Goal: Task Accomplishment & Management: Manage account settings

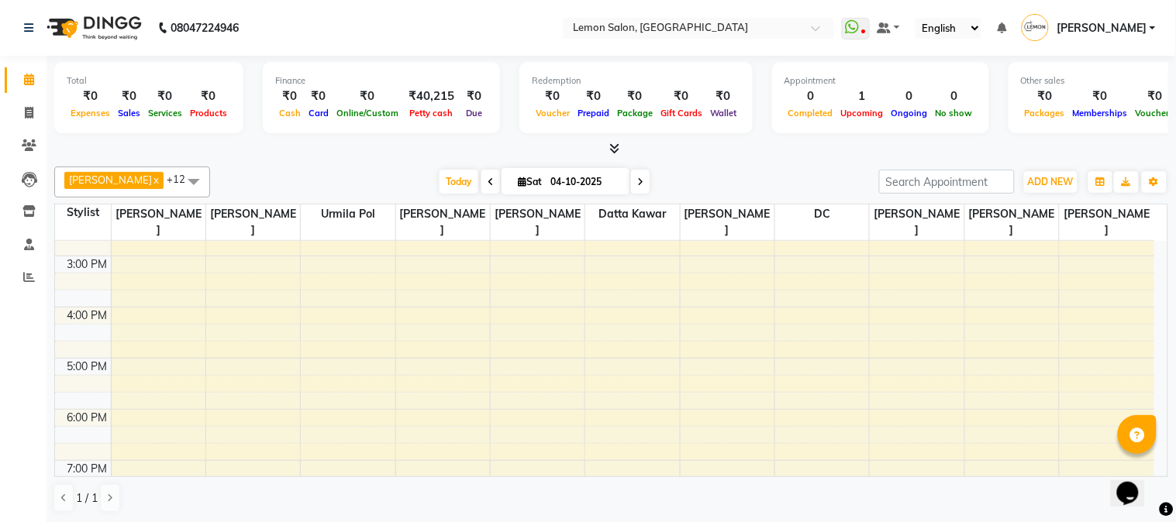
scroll to position [300, 0]
click at [811, 358] on div "9:00 AM 10:00 AM 11:00 AM 12:00 PM 1:00 PM 2:00 PM 3:00 PM 4:00 PM 5:00 PM 6:00…" at bounding box center [604, 299] width 1099 height 716
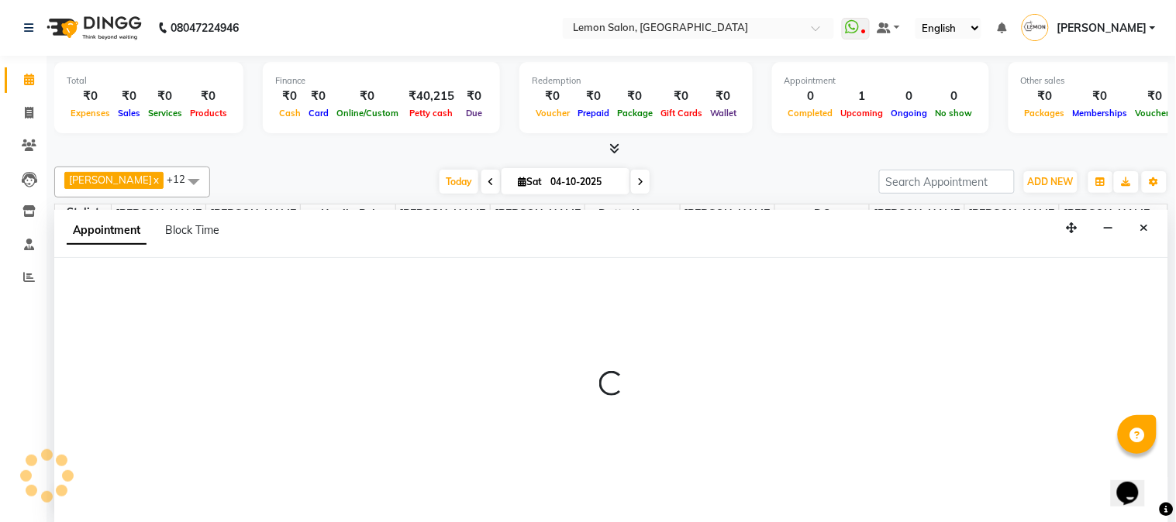
select select "7892"
select select "1020"
select select "tentative"
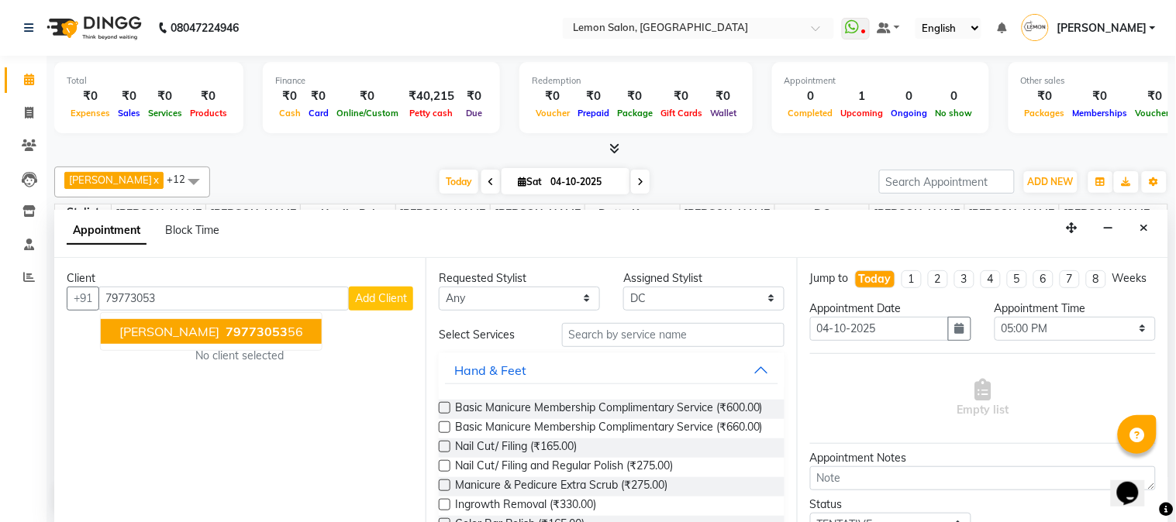
click at [226, 336] on span "79773053" at bounding box center [257, 332] width 62 height 16
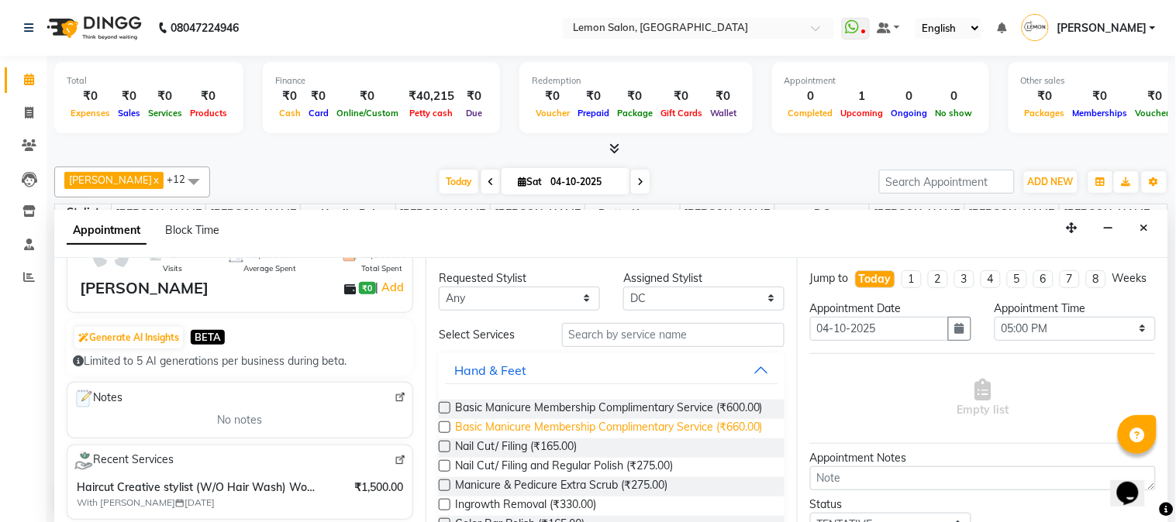
scroll to position [0, 0]
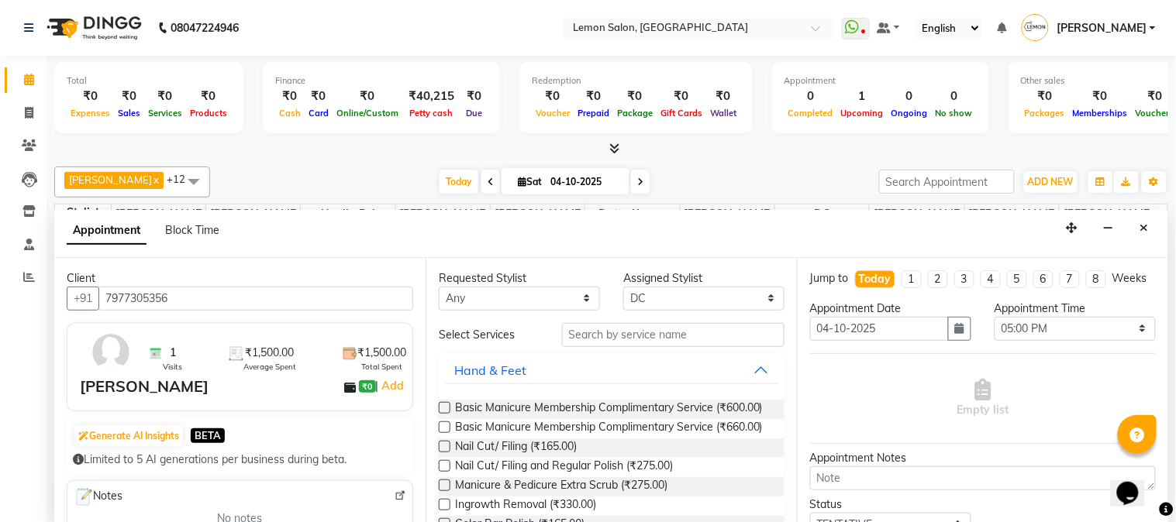
type input "7977305356"
click at [624, 340] on input "text" at bounding box center [673, 335] width 222 height 24
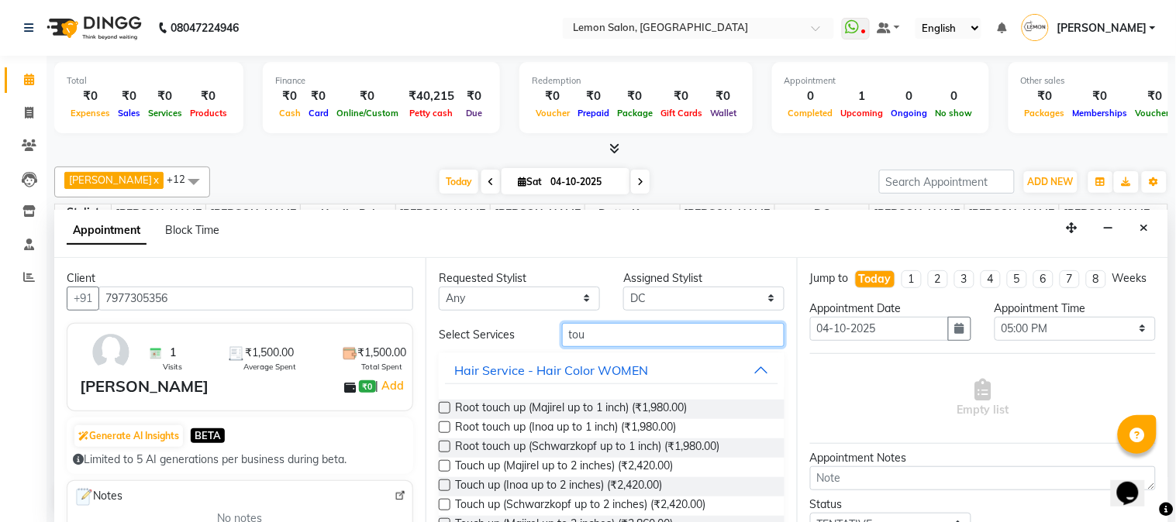
type input "tou"
click at [444, 428] on label at bounding box center [445, 428] width 12 height 12
click at [444, 428] on input "checkbox" at bounding box center [444, 429] width 10 height 10
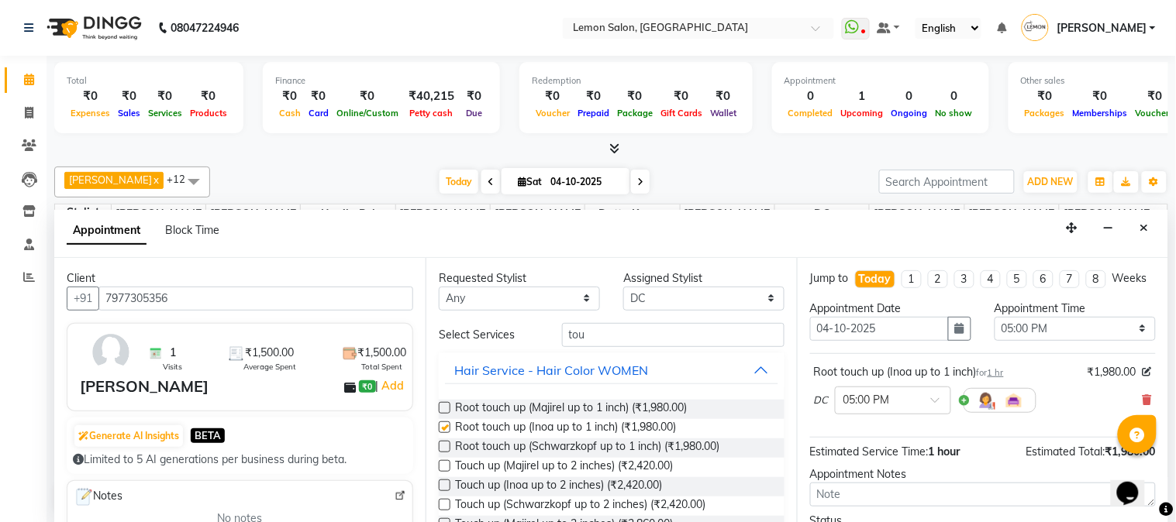
checkbox input "false"
click at [588, 336] on input "tou" at bounding box center [673, 335] width 222 height 24
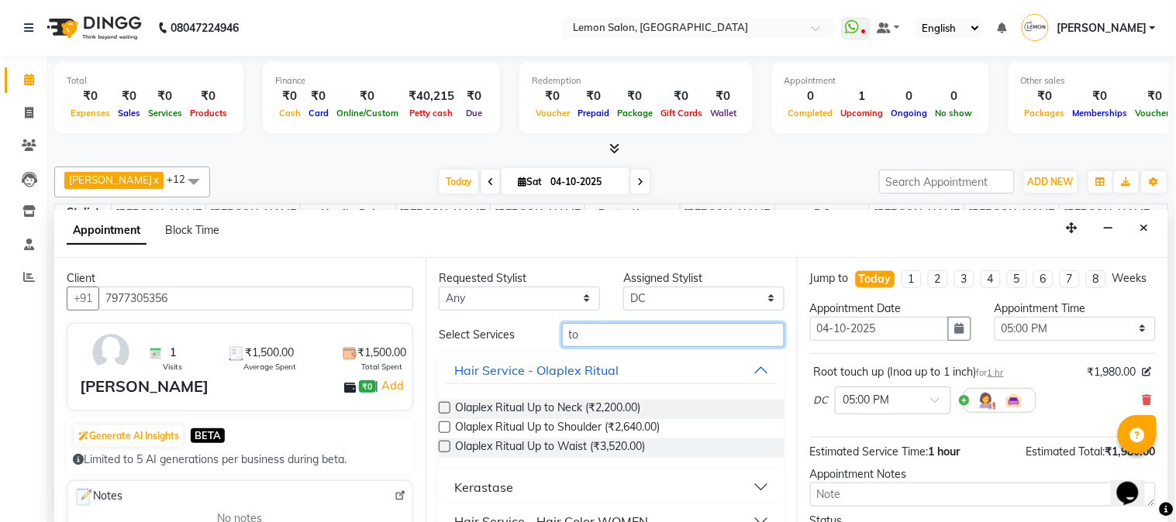
type input "t"
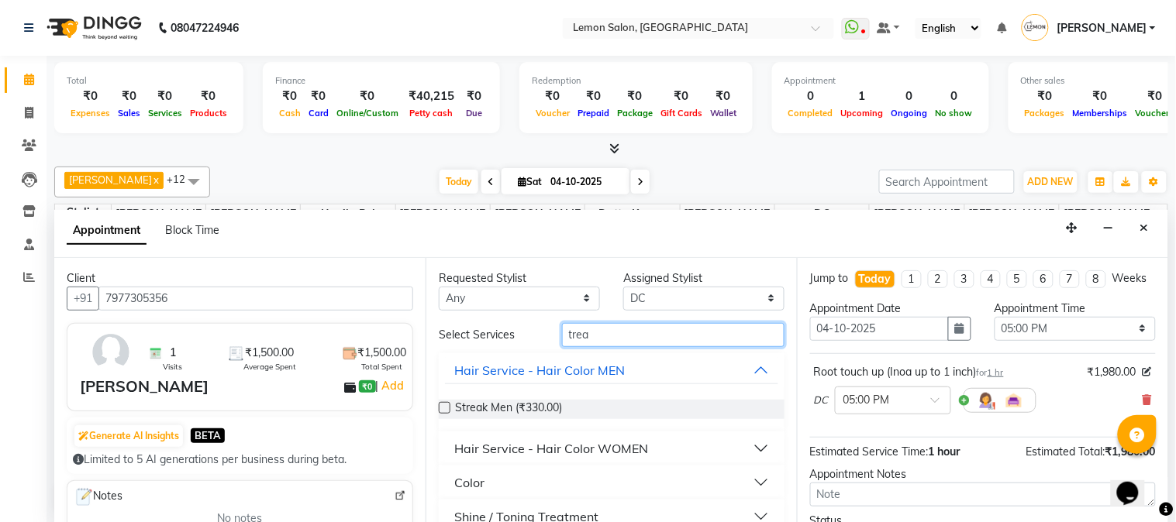
type input "trea"
click at [749, 447] on button "Hair Service - Hair Color WOMEN" at bounding box center [611, 449] width 333 height 28
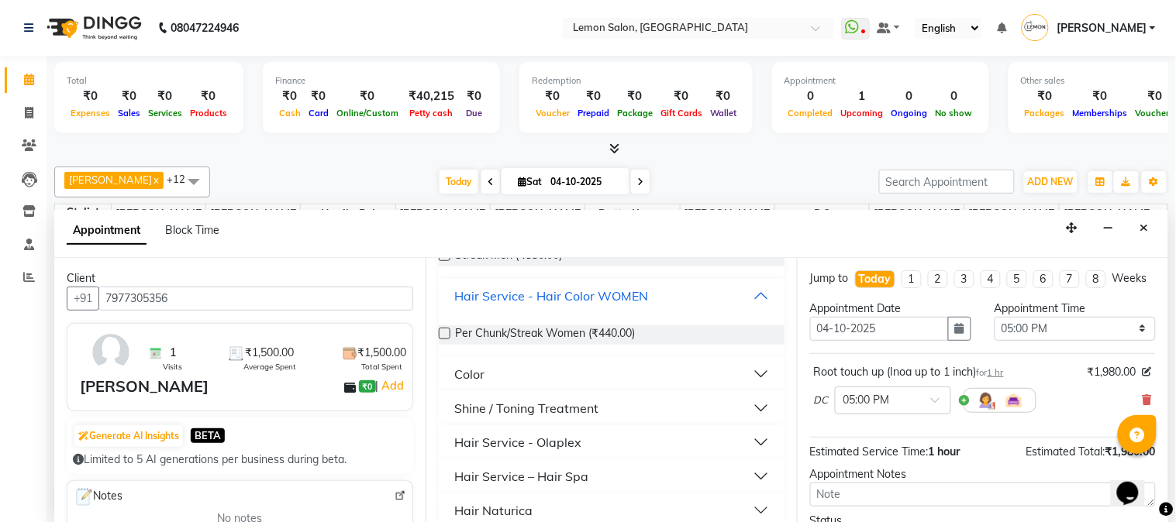
scroll to position [164, 0]
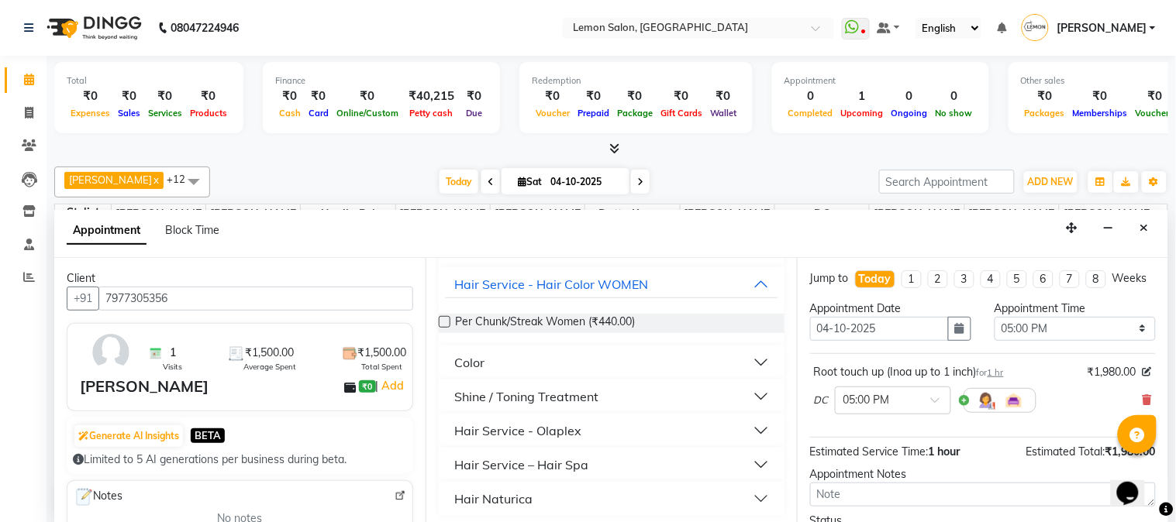
click at [744, 428] on button "Hair Service - Olaplex" at bounding box center [611, 431] width 333 height 28
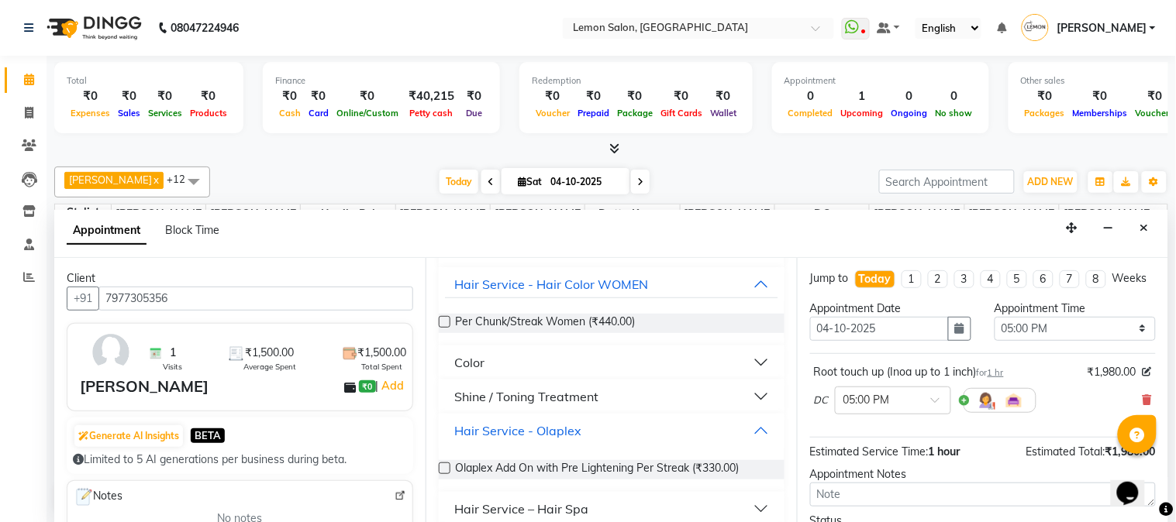
scroll to position [213, 0]
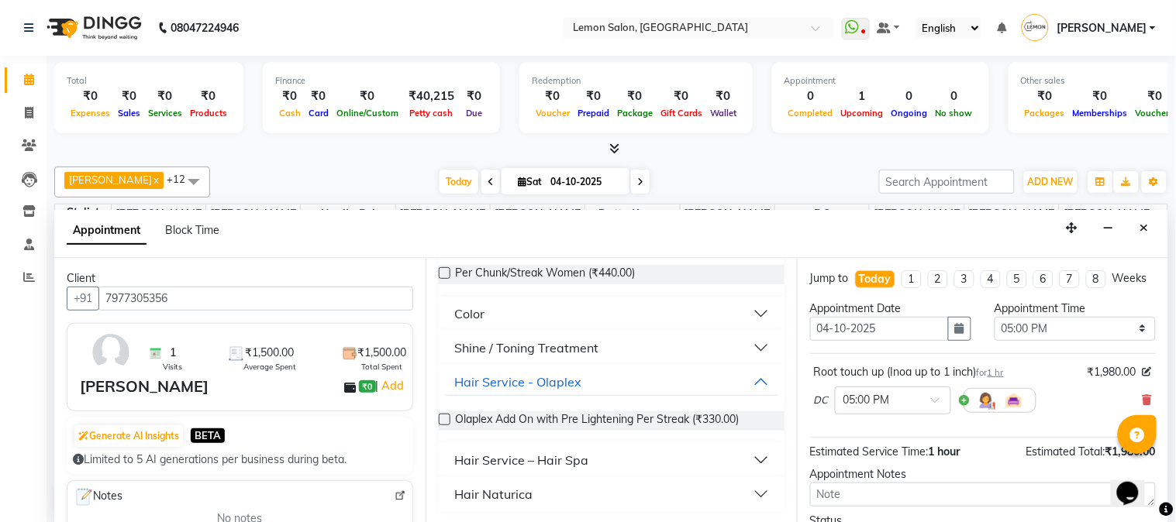
click at [747, 460] on button "Hair Service – Hair Spa" at bounding box center [611, 461] width 333 height 28
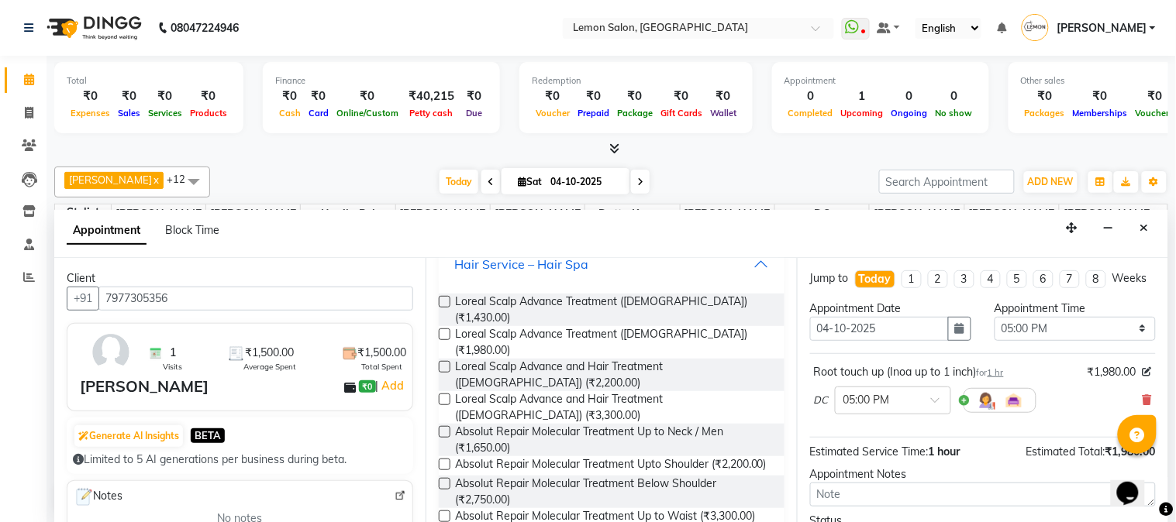
scroll to position [452, 0]
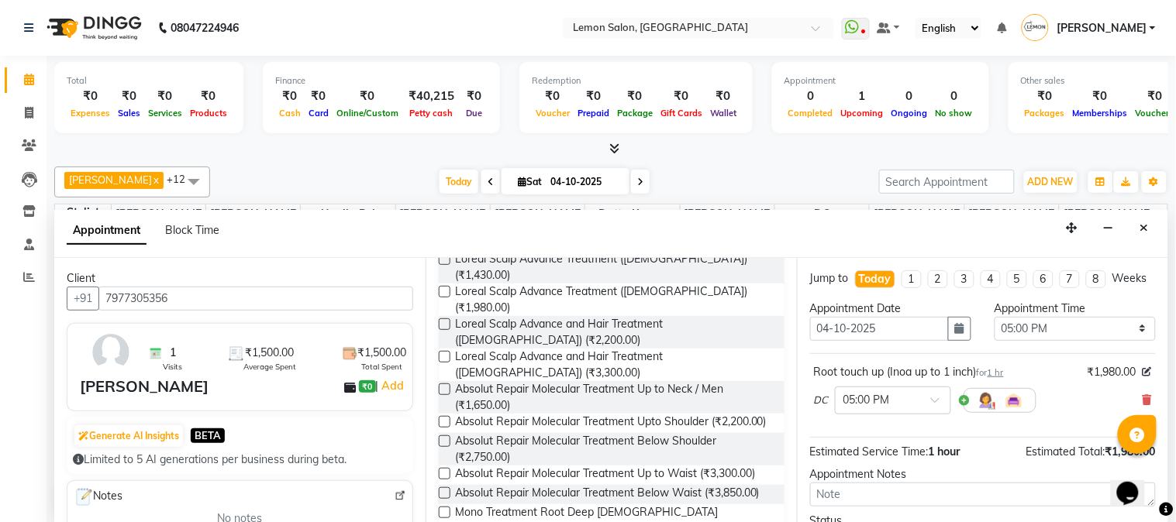
click at [442, 319] on label at bounding box center [445, 325] width 12 height 12
click at [442, 321] on input "checkbox" at bounding box center [444, 326] width 10 height 10
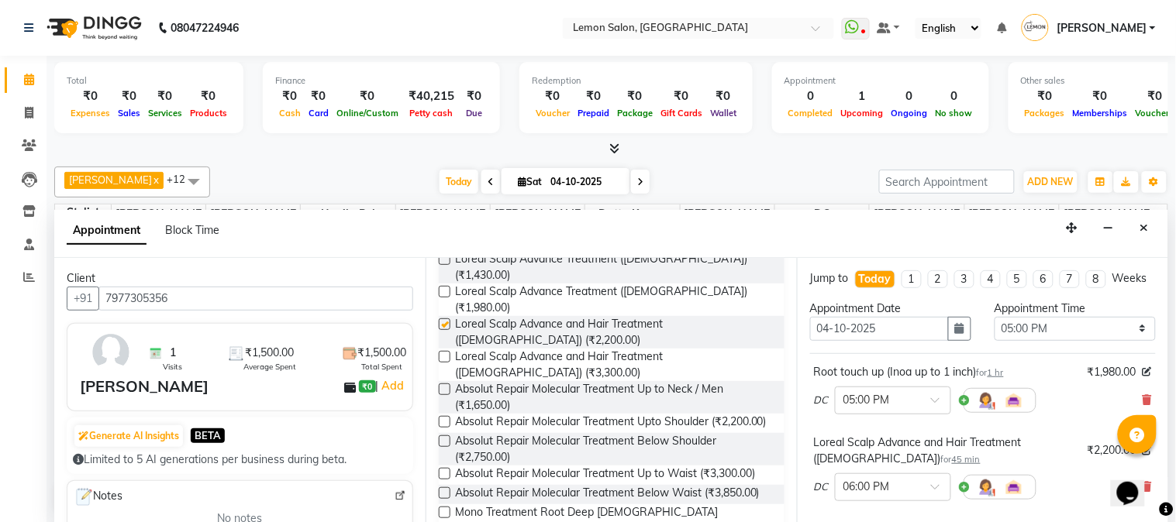
checkbox input "false"
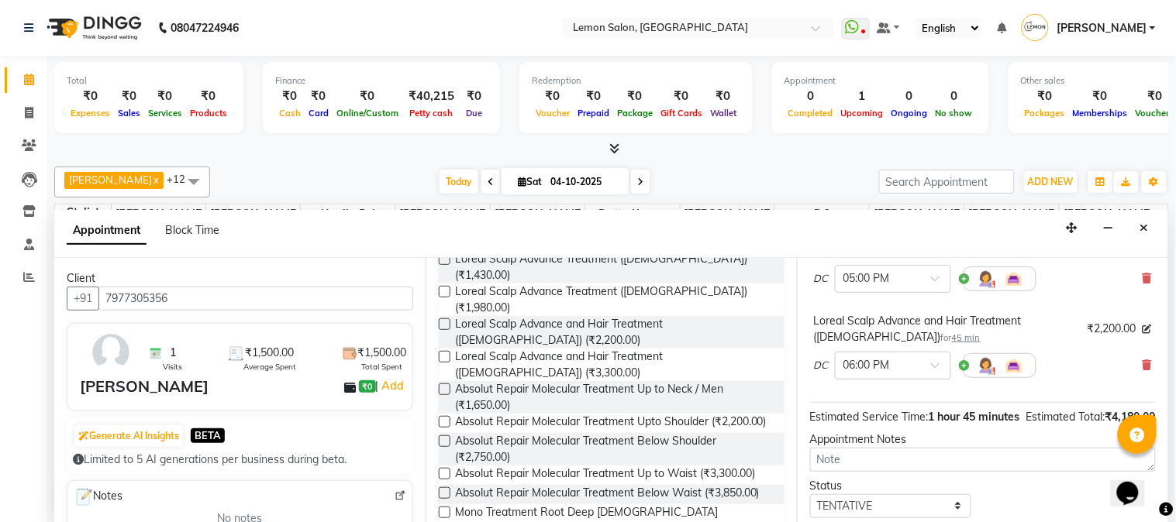
scroll to position [245, 0]
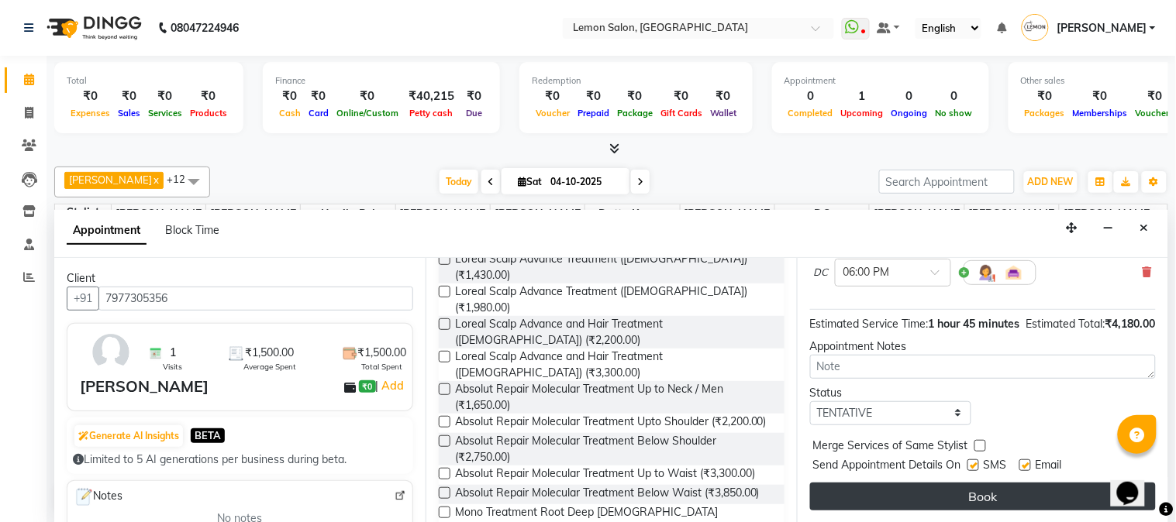
click at [950, 498] on button "Book" at bounding box center [983, 497] width 346 height 28
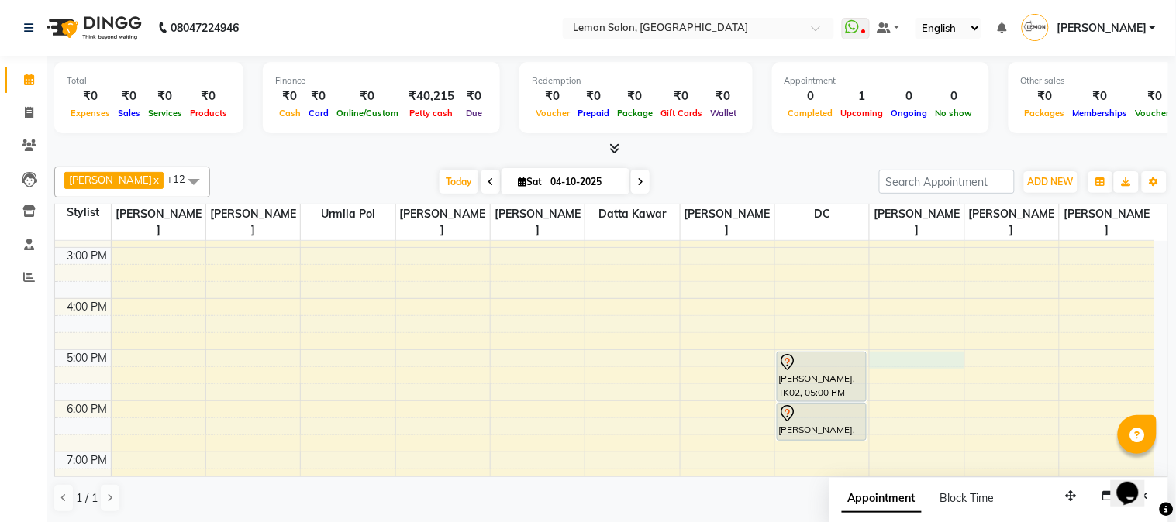
click at [895, 357] on div "9:00 AM 10:00 AM 11:00 AM 12:00 PM 1:00 PM 2:00 PM 3:00 PM 4:00 PM 5:00 PM 6:00…" at bounding box center [604, 299] width 1099 height 716
select select "7947"
select select "tentative"
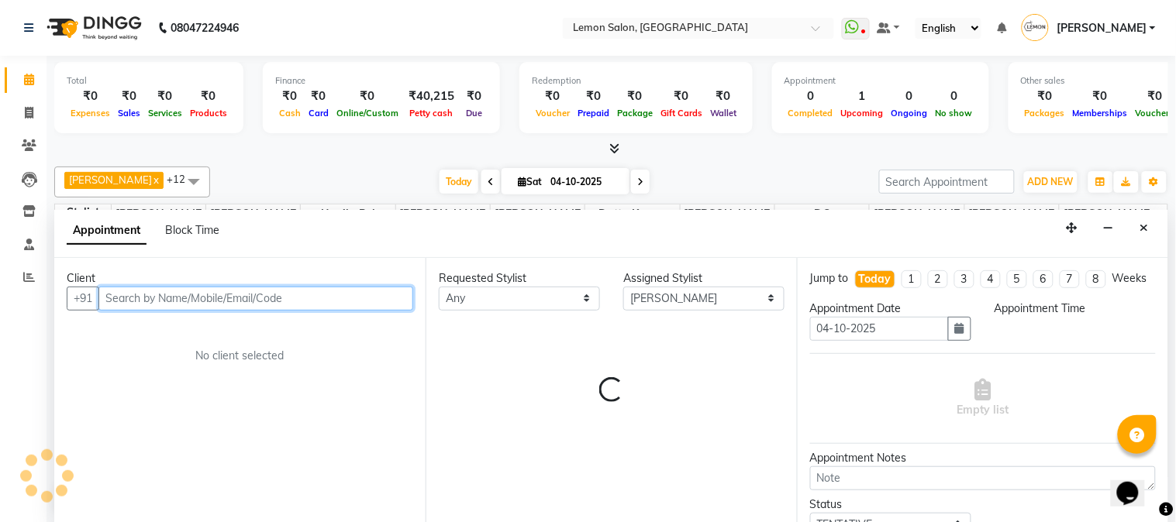
select select "1020"
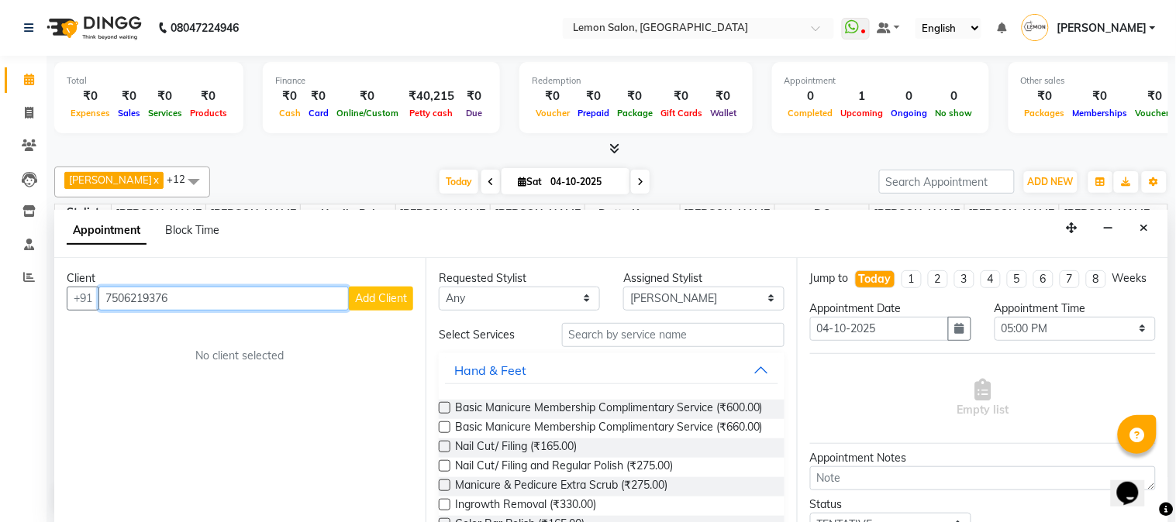
type input "7506219376"
click at [384, 304] on span "Add Client" at bounding box center [381, 298] width 52 height 14
select select "22"
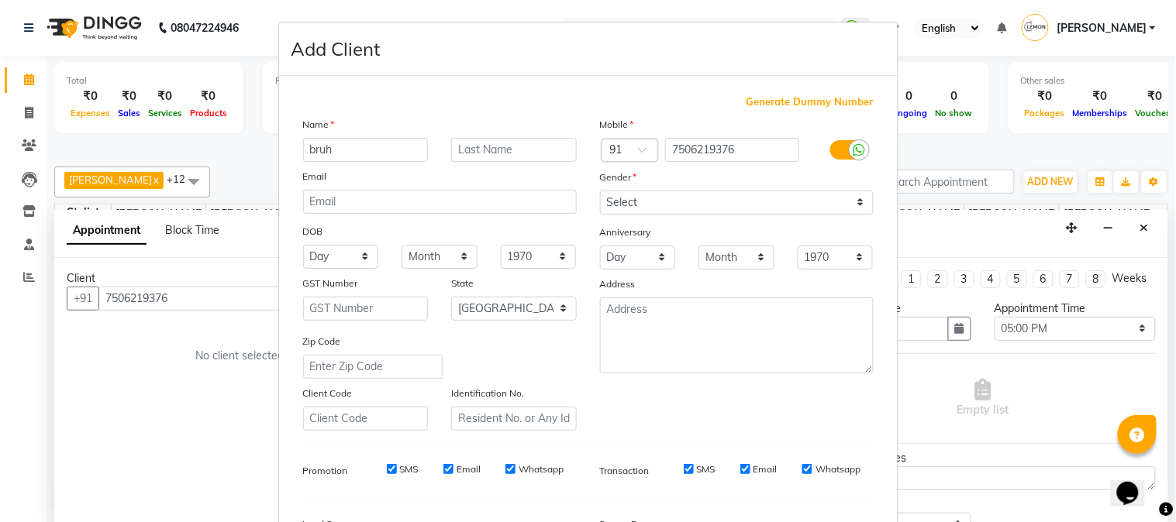
type input "bruh"
click at [670, 211] on select "Select Male Female Other Prefer Not To Say" at bounding box center [737, 203] width 274 height 24
select select "male"
click at [600, 191] on select "Select Male Female Other Prefer Not To Say" at bounding box center [737, 203] width 274 height 24
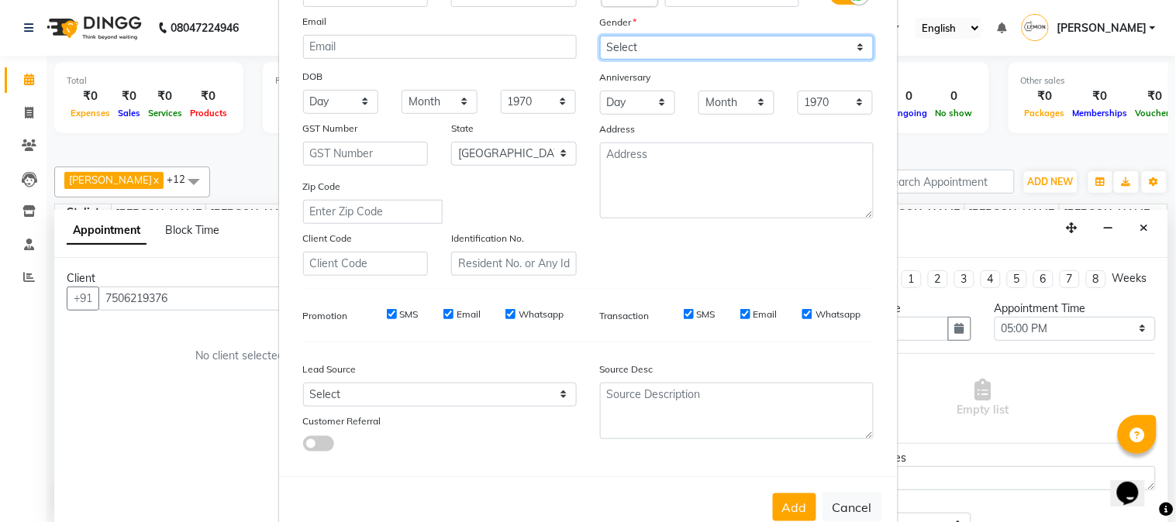
scroll to position [194, 0]
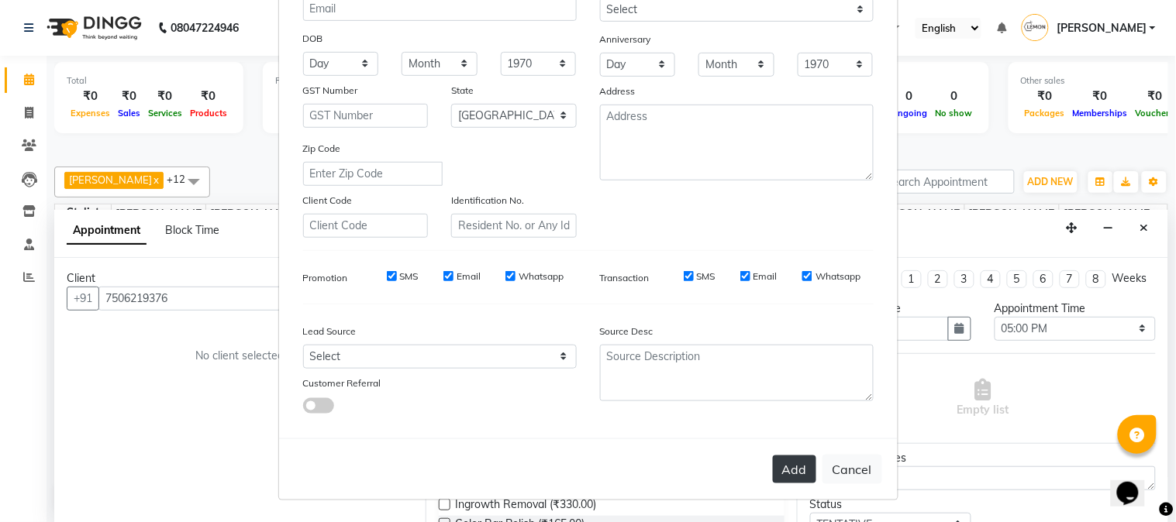
click at [787, 469] on button "Add" at bounding box center [794, 470] width 43 height 28
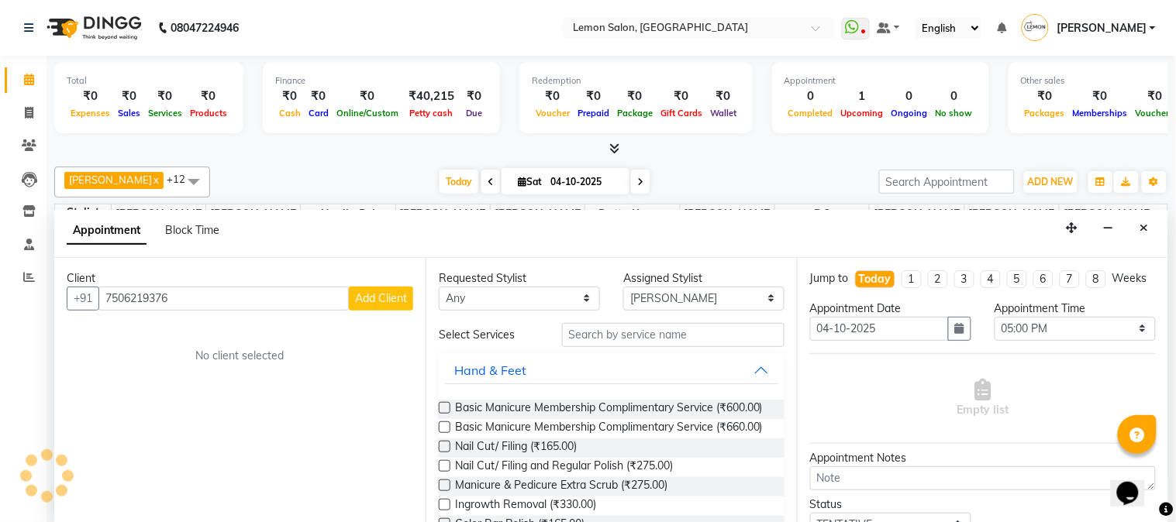
select select
select select "null"
select select
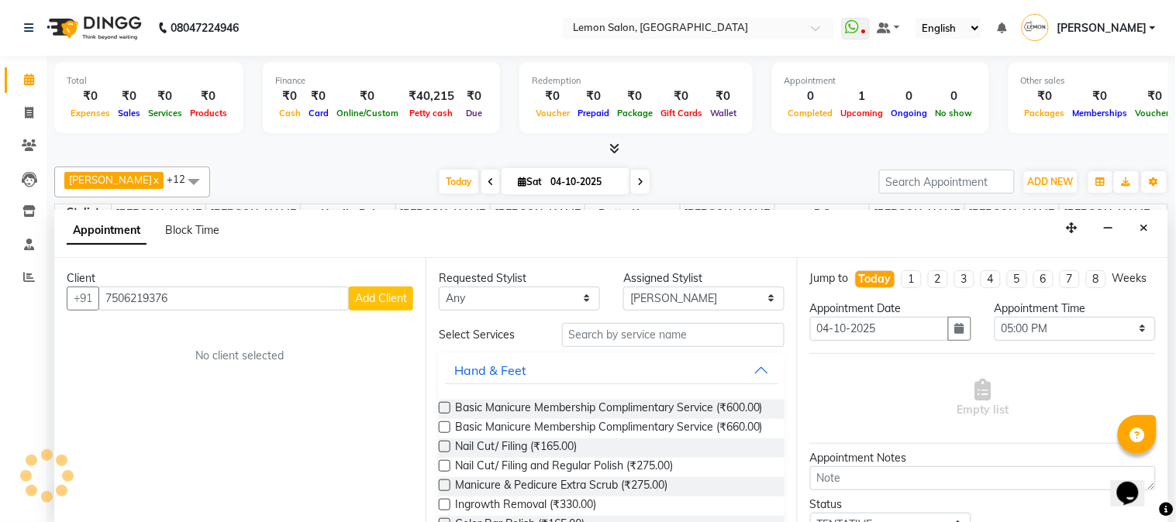
select select
checkbox input "false"
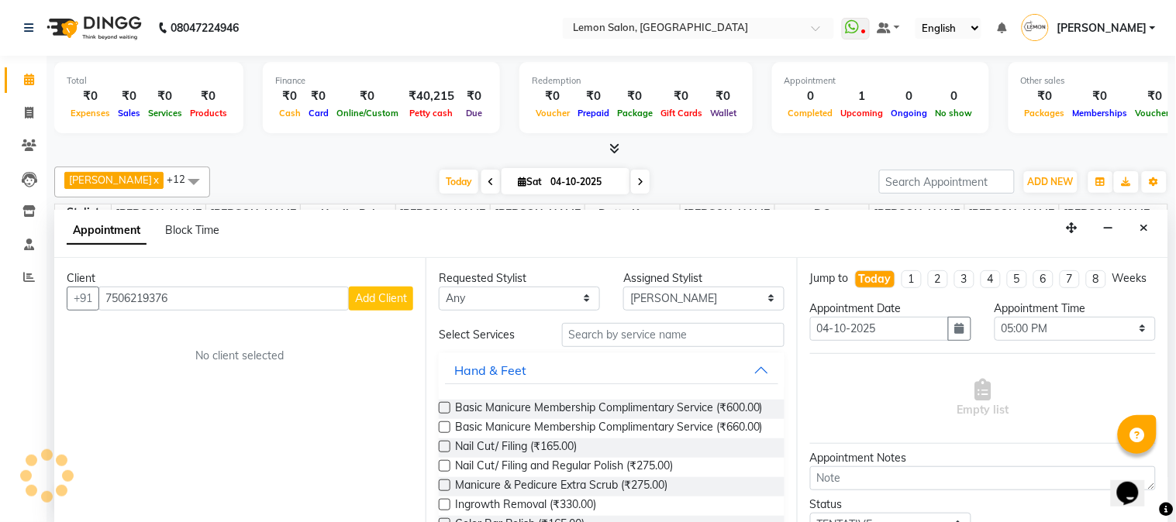
checkbox input "false"
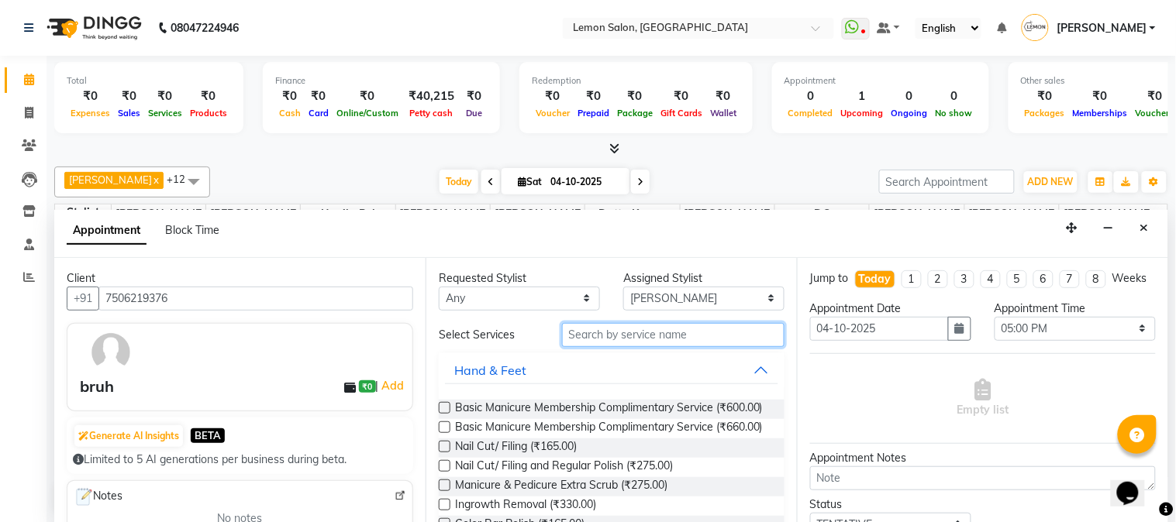
click at [614, 340] on input "text" at bounding box center [673, 335] width 222 height 24
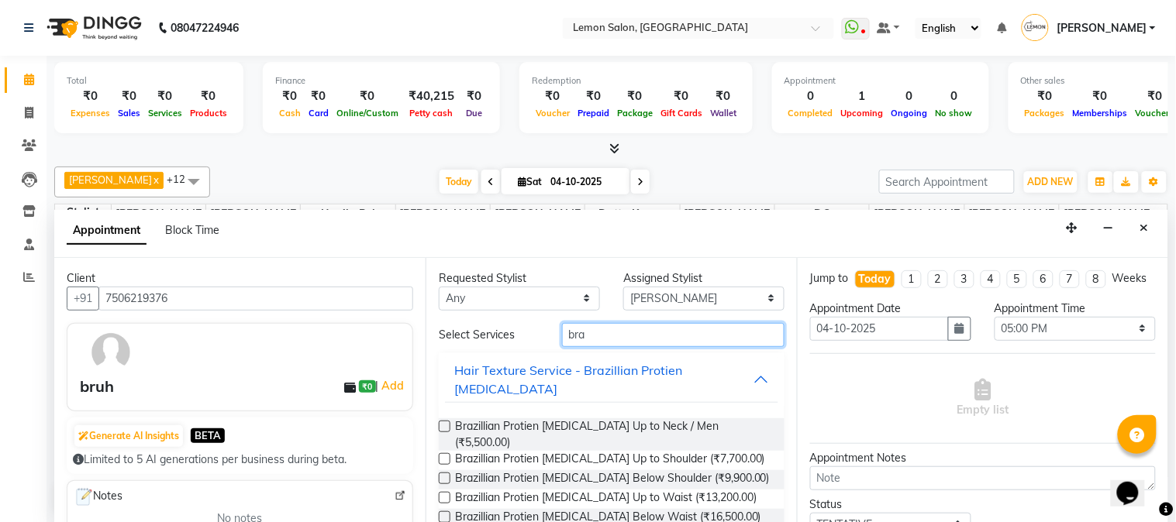
type input "bra"
click at [443, 421] on label at bounding box center [445, 427] width 12 height 12
click at [443, 423] on input "checkbox" at bounding box center [444, 428] width 10 height 10
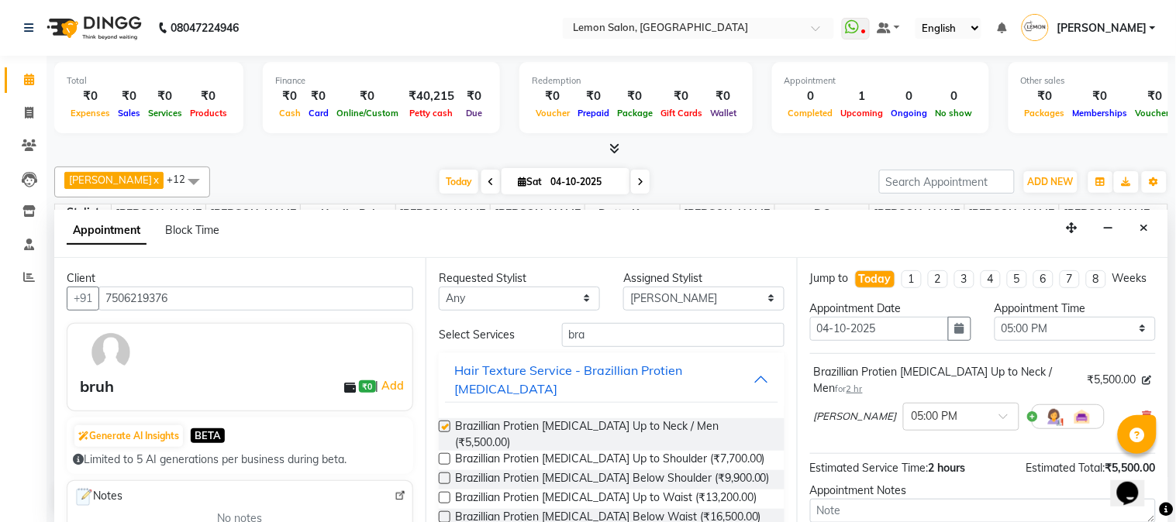
checkbox input "false"
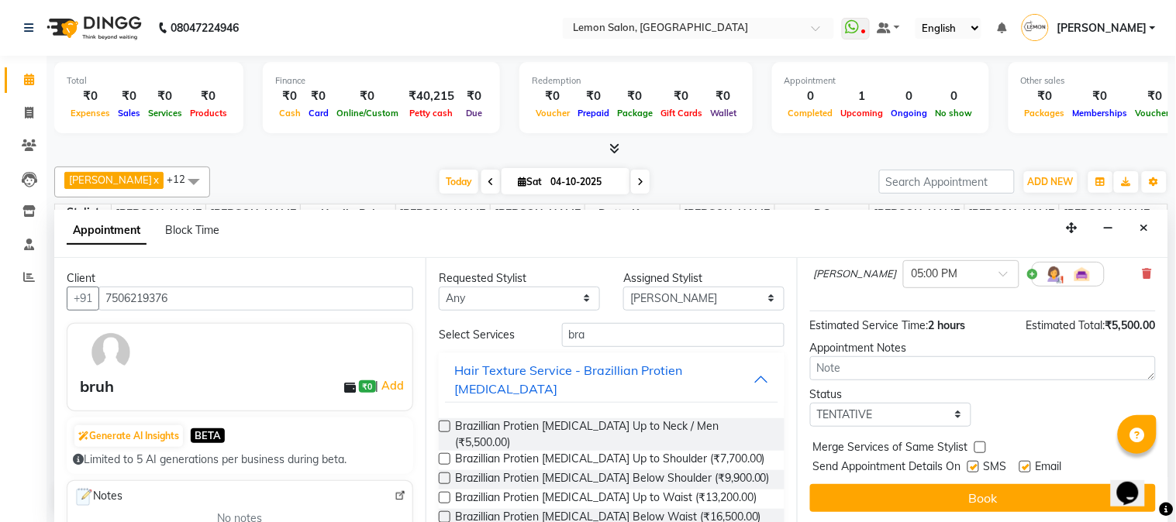
click at [1002, 499] on button "Book" at bounding box center [983, 498] width 346 height 28
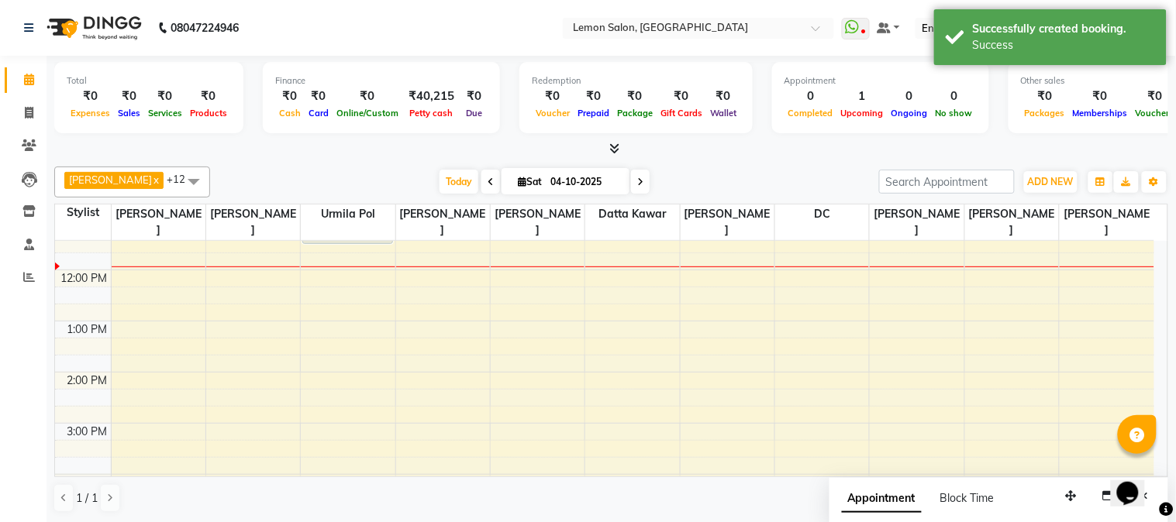
scroll to position [71, 0]
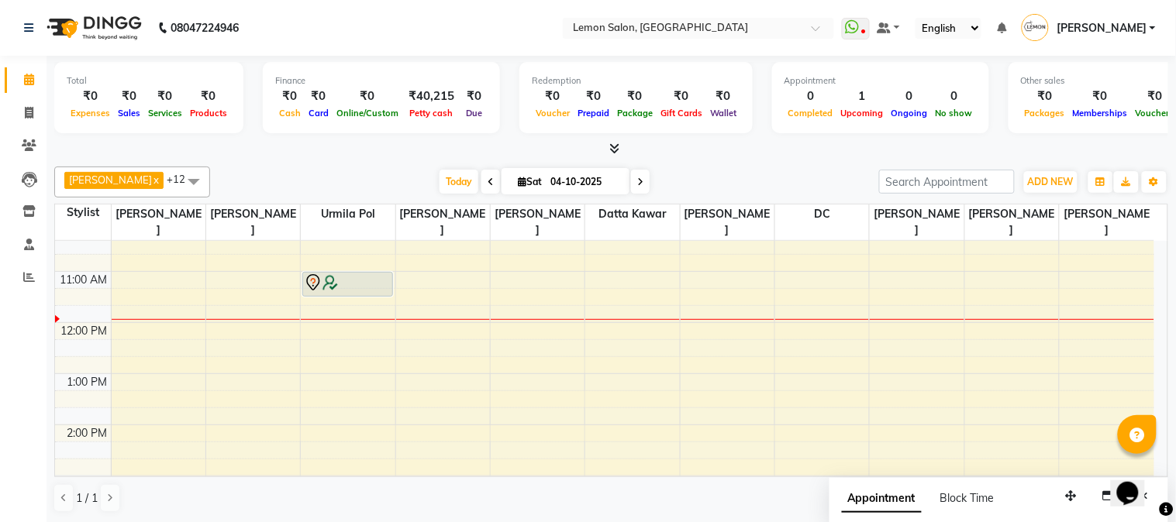
click at [609, 397] on div "9:00 AM 10:00 AM 11:00 AM 12:00 PM 1:00 PM 2:00 PM 3:00 PM 4:00 PM 5:00 PM 6:00…" at bounding box center [604, 528] width 1099 height 716
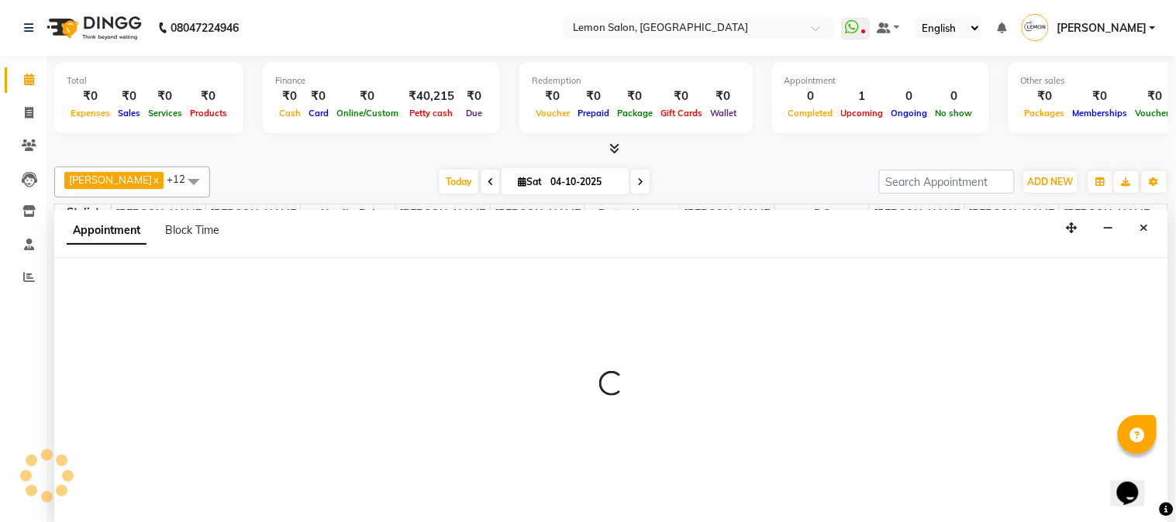
select select "7423"
select select "795"
select select "tentative"
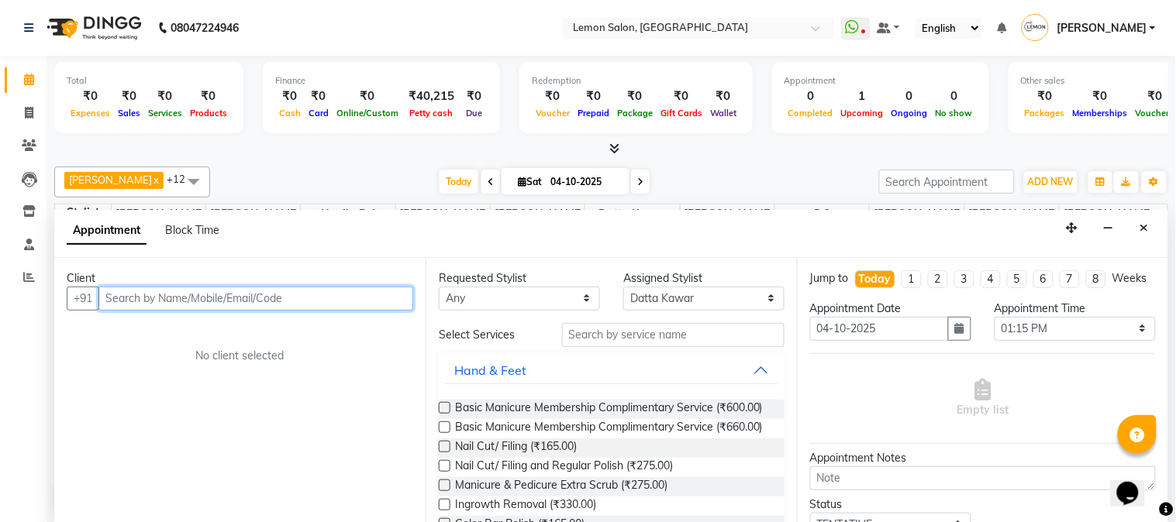
click at [149, 298] on input "text" at bounding box center [255, 299] width 315 height 24
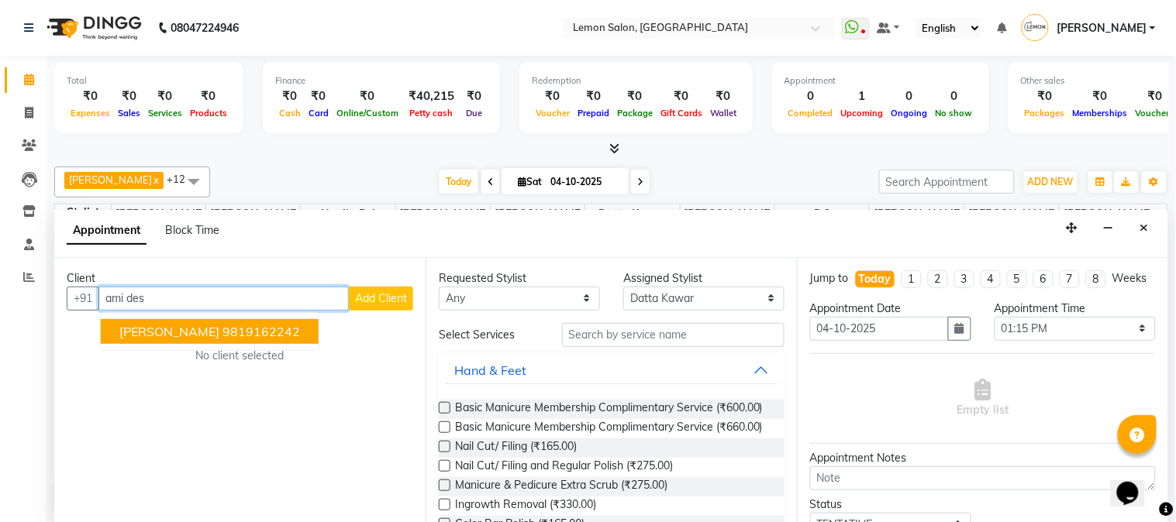
click at [172, 335] on span "AMI DESAI" at bounding box center [169, 332] width 100 height 16
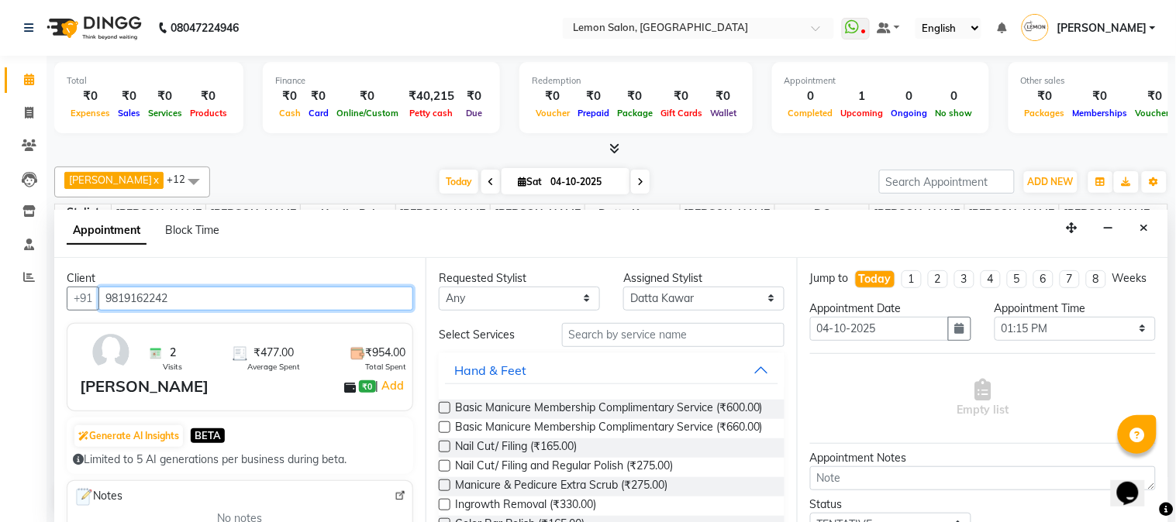
type input "9819162242"
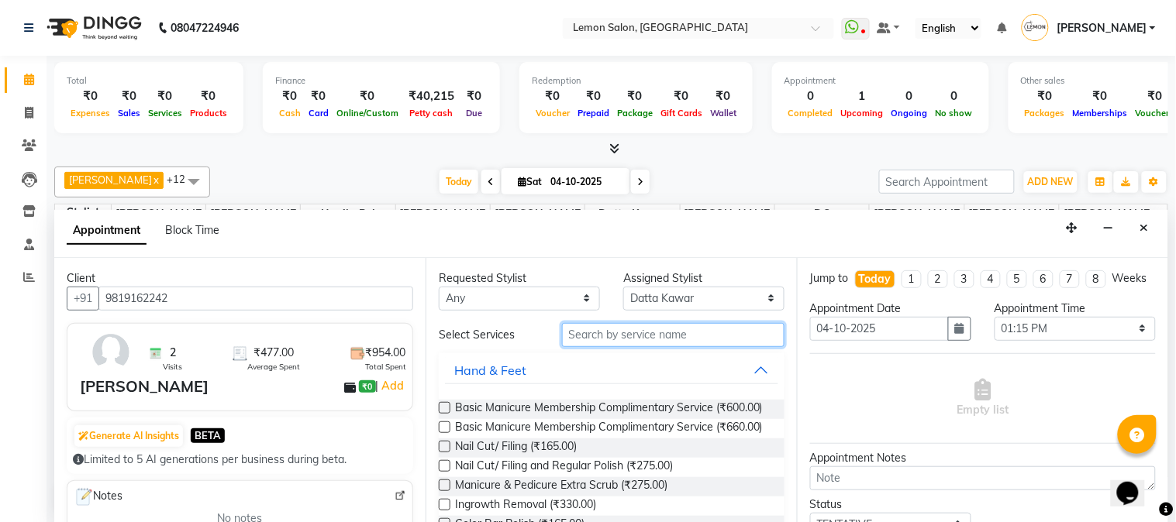
click at [597, 342] on input "text" at bounding box center [673, 335] width 222 height 24
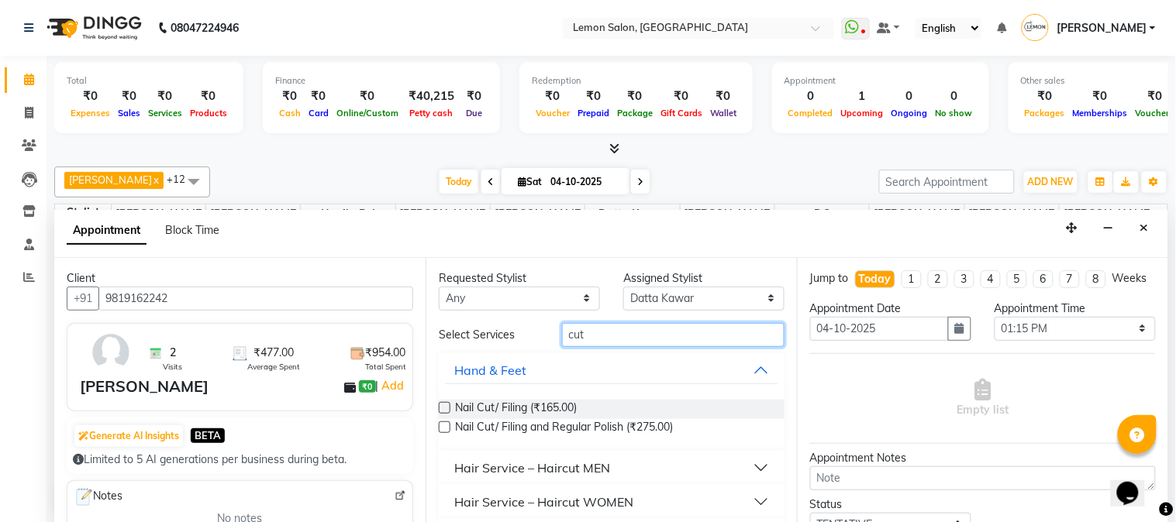
type input "cut"
click at [747, 469] on button "Hair Service – Haircut MEN" at bounding box center [611, 468] width 333 height 28
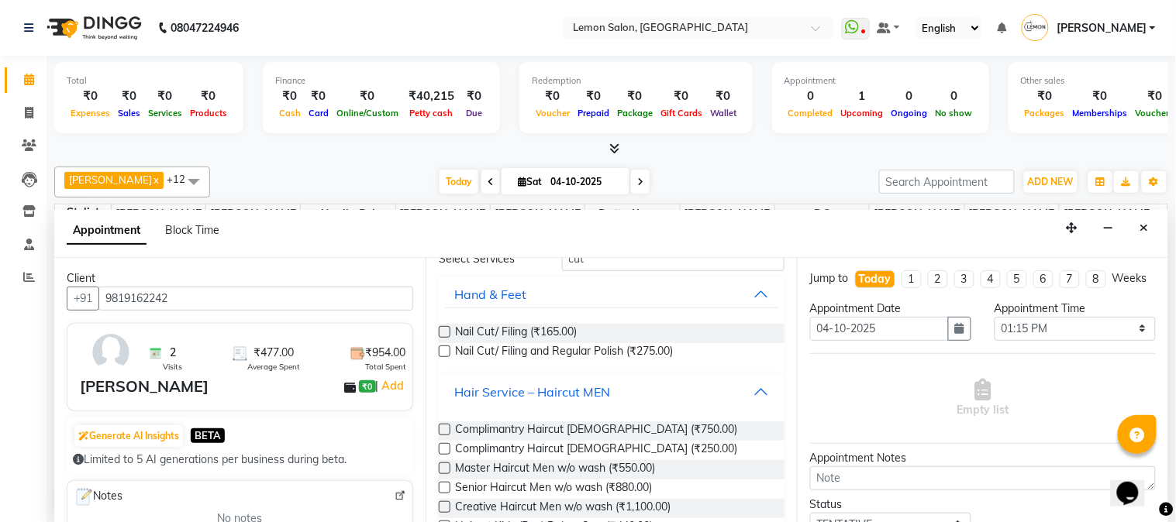
scroll to position [87, 0]
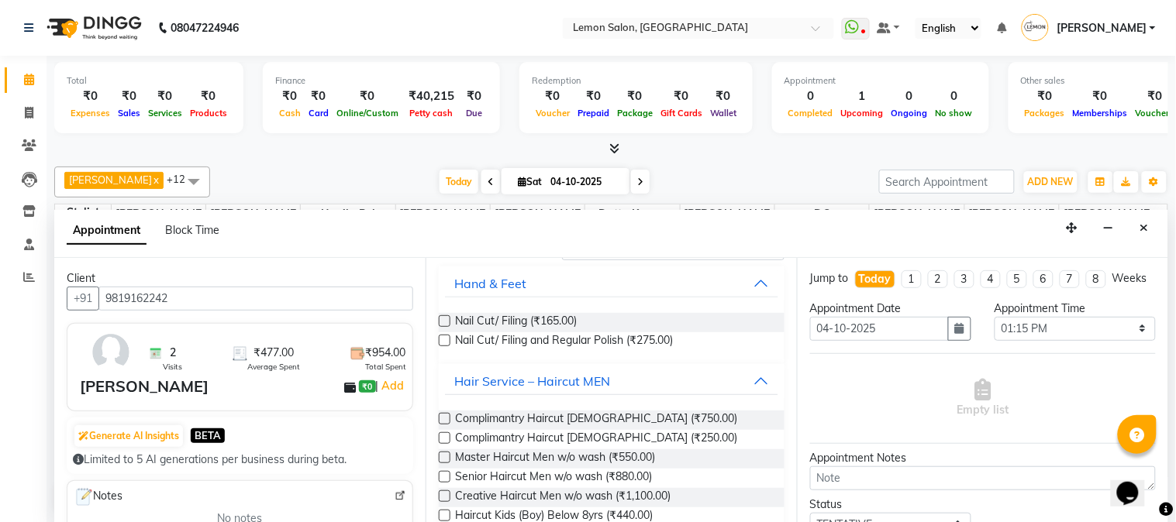
click at [447, 477] on label at bounding box center [445, 477] width 12 height 12
click at [447, 477] on input "checkbox" at bounding box center [444, 479] width 10 height 10
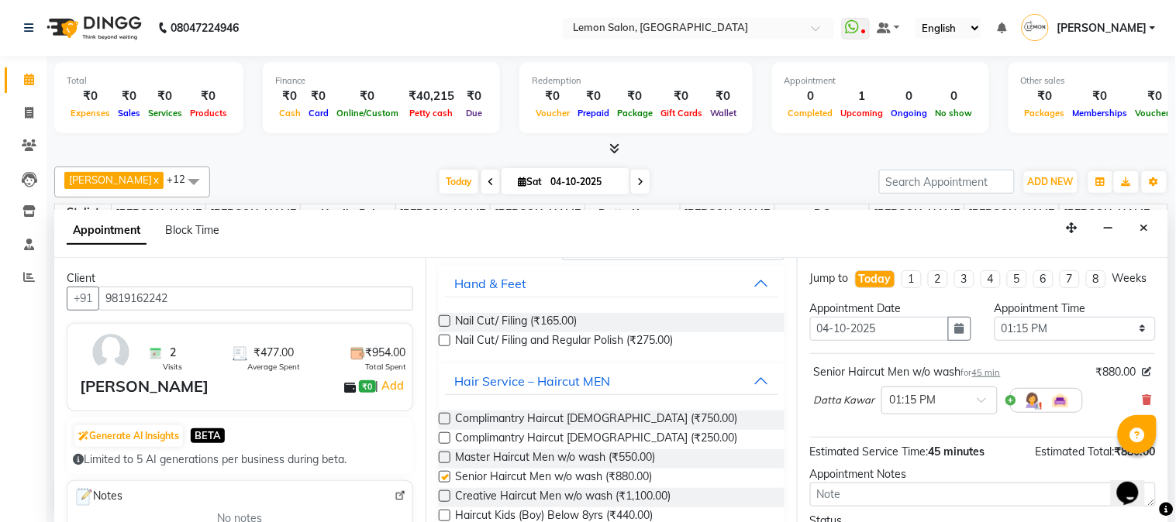
checkbox input "false"
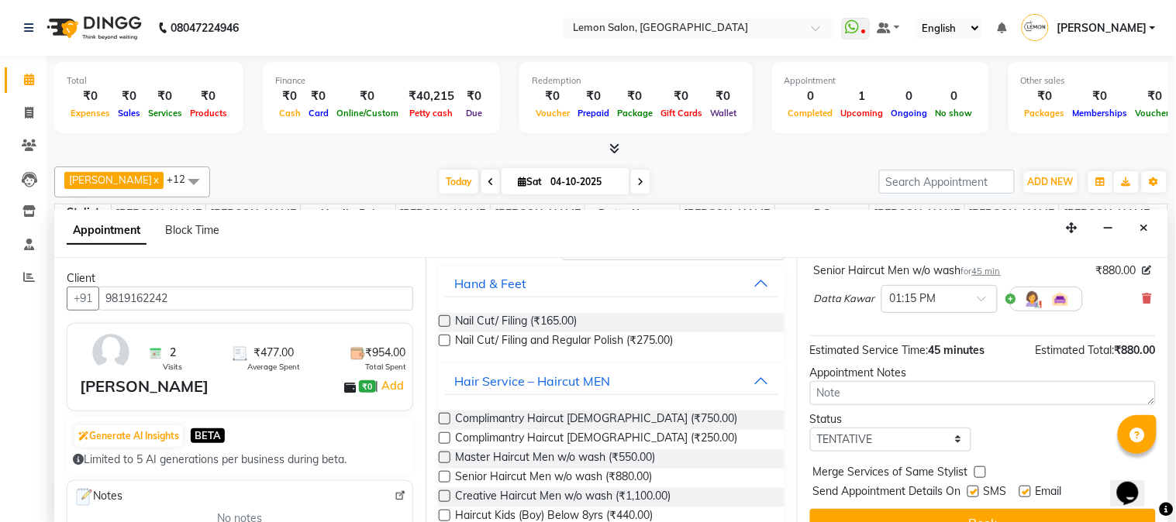
scroll to position [143, 0]
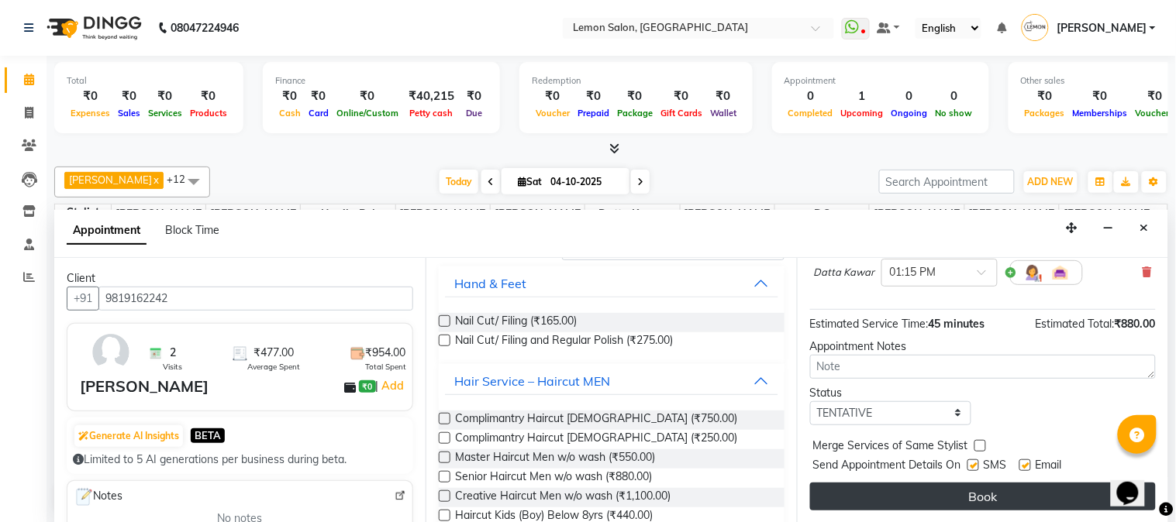
click at [949, 493] on button "Book" at bounding box center [983, 497] width 346 height 28
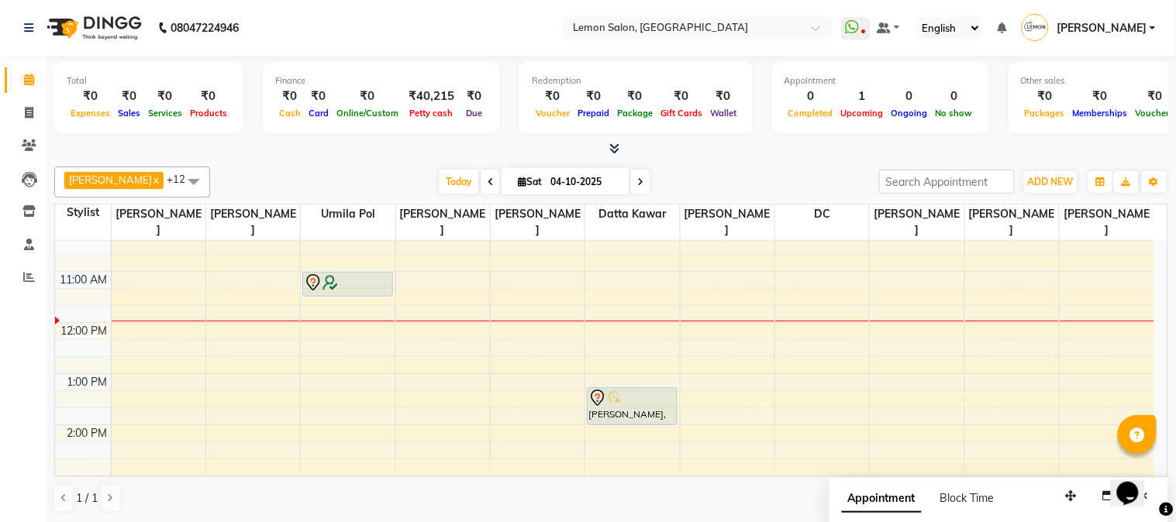
click at [757, 171] on div "Today Sat 04-10-2025" at bounding box center [544, 182] width 653 height 23
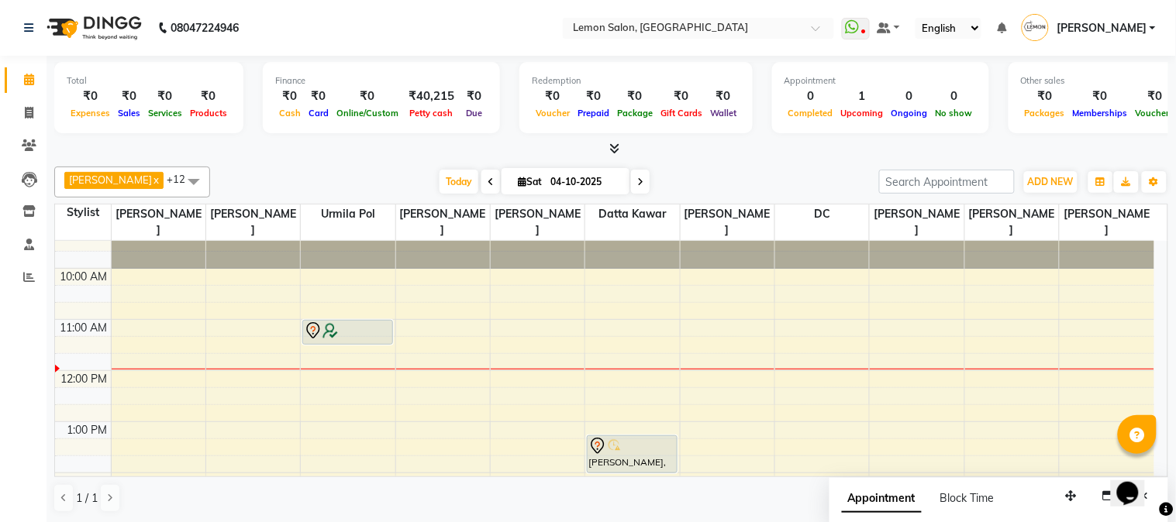
scroll to position [0, 0]
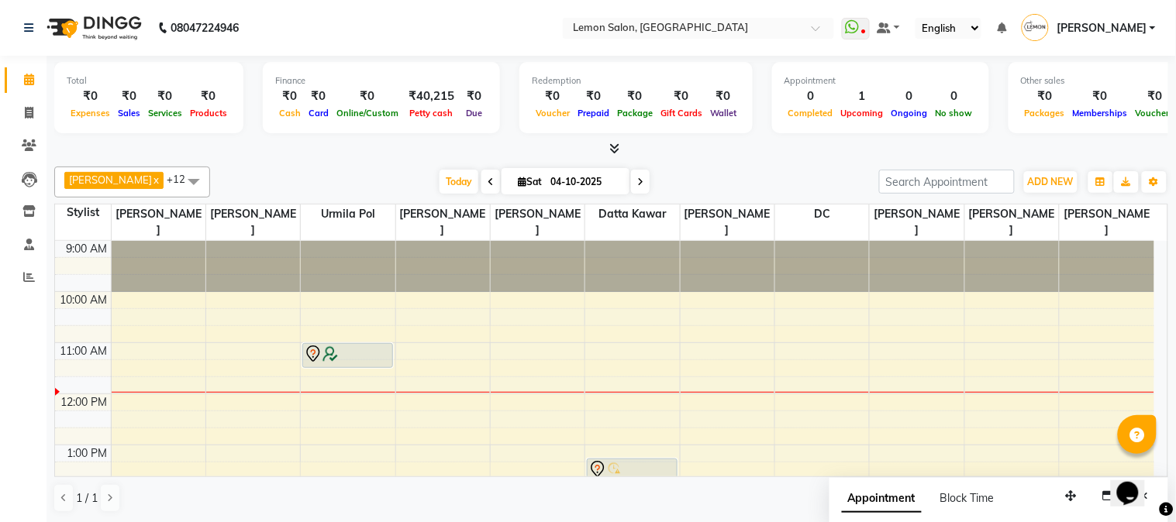
click at [744, 160] on div "Akansha Sadafule x DC x Mohammed Mohsin x Urmila Pol x Furkan Mansoori x kavita…" at bounding box center [611, 339] width 1114 height 359
click at [791, 177] on div "Today Sat 04-10-2025" at bounding box center [544, 182] width 653 height 23
click at [755, 176] on div "Today Sat 04-10-2025" at bounding box center [544, 182] width 653 height 23
click at [716, 175] on div "Today Sat 04-10-2025" at bounding box center [544, 182] width 653 height 23
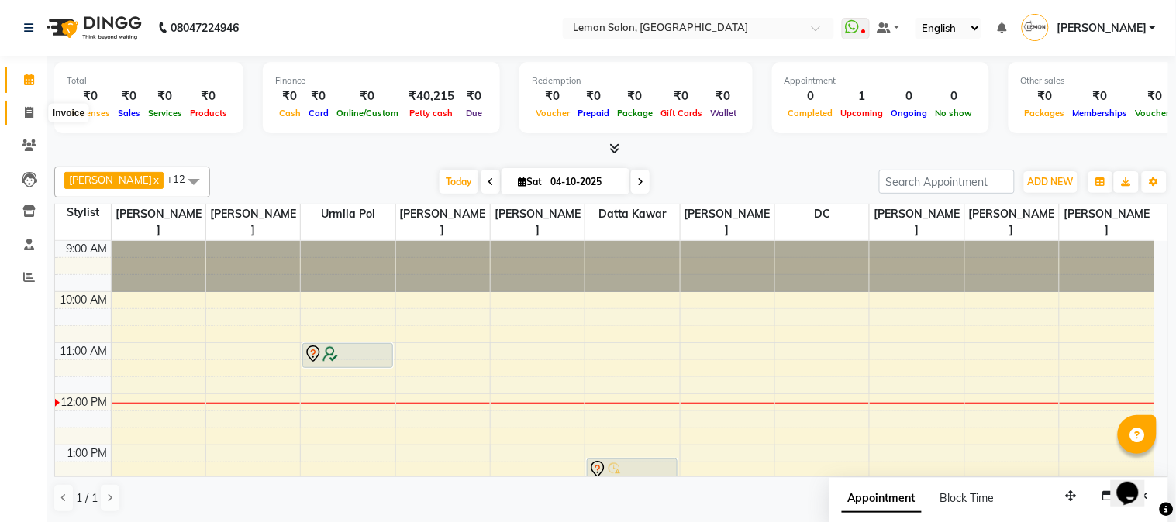
click at [31, 116] on icon at bounding box center [29, 113] width 9 height 12
select select "service"
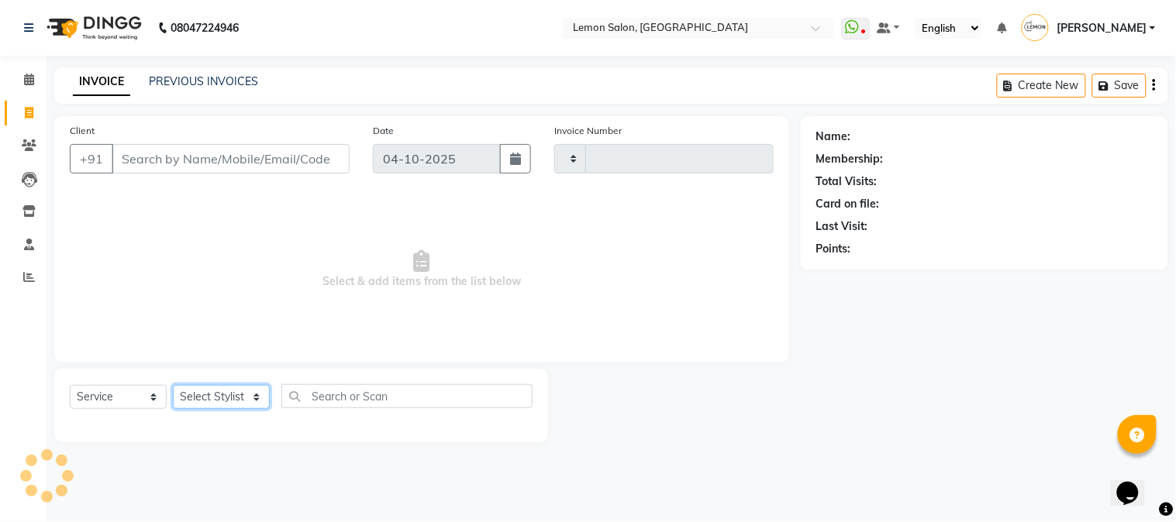
click at [219, 393] on select "Select Stylist" at bounding box center [221, 397] width 97 height 24
type input "3255"
select select "565"
select select "7422"
click at [173, 386] on select "Select Stylist [PERSON_NAME] [PERSON_NAME] Datta [PERSON_NAME] [PERSON_NAME] [P…" at bounding box center [221, 397] width 97 height 24
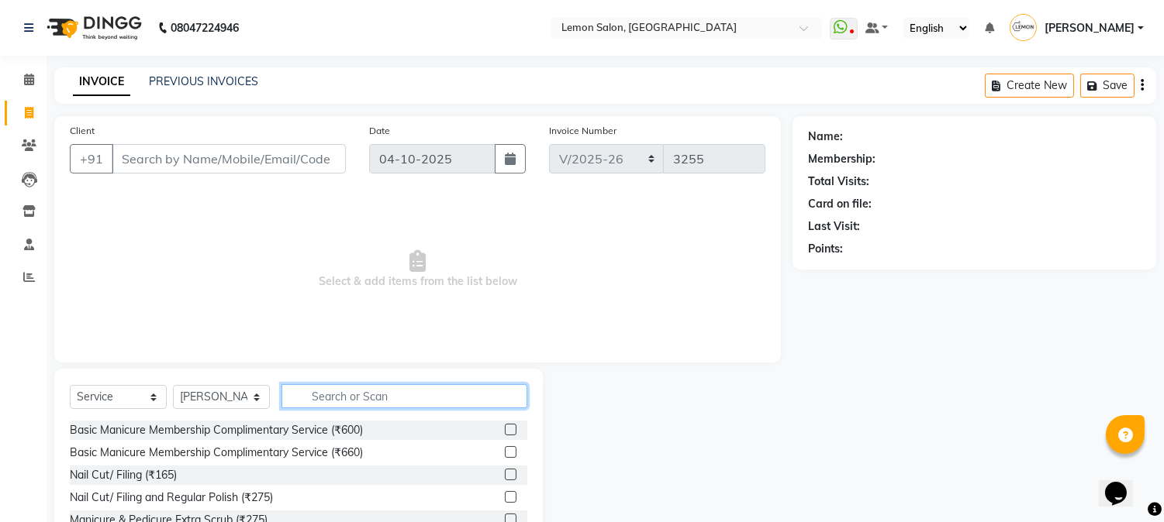
click at [316, 397] on input "text" at bounding box center [404, 396] width 246 height 24
type input "KERAST"
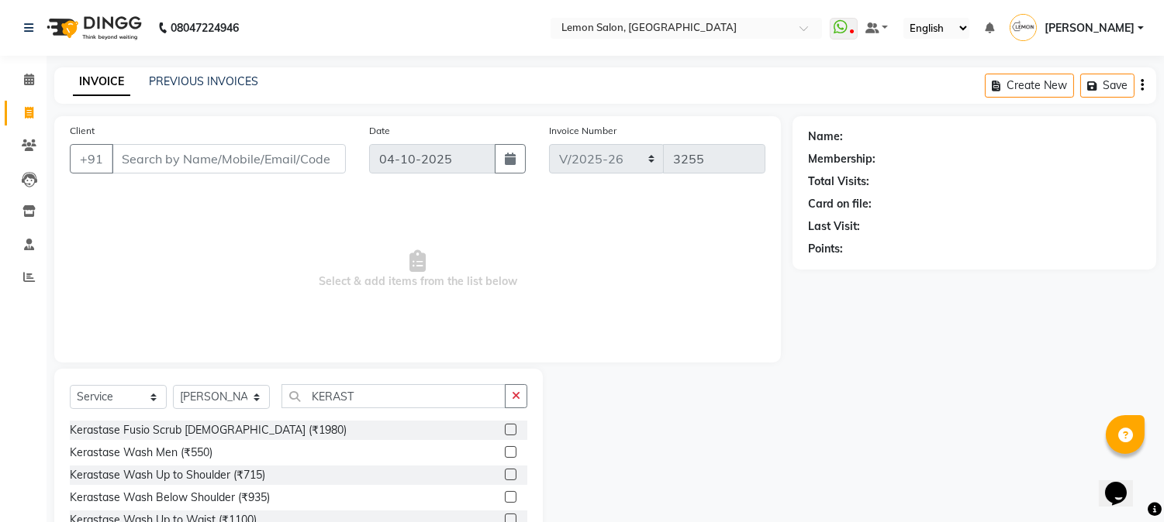
click at [784, 429] on div at bounding box center [668, 483] width 250 height 229
click at [29, 81] on icon at bounding box center [29, 80] width 10 height 12
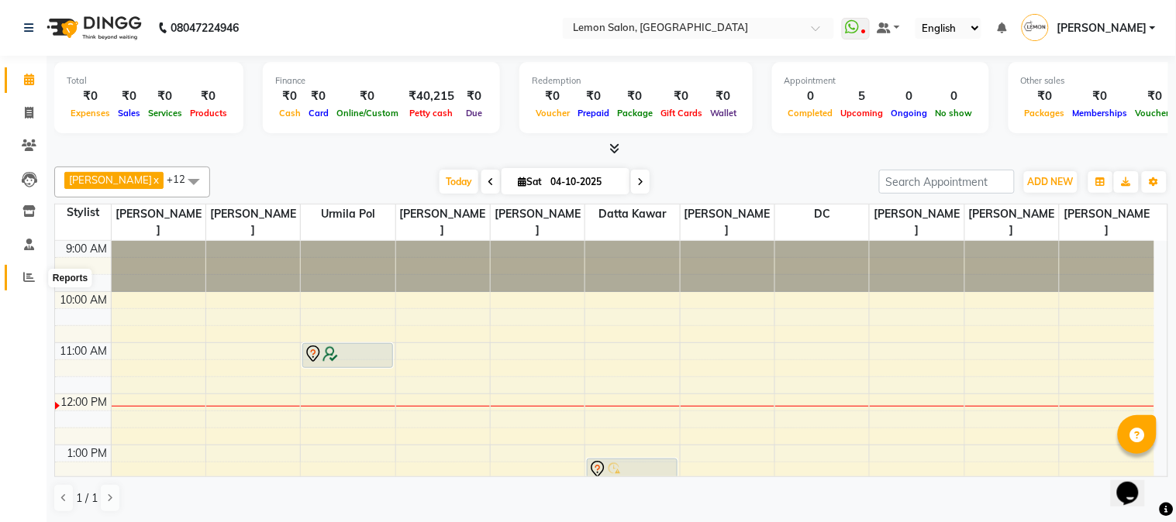
click at [24, 281] on icon at bounding box center [29, 277] width 12 height 12
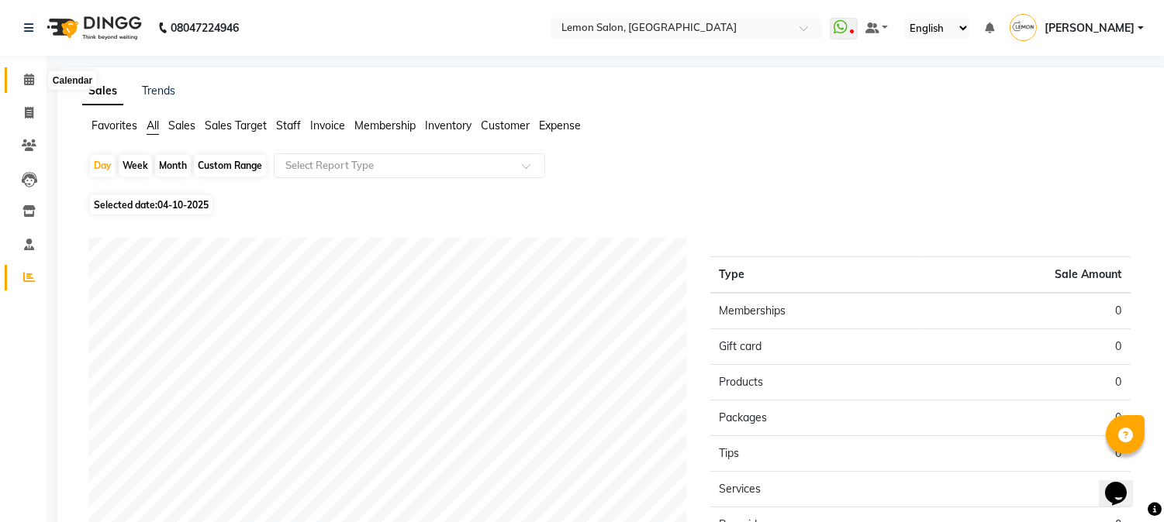
click at [28, 75] on icon at bounding box center [29, 80] width 10 height 12
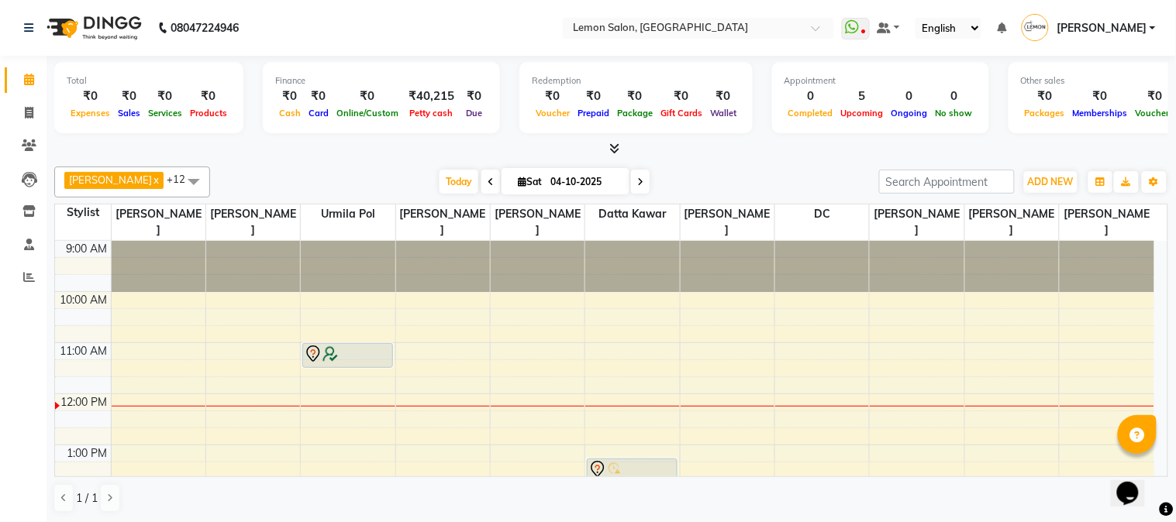
click at [702, 167] on div "Akansha Sadafule x DC x Mohammed Mohsin x Urmila Pol x Furkan Mansoori x kavita…" at bounding box center [611, 182] width 1114 height 31
click at [29, 112] on icon at bounding box center [29, 113] width 9 height 12
select select "service"
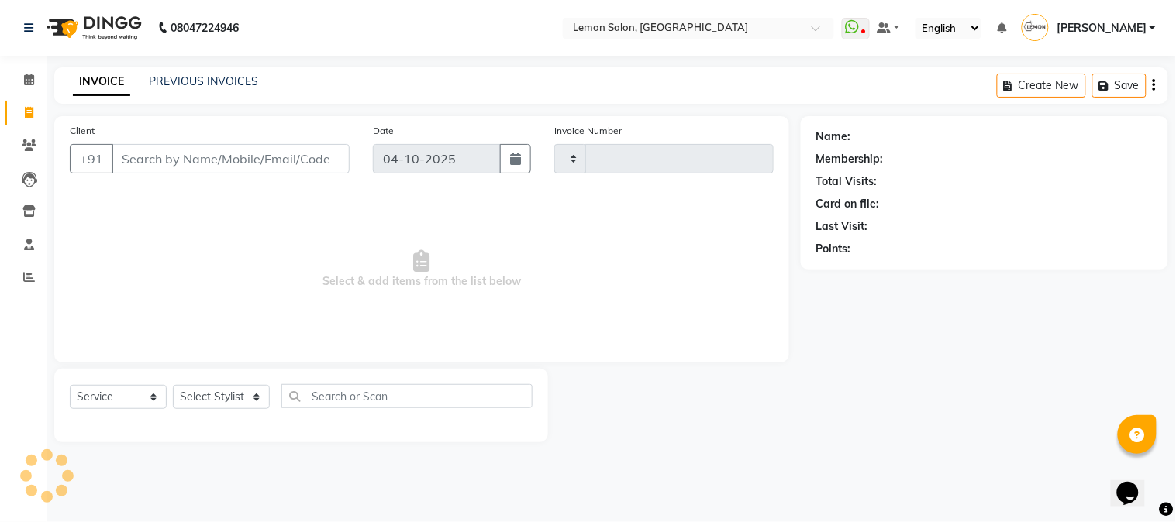
type input "3255"
select select "565"
click at [177, 80] on link "PREVIOUS INVOICES" at bounding box center [203, 81] width 109 height 14
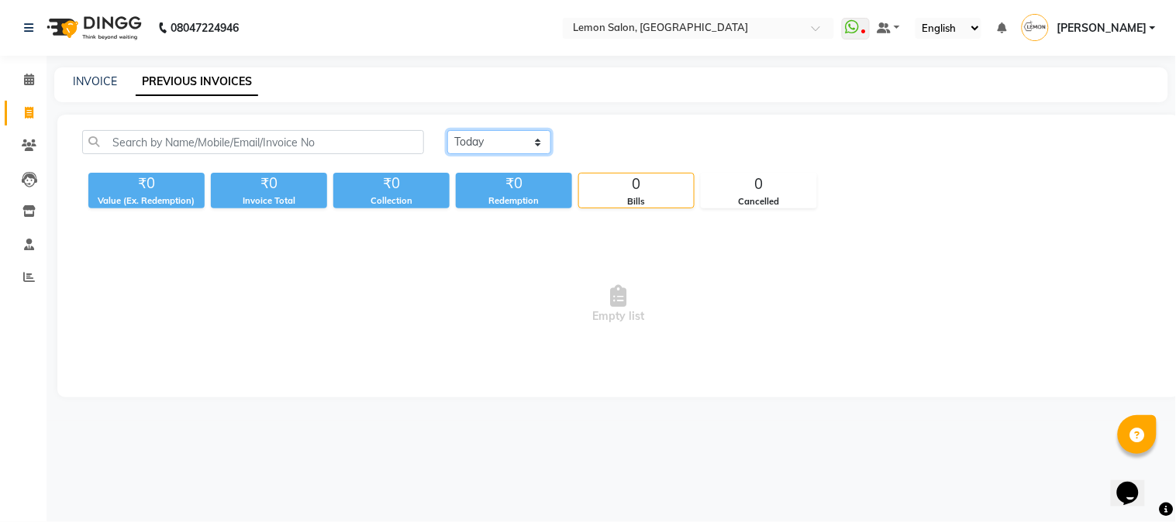
click at [468, 146] on select "Today Yesterday Custom Range" at bounding box center [499, 142] width 104 height 24
select select "yesterday"
click at [447, 130] on select "Today Yesterday Custom Range" at bounding box center [499, 142] width 104 height 24
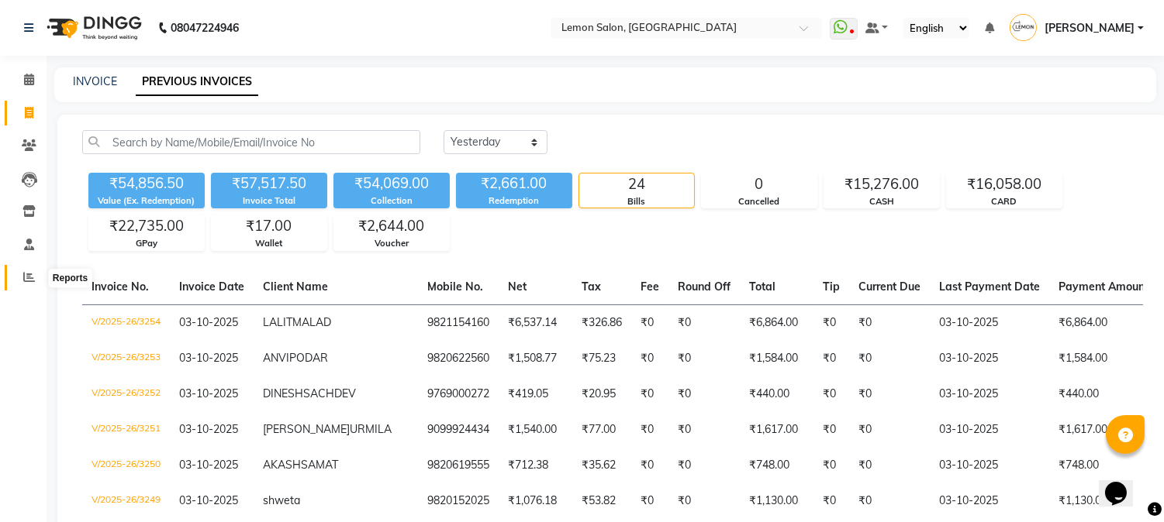
click at [23, 284] on span at bounding box center [29, 278] width 27 height 18
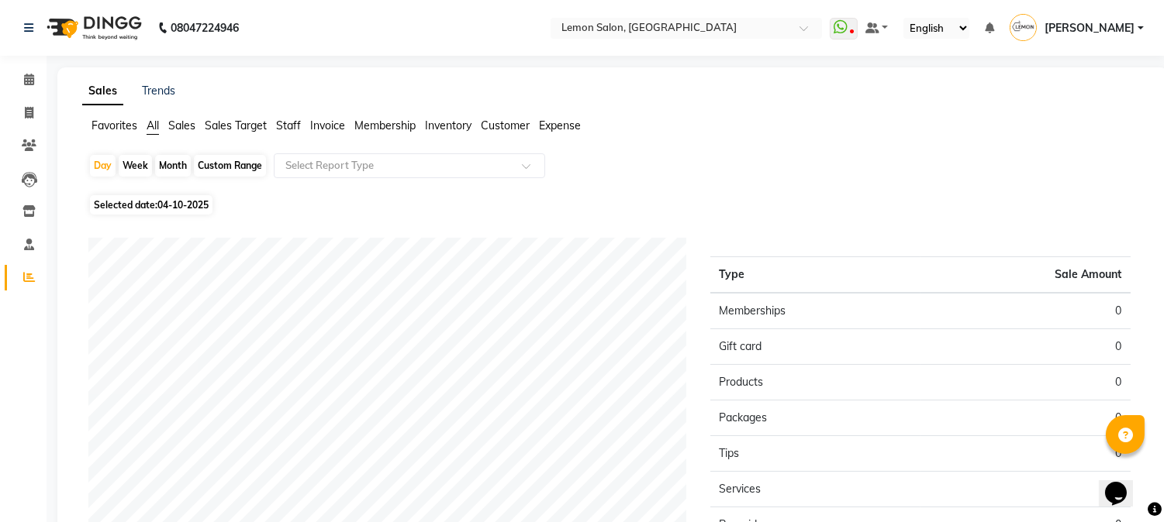
click at [174, 128] on span "Sales" at bounding box center [181, 126] width 27 height 14
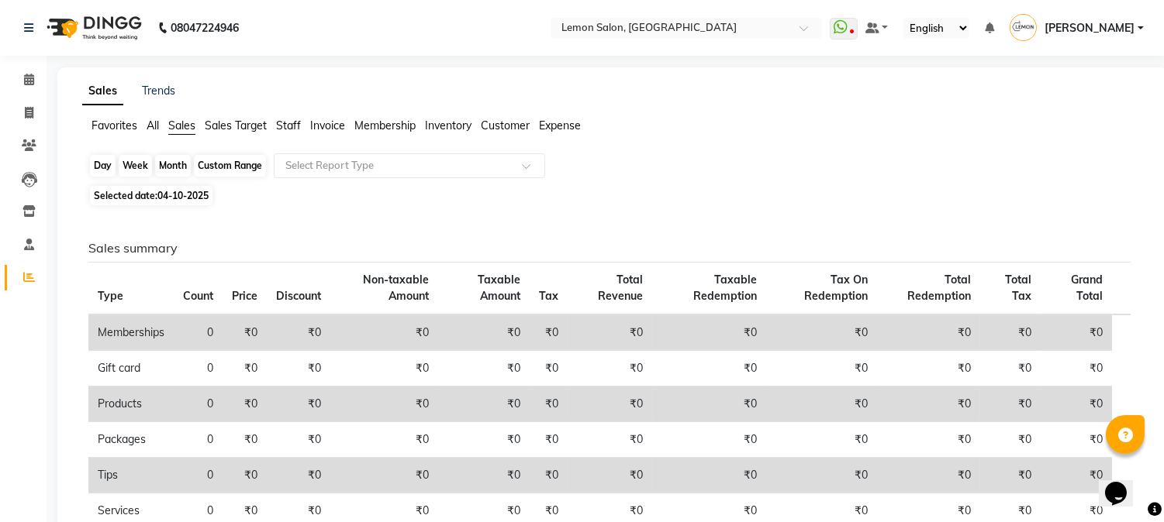
click at [105, 165] on div "Day" at bounding box center [103, 166] width 26 height 22
select select "10"
select select "2025"
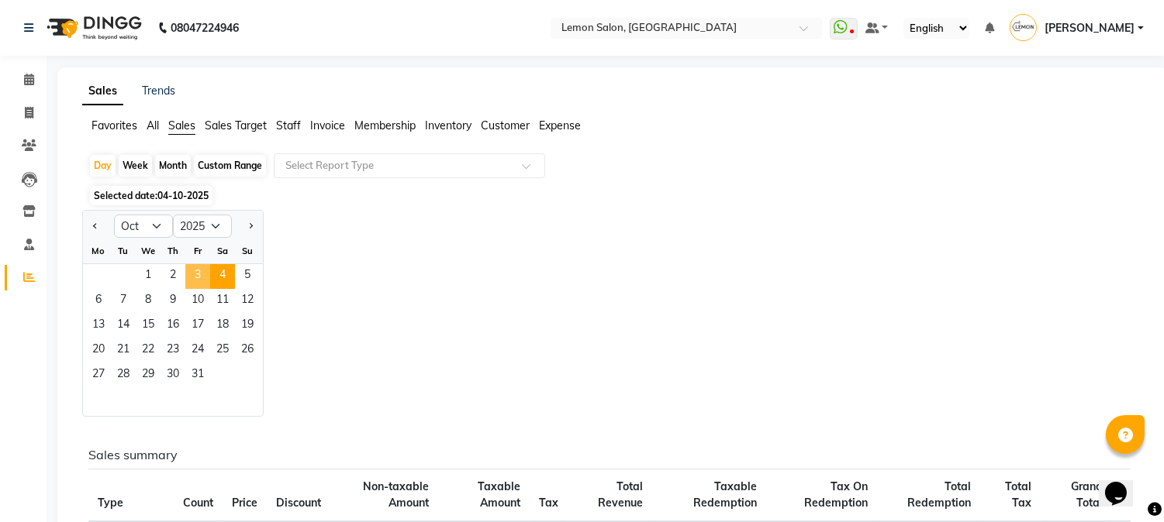
click at [200, 269] on span "3" at bounding box center [197, 276] width 25 height 25
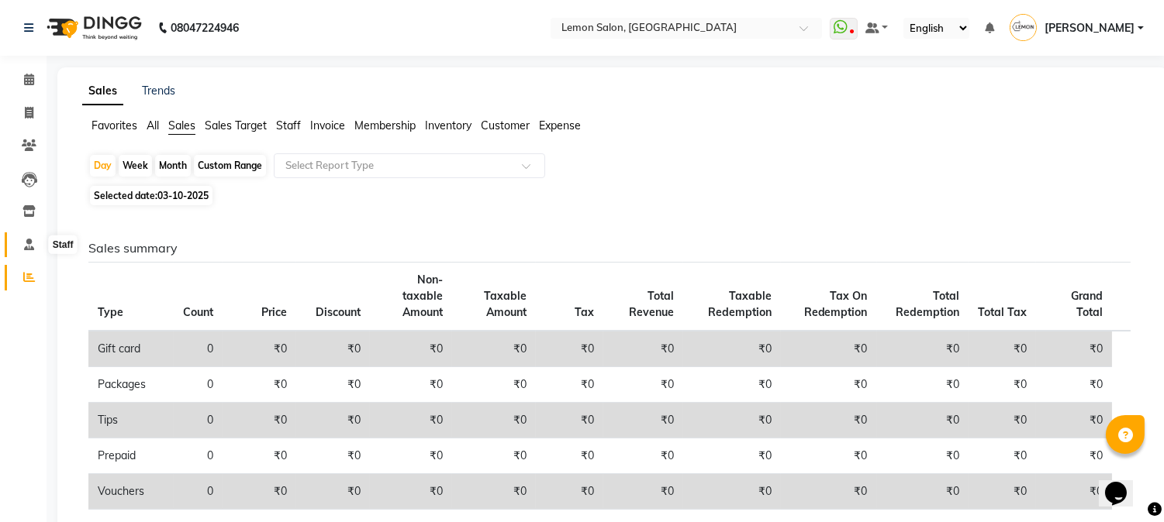
click at [26, 244] on icon at bounding box center [29, 245] width 10 height 12
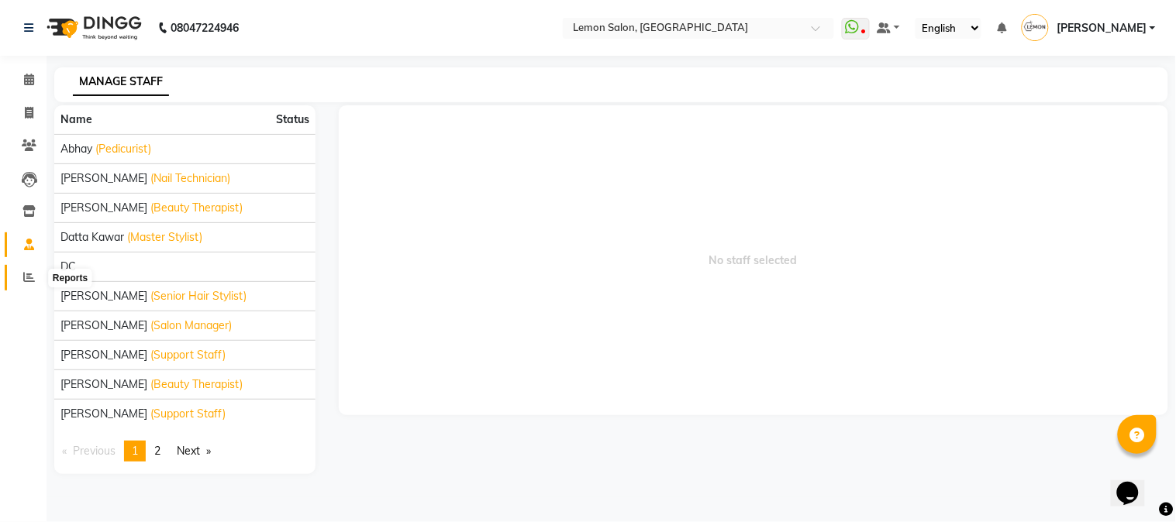
click at [29, 277] on icon at bounding box center [29, 277] width 12 height 12
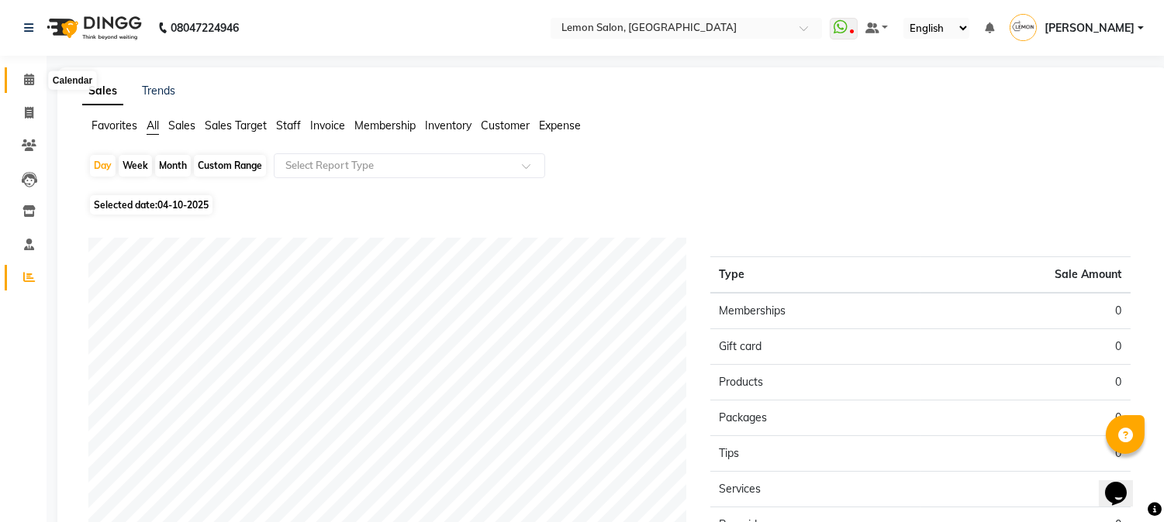
click at [24, 81] on icon at bounding box center [29, 80] width 10 height 12
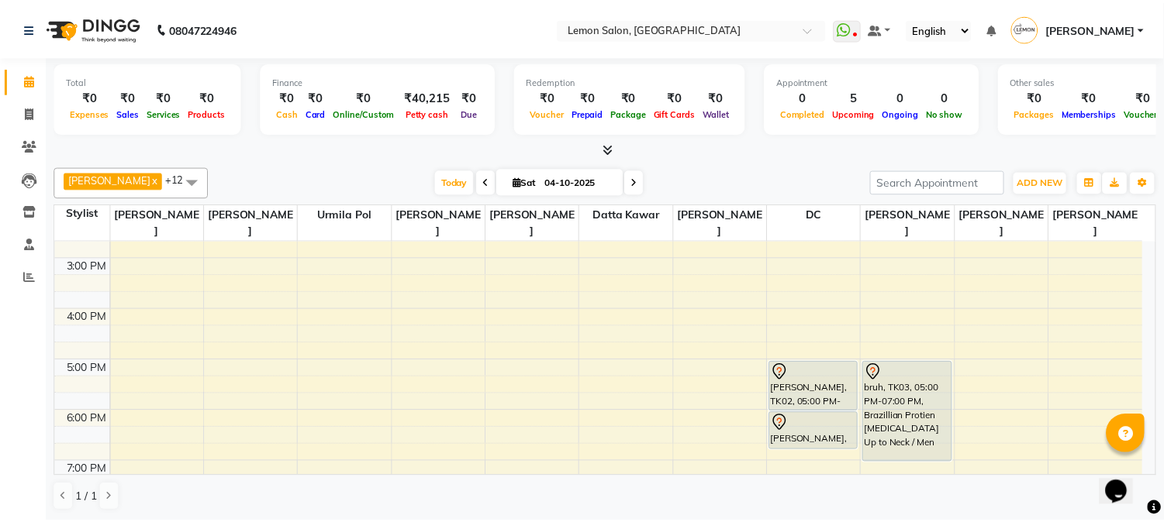
scroll to position [229, 0]
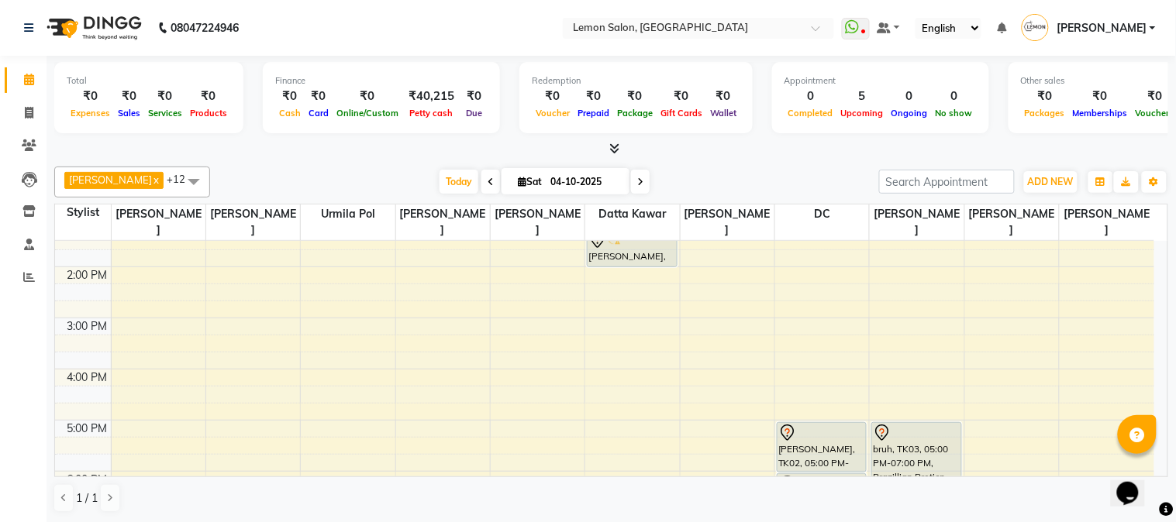
click at [763, 174] on div "Today Sat 04-10-2025" at bounding box center [544, 182] width 653 height 23
click at [29, 105] on span at bounding box center [29, 114] width 27 height 18
select select "565"
select select "service"
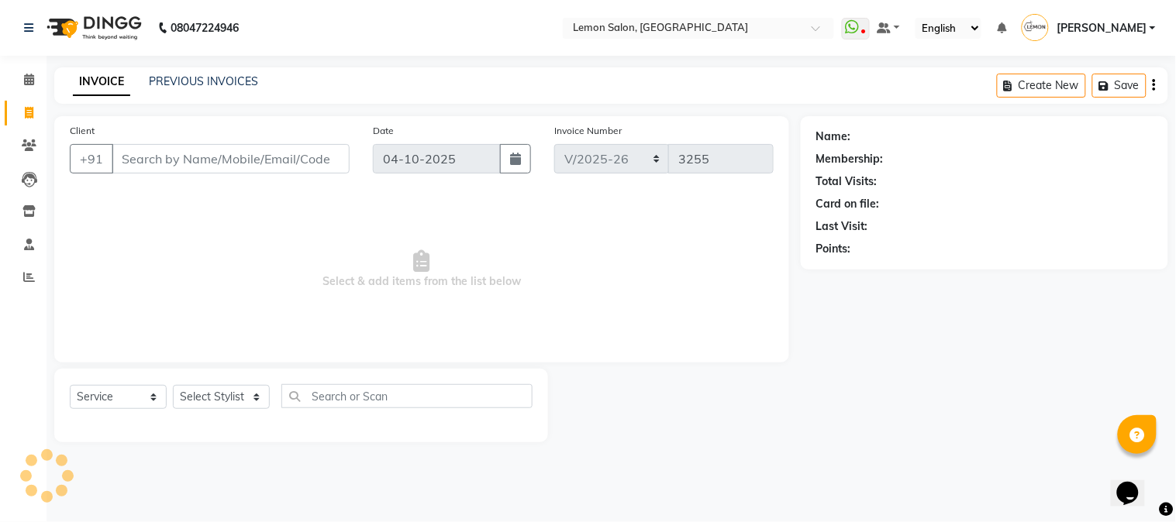
click at [188, 157] on input "Client" at bounding box center [231, 158] width 238 height 29
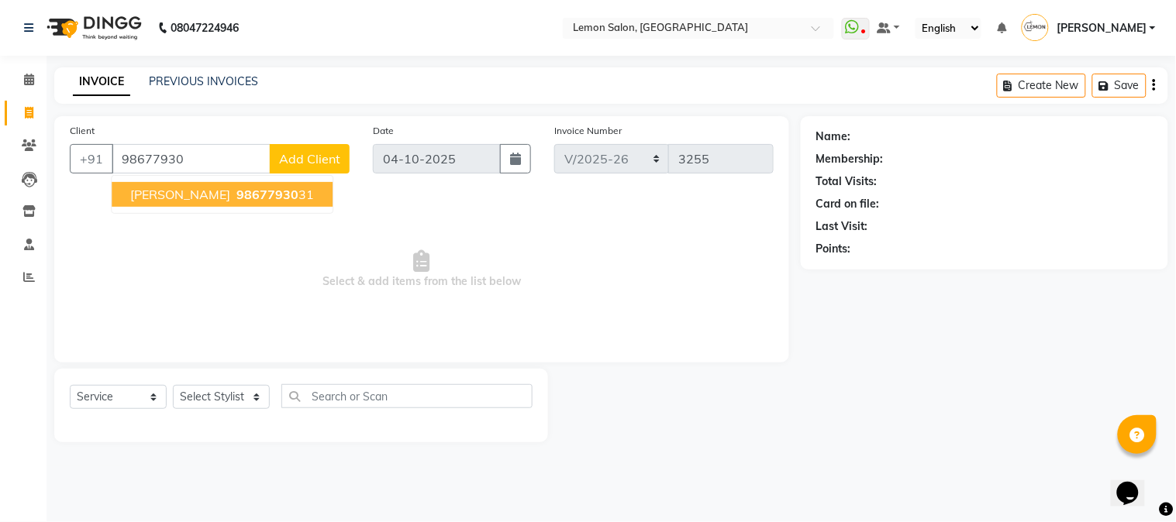
click at [203, 194] on span "ANAGHA DABHOLKAR" at bounding box center [180, 195] width 100 height 16
type input "9867793031"
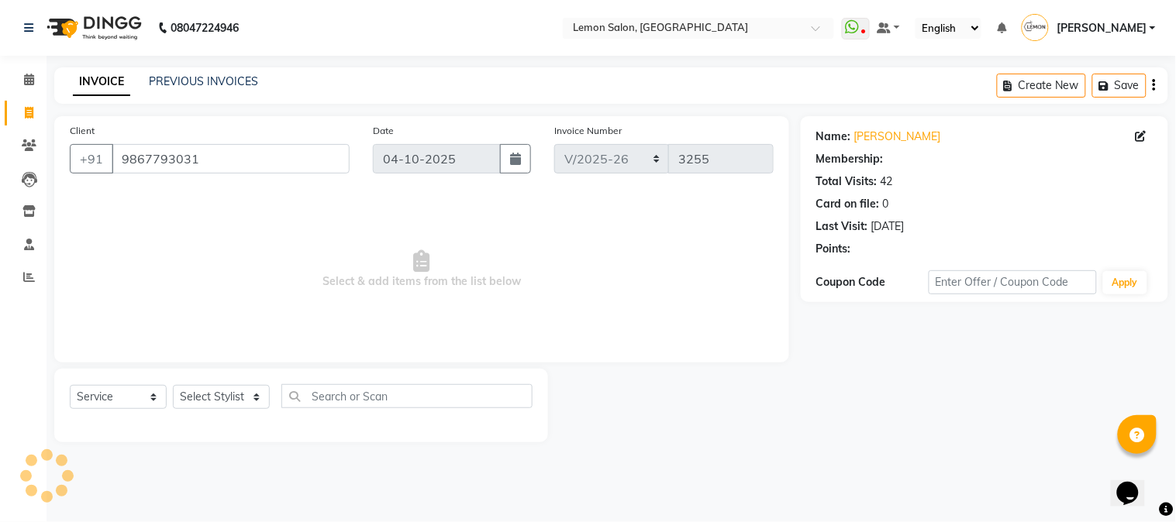
select select "1: Object"
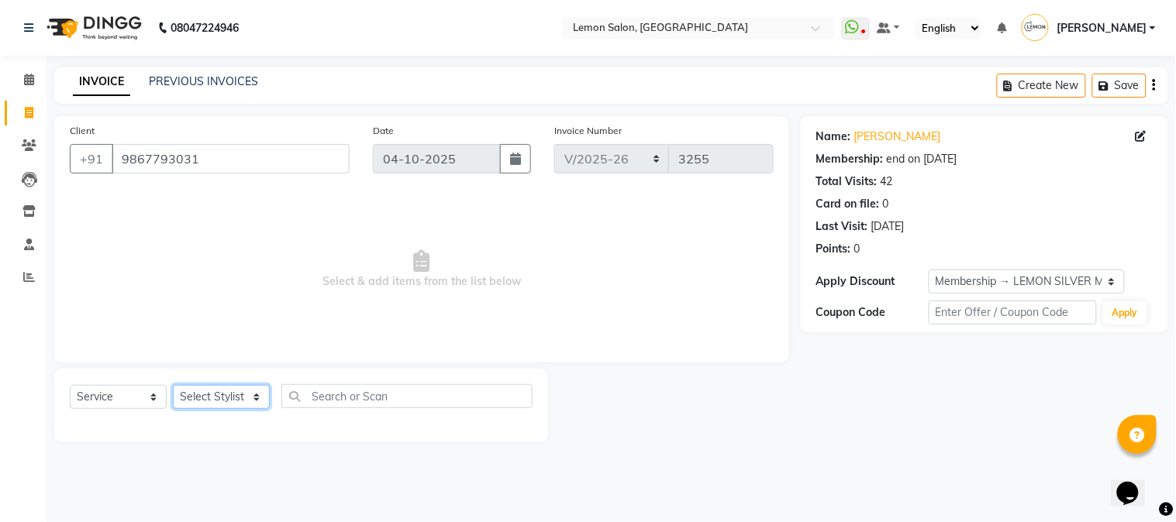
click at [207, 402] on select "Select Stylist [PERSON_NAME] [PERSON_NAME] Datta [PERSON_NAME] [PERSON_NAME] [P…" at bounding box center [221, 397] width 97 height 24
select select "7419"
click at [173, 386] on select "Select Stylist [PERSON_NAME] [PERSON_NAME] Datta [PERSON_NAME] [PERSON_NAME] [P…" at bounding box center [221, 397] width 97 height 24
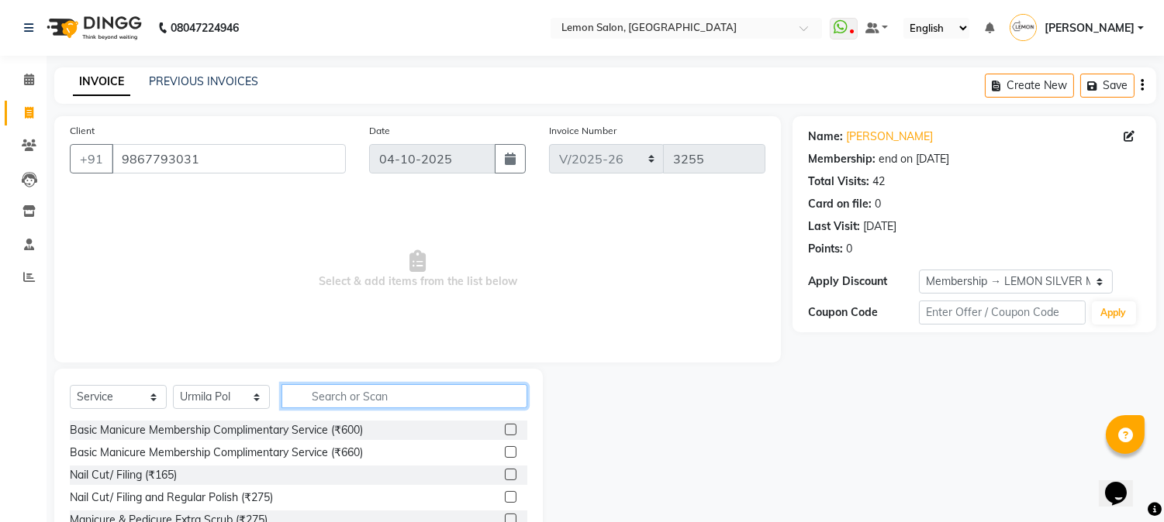
click at [345, 397] on input "text" at bounding box center [404, 396] width 246 height 24
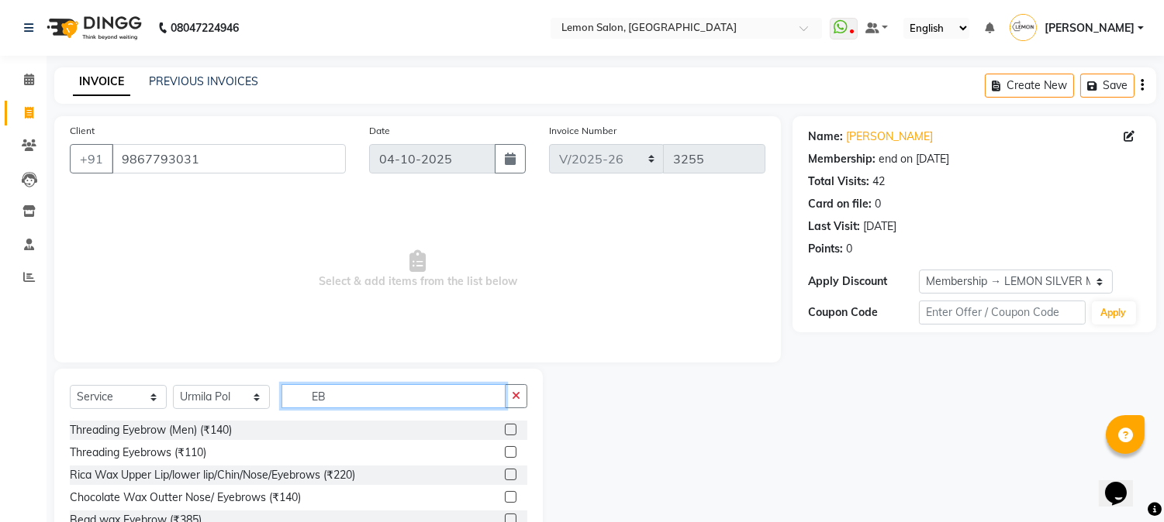
type input "EB"
click at [509, 451] on label at bounding box center [511, 453] width 12 height 12
click at [509, 451] on input "checkbox" at bounding box center [510, 453] width 10 height 10
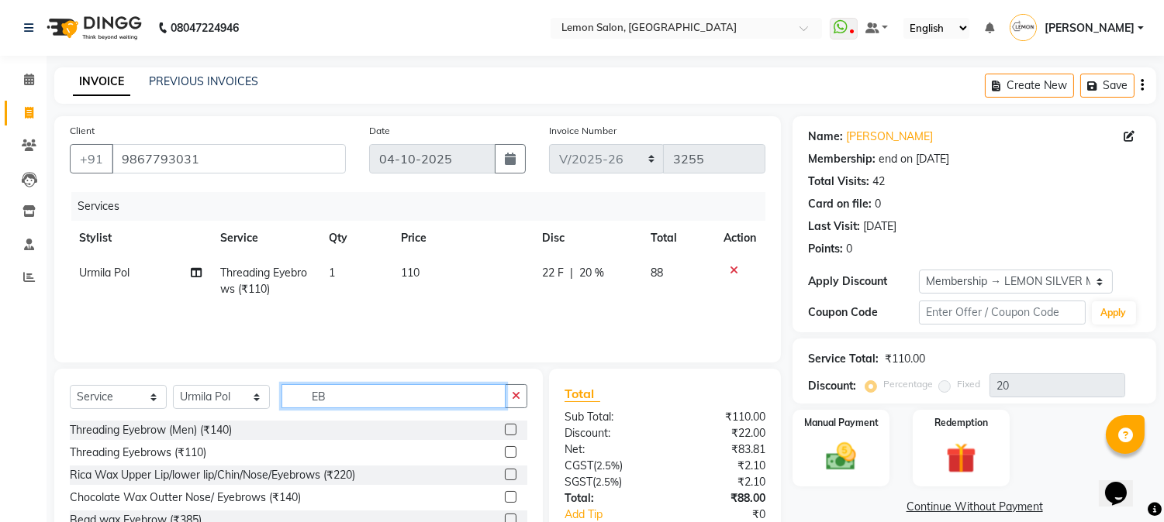
checkbox input "false"
click at [403, 398] on input "EB" at bounding box center [393, 396] width 224 height 24
type input "E"
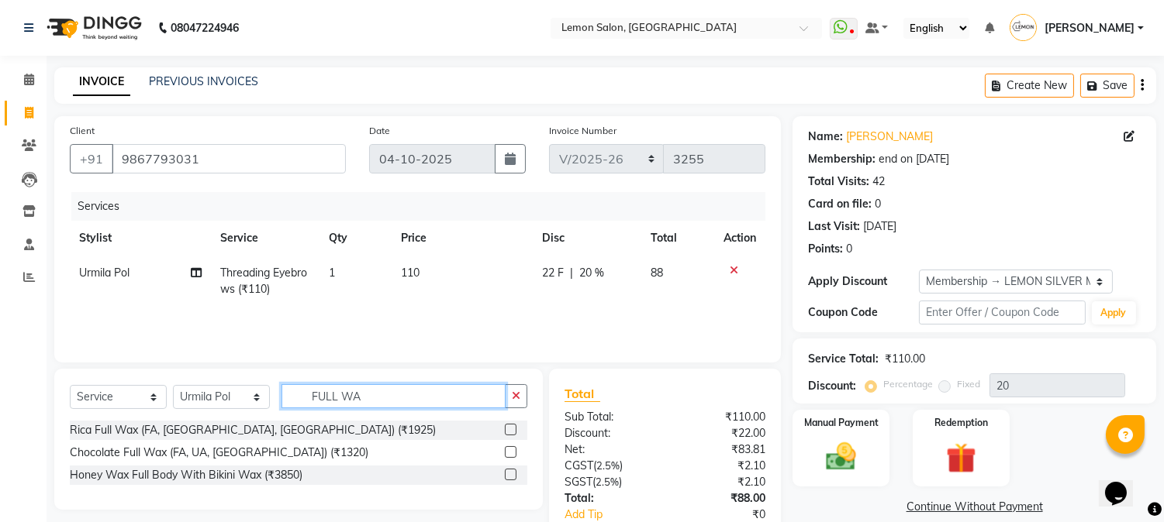
type input "FULL WA"
click at [508, 432] on label at bounding box center [511, 430] width 12 height 12
click at [508, 432] on input "checkbox" at bounding box center [510, 431] width 10 height 10
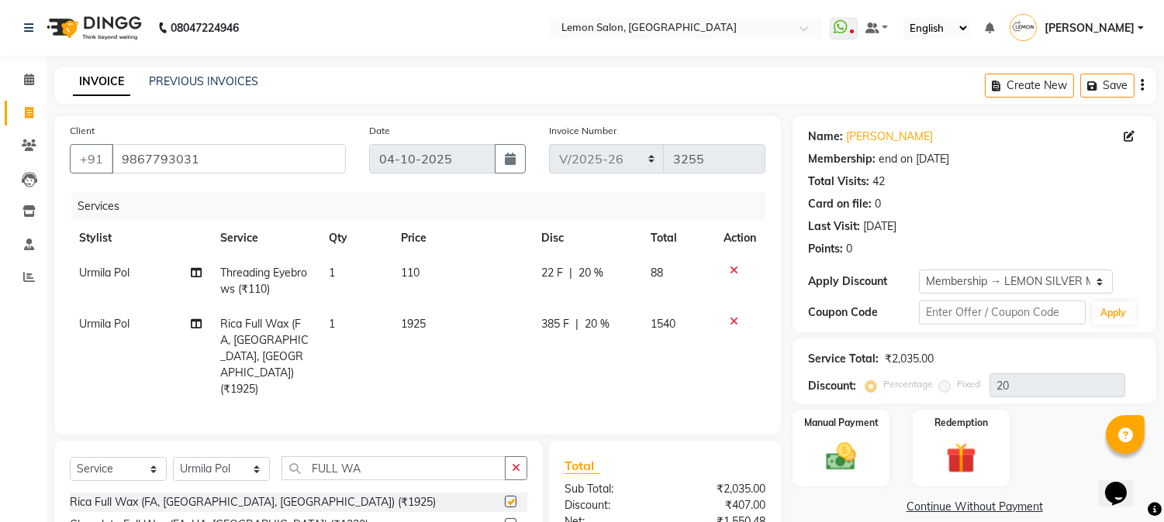
checkbox input "false"
click at [407, 457] on input "FULL WA" at bounding box center [393, 469] width 224 height 24
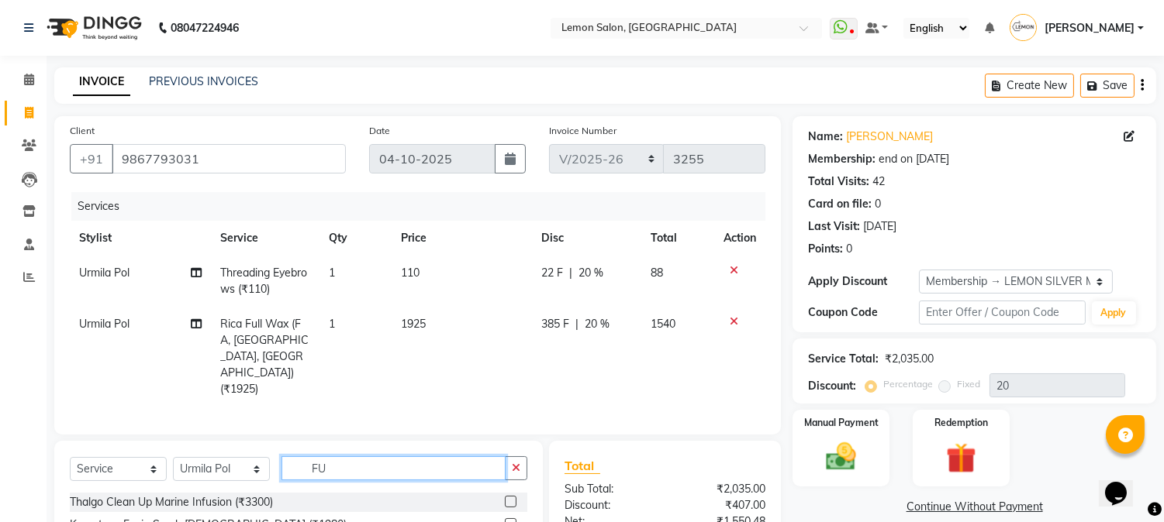
type input "F"
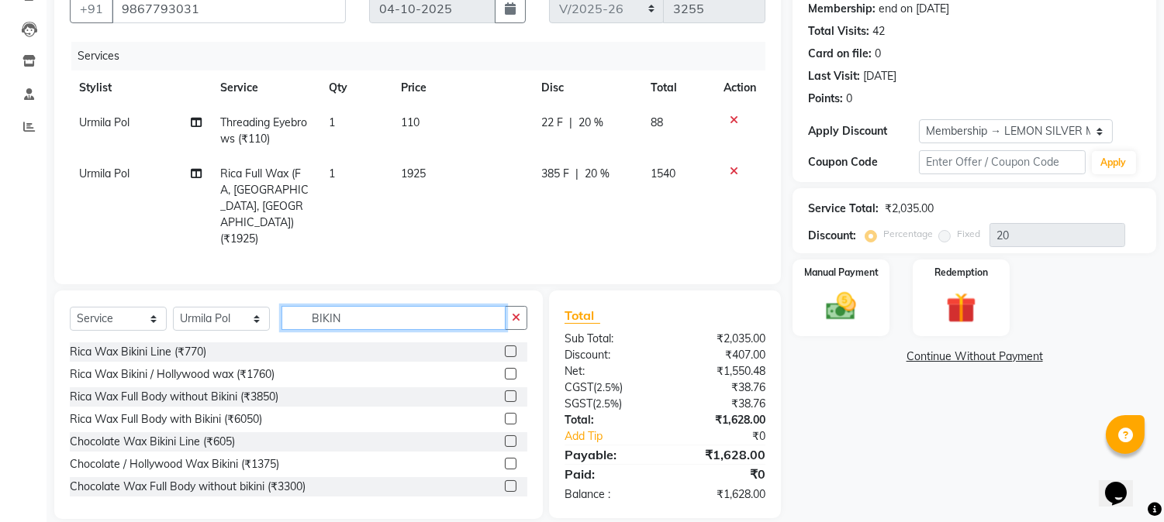
type input "BIKIN"
click at [505, 368] on label at bounding box center [511, 374] width 12 height 12
click at [505, 370] on input "checkbox" at bounding box center [510, 375] width 10 height 10
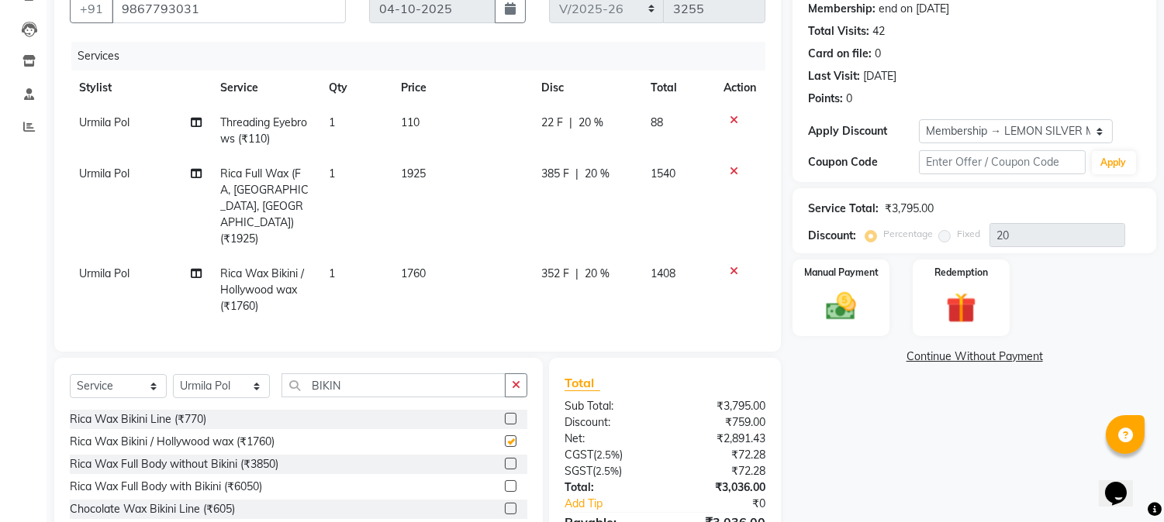
checkbox input "false"
click at [840, 305] on img at bounding box center [840, 307] width 51 height 36
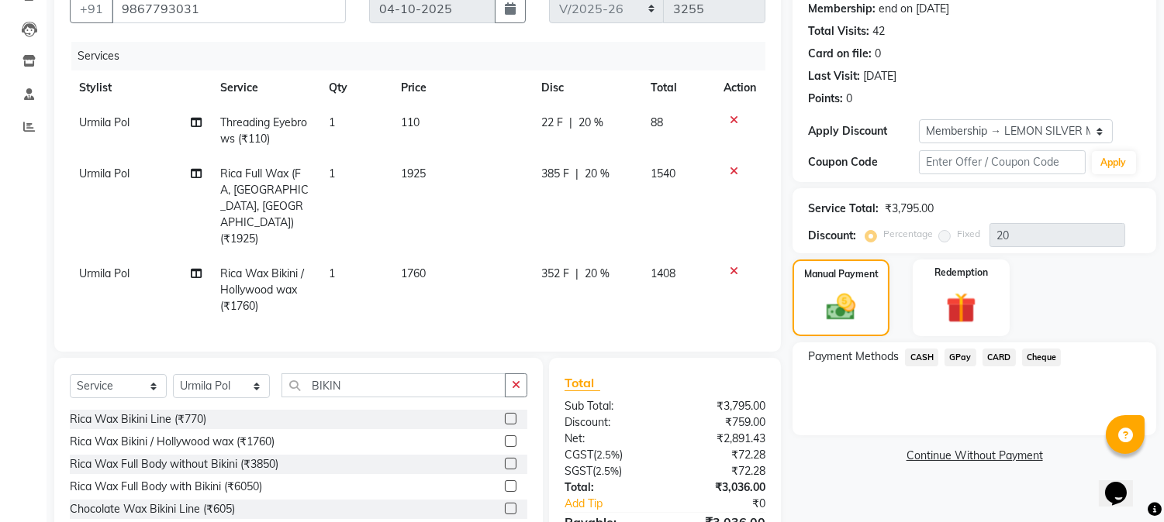
click at [960, 350] on span "GPay" at bounding box center [960, 358] width 32 height 18
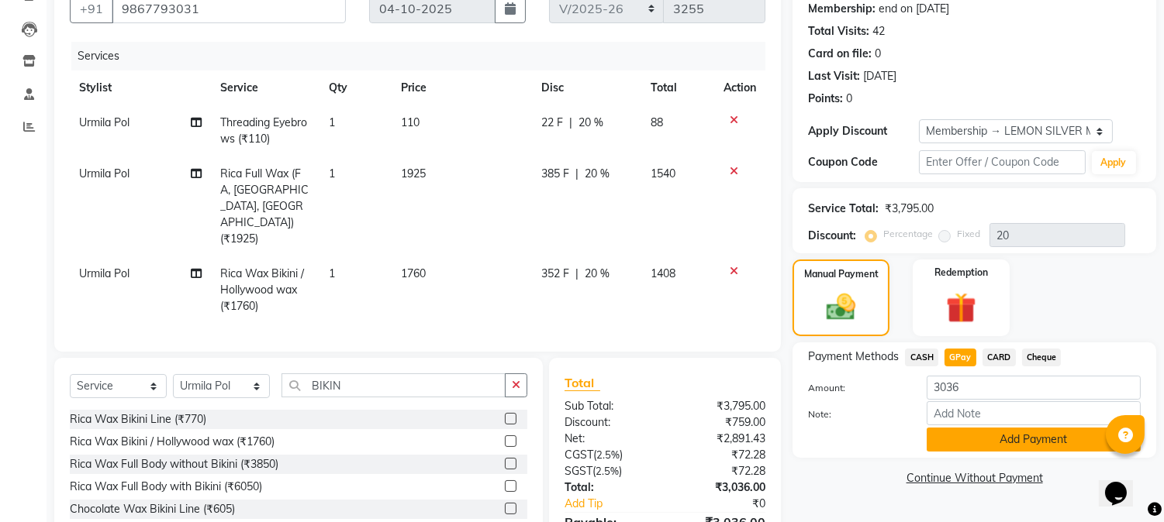
click at [974, 439] on button "Add Payment" at bounding box center [1033, 440] width 214 height 24
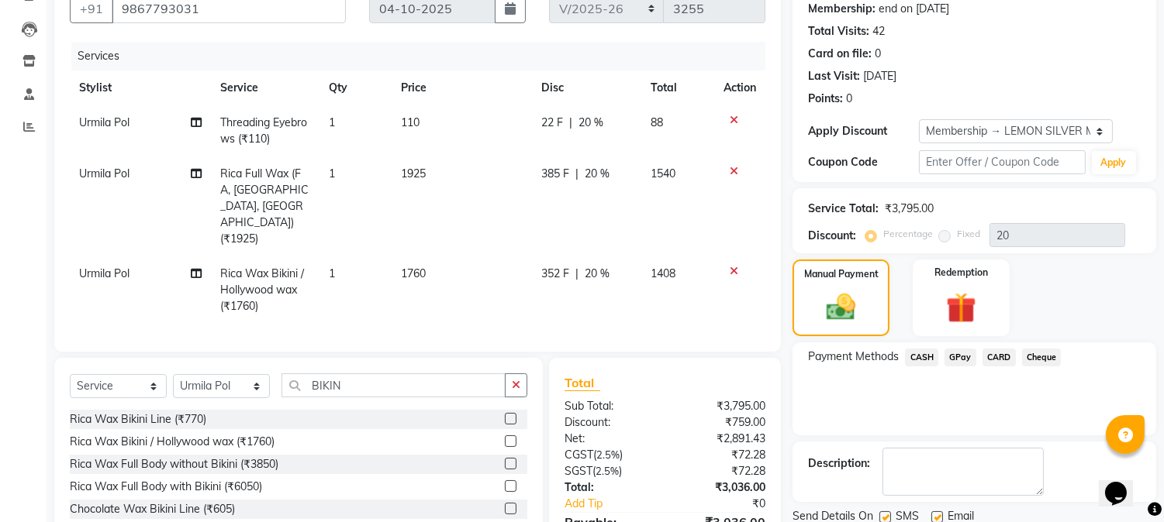
scroll to position [326, 0]
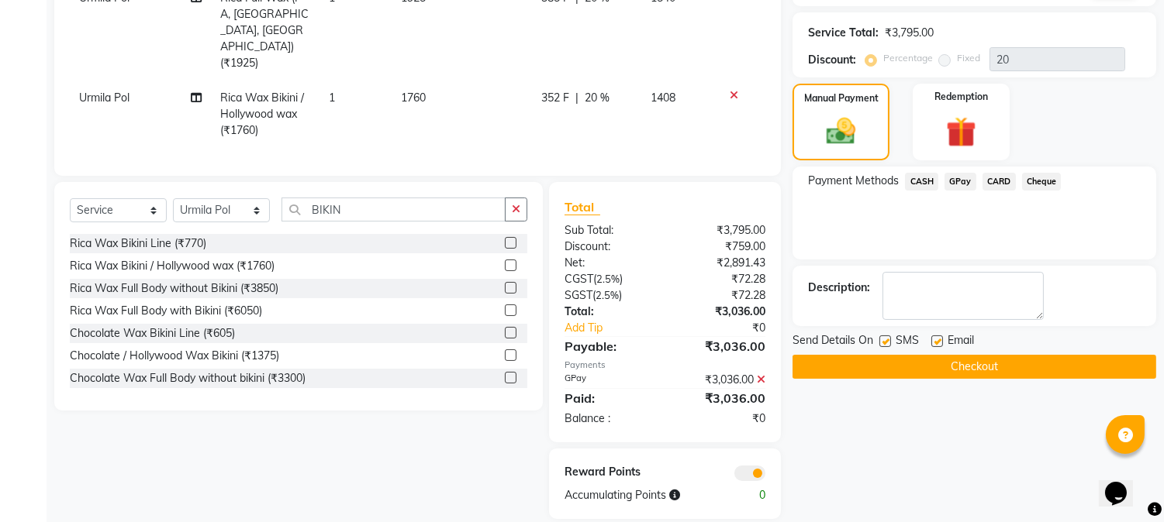
click at [923, 368] on button "Checkout" at bounding box center [974, 367] width 364 height 24
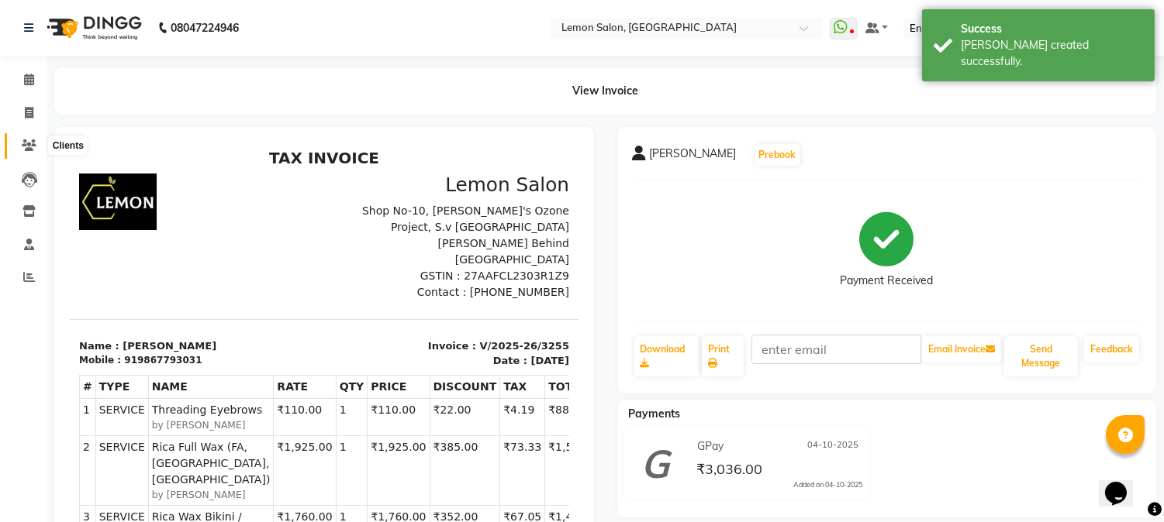
click at [26, 146] on icon at bounding box center [29, 146] width 15 height 12
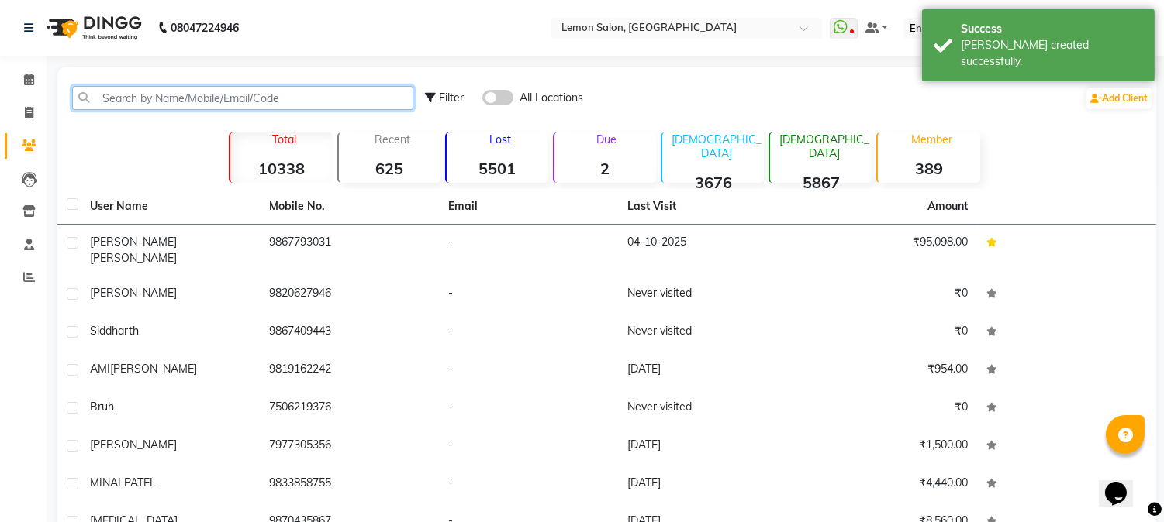
click at [122, 103] on input "text" at bounding box center [242, 98] width 341 height 24
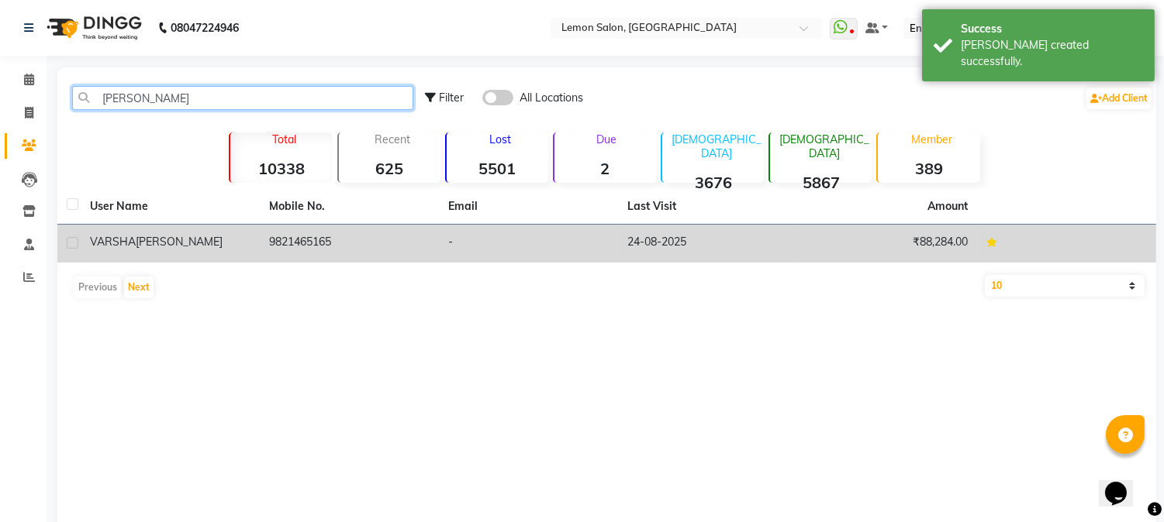
type input "VARSHA GU"
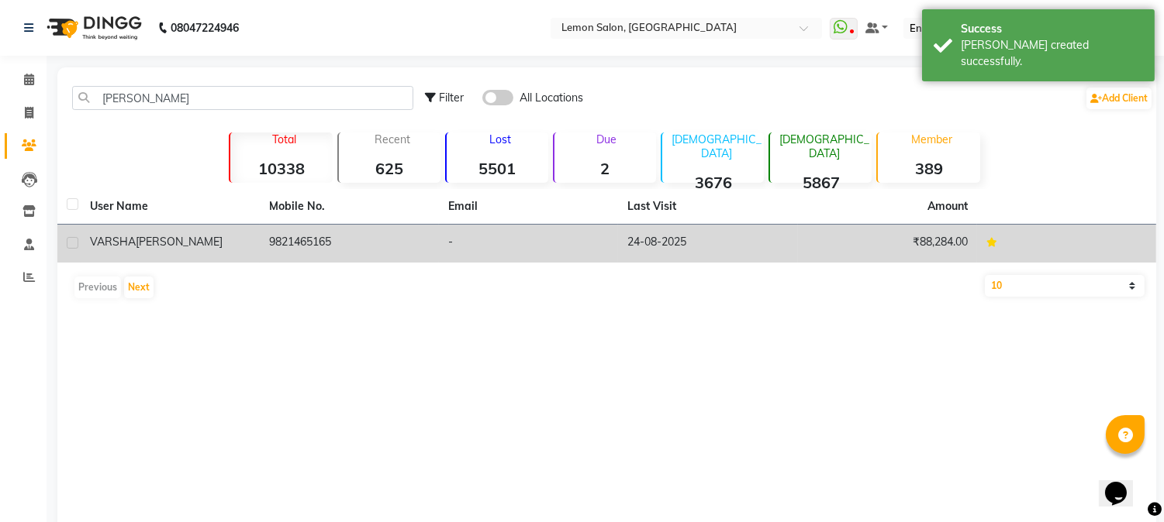
click at [307, 240] on td "9821465165" at bounding box center [349, 244] width 179 height 38
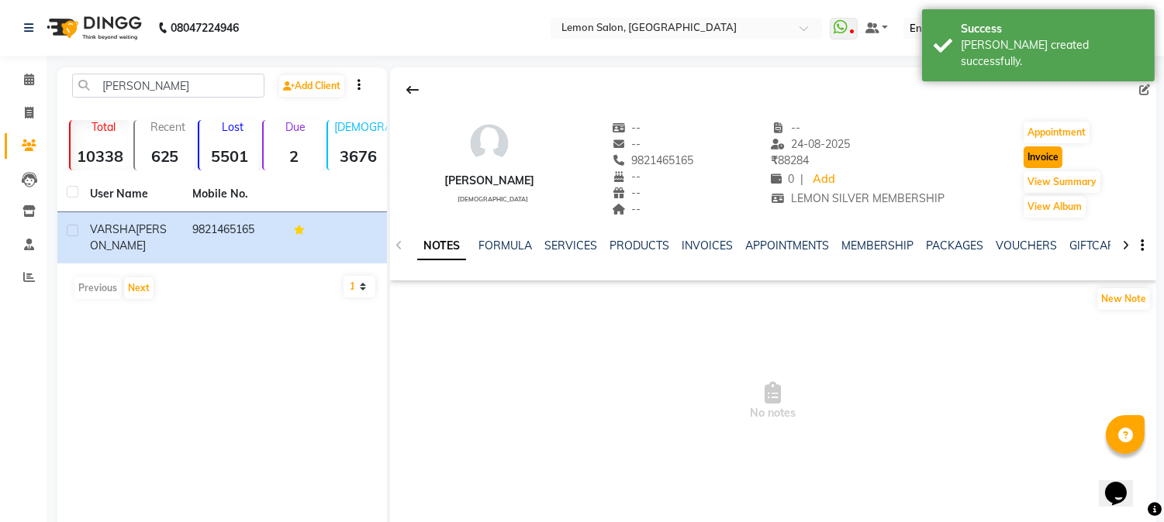
click at [1051, 163] on button "Invoice" at bounding box center [1042, 158] width 39 height 22
select select "565"
select select "service"
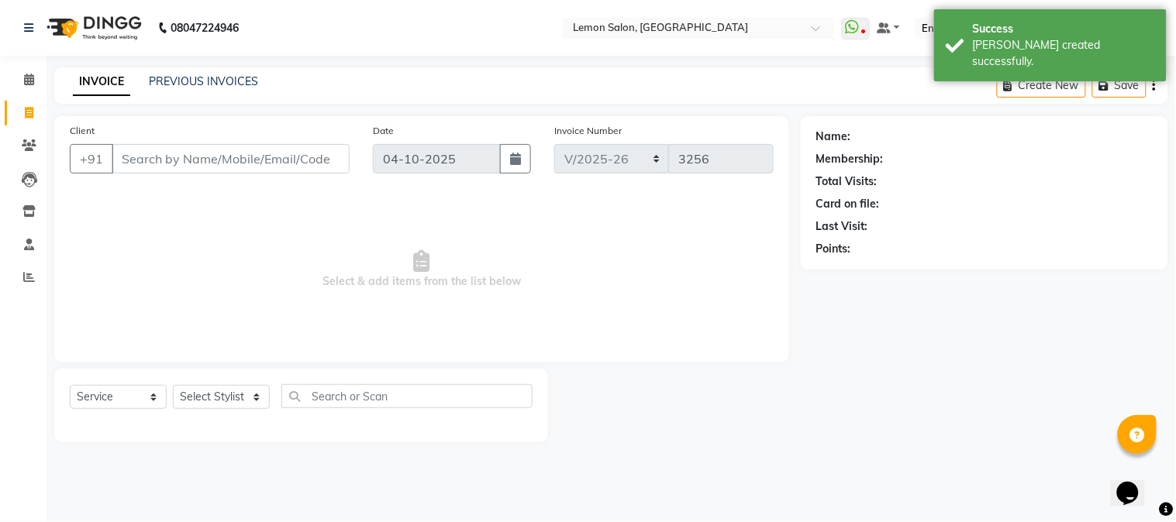
type input "9821465165"
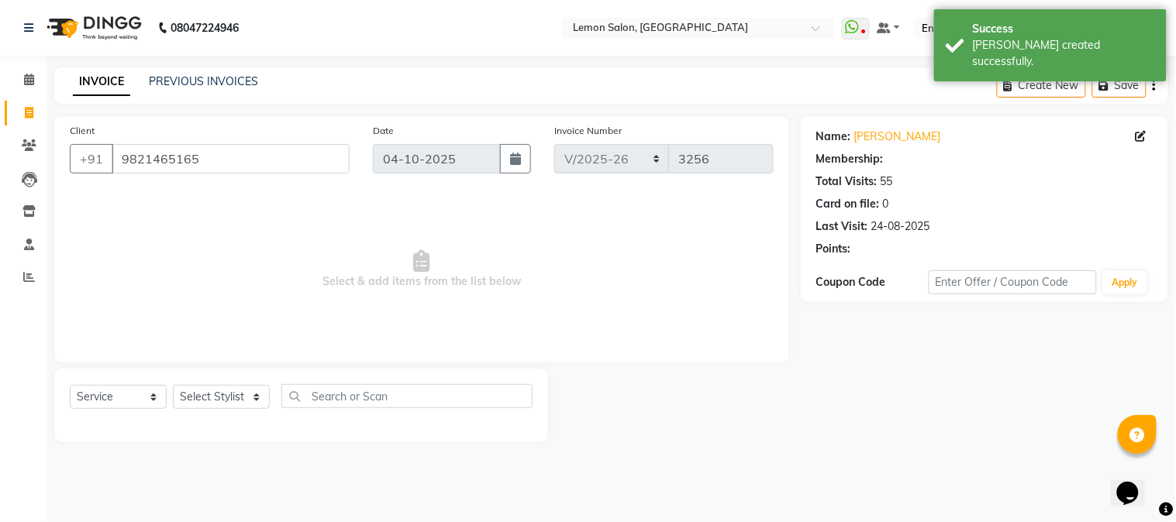
select select "1: Object"
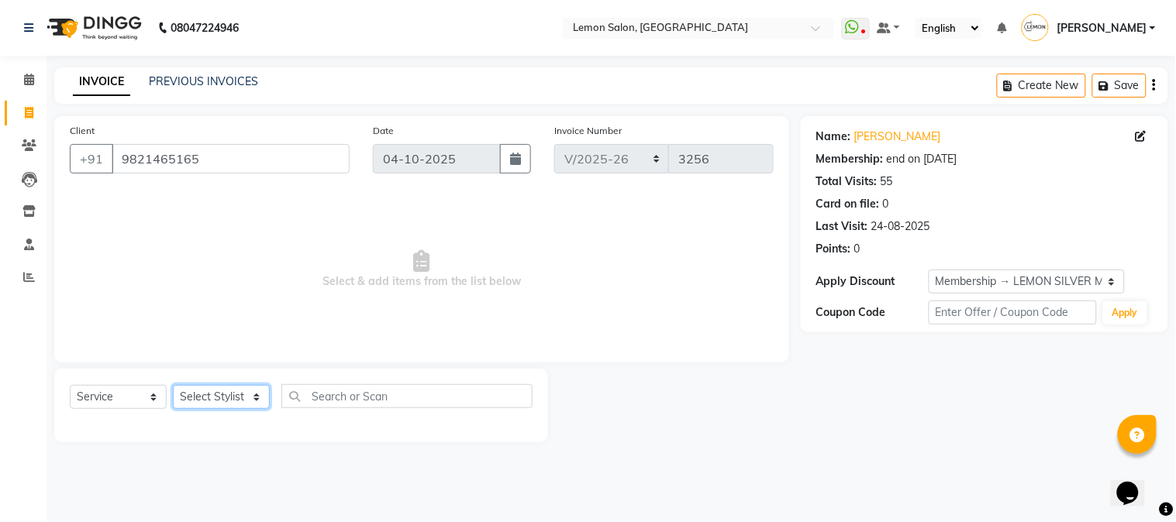
click at [209, 399] on select "Select Stylist [PERSON_NAME] [PERSON_NAME] Datta [PERSON_NAME] [PERSON_NAME] [P…" at bounding box center [221, 397] width 97 height 24
select select "7420"
click at [173, 386] on select "Select Stylist [PERSON_NAME] [PERSON_NAME] Datta [PERSON_NAME] [PERSON_NAME] [P…" at bounding box center [221, 397] width 97 height 24
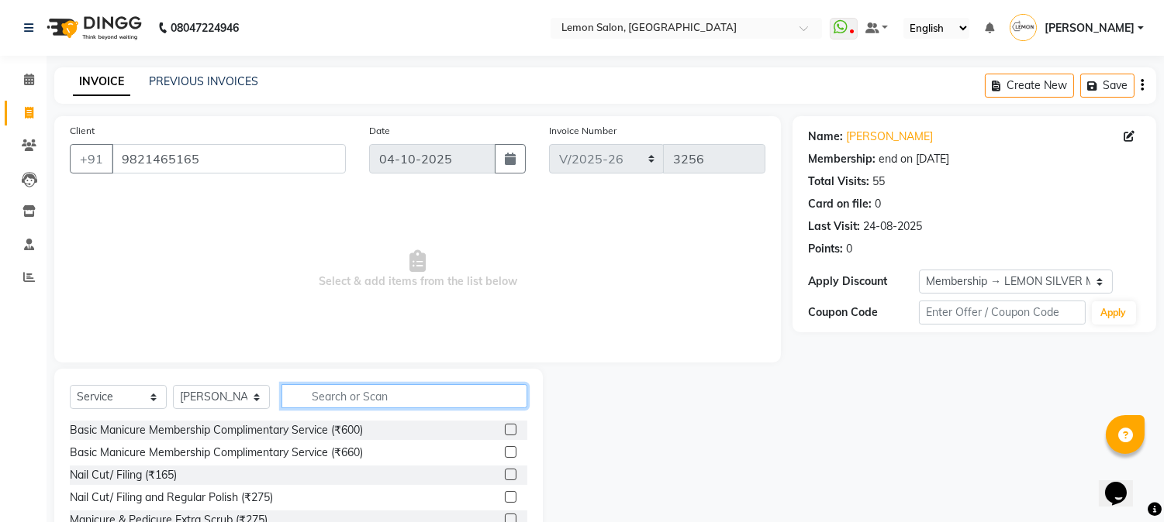
click at [326, 402] on input "text" at bounding box center [404, 396] width 246 height 24
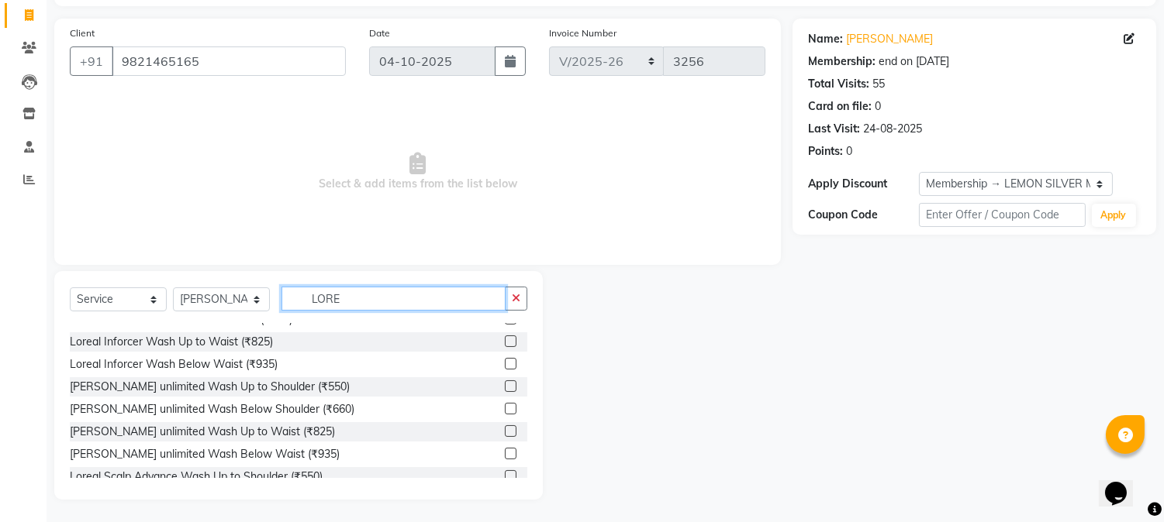
scroll to position [275, 0]
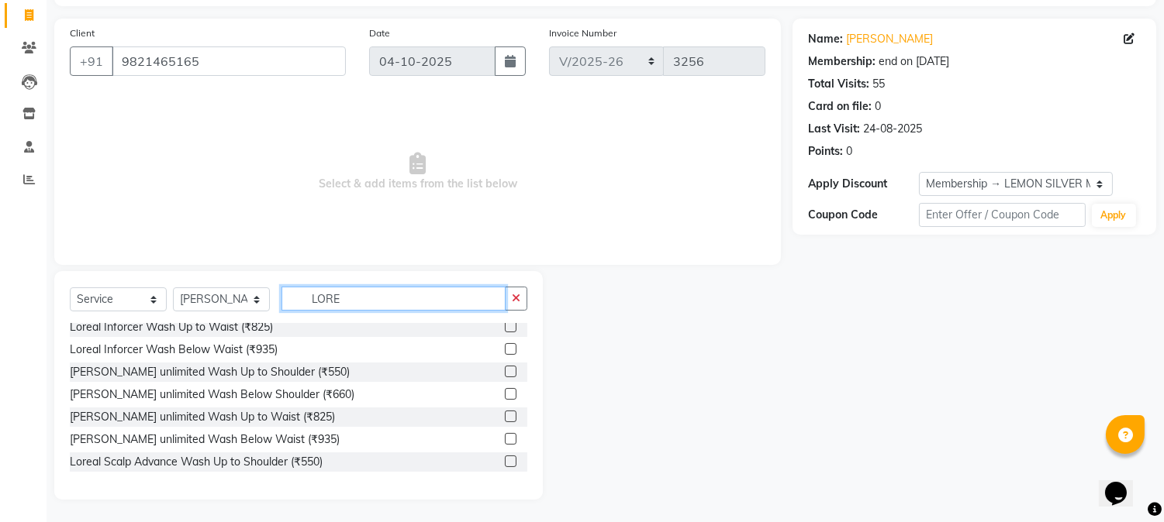
type input "LORE"
click at [505, 395] on label at bounding box center [511, 394] width 12 height 12
click at [505, 395] on input "checkbox" at bounding box center [510, 395] width 10 height 10
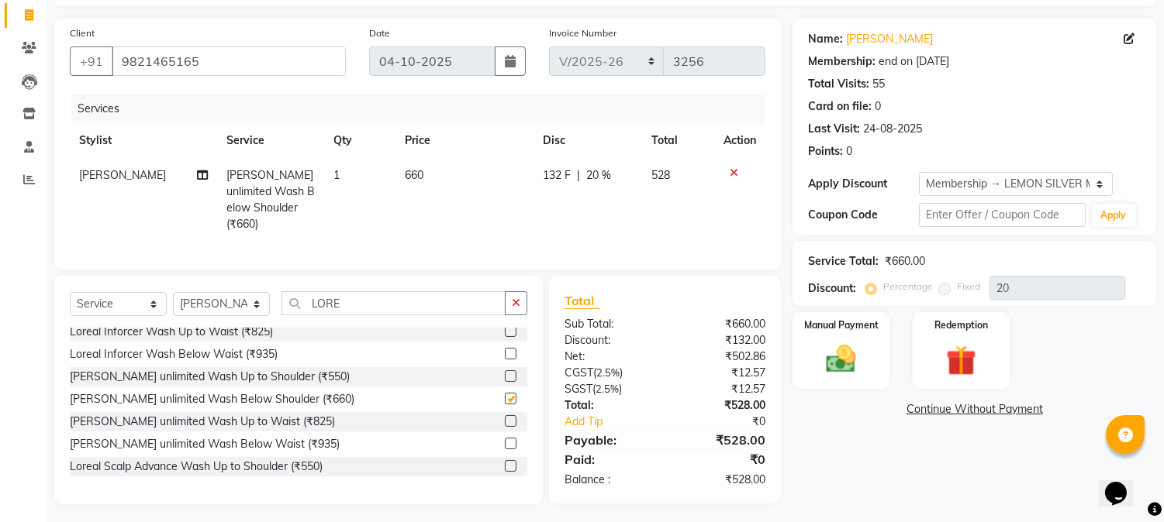
checkbox input "false"
click at [375, 303] on input "LORE" at bounding box center [393, 303] width 224 height 24
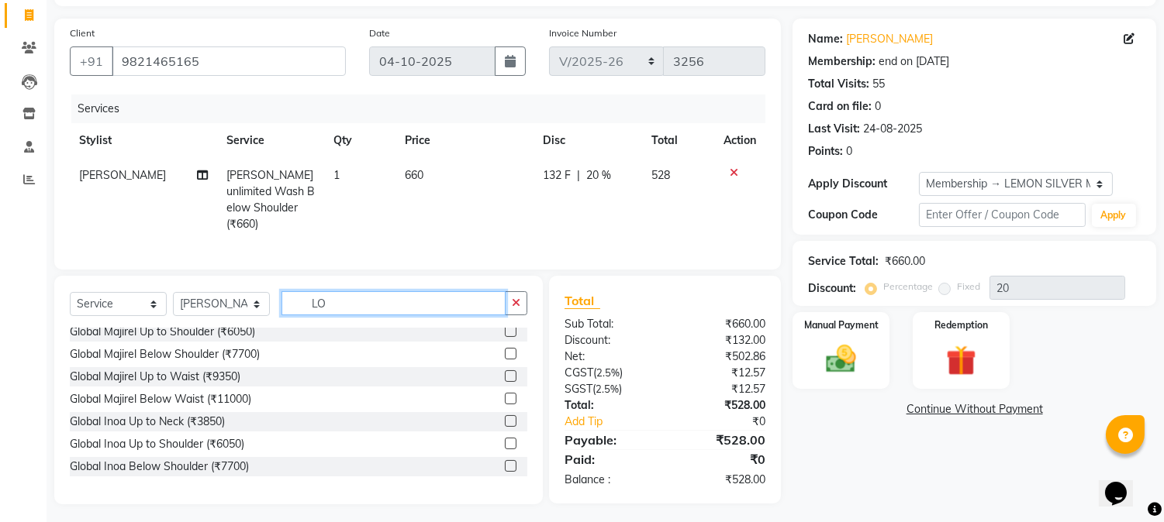
type input "L"
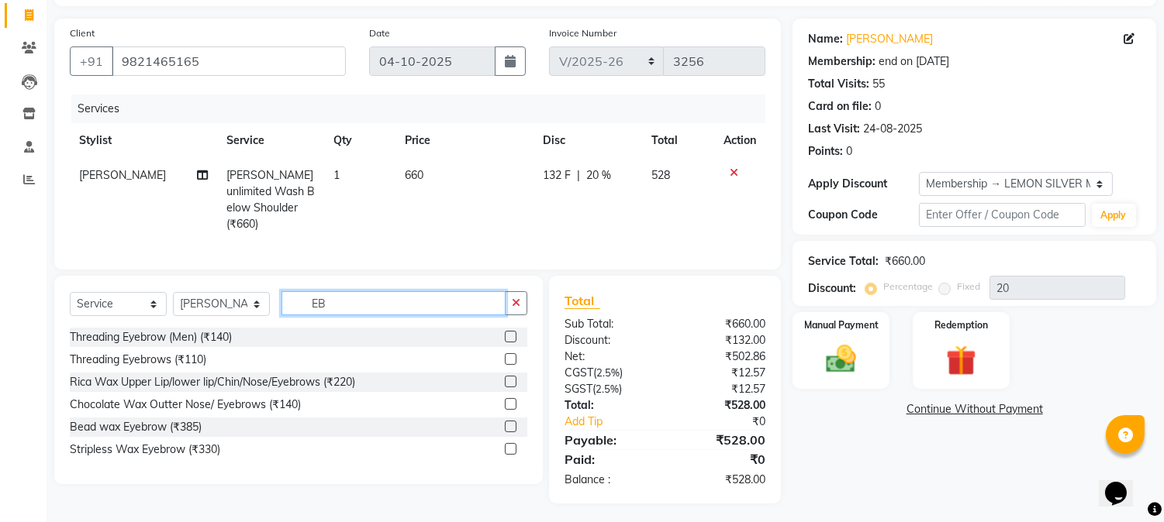
scroll to position [0, 0]
type input "EB"
click at [509, 357] on label at bounding box center [511, 359] width 12 height 12
click at [509, 357] on input "checkbox" at bounding box center [510, 360] width 10 height 10
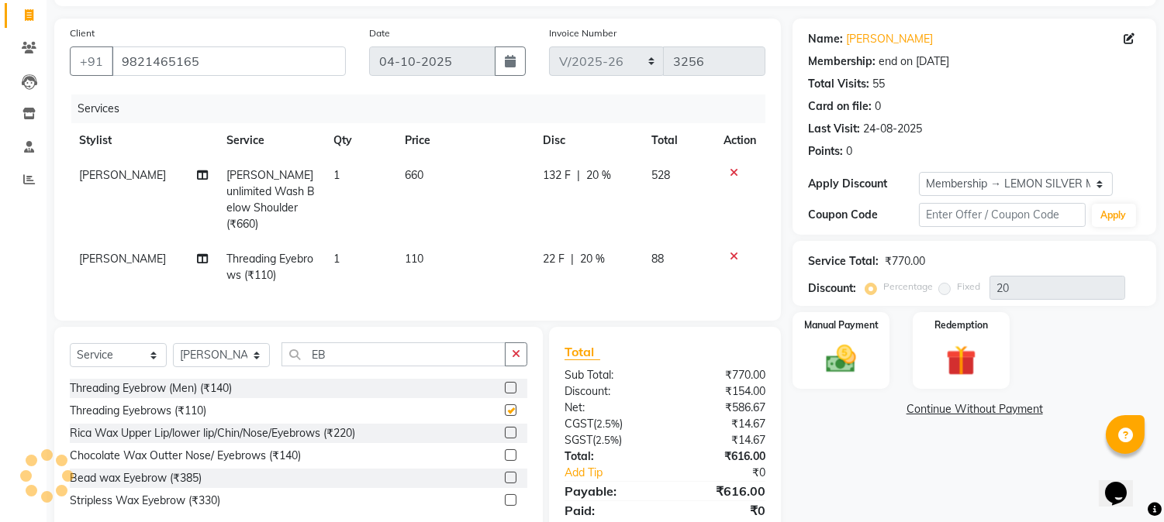
checkbox input "false"
click at [133, 252] on span "[PERSON_NAME]" at bounding box center [122, 259] width 87 height 14
select select "7420"
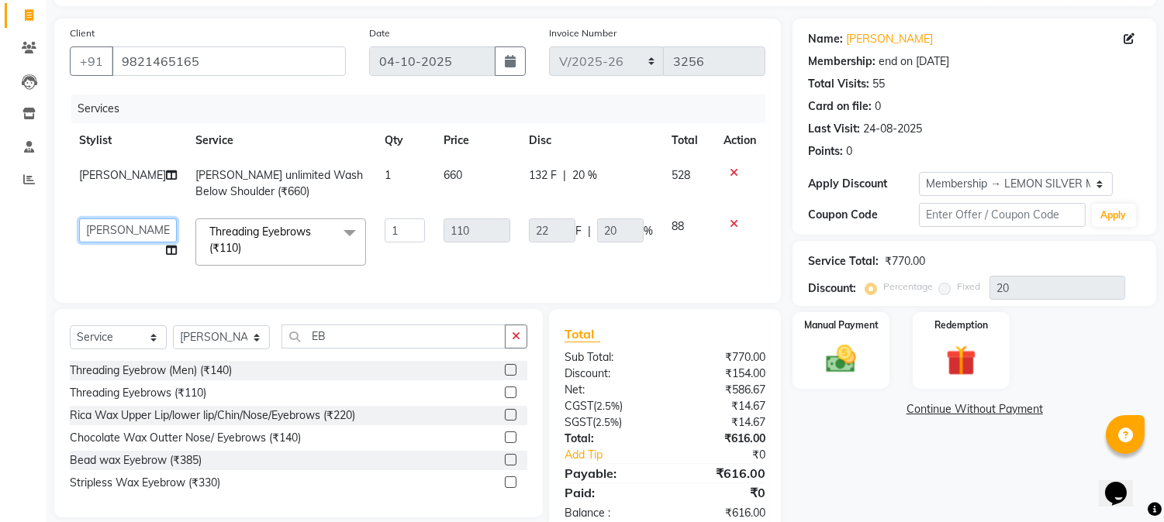
click at [133, 242] on select "Akansha Sadafule Asma Dshpande Datta Kawar DC Furkan Mansoori Kaish Ali kavita …" at bounding box center [128, 231] width 98 height 24
select select "7419"
click at [112, 260] on td "Akansha Sadafule Asma Dshpande Datta Kawar DC Furkan Mansoori Kaish Ali kavita …" at bounding box center [128, 242] width 116 height 66
click at [199, 350] on select "Select Stylist [PERSON_NAME] [PERSON_NAME] Datta [PERSON_NAME] [PERSON_NAME] [P…" at bounding box center [221, 338] width 97 height 24
select select "7629"
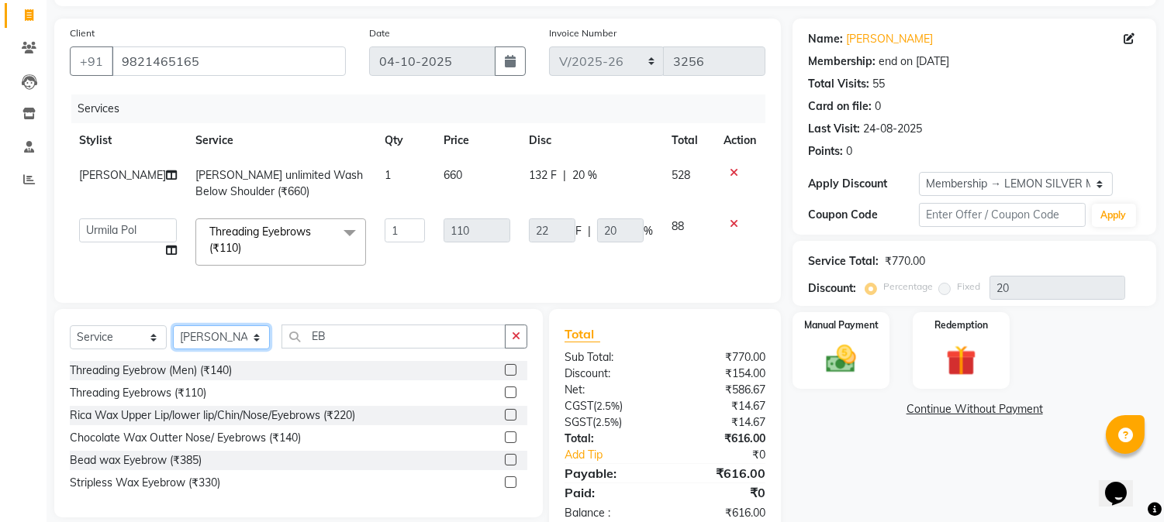
click at [173, 339] on select "Select Stylist Akansha Sadafule Asma Dshpande Datta Kawar DC Furkan Mansoori Ka…" at bounding box center [221, 338] width 97 height 24
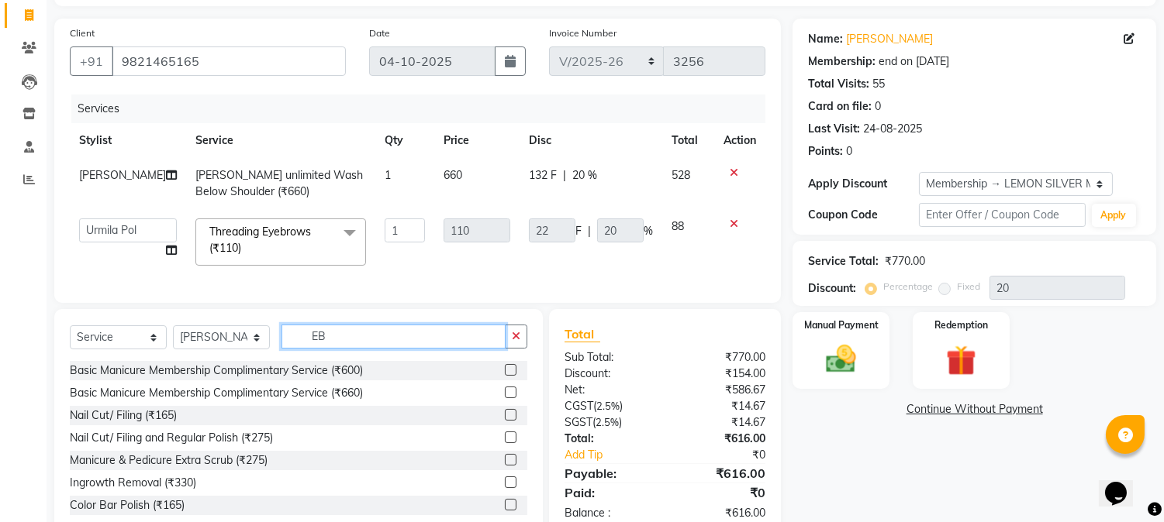
click at [386, 349] on input "EB" at bounding box center [393, 337] width 224 height 24
type input "E"
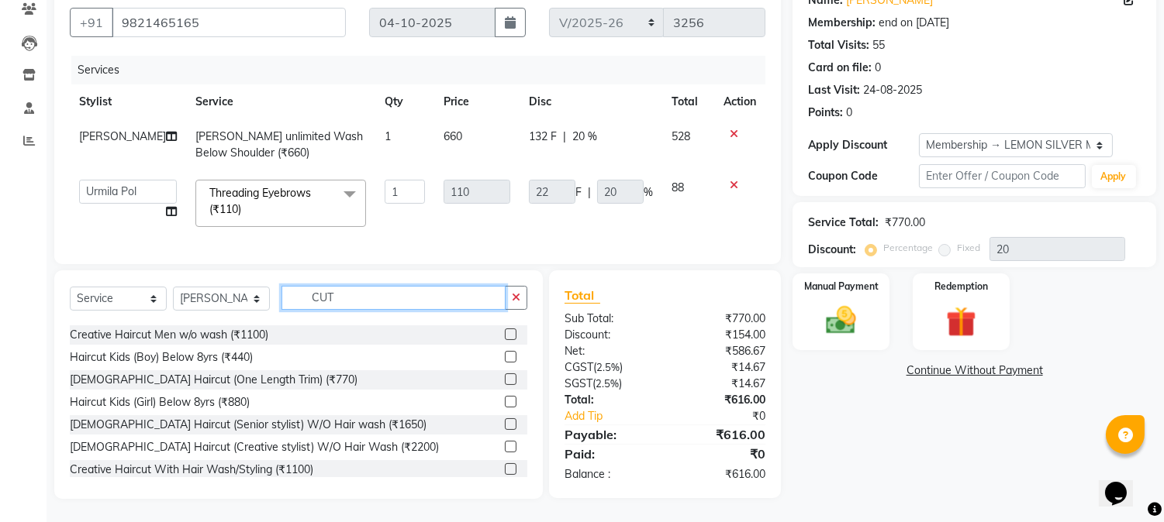
scroll to position [147, 0]
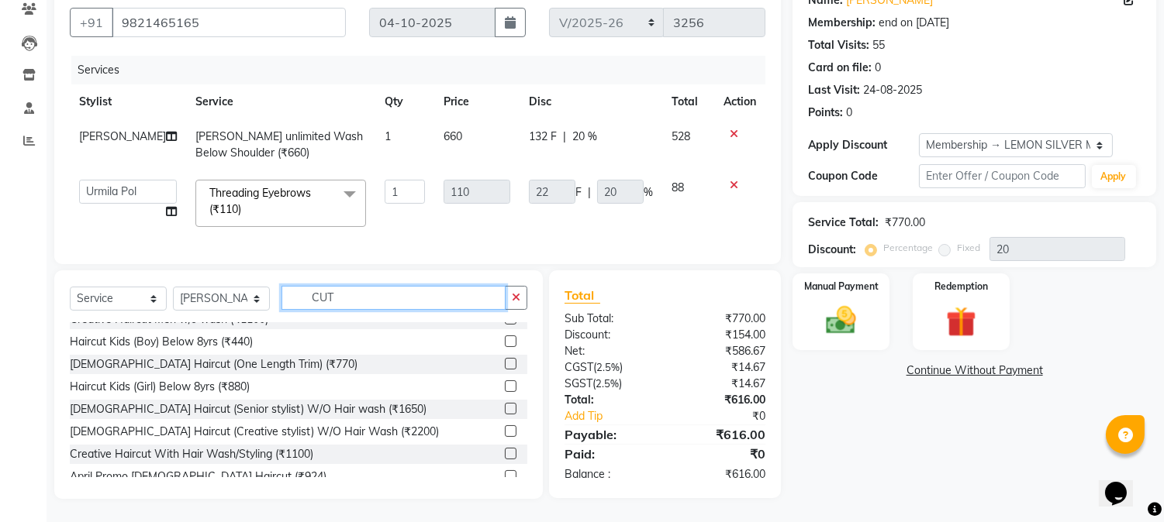
type input "CUT"
click at [505, 429] on label at bounding box center [511, 432] width 12 height 12
click at [505, 429] on input "checkbox" at bounding box center [510, 432] width 10 height 10
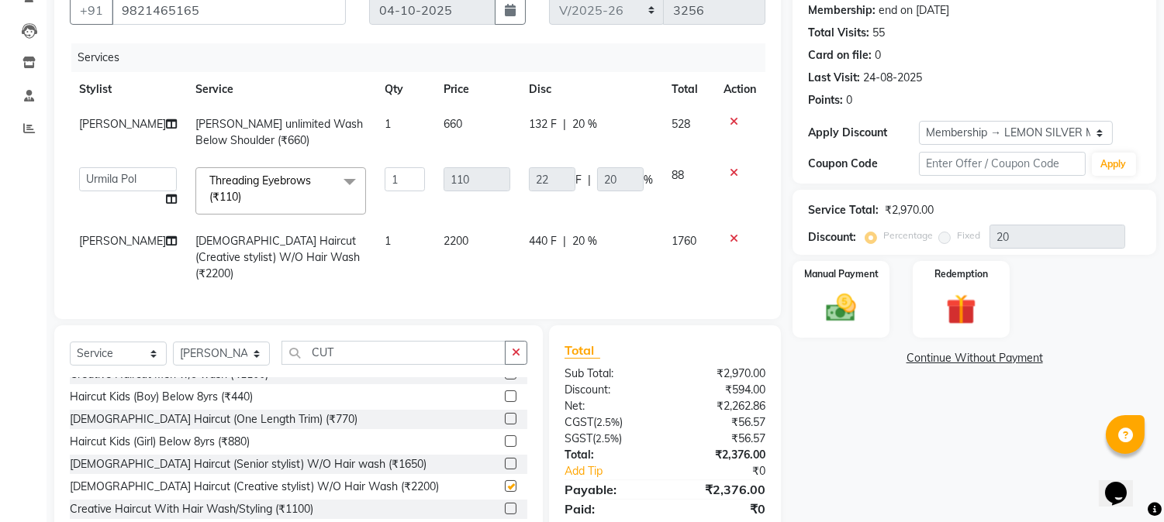
checkbox input "false"
click at [823, 320] on img at bounding box center [840, 309] width 51 height 36
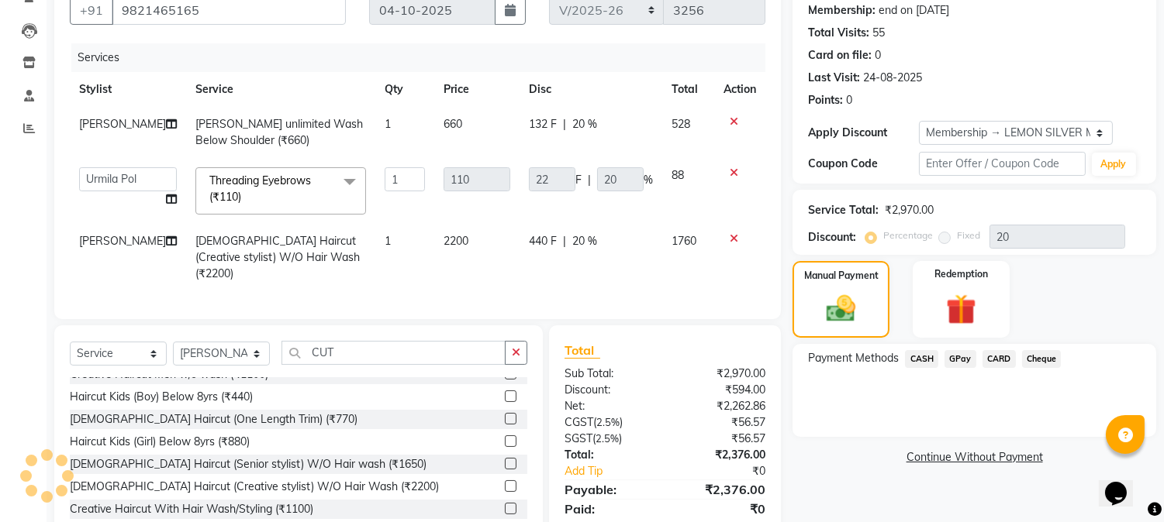
click at [919, 361] on span "CASH" at bounding box center [921, 359] width 33 height 18
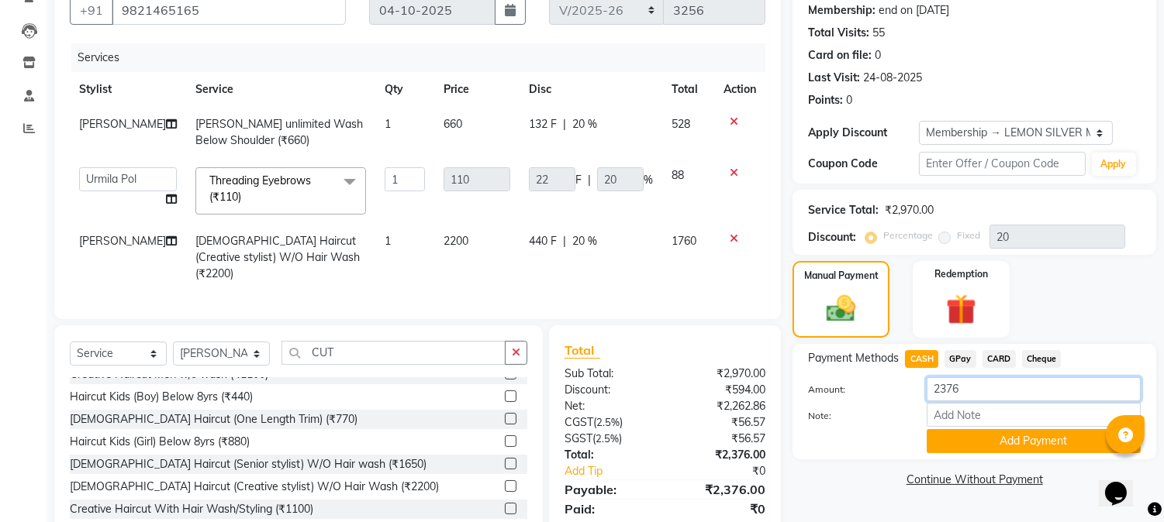
drag, startPoint x: 972, startPoint y: 391, endPoint x: 888, endPoint y: 429, distance: 92.3
click at [888, 429] on div "Amount: 2376 Note: Add Payment" at bounding box center [974, 416] width 333 height 76
type input "2390"
click at [1002, 442] on button "Add Payment" at bounding box center [1033, 441] width 214 height 24
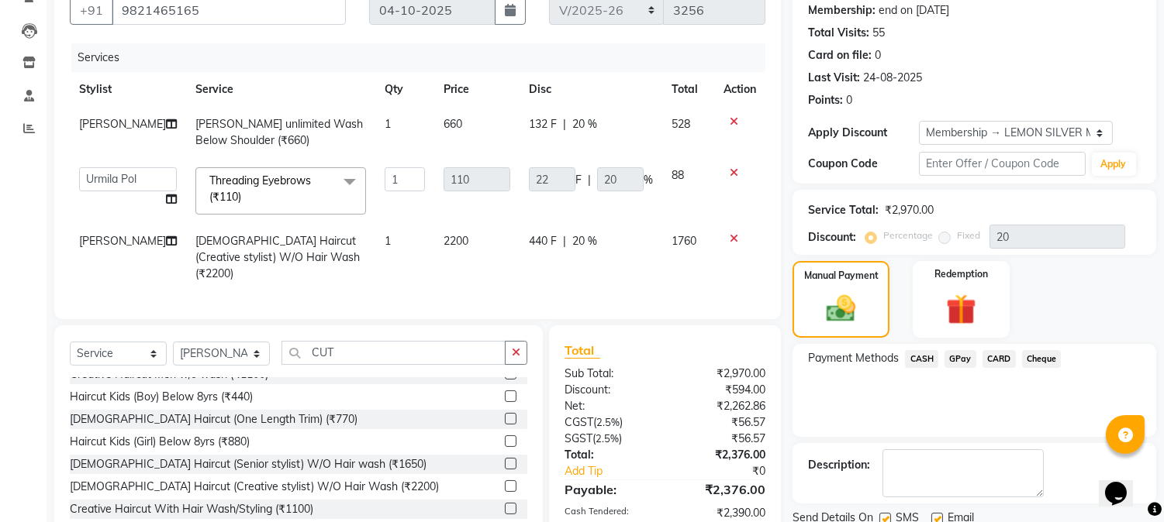
scroll to position [363, 0]
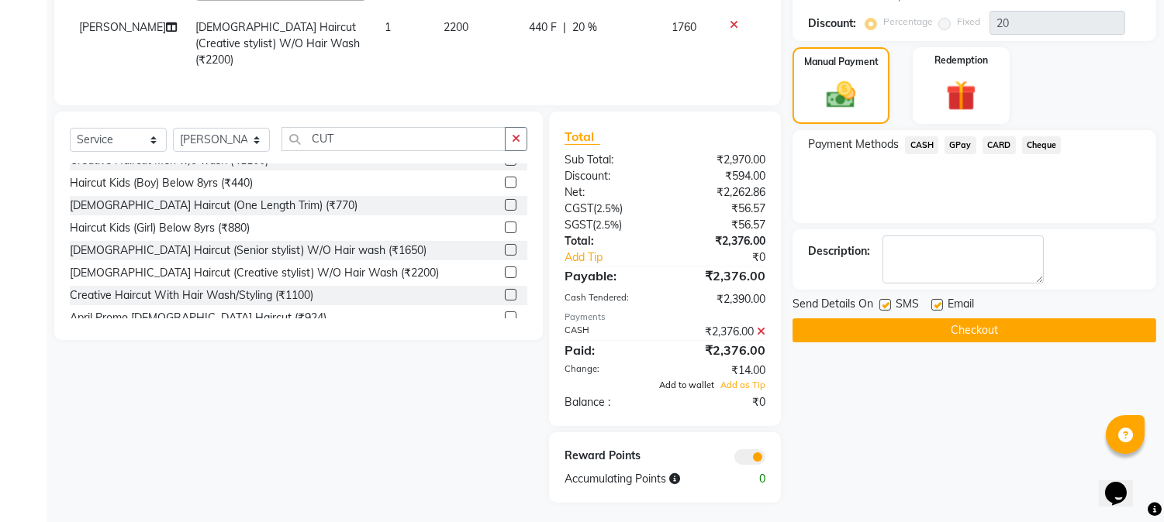
click at [696, 381] on span "Add to wallet" at bounding box center [686, 385] width 55 height 11
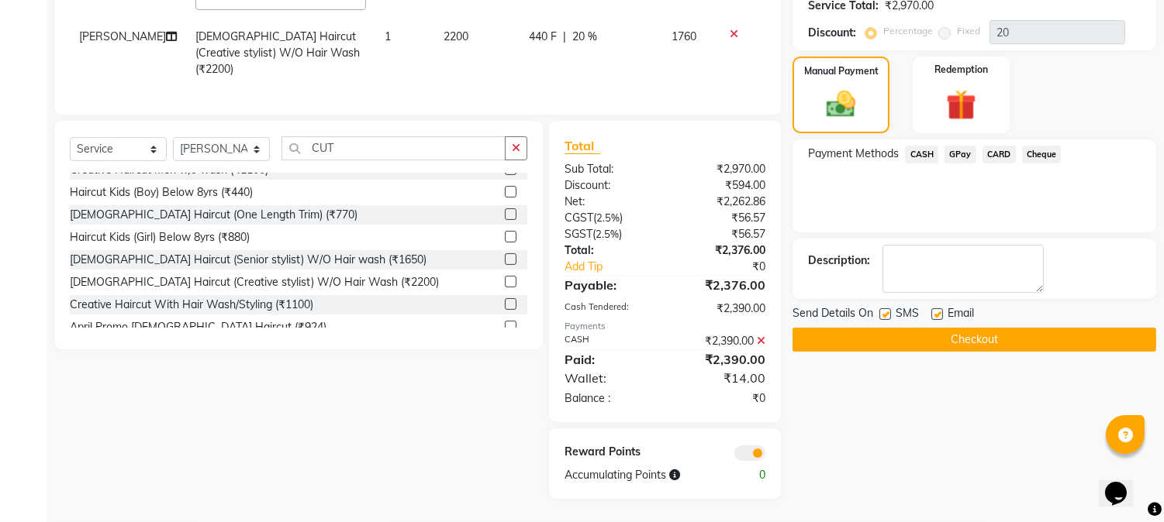
scroll to position [350, 0]
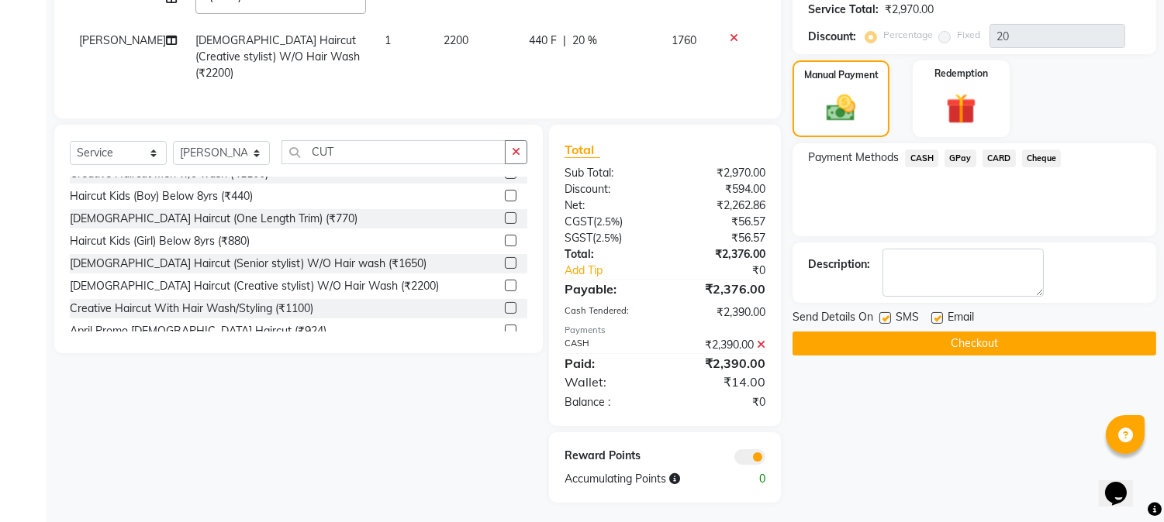
click at [887, 320] on label at bounding box center [885, 318] width 12 height 12
click at [887, 320] on input "checkbox" at bounding box center [884, 319] width 10 height 10
checkbox input "false"
click at [938, 319] on label at bounding box center [937, 318] width 12 height 12
click at [938, 319] on input "checkbox" at bounding box center [936, 319] width 10 height 10
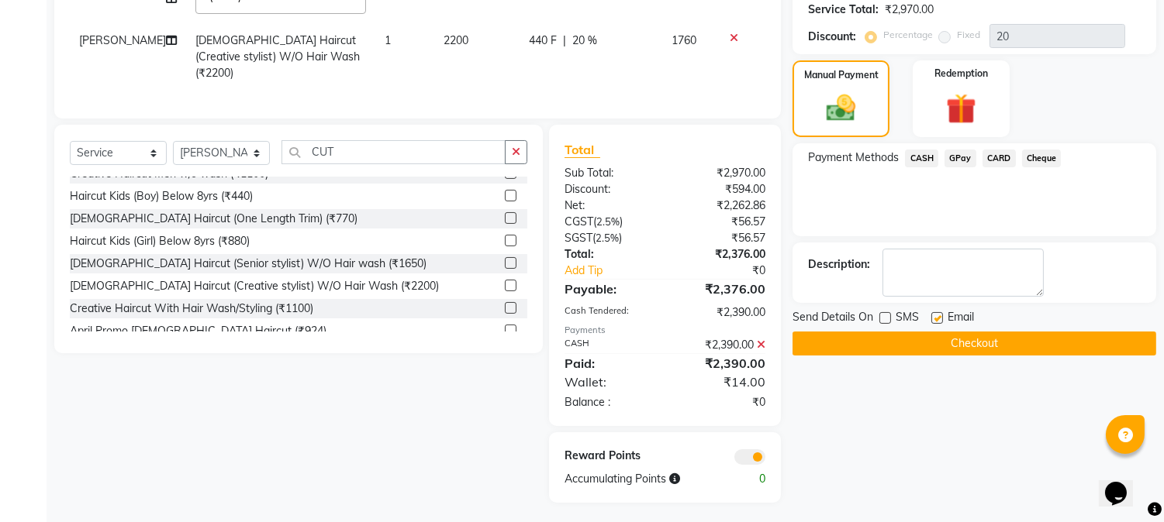
checkbox input "false"
click at [909, 343] on button "Checkout" at bounding box center [974, 344] width 364 height 24
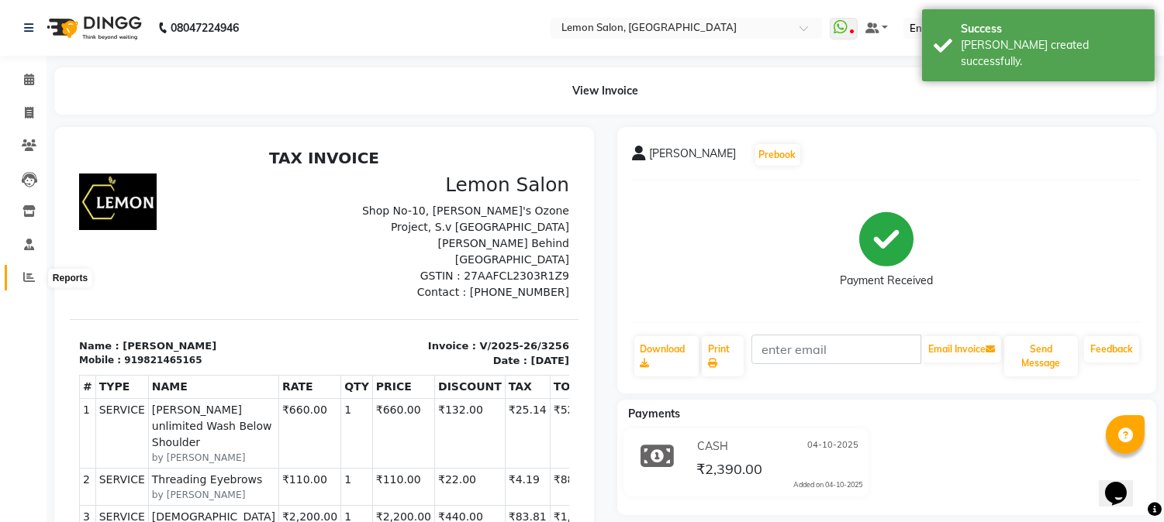
click at [24, 282] on icon at bounding box center [29, 277] width 12 height 12
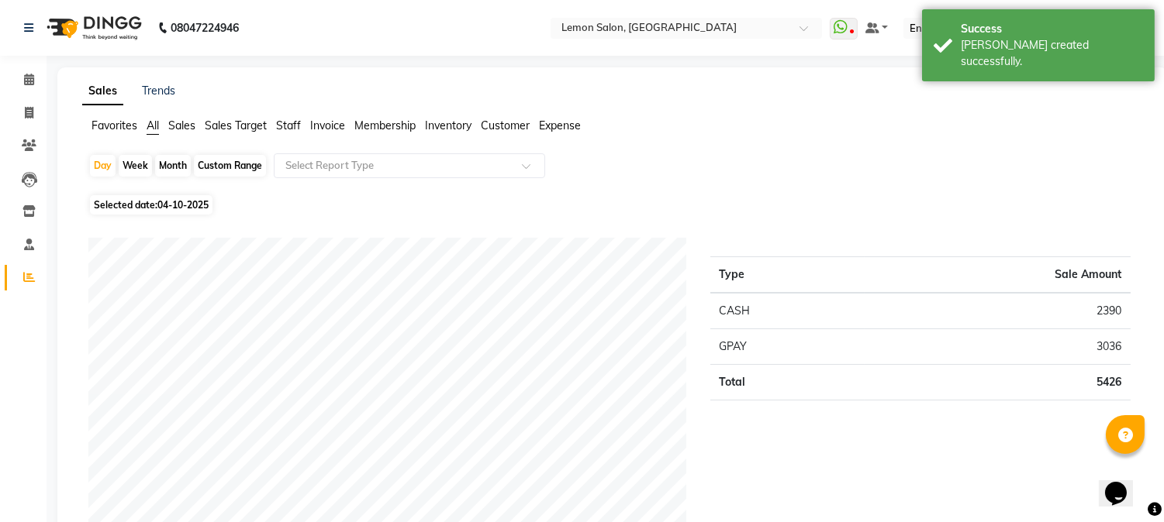
click at [719, 135] on div "Favorites All Sales Sales Target Staff Invoice Membership Inventory Customer Ex…" at bounding box center [613, 132] width 1084 height 29
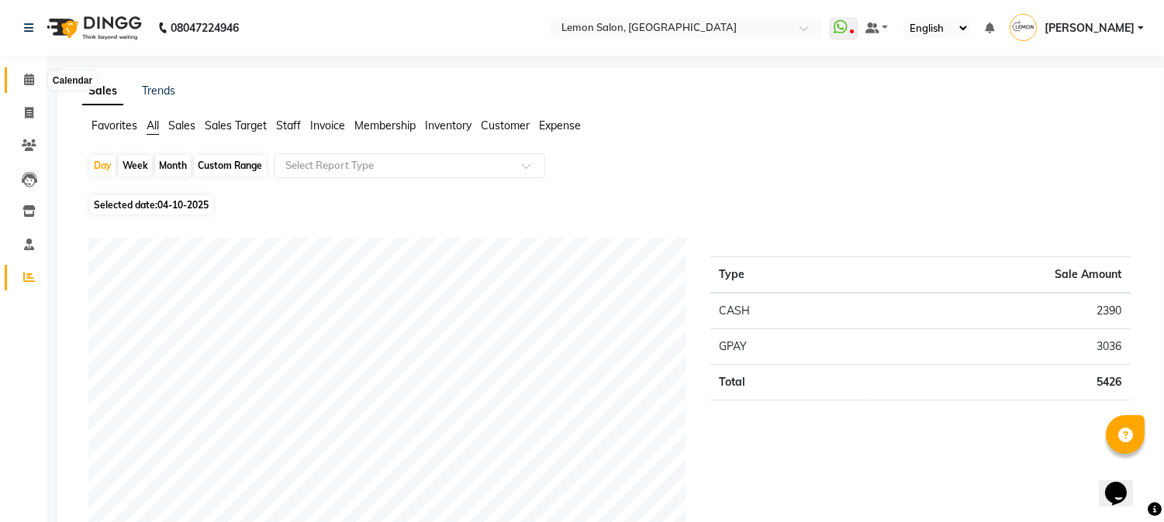
click at [24, 81] on icon at bounding box center [29, 80] width 10 height 12
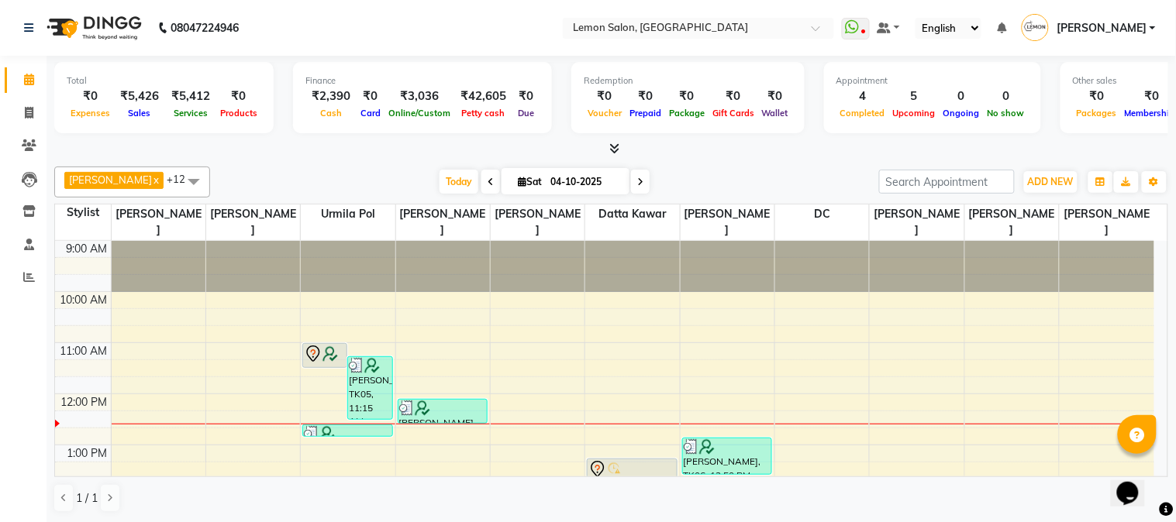
click at [717, 180] on div "Today Sat 04-10-2025" at bounding box center [544, 182] width 653 height 23
click at [24, 280] on icon at bounding box center [29, 277] width 12 height 12
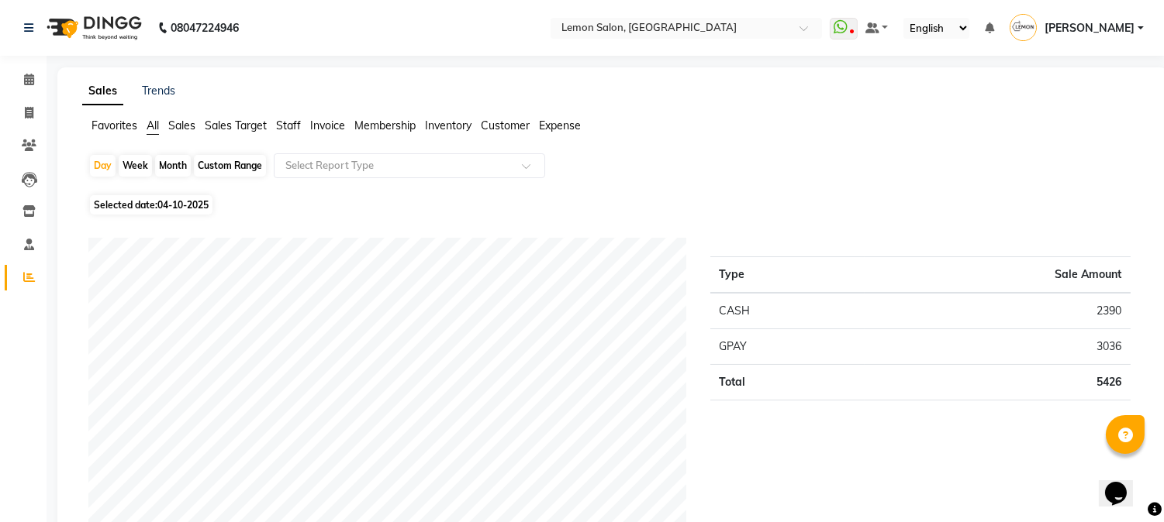
click at [745, 166] on div "Day Week Month Custom Range Select Report Type" at bounding box center [612, 171] width 1048 height 37
click at [691, 133] on ul "Favorites All Sales Sales Target Staff Invoice Membership Inventory Customer Ex…" at bounding box center [612, 126] width 1060 height 17
click at [25, 116] on icon at bounding box center [29, 113] width 9 height 12
select select "service"
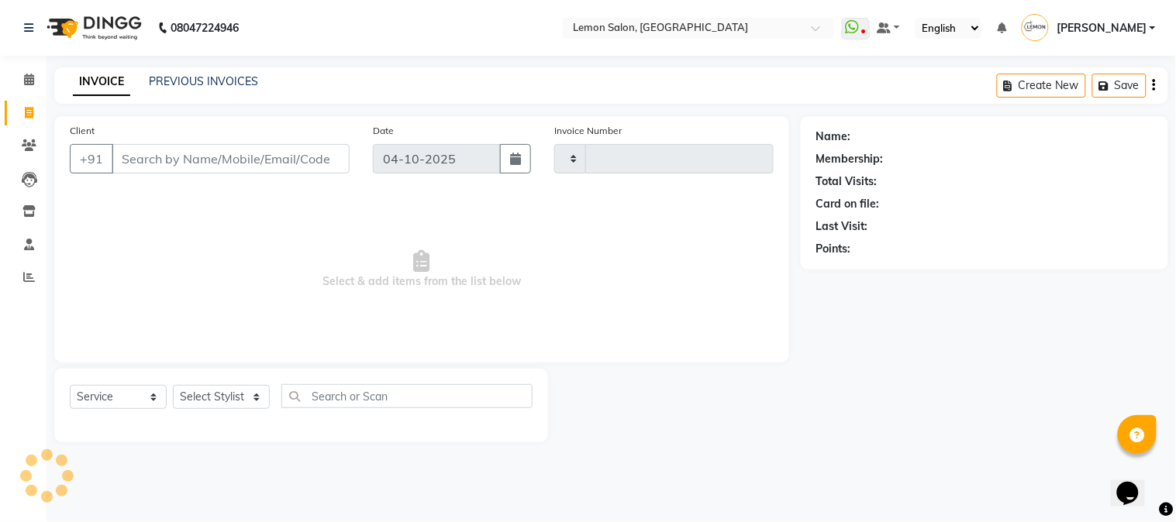
type input "3257"
select select "565"
click at [183, 78] on link "PREVIOUS INVOICES" at bounding box center [203, 81] width 109 height 14
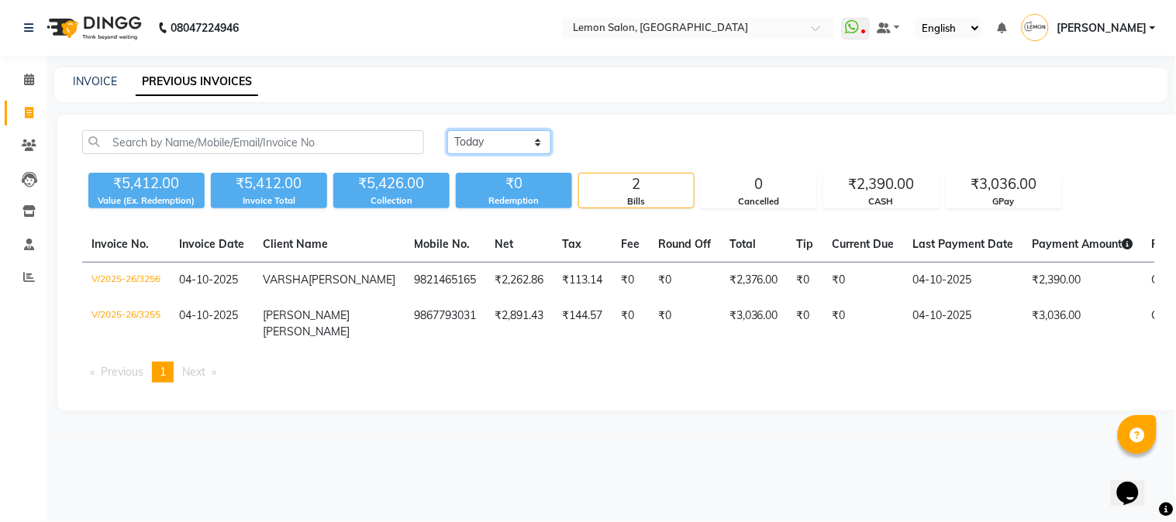
click at [507, 145] on select "Today Yesterday Custom Range" at bounding box center [499, 142] width 104 height 24
select select "yesterday"
click at [447, 130] on select "Today Yesterday Custom Range" at bounding box center [499, 142] width 104 height 24
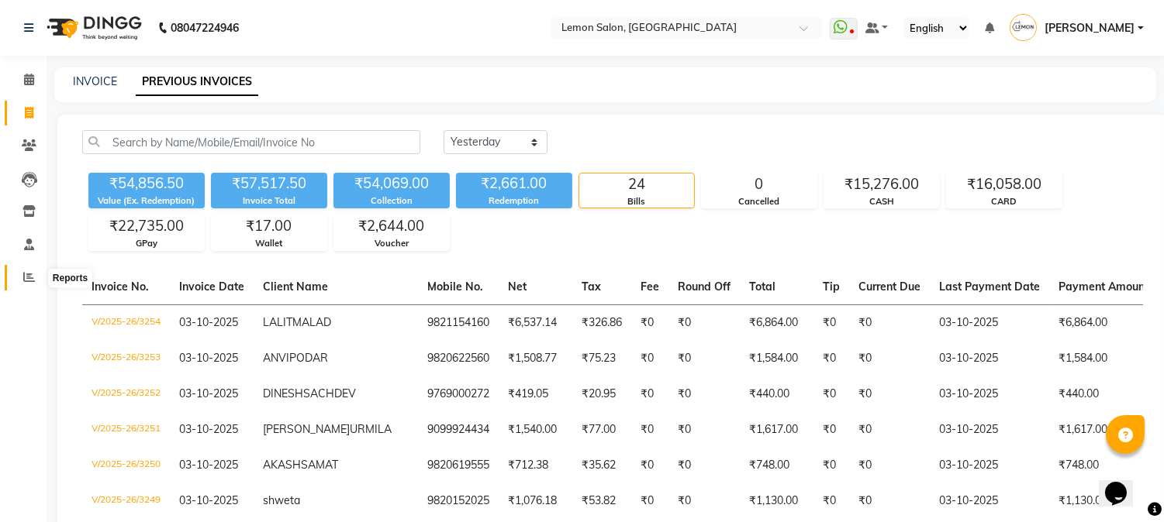
click at [23, 283] on icon at bounding box center [29, 277] width 12 height 12
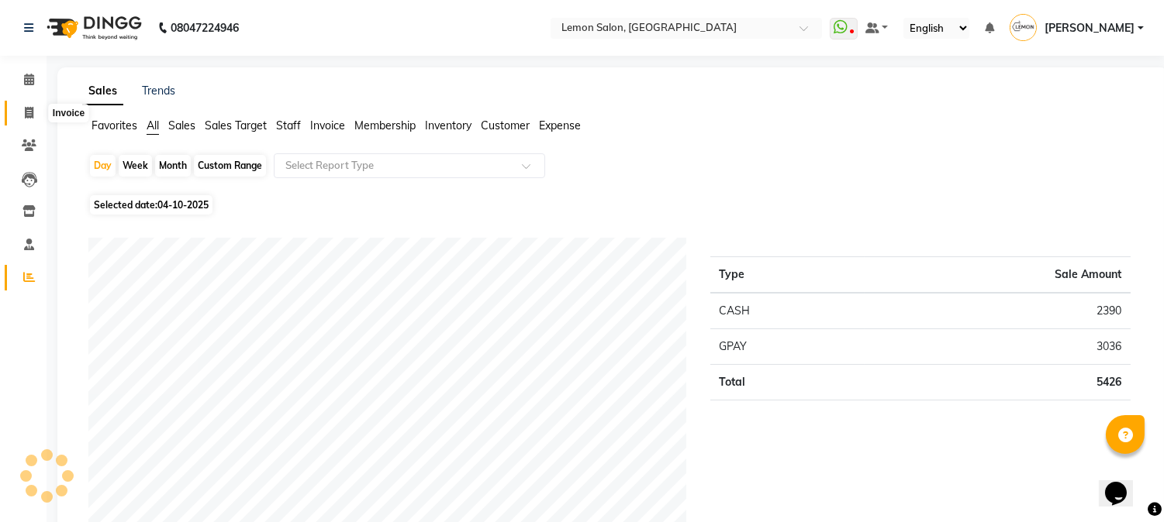
click at [27, 120] on span at bounding box center [29, 114] width 27 height 18
select select "565"
select select "service"
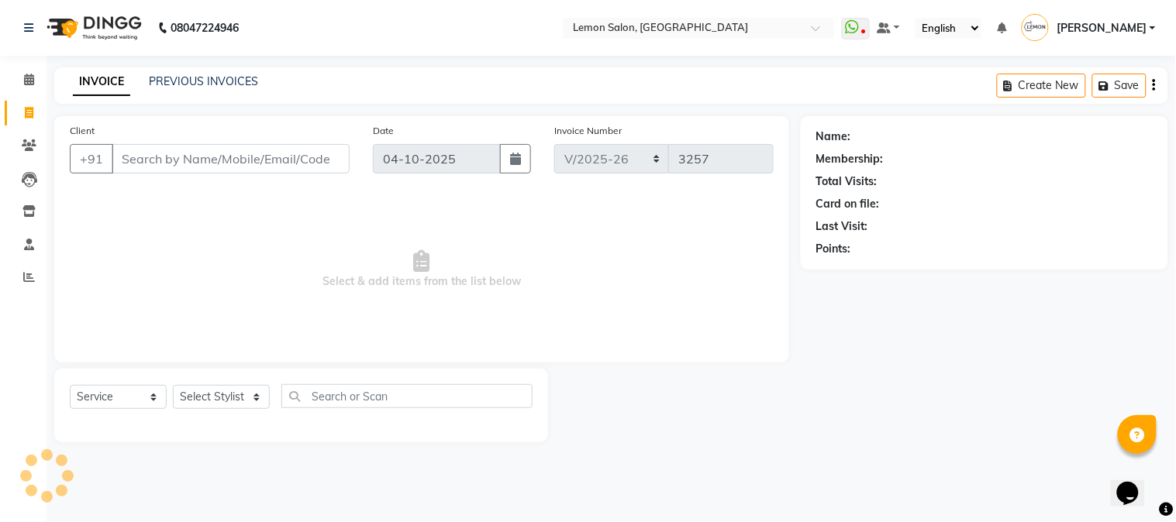
click at [180, 158] on input "Client" at bounding box center [231, 158] width 238 height 29
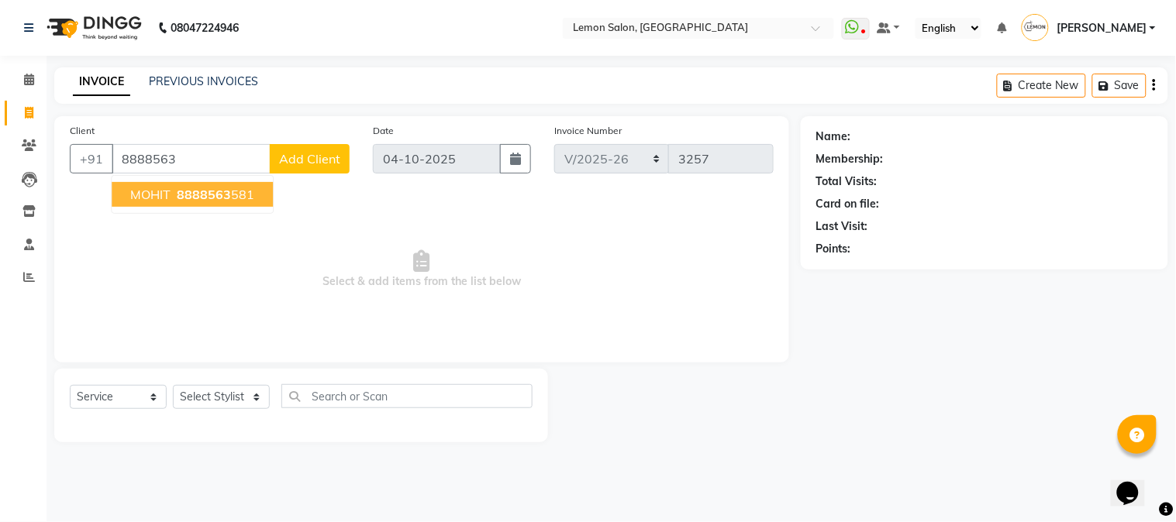
click at [171, 191] on button "MOHIT 8888563 581" at bounding box center [192, 194] width 161 height 25
type input "8888563581"
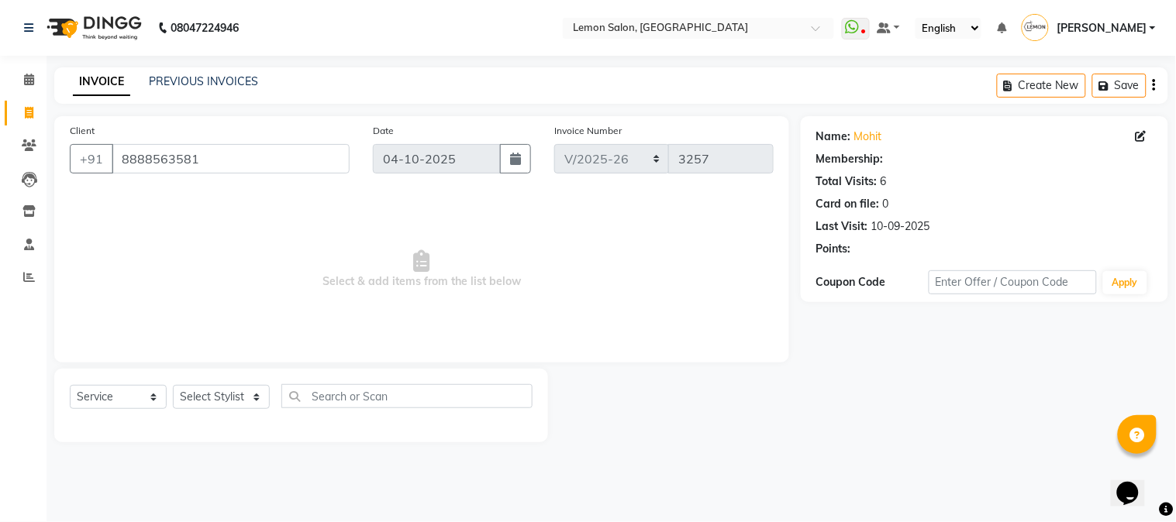
select select "1: Object"
click at [864, 140] on link "Mohit" at bounding box center [868, 137] width 28 height 16
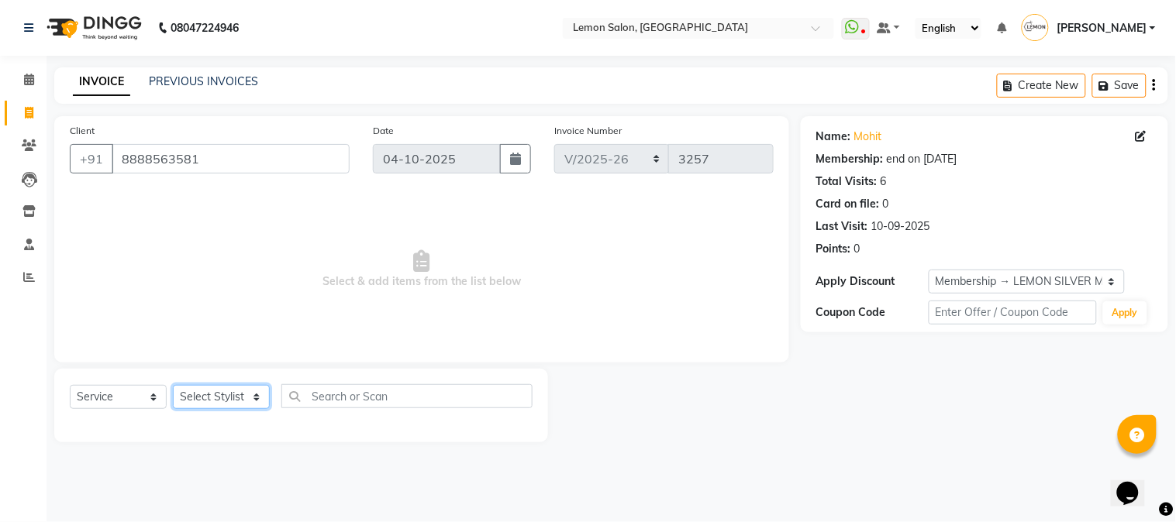
click at [236, 396] on select "Select Stylist [PERSON_NAME] [PERSON_NAME] Datta [PERSON_NAME] [PERSON_NAME] [P…" at bounding box center [221, 397] width 97 height 24
select select "7947"
click at [173, 386] on select "Select Stylist [PERSON_NAME] [PERSON_NAME] Datta [PERSON_NAME] [PERSON_NAME] [P…" at bounding box center [221, 397] width 97 height 24
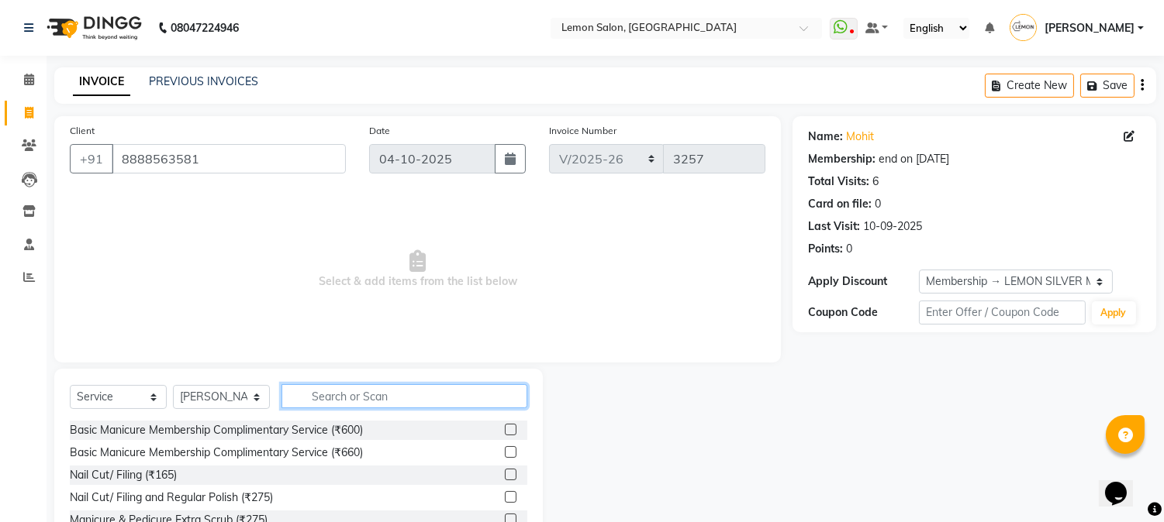
click at [330, 399] on input "text" at bounding box center [404, 396] width 246 height 24
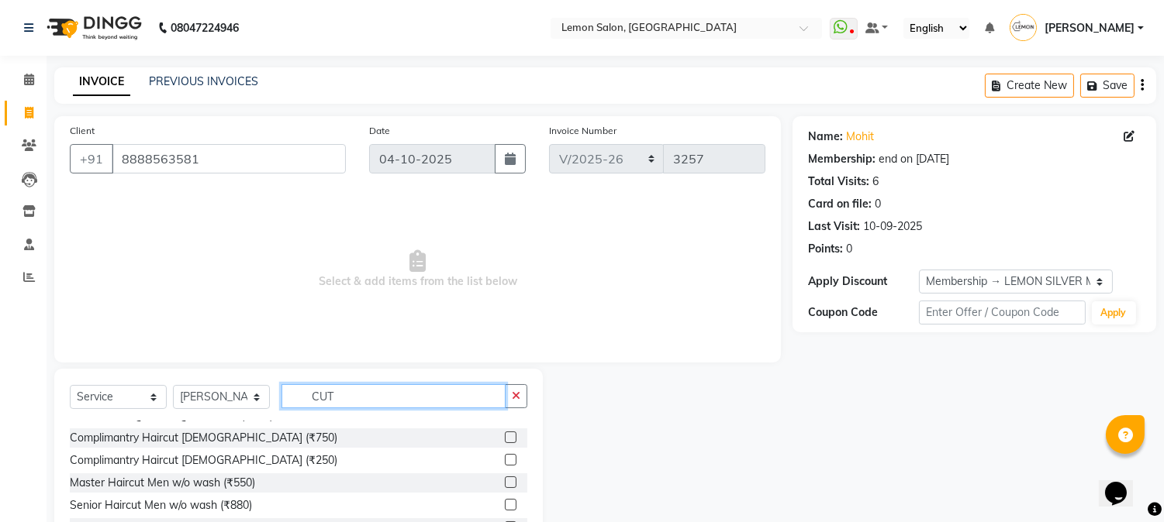
scroll to position [23, 0]
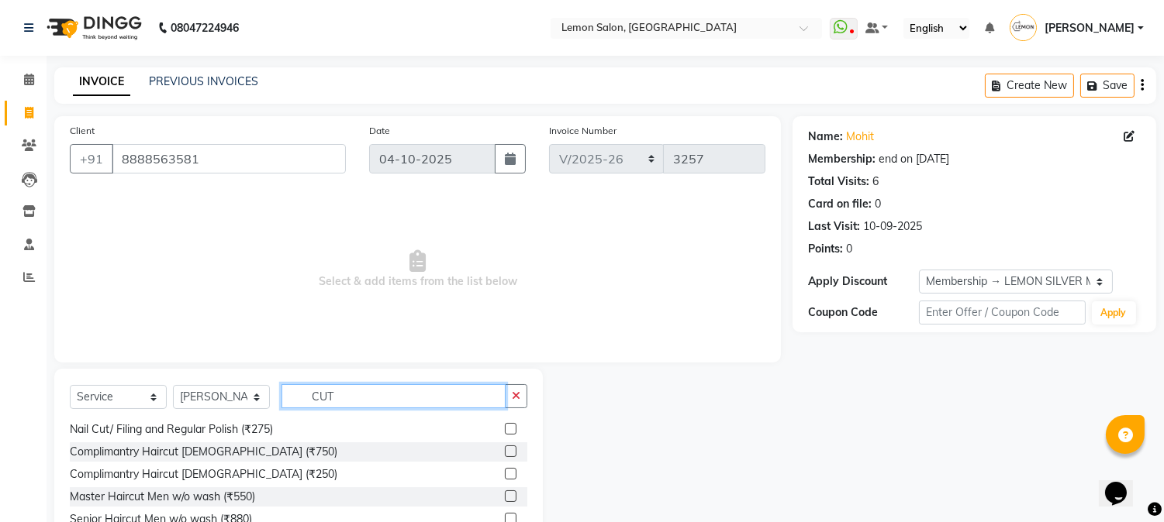
type input "CUT"
click at [505, 518] on label at bounding box center [511, 519] width 12 height 12
click at [505, 518] on input "checkbox" at bounding box center [510, 520] width 10 height 10
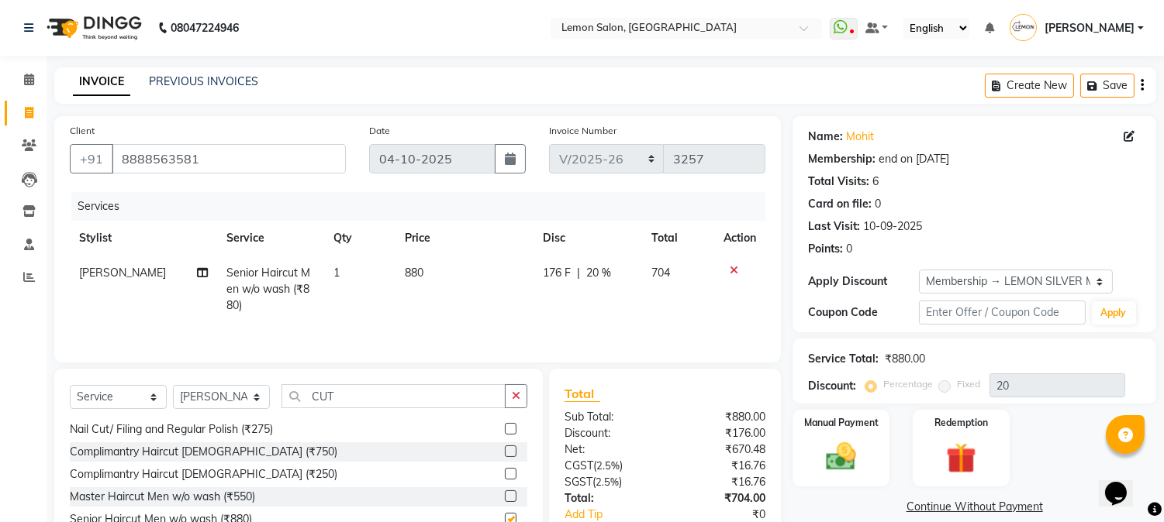
checkbox input "false"
click at [825, 462] on img at bounding box center [840, 458] width 51 height 36
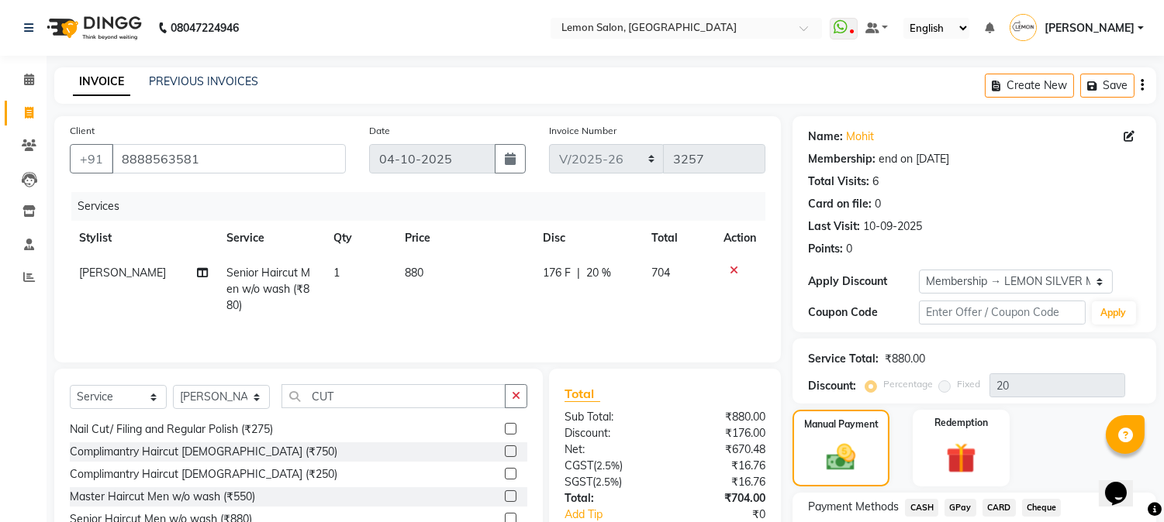
scroll to position [118, 0]
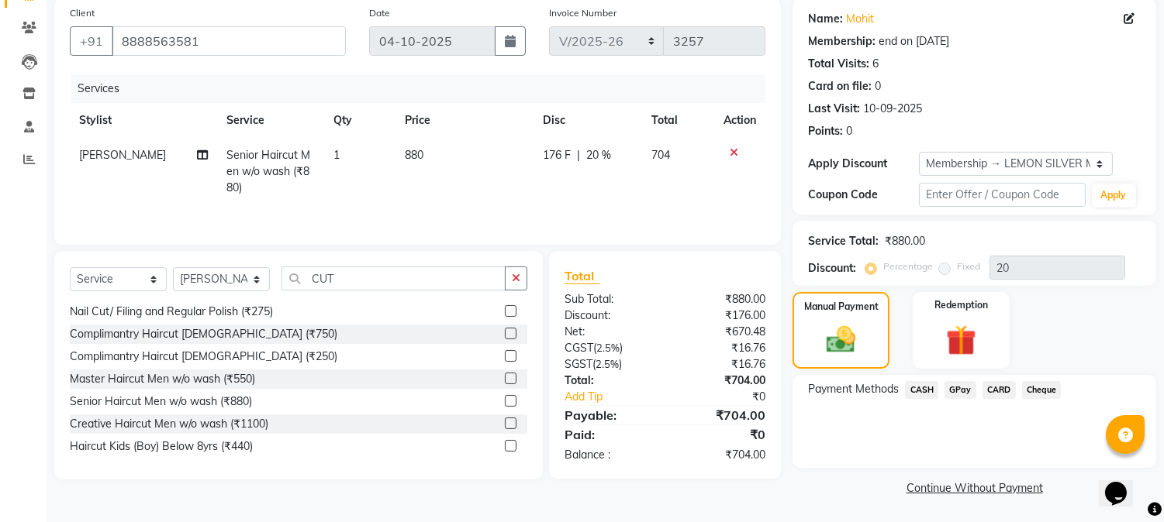
click at [924, 384] on span "CASH" at bounding box center [921, 390] width 33 height 18
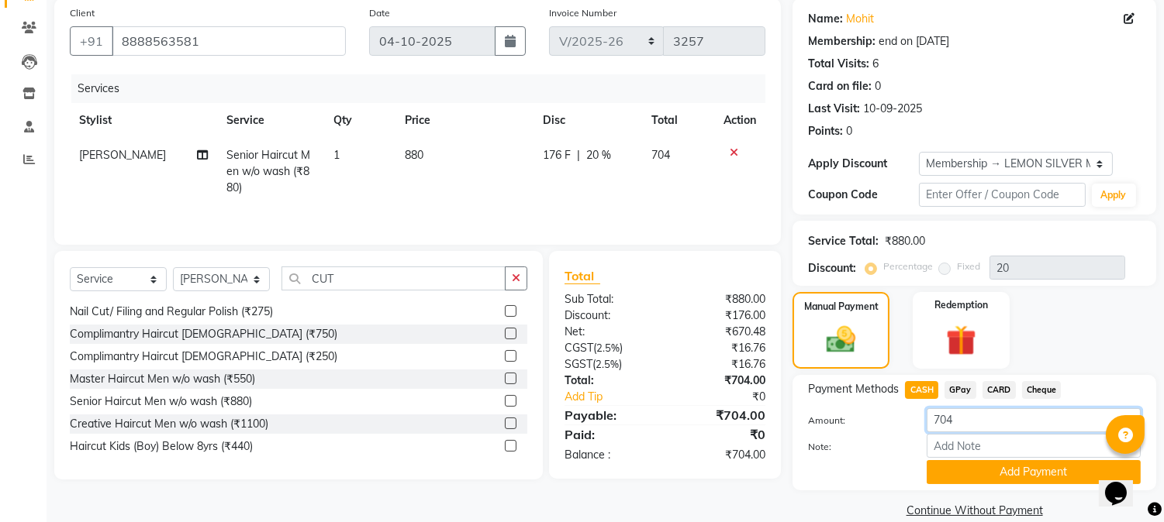
drag, startPoint x: 941, startPoint y: 427, endPoint x: 854, endPoint y: 459, distance: 92.5
click at [863, 457] on div "Amount: 704 Note: Add Payment" at bounding box center [974, 447] width 333 height 76
type input "700"
click at [957, 468] on button "Add Payment" at bounding box center [1033, 472] width 214 height 24
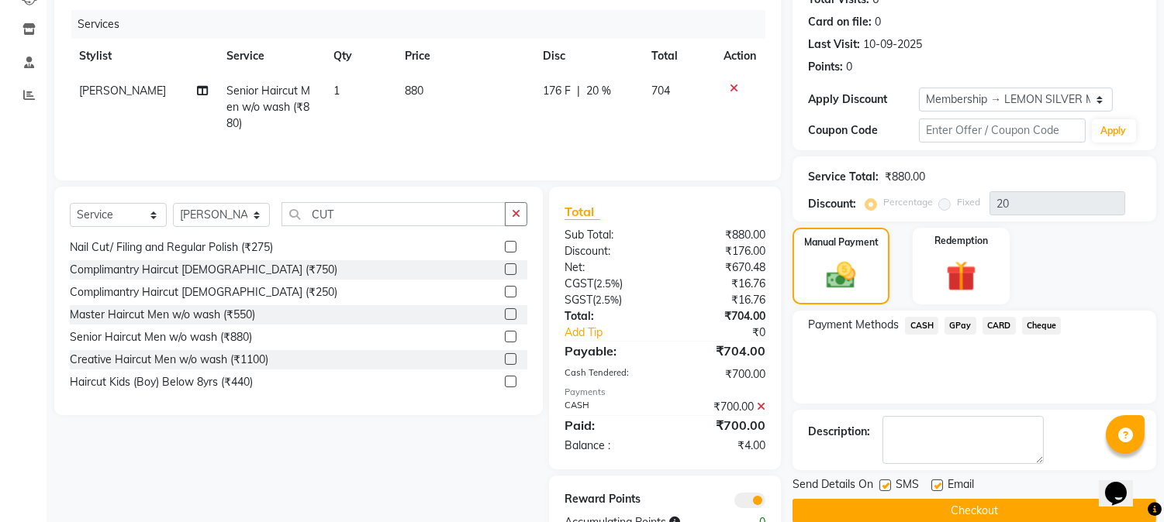
scroll to position [230, 0]
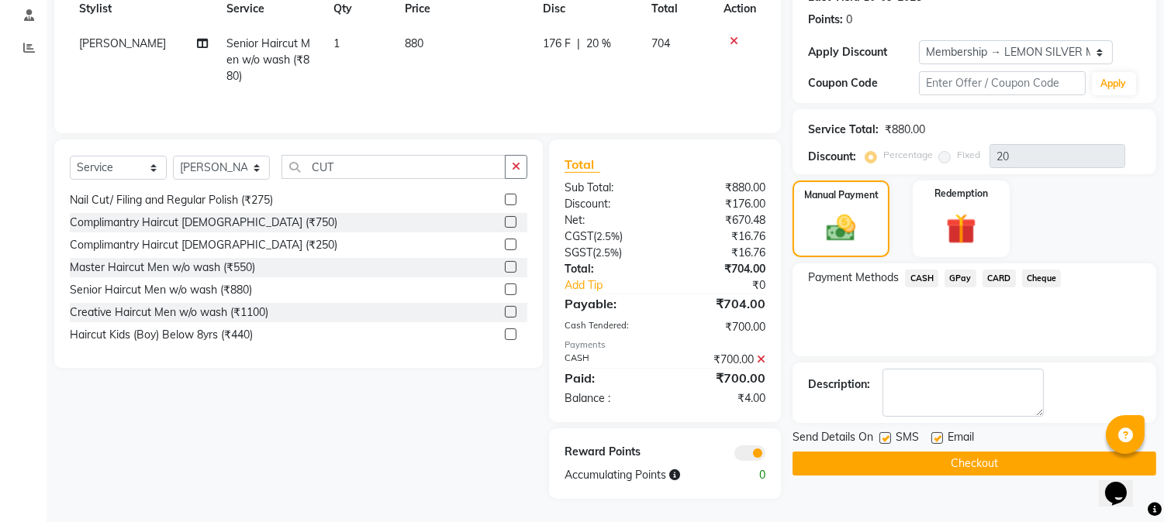
click at [887, 438] on label at bounding box center [885, 439] width 12 height 12
click at [887, 438] on input "checkbox" at bounding box center [884, 439] width 10 height 10
checkbox input "false"
click at [935, 436] on label at bounding box center [937, 439] width 12 height 12
click at [935, 436] on input "checkbox" at bounding box center [936, 439] width 10 height 10
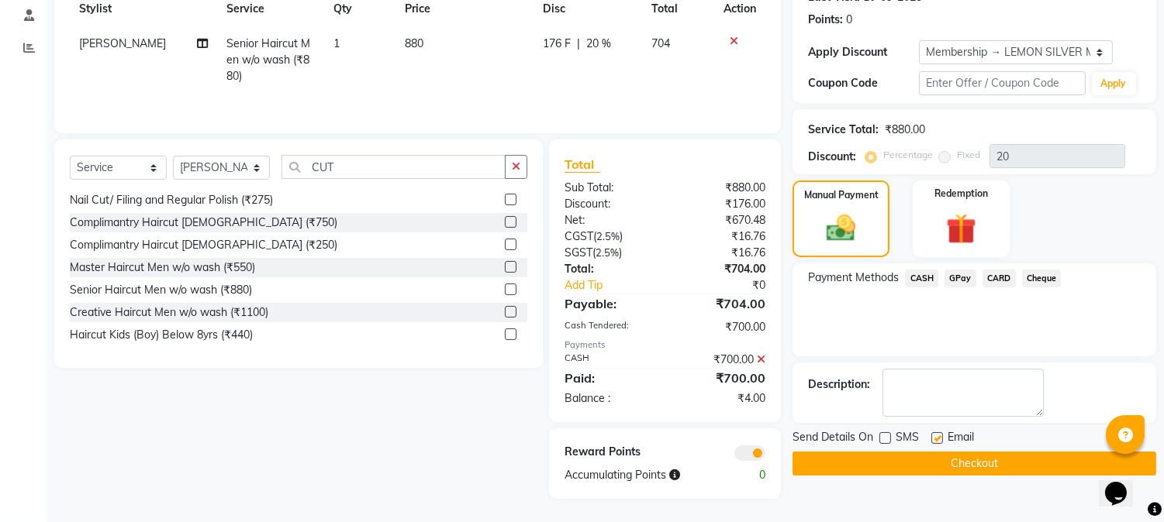
checkbox input "false"
click at [924, 460] on button "Checkout" at bounding box center [974, 464] width 364 height 24
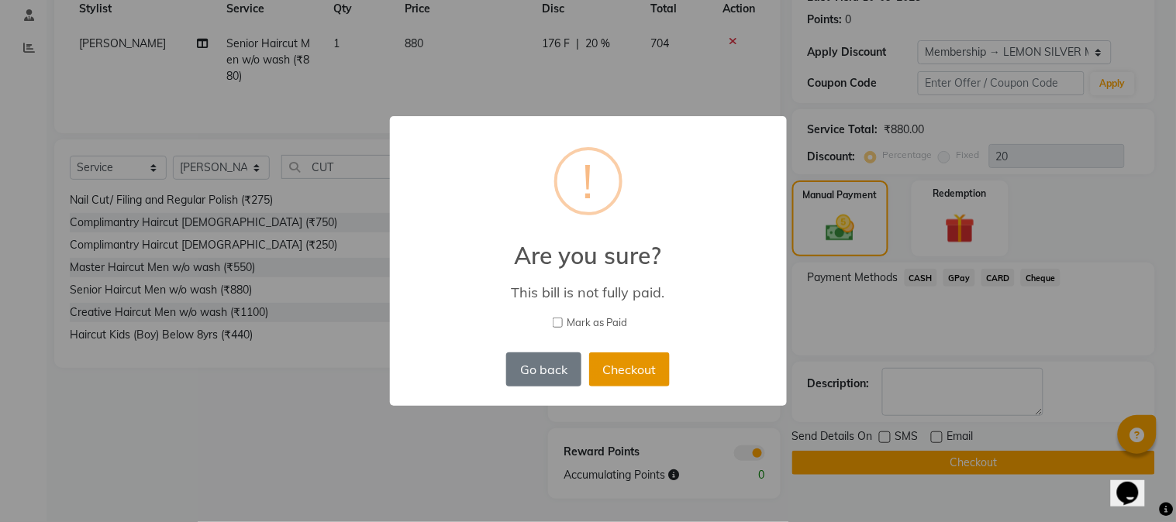
click at [618, 375] on button "Checkout" at bounding box center [629, 370] width 81 height 34
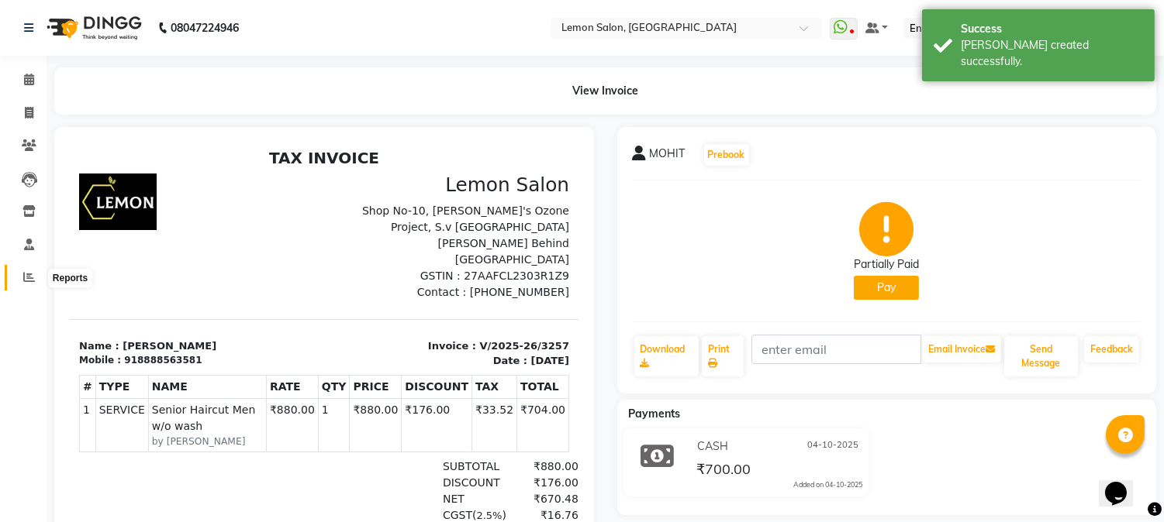
click at [33, 276] on icon at bounding box center [29, 277] width 12 height 12
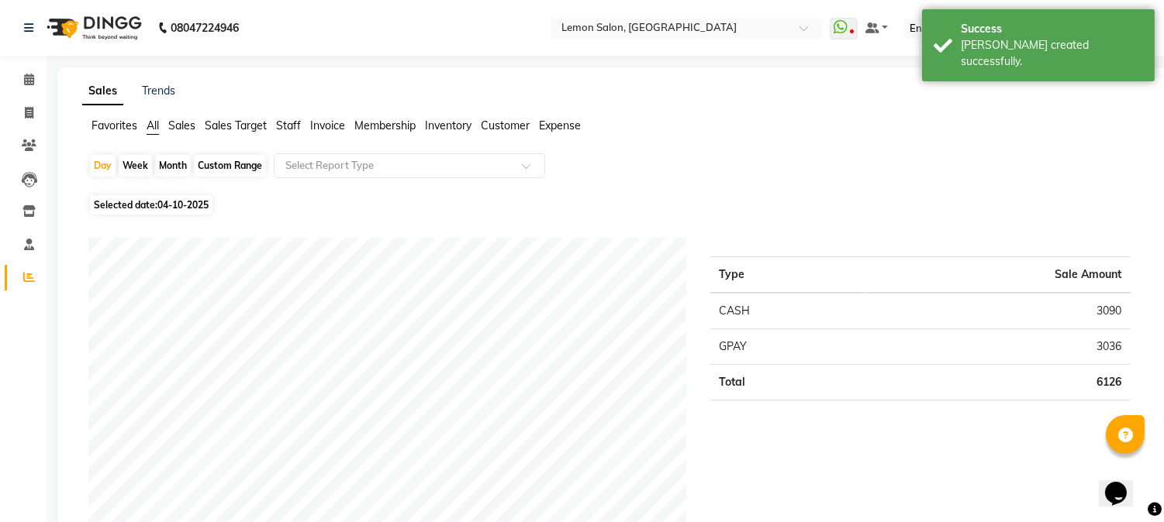
click at [827, 177] on div "Day Week Month Custom Range Select Report Type" at bounding box center [612, 171] width 1048 height 37
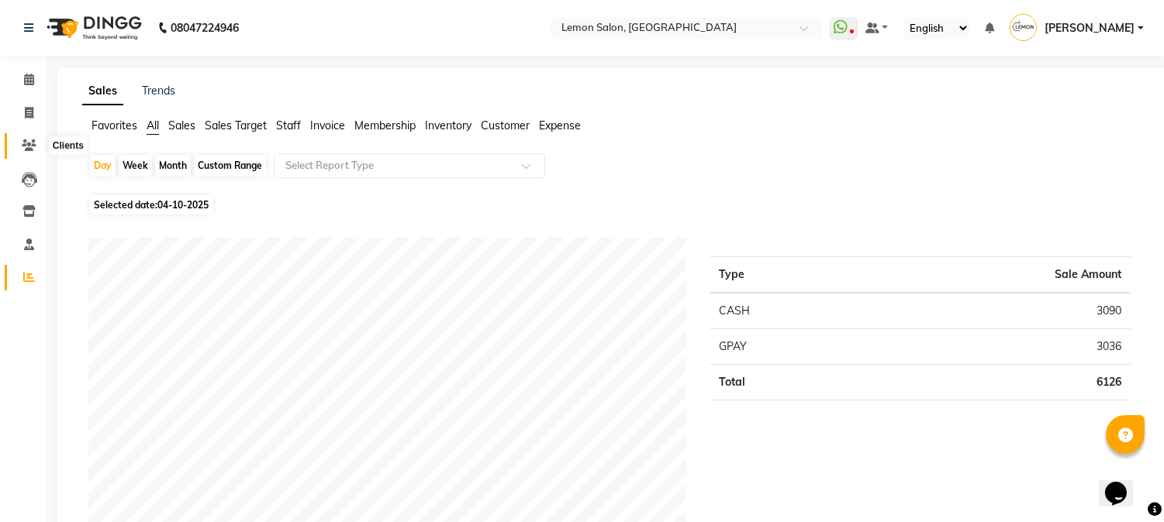
click at [22, 149] on icon at bounding box center [29, 146] width 15 height 12
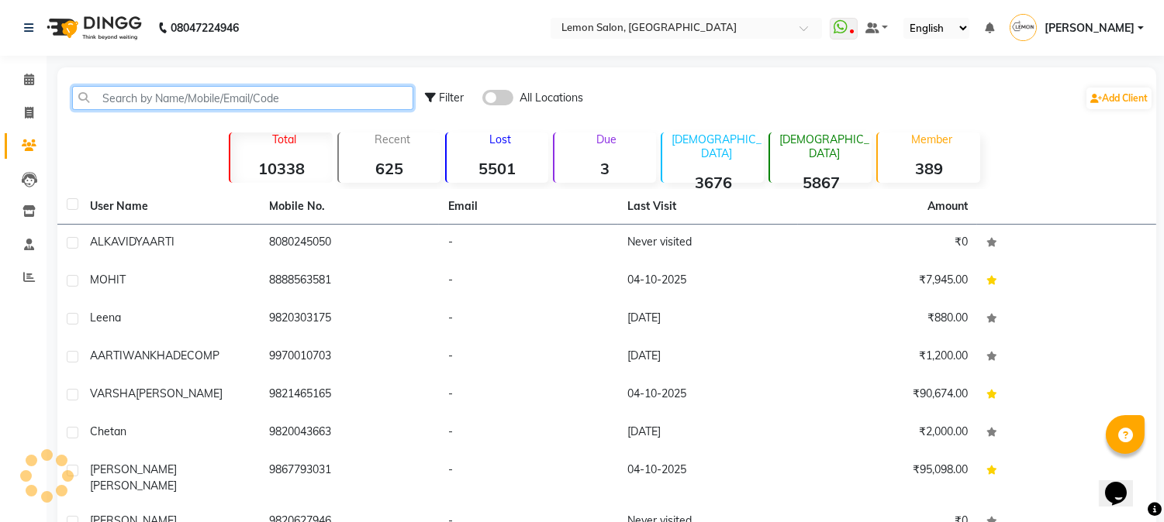
click at [132, 102] on input "text" at bounding box center [242, 98] width 341 height 24
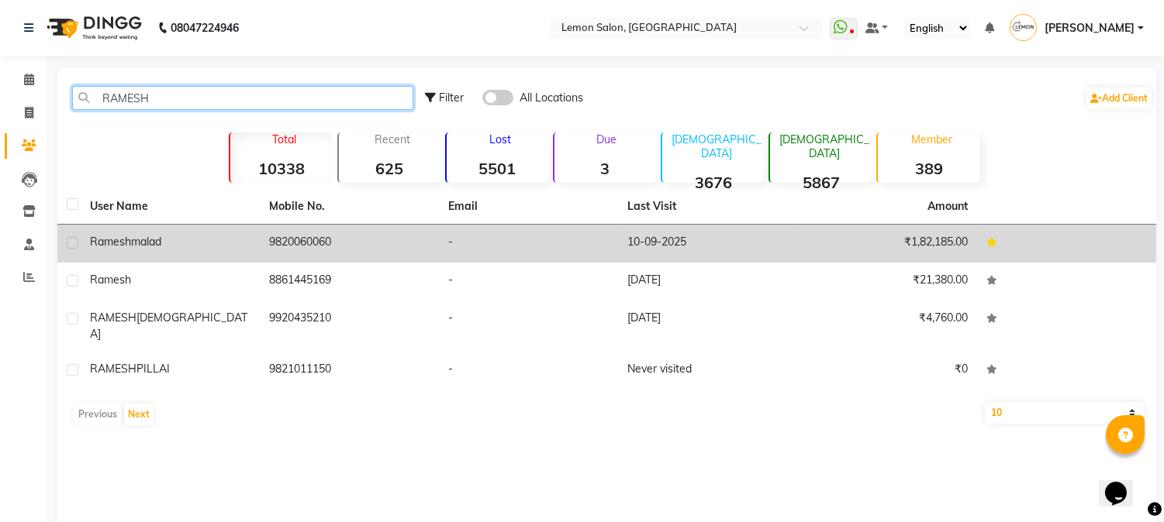
type input "RAMESH"
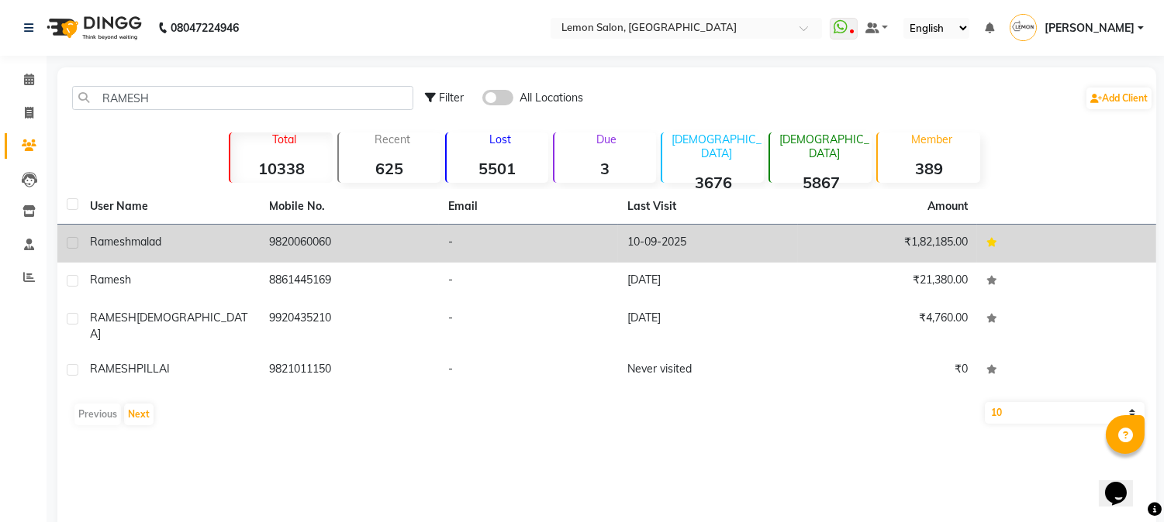
click at [326, 245] on td "9820060060" at bounding box center [349, 244] width 179 height 38
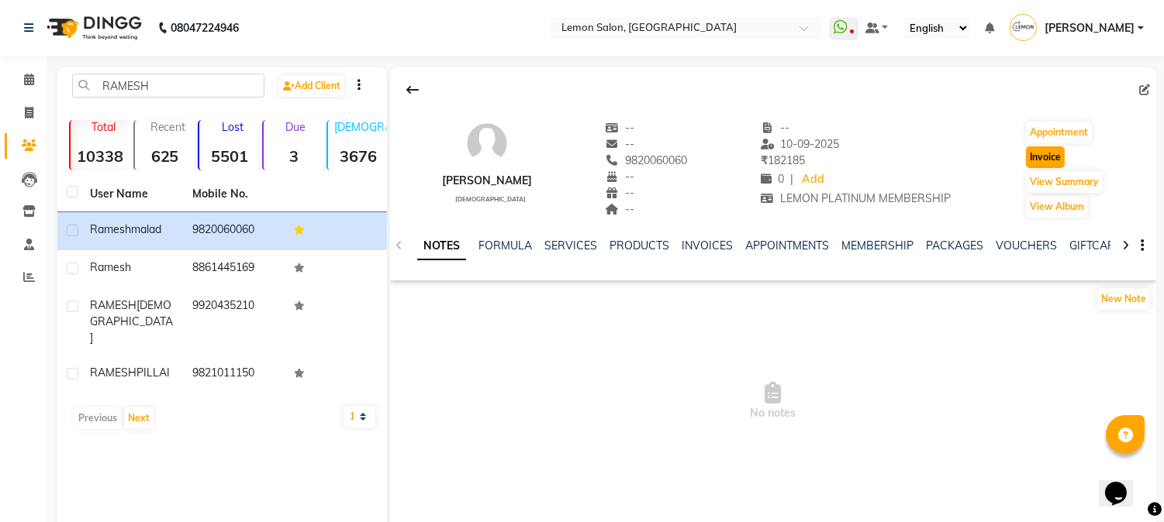
click at [1052, 155] on button "Invoice" at bounding box center [1045, 158] width 39 height 22
select select "565"
select select "service"
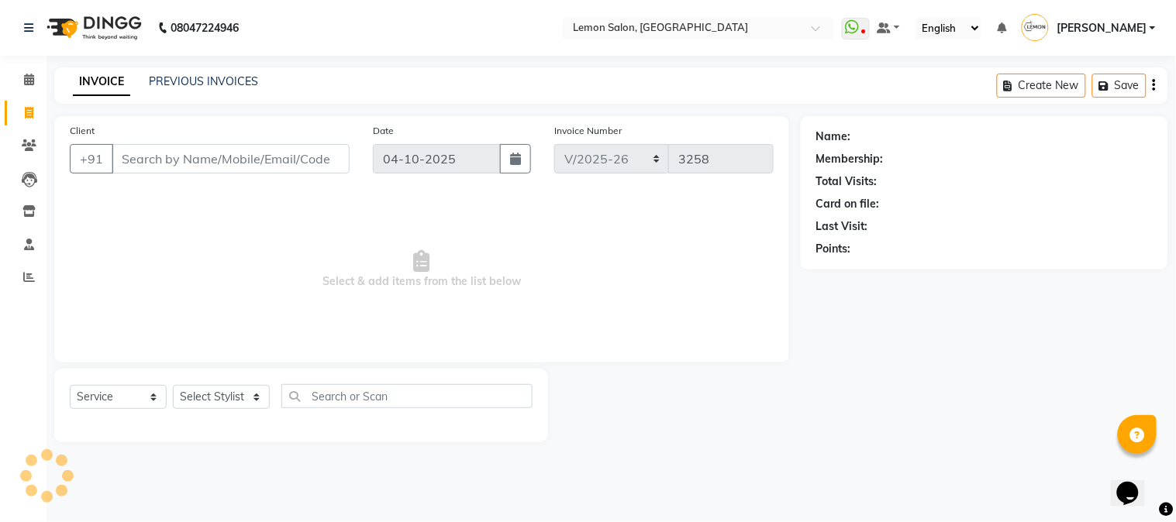
type input "9820060060"
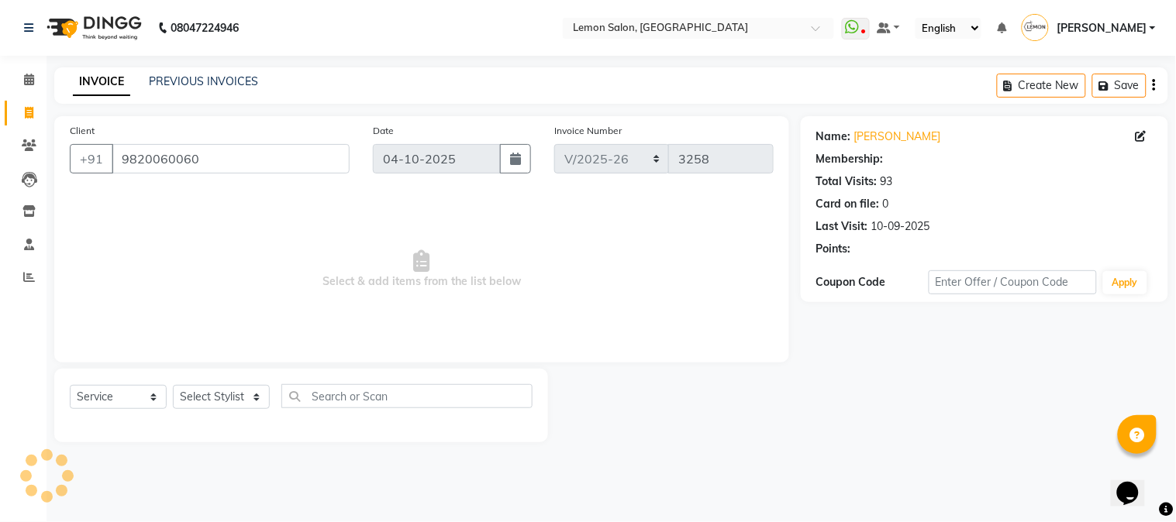
select select "1: Object"
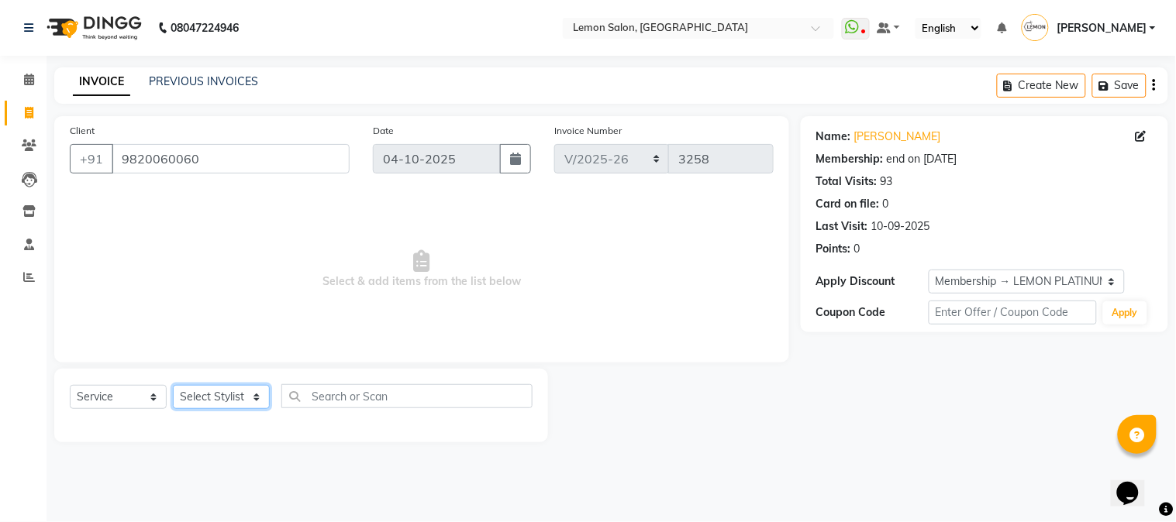
click at [210, 403] on select "Select Stylist [PERSON_NAME] [PERSON_NAME] Datta [PERSON_NAME] [PERSON_NAME] [P…" at bounding box center [221, 397] width 97 height 24
select select "7423"
click at [173, 386] on select "Select Stylist [PERSON_NAME] [PERSON_NAME] Datta [PERSON_NAME] [PERSON_NAME] [P…" at bounding box center [221, 397] width 97 height 24
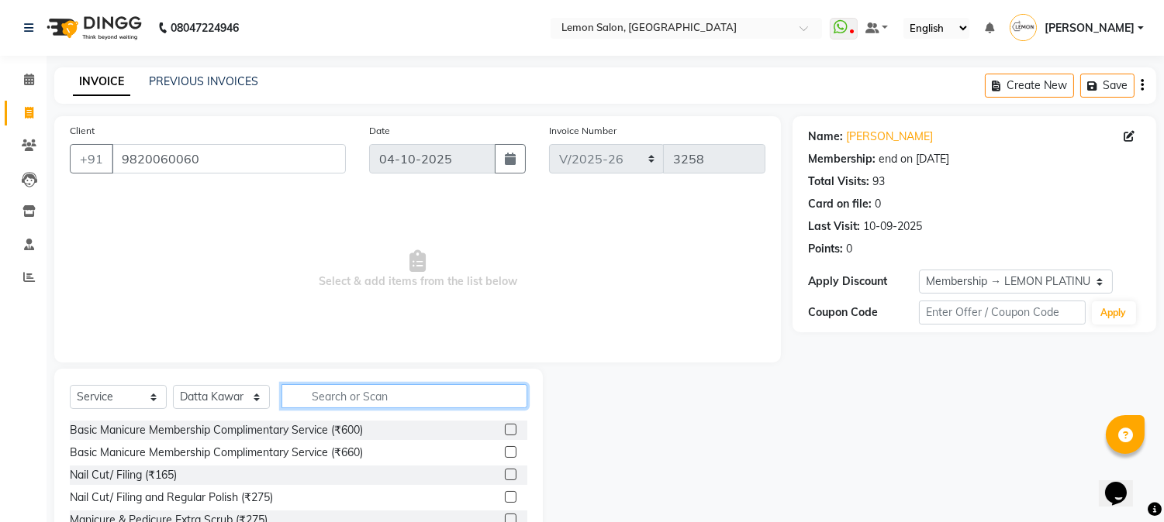
click at [319, 398] on input "text" at bounding box center [404, 396] width 246 height 24
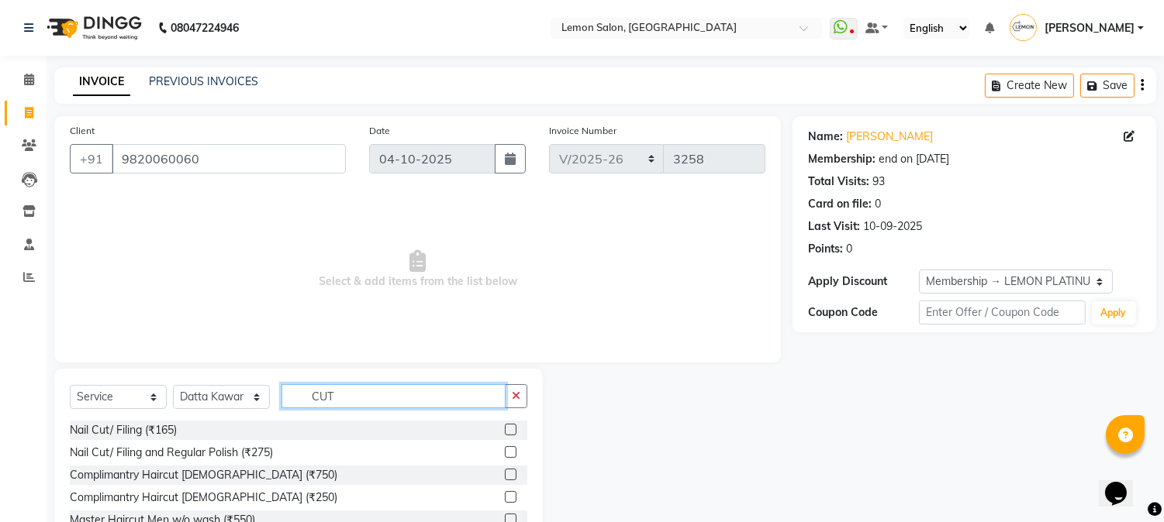
scroll to position [98, 0]
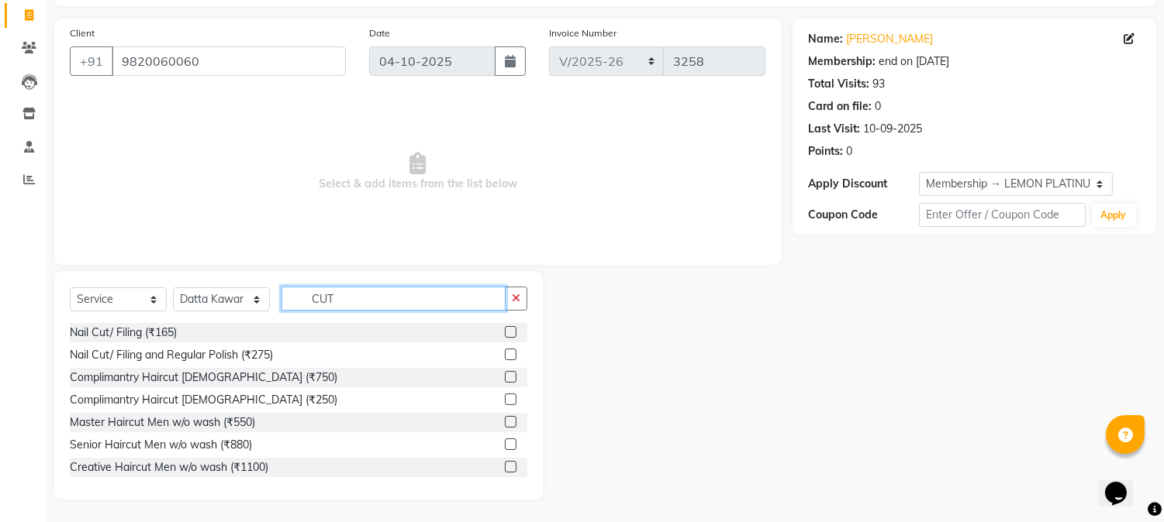
type input "CUT"
click at [505, 443] on label at bounding box center [511, 445] width 12 height 12
click at [505, 443] on input "checkbox" at bounding box center [510, 445] width 10 height 10
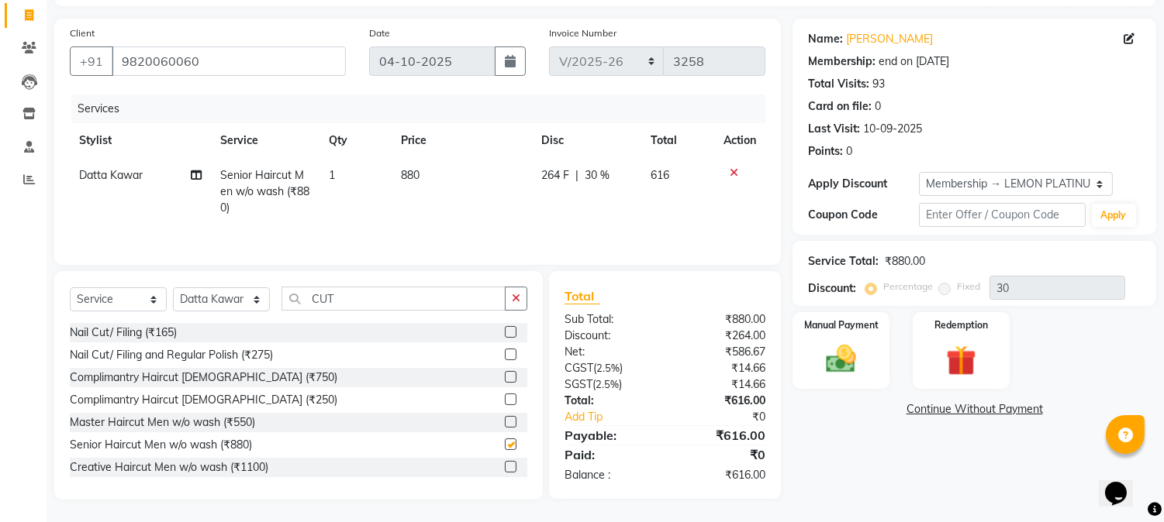
checkbox input "false"
click at [349, 297] on input "CUT" at bounding box center [393, 299] width 224 height 24
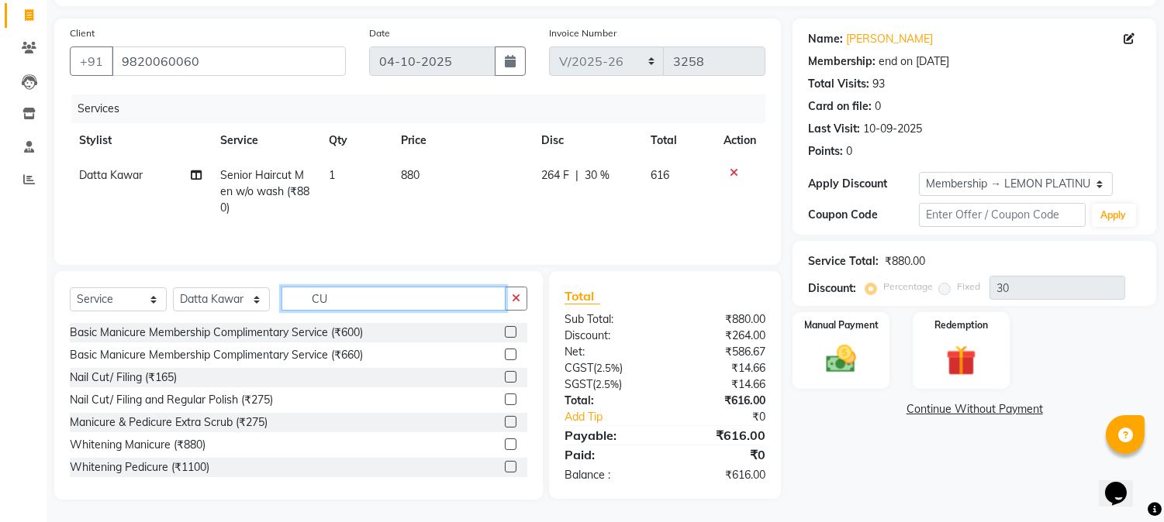
type input "C"
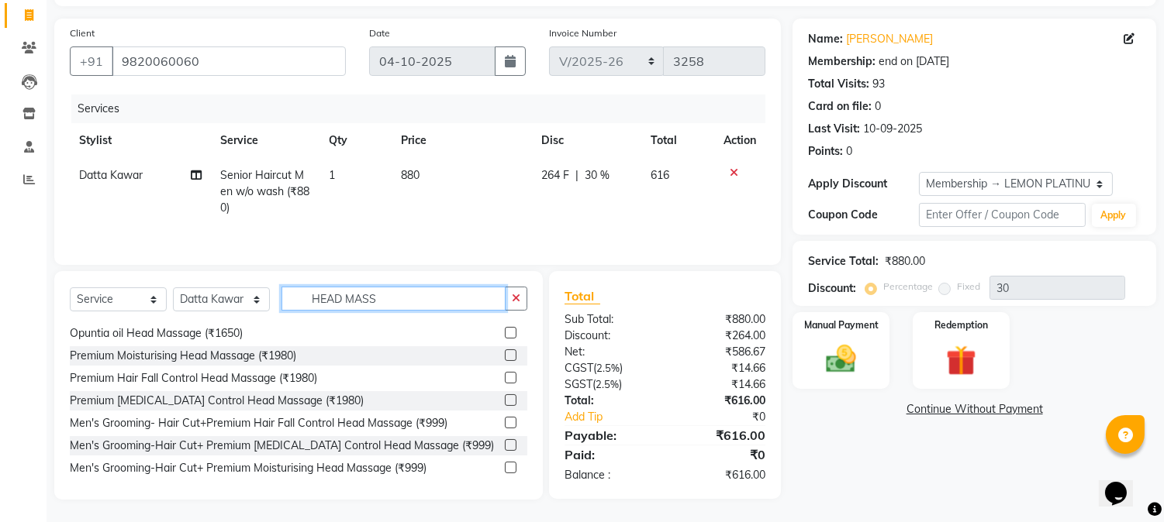
scroll to position [68, 0]
type input "HEAD MASS"
click at [505, 353] on label at bounding box center [511, 354] width 12 height 12
click at [505, 353] on input "checkbox" at bounding box center [510, 355] width 10 height 10
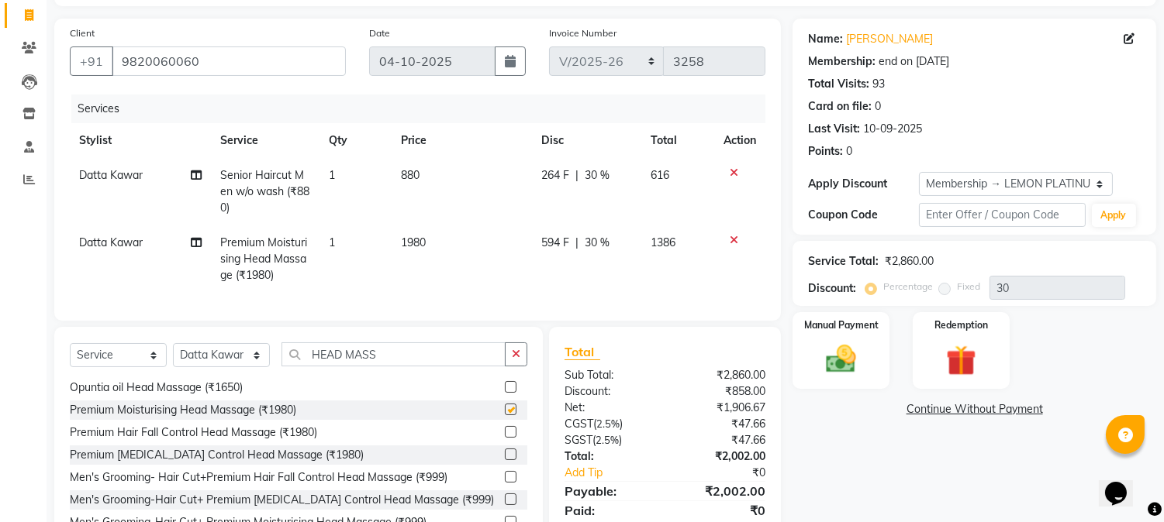
checkbox input "false"
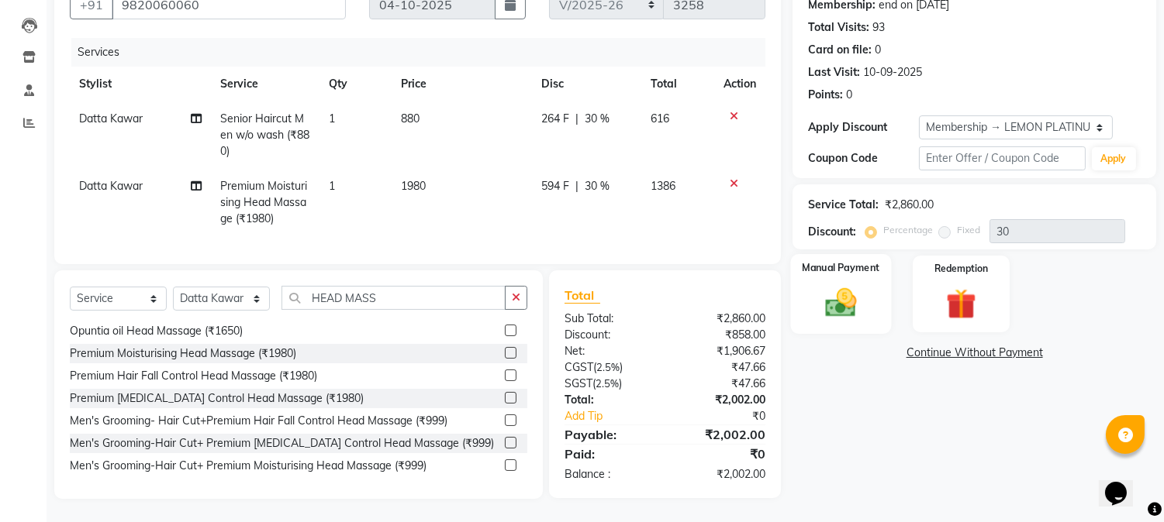
click at [835, 319] on div "Manual Payment" at bounding box center [841, 293] width 101 height 79
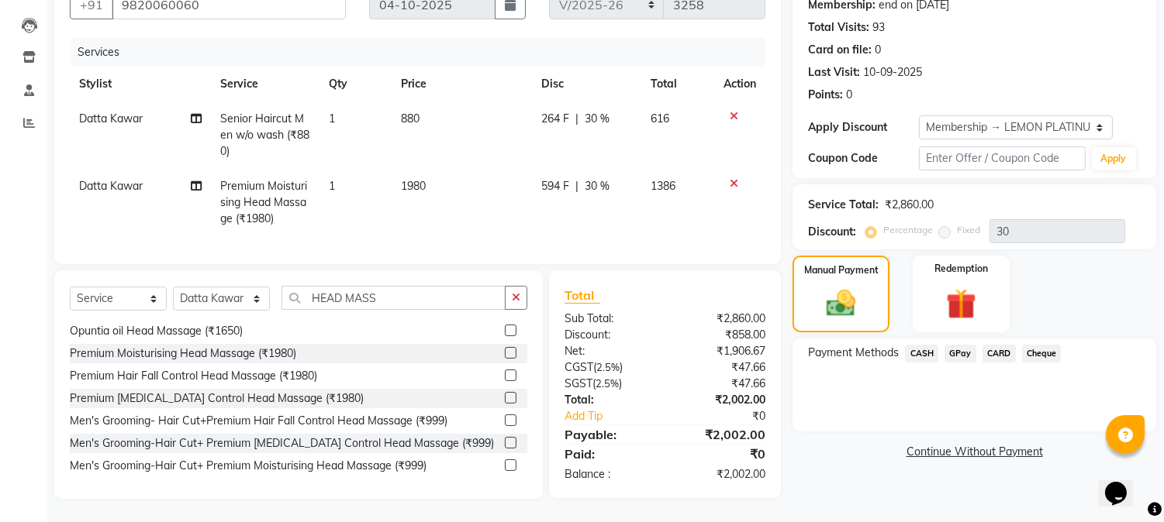
click at [919, 345] on span "CASH" at bounding box center [921, 354] width 33 height 18
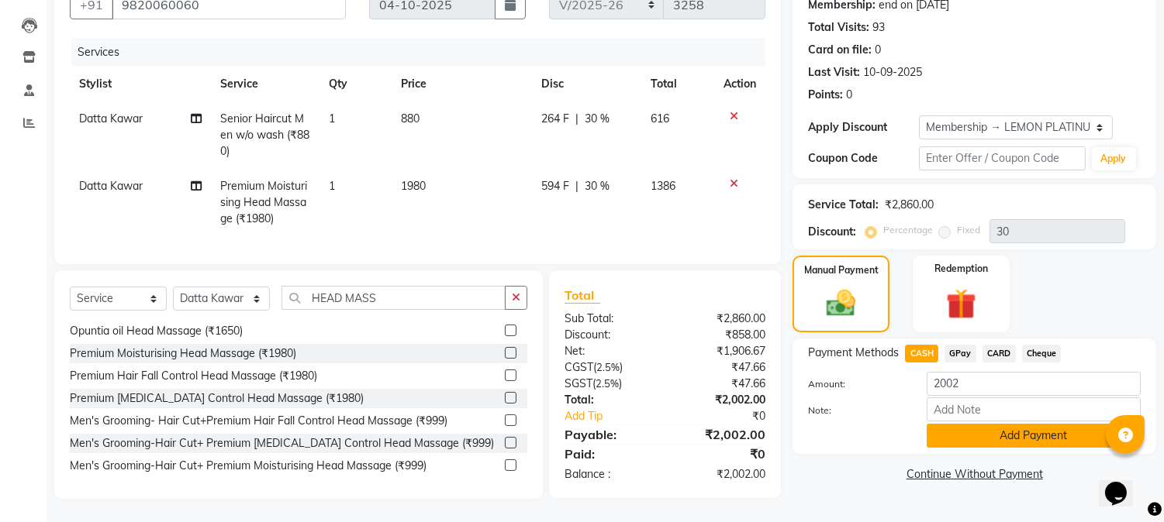
click at [947, 424] on button "Add Payment" at bounding box center [1033, 436] width 214 height 24
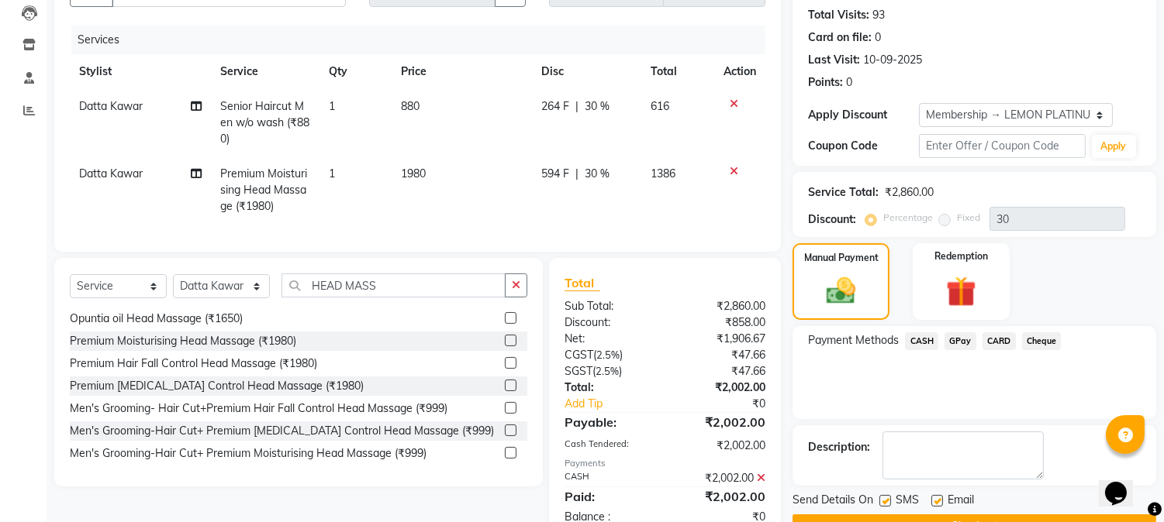
scroll to position [221, 0]
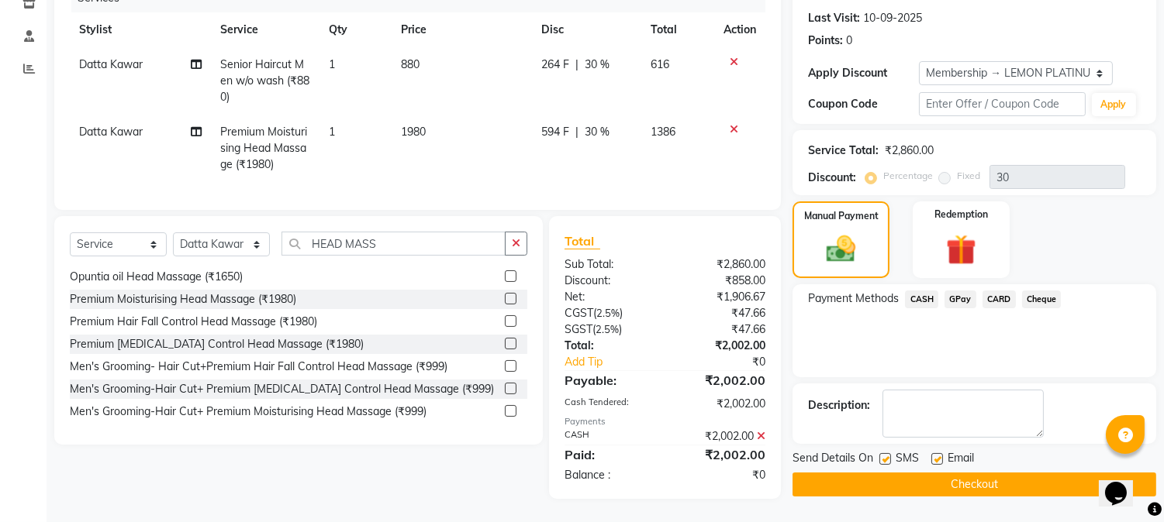
click at [884, 453] on label at bounding box center [885, 459] width 12 height 12
click at [884, 455] on input "checkbox" at bounding box center [884, 460] width 10 height 10
checkbox input "false"
click at [936, 453] on label at bounding box center [937, 459] width 12 height 12
click at [936, 455] on input "checkbox" at bounding box center [936, 460] width 10 height 10
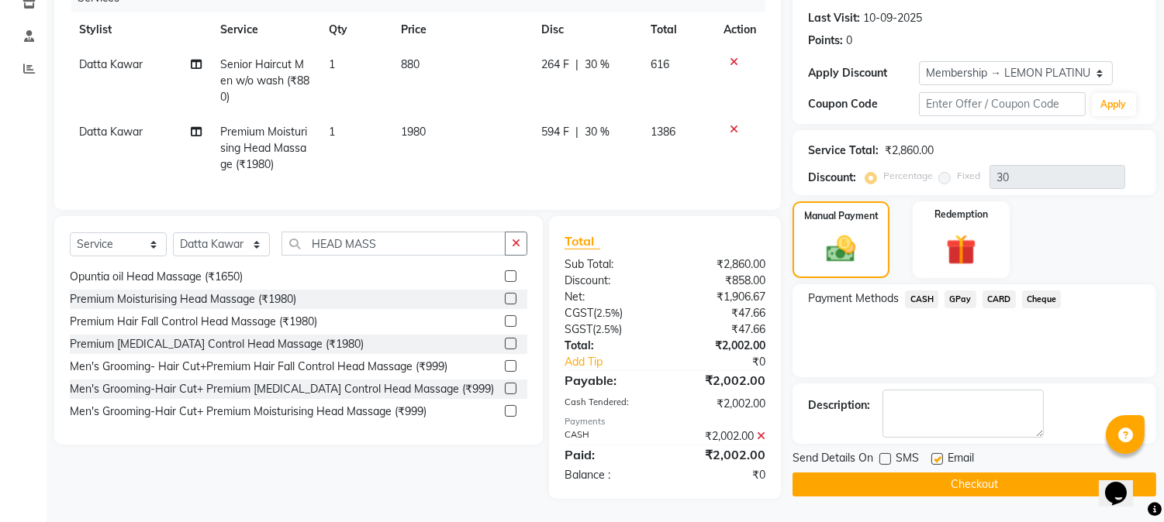
checkbox input "false"
click at [938, 473] on button "Checkout" at bounding box center [974, 485] width 364 height 24
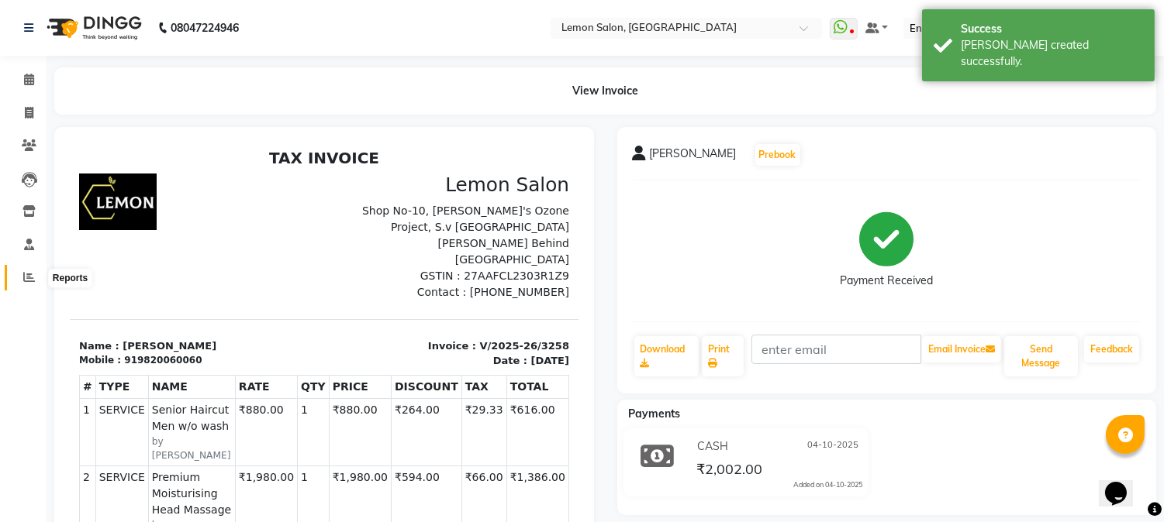
click at [27, 277] on icon at bounding box center [29, 277] width 12 height 12
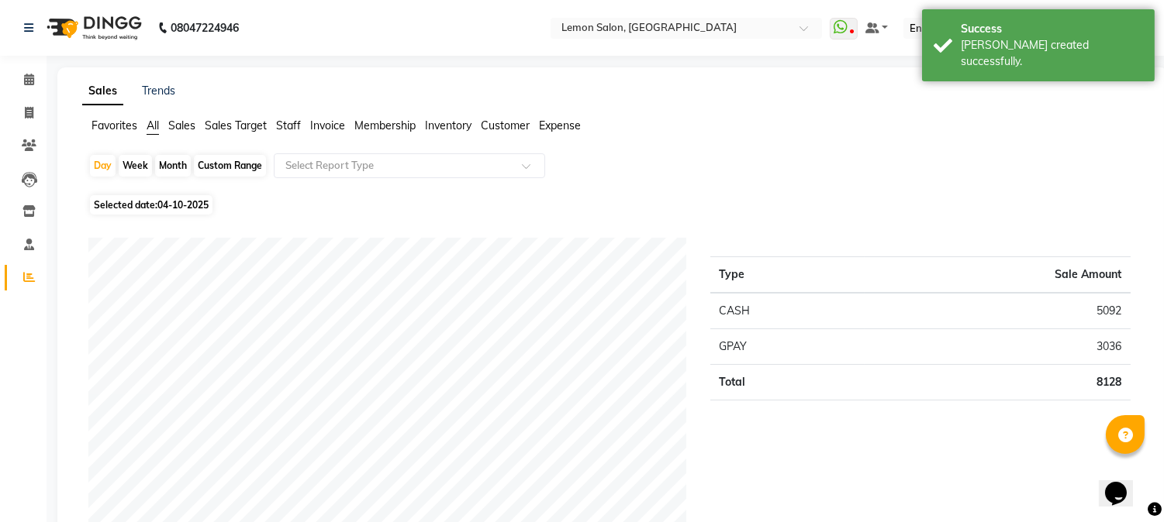
click at [840, 160] on div "Day Week Month Custom Range Select Report Type" at bounding box center [612, 171] width 1048 height 37
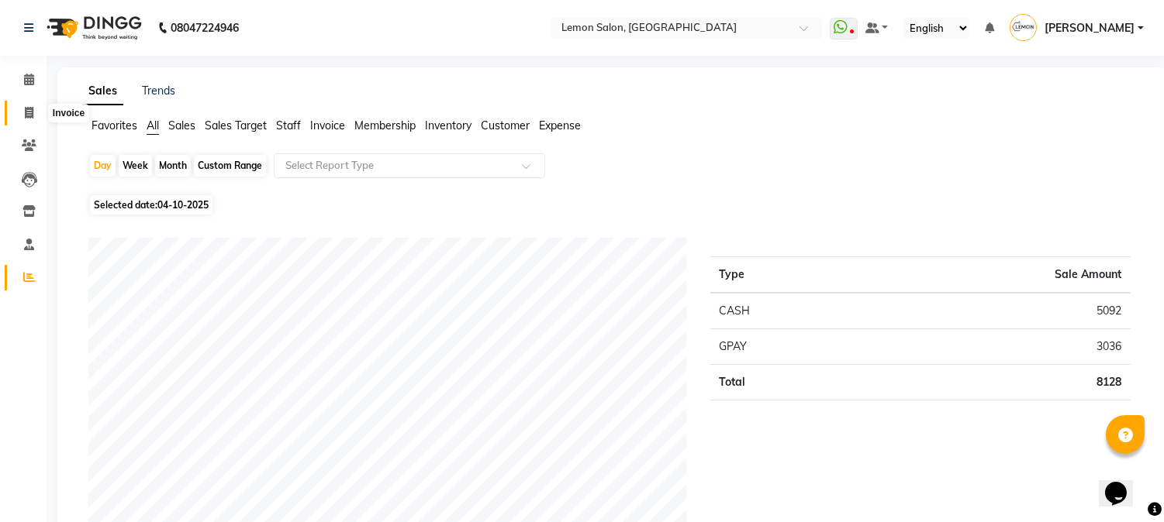
click at [26, 110] on icon at bounding box center [29, 113] width 9 height 12
select select "service"
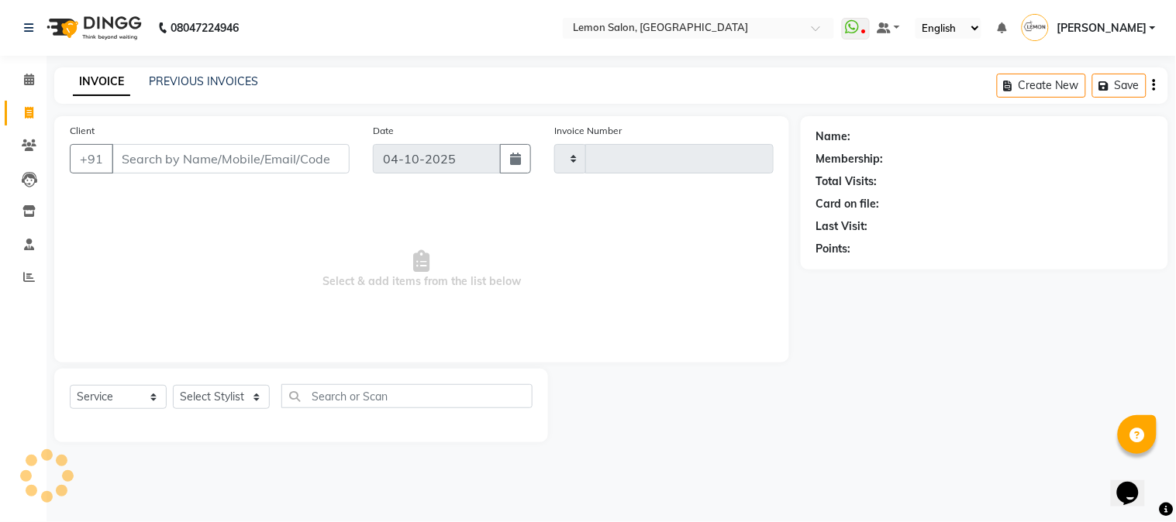
type input "3259"
select select "565"
click at [210, 404] on select "Select Stylist" at bounding box center [221, 397] width 97 height 24
click at [212, 400] on select "Select Stylist" at bounding box center [221, 397] width 97 height 24
click at [212, 400] on select "Select Stylist [PERSON_NAME] [PERSON_NAME] Datta [PERSON_NAME] [PERSON_NAME] [P…" at bounding box center [221, 397] width 97 height 24
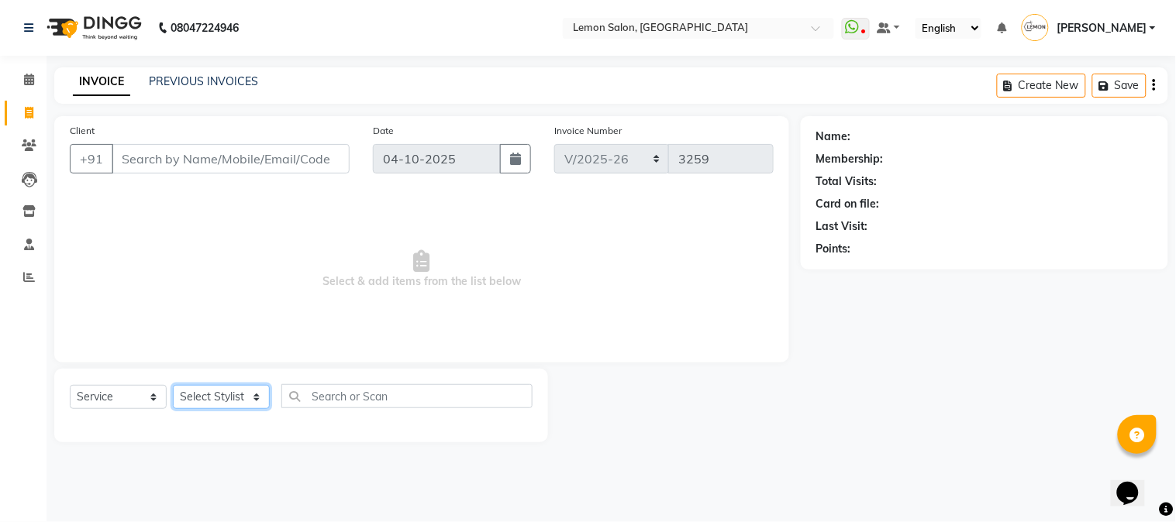
select select "7422"
click at [173, 386] on select "Select Stylist [PERSON_NAME] [PERSON_NAME] Datta [PERSON_NAME] [PERSON_NAME] [P…" at bounding box center [221, 397] width 97 height 24
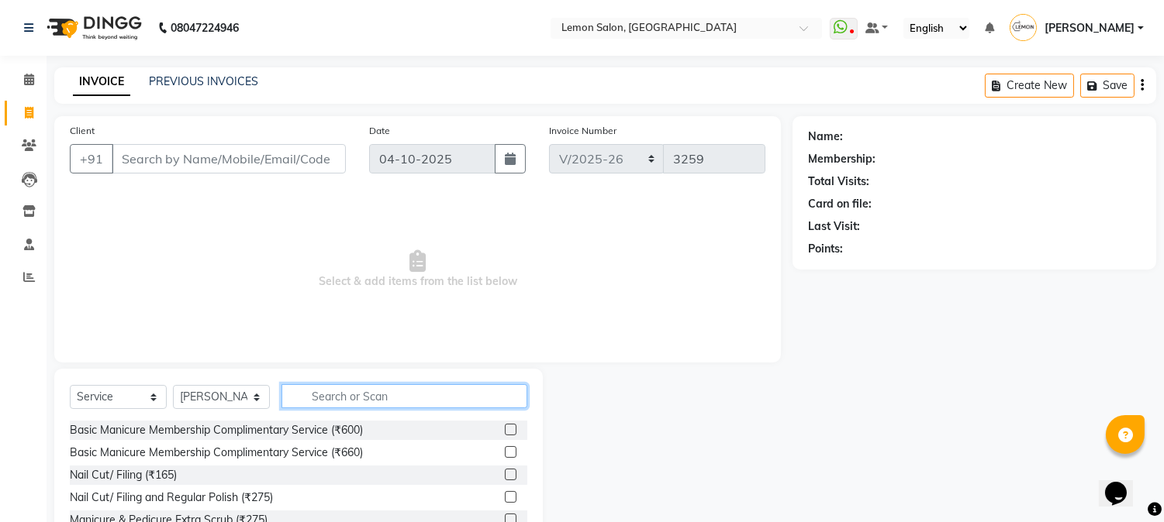
click at [315, 397] on input "text" at bounding box center [404, 396] width 246 height 24
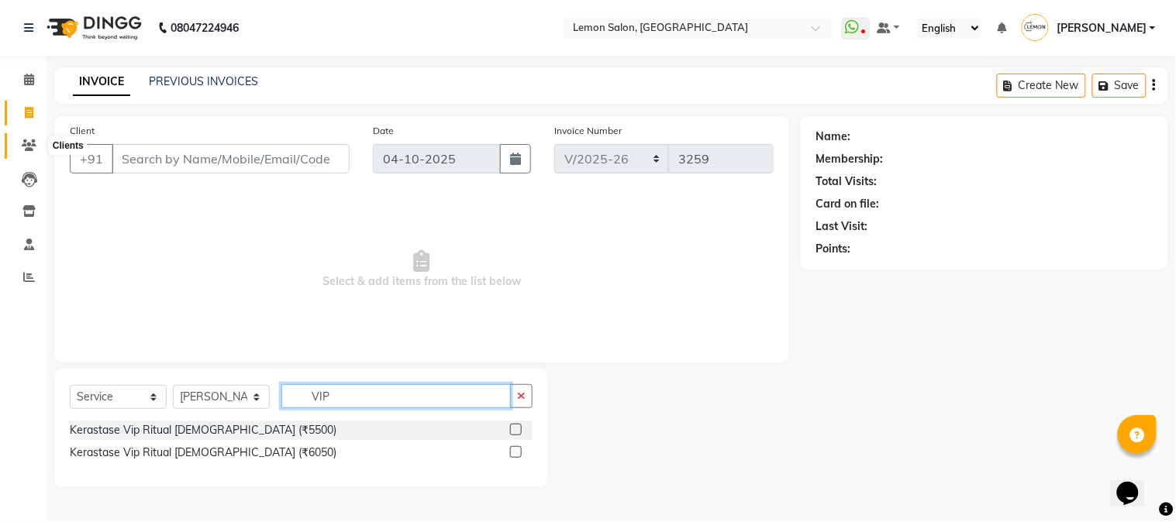
type input "VIP"
click at [29, 140] on icon at bounding box center [29, 146] width 15 height 12
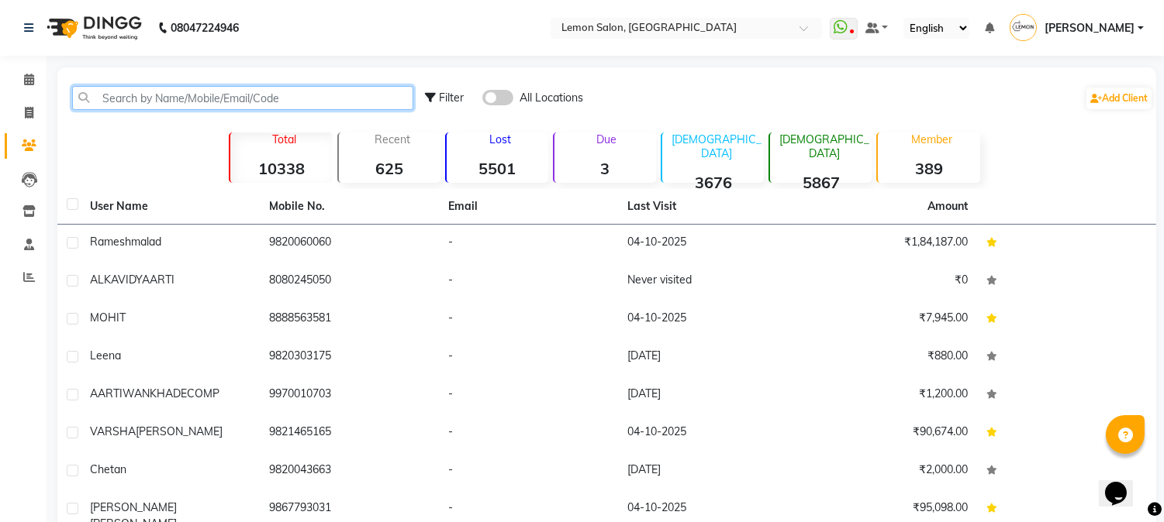
click at [138, 99] on input "text" at bounding box center [242, 98] width 341 height 24
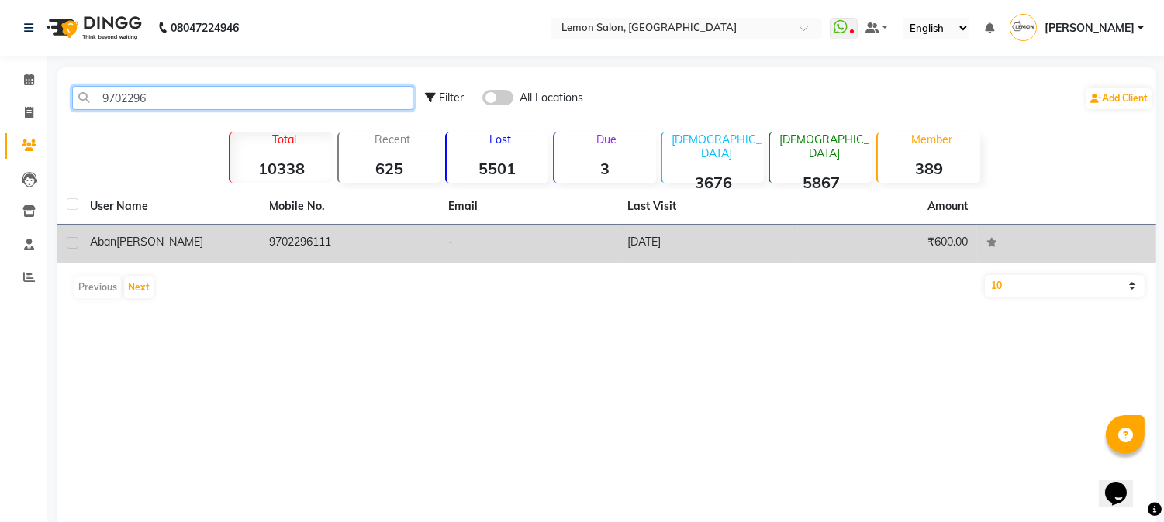
type input "9702296"
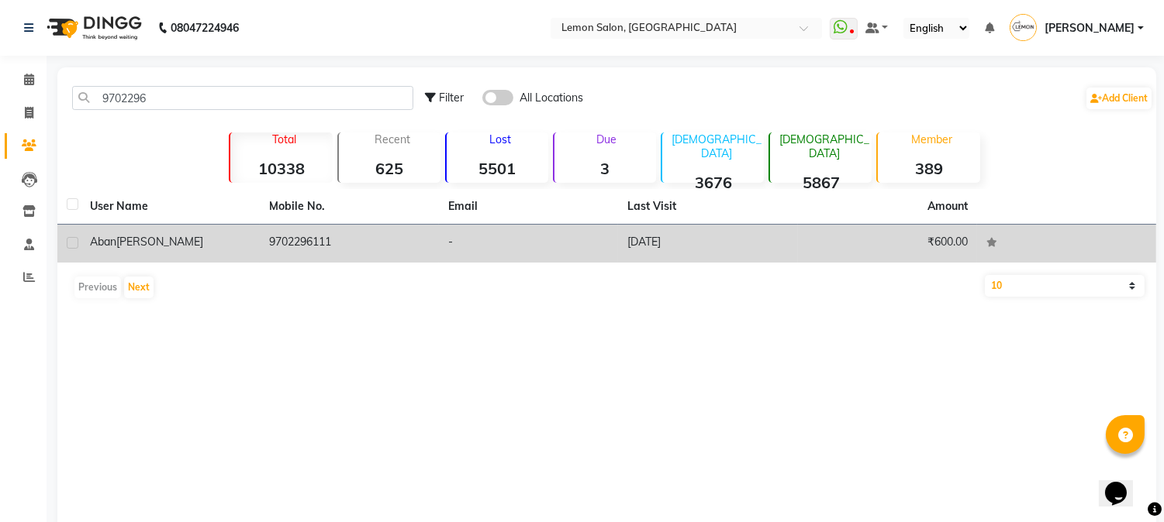
click at [283, 243] on td "9702296111" at bounding box center [349, 244] width 179 height 38
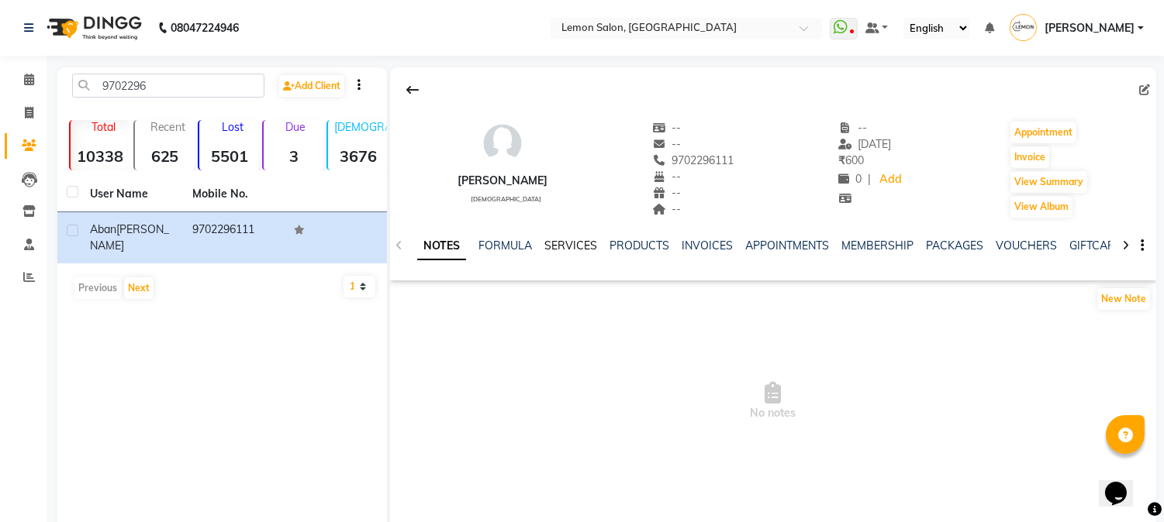
click at [553, 248] on link "SERVICES" at bounding box center [570, 246] width 53 height 14
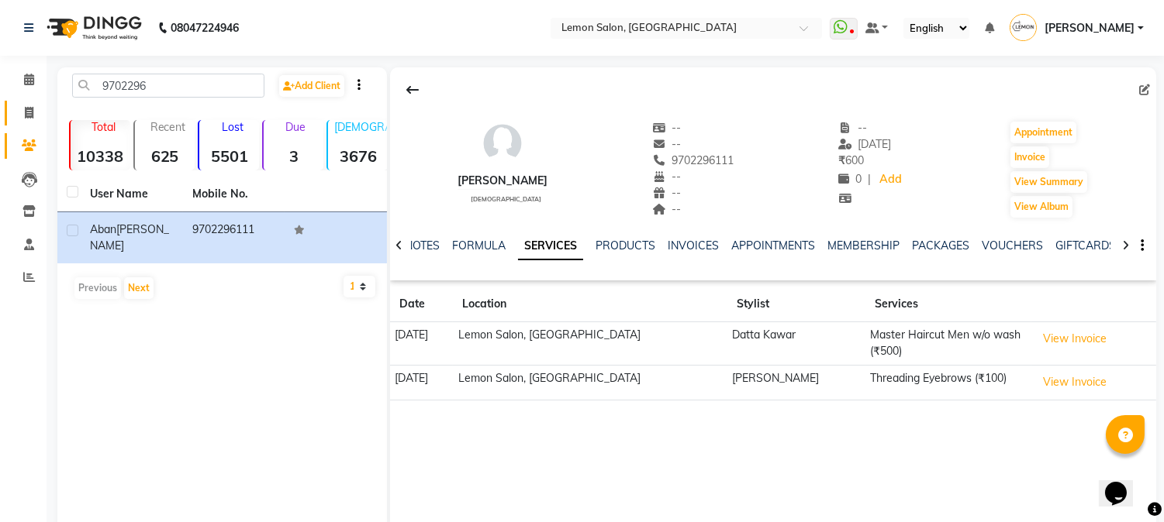
click at [32, 110] on icon at bounding box center [29, 113] width 9 height 12
select select "565"
select select "service"
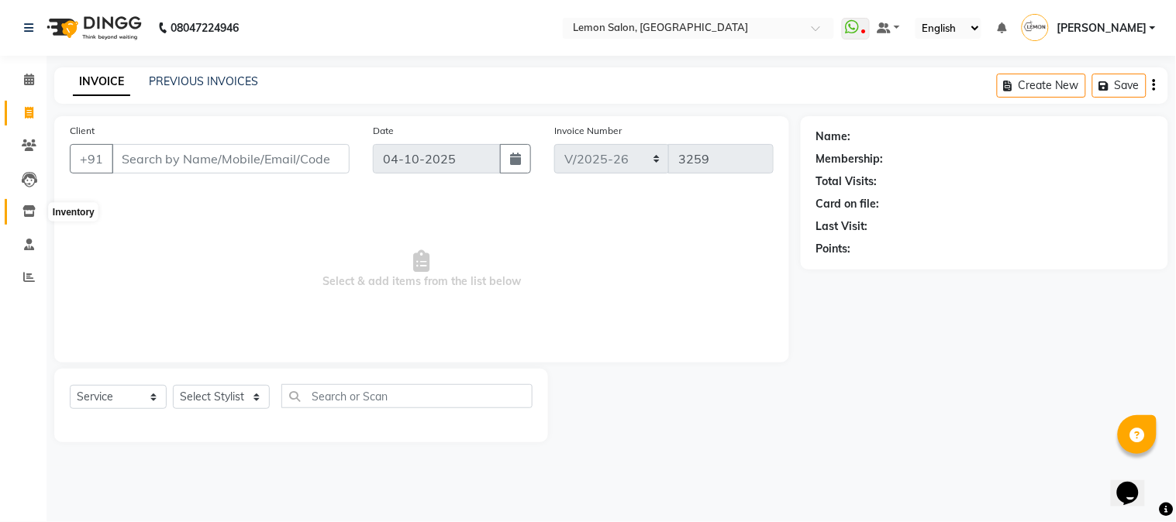
click at [27, 209] on icon at bounding box center [28, 211] width 13 height 12
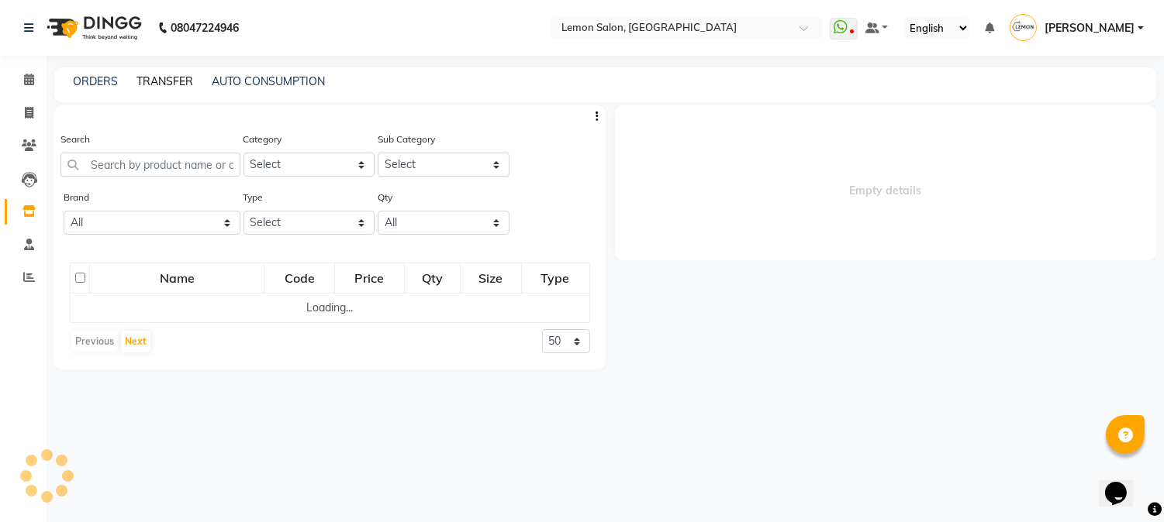
select select
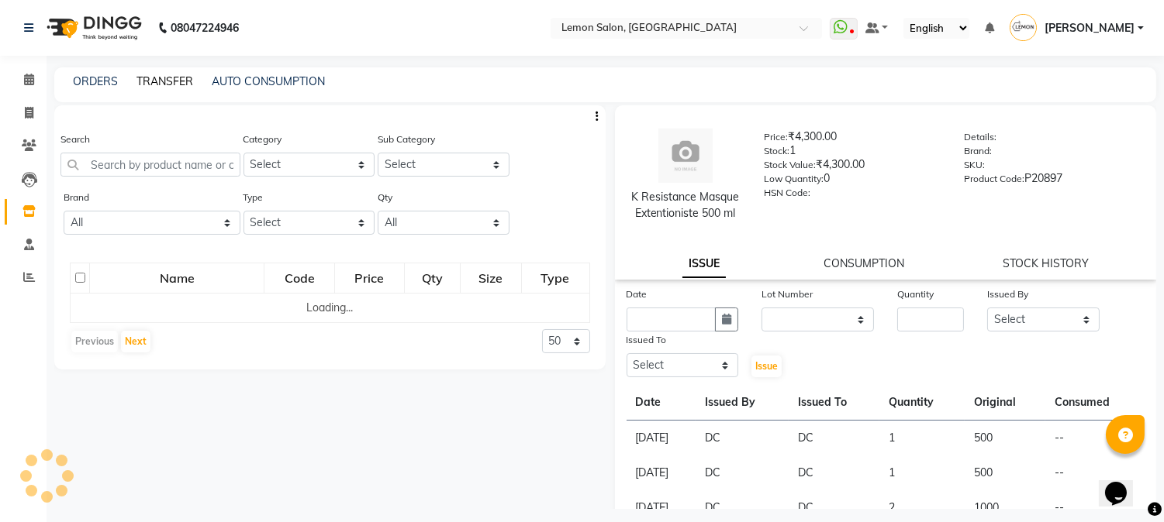
click at [153, 85] on link "TRANSFER" at bounding box center [164, 81] width 57 height 14
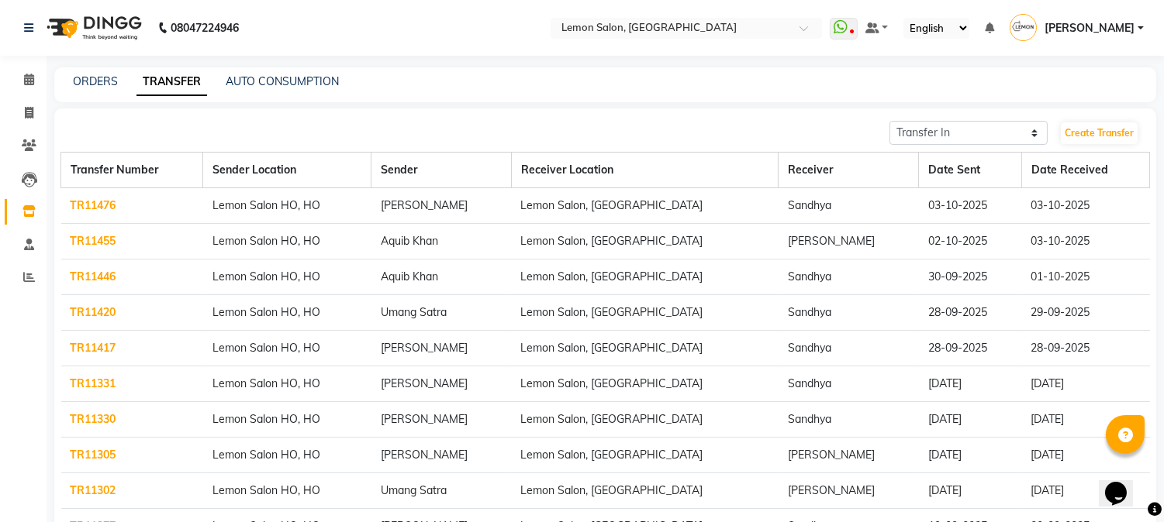
click at [104, 208] on link "TR11476" at bounding box center [94, 205] width 46 height 14
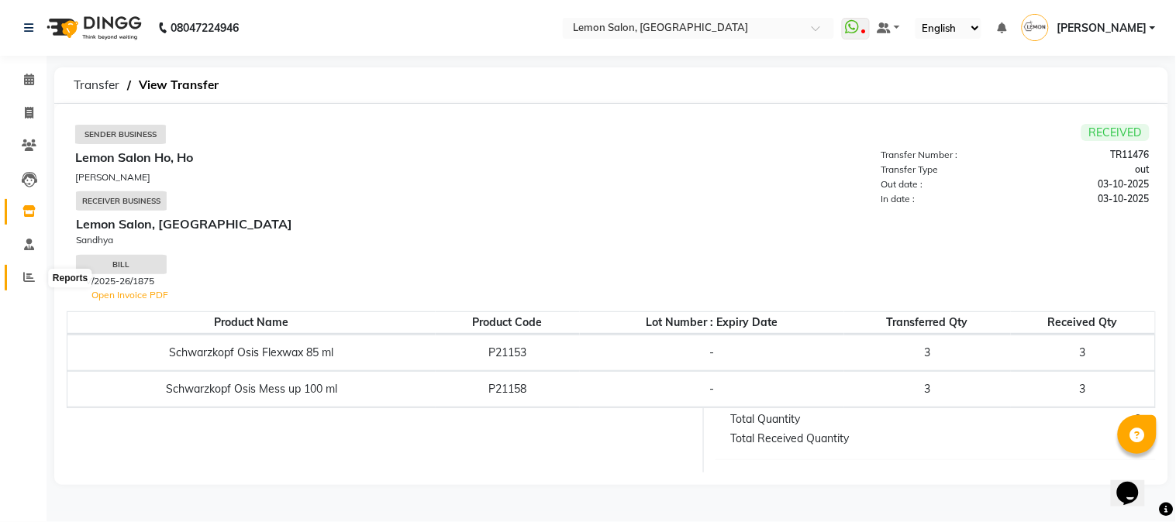
click at [32, 274] on icon at bounding box center [29, 277] width 12 height 12
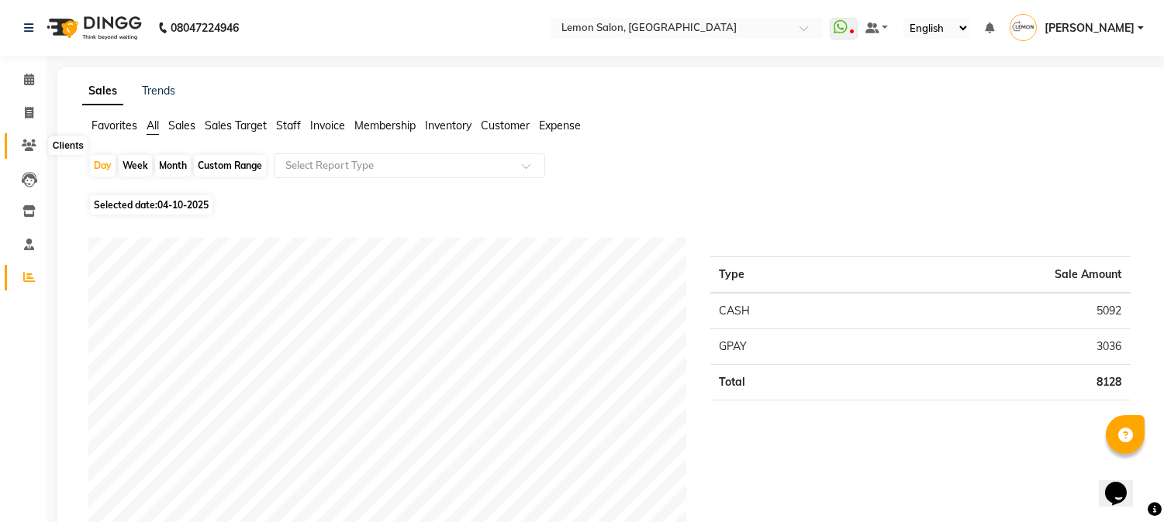
click at [26, 150] on icon at bounding box center [29, 146] width 15 height 12
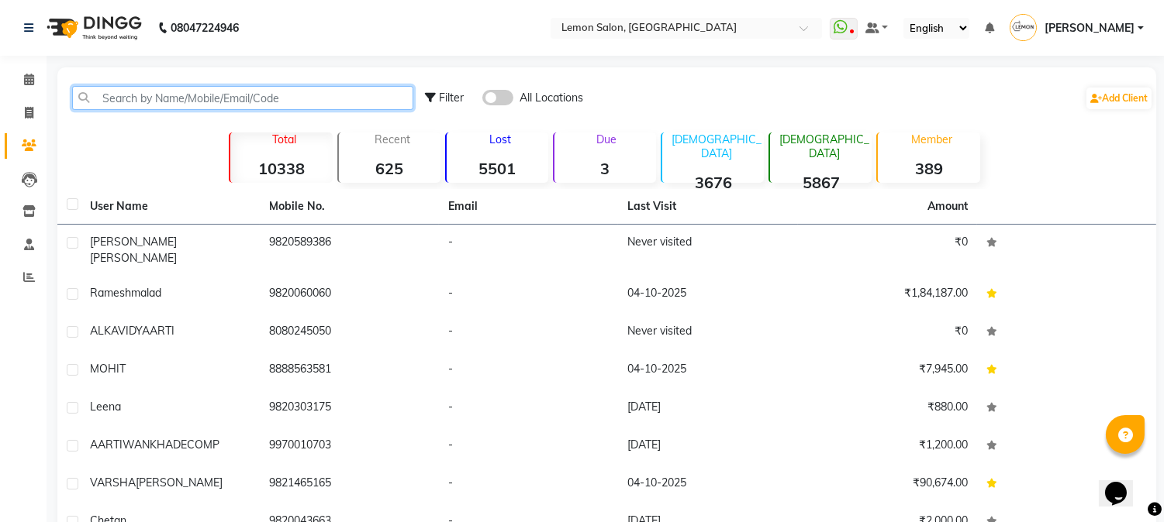
click at [109, 101] on input "text" at bounding box center [242, 98] width 341 height 24
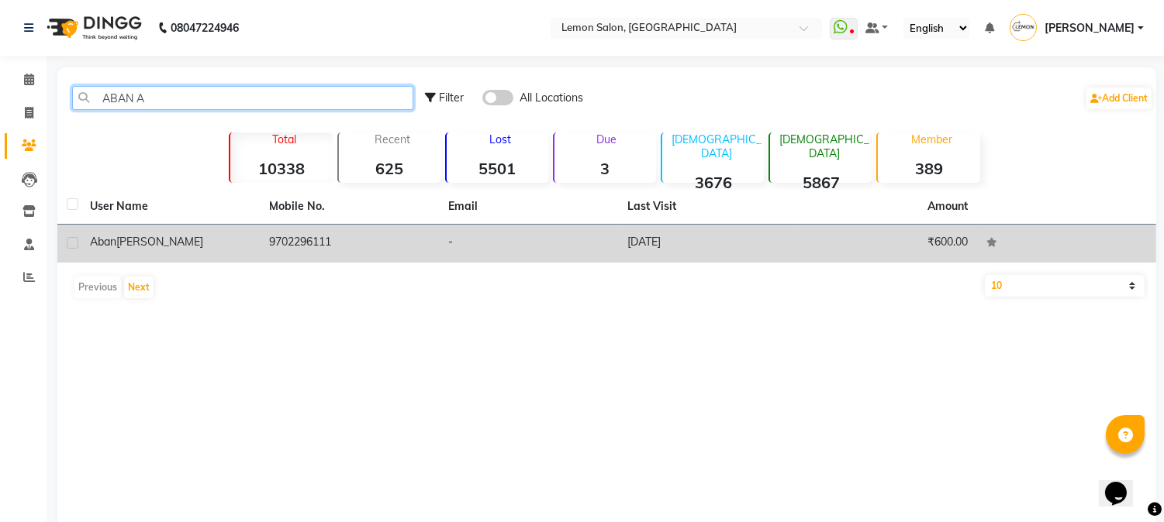
type input "ABAN A"
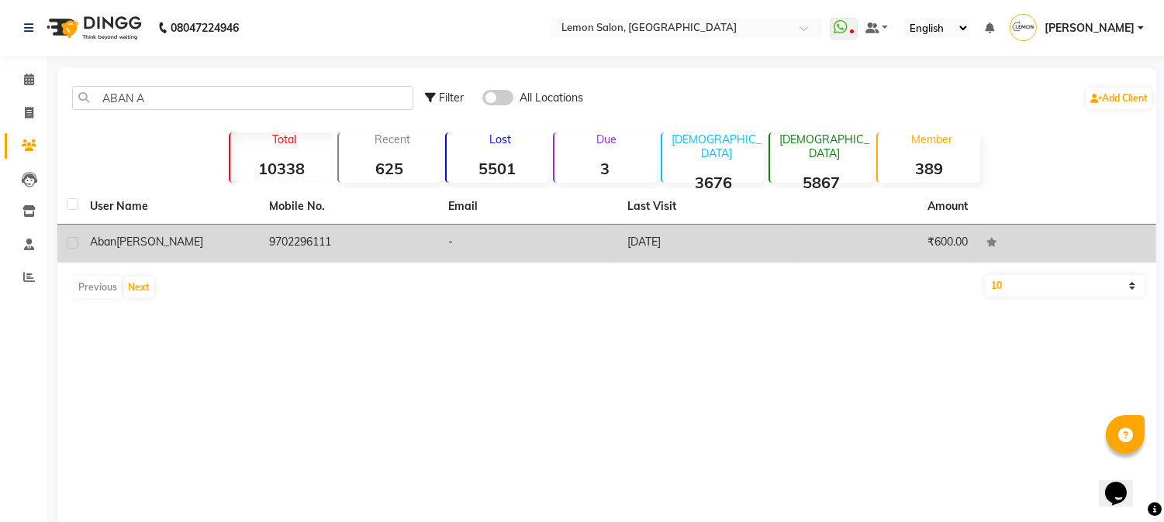
click at [298, 243] on td "9702296111" at bounding box center [349, 244] width 179 height 38
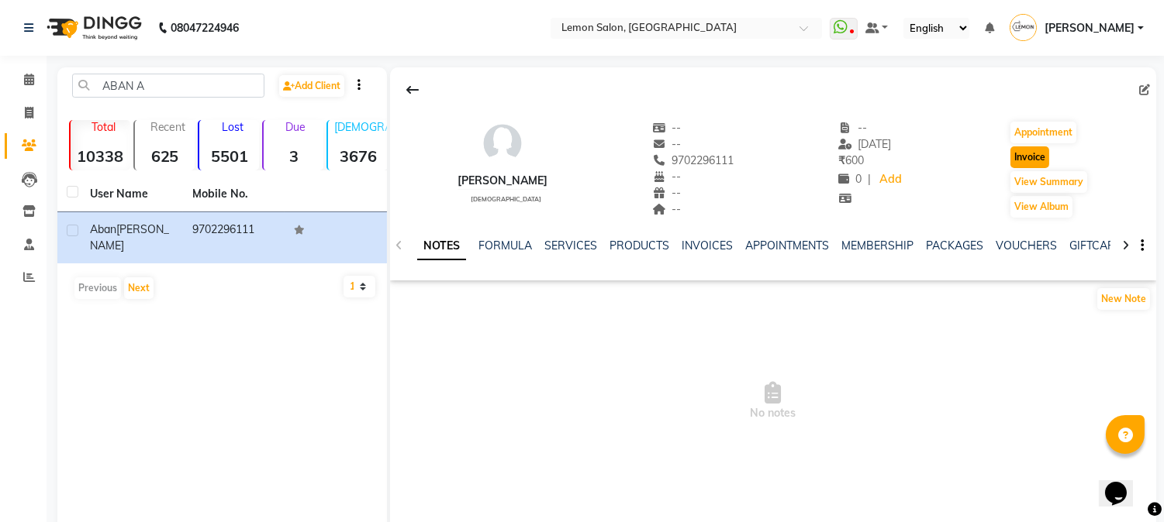
click at [1032, 156] on button "Invoice" at bounding box center [1029, 158] width 39 height 22
select select "service"
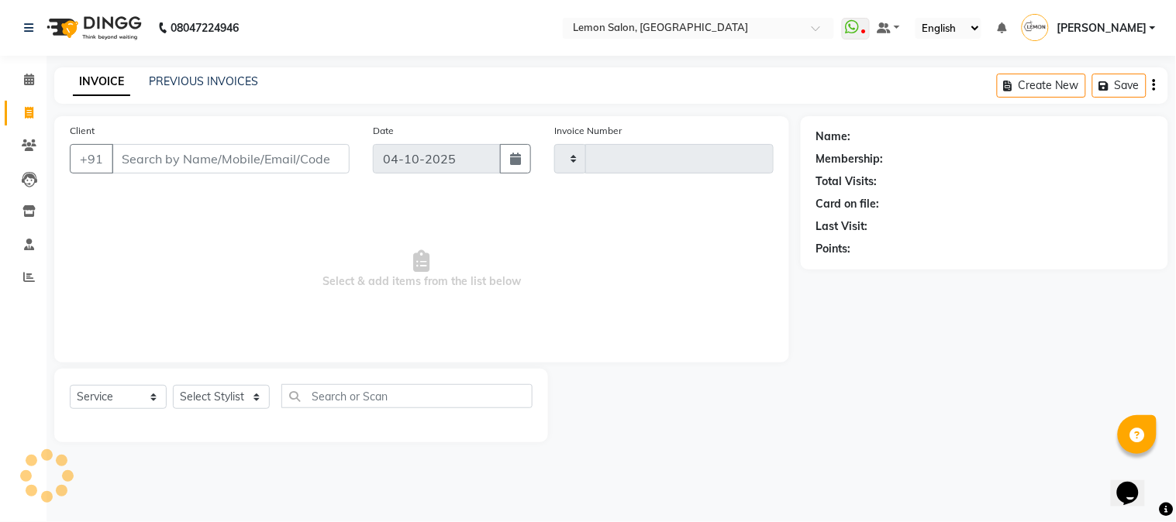
type input "3259"
select select "565"
type input "9702296111"
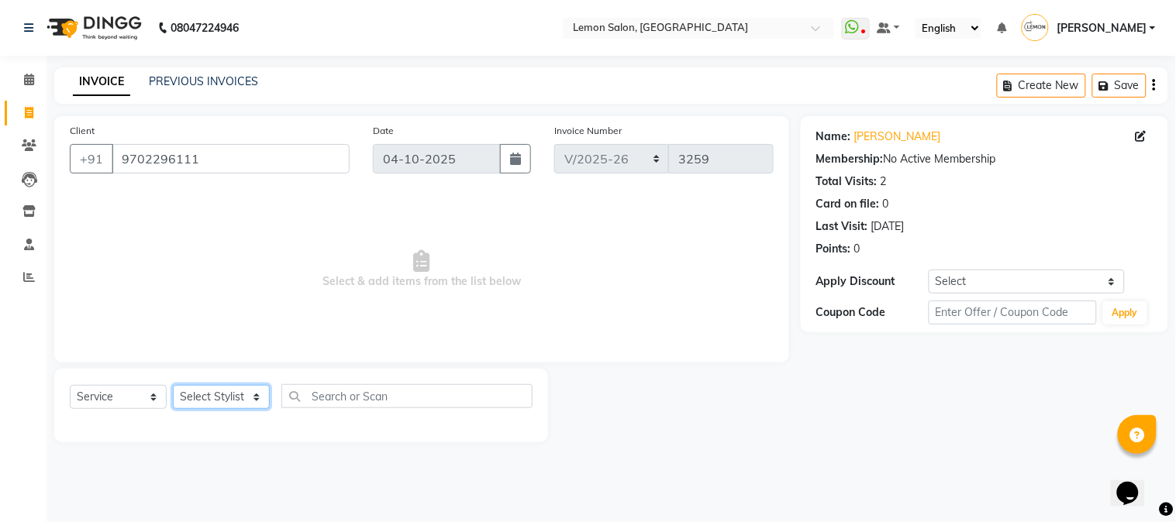
click at [214, 401] on select "Select Stylist [PERSON_NAME] [PERSON_NAME] Datta [PERSON_NAME] [PERSON_NAME] [P…" at bounding box center [221, 397] width 97 height 24
select select "52663"
click at [173, 386] on select "Select Stylist [PERSON_NAME] [PERSON_NAME] Datta [PERSON_NAME] [PERSON_NAME] [P…" at bounding box center [221, 397] width 97 height 24
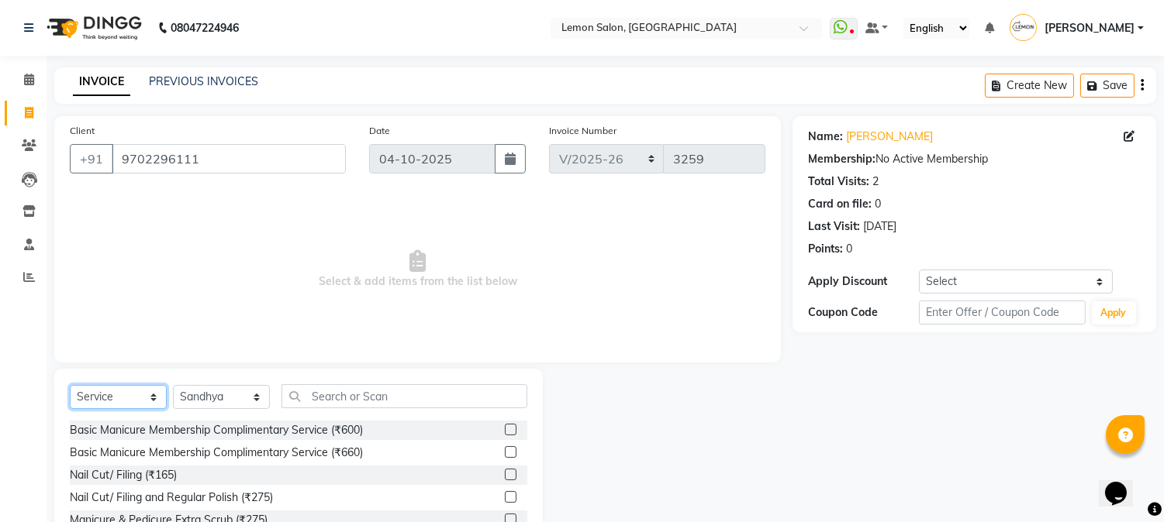
click at [111, 398] on select "Select Service Product Membership Package Voucher Prepaid Gift Card" at bounding box center [118, 397] width 97 height 24
select select "product"
click at [70, 386] on select "Select Service Product Membership Package Voucher Prepaid Gift Card" at bounding box center [118, 397] width 97 height 24
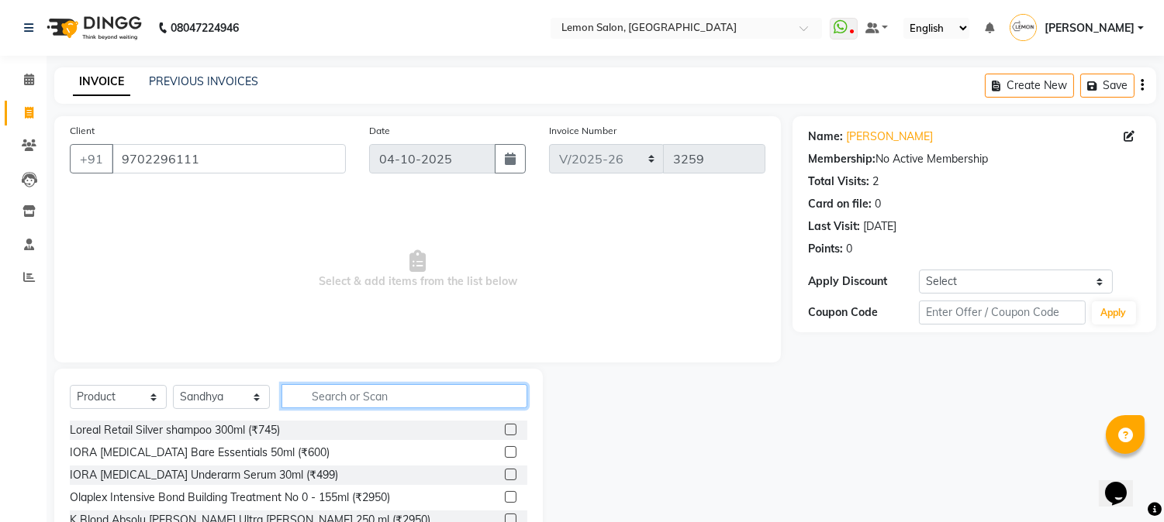
click at [343, 391] on input "text" at bounding box center [404, 396] width 246 height 24
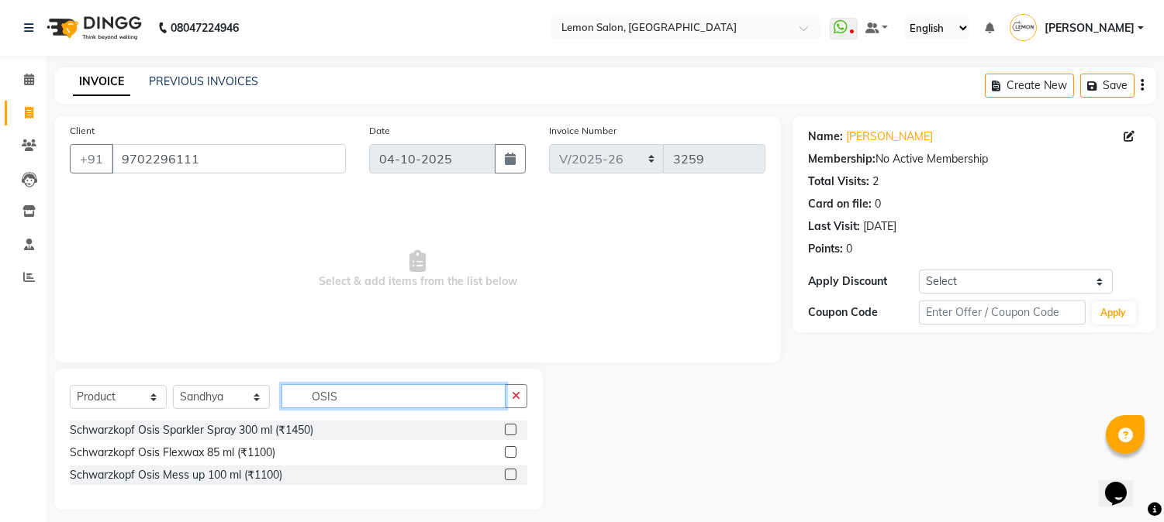
type input "OSIS"
click at [512, 453] on label at bounding box center [511, 453] width 12 height 12
click at [512, 453] on input "checkbox" at bounding box center [510, 453] width 10 height 10
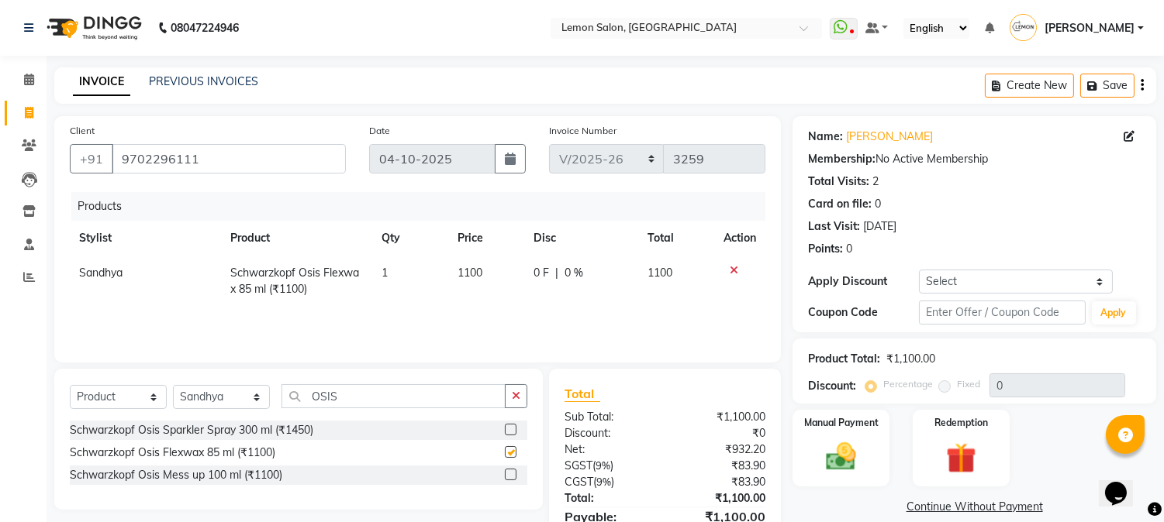
checkbox input "false"
click at [841, 453] on img at bounding box center [840, 458] width 51 height 36
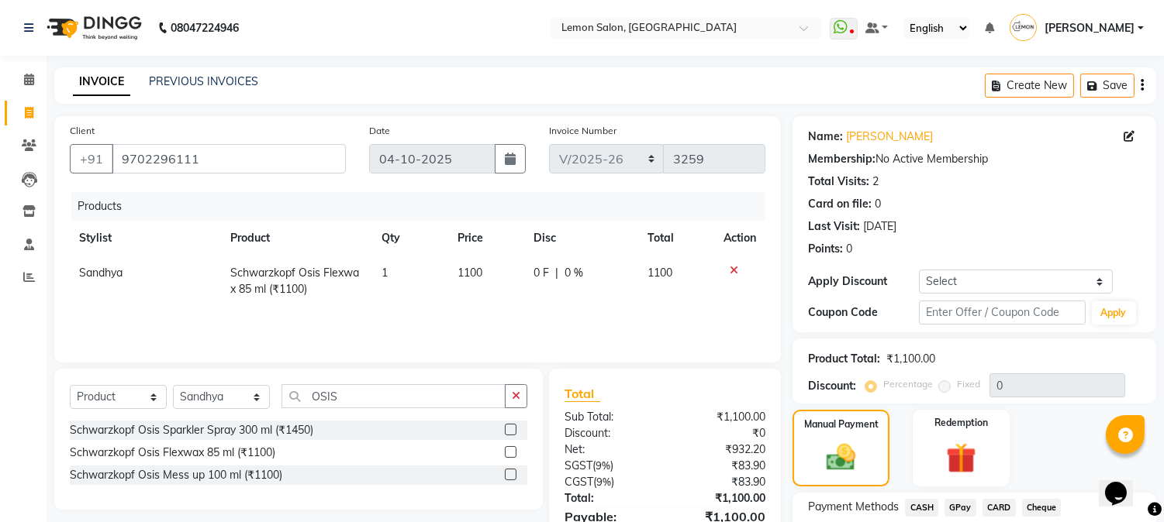
scroll to position [118, 0]
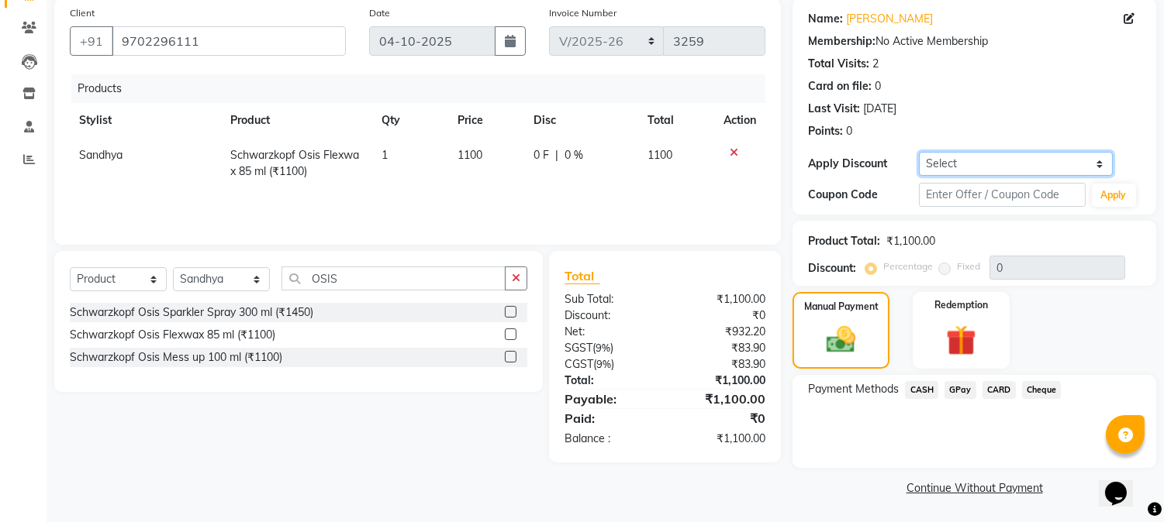
click at [936, 164] on select "Select Coupon → Abc" at bounding box center [1016, 164] width 194 height 24
click at [919, 176] on select "Select Coupon → Abc" at bounding box center [1016, 164] width 194 height 24
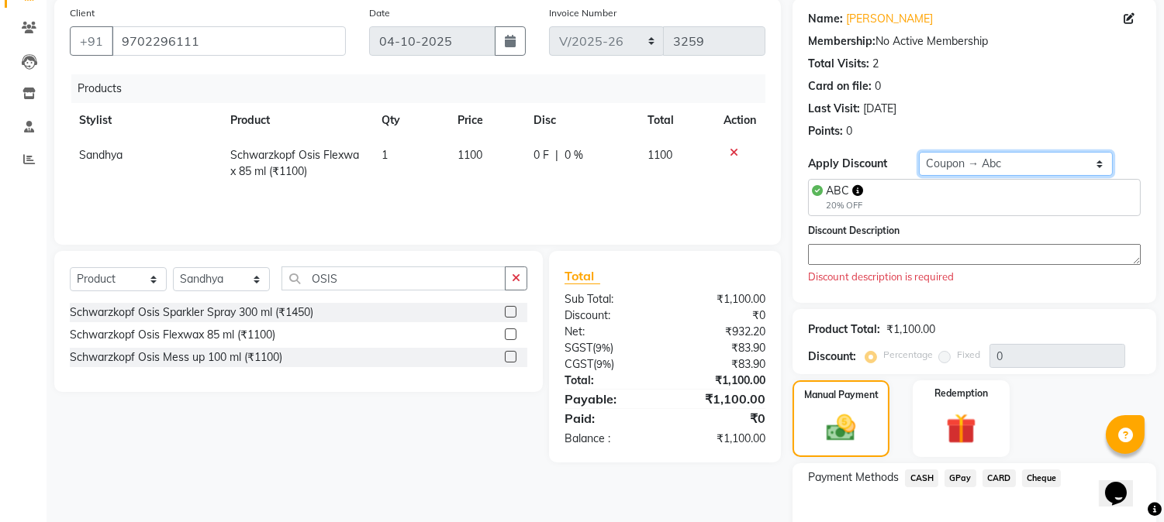
click at [925, 164] on select "Select Coupon → Abc" at bounding box center [1016, 164] width 194 height 24
select select "0:"
click at [919, 152] on select "Select Coupon → Abc" at bounding box center [1016, 164] width 194 height 24
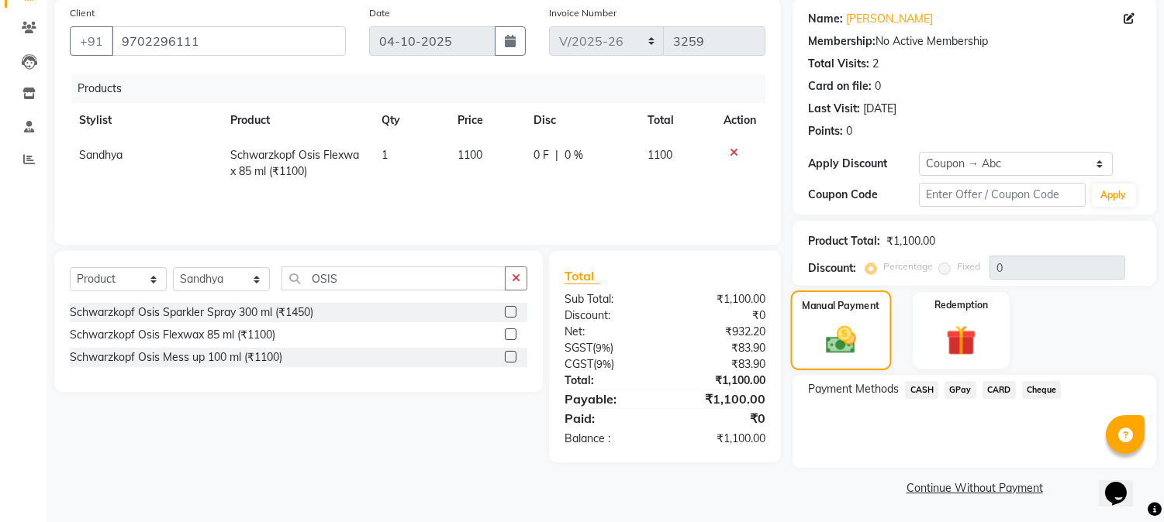
click at [838, 358] on div "Manual Payment" at bounding box center [841, 330] width 101 height 79
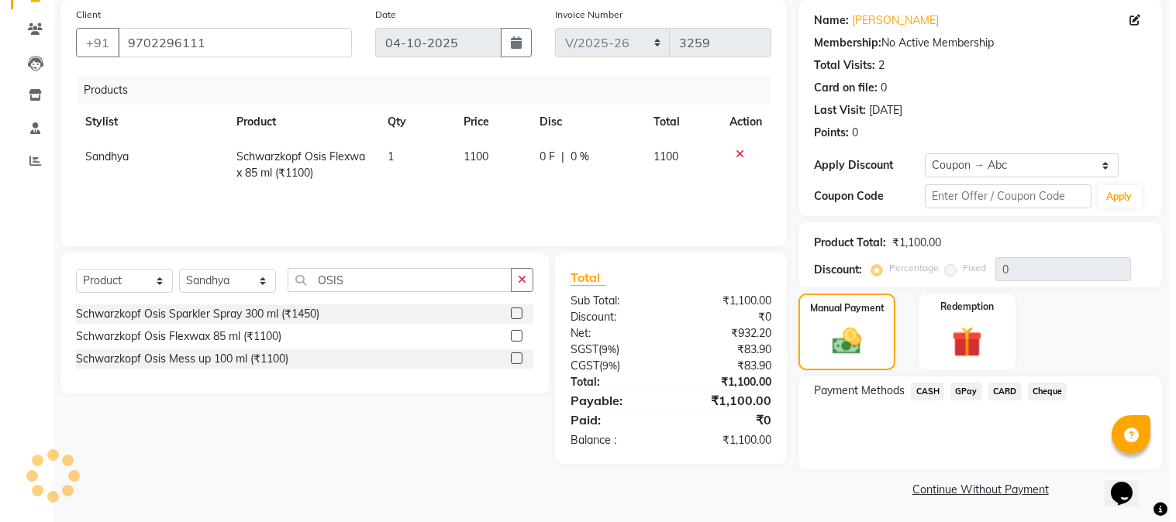
scroll to position [0, 0]
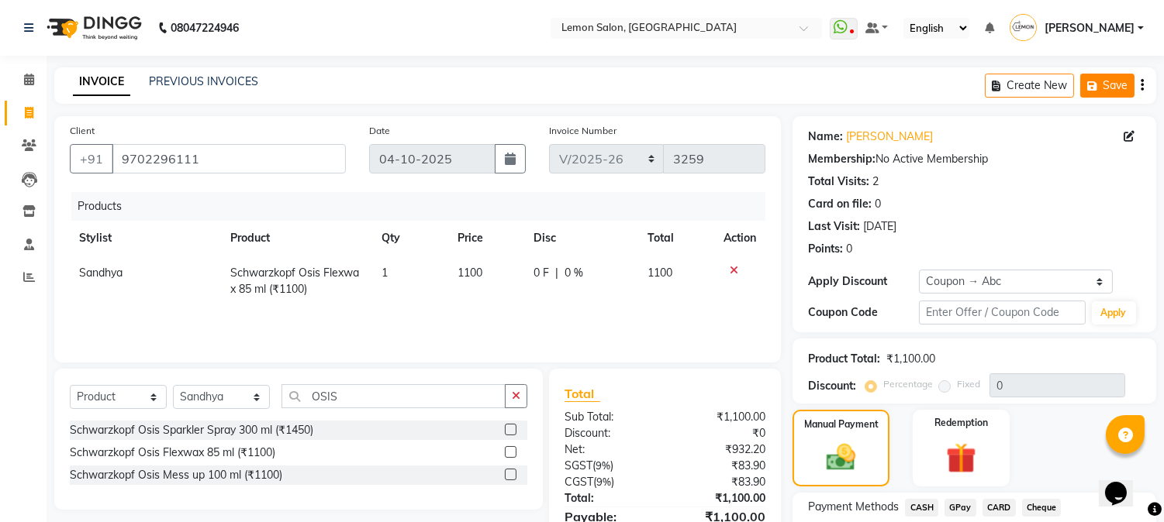
click at [1105, 89] on button "Save" at bounding box center [1107, 86] width 54 height 24
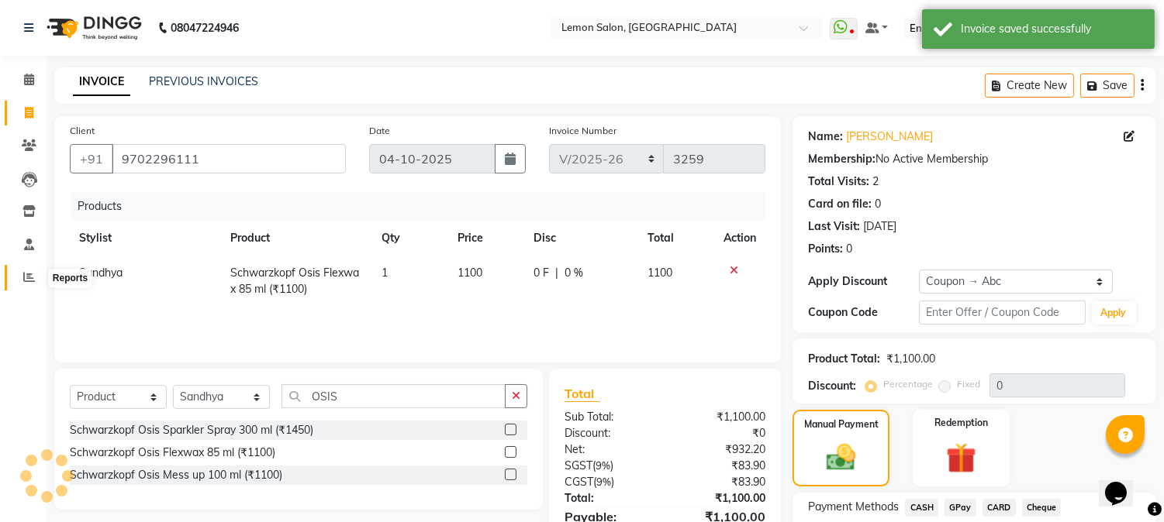
click at [32, 278] on icon at bounding box center [29, 277] width 12 height 12
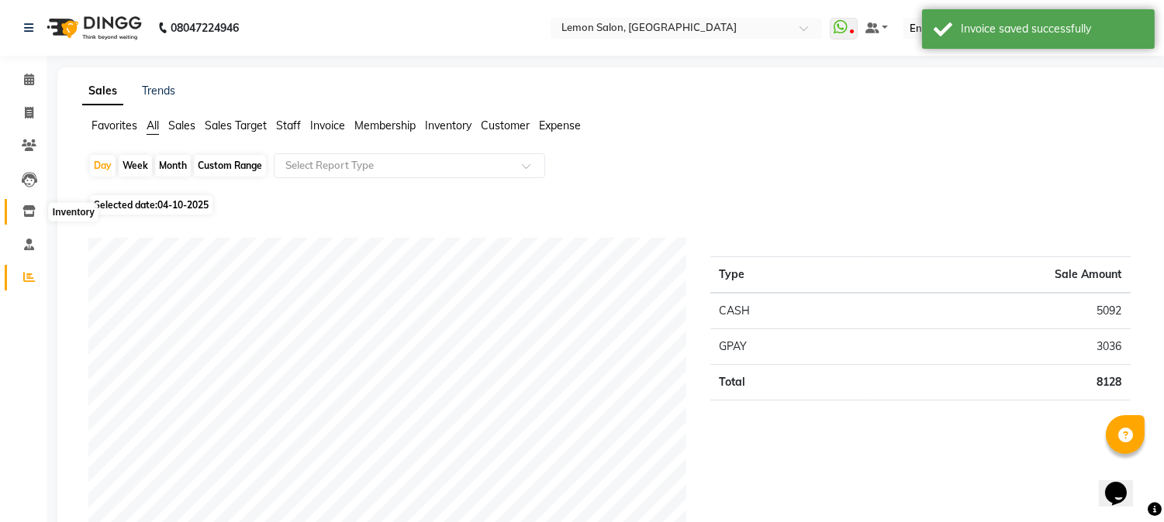
click at [26, 207] on icon at bounding box center [28, 211] width 13 height 12
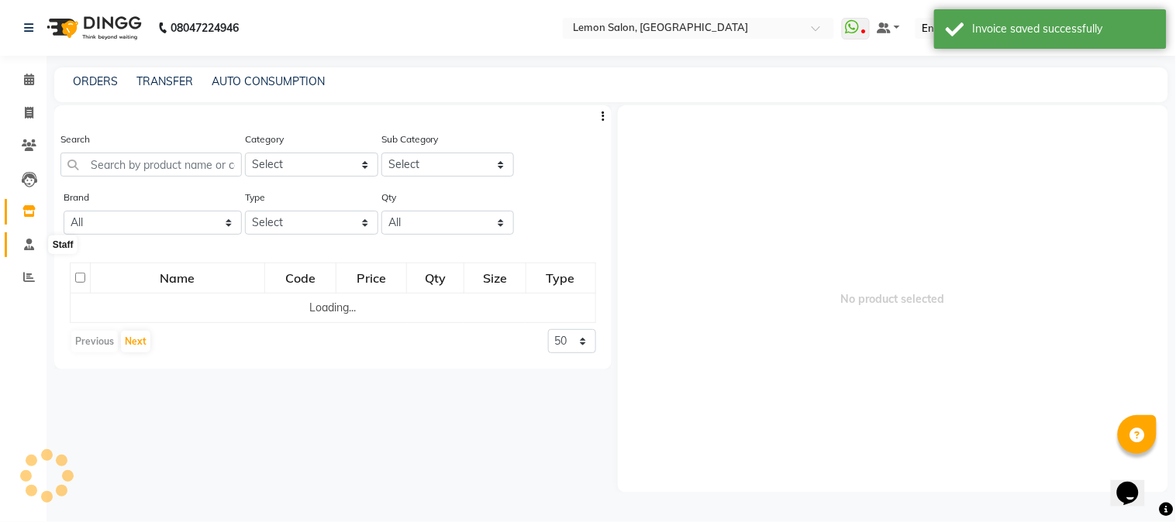
click at [25, 243] on icon at bounding box center [29, 245] width 10 height 12
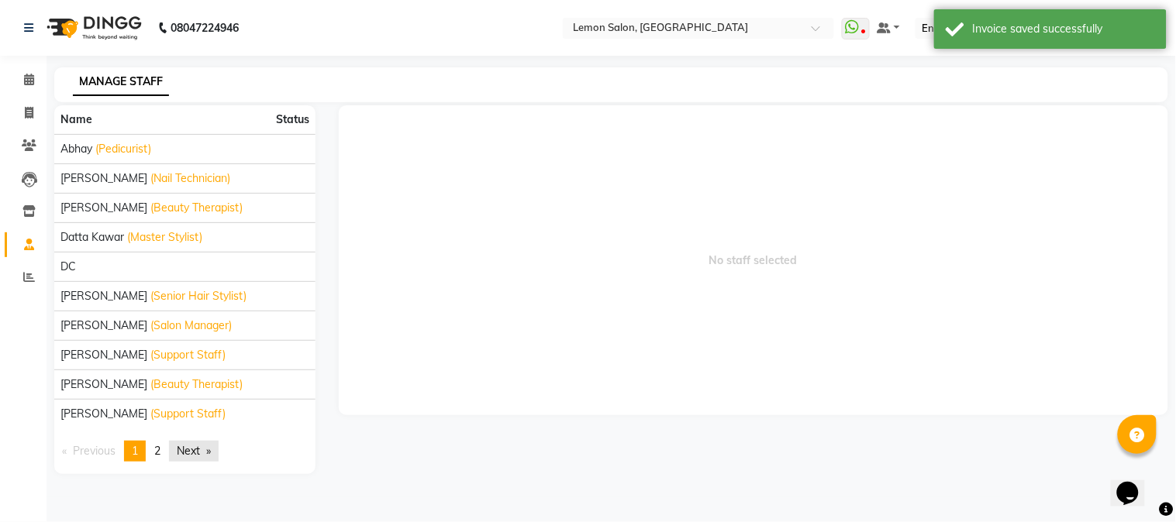
click at [188, 451] on link "Next page" at bounding box center [194, 451] width 50 height 21
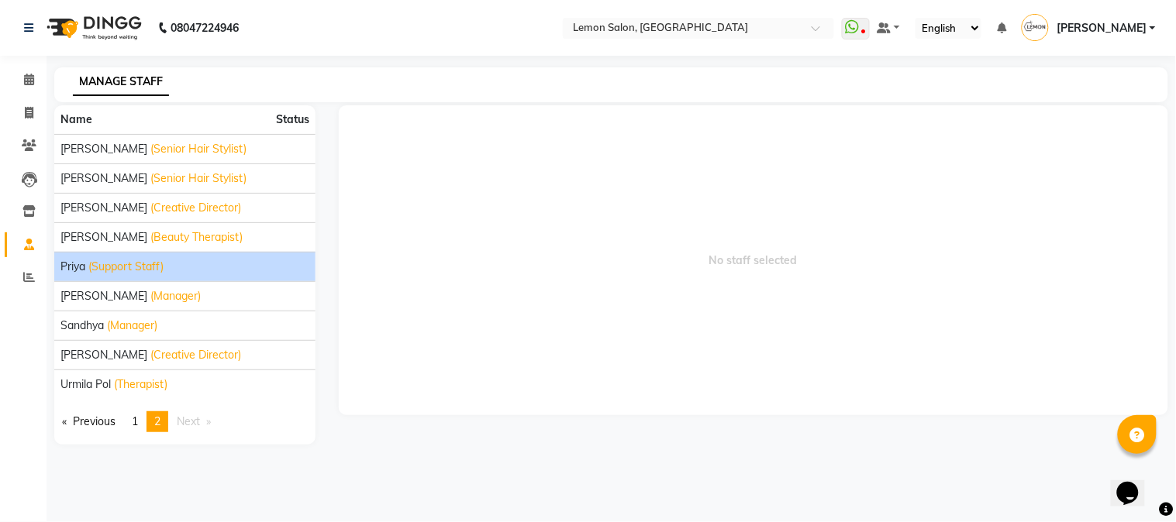
click at [82, 265] on span "Priya" at bounding box center [72, 267] width 25 height 16
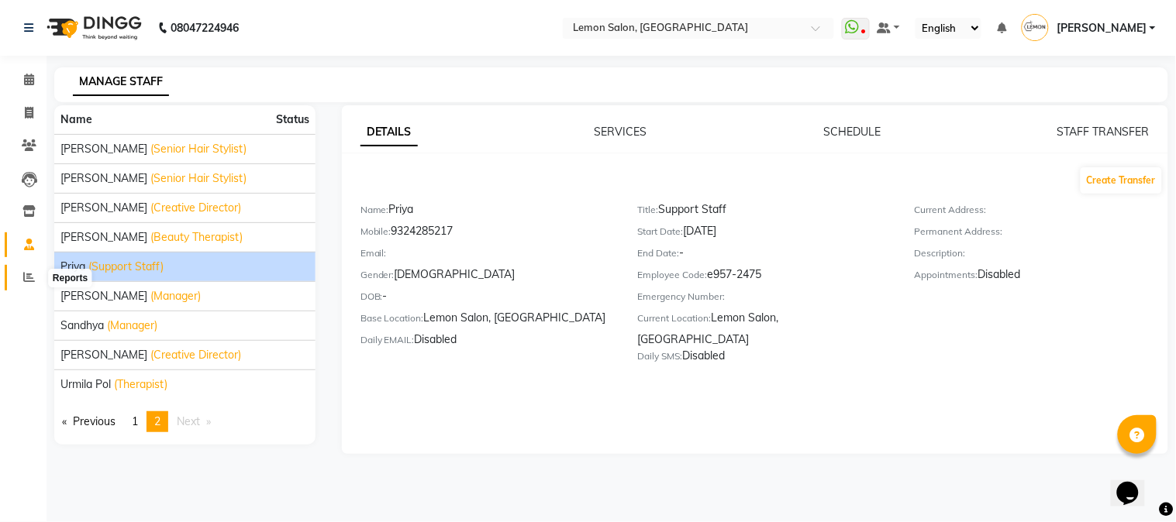
click at [29, 281] on icon at bounding box center [29, 277] width 12 height 12
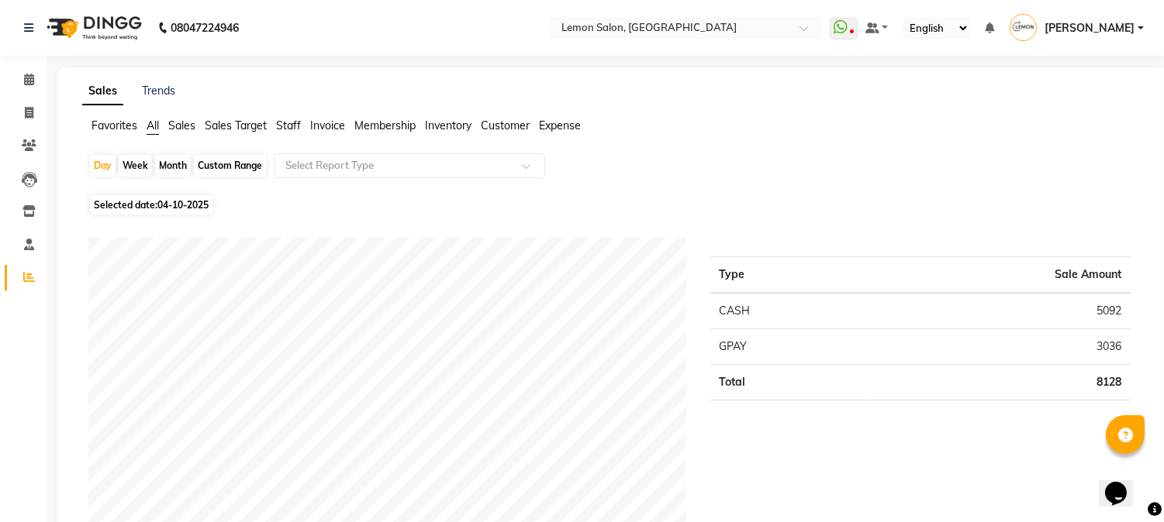
click at [795, 462] on div "Type Sale Amount CASH 5092 GPAY 3036 Total 8128" at bounding box center [920, 410] width 444 height 344
click at [28, 120] on span at bounding box center [29, 114] width 27 height 18
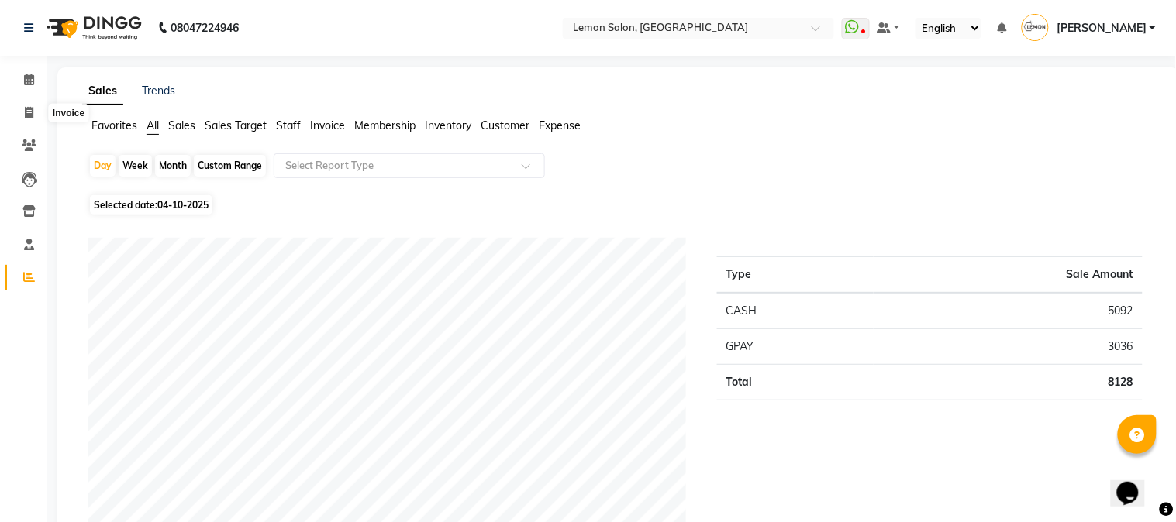
select select "service"
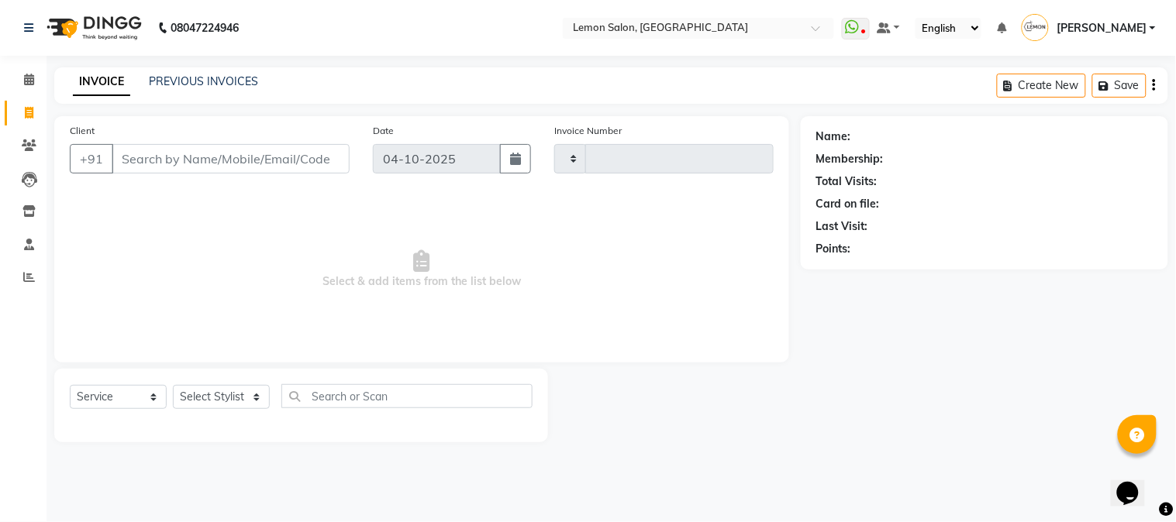
type input "3259"
select select "565"
click at [215, 152] on input "Client" at bounding box center [231, 158] width 238 height 29
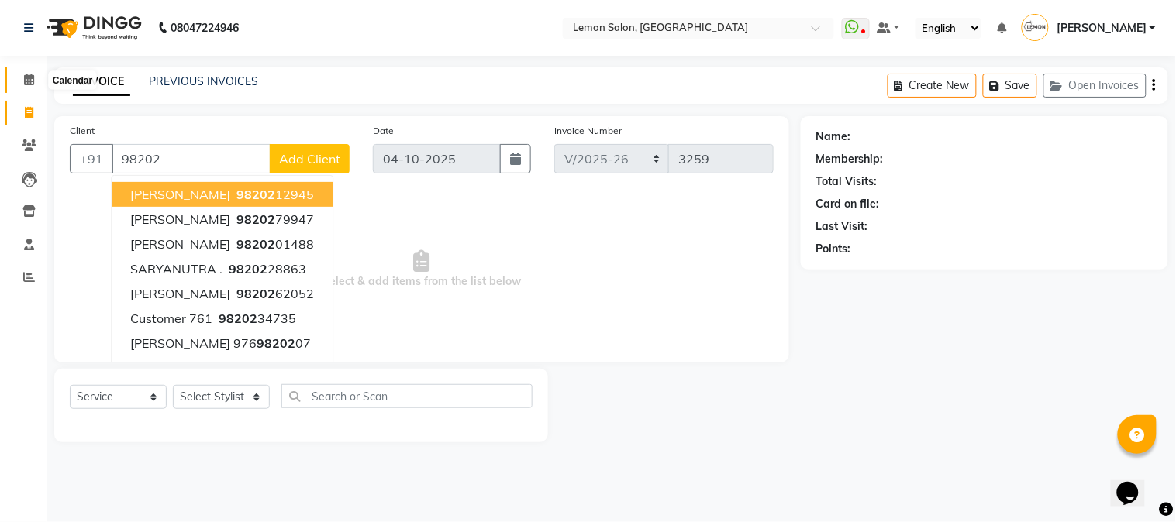
type input "98202"
click at [29, 80] on icon at bounding box center [29, 80] width 10 height 12
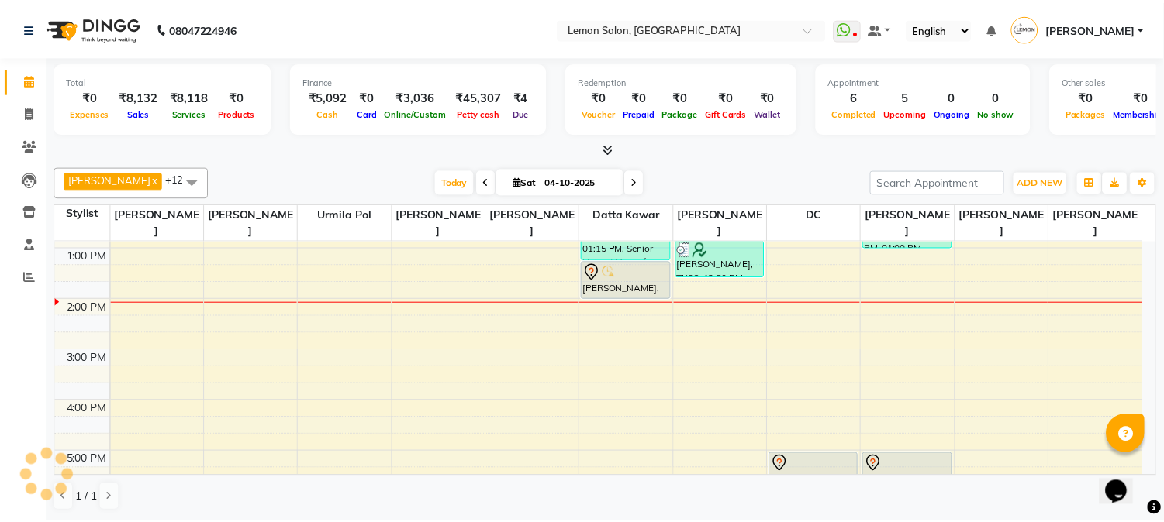
scroll to position [229, 0]
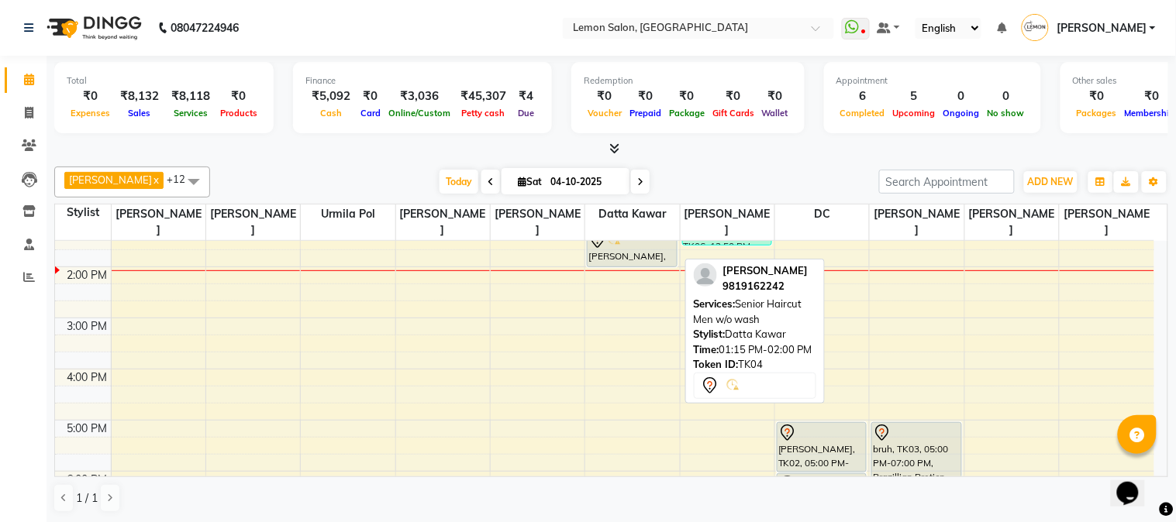
click at [619, 251] on div "AMI DESAI, TK04, 01:15 PM-02:00 PM, Senior Haircut Men w/o wash" at bounding box center [632, 248] width 88 height 36
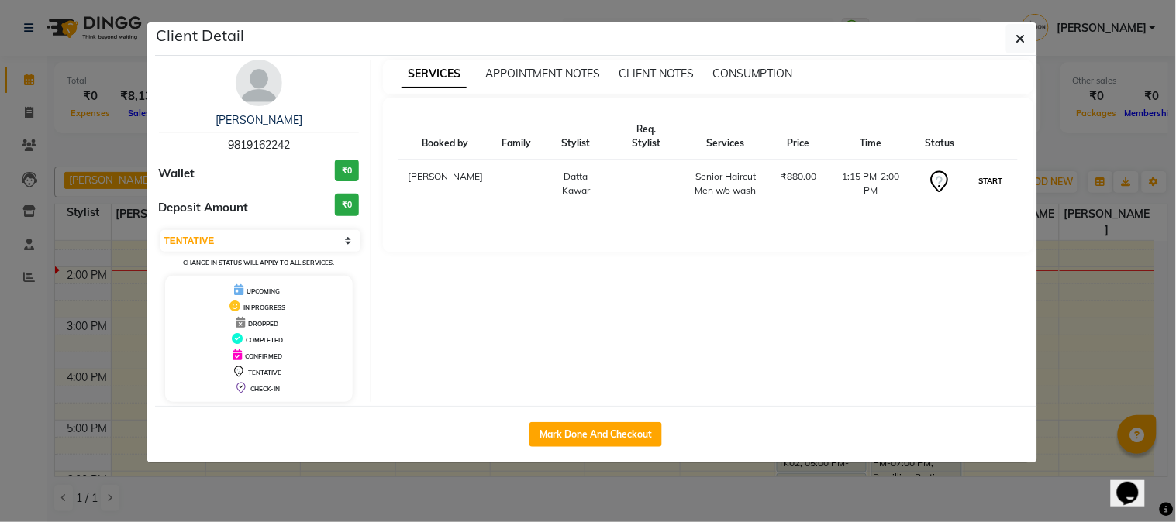
click at [992, 173] on button "START" at bounding box center [990, 180] width 32 height 19
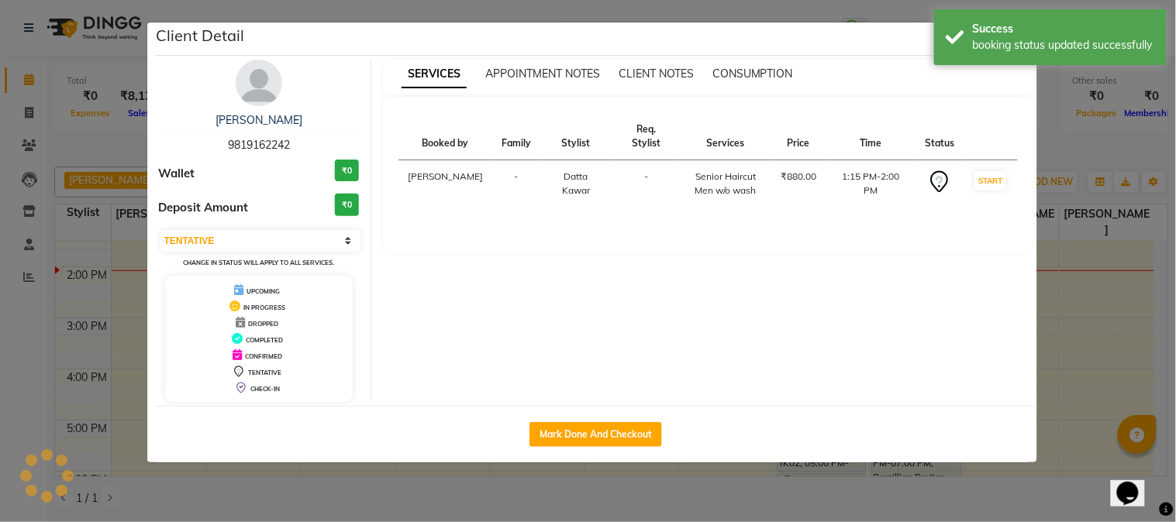
select select "1"
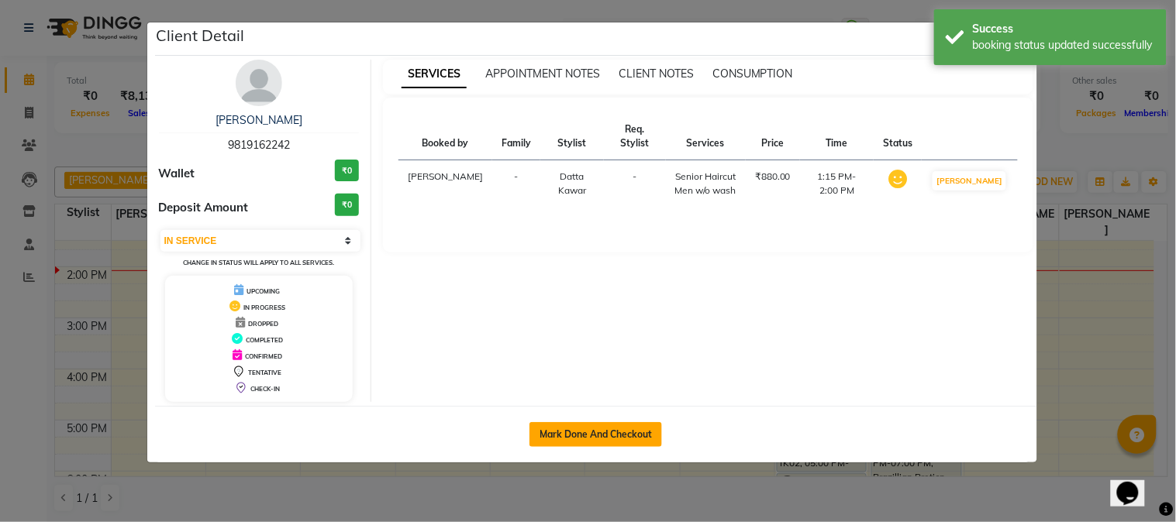
click at [585, 436] on button "Mark Done And Checkout" at bounding box center [595, 434] width 133 height 25
select select "service"
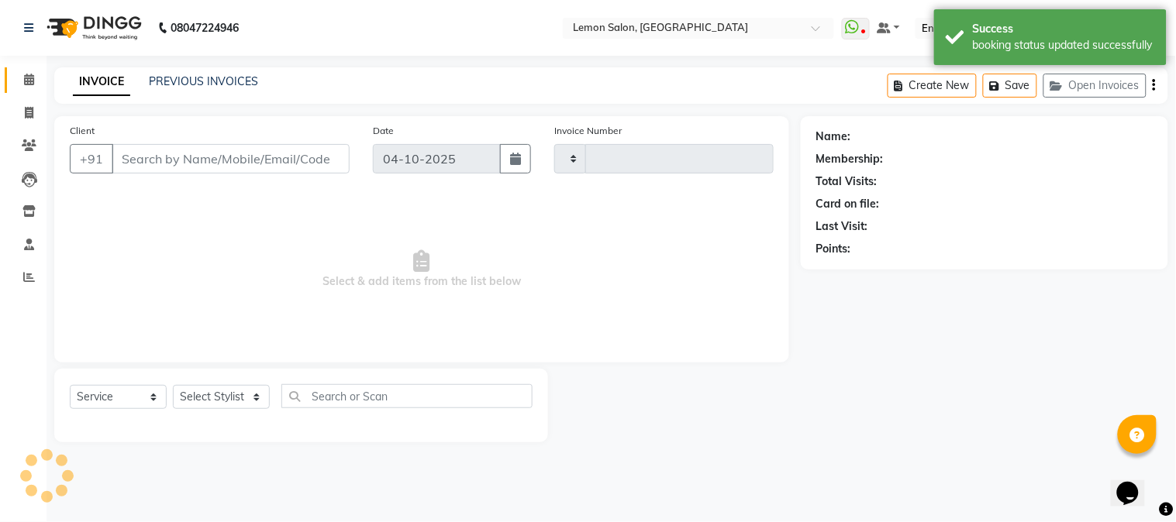
type input "3259"
select select "565"
select select "3"
type input "9819162242"
select select "7423"
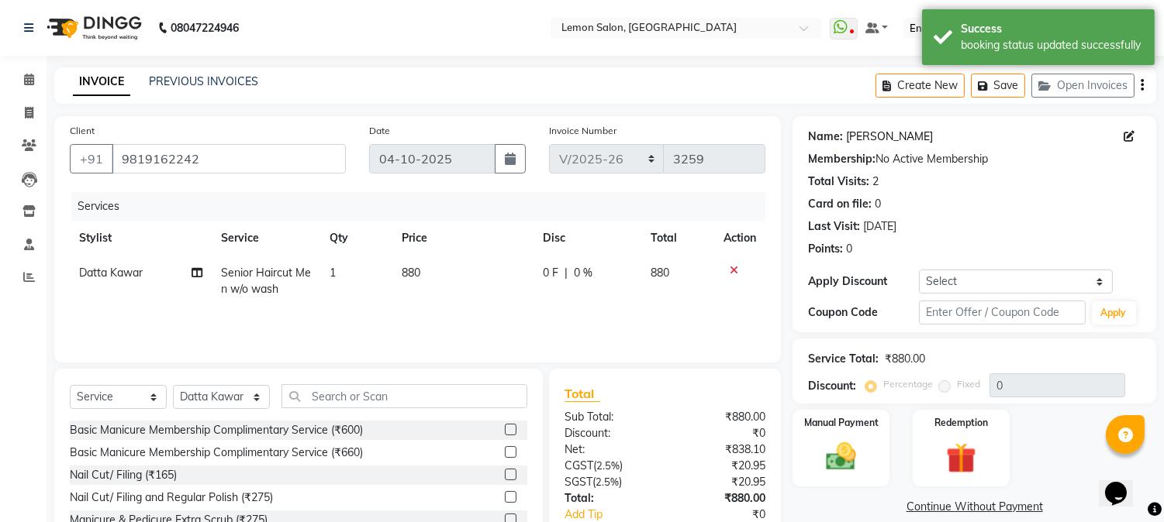
click at [878, 134] on link "Ami Desai" at bounding box center [889, 137] width 87 height 16
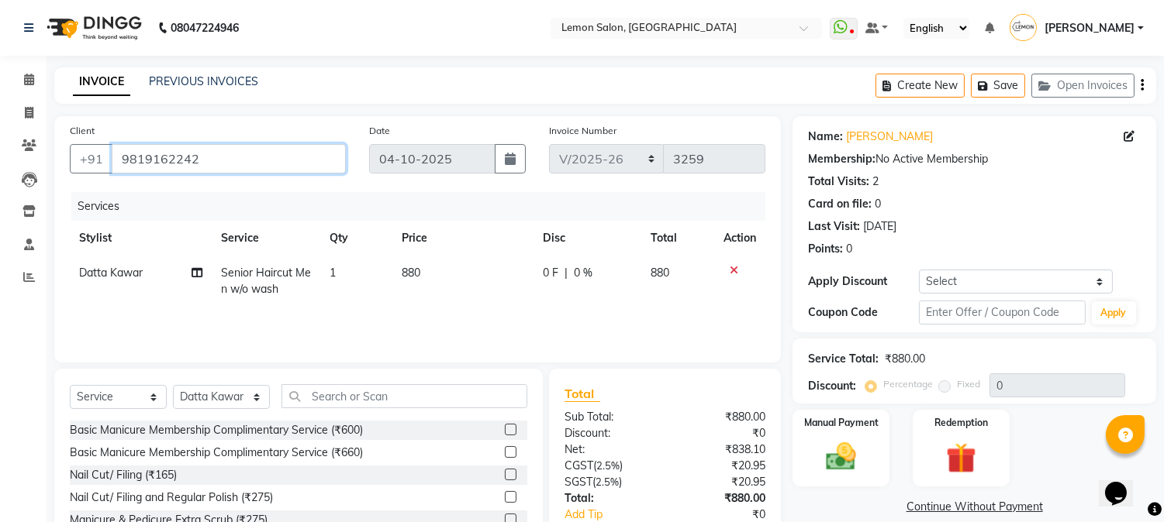
click at [230, 161] on input "9819162242" at bounding box center [229, 158] width 234 height 29
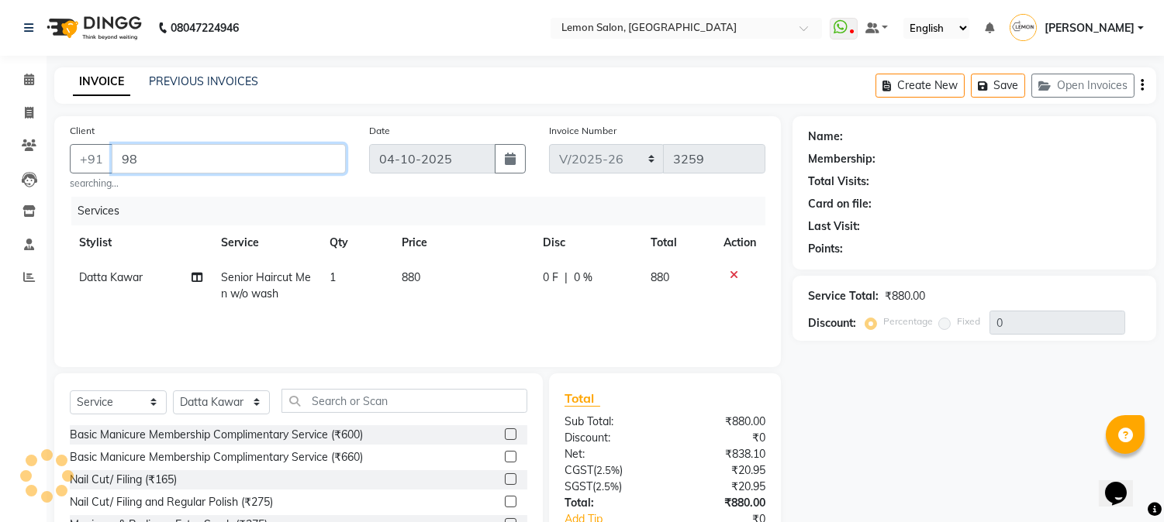
type input "9"
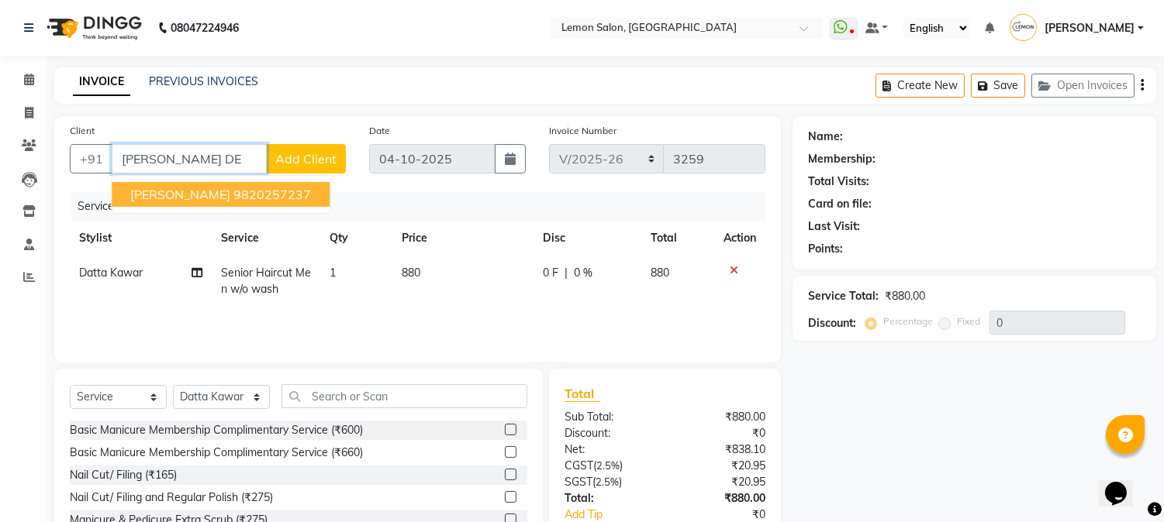
click at [164, 195] on span "Rohin Desai" at bounding box center [180, 195] width 100 height 16
type input "9820257237"
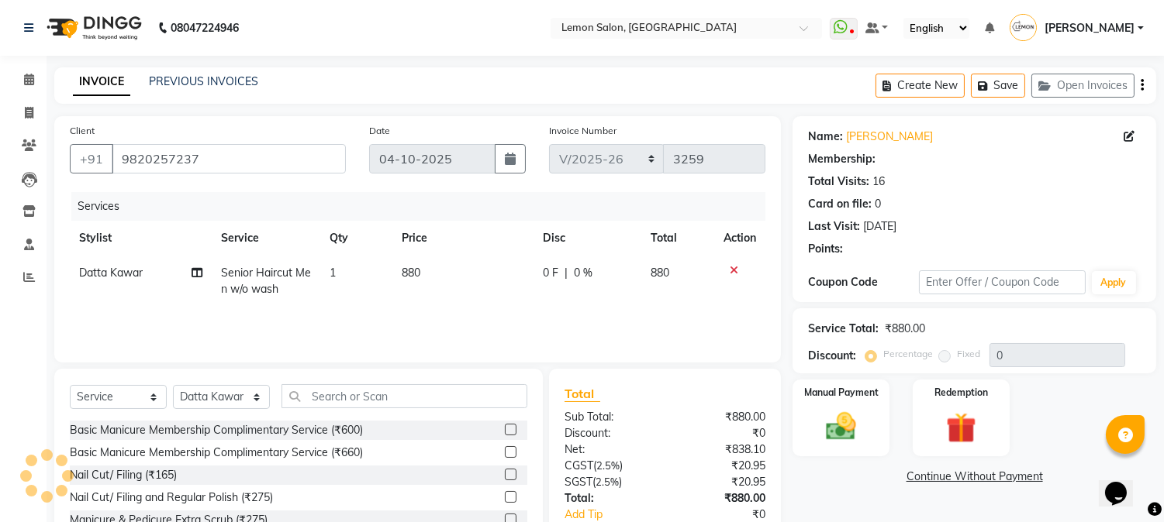
select select "1: Object"
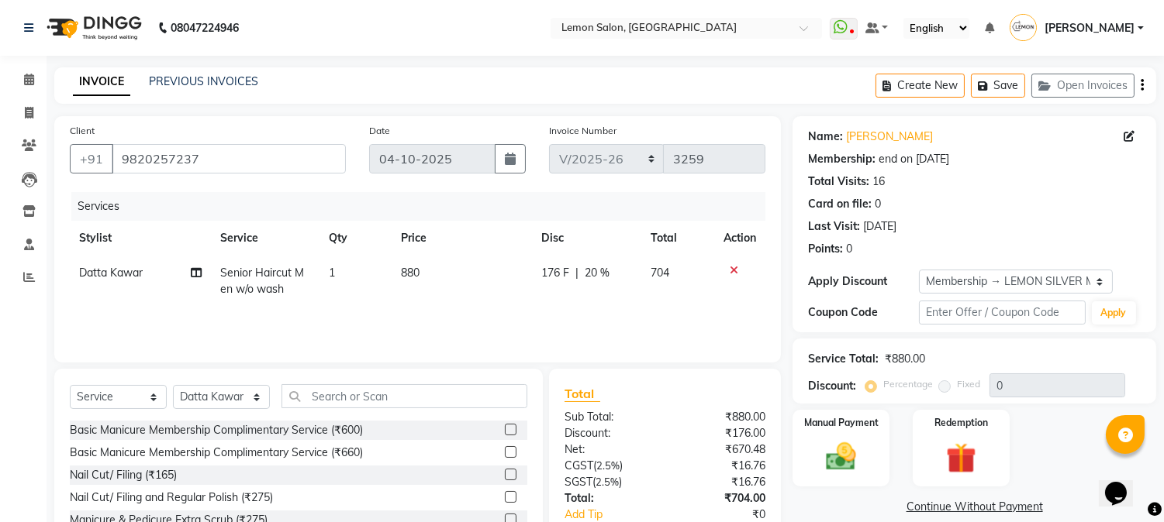
type input "20"
click at [732, 271] on icon at bounding box center [733, 270] width 9 height 11
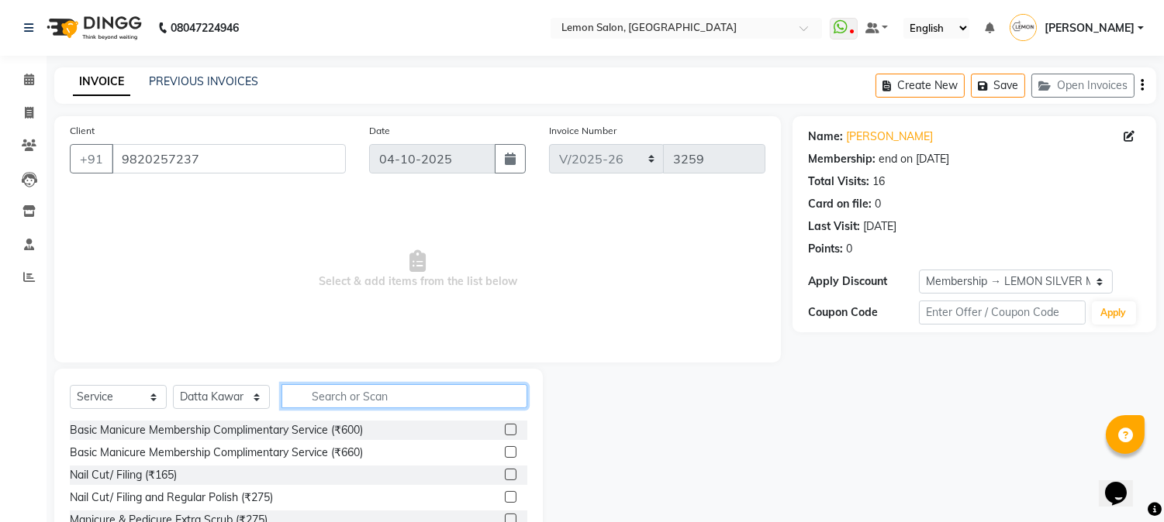
click at [401, 393] on input "text" at bounding box center [404, 396] width 246 height 24
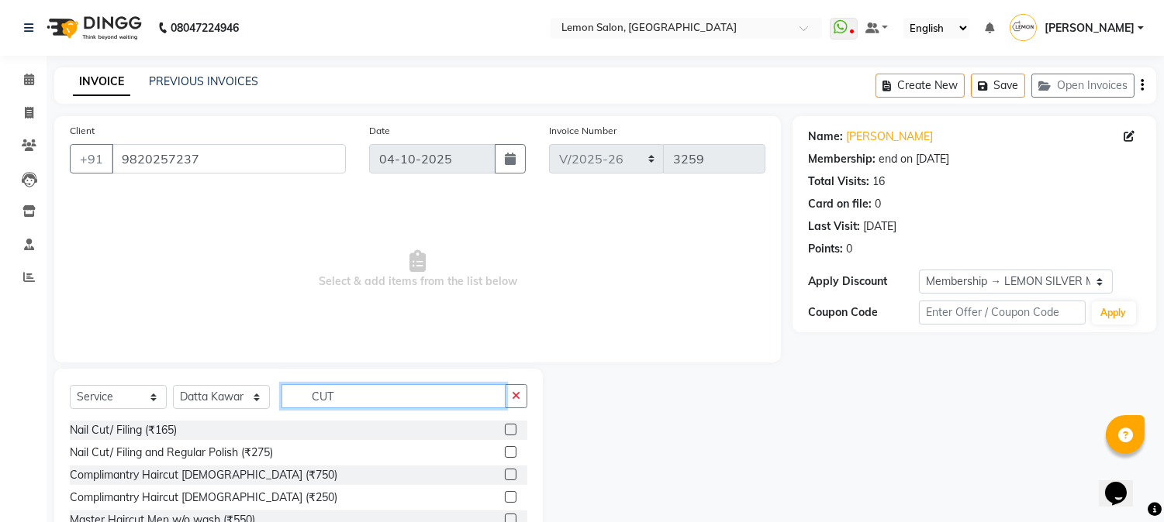
scroll to position [98, 0]
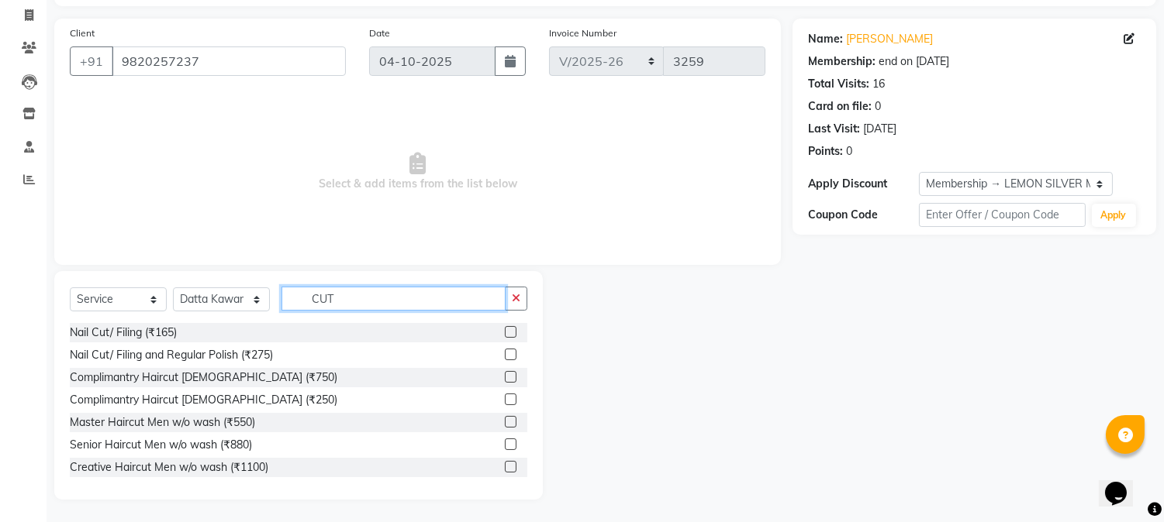
type input "CUT"
click at [505, 425] on label at bounding box center [511, 422] width 12 height 12
click at [505, 425] on input "checkbox" at bounding box center [510, 423] width 10 height 10
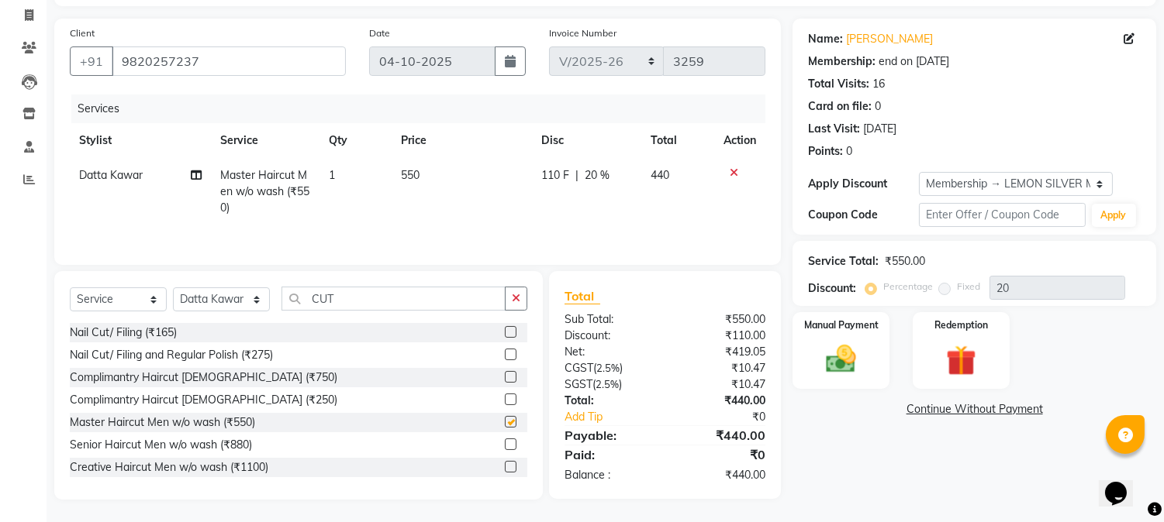
checkbox input "false"
click at [850, 370] on img at bounding box center [840, 360] width 51 height 36
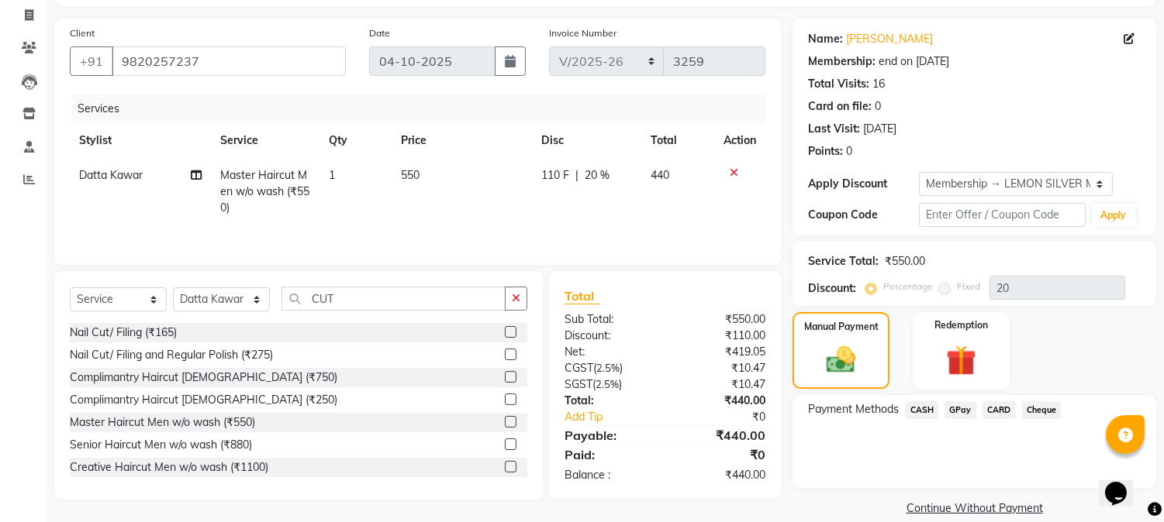
click at [964, 409] on span "GPay" at bounding box center [960, 411] width 32 height 18
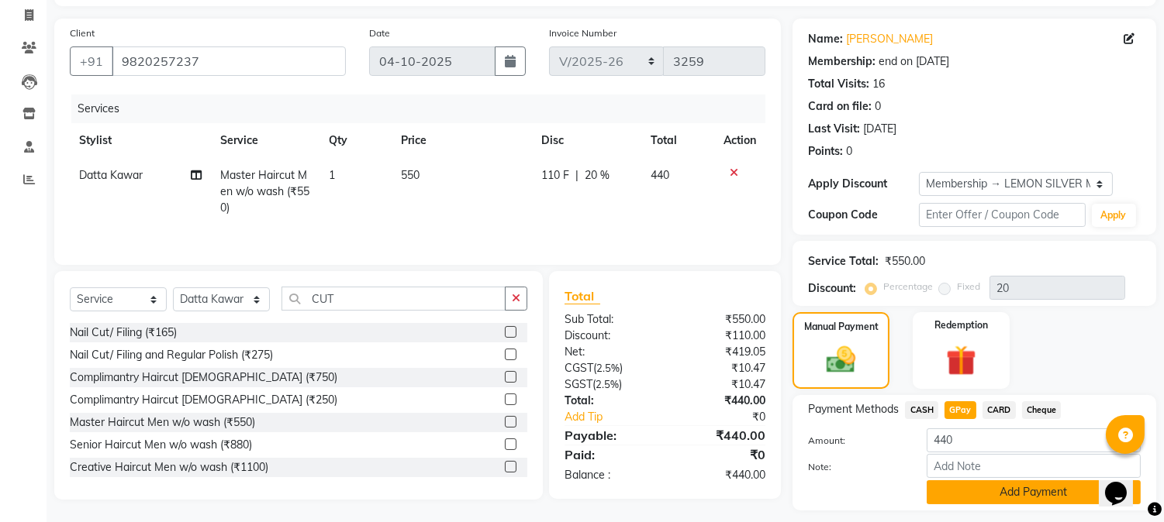
click at [952, 490] on button "Add Payment" at bounding box center [1033, 493] width 214 height 24
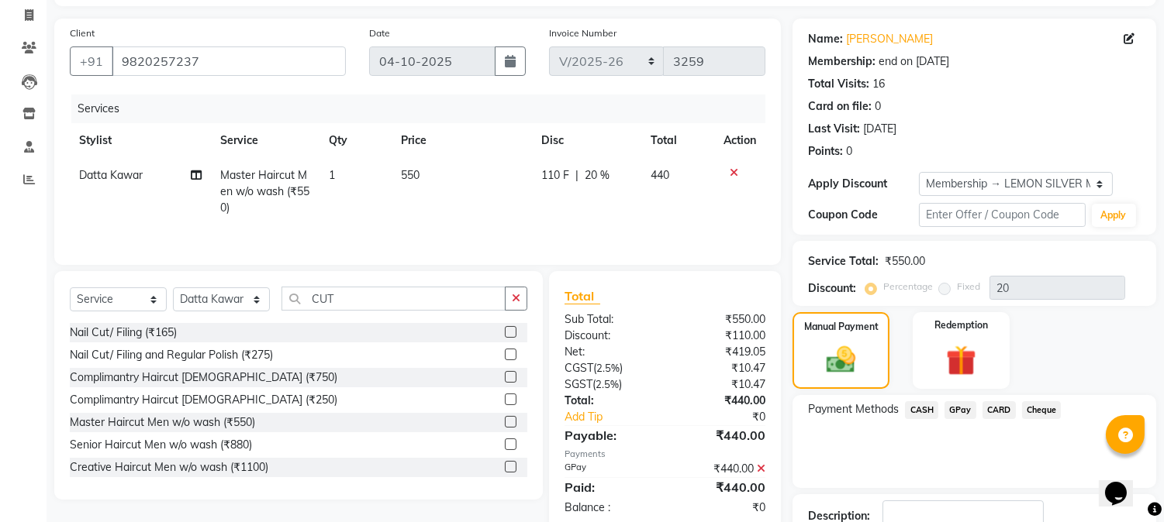
scroll to position [208, 0]
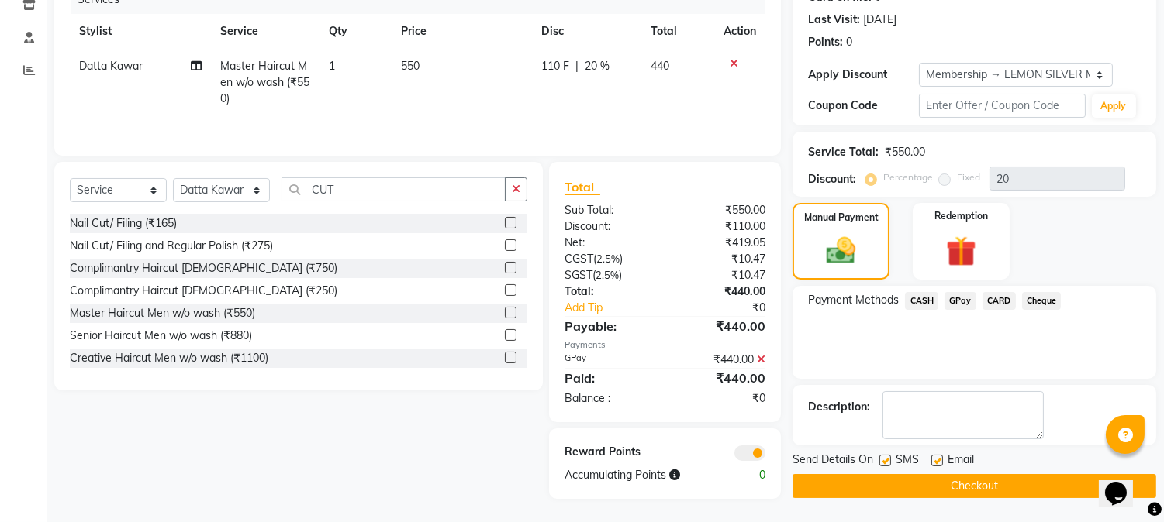
click at [884, 462] on label at bounding box center [885, 461] width 12 height 12
click at [884, 462] on input "checkbox" at bounding box center [884, 462] width 10 height 10
checkbox input "false"
click at [938, 460] on label at bounding box center [937, 461] width 12 height 12
click at [938, 460] on input "checkbox" at bounding box center [936, 462] width 10 height 10
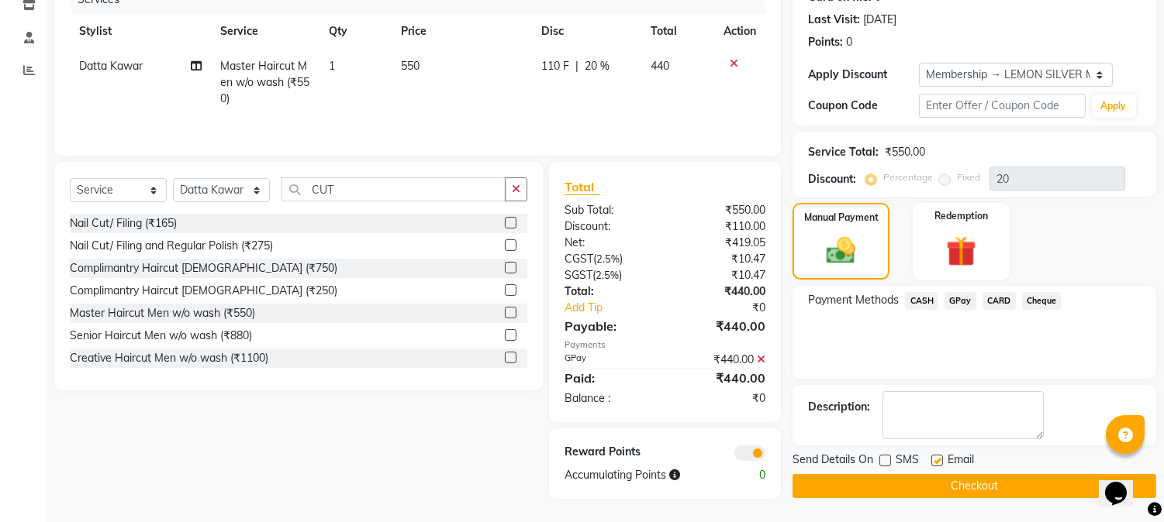
checkbox input "false"
click at [915, 486] on button "Checkout" at bounding box center [974, 486] width 364 height 24
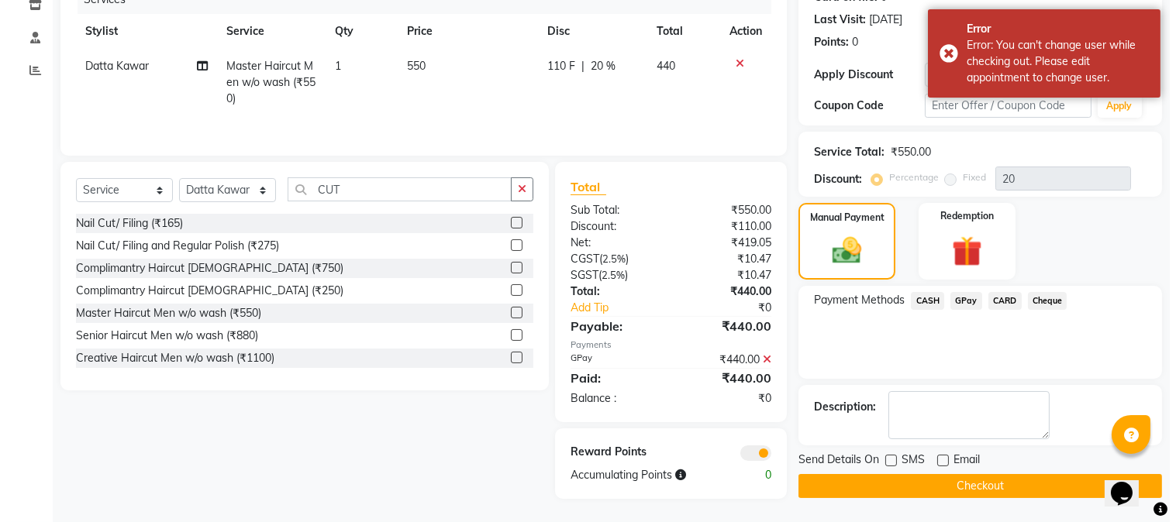
scroll to position [0, 0]
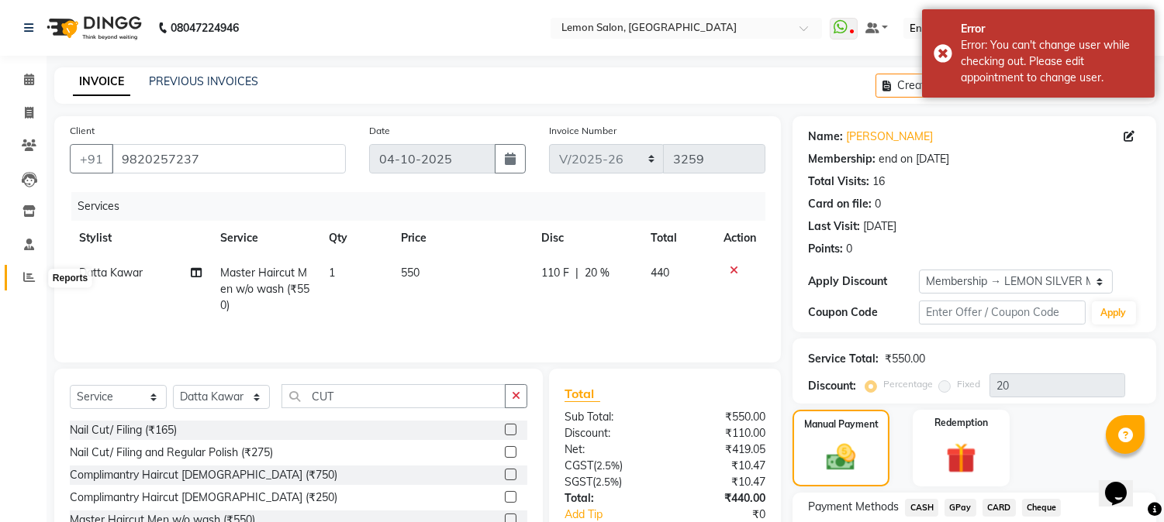
click at [29, 275] on icon at bounding box center [29, 277] width 12 height 12
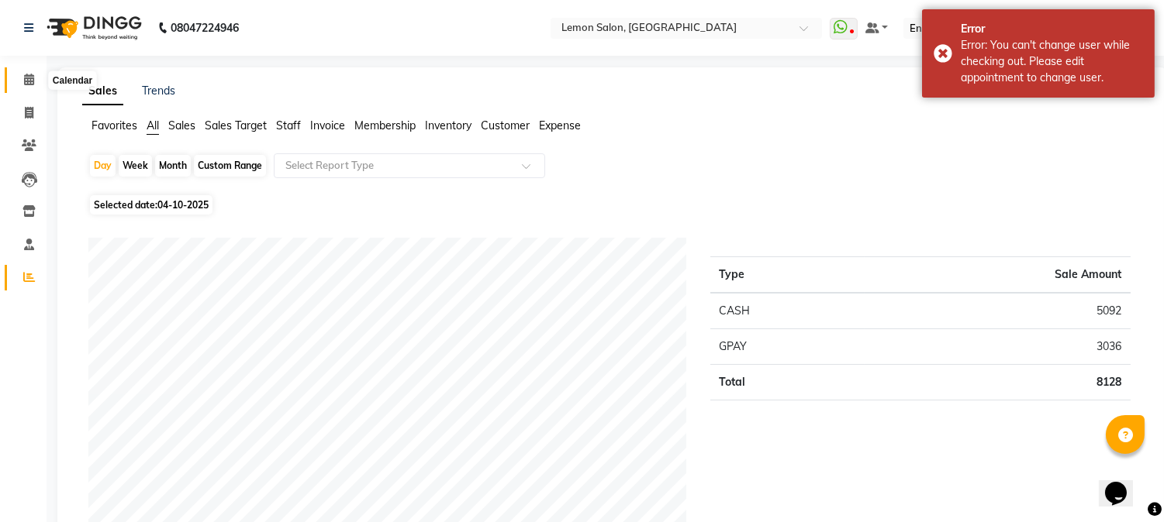
click at [29, 80] on icon at bounding box center [29, 80] width 10 height 12
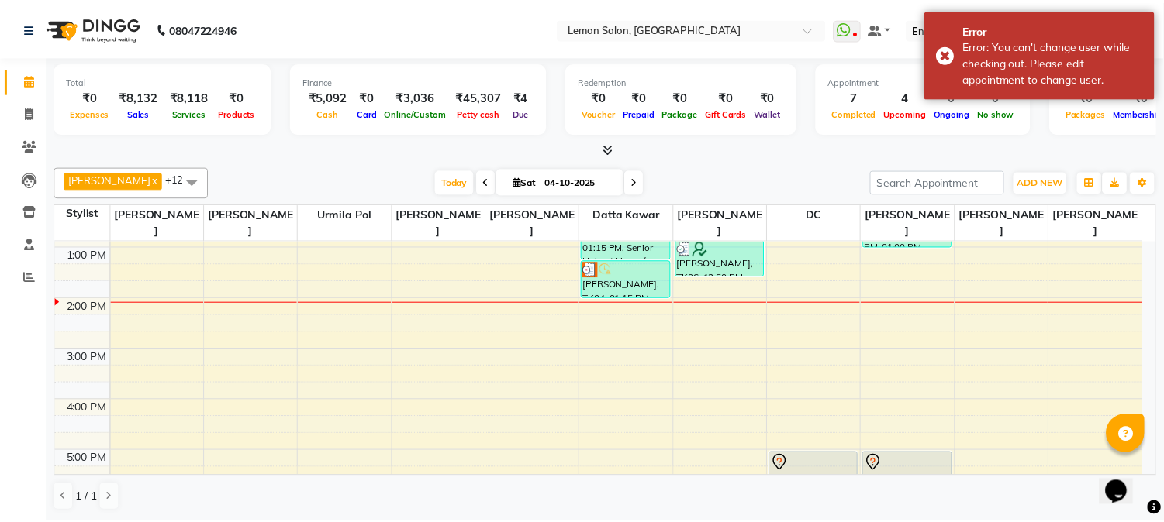
scroll to position [229, 0]
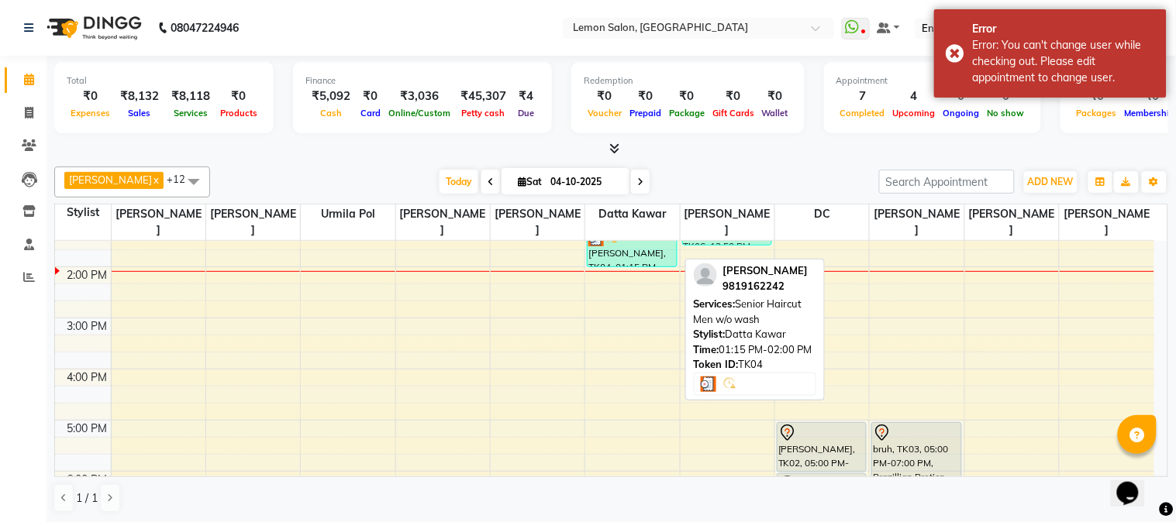
click at [612, 258] on div "AMI DESAI, TK04, 01:15 PM-02:00 PM, Senior Haircut Men w/o wash" at bounding box center [632, 248] width 88 height 36
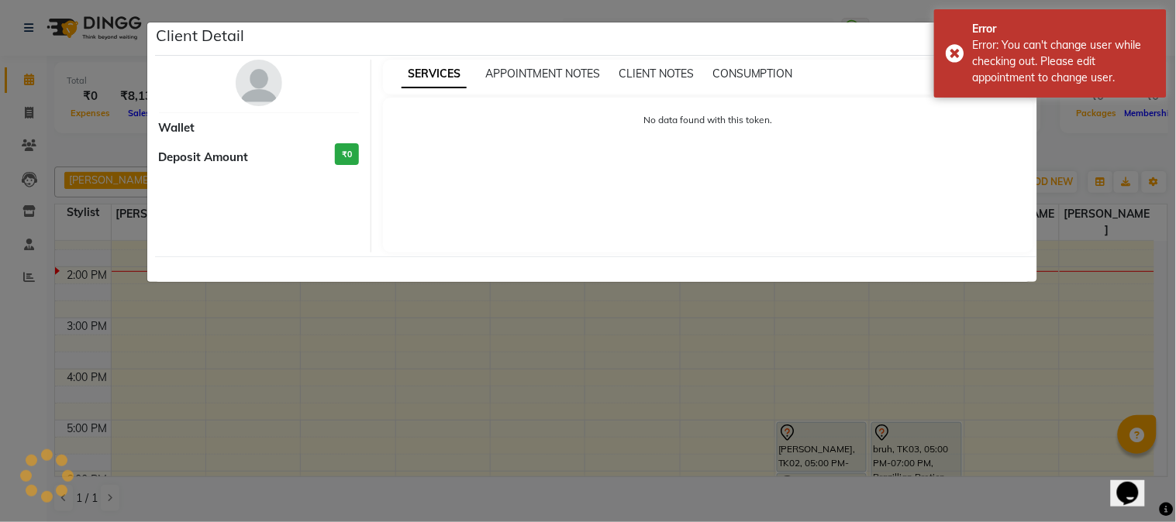
select select "3"
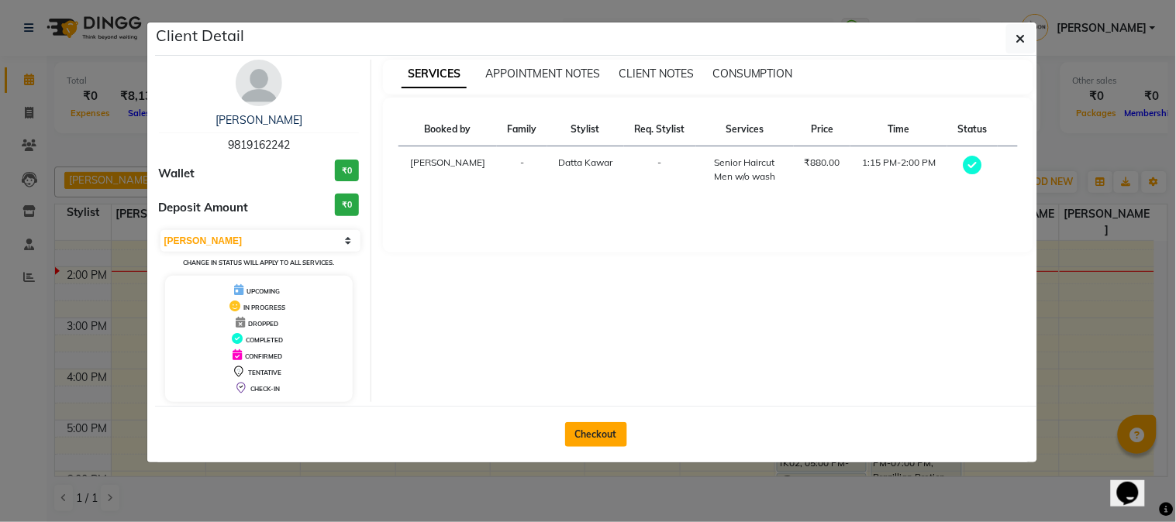
click at [598, 435] on button "Checkout" at bounding box center [596, 434] width 62 height 25
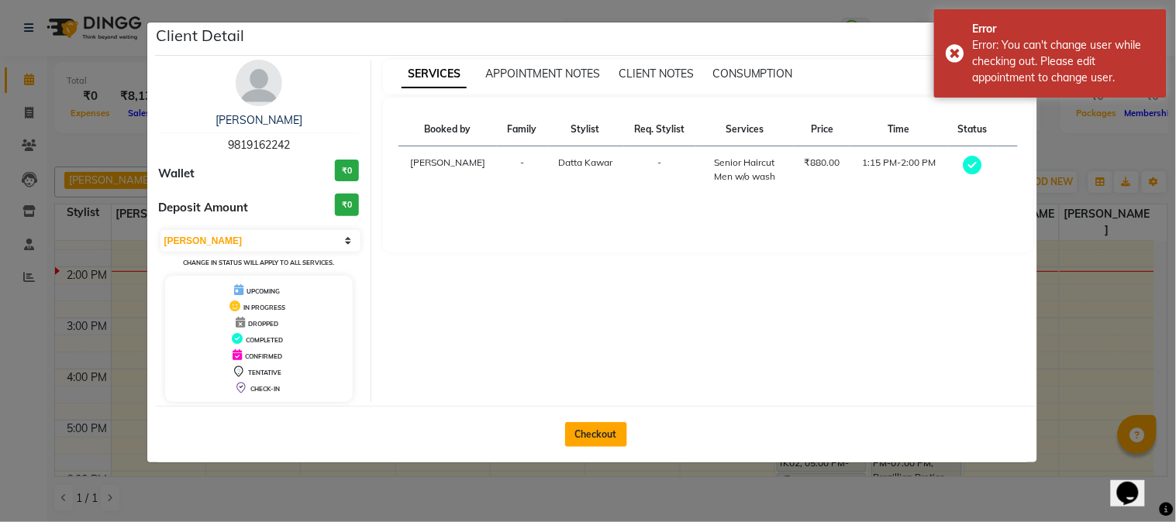
select select "565"
select select "service"
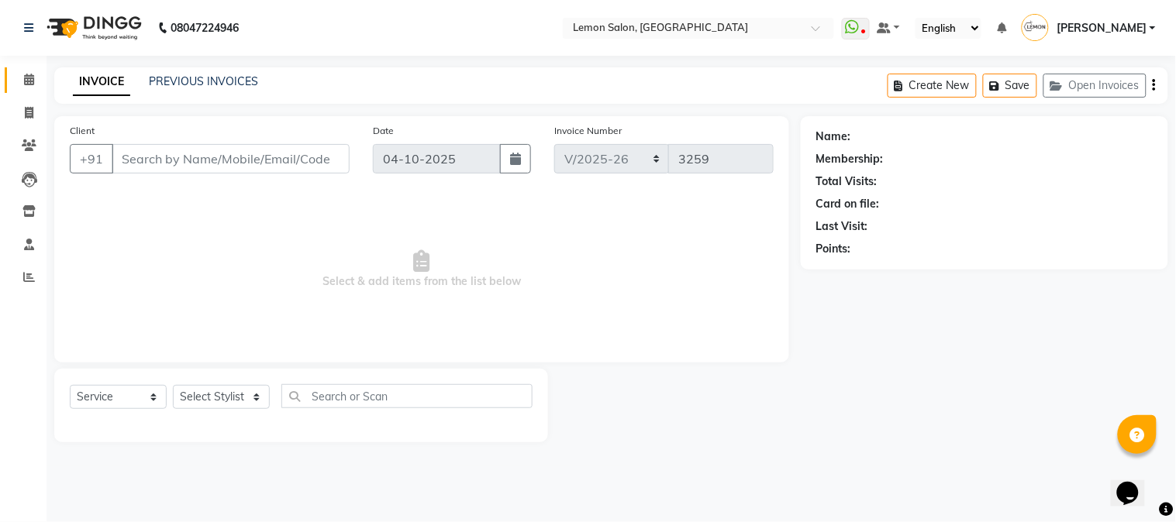
type input "9819162242"
select select "7423"
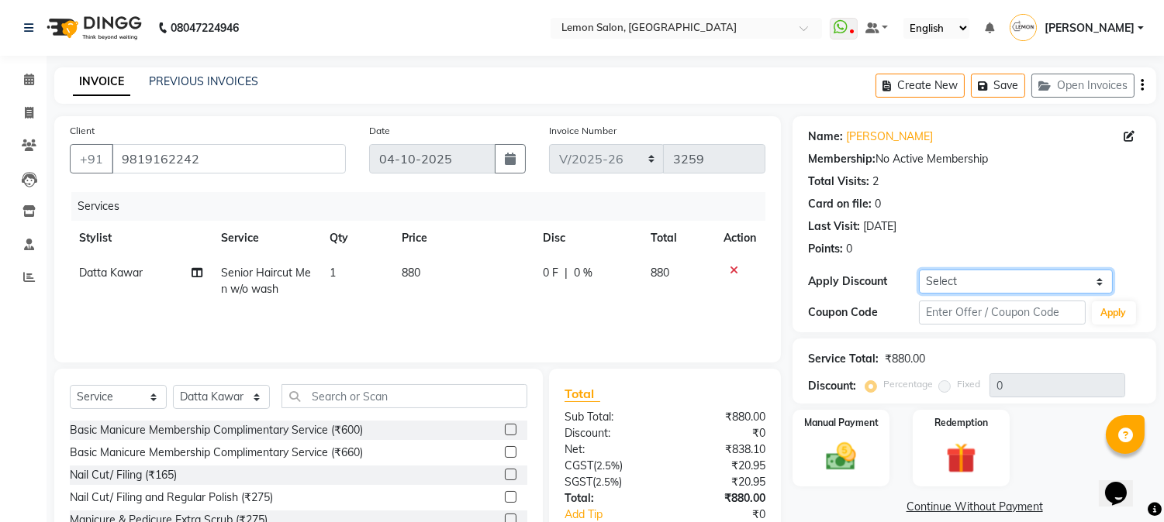
click at [940, 288] on select "Select Coupon → Abc" at bounding box center [1016, 282] width 194 height 24
click at [733, 267] on icon at bounding box center [733, 270] width 9 height 11
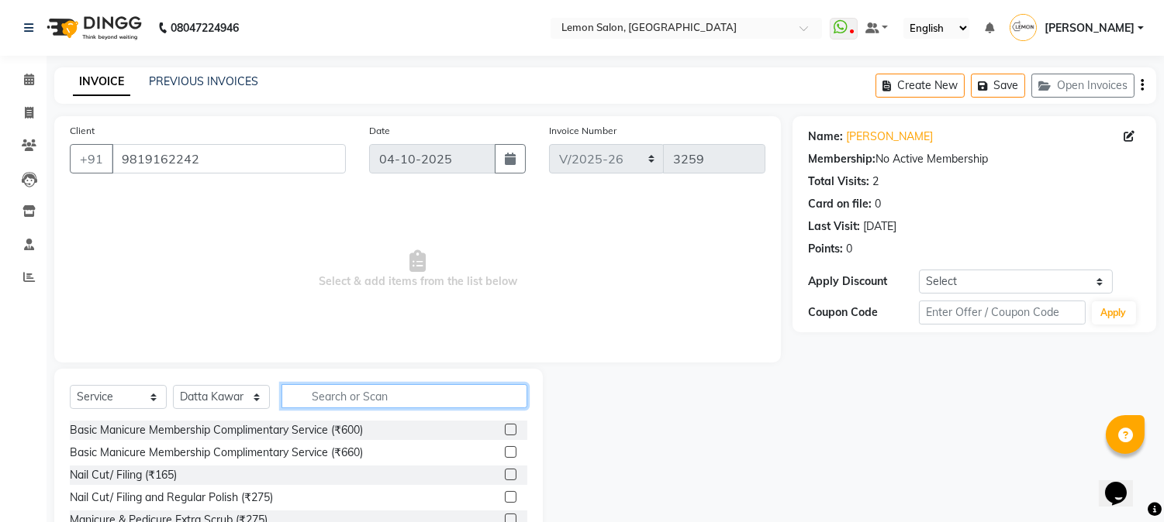
click at [336, 398] on input "text" at bounding box center [404, 396] width 246 height 24
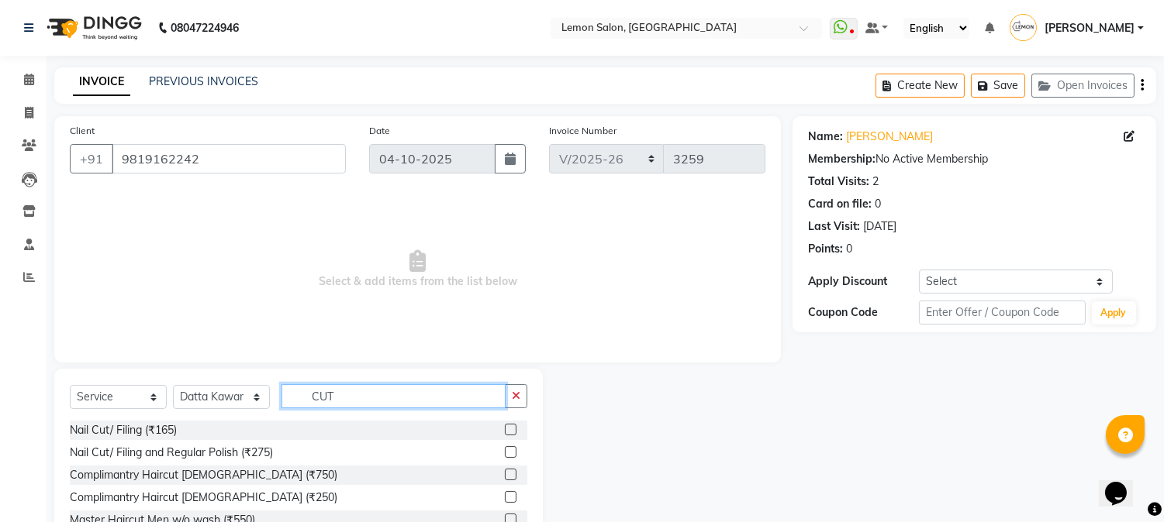
scroll to position [98, 0]
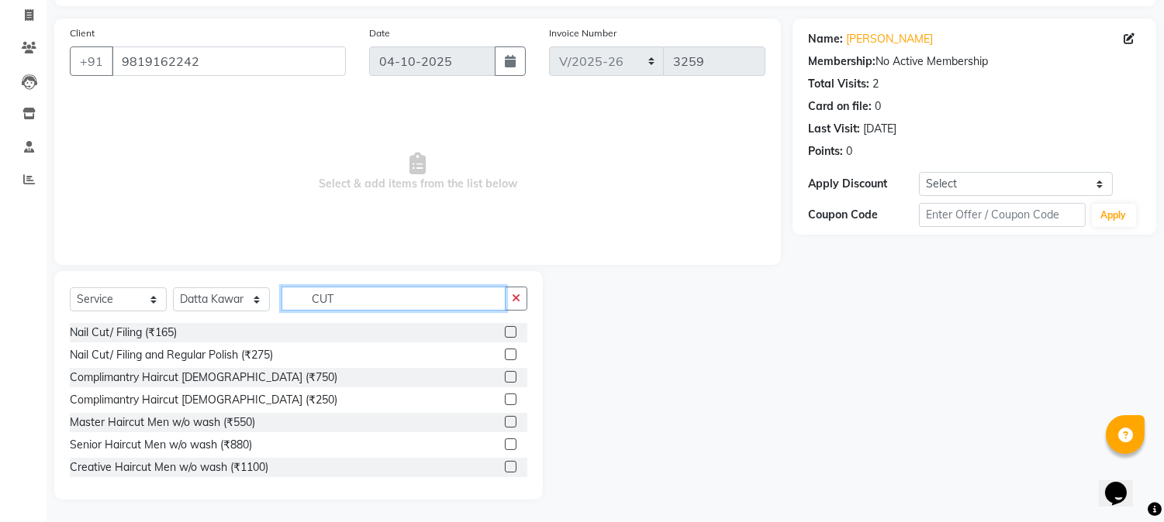
type input "CUT"
click at [505, 422] on label at bounding box center [511, 422] width 12 height 12
click at [505, 422] on input "checkbox" at bounding box center [510, 423] width 10 height 10
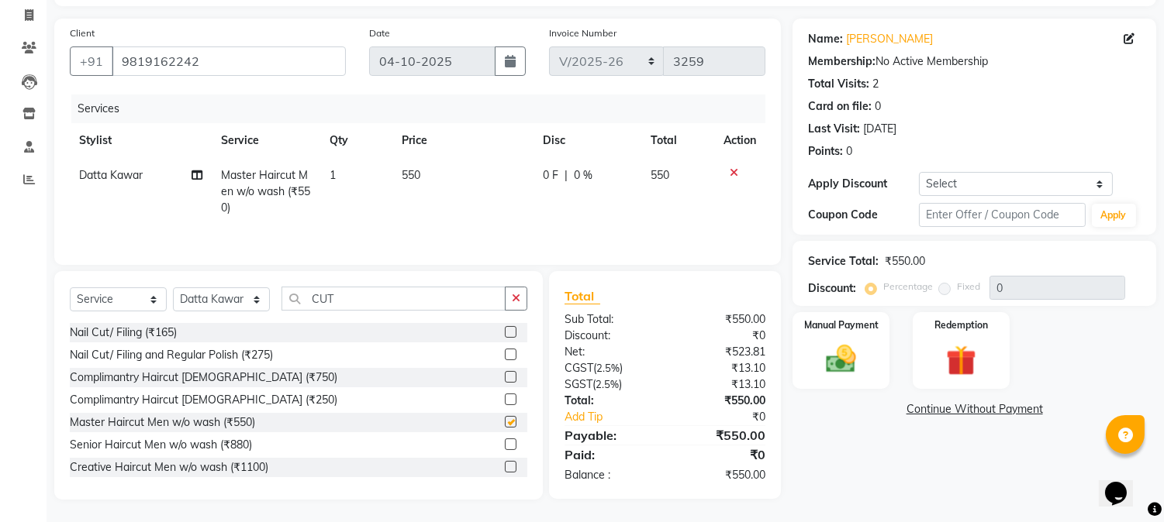
checkbox input "false"
click at [967, 180] on select "Select Coupon → Abc" at bounding box center [1016, 184] width 194 height 24
select select "1: Object"
click at [919, 172] on select "Select Coupon → Abc" at bounding box center [1016, 184] width 194 height 24
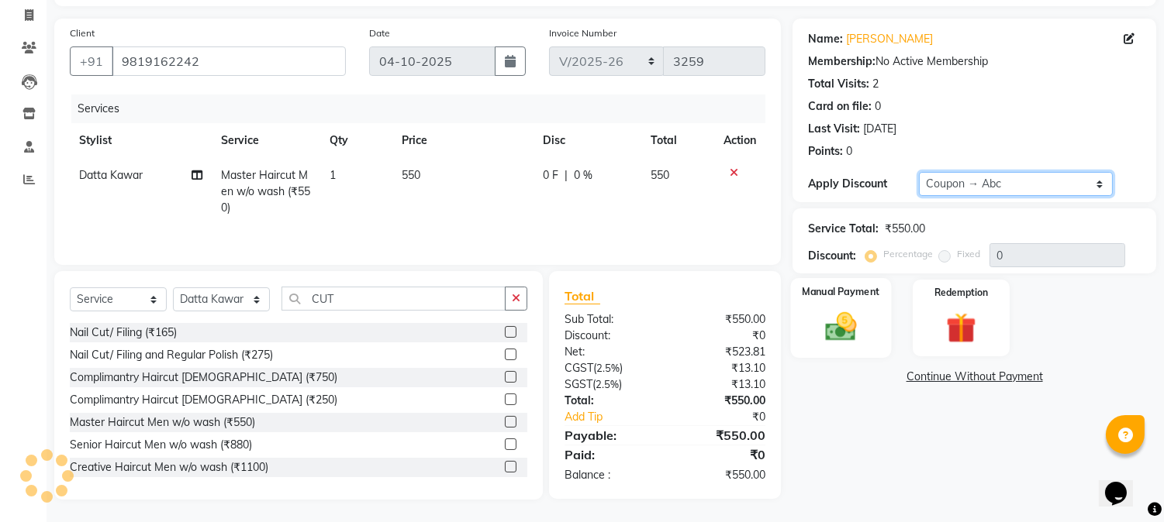
type input "20"
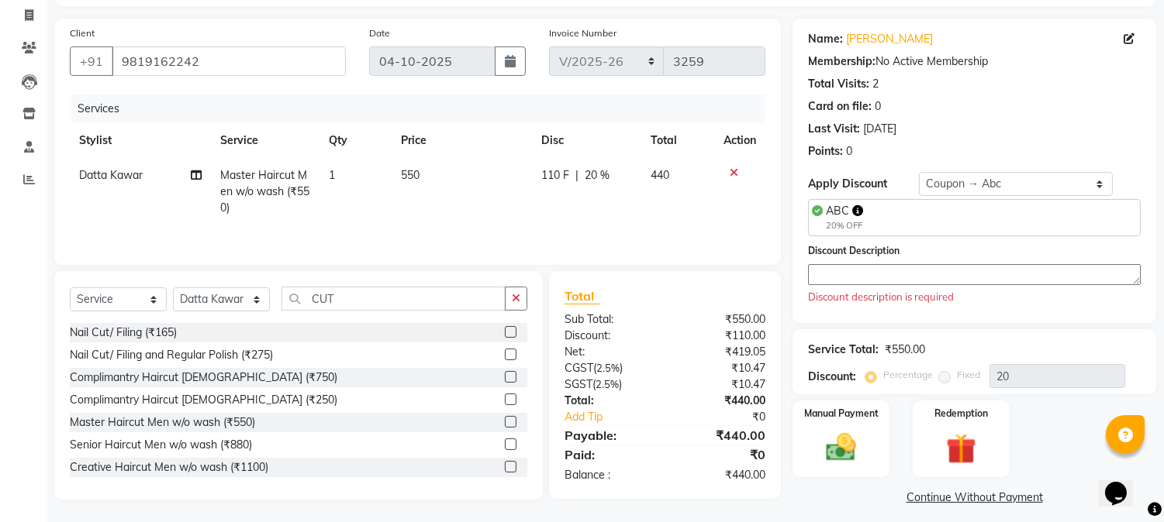
click at [838, 275] on textarea at bounding box center [974, 274] width 333 height 21
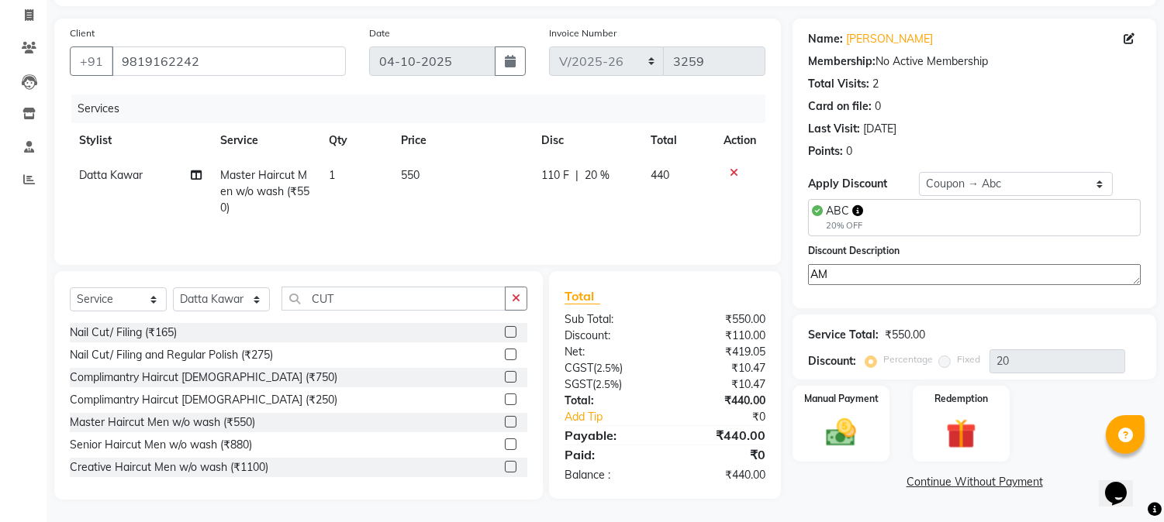
type textarea "A"
type textarea "ROHIN DESAI"
click at [843, 436] on img at bounding box center [840, 433] width 51 height 36
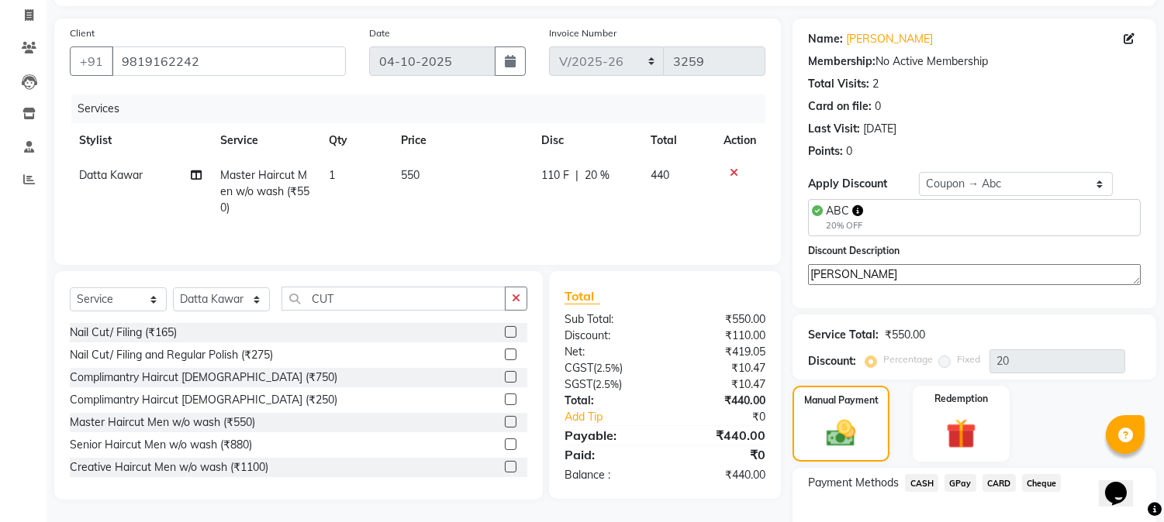
scroll to position [191, 0]
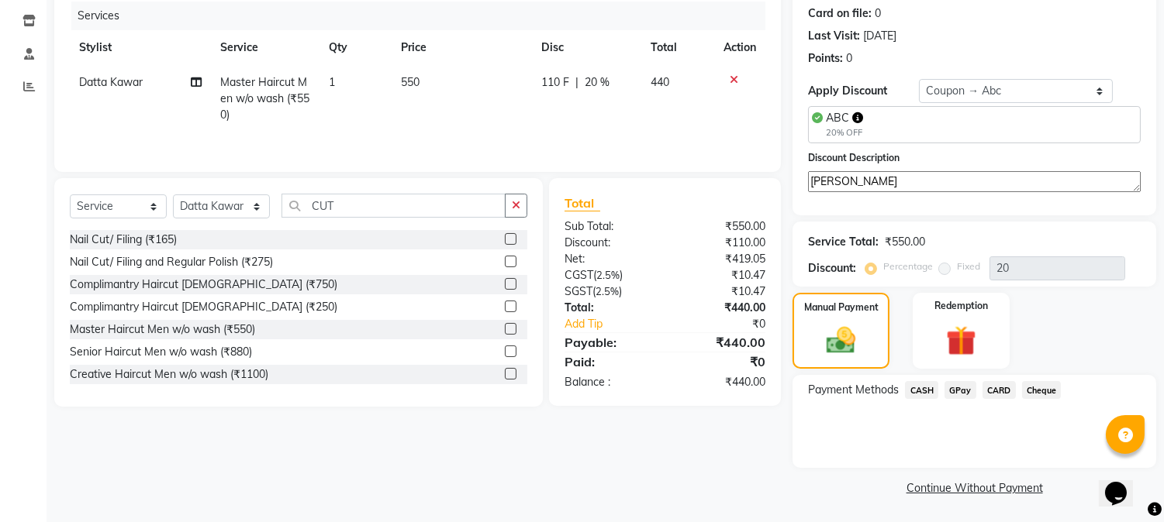
click at [960, 391] on span "GPay" at bounding box center [960, 390] width 32 height 18
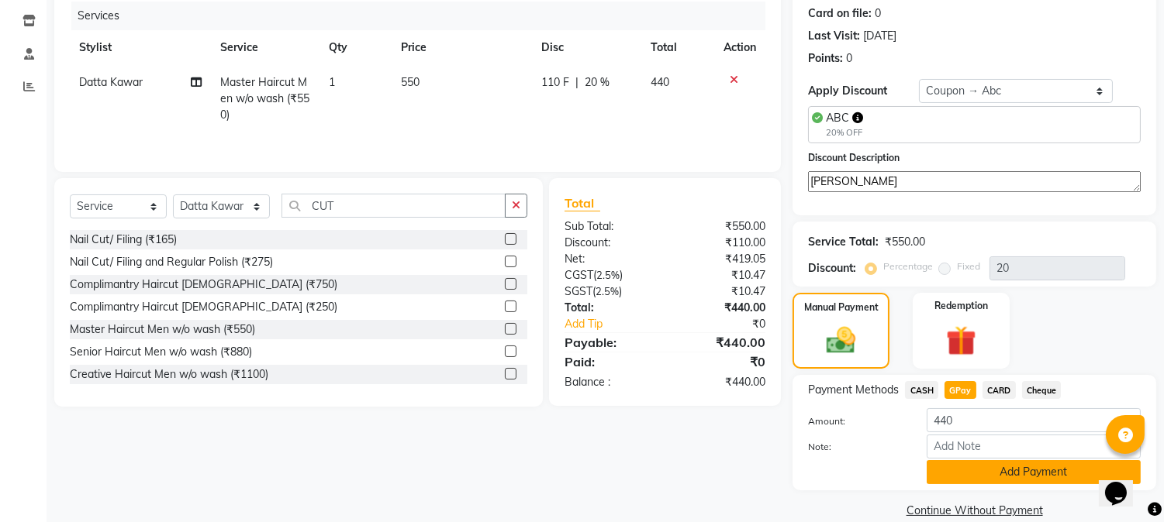
click at [970, 481] on button "Add Payment" at bounding box center [1033, 472] width 214 height 24
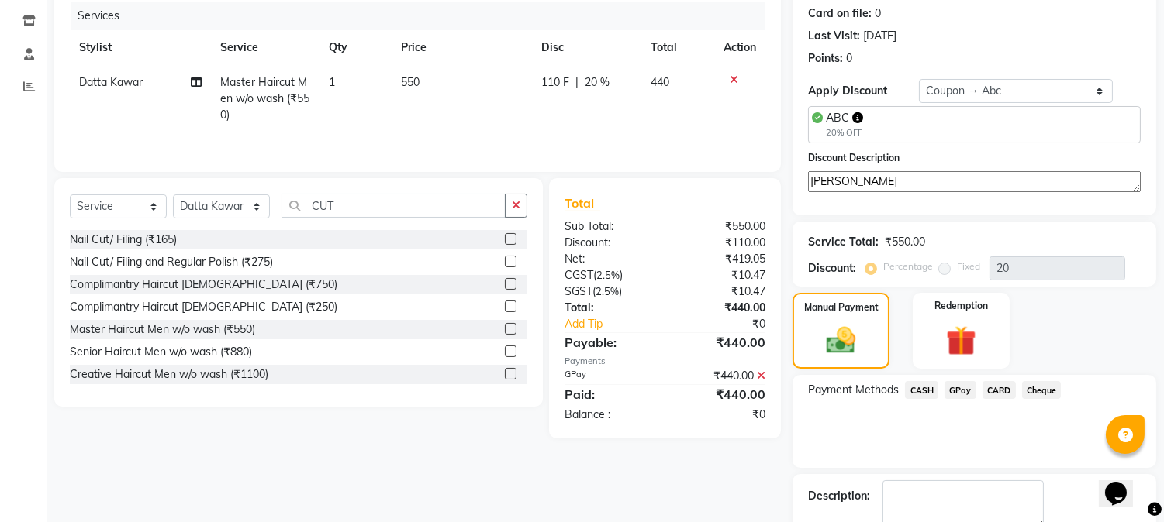
scroll to position [279, 0]
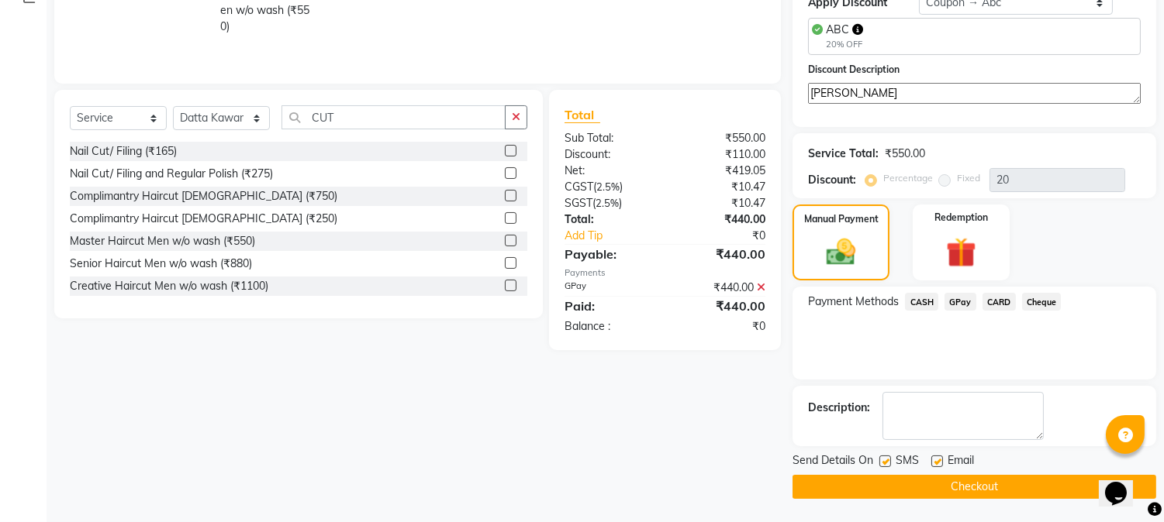
click at [884, 460] on label at bounding box center [885, 462] width 12 height 12
click at [884, 460] on input "checkbox" at bounding box center [884, 462] width 10 height 10
checkbox input "false"
click at [936, 464] on label at bounding box center [937, 462] width 12 height 12
click at [936, 464] on input "checkbox" at bounding box center [936, 462] width 10 height 10
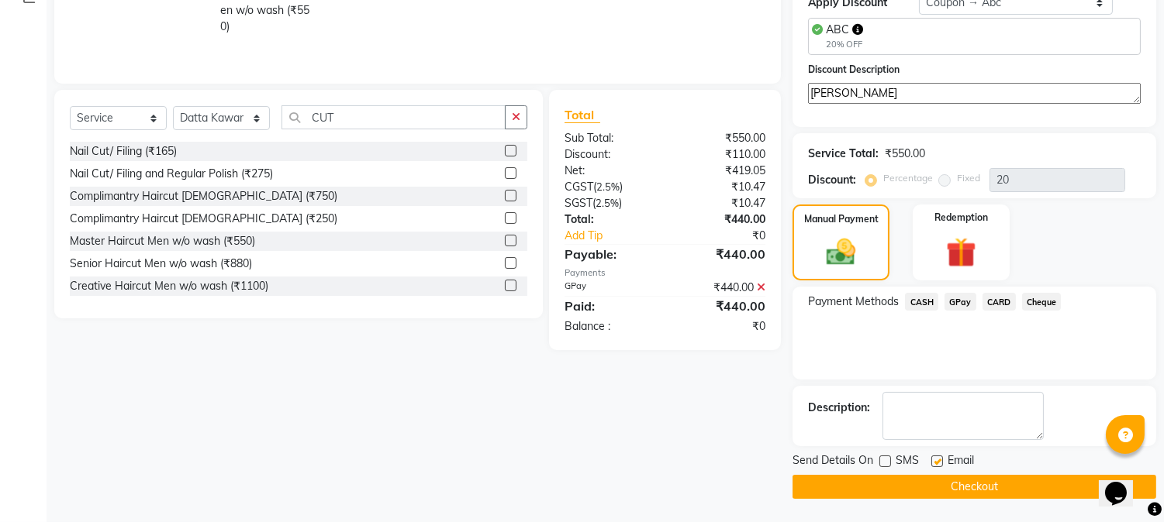
checkbox input "false"
click at [930, 484] on button "Checkout" at bounding box center [974, 487] width 364 height 24
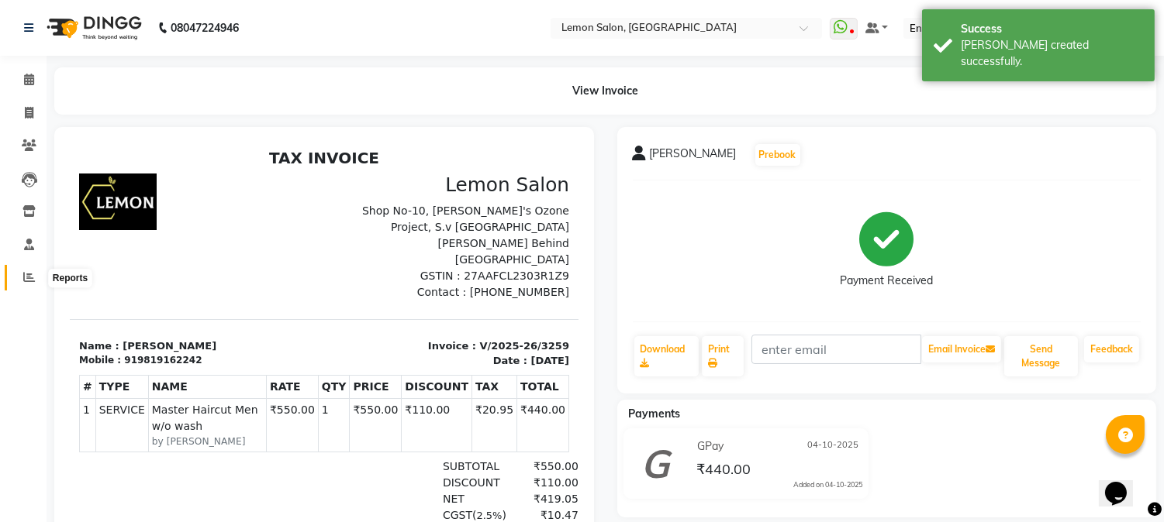
click at [27, 279] on icon at bounding box center [29, 277] width 12 height 12
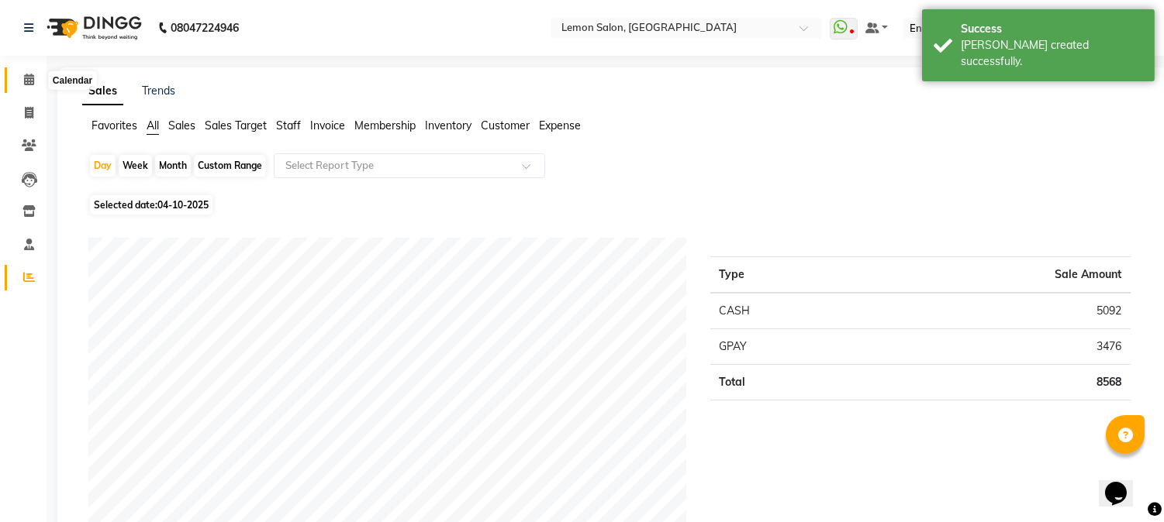
click at [27, 80] on icon at bounding box center [29, 80] width 10 height 12
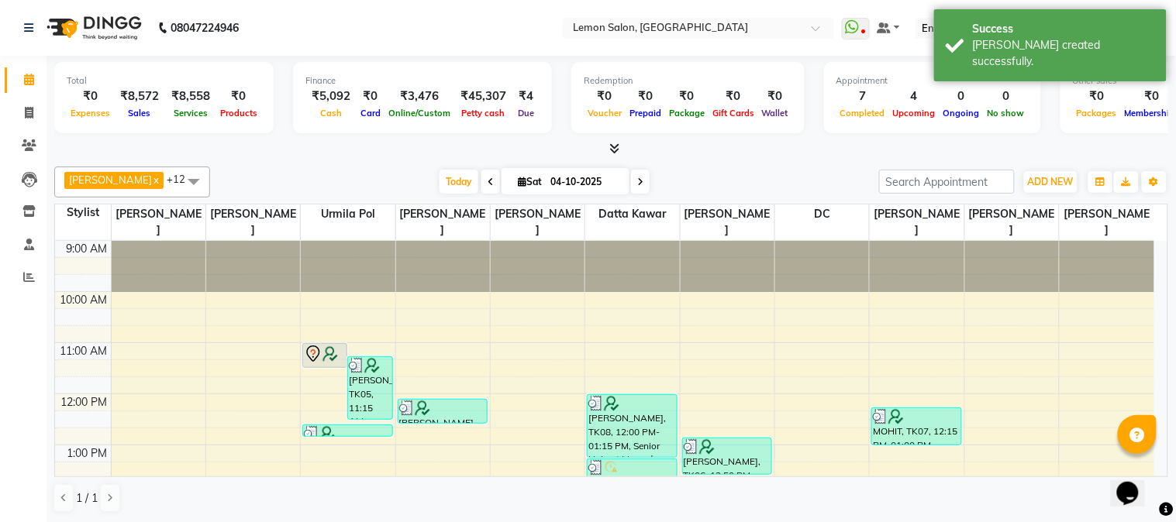
click at [760, 167] on div "Akansha Sadafule x DC x Mohammed Mohsin x Urmila Pol x Furkan Mansoori x kavita…" at bounding box center [611, 182] width 1114 height 31
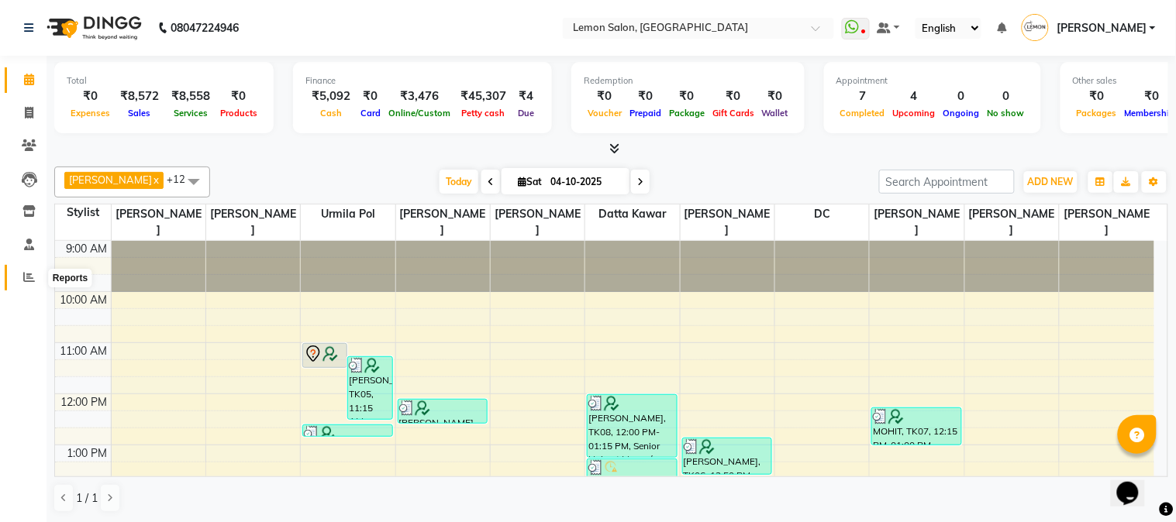
click at [34, 277] on span at bounding box center [29, 278] width 27 height 18
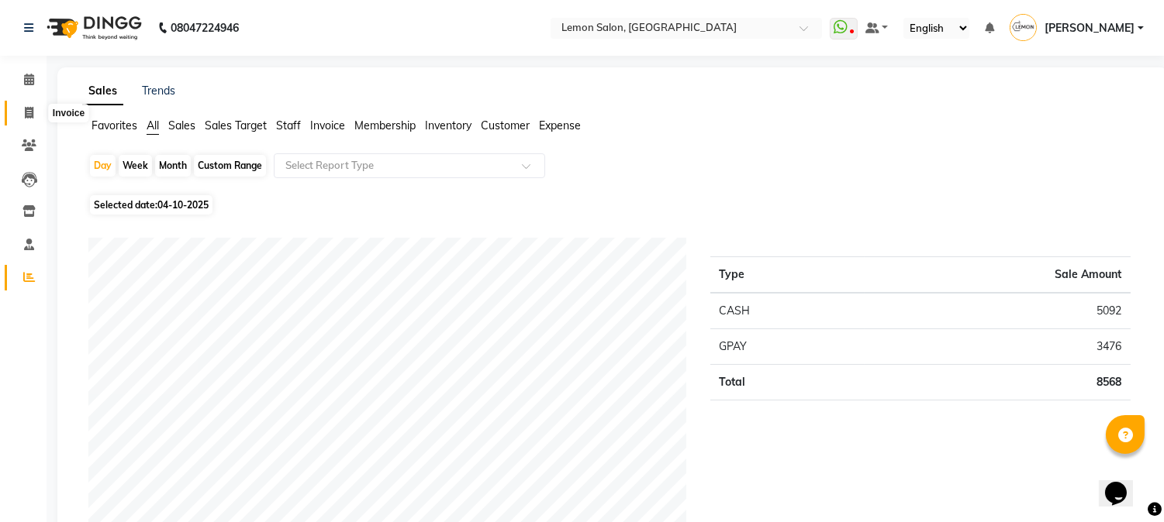
click at [31, 109] on icon at bounding box center [29, 113] width 9 height 12
select select "565"
select select "service"
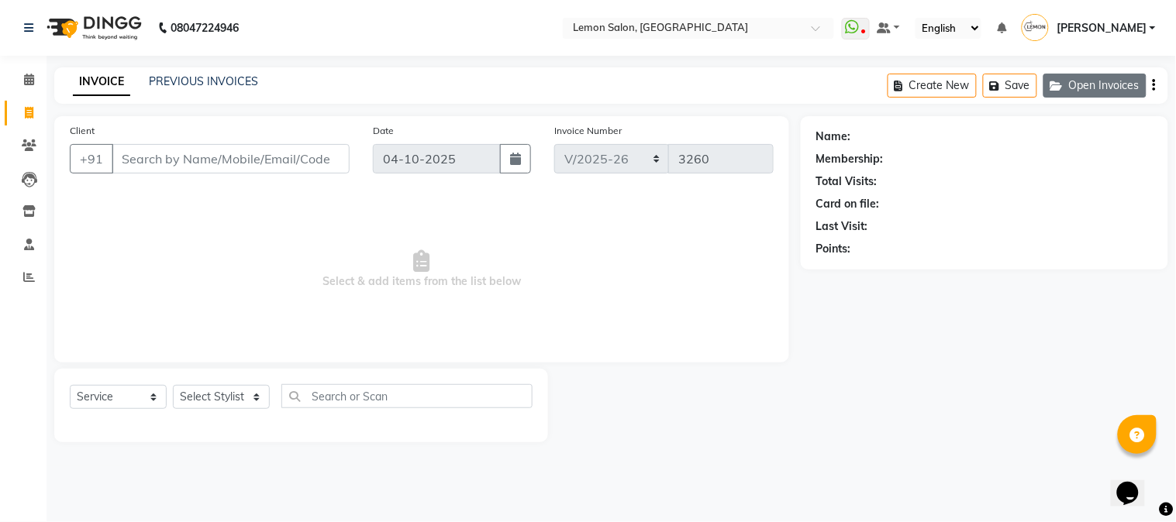
click at [1109, 88] on button "Open Invoices" at bounding box center [1094, 86] width 103 height 24
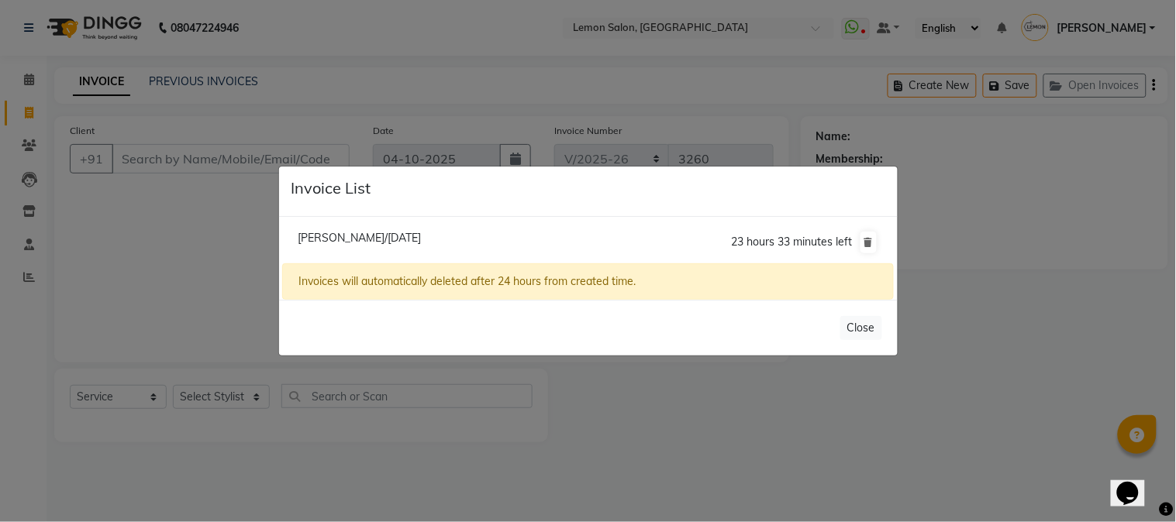
click at [397, 239] on span "Aban Akhtar/04 October 2025" at bounding box center [359, 238] width 123 height 14
type input "9702296111"
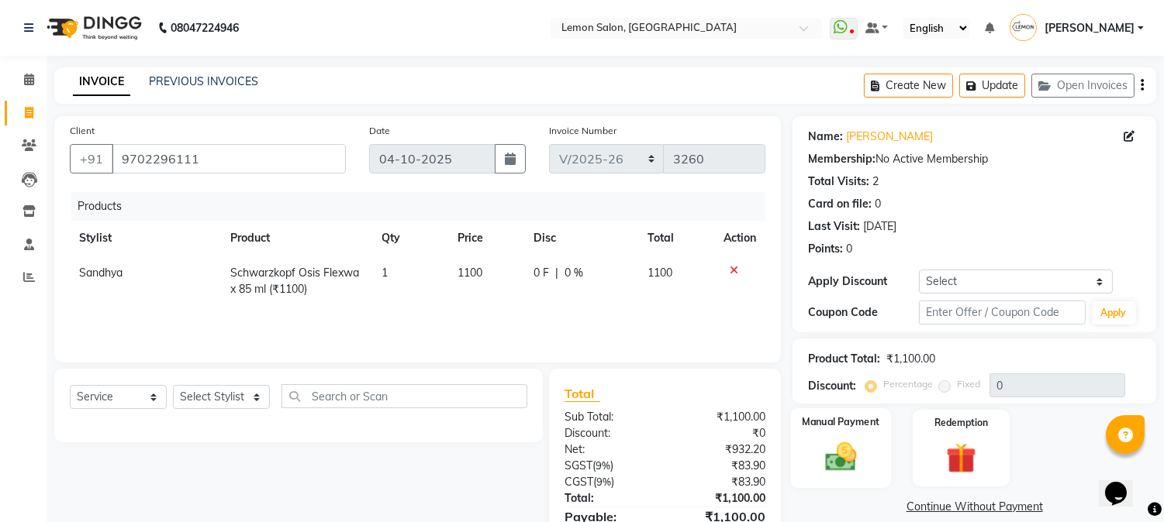
click at [854, 432] on div "Manual Payment" at bounding box center [841, 448] width 101 height 79
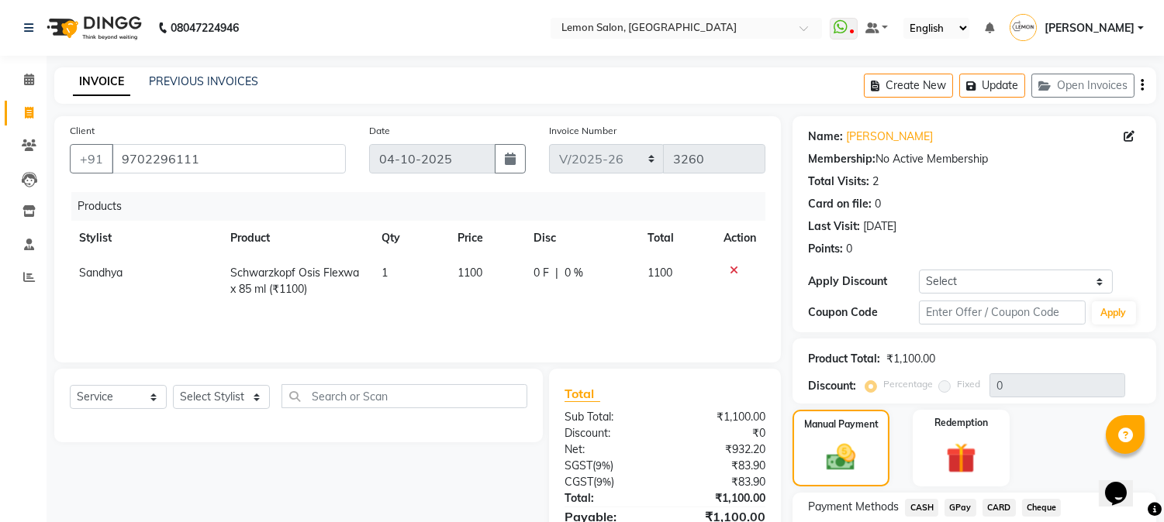
scroll to position [118, 0]
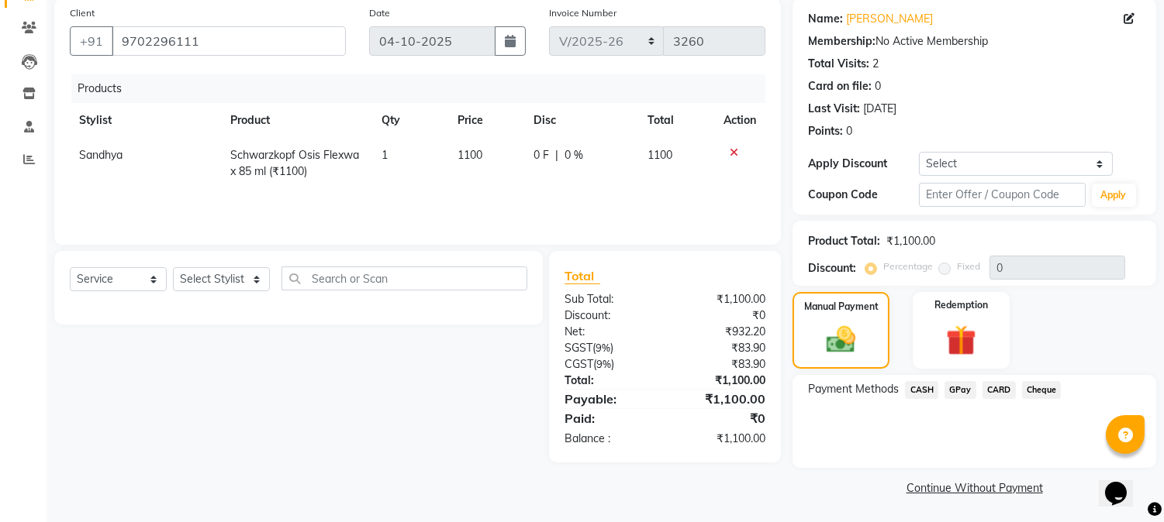
click at [912, 391] on span "CASH" at bounding box center [921, 390] width 33 height 18
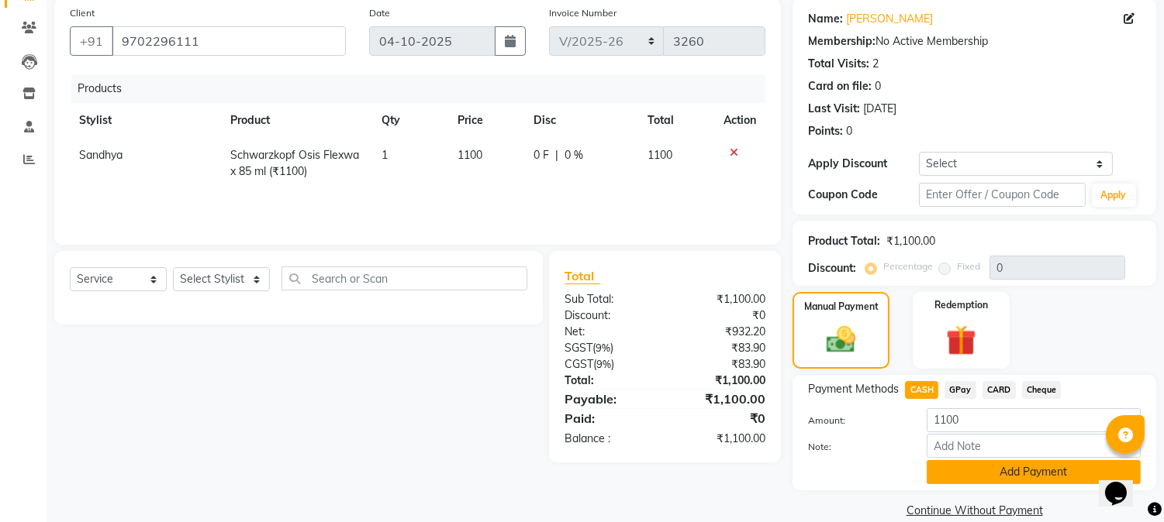
click at [959, 470] on button "Add Payment" at bounding box center [1033, 472] width 214 height 24
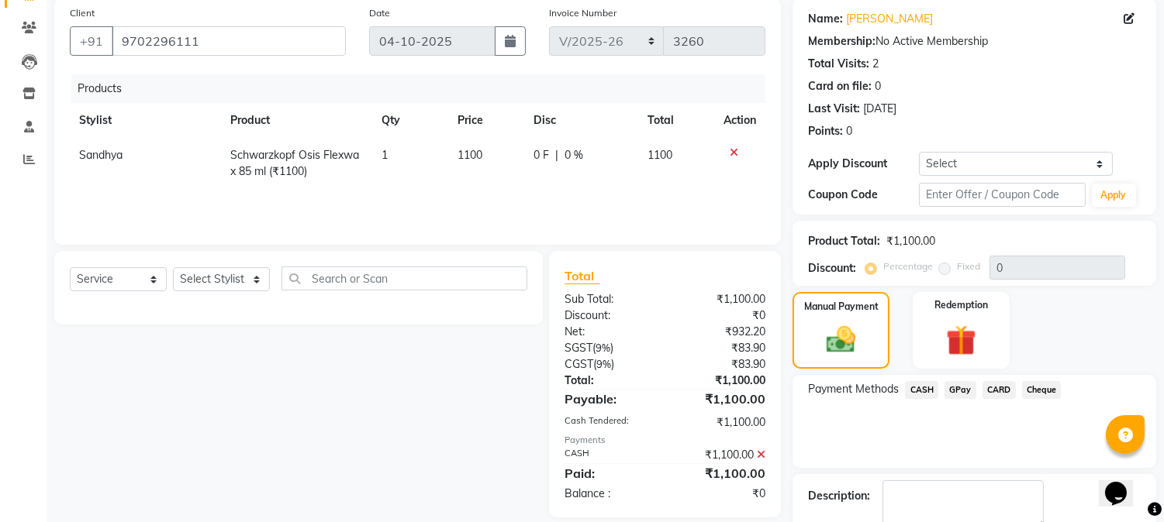
scroll to position [205, 0]
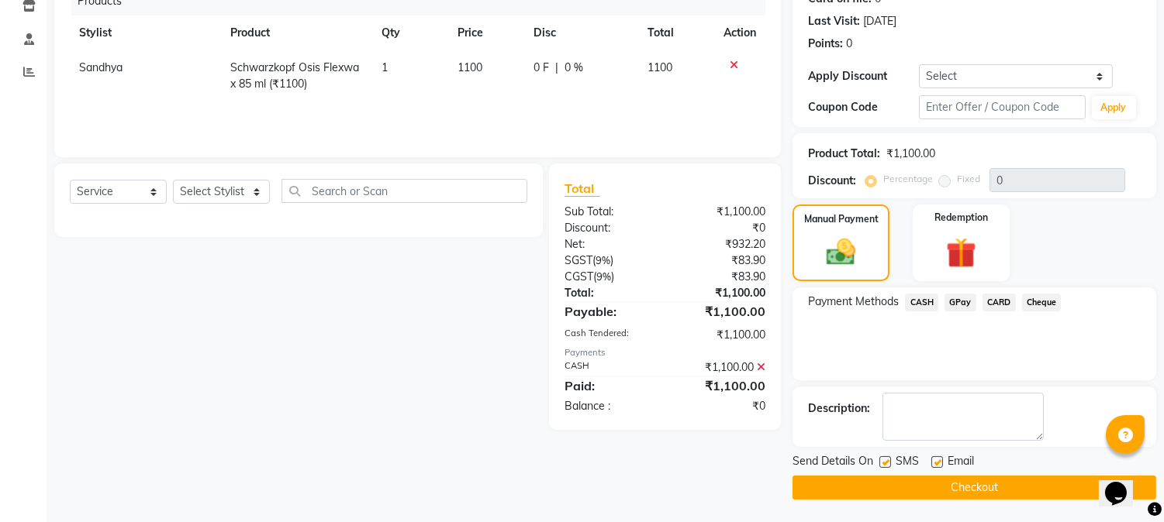
click at [887, 465] on label at bounding box center [885, 463] width 12 height 12
click at [887, 465] on input "checkbox" at bounding box center [884, 463] width 10 height 10
checkbox input "false"
click at [936, 463] on label at bounding box center [937, 463] width 12 height 12
click at [936, 463] on input "checkbox" at bounding box center [936, 463] width 10 height 10
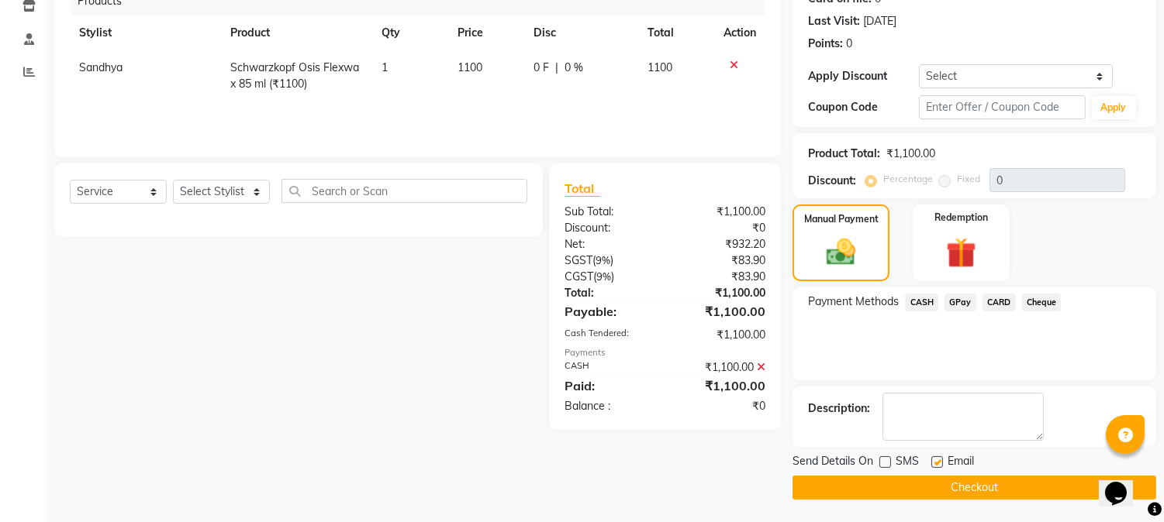
checkbox input "false"
click at [935, 483] on button "Checkout" at bounding box center [974, 488] width 364 height 24
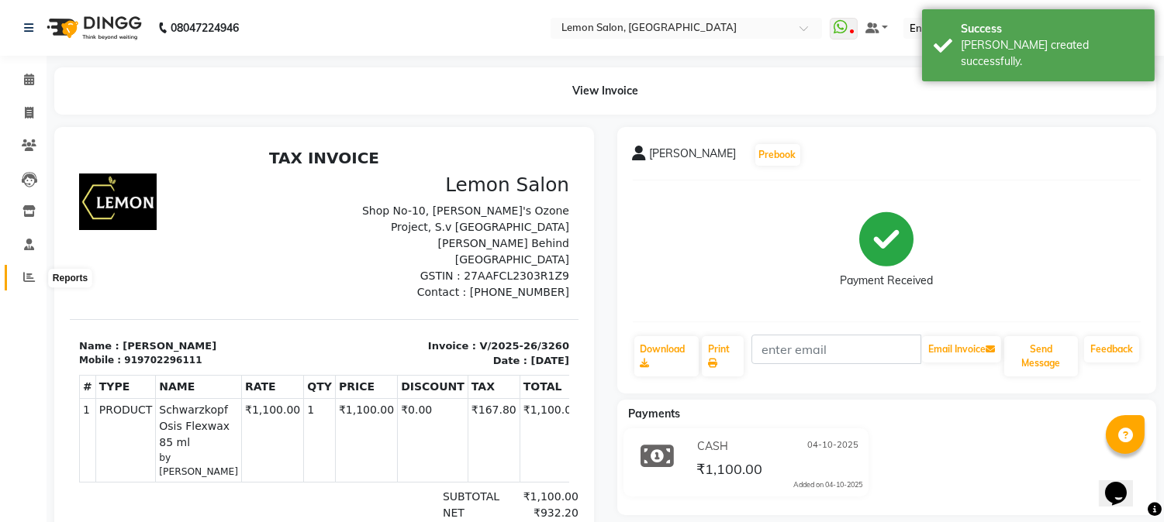
click at [21, 281] on span at bounding box center [29, 278] width 27 height 18
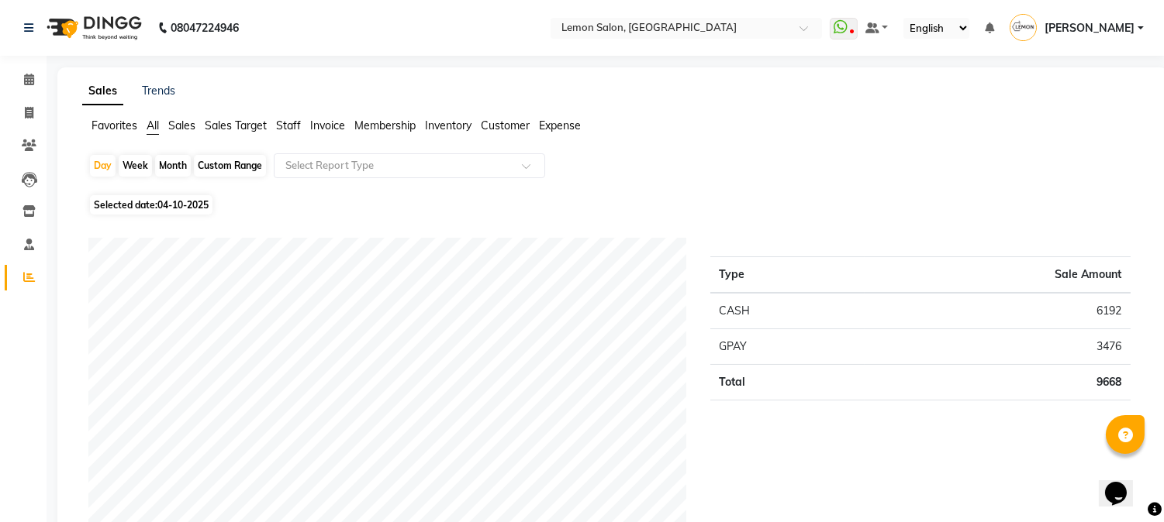
click at [750, 180] on div "Day Week Month Custom Range Select Report Type" at bounding box center [612, 171] width 1048 height 37
click at [721, 210] on div "Selected date: 04-10-2025" at bounding box center [615, 205] width 1054 height 16
click at [36, 141] on span at bounding box center [29, 146] width 27 height 18
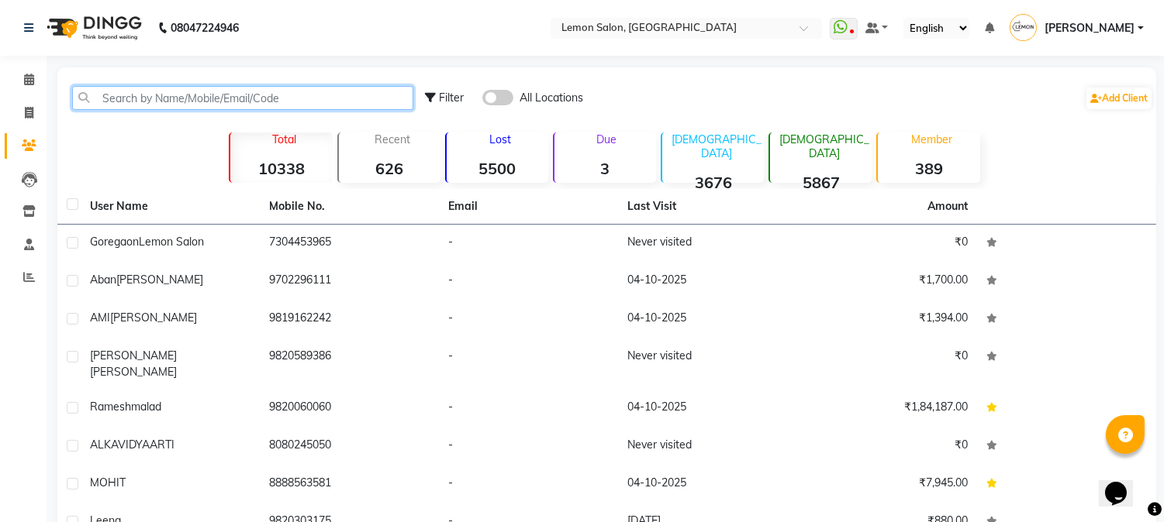
click at [130, 104] on input "text" at bounding box center [242, 98] width 341 height 24
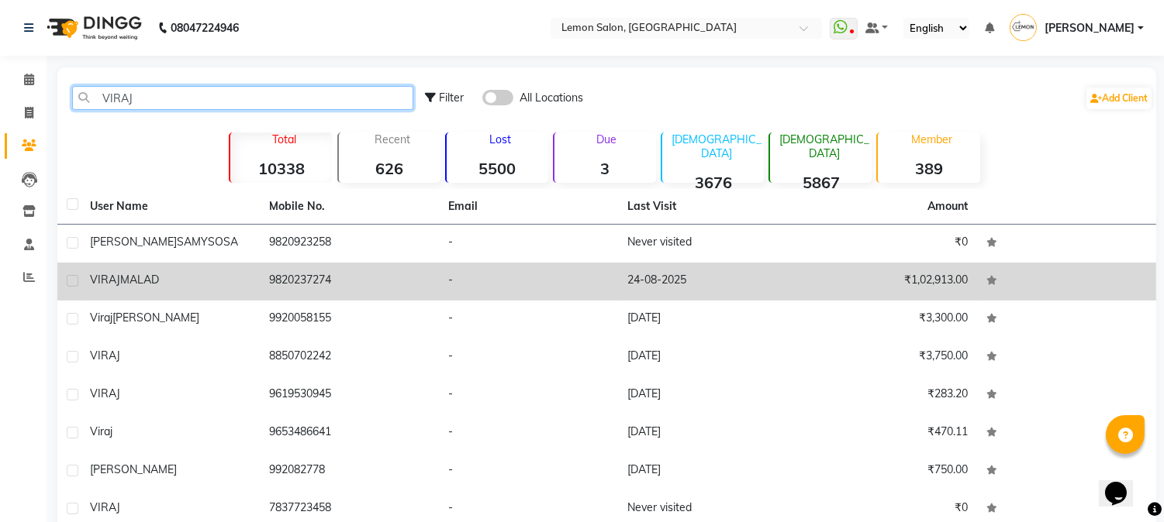
type input "VIRAJ"
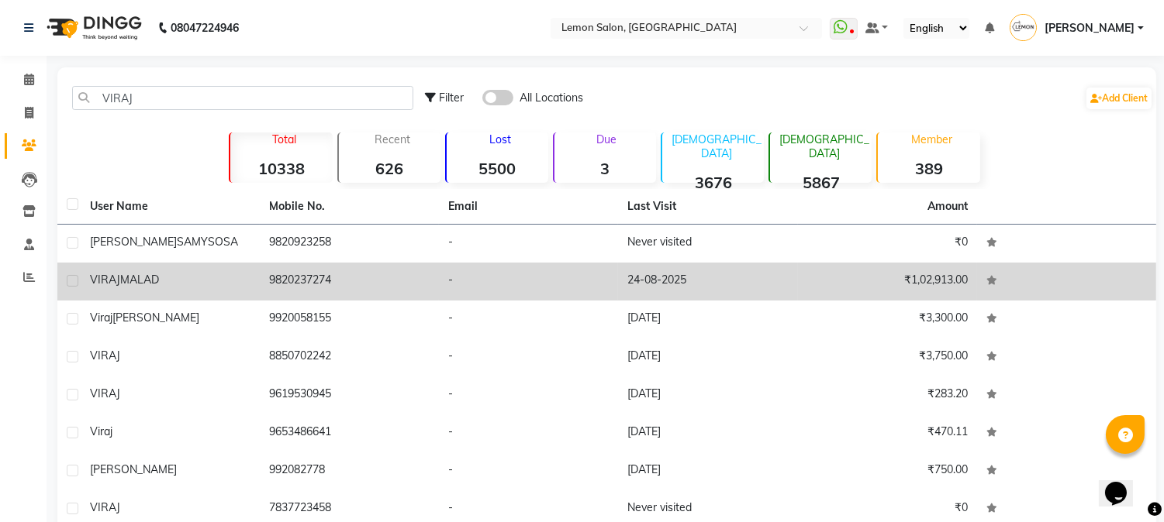
click at [310, 279] on td "9820237274" at bounding box center [349, 282] width 179 height 38
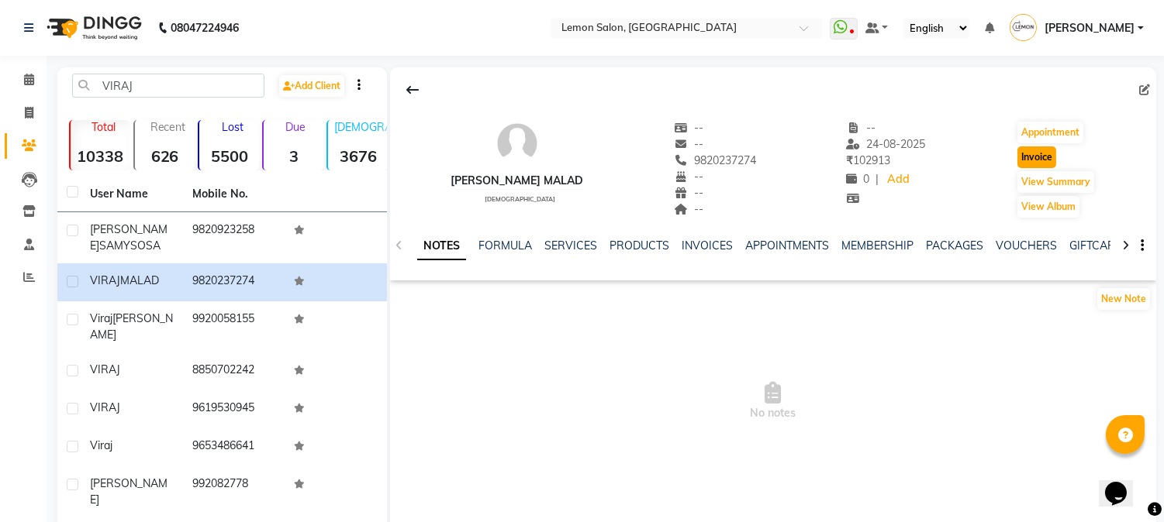
click at [1029, 157] on button "Invoice" at bounding box center [1036, 158] width 39 height 22
select select "565"
select select "service"
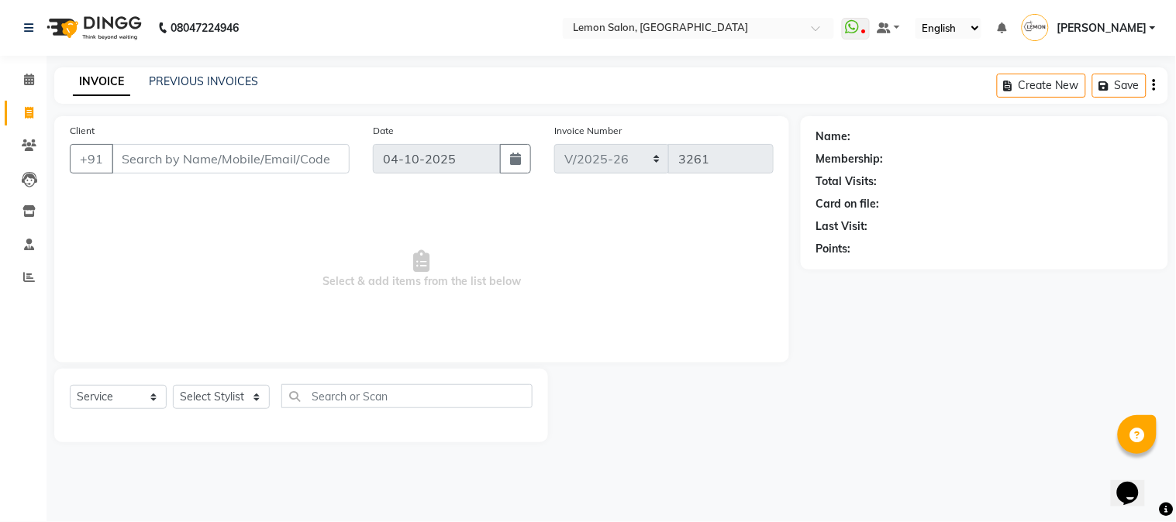
type input "9820237274"
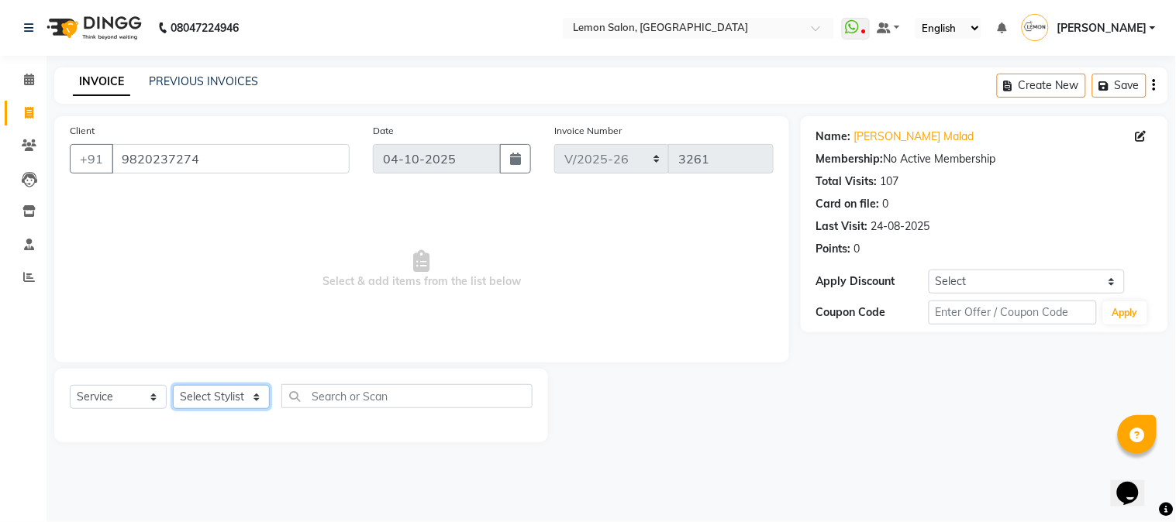
click at [216, 391] on select "Select Stylist [PERSON_NAME] [PERSON_NAME] Datta [PERSON_NAME] [PERSON_NAME] [P…" at bounding box center [221, 397] width 97 height 24
select select "7629"
click at [173, 386] on select "Select Stylist [PERSON_NAME] [PERSON_NAME] Datta [PERSON_NAME] [PERSON_NAME] [P…" at bounding box center [221, 397] width 97 height 24
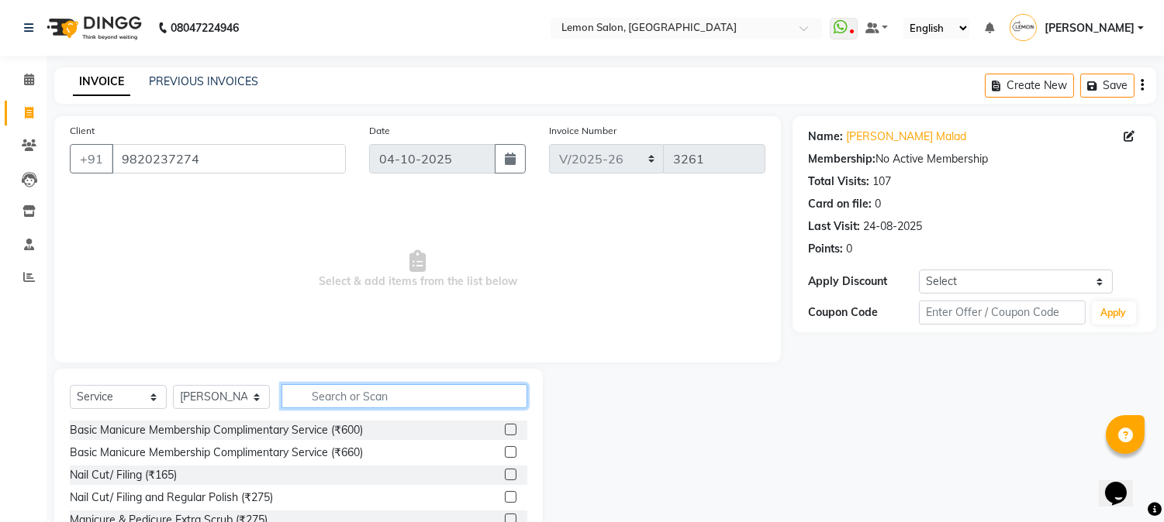
click at [330, 402] on input "text" at bounding box center [404, 396] width 246 height 24
click at [330, 400] on input "text" at bounding box center [404, 396] width 246 height 24
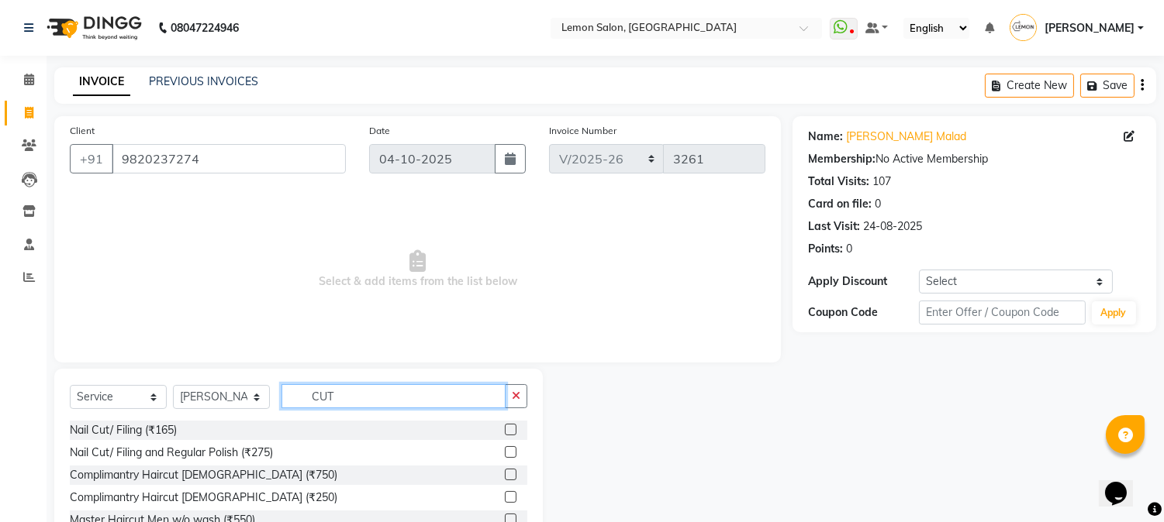
scroll to position [98, 0]
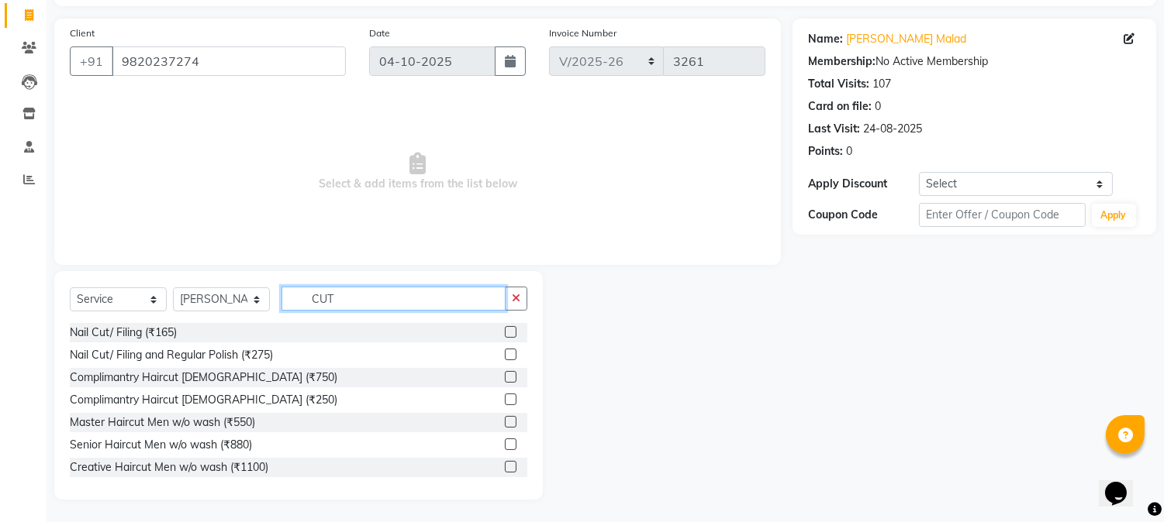
type input "CUT"
click at [505, 443] on label at bounding box center [511, 445] width 12 height 12
click at [505, 443] on input "checkbox" at bounding box center [510, 445] width 10 height 10
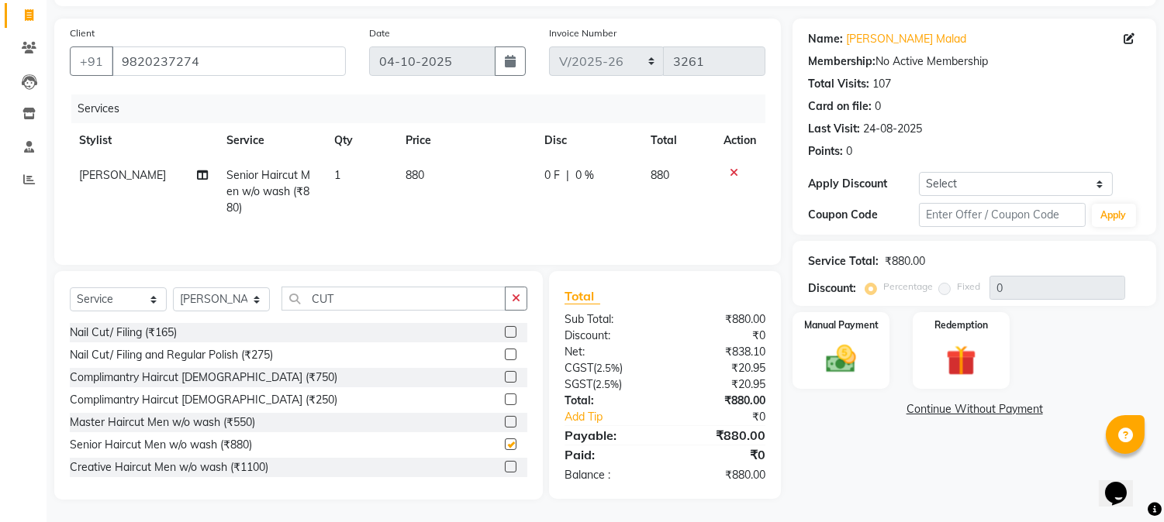
checkbox input "false"
click at [384, 302] on input "CUT" at bounding box center [393, 299] width 224 height 24
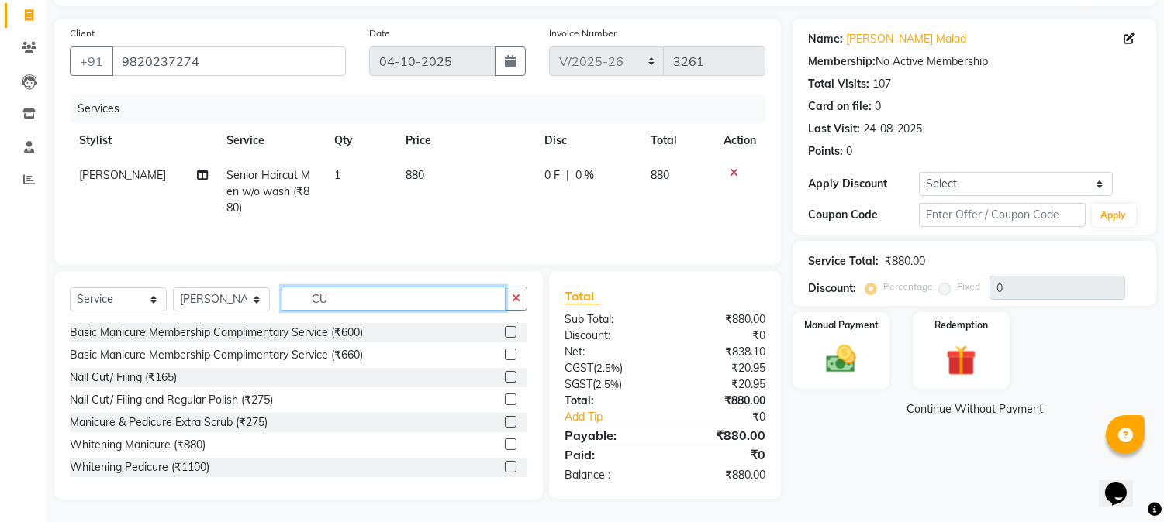
type input "C"
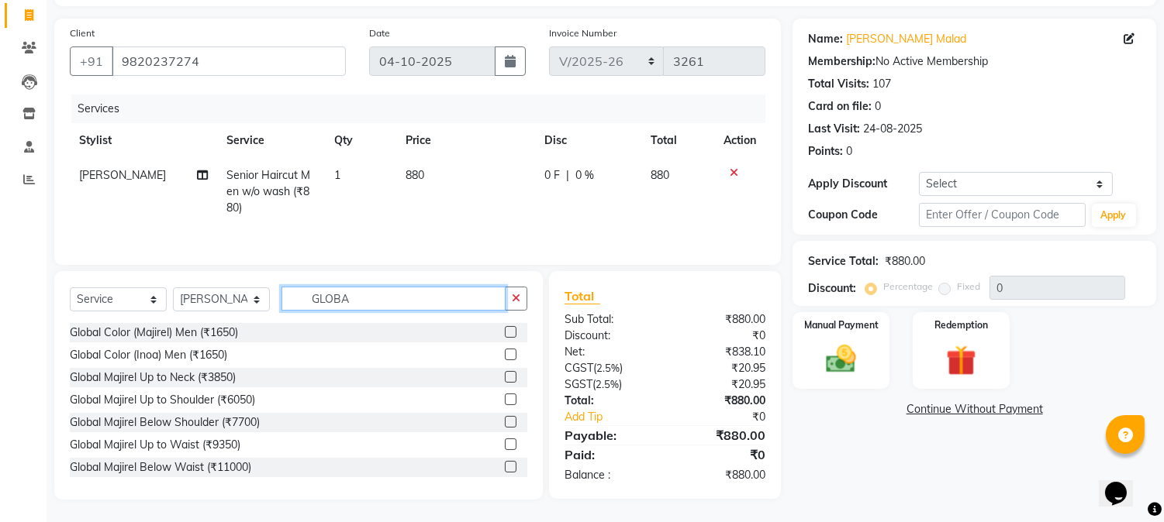
type input "GLOBA"
click at [505, 355] on label at bounding box center [511, 355] width 12 height 12
click at [505, 355] on input "checkbox" at bounding box center [510, 355] width 10 height 10
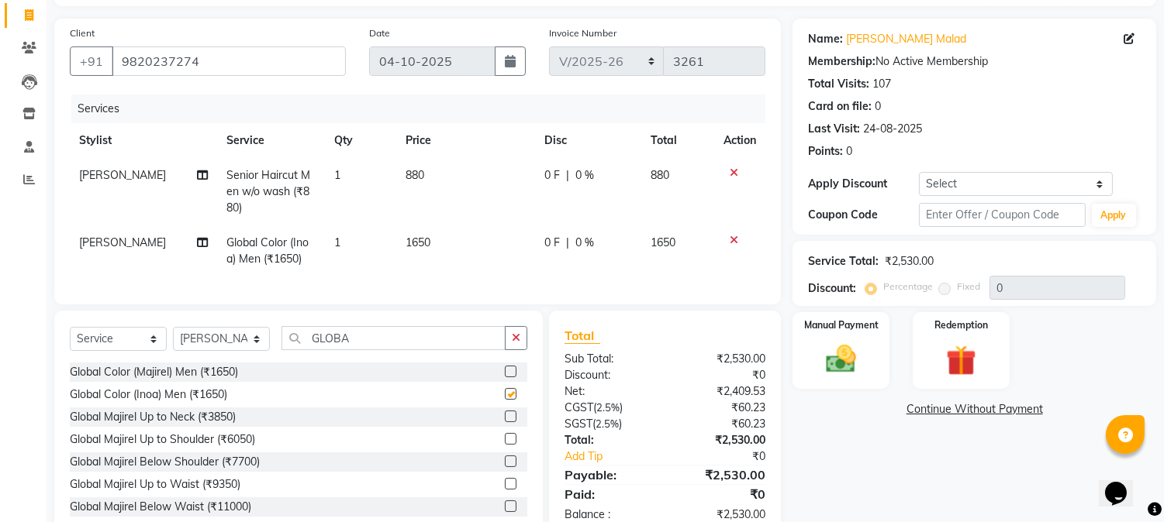
checkbox input "false"
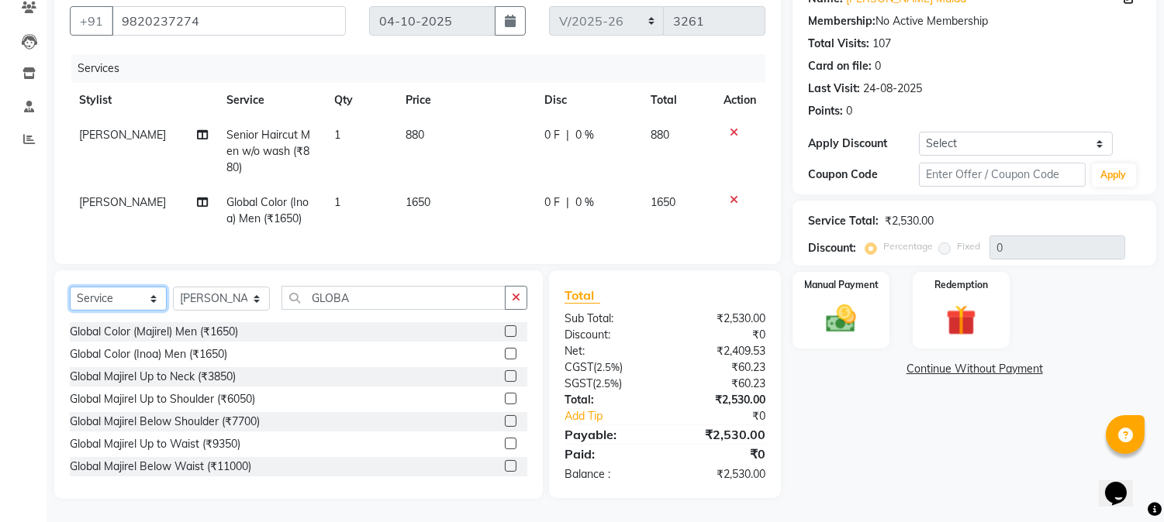
click at [85, 305] on select "Select Service Product Membership Package Voucher Prepaid Gift Card" at bounding box center [118, 299] width 97 height 24
select select "product"
click at [70, 288] on select "Select Service Product Membership Package Voucher Prepaid Gift Card" at bounding box center [118, 299] width 97 height 24
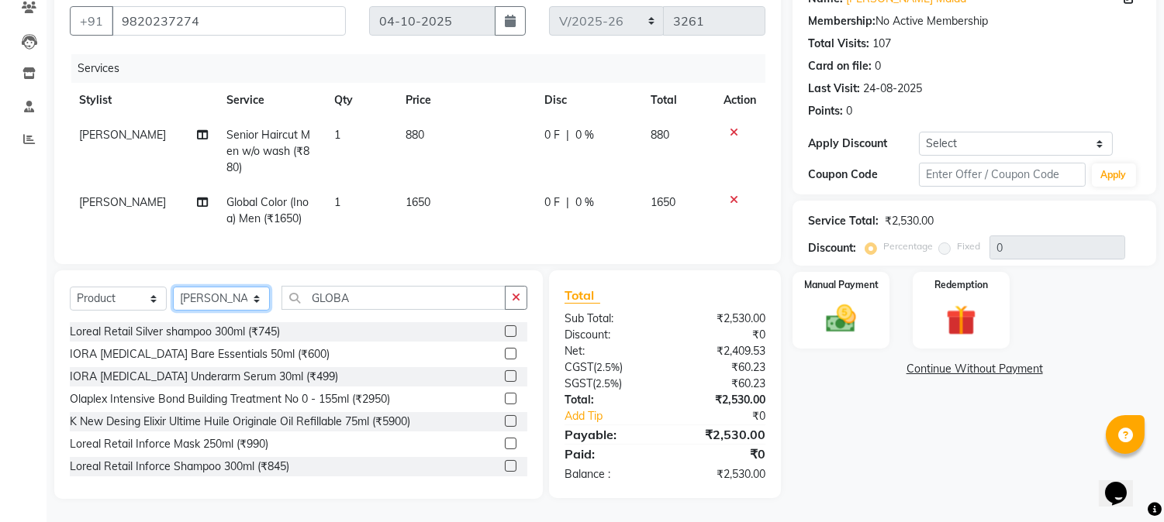
click at [202, 302] on select "Select Stylist [PERSON_NAME] [PERSON_NAME] Datta [PERSON_NAME] [PERSON_NAME] [P…" at bounding box center [221, 299] width 97 height 24
select select "7416"
click at [173, 288] on select "Select Stylist [PERSON_NAME] [PERSON_NAME] Datta [PERSON_NAME] [PERSON_NAME] [P…" at bounding box center [221, 299] width 97 height 24
click at [385, 298] on input "GLOBA" at bounding box center [393, 298] width 224 height 24
click at [115, 296] on select "Select Service Product Membership Package Voucher Prepaid Gift Card" at bounding box center [118, 299] width 97 height 24
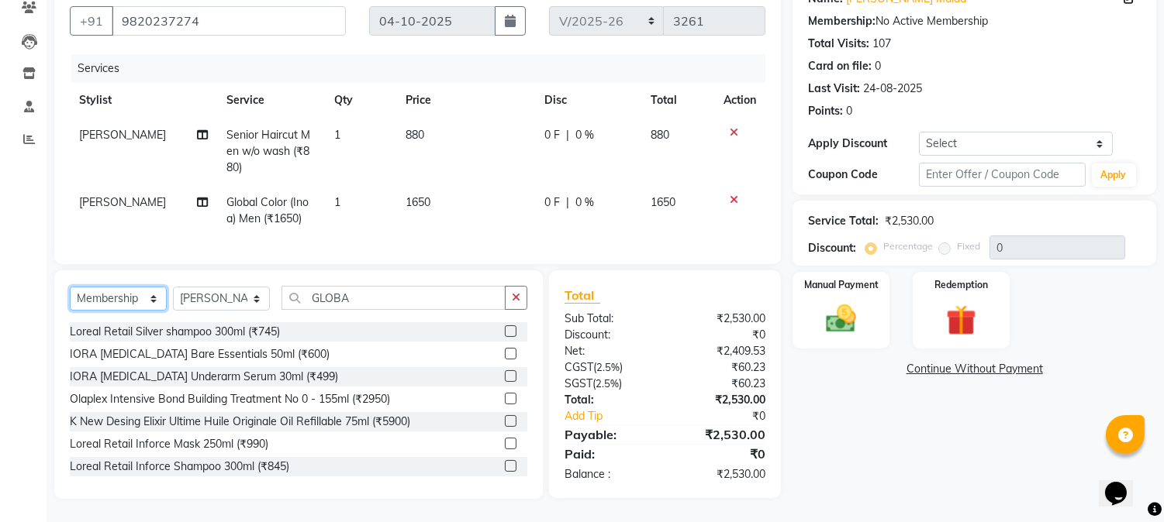
click at [70, 288] on select "Select Service Product Membership Package Voucher Prepaid Gift Card" at bounding box center [118, 299] width 97 height 24
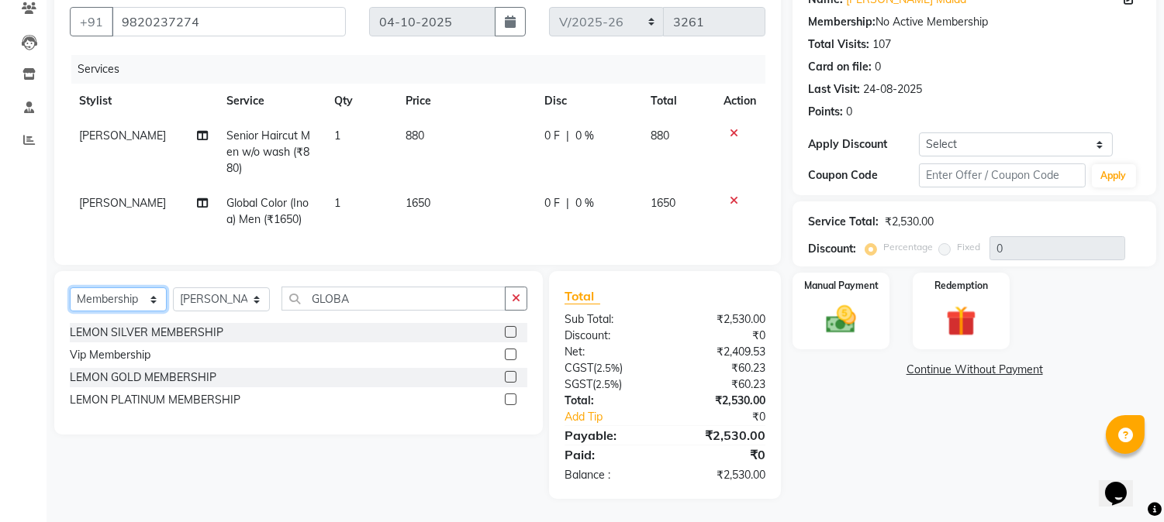
scroll to position [150, 0]
click at [509, 333] on label at bounding box center [511, 332] width 12 height 12
click at [509, 333] on input "checkbox" at bounding box center [510, 333] width 10 height 10
select select "select"
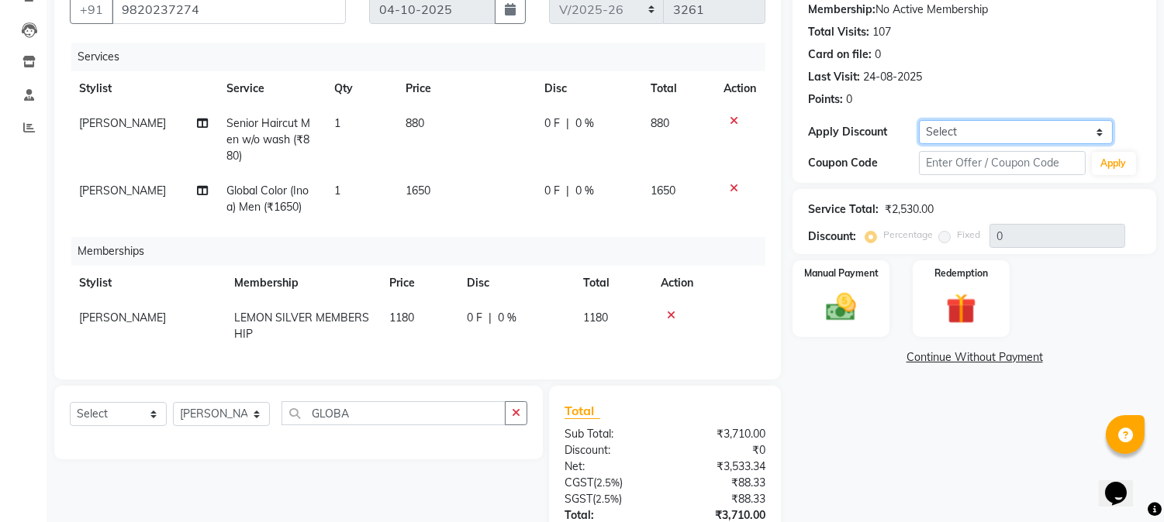
click at [946, 128] on select "Select Coupon → Abc" at bounding box center [1016, 132] width 194 height 24
select select "1: Object"
click at [919, 120] on select "Select Coupon → Abc" at bounding box center [1016, 132] width 194 height 24
type input "20"
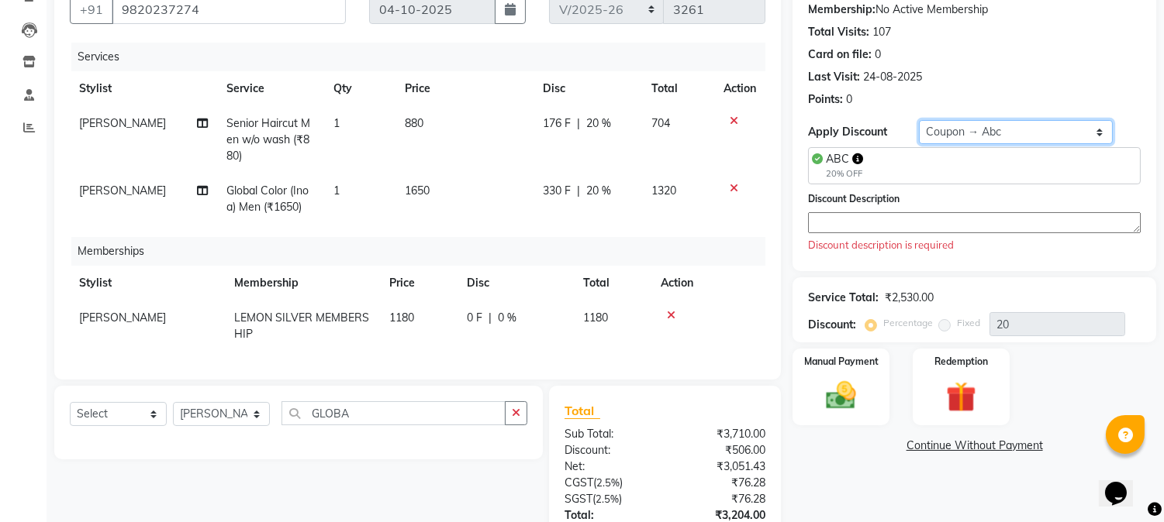
scroll to position [277, 0]
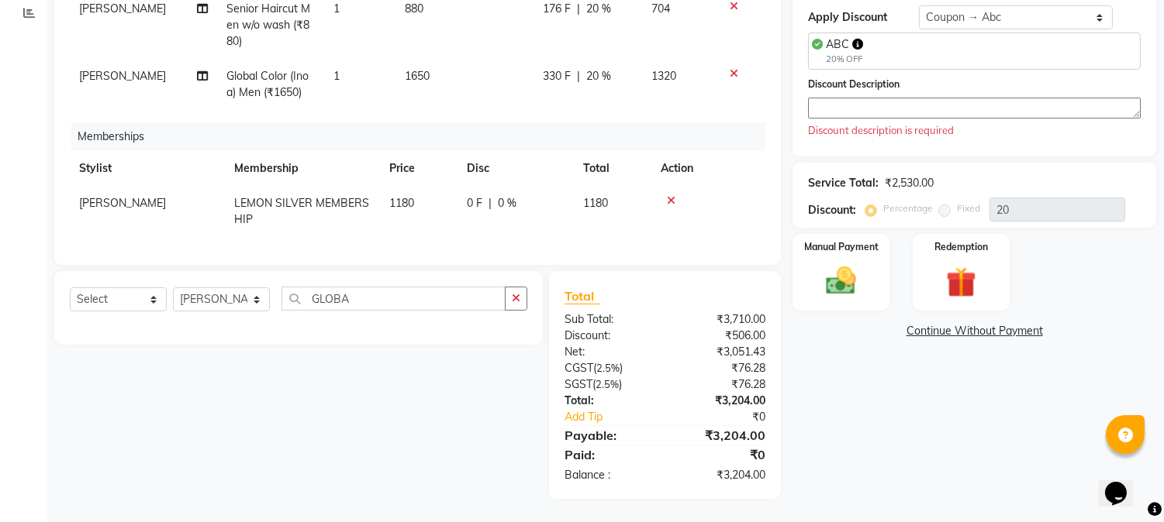
click at [823, 98] on textarea at bounding box center [974, 108] width 333 height 21
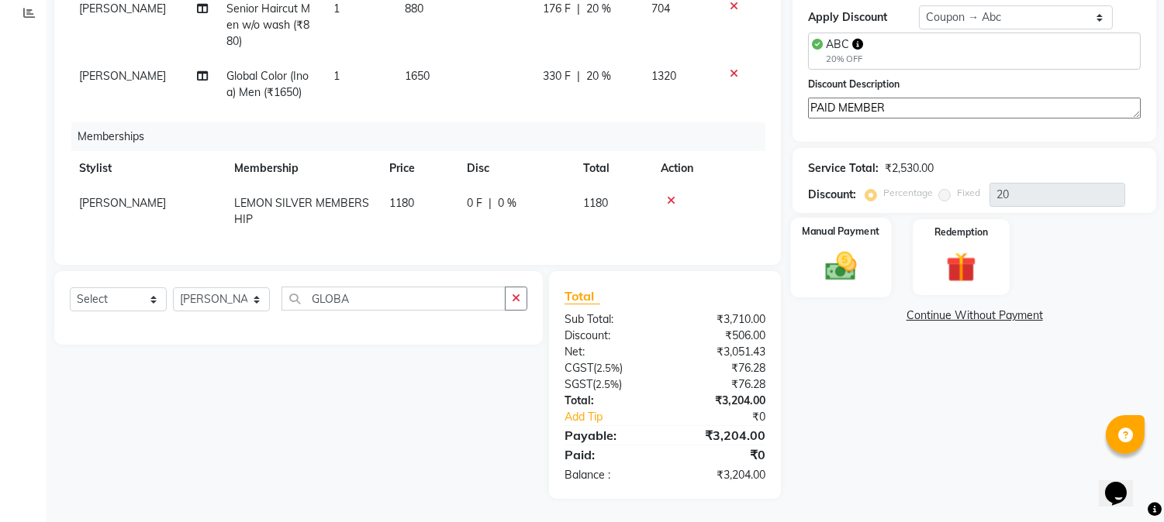
type textarea "PAID MEMBER"
click at [848, 251] on img at bounding box center [840, 266] width 51 height 36
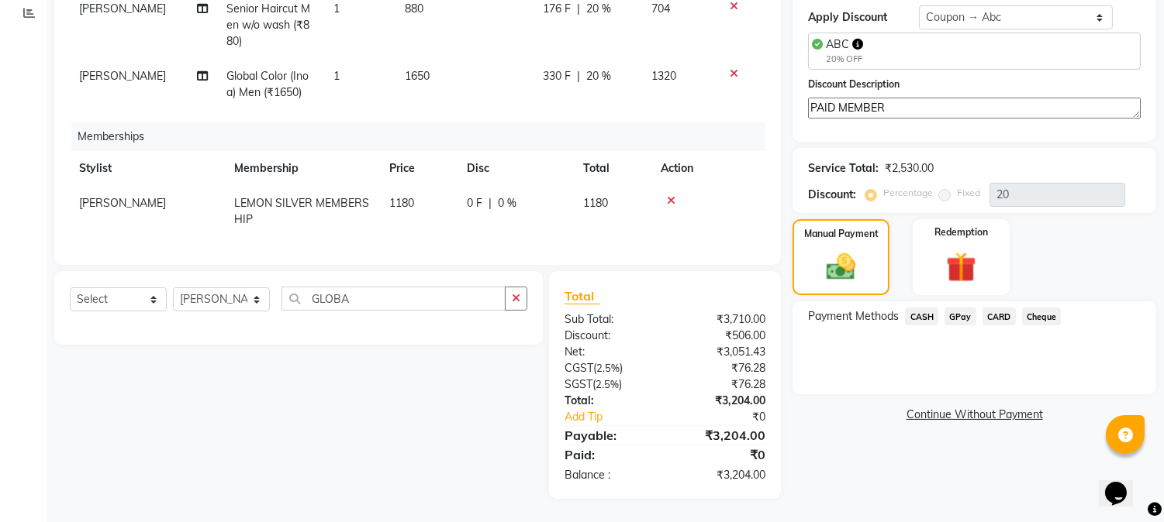
click at [994, 308] on span "CARD" at bounding box center [998, 317] width 33 height 18
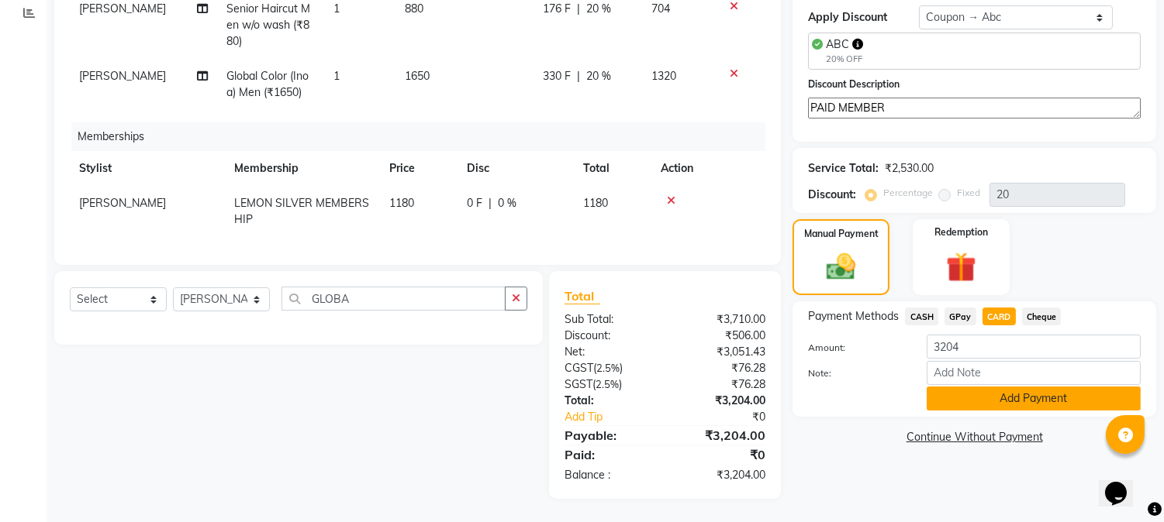
click at [971, 388] on button "Add Payment" at bounding box center [1033, 399] width 214 height 24
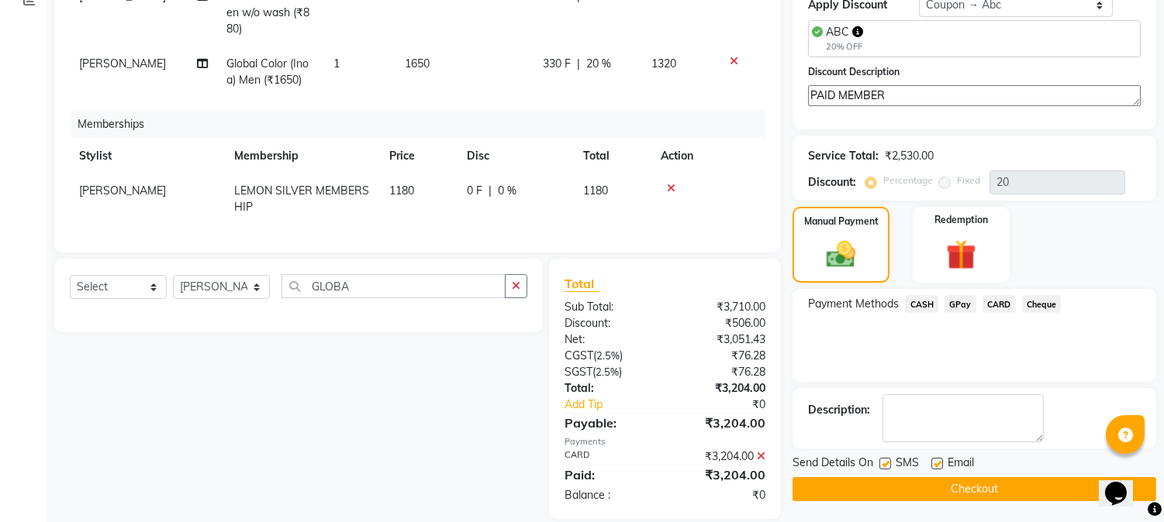
scroll to position [309, 0]
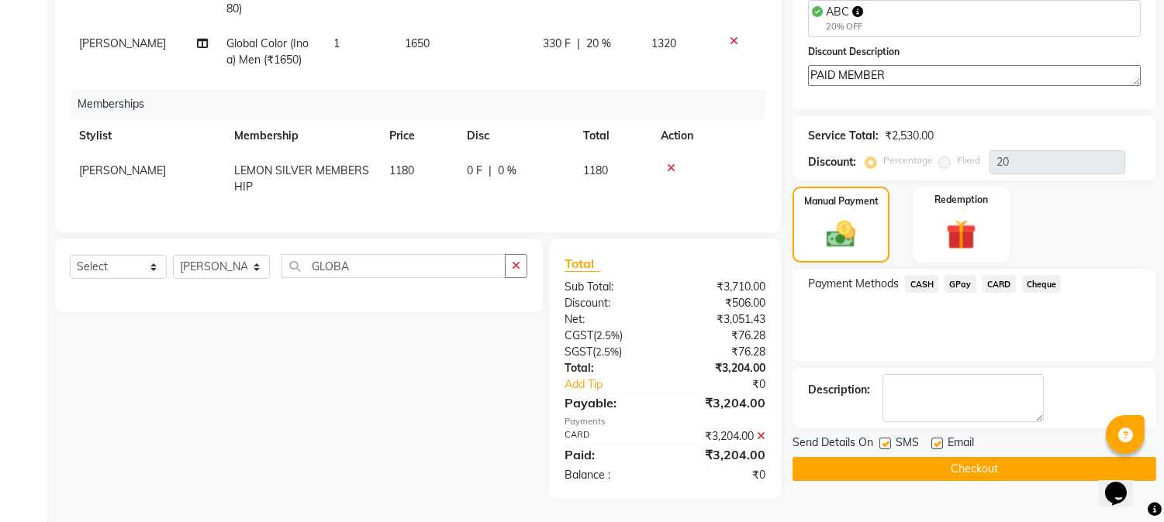
click at [885, 438] on label at bounding box center [885, 444] width 12 height 12
click at [885, 440] on input "checkbox" at bounding box center [884, 445] width 10 height 10
checkbox input "false"
click at [935, 438] on label at bounding box center [937, 444] width 12 height 12
click at [935, 440] on input "checkbox" at bounding box center [936, 445] width 10 height 10
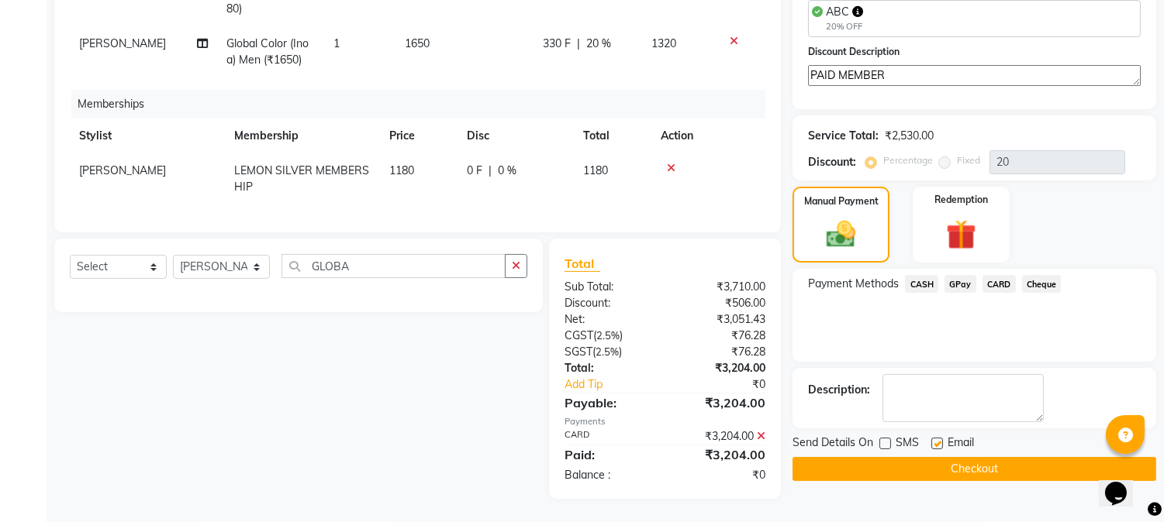
checkbox input "false"
click at [936, 457] on button "Checkout" at bounding box center [974, 469] width 364 height 24
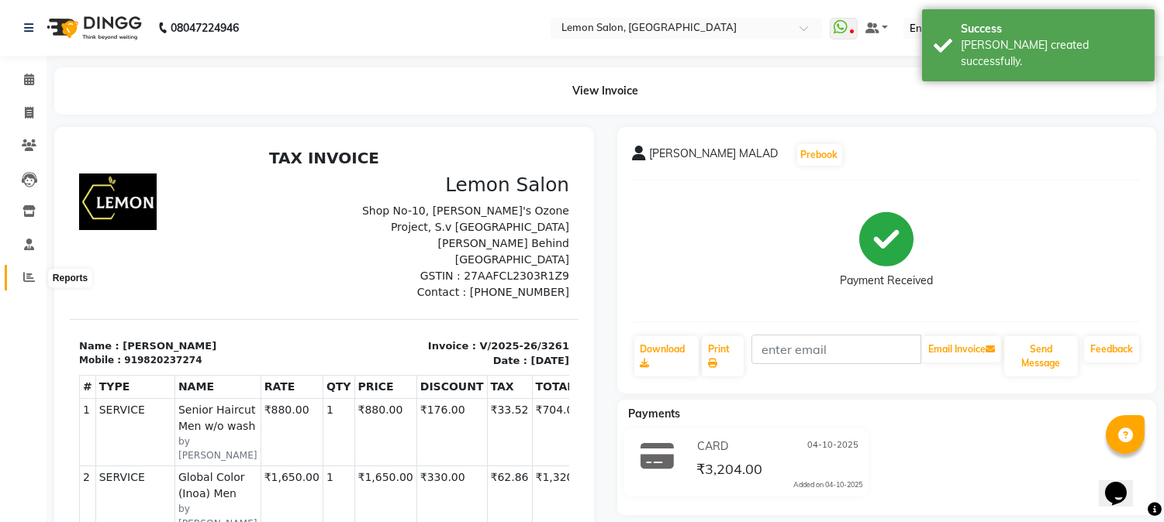
click at [28, 280] on icon at bounding box center [29, 277] width 12 height 12
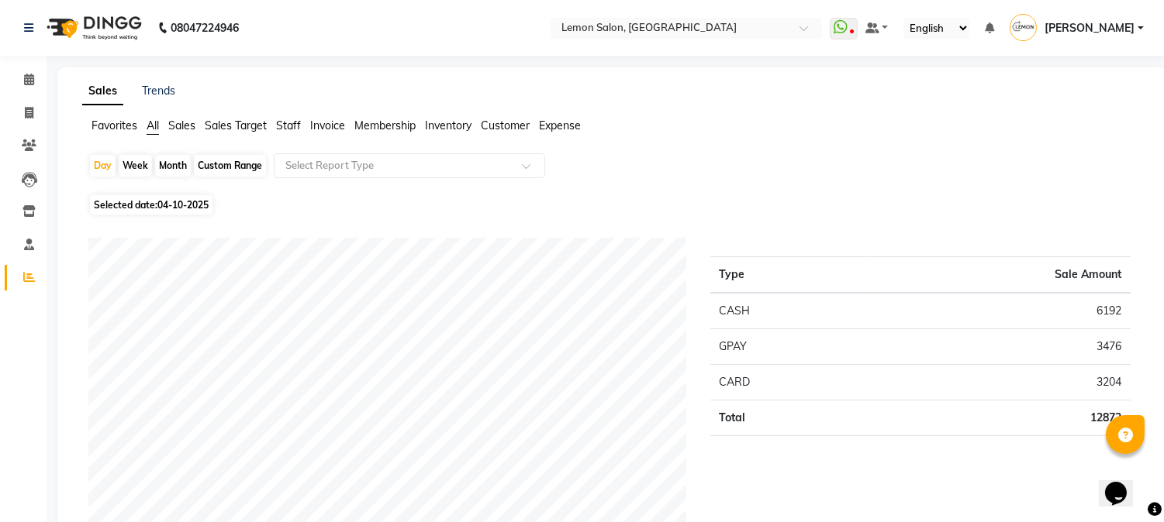
drag, startPoint x: 849, startPoint y: 174, endPoint x: 899, endPoint y: 67, distance: 118.2
click at [850, 174] on div "Day Week Month Custom Range Select Report Type" at bounding box center [612, 171] width 1048 height 37
click at [26, 113] on icon at bounding box center [29, 113] width 9 height 12
select select "service"
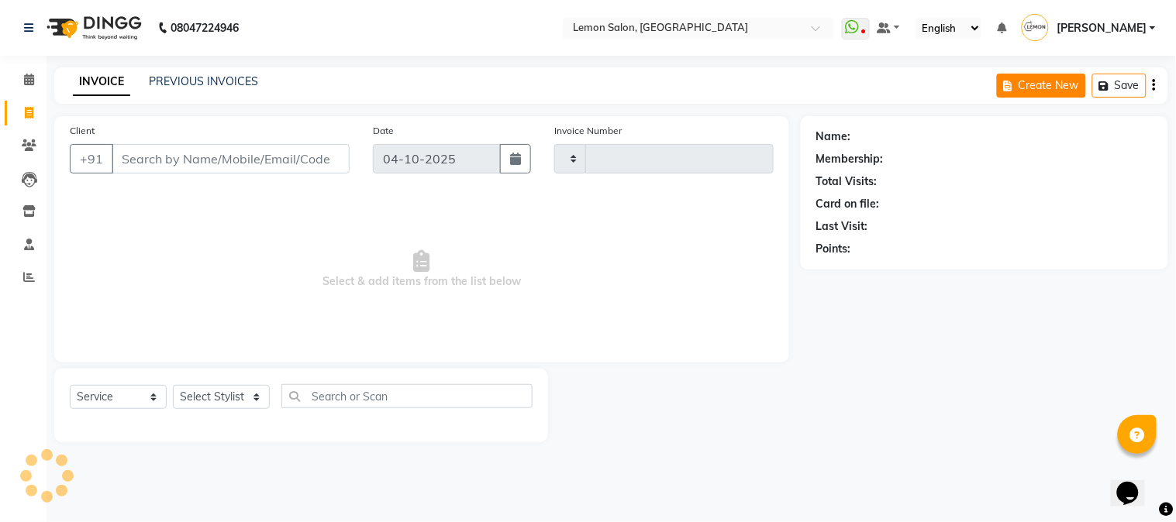
type input "3262"
select select "565"
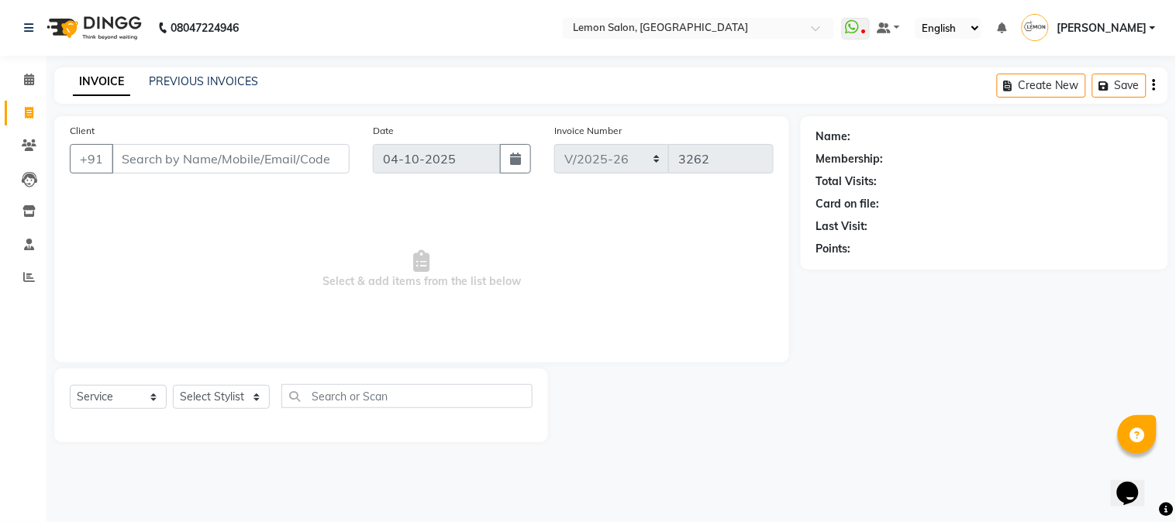
click at [192, 72] on div "INVOICE PREVIOUS INVOICES Create New Save" at bounding box center [611, 85] width 1114 height 36
click at [215, 82] on link "PREVIOUS INVOICES" at bounding box center [203, 81] width 109 height 14
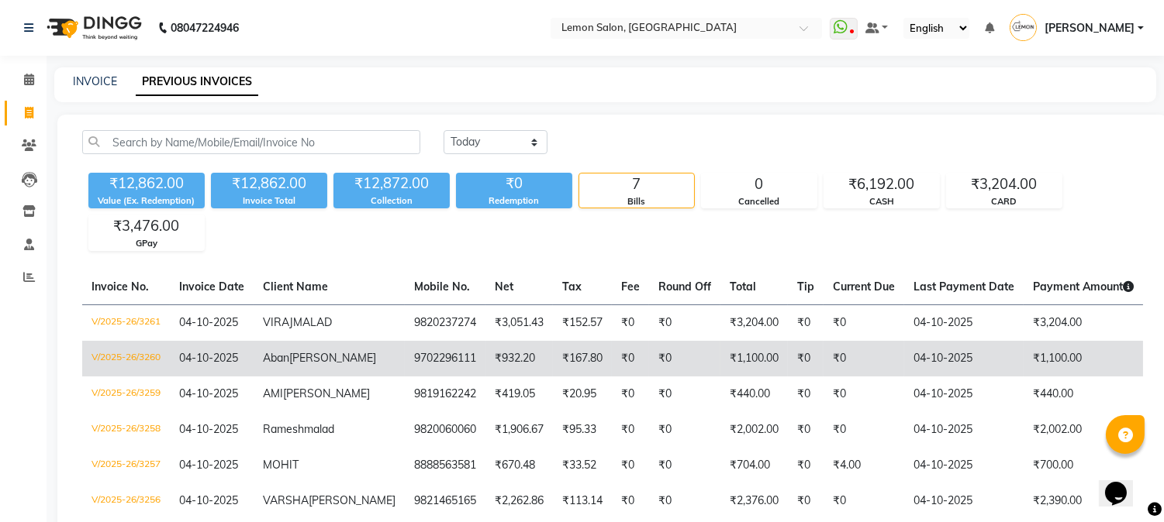
click at [405, 370] on td "9702296111" at bounding box center [445, 359] width 81 height 36
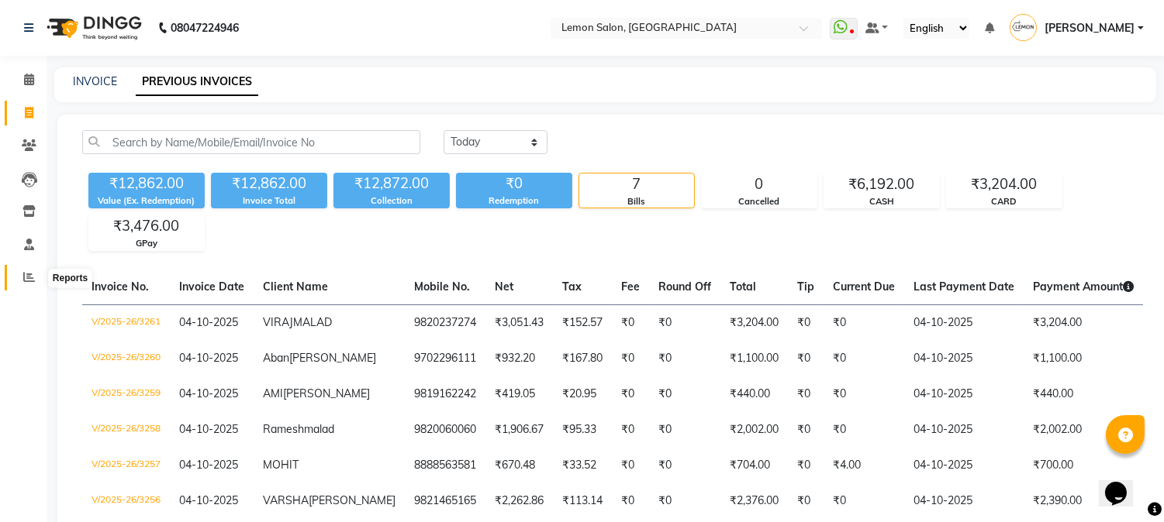
click at [25, 277] on icon at bounding box center [29, 277] width 12 height 12
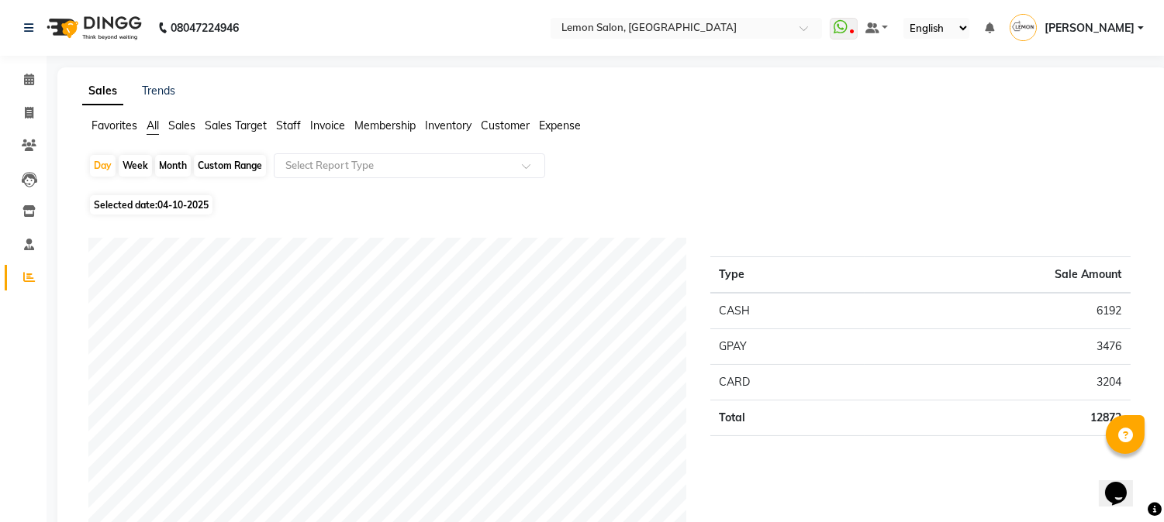
click at [784, 140] on div "Favorites All Sales Sales Target Staff Invoice Membership Inventory Customer Ex…" at bounding box center [613, 132] width 1084 height 29
click at [25, 111] on icon at bounding box center [29, 113] width 9 height 12
select select "service"
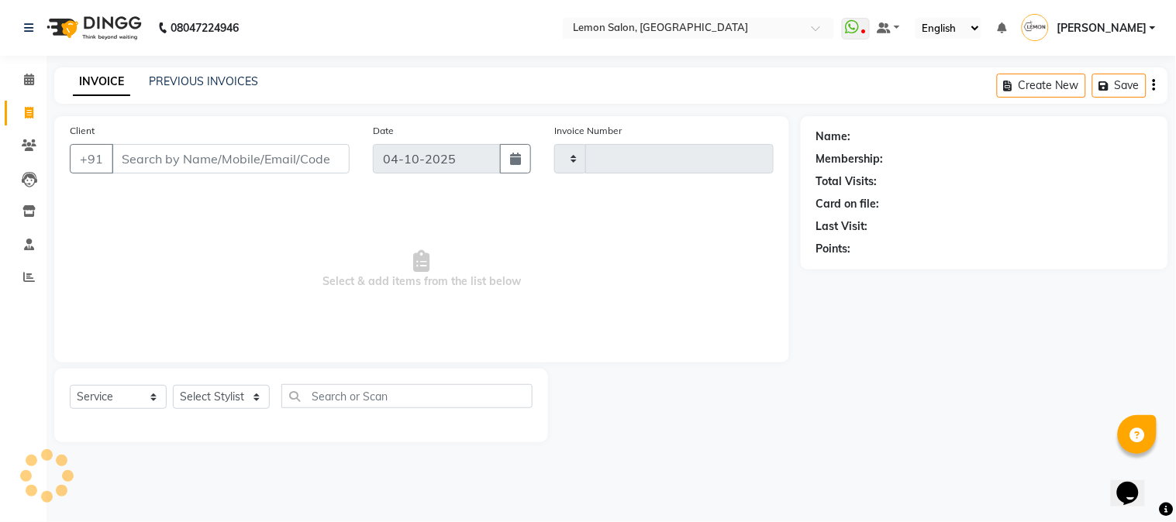
type input "3262"
select select "565"
click at [227, 85] on link "PREVIOUS INVOICES" at bounding box center [203, 81] width 109 height 14
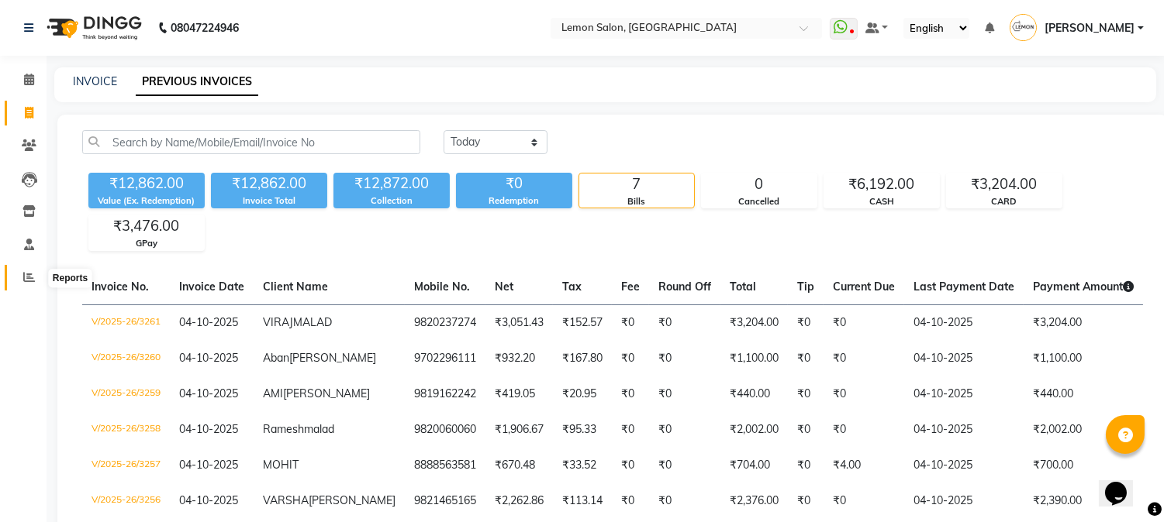
click at [28, 280] on icon at bounding box center [29, 277] width 12 height 12
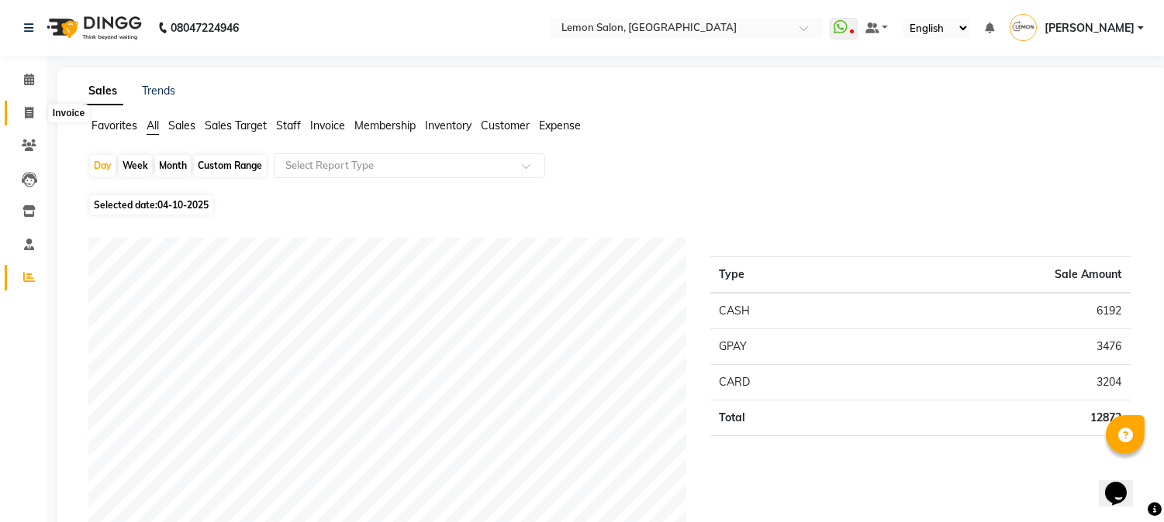
click at [27, 114] on icon at bounding box center [29, 113] width 9 height 12
select select "565"
select select "service"
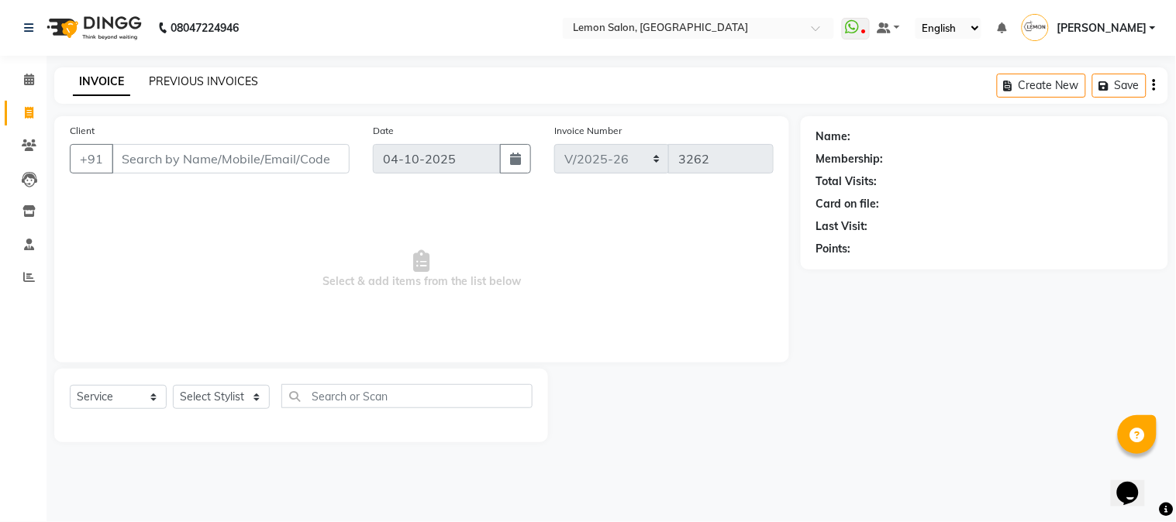
click at [210, 82] on link "PREVIOUS INVOICES" at bounding box center [203, 81] width 109 height 14
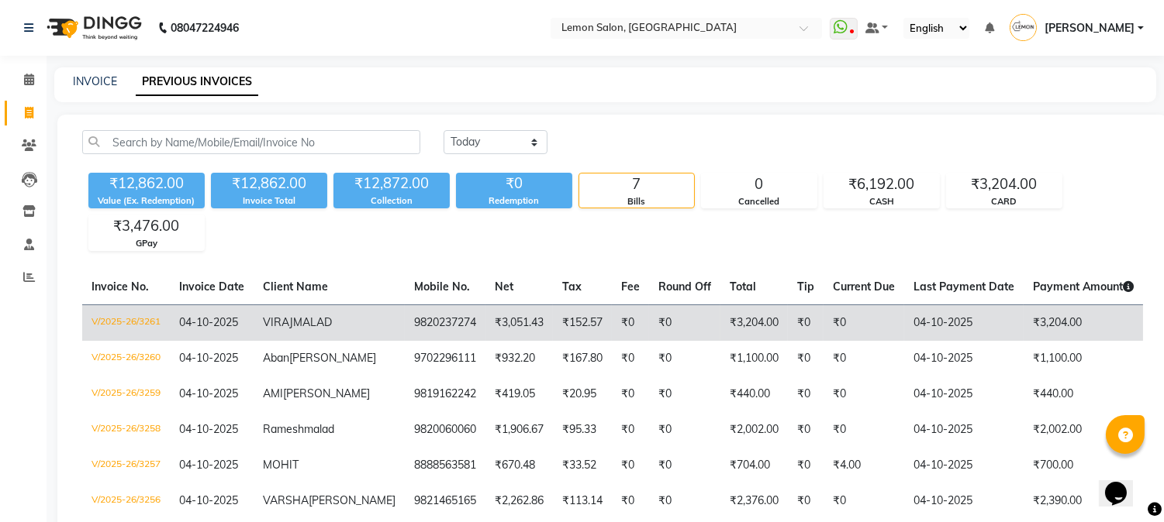
click at [419, 331] on td "9820237274" at bounding box center [445, 323] width 81 height 36
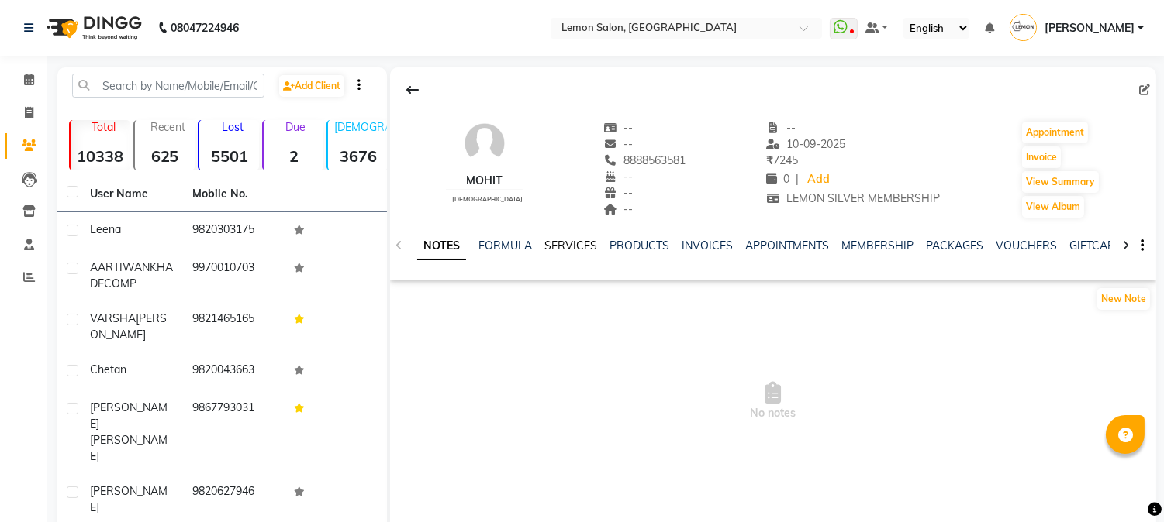
click at [582, 242] on link "SERVICES" at bounding box center [570, 246] width 53 height 14
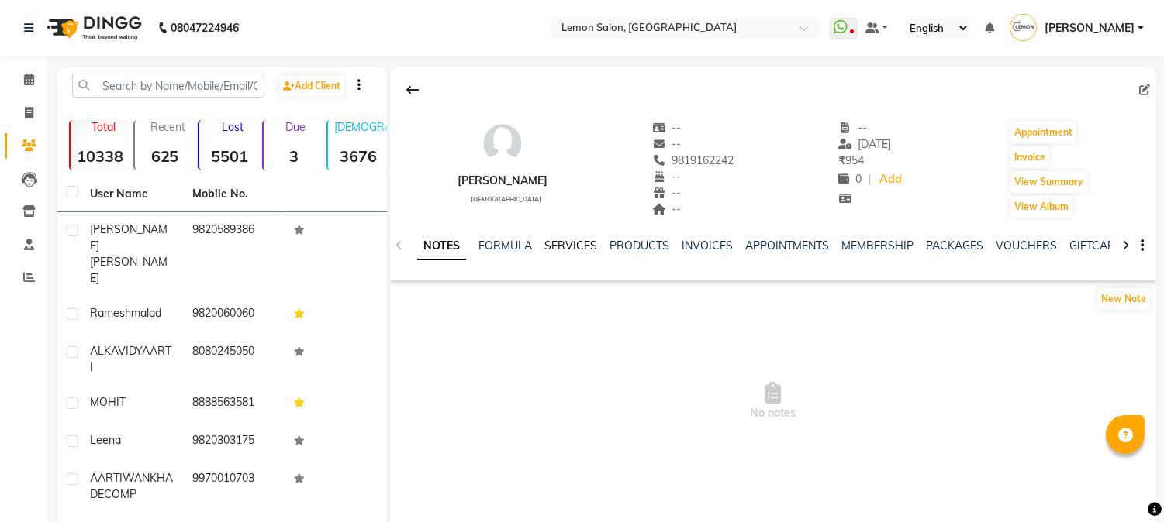
click at [569, 244] on link "SERVICES" at bounding box center [570, 246] width 53 height 14
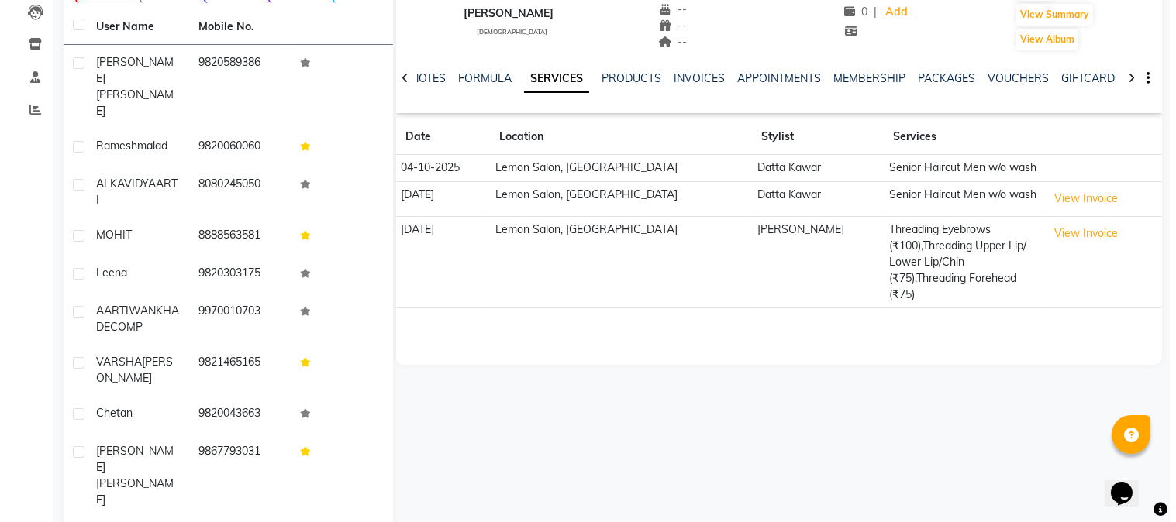
scroll to position [205, 0]
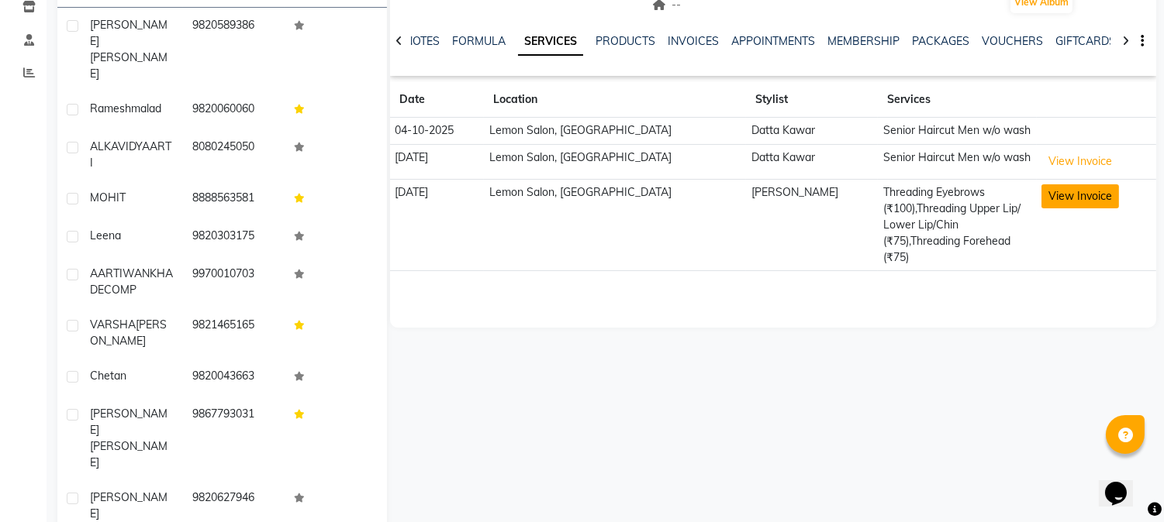
click at [1058, 192] on button "View Invoice" at bounding box center [1080, 196] width 78 height 24
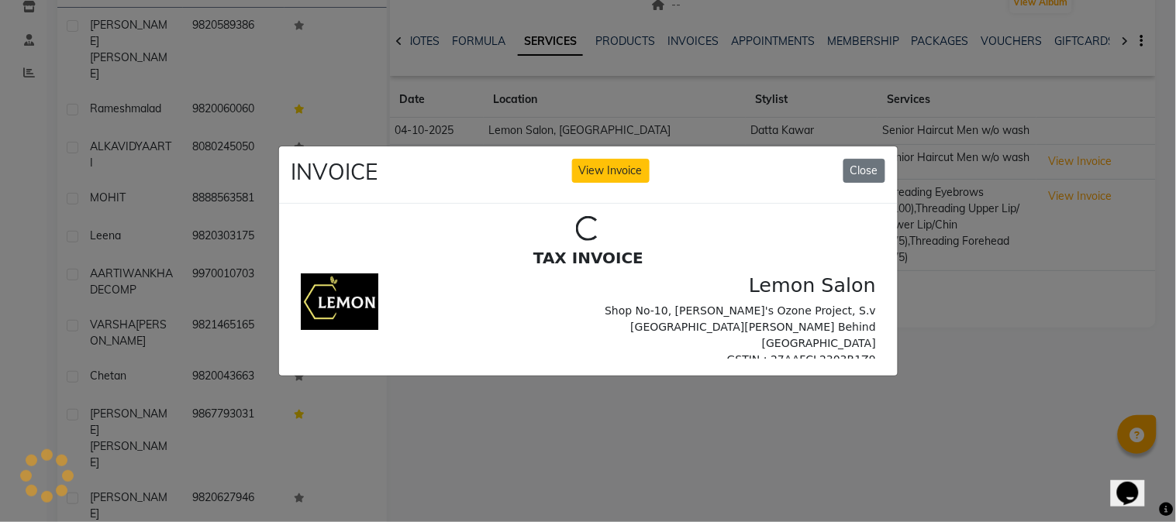
scroll to position [0, 0]
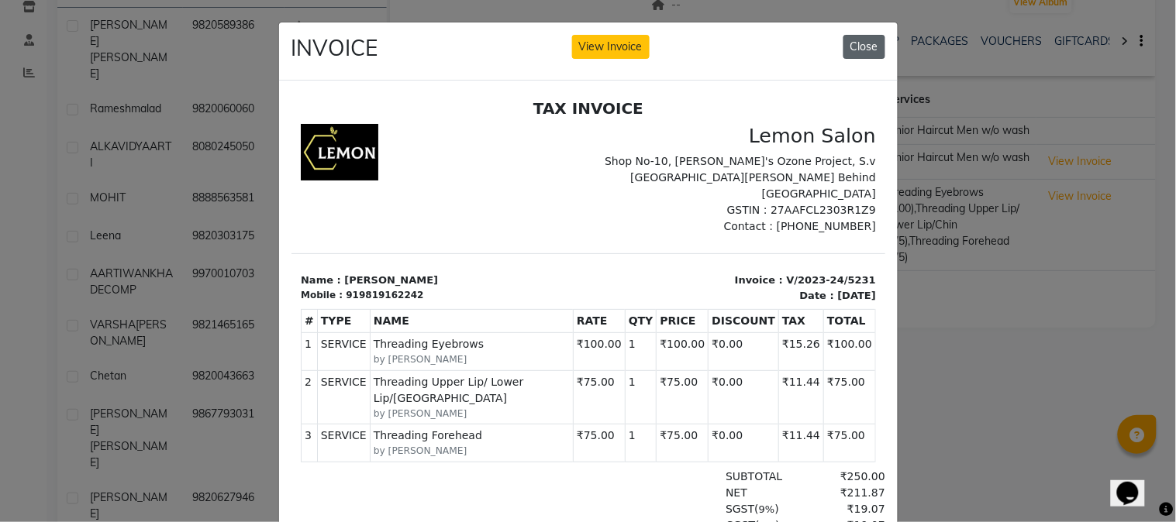
click at [853, 45] on button "Close" at bounding box center [864, 47] width 42 height 24
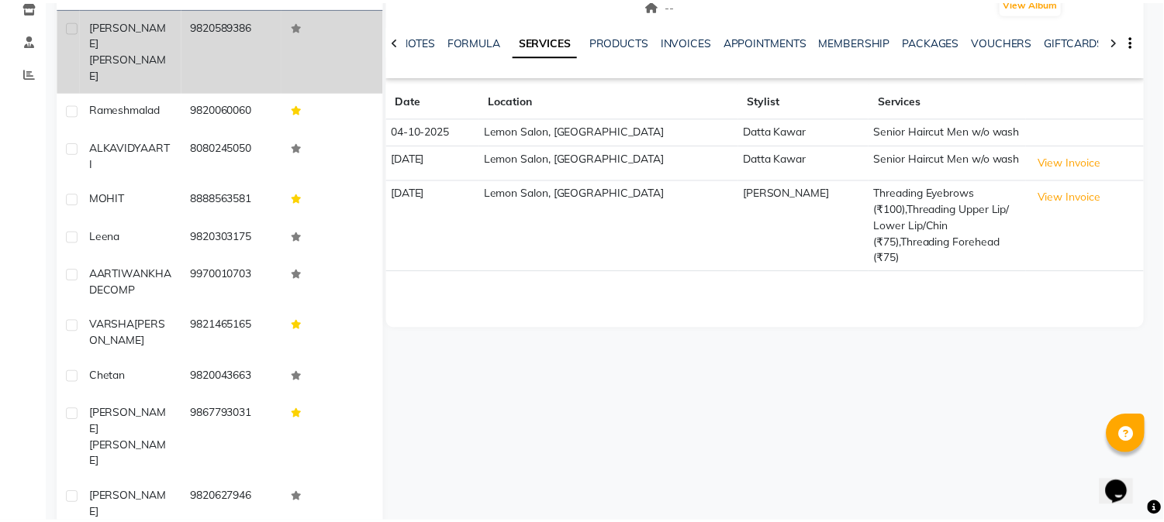
scroll to position [191, 0]
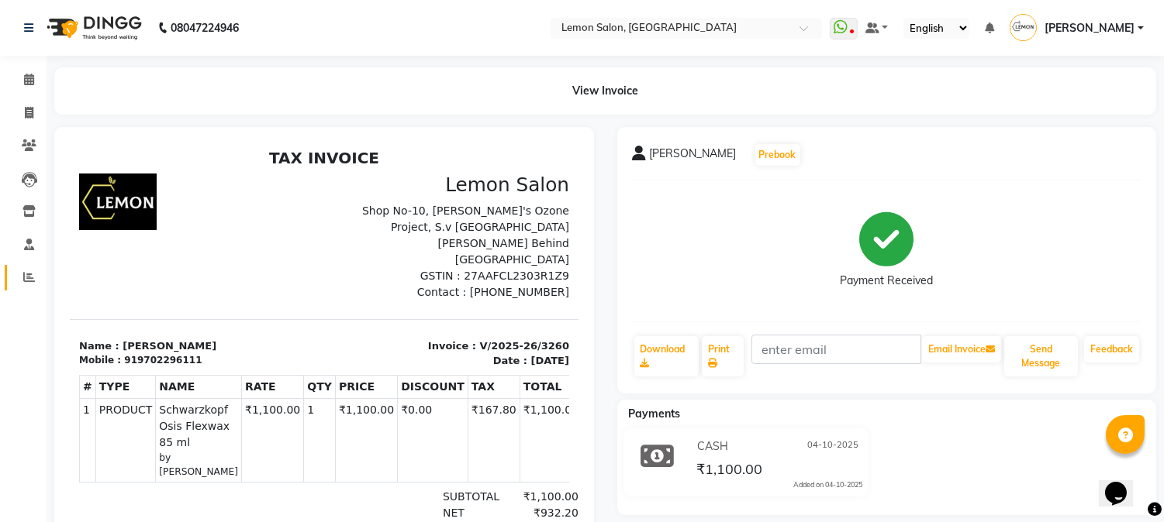
click at [23, 277] on icon at bounding box center [29, 277] width 12 height 12
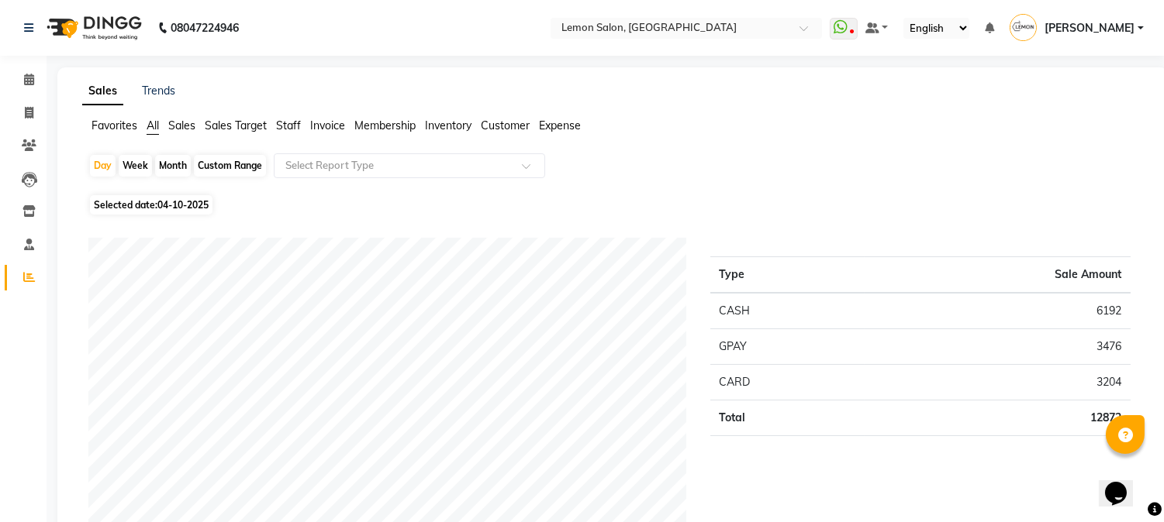
click at [172, 168] on div "Month" at bounding box center [173, 166] width 36 height 22
select select "10"
select select "2025"
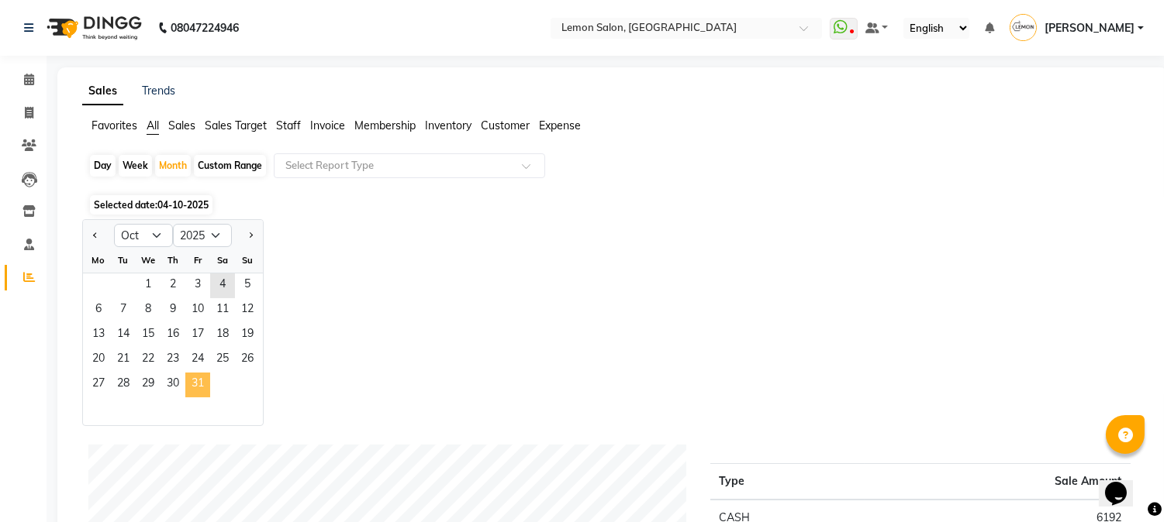
click at [198, 388] on span "31" at bounding box center [197, 385] width 25 height 25
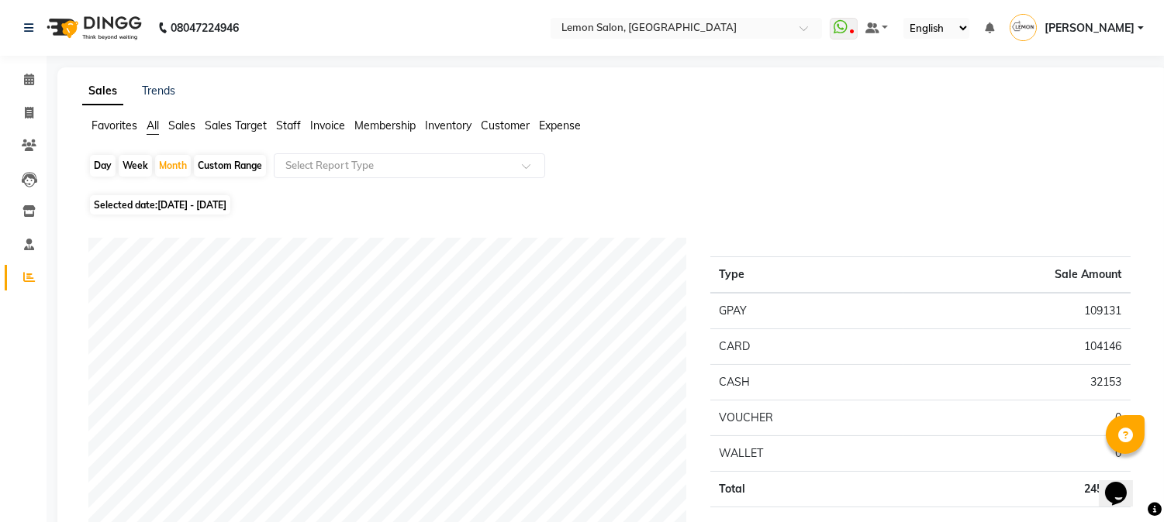
click at [183, 129] on span "Sales" at bounding box center [181, 126] width 27 height 14
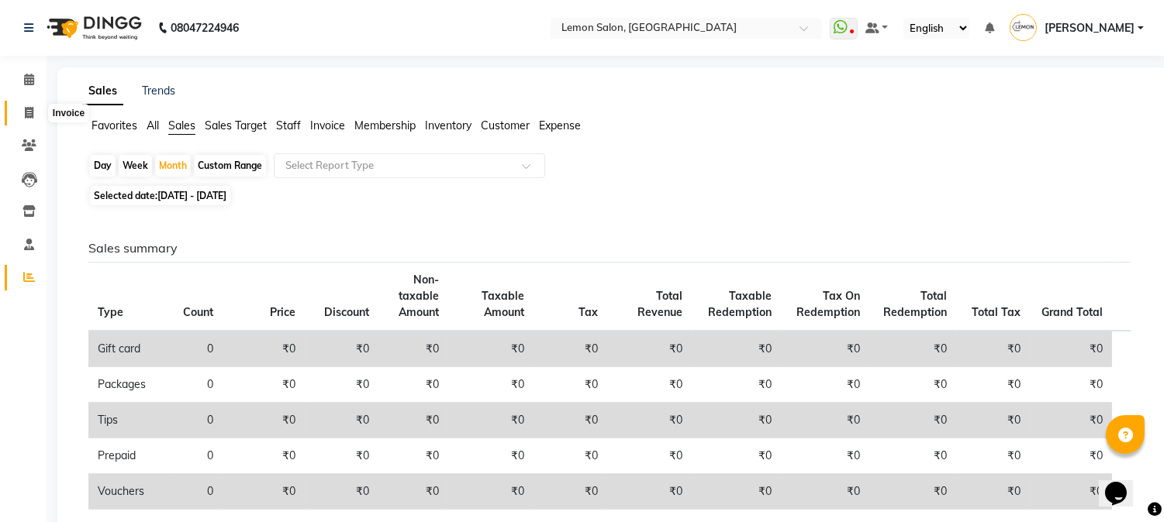
click at [20, 110] on span at bounding box center [29, 114] width 27 height 18
select select "565"
select select "service"
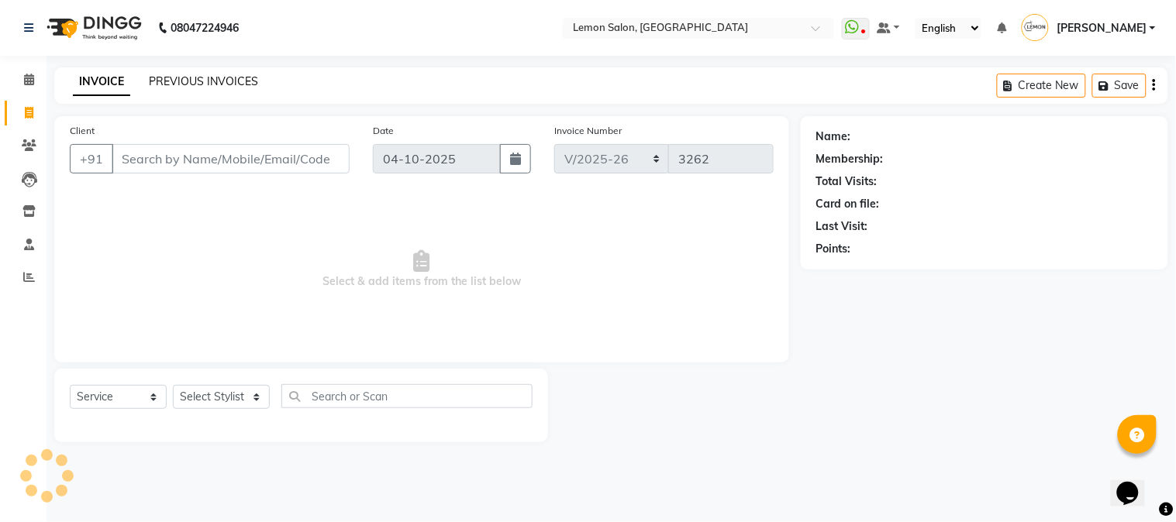
click at [196, 81] on link "PREVIOUS INVOICES" at bounding box center [203, 81] width 109 height 14
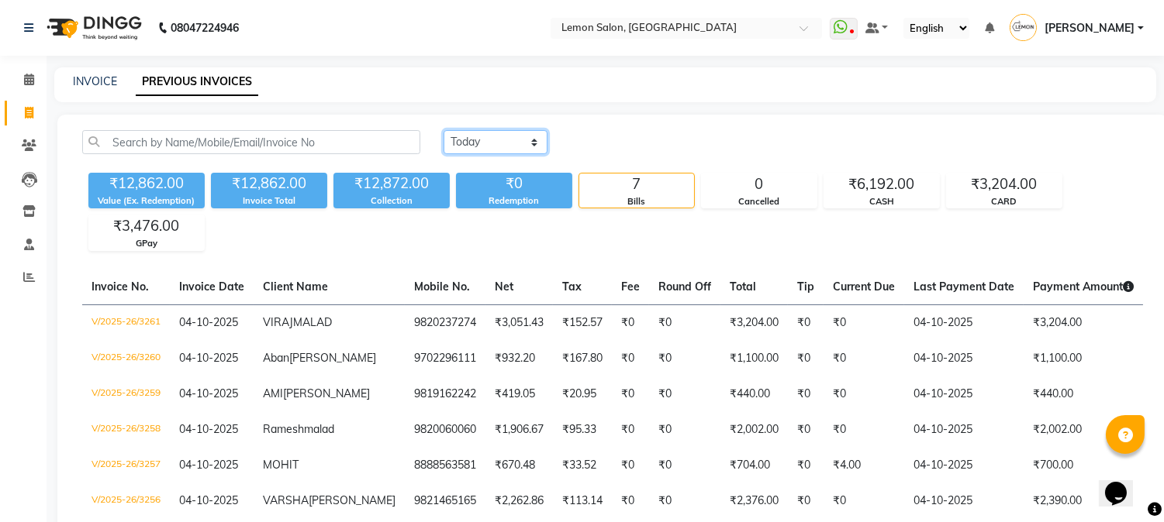
click at [502, 144] on select "Today Yesterday Custom Range" at bounding box center [495, 142] width 104 height 24
select select "yesterday"
click at [443, 130] on select "Today Yesterday Custom Range" at bounding box center [495, 142] width 104 height 24
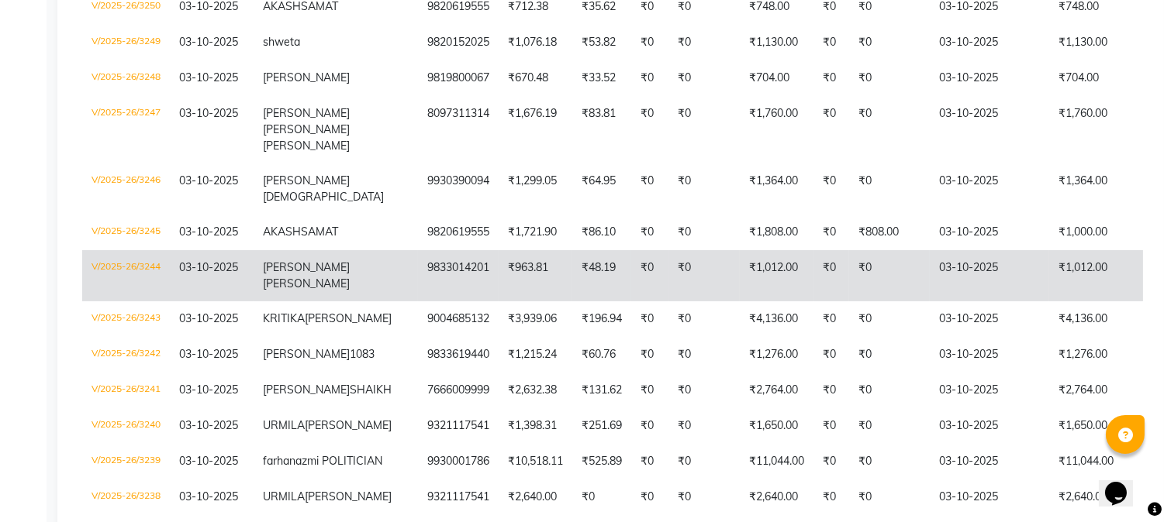
scroll to position [688, 0]
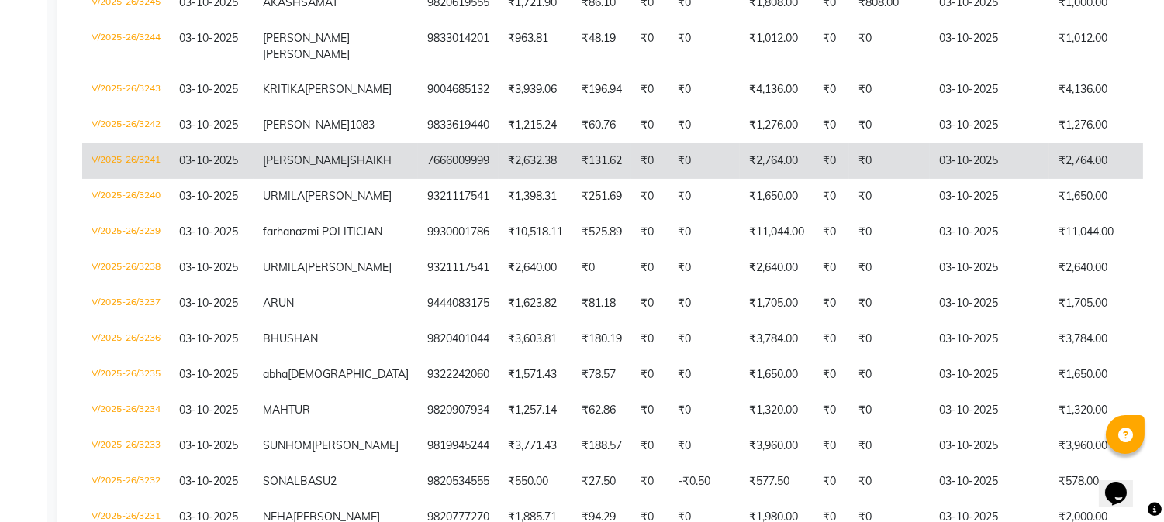
click at [290, 167] on span "AFREEN SAYAD" at bounding box center [306, 160] width 87 height 14
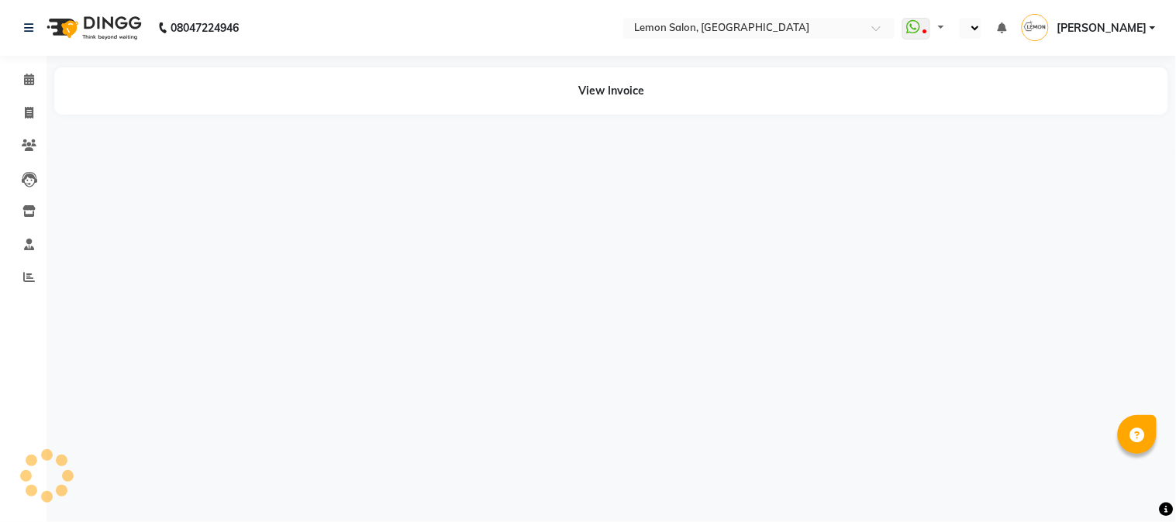
select select "en"
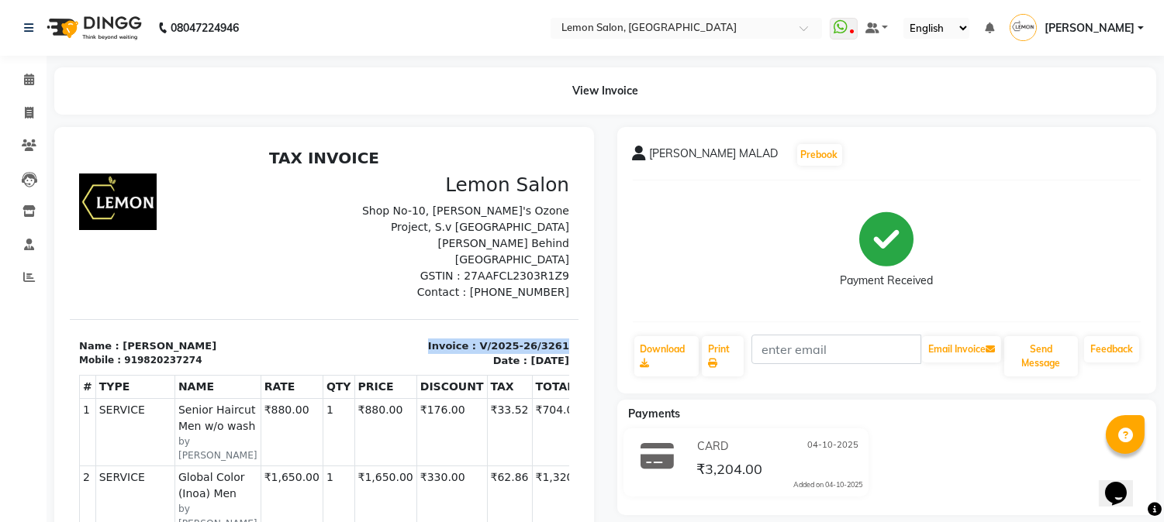
drag, startPoint x: 422, startPoint y: 329, endPoint x: 552, endPoint y: 322, distance: 130.4
click at [552, 322] on html "TAX INVOICE Lemon Salon Shop No-10, Rustomjee's Ozone Project, S.v Road Laxmi S…" at bounding box center [324, 494] width 509 height 705
copy p "Invoice : V/2025-26/3261"
click at [32, 83] on icon at bounding box center [29, 80] width 10 height 12
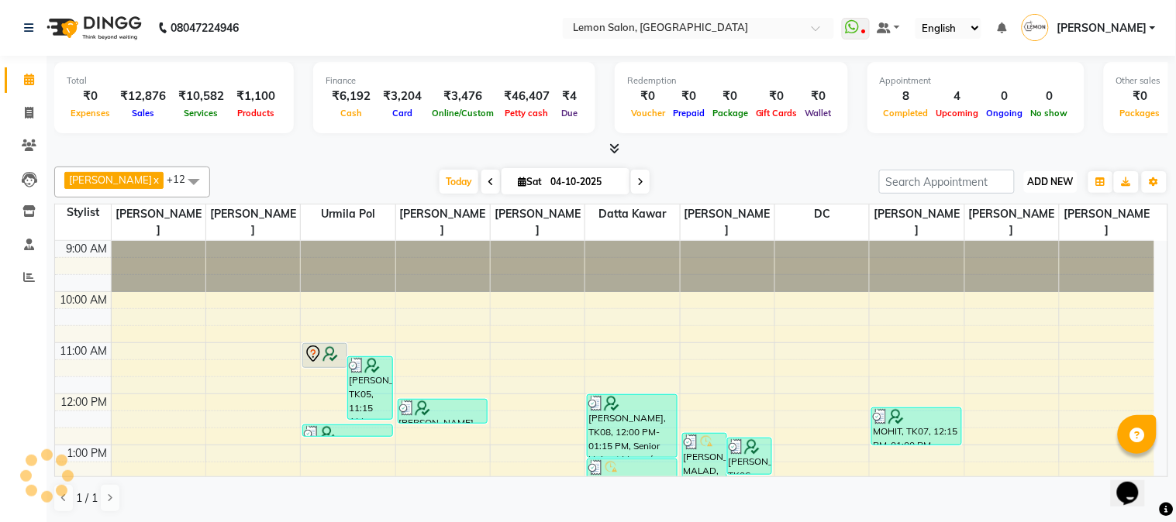
click at [1037, 182] on span "ADD NEW" at bounding box center [1051, 182] width 46 height 12
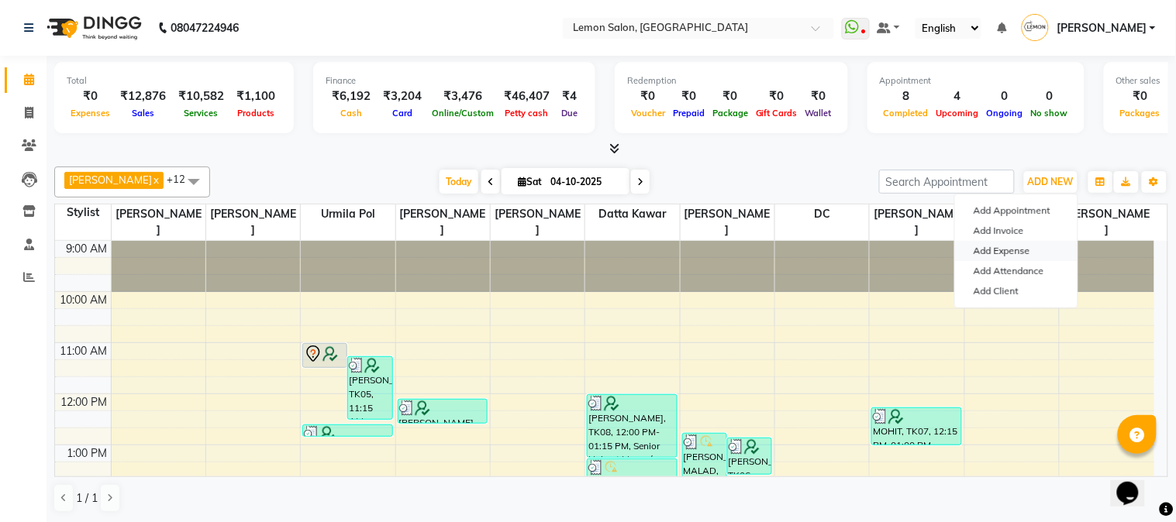
click at [988, 256] on link "Add Expense" at bounding box center [1016, 251] width 122 height 20
select select "1"
select select "2524"
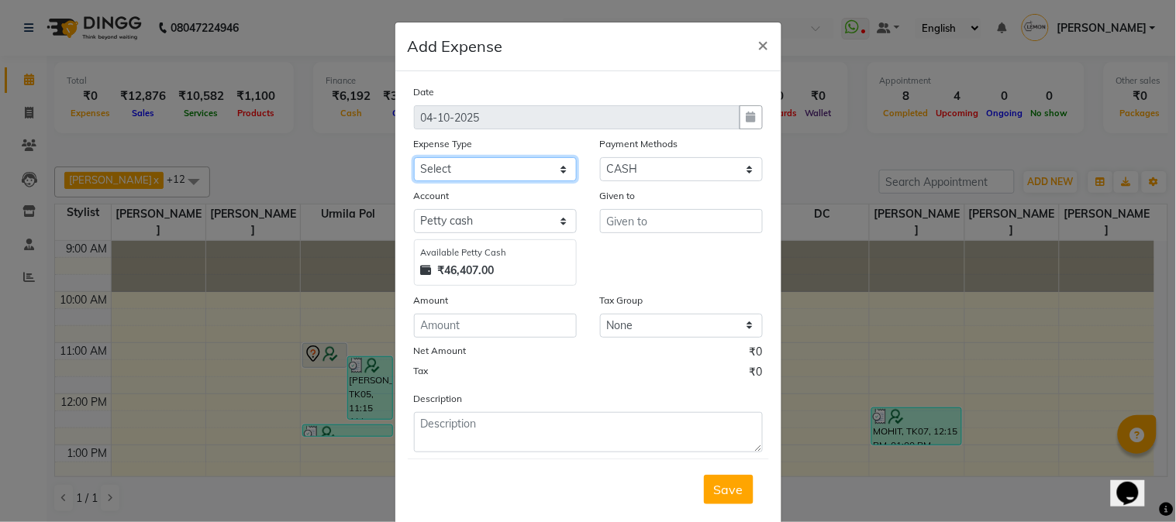
click at [471, 171] on select "Select Advance Cash transfer to hub Laundry Loan Membership Milk Miscellaneous …" at bounding box center [495, 169] width 163 height 24
select select "2706"
click at [414, 157] on select "Select Advance Cash transfer to hub Laundry Loan Membership Milk Miscellaneous …" at bounding box center [495, 169] width 163 height 24
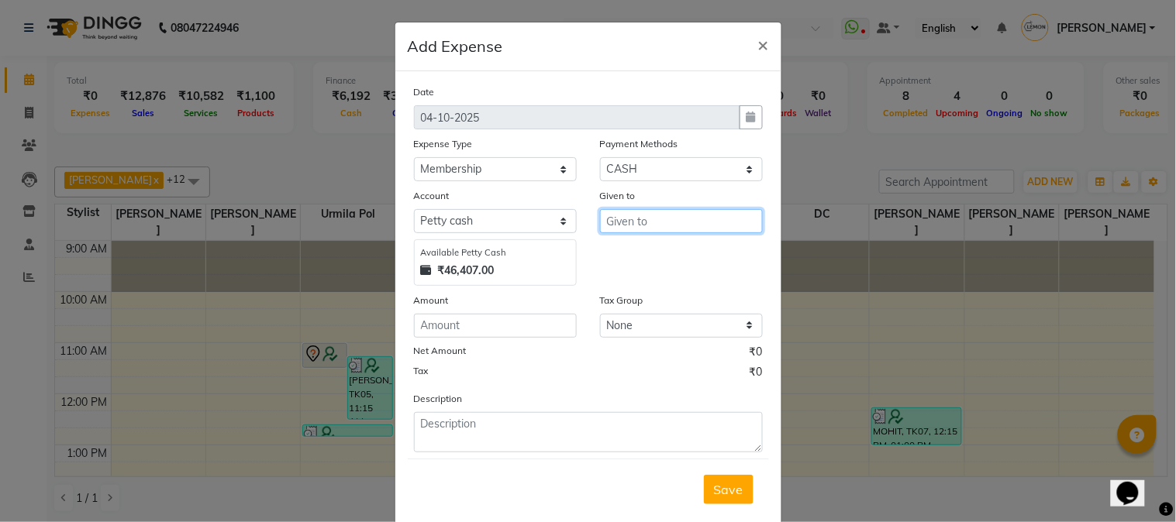
click at [634, 226] on input "text" at bounding box center [681, 221] width 163 height 24
click at [634, 251] on span "Sana" at bounding box center [634, 255] width 31 height 16
type input "[PERSON_NAME]"
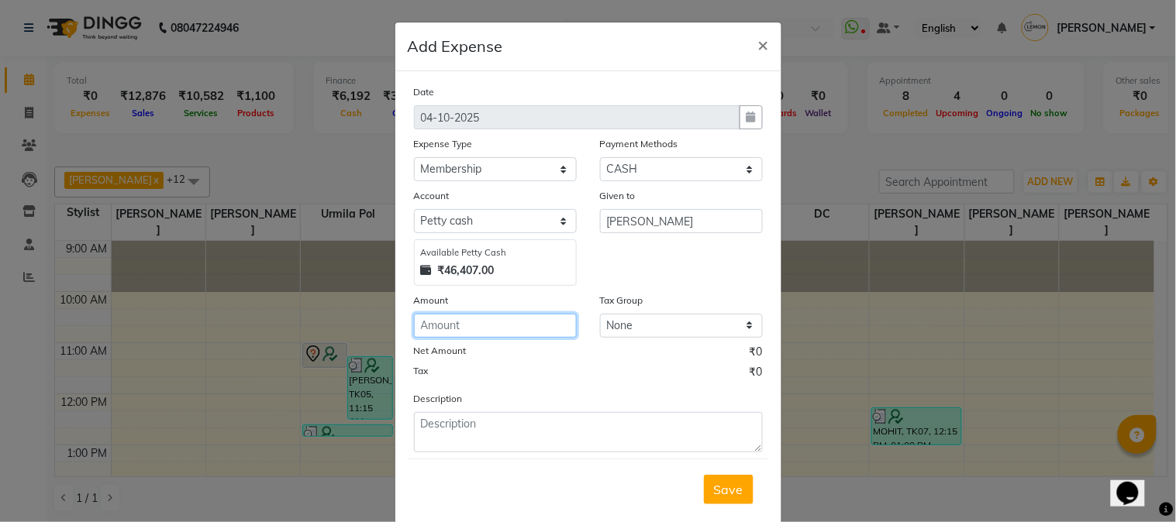
click at [491, 327] on input "number" at bounding box center [495, 326] width 163 height 24
type input "100"
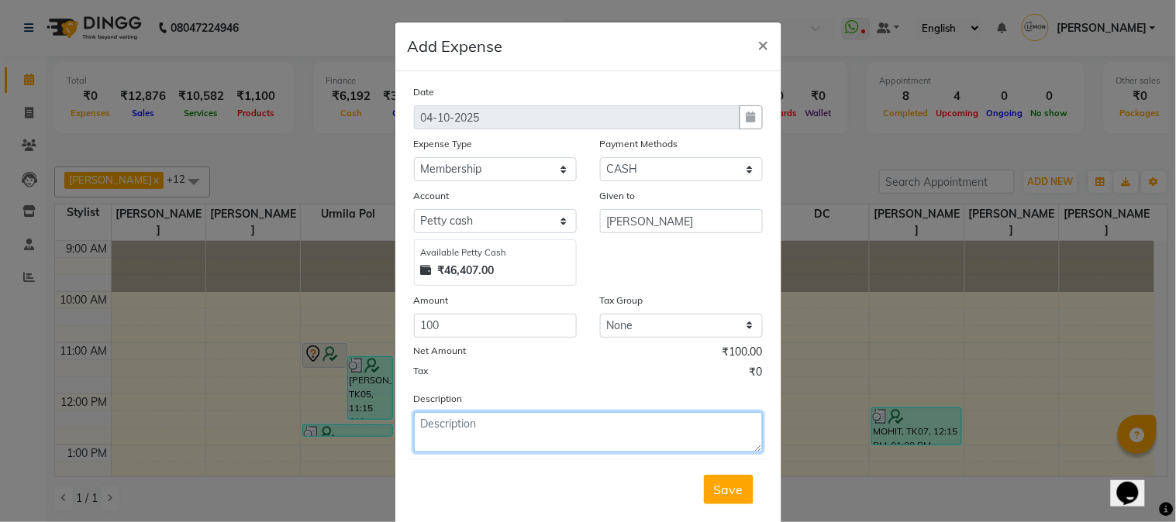
click at [447, 443] on textarea at bounding box center [588, 432] width 349 height 40
paste textarea "Invoice : V/2025-26/3261"
type textarea "Invoice : V/2025-26/3261"
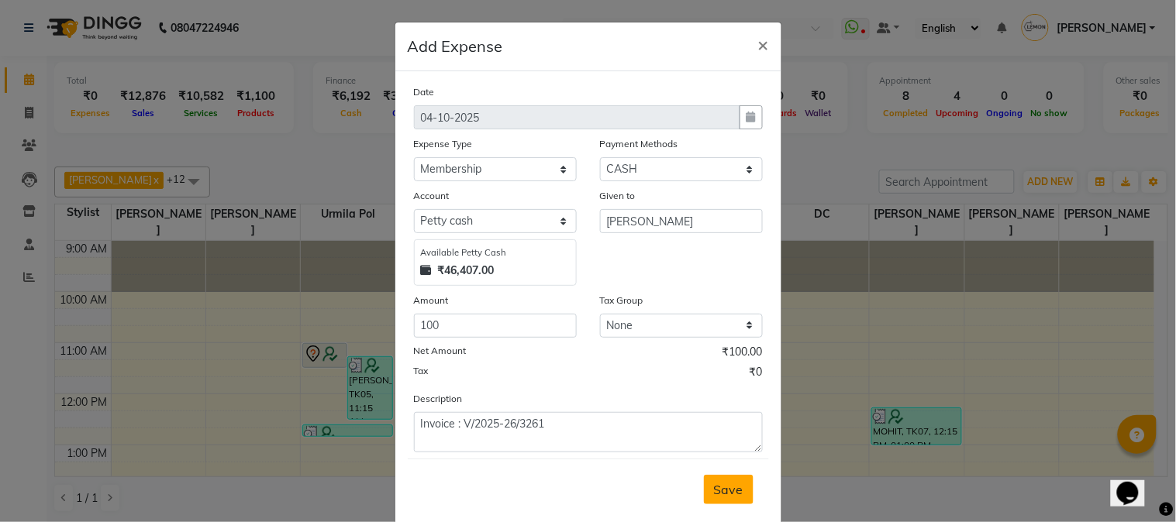
click at [724, 488] on span "Save" at bounding box center [728, 490] width 29 height 16
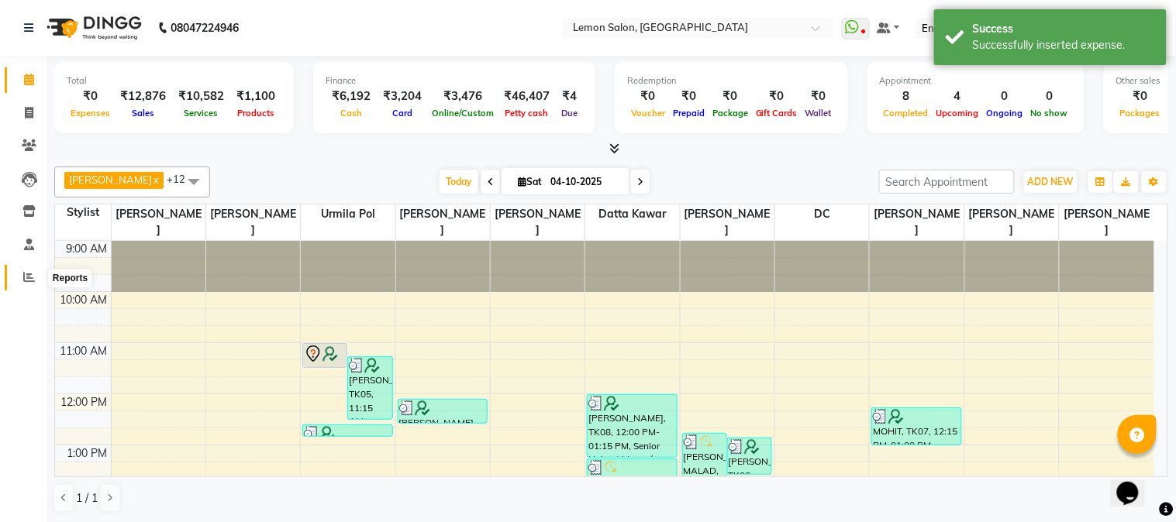
click at [26, 274] on icon at bounding box center [29, 277] width 12 height 12
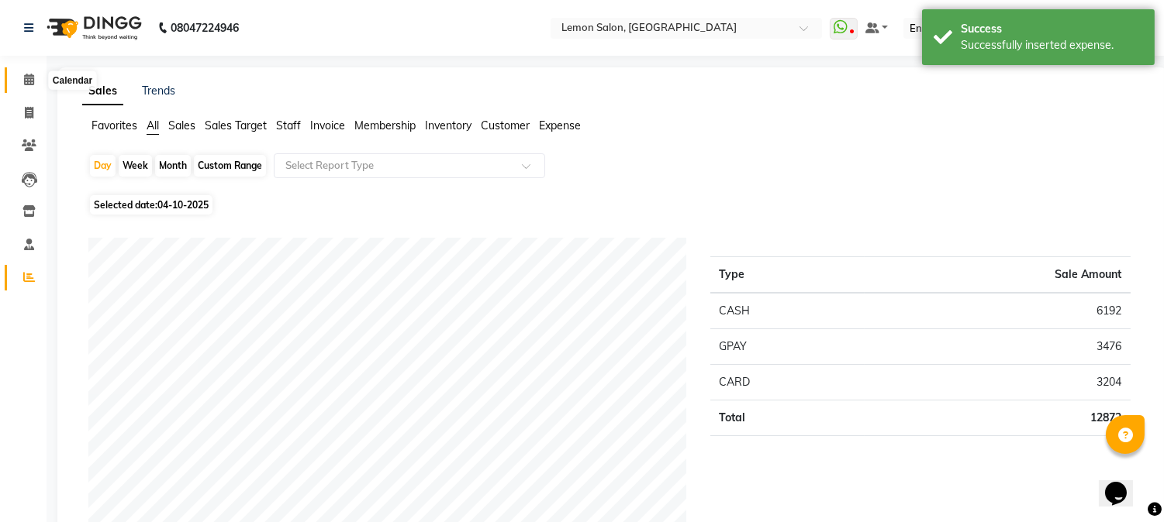
click at [24, 74] on icon at bounding box center [29, 80] width 10 height 12
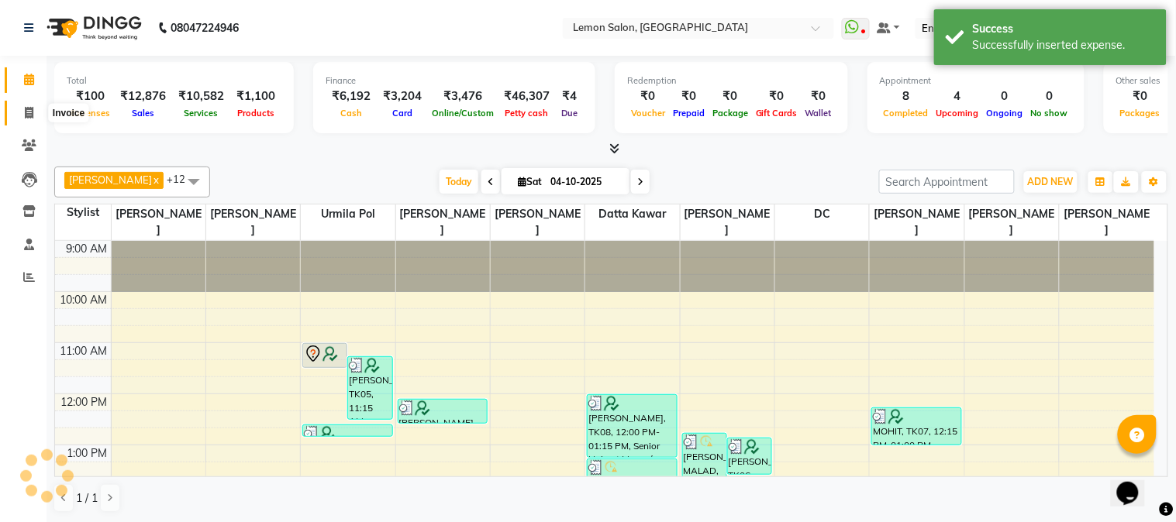
click at [29, 105] on span at bounding box center [29, 114] width 27 height 18
select select "service"
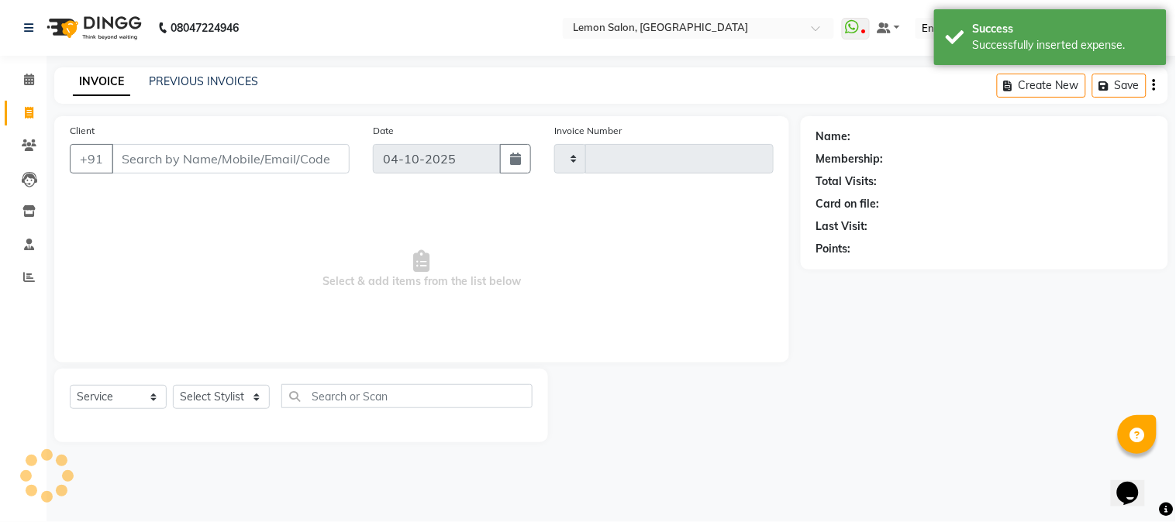
type input "3262"
select select "565"
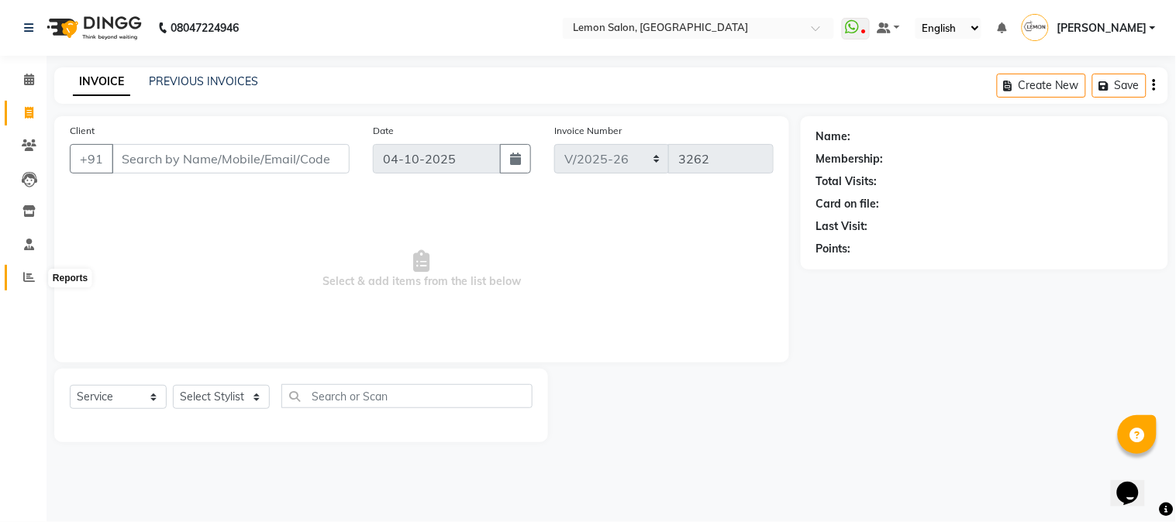
click at [32, 283] on icon at bounding box center [29, 277] width 12 height 12
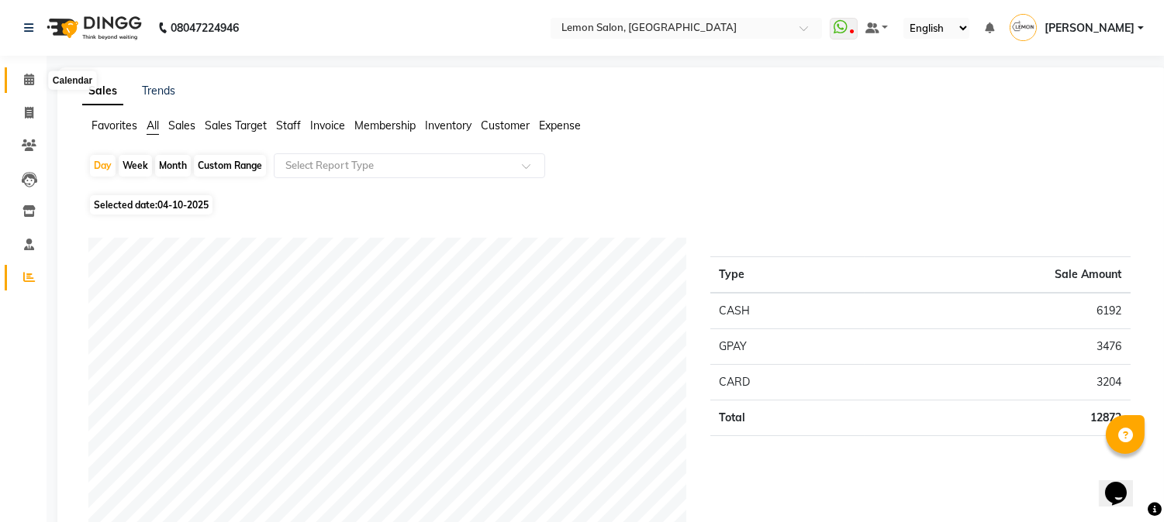
click at [22, 81] on span at bounding box center [29, 80] width 27 height 18
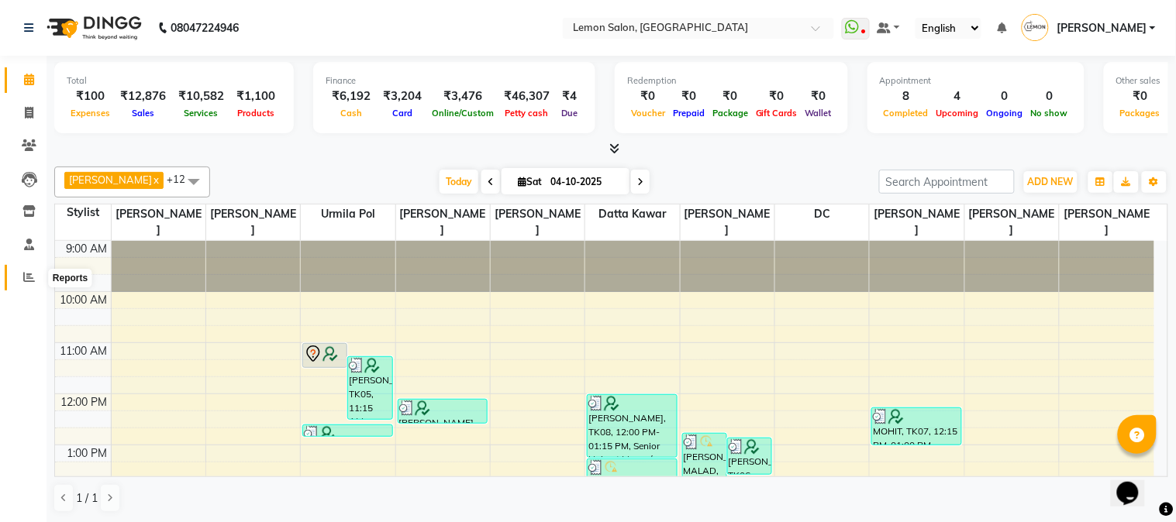
click at [25, 282] on icon at bounding box center [29, 277] width 12 height 12
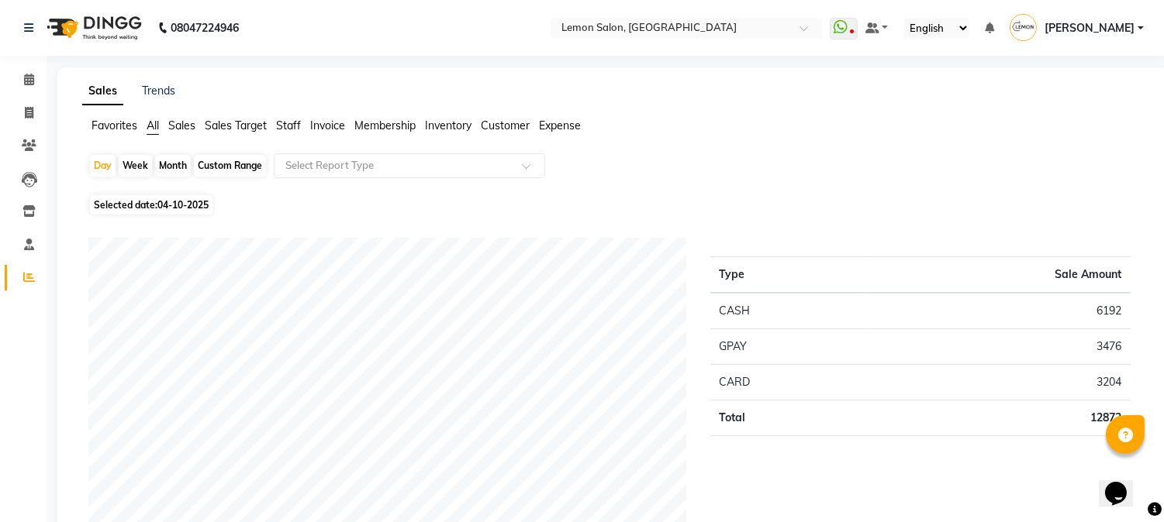
click at [941, 156] on div "Day Week Month Custom Range Select Report Type" at bounding box center [612, 171] width 1048 height 37
click at [33, 78] on span at bounding box center [29, 80] width 27 height 18
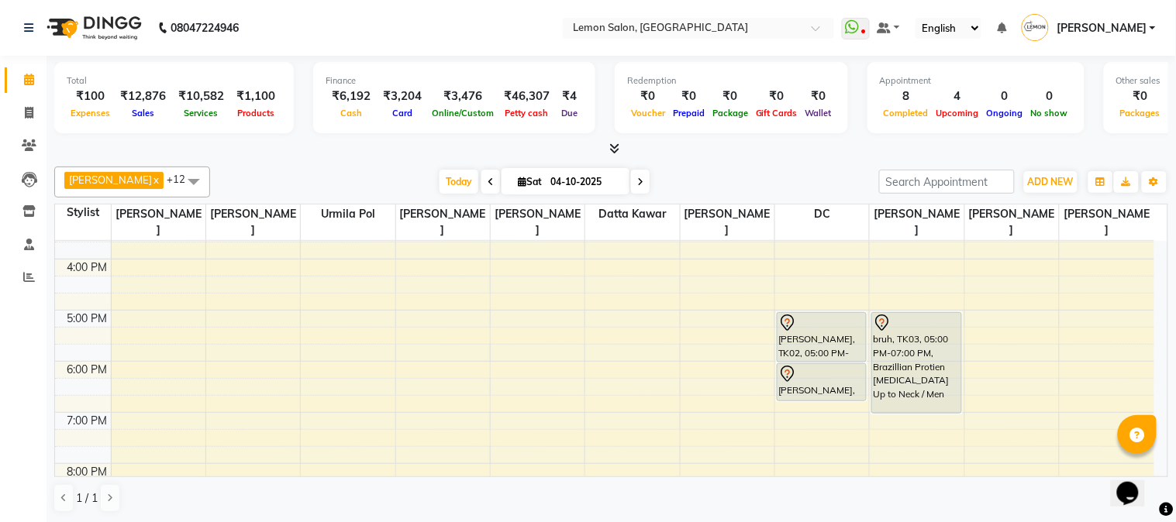
scroll to position [361, 0]
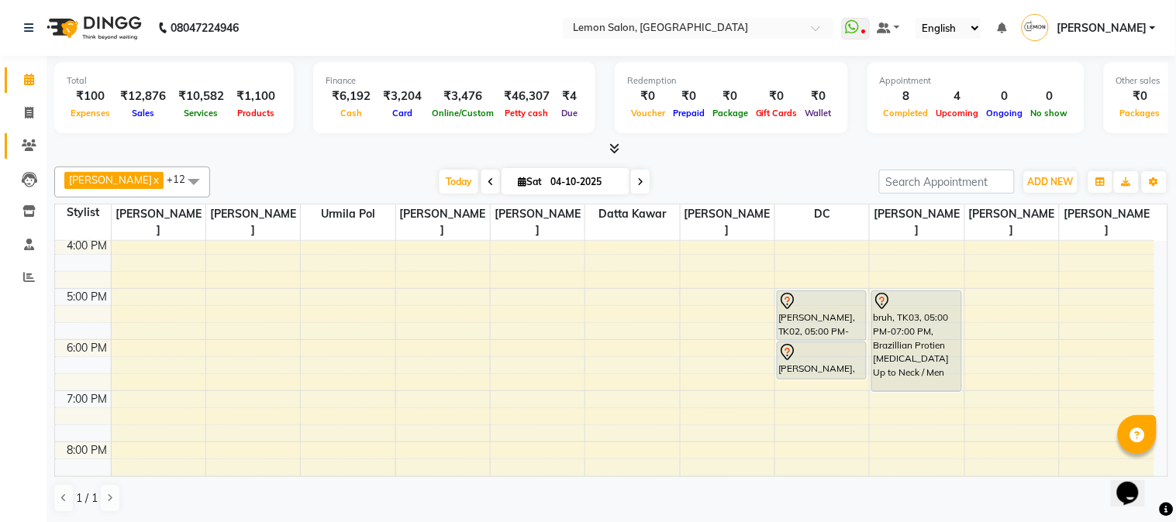
click at [23, 156] on link "Clients" at bounding box center [23, 146] width 37 height 26
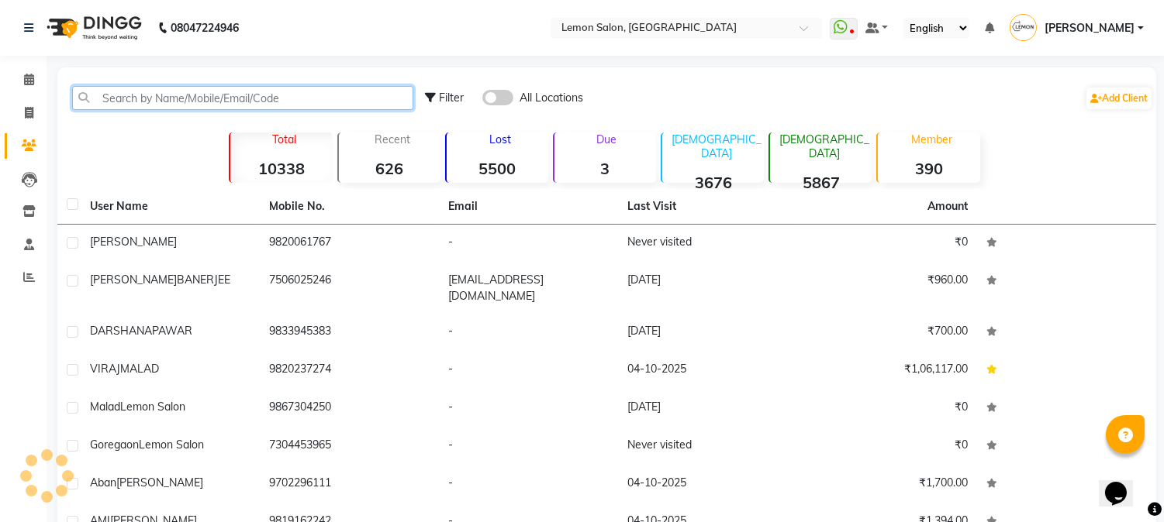
click at [141, 95] on input "text" at bounding box center [242, 98] width 341 height 24
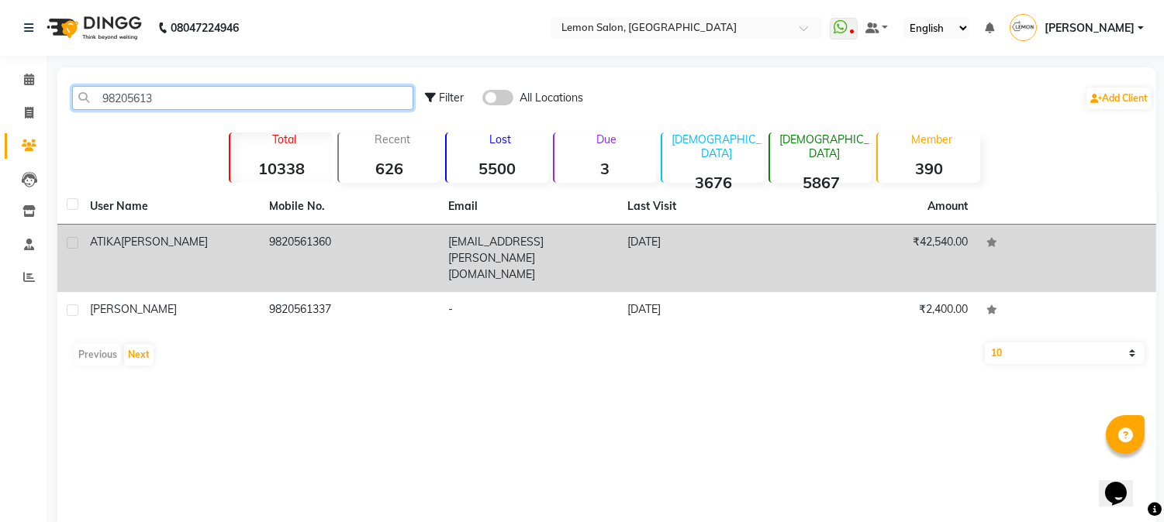
type input "98205613"
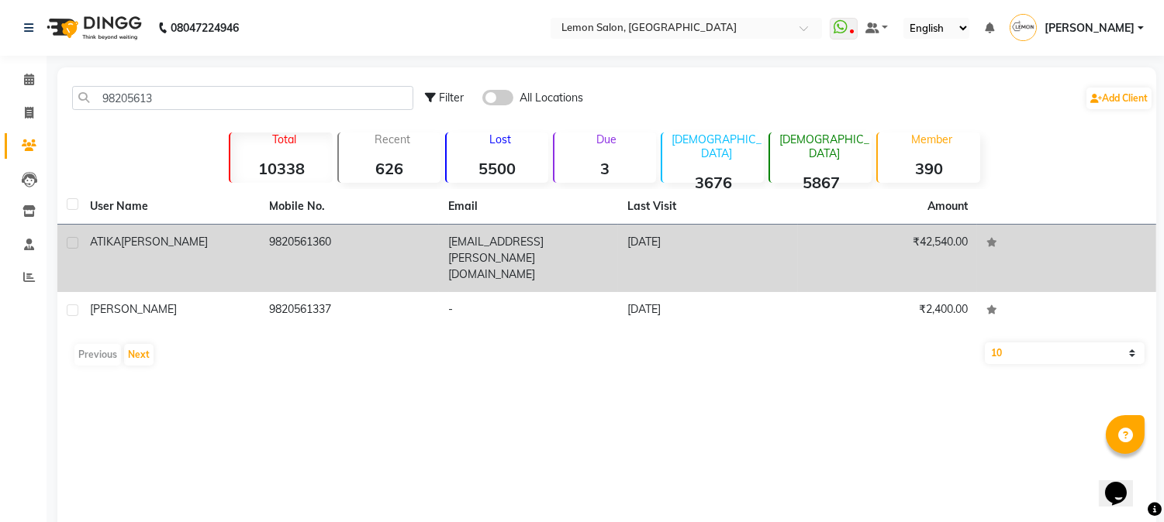
drag, startPoint x: 322, startPoint y: 259, endPoint x: 326, endPoint y: 245, distance: 14.5
click at [322, 257] on td "9820561360" at bounding box center [349, 258] width 179 height 67
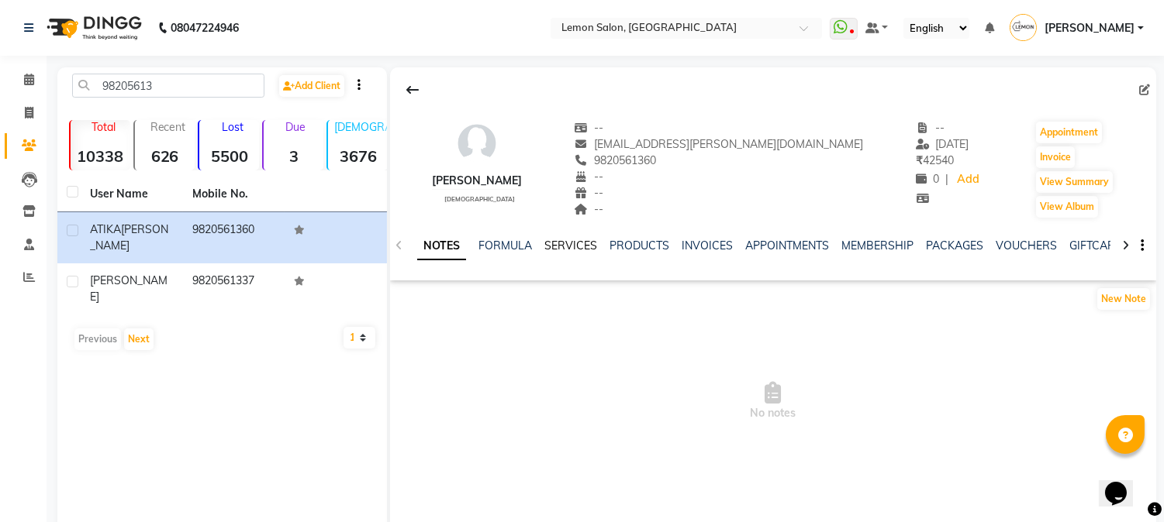
click at [560, 246] on link "SERVICES" at bounding box center [570, 246] width 53 height 14
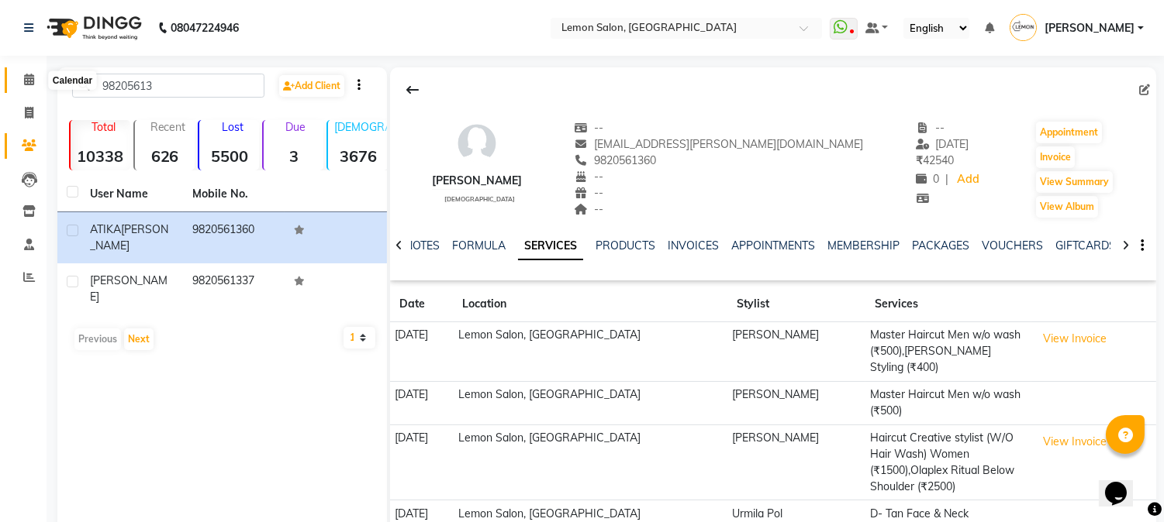
click at [40, 88] on span at bounding box center [29, 80] width 27 height 18
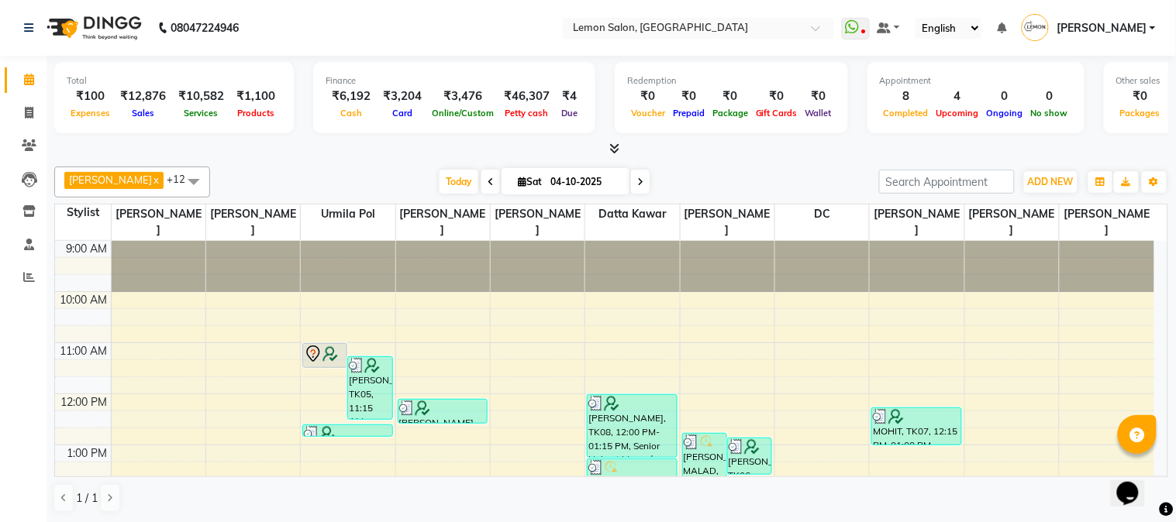
scroll to position [229, 0]
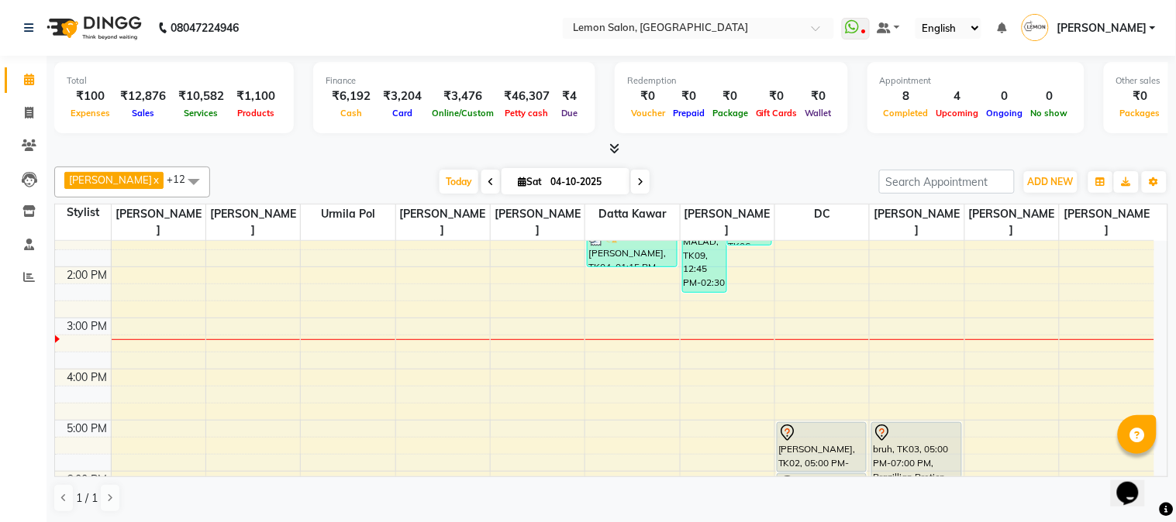
click at [645, 179] on span at bounding box center [640, 182] width 19 height 24
type input "05-10-2025"
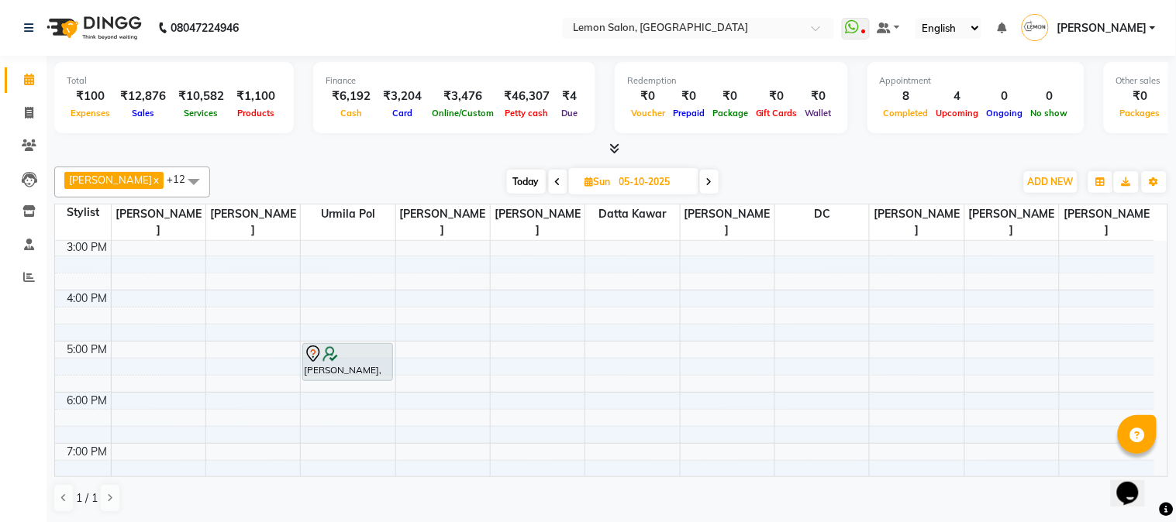
click at [819, 250] on div "9:00 AM 10:00 AM 11:00 AM 12:00 PM 1:00 PM 2:00 PM 3:00 PM 4:00 PM 5:00 PM 6:00…" at bounding box center [604, 291] width 1099 height 716
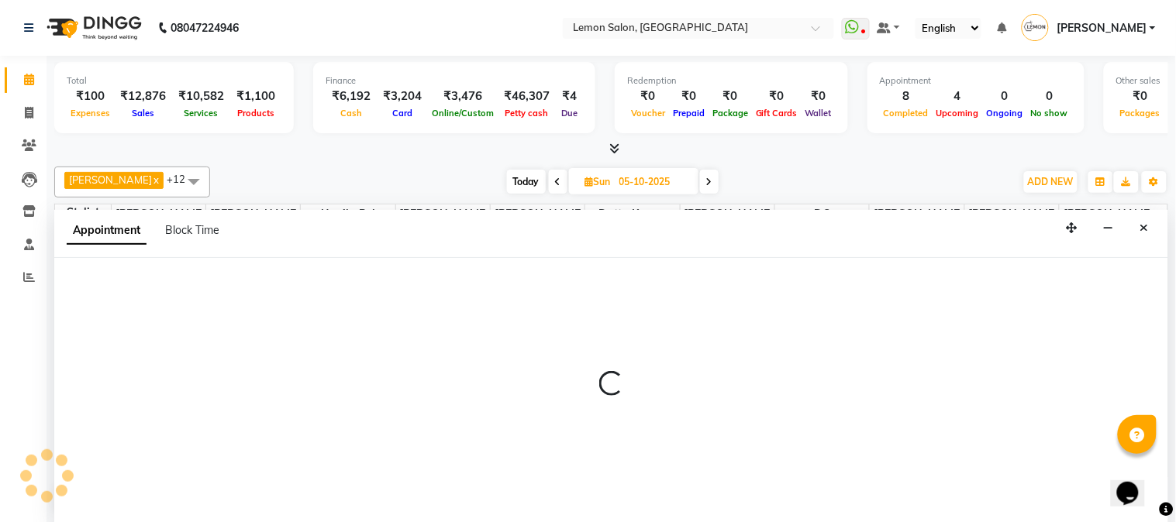
select select "7892"
select select "900"
select select "tentative"
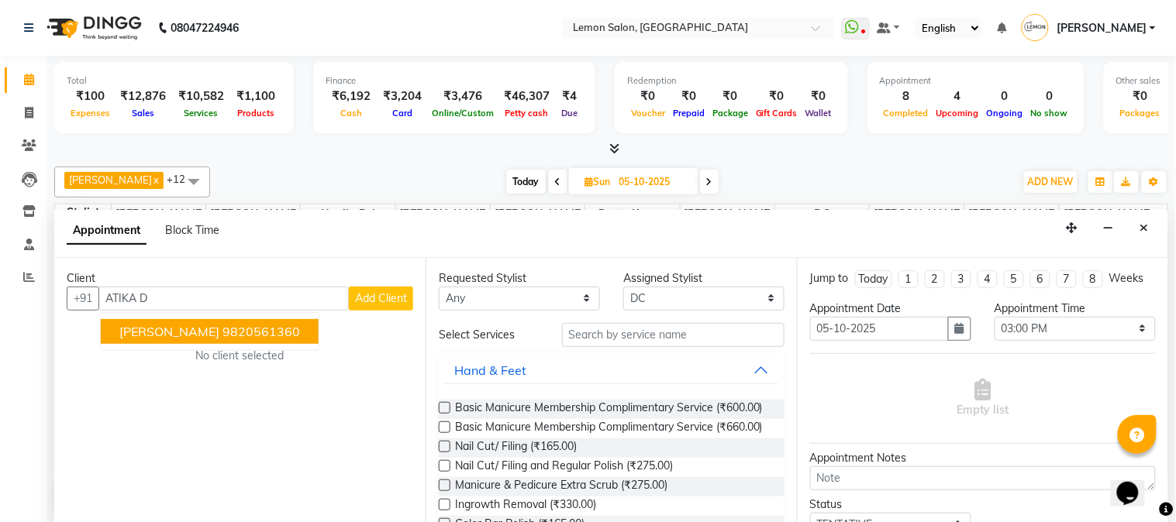
click at [222, 329] on ngb-highlight "9820561360" at bounding box center [261, 332] width 78 height 16
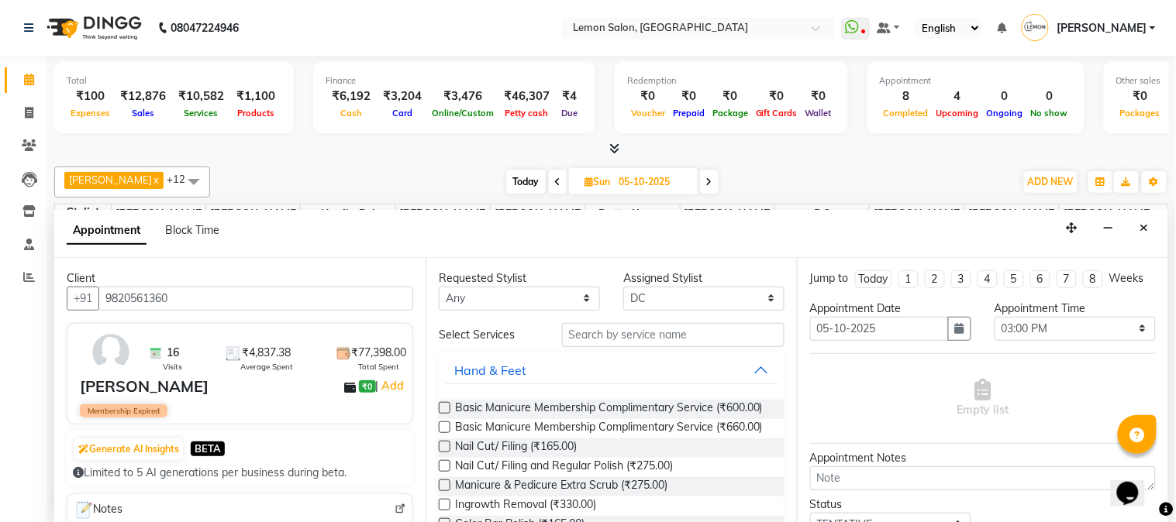
type input "9820561360"
click at [602, 329] on input "text" at bounding box center [673, 335] width 222 height 24
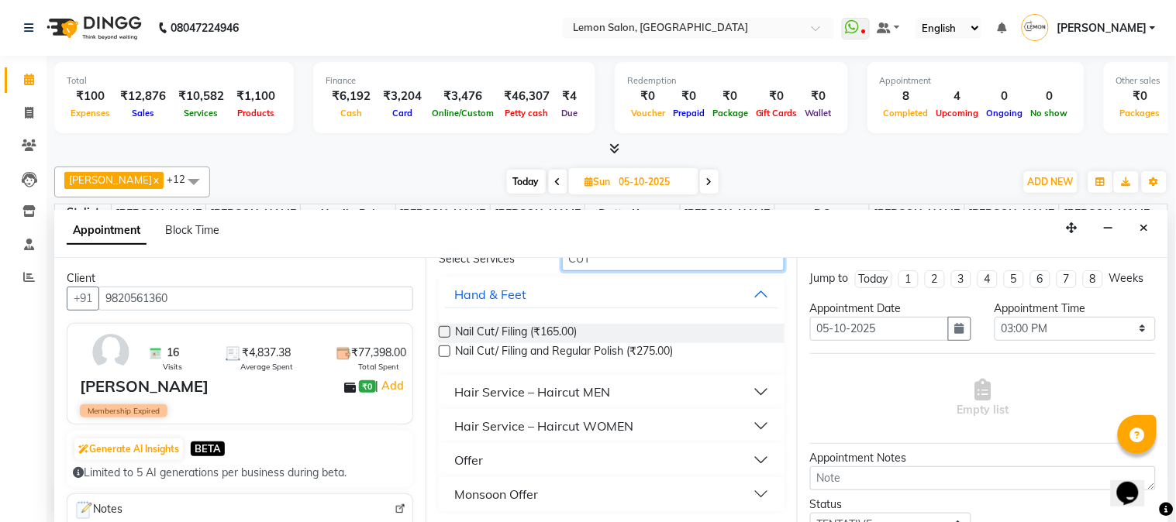
type input "CUT"
click at [581, 383] on div "Hair Service – Haircut MEN" at bounding box center [532, 392] width 156 height 19
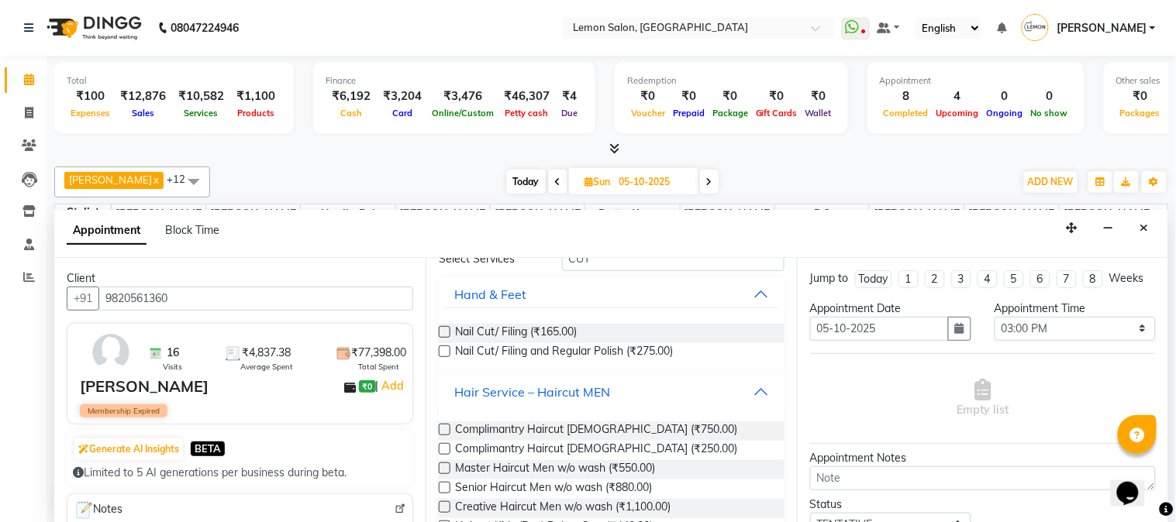
scroll to position [216, 0]
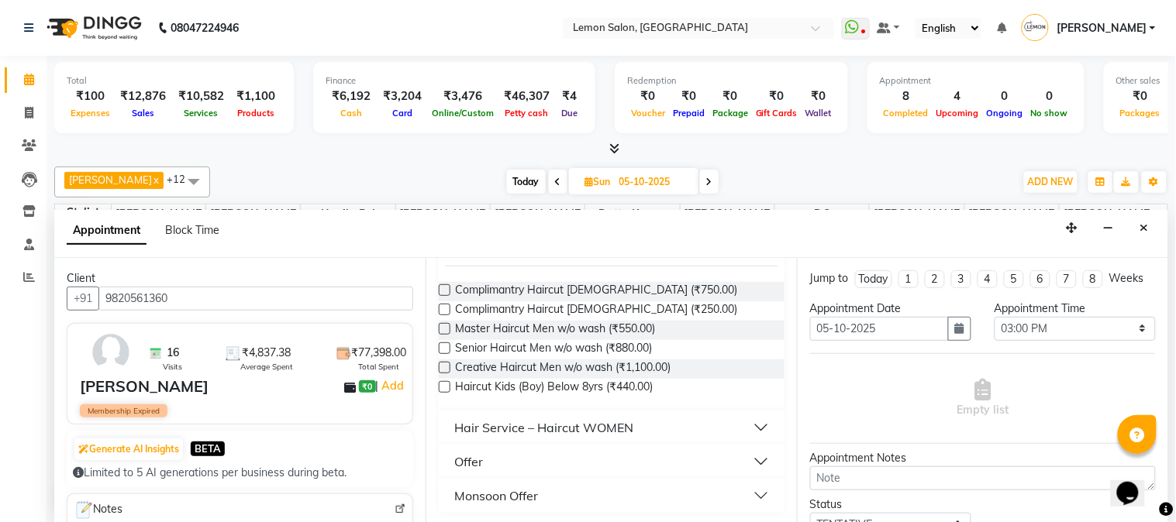
click at [443, 347] on label at bounding box center [445, 349] width 12 height 12
click at [443, 347] on input "checkbox" at bounding box center [444, 350] width 10 height 10
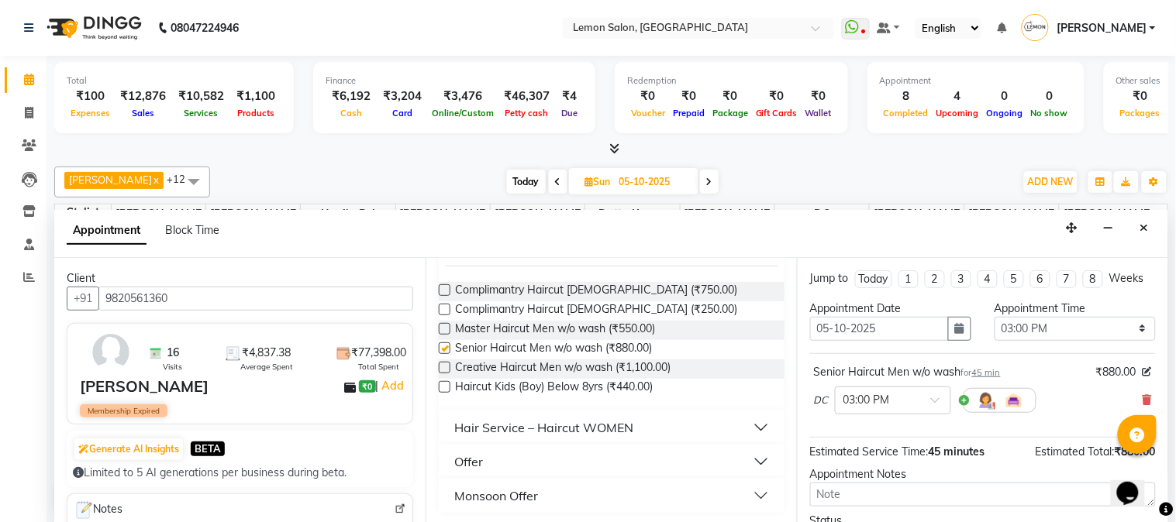
checkbox input "false"
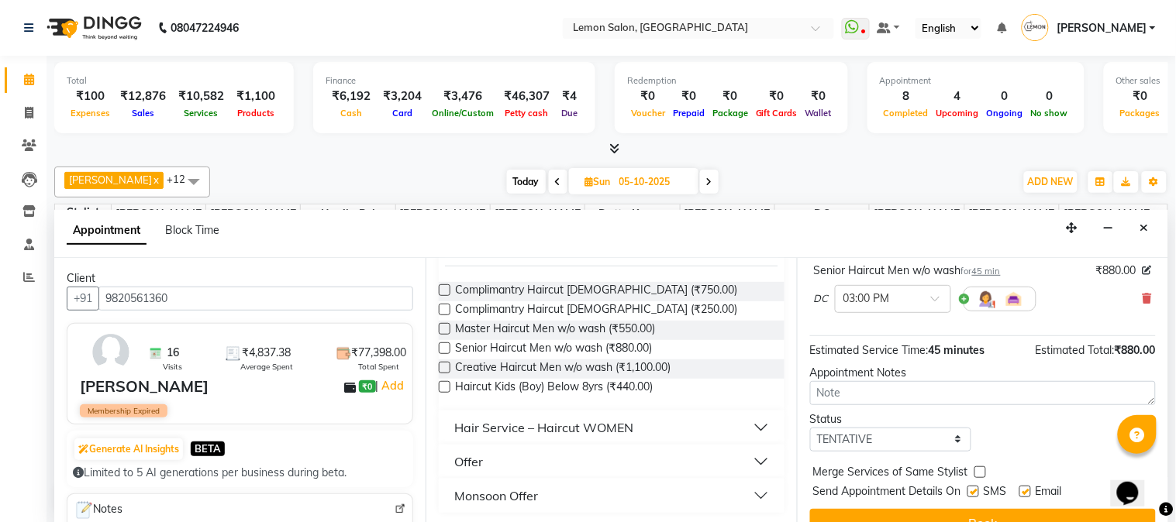
scroll to position [143, 0]
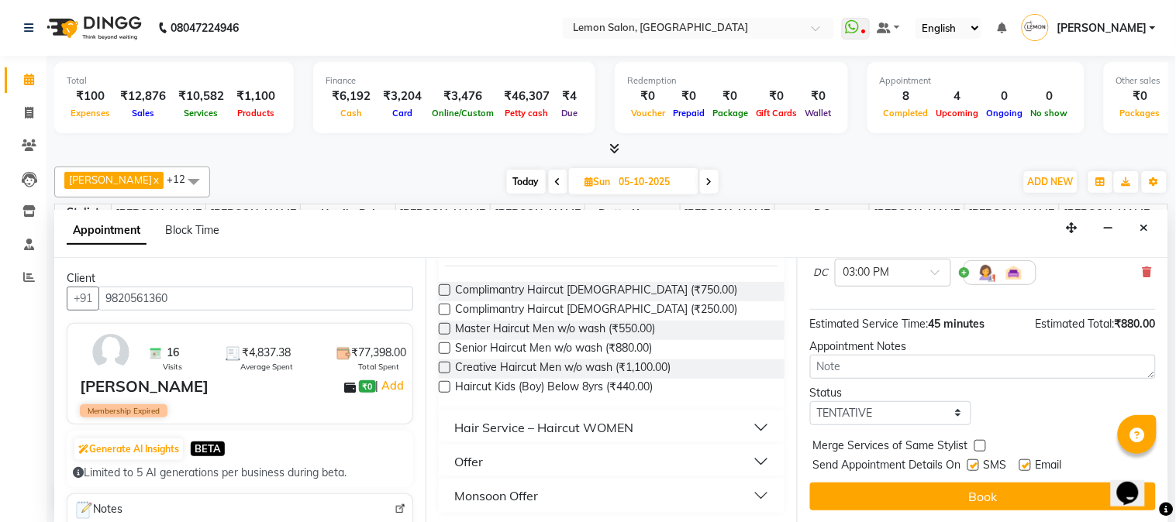
click at [988, 471] on span "SMS" at bounding box center [995, 466] width 23 height 19
click at [986, 474] on div "Jump to Today 1 2 3 4 5 6 7 8 Weeks Appointment Date 05-10-2025 Appointment Tim…" at bounding box center [982, 390] width 371 height 265
drag, startPoint x: 986, startPoint y: 486, endPoint x: 988, endPoint y: 467, distance: 18.7
click at [986, 484] on button "Book" at bounding box center [983, 497] width 346 height 28
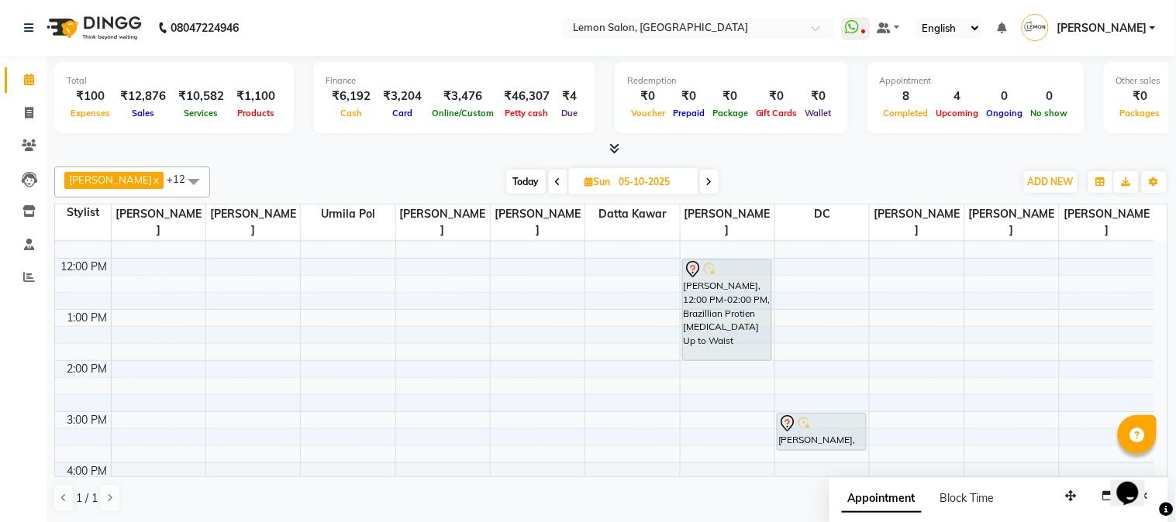
scroll to position [79, 0]
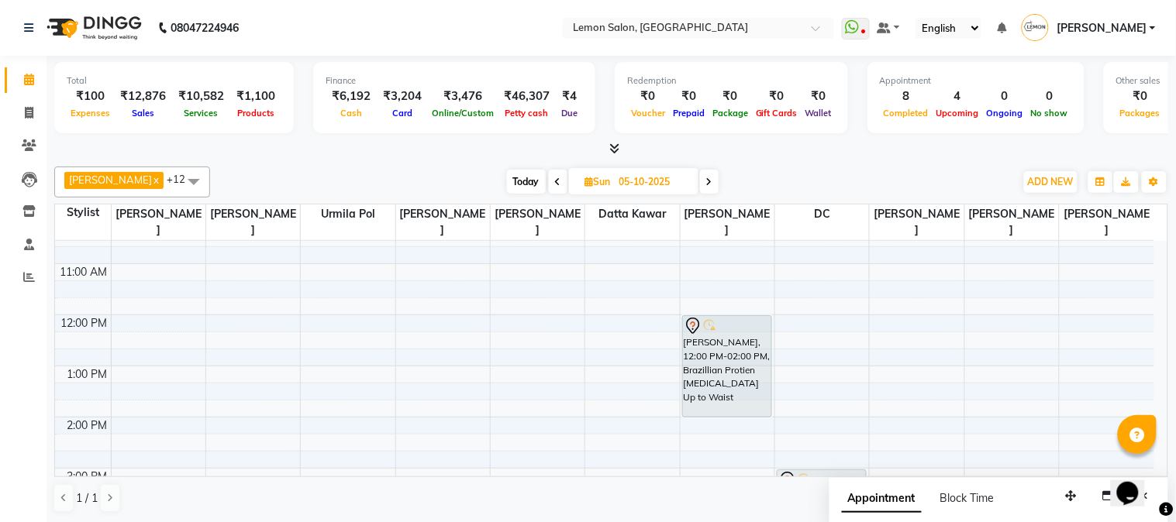
click at [522, 184] on span "Today" at bounding box center [526, 182] width 39 height 24
type input "04-10-2025"
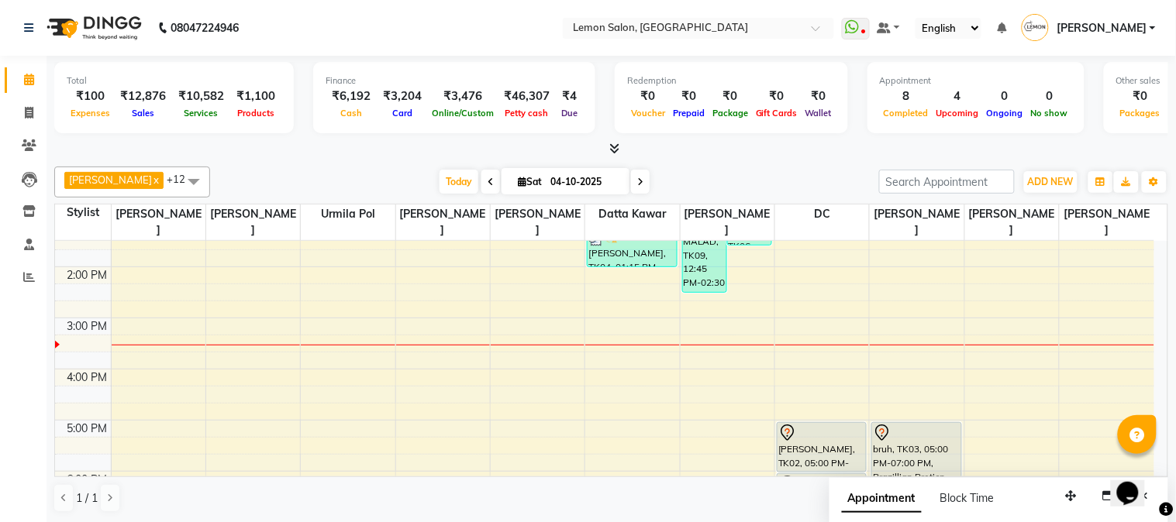
scroll to position [0, 0]
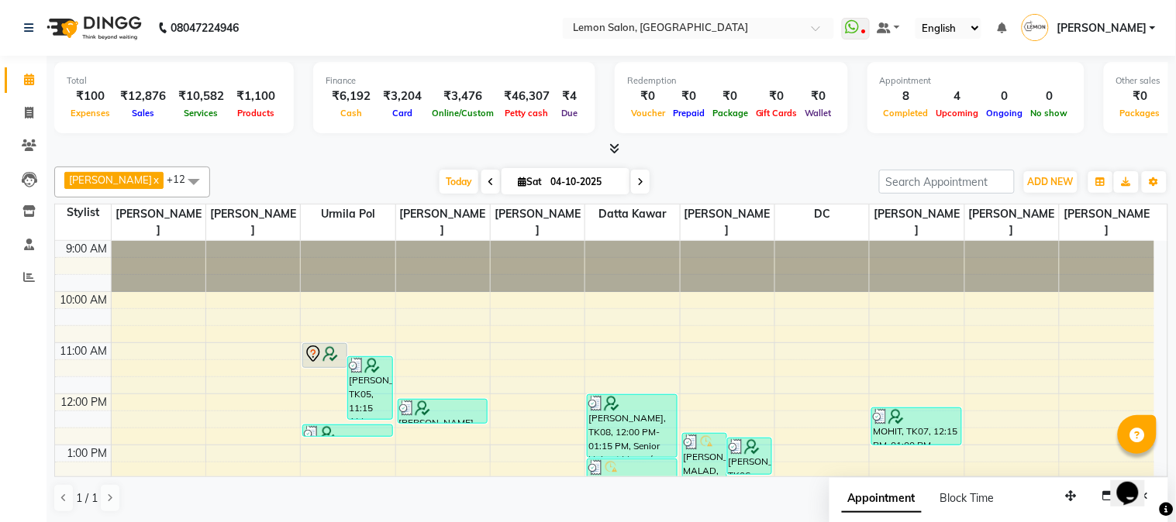
click at [715, 181] on div "Today Sat 04-10-2025" at bounding box center [544, 182] width 653 height 23
click at [31, 279] on icon at bounding box center [29, 277] width 12 height 12
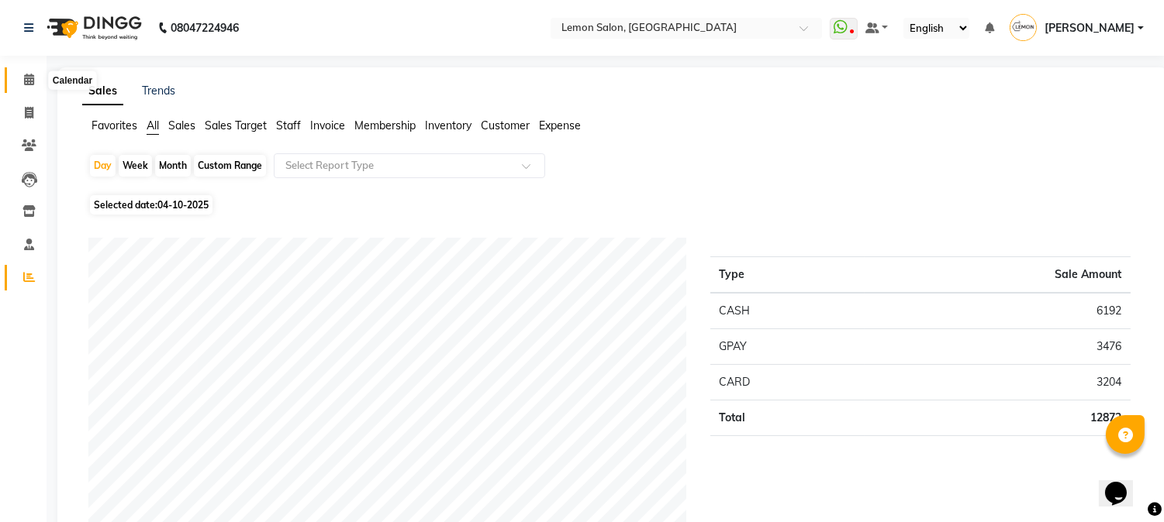
click at [35, 81] on span at bounding box center [29, 80] width 27 height 18
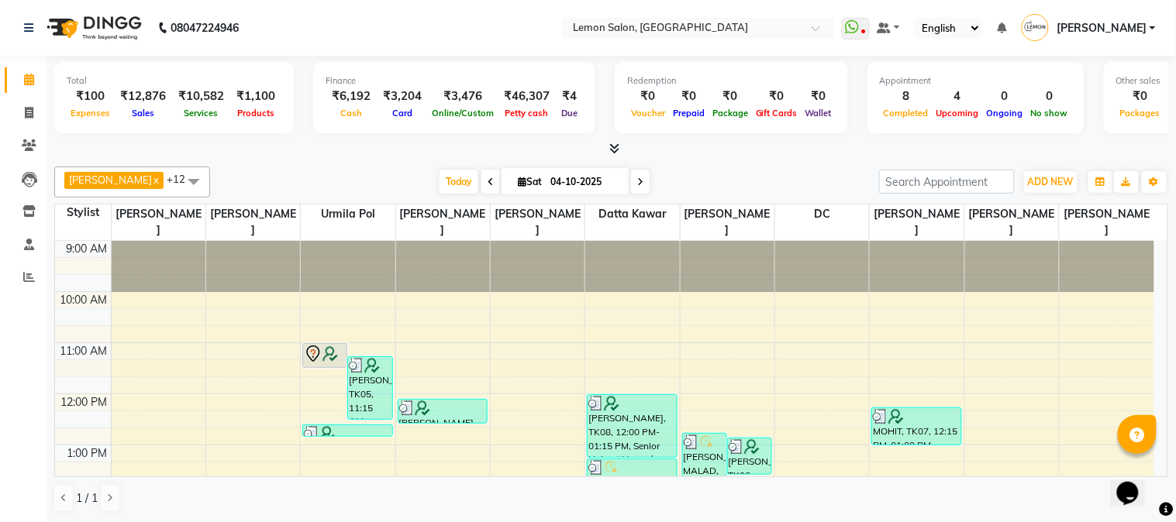
click at [809, 153] on div at bounding box center [611, 149] width 1114 height 16
click at [23, 281] on icon at bounding box center [29, 277] width 12 height 12
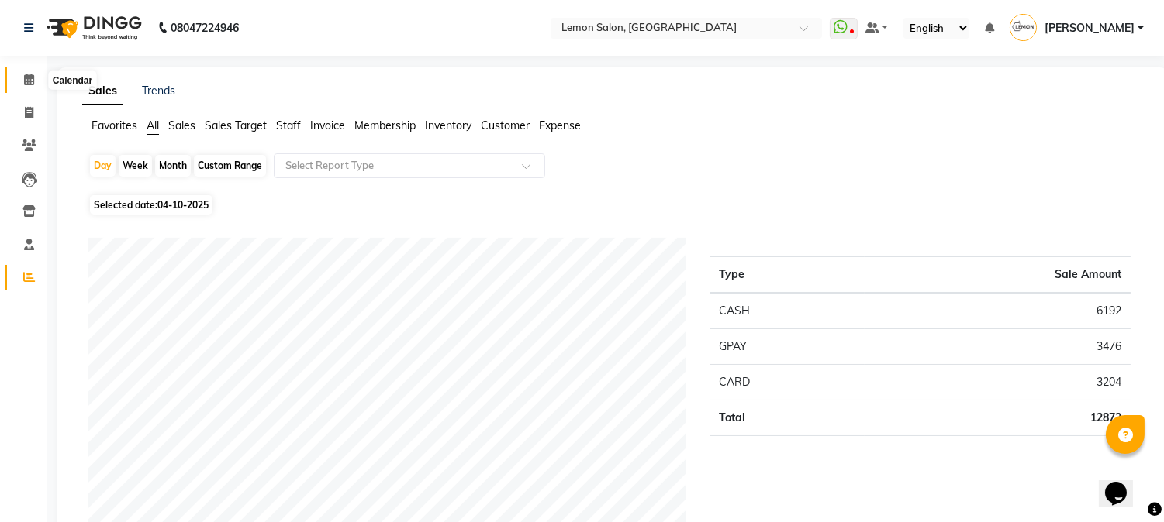
click at [27, 75] on icon at bounding box center [29, 80] width 10 height 12
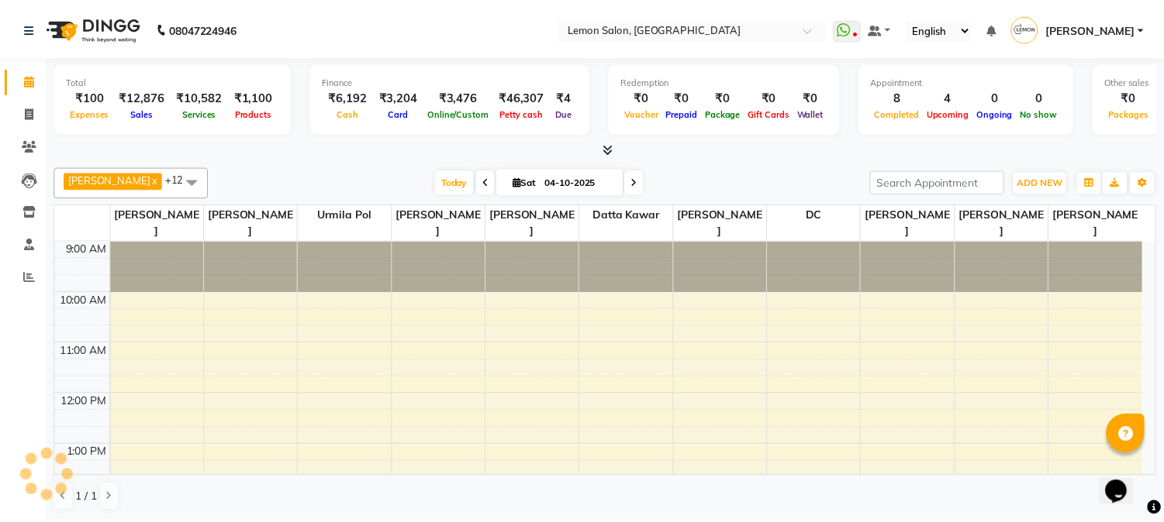
scroll to position [309, 0]
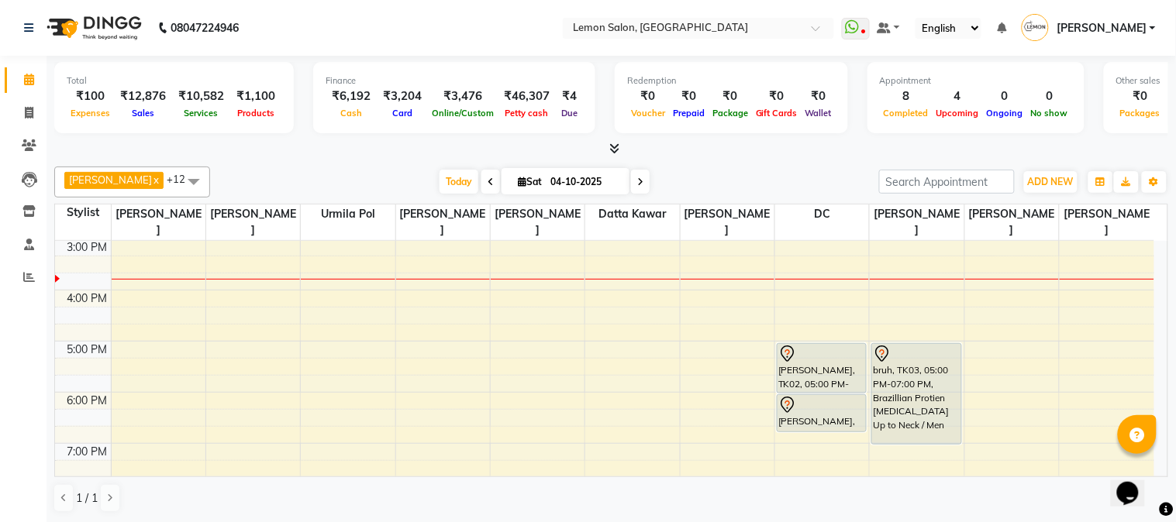
click at [787, 160] on div "Akansha Sadafule x DC x Mohammed Mohsin x Urmila Pol x Furkan Mansoori x kavita…" at bounding box center [611, 339] width 1114 height 359
click at [1043, 181] on span "ADD NEW" at bounding box center [1051, 182] width 46 height 12
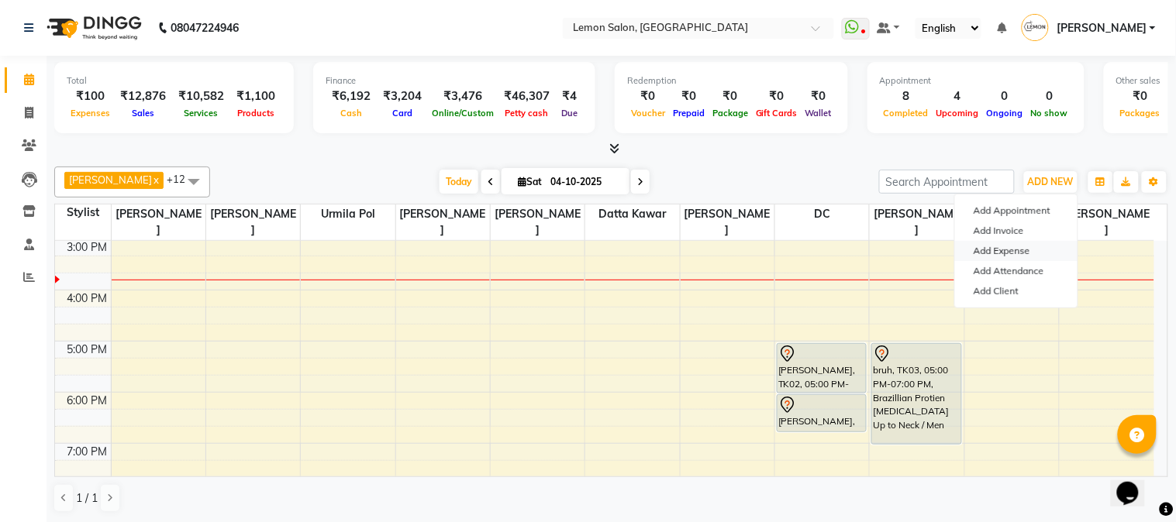
click at [1002, 253] on link "Add Expense" at bounding box center [1016, 251] width 122 height 20
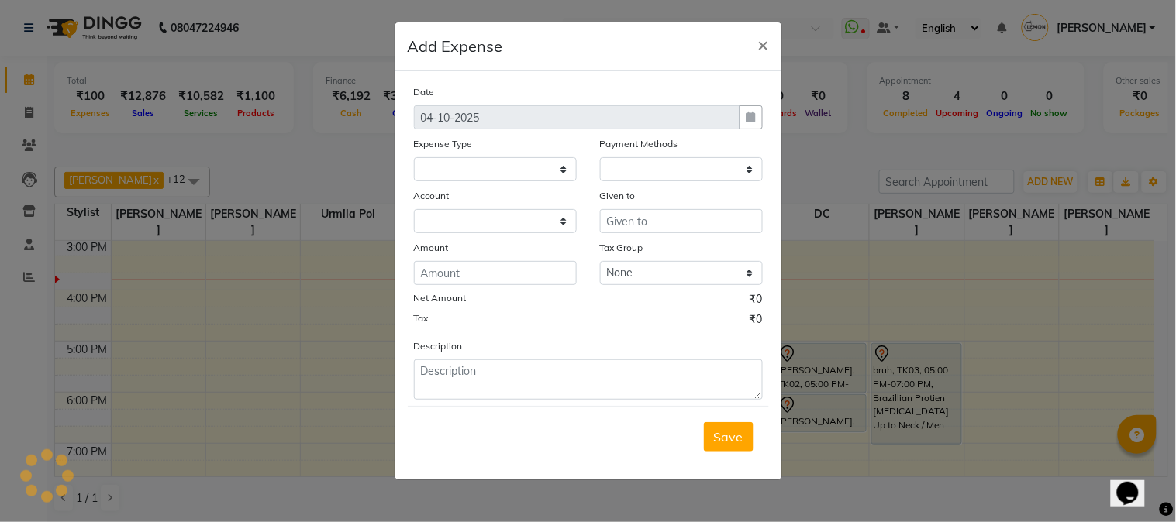
select select
select select "1"
select select "2524"
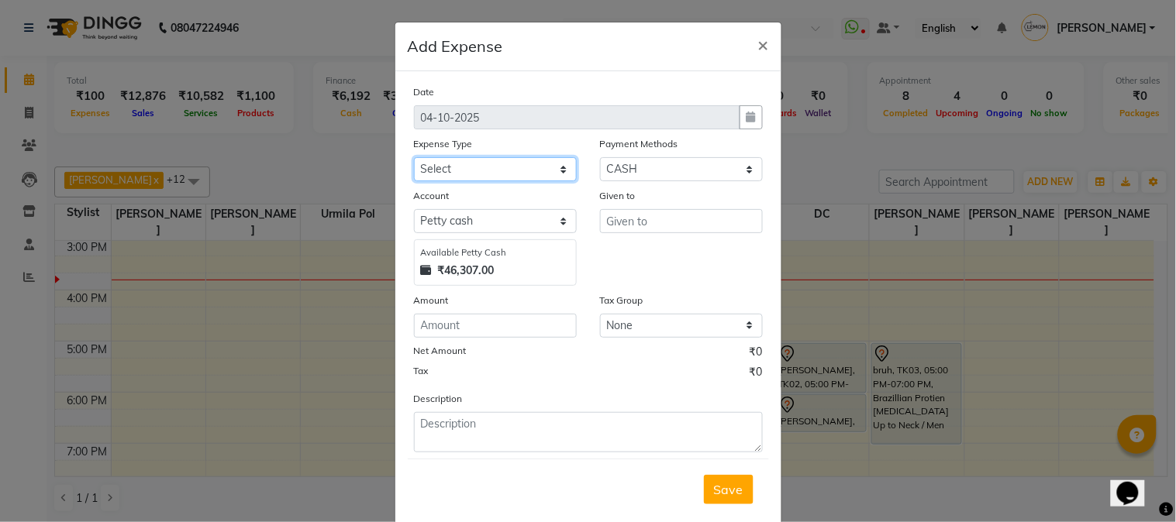
click at [453, 172] on select "Select Advance Cash transfer to hub Laundry Loan Membership Milk Miscellaneous …" at bounding box center [495, 169] width 163 height 24
select select "2686"
click at [414, 157] on select "Select Advance Cash transfer to hub Laundry Loan Membership Milk Miscellaneous …" at bounding box center [495, 169] width 163 height 24
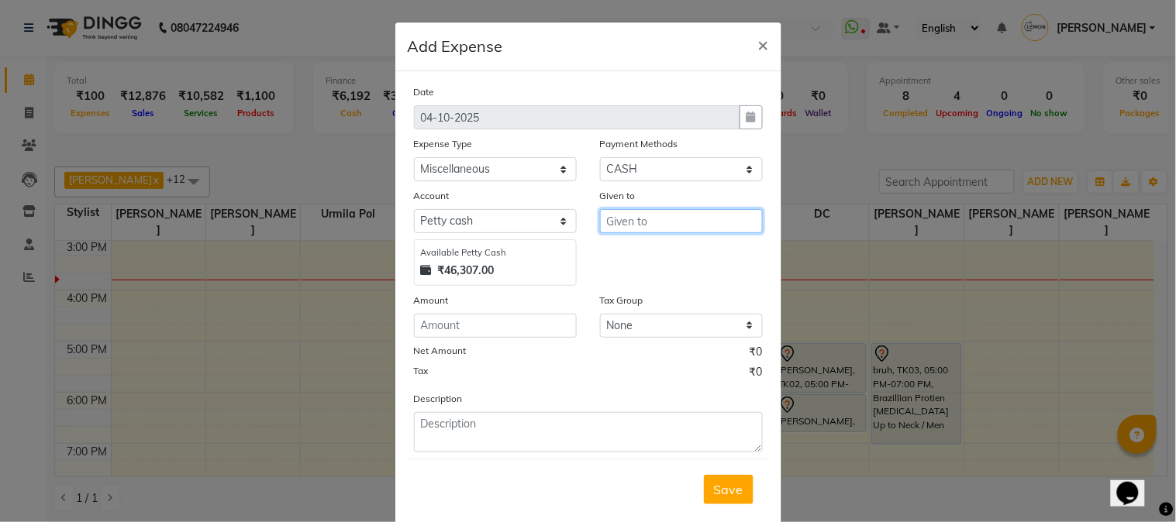
click at [616, 223] on input "text" at bounding box center [681, 221] width 163 height 24
type input "KASH"
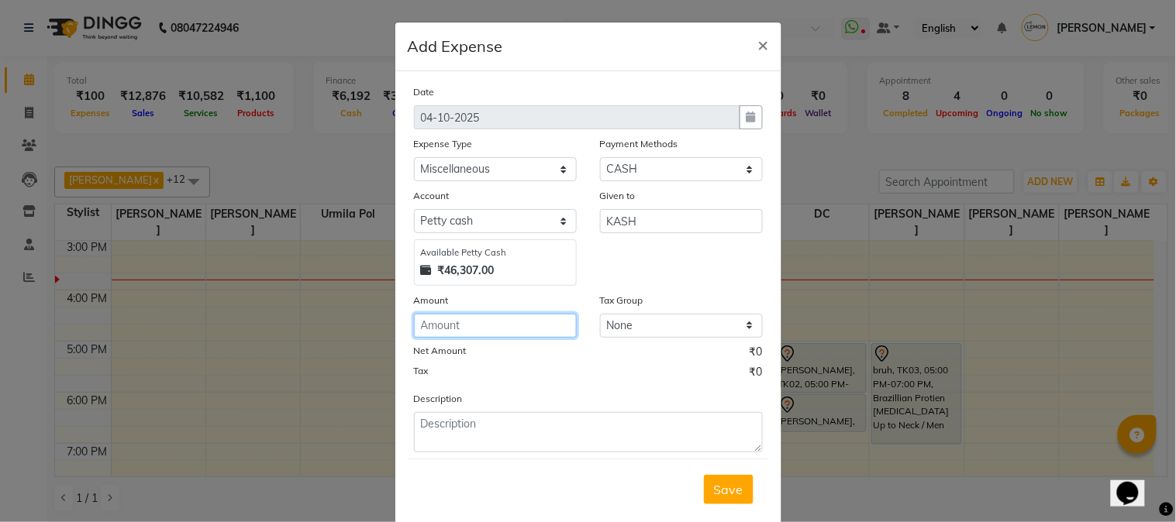
click at [506, 326] on input "number" at bounding box center [495, 326] width 163 height 24
type input "300"
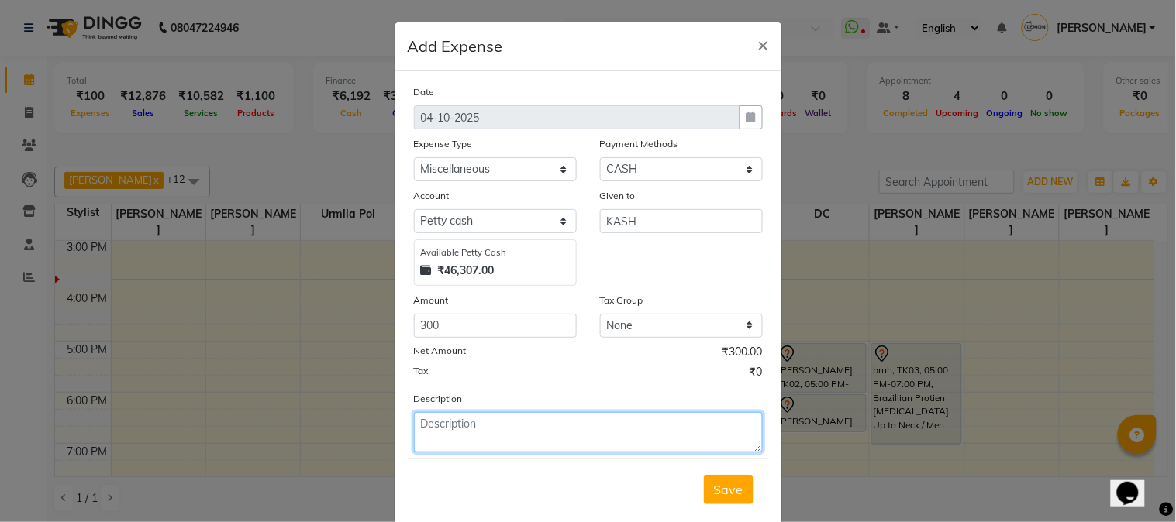
click at [483, 440] on textarea at bounding box center [588, 432] width 349 height 40
type textarea "S"
type textarea "COFFEE AND SCROTCH BITE STEEL"
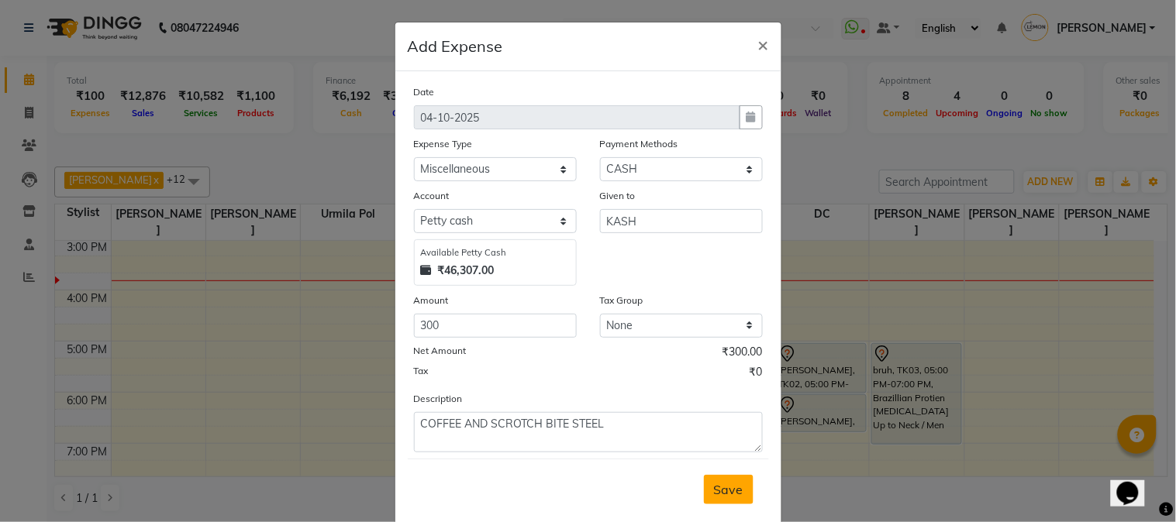
click at [719, 497] on span "Save" at bounding box center [728, 490] width 29 height 16
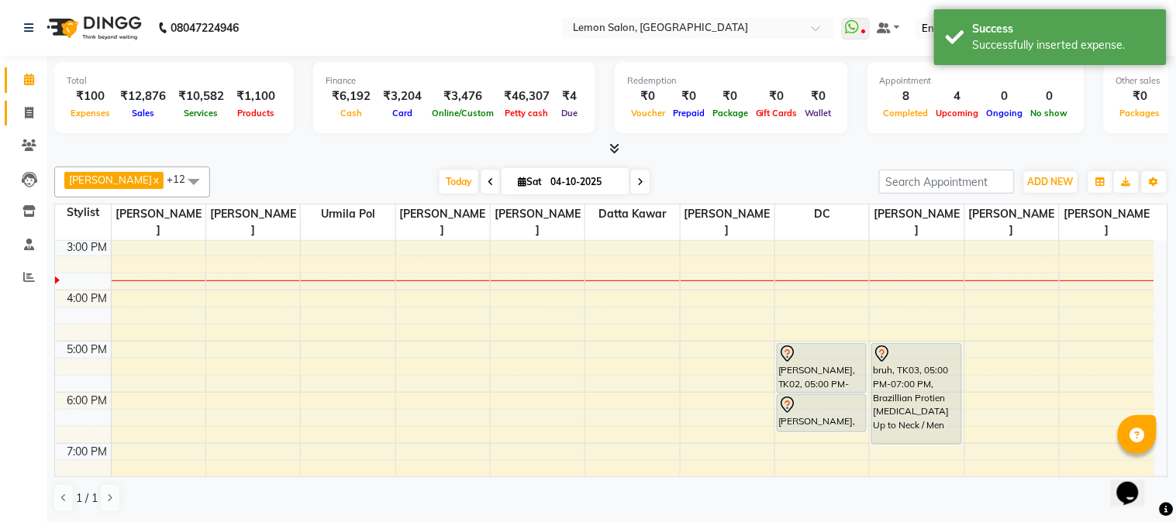
click at [25, 117] on icon at bounding box center [29, 113] width 9 height 12
select select "service"
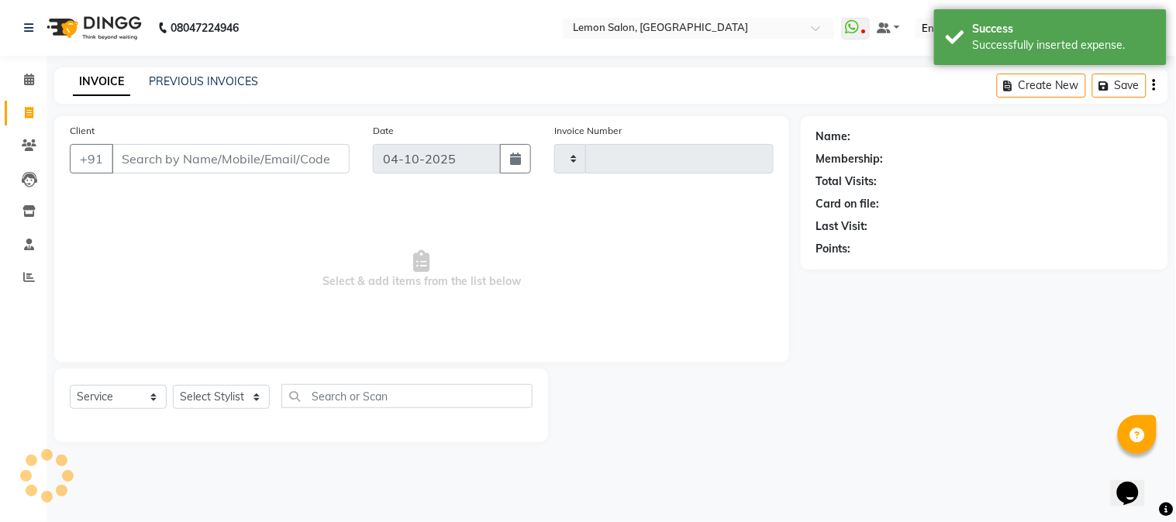
type input "3262"
select select "565"
click at [18, 137] on span at bounding box center [29, 146] width 27 height 18
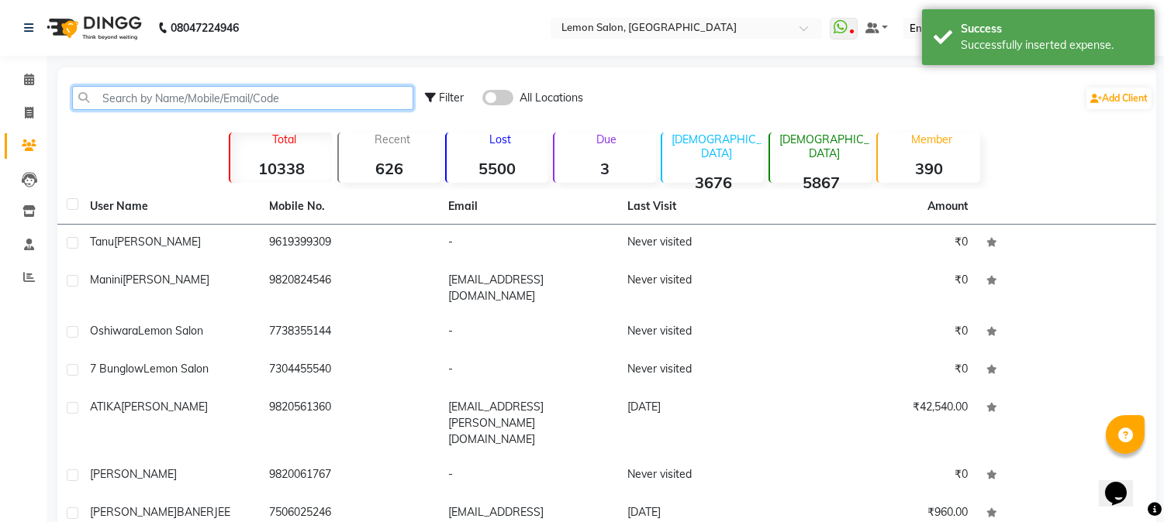
click at [157, 97] on input "text" at bounding box center [242, 98] width 341 height 24
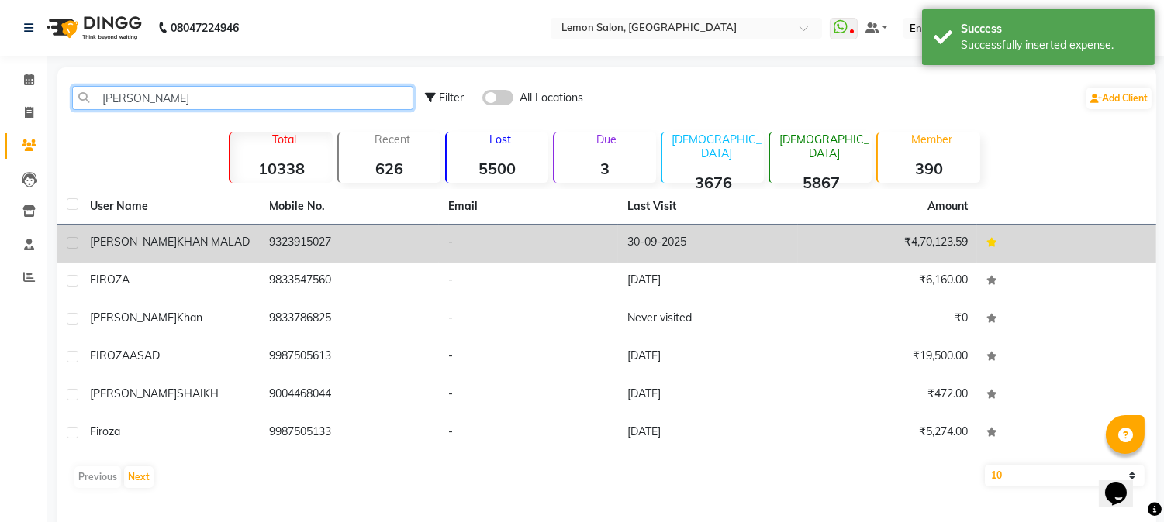
type input "[PERSON_NAME]"
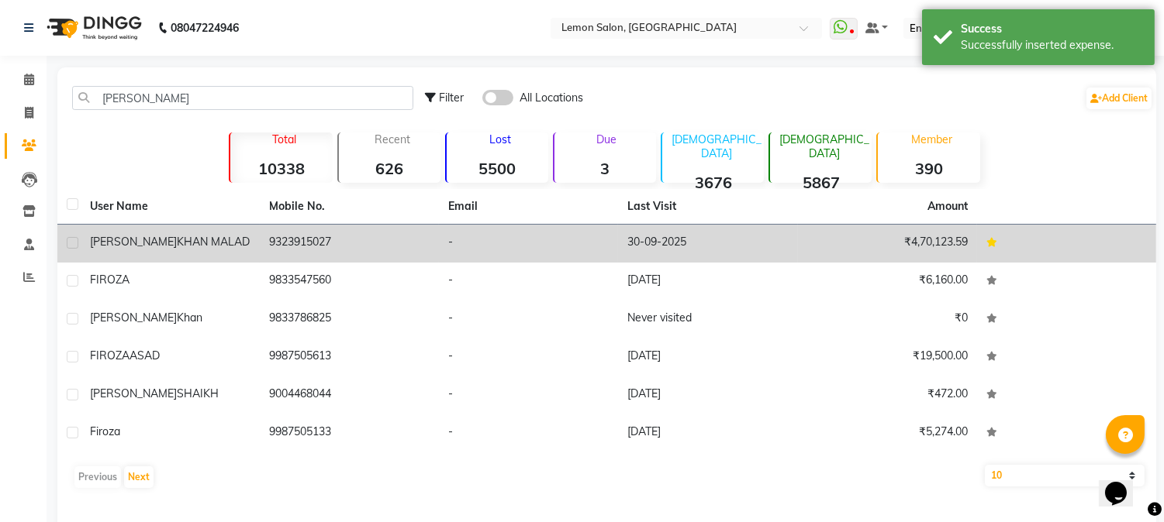
click at [328, 240] on td "9323915027" at bounding box center [349, 244] width 179 height 38
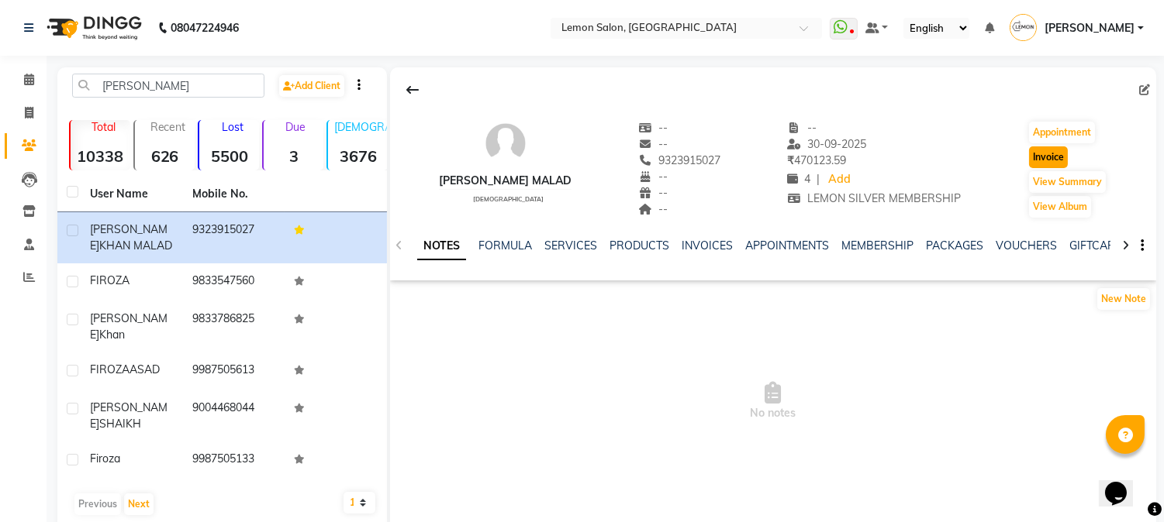
click at [1055, 150] on button "Invoice" at bounding box center [1048, 158] width 39 height 22
select select "service"
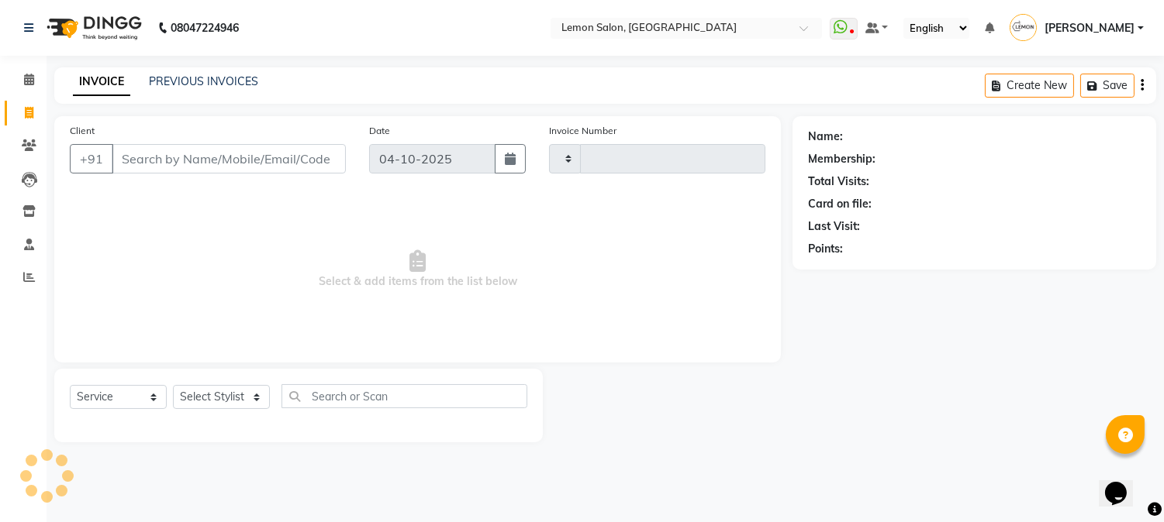
type input "3262"
select select "565"
type input "9323915027"
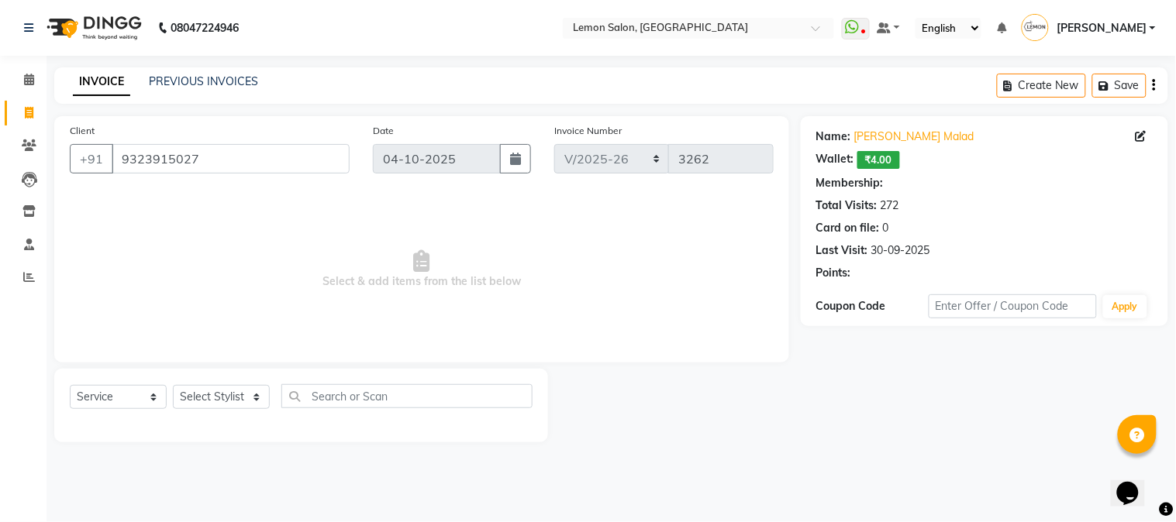
select select "1: Object"
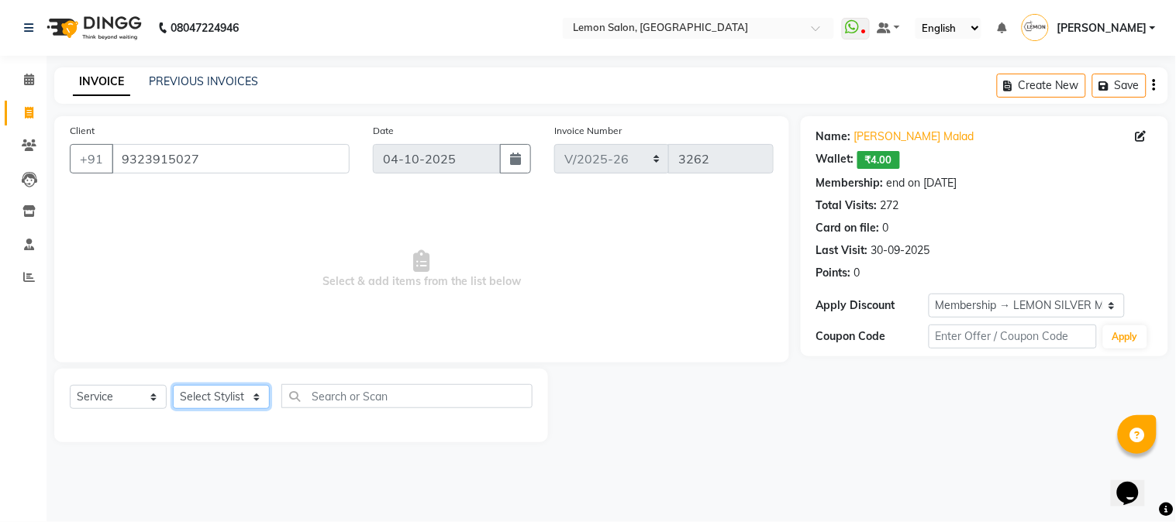
click at [215, 391] on select "Select Stylist [PERSON_NAME] [PERSON_NAME] Datta [PERSON_NAME] [PERSON_NAME] [P…" at bounding box center [221, 397] width 97 height 24
select select "7629"
click at [173, 386] on select "Select Stylist [PERSON_NAME] [PERSON_NAME] Datta [PERSON_NAME] [PERSON_NAME] [P…" at bounding box center [221, 397] width 97 height 24
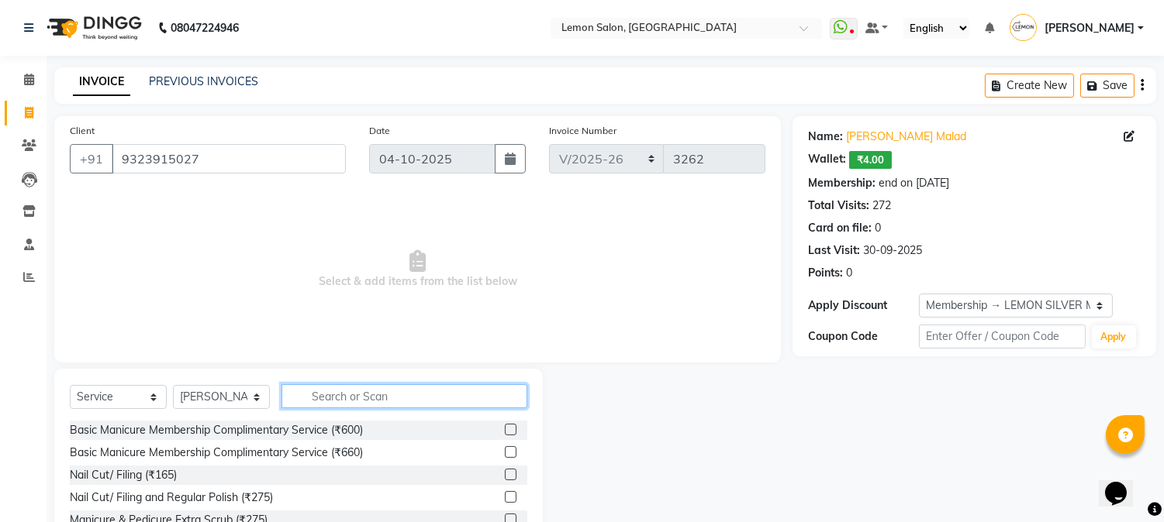
click at [328, 398] on input "text" at bounding box center [404, 396] width 246 height 24
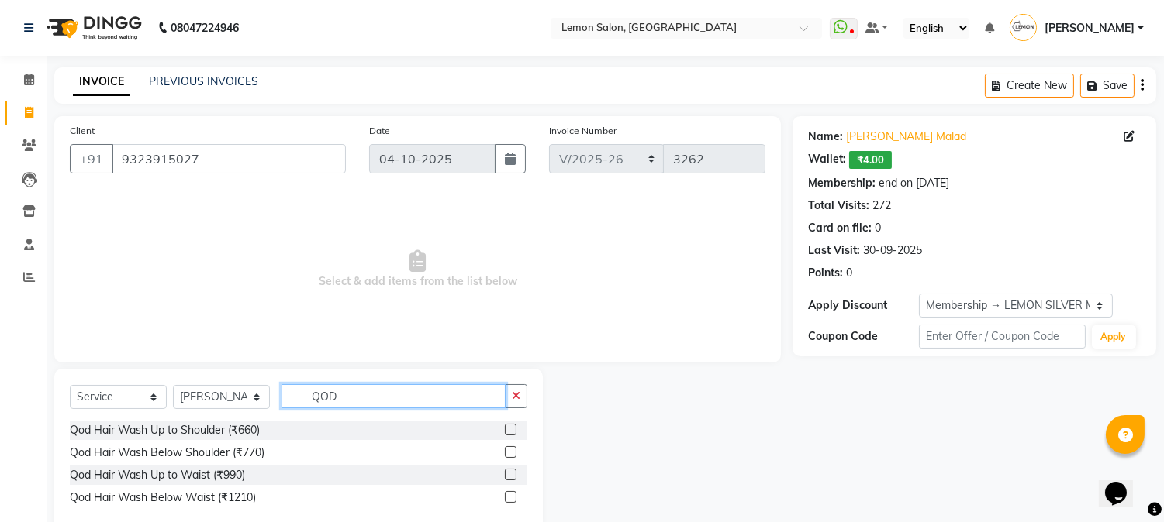
type input "QOD"
click at [510, 430] on label at bounding box center [511, 430] width 12 height 12
click at [510, 430] on input "checkbox" at bounding box center [510, 431] width 10 height 10
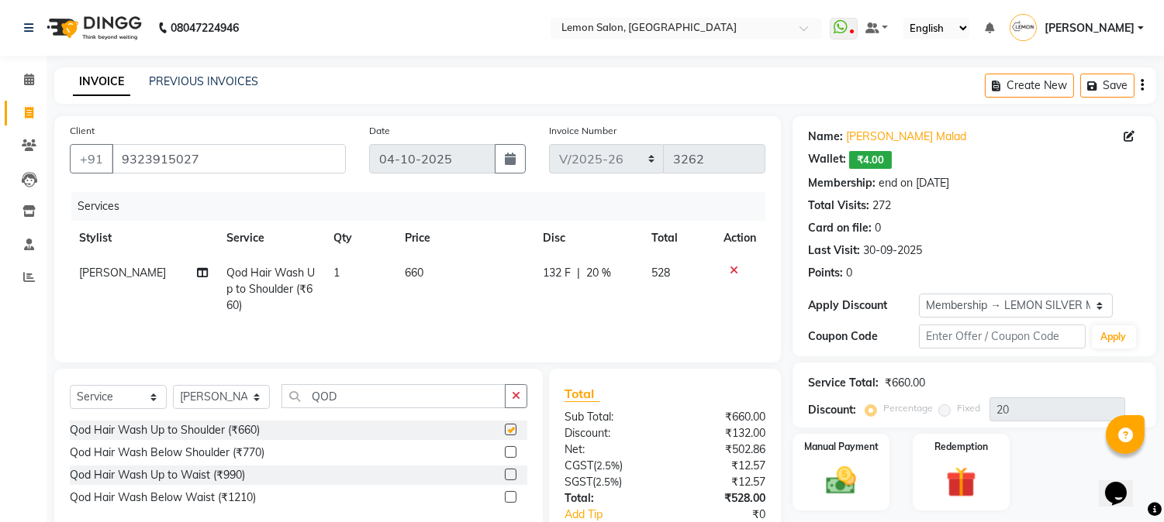
checkbox input "false"
click at [218, 398] on select "Select Stylist [PERSON_NAME] [PERSON_NAME] Datta [PERSON_NAME] [PERSON_NAME] [P…" at bounding box center [221, 397] width 97 height 24
select select "7422"
click at [173, 387] on select "Select Stylist [PERSON_NAME] [PERSON_NAME] Datta [PERSON_NAME] [PERSON_NAME] [P…" at bounding box center [221, 397] width 97 height 24
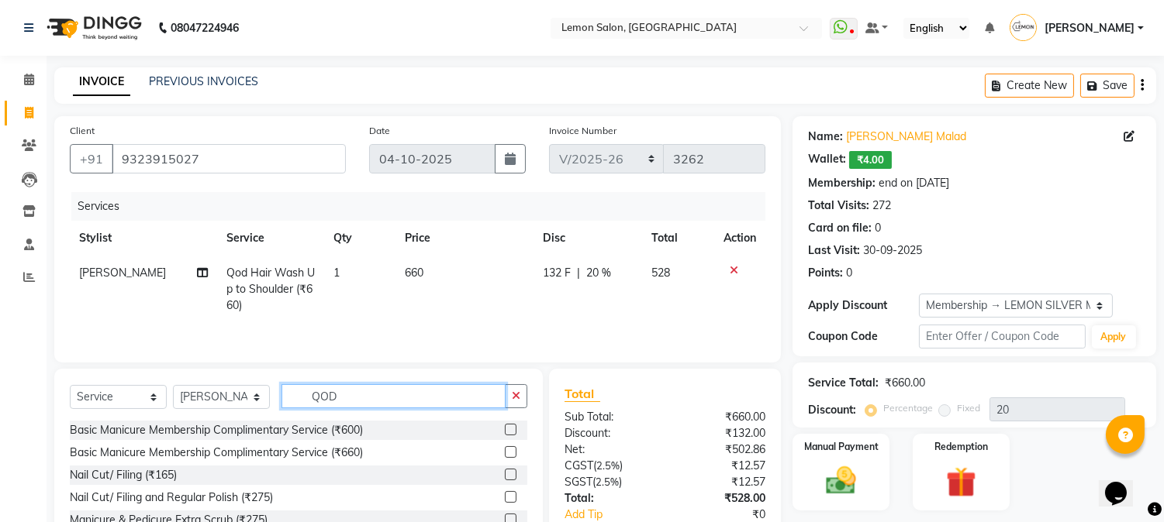
click at [362, 402] on input "QOD" at bounding box center [393, 396] width 224 height 24
type input "Q"
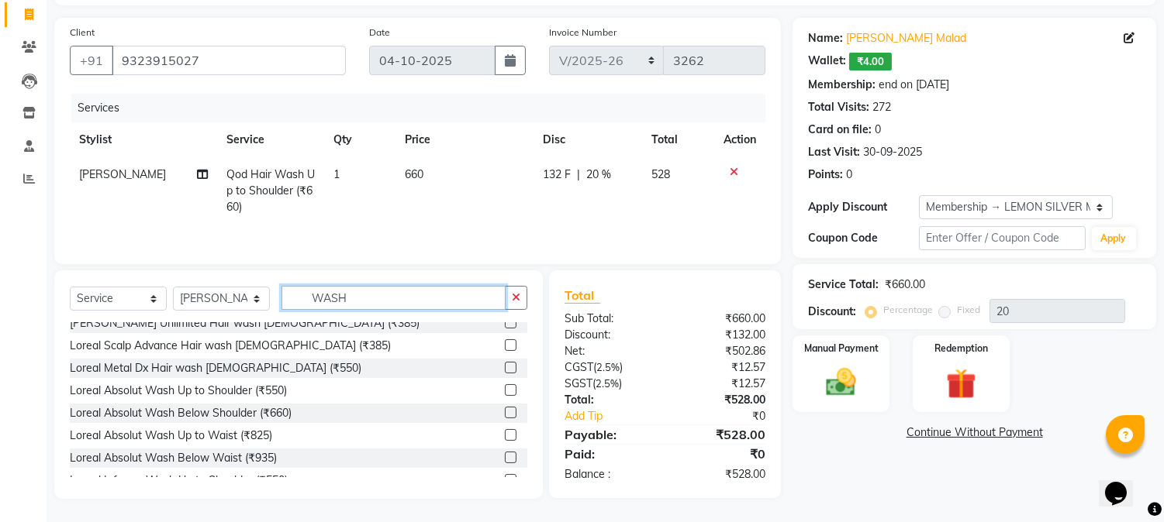
scroll to position [447, 0]
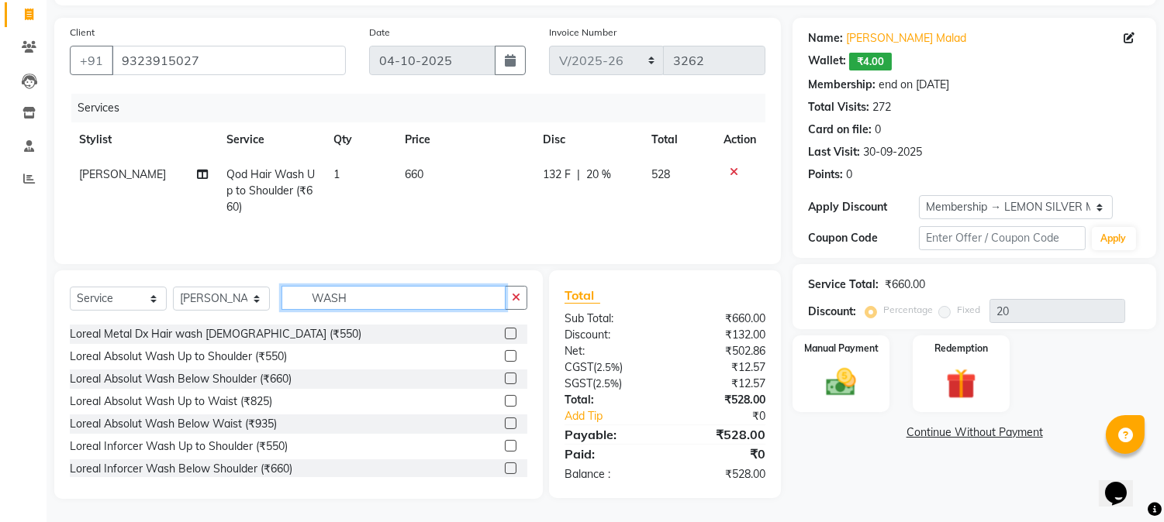
type input "WASH"
click at [505, 378] on label at bounding box center [511, 379] width 12 height 12
click at [505, 378] on input "checkbox" at bounding box center [510, 379] width 10 height 10
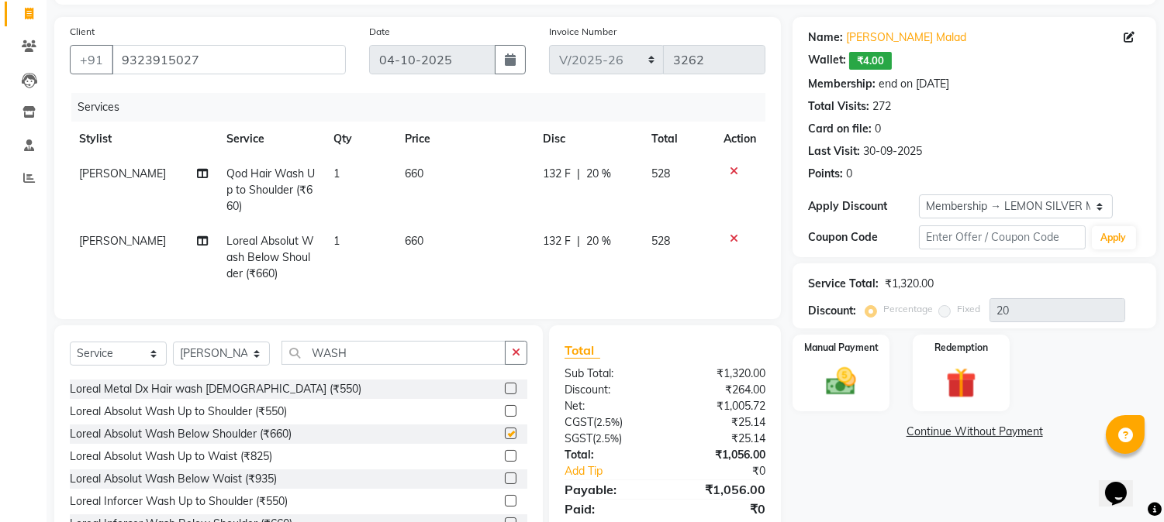
checkbox input "false"
click at [415, 363] on input "WASH" at bounding box center [393, 353] width 224 height 24
type input "W"
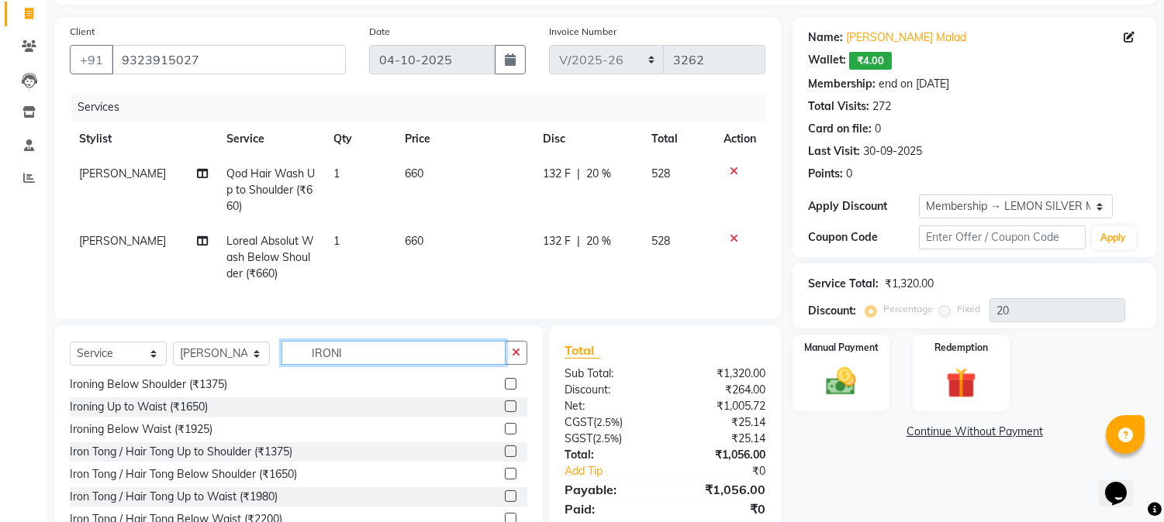
scroll to position [0, 0]
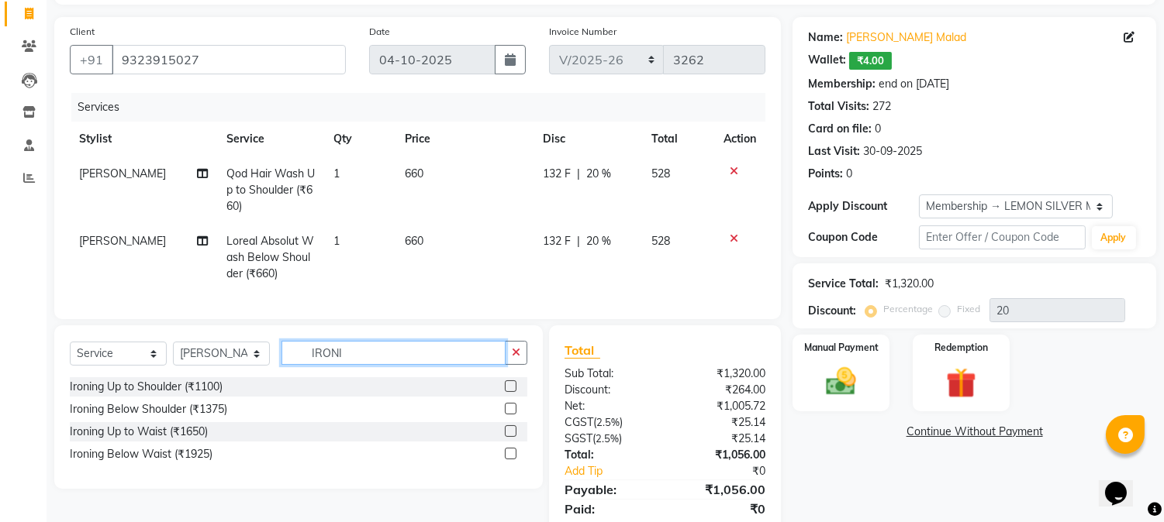
type input "IRONI"
click at [512, 392] on label at bounding box center [511, 387] width 12 height 12
click at [512, 392] on input "checkbox" at bounding box center [510, 387] width 10 height 10
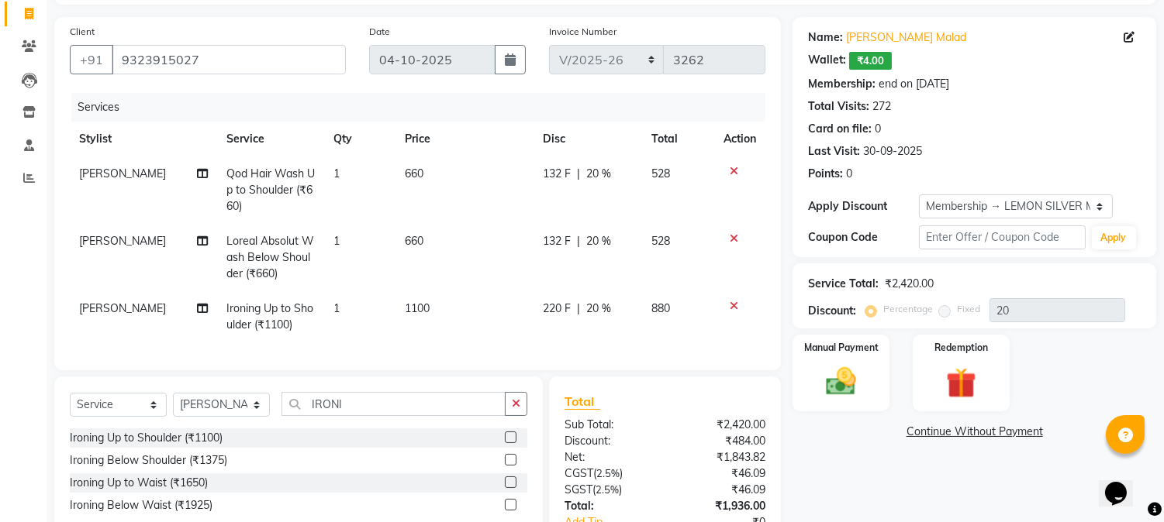
scroll to position [217, 0]
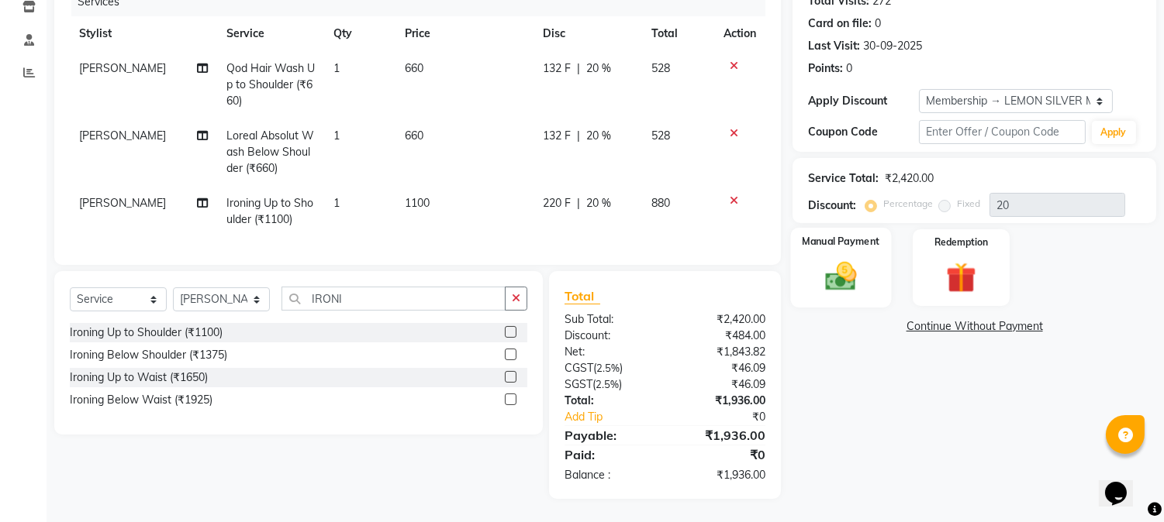
click at [837, 267] on img at bounding box center [840, 277] width 51 height 36
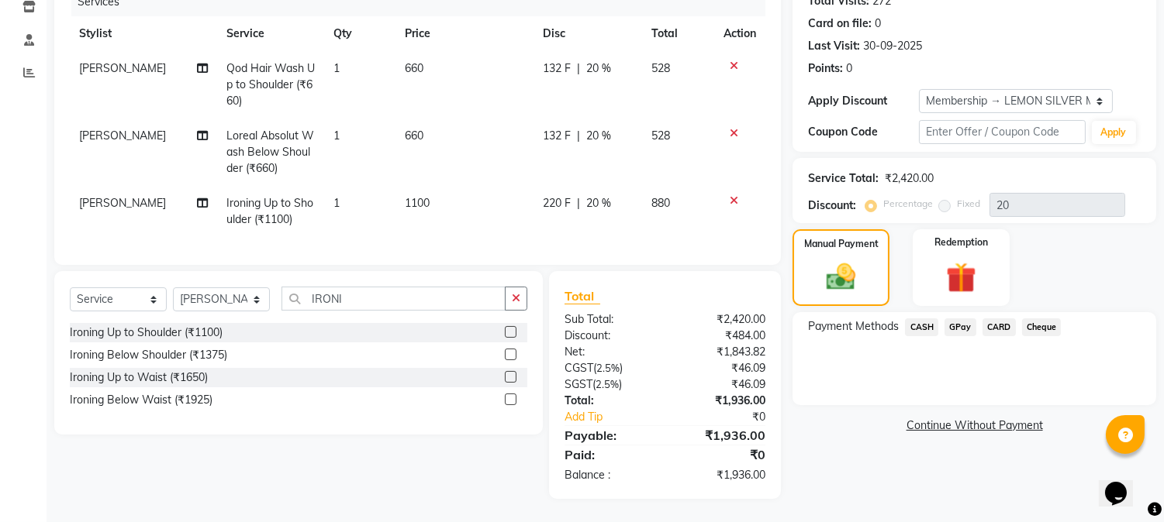
click at [733, 128] on icon at bounding box center [733, 133] width 9 height 11
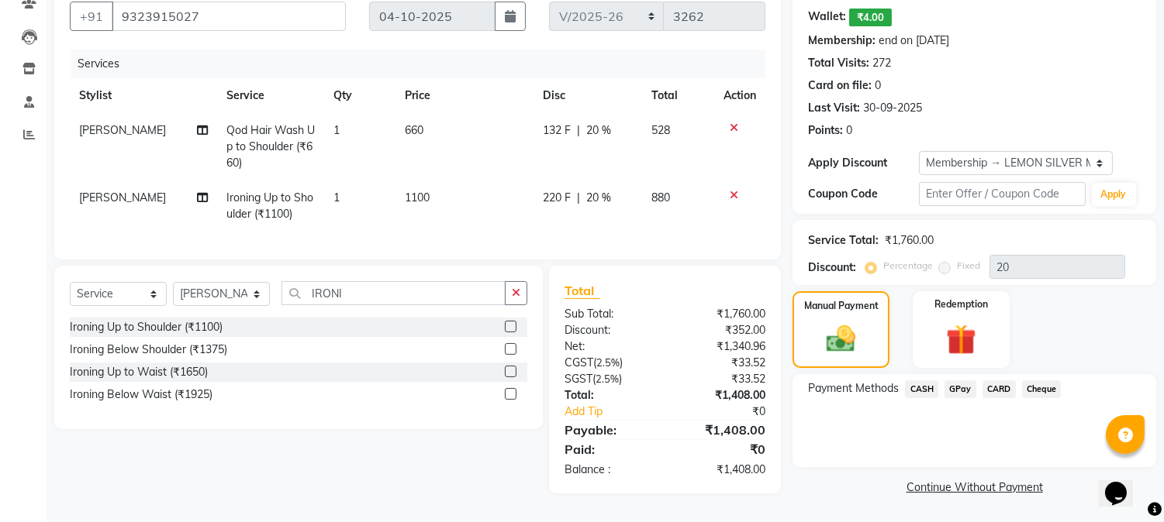
click at [730, 190] on icon at bounding box center [733, 195] width 9 height 11
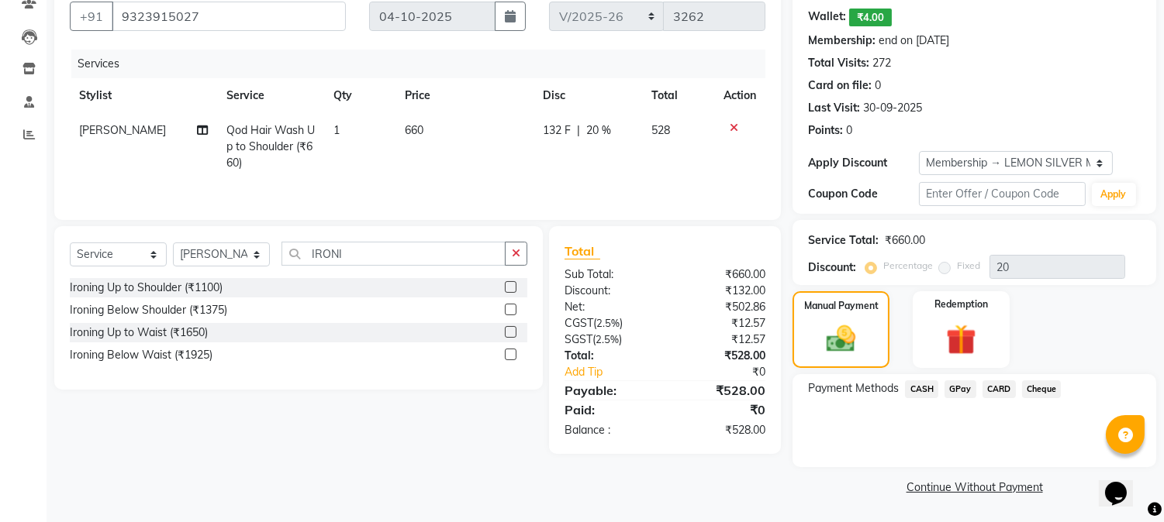
scroll to position [141, 0]
click at [508, 291] on label at bounding box center [511, 289] width 12 height 12
click at [508, 291] on input "checkbox" at bounding box center [510, 289] width 10 height 10
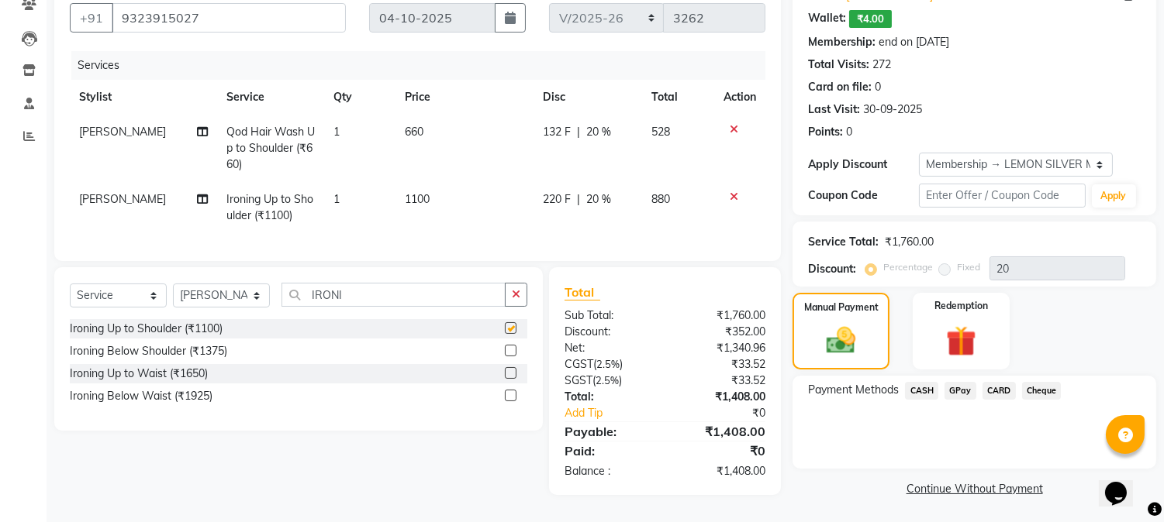
scroll to position [150, 0]
checkbox input "false"
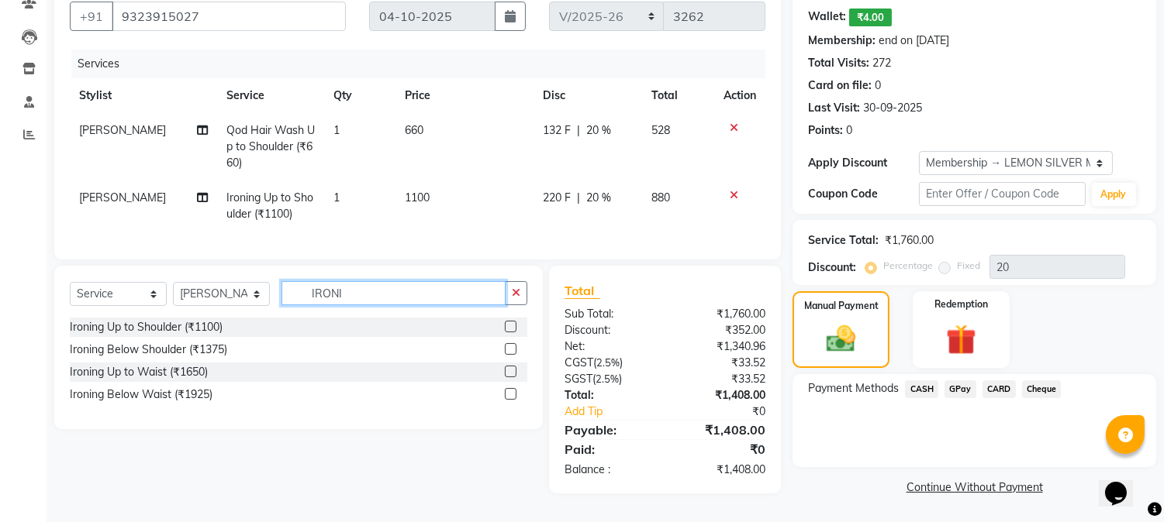
click at [398, 299] on input "IRONI" at bounding box center [393, 293] width 224 height 24
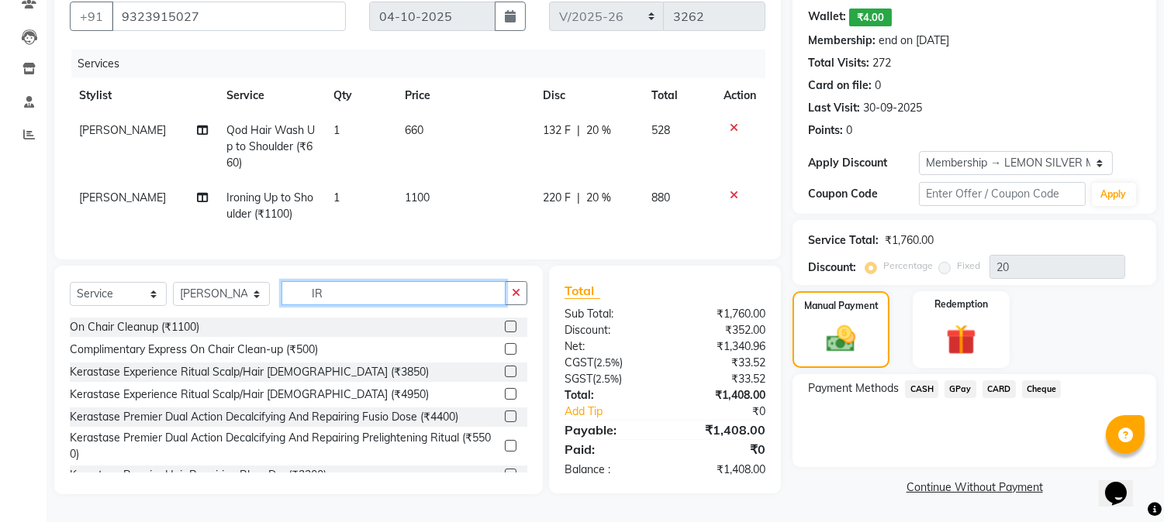
type input "I"
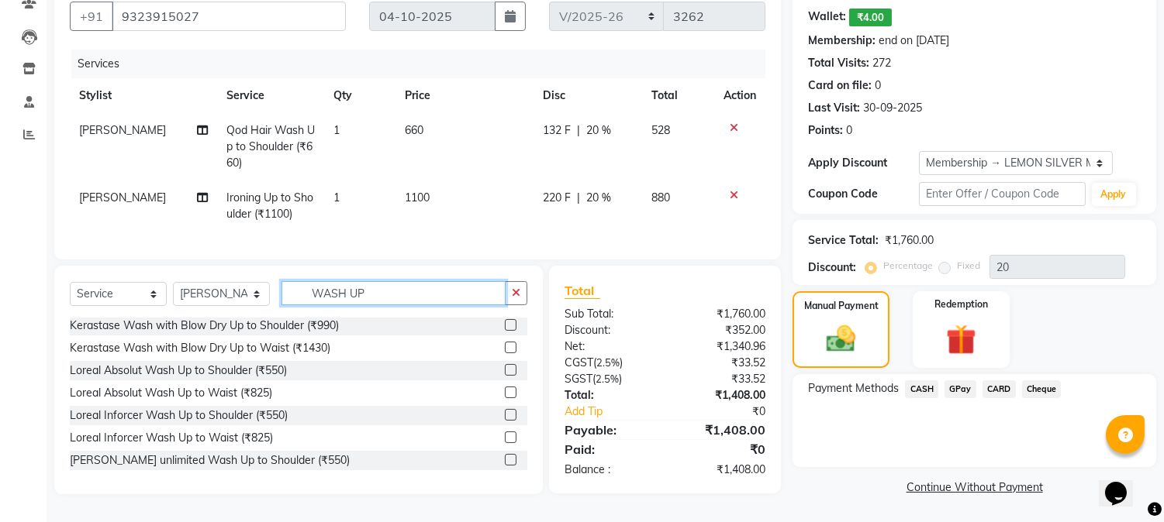
scroll to position [56, 0]
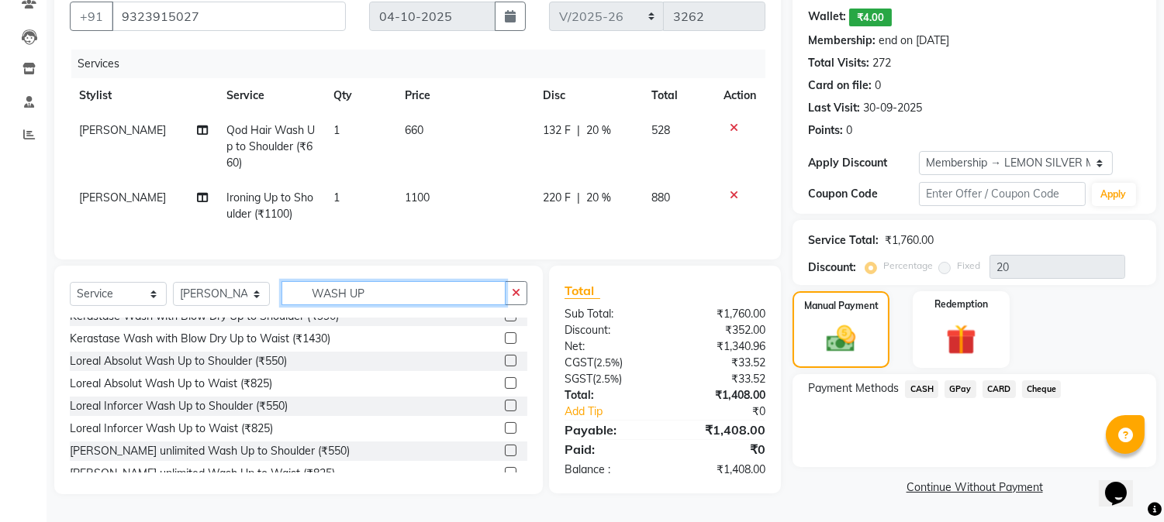
type input "WASH UP"
click at [505, 412] on label at bounding box center [511, 406] width 12 height 12
click at [505, 412] on input "checkbox" at bounding box center [510, 407] width 10 height 10
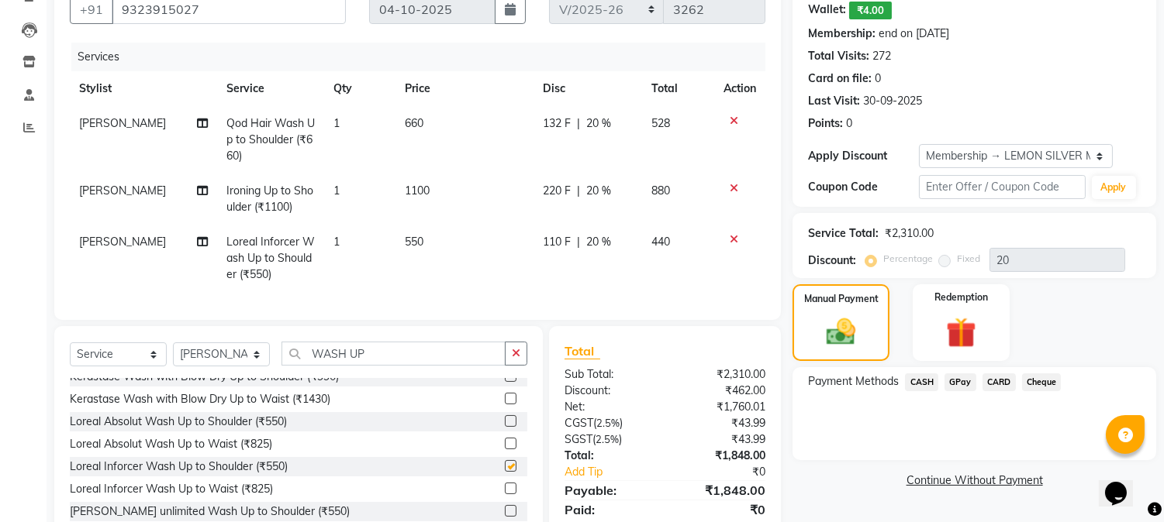
checkbox input "false"
click at [845, 336] on img at bounding box center [840, 333] width 49 height 35
click at [922, 384] on span "CASH" at bounding box center [921, 383] width 33 height 18
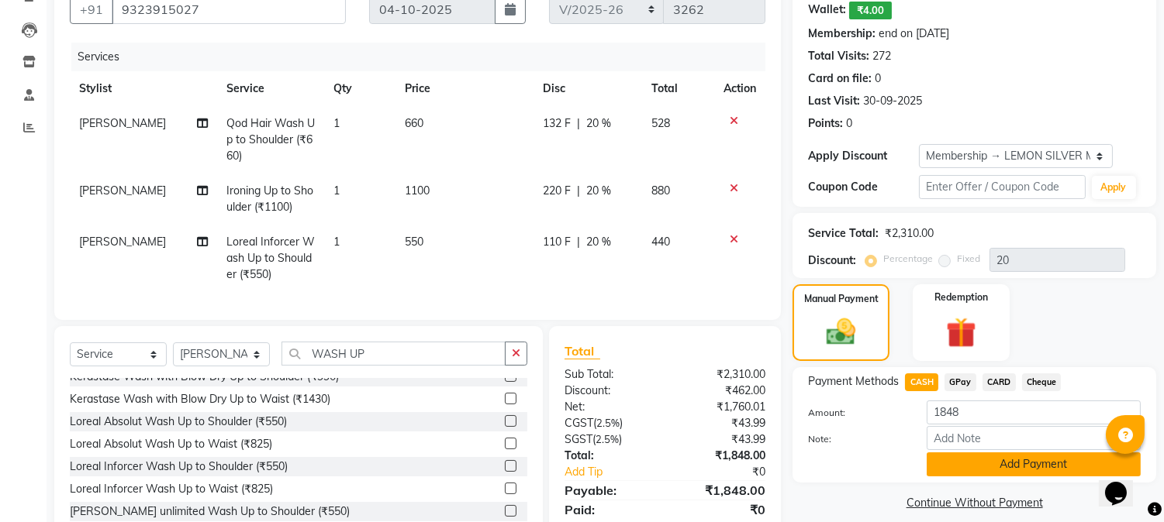
click at [956, 461] on button "Add Payment" at bounding box center [1033, 465] width 214 height 24
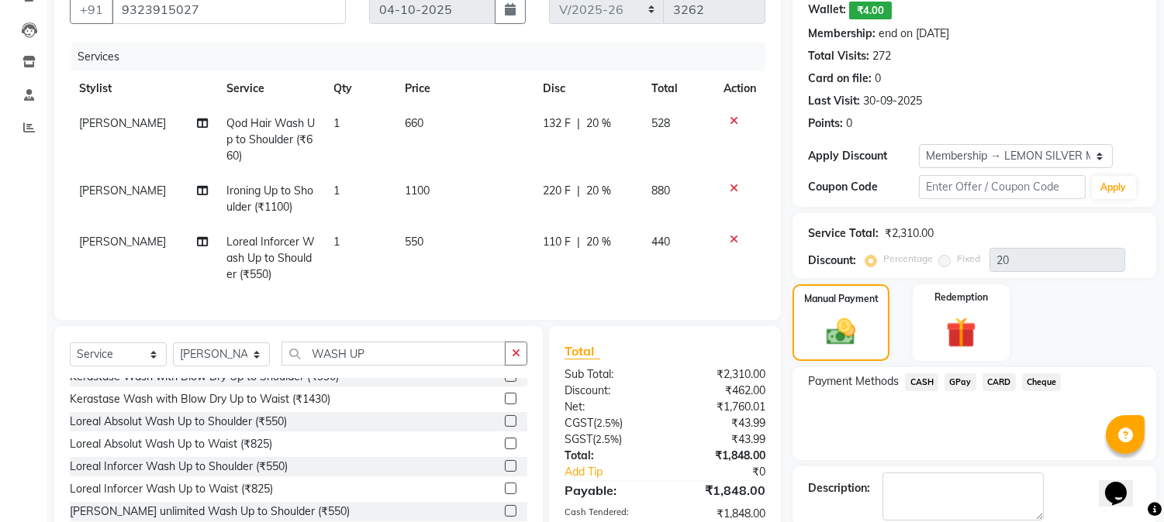
scroll to position [349, 0]
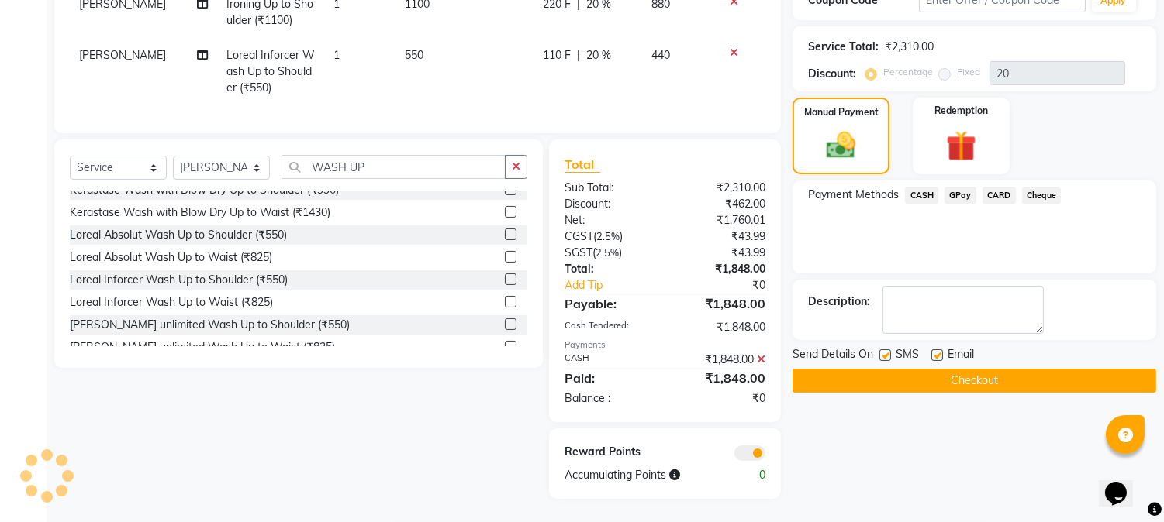
click at [885, 350] on label at bounding box center [885, 356] width 12 height 12
click at [885, 351] on input "checkbox" at bounding box center [884, 356] width 10 height 10
checkbox input "false"
click at [940, 350] on label at bounding box center [937, 356] width 12 height 12
click at [940, 351] on input "checkbox" at bounding box center [936, 356] width 10 height 10
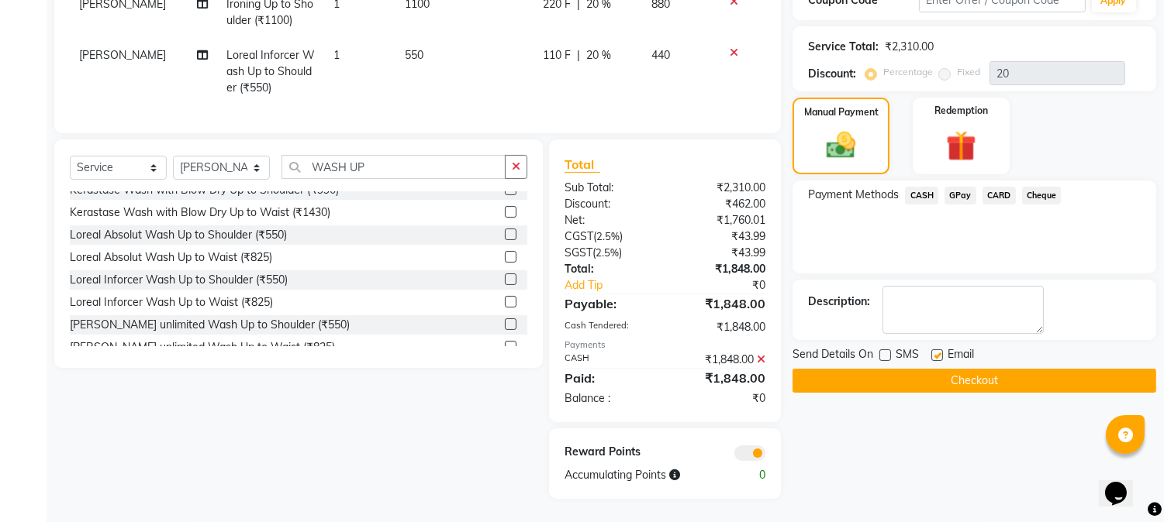
checkbox input "false"
click at [931, 369] on button "Checkout" at bounding box center [974, 381] width 364 height 24
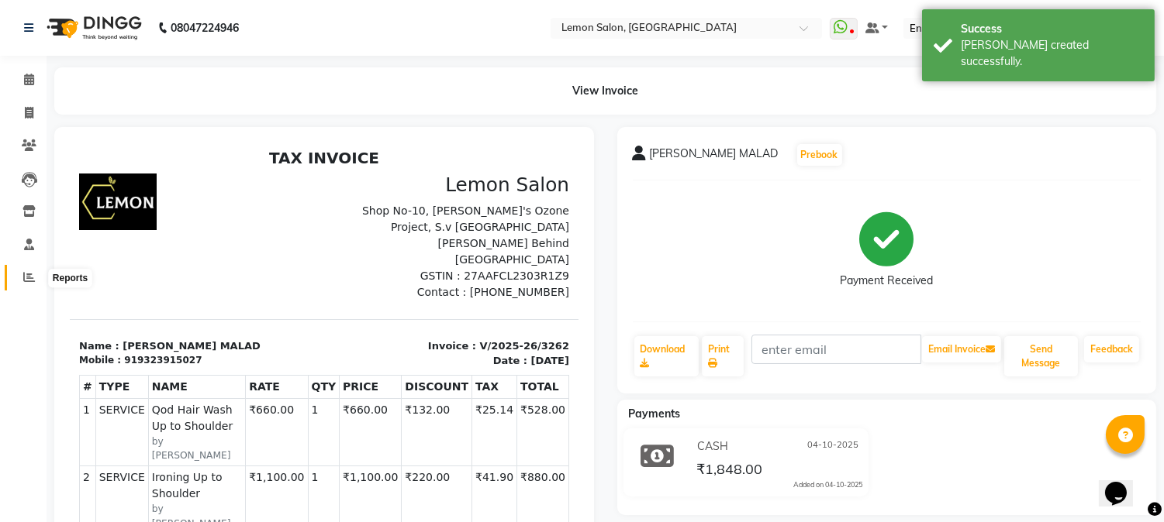
click at [23, 277] on icon at bounding box center [29, 277] width 12 height 12
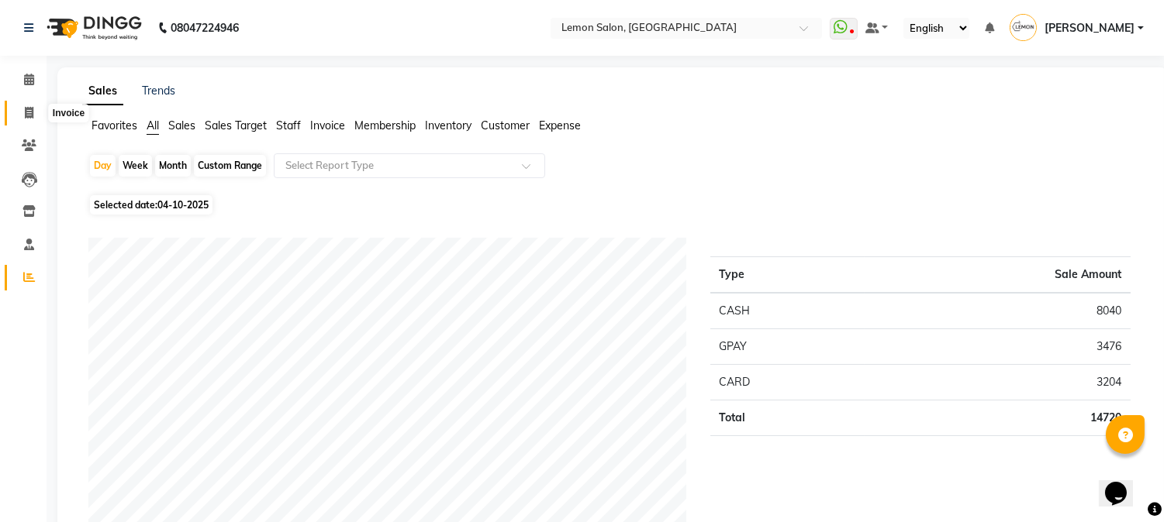
drag, startPoint x: 20, startPoint y: 109, endPoint x: 40, endPoint y: 114, distance: 20.7
click at [21, 109] on span at bounding box center [29, 114] width 27 height 18
select select "service"
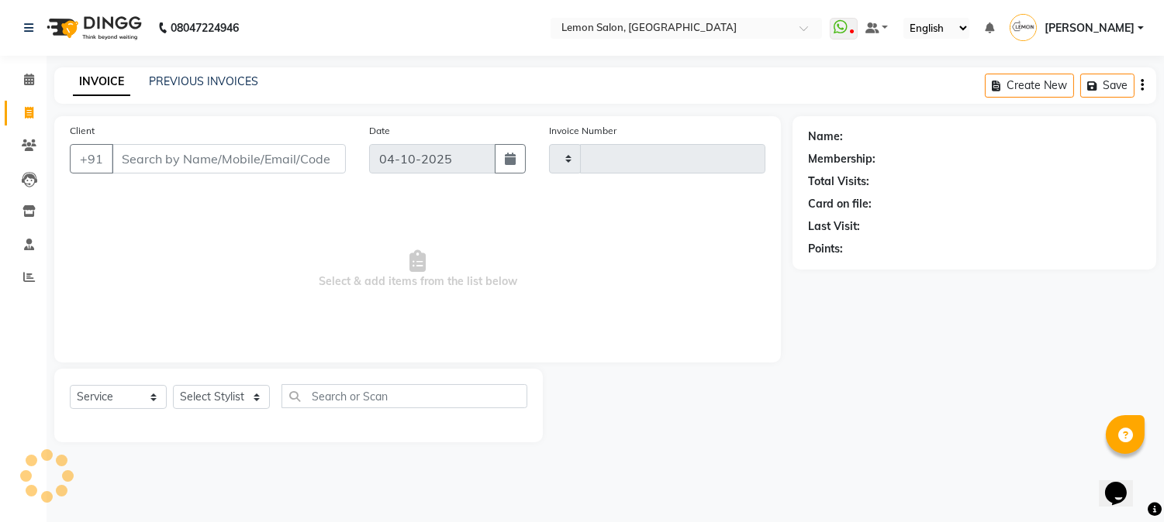
type input "3263"
select select "565"
click at [242, 161] on input "Client" at bounding box center [231, 158] width 238 height 29
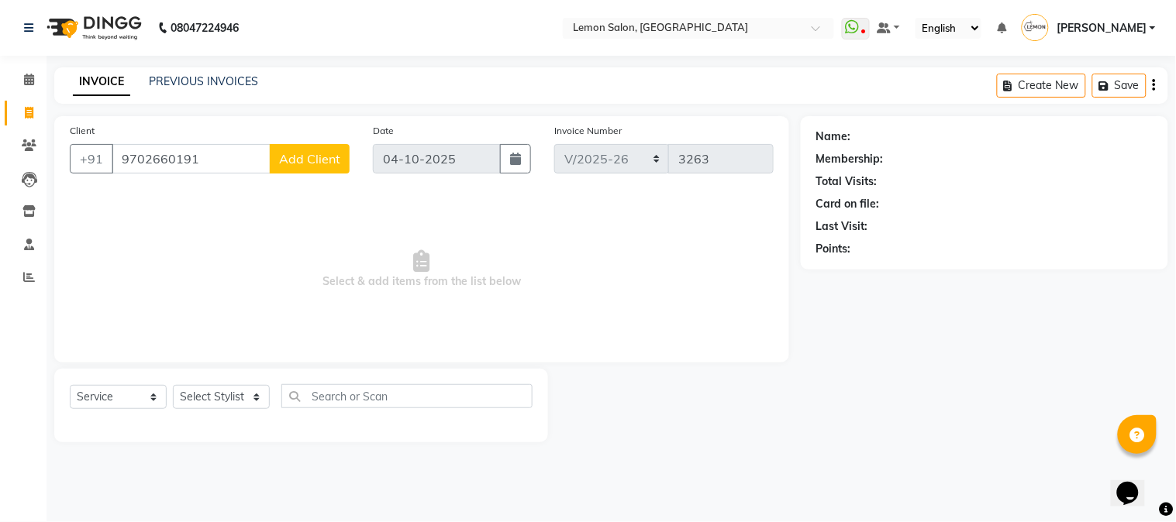
type input "9702660191"
click at [308, 160] on span "Add Client" at bounding box center [309, 159] width 61 height 16
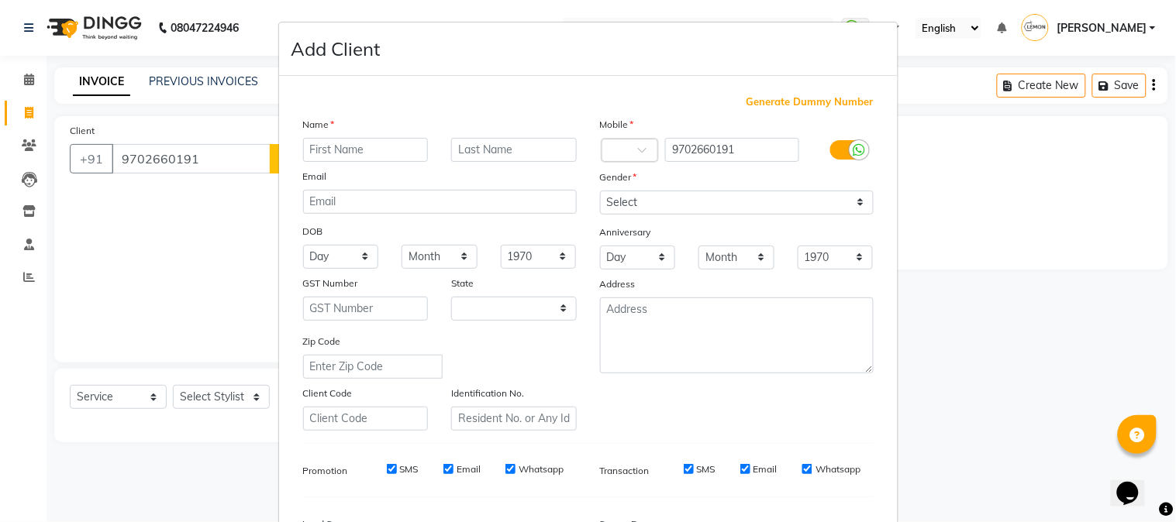
select select "22"
type input "KARAN"
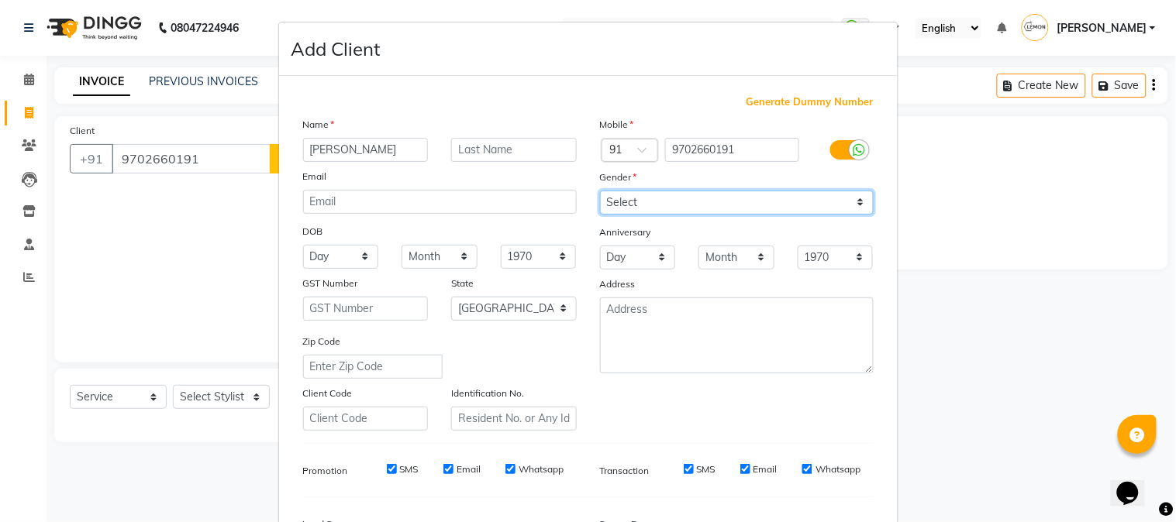
drag, startPoint x: 685, startPoint y: 203, endPoint x: 685, endPoint y: 214, distance: 10.9
click at [685, 203] on select "Select Male Female Other Prefer Not To Say" at bounding box center [737, 203] width 274 height 24
select select "male"
click at [600, 191] on select "Select Male Female Other Prefer Not To Say" at bounding box center [737, 203] width 274 height 24
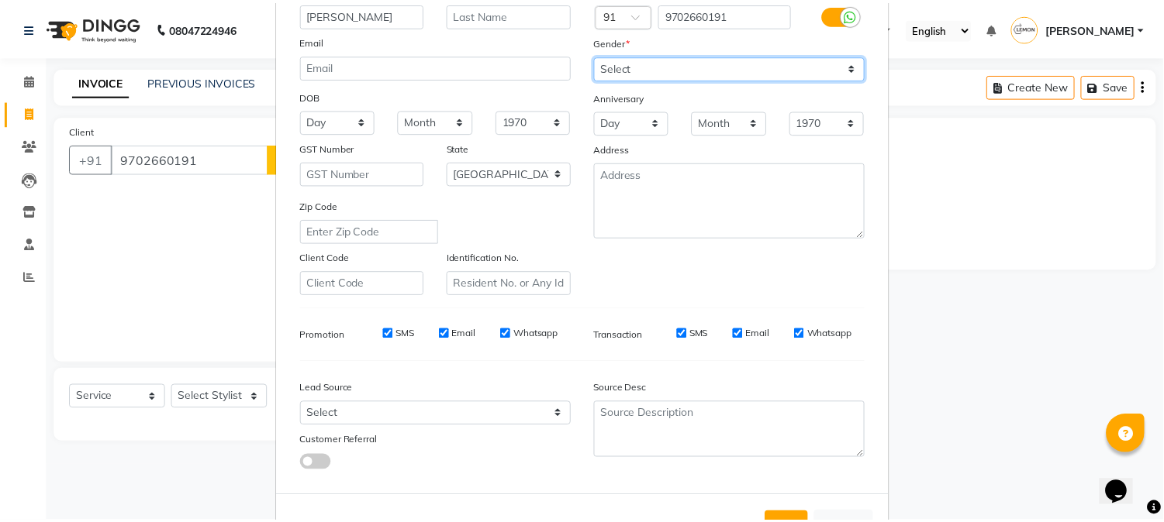
scroll to position [194, 0]
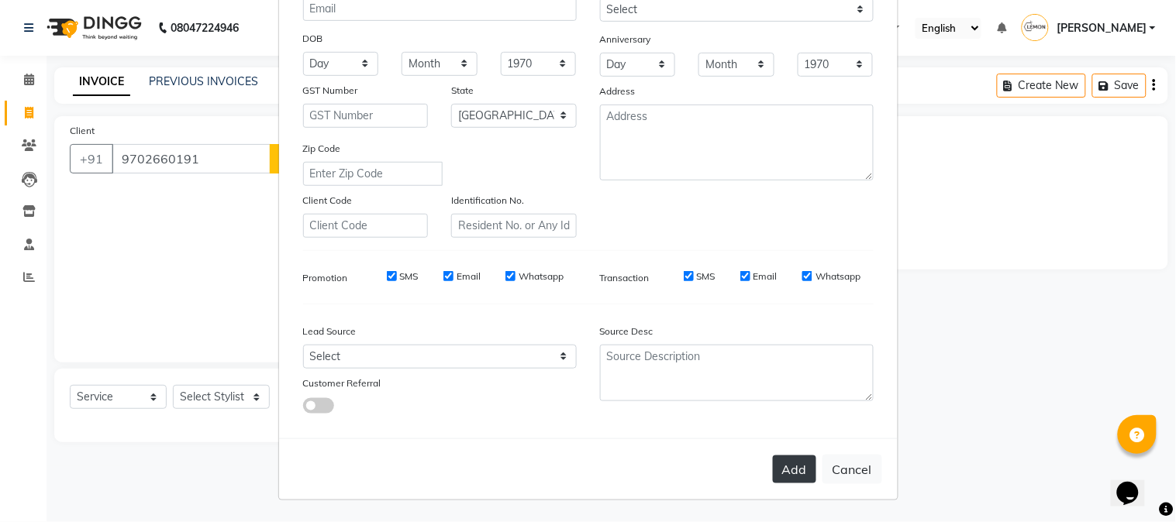
click at [780, 471] on button "Add" at bounding box center [794, 470] width 43 height 28
select select
select select "null"
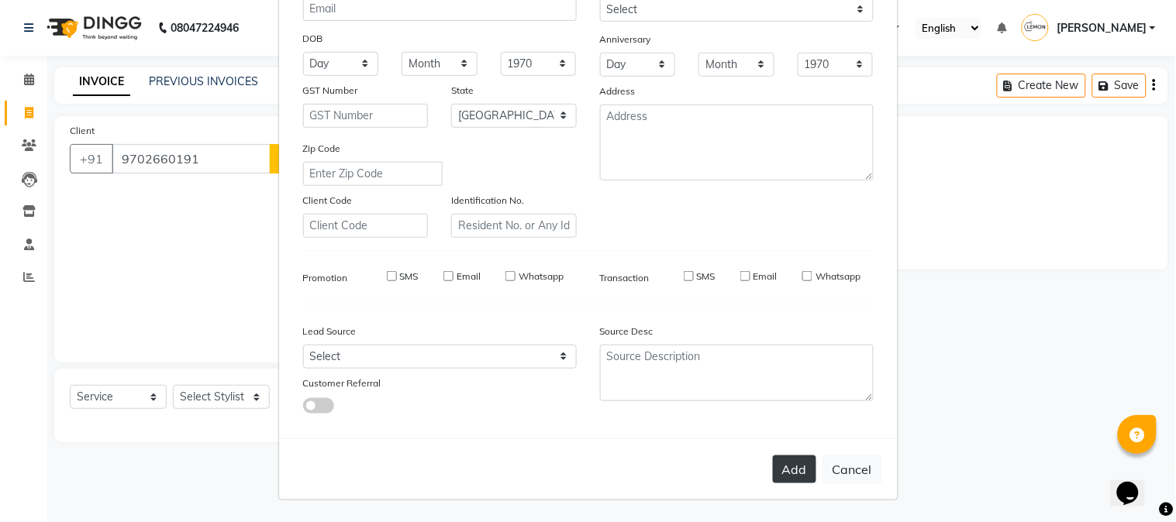
select select
checkbox input "false"
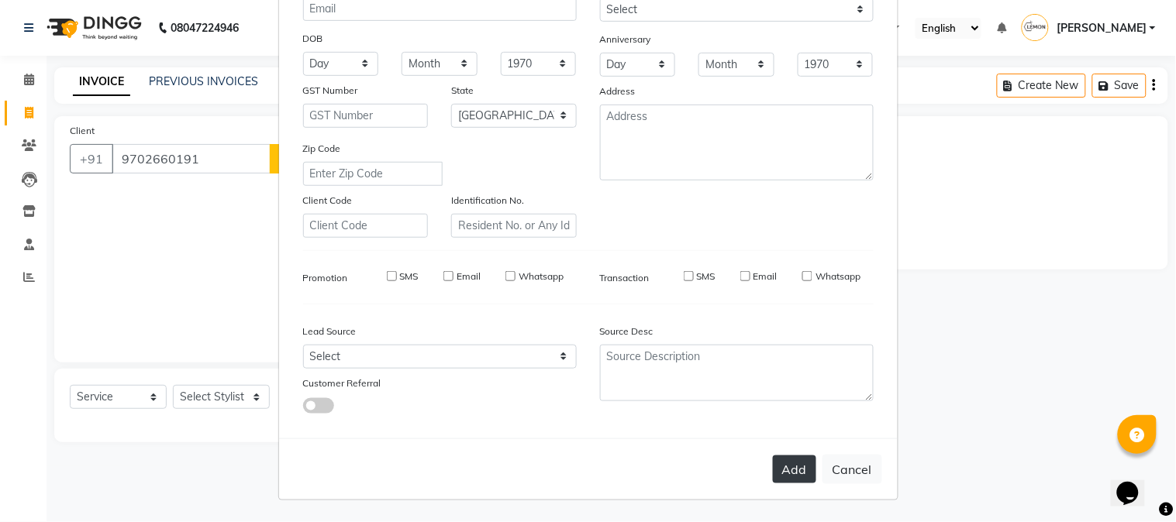
checkbox input "false"
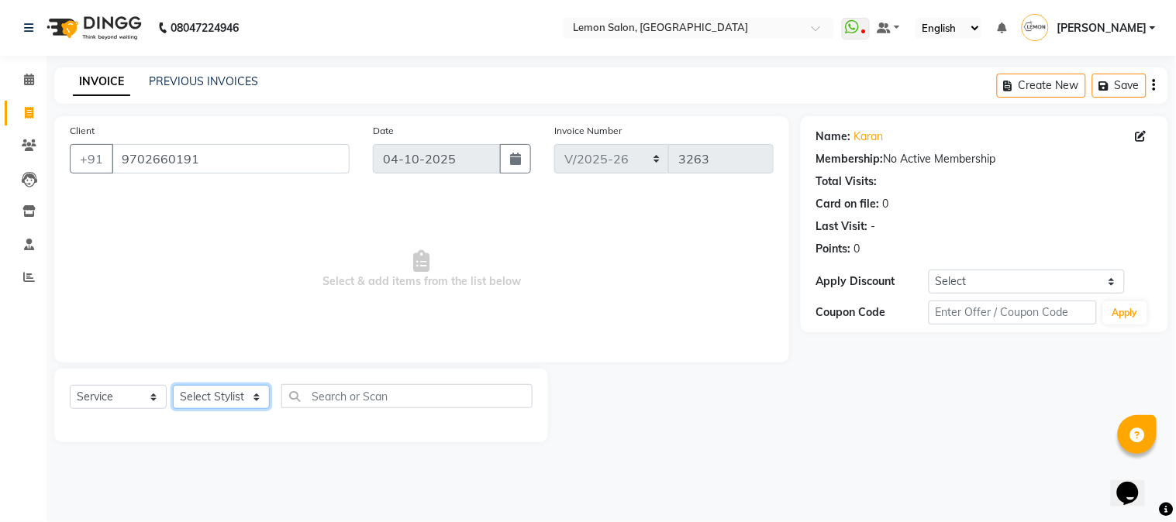
click at [235, 401] on select "Select Stylist [PERSON_NAME] [PERSON_NAME] Datta [PERSON_NAME] [PERSON_NAME] [P…" at bounding box center [221, 397] width 97 height 24
select select "7629"
click at [173, 386] on select "Select Stylist [PERSON_NAME] [PERSON_NAME] Datta [PERSON_NAME] [PERSON_NAME] [P…" at bounding box center [221, 397] width 97 height 24
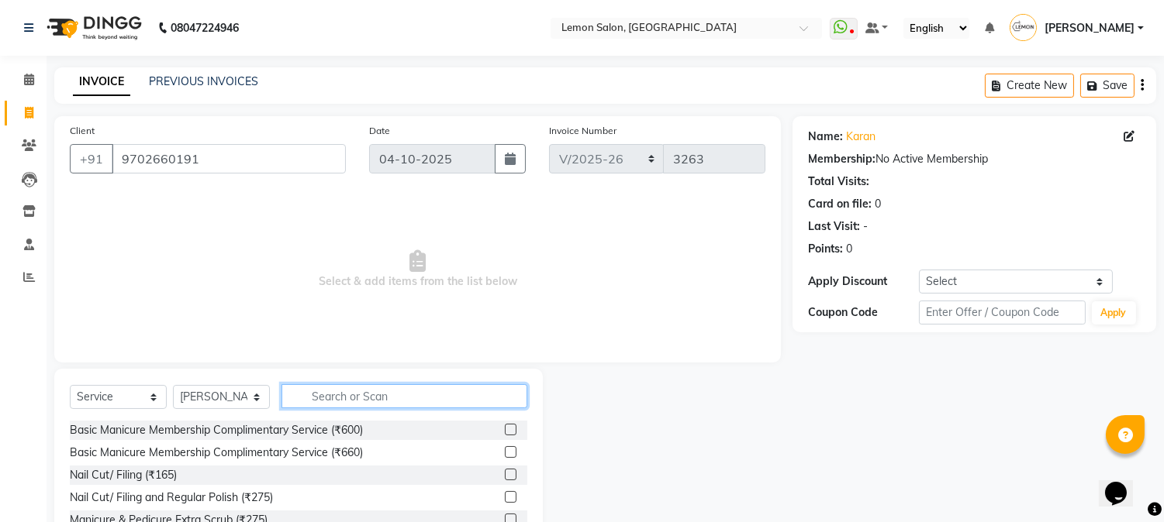
click at [336, 394] on input "text" at bounding box center [404, 396] width 246 height 24
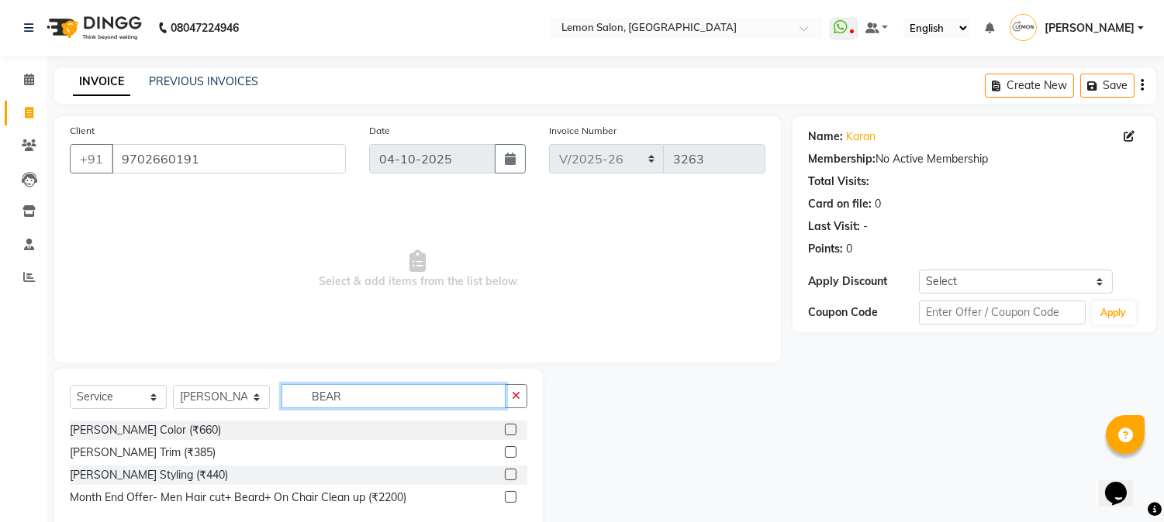
type input "BEAR"
click at [209, 395] on select "Select Stylist [PERSON_NAME] [PERSON_NAME] Datta [PERSON_NAME] [PERSON_NAME] [P…" at bounding box center [221, 397] width 97 height 24
select select "7947"
click at [173, 386] on select "Select Stylist [PERSON_NAME] [PERSON_NAME] Datta [PERSON_NAME] [PERSON_NAME] [P…" at bounding box center [221, 397] width 97 height 24
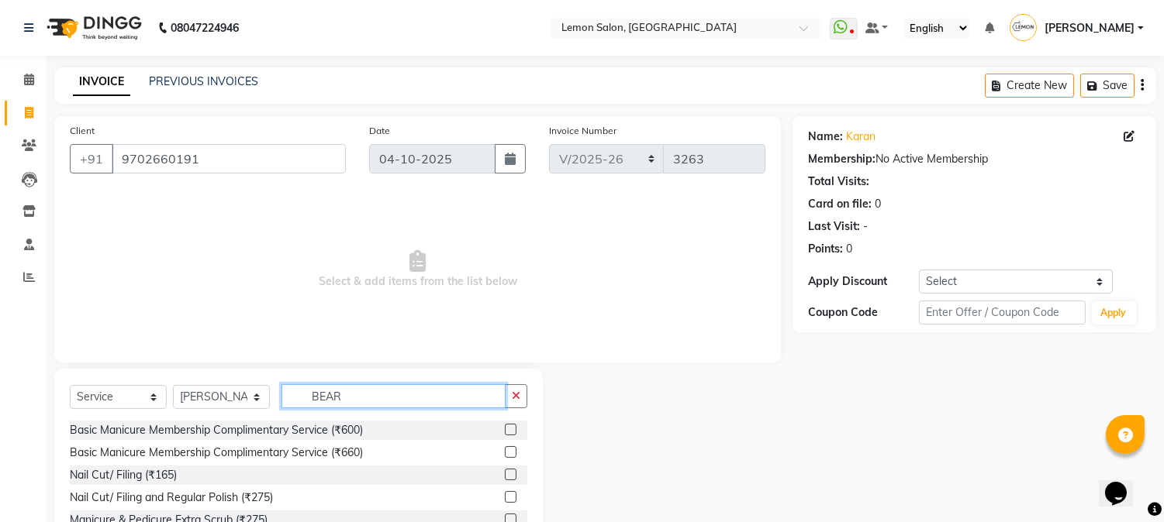
click at [361, 395] on input "BEAR" at bounding box center [393, 396] width 224 height 24
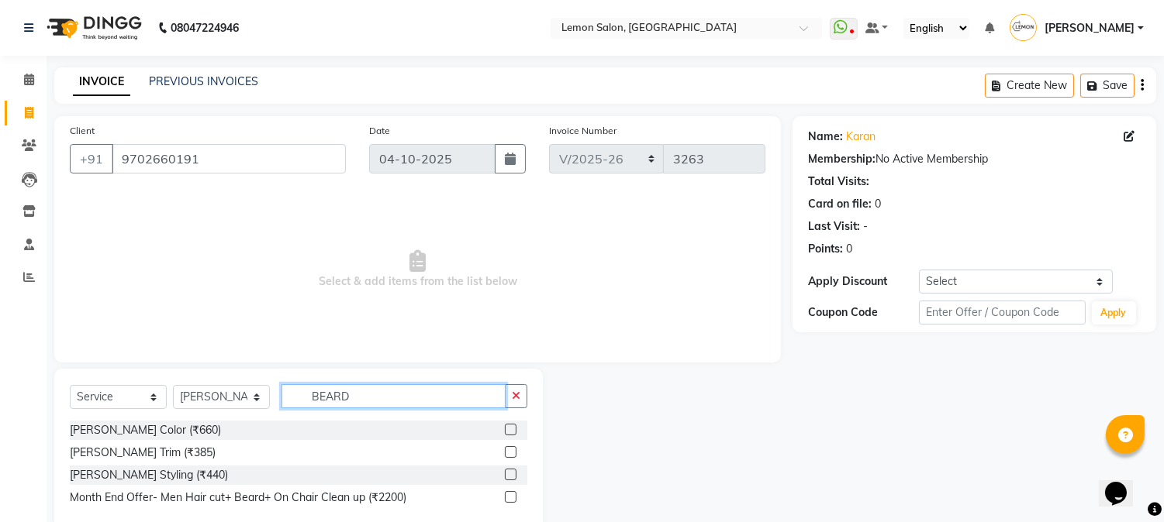
type input "BEARD"
click at [508, 477] on label at bounding box center [511, 475] width 12 height 12
click at [508, 477] on input "checkbox" at bounding box center [510, 476] width 10 height 10
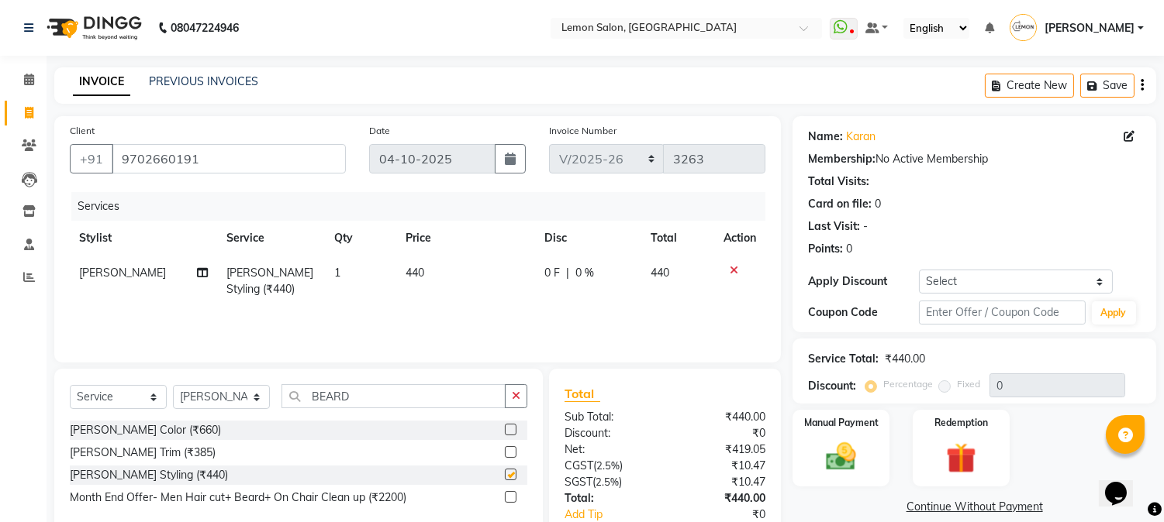
checkbox input "false"
click at [847, 467] on img at bounding box center [840, 458] width 51 height 36
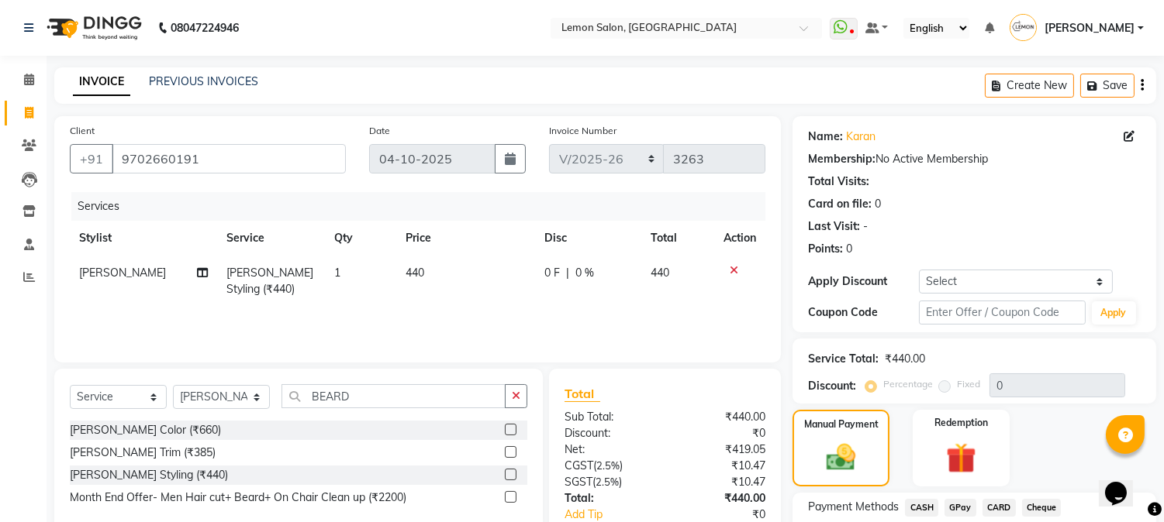
scroll to position [118, 0]
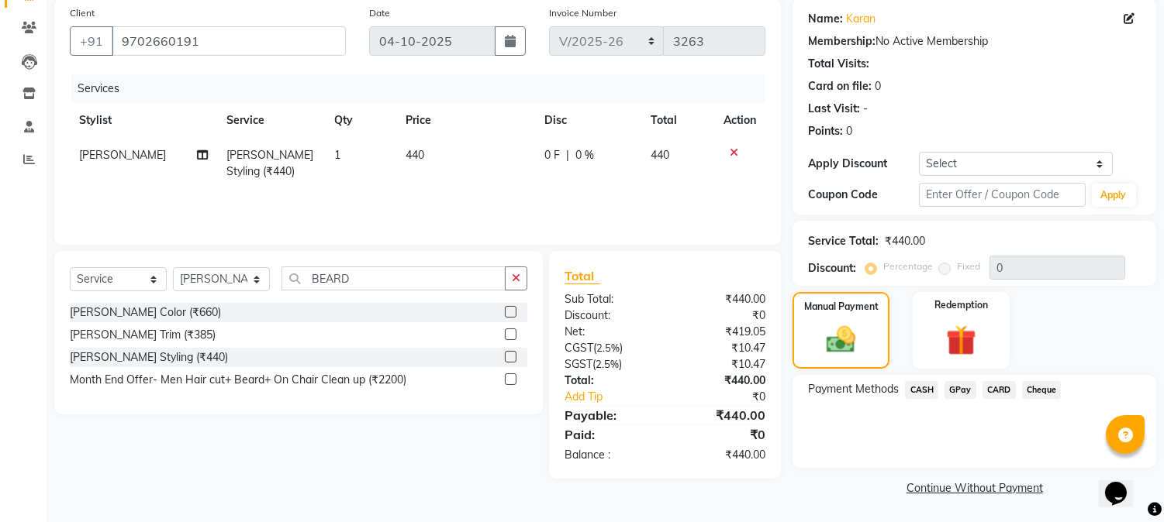
click at [958, 390] on span "GPay" at bounding box center [960, 390] width 32 height 18
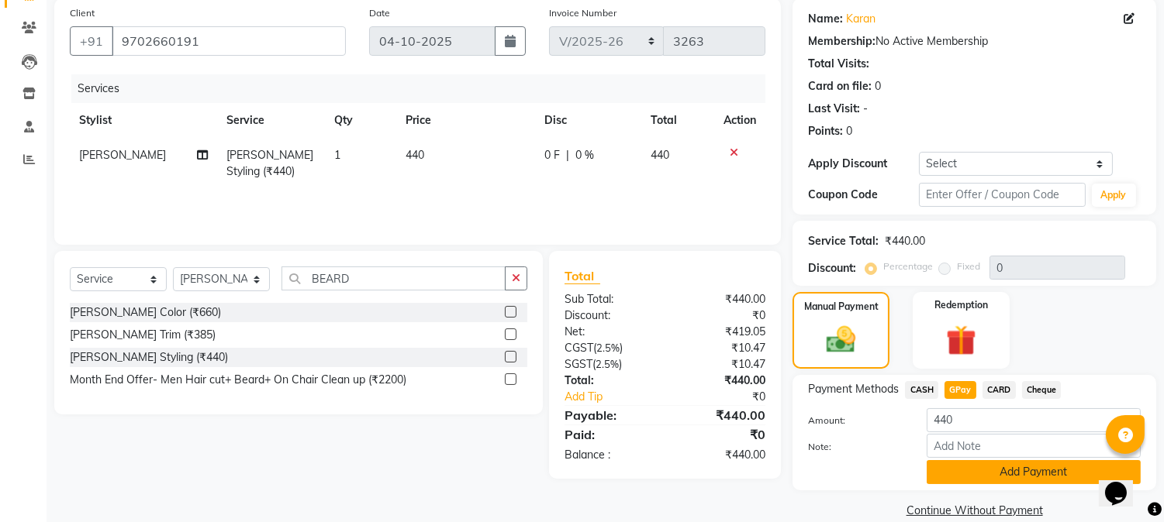
click at [955, 473] on button "Add Payment" at bounding box center [1033, 472] width 214 height 24
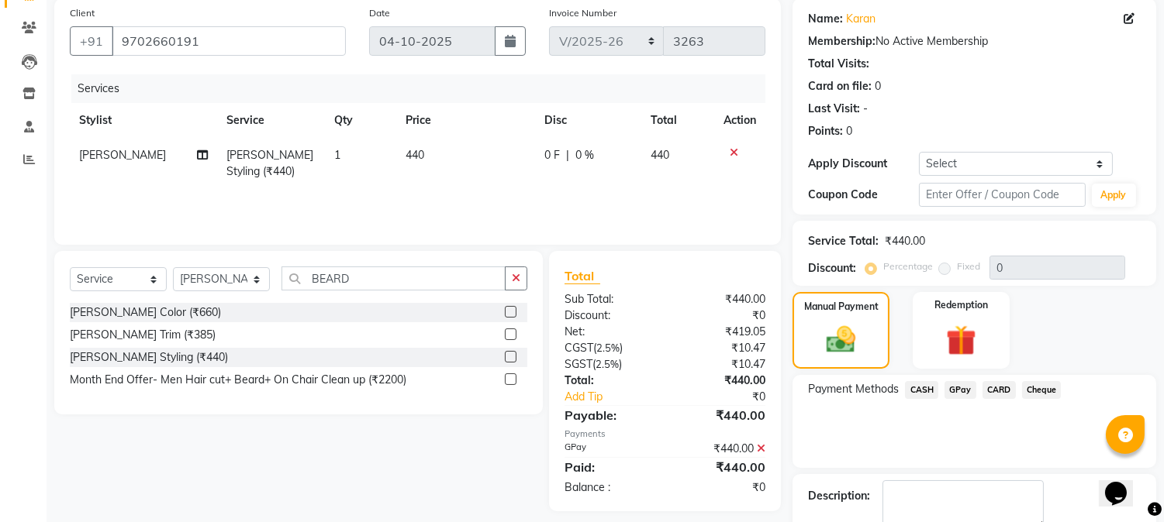
scroll to position [205, 0]
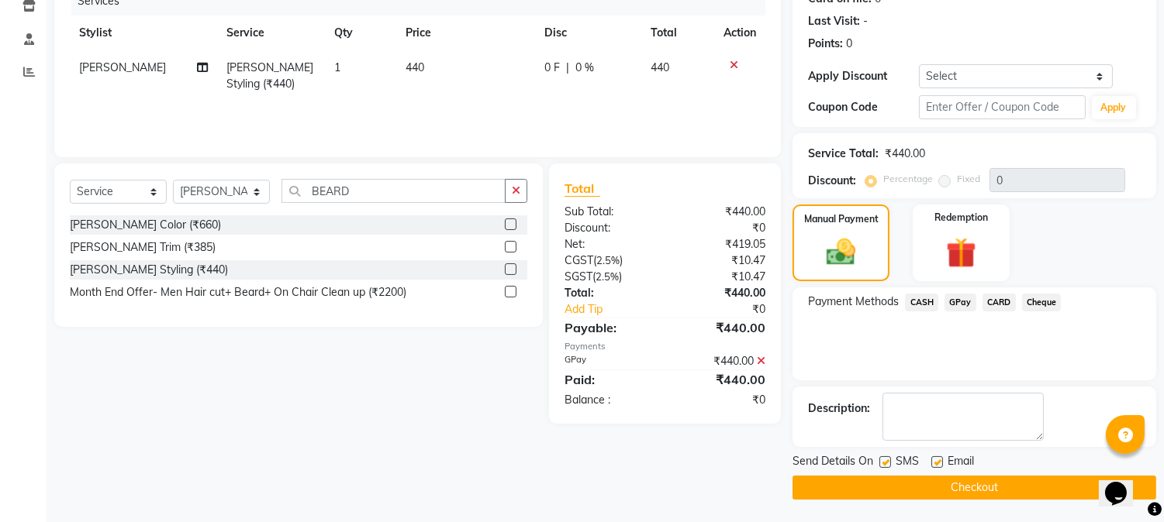
click at [930, 485] on button "Checkout" at bounding box center [974, 488] width 364 height 24
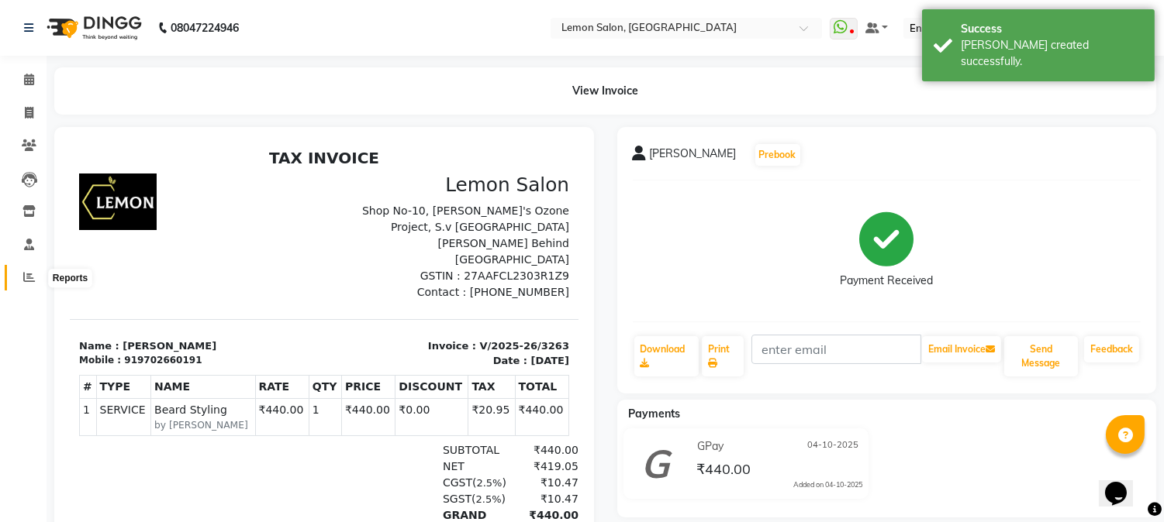
click at [25, 281] on icon at bounding box center [29, 277] width 12 height 12
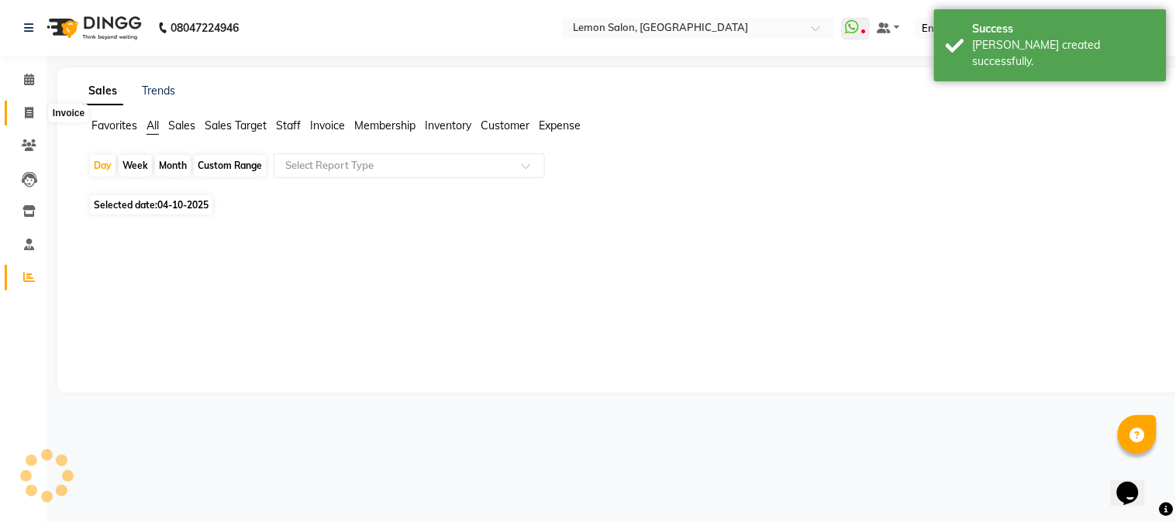
click at [33, 112] on icon at bounding box center [29, 113] width 9 height 12
select select "565"
select select "service"
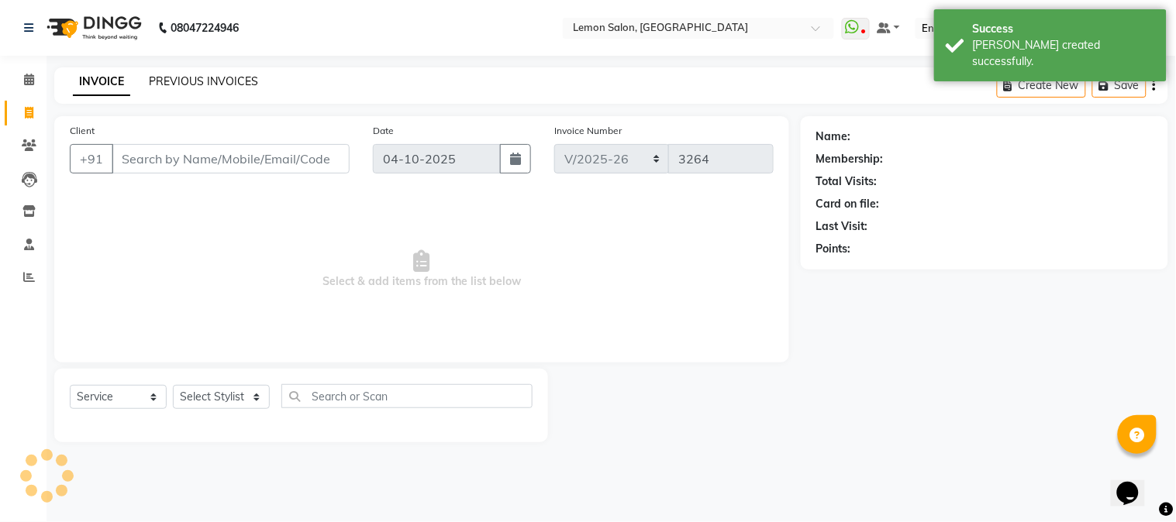
click at [228, 76] on link "PREVIOUS INVOICES" at bounding box center [203, 81] width 109 height 14
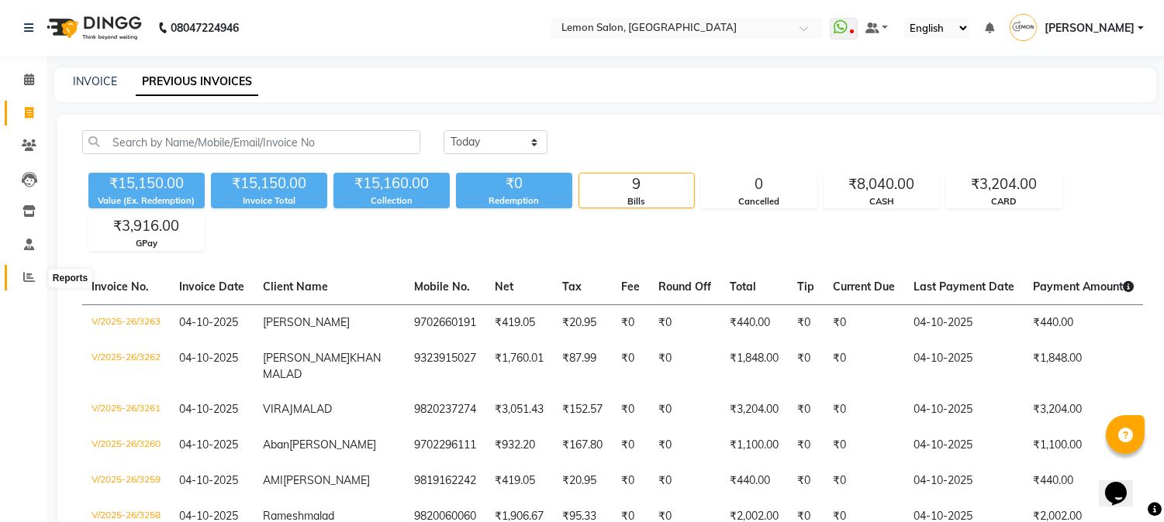
click at [19, 276] on span at bounding box center [29, 278] width 27 height 18
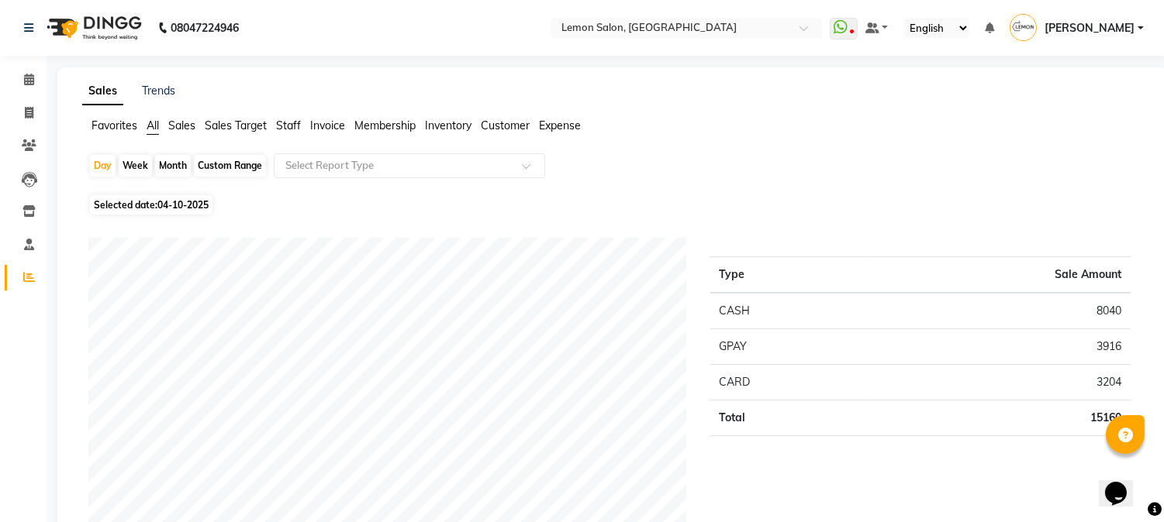
click at [812, 168] on div "Day Week Month Custom Range Select Report Type" at bounding box center [612, 171] width 1048 height 37
click at [25, 82] on icon at bounding box center [29, 80] width 10 height 12
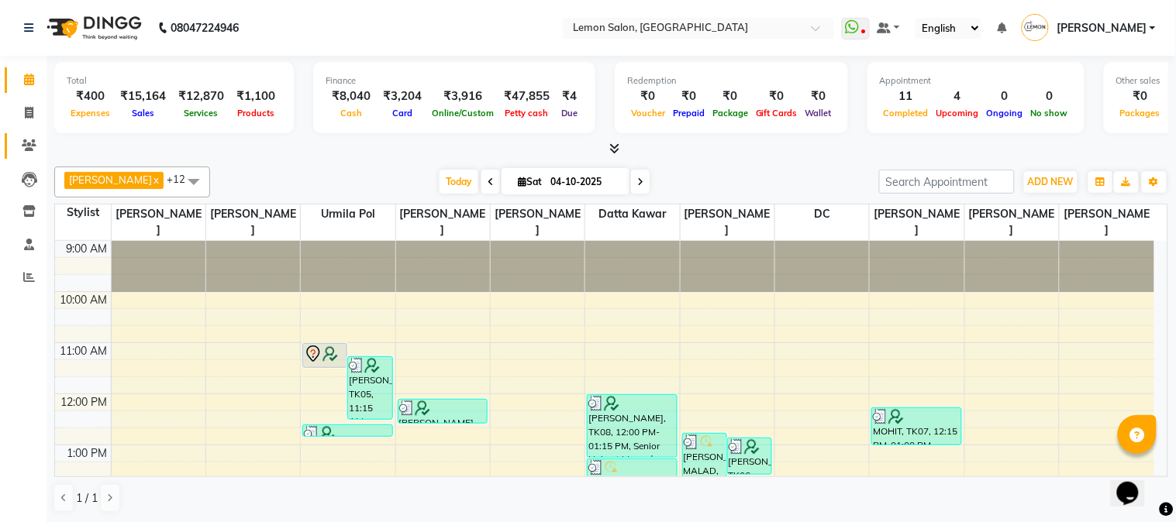
click at [12, 143] on link "Clients" at bounding box center [23, 146] width 37 height 26
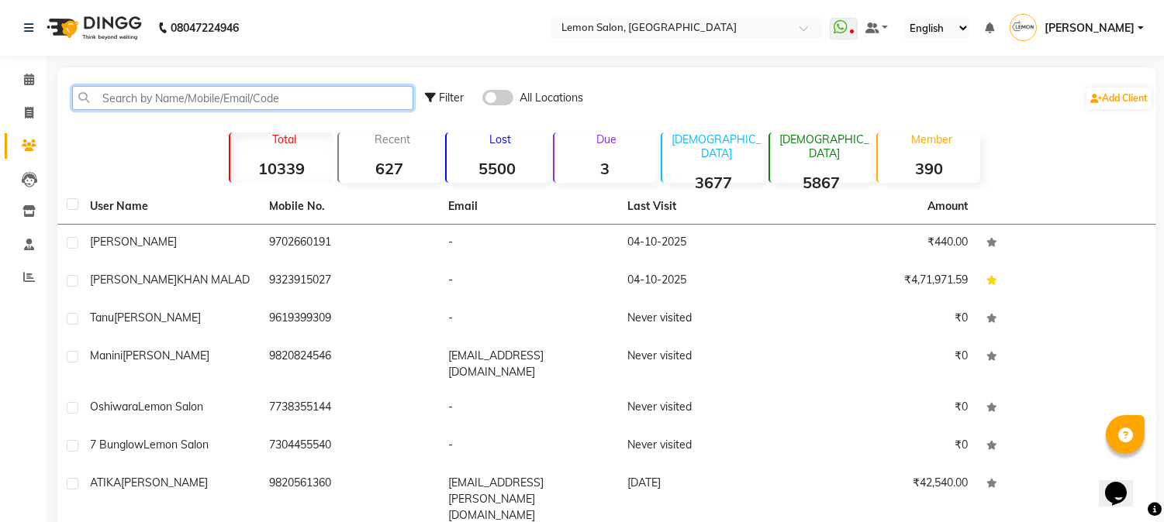
drag, startPoint x: 191, startPoint y: 99, endPoint x: 584, endPoint y: 99, distance: 392.2
click at [191, 99] on input "text" at bounding box center [242, 98] width 341 height 24
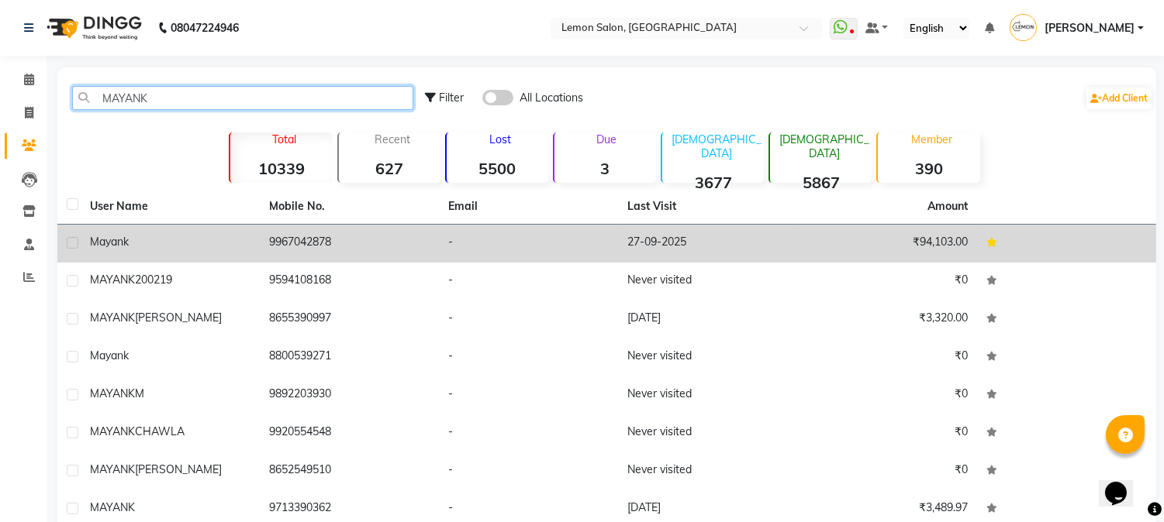
type input "MAYANK"
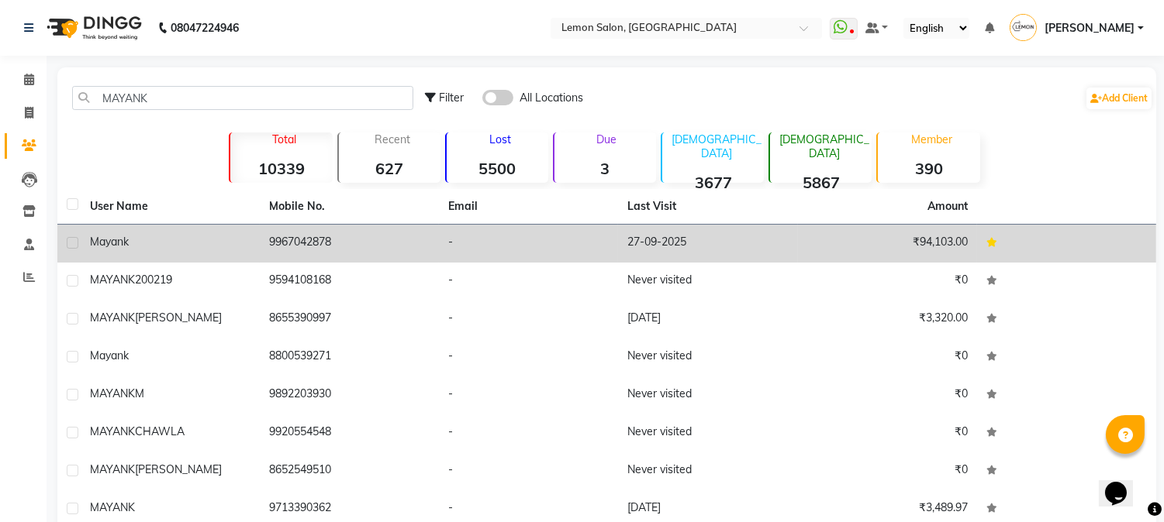
click at [316, 244] on td "9967042878" at bounding box center [349, 244] width 179 height 38
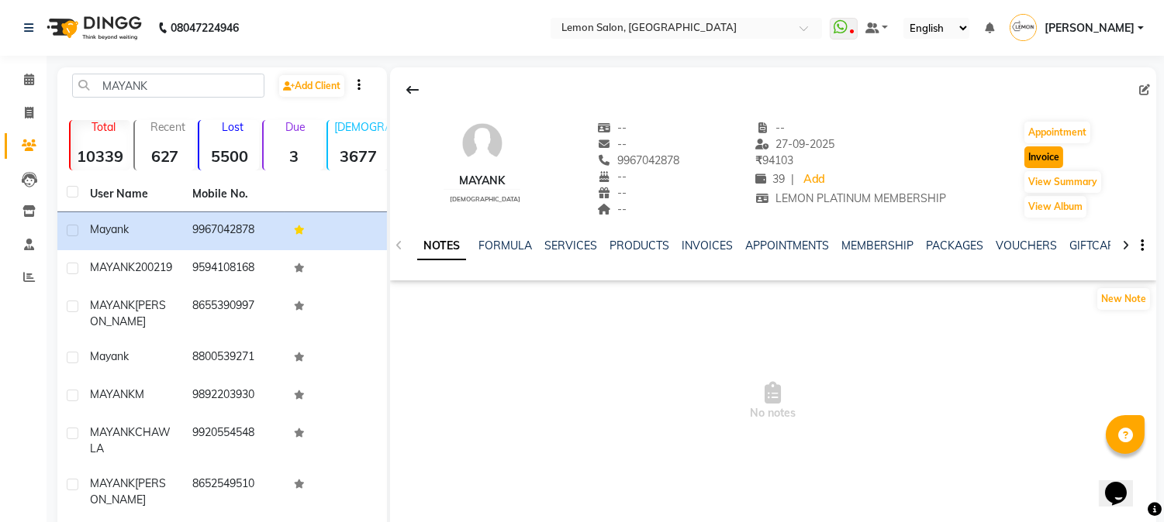
click at [1045, 160] on button "Invoice" at bounding box center [1043, 158] width 39 height 22
select select "565"
select select "service"
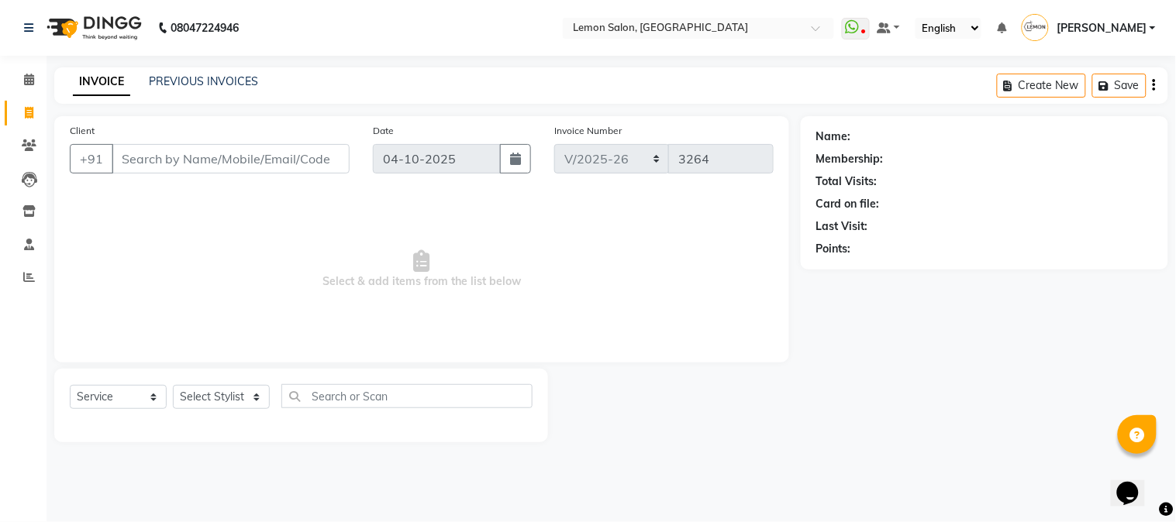
type input "9967042878"
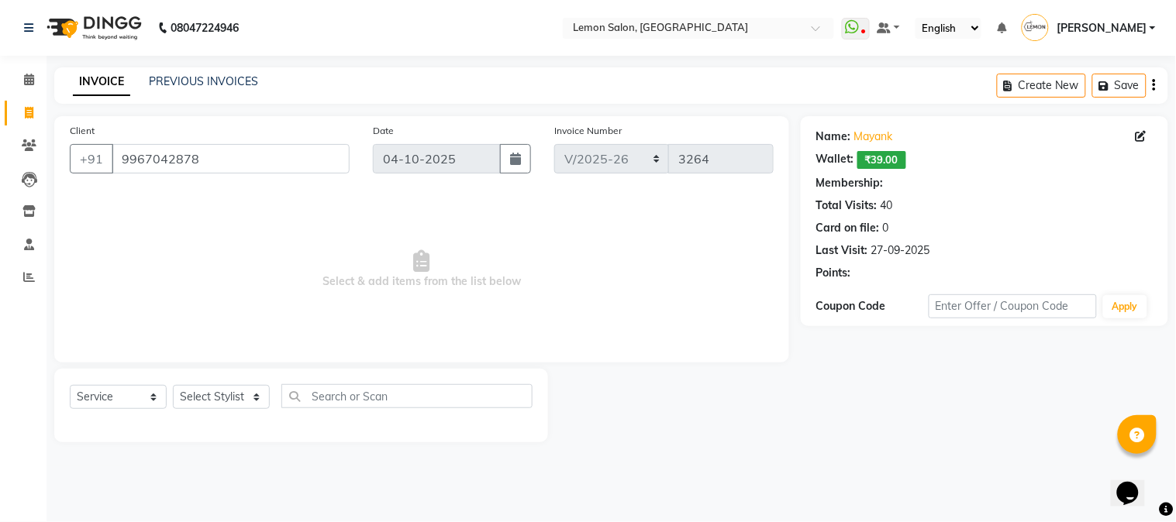
select select "1: Object"
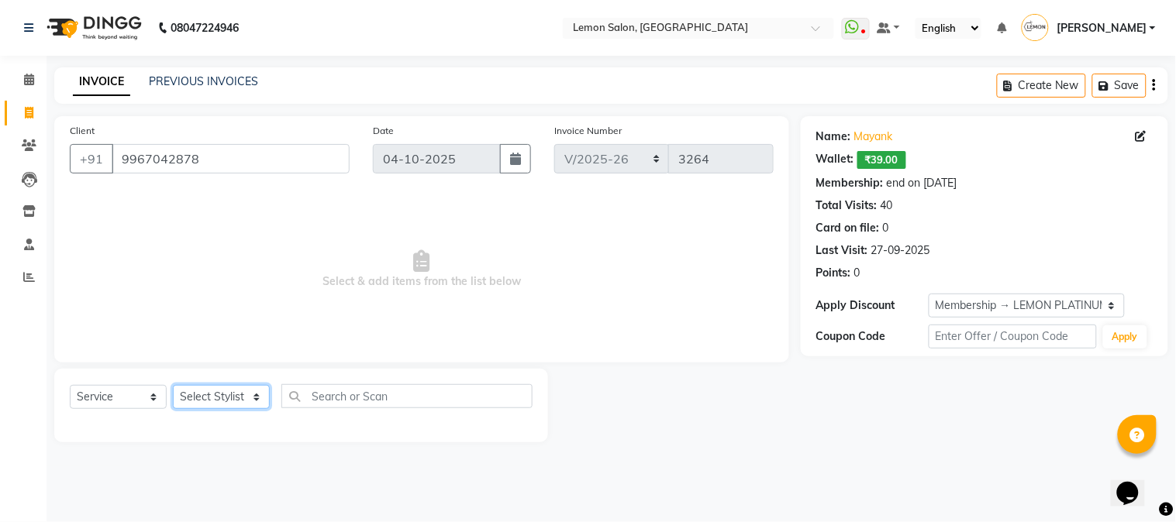
click at [247, 404] on select "Select Stylist [PERSON_NAME] [PERSON_NAME] Datta [PERSON_NAME] [PERSON_NAME] [P…" at bounding box center [221, 397] width 97 height 24
select select "7423"
click at [173, 386] on select "Select Stylist [PERSON_NAME] [PERSON_NAME] Datta [PERSON_NAME] [PERSON_NAME] [P…" at bounding box center [221, 397] width 97 height 24
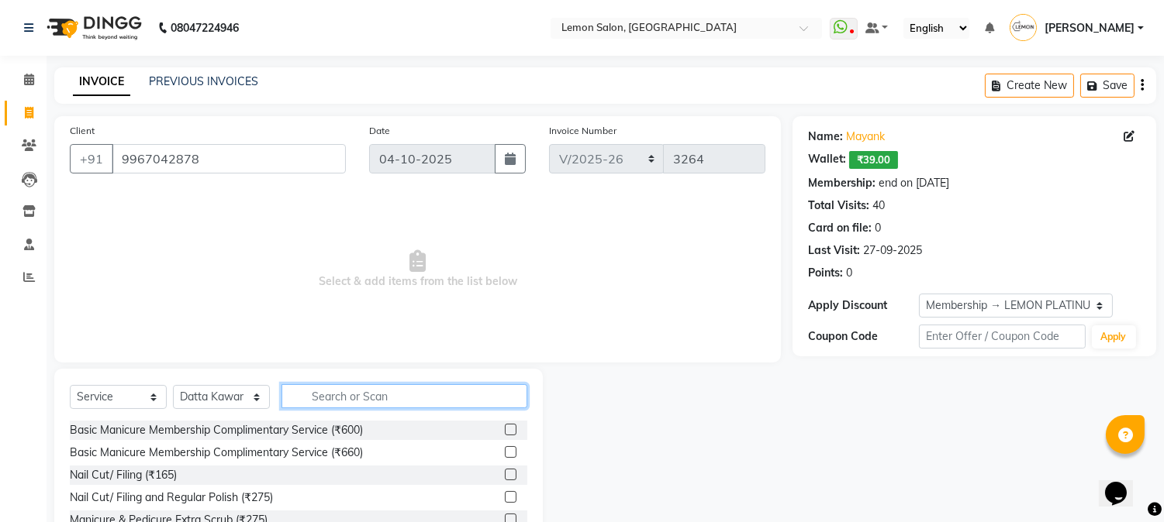
click at [336, 404] on input "text" at bounding box center [404, 396] width 246 height 24
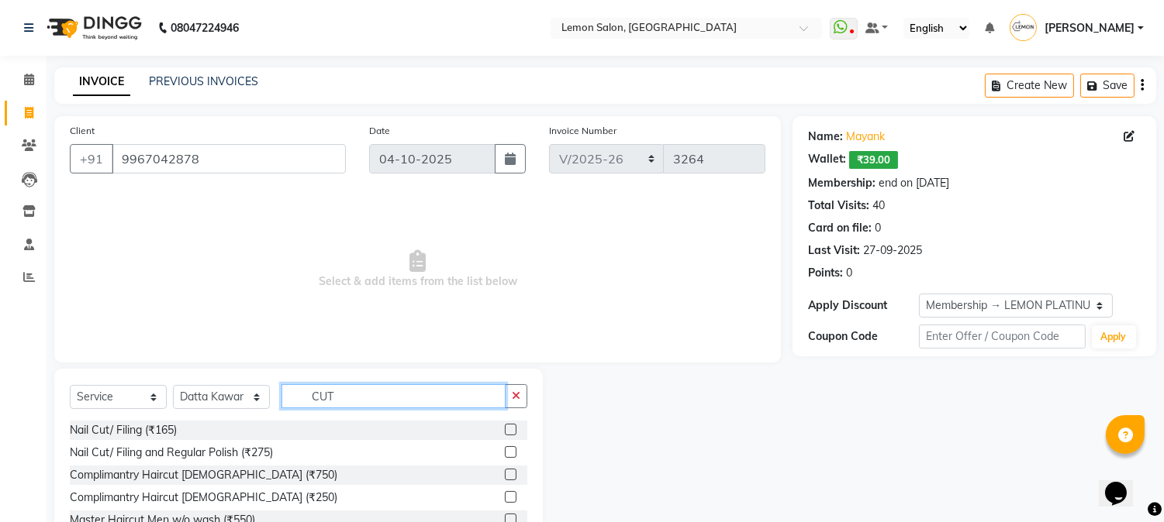
scroll to position [98, 0]
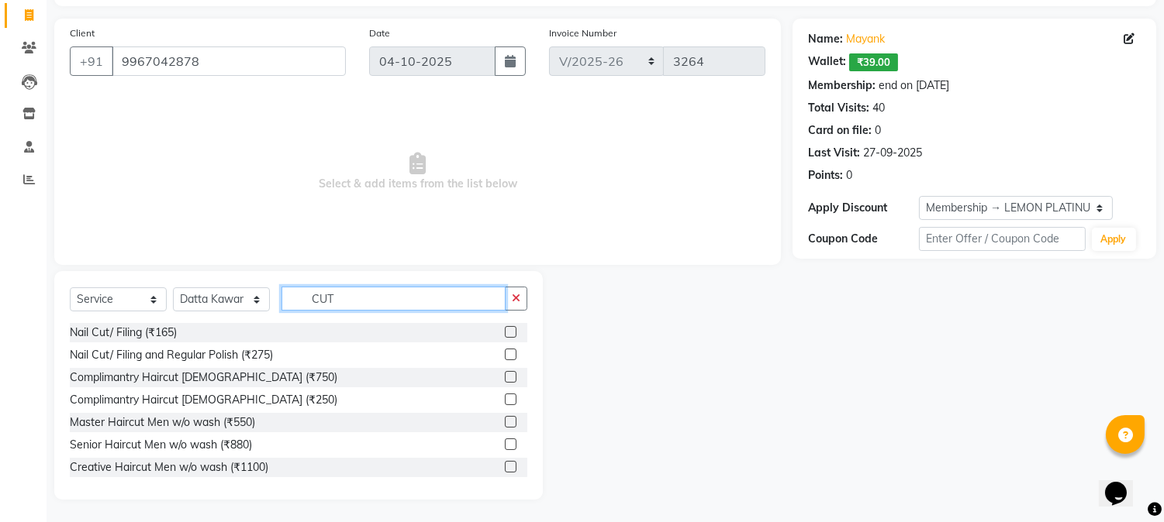
type input "CUT"
click at [505, 450] on div at bounding box center [510, 447] width 10 height 16
click at [505, 447] on label at bounding box center [511, 445] width 12 height 12
click at [505, 447] on input "checkbox" at bounding box center [510, 445] width 10 height 10
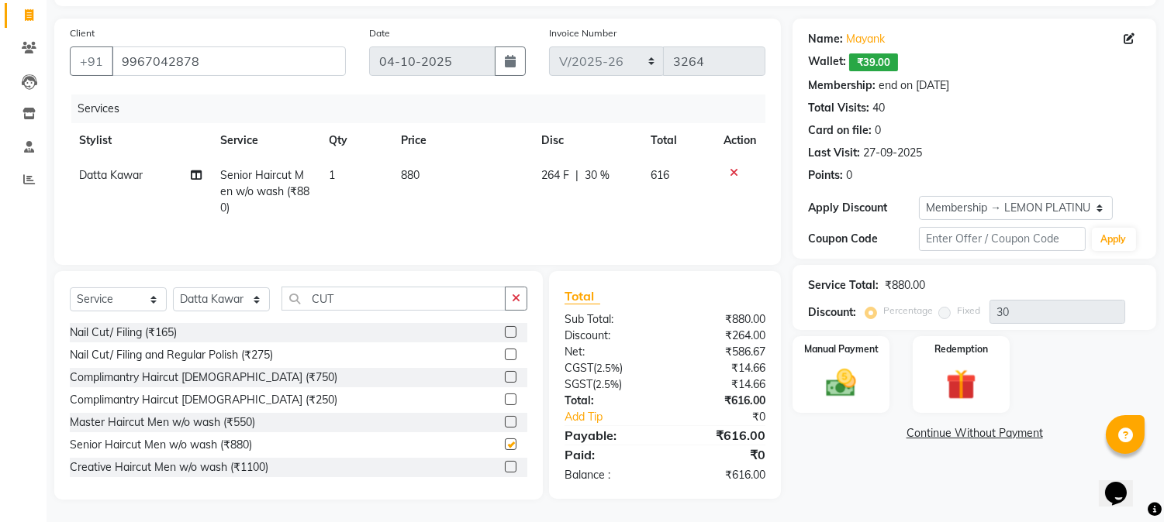
checkbox input "false"
click at [517, 302] on icon "button" at bounding box center [516, 298] width 9 height 11
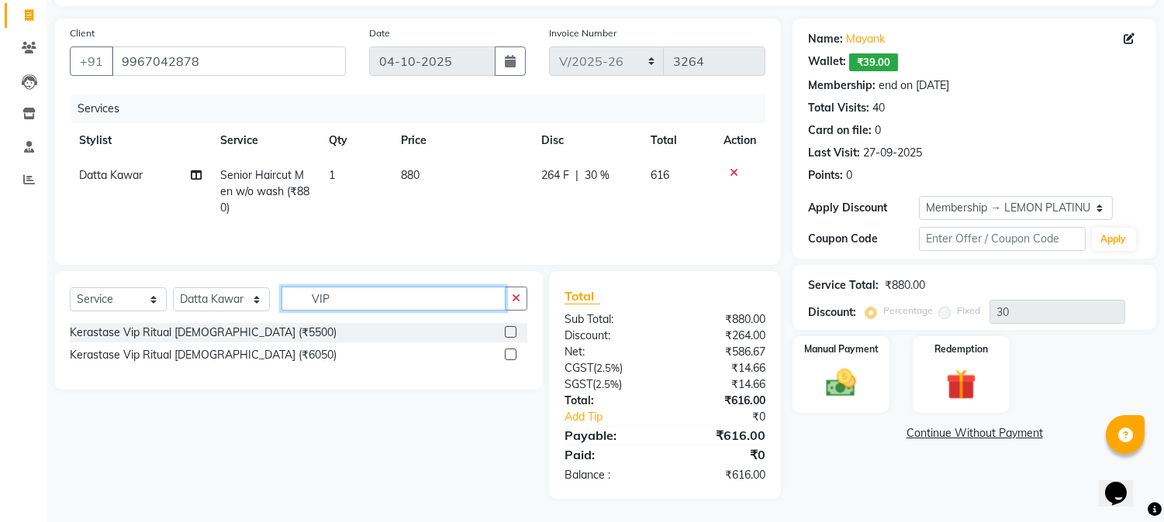
type input "VIP"
click at [510, 355] on label at bounding box center [511, 355] width 12 height 12
click at [510, 355] on input "checkbox" at bounding box center [510, 355] width 10 height 10
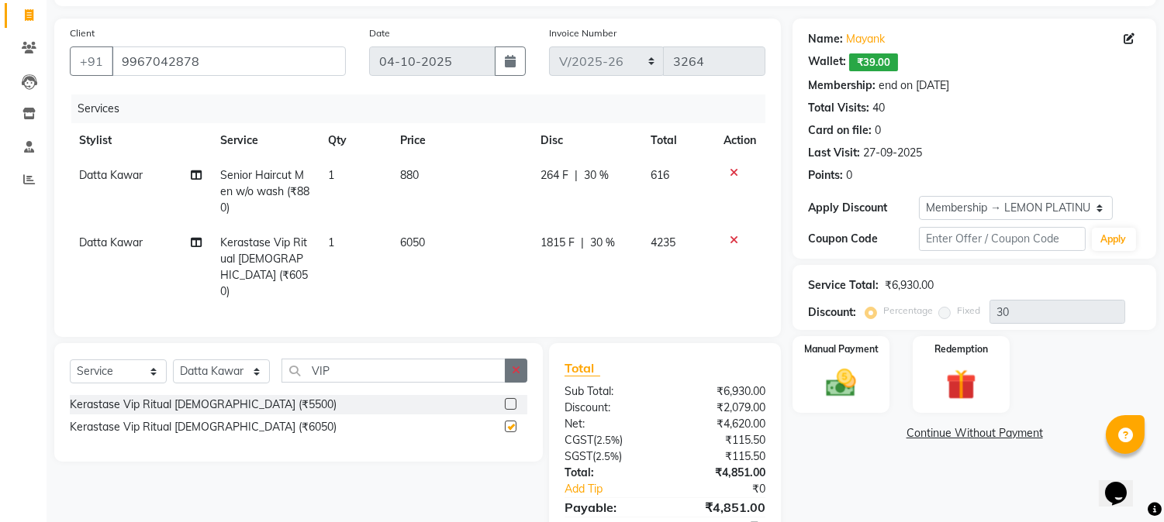
checkbox input "false"
click at [518, 366] on icon "button" at bounding box center [516, 370] width 9 height 11
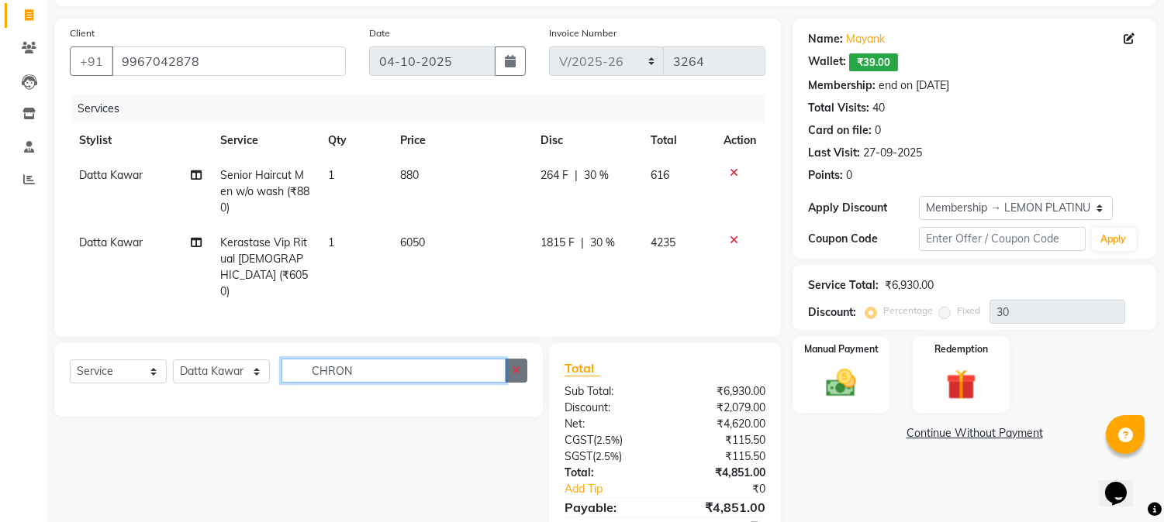
type input "CHRON"
click at [520, 370] on button "button" at bounding box center [516, 371] width 22 height 24
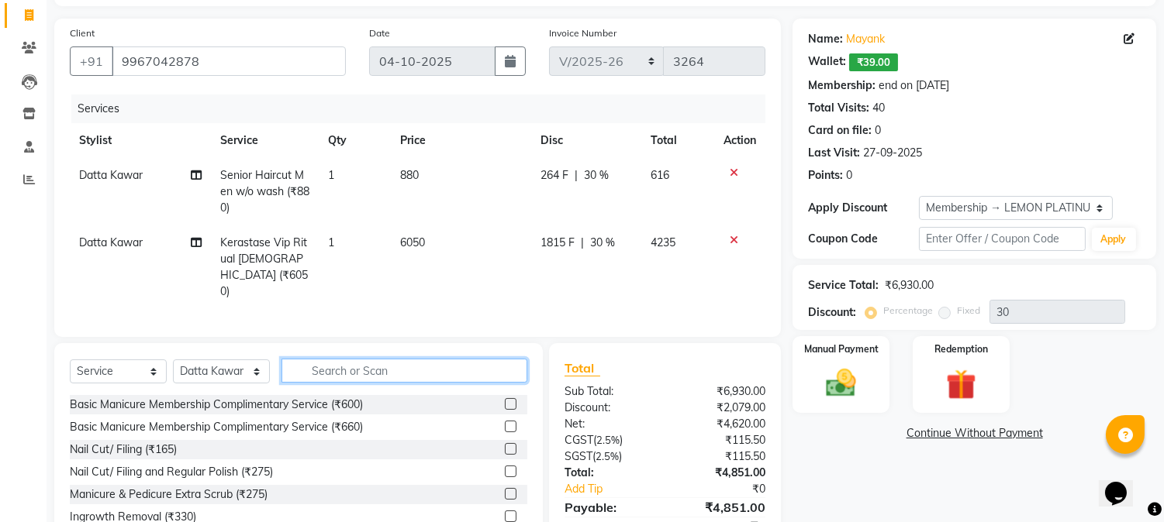
click at [353, 375] on input "text" at bounding box center [404, 371] width 246 height 24
click at [239, 367] on select "Select Stylist [PERSON_NAME] [PERSON_NAME] Datta [PERSON_NAME] [PERSON_NAME] [P…" at bounding box center [221, 372] width 97 height 24
select select "7419"
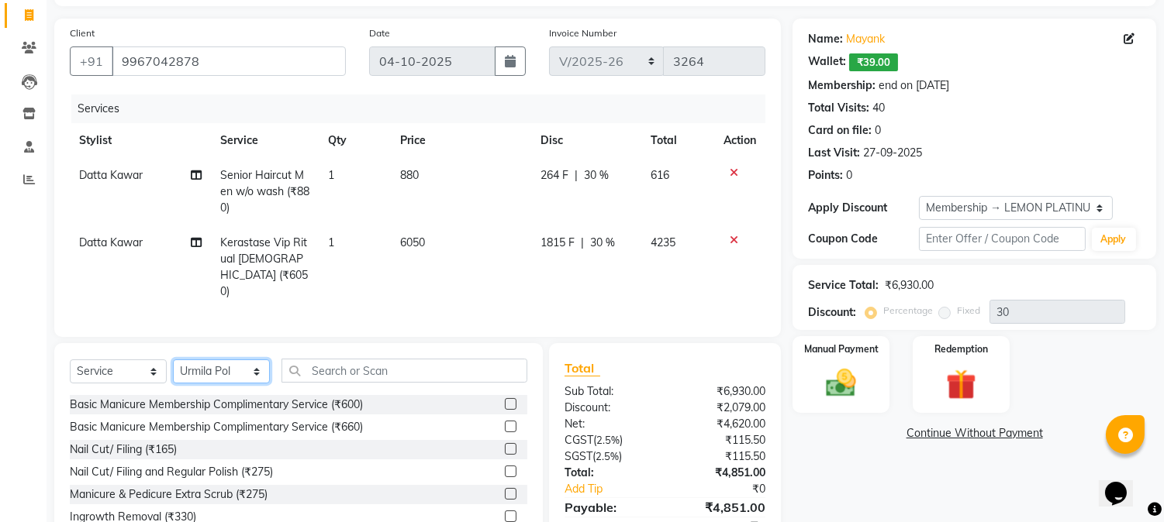
click at [173, 360] on select "Select Stylist [PERSON_NAME] [PERSON_NAME] Datta [PERSON_NAME] [PERSON_NAME] [P…" at bounding box center [221, 372] width 97 height 24
click at [391, 367] on input "text" at bounding box center [404, 371] width 246 height 24
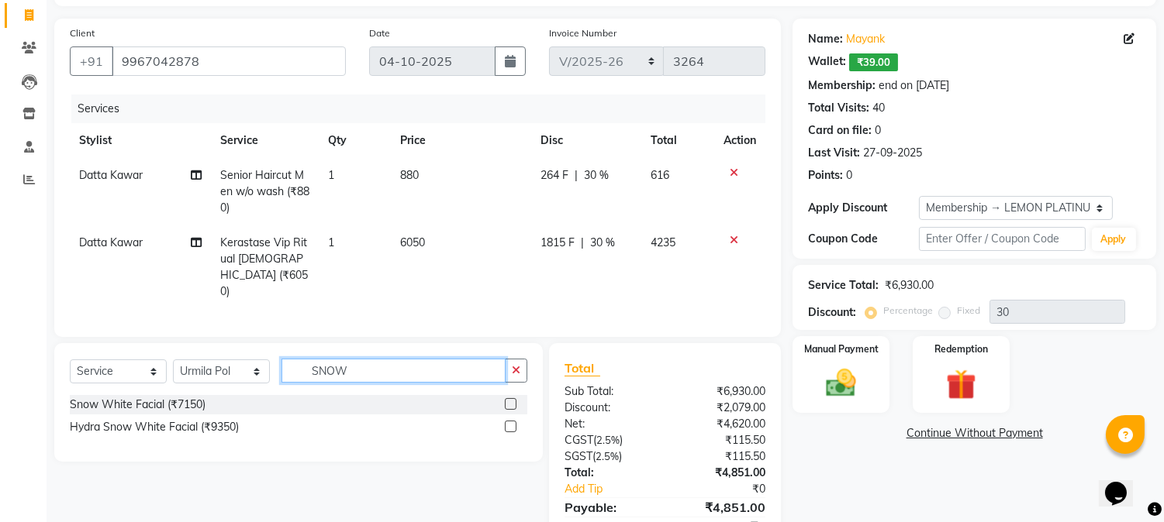
type input "SNOW"
click at [507, 403] on label at bounding box center [511, 404] width 12 height 12
click at [507, 403] on input "checkbox" at bounding box center [510, 405] width 10 height 10
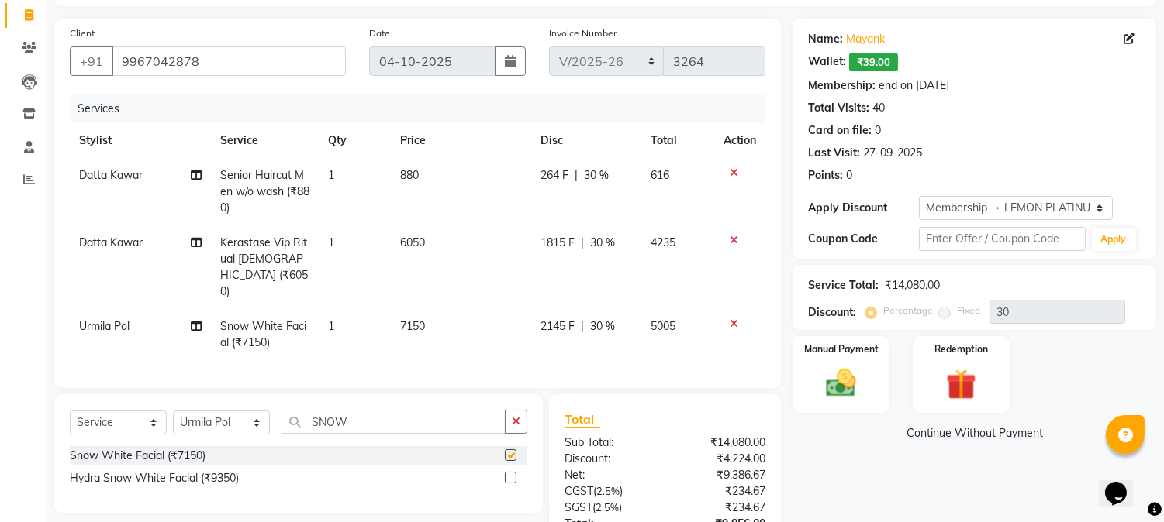
checkbox input "false"
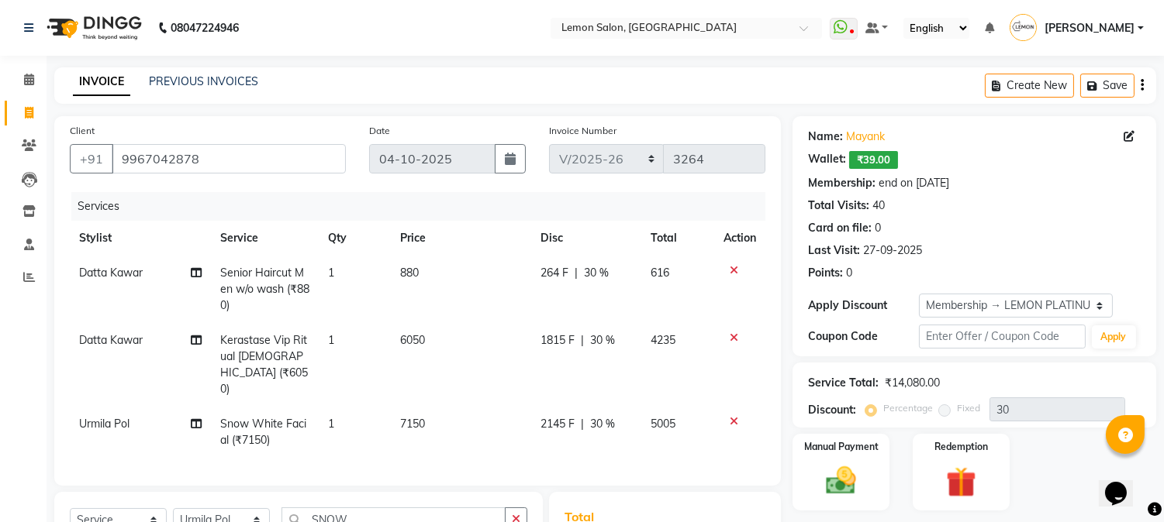
scroll to position [217, 0]
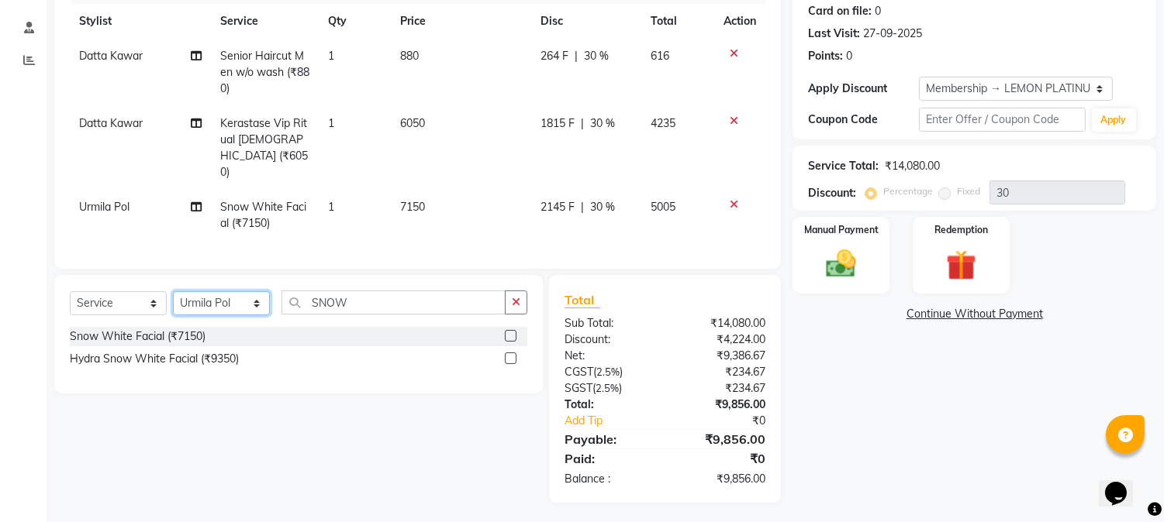
click at [231, 302] on select "Select Stylist [PERSON_NAME] [PERSON_NAME] Datta [PERSON_NAME] [PERSON_NAME] [P…" at bounding box center [221, 303] width 97 height 24
select select "7423"
click at [173, 291] on select "Select Stylist [PERSON_NAME] [PERSON_NAME] Datta [PERSON_NAME] [PERSON_NAME] [P…" at bounding box center [221, 303] width 97 height 24
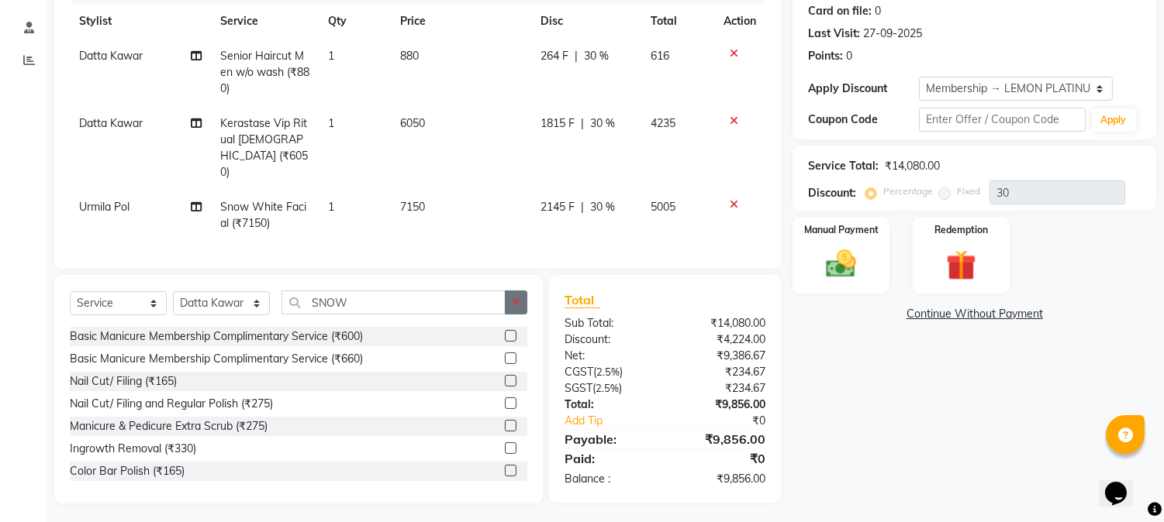
click at [523, 301] on button "button" at bounding box center [516, 303] width 22 height 24
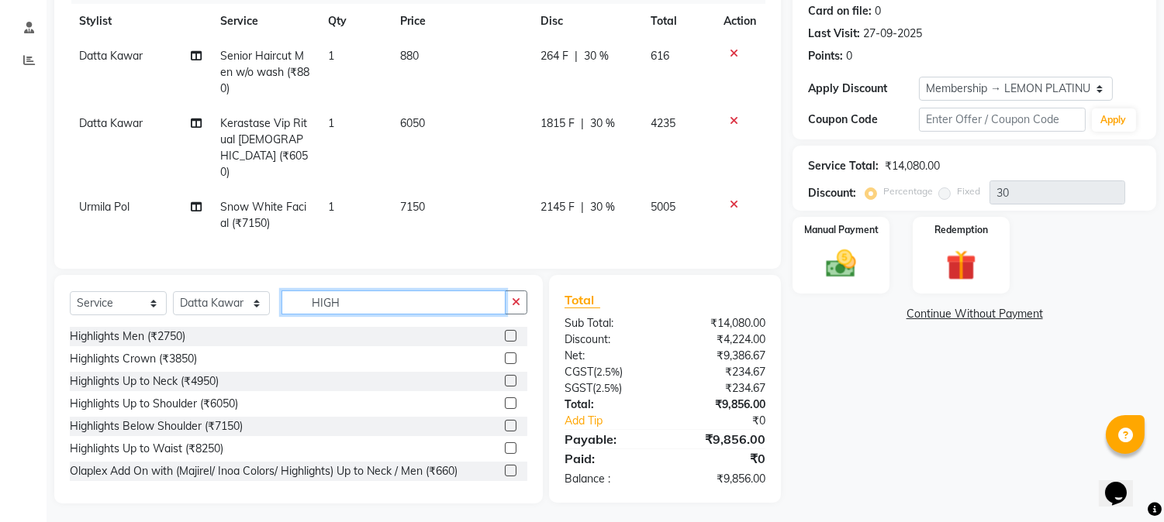
type input "HIGH"
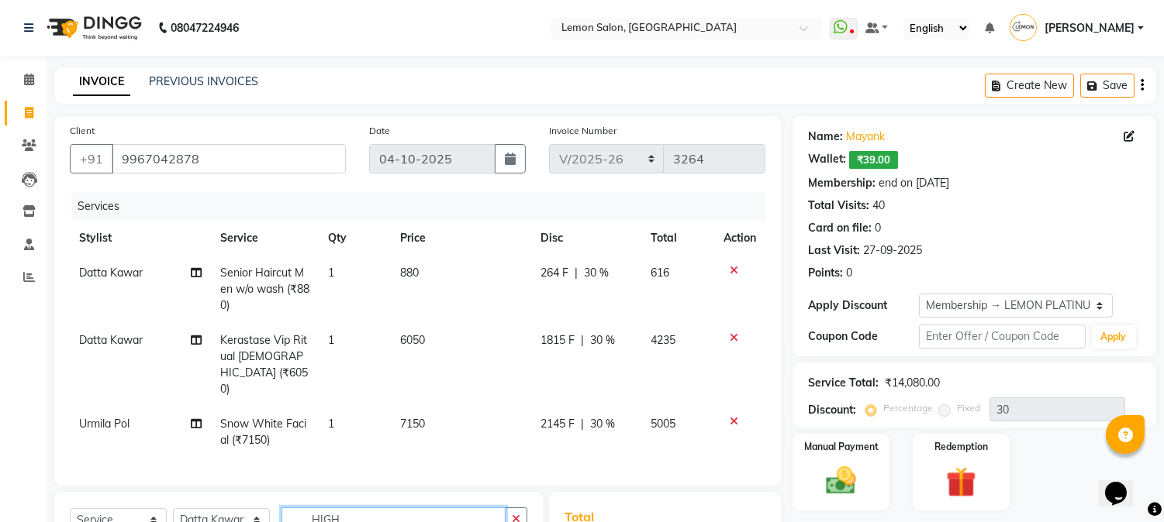
scroll to position [218, 0]
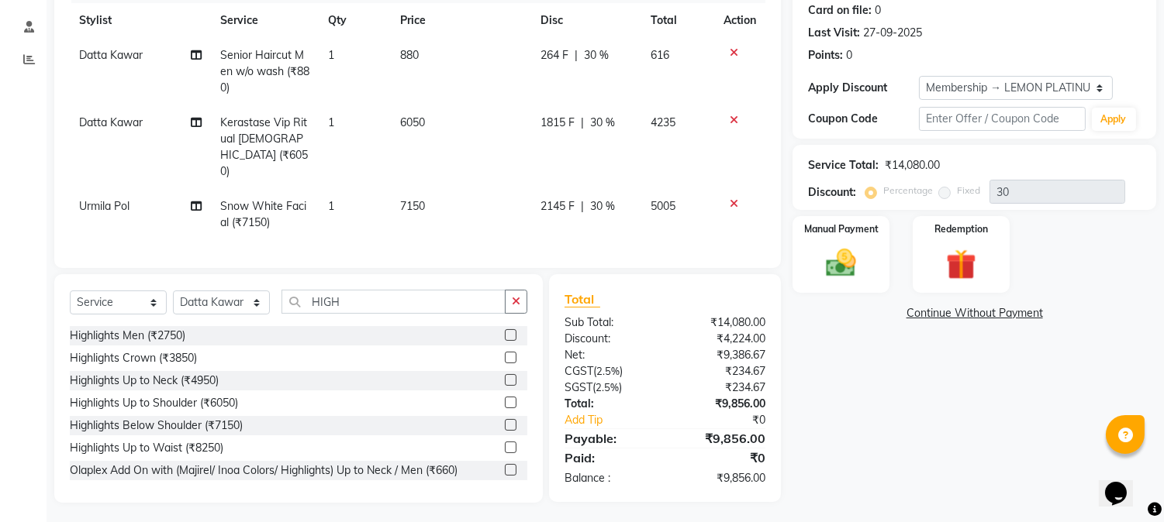
click at [505, 422] on label at bounding box center [511, 425] width 12 height 12
click at [505, 422] on input "checkbox" at bounding box center [510, 426] width 10 height 10
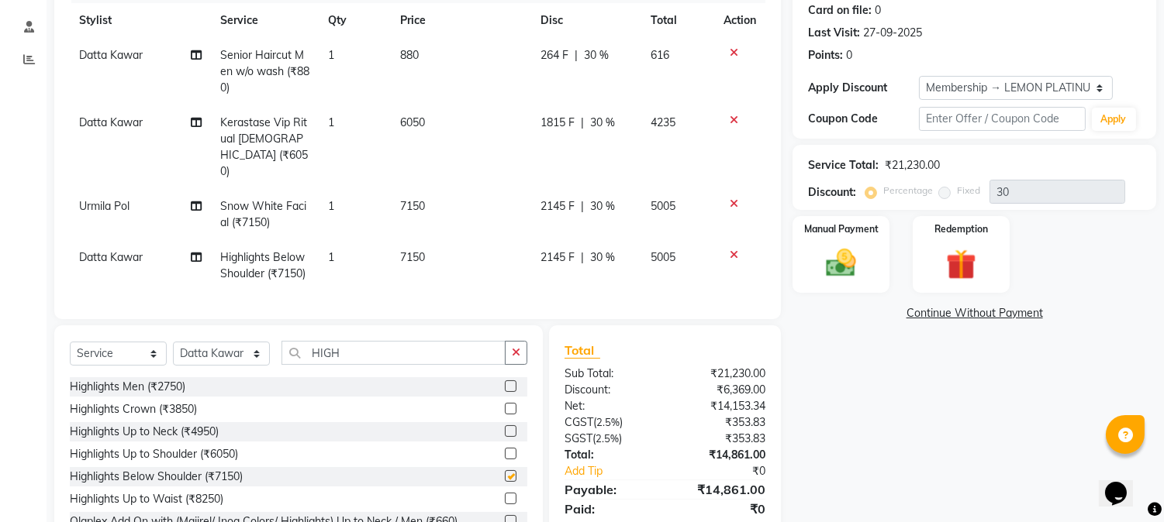
checkbox input "false"
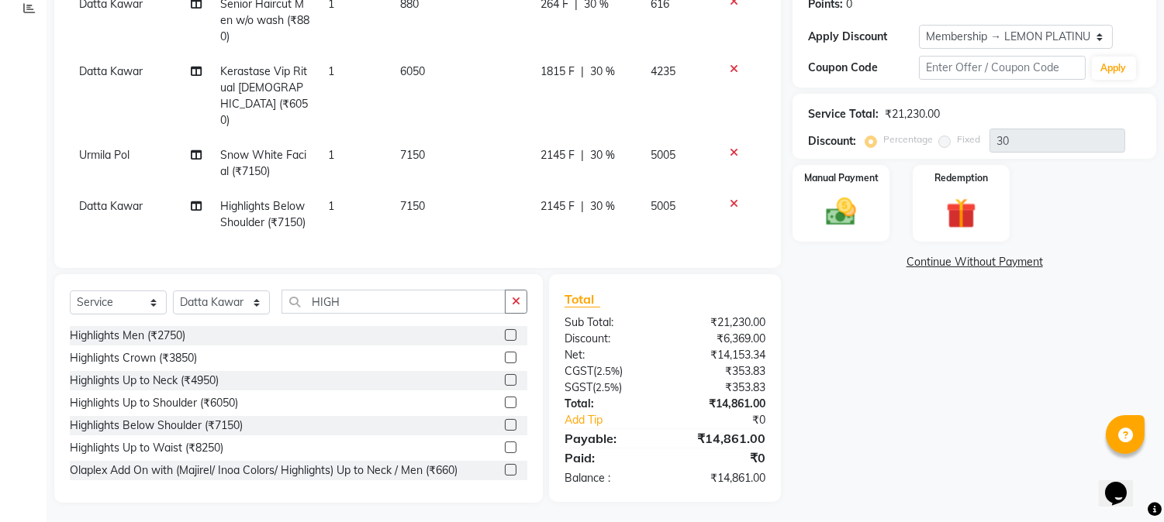
scroll to position [40, 0]
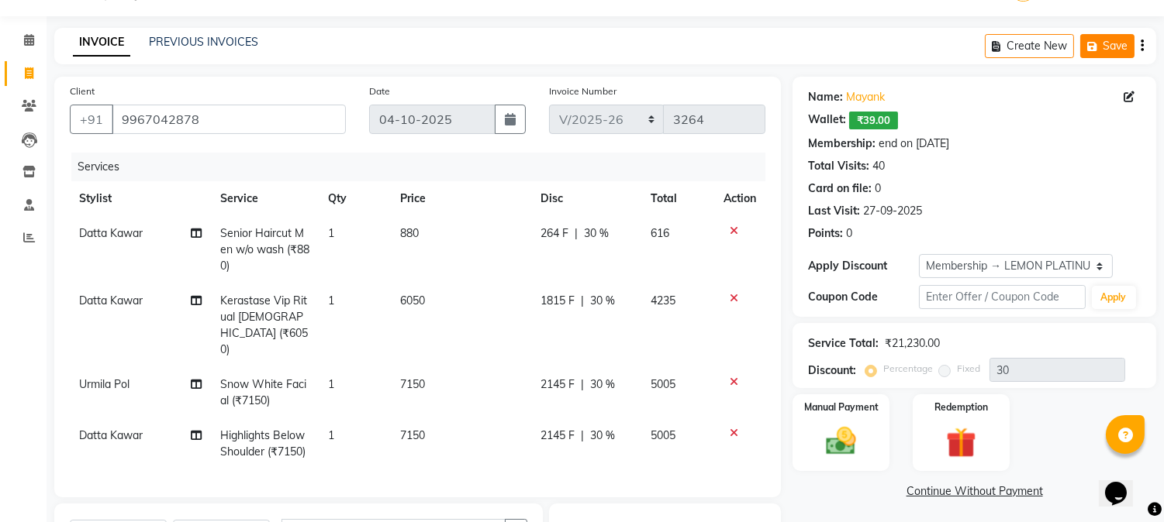
click at [1110, 48] on button "Save" at bounding box center [1107, 46] width 54 height 24
click at [28, 233] on icon at bounding box center [29, 238] width 12 height 12
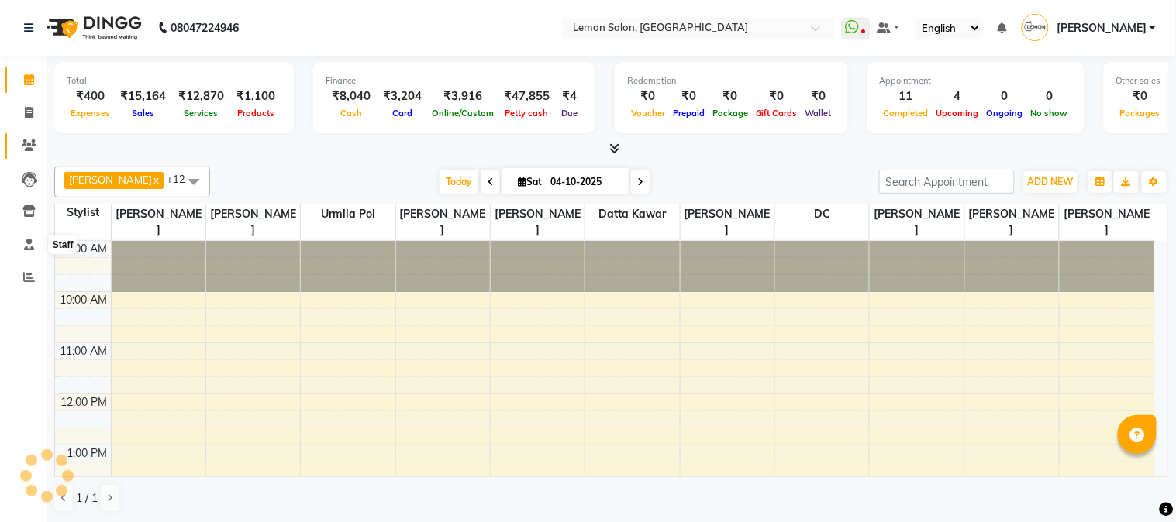
click at [13, 145] on link "Clients" at bounding box center [23, 146] width 37 height 26
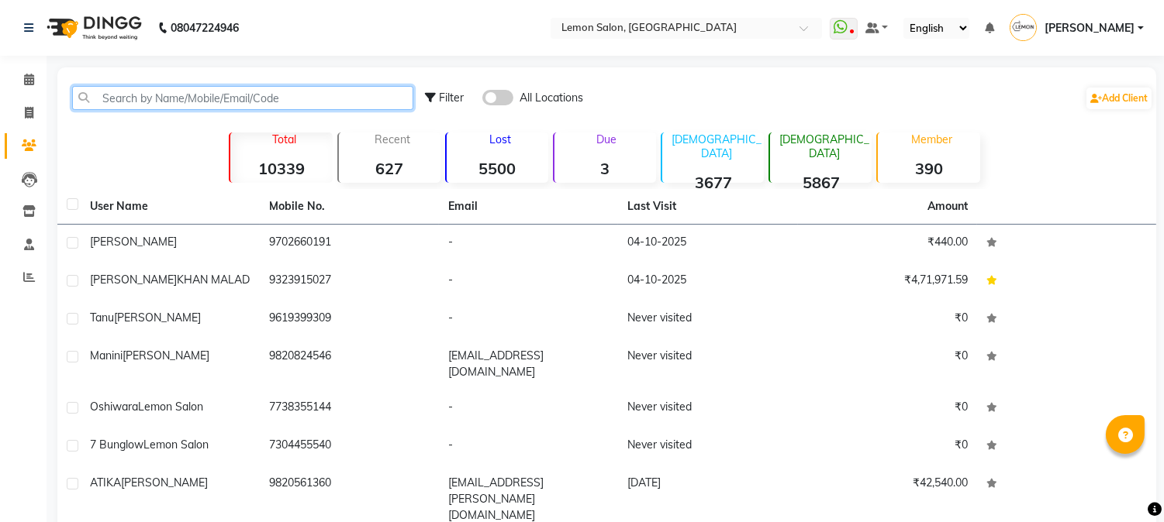
click at [205, 109] on input "text" at bounding box center [242, 98] width 341 height 24
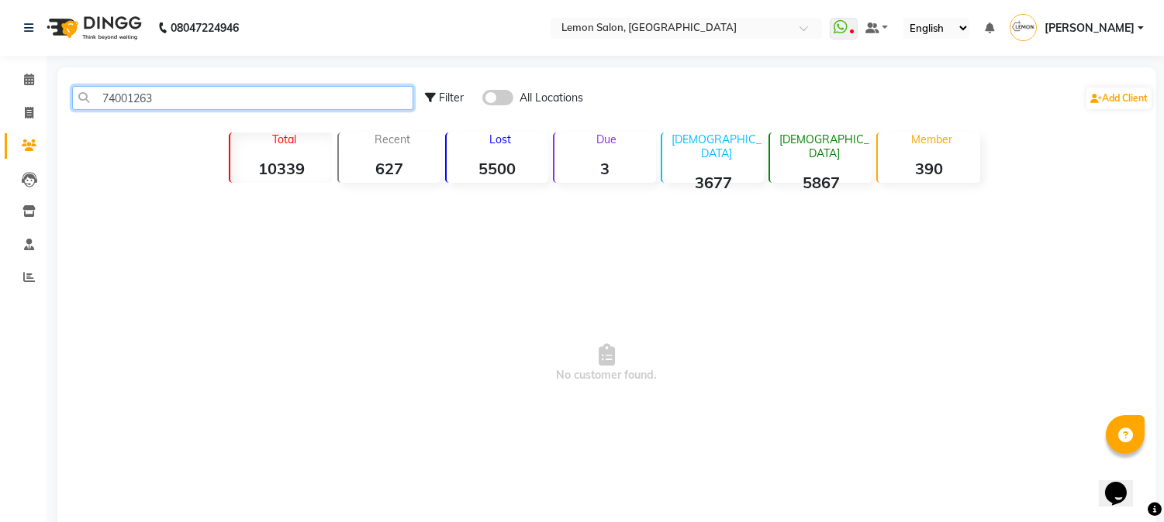
type input "74001263"
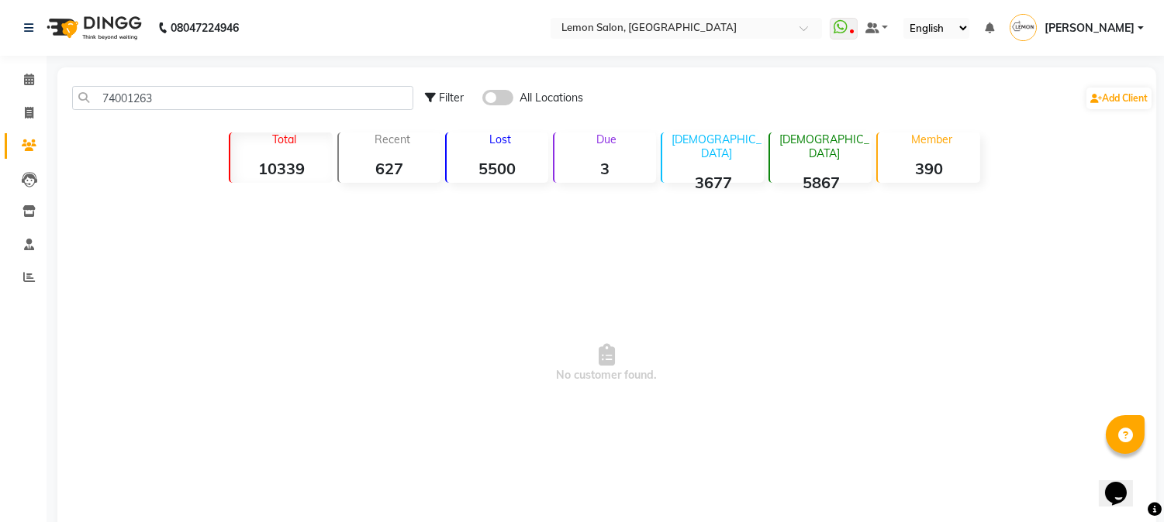
click at [491, 94] on span at bounding box center [497, 98] width 31 height 16
click at [482, 100] on input "checkbox" at bounding box center [482, 100] width 0 height 0
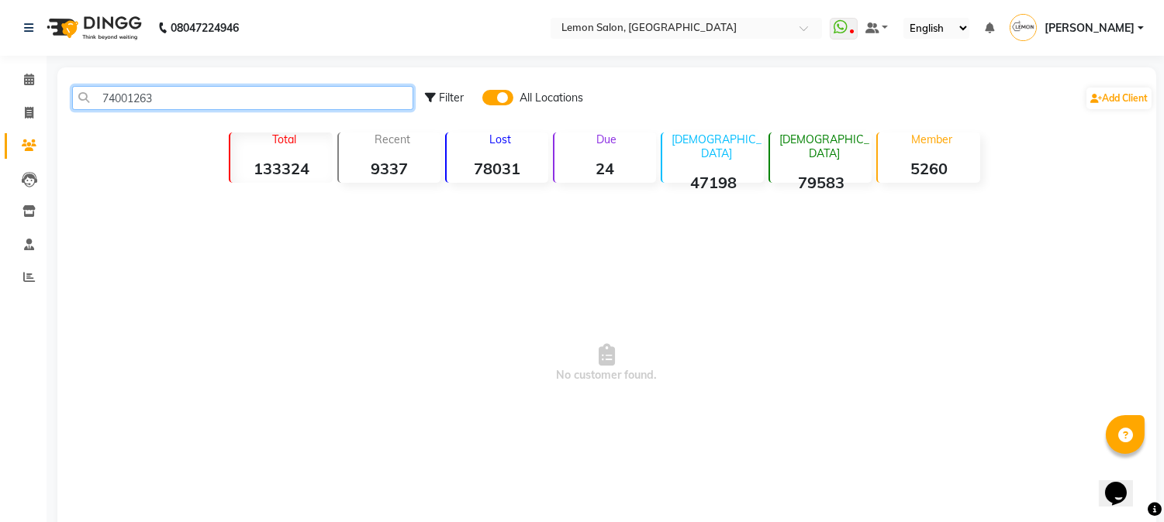
click at [199, 103] on input "74001263" at bounding box center [242, 98] width 341 height 24
drag, startPoint x: 199, startPoint y: 103, endPoint x: 75, endPoint y: 83, distance: 125.7
click at [22, 98] on app-home "08047224946 Select Location × Lemon Salon, Goregaon WhatsApp Status ✕ Status: D…" at bounding box center [582, 296] width 1164 height 592
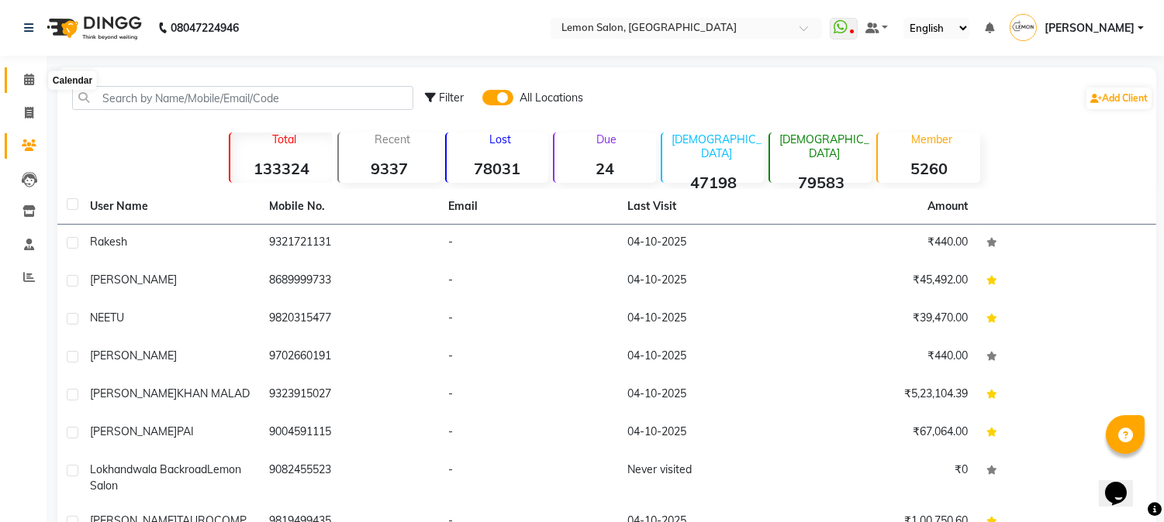
click at [19, 81] on span at bounding box center [29, 80] width 27 height 18
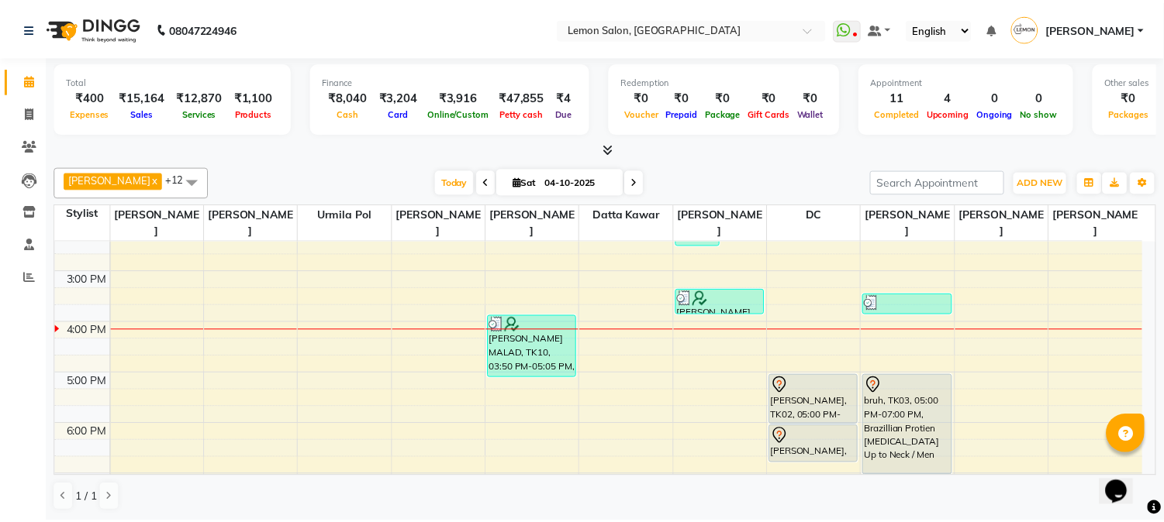
scroll to position [229, 0]
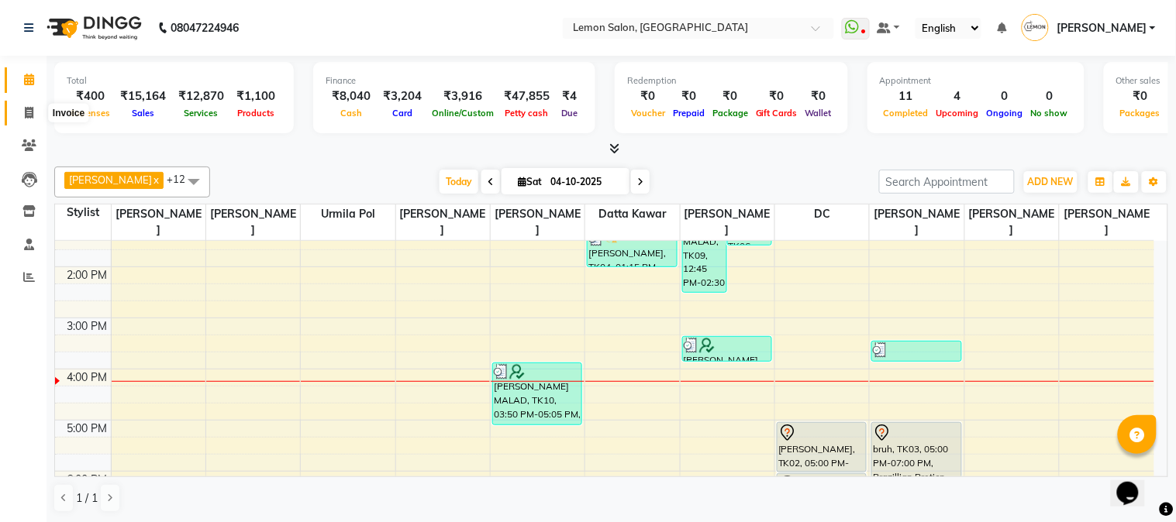
click at [26, 112] on icon at bounding box center [29, 113] width 9 height 12
select select "565"
select select "service"
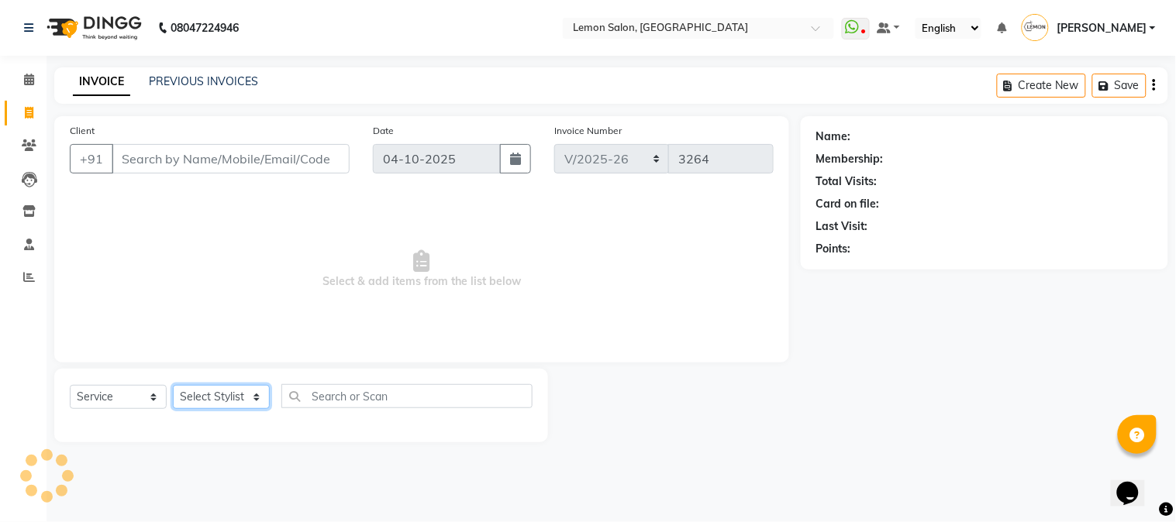
click at [212, 399] on select "Select Stylist [PERSON_NAME] [PERSON_NAME] Datta [PERSON_NAME] [PERSON_NAME] [P…" at bounding box center [221, 397] width 97 height 24
select select "7422"
click at [173, 386] on select "Select Stylist [PERSON_NAME] [PERSON_NAME] Datta [PERSON_NAME] [PERSON_NAME] [P…" at bounding box center [221, 397] width 97 height 24
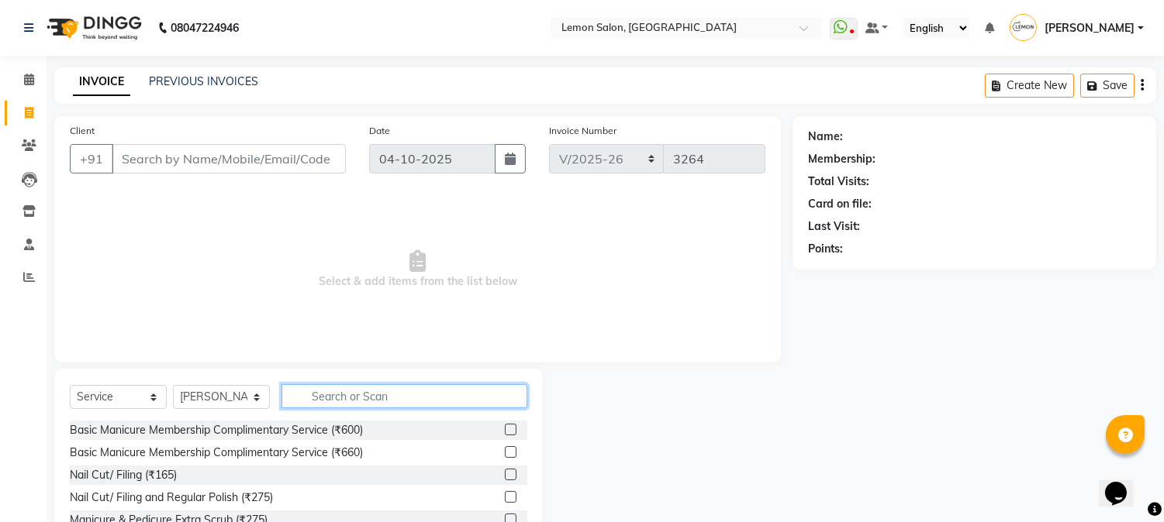
click at [357, 398] on input "text" at bounding box center [404, 396] width 246 height 24
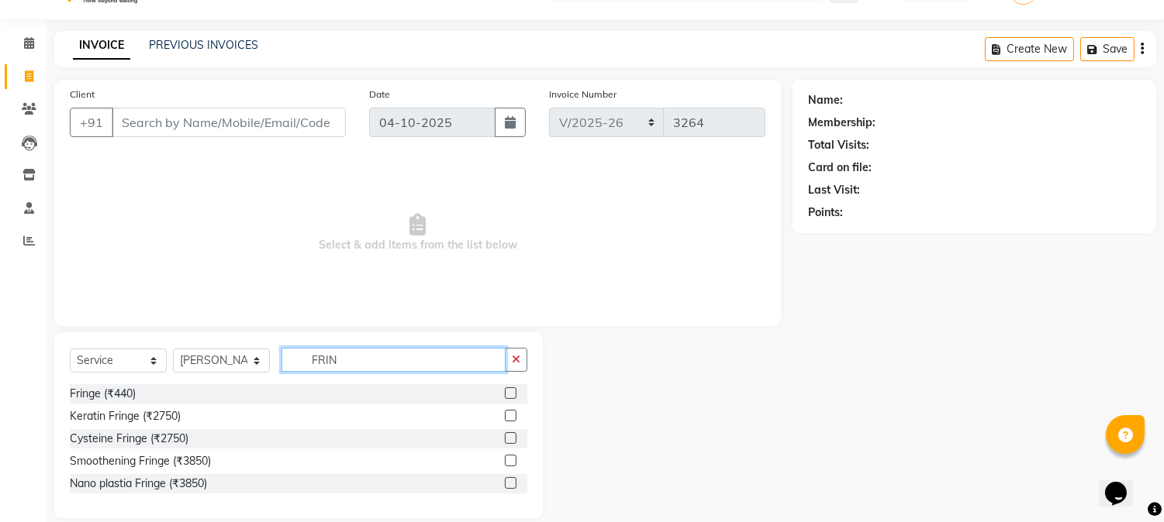
scroll to position [56, 0]
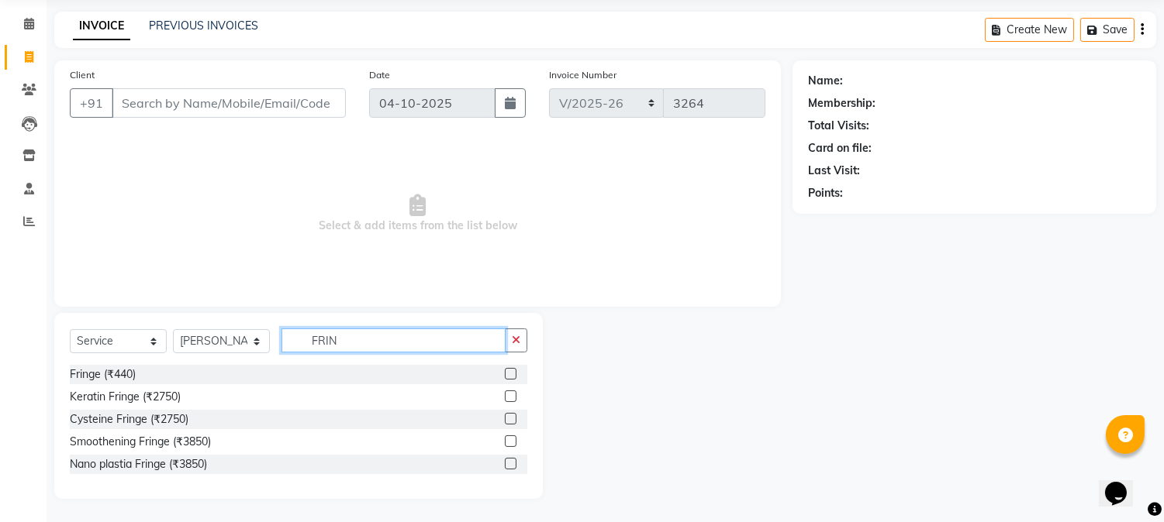
type input "FRIN"
click at [509, 465] on label at bounding box center [511, 464] width 12 height 12
click at [509, 465] on input "checkbox" at bounding box center [510, 465] width 10 height 10
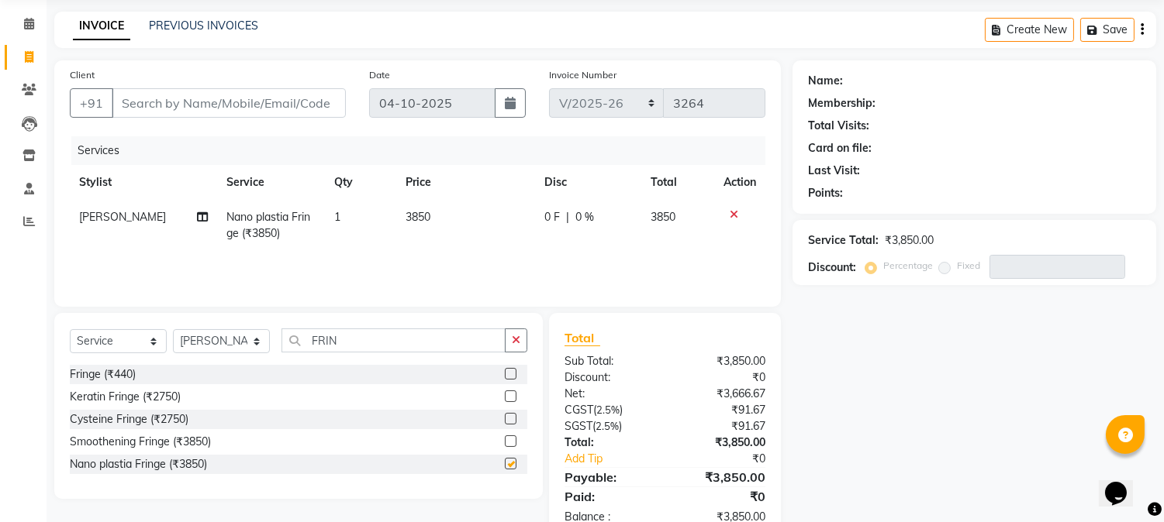
checkbox input "false"
click at [359, 344] on input "FRIN" at bounding box center [393, 341] width 224 height 24
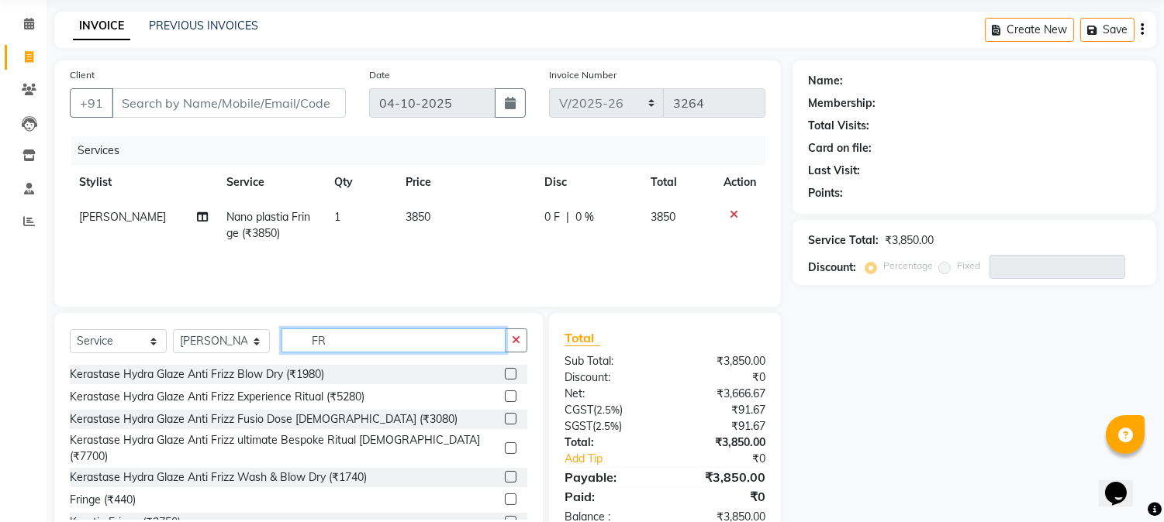
type input "F"
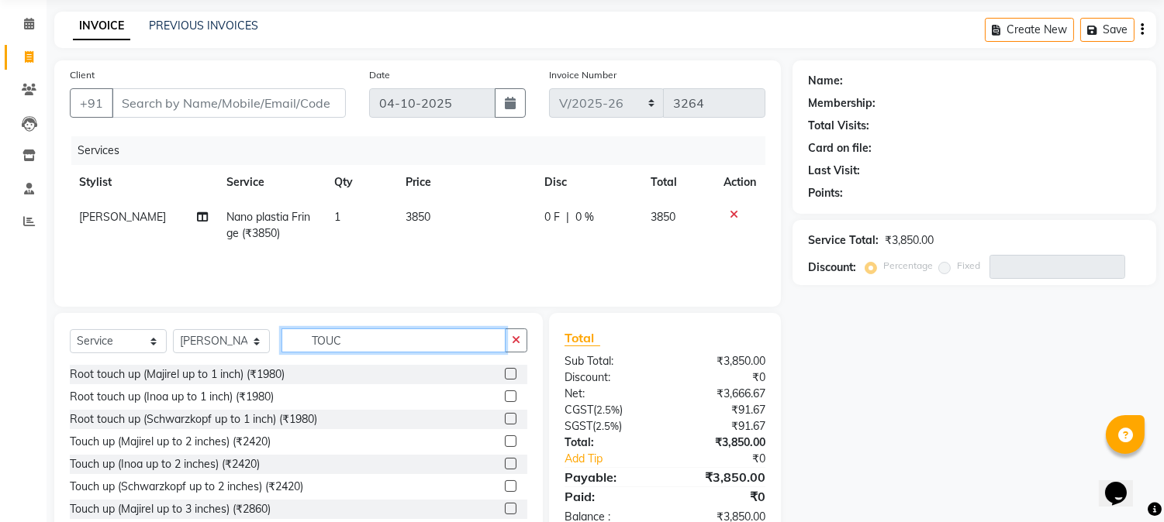
type input "TOUC"
click at [505, 396] on label at bounding box center [511, 397] width 12 height 12
click at [505, 396] on input "checkbox" at bounding box center [510, 397] width 10 height 10
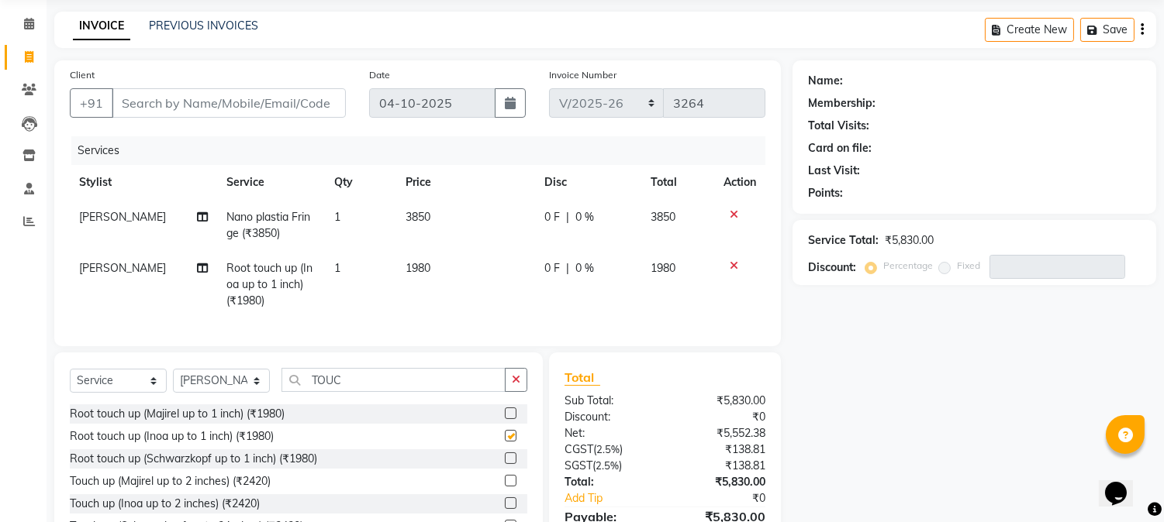
checkbox input "false"
click at [398, 388] on input "TOUC" at bounding box center [393, 380] width 224 height 24
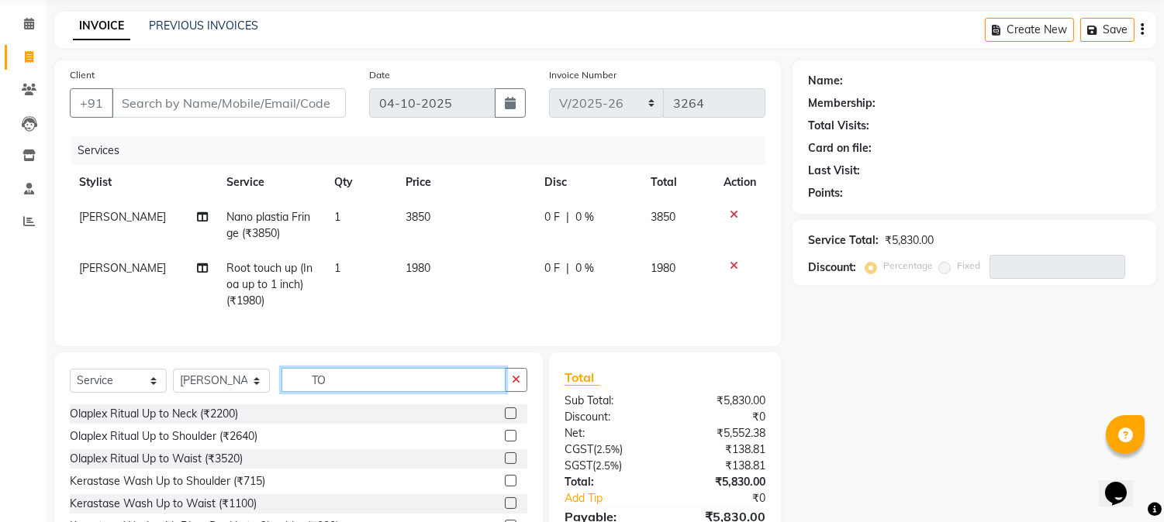
type input "T"
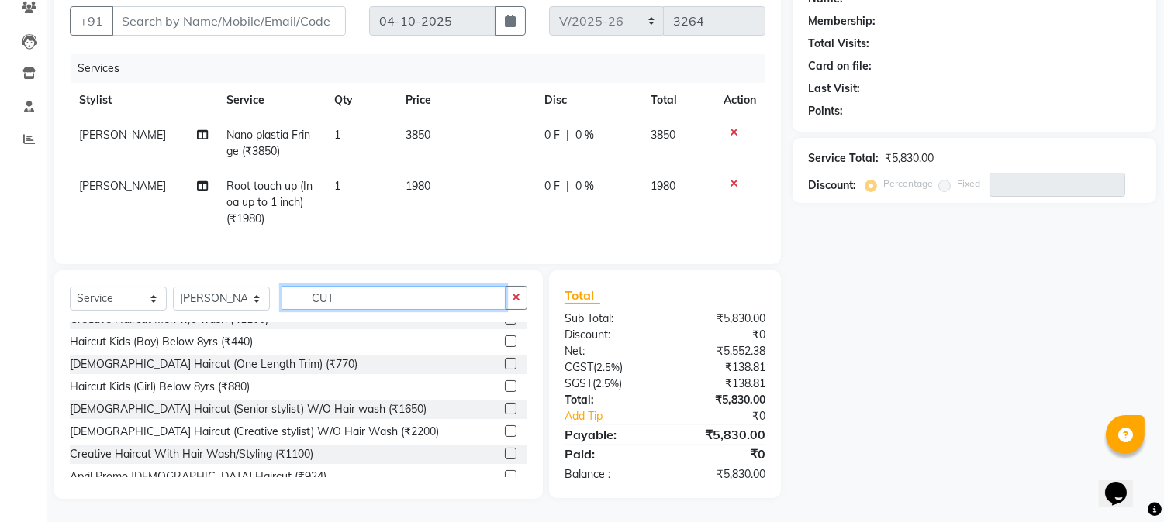
scroll to position [172, 0]
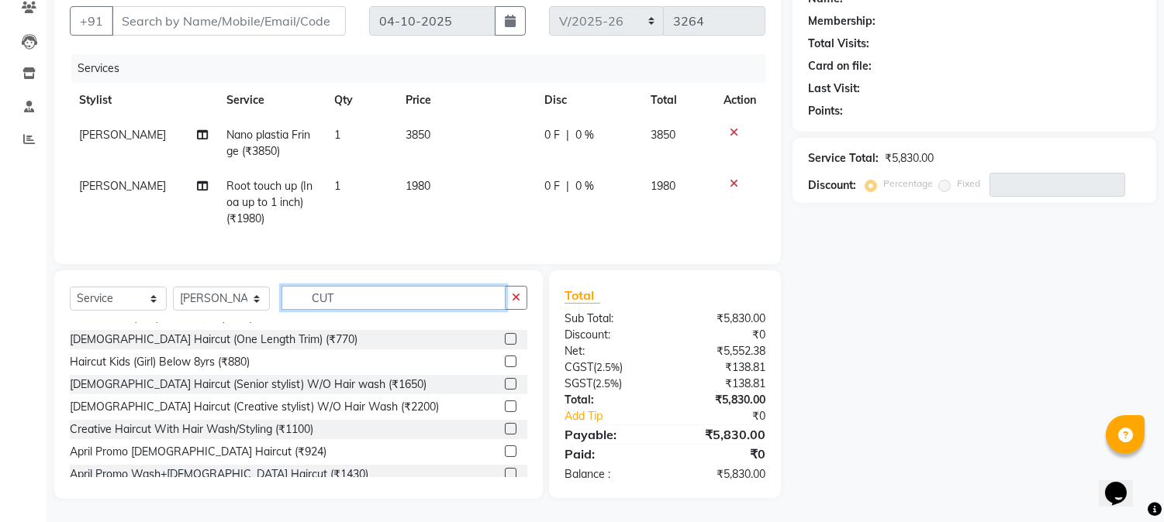
type input "CUT"
click at [505, 385] on label at bounding box center [511, 384] width 12 height 12
click at [505, 385] on input "checkbox" at bounding box center [510, 385] width 10 height 10
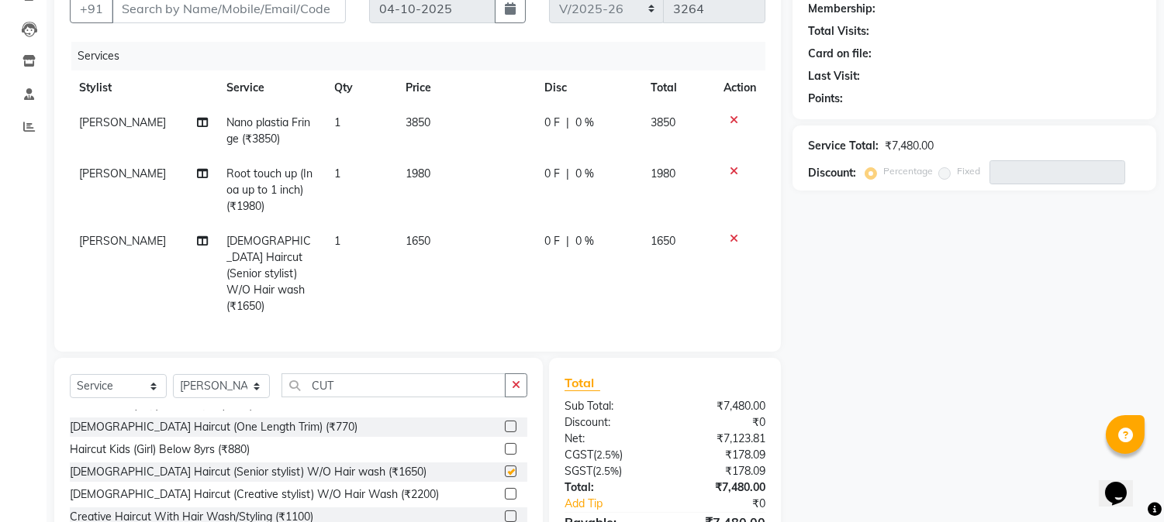
checkbox input "false"
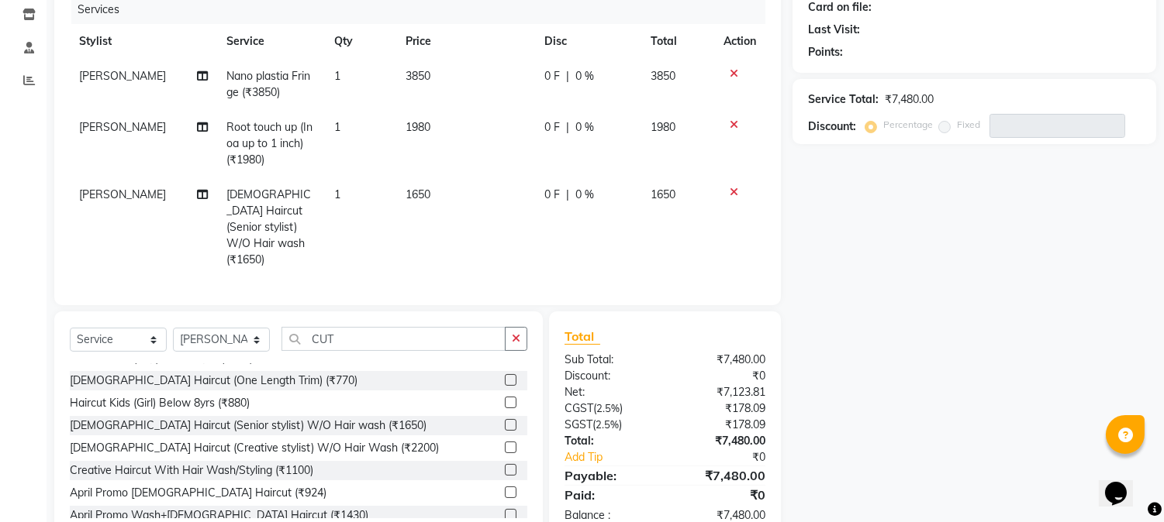
scroll to position [234, 0]
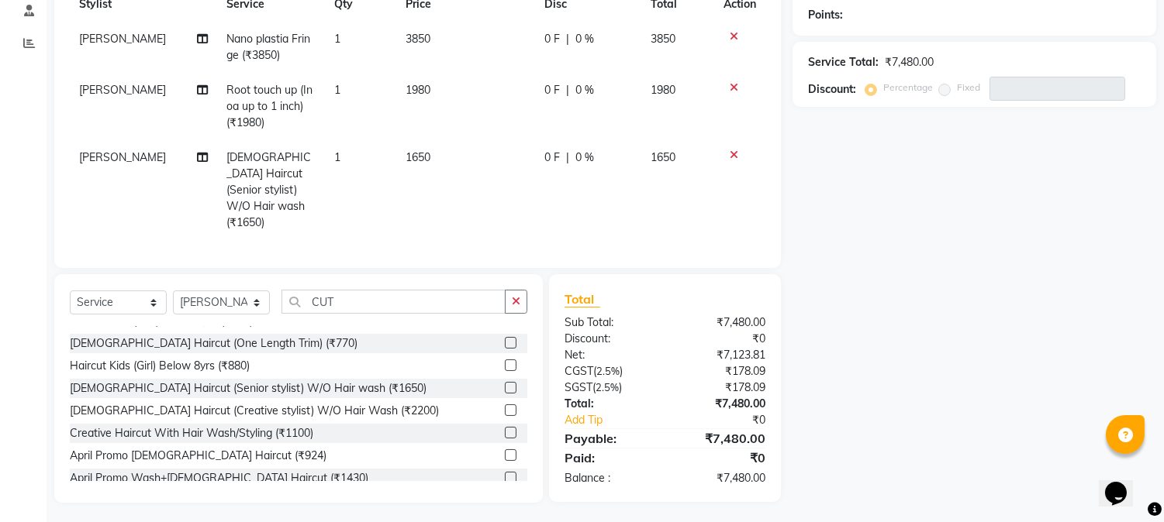
click at [732, 35] on icon at bounding box center [733, 36] width 9 height 11
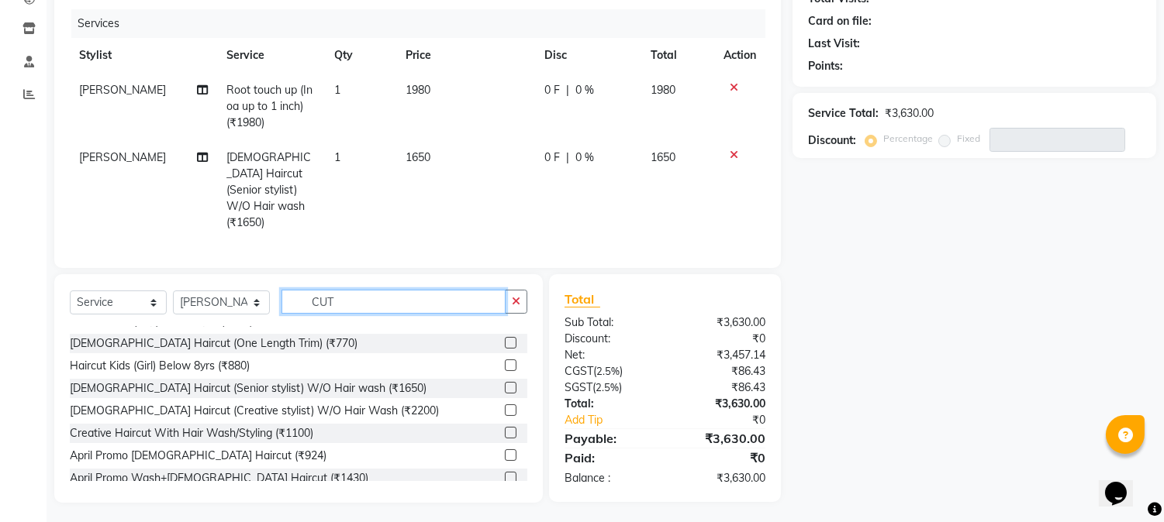
click at [357, 301] on input "CUT" at bounding box center [393, 302] width 224 height 24
type input "C"
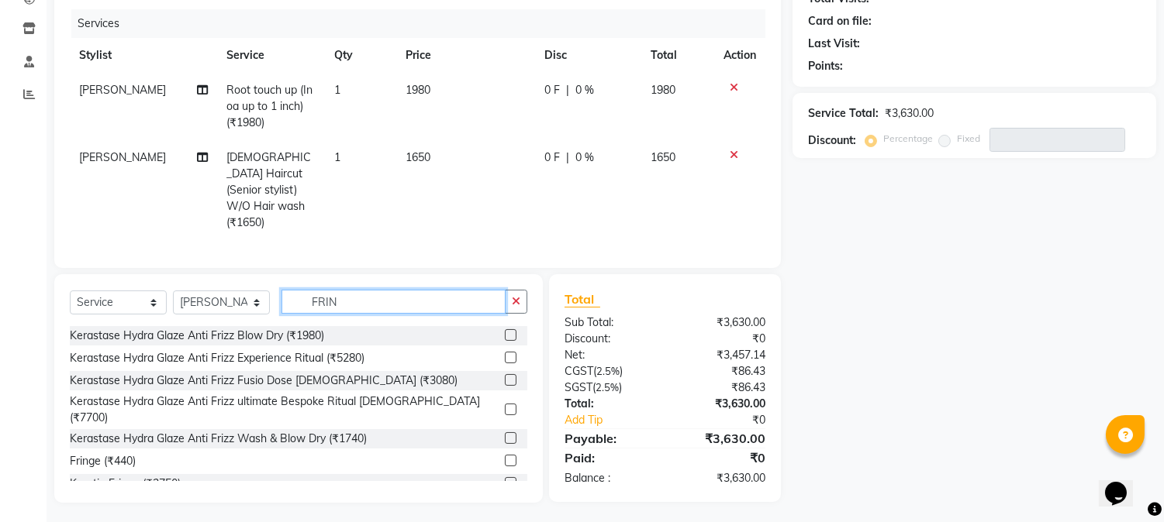
scroll to position [182, 0]
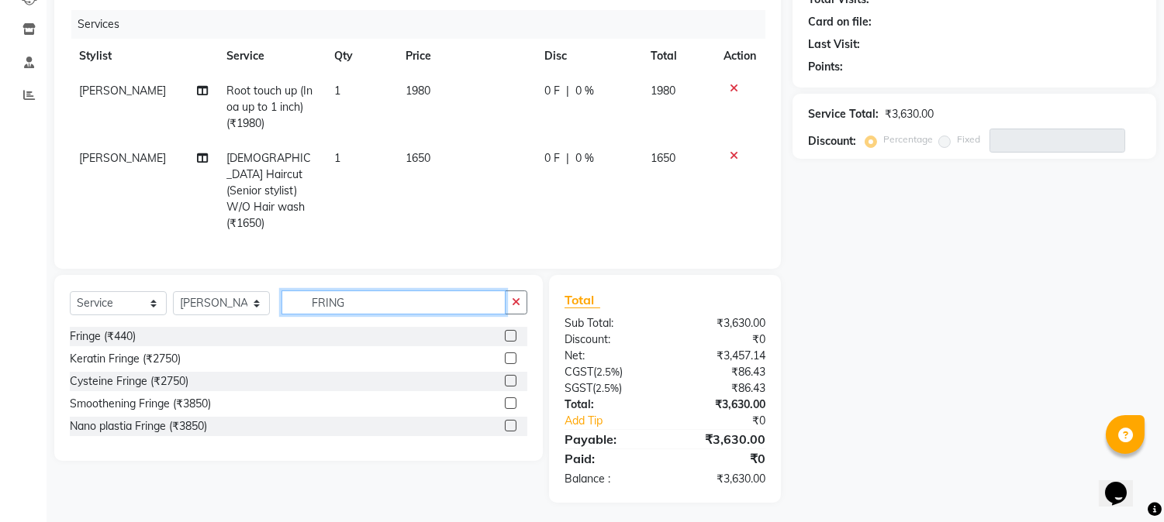
type input "FRING"
click at [508, 357] on label at bounding box center [511, 359] width 12 height 12
click at [508, 357] on input "checkbox" at bounding box center [510, 359] width 10 height 10
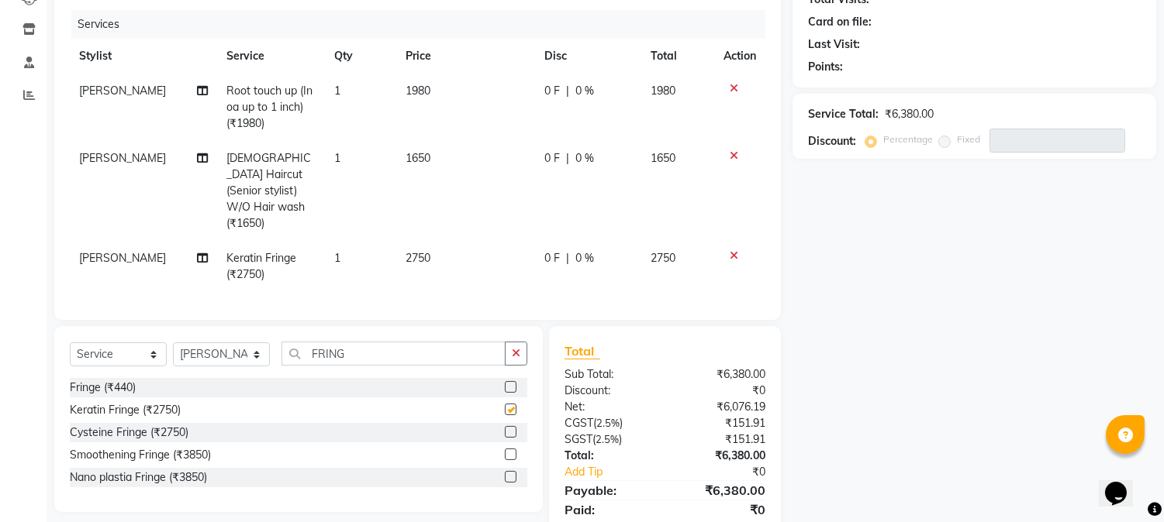
checkbox input "false"
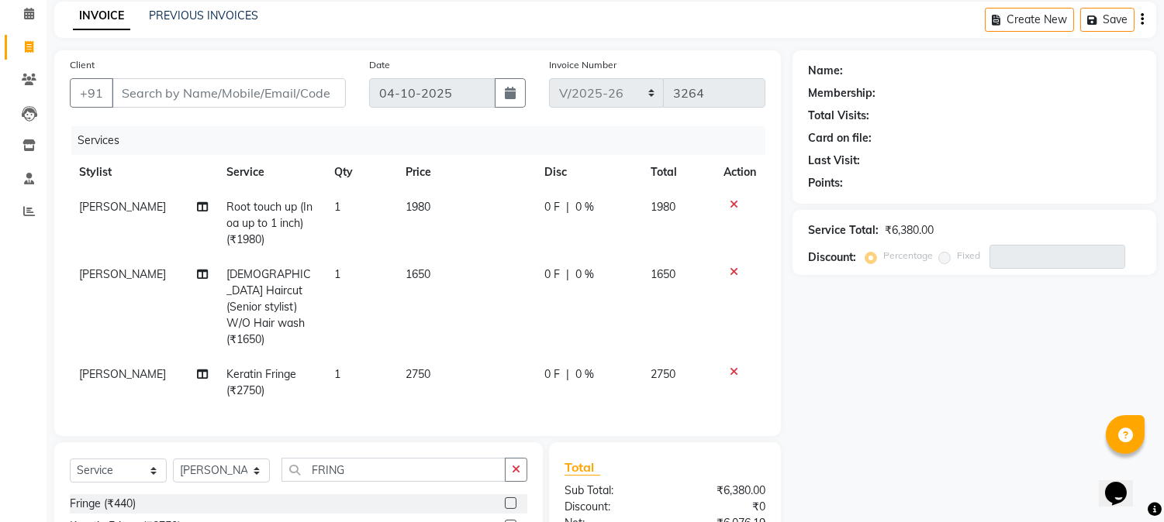
scroll to position [0, 0]
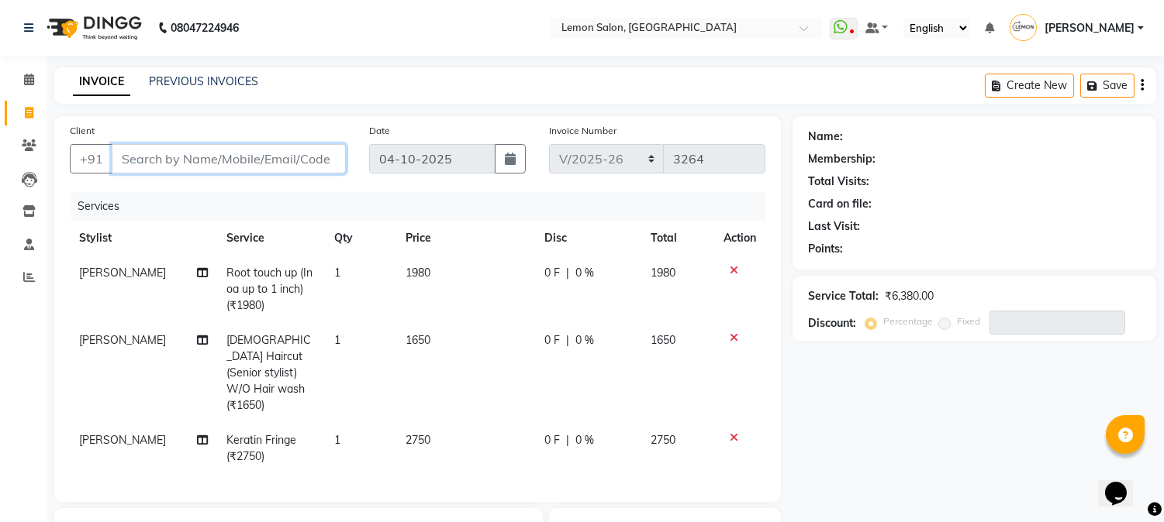
click at [234, 158] on input "Client" at bounding box center [229, 158] width 234 height 29
click at [113, 264] on td "[PERSON_NAME]" at bounding box center [144, 289] width 148 height 67
select select "7422"
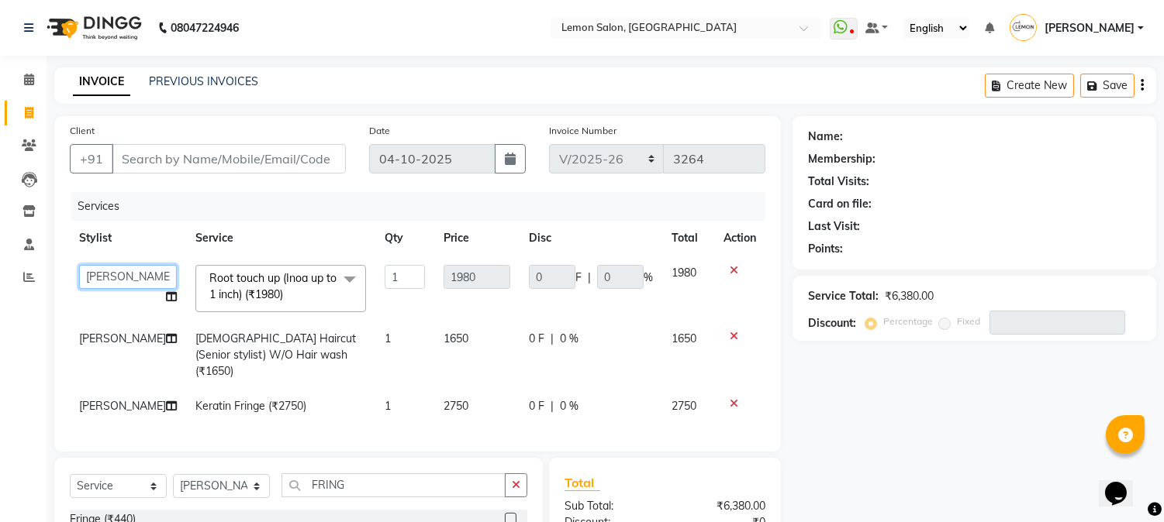
click at [115, 278] on select "Akansha Sadafule Asma Dshpande Datta Kawar DC Furkan Mansoori Kaish Ali kavita …" at bounding box center [128, 277] width 98 height 24
select select "61677"
click at [105, 336] on span "[PERSON_NAME]" at bounding box center [122, 339] width 87 height 14
select select "7422"
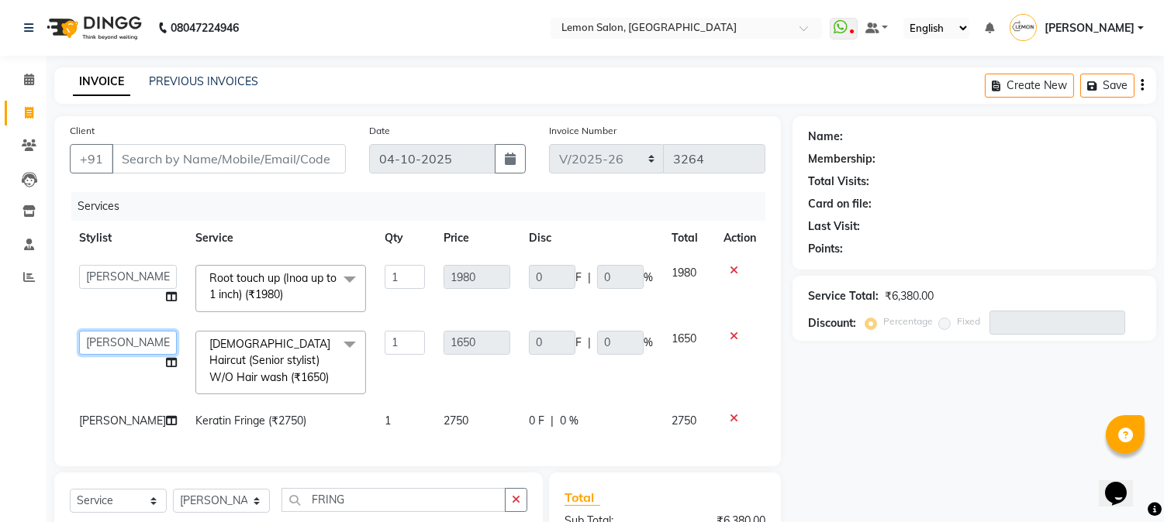
click at [117, 333] on select "Akansha Sadafule Asma Dshpande Datta Kawar DC Furkan Mansoori Kaish Ali kavita …" at bounding box center [128, 343] width 98 height 24
select select "61677"
click at [95, 431] on td "[PERSON_NAME]" at bounding box center [128, 421] width 116 height 35
select select "7422"
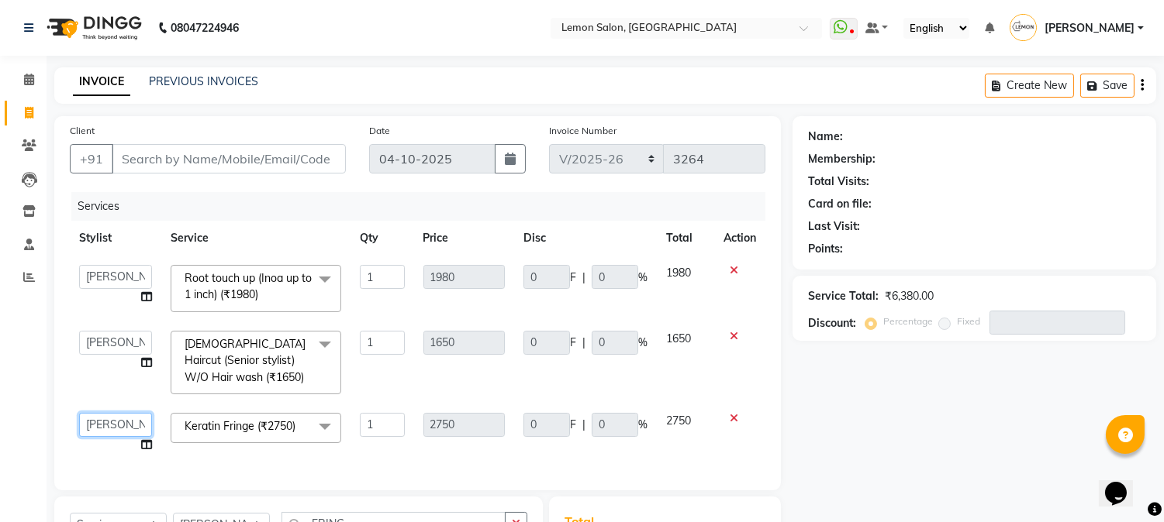
click at [95, 425] on select "Akansha Sadafule Asma Dshpande Datta Kawar DC Furkan Mansoori Kaish Ali kavita …" at bounding box center [115, 425] width 73 height 24
select select "61677"
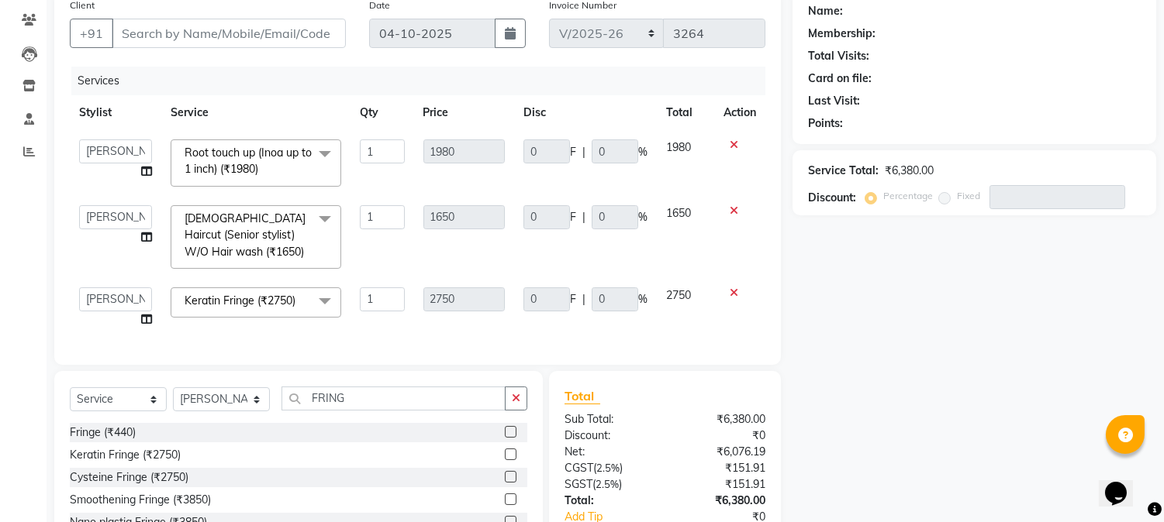
scroll to position [238, 0]
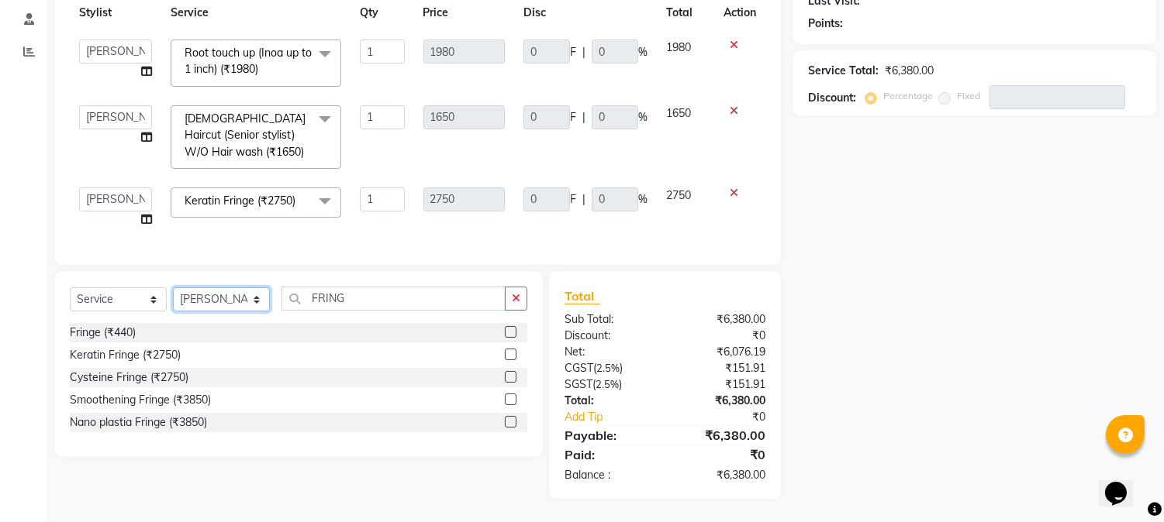
click at [242, 307] on select "Select Stylist [PERSON_NAME] [PERSON_NAME] Datta [PERSON_NAME] [PERSON_NAME] [P…" at bounding box center [221, 300] width 97 height 24
select select "61677"
click at [173, 288] on select "Select Stylist [PERSON_NAME] [PERSON_NAME] Datta [PERSON_NAME] [PERSON_NAME] [P…" at bounding box center [221, 300] width 97 height 24
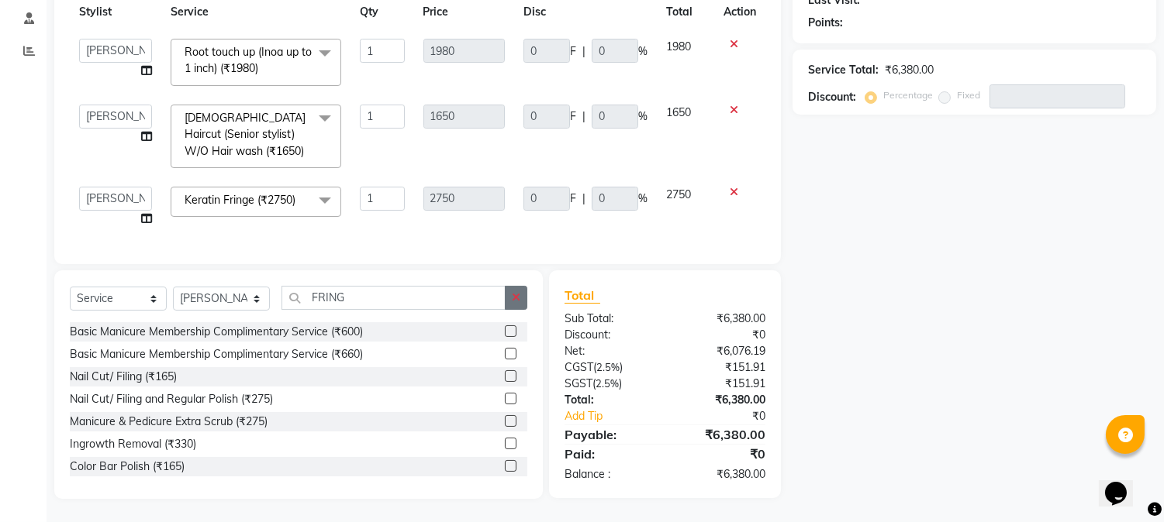
click at [507, 302] on button "button" at bounding box center [516, 298] width 22 height 24
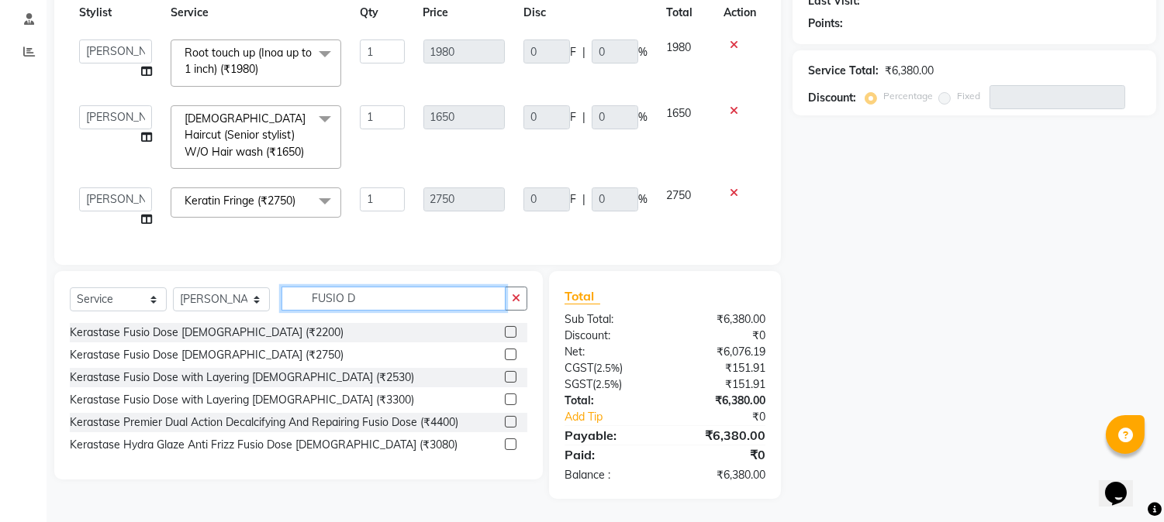
type input "FUSIO D"
click at [507, 398] on label at bounding box center [511, 400] width 12 height 12
click at [507, 398] on input "checkbox" at bounding box center [510, 400] width 10 height 10
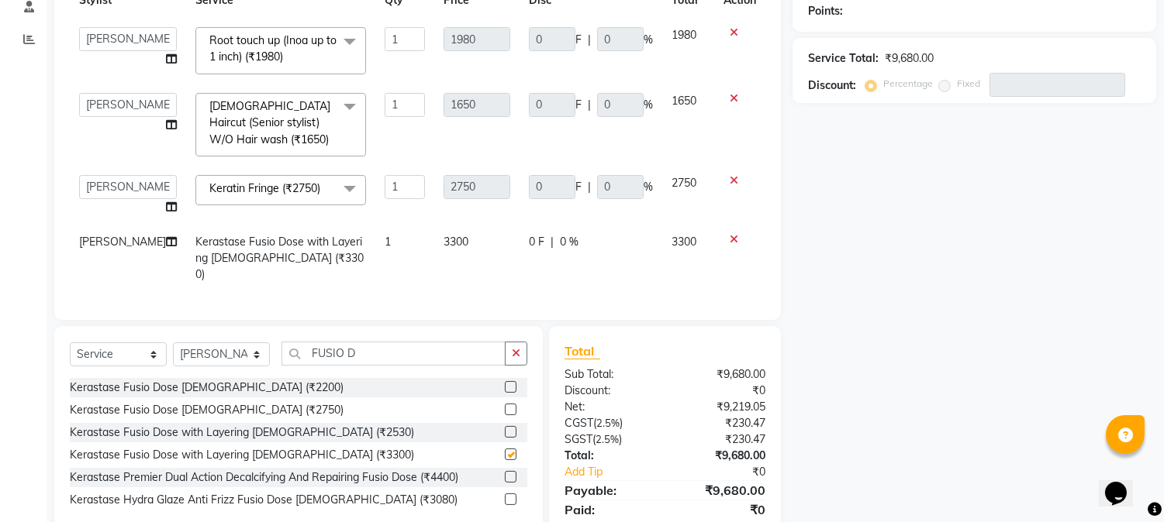
checkbox input "false"
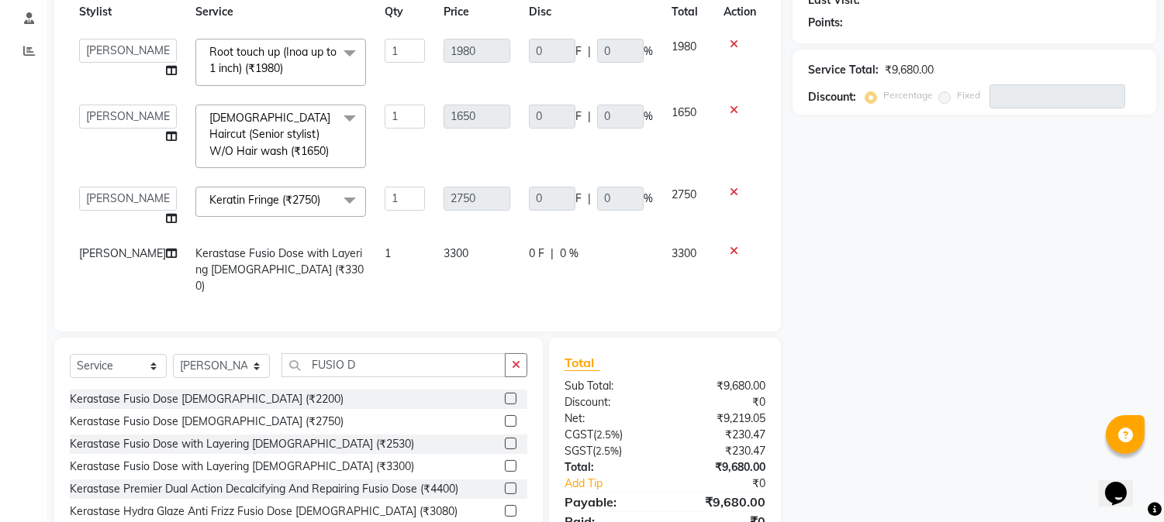
scroll to position [229, 0]
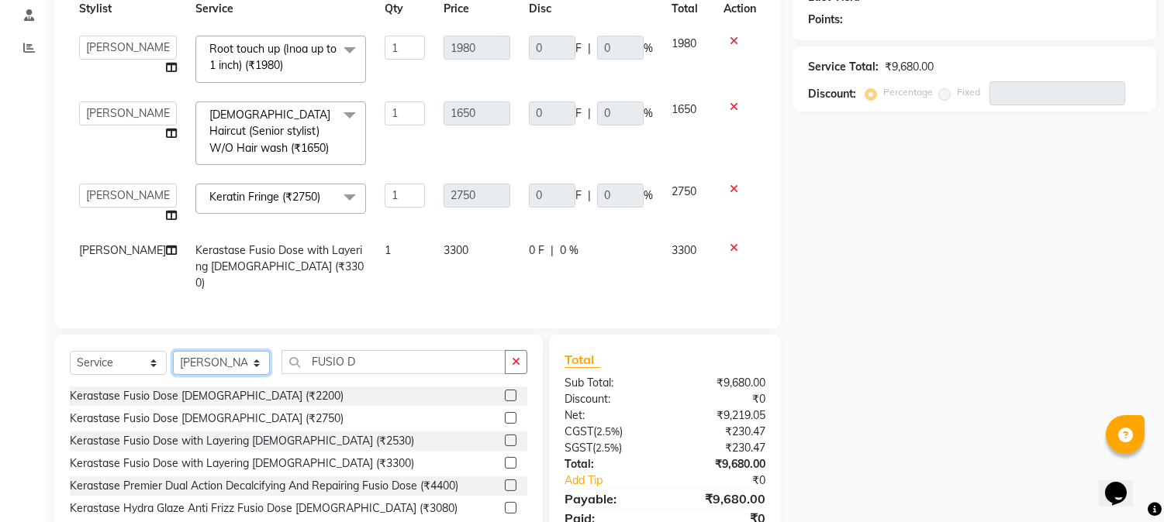
click at [215, 363] on select "Select Stylist [PERSON_NAME] [PERSON_NAME] Datta [PERSON_NAME] [PERSON_NAME] [P…" at bounding box center [221, 363] width 97 height 24
select select "7420"
click at [173, 351] on select "Select Stylist [PERSON_NAME] [PERSON_NAME] Datta [PERSON_NAME] [PERSON_NAME] [P…" at bounding box center [221, 363] width 97 height 24
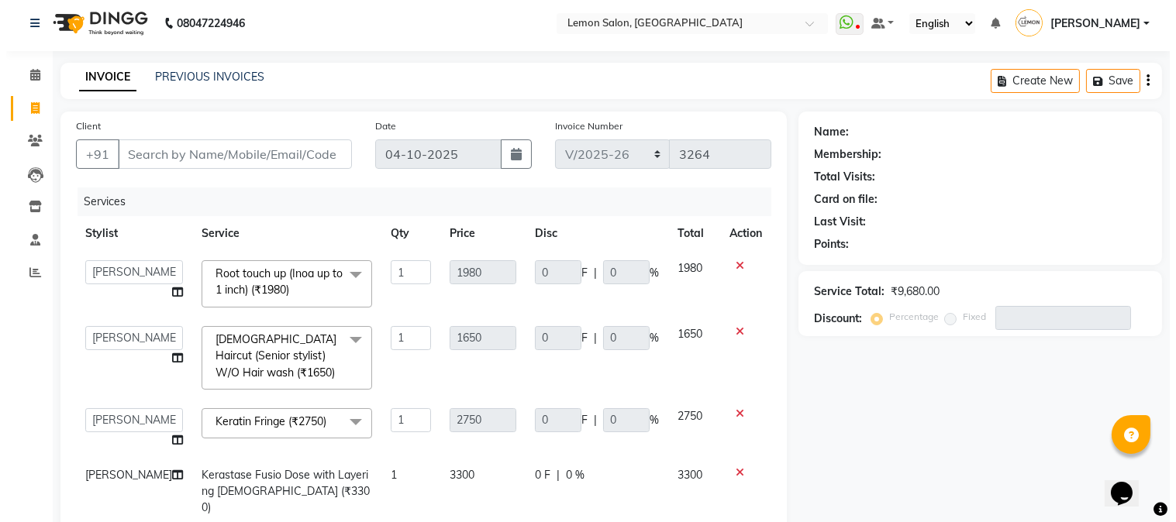
scroll to position [0, 0]
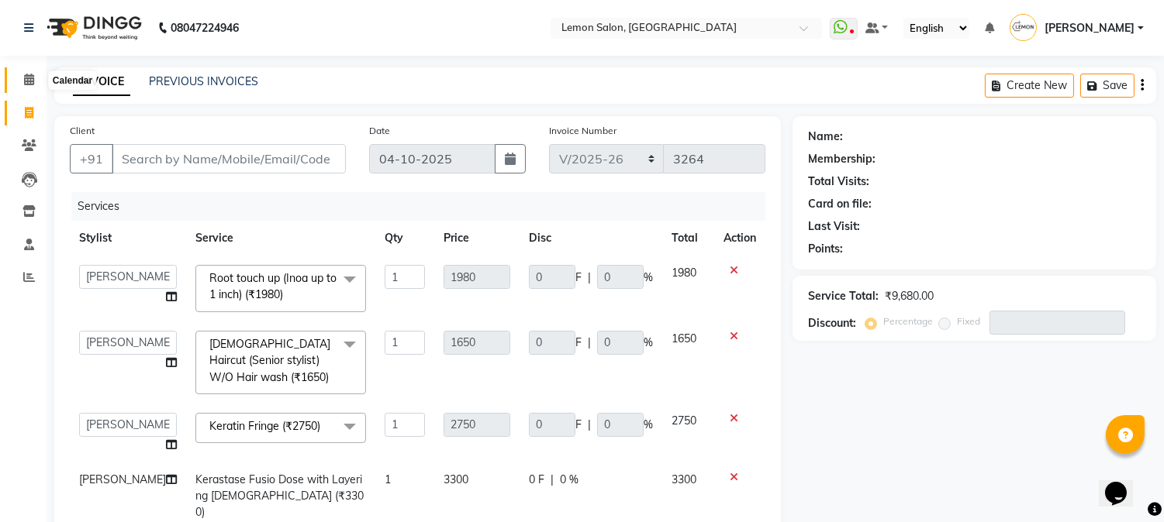
click at [24, 81] on icon at bounding box center [29, 80] width 10 height 12
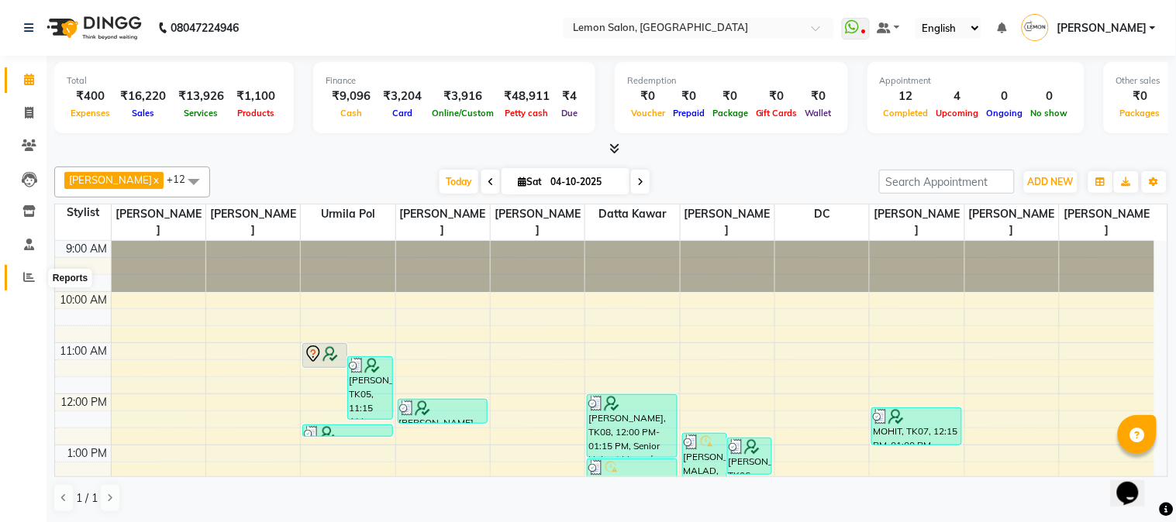
click at [25, 277] on icon at bounding box center [29, 277] width 12 height 12
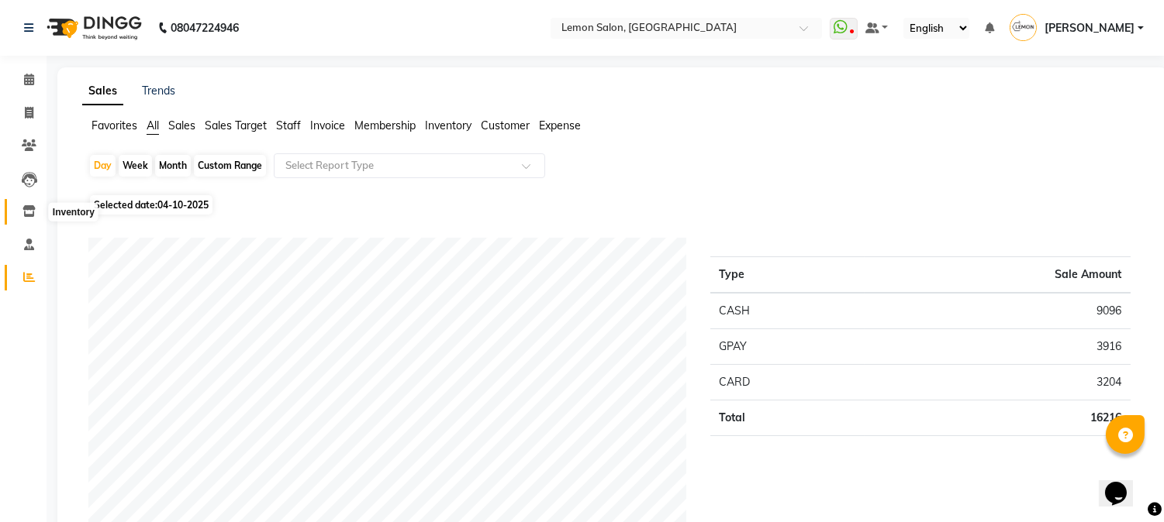
click at [29, 204] on span at bounding box center [29, 212] width 27 height 18
select select
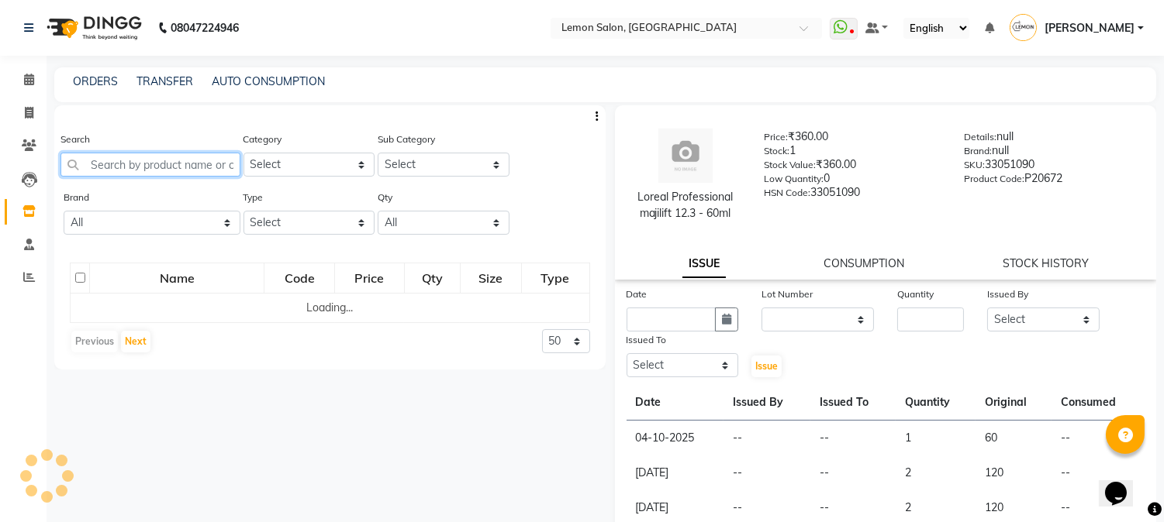
drag, startPoint x: 116, startPoint y: 157, endPoint x: 1, endPoint y: 176, distance: 117.0
click at [109, 160] on input "text" at bounding box center [150, 165] width 180 height 24
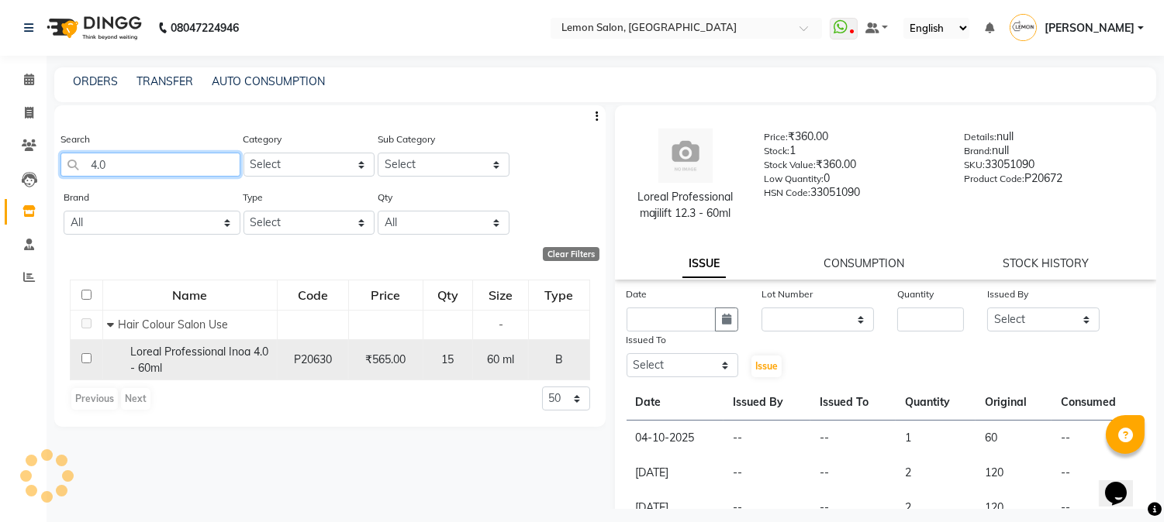
type input "4.0"
click at [199, 374] on div "Loreal Professional Inoa 4.0 - 60ml" at bounding box center [190, 360] width 166 height 33
select select
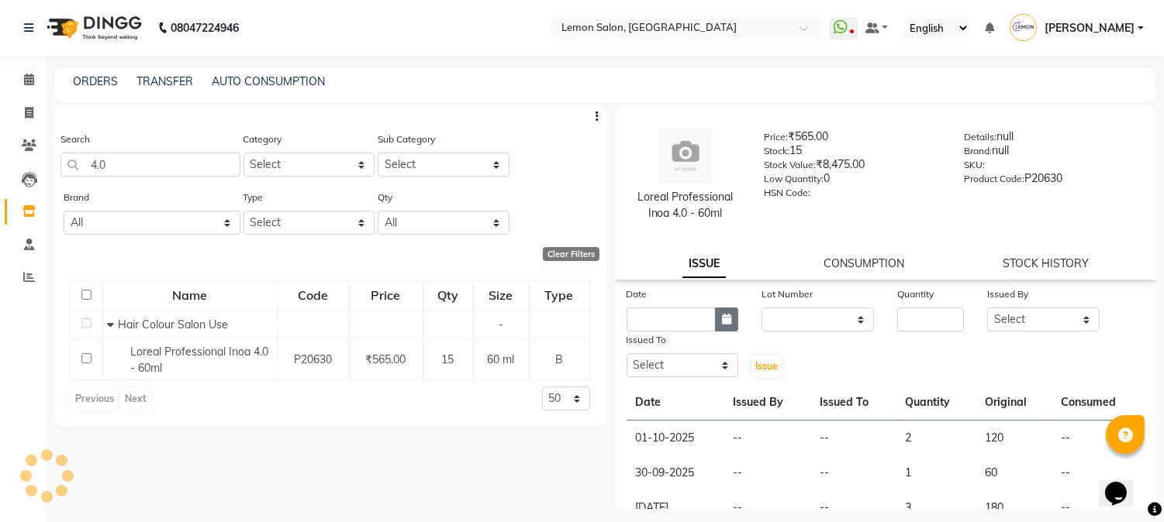
click at [716, 322] on button "button" at bounding box center [726, 320] width 23 height 24
select select "10"
select select "2025"
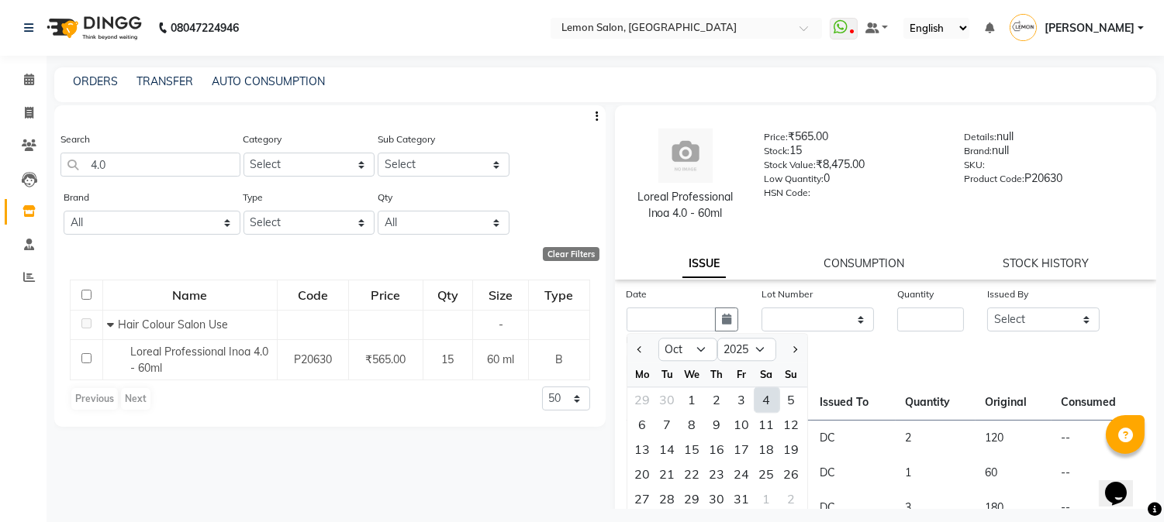
click at [760, 395] on div "4" at bounding box center [766, 400] width 25 height 25
type input "04-10-2025"
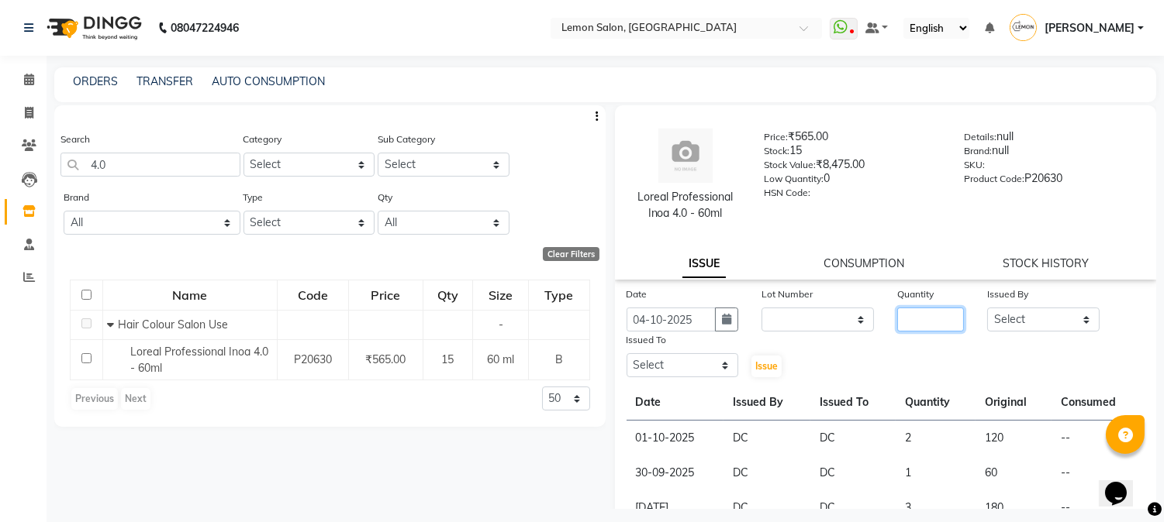
drag, startPoint x: 909, startPoint y: 322, endPoint x: 905, endPoint y: 290, distance: 32.7
click at [909, 322] on input "number" at bounding box center [930, 320] width 67 height 24
type input "1"
click at [1047, 316] on select "Select [PERSON_NAME] [PERSON_NAME] Datta [PERSON_NAME][GEOGRAPHIC_DATA] [PERSON…" at bounding box center [1043, 320] width 112 height 24
select select "7892"
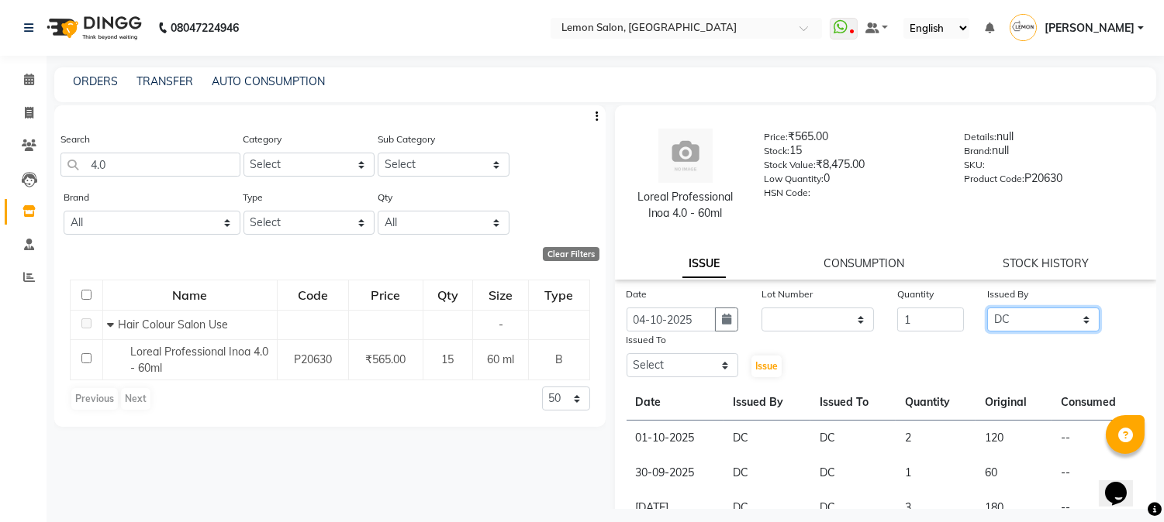
click at [987, 308] on select "Select [PERSON_NAME] [PERSON_NAME] Datta [PERSON_NAME][GEOGRAPHIC_DATA] [PERSON…" at bounding box center [1043, 320] width 112 height 24
click at [693, 360] on select "Select [PERSON_NAME] [PERSON_NAME] Datta [PERSON_NAME][GEOGRAPHIC_DATA] [PERSON…" at bounding box center [682, 365] width 112 height 24
select select "7892"
click at [626, 353] on select "Select [PERSON_NAME] [PERSON_NAME] Datta [PERSON_NAME][GEOGRAPHIC_DATA] [PERSON…" at bounding box center [682, 365] width 112 height 24
click at [751, 367] on button "Issue" at bounding box center [766, 367] width 30 height 22
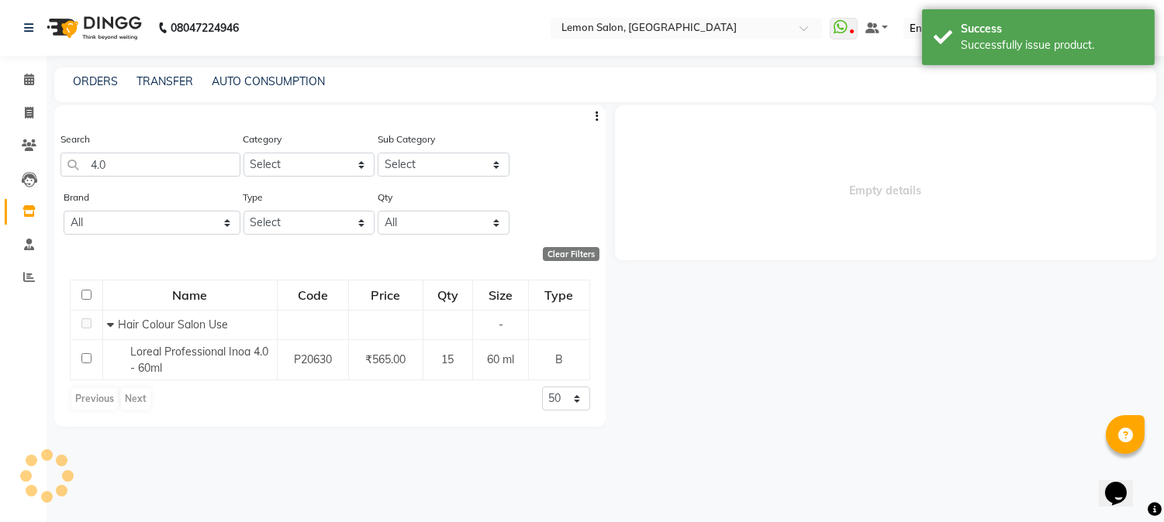
select select
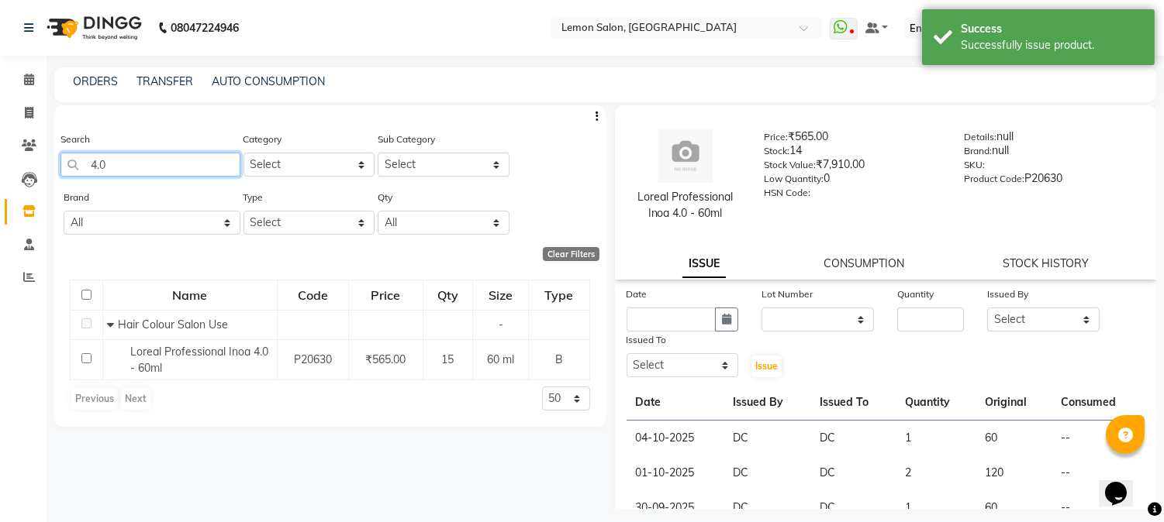
drag, startPoint x: 133, startPoint y: 161, endPoint x: 0, endPoint y: 205, distance: 139.7
click at [0, 205] on app-home "08047224946 Select Location × Lemon Salon, Goregaon WhatsApp Status ✕ Status: D…" at bounding box center [582, 266] width 1164 height 533
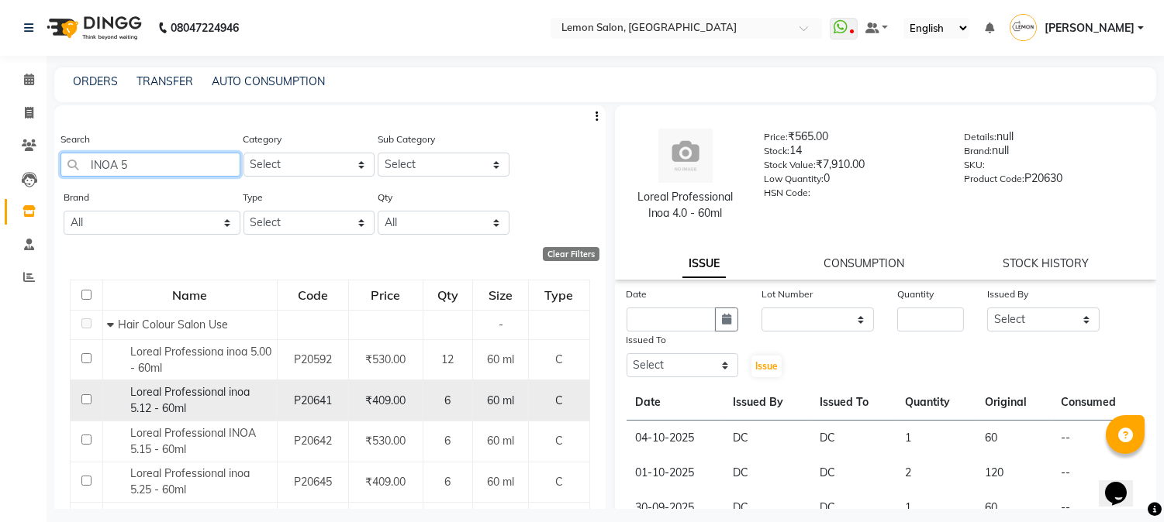
scroll to position [285, 0]
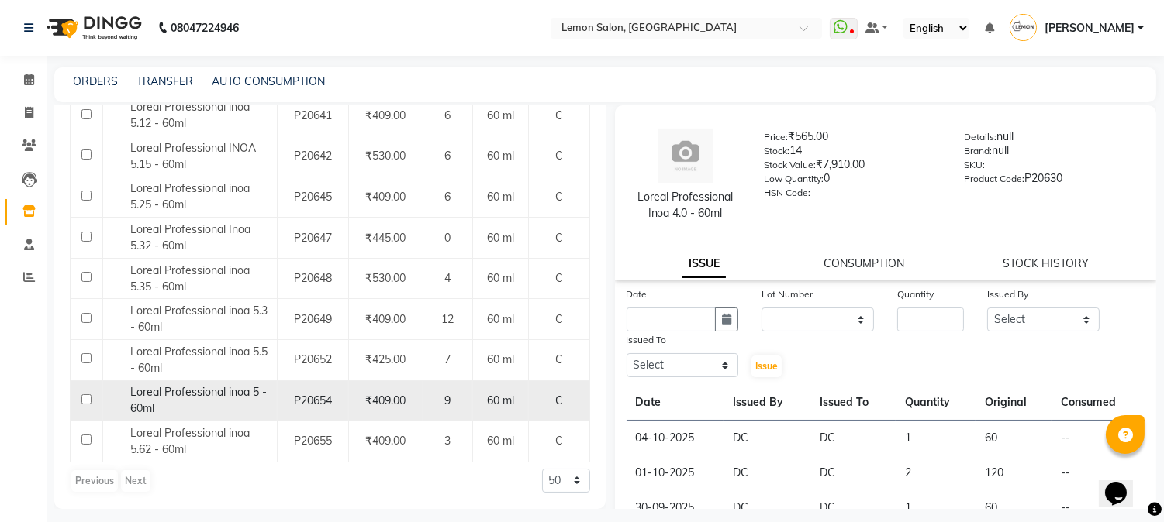
type input "INOA 5"
click at [189, 393] on span "Loreal Professional inoa 5 - 60ml" at bounding box center [198, 400] width 136 height 30
select select
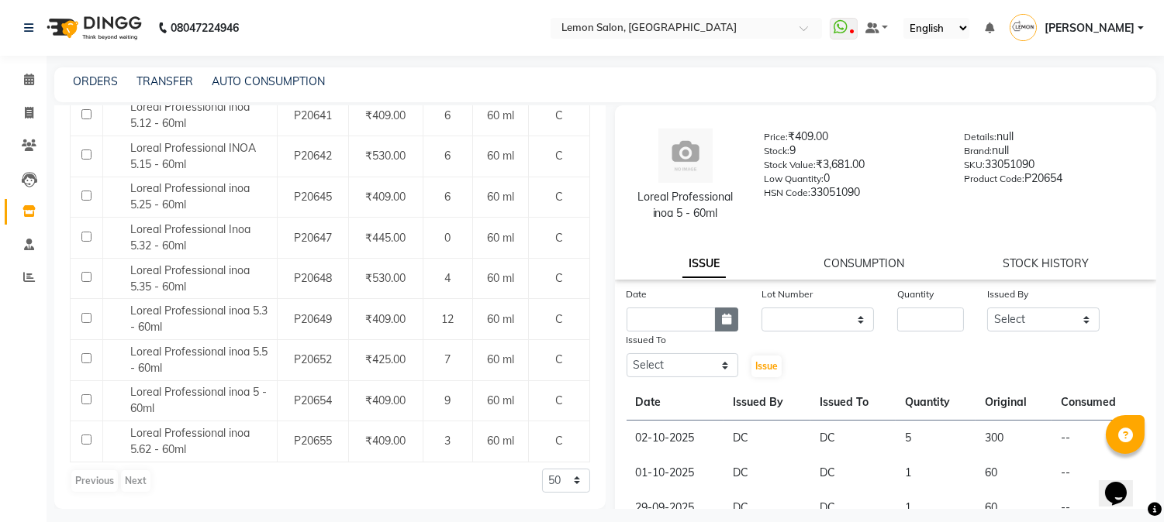
click at [716, 319] on button "button" at bounding box center [726, 320] width 23 height 24
select select "10"
select select "2025"
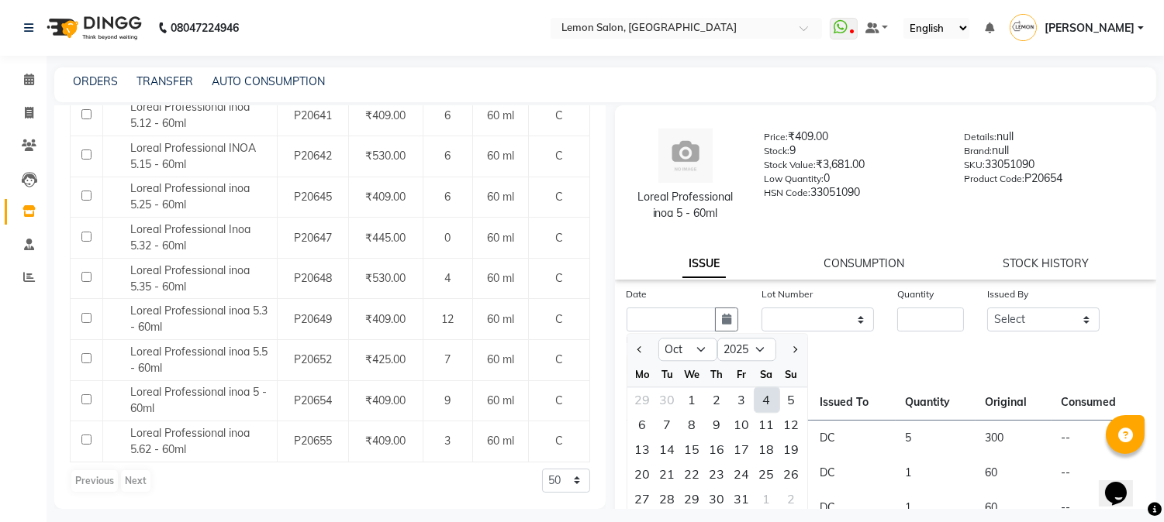
click at [770, 394] on div "4" at bounding box center [766, 400] width 25 height 25
type input "04-10-2025"
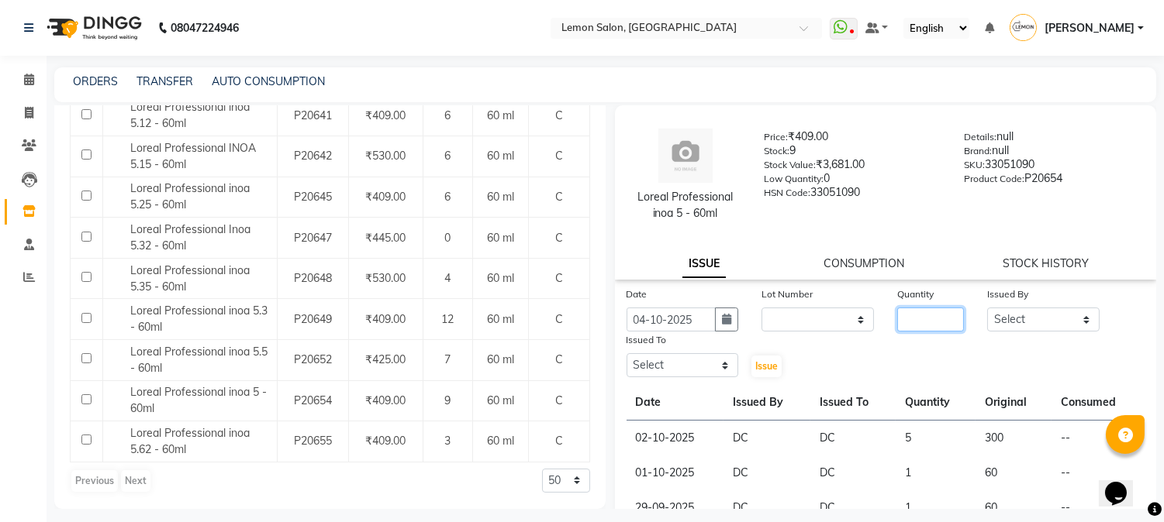
click at [934, 322] on input "number" at bounding box center [930, 320] width 67 height 24
type input "1"
click at [1052, 319] on select "Select [PERSON_NAME] [PERSON_NAME] Datta [PERSON_NAME][GEOGRAPHIC_DATA] [PERSON…" at bounding box center [1043, 320] width 112 height 24
select select "7892"
click at [987, 308] on select "Select [PERSON_NAME] [PERSON_NAME] Datta [PERSON_NAME][GEOGRAPHIC_DATA] [PERSON…" at bounding box center [1043, 320] width 112 height 24
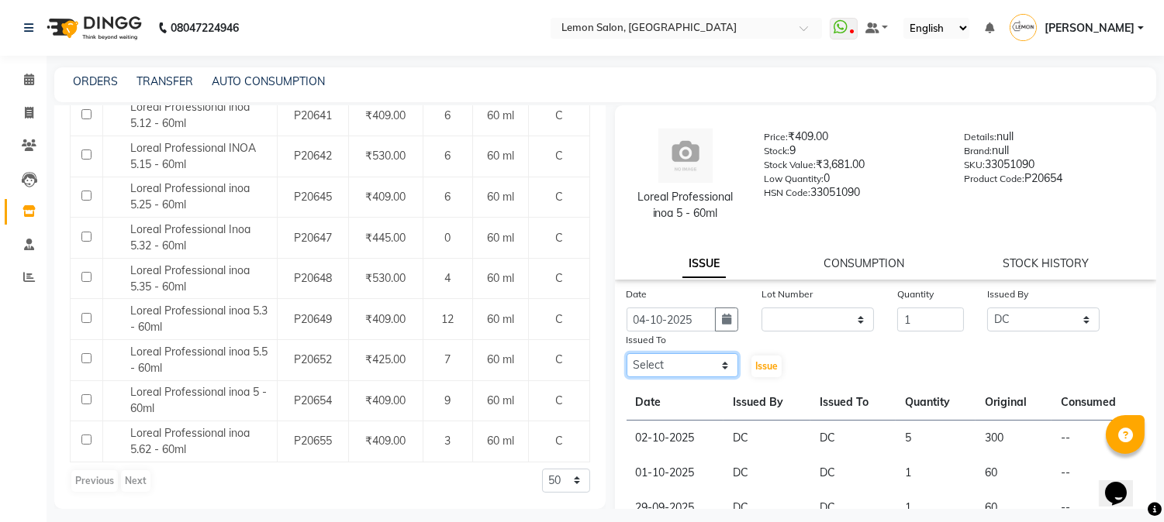
click at [686, 365] on select "Select [PERSON_NAME] [PERSON_NAME] Datta [PERSON_NAME][GEOGRAPHIC_DATA] [PERSON…" at bounding box center [682, 365] width 112 height 24
click at [626, 353] on select "Select [PERSON_NAME] [PERSON_NAME] Datta [PERSON_NAME][GEOGRAPHIC_DATA] [PERSON…" at bounding box center [682, 365] width 112 height 24
click at [686, 359] on select "Select [PERSON_NAME] [PERSON_NAME] Datta [PERSON_NAME][GEOGRAPHIC_DATA] [PERSON…" at bounding box center [682, 365] width 112 height 24
select select "7892"
click at [626, 353] on select "Select [PERSON_NAME] [PERSON_NAME] Datta [PERSON_NAME][GEOGRAPHIC_DATA] [PERSON…" at bounding box center [682, 365] width 112 height 24
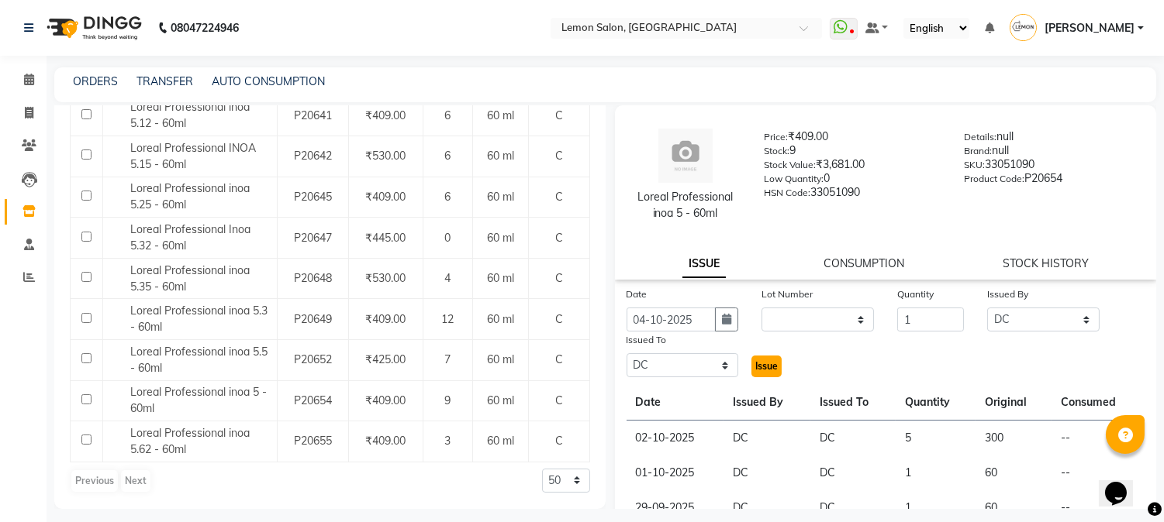
click at [763, 365] on span "Issue" at bounding box center [766, 366] width 22 height 12
select select
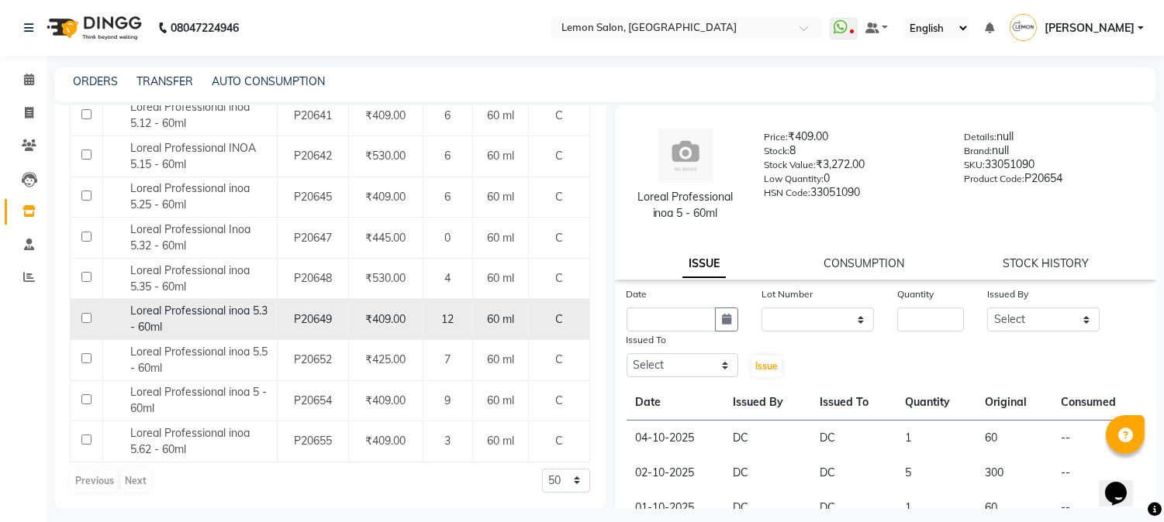
click at [558, 314] on div "C" at bounding box center [558, 320] width 47 height 16
select select
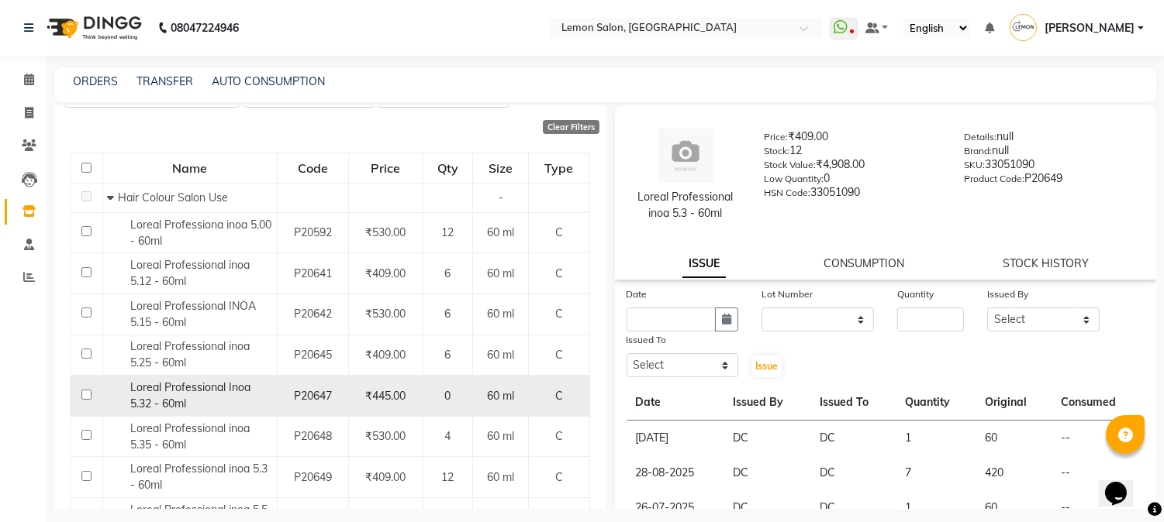
scroll to position [0, 0]
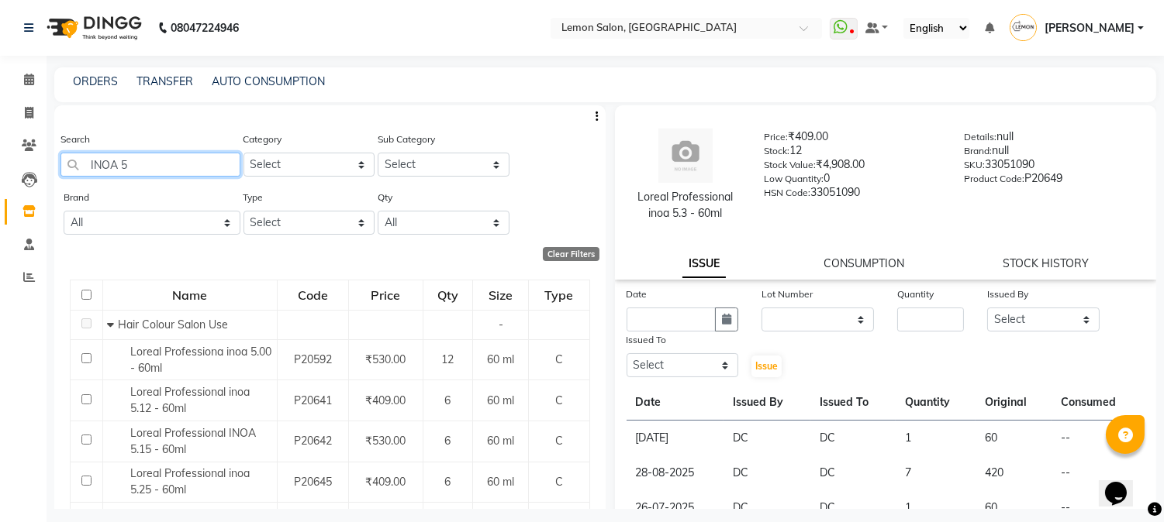
click at [143, 164] on input "INOA 5" at bounding box center [150, 165] width 180 height 24
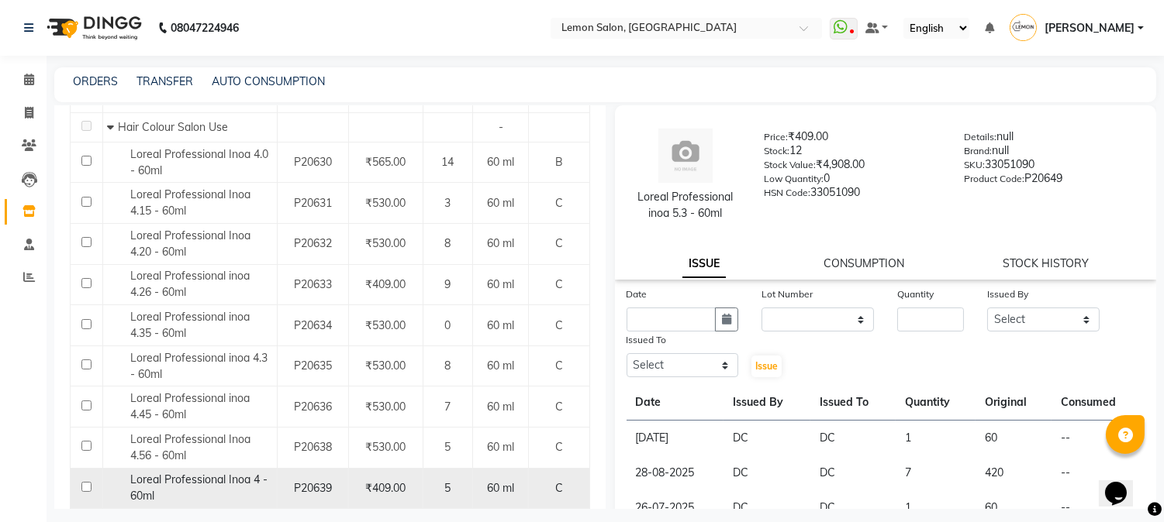
scroll to position [229, 0]
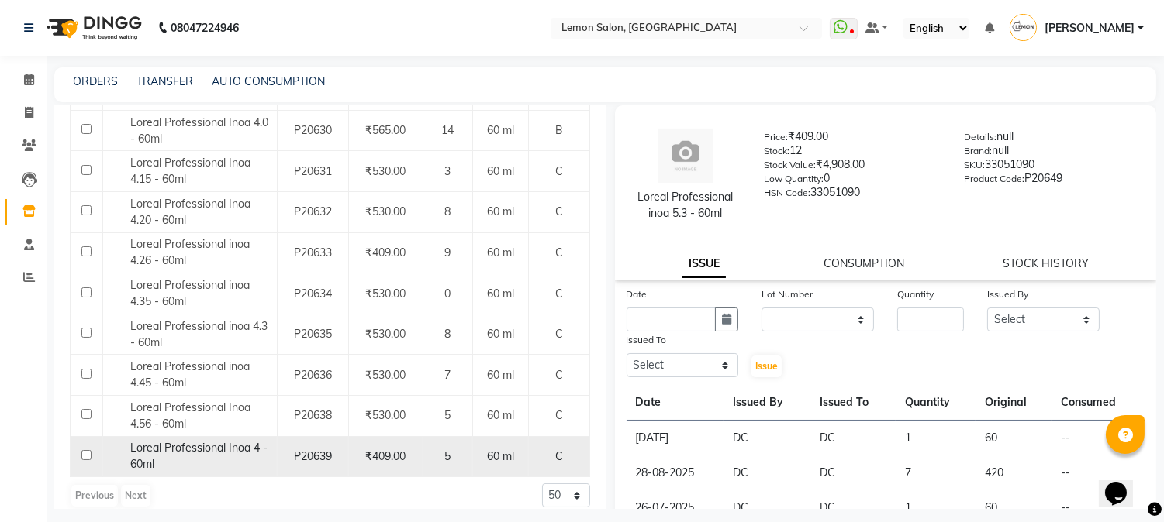
type input "INOA 4"
click at [203, 458] on div "Loreal Professional Inoa 4 - 60ml" at bounding box center [190, 456] width 166 height 33
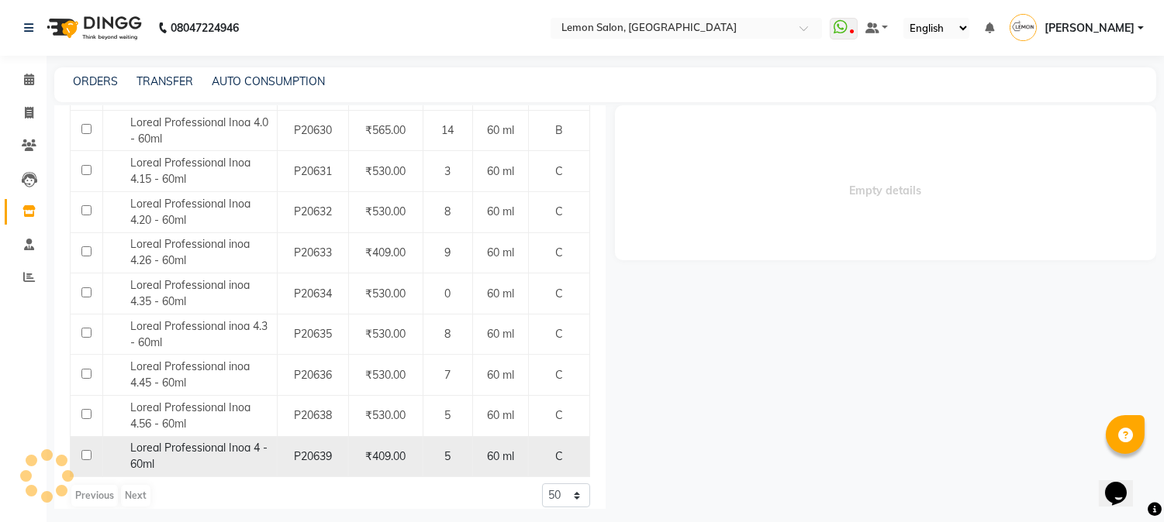
select select
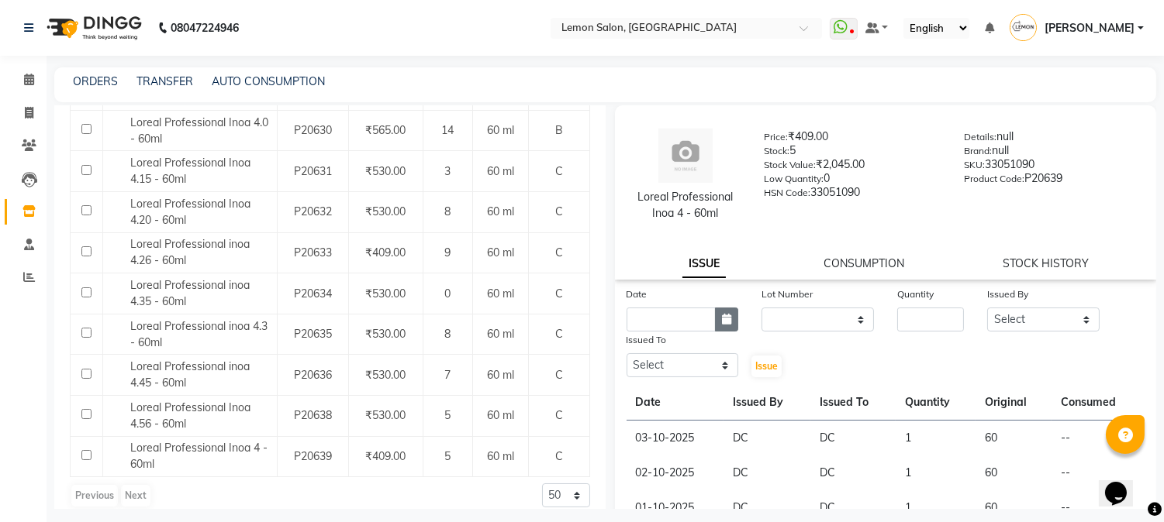
click at [722, 318] on icon "button" at bounding box center [726, 319] width 9 height 11
select select "10"
select select "2025"
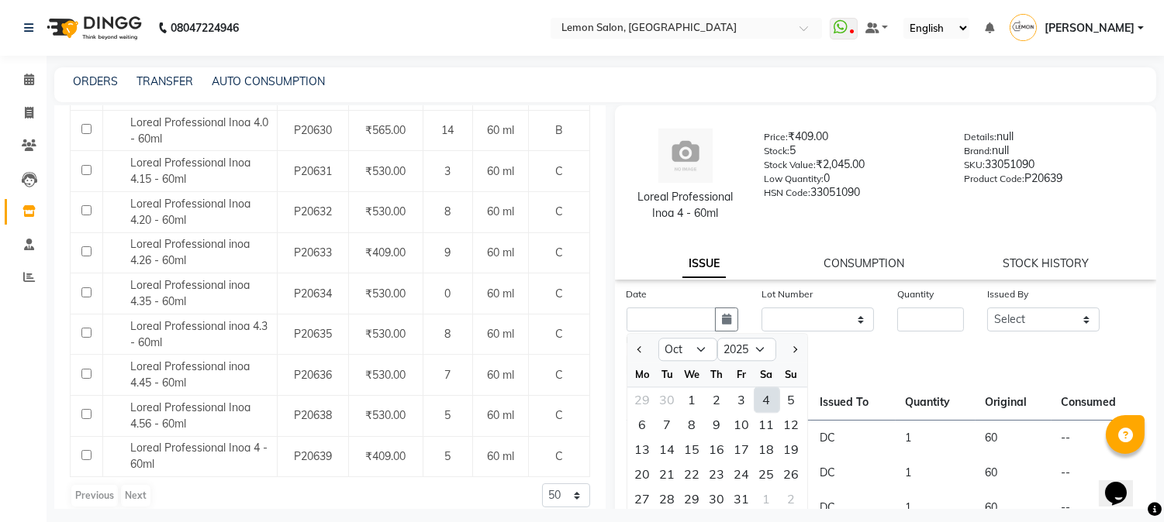
click at [766, 398] on div "4" at bounding box center [766, 400] width 25 height 25
type input "04-10-2025"
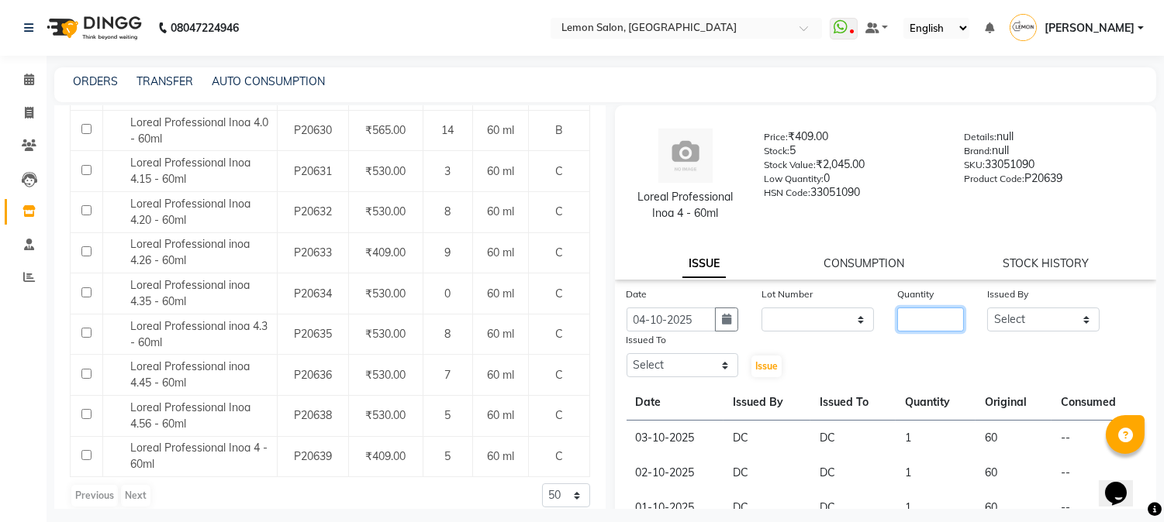
click at [922, 319] on input "number" at bounding box center [930, 320] width 67 height 24
type input "1"
click at [1036, 320] on select "Select [PERSON_NAME] [PERSON_NAME] Datta [PERSON_NAME][GEOGRAPHIC_DATA] [PERSON…" at bounding box center [1043, 320] width 112 height 24
select select "7892"
click at [987, 308] on select "Select [PERSON_NAME] [PERSON_NAME] Datta [PERSON_NAME][GEOGRAPHIC_DATA] [PERSON…" at bounding box center [1043, 320] width 112 height 24
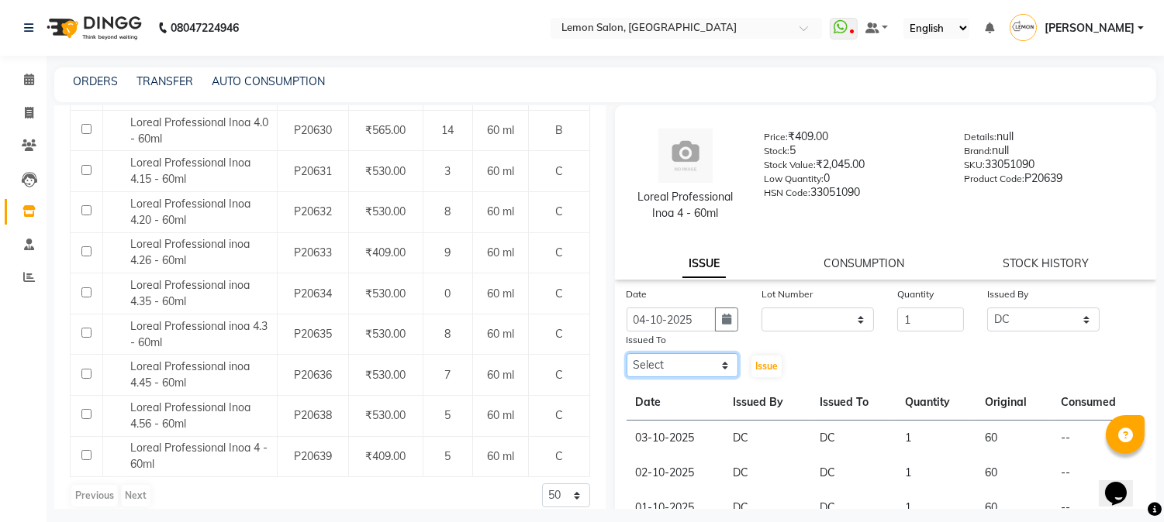
click at [667, 366] on select "Select [PERSON_NAME] [PERSON_NAME] Datta [PERSON_NAME][GEOGRAPHIC_DATA] [PERSON…" at bounding box center [682, 365] width 112 height 24
select select "7892"
click at [626, 353] on select "Select [PERSON_NAME] [PERSON_NAME] Datta [PERSON_NAME][GEOGRAPHIC_DATA] [PERSON…" at bounding box center [682, 365] width 112 height 24
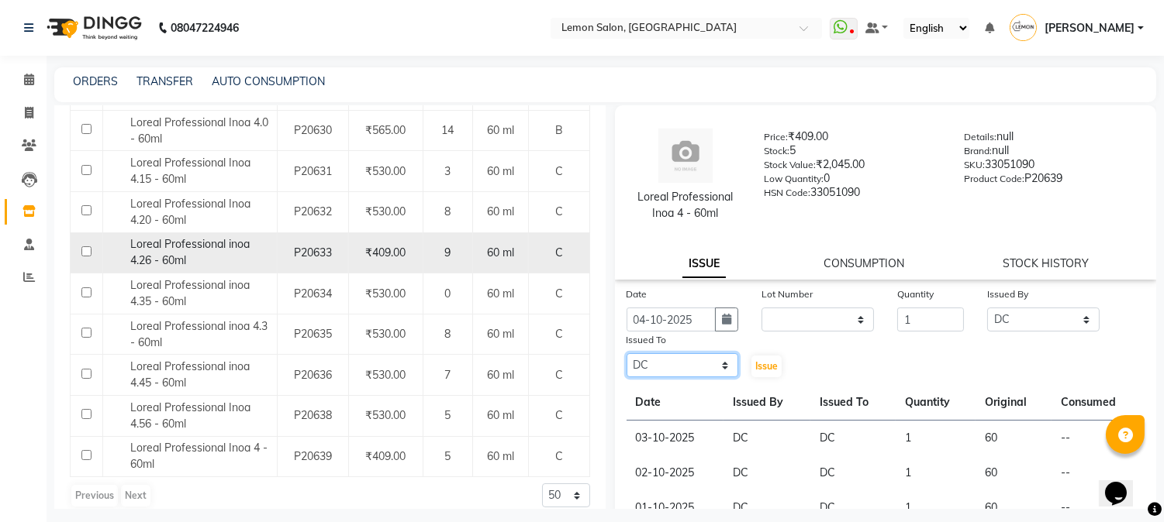
scroll to position [0, 0]
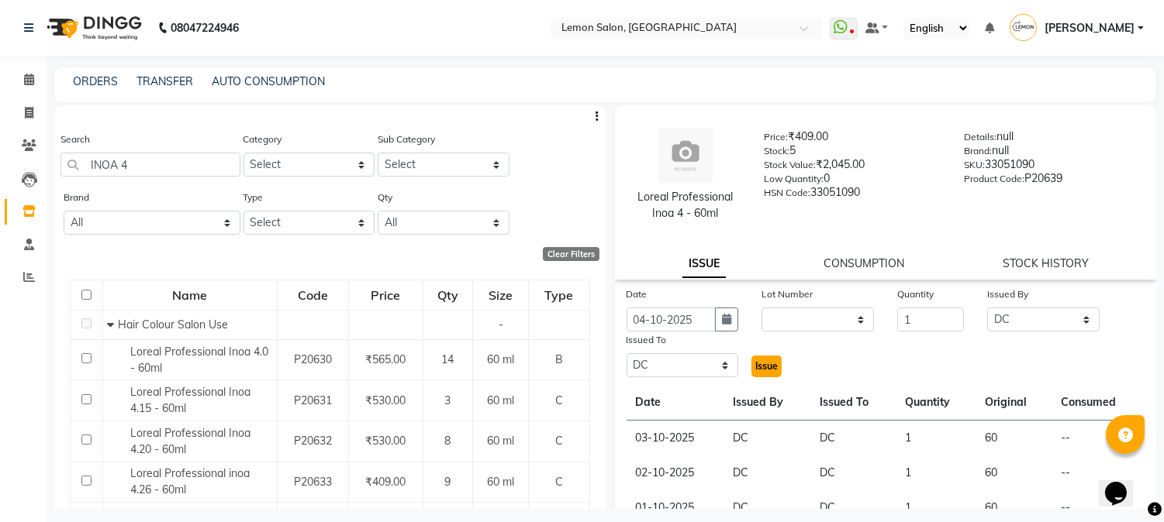
click at [760, 368] on span "Issue" at bounding box center [766, 366] width 22 height 12
select select
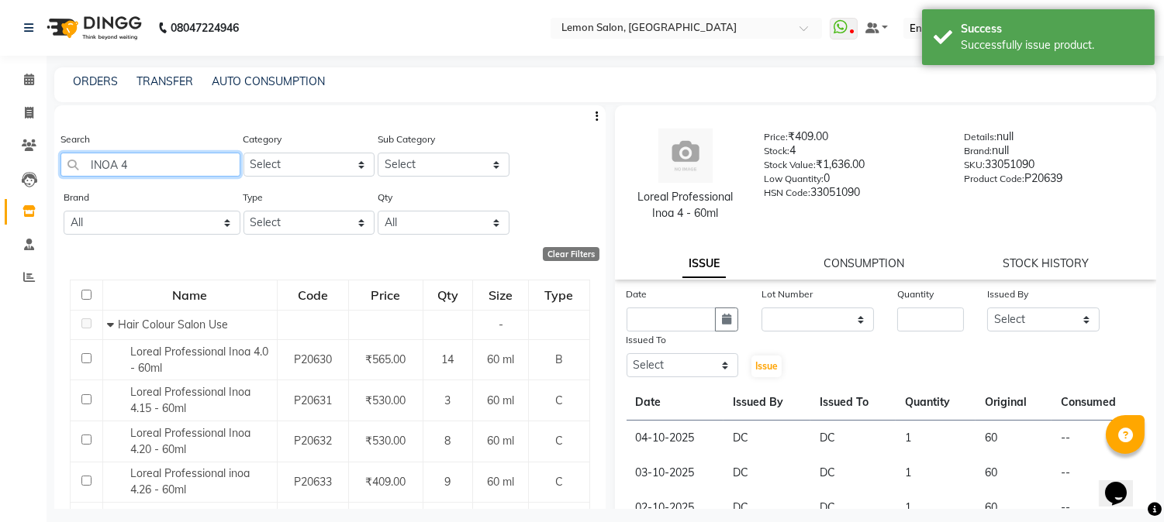
click at [164, 166] on input "INOA 4" at bounding box center [150, 165] width 180 height 24
type input "I"
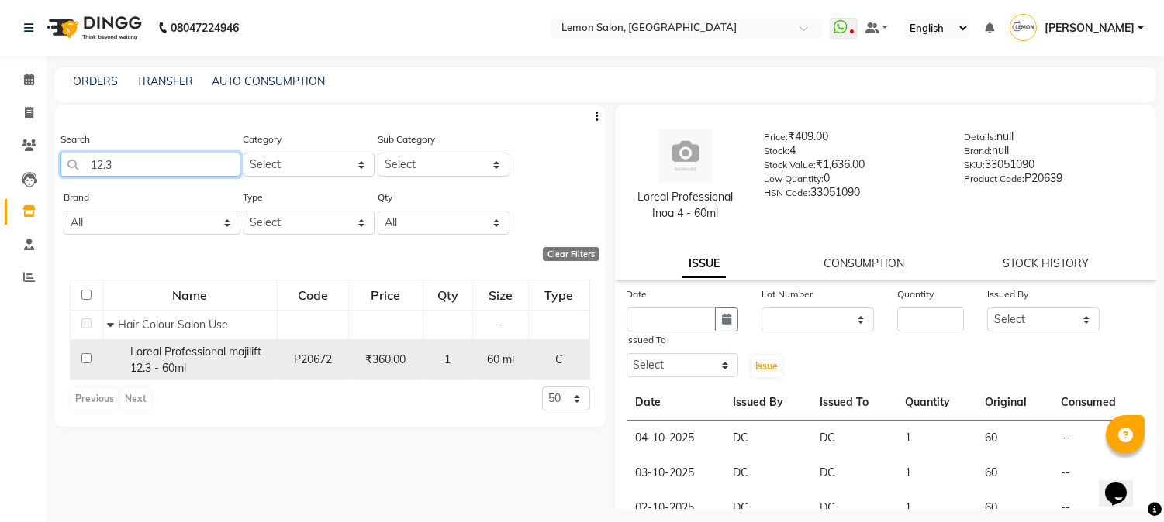
type input "12.3"
click at [172, 367] on span "Loreal Professional majilift 12.3 - 60ml" at bounding box center [195, 360] width 131 height 30
select select
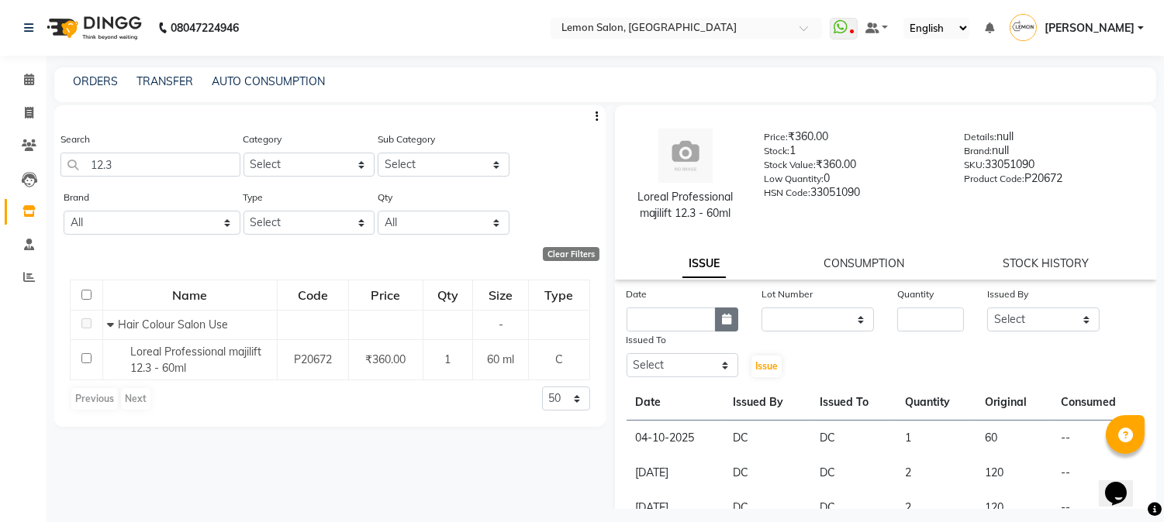
click at [722, 322] on icon "button" at bounding box center [726, 319] width 9 height 11
select select "10"
select select "2025"
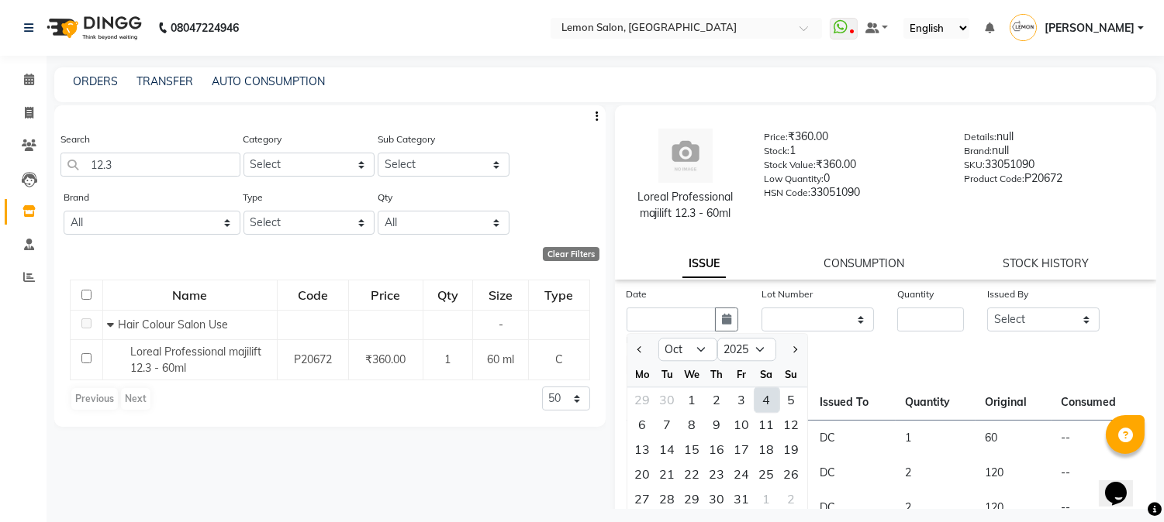
click at [765, 399] on div "4" at bounding box center [766, 400] width 25 height 25
type input "04-10-2025"
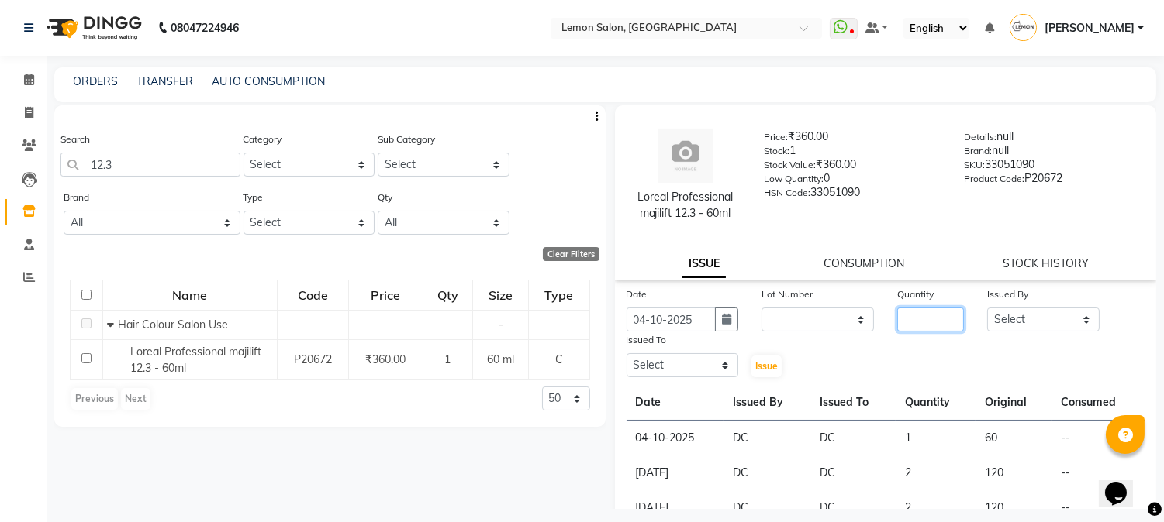
click at [904, 322] on input "number" at bounding box center [930, 320] width 67 height 24
type input "1"
drag, startPoint x: 990, startPoint y: 322, endPoint x: 994, endPoint y: 307, distance: 15.2
click at [990, 322] on select "Select [PERSON_NAME] [PERSON_NAME] Datta [PERSON_NAME][GEOGRAPHIC_DATA] [PERSON…" at bounding box center [1043, 320] width 112 height 24
select select "7892"
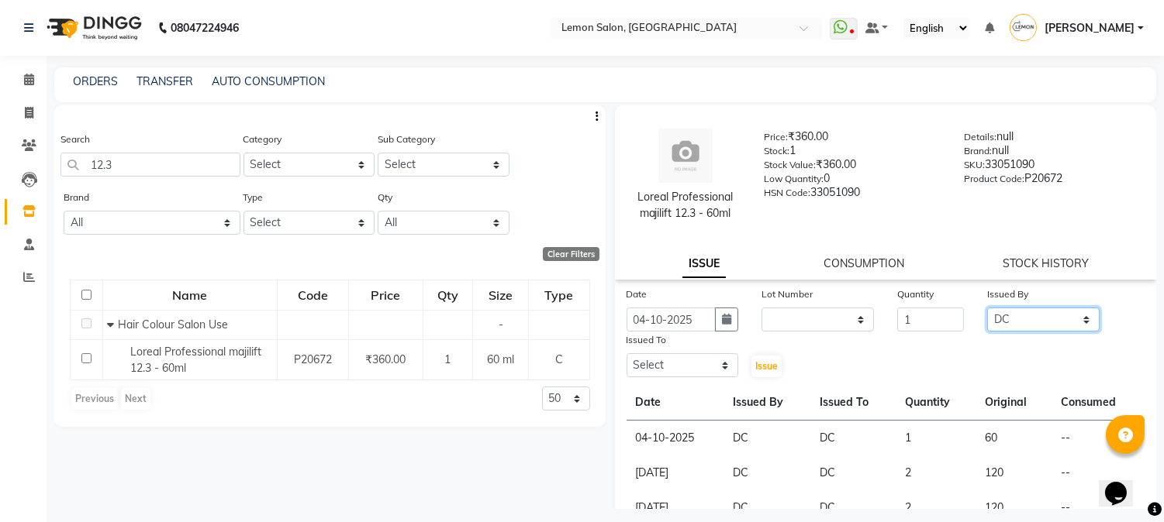
click at [987, 308] on select "Select [PERSON_NAME] [PERSON_NAME] Datta [PERSON_NAME][GEOGRAPHIC_DATA] [PERSON…" at bounding box center [1043, 320] width 112 height 24
click at [647, 364] on select "Select [PERSON_NAME] [PERSON_NAME] Datta [PERSON_NAME][GEOGRAPHIC_DATA] [PERSON…" at bounding box center [682, 365] width 112 height 24
select select "7892"
click at [626, 353] on select "Select [PERSON_NAME] [PERSON_NAME] Datta [PERSON_NAME][GEOGRAPHIC_DATA] [PERSON…" at bounding box center [682, 365] width 112 height 24
click at [764, 366] on span "Issue" at bounding box center [766, 366] width 22 height 12
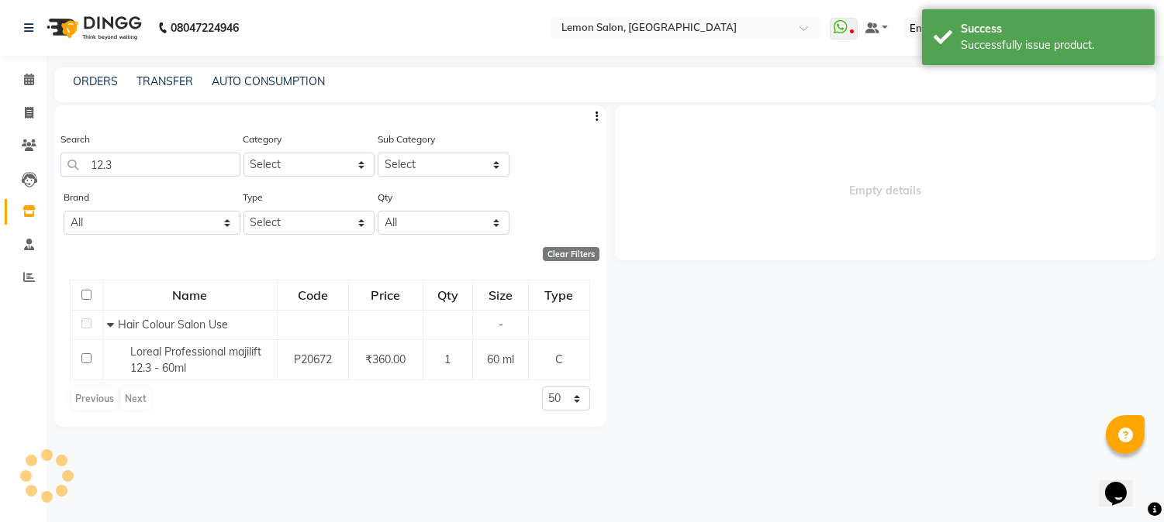
select select
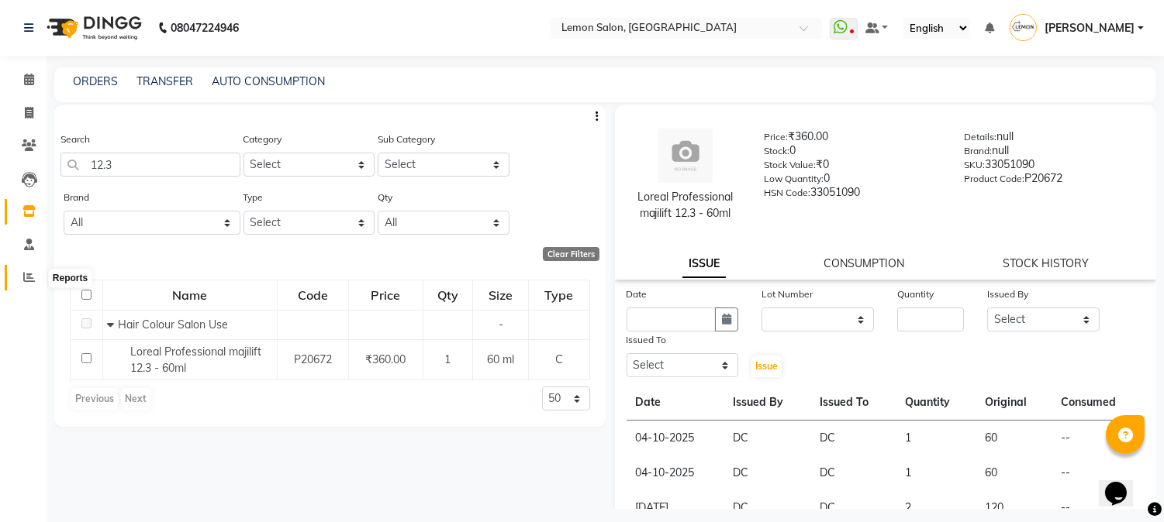
click at [27, 281] on icon at bounding box center [29, 277] width 12 height 12
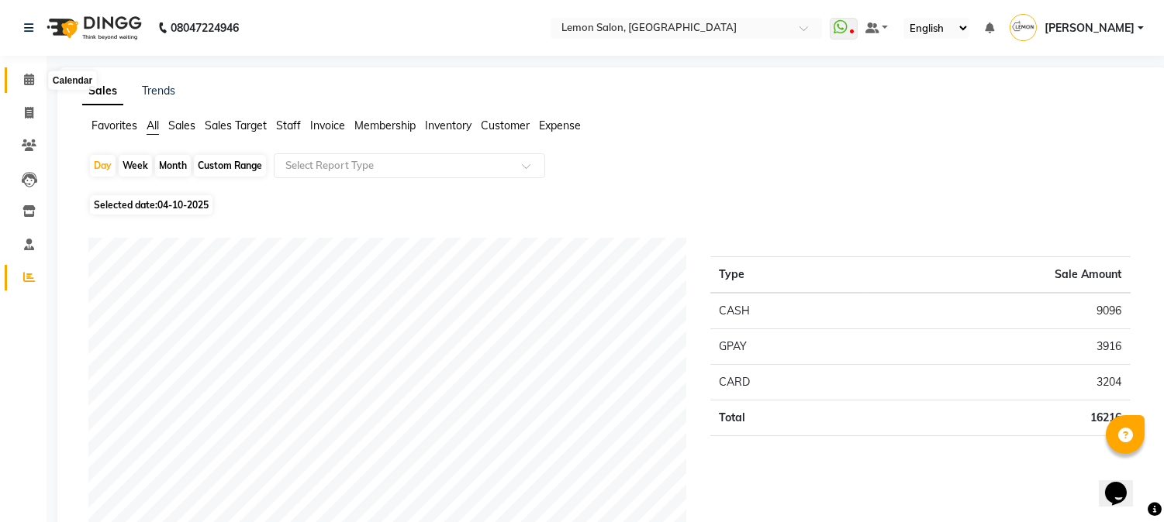
click at [29, 80] on icon at bounding box center [29, 80] width 10 height 12
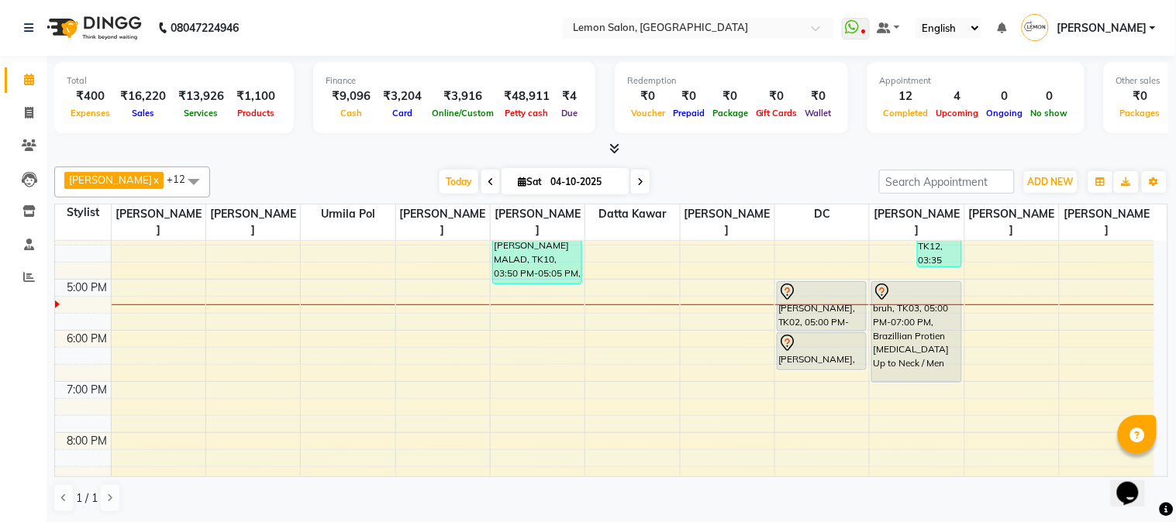
scroll to position [365, 0]
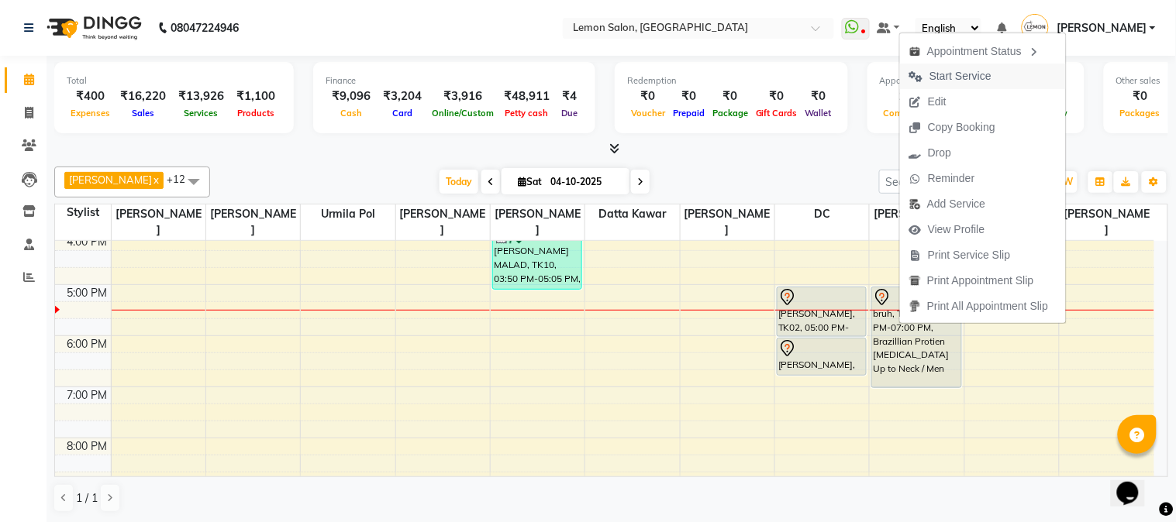
click at [940, 80] on span "Start Service" at bounding box center [960, 76] width 62 height 16
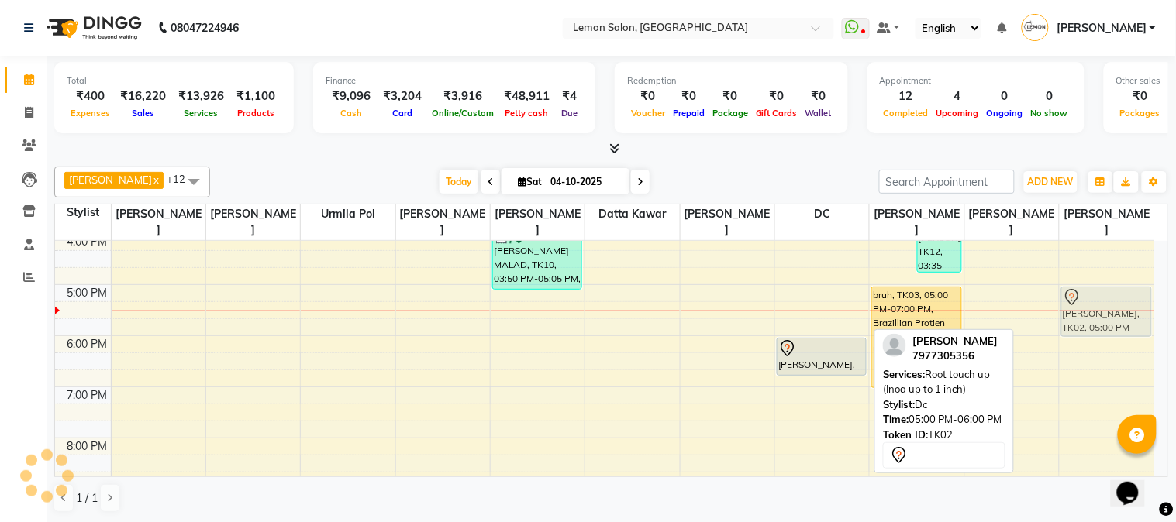
drag, startPoint x: 812, startPoint y: 297, endPoint x: 1091, endPoint y: 296, distance: 279.1
click at [1091, 296] on tr "REETU URMILA, TK01, 11:00 AM-11:30 AM, Rica Full Wax (FA, UA, FL) ANAGHA DABHOL…" at bounding box center [604, 234] width 1099 height 716
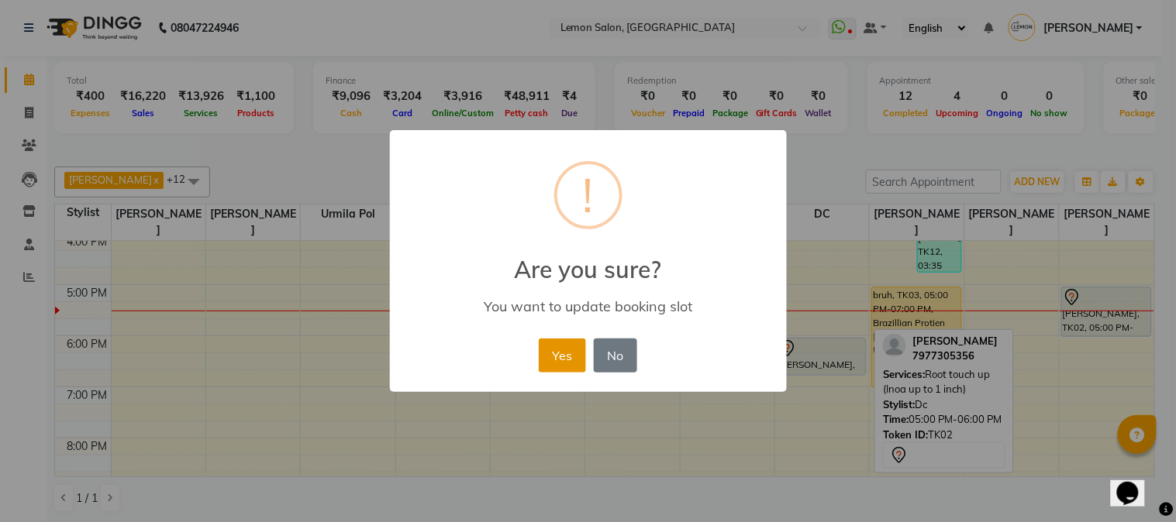
click at [554, 363] on button "Yes" at bounding box center [562, 356] width 47 height 34
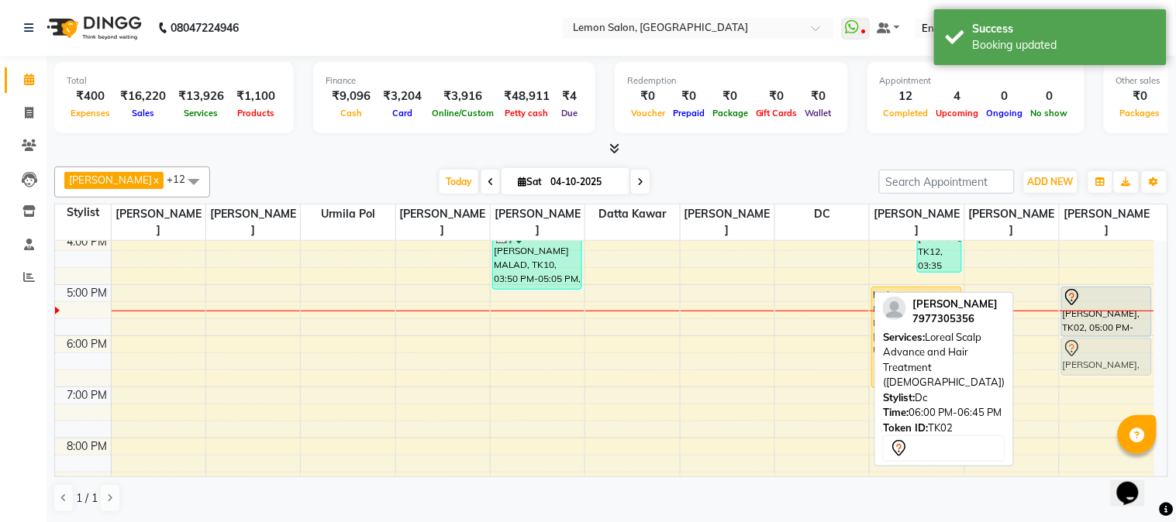
drag, startPoint x: 807, startPoint y: 350, endPoint x: 1129, endPoint y: 347, distance: 321.7
click at [1129, 347] on tr "REETU URMILA, TK01, 11:00 AM-11:30 AM, Rica Full Wax (FA, UA, FL) ANAGHA DABHOL…" at bounding box center [604, 234] width 1099 height 716
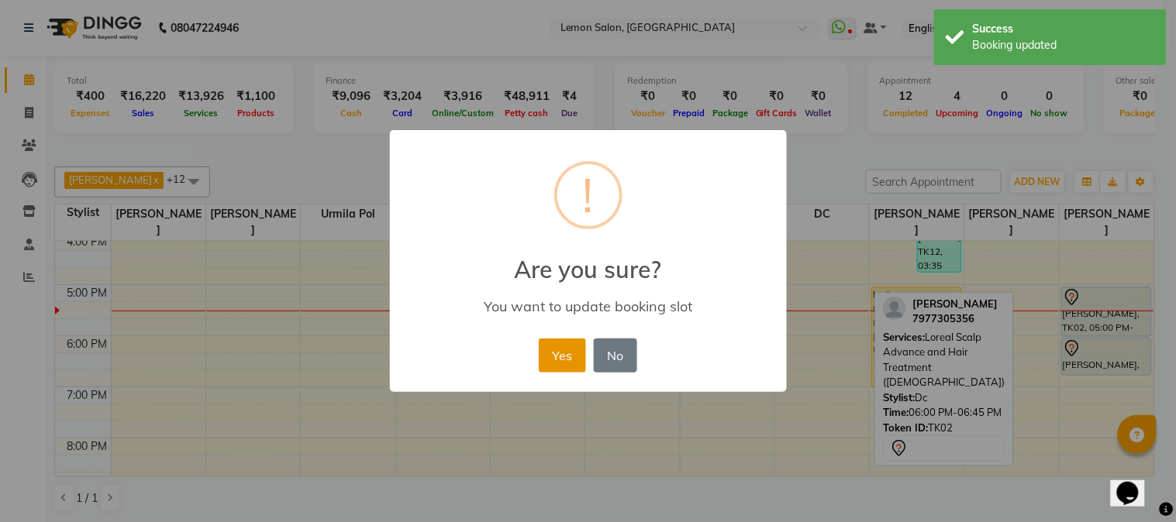
click at [560, 352] on button "Yes" at bounding box center [562, 356] width 47 height 34
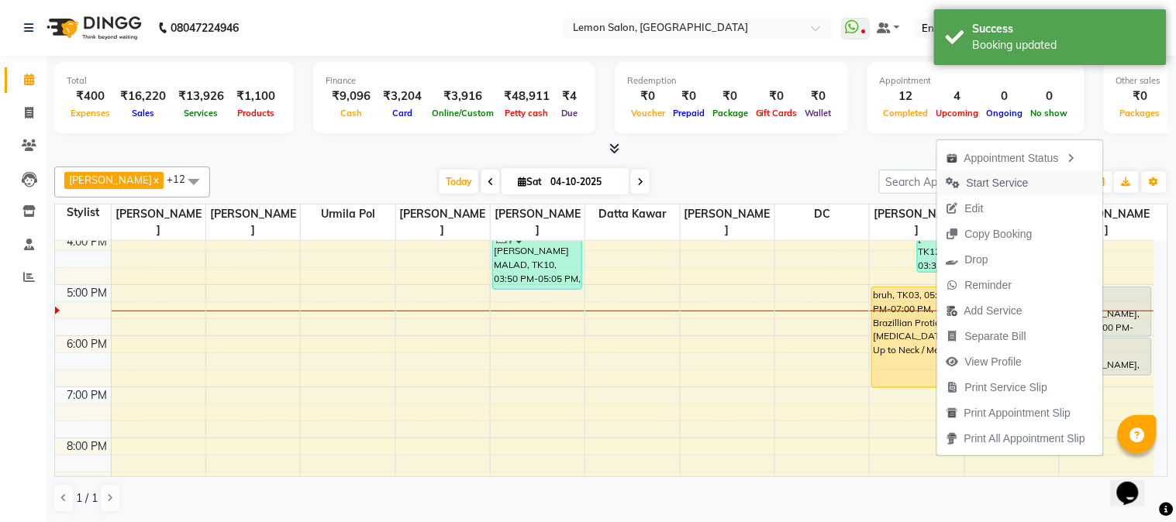
click at [995, 181] on span "Start Service" at bounding box center [998, 183] width 62 height 16
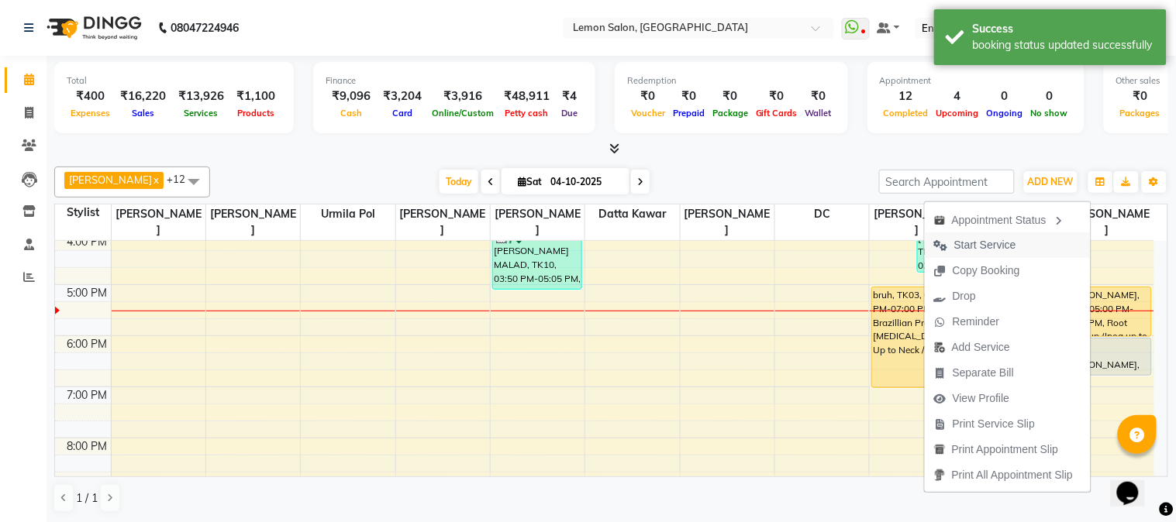
click at [991, 248] on span "Start Service" at bounding box center [985, 245] width 62 height 16
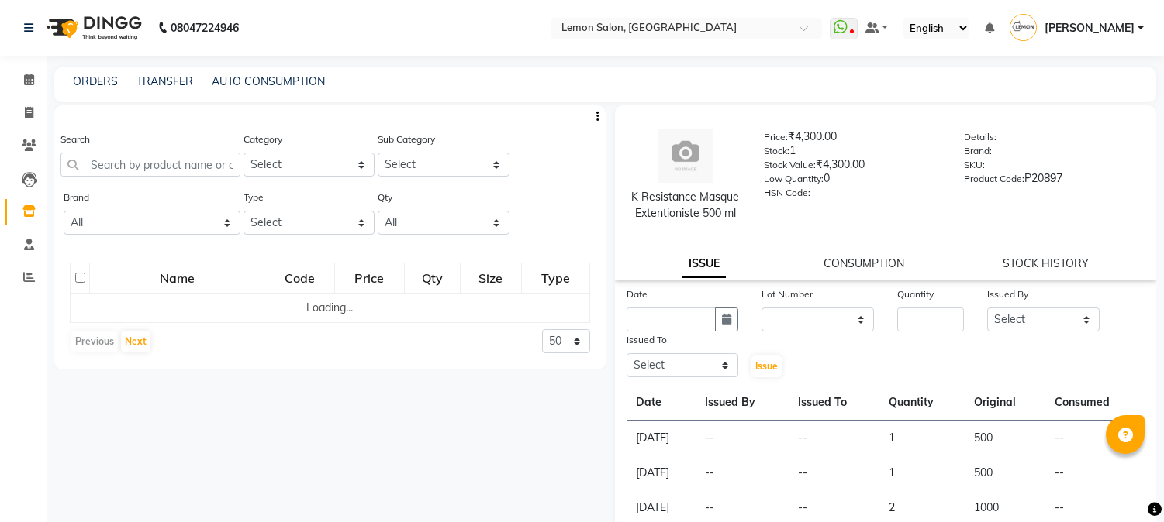
select select
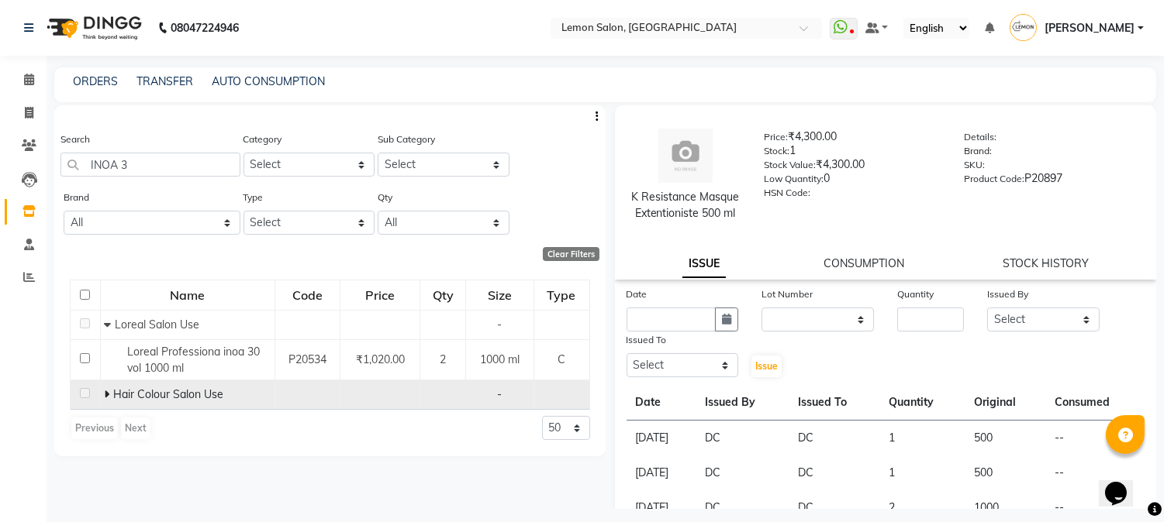
type input "INOA 3"
click at [109, 398] on icon at bounding box center [106, 394] width 5 height 11
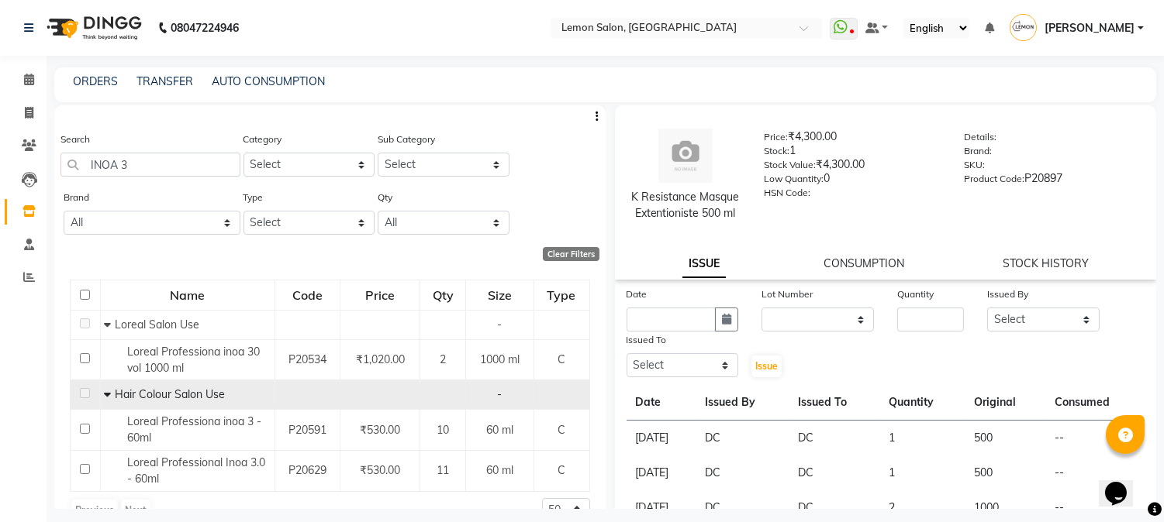
scroll to position [29, 0]
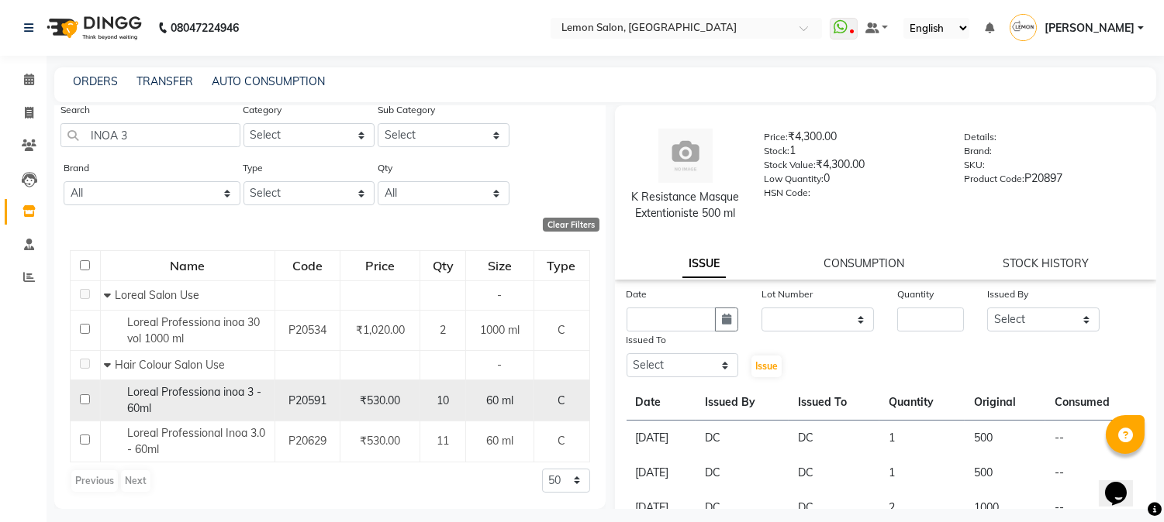
click at [227, 392] on span "Loreal Professiona inoa 3 - 60ml" at bounding box center [194, 400] width 134 height 30
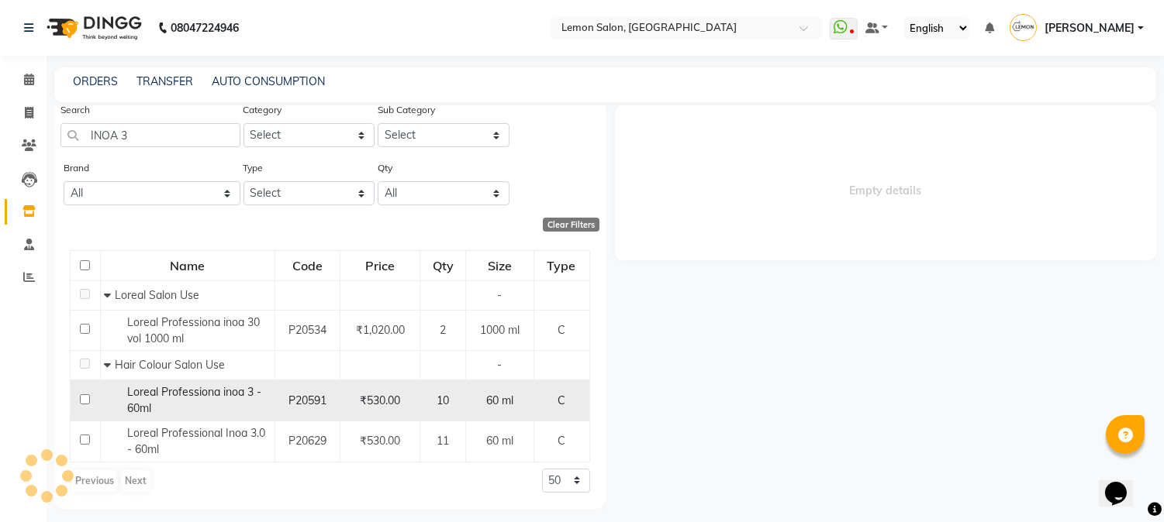
select select
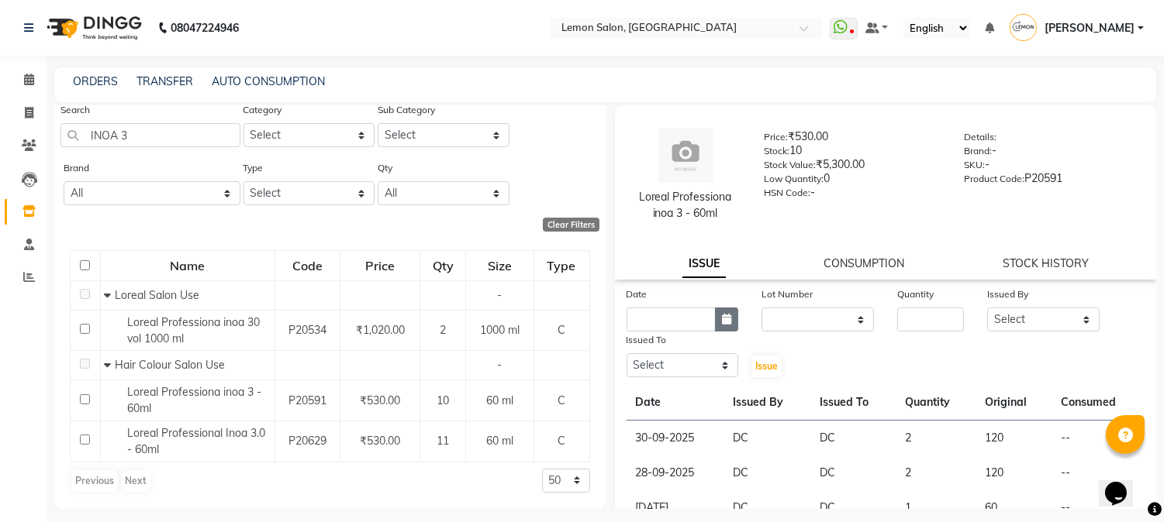
click at [725, 320] on icon "button" at bounding box center [726, 319] width 9 height 11
select select "10"
select select "2025"
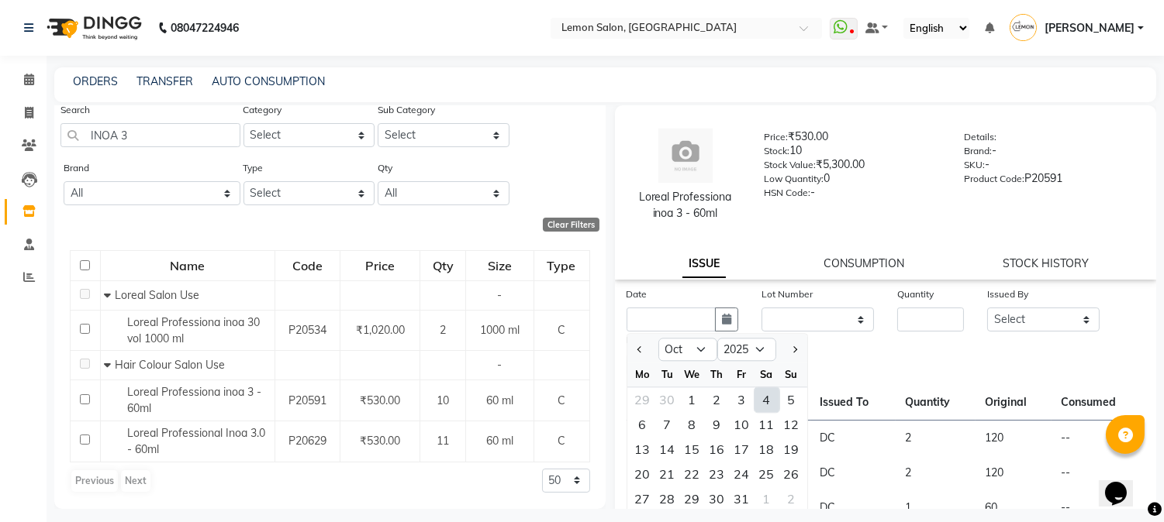
drag, startPoint x: 763, startPoint y: 398, endPoint x: 767, endPoint y: 391, distance: 8.4
click at [764, 398] on div "4" at bounding box center [766, 400] width 25 height 25
type input "04-10-2025"
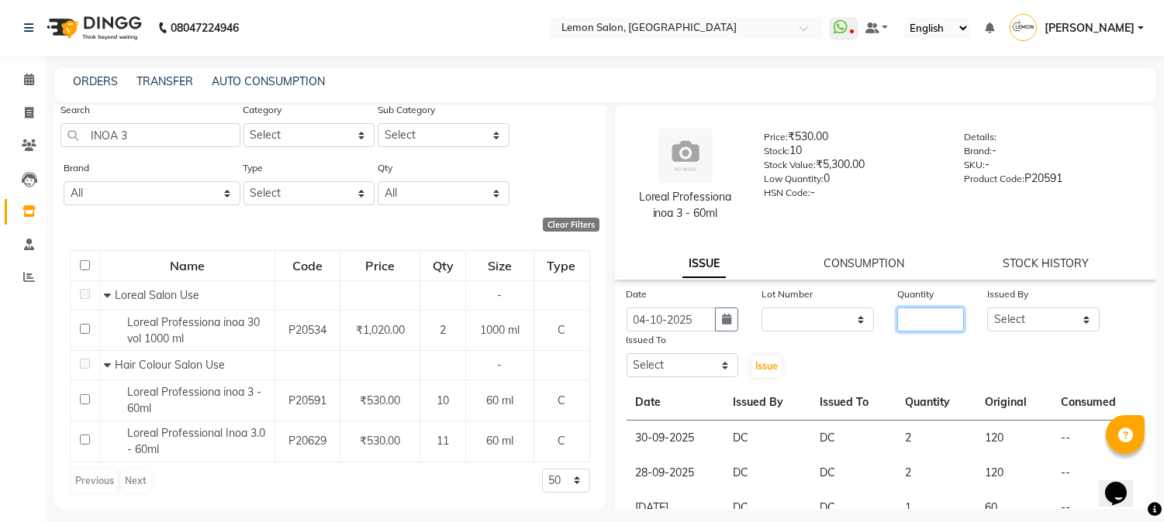
click at [911, 321] on input "number" at bounding box center [930, 320] width 67 height 24
type input "1"
click at [1020, 321] on select "Select [PERSON_NAME] [PERSON_NAME] Datta [PERSON_NAME][GEOGRAPHIC_DATA] [PERSON…" at bounding box center [1043, 320] width 112 height 24
select select "7892"
click at [987, 308] on select "Select [PERSON_NAME] [PERSON_NAME] Datta [PERSON_NAME][GEOGRAPHIC_DATA] [PERSON…" at bounding box center [1043, 320] width 112 height 24
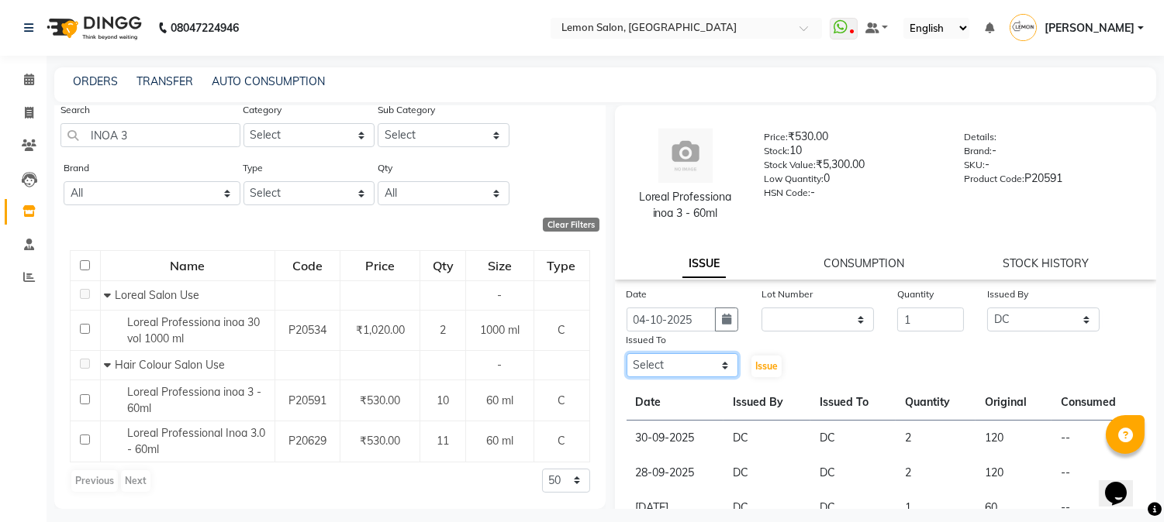
click at [702, 359] on select "Select [PERSON_NAME] [PERSON_NAME] Datta [PERSON_NAME][GEOGRAPHIC_DATA] [PERSON…" at bounding box center [682, 365] width 112 height 24
select select "7892"
click at [626, 353] on select "Select [PERSON_NAME] [PERSON_NAME] Datta [PERSON_NAME][GEOGRAPHIC_DATA] [PERSON…" at bounding box center [682, 365] width 112 height 24
click at [756, 373] on button "Issue" at bounding box center [766, 367] width 30 height 22
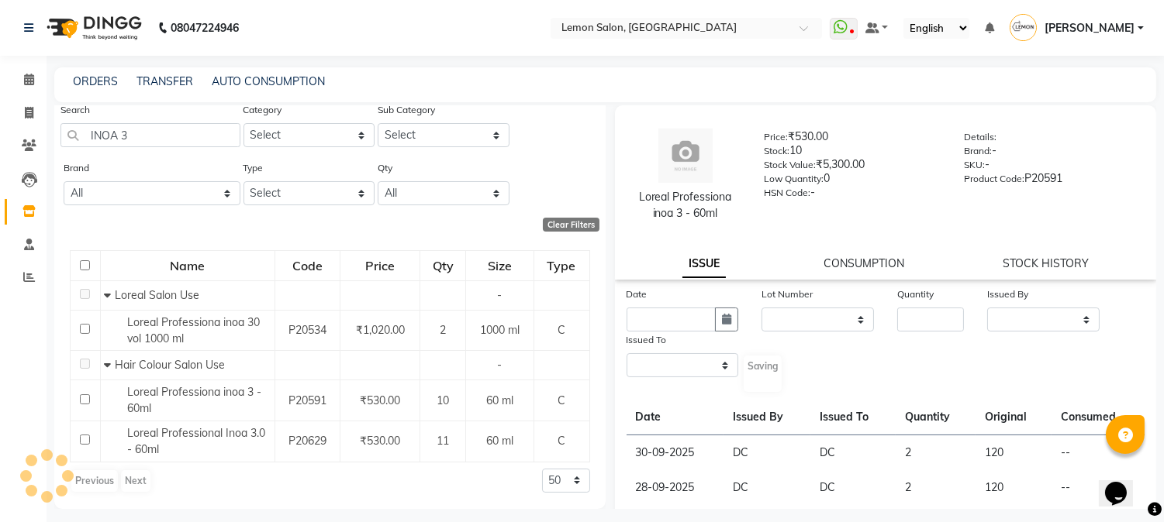
select select
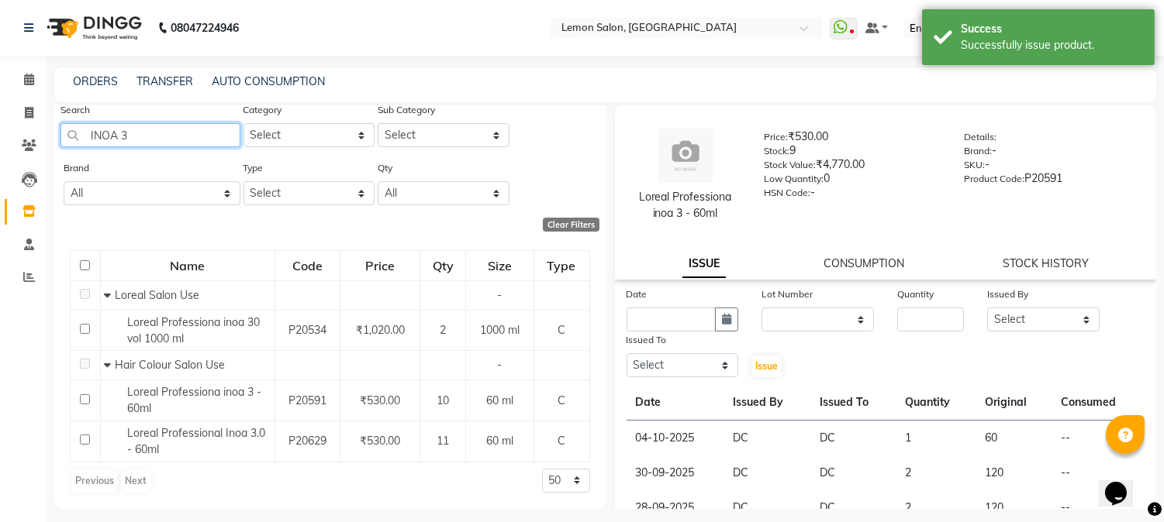
drag, startPoint x: 184, startPoint y: 137, endPoint x: 0, endPoint y: 130, distance: 184.6
click at [0, 130] on app-home "08047224946 Select Location × [GEOGRAPHIC_DATA], Goregaon WhatsApp Status ✕ Sta…" at bounding box center [582, 266] width 1164 height 533
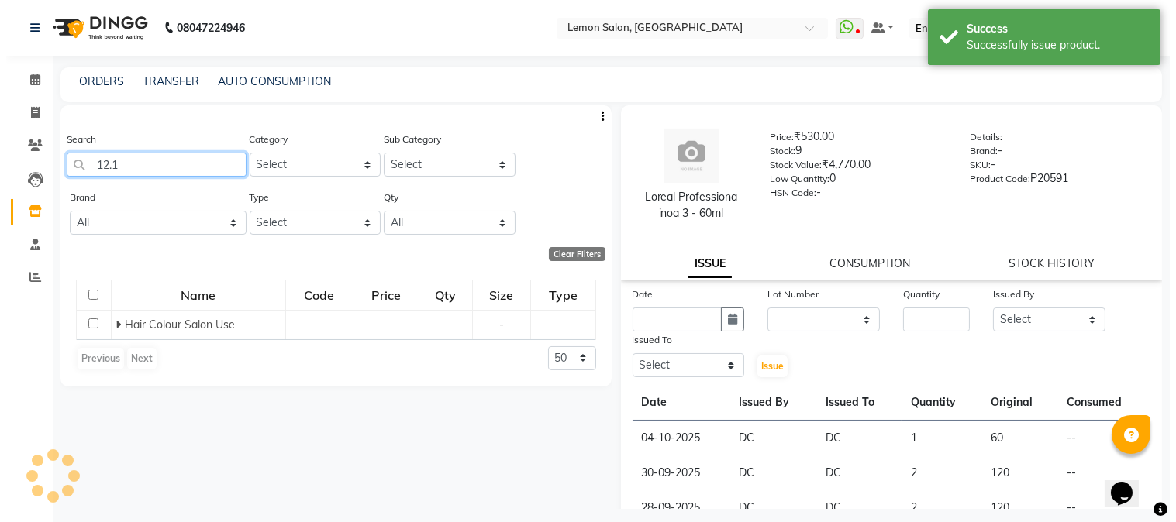
scroll to position [0, 0]
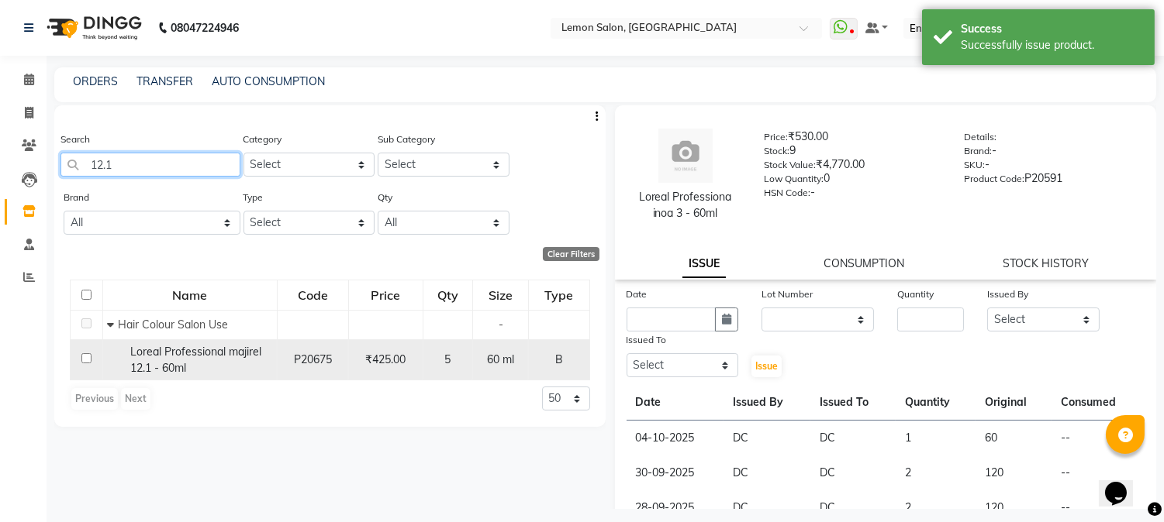
type input "12.1"
click at [136, 368] on span "Loreal Professional majirel 12.1 - 60ml" at bounding box center [195, 360] width 131 height 30
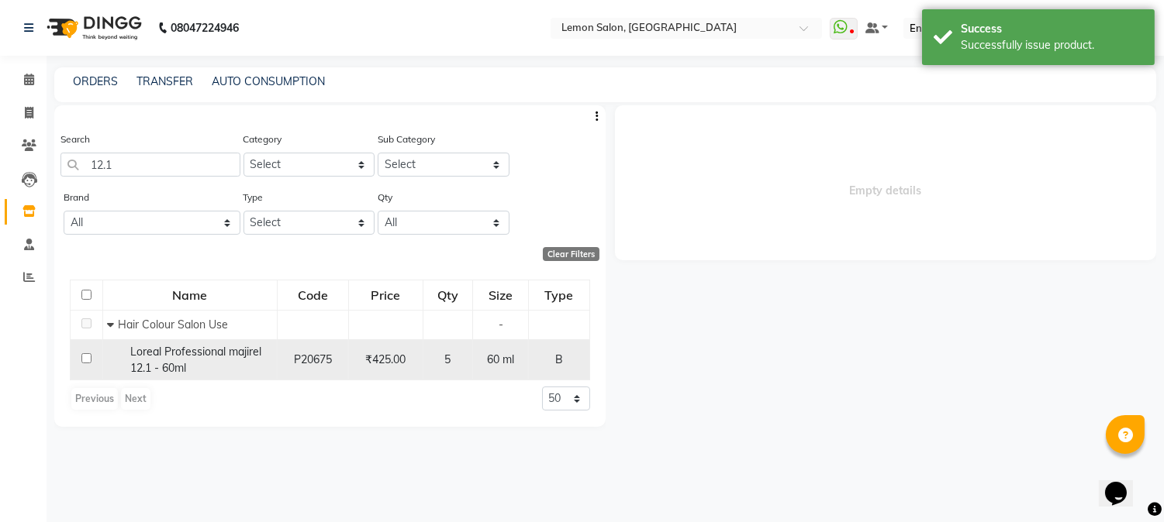
select select
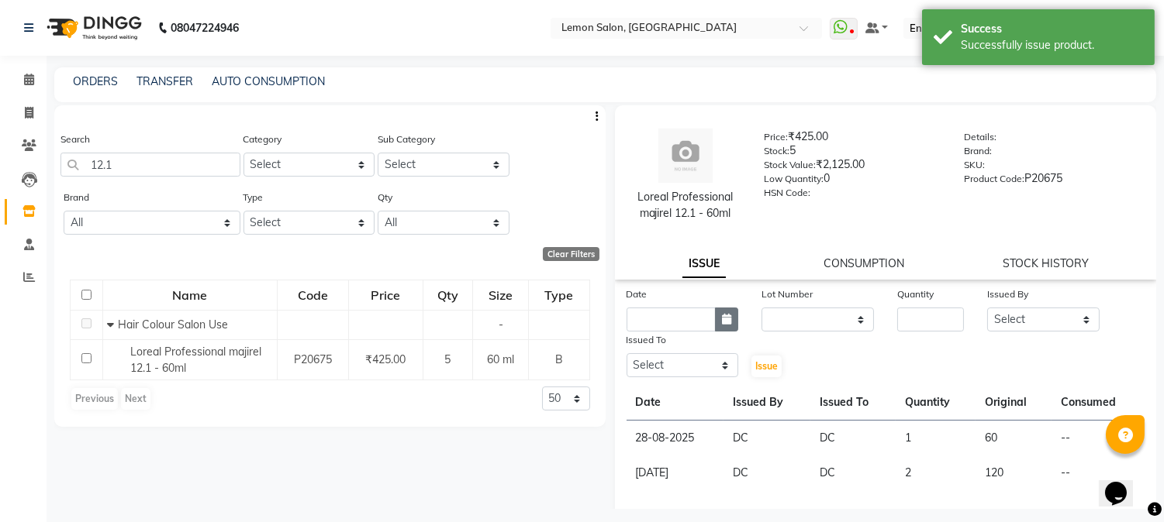
click at [722, 315] on icon "button" at bounding box center [726, 319] width 9 height 11
select select "10"
select select "2025"
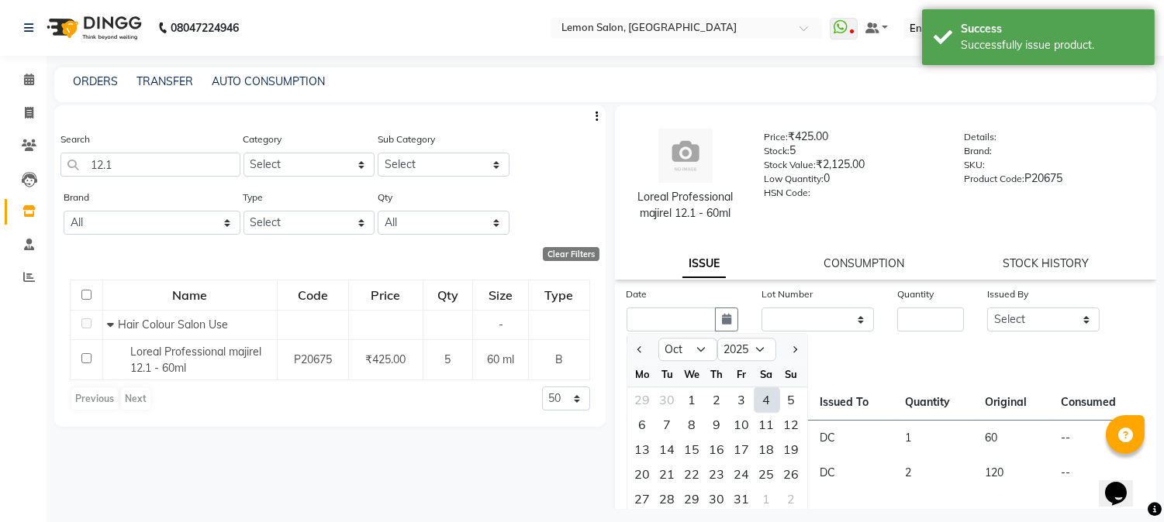
click at [767, 405] on div "4" at bounding box center [766, 400] width 25 height 25
type input "04-10-2025"
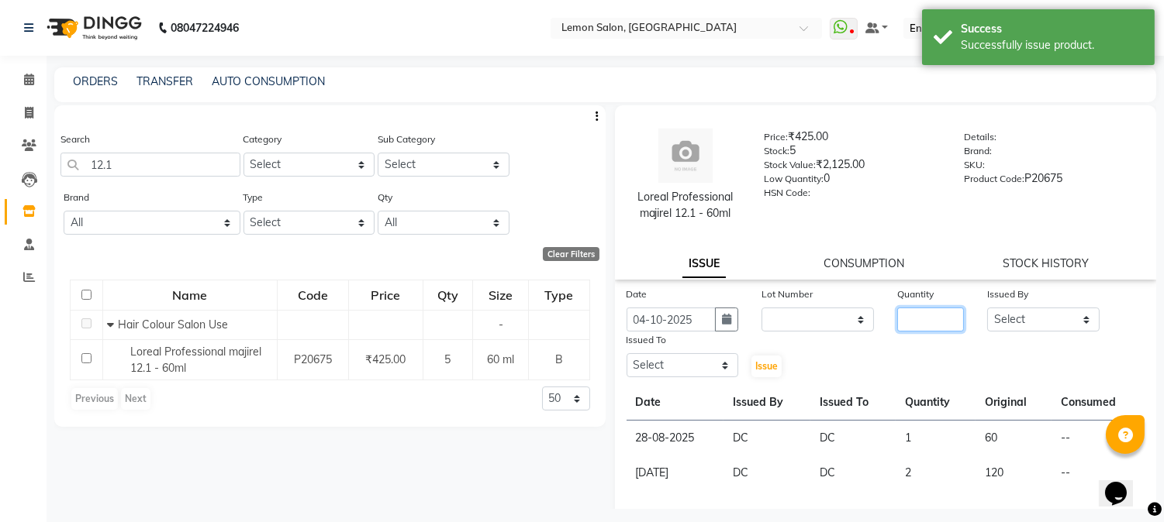
click at [912, 318] on input "number" at bounding box center [930, 320] width 67 height 24
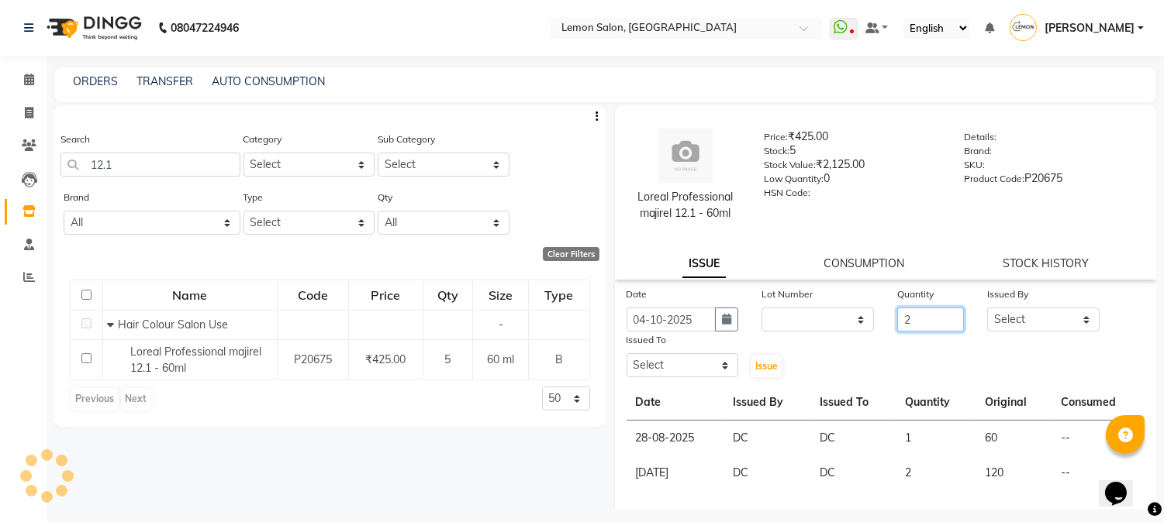
type input "2"
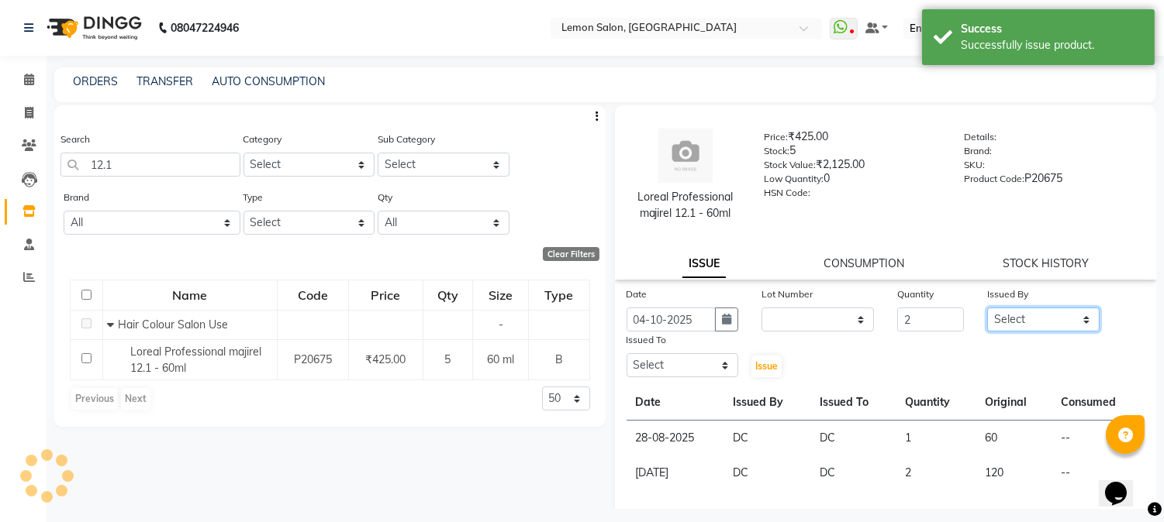
drag, startPoint x: 1037, startPoint y: 319, endPoint x: 1035, endPoint y: 309, distance: 11.1
click at [1037, 319] on select "Select [PERSON_NAME] [PERSON_NAME] Datta [PERSON_NAME][GEOGRAPHIC_DATA] [PERSON…" at bounding box center [1043, 320] width 112 height 24
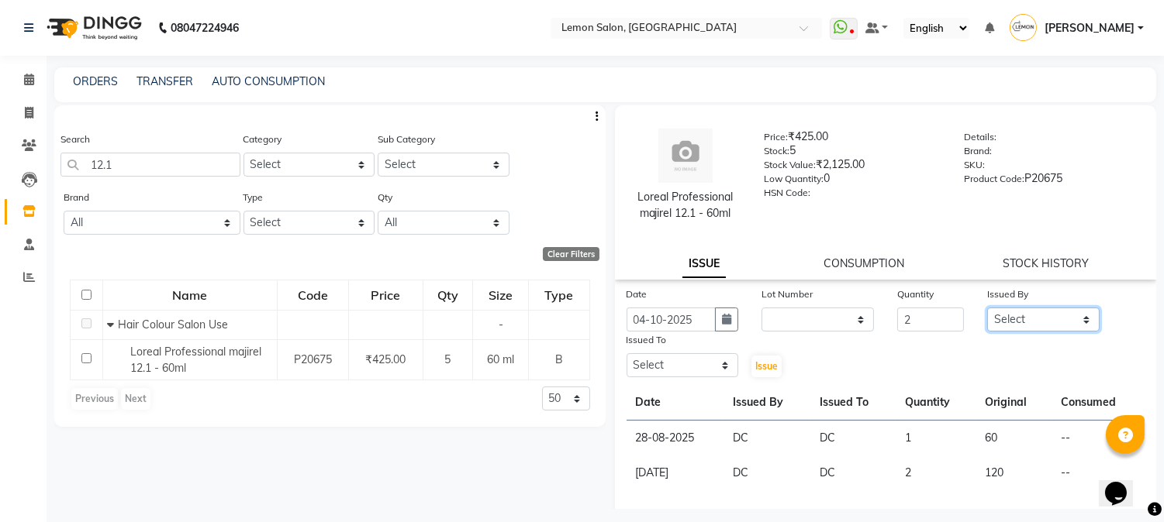
select select "7892"
click at [987, 308] on select "Select [PERSON_NAME] [PERSON_NAME] Datta [PERSON_NAME][GEOGRAPHIC_DATA] [PERSON…" at bounding box center [1043, 320] width 112 height 24
drag, startPoint x: 681, startPoint y: 374, endPoint x: 681, endPoint y: 355, distance: 18.6
click at [681, 373] on select "Select [PERSON_NAME] [PERSON_NAME] Datta [PERSON_NAME][GEOGRAPHIC_DATA] [PERSON…" at bounding box center [682, 365] width 112 height 24
select select "7892"
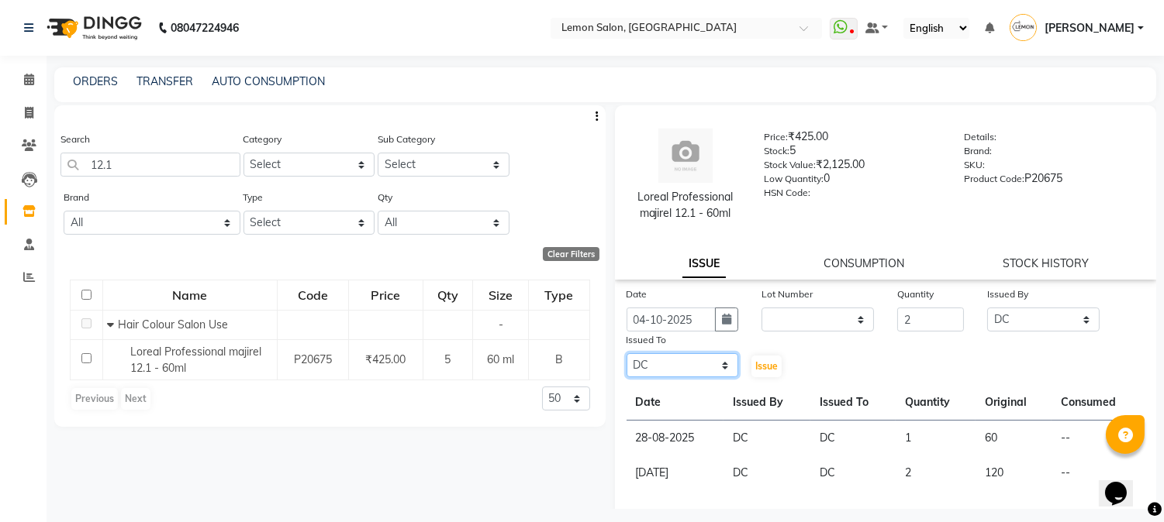
click at [626, 353] on select "Select [PERSON_NAME] [PERSON_NAME] Datta [PERSON_NAME][GEOGRAPHIC_DATA] [PERSON…" at bounding box center [682, 365] width 112 height 24
click at [761, 367] on span "Issue" at bounding box center [766, 366] width 22 height 12
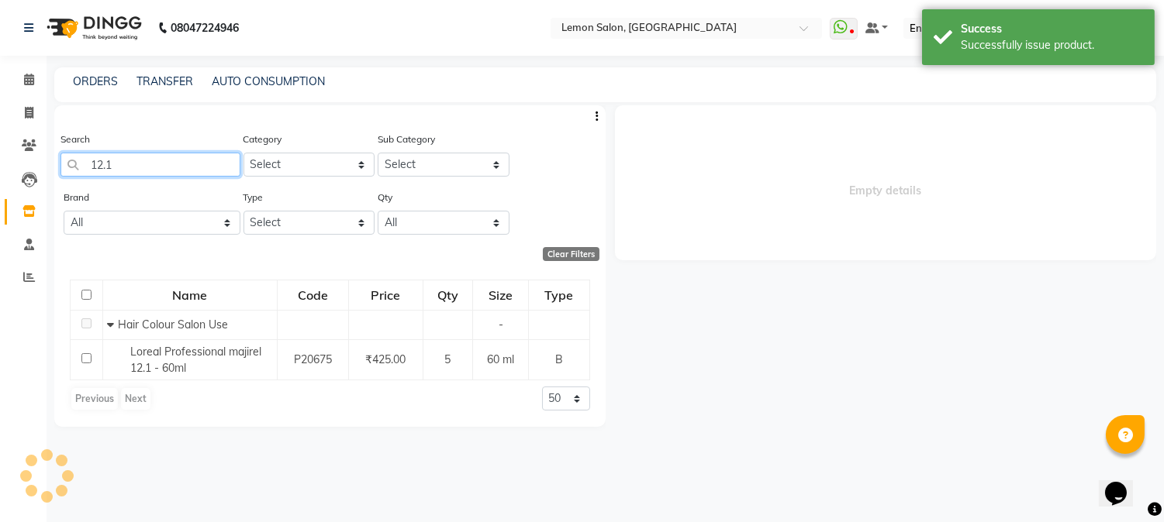
click at [134, 167] on input "12.1" at bounding box center [150, 165] width 180 height 24
type input "12."
select select
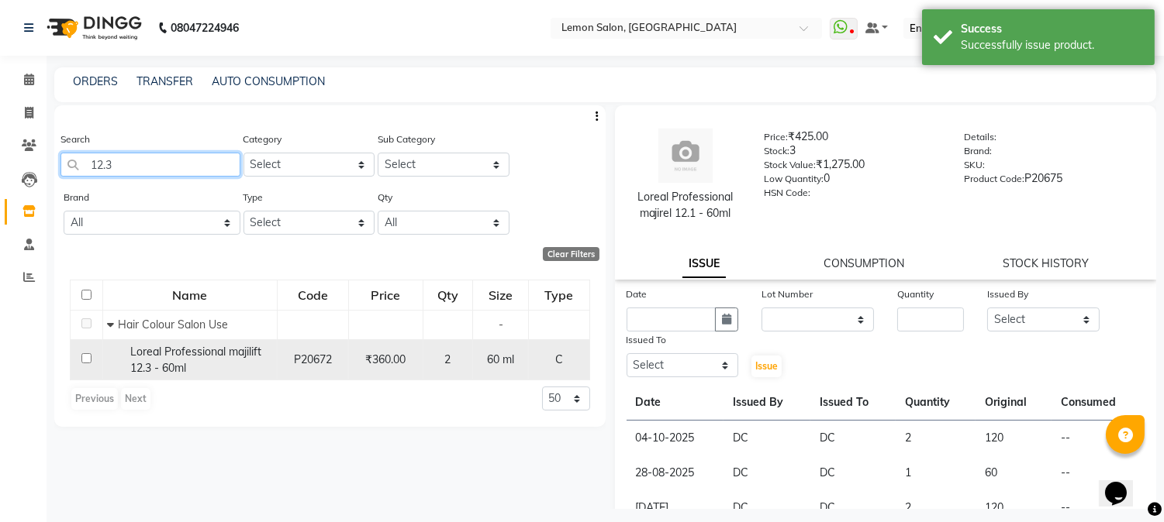
type input "12.3"
click at [206, 371] on div "Loreal Professional majilift 12.3 - 60ml" at bounding box center [190, 360] width 166 height 33
select select
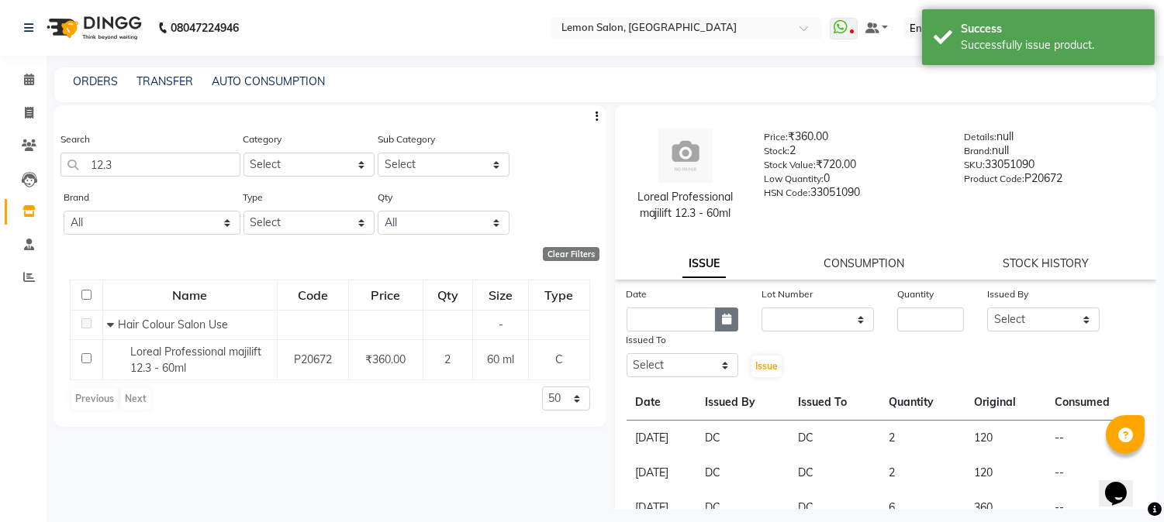
click at [722, 316] on icon "button" at bounding box center [726, 319] width 9 height 11
select select "10"
select select "2025"
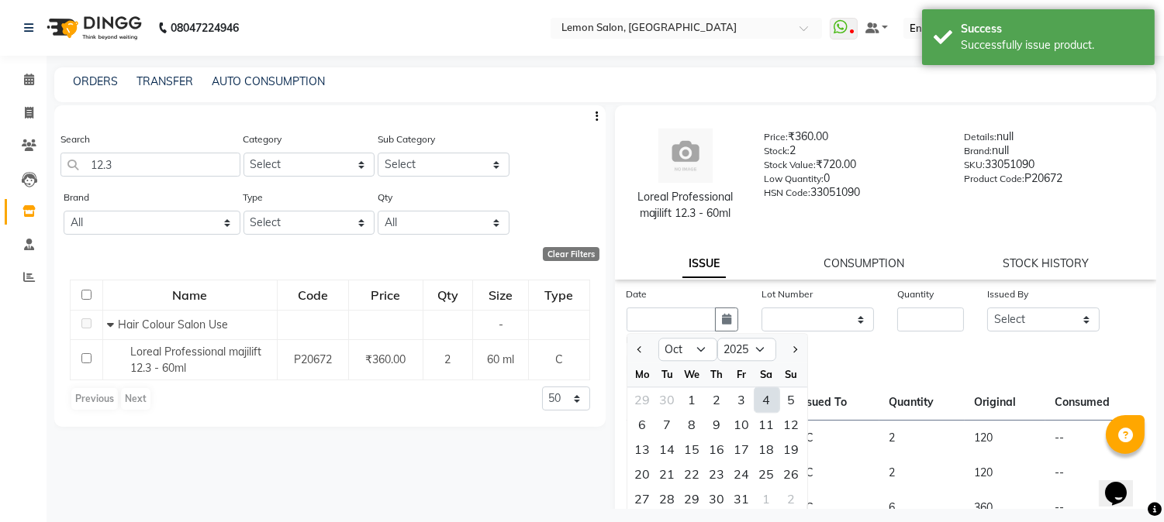
click at [766, 398] on div "4" at bounding box center [766, 400] width 25 height 25
type input "04-10-2025"
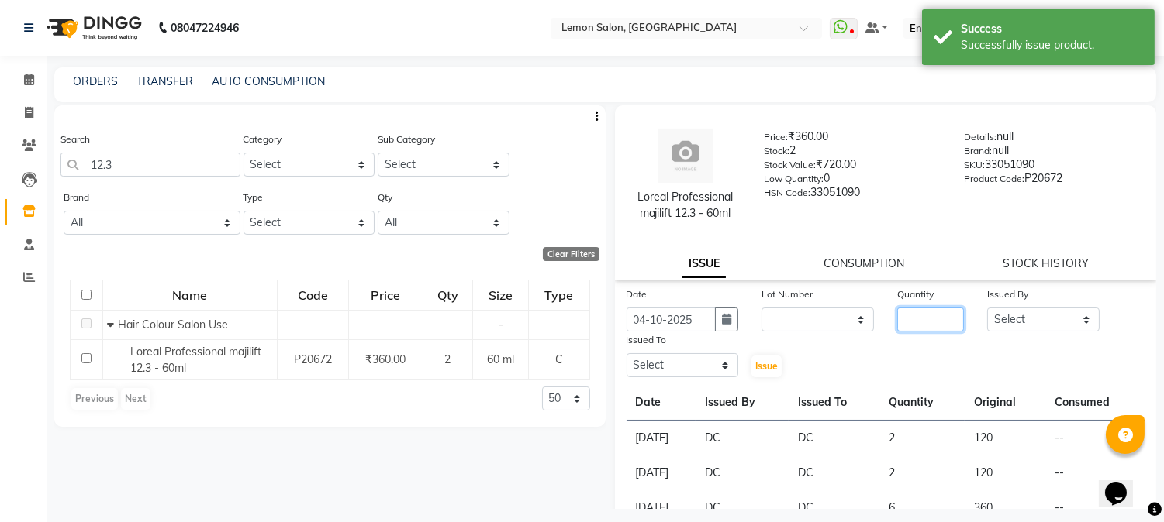
click at [927, 318] on input "number" at bounding box center [930, 320] width 67 height 24
type input "1"
click at [1021, 314] on select "Select [PERSON_NAME] [PERSON_NAME] Datta [PERSON_NAME][GEOGRAPHIC_DATA] [PERSON…" at bounding box center [1043, 320] width 112 height 24
select select "7892"
click at [987, 308] on select "Select [PERSON_NAME] [PERSON_NAME] Datta [PERSON_NAME][GEOGRAPHIC_DATA] [PERSON…" at bounding box center [1043, 320] width 112 height 24
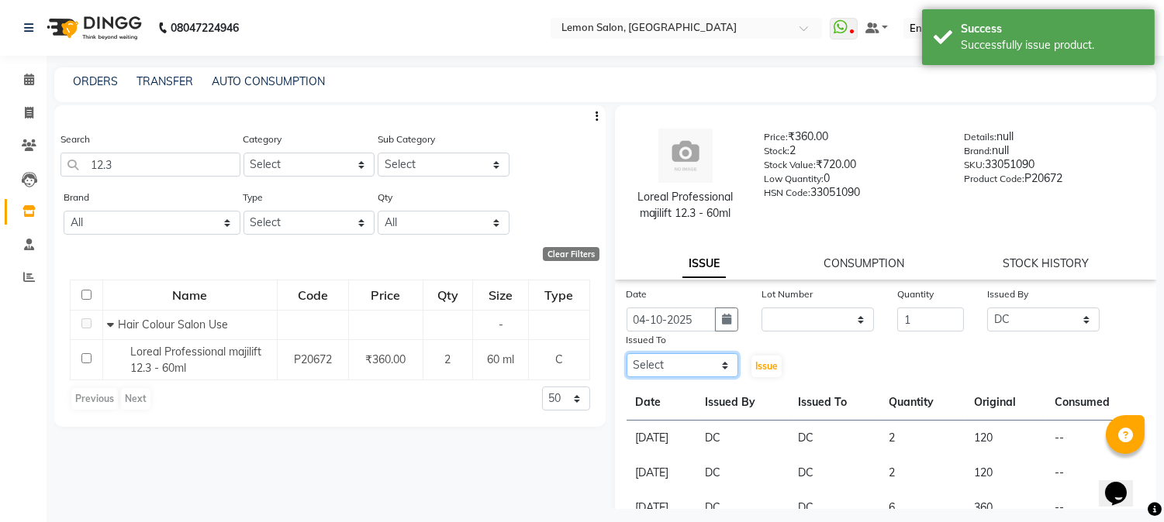
click at [673, 367] on select "Select [PERSON_NAME] [PERSON_NAME] Datta [PERSON_NAME][GEOGRAPHIC_DATA] [PERSON…" at bounding box center [682, 365] width 112 height 24
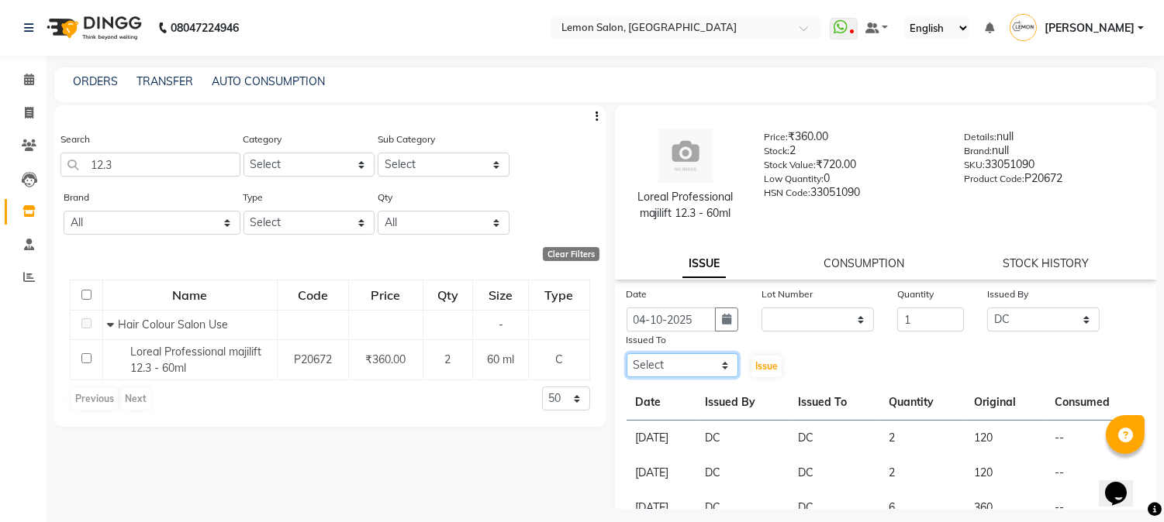
select select "7892"
click at [626, 353] on select "Select [PERSON_NAME] [PERSON_NAME] Datta [PERSON_NAME][GEOGRAPHIC_DATA] [PERSON…" at bounding box center [682, 365] width 112 height 24
click at [765, 366] on span "Issue" at bounding box center [766, 366] width 22 height 12
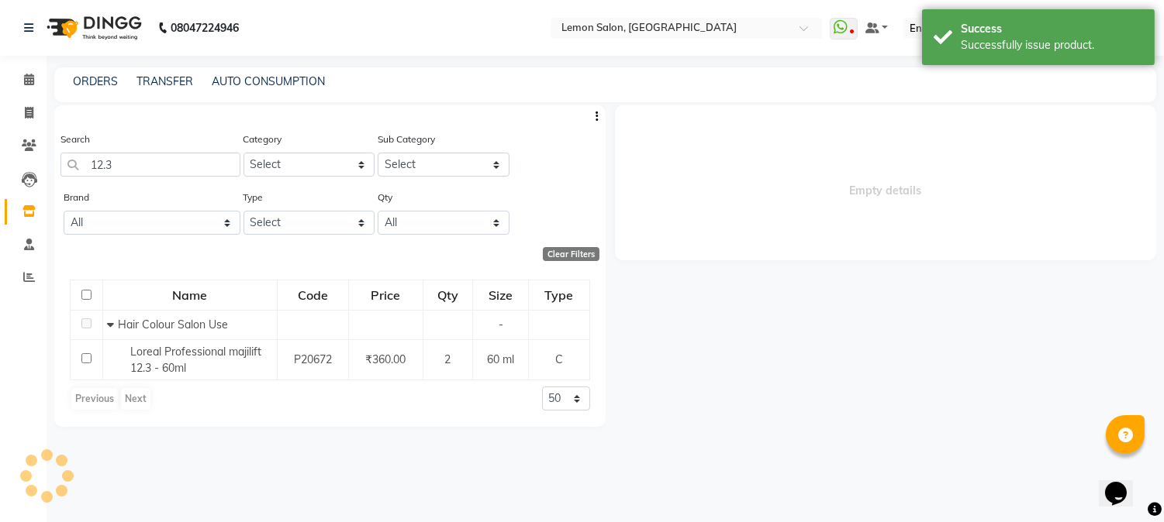
select select
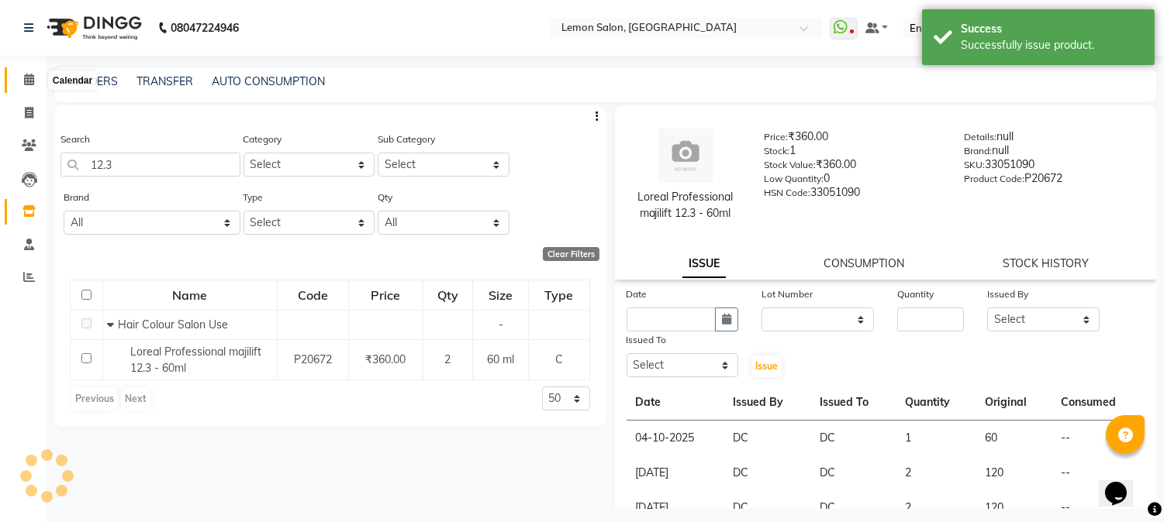
click at [16, 81] on span at bounding box center [29, 80] width 27 height 18
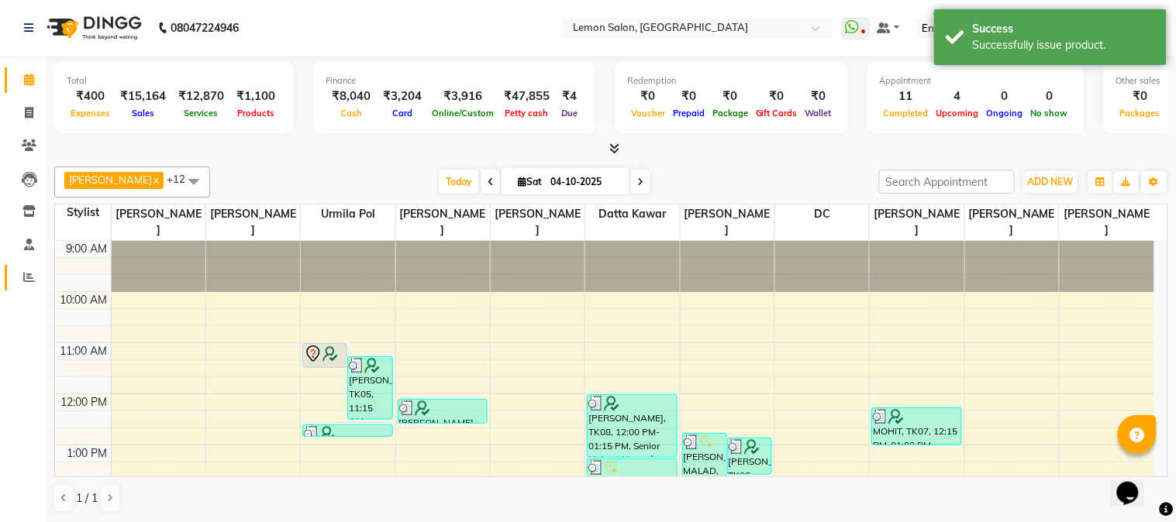
click at [8, 276] on link "Reports" at bounding box center [23, 278] width 37 height 26
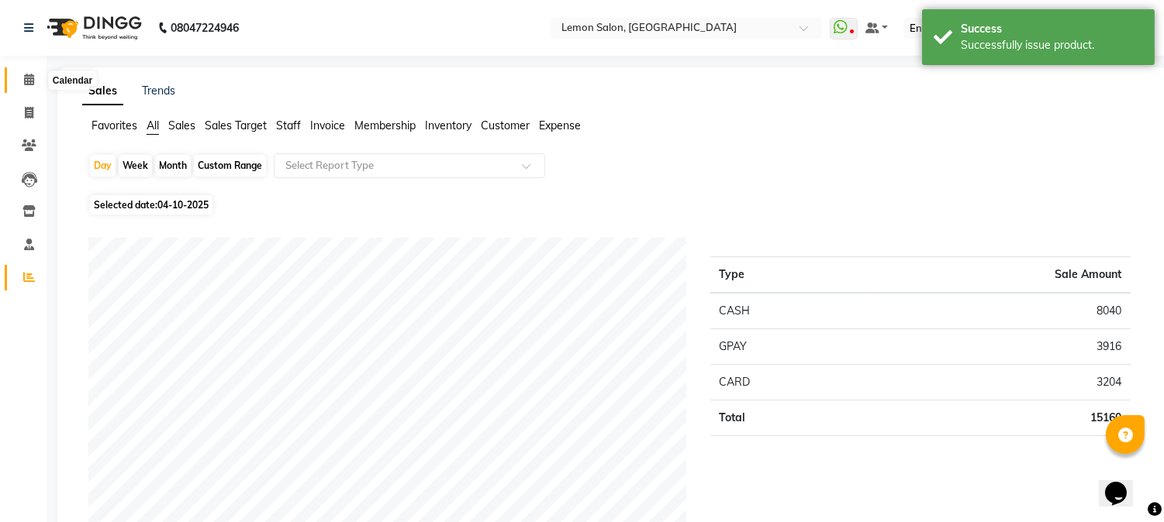
click at [29, 73] on span at bounding box center [29, 80] width 27 height 18
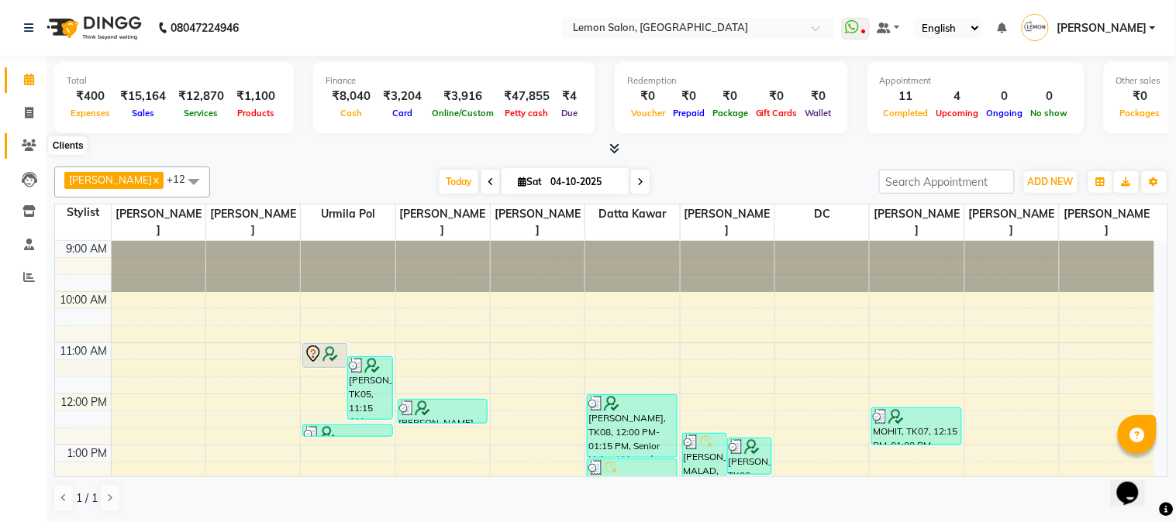
click at [40, 147] on span at bounding box center [29, 146] width 27 height 18
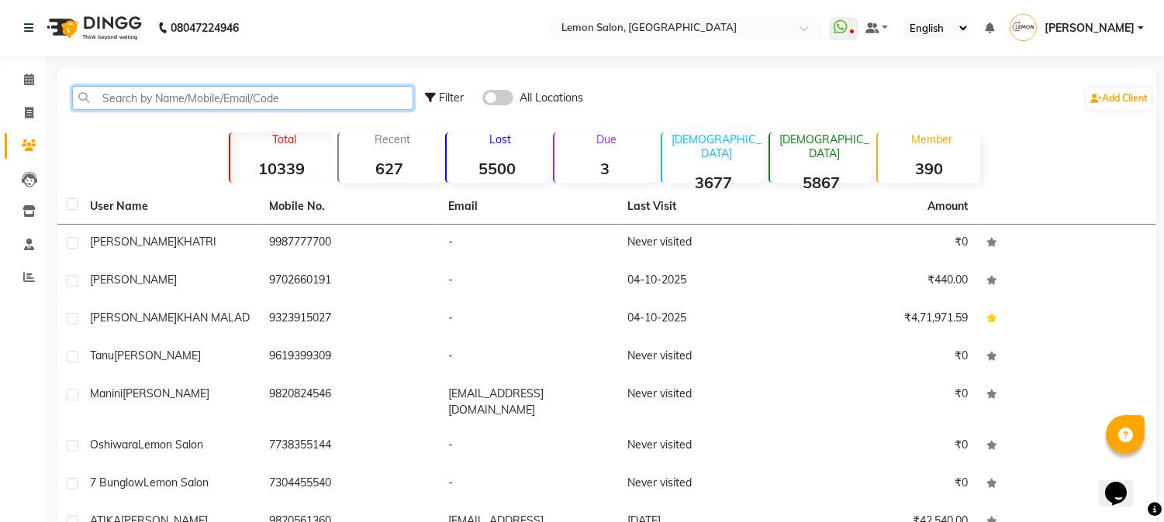
click at [165, 95] on input "text" at bounding box center [242, 98] width 341 height 24
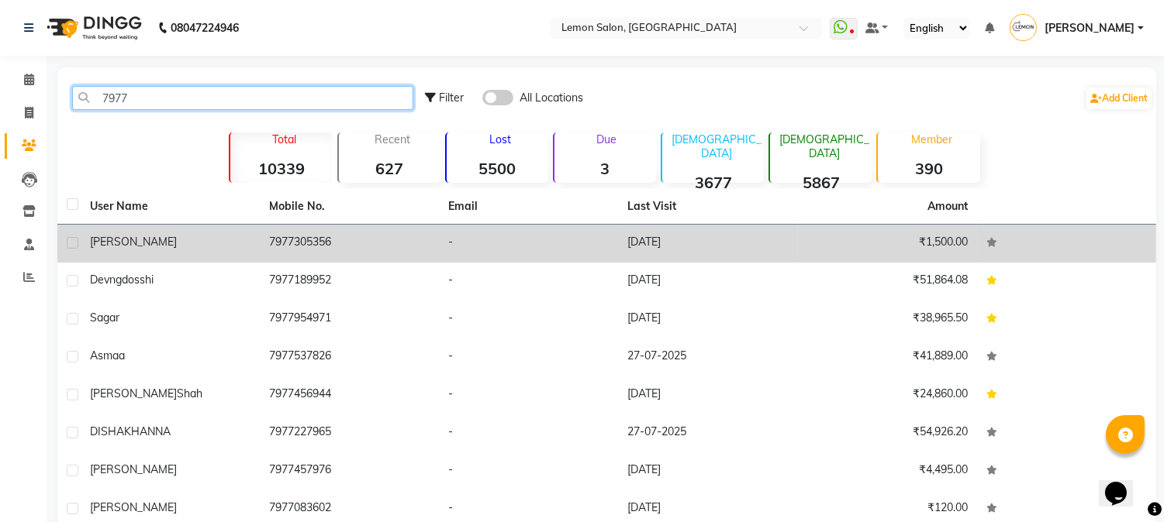
type input "7977"
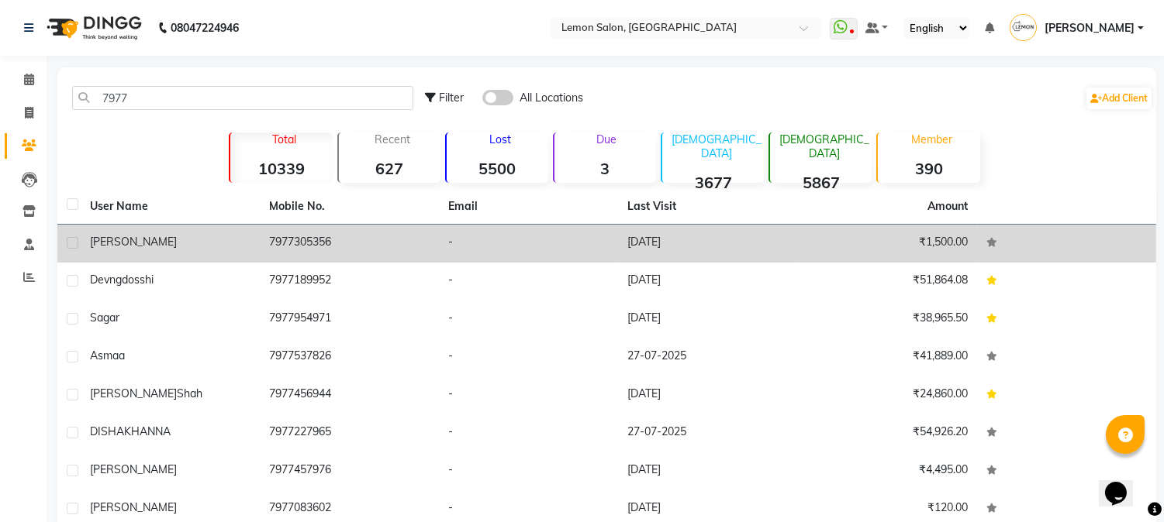
click at [290, 234] on td "7977305356" at bounding box center [349, 244] width 179 height 38
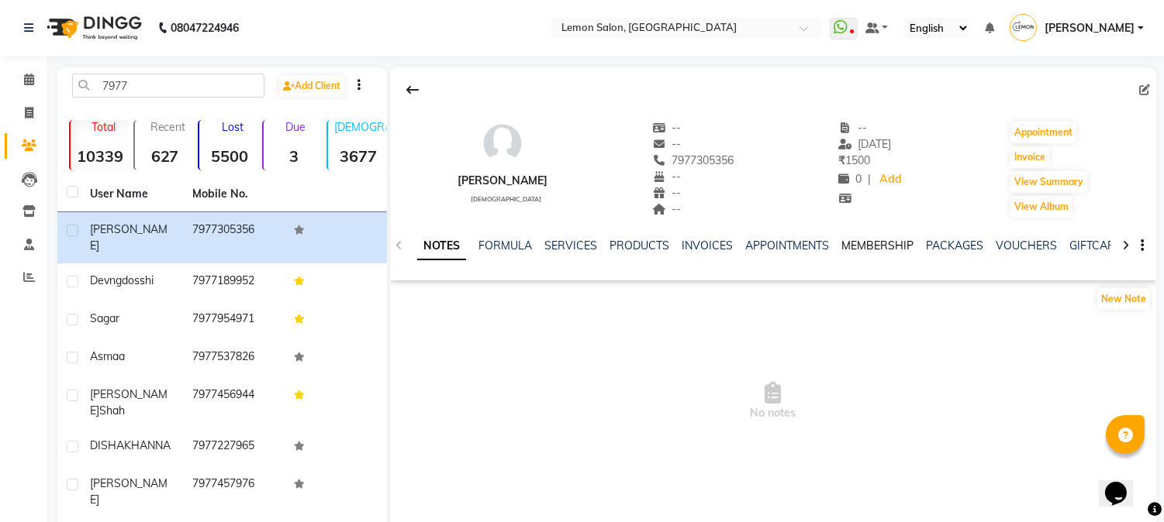
click at [890, 242] on link "MEMBERSHIP" at bounding box center [877, 246] width 72 height 14
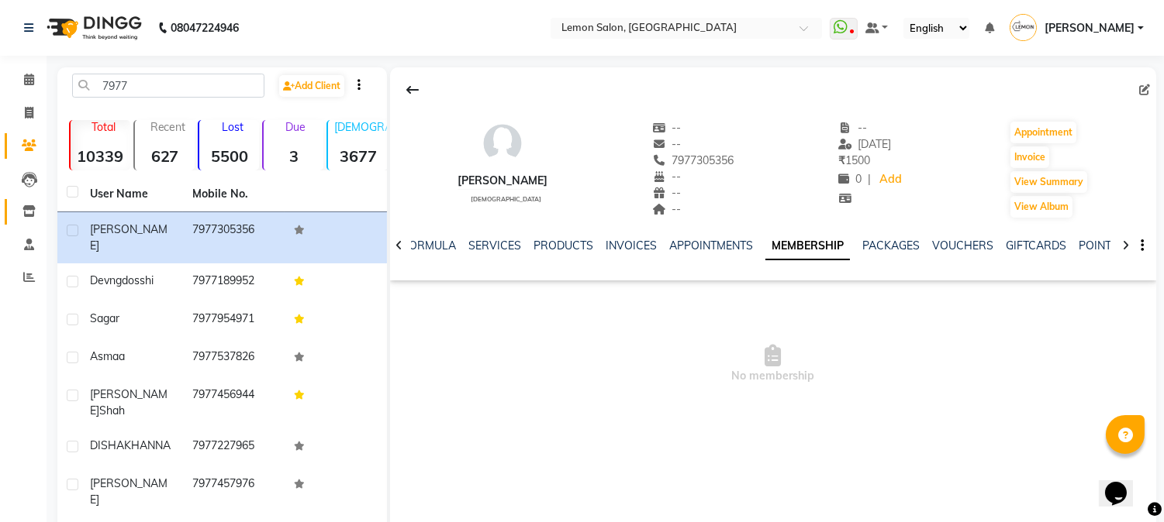
click at [6, 205] on link "Inventory" at bounding box center [23, 212] width 37 height 26
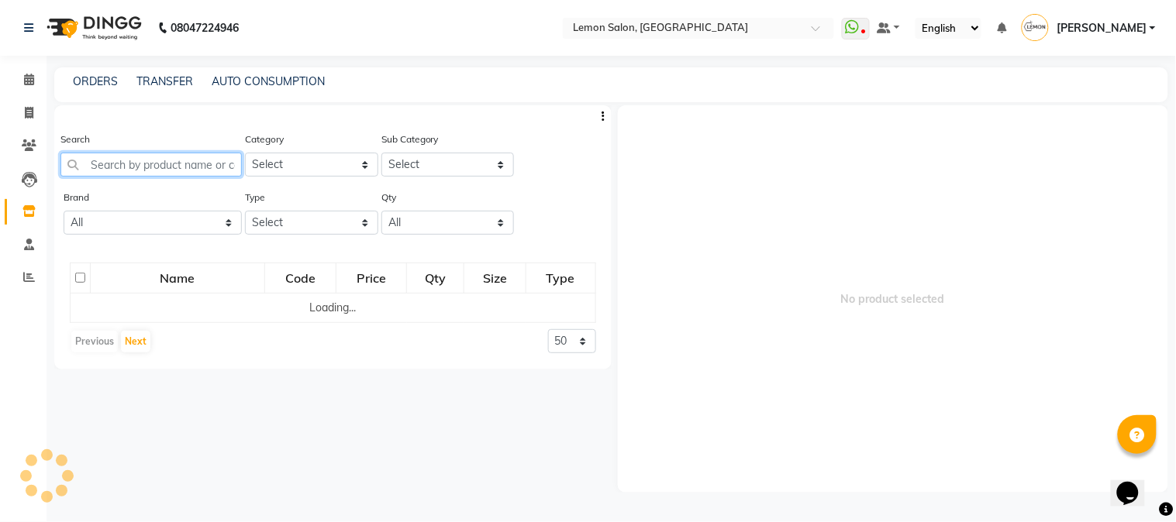
click at [122, 172] on input "text" at bounding box center [150, 165] width 181 height 24
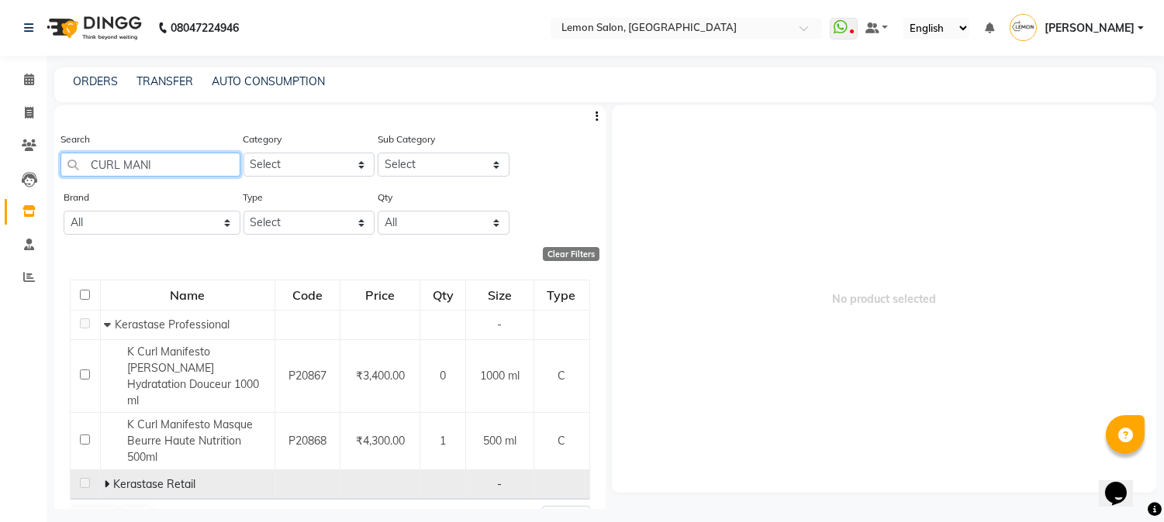
type input "CURL MANI"
click at [105, 479] on icon at bounding box center [106, 484] width 5 height 11
click at [29, 83] on icon at bounding box center [29, 80] width 10 height 12
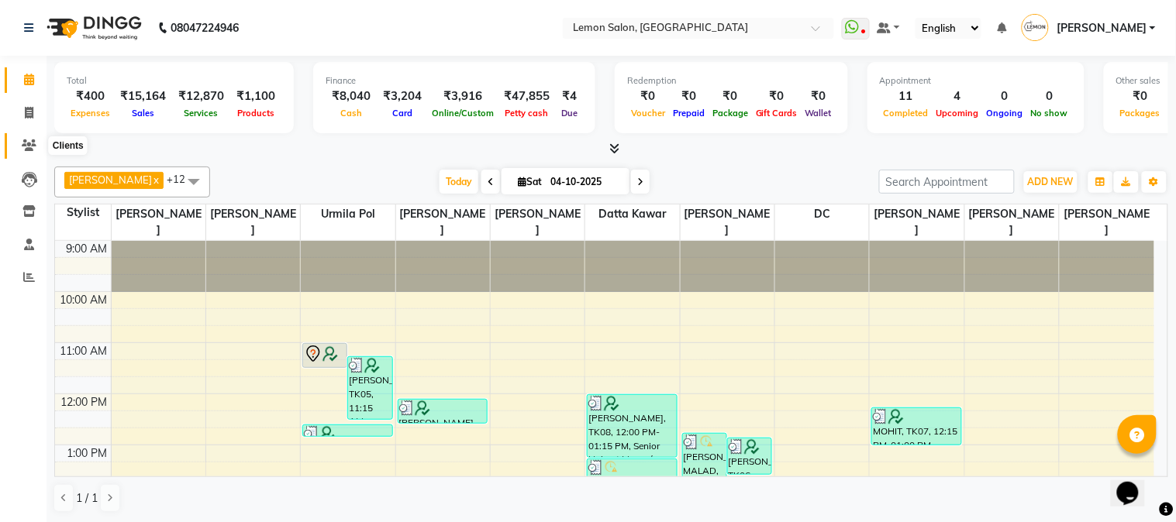
click at [16, 143] on span at bounding box center [29, 146] width 27 height 18
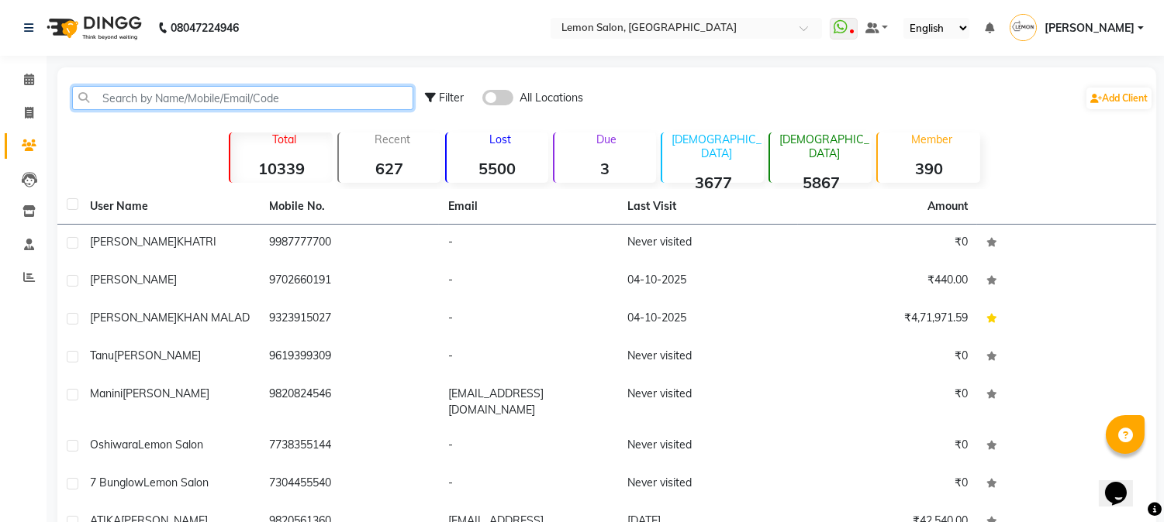
click at [146, 96] on input "text" at bounding box center [242, 98] width 341 height 24
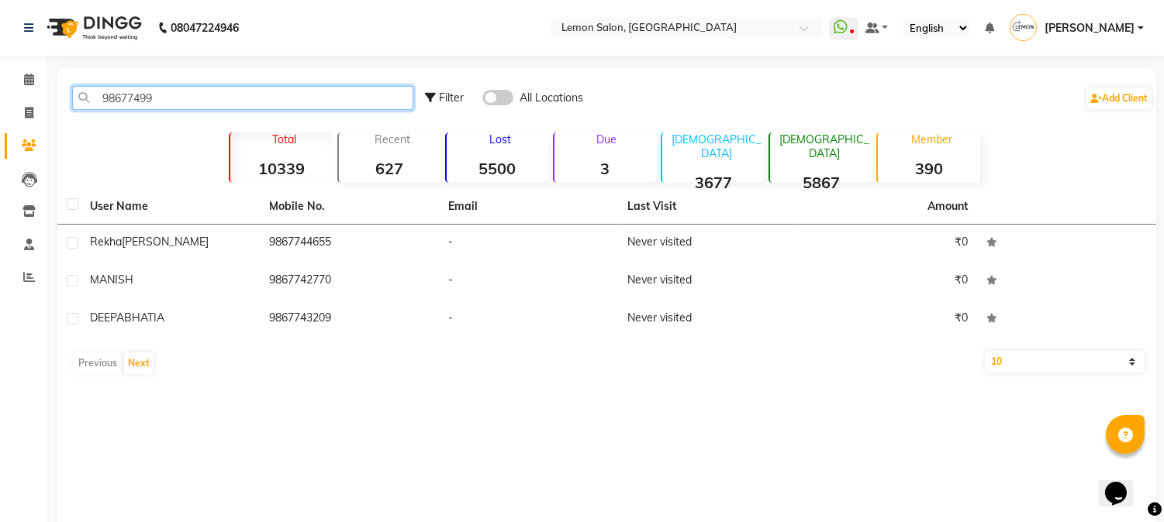
type input "98677499"
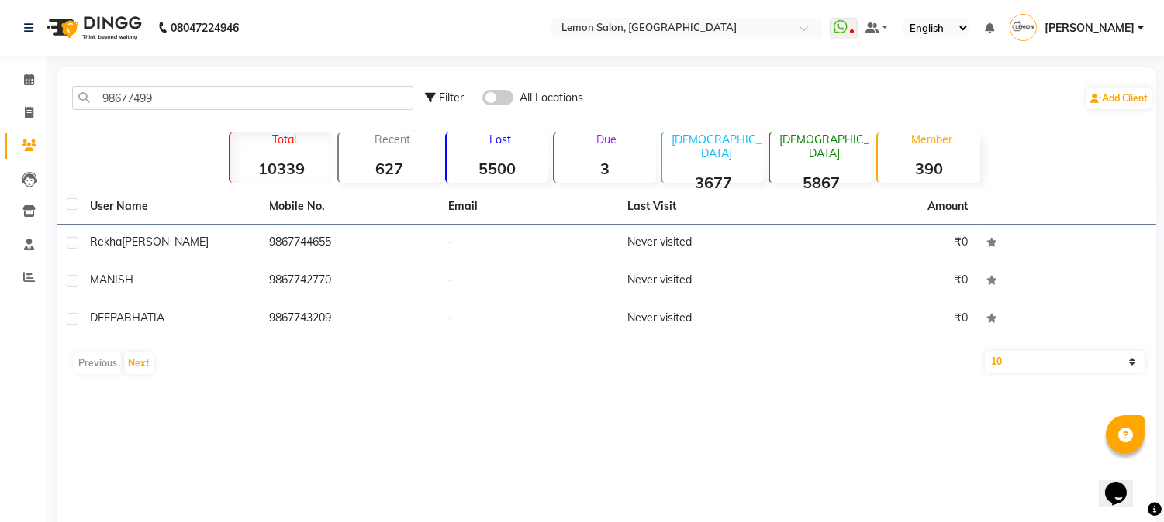
click at [489, 99] on span at bounding box center [497, 98] width 31 height 16
click at [482, 100] on input "checkbox" at bounding box center [482, 100] width 0 height 0
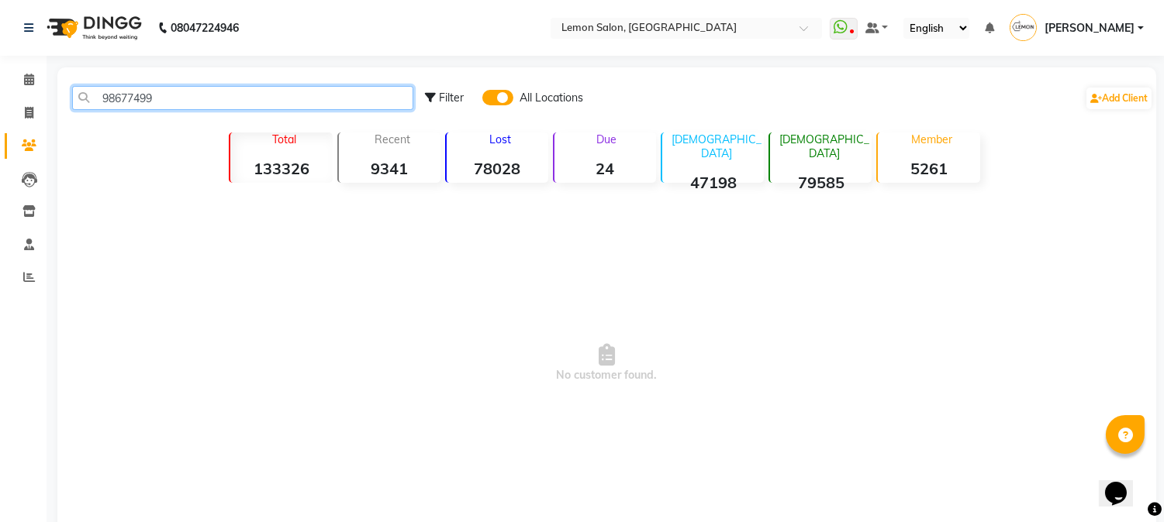
click at [236, 98] on input "98677499" at bounding box center [242, 98] width 341 height 24
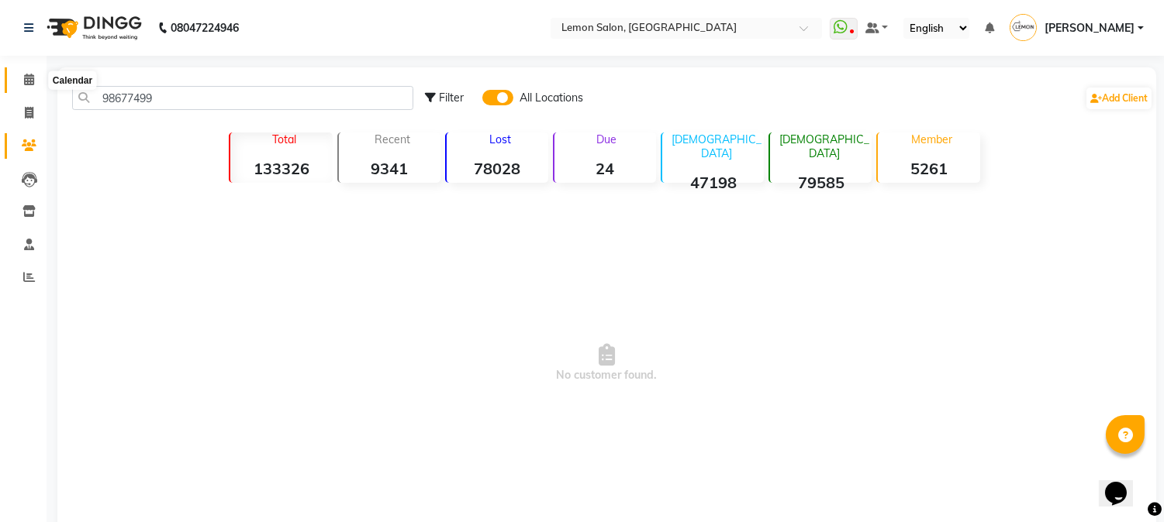
click at [35, 84] on span at bounding box center [29, 80] width 27 height 18
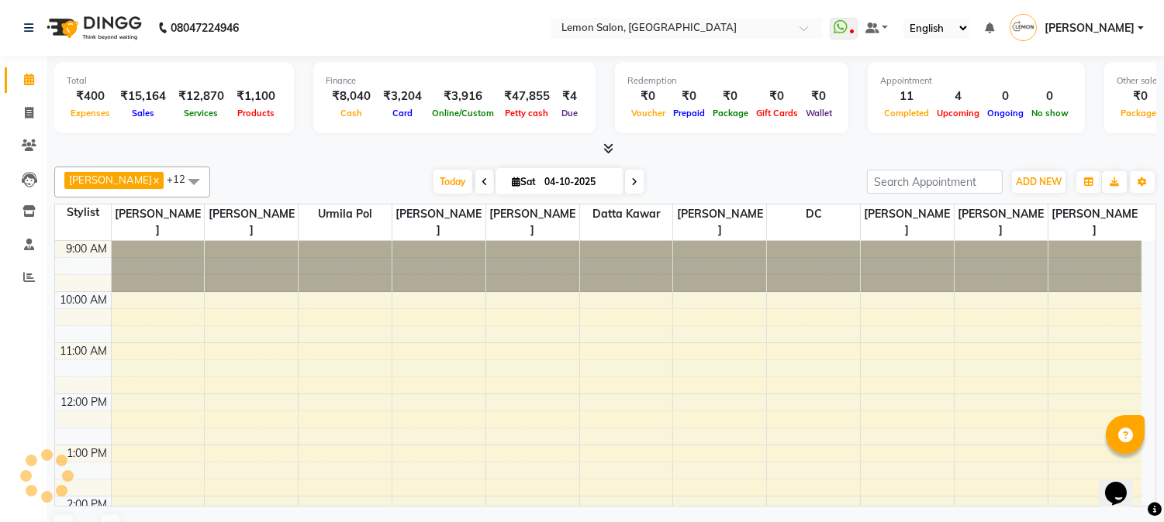
scroll to position [360, 0]
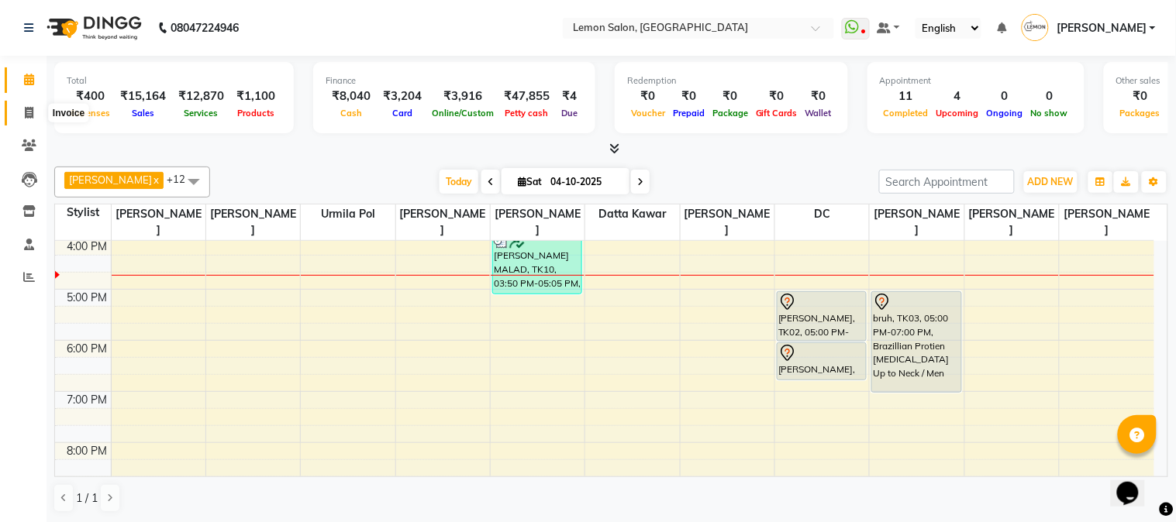
click at [33, 113] on span at bounding box center [29, 114] width 27 height 18
select select "service"
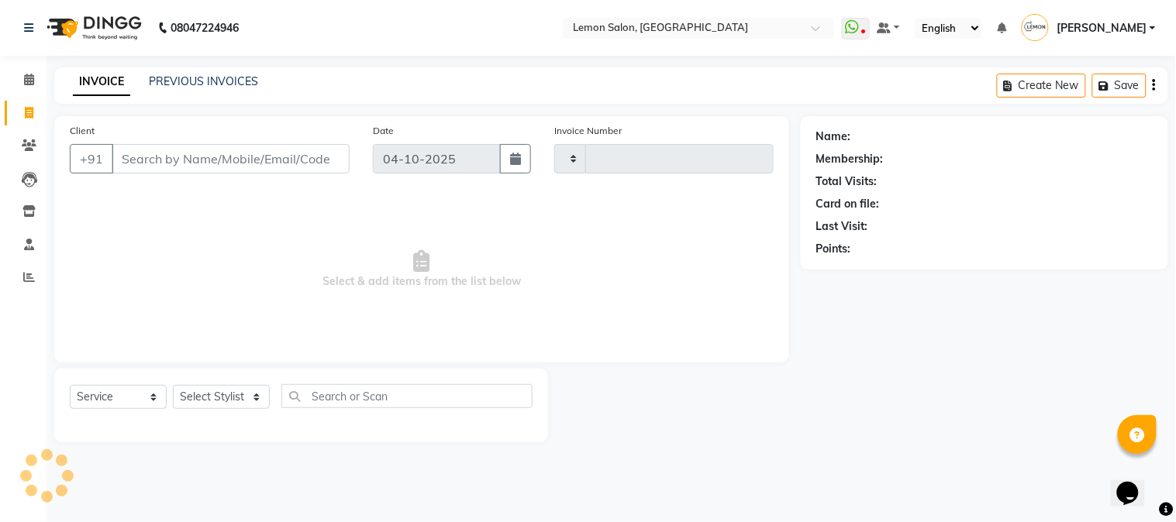
type input "3264"
select select "565"
click at [210, 159] on input "Client" at bounding box center [231, 158] width 238 height 29
click at [211, 159] on input "Client" at bounding box center [231, 158] width 238 height 29
click at [177, 160] on input "Client" at bounding box center [231, 158] width 238 height 29
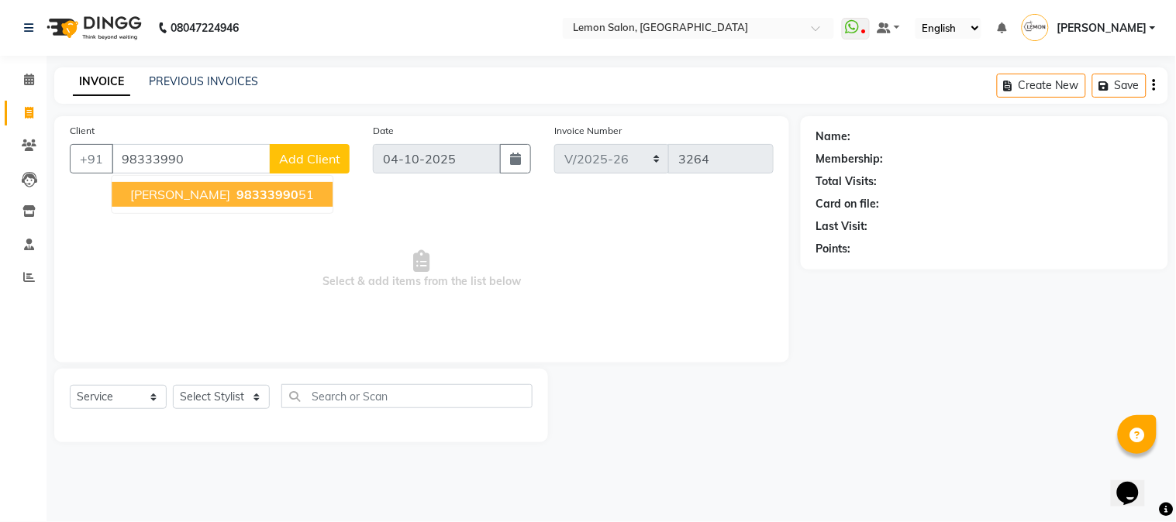
click at [233, 191] on ngb-highlight "98333990 51" at bounding box center [273, 195] width 81 height 16
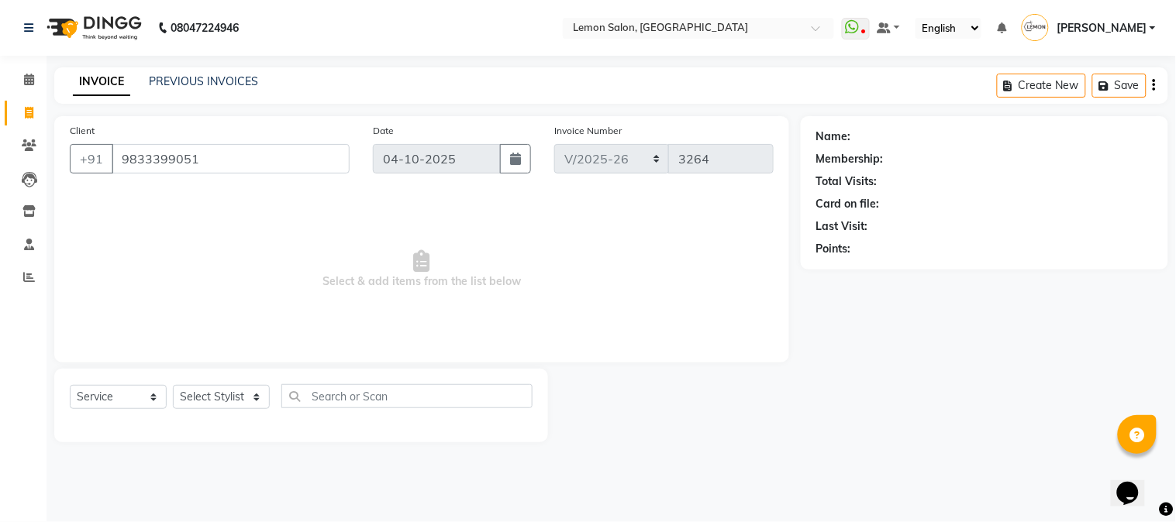
type input "9833399051"
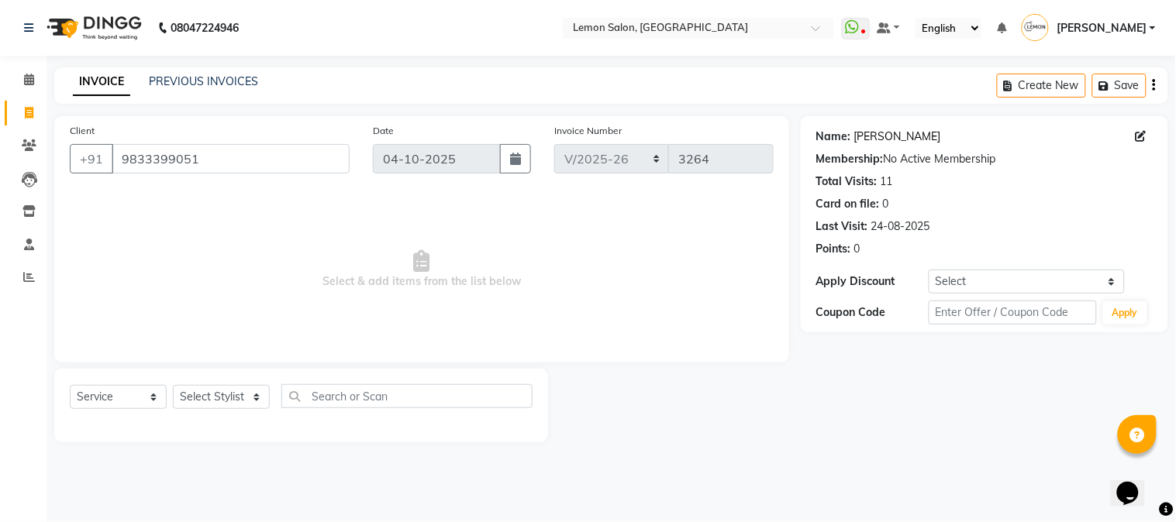
click at [890, 135] on link "[PERSON_NAME]" at bounding box center [897, 137] width 87 height 16
click at [198, 392] on select "Select Stylist [PERSON_NAME] [PERSON_NAME] Datta [PERSON_NAME] [PERSON_NAME] [P…" at bounding box center [221, 397] width 97 height 24
select select "7947"
click at [173, 386] on select "Select Stylist [PERSON_NAME] [PERSON_NAME] Datta [PERSON_NAME] [PERSON_NAME] [P…" at bounding box center [221, 397] width 97 height 24
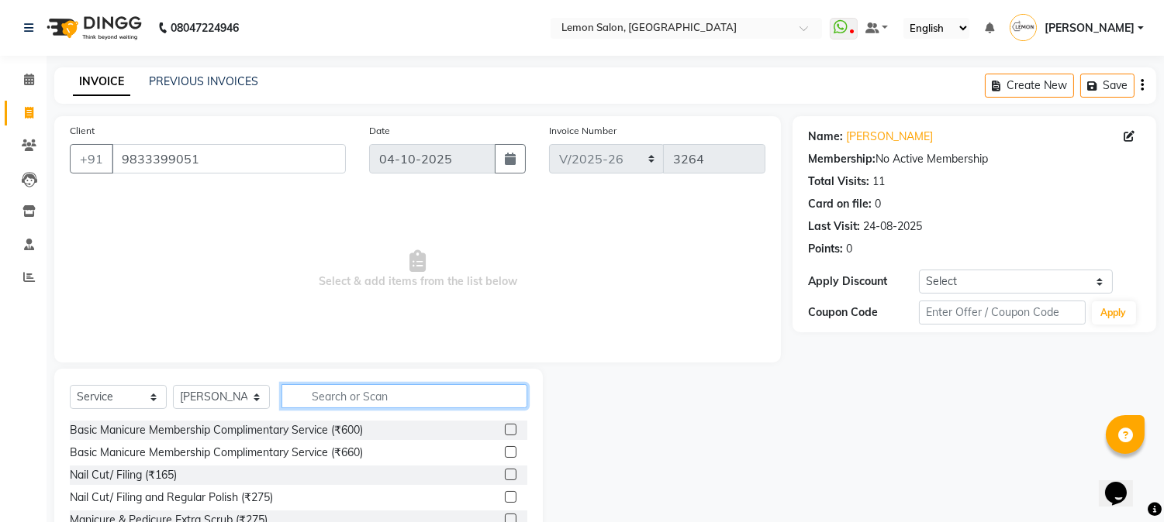
click at [336, 395] on input "text" at bounding box center [404, 396] width 246 height 24
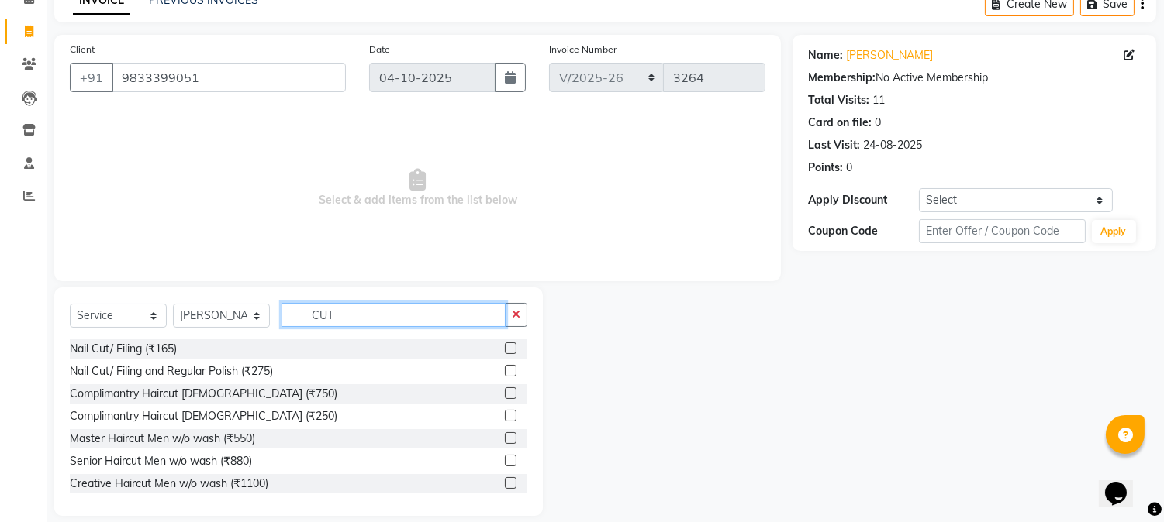
scroll to position [98, 0]
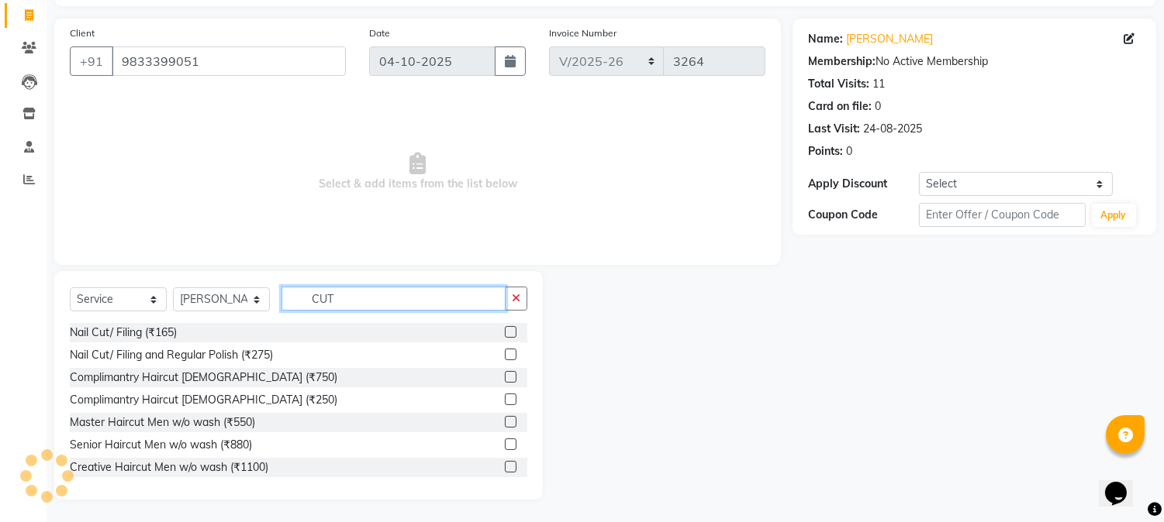
type input "CUT"
click at [505, 445] on label at bounding box center [511, 445] width 12 height 12
click at [505, 445] on input "checkbox" at bounding box center [510, 445] width 10 height 10
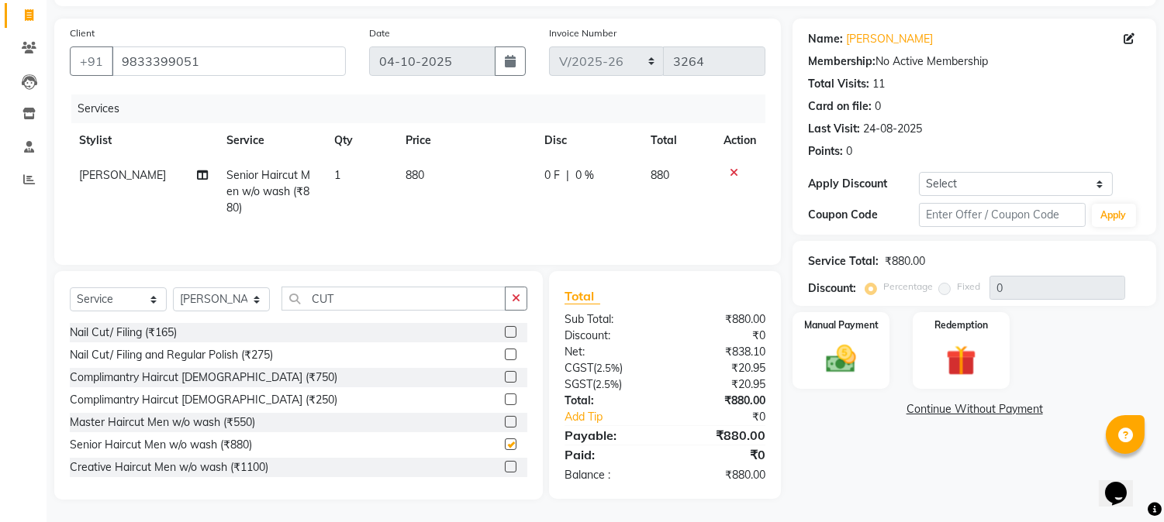
checkbox input "false"
click at [358, 300] on input "CUT" at bounding box center [393, 299] width 224 height 24
type input "C"
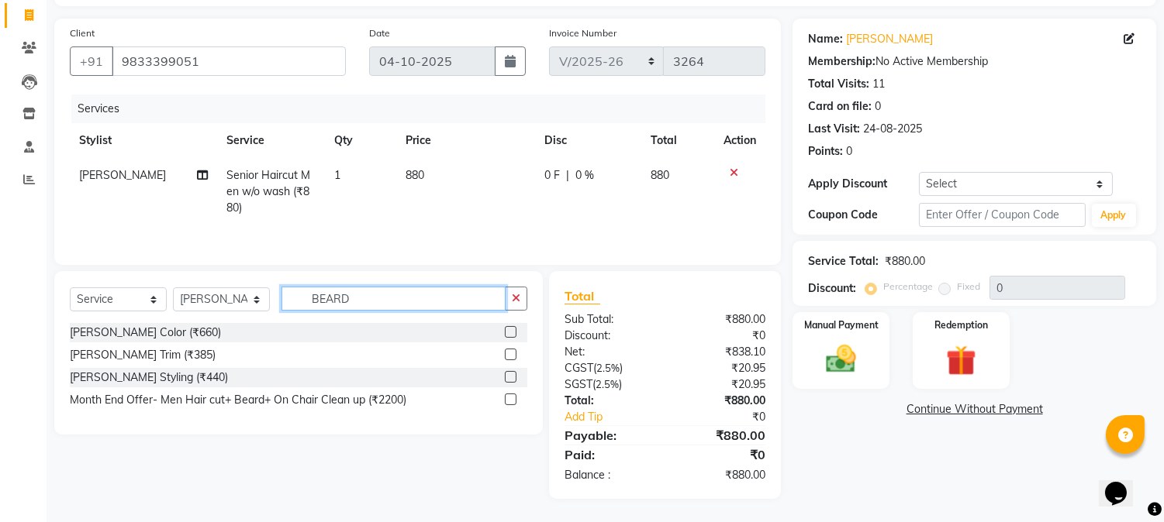
type input "BEARD"
click at [509, 376] on label at bounding box center [511, 377] width 12 height 12
click at [509, 376] on input "checkbox" at bounding box center [510, 378] width 10 height 10
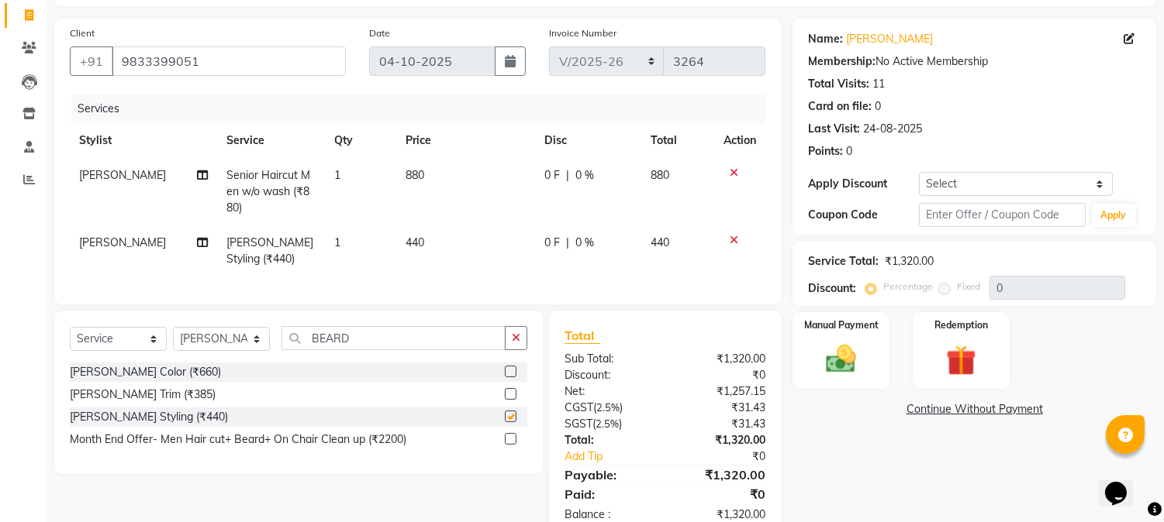
checkbox input "false"
click at [1011, 181] on select "Select Coupon → Abc" at bounding box center [1016, 184] width 194 height 24
select select "1: Object"
click at [919, 172] on select "Select Coupon → Abc" at bounding box center [1016, 184] width 194 height 24
type input "20"
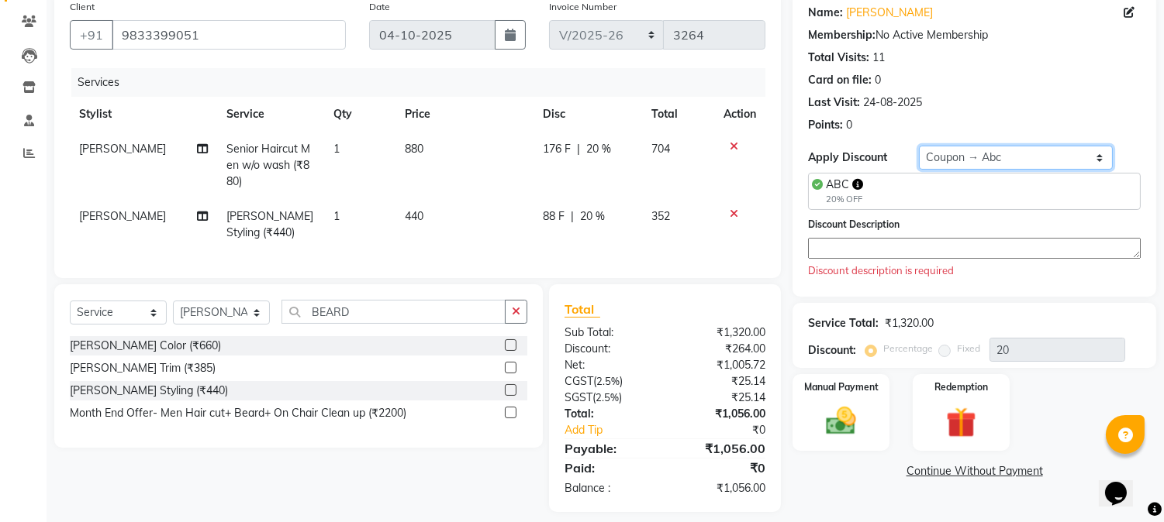
scroll to position [150, 0]
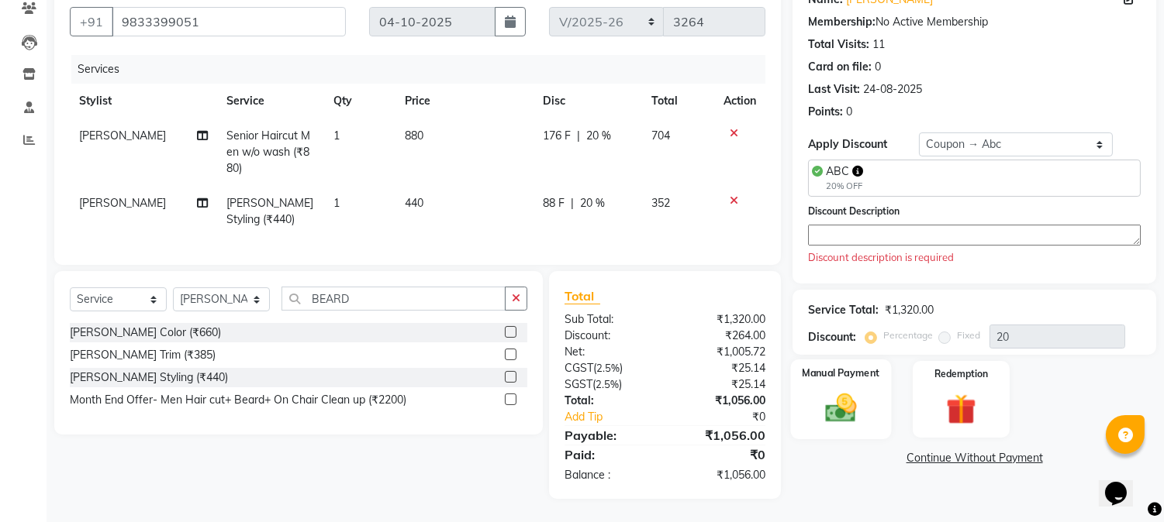
click at [856, 394] on img at bounding box center [840, 409] width 51 height 36
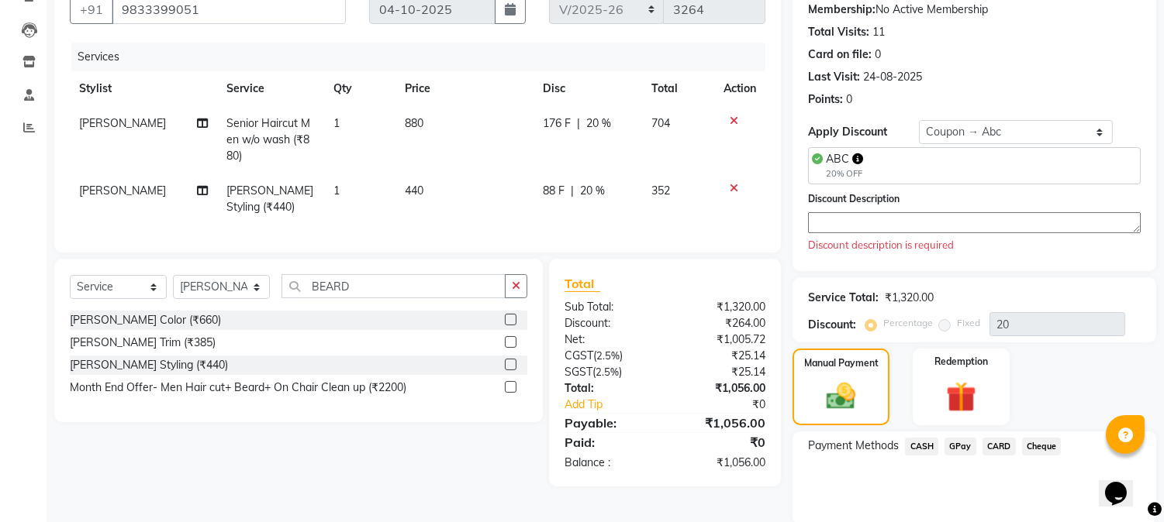
click at [855, 222] on textarea at bounding box center [974, 222] width 333 height 21
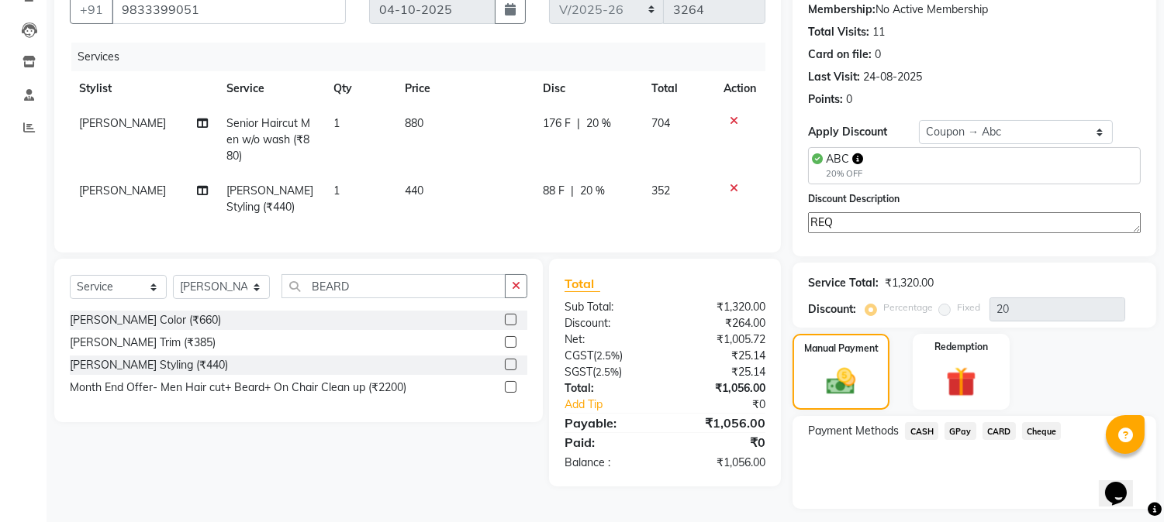
type textarea "REQ"
click at [918, 429] on span "CASH" at bounding box center [921, 431] width 33 height 18
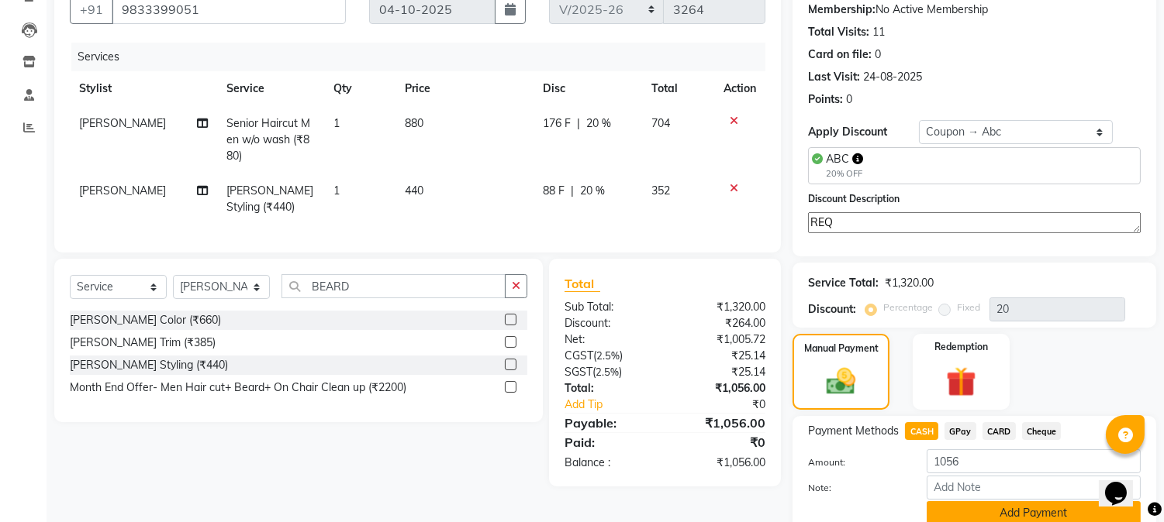
click at [960, 507] on button "Add Payment" at bounding box center [1033, 514] width 214 height 24
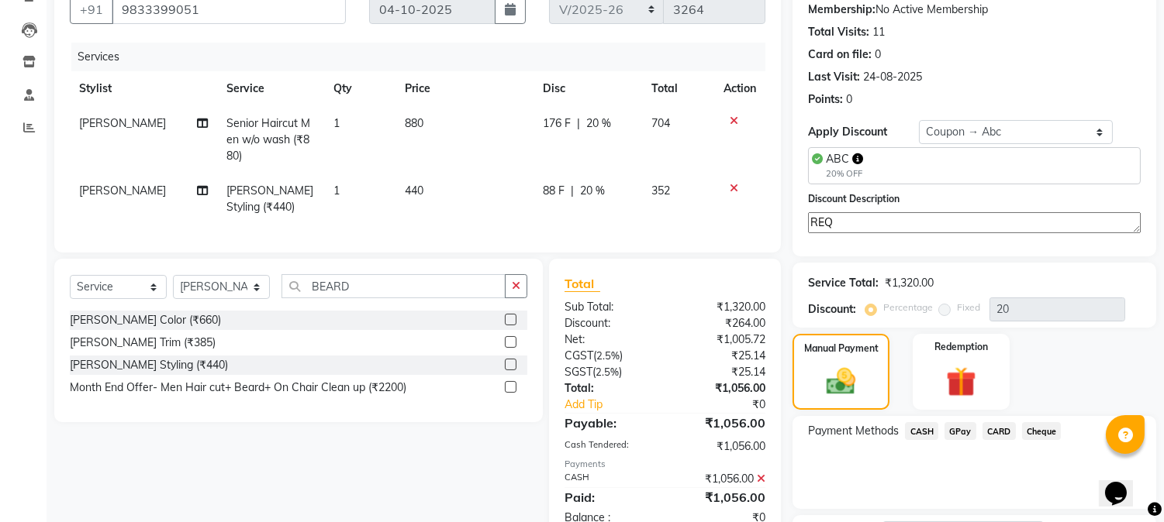
click at [919, 429] on span "CASH" at bounding box center [921, 431] width 33 height 18
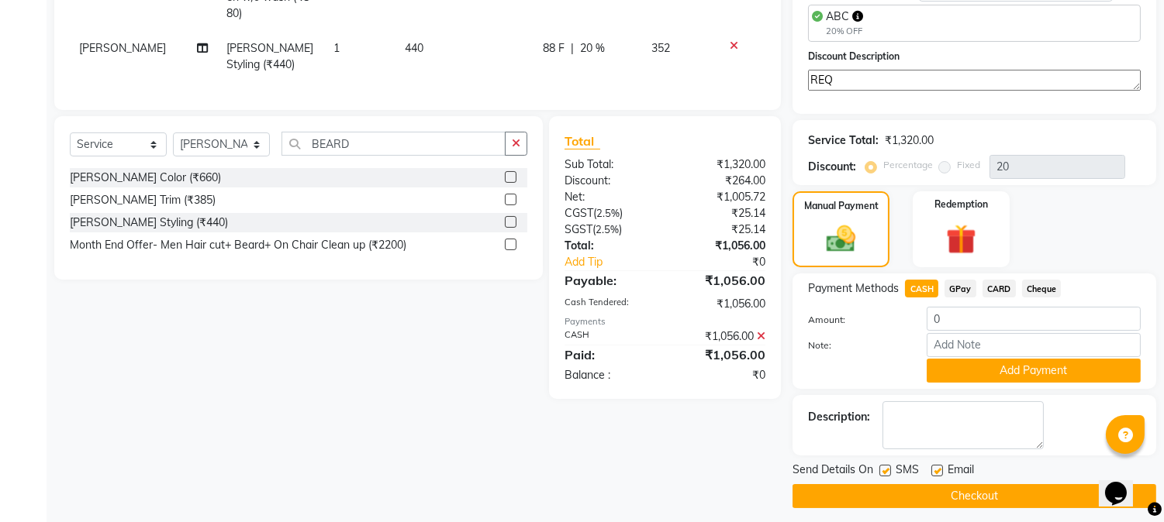
scroll to position [302, 0]
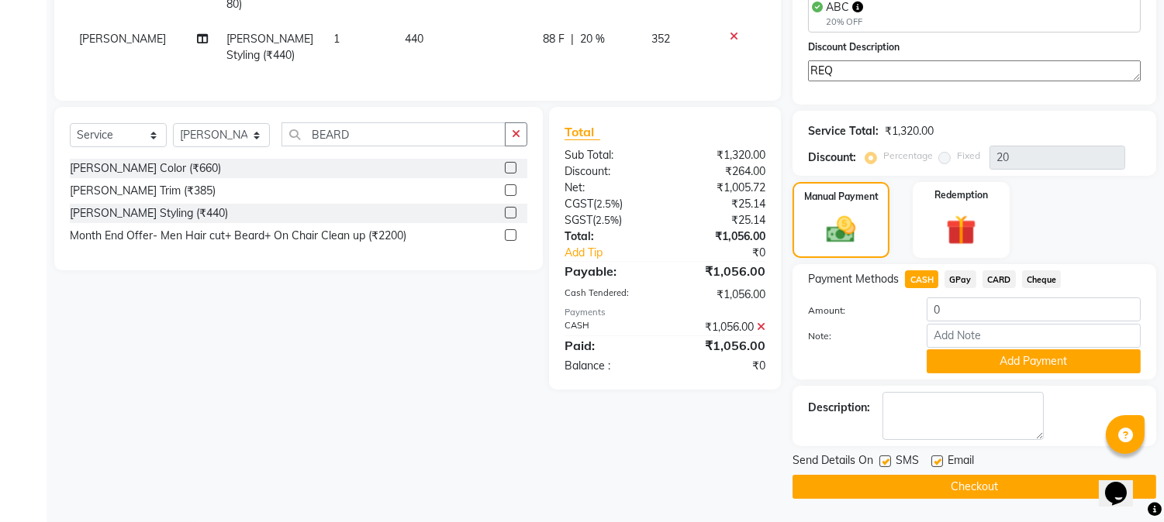
click at [761, 333] on icon at bounding box center [761, 327] width 9 height 11
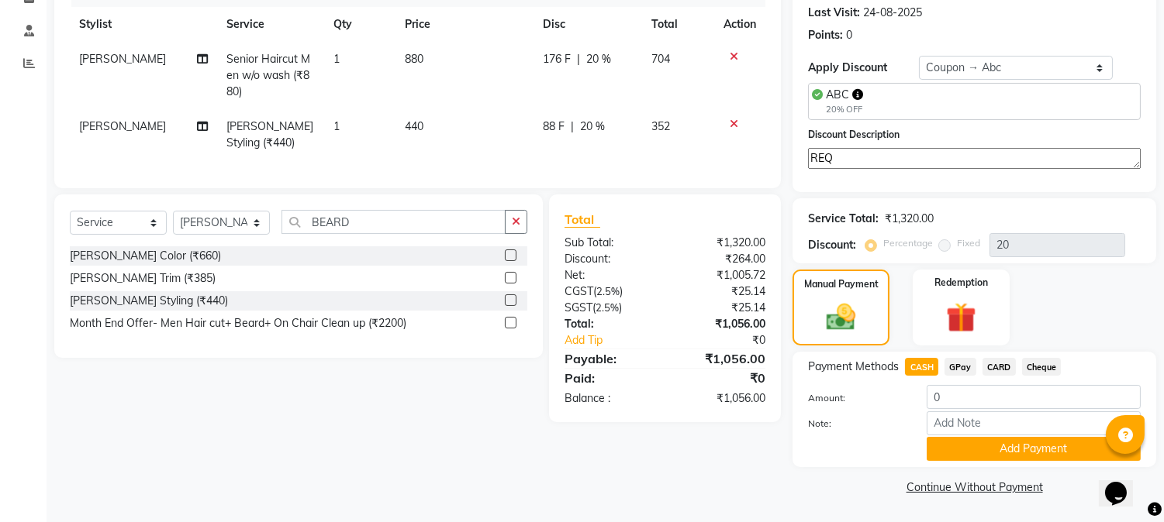
scroll to position [214, 0]
click at [957, 364] on span "GPay" at bounding box center [960, 367] width 32 height 18
type input "1056"
click at [916, 360] on span "CASH" at bounding box center [921, 367] width 33 height 18
click at [948, 456] on button "Add Payment" at bounding box center [1033, 449] width 214 height 24
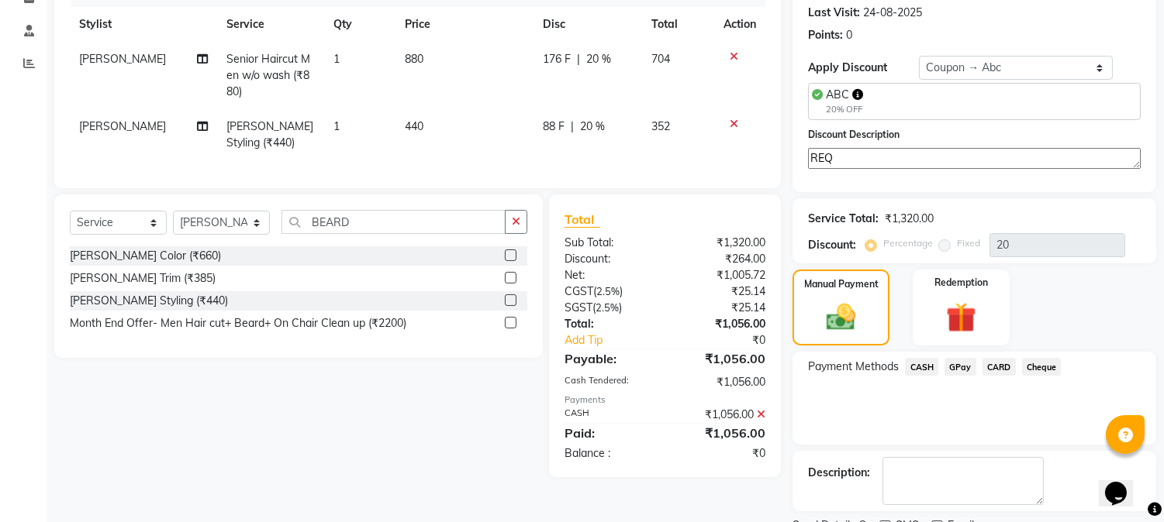
scroll to position [279, 0]
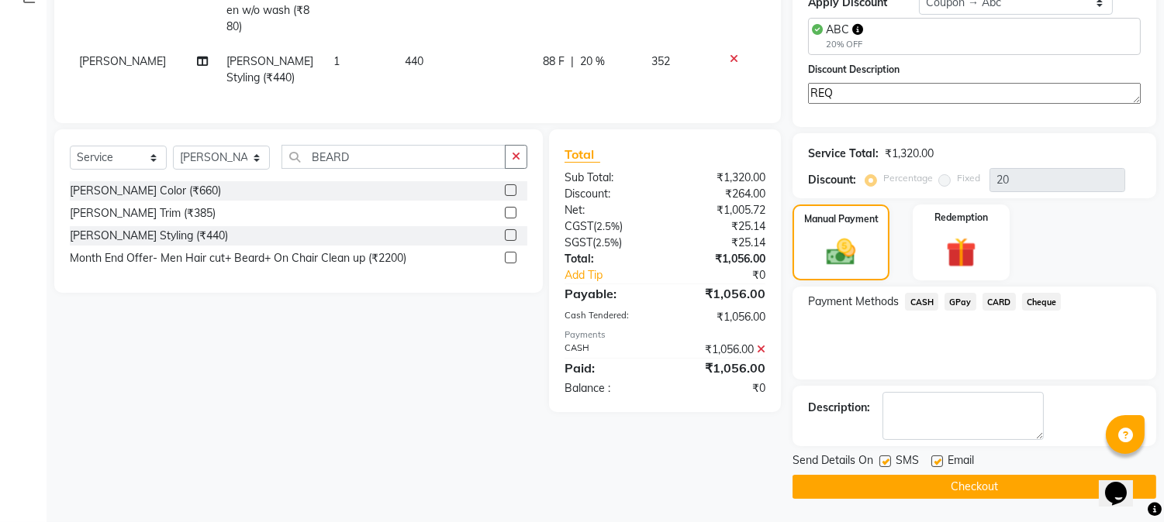
click at [886, 460] on label at bounding box center [885, 462] width 12 height 12
click at [886, 460] on input "checkbox" at bounding box center [884, 462] width 10 height 10
checkbox input "false"
click at [938, 462] on label at bounding box center [937, 462] width 12 height 12
click at [938, 462] on input "checkbox" at bounding box center [936, 462] width 10 height 10
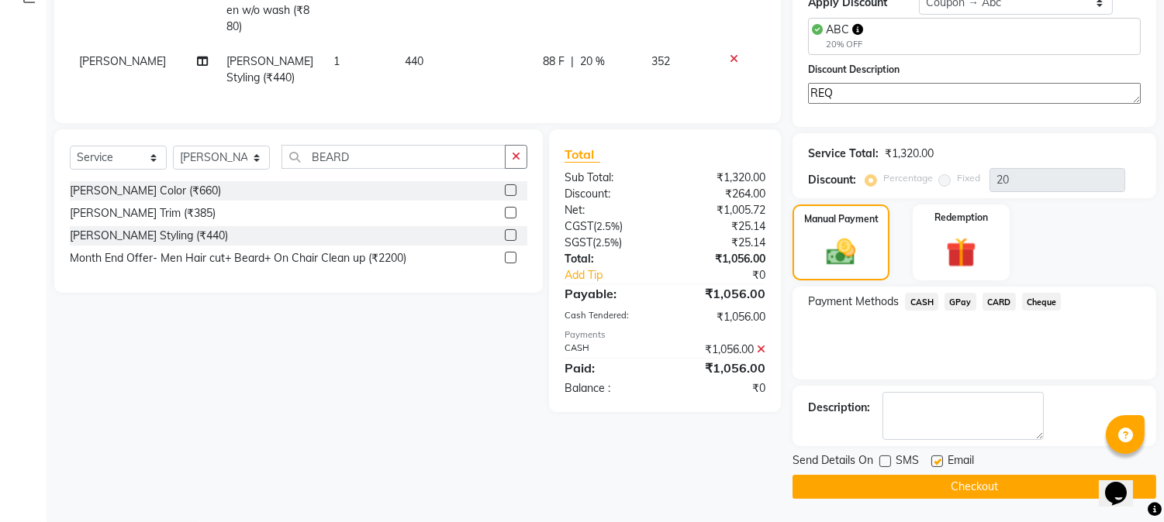
checkbox input "false"
click at [932, 483] on button "Checkout" at bounding box center [974, 487] width 364 height 24
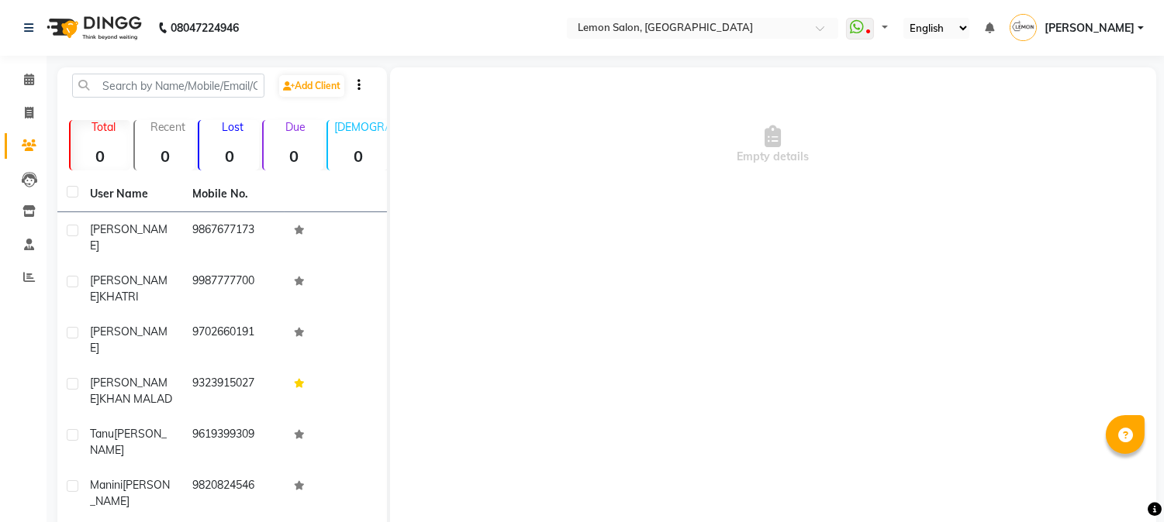
select select "en"
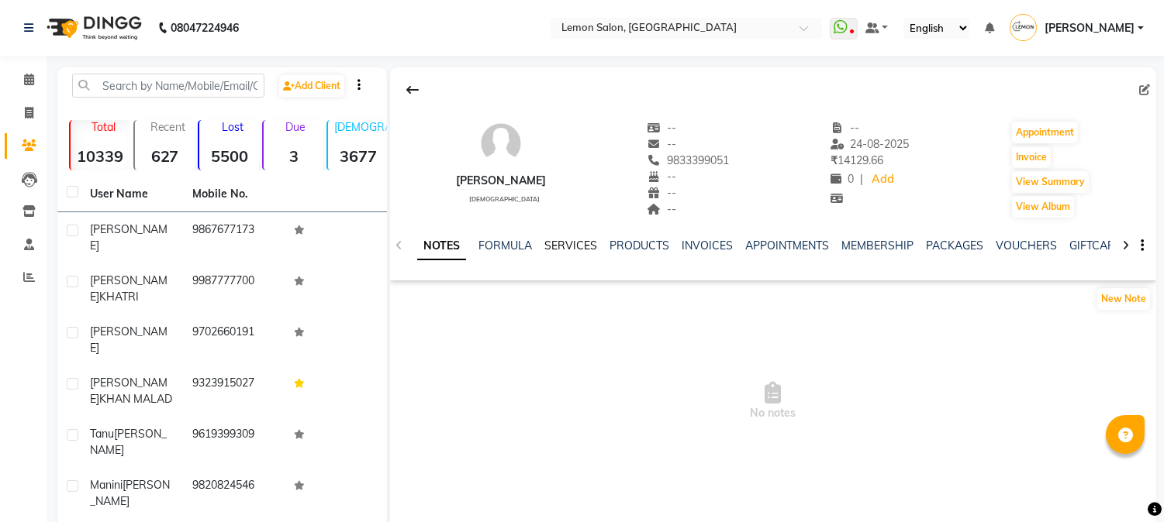
click at [584, 243] on link "SERVICES" at bounding box center [570, 246] width 53 height 14
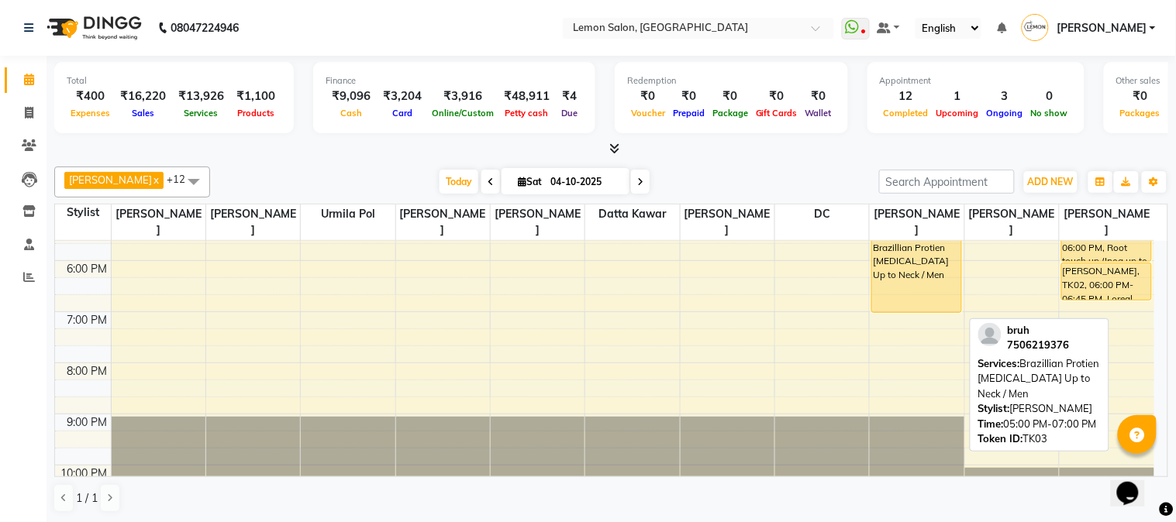
scroll to position [459, 0]
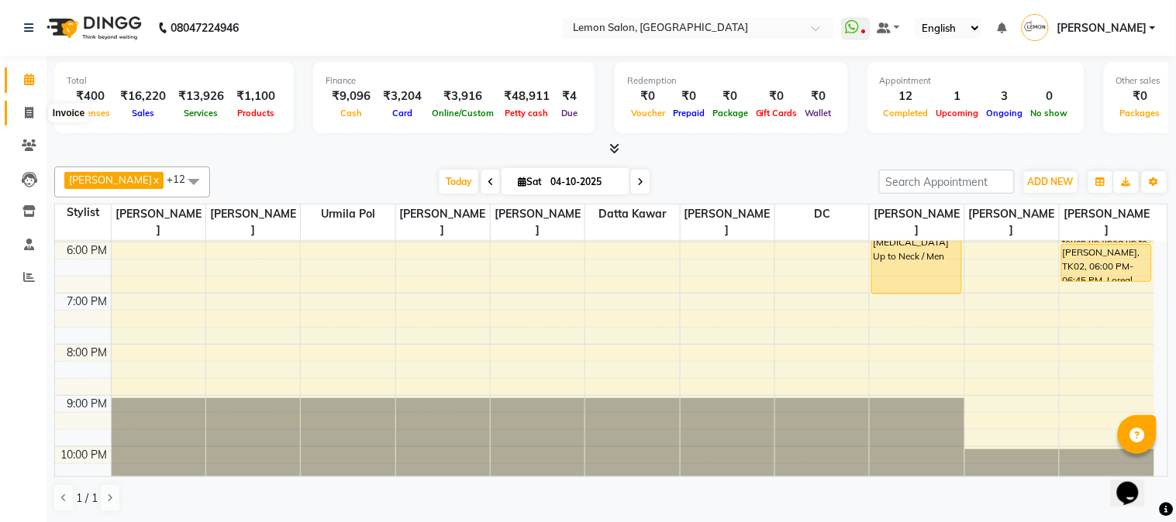
click at [26, 114] on icon at bounding box center [29, 113] width 9 height 12
select select "service"
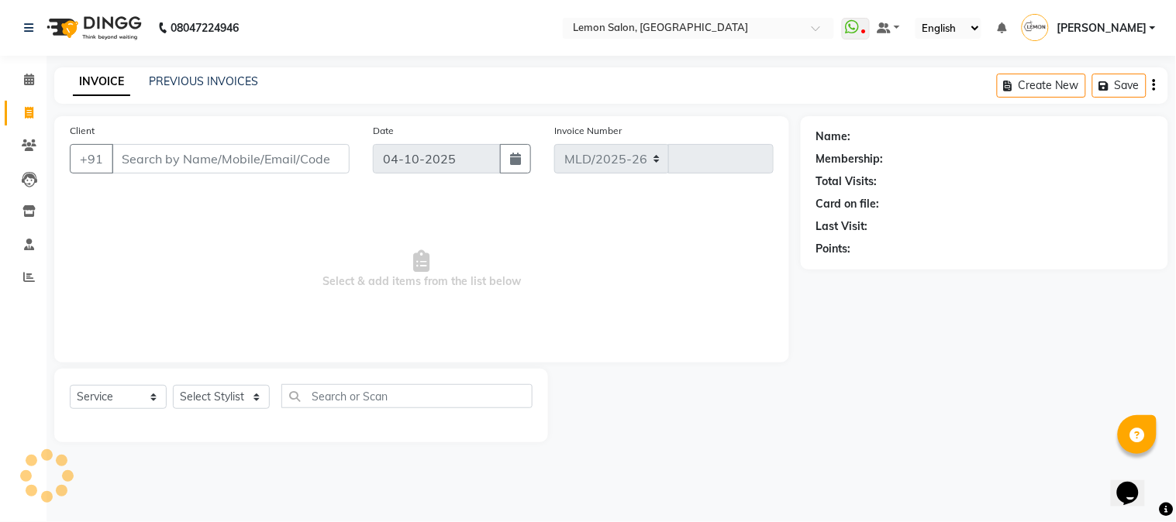
select select "565"
type input "3265"
click at [34, 150] on icon at bounding box center [29, 146] width 15 height 12
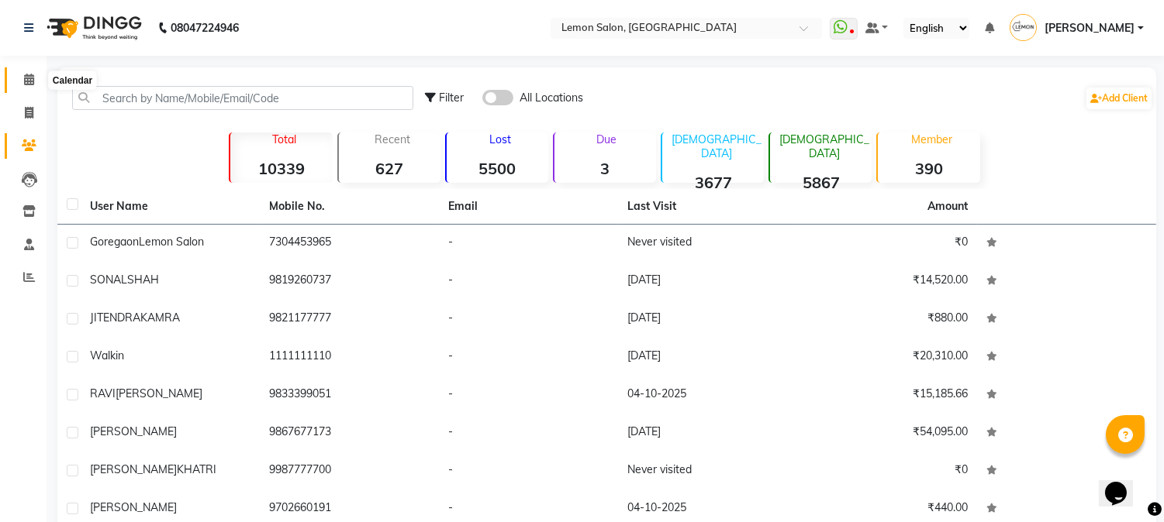
click at [26, 82] on icon at bounding box center [29, 80] width 10 height 12
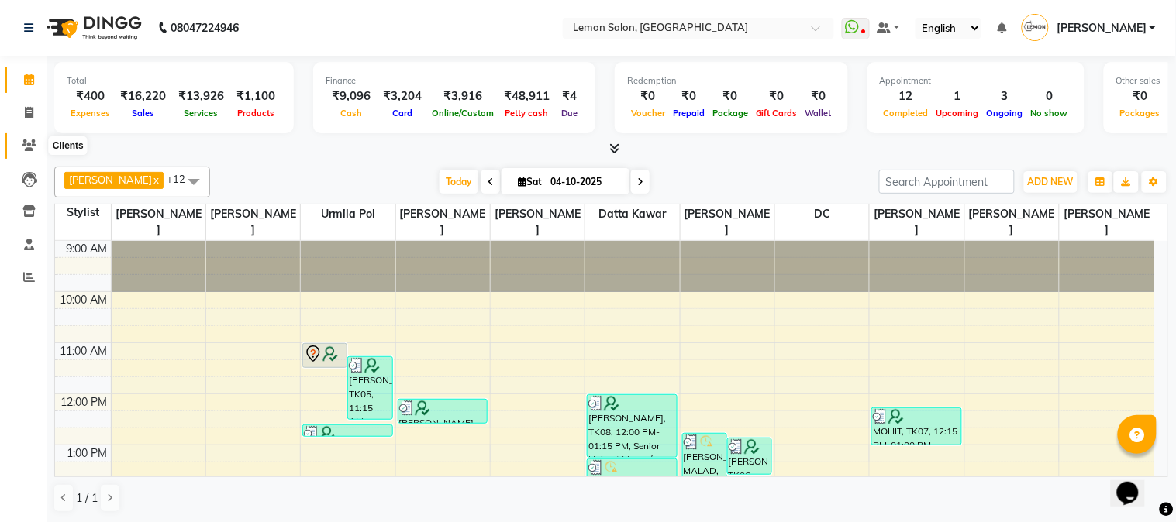
click at [22, 143] on icon at bounding box center [29, 146] width 15 height 12
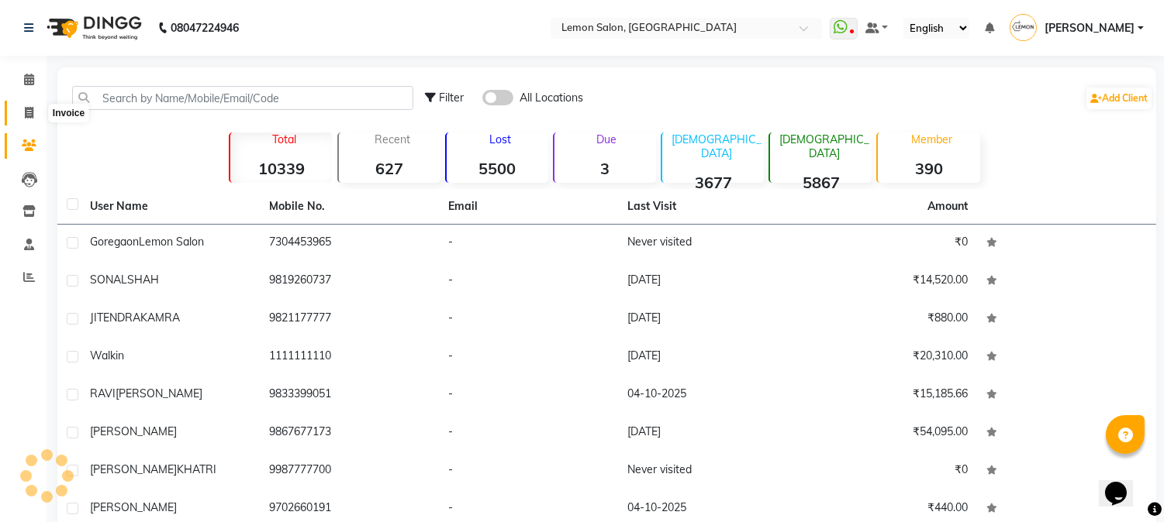
click at [27, 109] on icon at bounding box center [29, 113] width 9 height 12
select select "service"
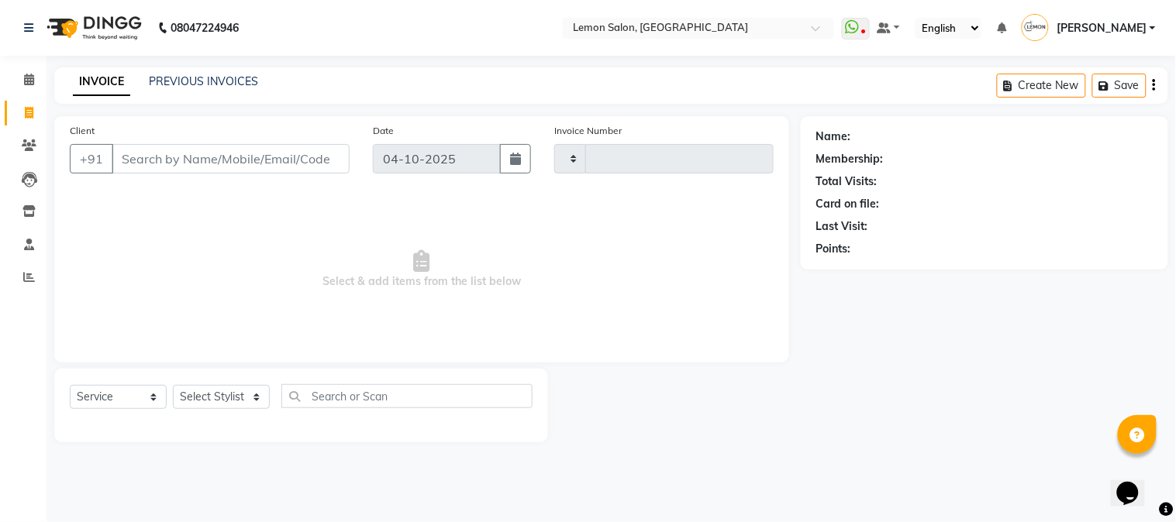
type input "3265"
select select "565"
click at [26, 145] on icon at bounding box center [29, 146] width 15 height 12
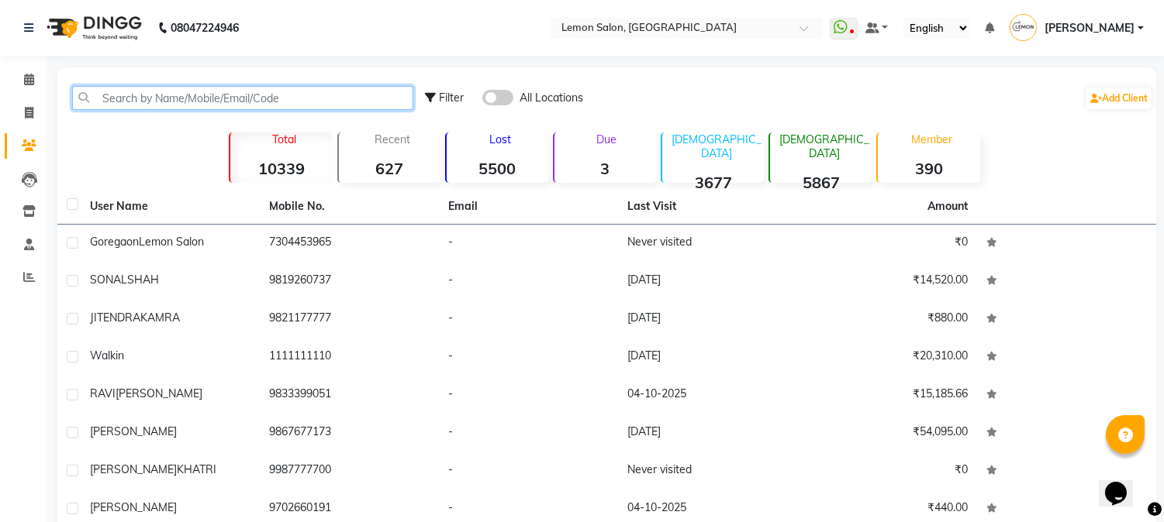
click at [119, 99] on input "text" at bounding box center [242, 98] width 341 height 24
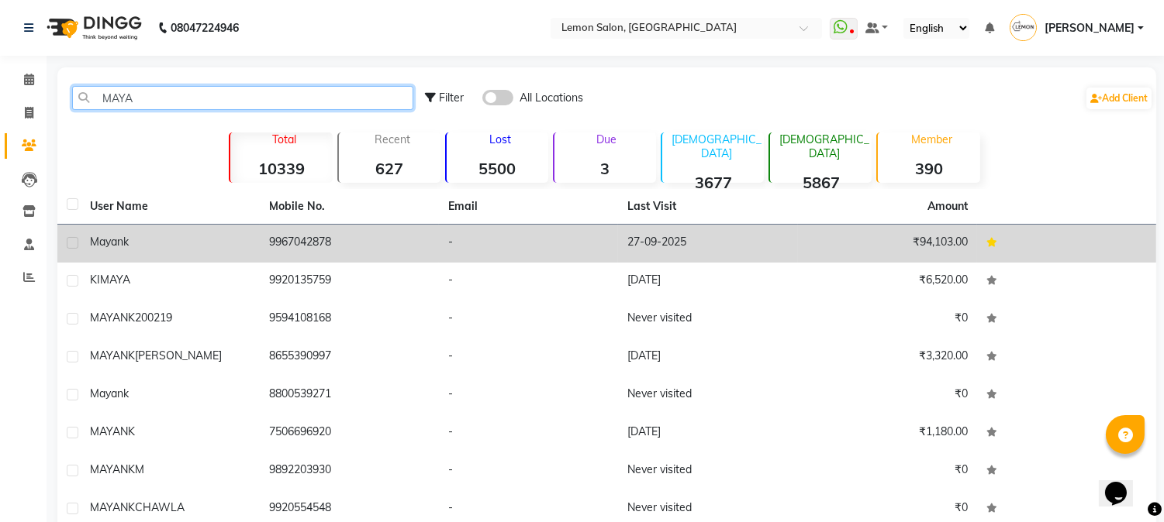
type input "MAYA"
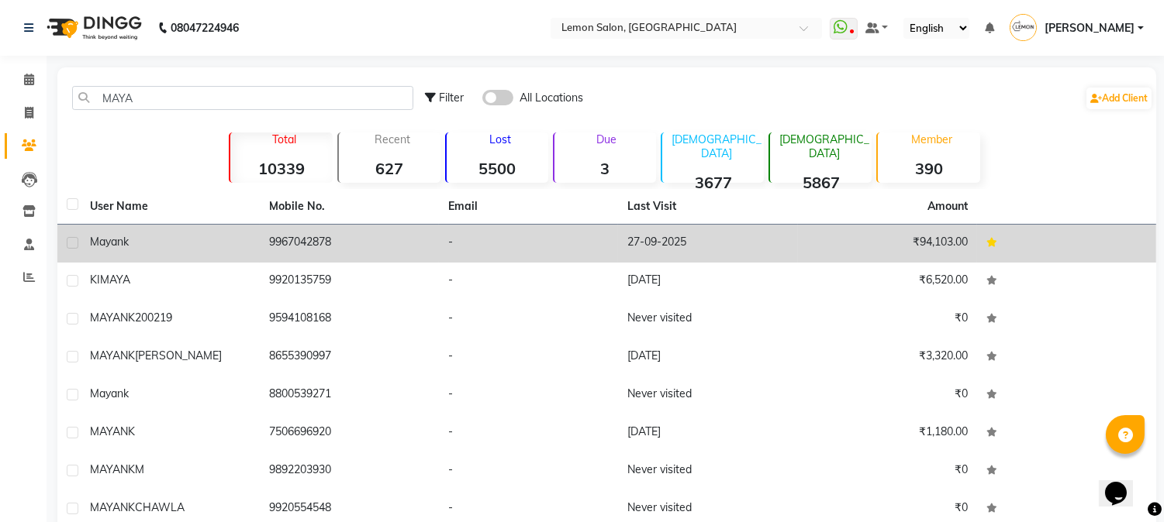
click at [296, 240] on td "9967042878" at bounding box center [349, 244] width 179 height 38
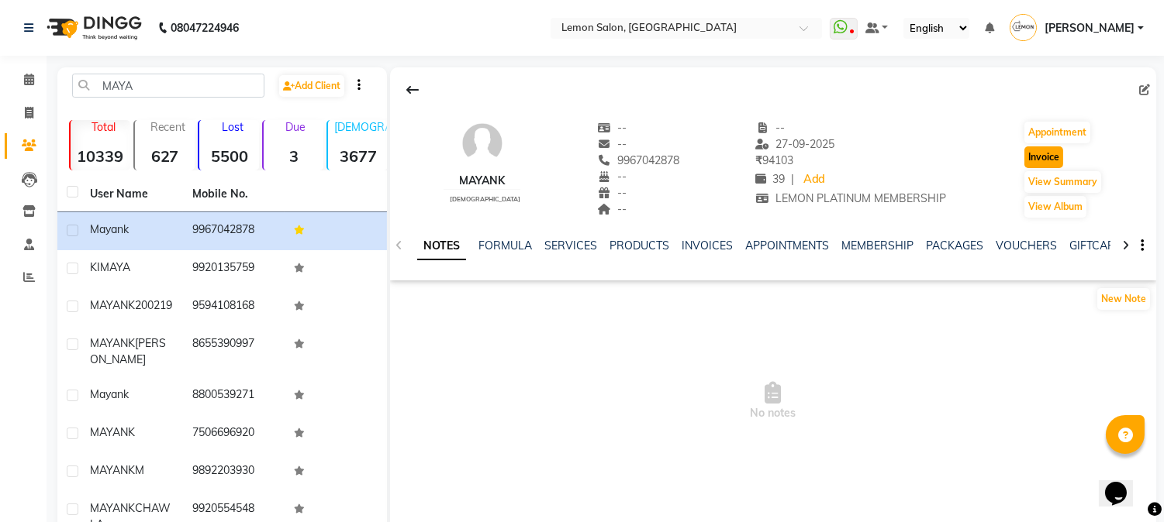
click at [1044, 157] on button "Invoice" at bounding box center [1043, 158] width 39 height 22
select select "service"
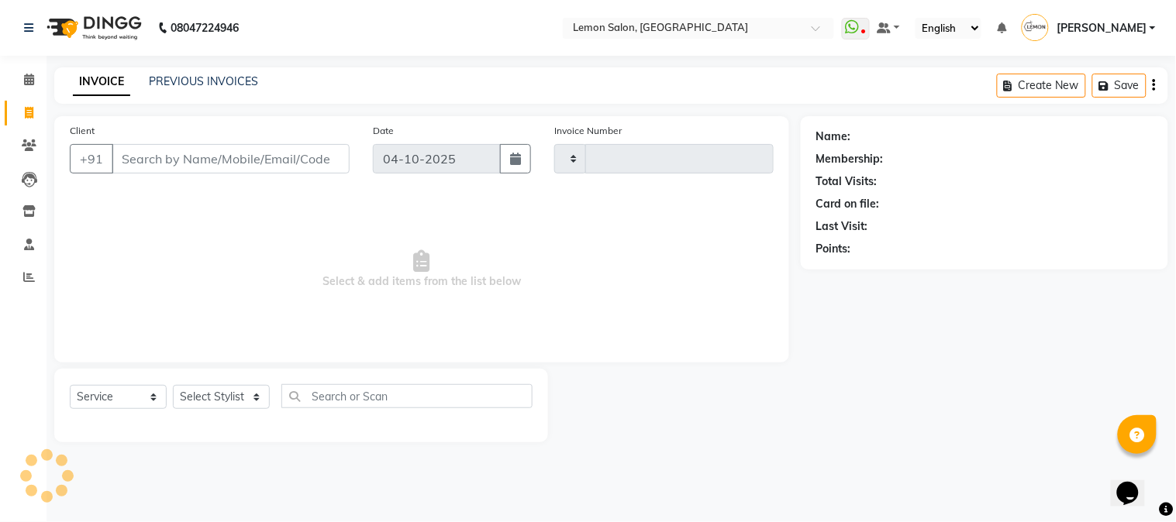
type input "3265"
select select "565"
type input "9967042878"
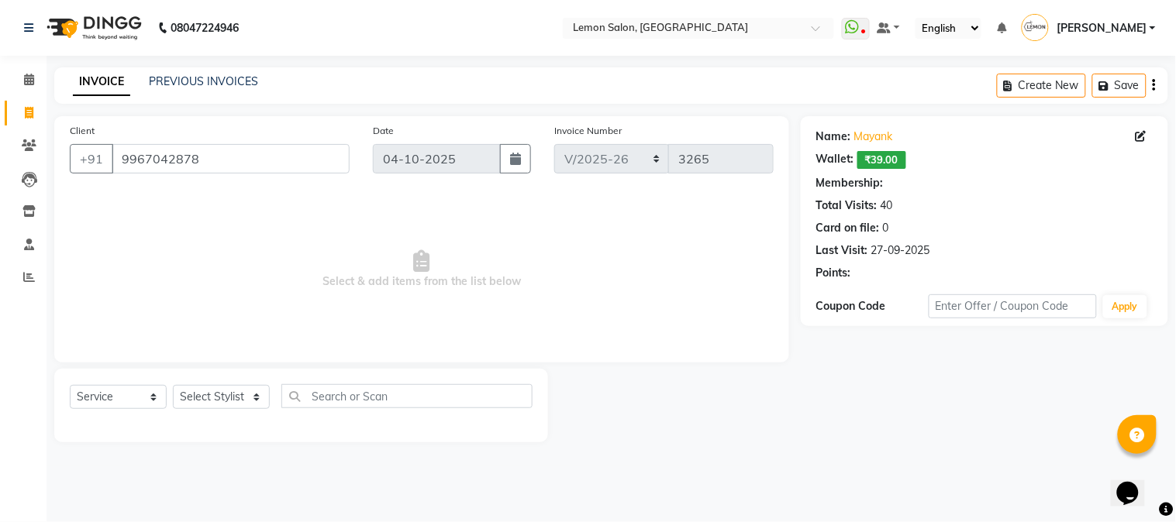
select select "1: Object"
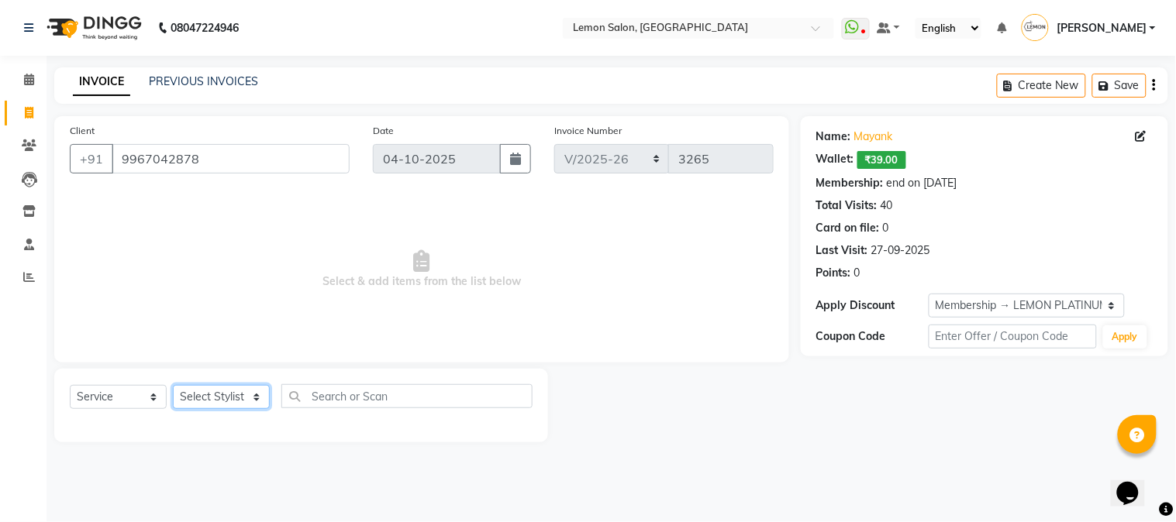
click at [212, 400] on select "Select Stylist [PERSON_NAME] [PERSON_NAME] Datta [PERSON_NAME] [PERSON_NAME] [P…" at bounding box center [221, 397] width 97 height 24
select select "7423"
click at [173, 386] on select "Select Stylist [PERSON_NAME] [PERSON_NAME] Datta [PERSON_NAME] [PERSON_NAME] [P…" at bounding box center [221, 397] width 97 height 24
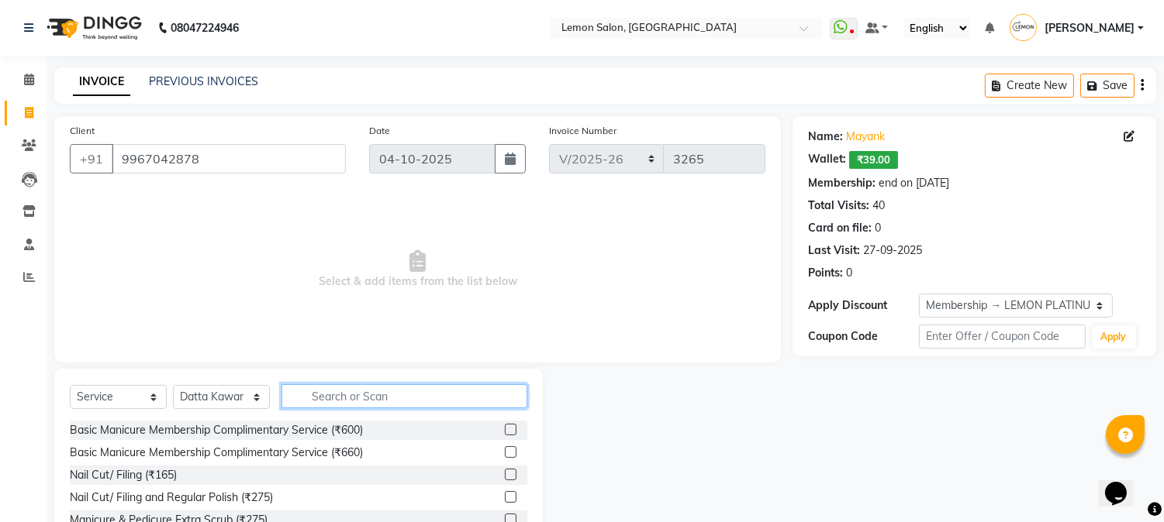
click at [336, 389] on input "text" at bounding box center [404, 396] width 246 height 24
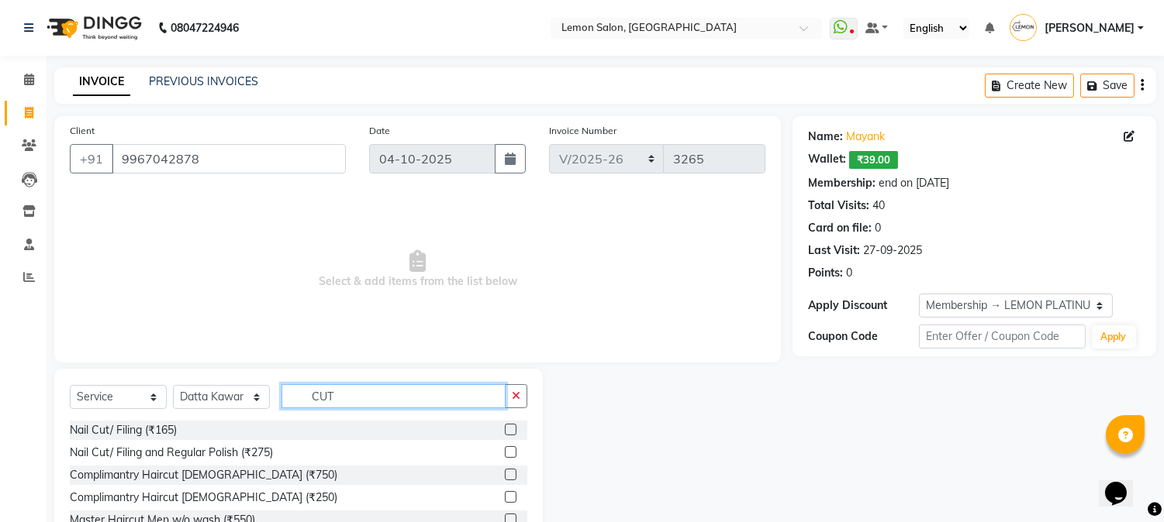
scroll to position [98, 0]
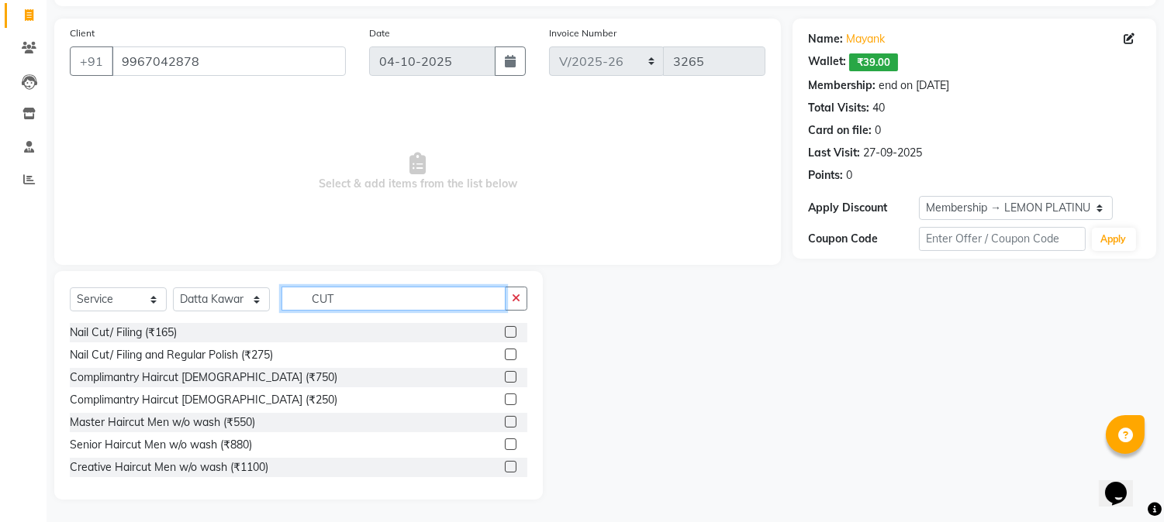
type input "CUT"
click at [505, 443] on label at bounding box center [511, 445] width 12 height 12
click at [505, 443] on input "checkbox" at bounding box center [510, 445] width 10 height 10
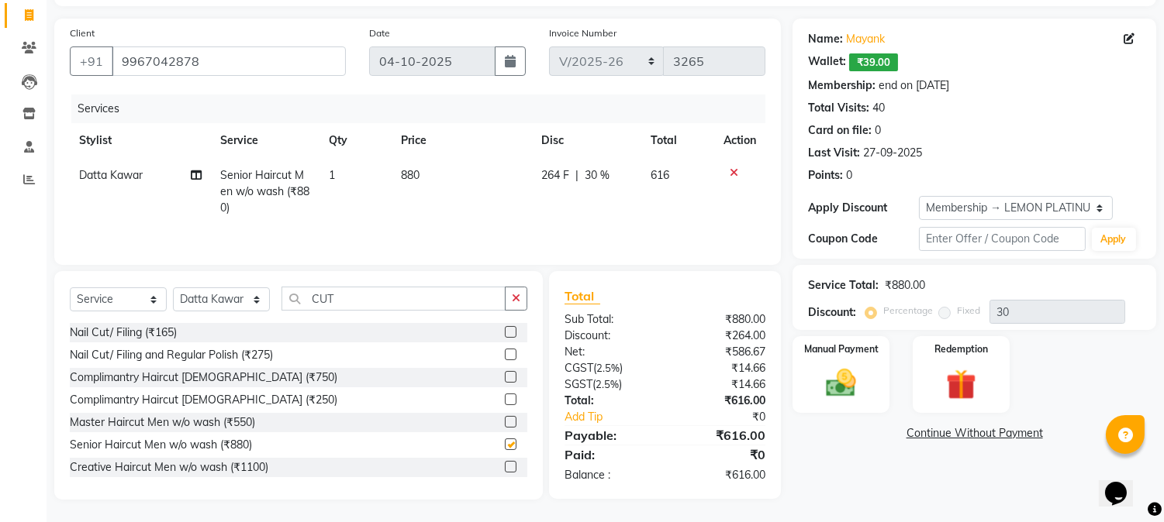
checkbox input "false"
click at [381, 299] on input "CUT" at bounding box center [393, 299] width 224 height 24
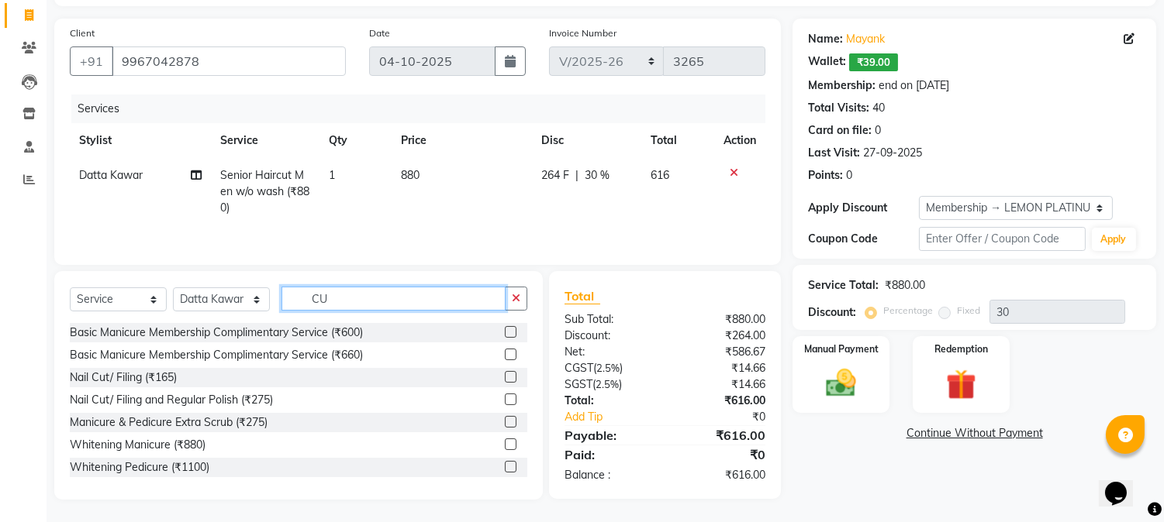
type input "C"
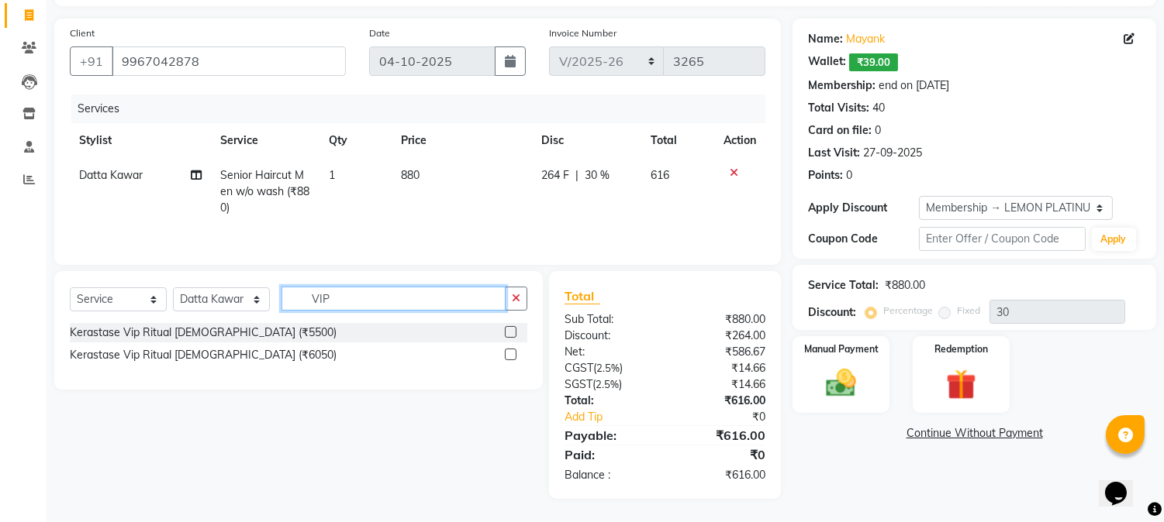
type input "VIP"
click at [509, 334] on label at bounding box center [511, 332] width 12 height 12
click at [509, 334] on input "checkbox" at bounding box center [510, 333] width 10 height 10
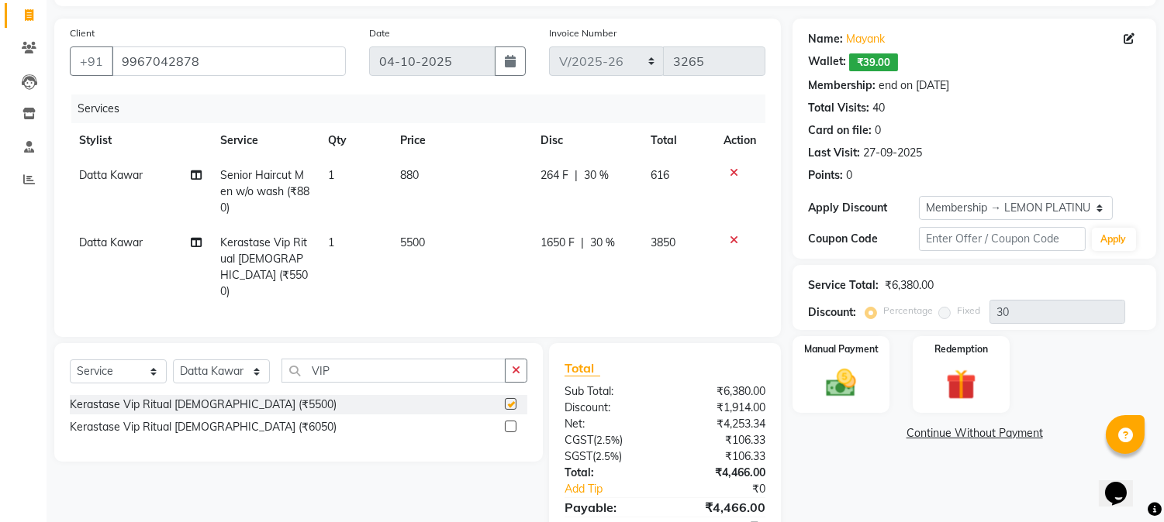
checkbox input "false"
click at [360, 359] on input "VIP" at bounding box center [393, 371] width 224 height 24
type input "V"
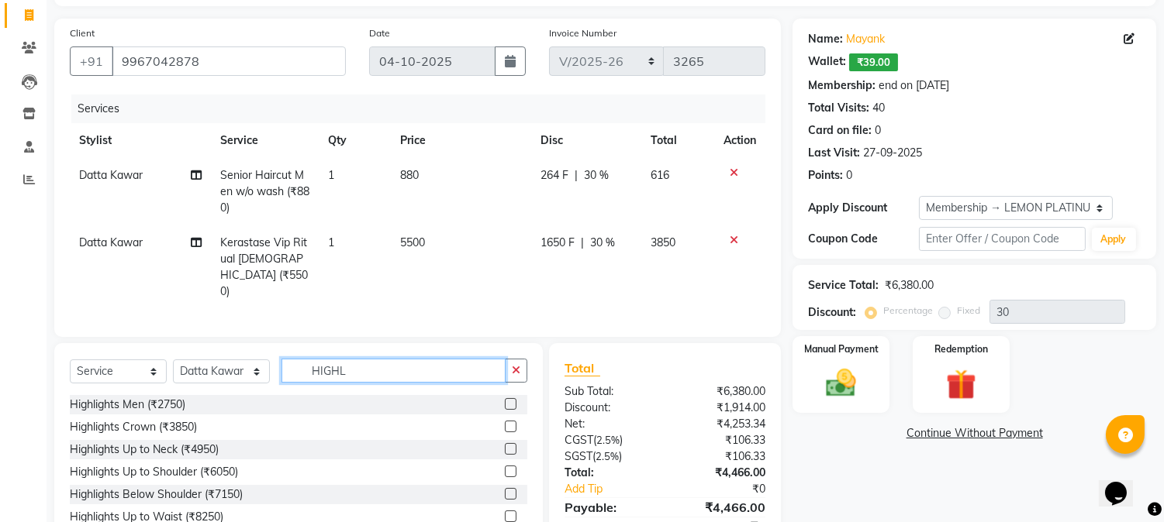
type input "HIGHL"
click at [505, 488] on label at bounding box center [511, 494] width 12 height 12
click at [505, 490] on input "checkbox" at bounding box center [510, 495] width 10 height 10
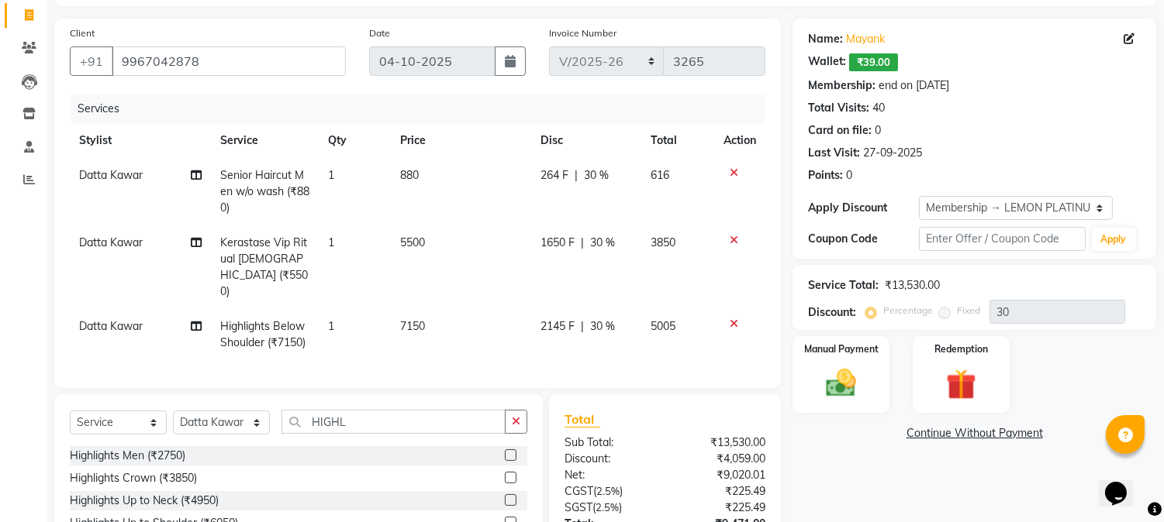
checkbox input "false"
click at [390, 410] on input "HIGHL" at bounding box center [393, 422] width 224 height 24
type input "H"
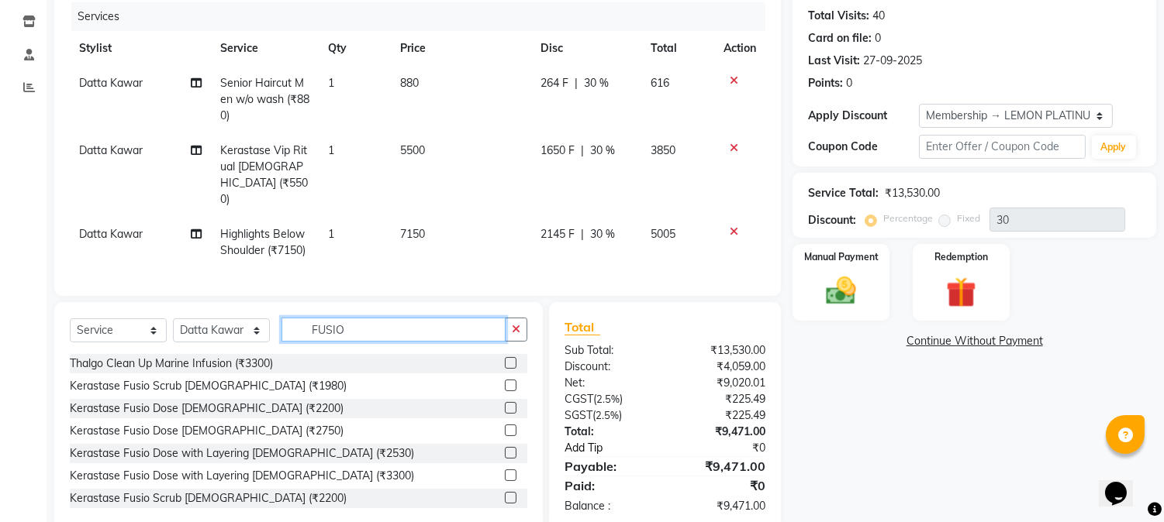
scroll to position [202, 0]
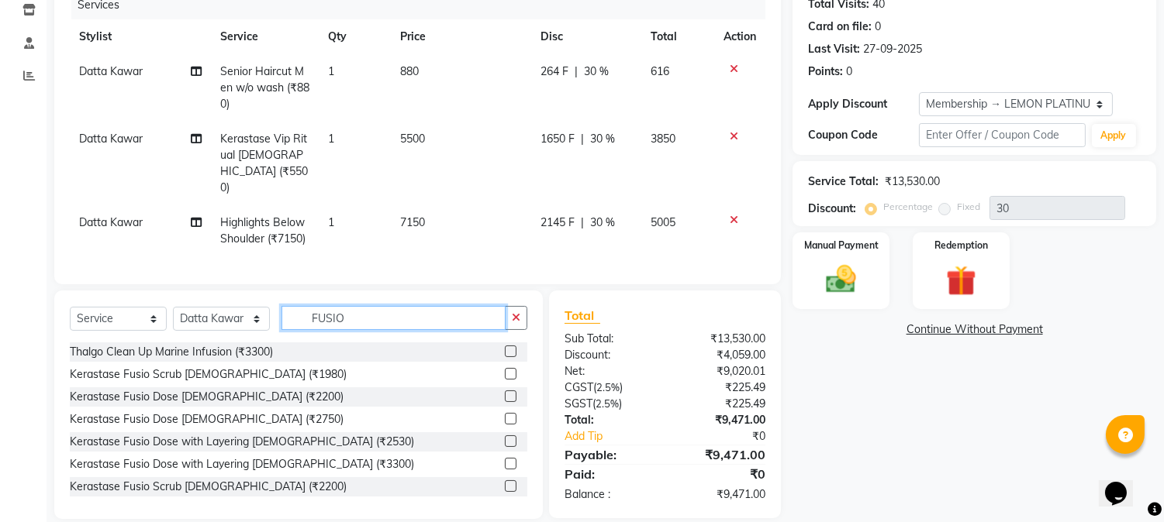
type input "FUSIO"
click at [505, 458] on label at bounding box center [511, 464] width 12 height 12
click at [505, 460] on input "checkbox" at bounding box center [510, 465] width 10 height 10
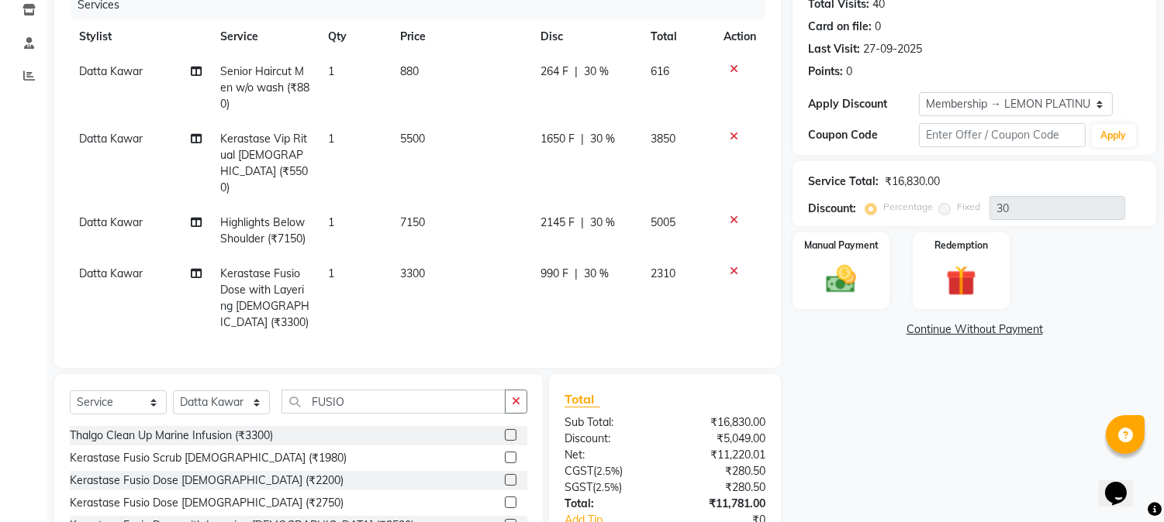
checkbox input "false"
click at [214, 391] on select "Select Stylist [PERSON_NAME] [PERSON_NAME] Datta [PERSON_NAME] [PERSON_NAME] [P…" at bounding box center [221, 403] width 97 height 24
select select "7419"
click at [173, 391] on select "Select Stylist [PERSON_NAME] [PERSON_NAME] Datta [PERSON_NAME] [PERSON_NAME] [P…" at bounding box center [221, 403] width 97 height 24
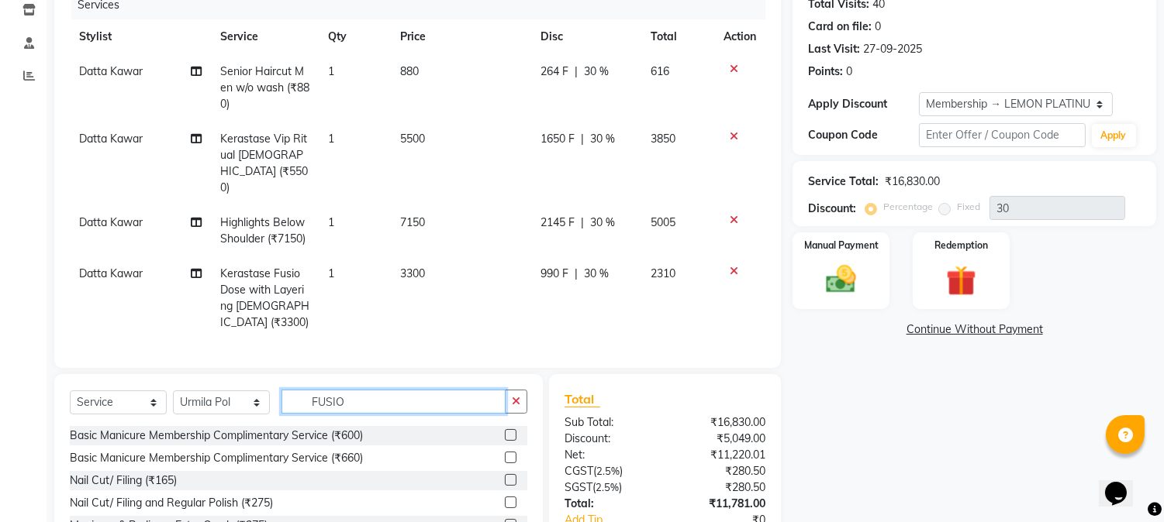
click at [385, 390] on input "FUSIO" at bounding box center [393, 402] width 224 height 24
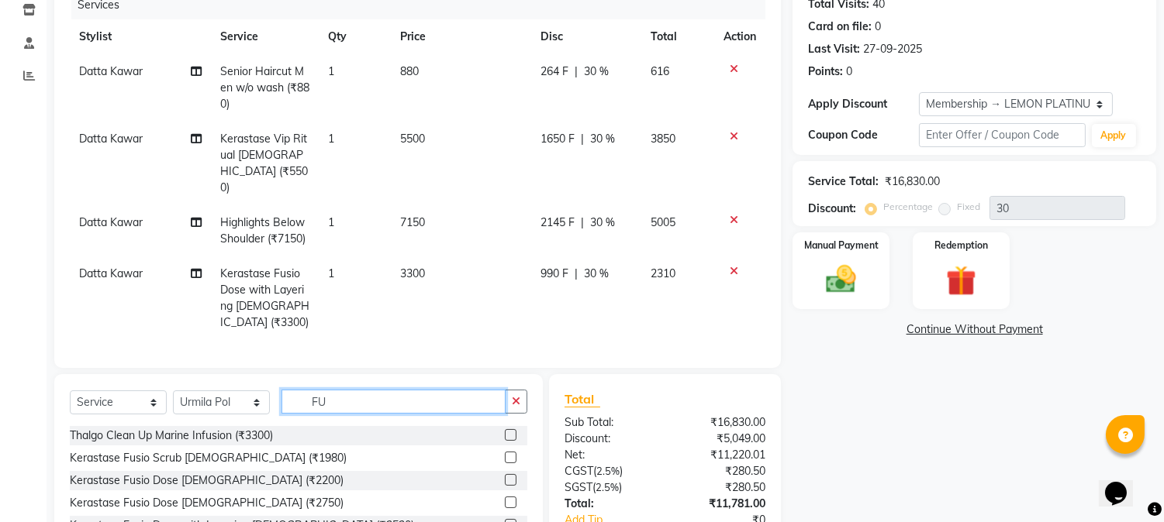
type input "F"
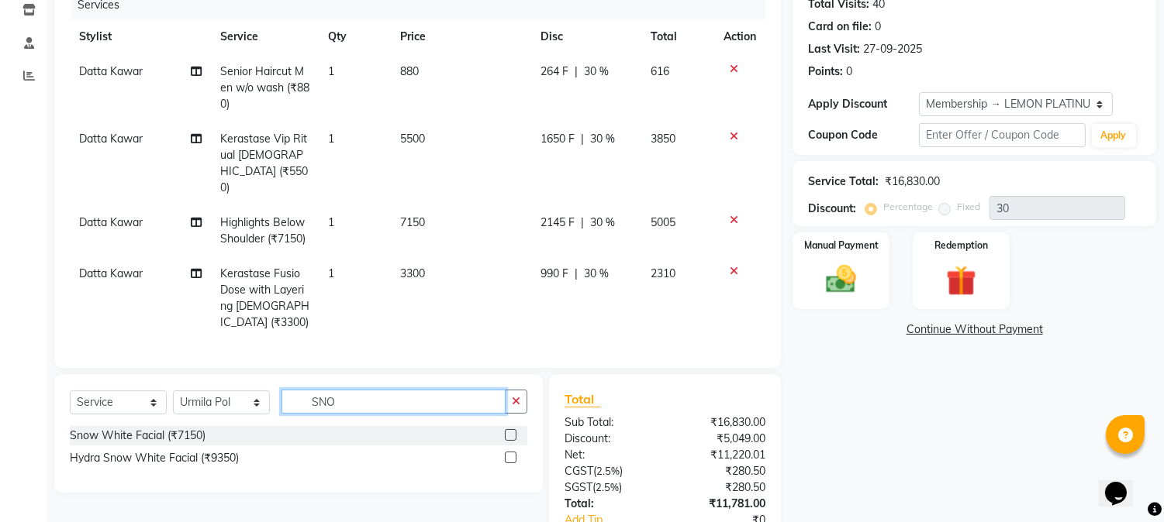
type input "SNO"
click at [512, 429] on label at bounding box center [511, 435] width 12 height 12
click at [512, 431] on input "checkbox" at bounding box center [510, 436] width 10 height 10
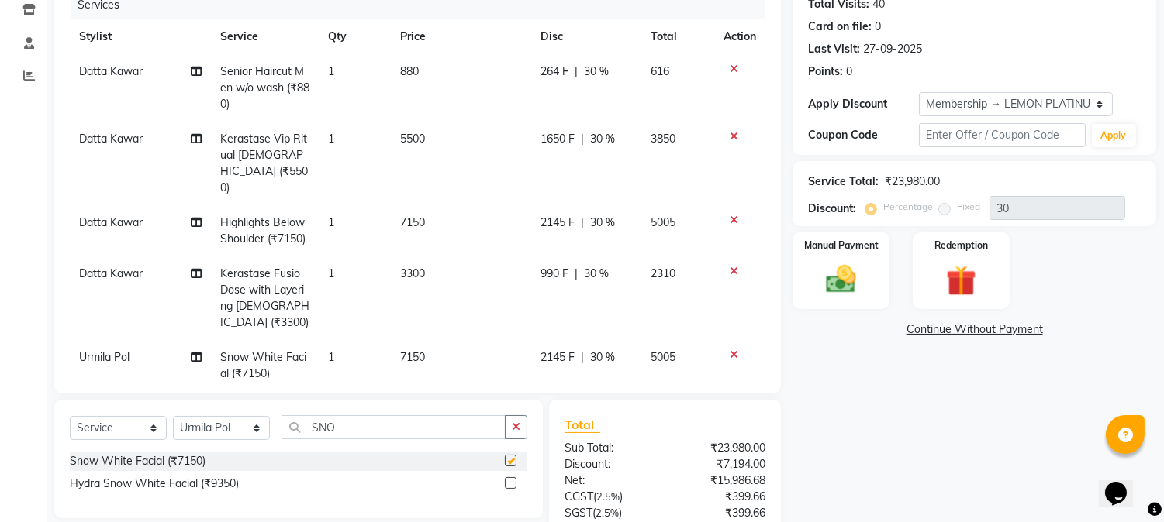
checkbox input "false"
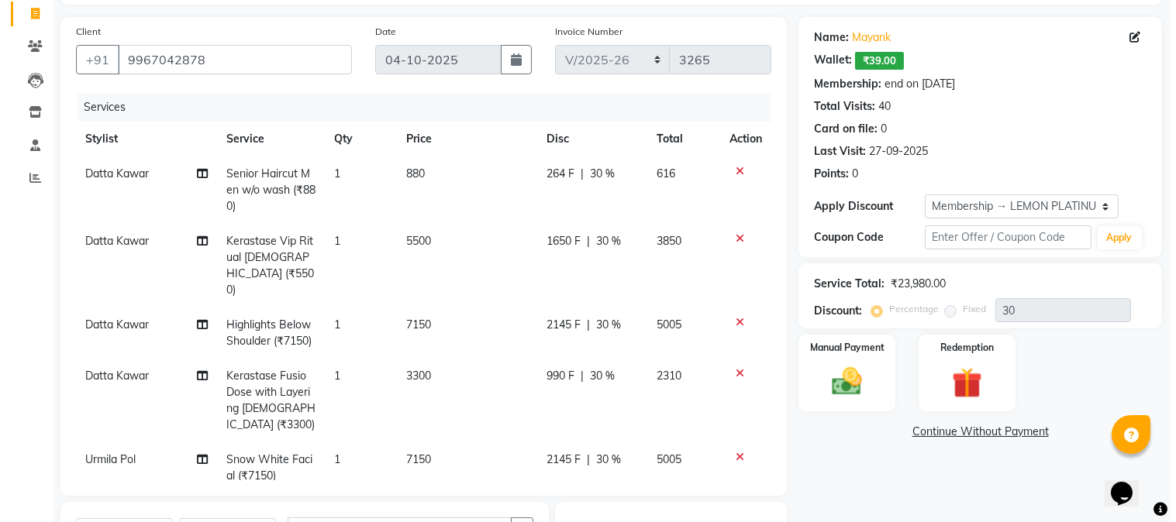
scroll to position [0, 0]
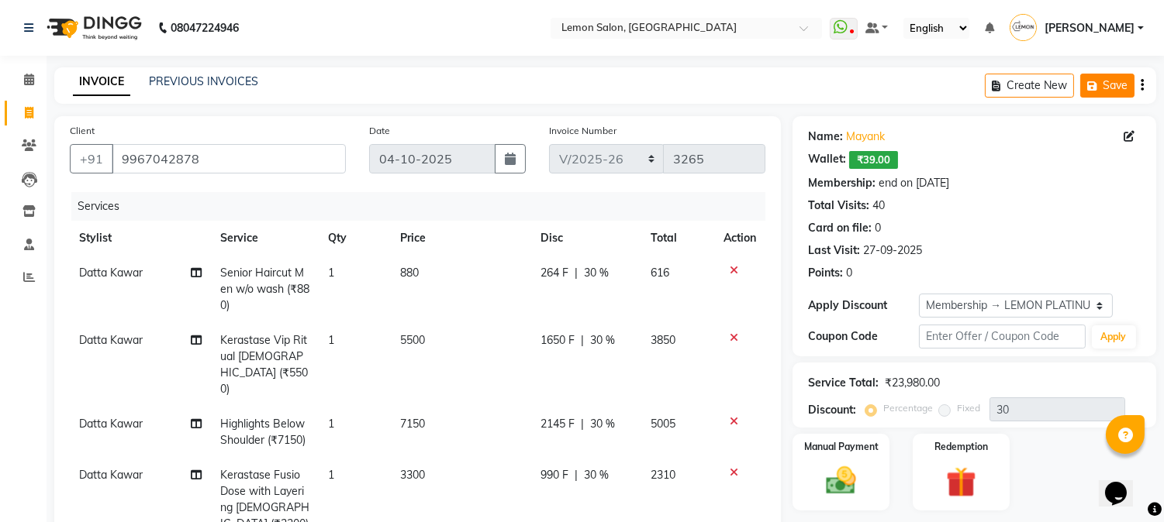
click at [1117, 86] on button "Save" at bounding box center [1107, 86] width 54 height 24
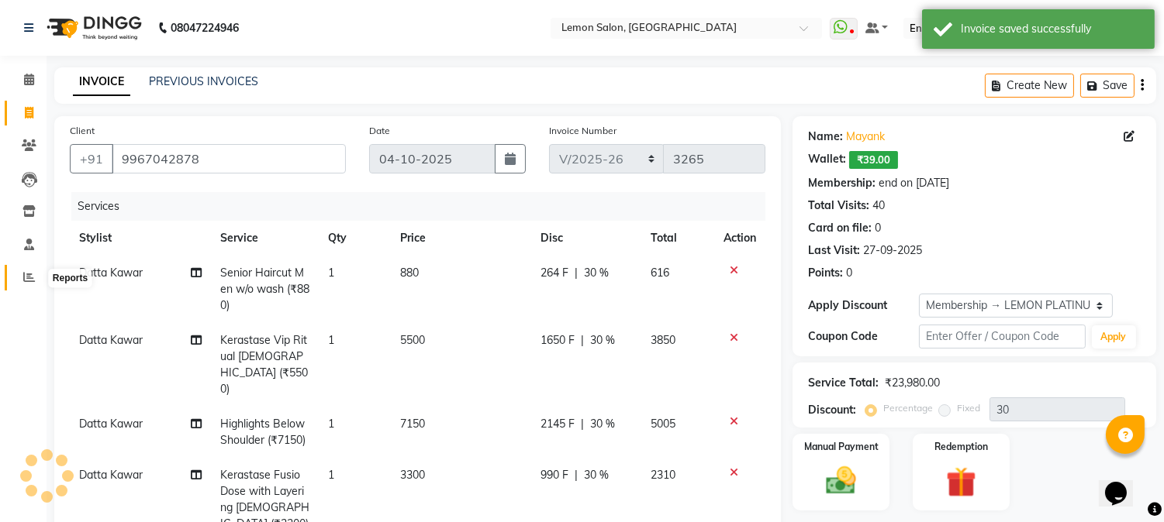
click at [24, 278] on icon at bounding box center [29, 277] width 12 height 12
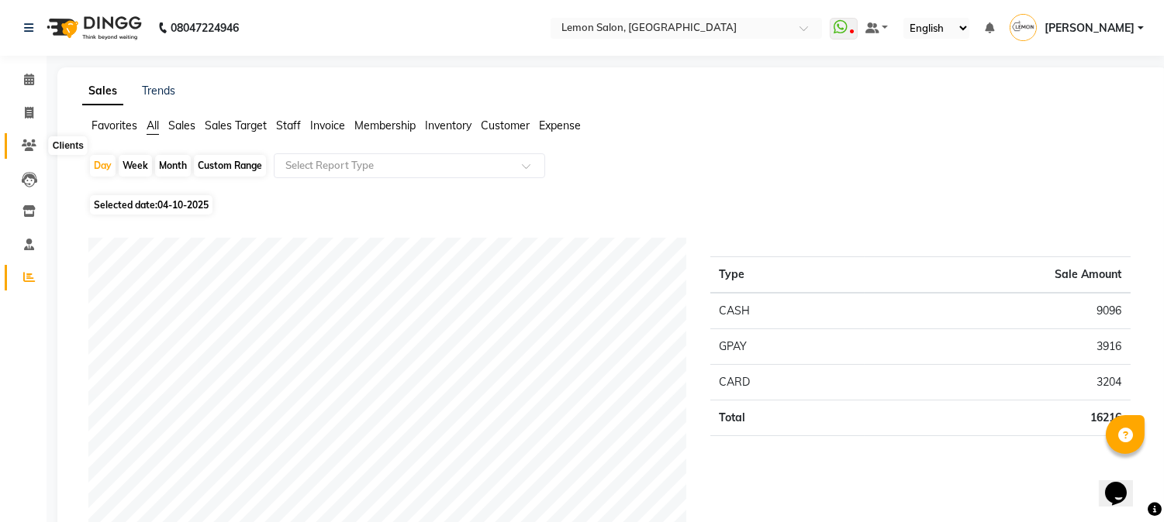
click at [26, 143] on icon at bounding box center [29, 146] width 15 height 12
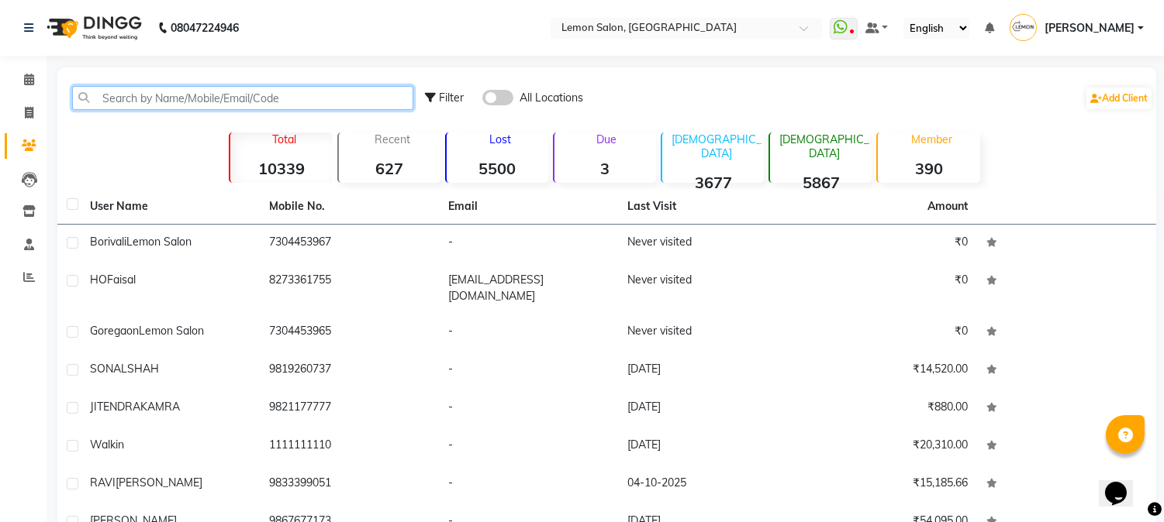
click at [235, 90] on input "text" at bounding box center [242, 98] width 341 height 24
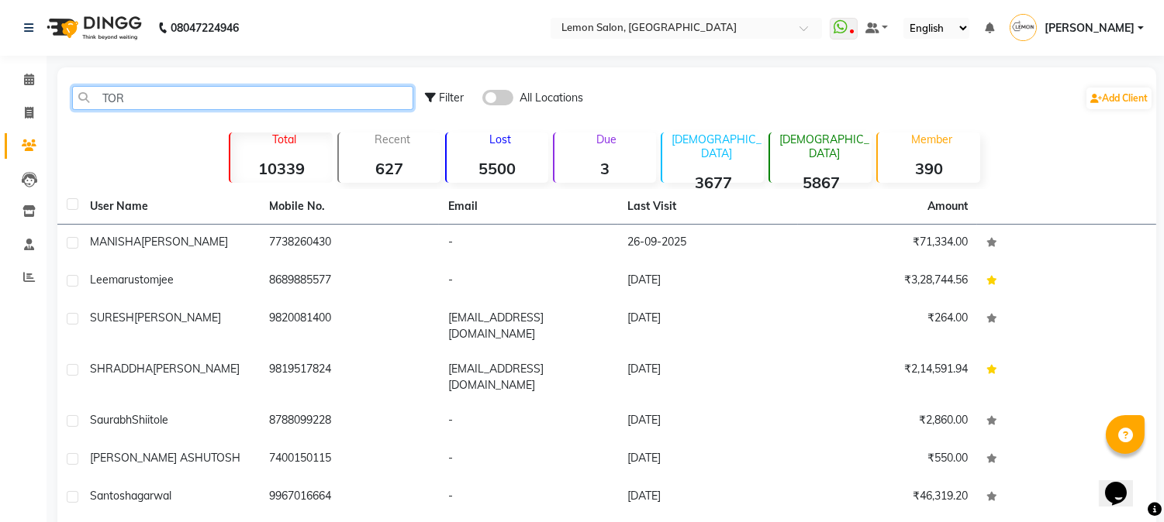
type input "[DEMOGRAPHIC_DATA]"
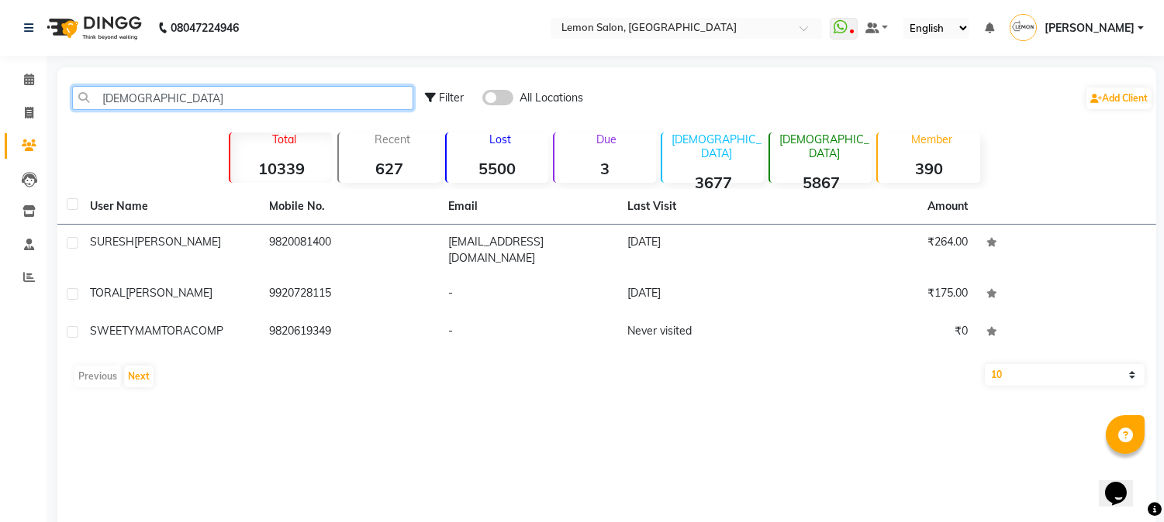
drag, startPoint x: 168, startPoint y: 99, endPoint x: 806, endPoint y: 89, distance: 638.1
click at [1, 119] on app-home "08047224946 Select Location × [GEOGRAPHIC_DATA], Goregaon WhatsApp Status ✕ Sta…" at bounding box center [582, 278] width 1164 height 556
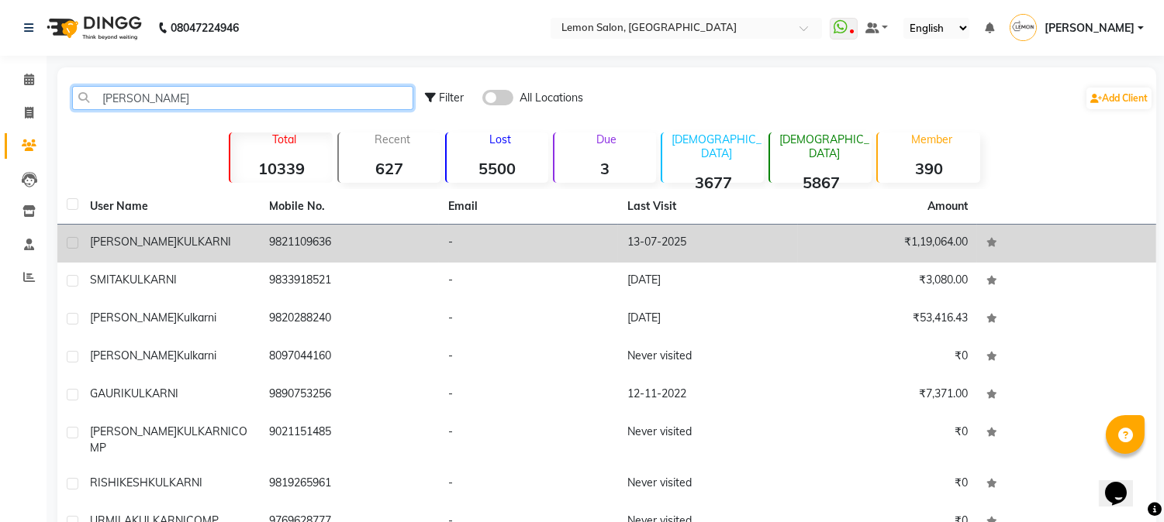
type input "[PERSON_NAME]"
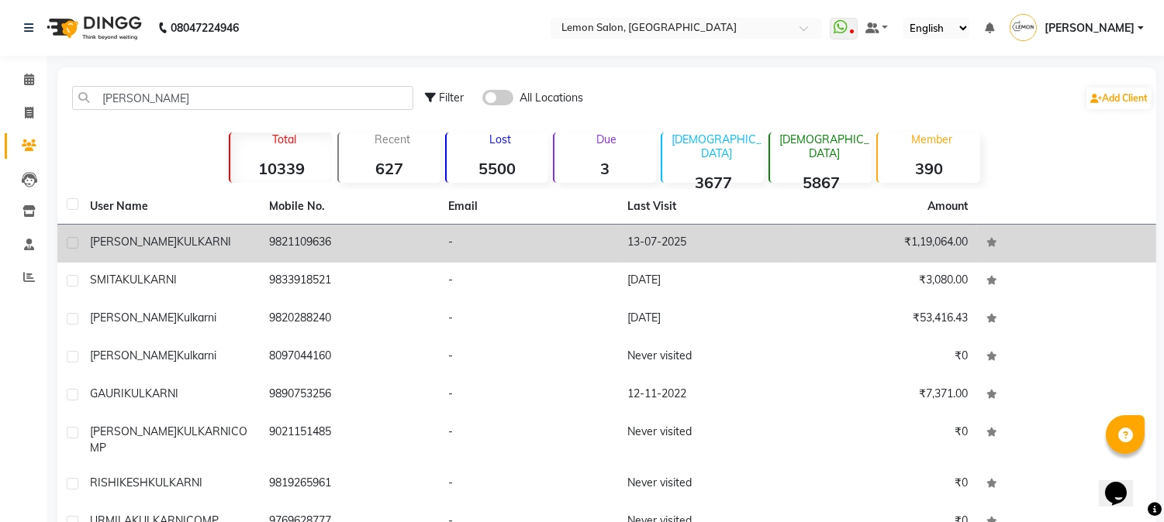
click at [436, 245] on td "9821109636" at bounding box center [349, 244] width 179 height 38
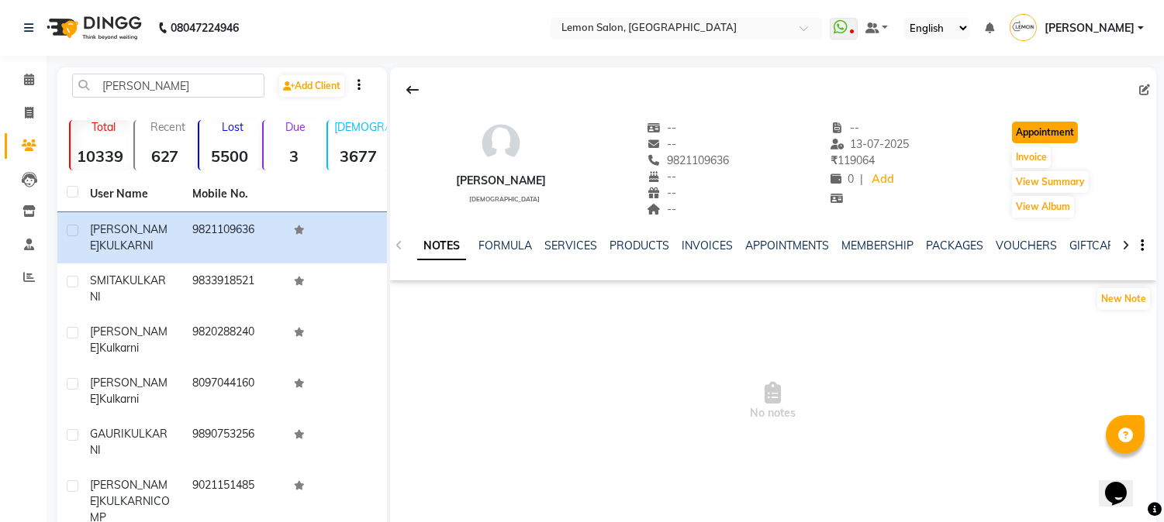
click at [1043, 129] on button "Appointment" at bounding box center [1045, 133] width 66 height 22
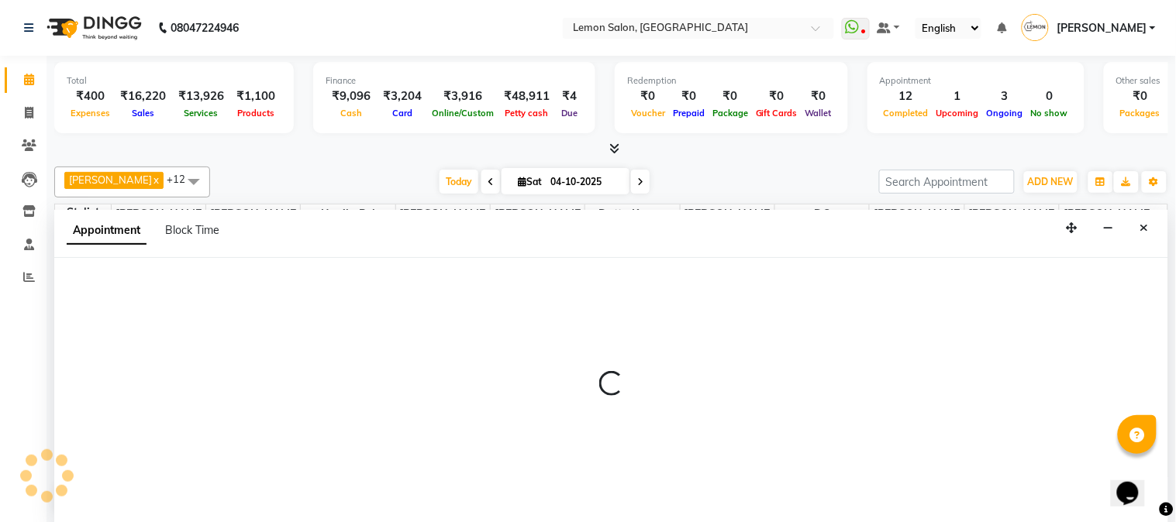
select select "600"
select select "tentative"
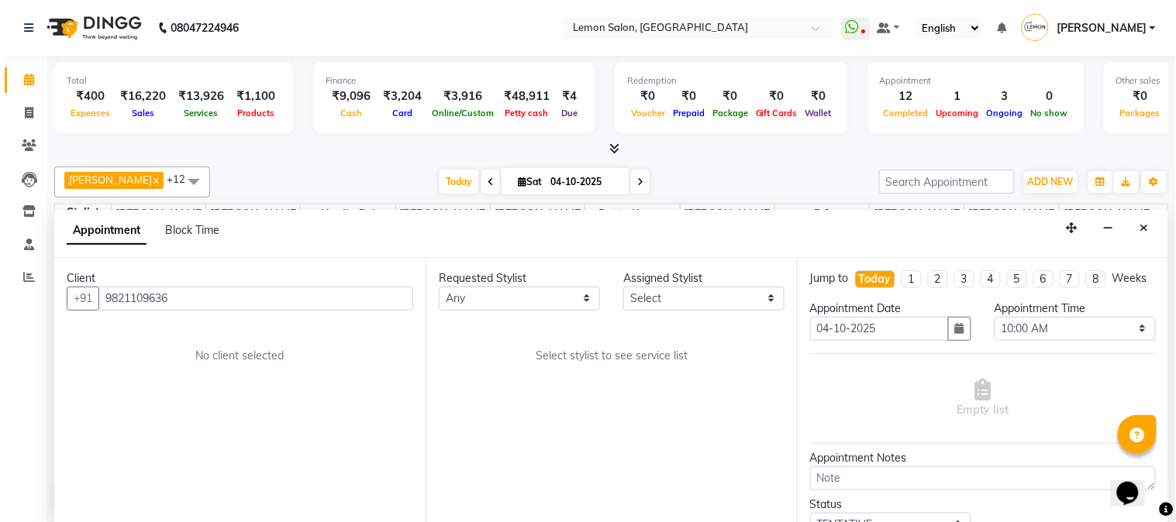
scroll to position [412, 0]
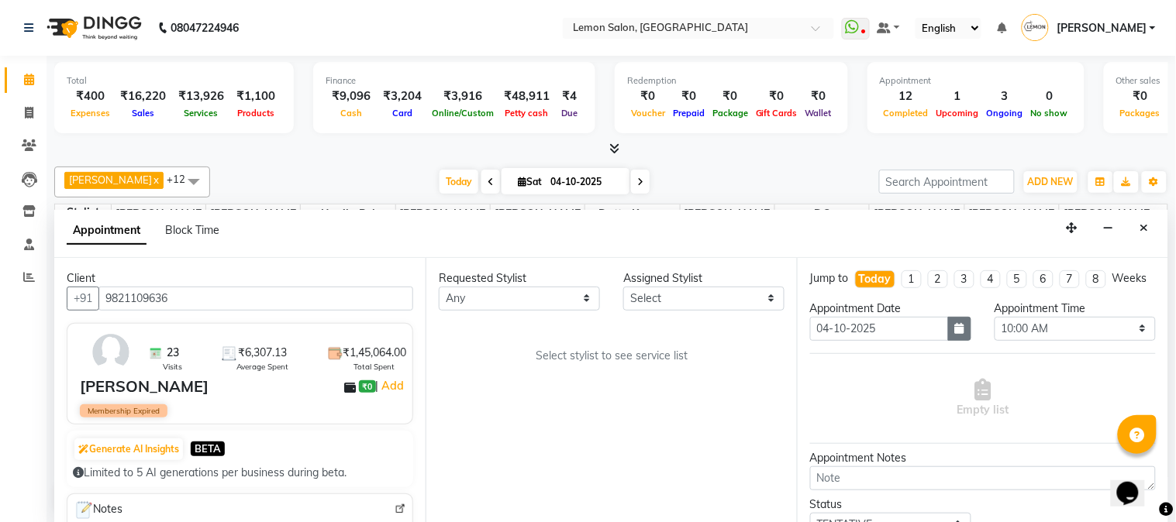
click at [948, 341] on button "button" at bounding box center [959, 329] width 23 height 24
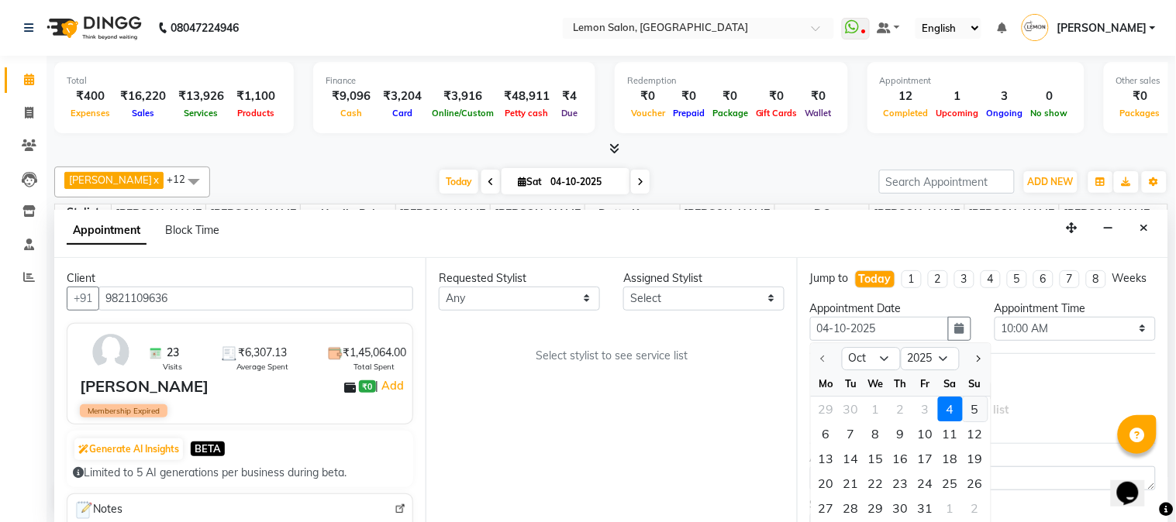
click at [964, 422] on div "5" at bounding box center [975, 409] width 25 height 25
type input "05-10-2025"
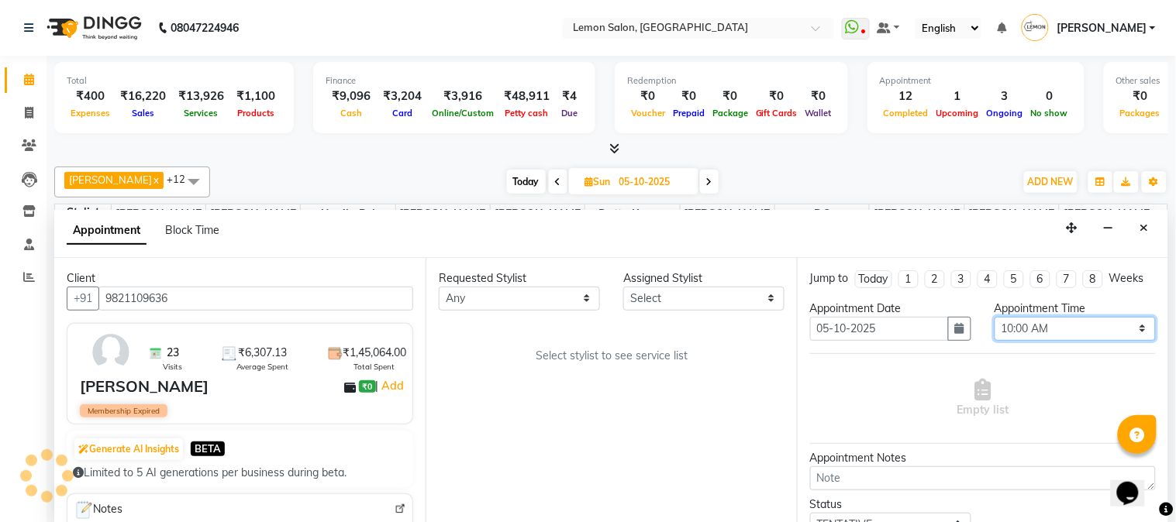
click at [1024, 334] on select "Select 10:00 AM 10:15 AM 10:30 AM 10:45 AM 11:00 AM 11:15 AM 11:30 AM 11:45 AM …" at bounding box center [1075, 329] width 161 height 24
select select "675"
click at [995, 331] on select "Select 10:00 AM 10:15 AM 10:30 AM 10:45 AM 11:00 AM 11:15 AM 11:30 AM 11:45 AM …" at bounding box center [1075, 329] width 161 height 24
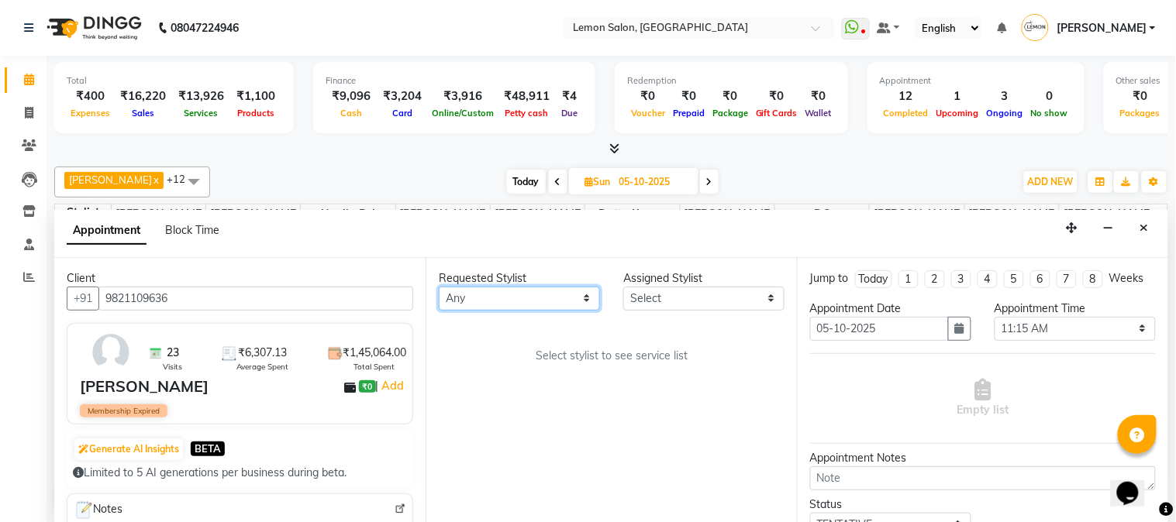
click at [517, 289] on select "Any Akansha Sadafule Asma Dshpande Datta Kawar DC Furkan Mansoori kavita Kelatk…" at bounding box center [519, 299] width 161 height 24
select select "7422"
click at [439, 287] on select "Any Akansha Sadafule Asma Dshpande Datta Kawar DC Furkan Mansoori kavita Kelatk…" at bounding box center [519, 299] width 161 height 24
select select "7422"
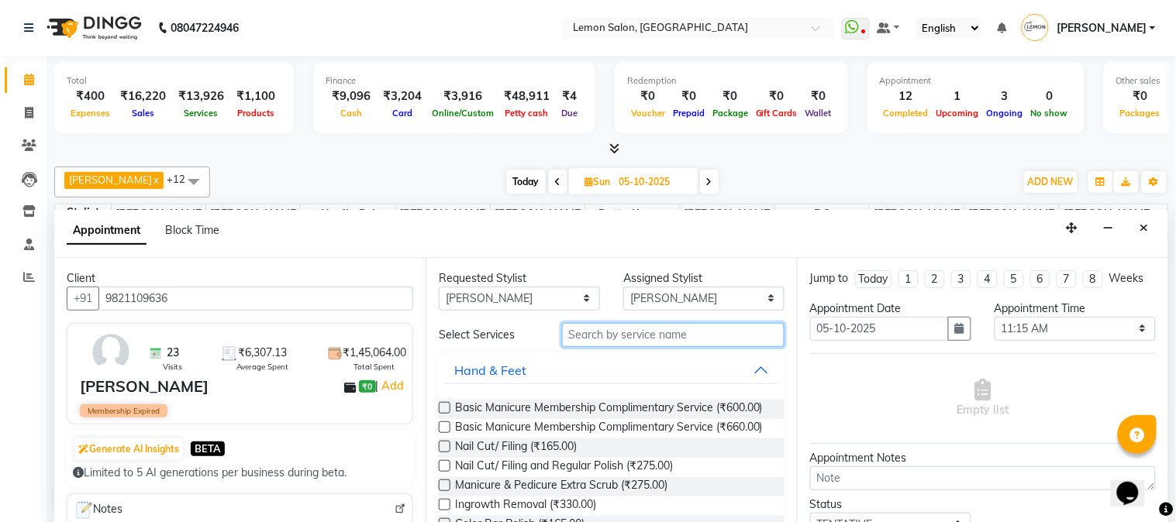
click at [622, 336] on input "text" at bounding box center [673, 335] width 222 height 24
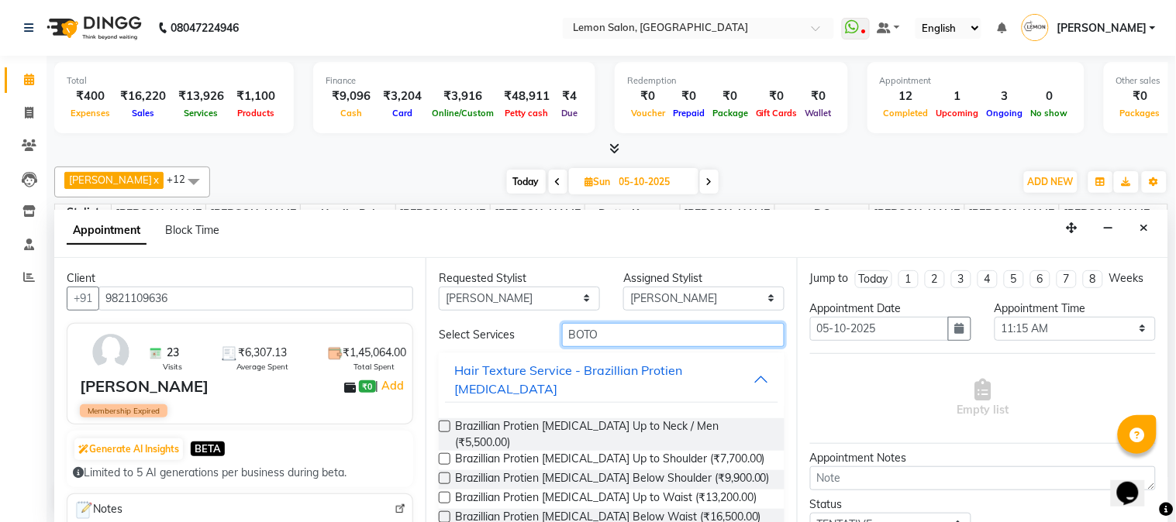
type input "BOTO"
click at [440, 473] on label at bounding box center [445, 479] width 12 height 12
click at [440, 475] on input "checkbox" at bounding box center [444, 480] width 10 height 10
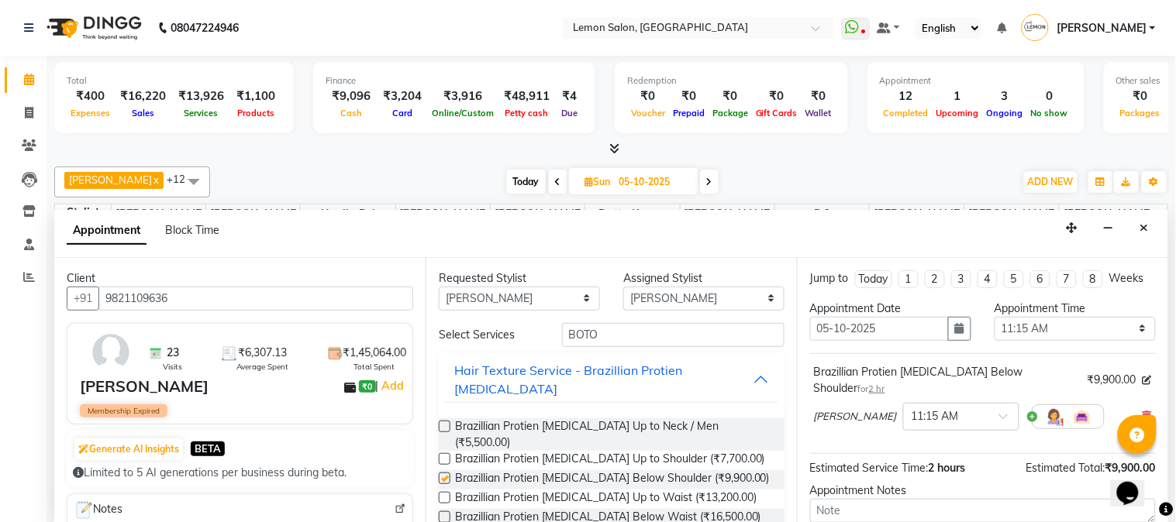
checkbox input "false"
click at [1143, 411] on icon at bounding box center [1147, 416] width 9 height 11
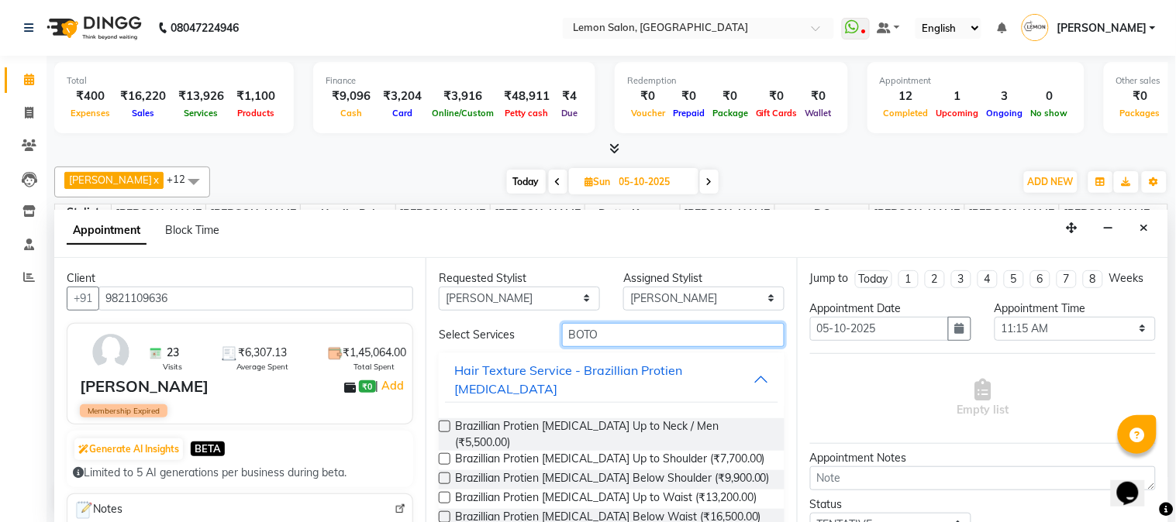
drag, startPoint x: 667, startPoint y: 334, endPoint x: 388, endPoint y: 323, distance: 279.3
click at [404, 329] on div "Client +91 9821109636 23 Visits ₹6,307.13 Average Spent ₹1,45,064.00 Total Spen…" at bounding box center [611, 390] width 1114 height 265
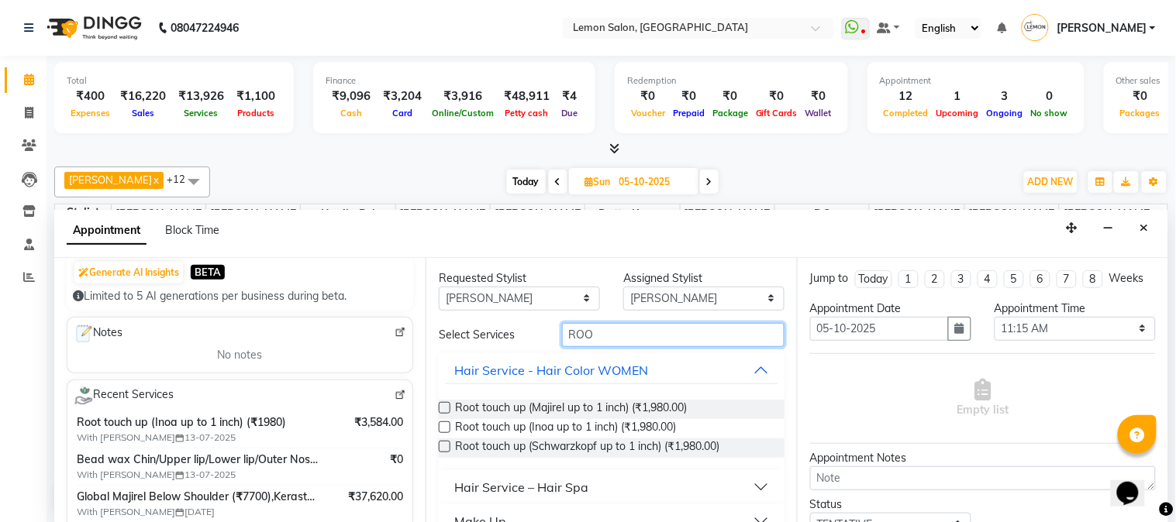
scroll to position [229, 0]
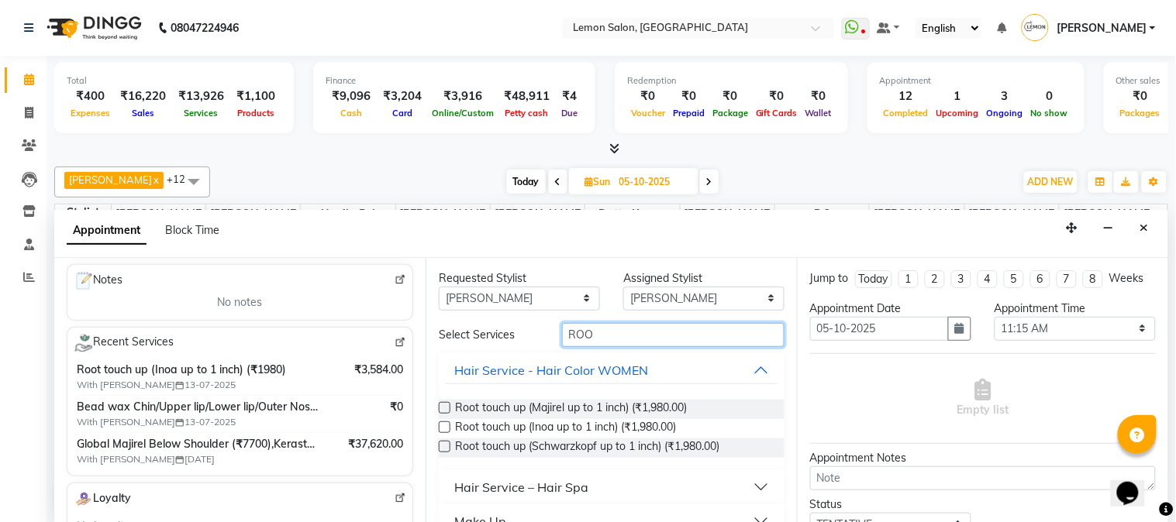
type input "ROO"
click at [442, 427] on label at bounding box center [445, 428] width 12 height 12
click at [442, 427] on input "checkbox" at bounding box center [444, 429] width 10 height 10
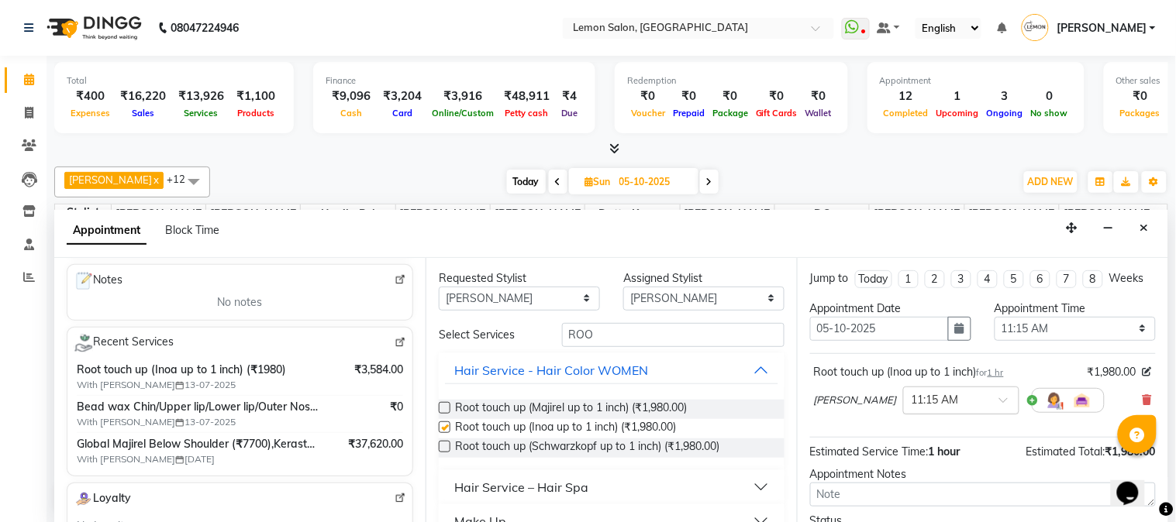
checkbox input "false"
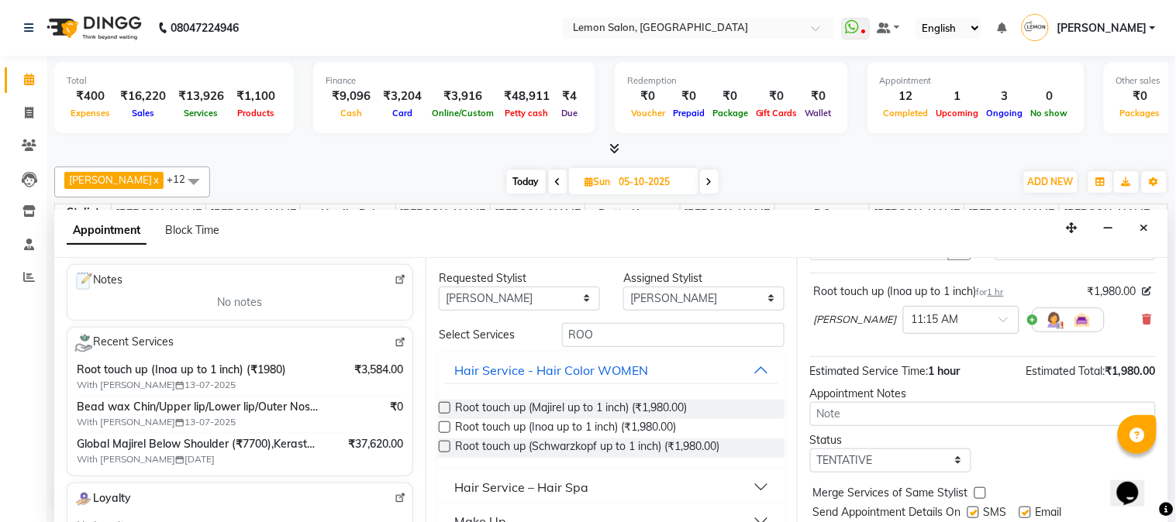
scroll to position [143, 0]
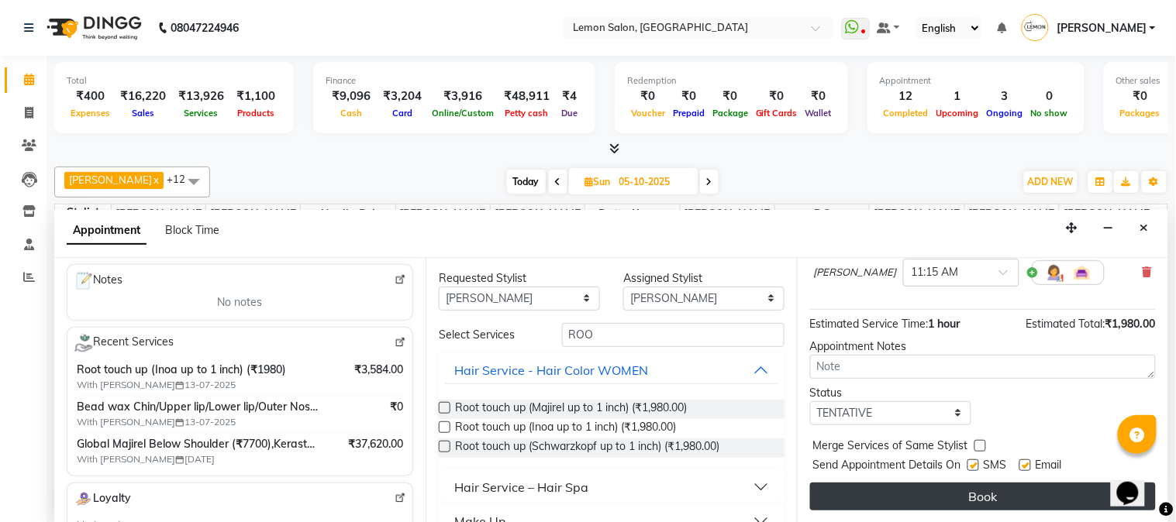
click at [973, 495] on button "Book" at bounding box center [983, 497] width 346 height 28
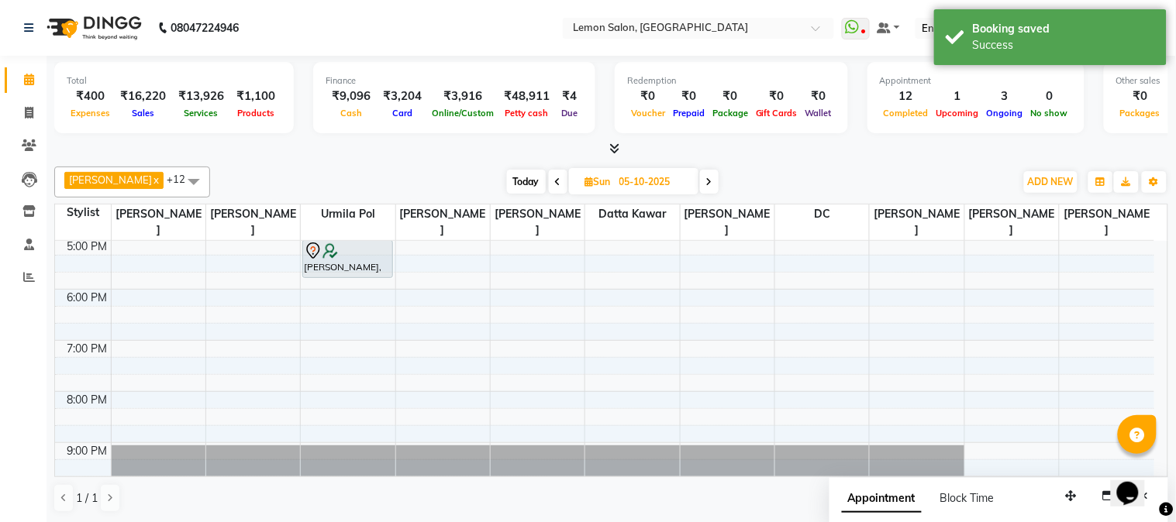
click at [520, 181] on span "Today" at bounding box center [526, 182] width 39 height 24
type input "04-10-2025"
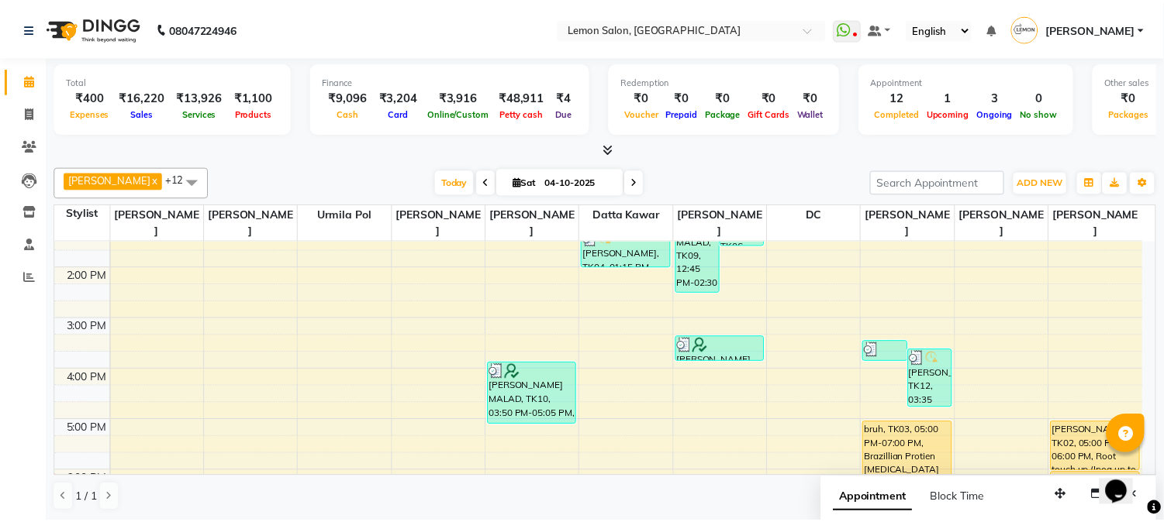
scroll to position [459, 0]
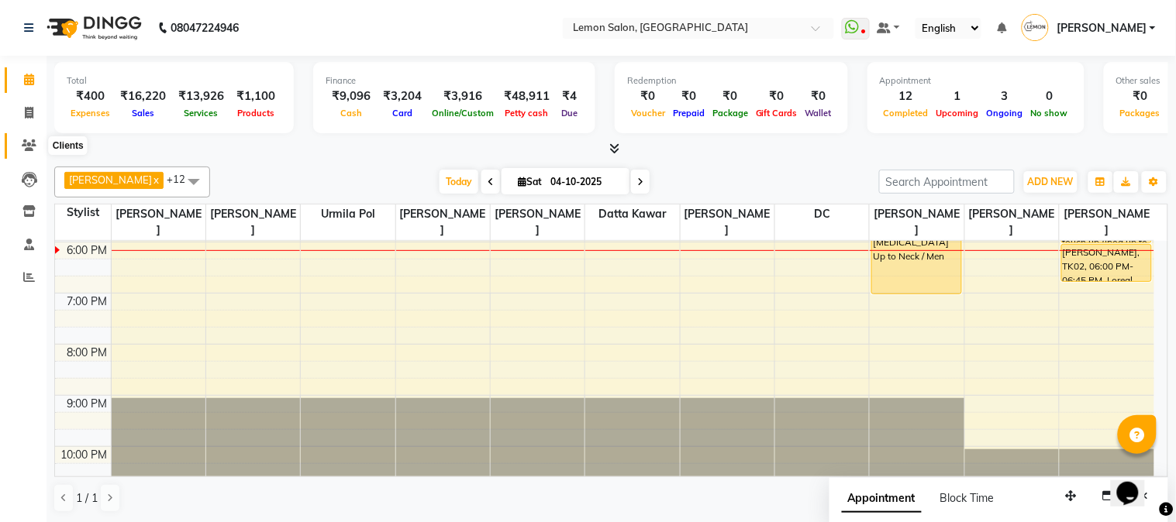
click at [22, 149] on icon at bounding box center [29, 146] width 15 height 12
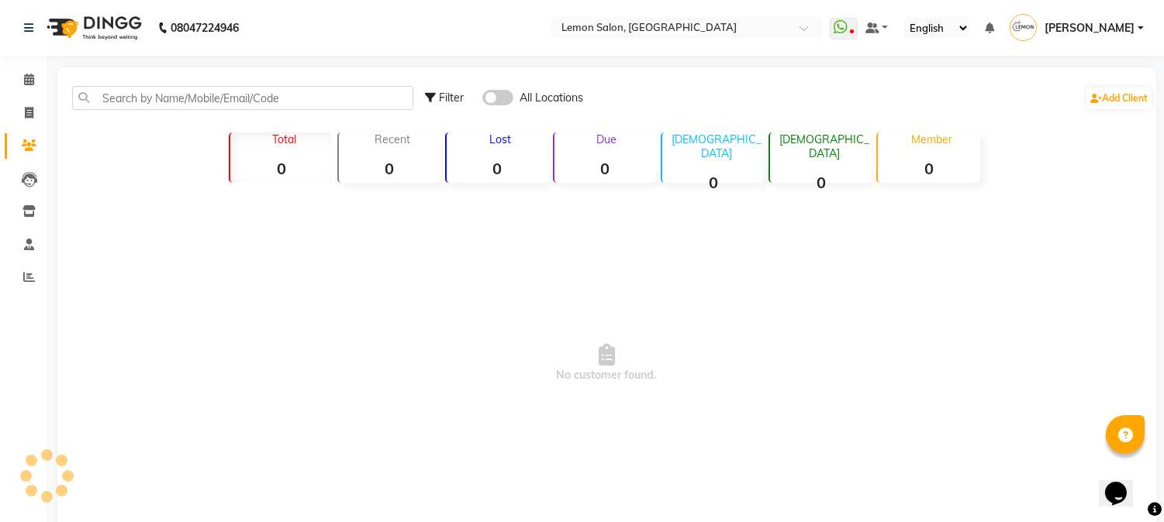
click at [152, 110] on div "Filter All Locations Add Client" at bounding box center [606, 98] width 1092 height 49
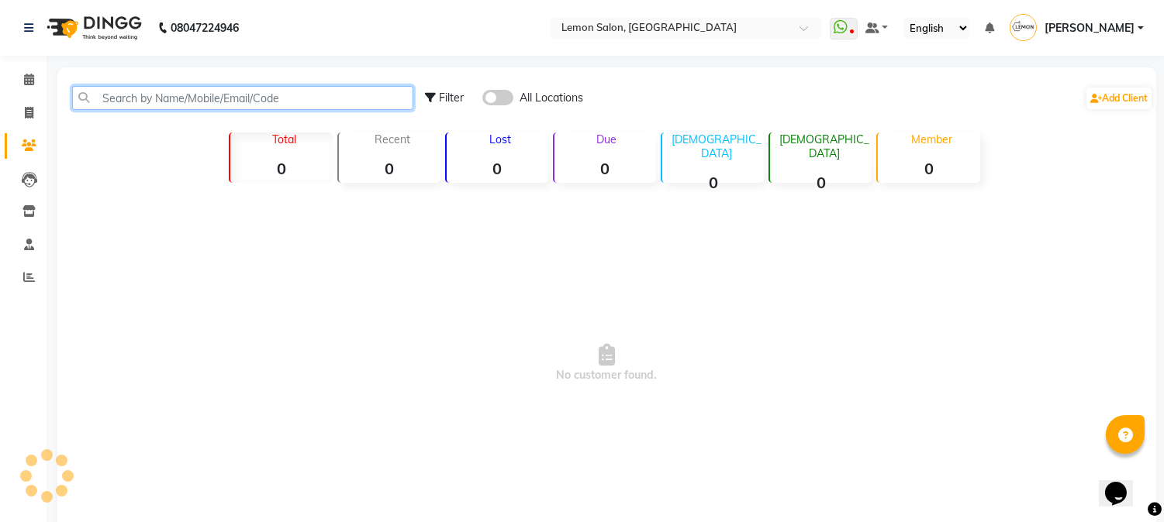
click at [157, 105] on input "text" at bounding box center [242, 98] width 341 height 24
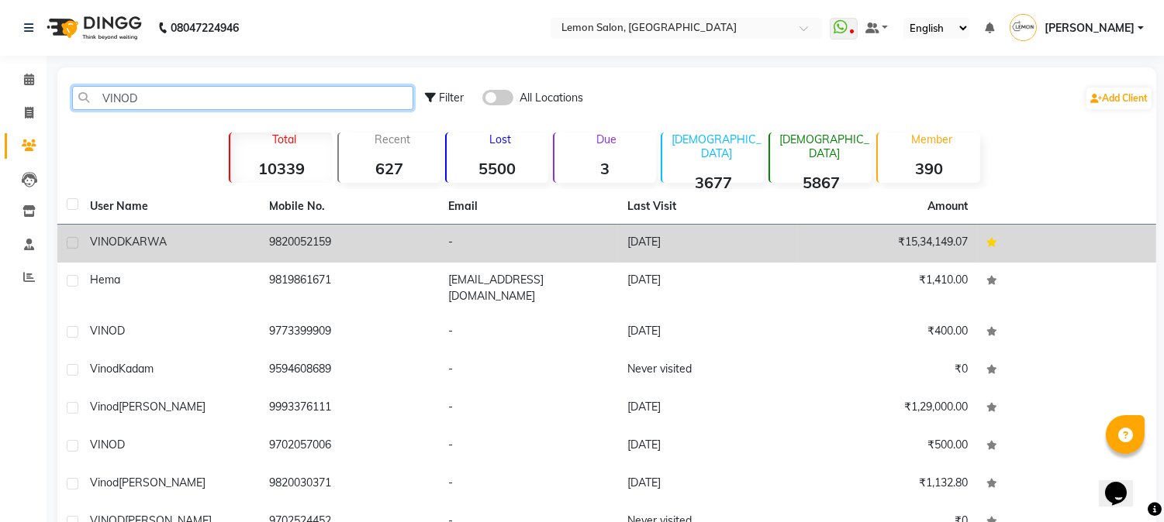
type input "VINOD"
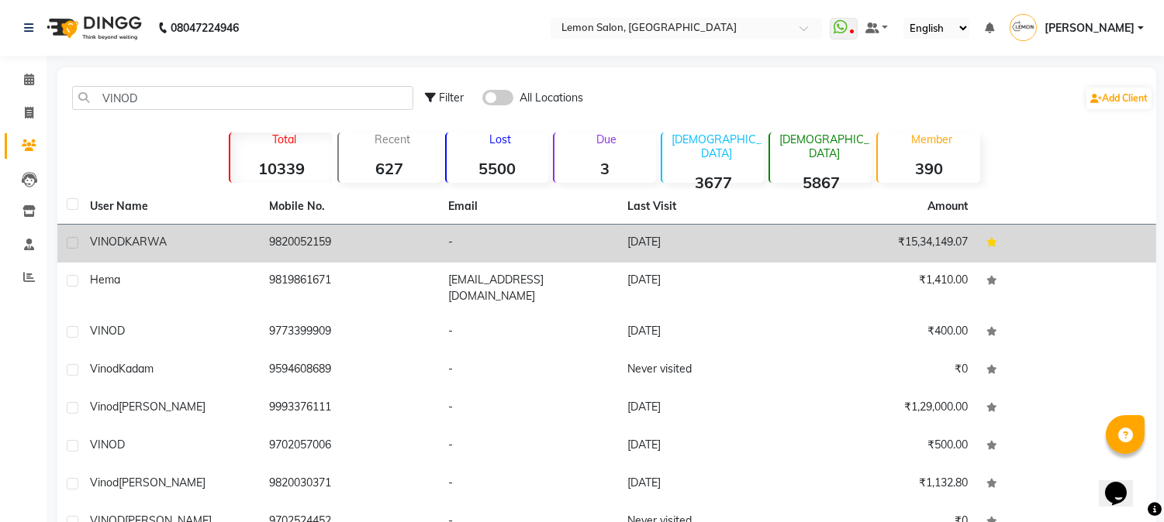
click at [302, 233] on td "9820052159" at bounding box center [349, 244] width 179 height 38
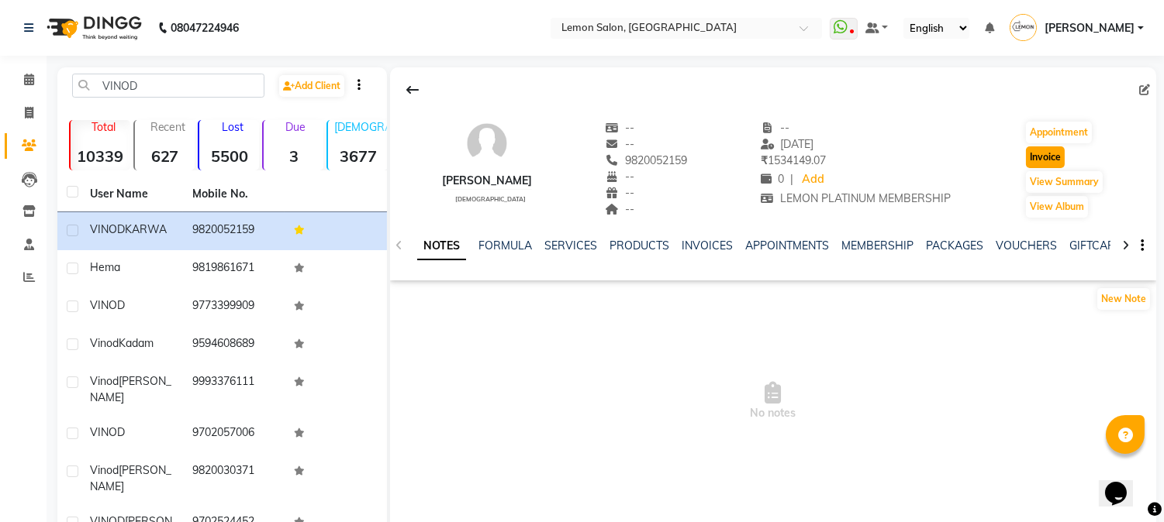
click at [1039, 153] on button "Invoice" at bounding box center [1045, 158] width 39 height 22
select select "service"
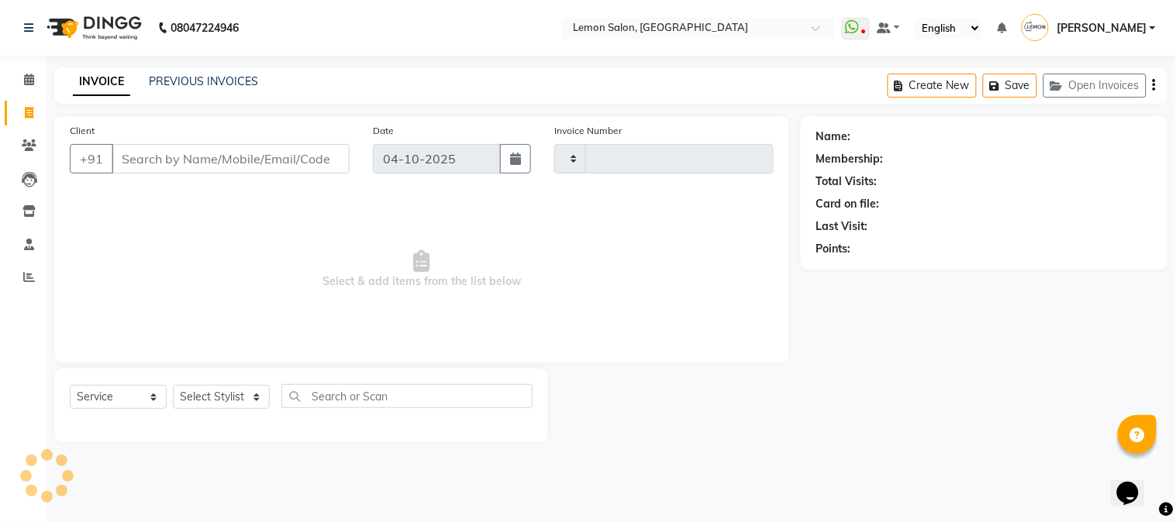
type input "3265"
select select "565"
click at [219, 407] on select "Select Stylist" at bounding box center [221, 397] width 97 height 24
click at [230, 391] on select "Select Stylist" at bounding box center [221, 397] width 97 height 24
click at [242, 390] on select "Select Stylist" at bounding box center [221, 397] width 97 height 24
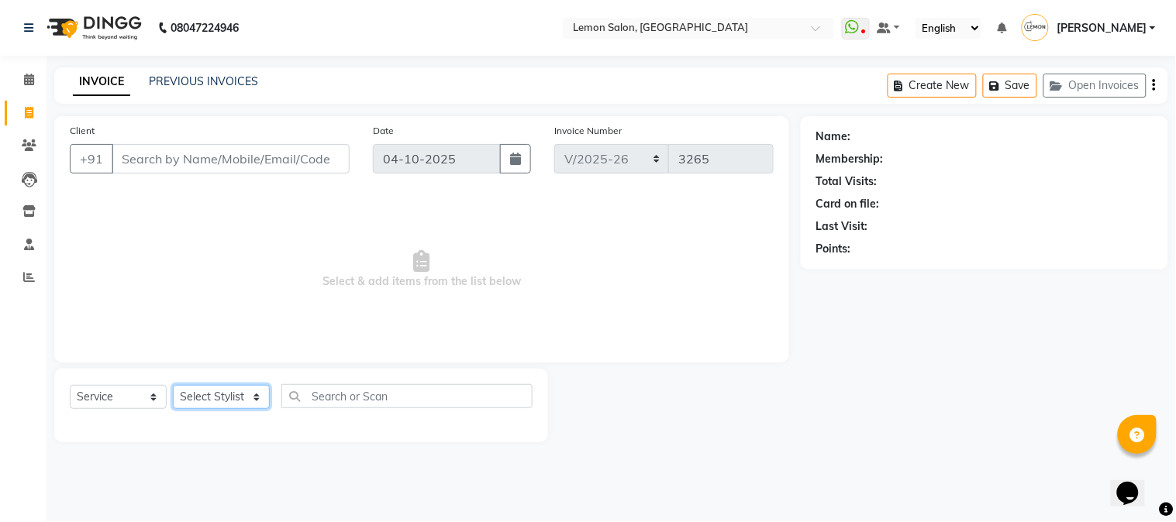
click at [250, 391] on select "Select Stylist" at bounding box center [221, 397] width 97 height 24
type input "9820052159"
click at [251, 391] on select "Select Stylist [PERSON_NAME] [PERSON_NAME] Datta [PERSON_NAME] [PERSON_NAME] [P…" at bounding box center [221, 397] width 97 height 24
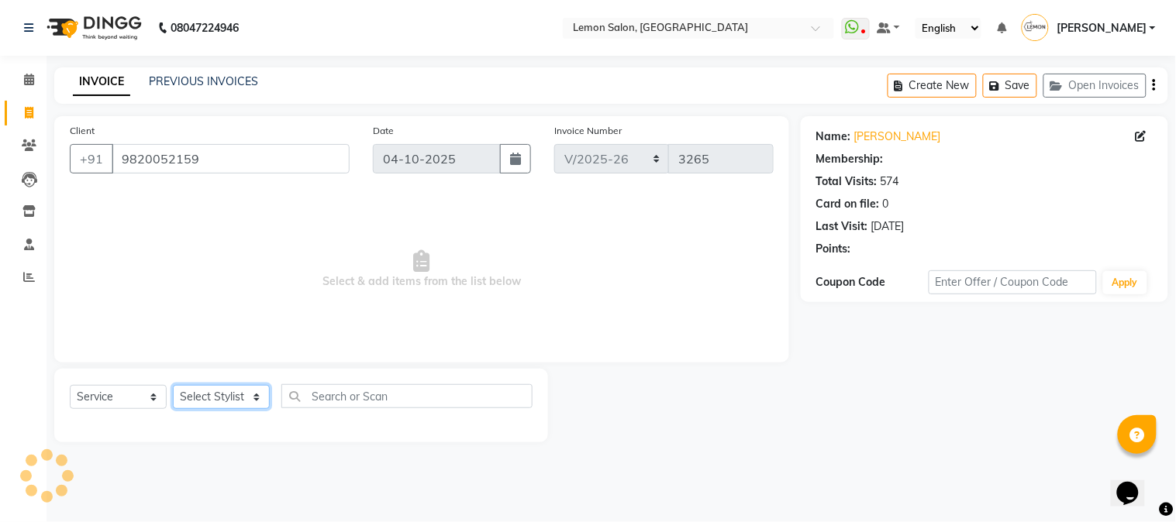
select select "7629"
click at [173, 386] on select "Select Stylist [PERSON_NAME] [PERSON_NAME] Datta [PERSON_NAME] [PERSON_NAME] [P…" at bounding box center [221, 397] width 97 height 24
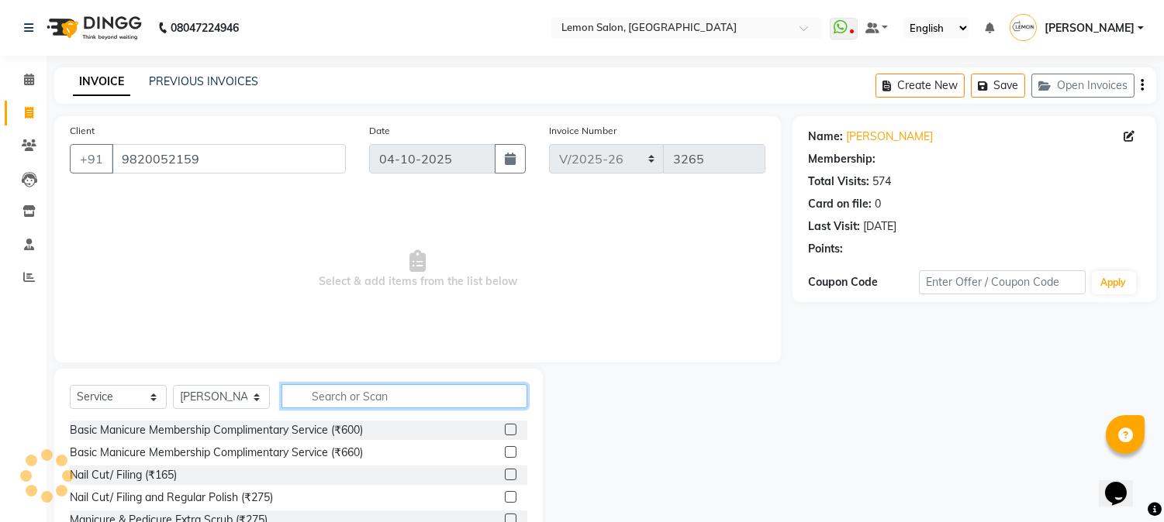
select select "1: Object"
click at [373, 391] on input "text" at bounding box center [404, 396] width 246 height 24
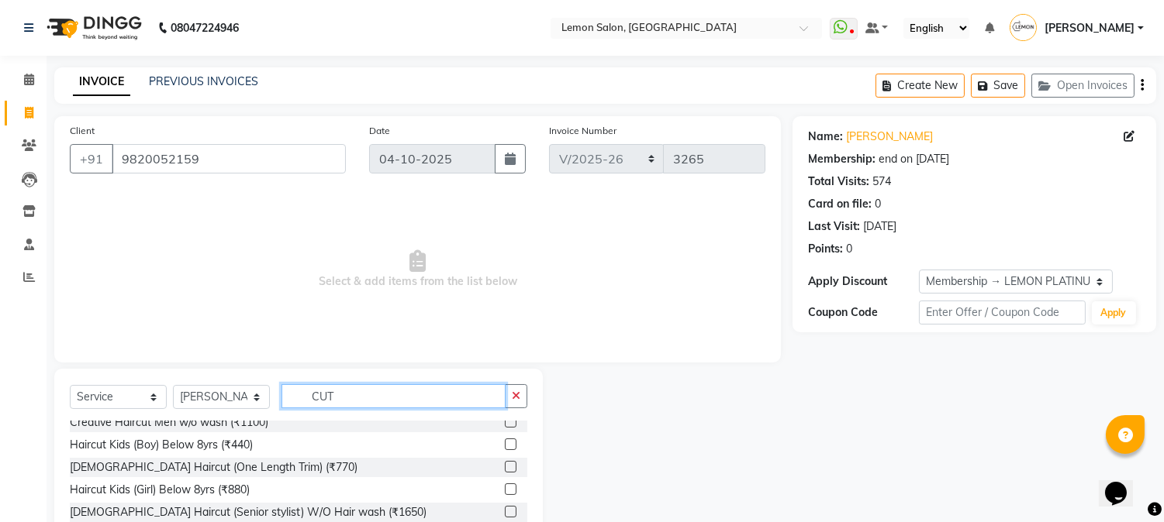
scroll to position [126, 0]
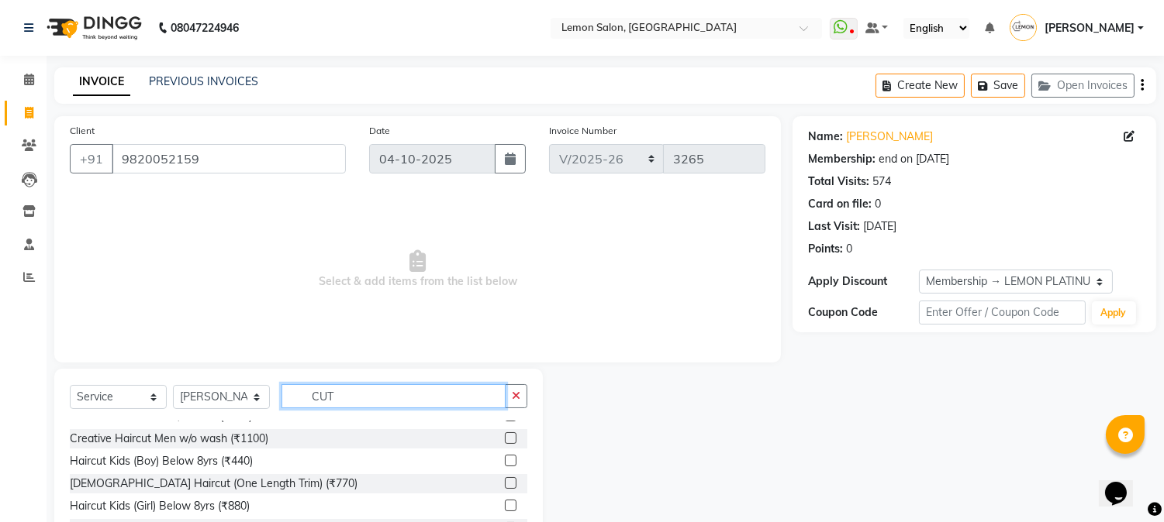
type input "CUT"
click at [505, 439] on label at bounding box center [511, 439] width 12 height 12
click at [505, 439] on input "checkbox" at bounding box center [510, 439] width 10 height 10
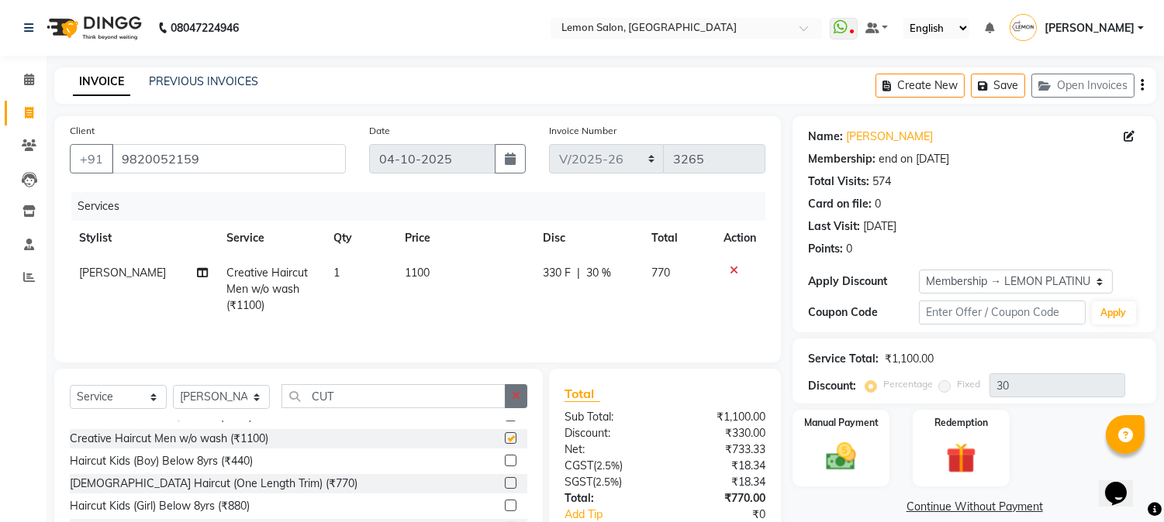
checkbox input "false"
click at [512, 402] on icon "button" at bounding box center [516, 396] width 9 height 11
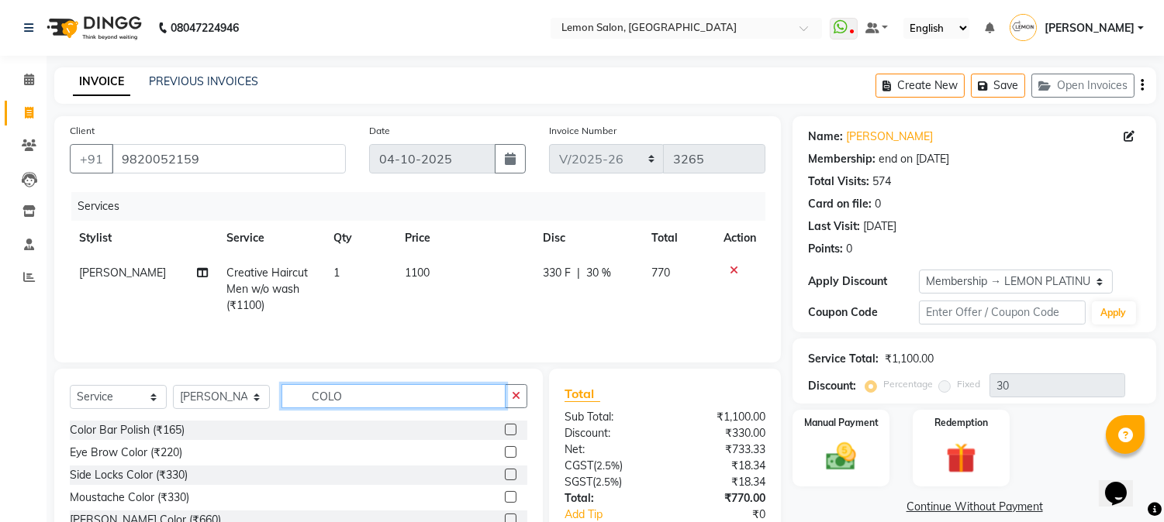
scroll to position [99, 0]
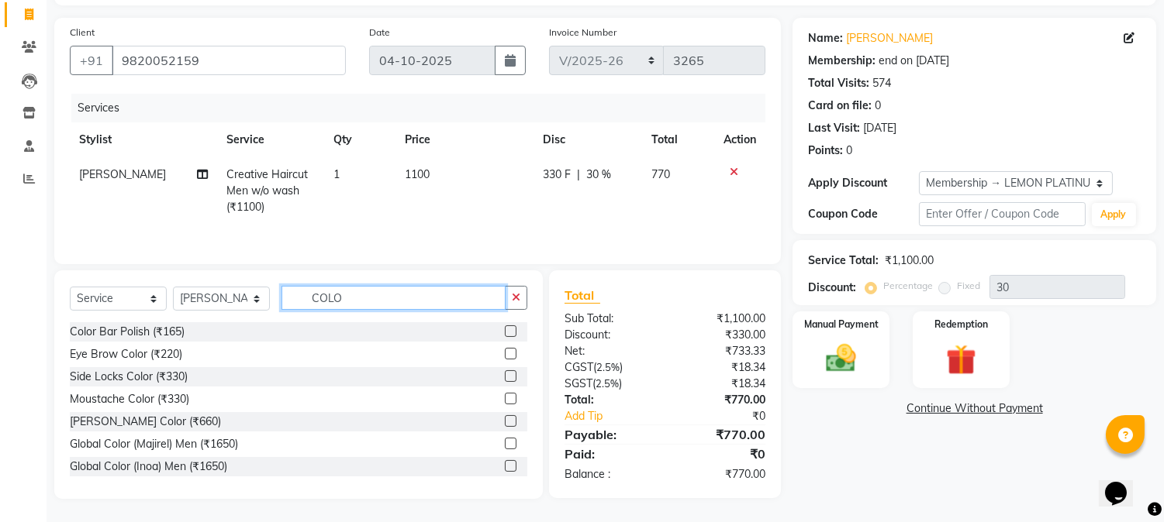
type input "COLO"
click at [505, 466] on label at bounding box center [511, 466] width 12 height 12
click at [505, 466] on input "checkbox" at bounding box center [510, 467] width 10 height 10
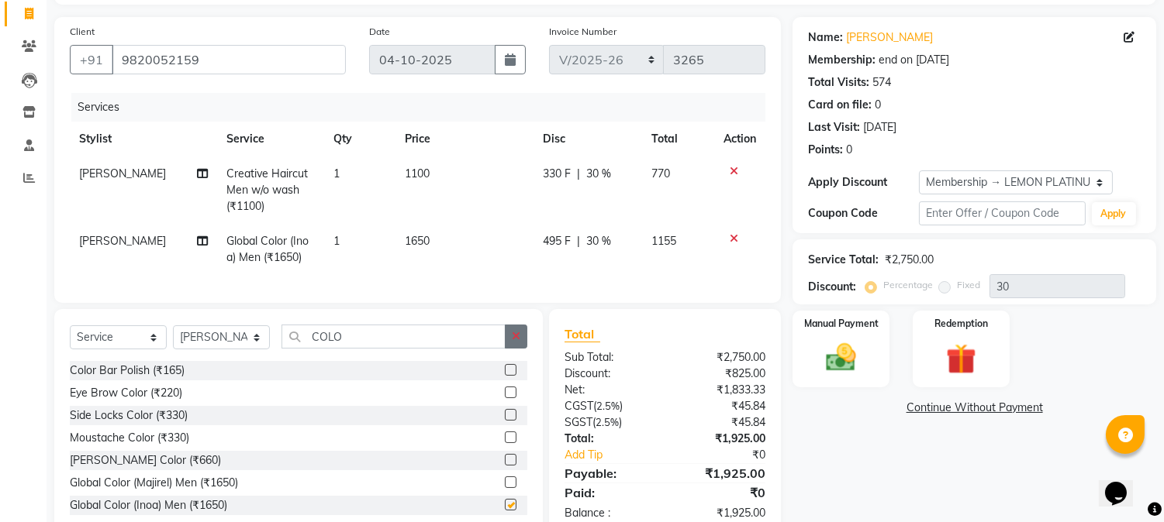
checkbox input "false"
click at [515, 342] on icon "button" at bounding box center [516, 336] width 9 height 11
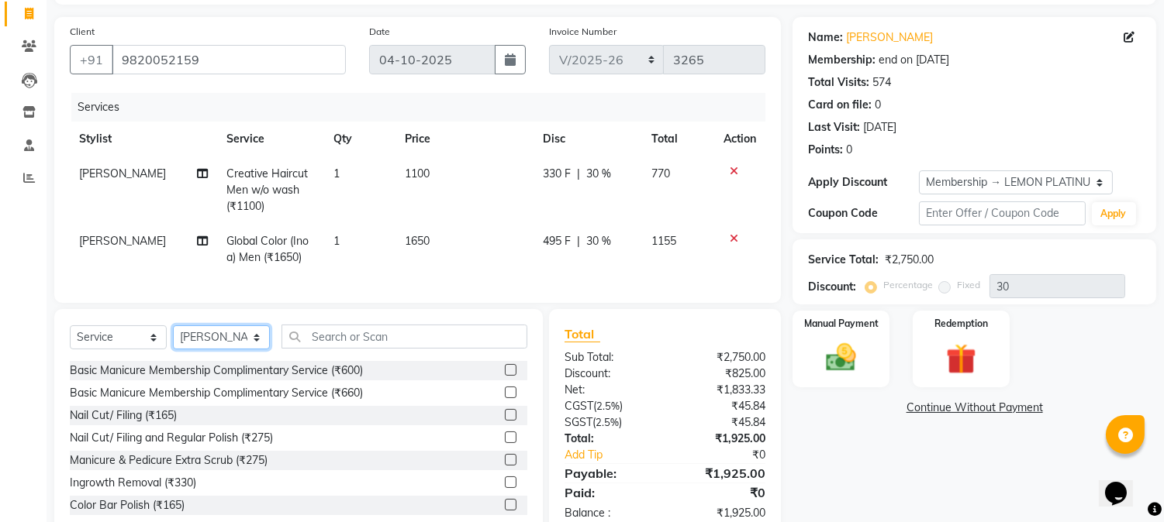
click at [230, 350] on select "Select Stylist [PERSON_NAME] [PERSON_NAME] Datta [PERSON_NAME] [PERSON_NAME] [P…" at bounding box center [221, 338] width 97 height 24
select select "31972"
click at [173, 338] on select "Select Stylist [PERSON_NAME] [PERSON_NAME] Datta [PERSON_NAME] [PERSON_NAME] [P…" at bounding box center [221, 338] width 97 height 24
click at [408, 346] on input "text" at bounding box center [404, 337] width 246 height 24
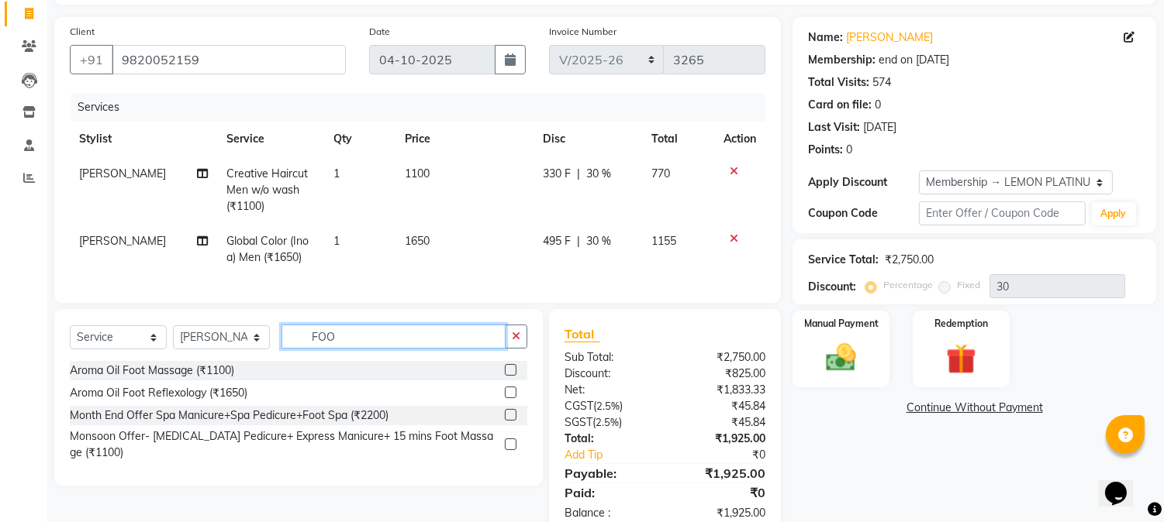
type input "FOO"
click at [512, 398] on label at bounding box center [511, 393] width 12 height 12
click at [512, 398] on input "checkbox" at bounding box center [510, 393] width 10 height 10
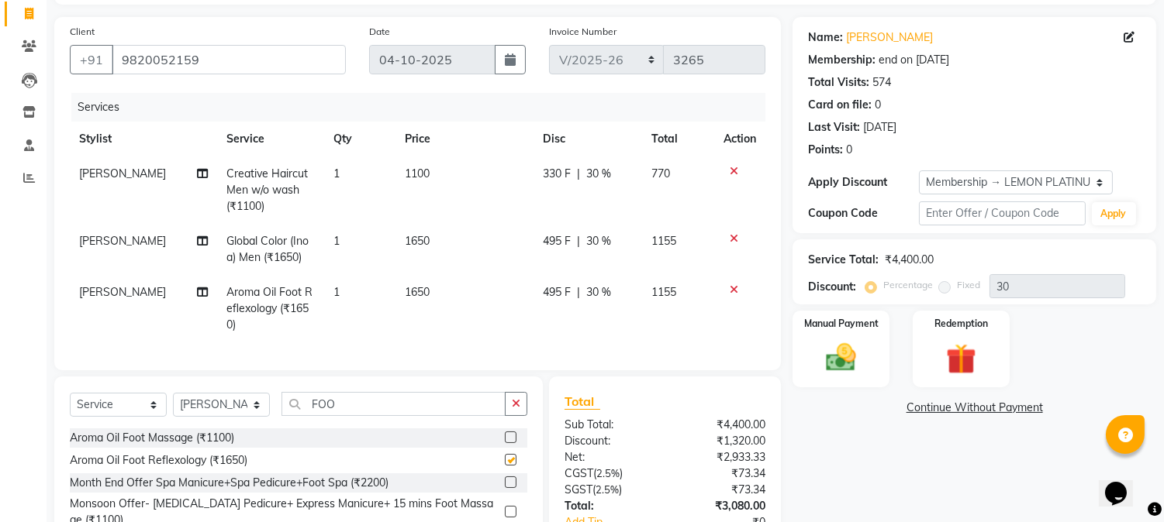
checkbox input "false"
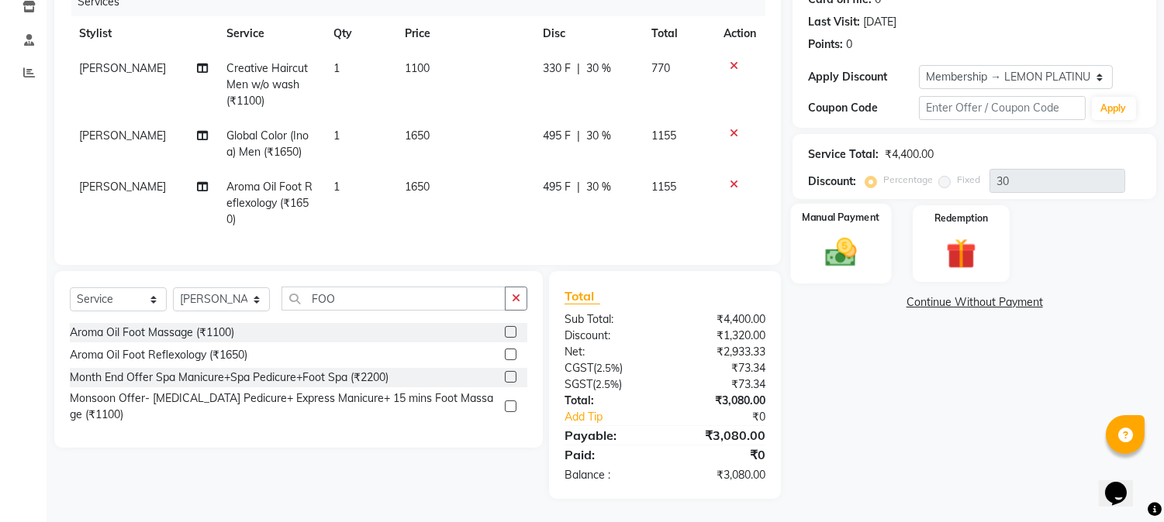
click at [853, 253] on img at bounding box center [840, 253] width 51 height 36
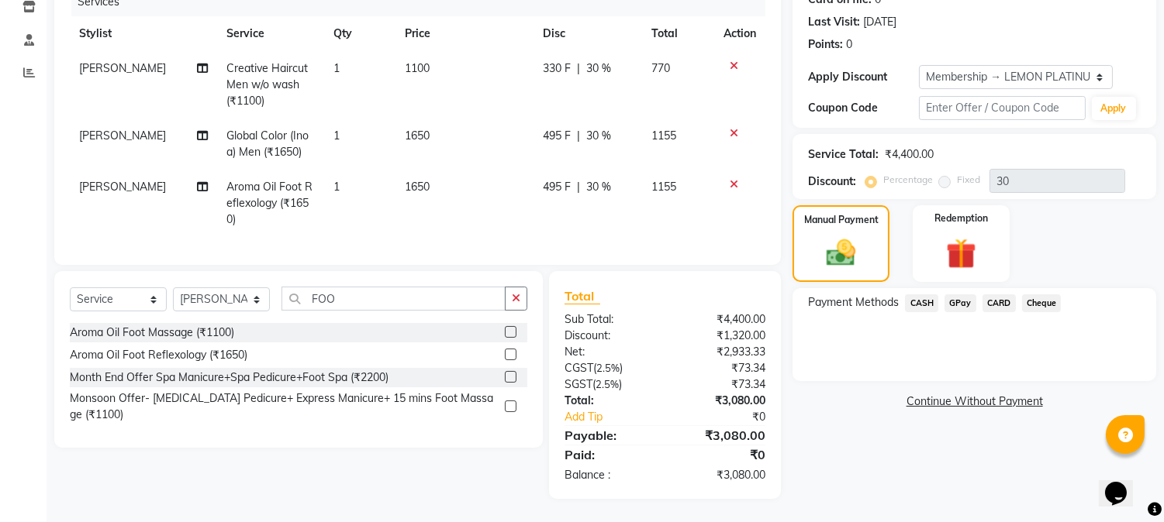
click at [915, 295] on span "CASH" at bounding box center [921, 304] width 33 height 18
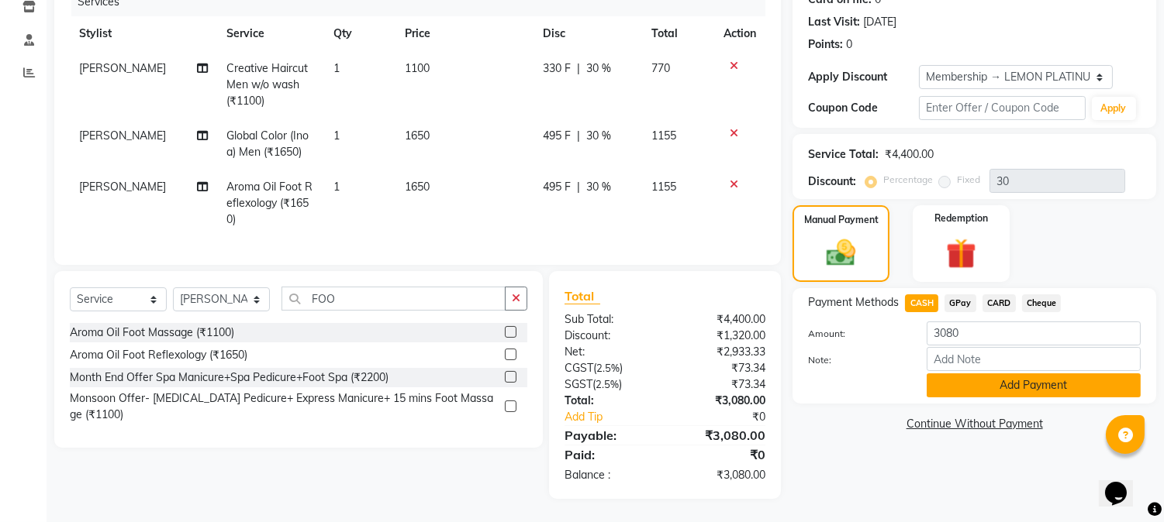
click at [973, 378] on button "Add Payment" at bounding box center [1033, 386] width 214 height 24
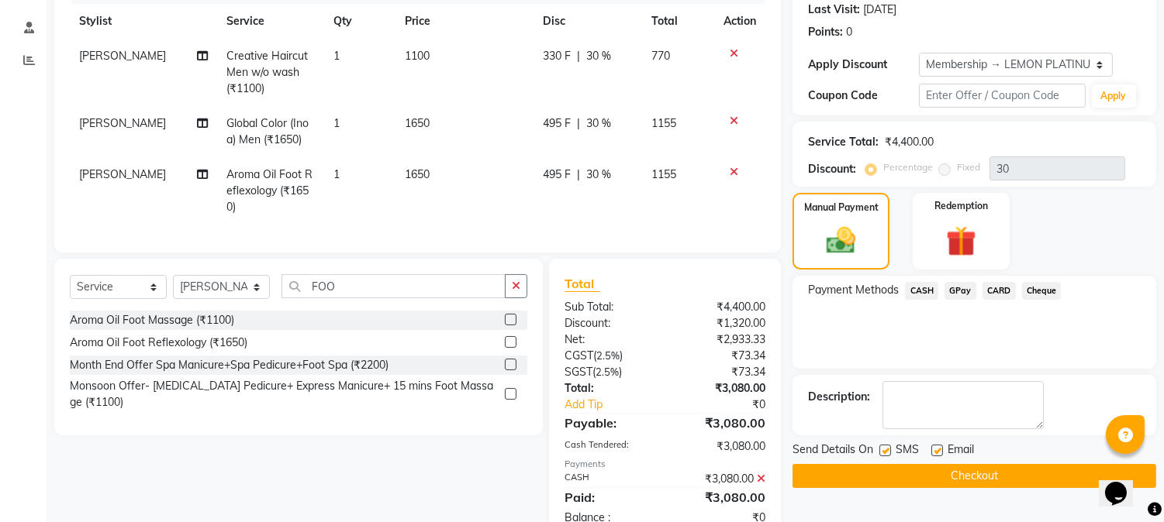
click at [885, 453] on label at bounding box center [885, 451] width 12 height 12
click at [885, 453] on input "checkbox" at bounding box center [884, 452] width 10 height 10
checkbox input "false"
click at [934, 448] on label at bounding box center [937, 451] width 12 height 12
click at [934, 448] on input "checkbox" at bounding box center [936, 452] width 10 height 10
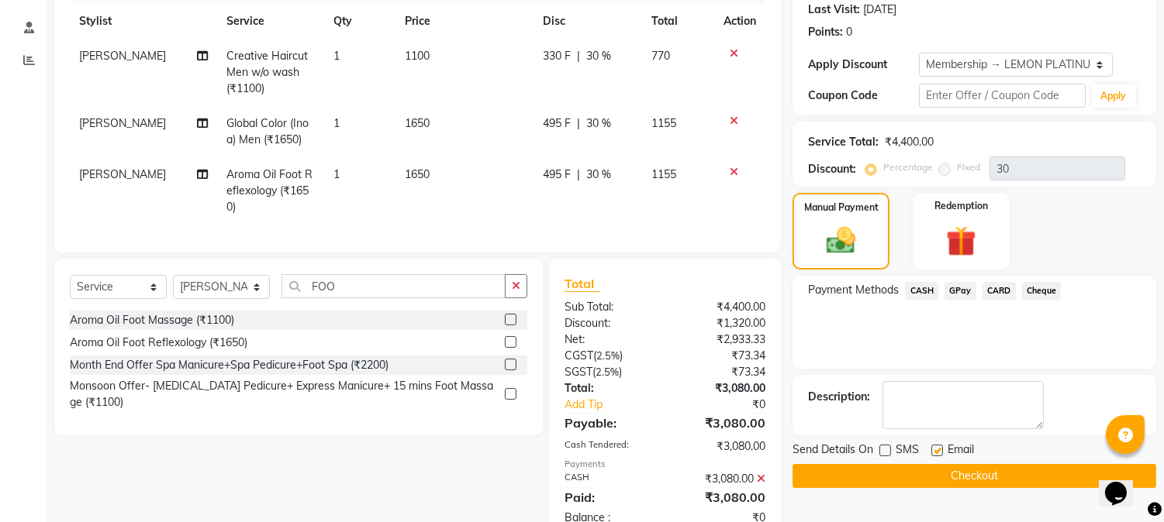
checkbox input "false"
click at [936, 469] on button "Checkout" at bounding box center [974, 476] width 364 height 24
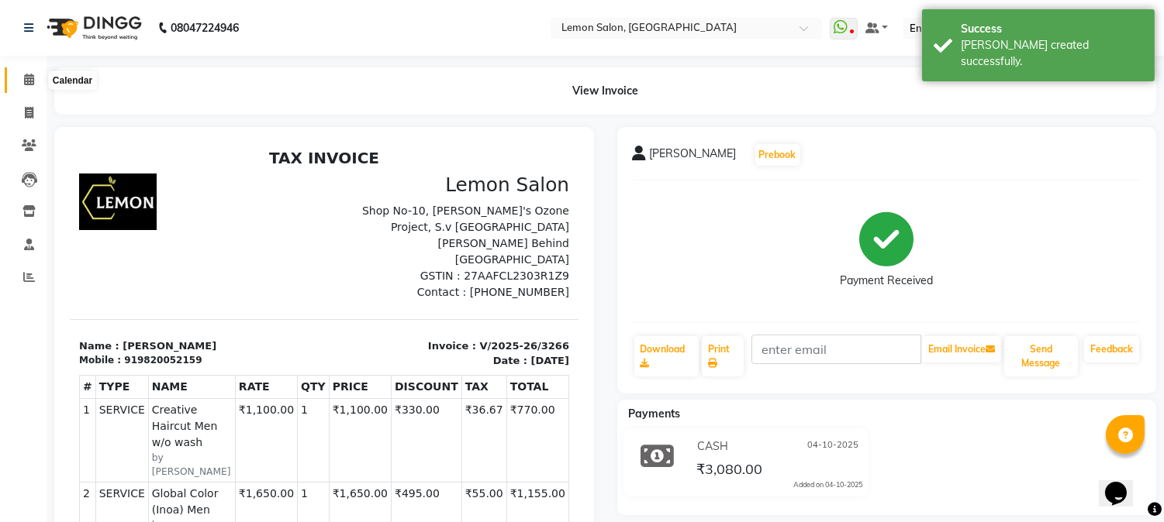
click at [20, 81] on span at bounding box center [29, 80] width 27 height 18
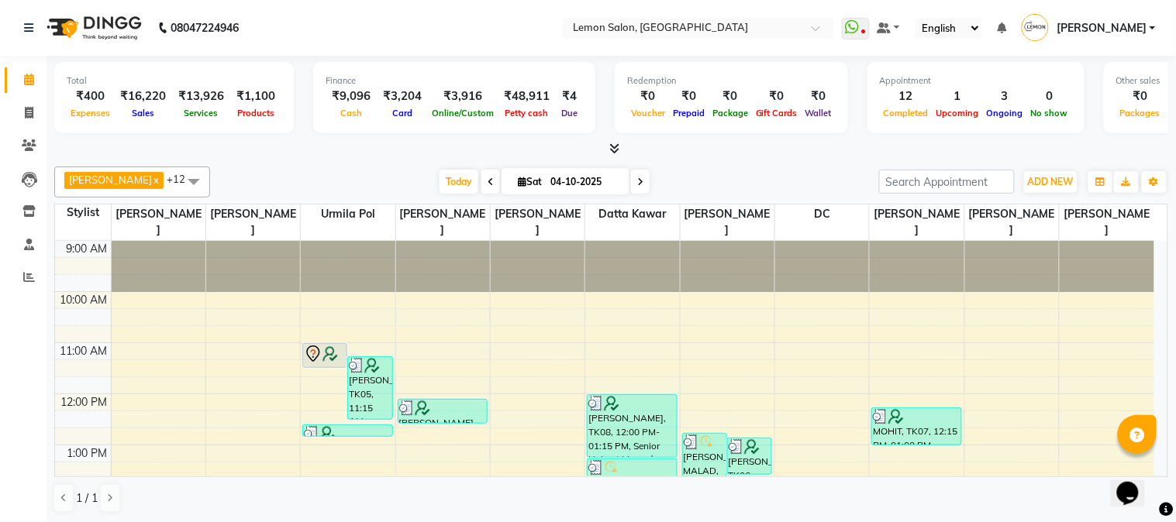
click at [36, 97] on li "Invoice" at bounding box center [23, 113] width 47 height 33
click at [32, 110] on icon at bounding box center [29, 113] width 9 height 12
select select "565"
select select "service"
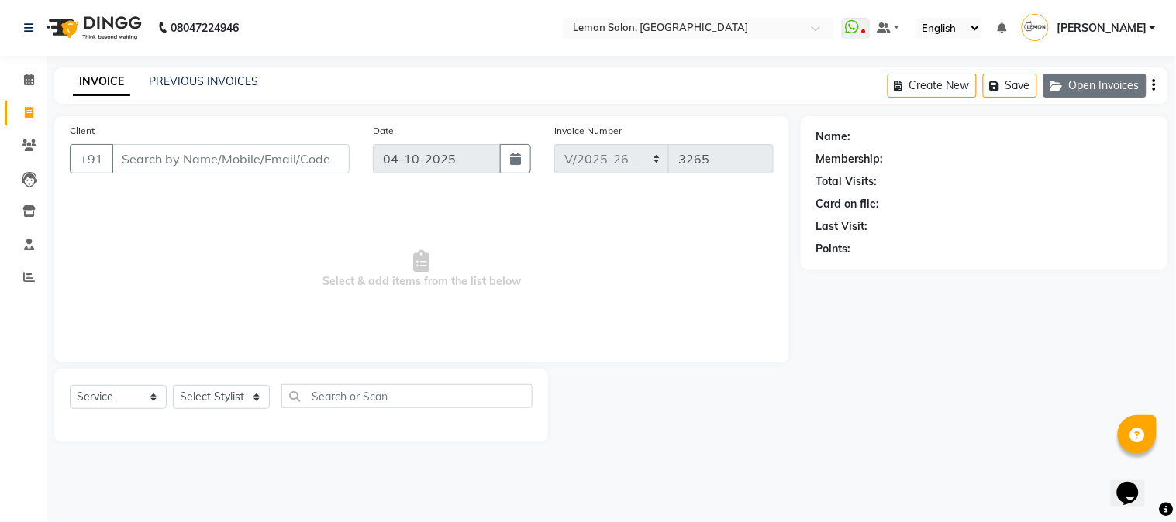
click at [1066, 83] on icon "button" at bounding box center [1059, 86] width 19 height 11
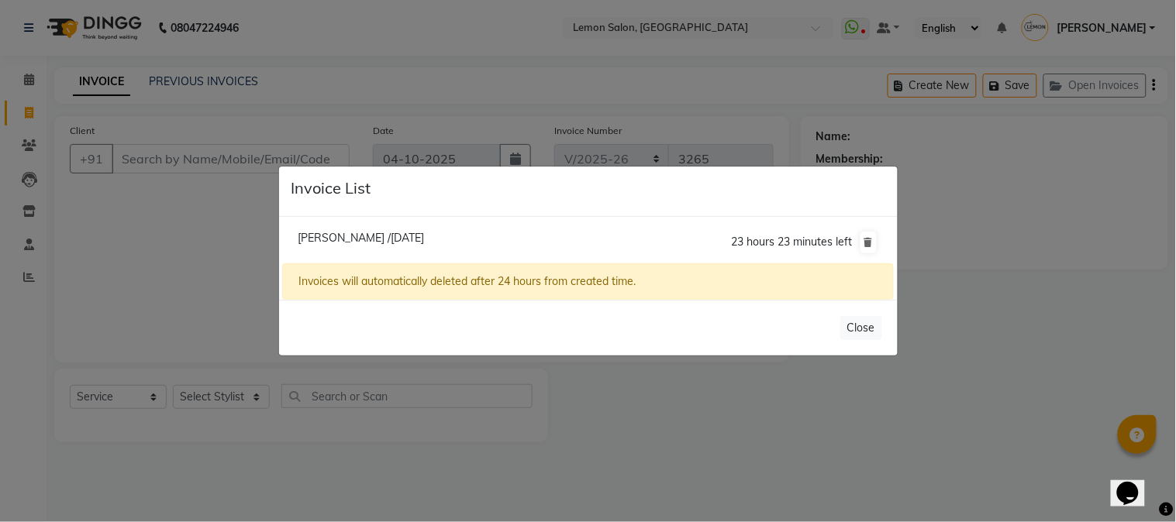
click at [323, 237] on span "[PERSON_NAME] /[DATE]" at bounding box center [361, 238] width 126 height 14
type input "9967042878"
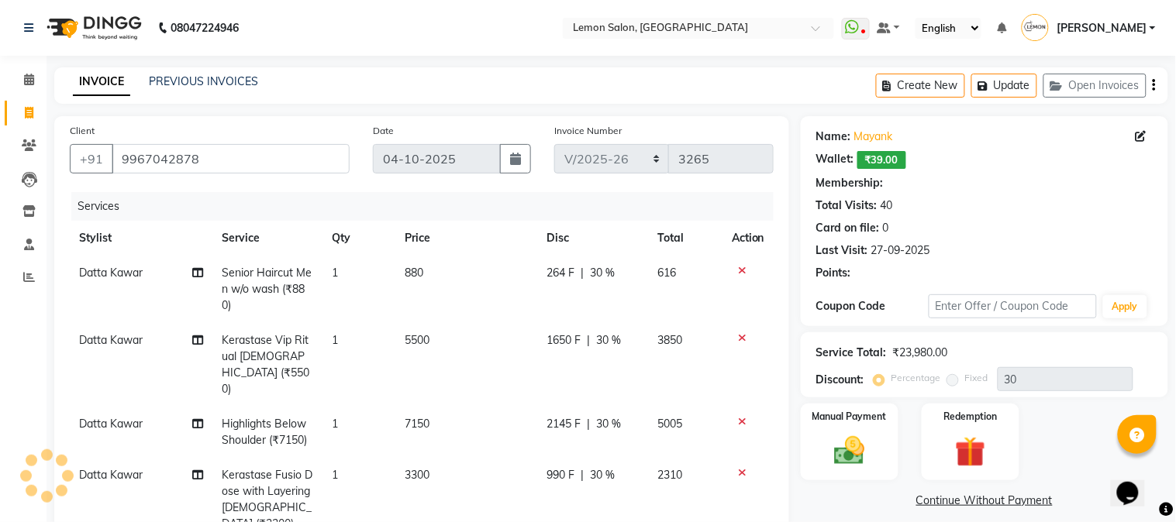
type input "0"
select select "1: Object"
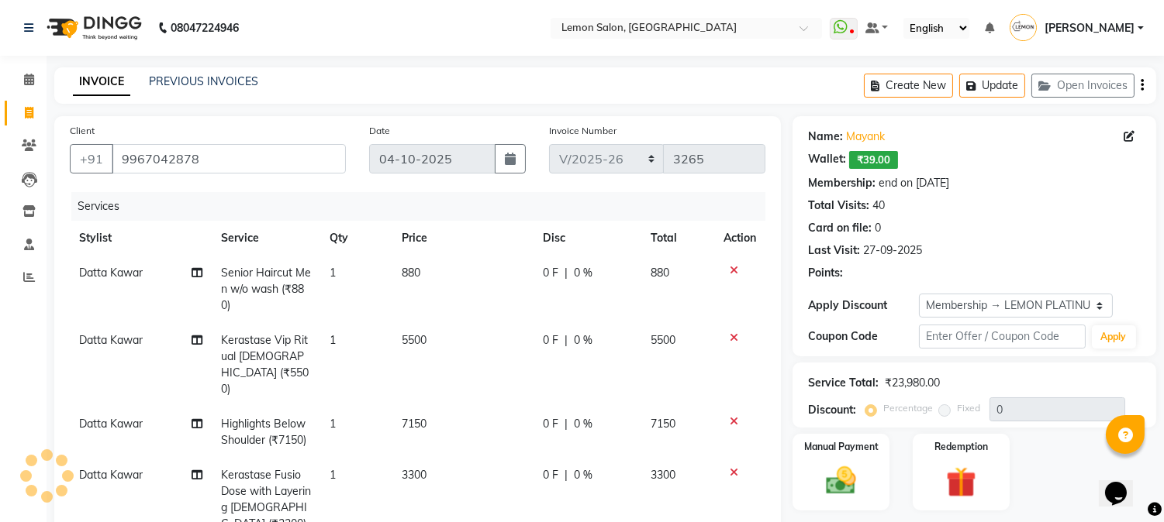
type input "30"
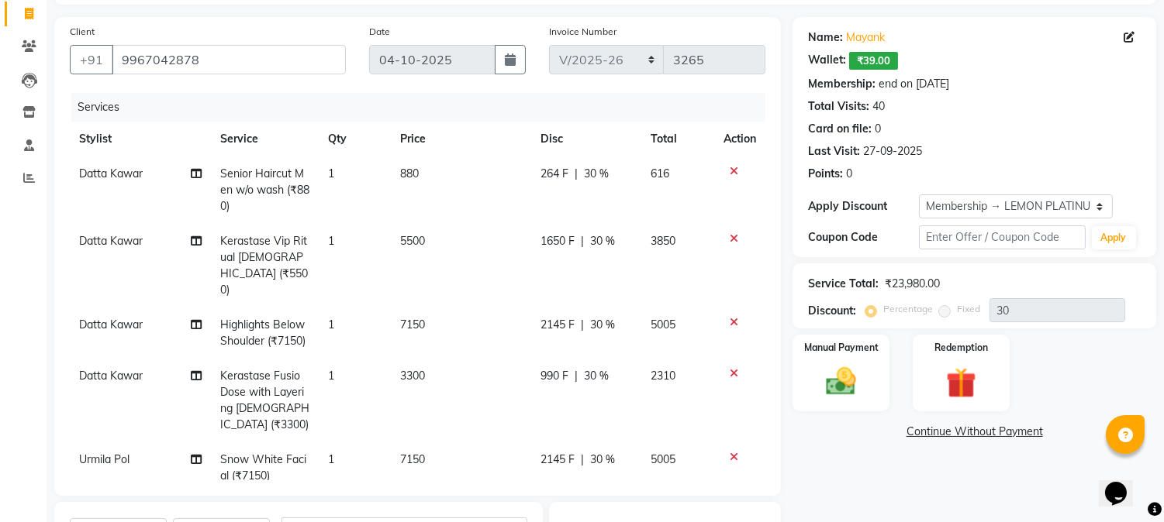
scroll to position [5, 0]
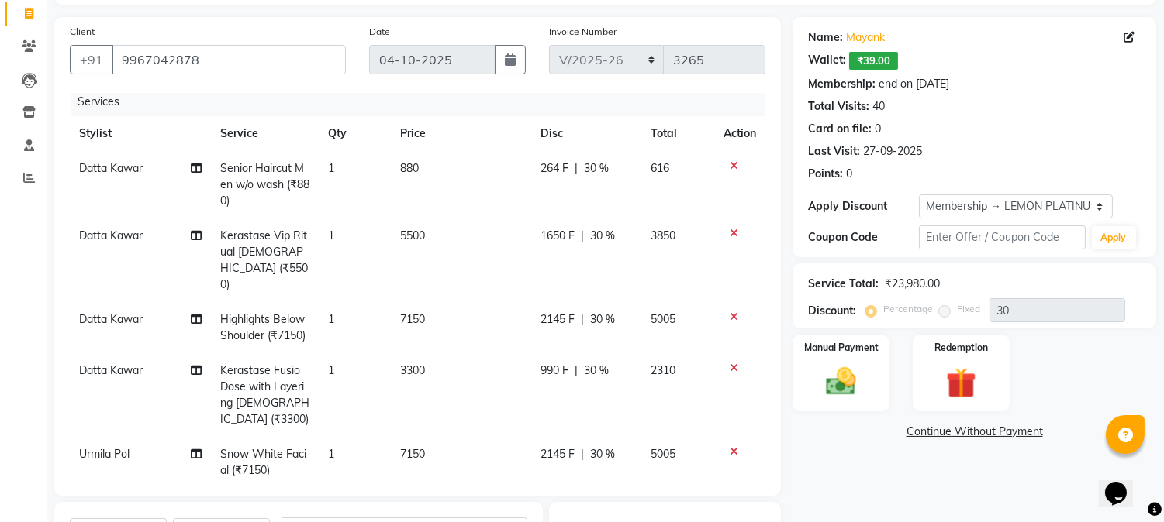
click at [295, 440] on td "Snow White Facial (₹7150)" at bounding box center [265, 462] width 109 height 51
select select "7419"
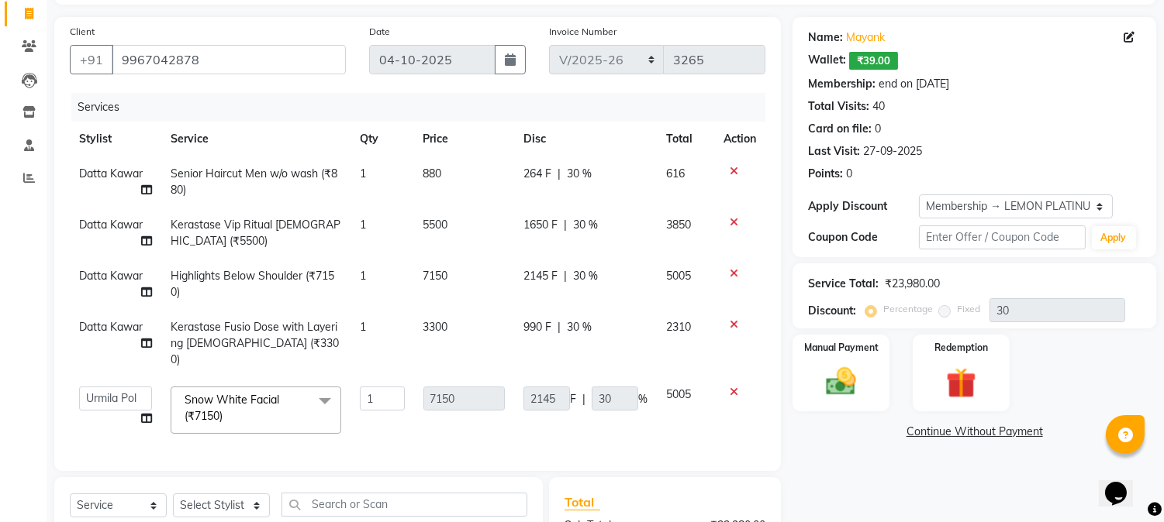
scroll to position [0, 0]
click at [381, 387] on input "1" at bounding box center [382, 399] width 44 height 24
type input "2"
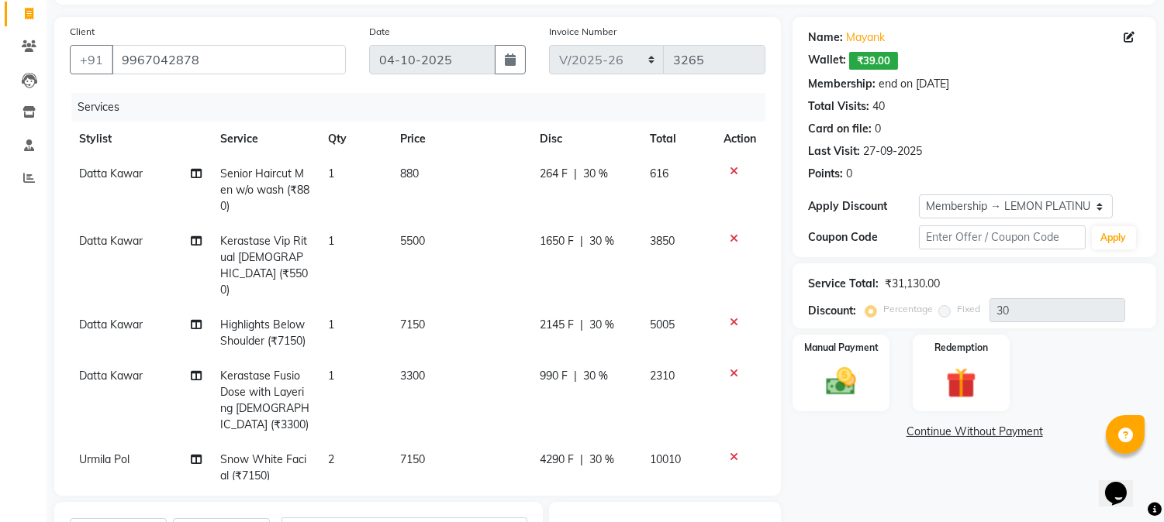
click at [427, 443] on td "7150" at bounding box center [461, 468] width 140 height 51
select select "7419"
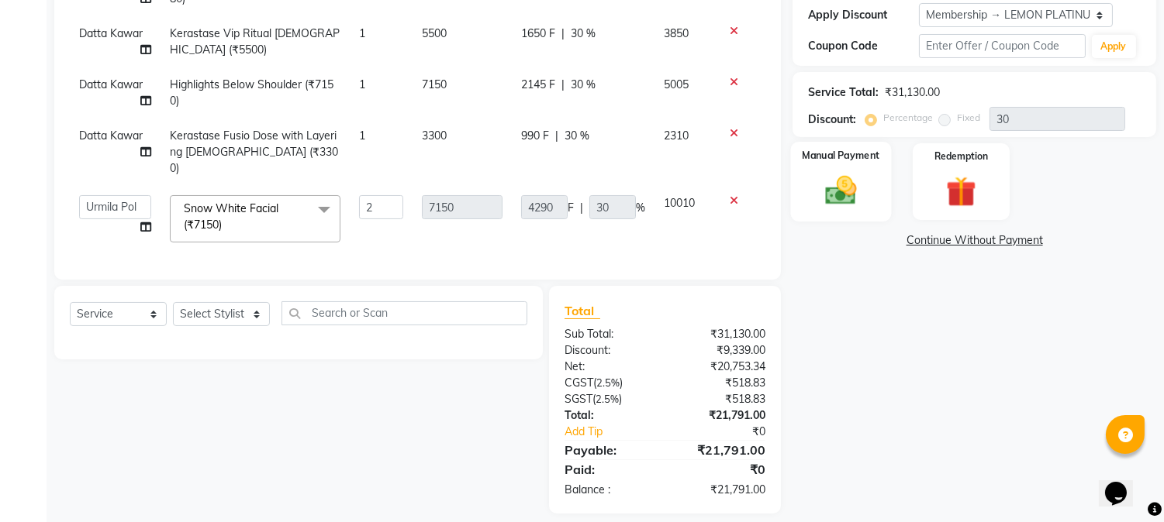
scroll to position [301, 0]
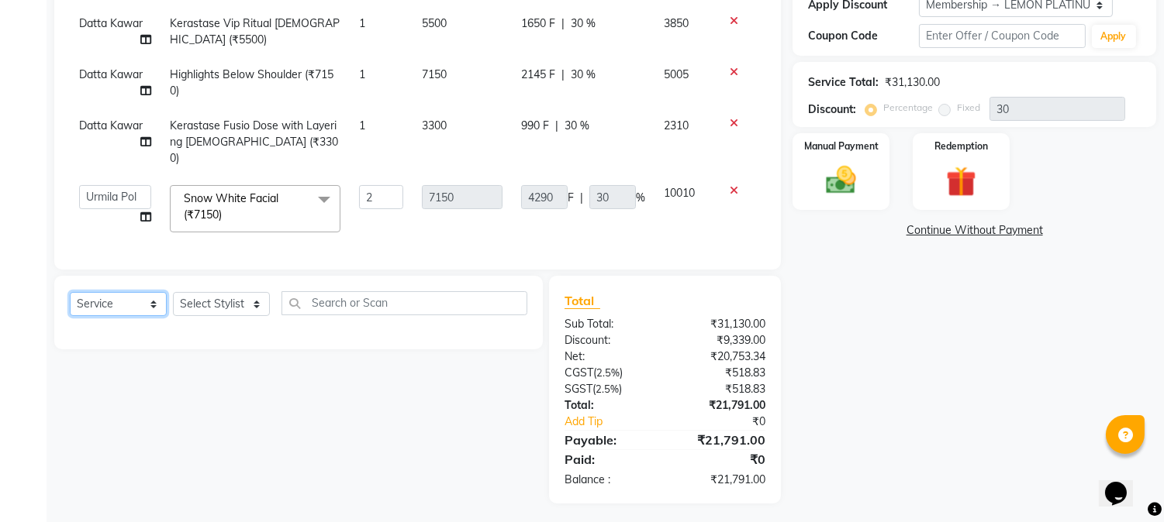
click at [91, 292] on select "Select Service Product Membership Package Voucher Prepaid Gift Card" at bounding box center [118, 304] width 97 height 24
select select "product"
click at [70, 292] on select "Select Service Product Membership Package Voucher Prepaid Gift Card" at bounding box center [118, 304] width 97 height 24
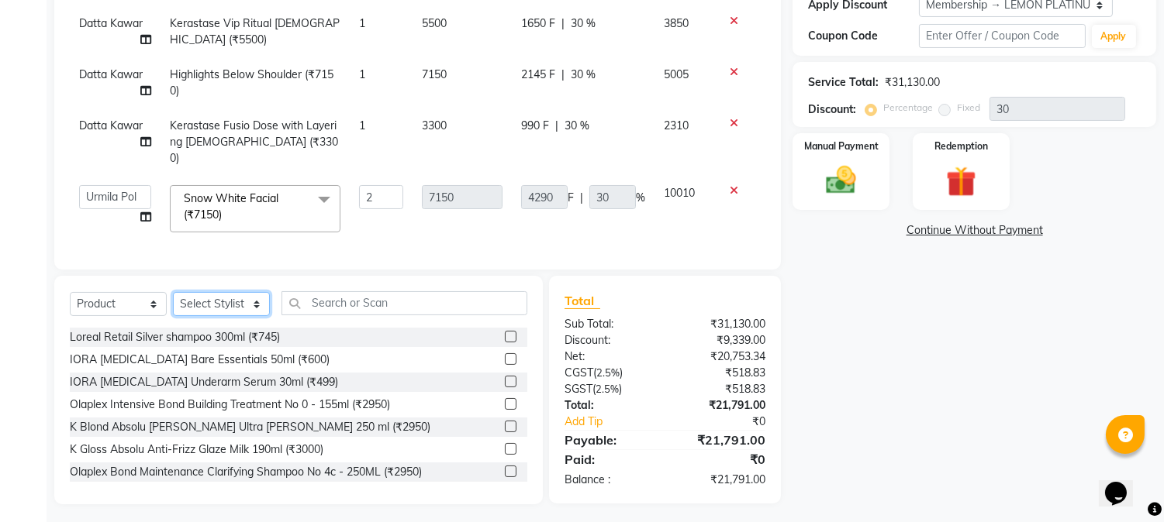
click at [202, 305] on select "Select Stylist [PERSON_NAME] [PERSON_NAME] Datta [PERSON_NAME] [PERSON_NAME] [P…" at bounding box center [221, 304] width 97 height 24
select select "52663"
click at [173, 292] on select "Select Stylist [PERSON_NAME] [PERSON_NAME] Datta [PERSON_NAME] [PERSON_NAME] [P…" at bounding box center [221, 304] width 97 height 24
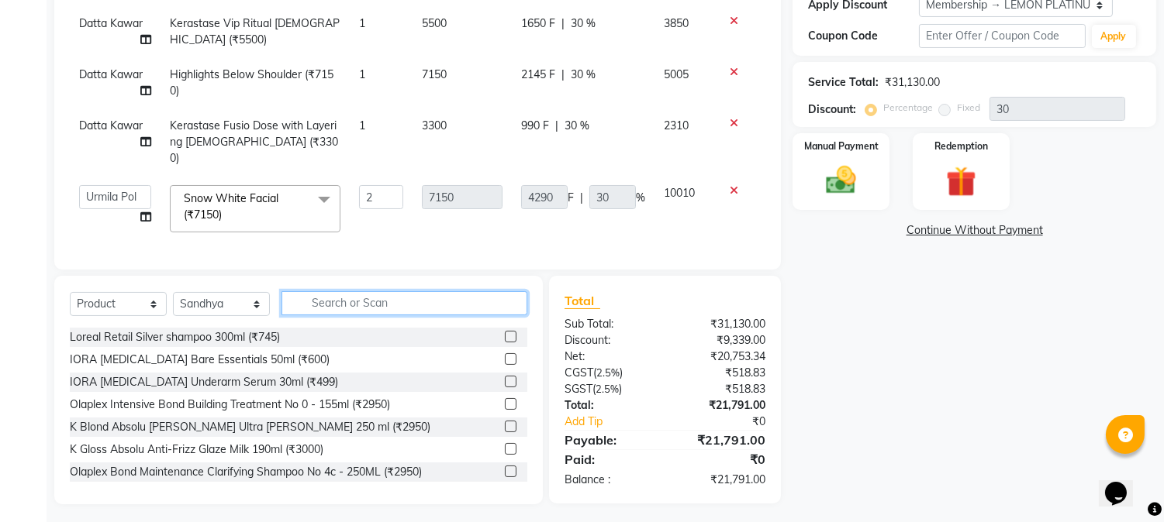
click at [333, 305] on input "text" at bounding box center [404, 303] width 246 height 24
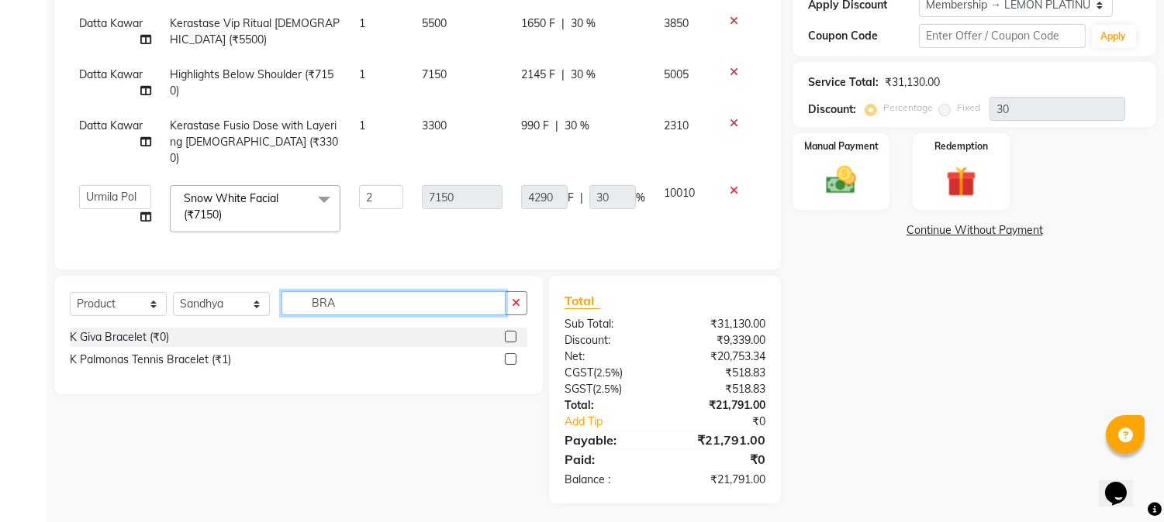
type input "BRA"
click at [509, 357] on label at bounding box center [511, 359] width 12 height 12
click at [509, 357] on input "checkbox" at bounding box center [510, 360] width 10 height 10
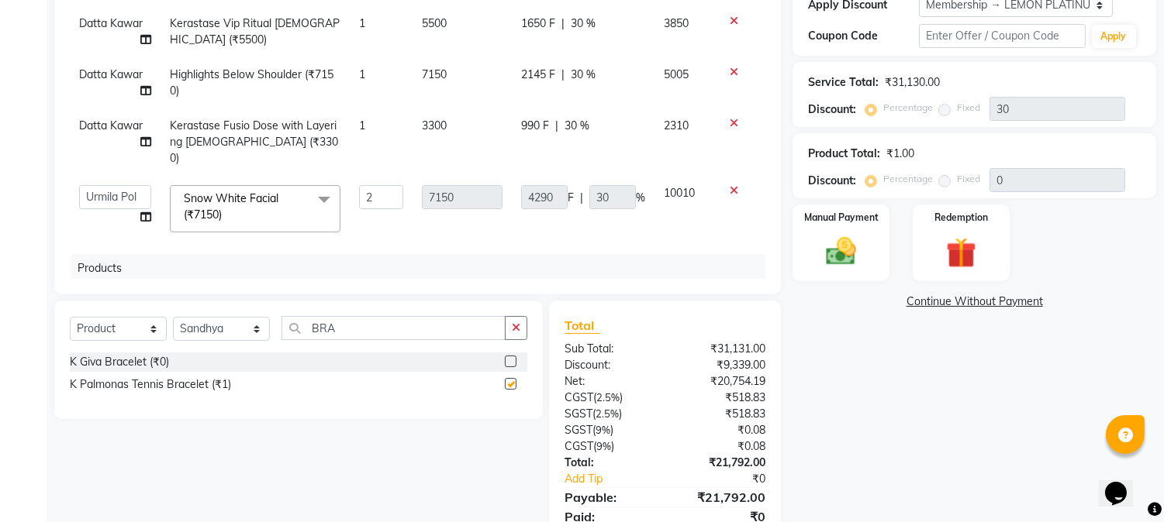
checkbox input "false"
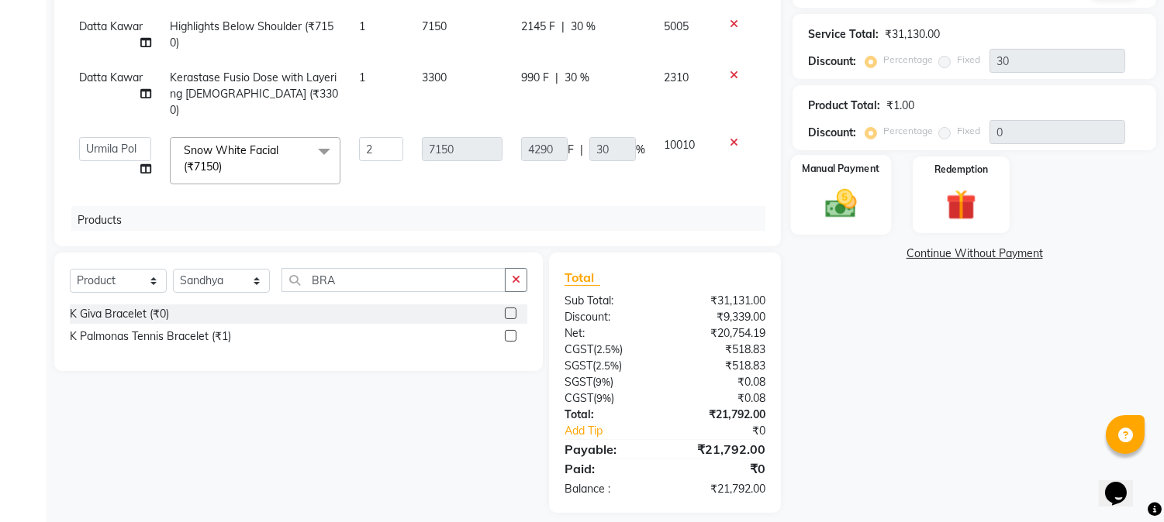
scroll to position [362, 0]
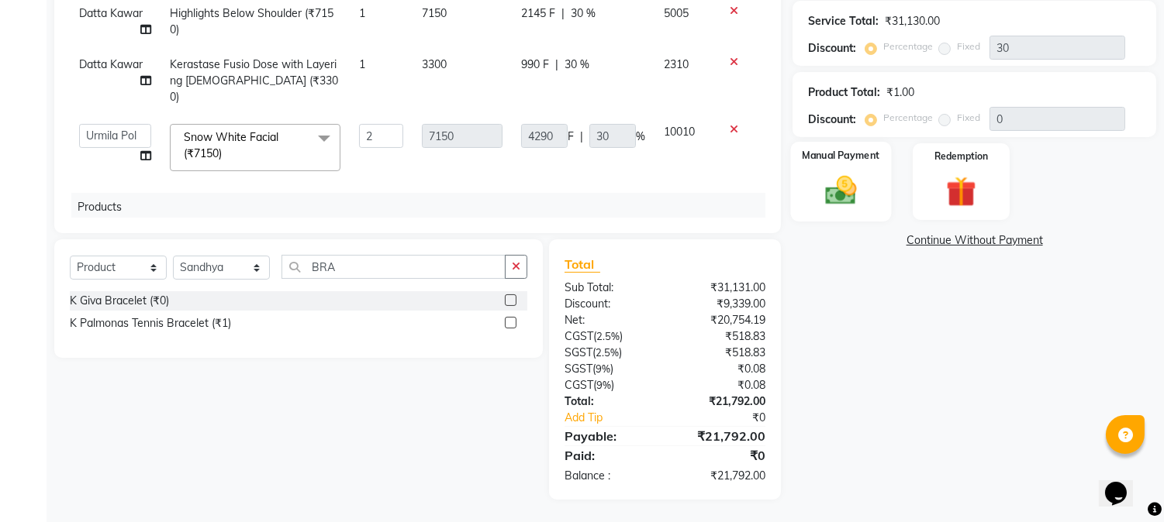
click at [835, 195] on img at bounding box center [840, 191] width 51 height 36
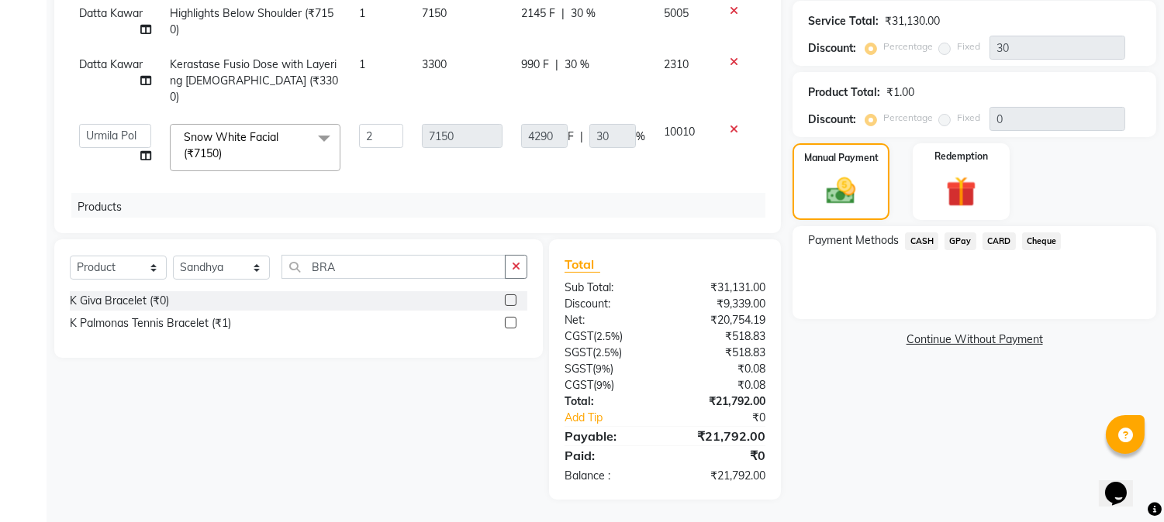
click at [921, 242] on span "CASH" at bounding box center [921, 242] width 33 height 18
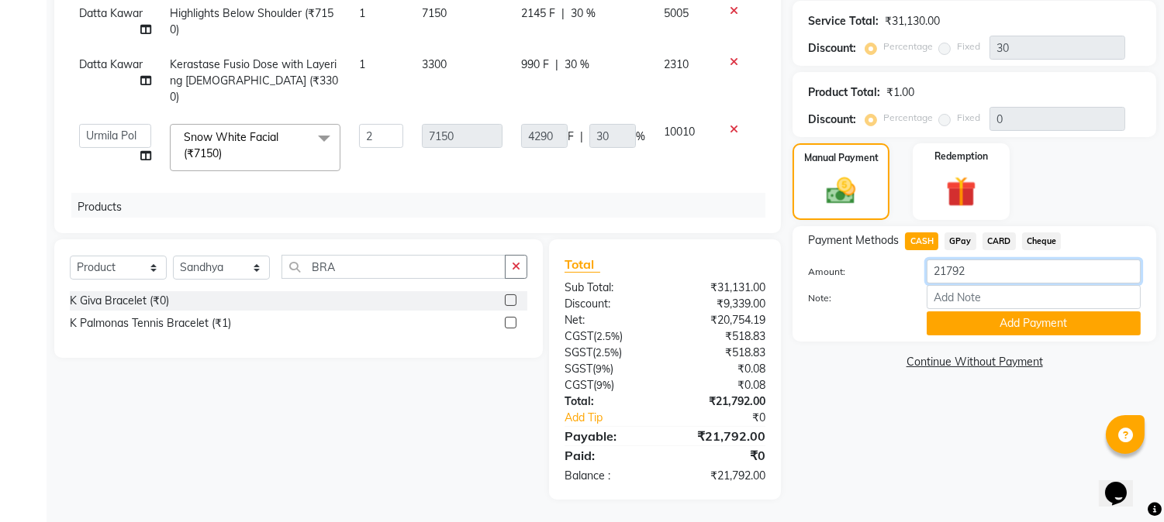
drag, startPoint x: 963, startPoint y: 271, endPoint x: 823, endPoint y: 300, distance: 142.5
click at [823, 300] on div "Amount: 21792 Note: Add Payment" at bounding box center [974, 298] width 333 height 76
type input "1"
click at [993, 329] on button "Add Payment" at bounding box center [1033, 324] width 214 height 24
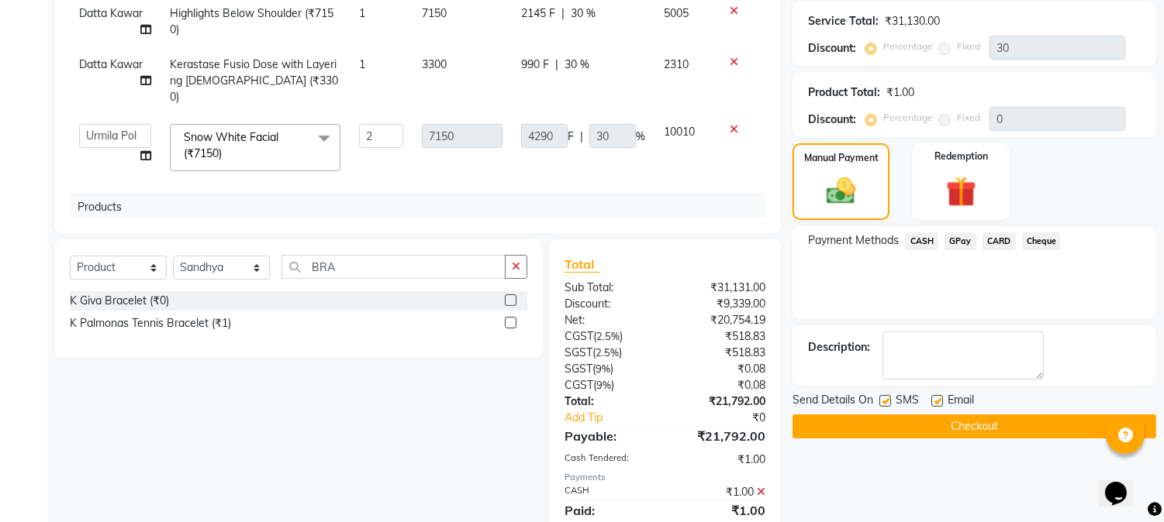
click at [998, 242] on span "CARD" at bounding box center [998, 242] width 33 height 18
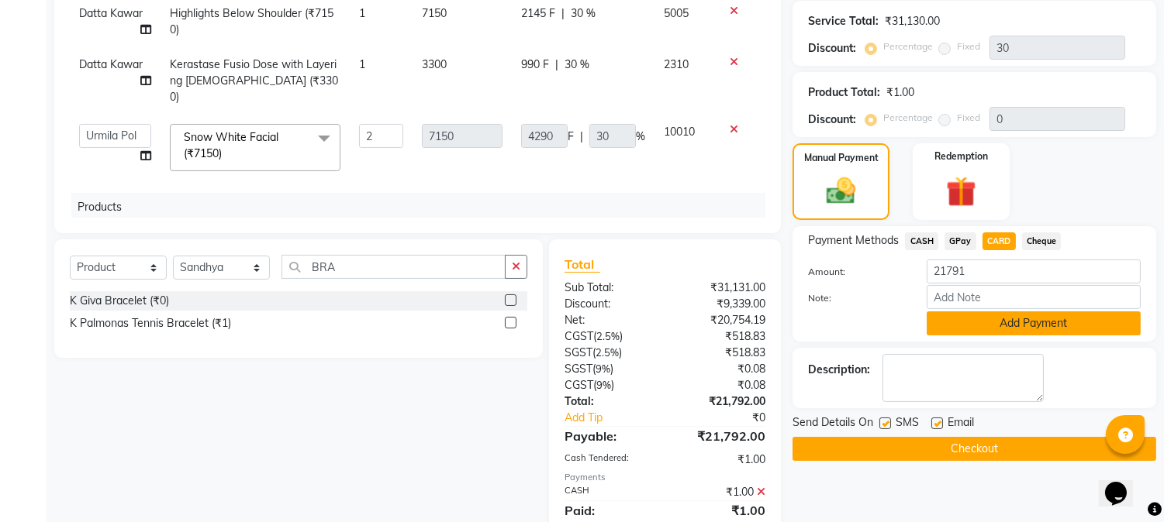
click at [967, 326] on button "Add Payment" at bounding box center [1033, 324] width 214 height 24
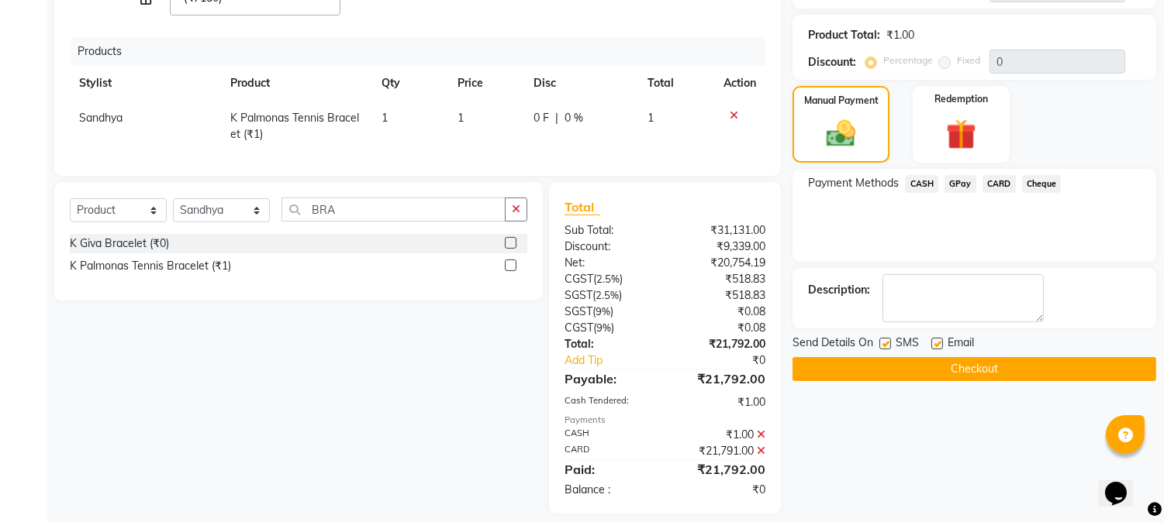
scroll to position [434, 0]
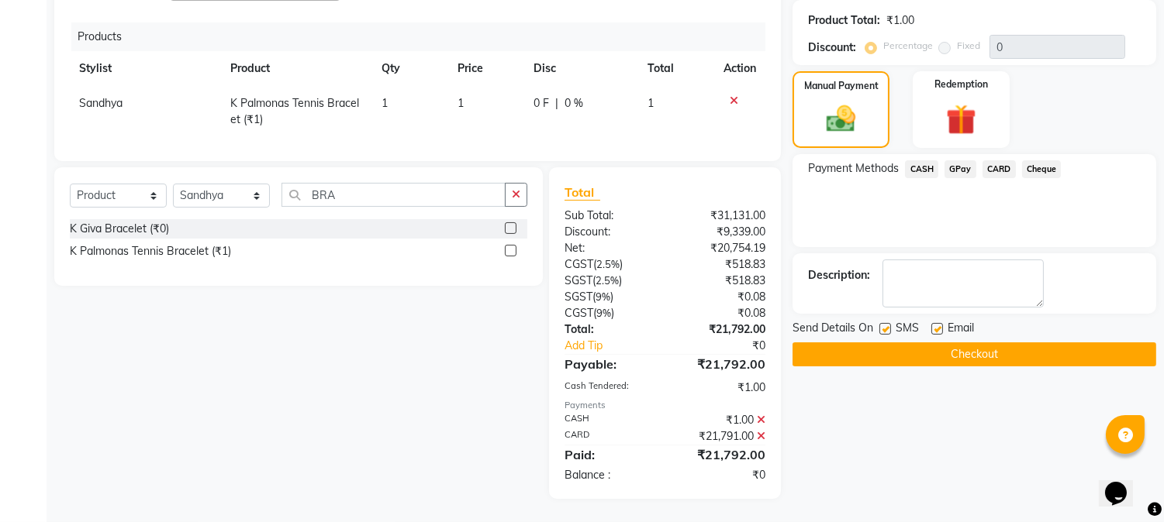
click at [762, 436] on icon at bounding box center [761, 436] width 9 height 11
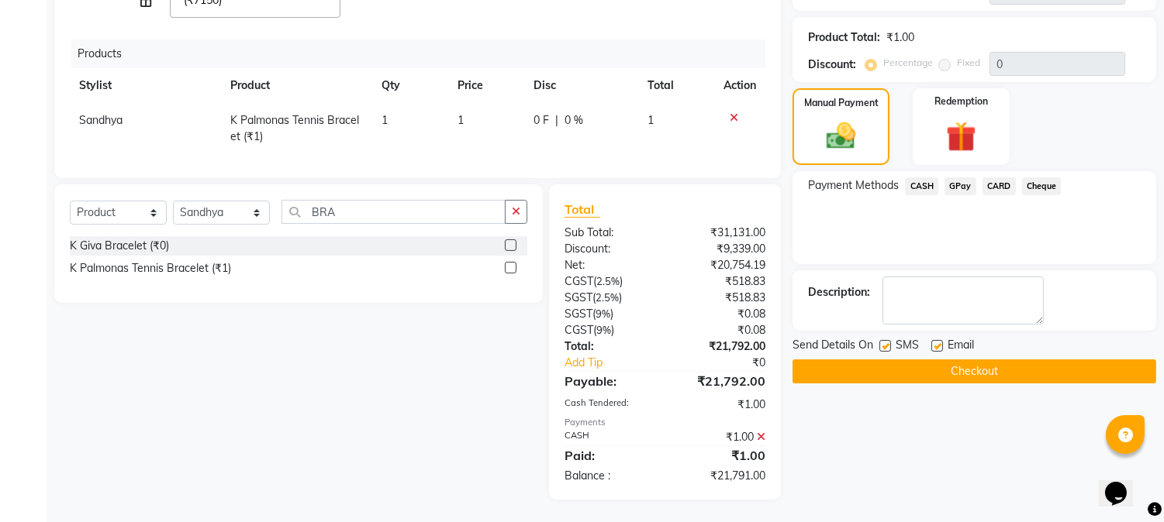
click at [760, 433] on icon at bounding box center [761, 437] width 9 height 11
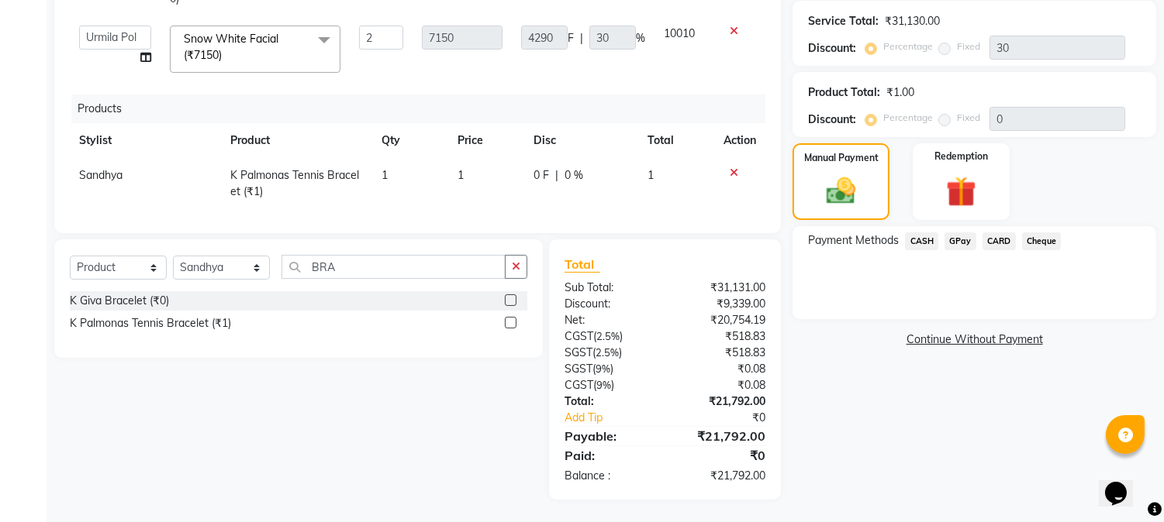
click at [994, 242] on span "CARD" at bounding box center [998, 242] width 33 height 18
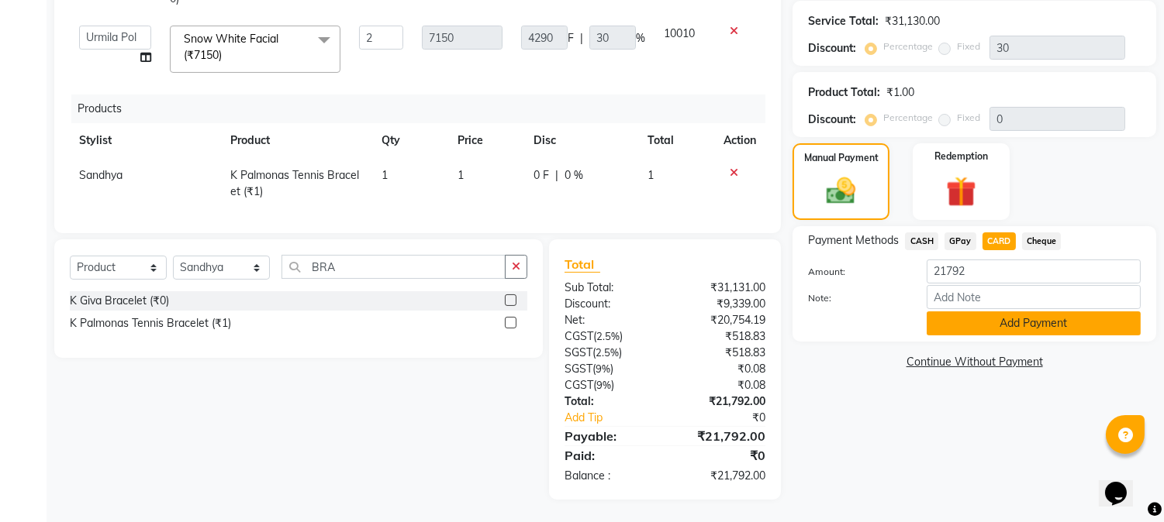
click at [953, 324] on button "Add Payment" at bounding box center [1033, 324] width 214 height 24
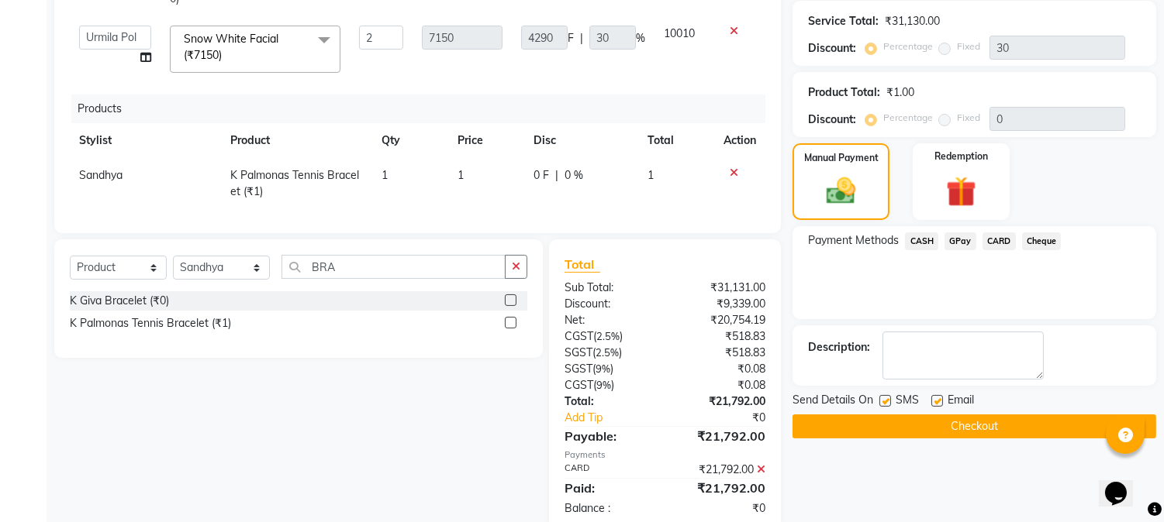
scroll to position [395, 0]
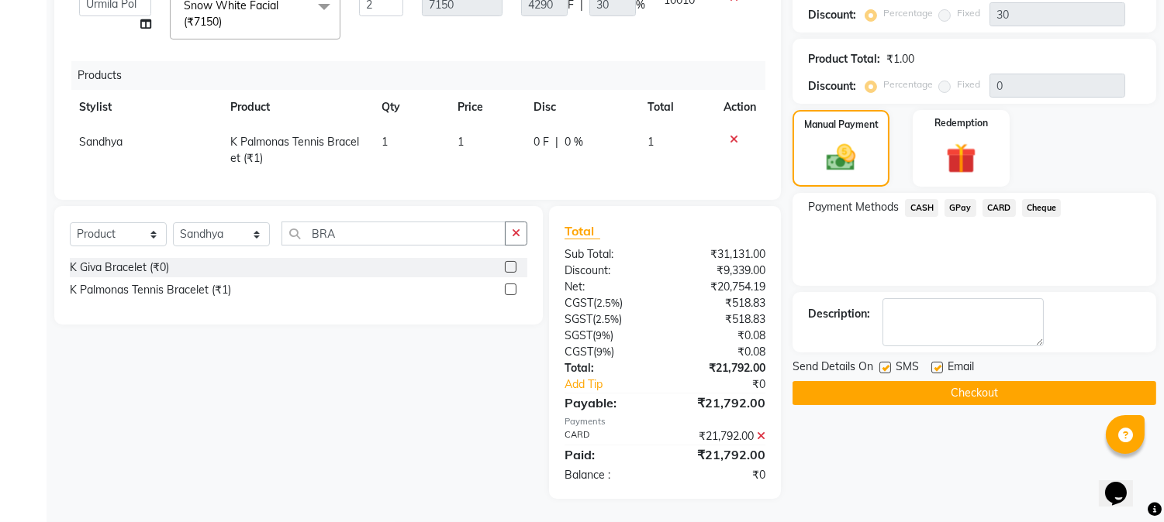
click at [885, 369] on label at bounding box center [885, 368] width 12 height 12
click at [885, 369] on input "checkbox" at bounding box center [884, 369] width 10 height 10
checkbox input "false"
click at [933, 369] on label at bounding box center [937, 368] width 12 height 12
click at [933, 369] on input "checkbox" at bounding box center [936, 369] width 10 height 10
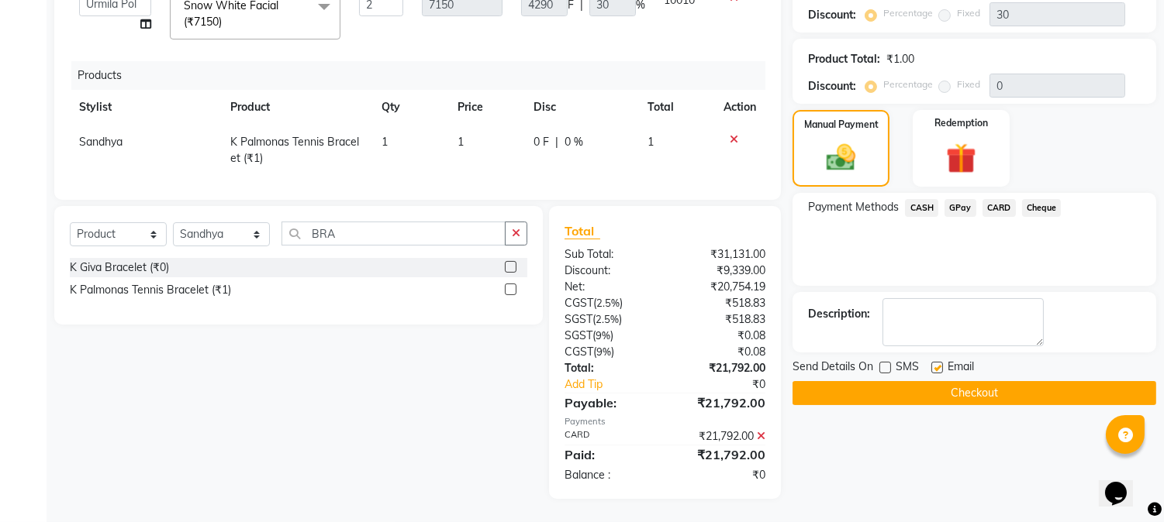
checkbox input "false"
click at [888, 397] on button "Checkout" at bounding box center [974, 393] width 364 height 24
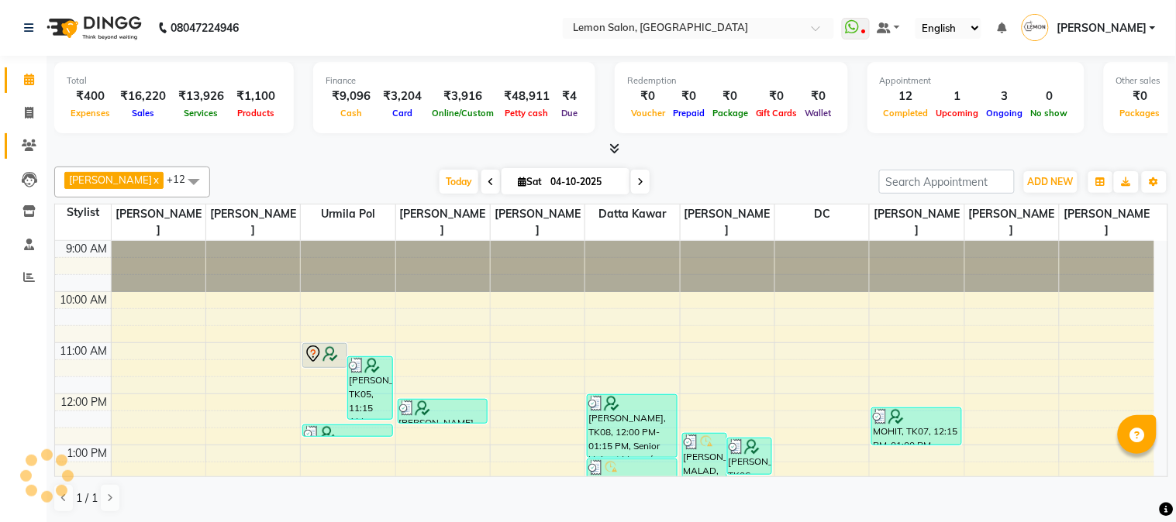
click at [26, 138] on span at bounding box center [29, 146] width 27 height 18
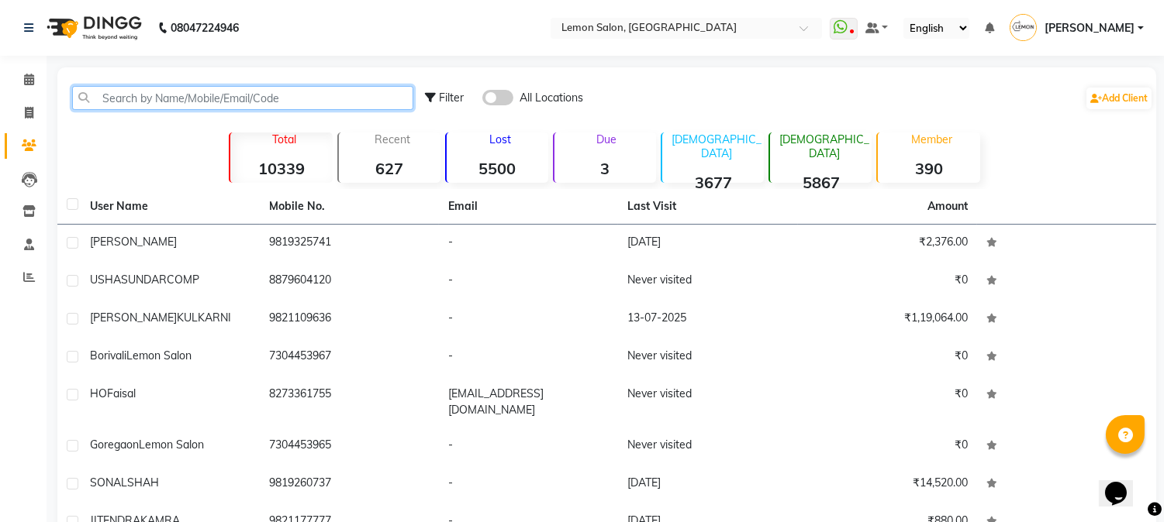
click at [211, 96] on input "text" at bounding box center [242, 98] width 341 height 24
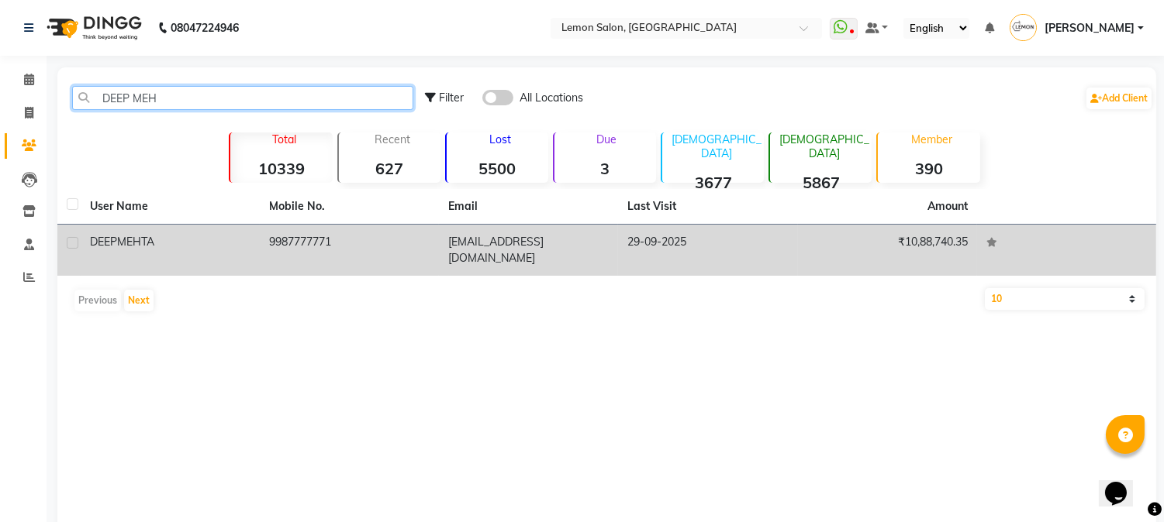
type input "DEEP MEH"
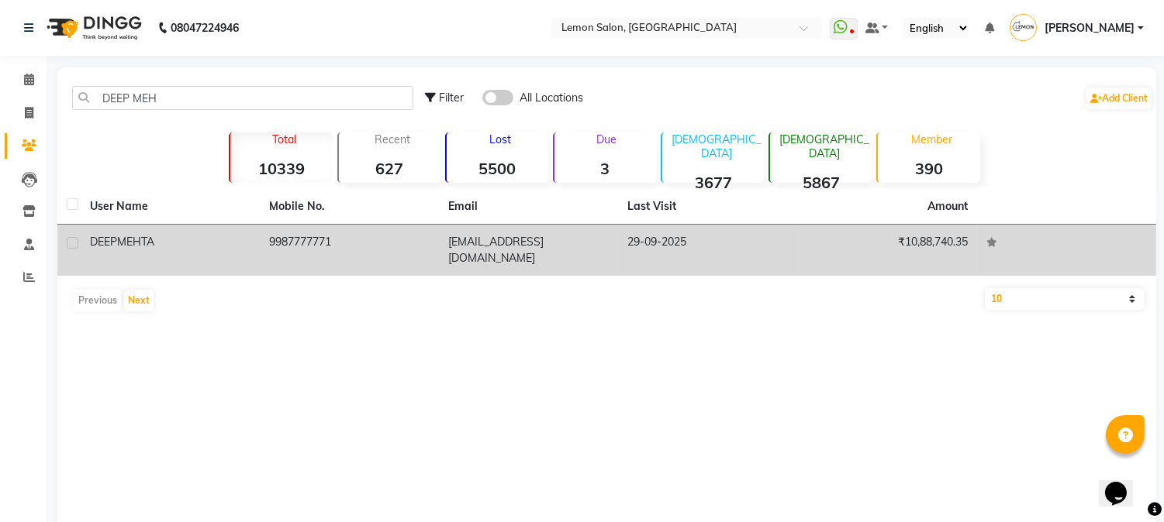
click at [564, 246] on td "[EMAIL_ADDRESS][DOMAIN_NAME]" at bounding box center [528, 250] width 179 height 51
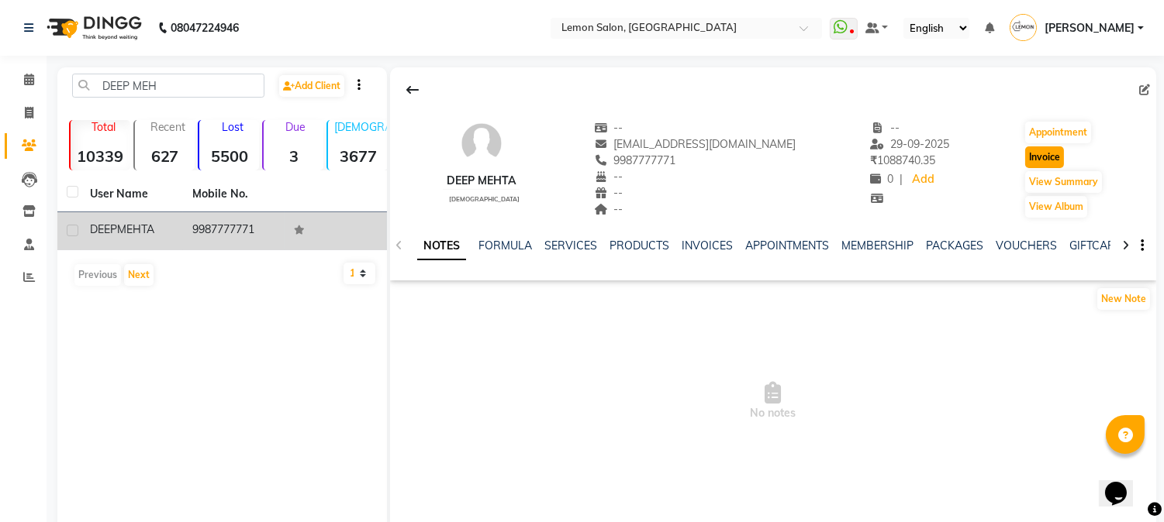
click at [1031, 156] on button "Invoice" at bounding box center [1044, 158] width 39 height 22
select select "service"
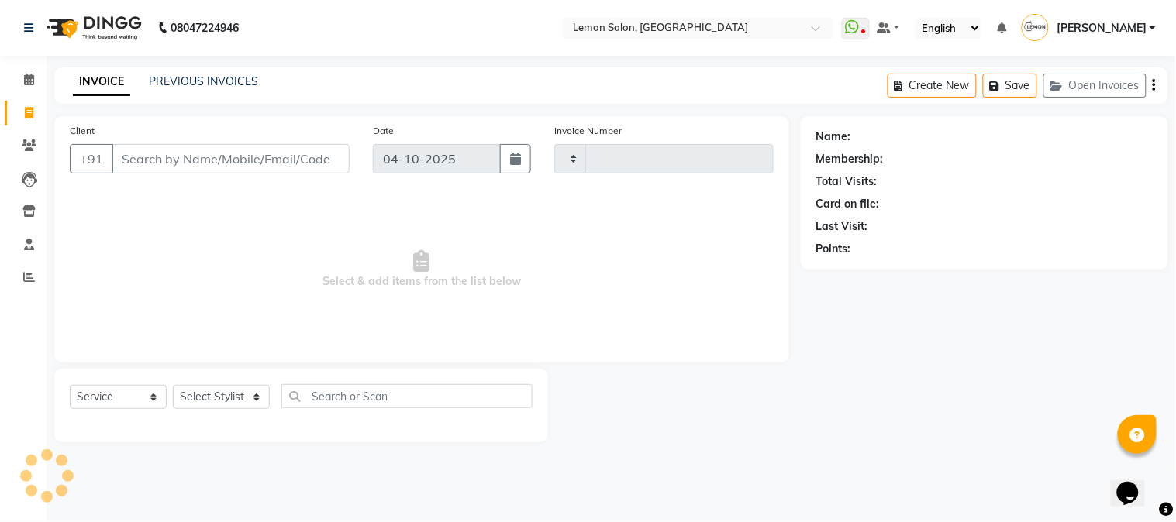
type input "3265"
select select "565"
type input "9987777771"
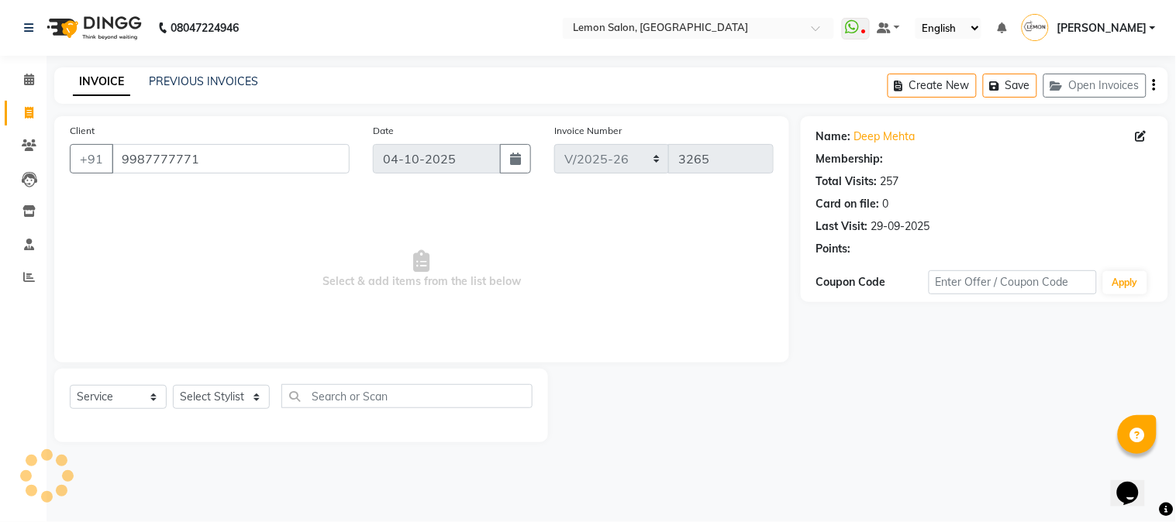
select select "1: Object"
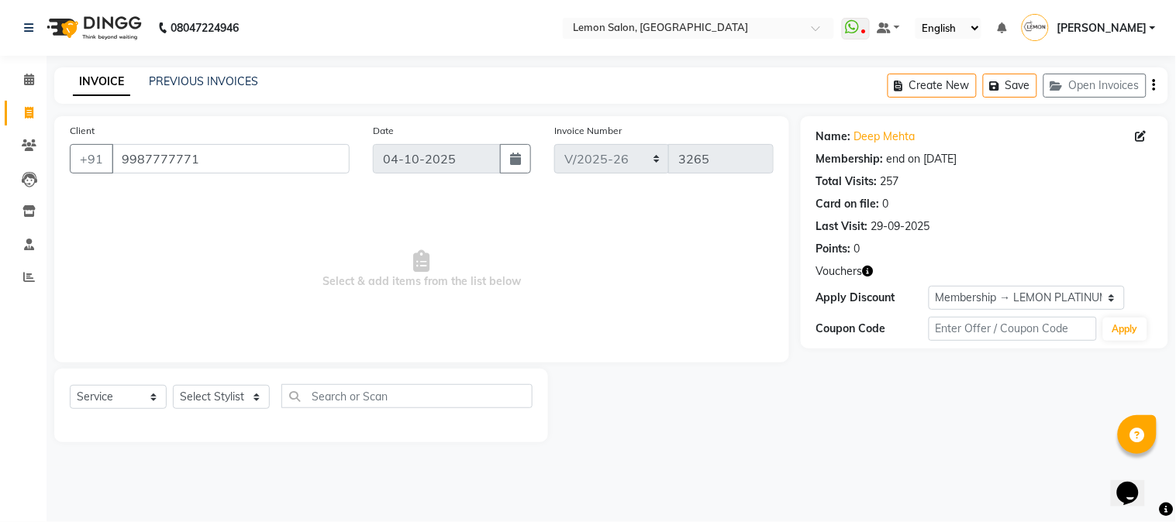
click at [871, 269] on icon "button" at bounding box center [868, 271] width 11 height 11
click at [129, 406] on select "Select Service Product Membership Package Voucher Prepaid Gift Card" at bounding box center [118, 397] width 97 height 24
click at [206, 400] on select "Select Stylist [PERSON_NAME] [PERSON_NAME] Datta [PERSON_NAME] [PERSON_NAME] [P…" at bounding box center [221, 397] width 97 height 24
select select "7419"
click at [173, 386] on select "Select Stylist [PERSON_NAME] [PERSON_NAME] Datta [PERSON_NAME] [PERSON_NAME] [P…" at bounding box center [221, 397] width 97 height 24
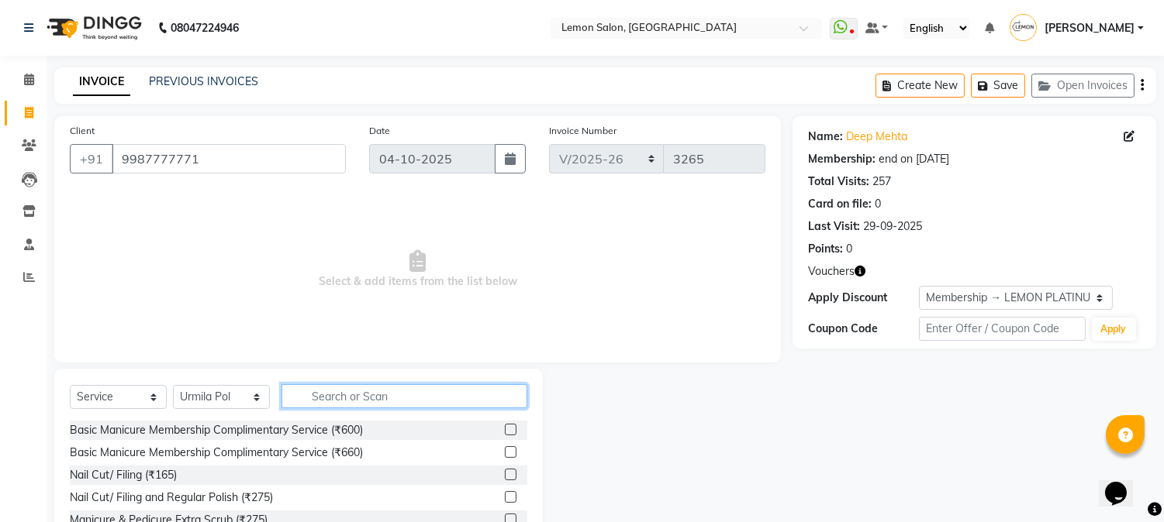
click at [353, 400] on input "text" at bounding box center [404, 396] width 246 height 24
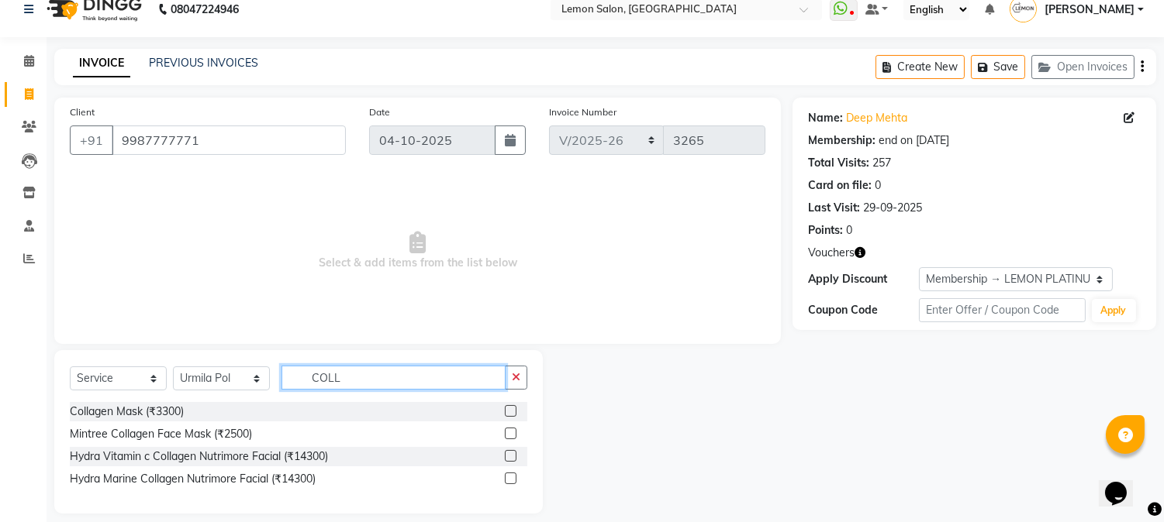
scroll to position [33, 0]
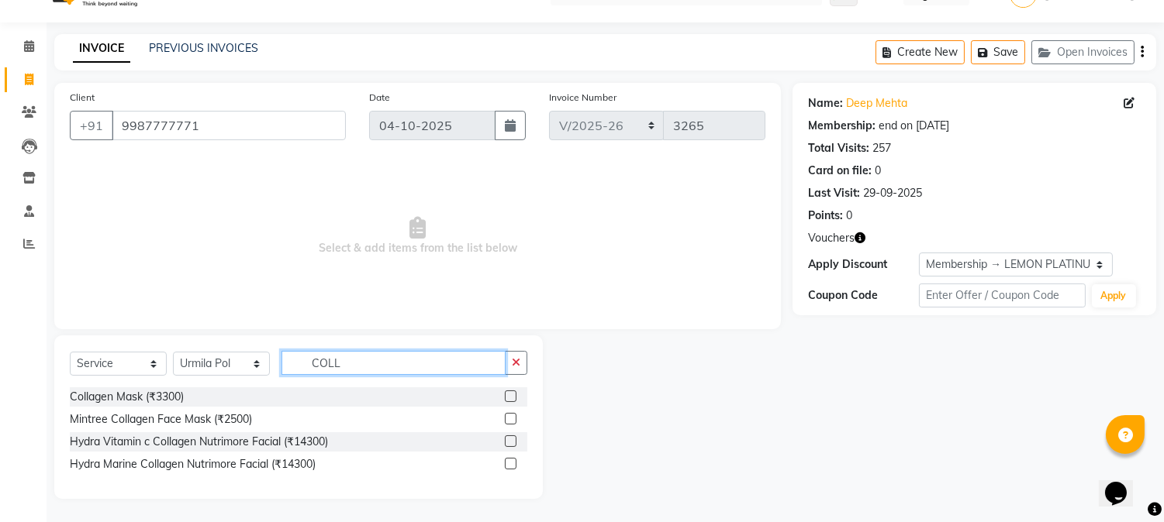
type input "COLL"
click at [512, 439] on label at bounding box center [511, 442] width 12 height 12
click at [512, 439] on input "checkbox" at bounding box center [510, 442] width 10 height 10
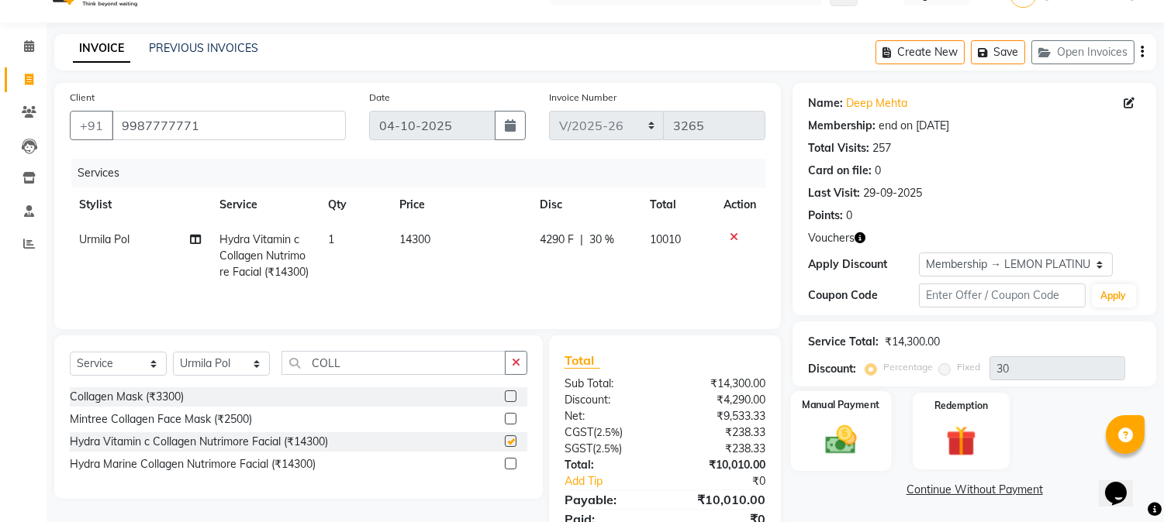
checkbox input "false"
click at [950, 431] on img at bounding box center [960, 441] width 51 height 39
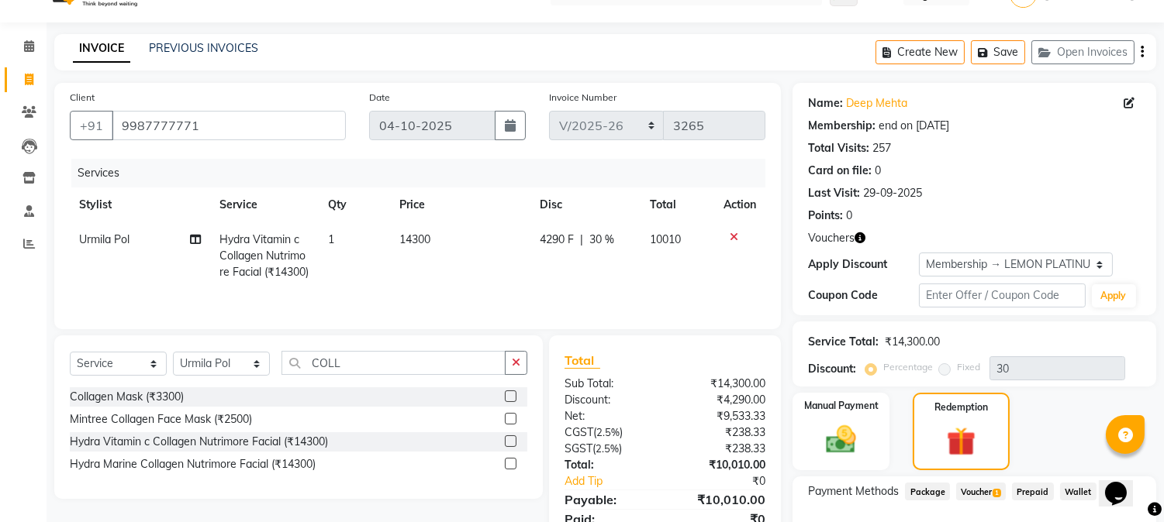
scroll to position [134, 0]
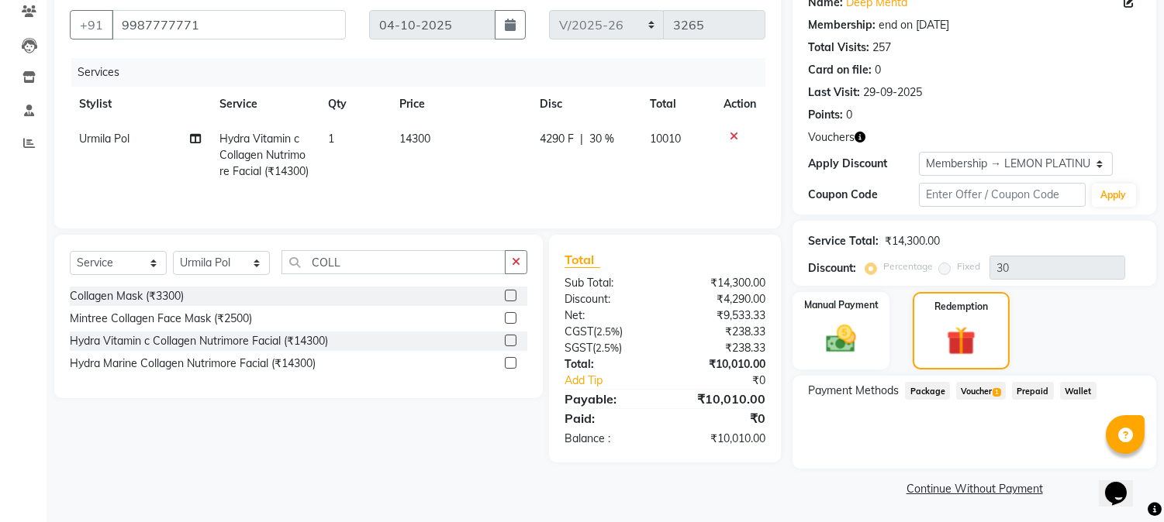
click at [986, 392] on span "Voucher 1" at bounding box center [981, 391] width 50 height 18
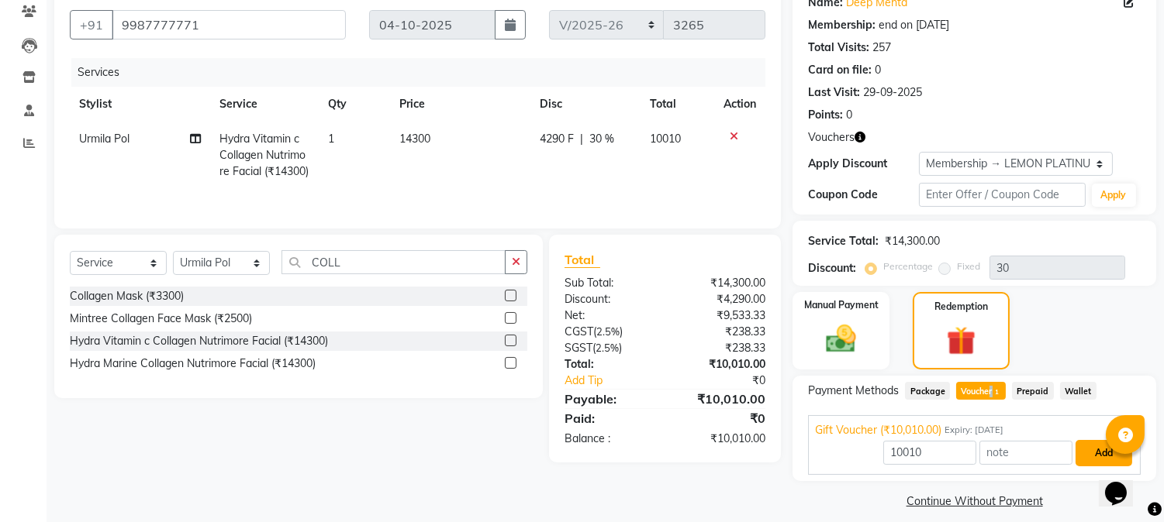
click at [1083, 454] on button "Add" at bounding box center [1103, 453] width 57 height 26
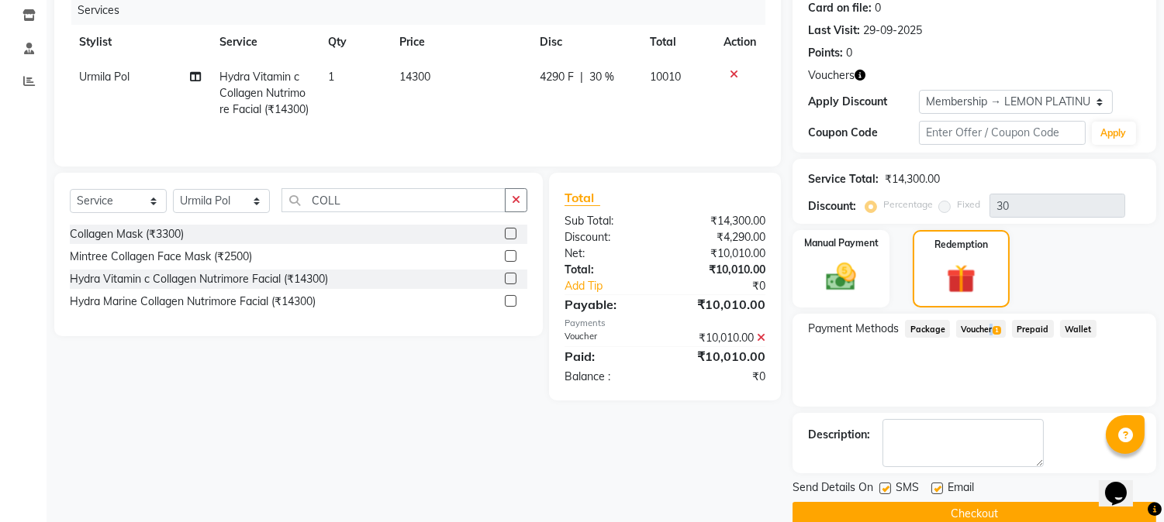
scroll to position [222, 0]
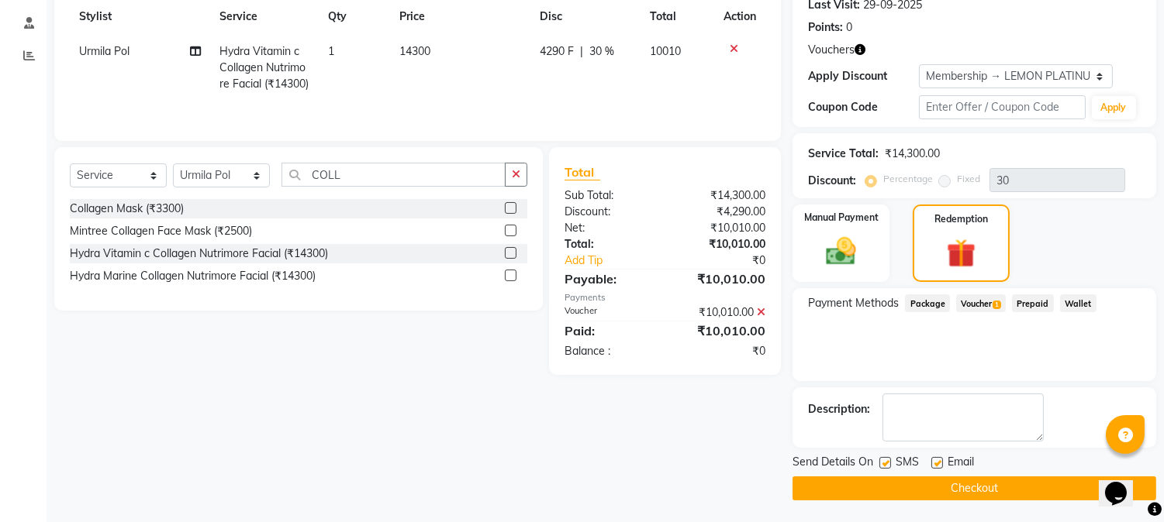
click at [940, 460] on label at bounding box center [937, 463] width 12 height 12
click at [940, 460] on input "checkbox" at bounding box center [936, 464] width 10 height 10
checkbox input "false"
click at [889, 462] on label at bounding box center [885, 463] width 12 height 12
click at [889, 462] on input "checkbox" at bounding box center [884, 464] width 10 height 10
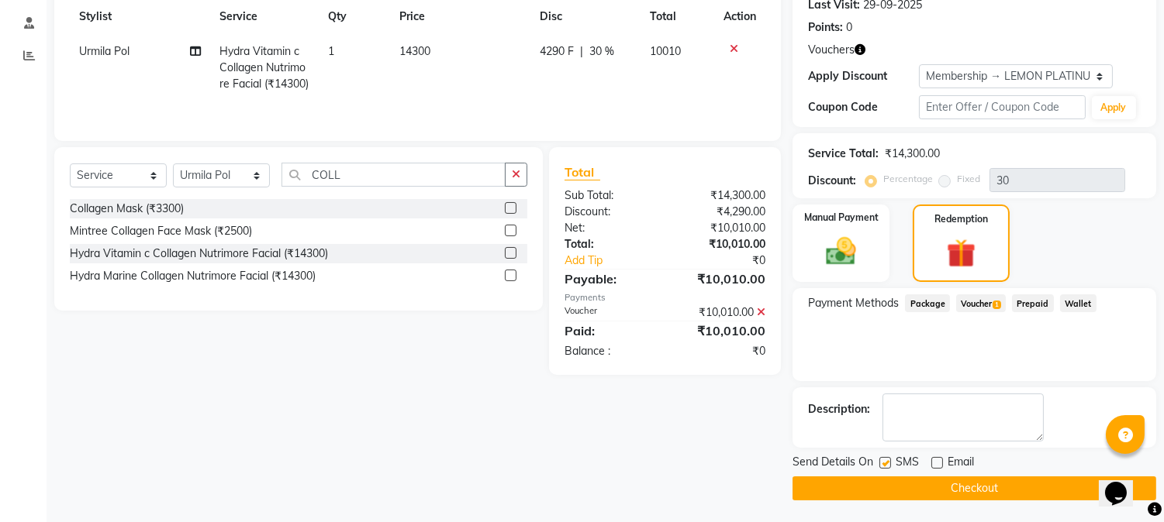
checkbox input "false"
click at [912, 491] on button "Checkout" at bounding box center [974, 489] width 364 height 24
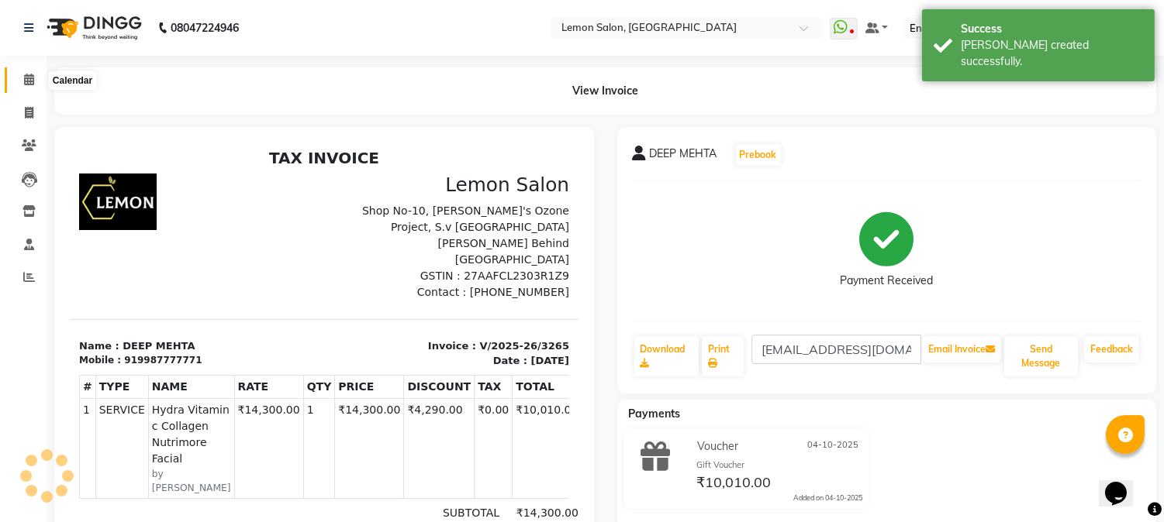
click at [21, 78] on span at bounding box center [29, 80] width 27 height 18
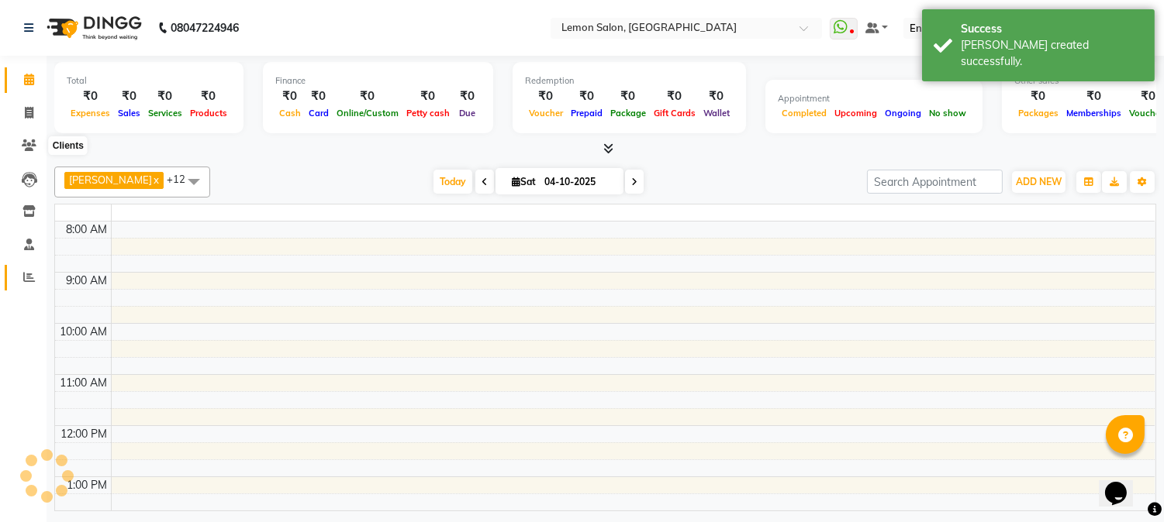
click at [25, 283] on icon at bounding box center [29, 277] width 12 height 12
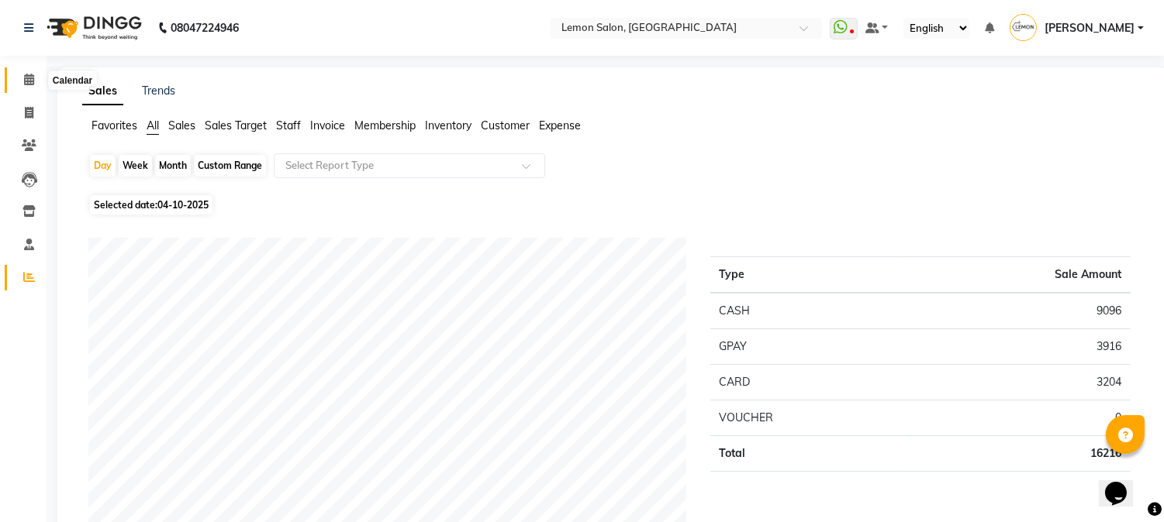
click at [29, 78] on icon at bounding box center [29, 80] width 10 height 12
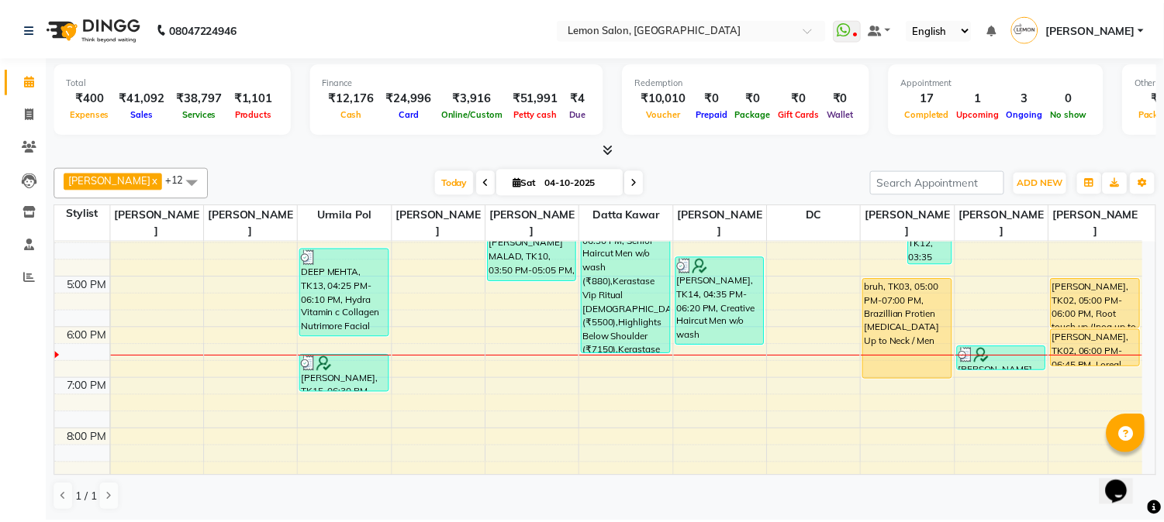
scroll to position [377, 0]
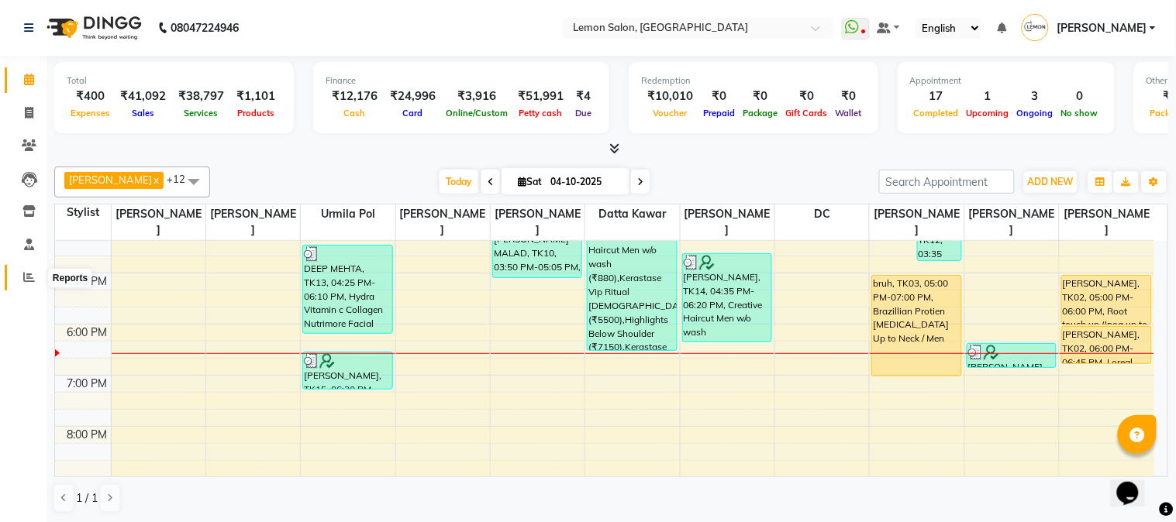
click at [28, 276] on icon at bounding box center [29, 277] width 12 height 12
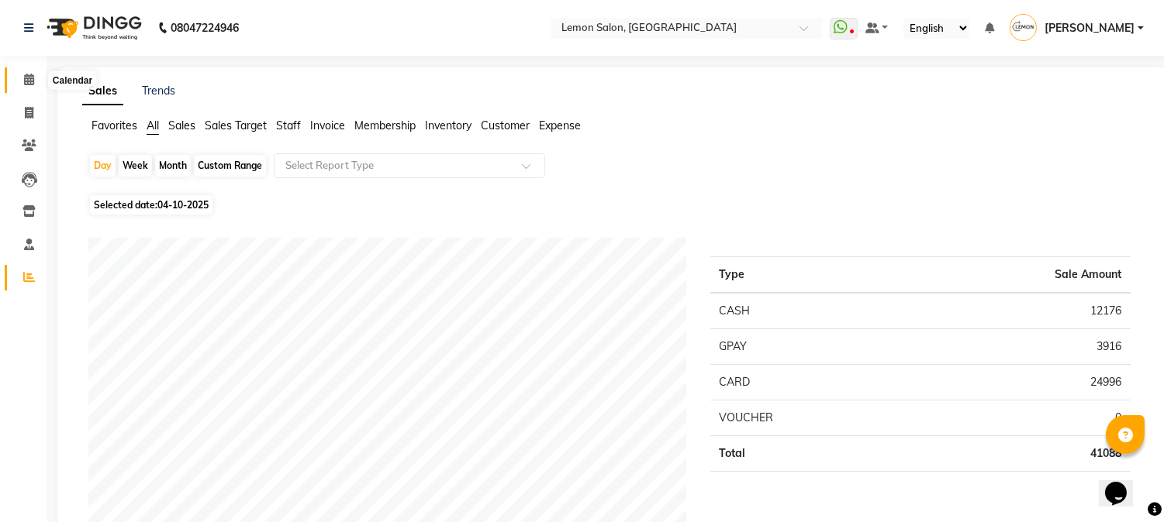
click at [26, 75] on icon at bounding box center [29, 80] width 10 height 12
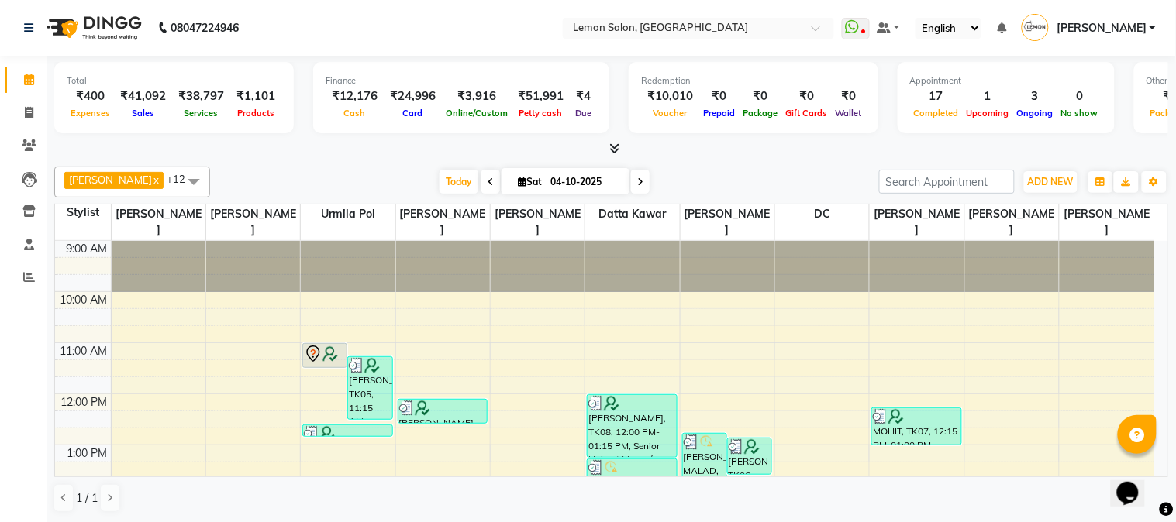
click at [723, 164] on div "[PERSON_NAME] x DC x [PERSON_NAME] x [PERSON_NAME] x [PERSON_NAME] x [PERSON_NA…" at bounding box center [611, 339] width 1114 height 359
click at [22, 143] on icon at bounding box center [29, 146] width 15 height 12
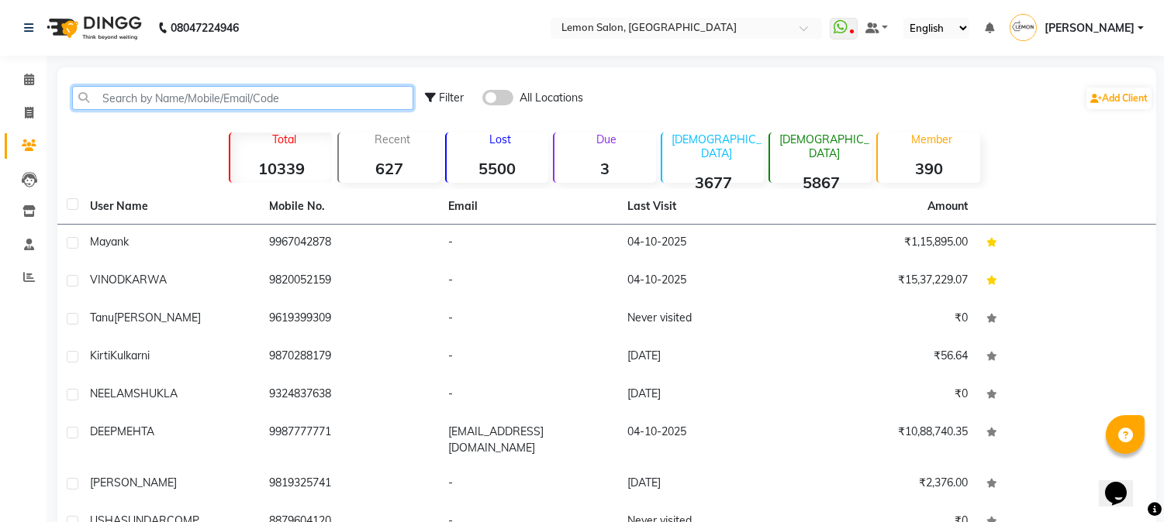
click at [133, 99] on input "text" at bounding box center [242, 98] width 341 height 24
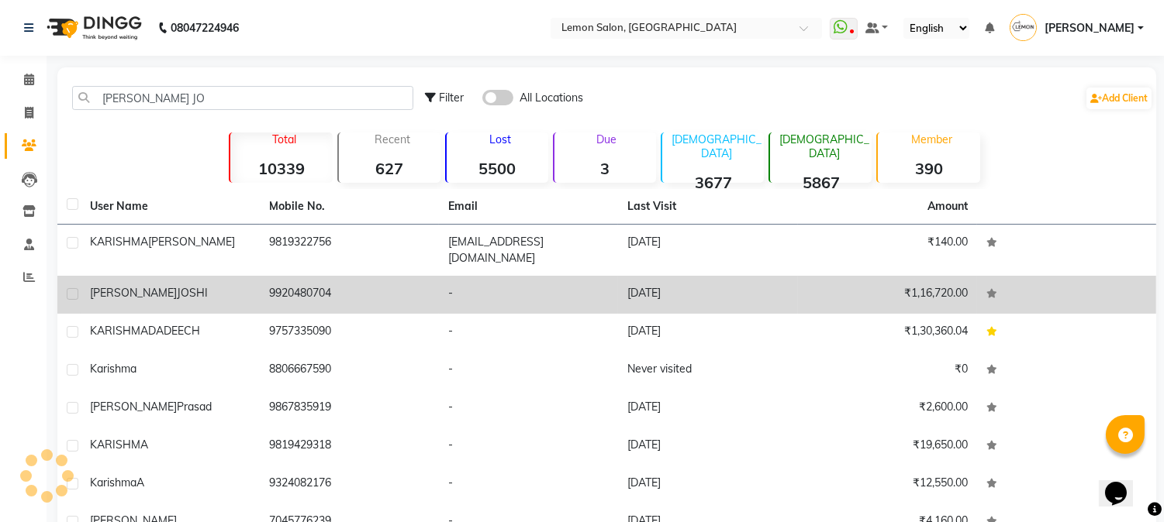
click at [241, 285] on div "[PERSON_NAME]" at bounding box center [170, 293] width 160 height 16
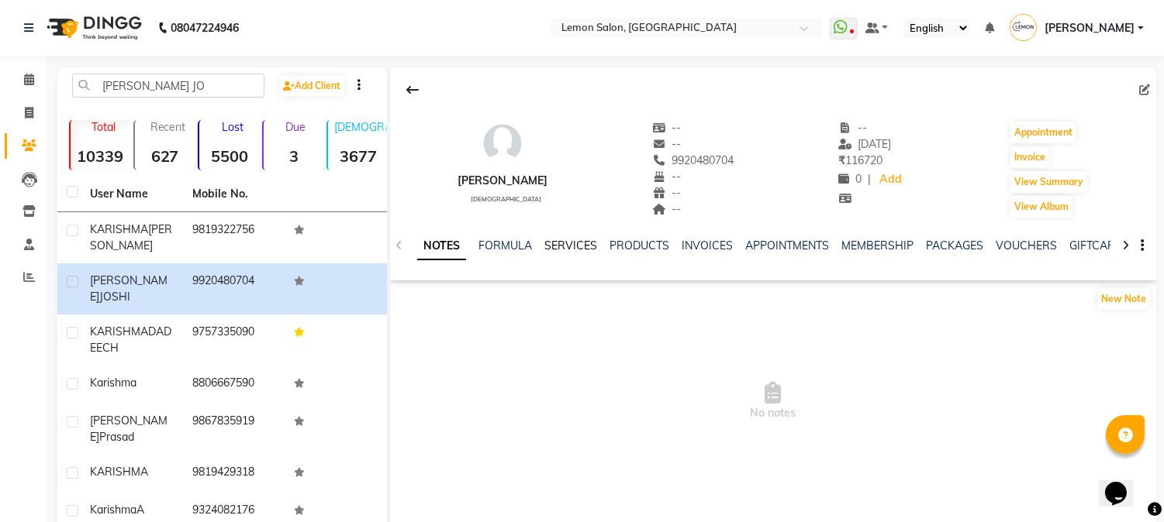
click at [567, 244] on link "SERVICES" at bounding box center [570, 246] width 53 height 14
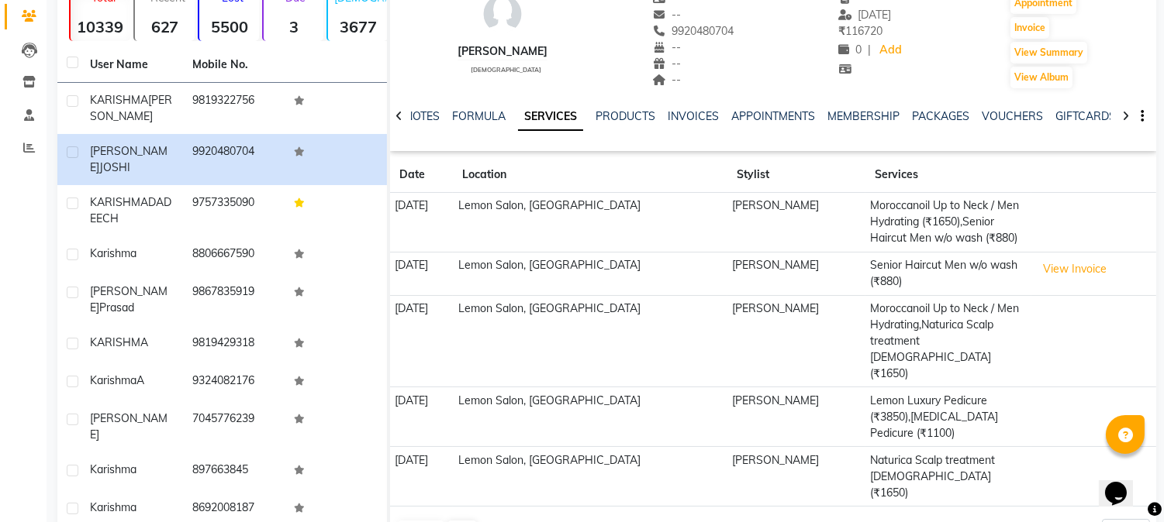
scroll to position [138, 0]
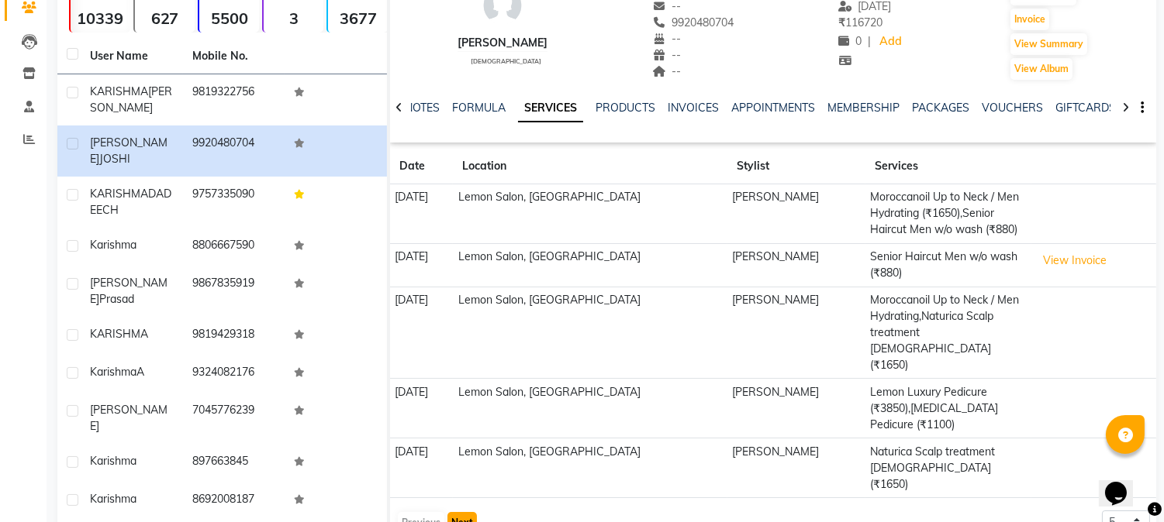
click at [459, 512] on button "Next" at bounding box center [461, 523] width 29 height 22
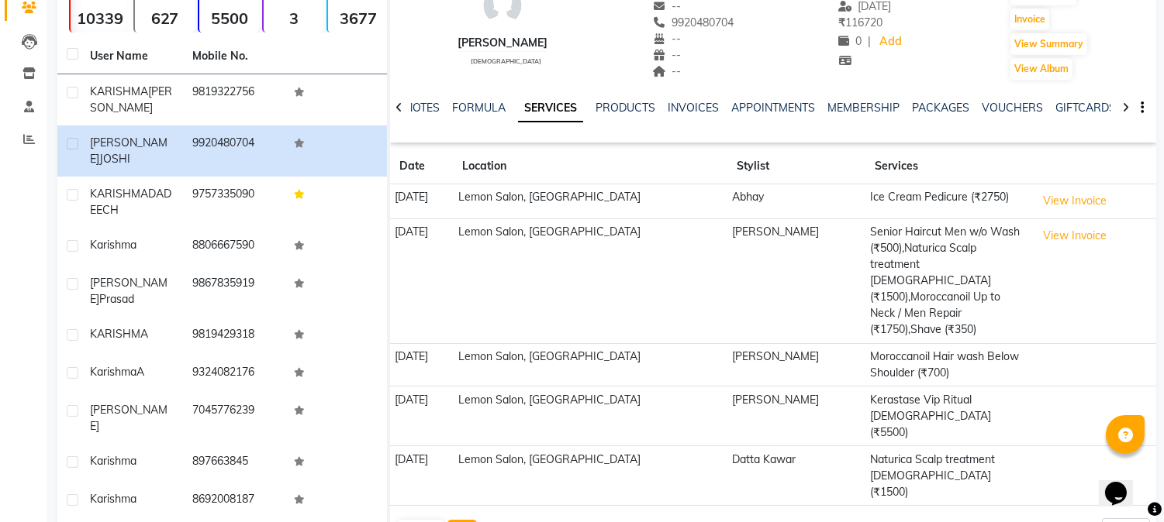
click at [460, 520] on button "Next" at bounding box center [461, 531] width 29 height 22
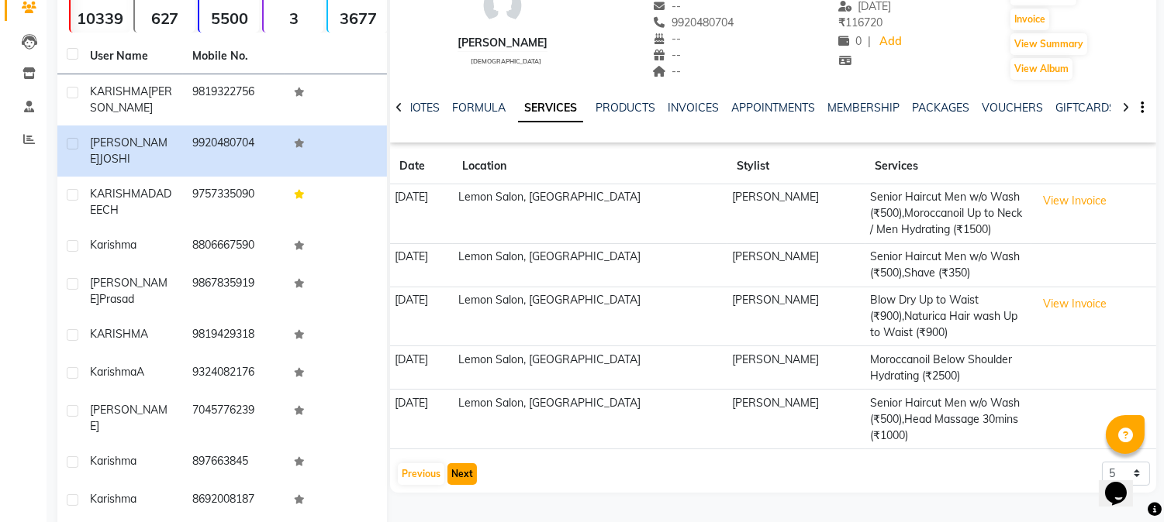
click at [458, 471] on button "Next" at bounding box center [461, 475] width 29 height 22
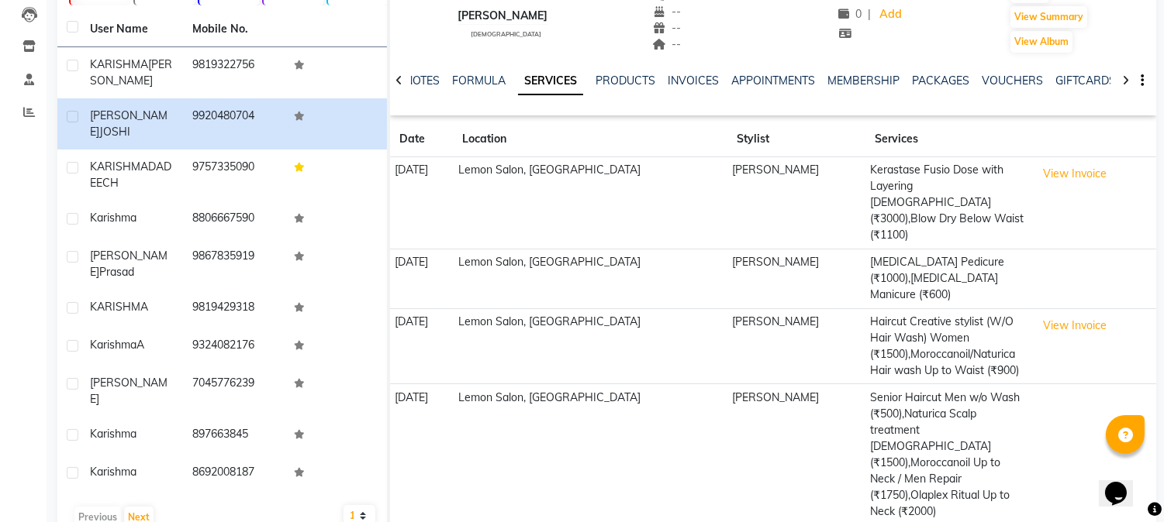
scroll to position [212, 0]
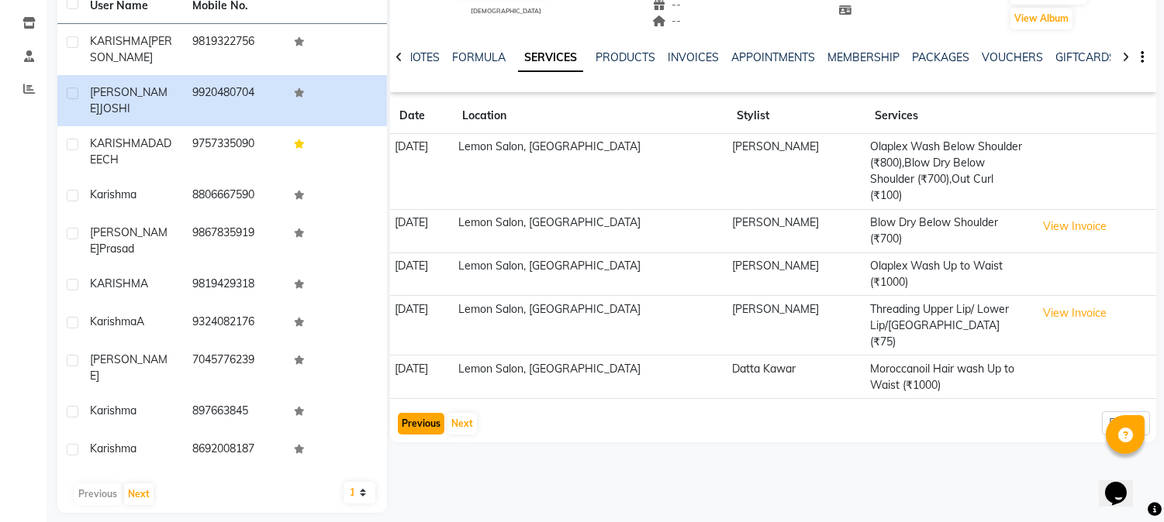
click at [412, 413] on button "Previous" at bounding box center [421, 424] width 47 height 22
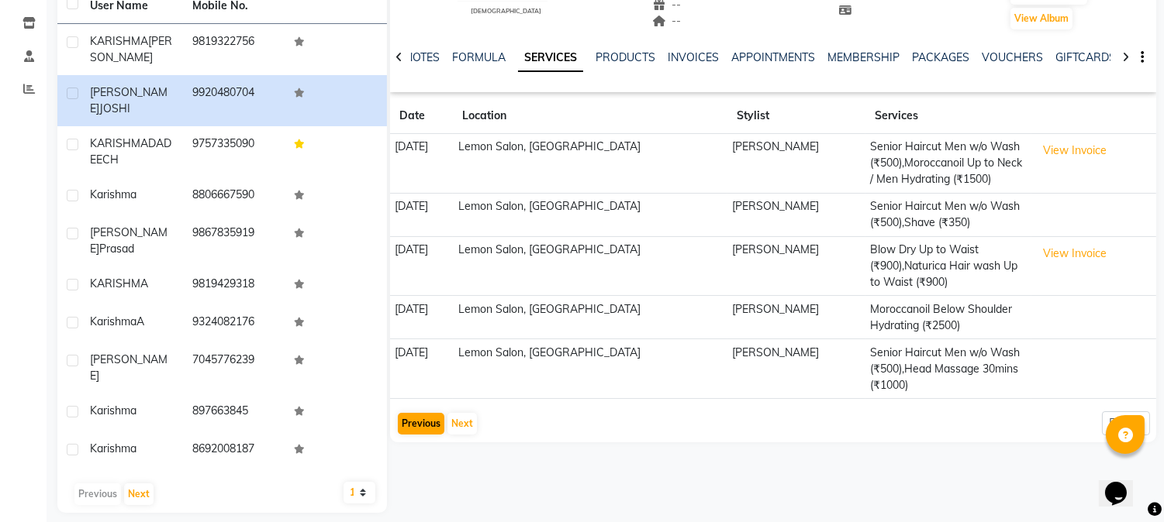
click at [416, 463] on div "[PERSON_NAME] [DEMOGRAPHIC_DATA] -- -- 9920480704 -- -- -- -- [DATE] ₹ 116720 0…" at bounding box center [771, 196] width 769 height 634
click at [416, 430] on button "Previous" at bounding box center [421, 424] width 47 height 22
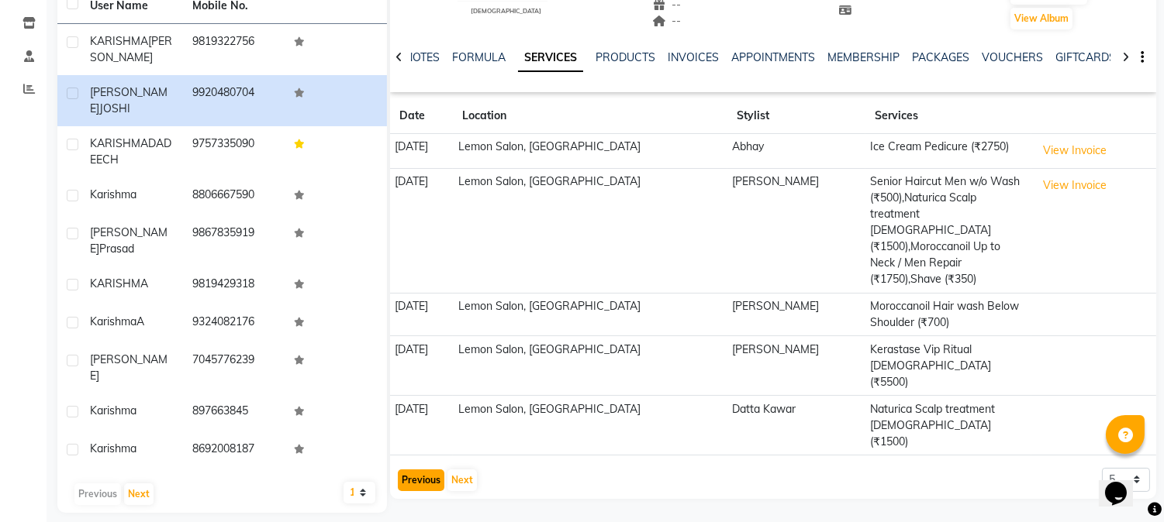
click at [420, 470] on button "Previous" at bounding box center [421, 481] width 47 height 22
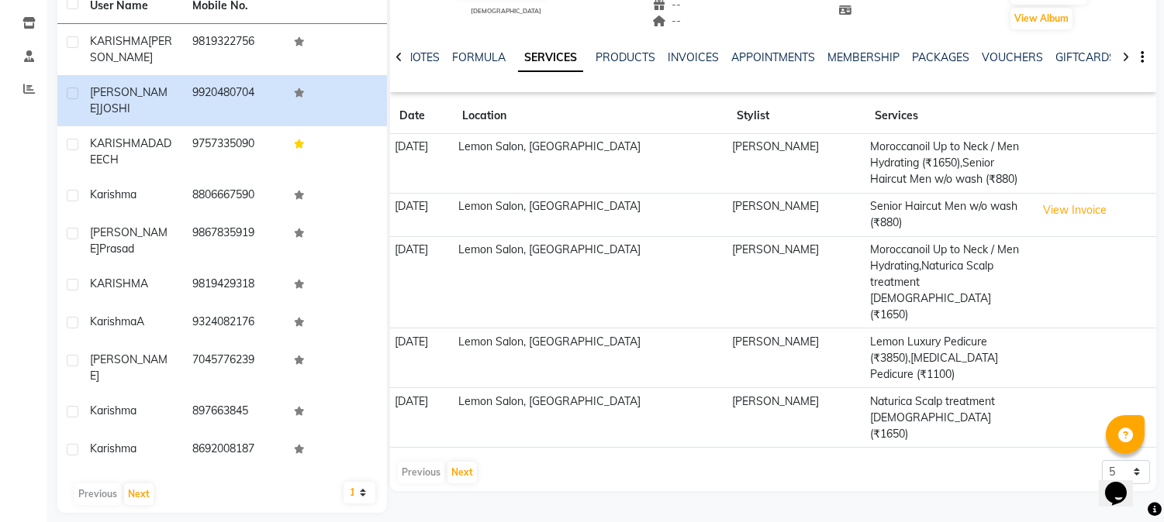
click at [420, 460] on div "Previous Next" at bounding box center [437, 472] width 82 height 25
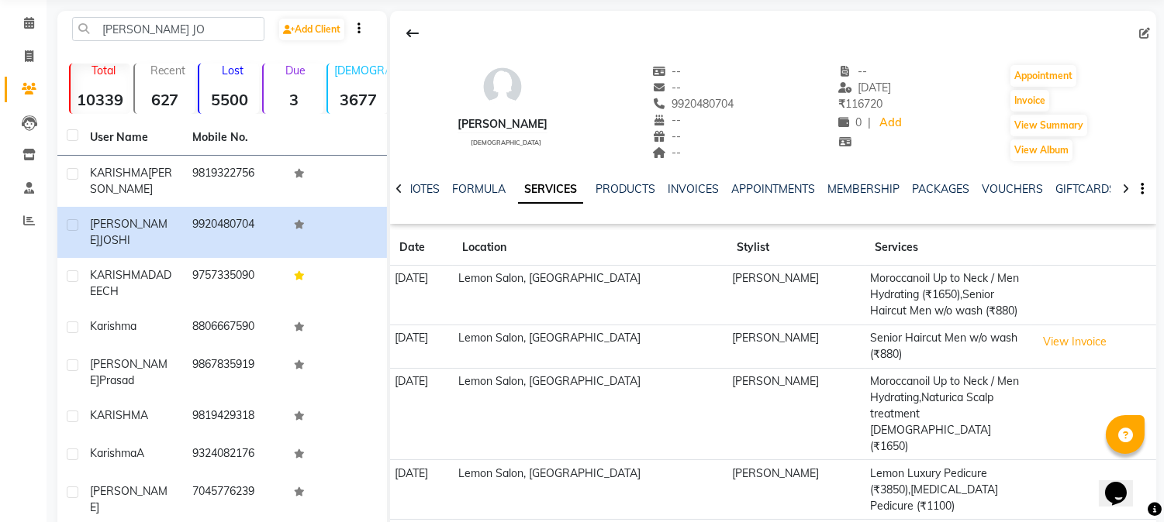
scroll to position [0, 0]
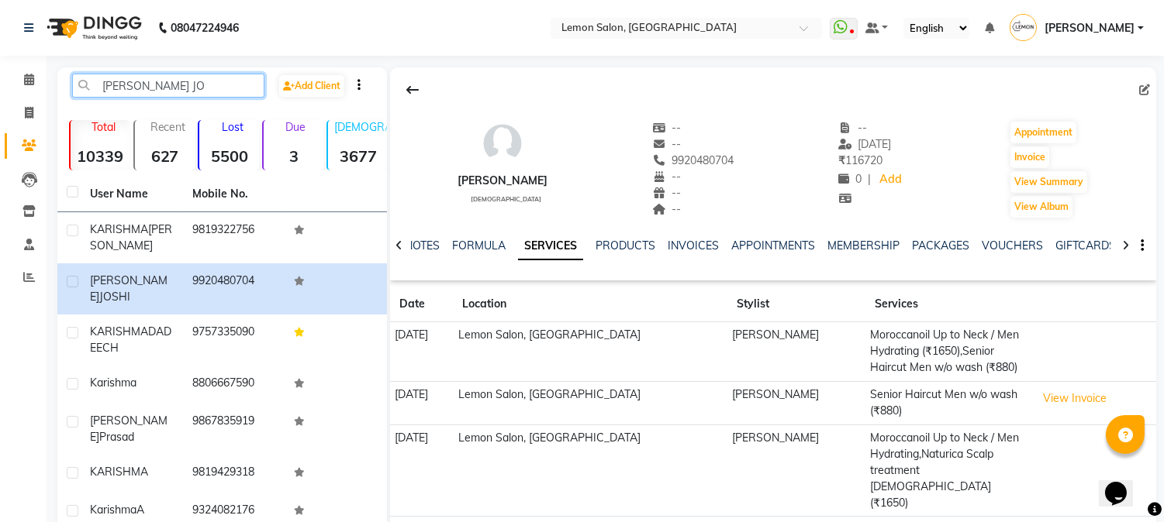
click at [199, 81] on input "[PERSON_NAME] JO" at bounding box center [168, 86] width 192 height 24
type input "K"
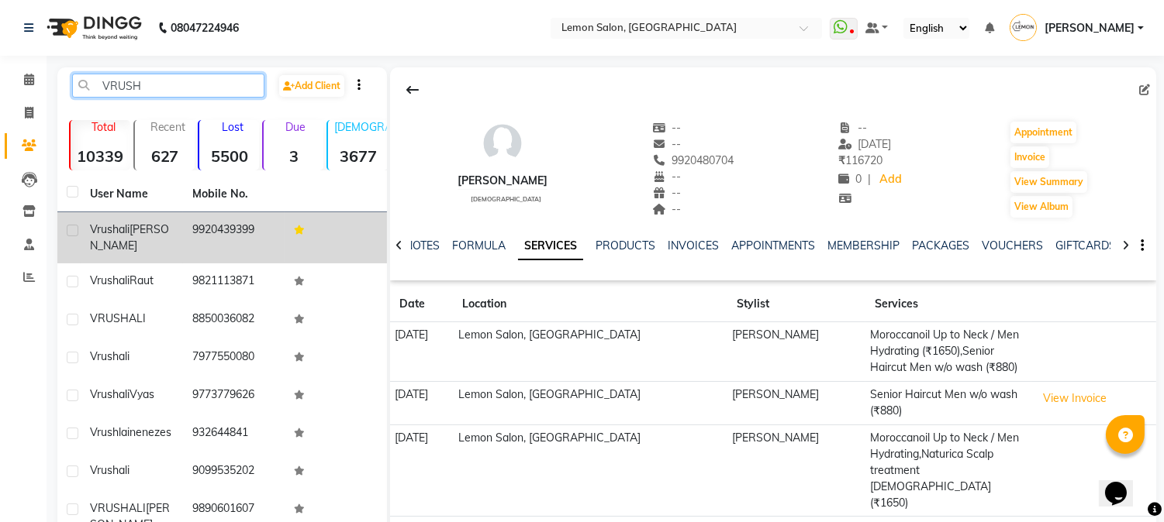
type input "VRUSH"
click at [197, 226] on td "9920439399" at bounding box center [234, 237] width 102 height 51
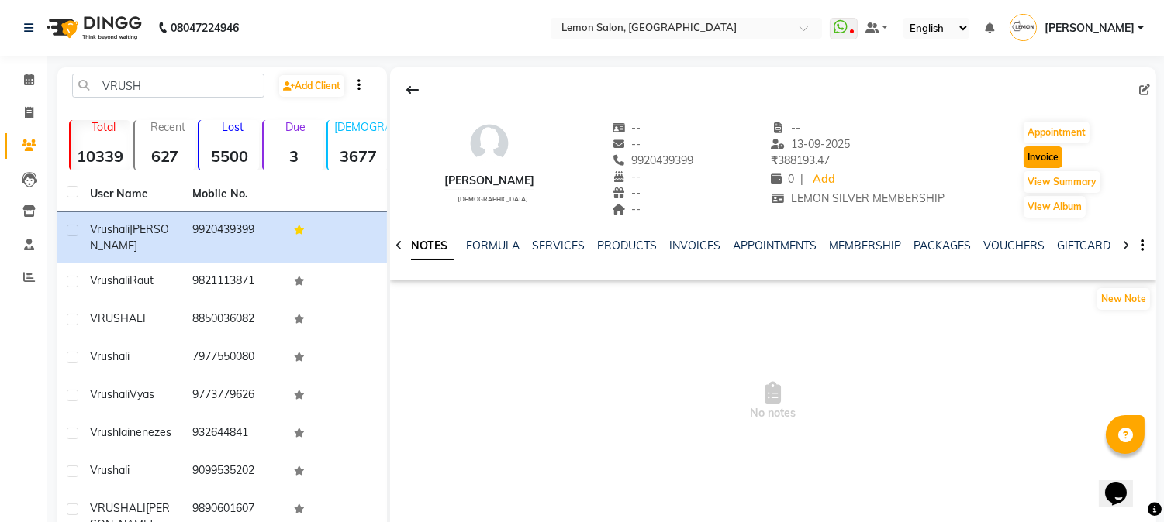
click at [1044, 157] on button "Invoice" at bounding box center [1042, 158] width 39 height 22
select select "service"
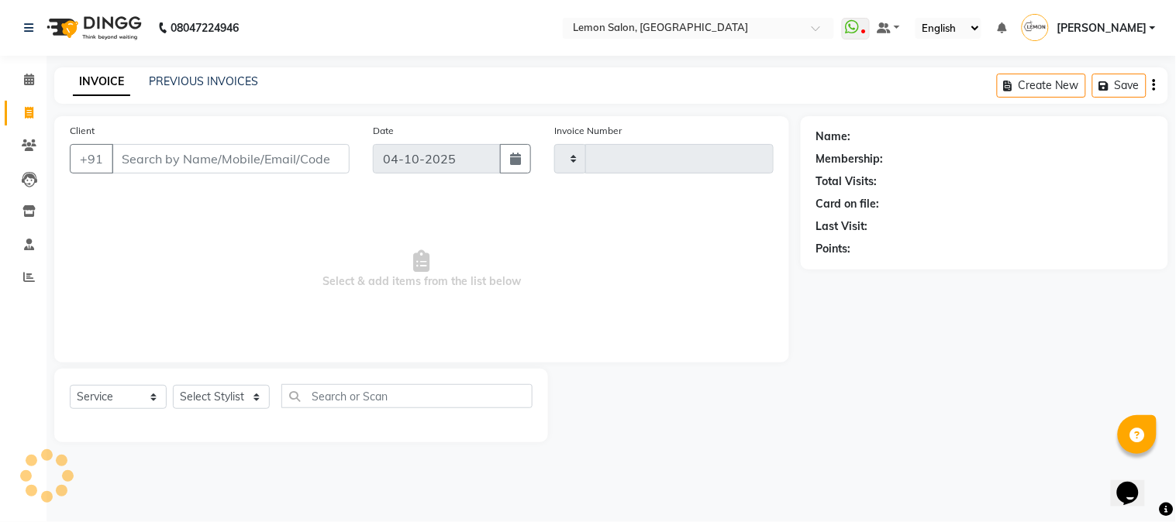
type input "3268"
select select "565"
type input "9920439399"
select select "1: Object"
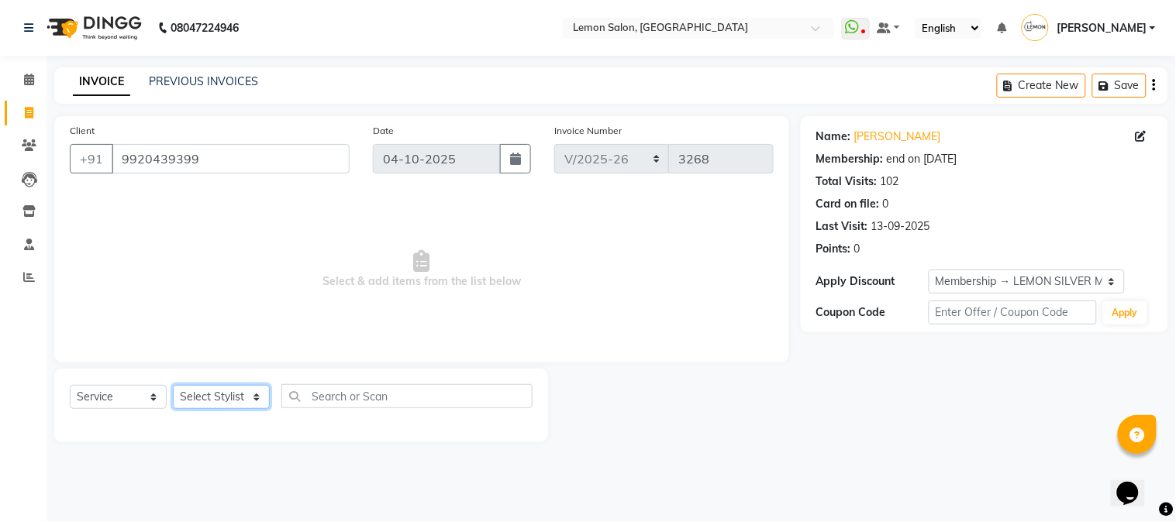
click at [218, 401] on select "Select Stylist [PERSON_NAME] [PERSON_NAME] Datta [PERSON_NAME] [PERSON_NAME] [P…" at bounding box center [221, 397] width 97 height 24
select select "7419"
click at [173, 386] on select "Select Stylist [PERSON_NAME] [PERSON_NAME] Datta [PERSON_NAME] [PERSON_NAME] [P…" at bounding box center [221, 397] width 97 height 24
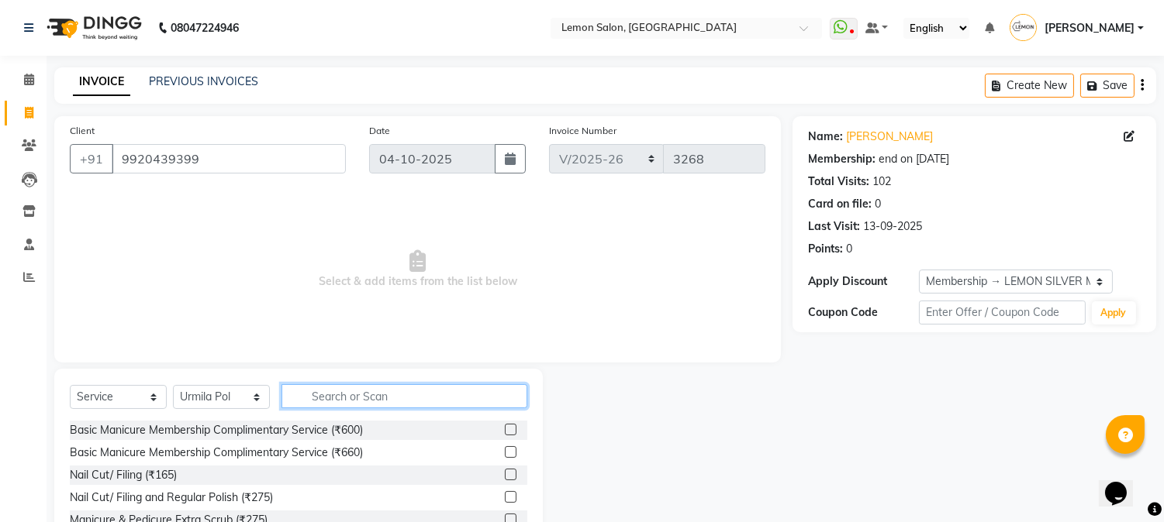
click at [338, 401] on input "text" at bounding box center [404, 396] width 246 height 24
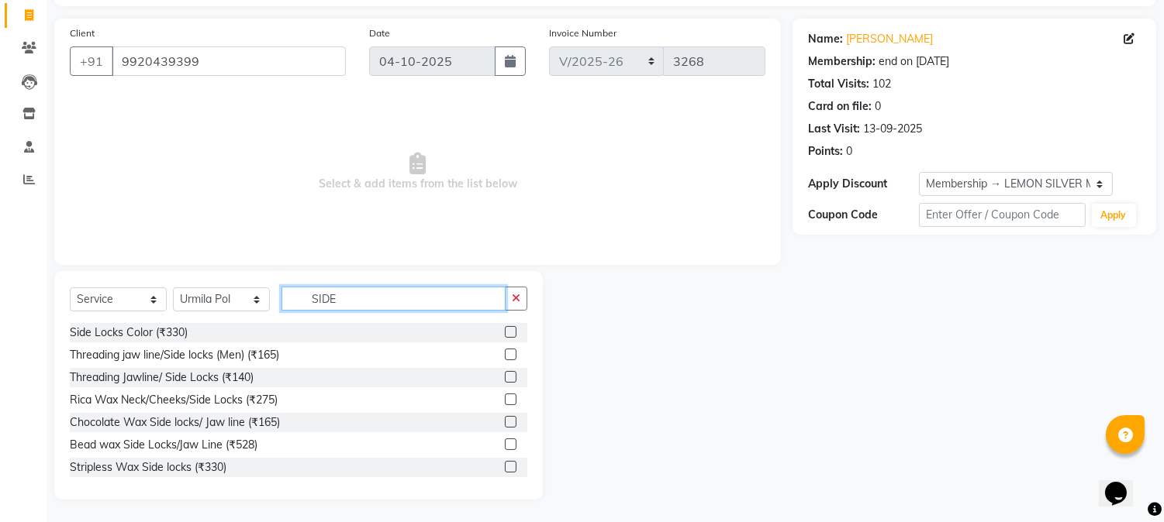
type input "SIDE"
click at [505, 399] on label at bounding box center [511, 400] width 12 height 12
click at [505, 399] on input "checkbox" at bounding box center [510, 400] width 10 height 10
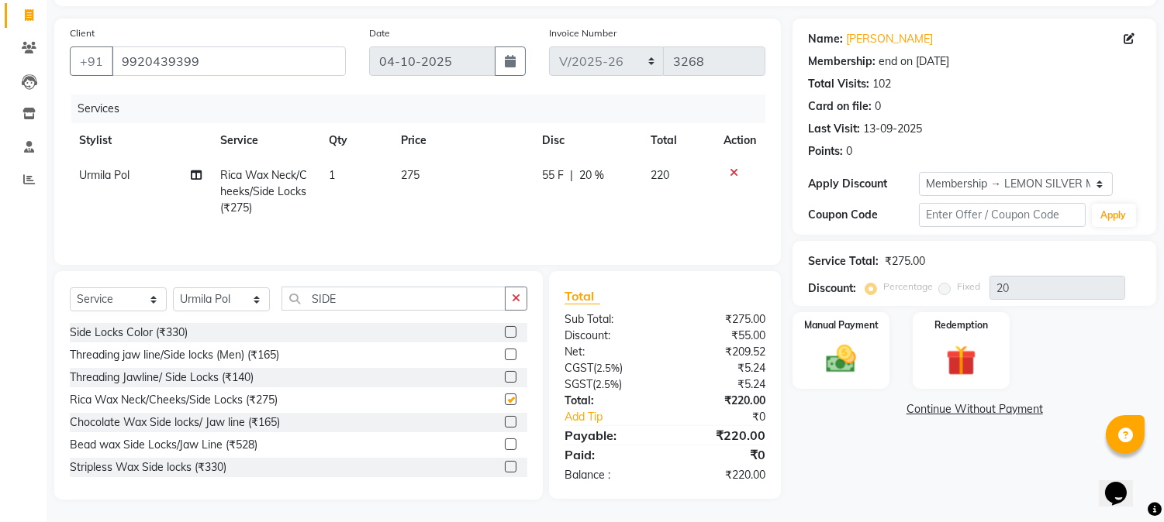
checkbox input "false"
click at [381, 308] on input "SIDE" at bounding box center [393, 299] width 224 height 24
type input "S"
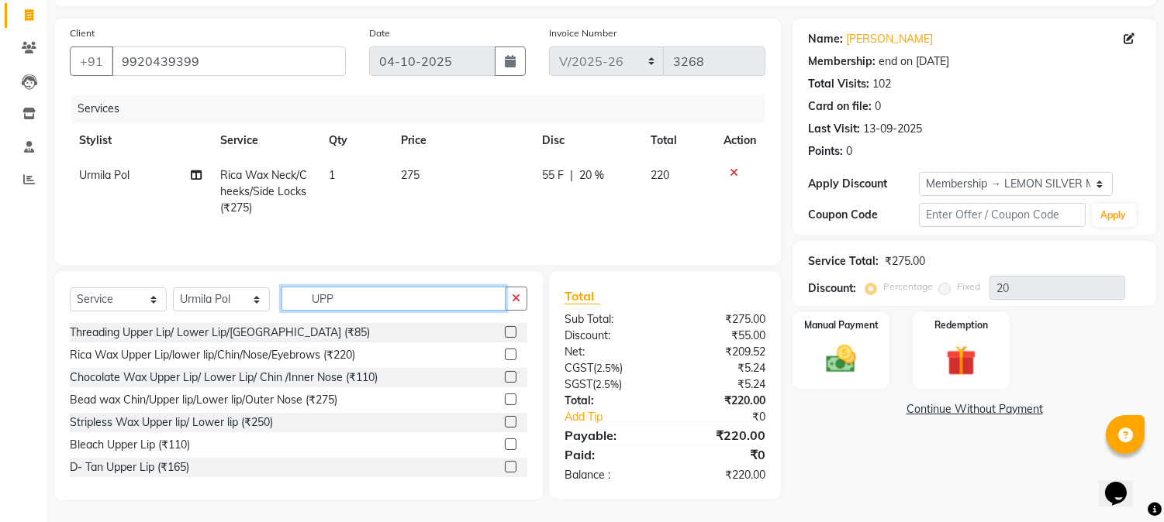
type input "UPP"
click at [505, 357] on label at bounding box center [511, 355] width 12 height 12
click at [505, 357] on input "checkbox" at bounding box center [510, 355] width 10 height 10
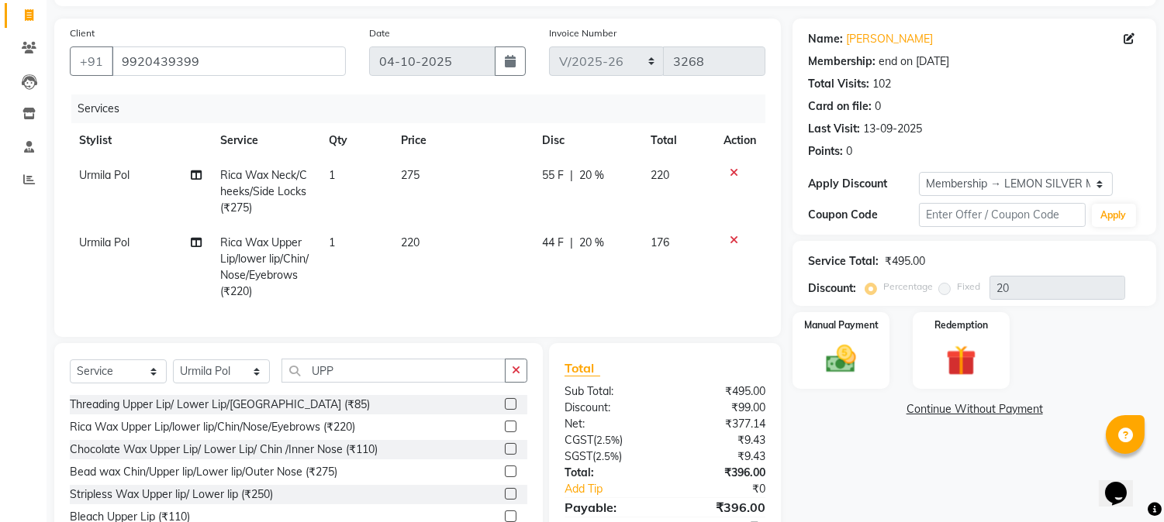
click at [505, 433] on label at bounding box center [511, 427] width 12 height 12
click at [505, 433] on input "checkbox" at bounding box center [510, 427] width 10 height 10
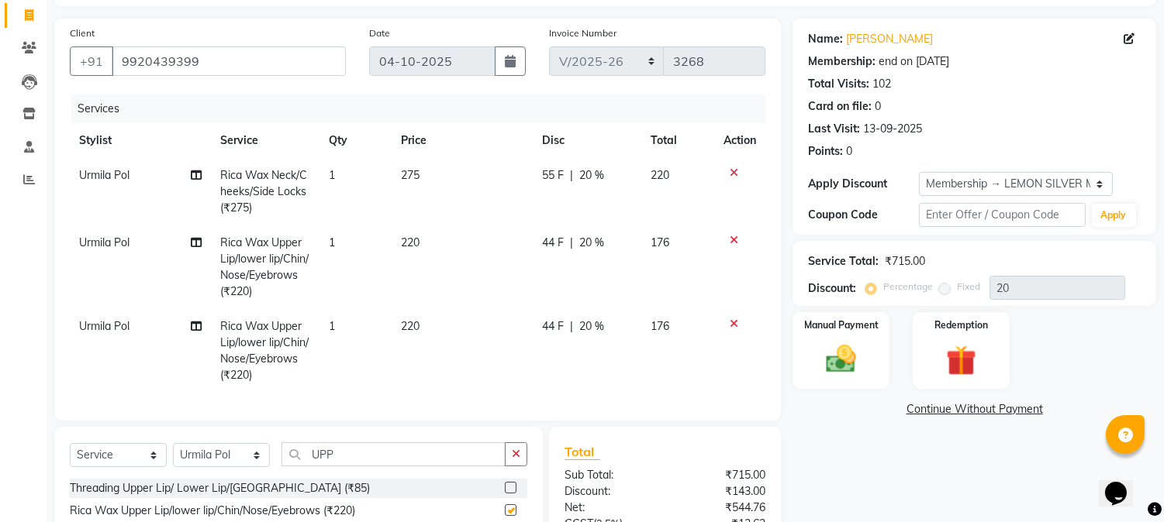
checkbox input "false"
click at [401, 463] on input "UPP" at bounding box center [393, 455] width 224 height 24
type input "U"
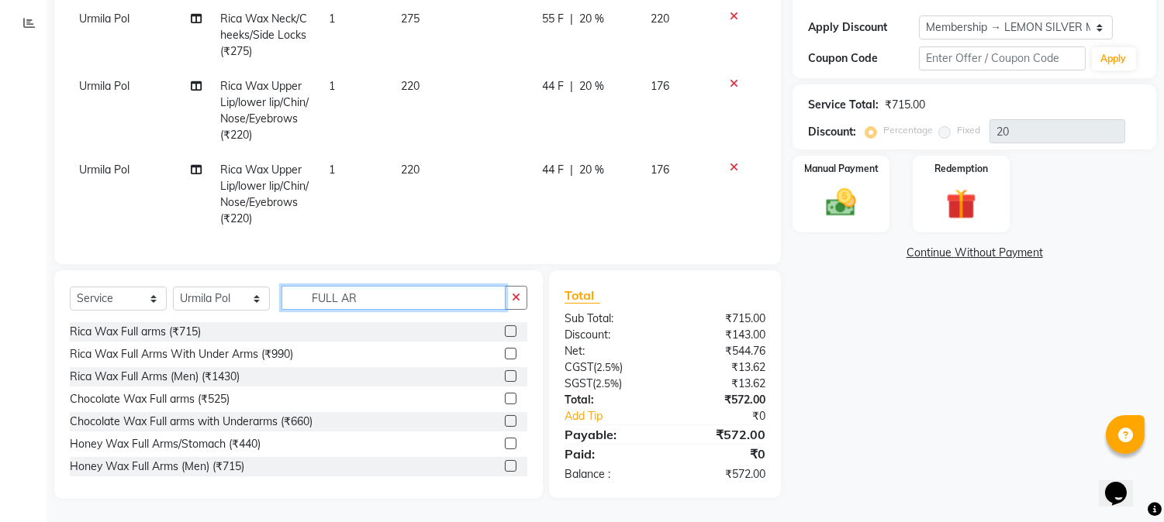
scroll to position [267, 0]
type input "FULL AR"
click at [505, 334] on label at bounding box center [511, 332] width 12 height 12
click at [505, 334] on input "checkbox" at bounding box center [510, 332] width 10 height 10
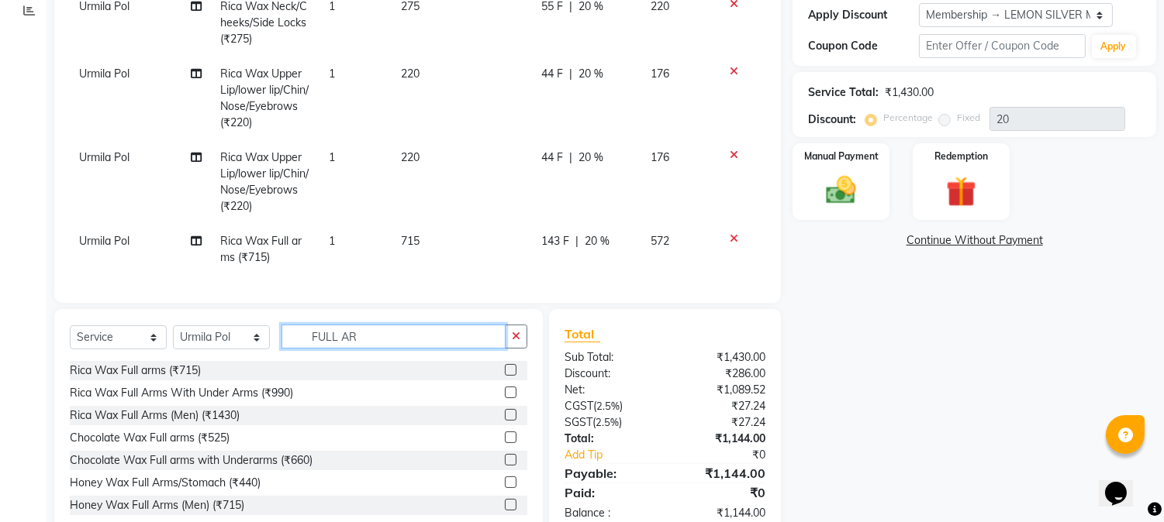
checkbox input "false"
click at [405, 349] on input "FULL AR" at bounding box center [393, 337] width 224 height 24
type input "F"
type input "HALF LEG"
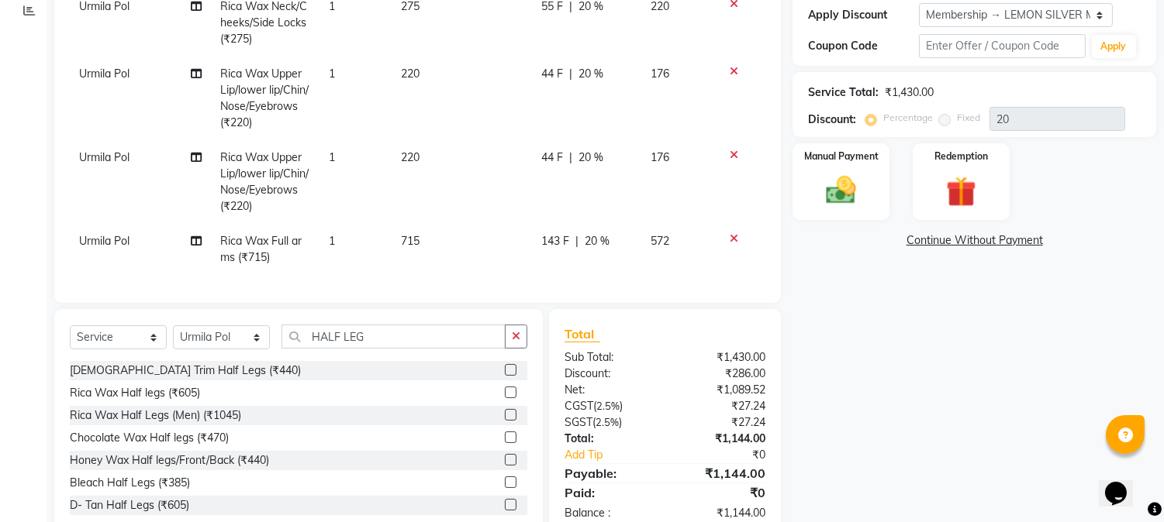
click at [505, 398] on label at bounding box center [511, 393] width 12 height 12
click at [505, 398] on input "checkbox" at bounding box center [510, 393] width 10 height 10
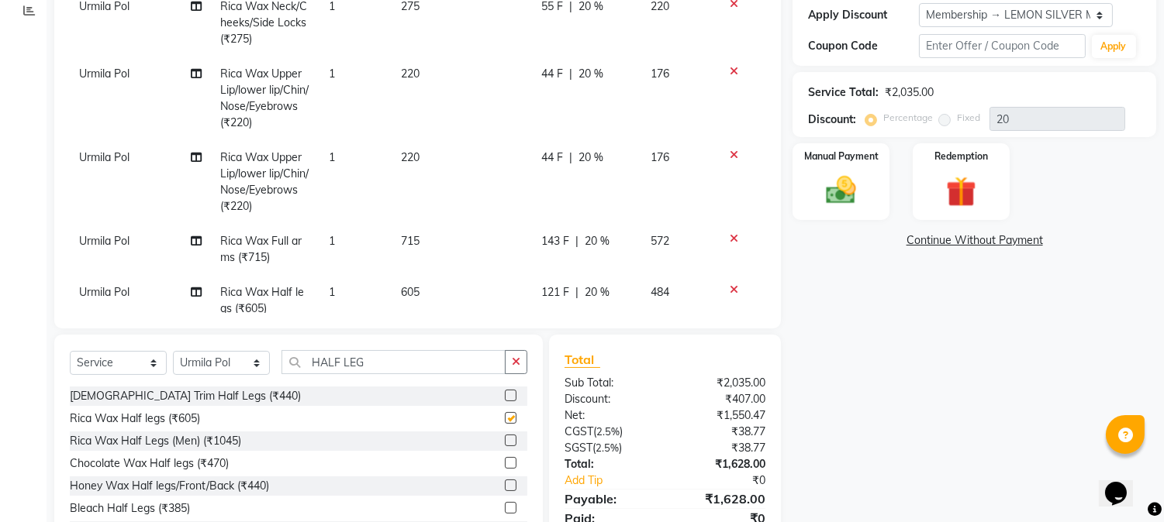
checkbox input "false"
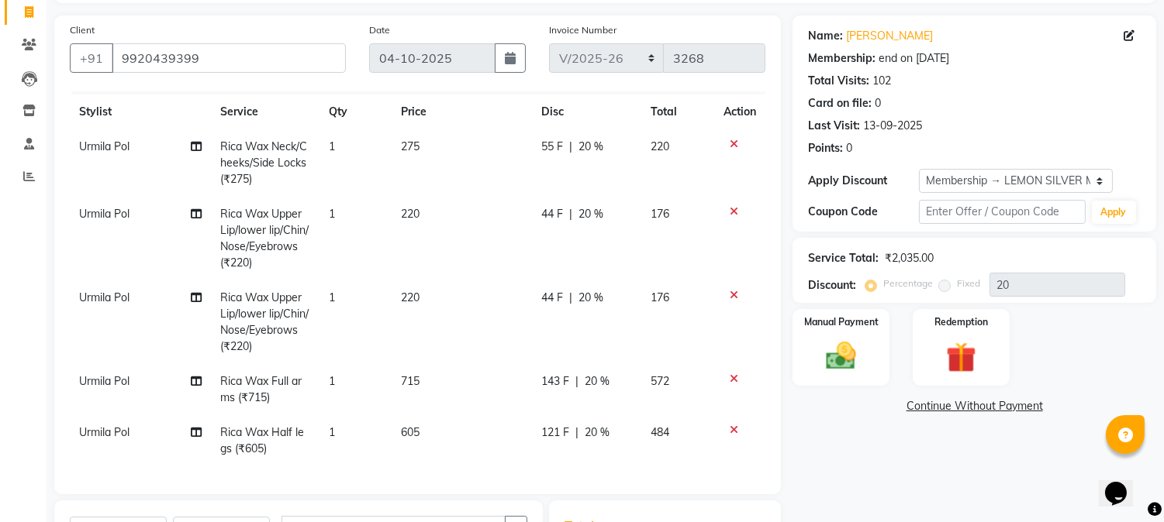
scroll to position [0, 0]
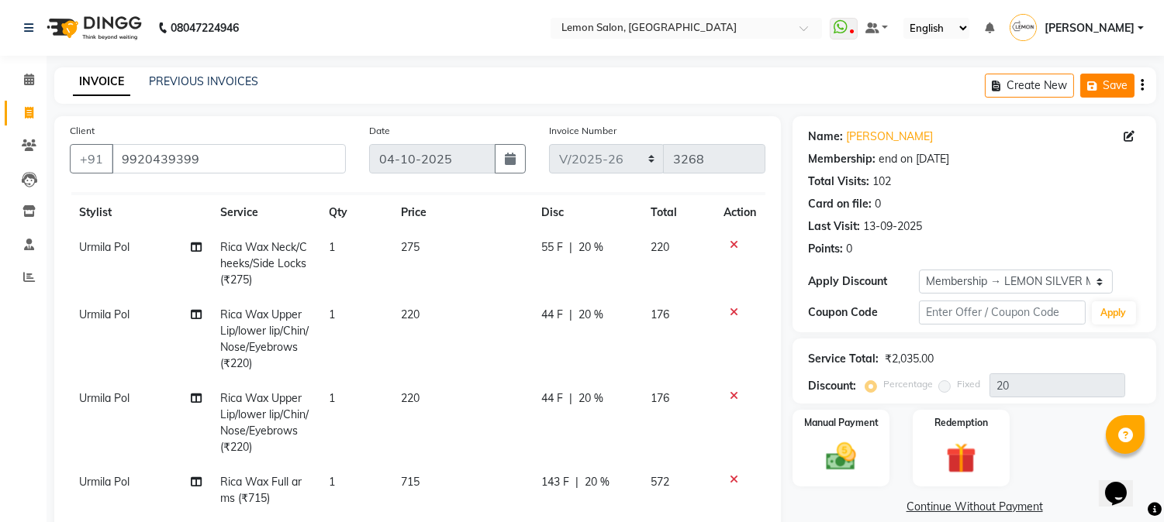
click at [1113, 89] on button "Save" at bounding box center [1107, 86] width 54 height 24
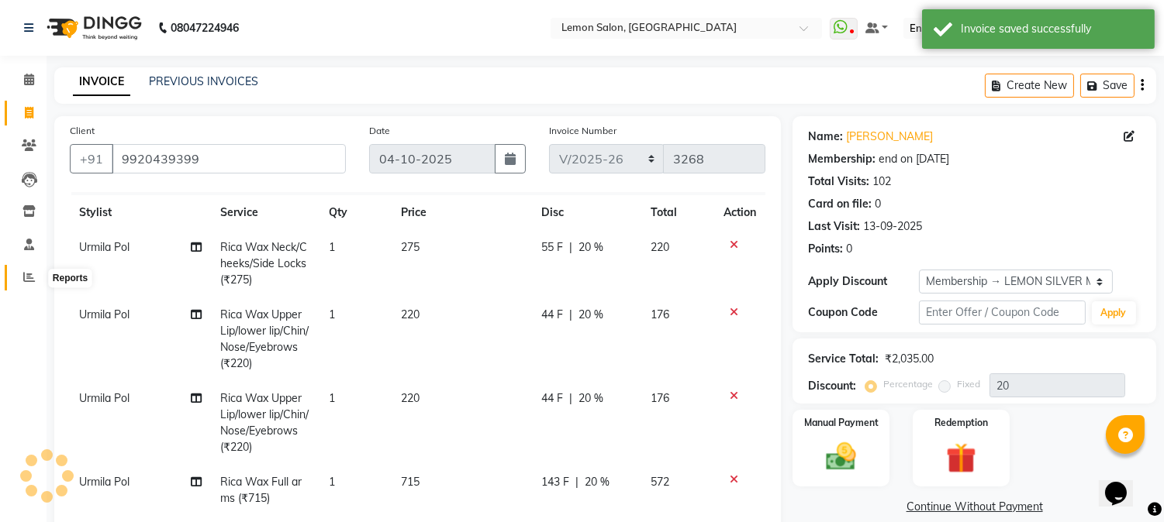
click at [25, 282] on icon at bounding box center [29, 277] width 12 height 12
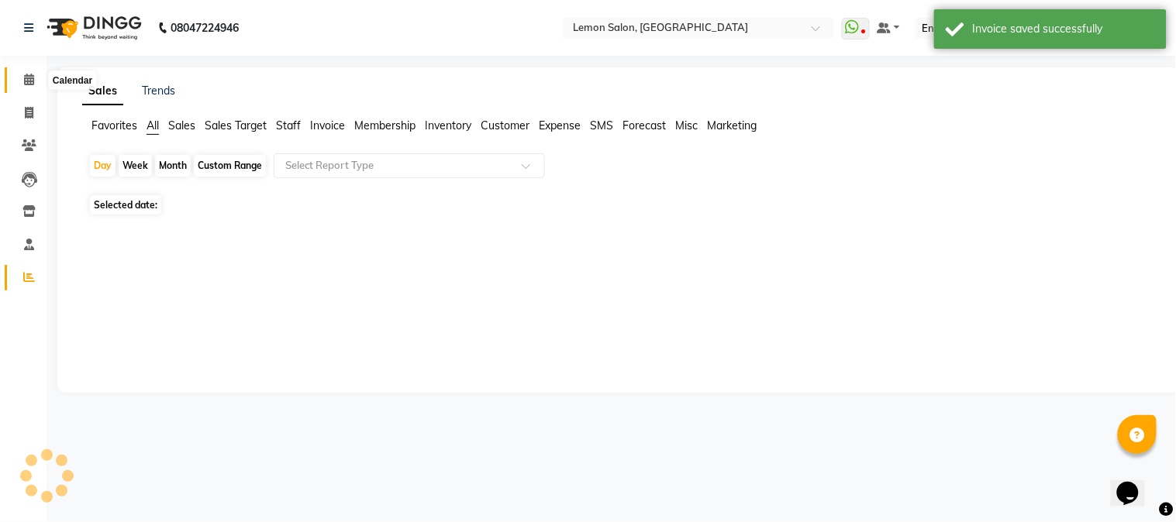
click at [26, 81] on icon at bounding box center [29, 80] width 10 height 12
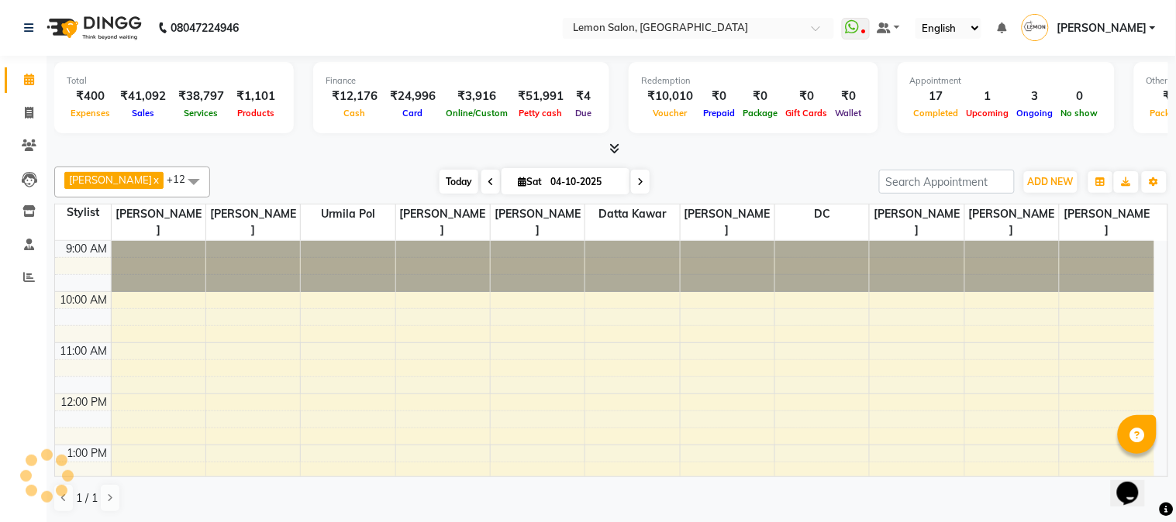
click at [459, 190] on span "Today" at bounding box center [459, 182] width 39 height 24
click at [16, 67] on link "Calendar" at bounding box center [23, 80] width 37 height 26
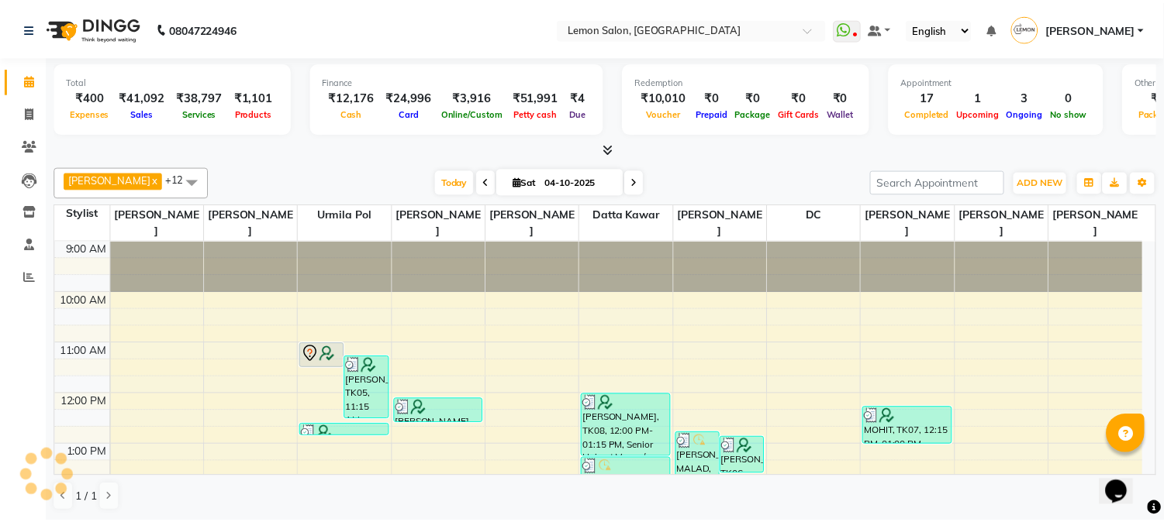
scroll to position [463, 0]
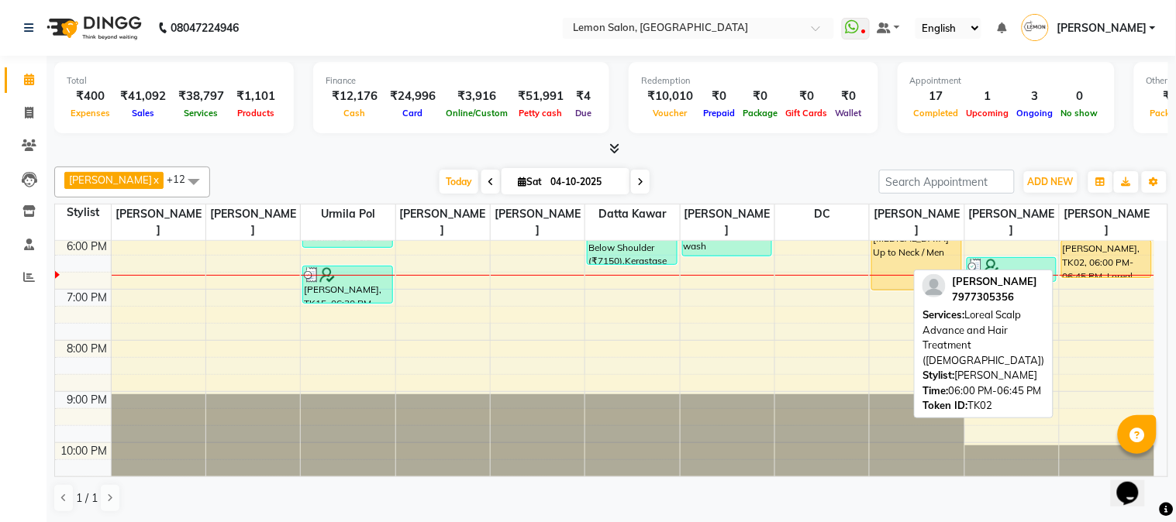
click at [1117, 262] on div "[PERSON_NAME], TK02, 06:00 PM-06:45 PM, Loreal Scalp Advance and Hair Treatment…" at bounding box center [1106, 259] width 89 height 36
select select "1"
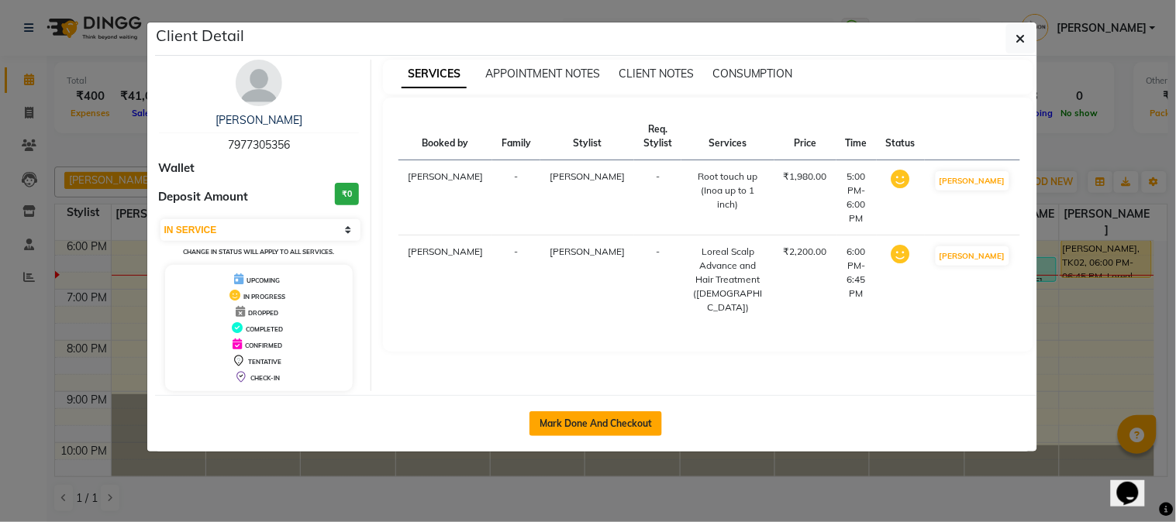
click at [580, 428] on button "Mark Done And Checkout" at bounding box center [595, 424] width 133 height 25
select select "service"
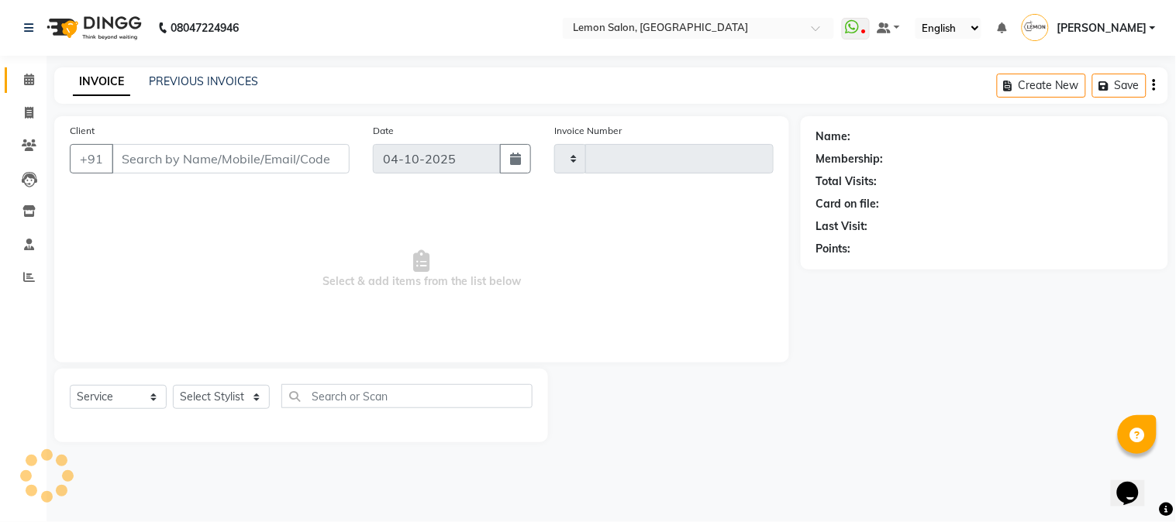
type input "3268"
select select "565"
type input "7977305356"
select select "61677"
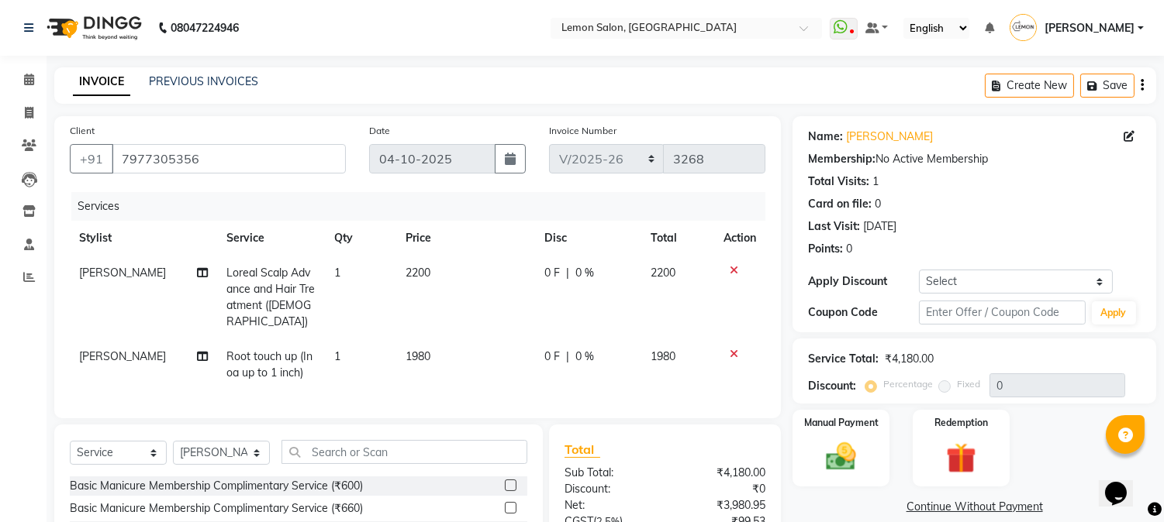
click at [733, 267] on icon at bounding box center [733, 270] width 9 height 11
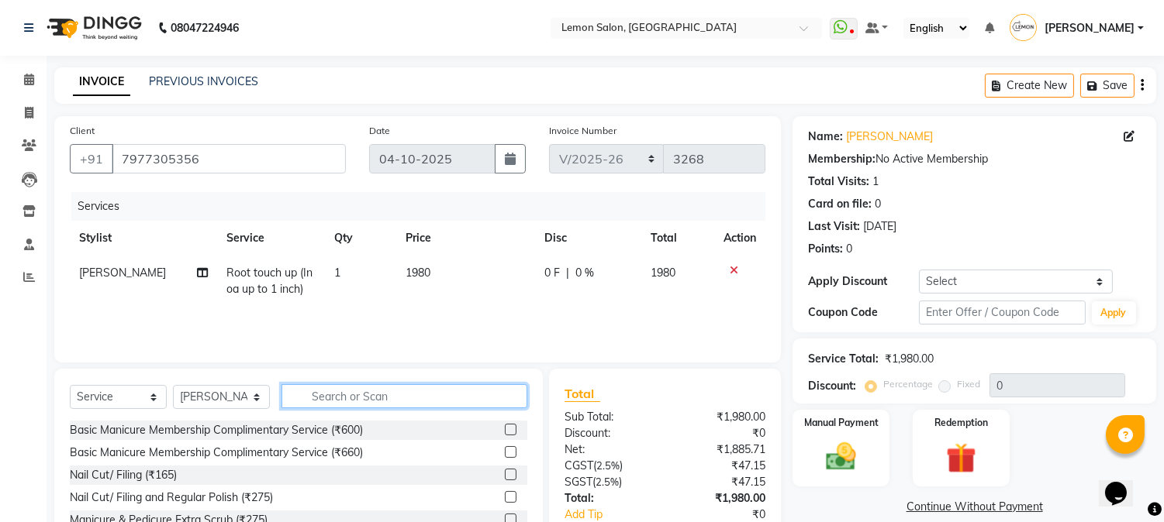
click at [367, 403] on input "text" at bounding box center [404, 396] width 246 height 24
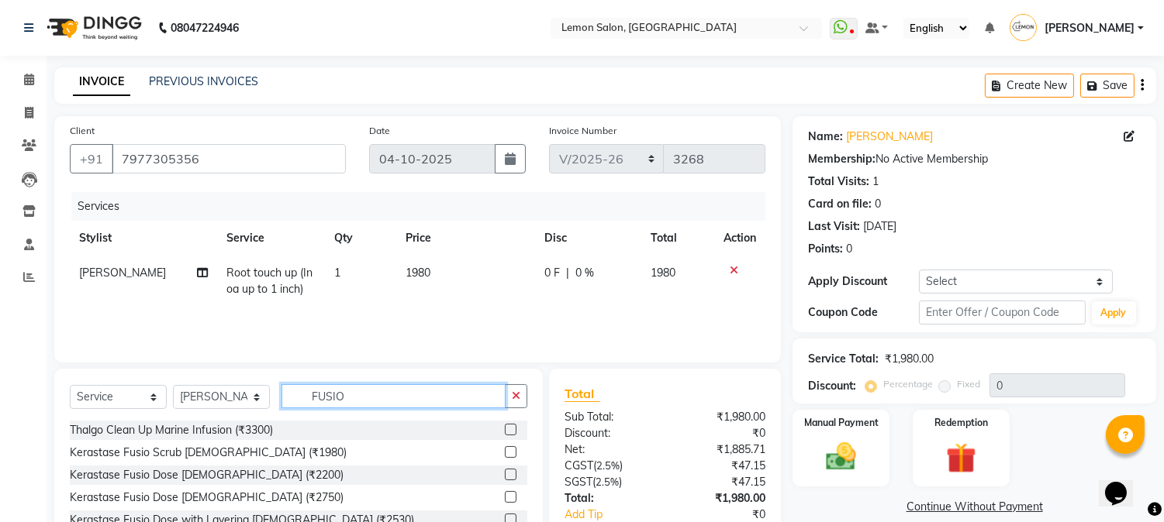
scroll to position [98, 0]
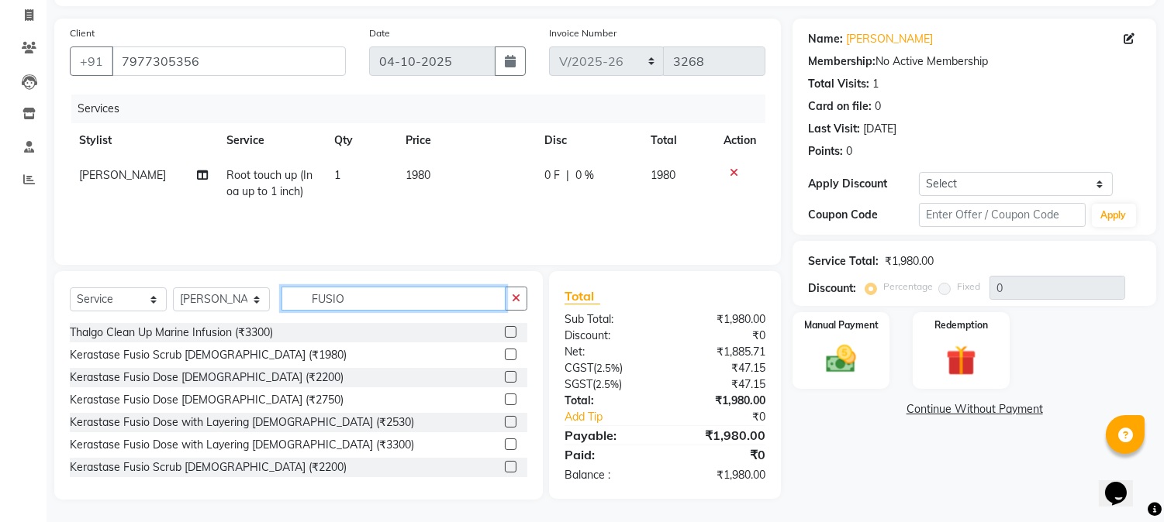
type input "FUSIO"
click at [505, 440] on label at bounding box center [511, 445] width 12 height 12
click at [505, 440] on input "checkbox" at bounding box center [510, 445] width 10 height 10
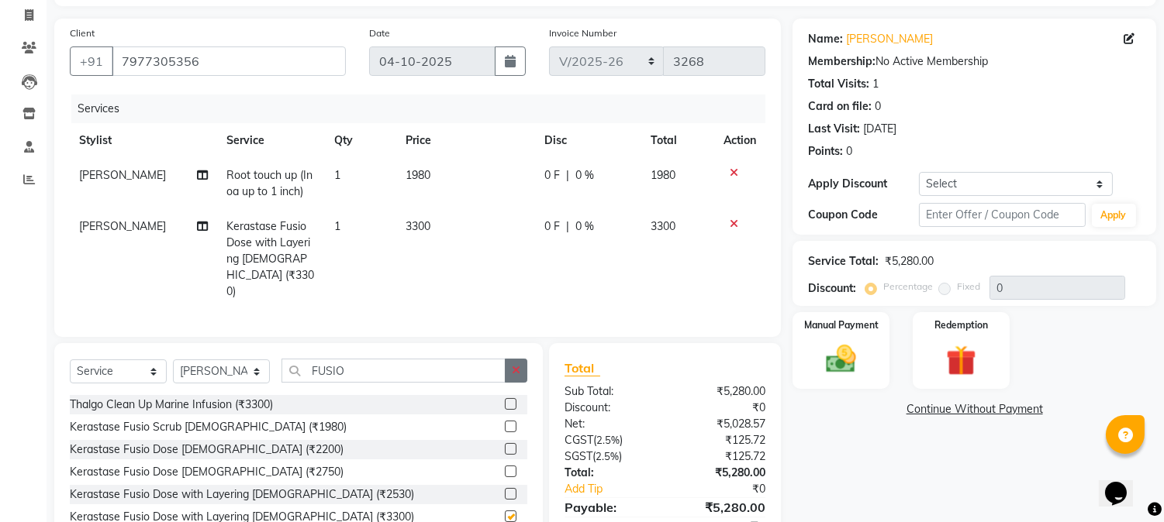
checkbox input "false"
click at [510, 373] on button "button" at bounding box center [516, 371] width 22 height 24
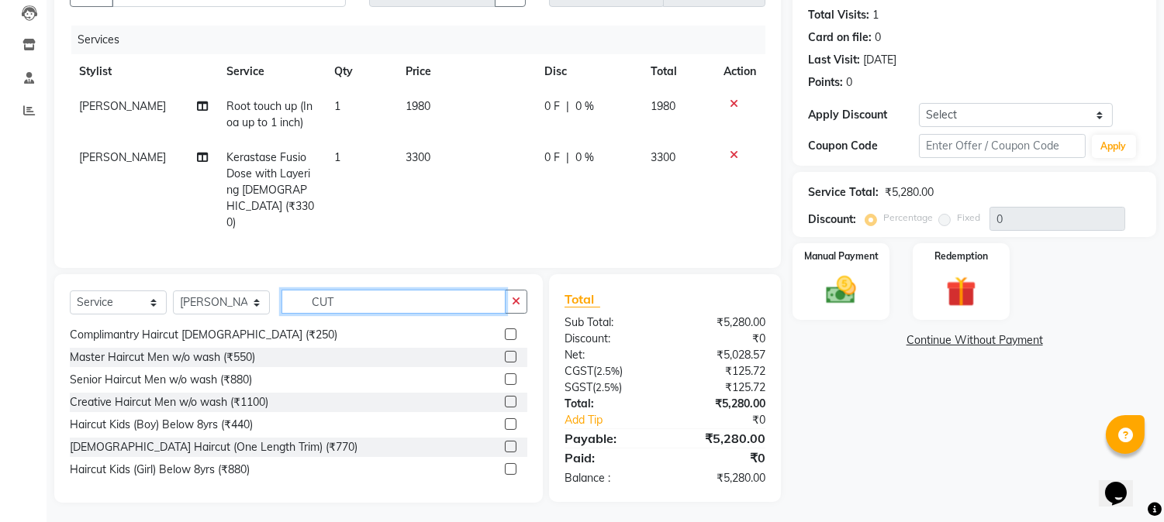
scroll to position [103, 0]
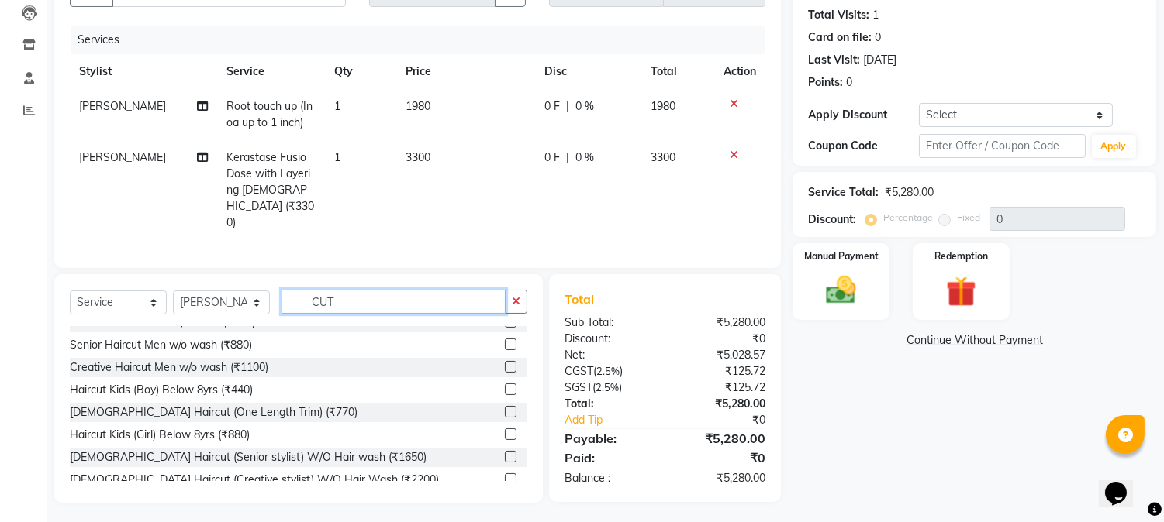
type input "CUT"
click at [505, 452] on label at bounding box center [511, 457] width 12 height 12
click at [505, 453] on input "checkbox" at bounding box center [510, 458] width 10 height 10
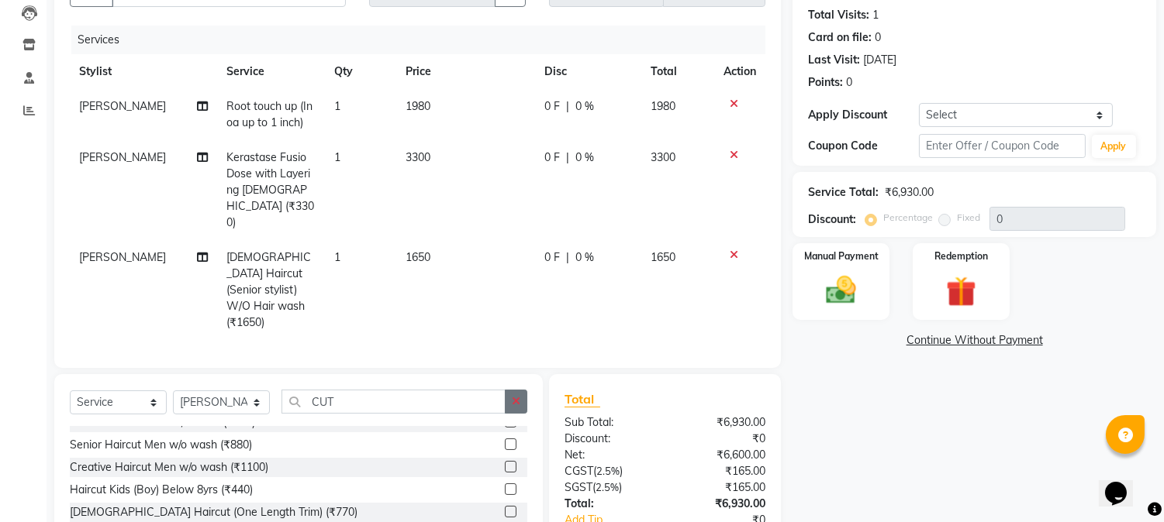
checkbox input "false"
click at [519, 396] on icon "button" at bounding box center [516, 401] width 9 height 11
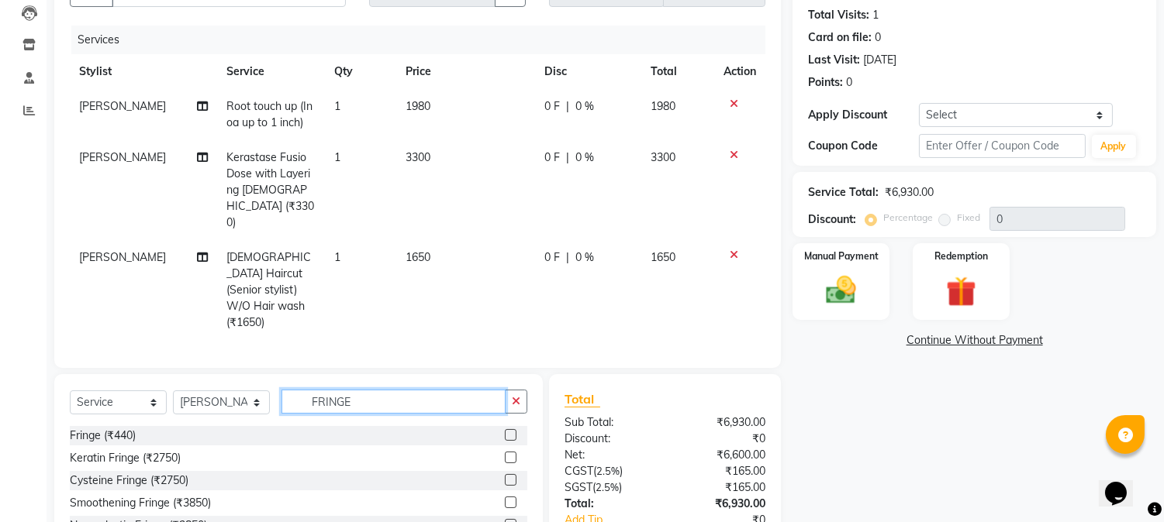
scroll to position [250, 0]
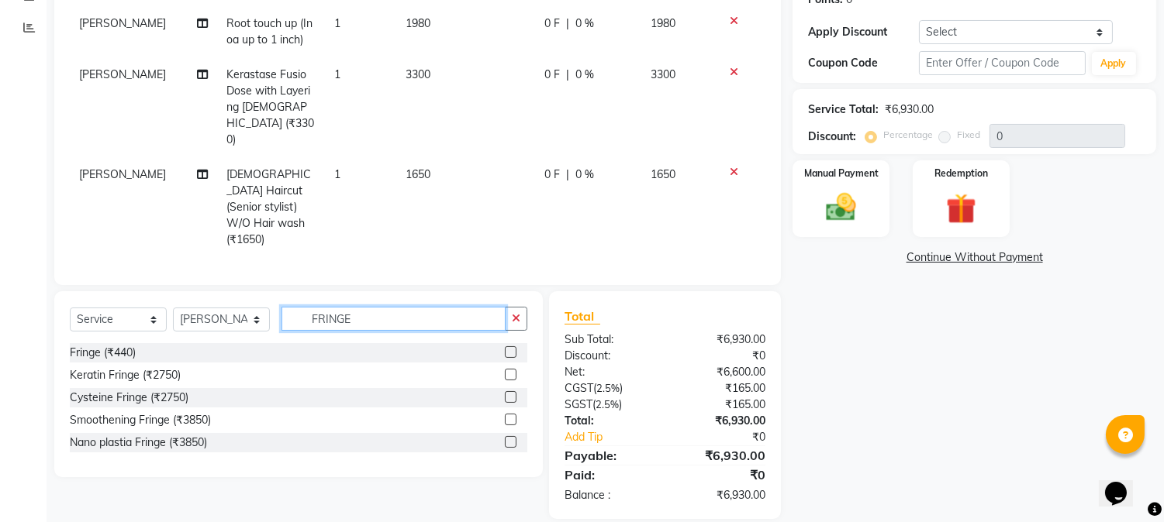
type input "FRINGE"
click at [507, 369] on label at bounding box center [511, 375] width 12 height 12
click at [507, 371] on input "checkbox" at bounding box center [510, 376] width 10 height 10
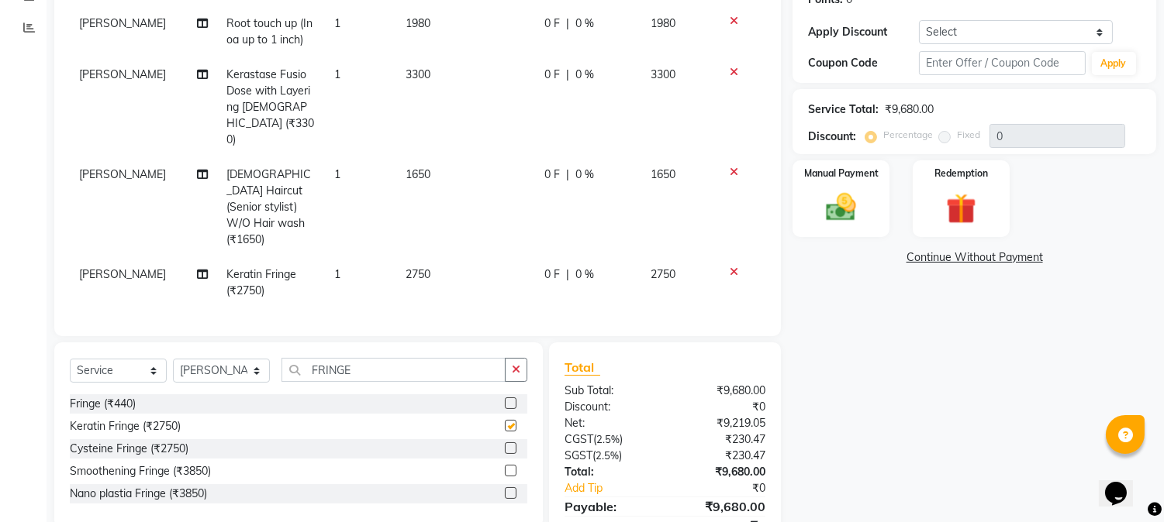
checkbox input "false"
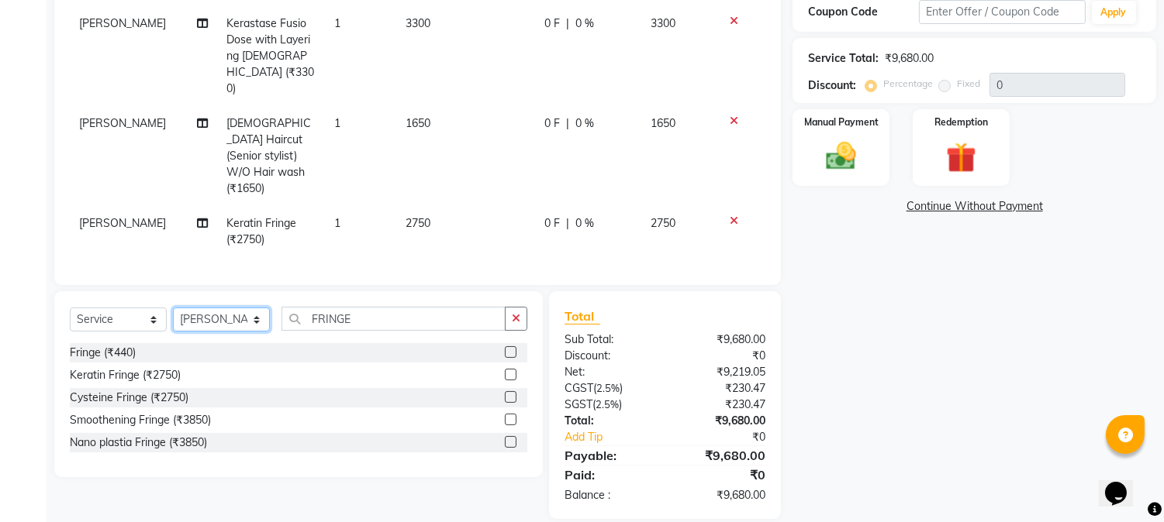
click at [196, 308] on select "Select Stylist [PERSON_NAME] [PERSON_NAME] Datta [PERSON_NAME] [PERSON_NAME] [P…" at bounding box center [221, 320] width 97 height 24
click at [833, 367] on div "Name: [PERSON_NAME] Membership: No Active Membership Total Visits: 1 Card on fi…" at bounding box center [979, 168] width 375 height 704
click at [226, 308] on select "Select Stylist [PERSON_NAME] [PERSON_NAME] Datta [PERSON_NAME] [PERSON_NAME] [P…" at bounding box center [221, 320] width 97 height 24
select select "7420"
click at [173, 308] on select "Select Stylist [PERSON_NAME] [PERSON_NAME] Datta [PERSON_NAME] [PERSON_NAME] [P…" at bounding box center [221, 320] width 97 height 24
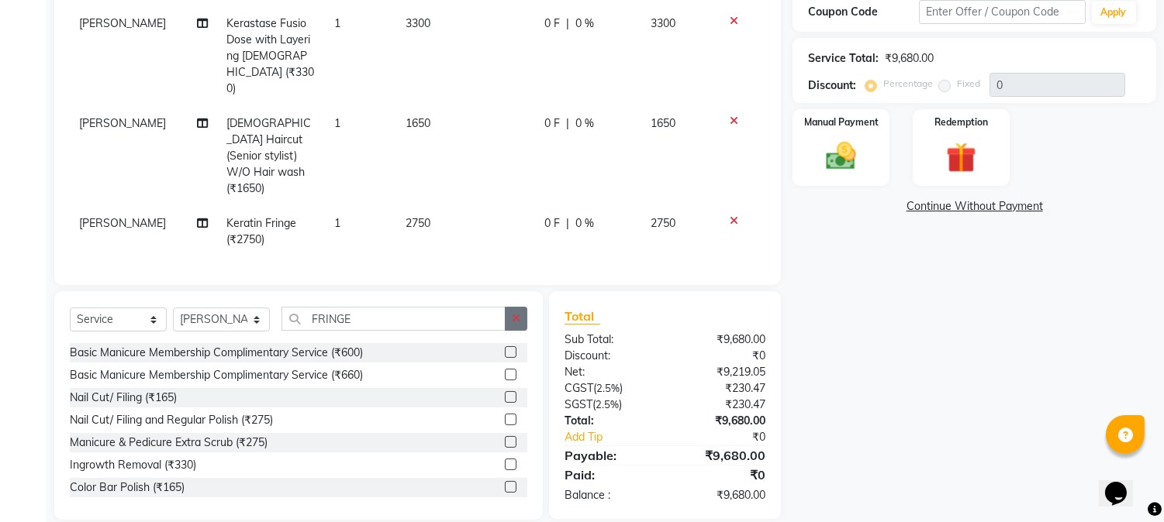
click at [526, 307] on button "button" at bounding box center [516, 319] width 22 height 24
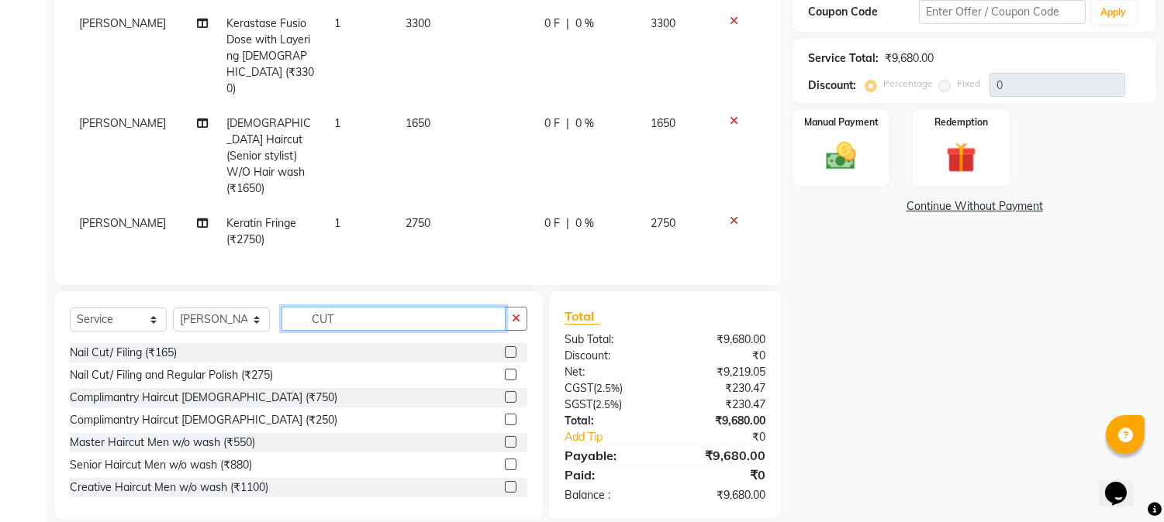
type input "CUT"
click at [505, 459] on label at bounding box center [511, 465] width 12 height 12
click at [505, 460] on input "checkbox" at bounding box center [510, 465] width 10 height 10
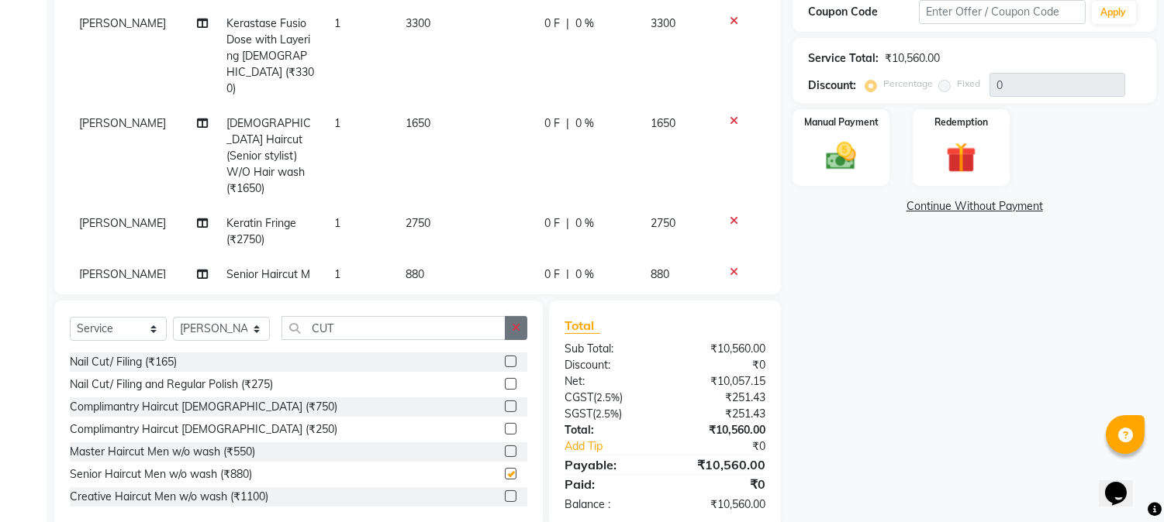
checkbox input "false"
click at [509, 329] on button "button" at bounding box center [516, 328] width 22 height 24
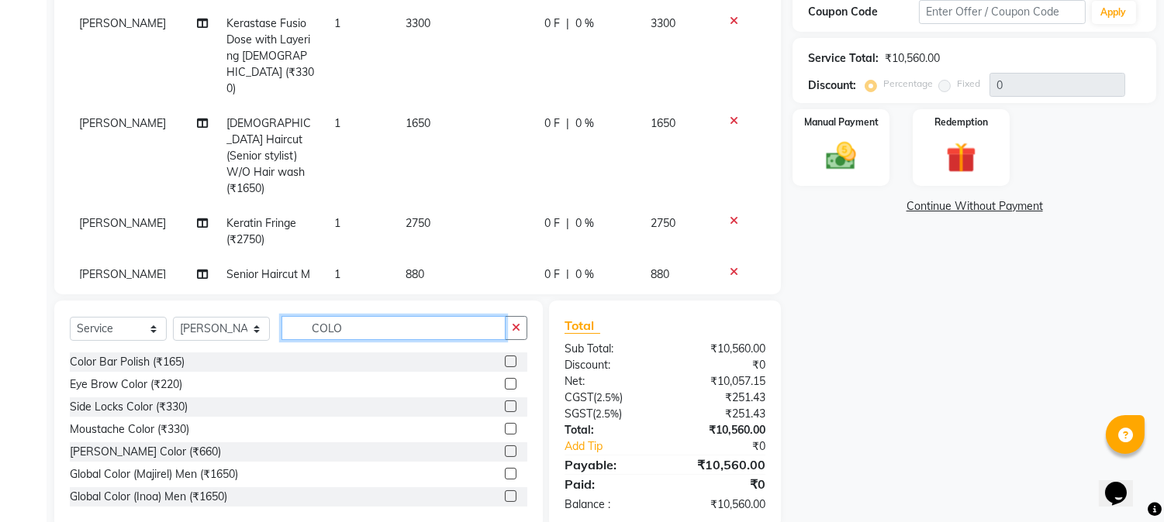
type input "COLO"
click at [490, 499] on div "Global Color (Inoa) Men (₹1650)" at bounding box center [298, 497] width 457 height 19
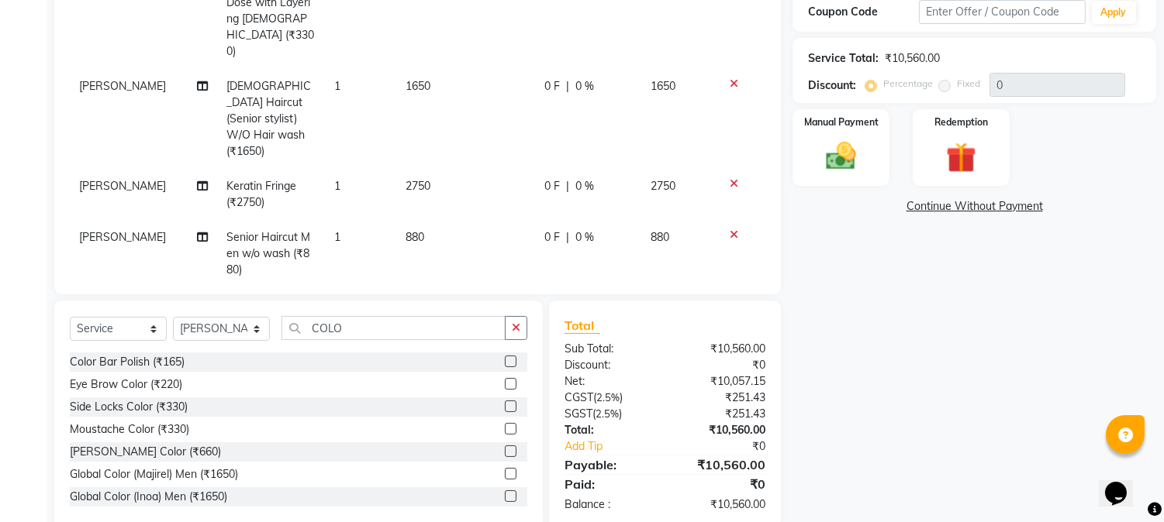
click at [505, 494] on label at bounding box center [511, 497] width 12 height 12
click at [505, 494] on input "checkbox" at bounding box center [510, 497] width 10 height 10
checkbox input "false"
click at [520, 321] on button "button" at bounding box center [516, 328] width 22 height 24
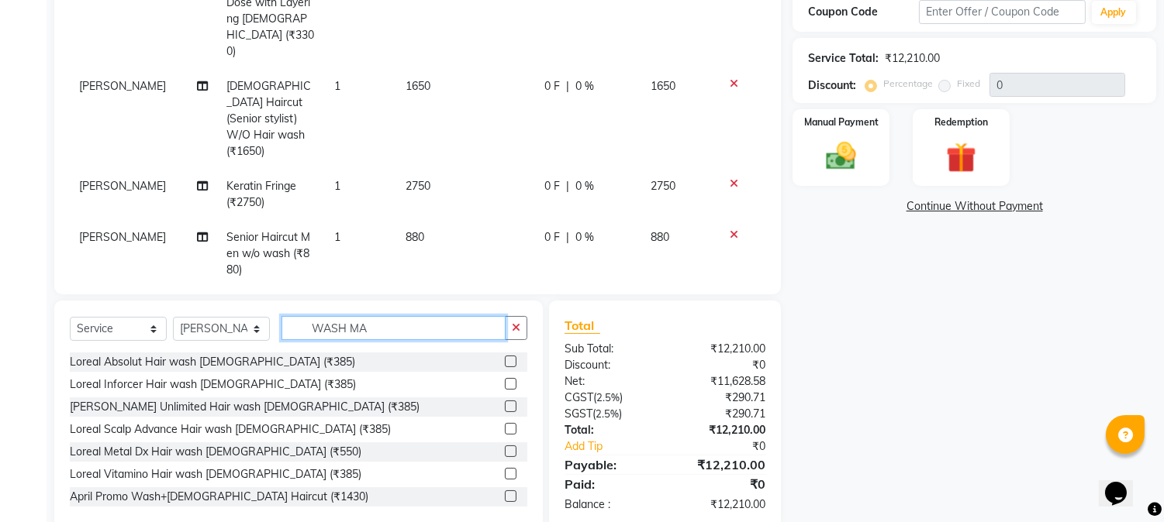
type input "WASH MA"
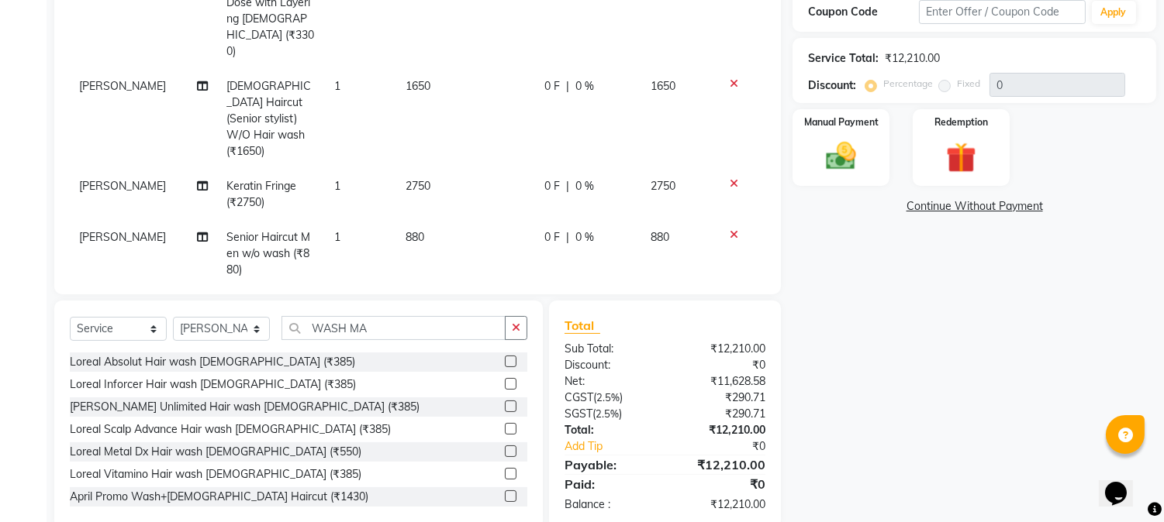
click at [505, 401] on label at bounding box center [511, 407] width 12 height 12
click at [505, 402] on input "checkbox" at bounding box center [510, 407] width 10 height 10
checkbox input "false"
click at [510, 329] on button "button" at bounding box center [516, 328] width 22 height 24
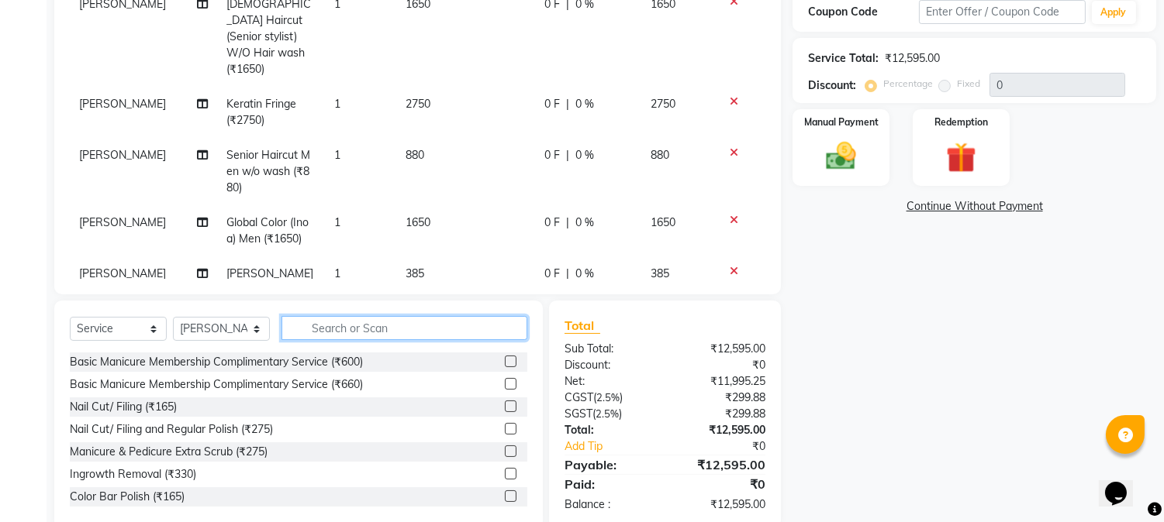
scroll to position [157, 0]
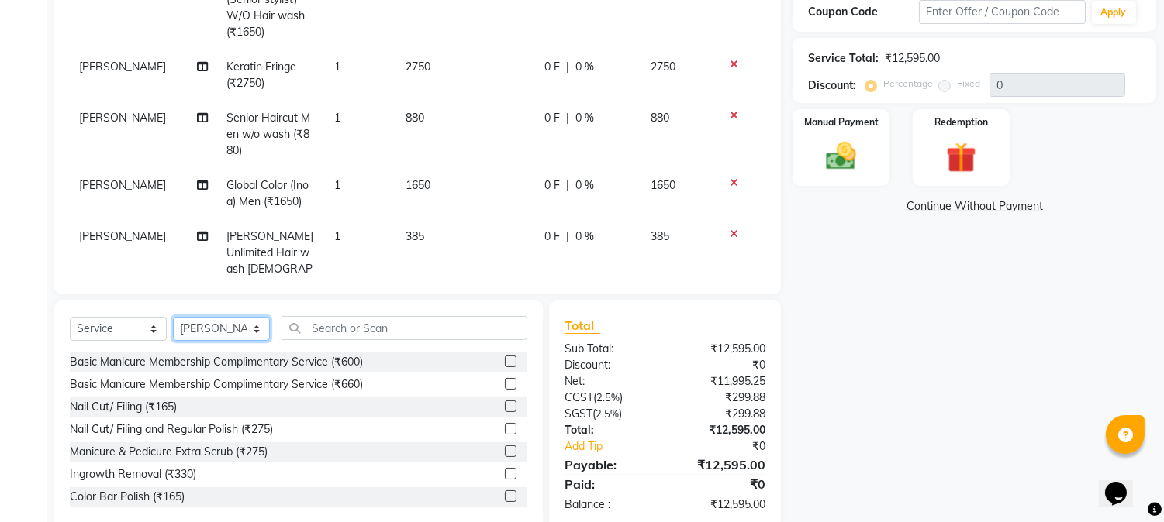
click at [196, 322] on select "Select Stylist [PERSON_NAME] [PERSON_NAME] Datta [PERSON_NAME] [PERSON_NAME] [P…" at bounding box center [221, 329] width 97 height 24
select select "7417"
click at [173, 317] on select "Select Stylist [PERSON_NAME] [PERSON_NAME] Datta [PERSON_NAME] [PERSON_NAME] [P…" at bounding box center [221, 329] width 97 height 24
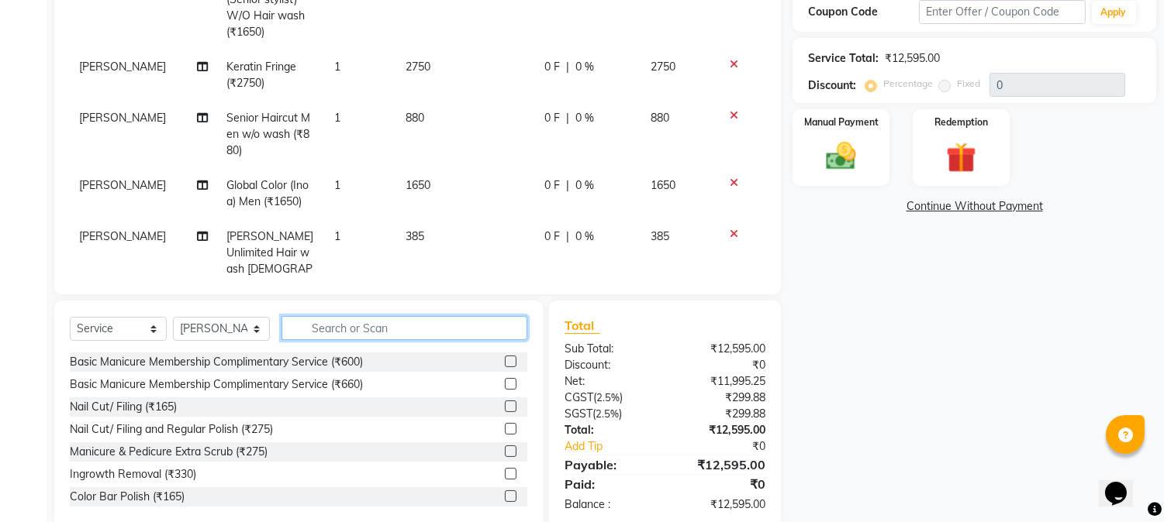
click at [333, 333] on input "text" at bounding box center [404, 328] width 246 height 24
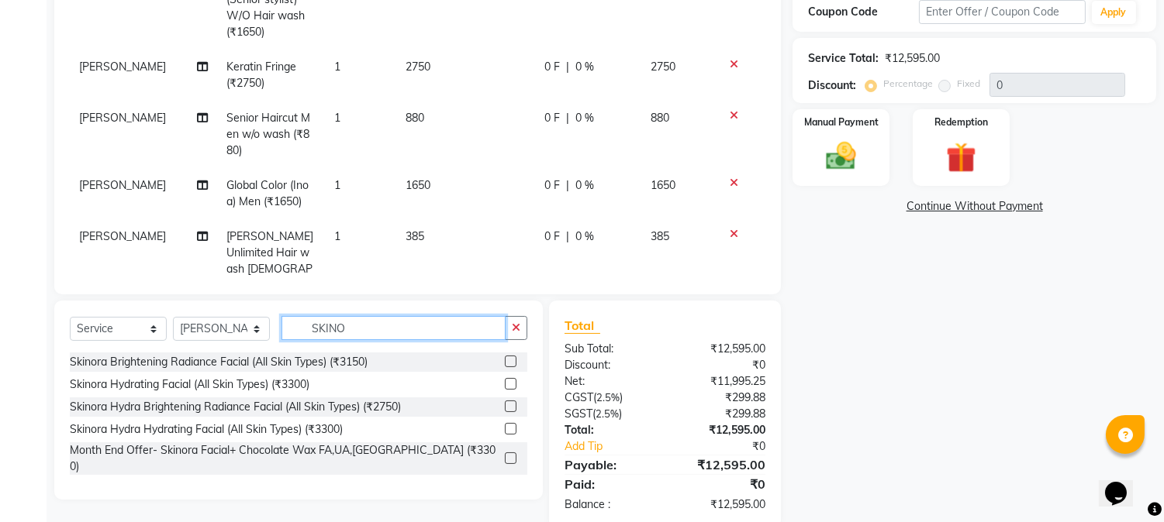
type input "SKINO"
click at [510, 380] on label at bounding box center [511, 384] width 12 height 12
click at [510, 380] on input "checkbox" at bounding box center [510, 385] width 10 height 10
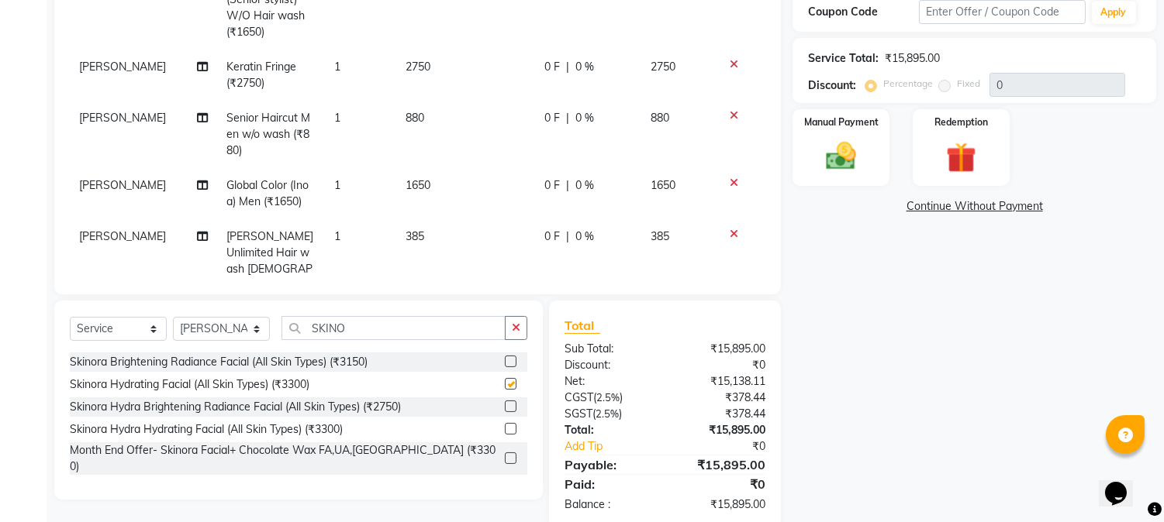
checkbox input "false"
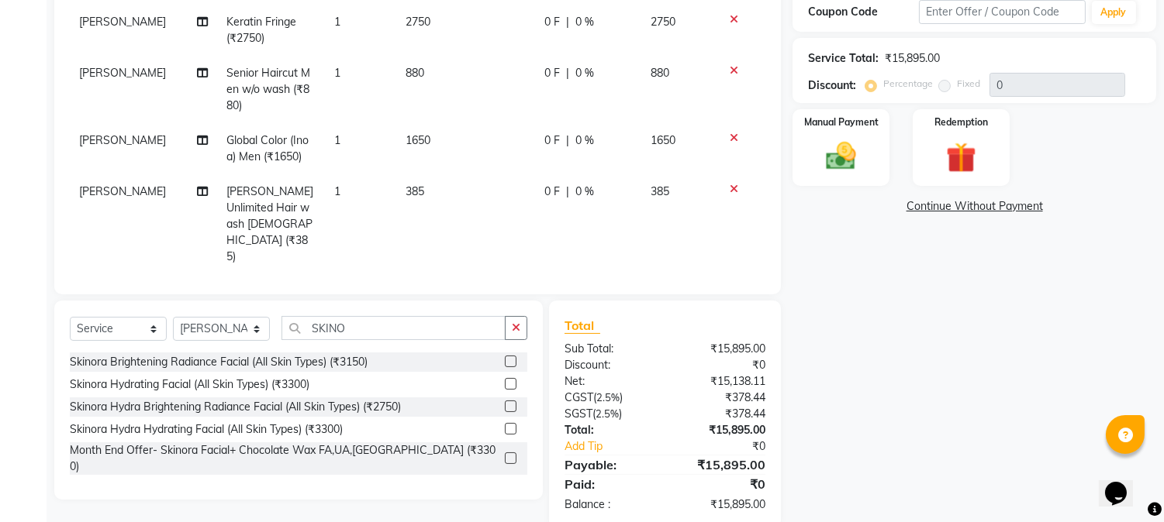
scroll to position [223, 0]
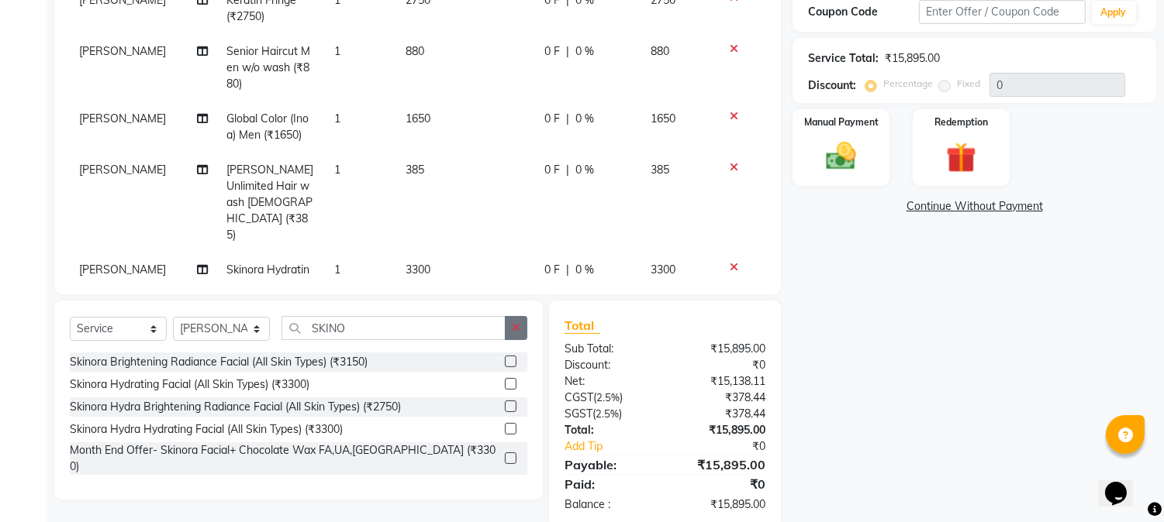
click at [523, 329] on button "button" at bounding box center [516, 328] width 22 height 24
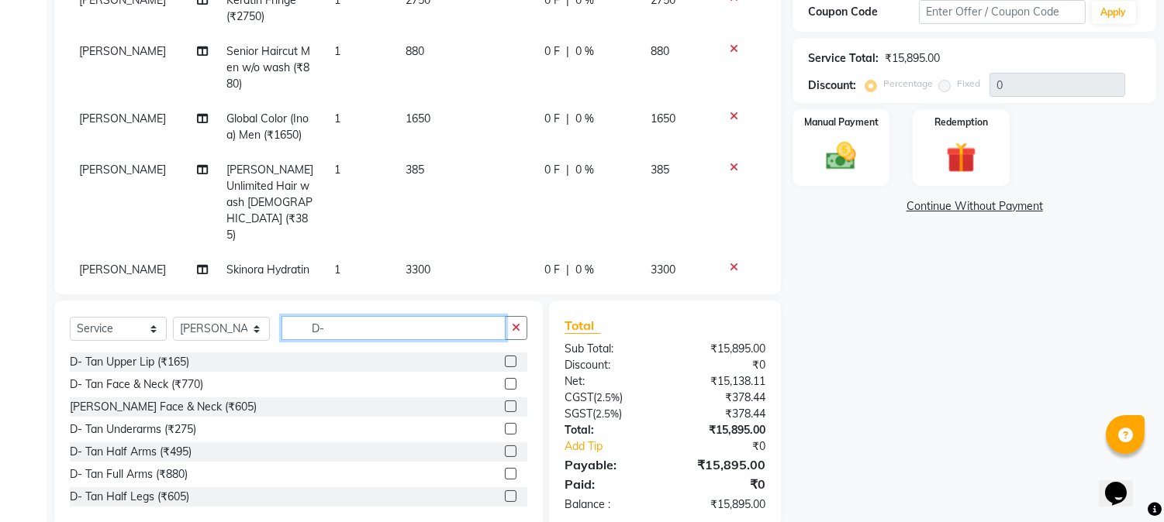
type input "D-"
click at [505, 382] on div at bounding box center [516, 384] width 22 height 19
click at [505, 382] on label at bounding box center [511, 384] width 12 height 12
click at [505, 382] on input "checkbox" at bounding box center [510, 385] width 10 height 10
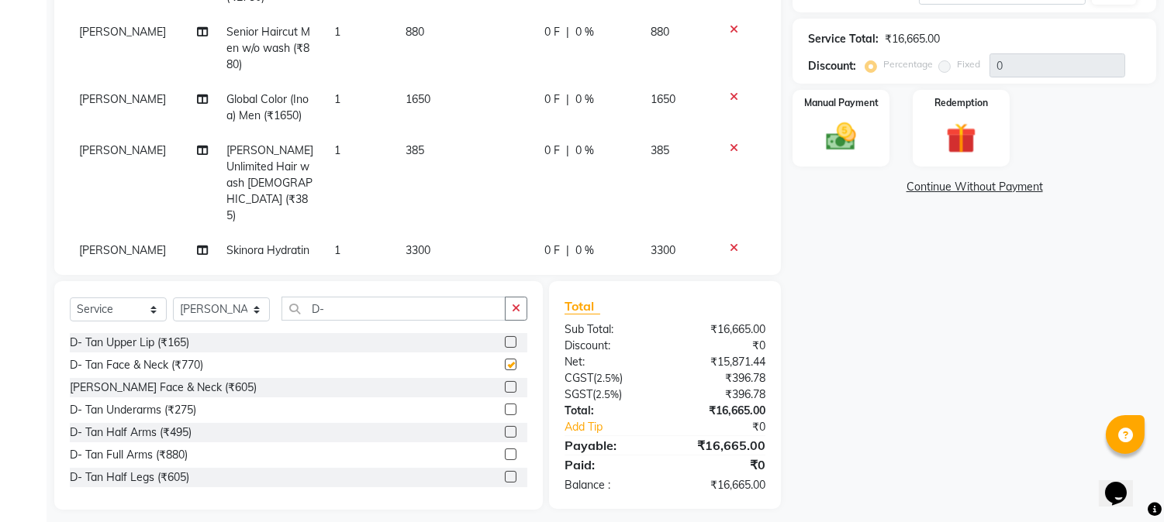
checkbox input "false"
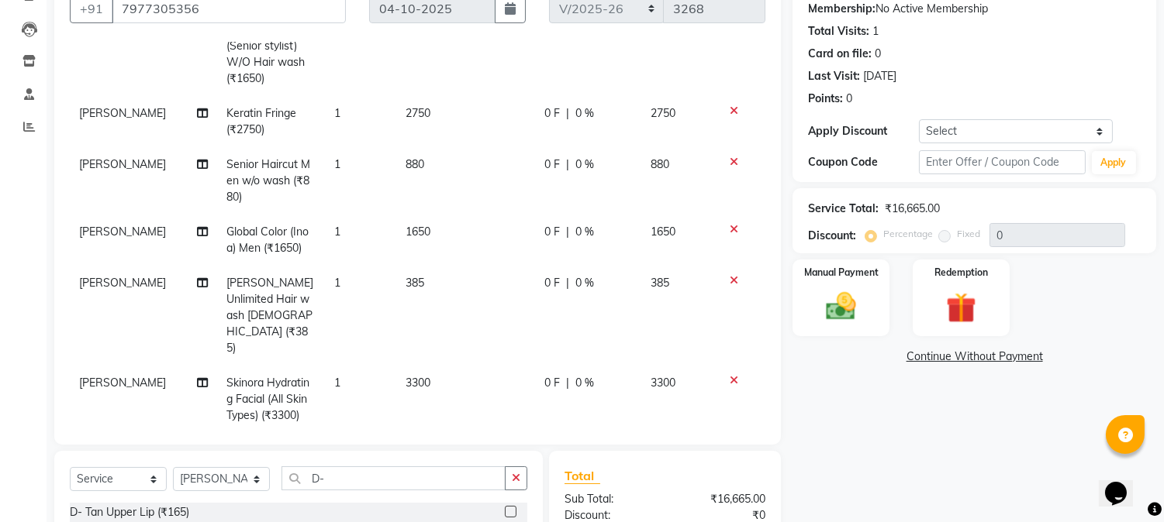
scroll to position [275, 0]
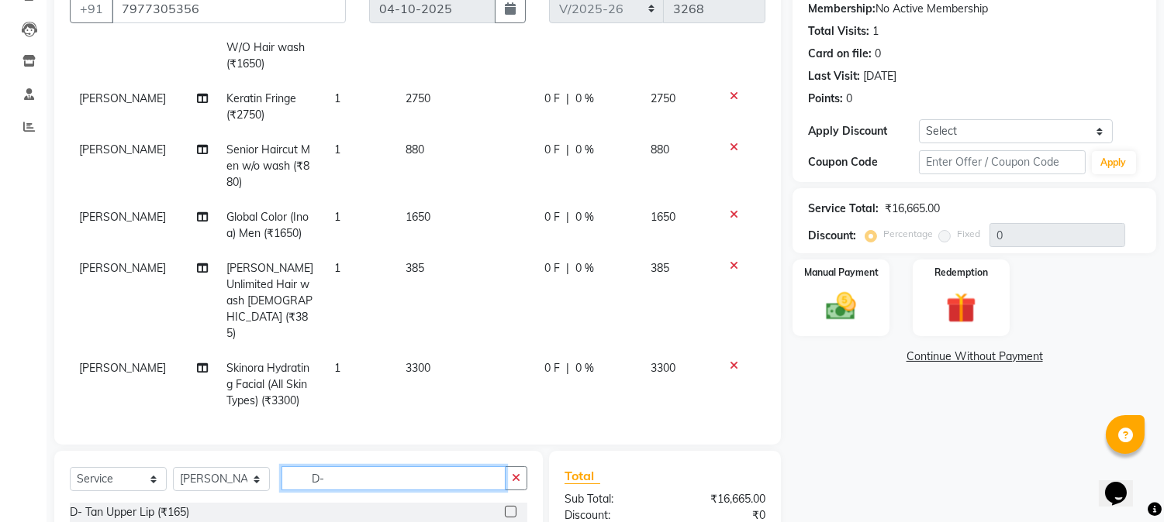
click at [366, 477] on input "D-" at bounding box center [393, 479] width 224 height 24
type input "D"
type input "6286+8500"
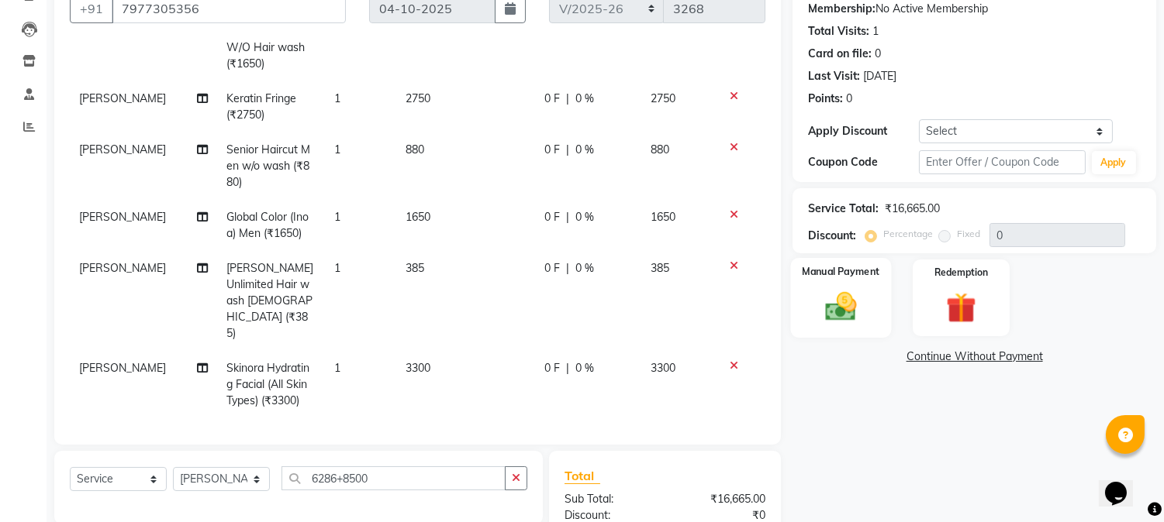
click at [825, 319] on img at bounding box center [840, 307] width 51 height 36
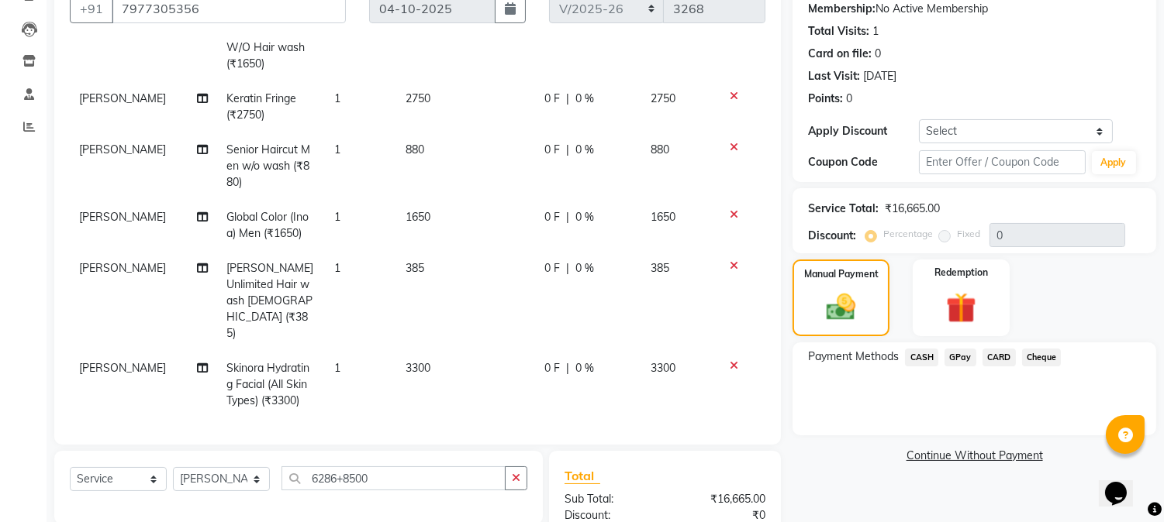
click at [998, 355] on span "CARD" at bounding box center [998, 358] width 33 height 18
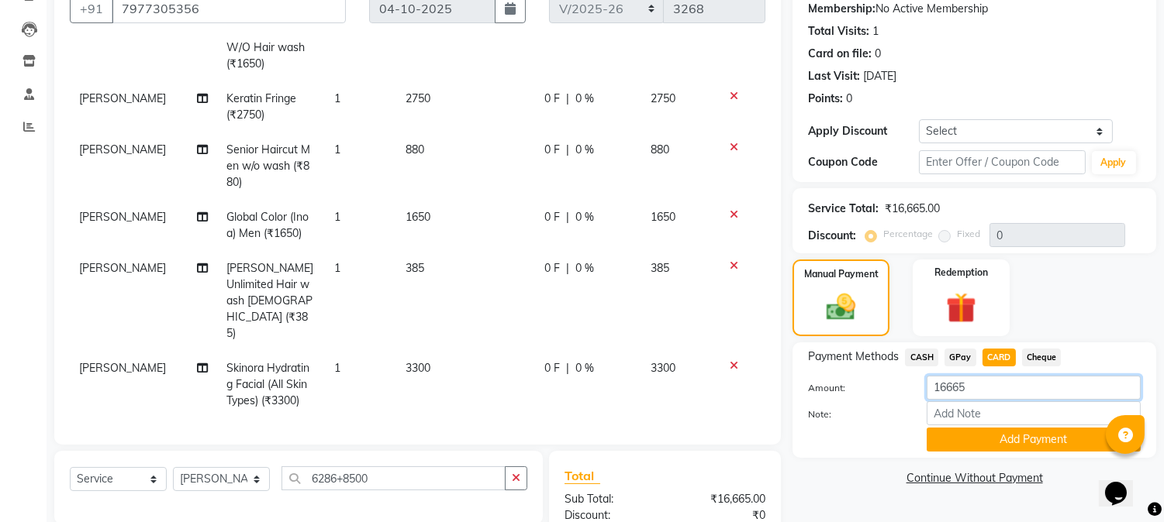
drag, startPoint x: 979, startPoint y: 389, endPoint x: 881, endPoint y: 402, distance: 99.2
click at [881, 402] on div "Amount: 16665 Note: Add Payment" at bounding box center [974, 414] width 333 height 76
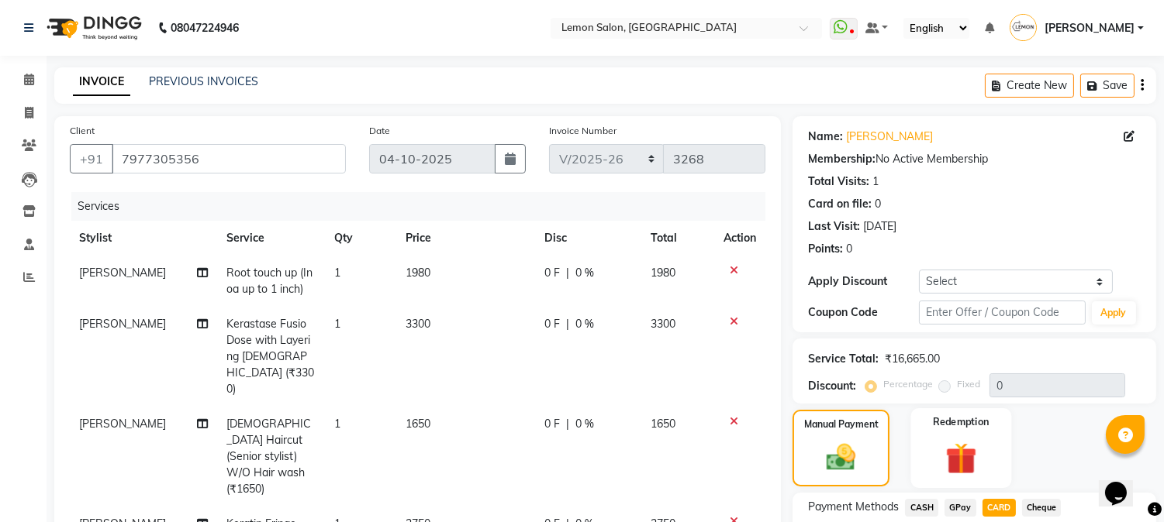
scroll to position [329, 0]
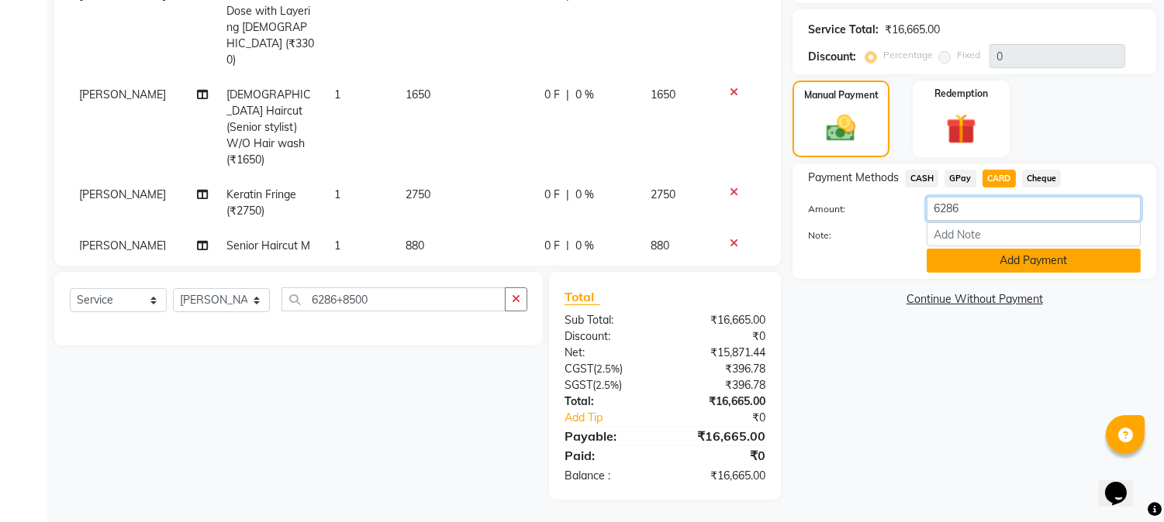
type input "6286"
click at [989, 264] on button "Add Payment" at bounding box center [1033, 261] width 214 height 24
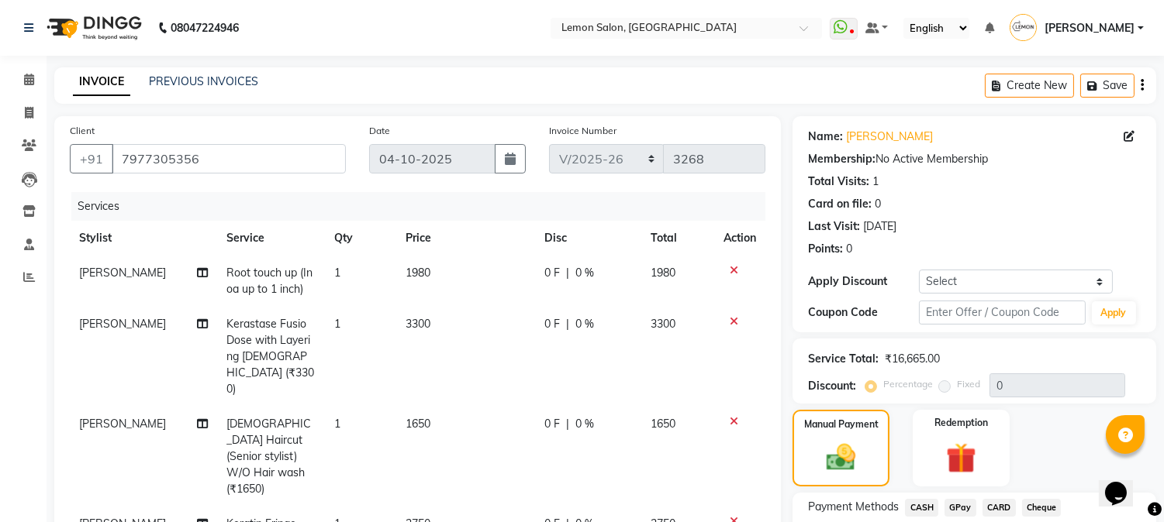
scroll to position [229, 0]
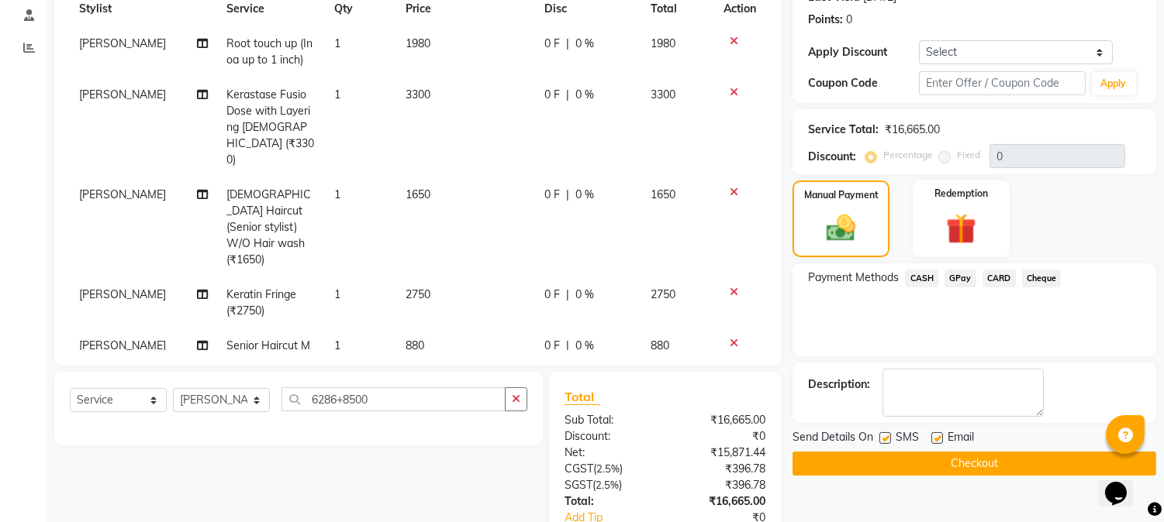
click at [729, 287] on icon at bounding box center [733, 292] width 9 height 11
click at [729, 187] on icon at bounding box center [733, 192] width 9 height 11
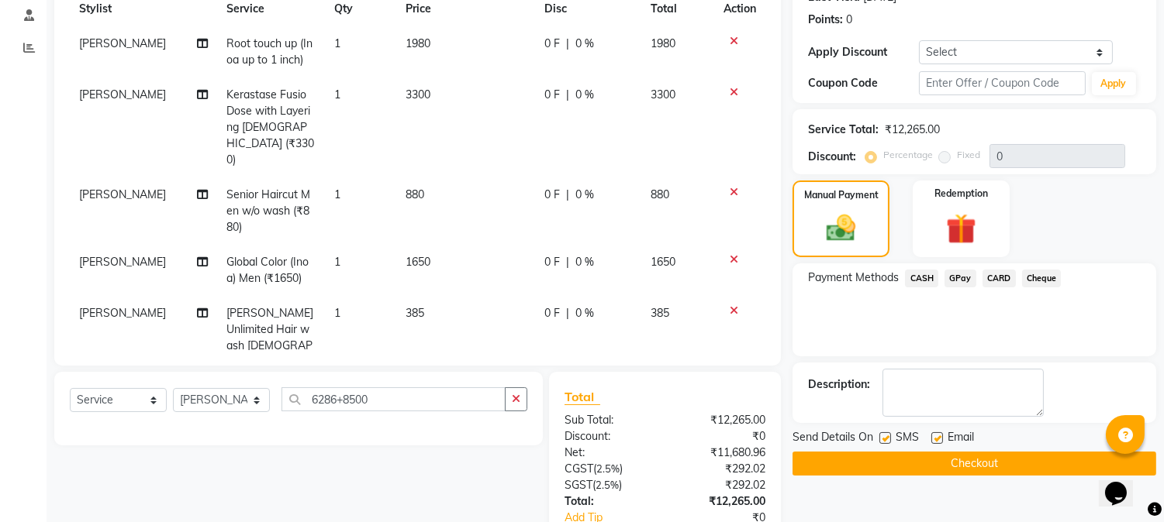
click at [729, 88] on icon at bounding box center [733, 92] width 9 height 11
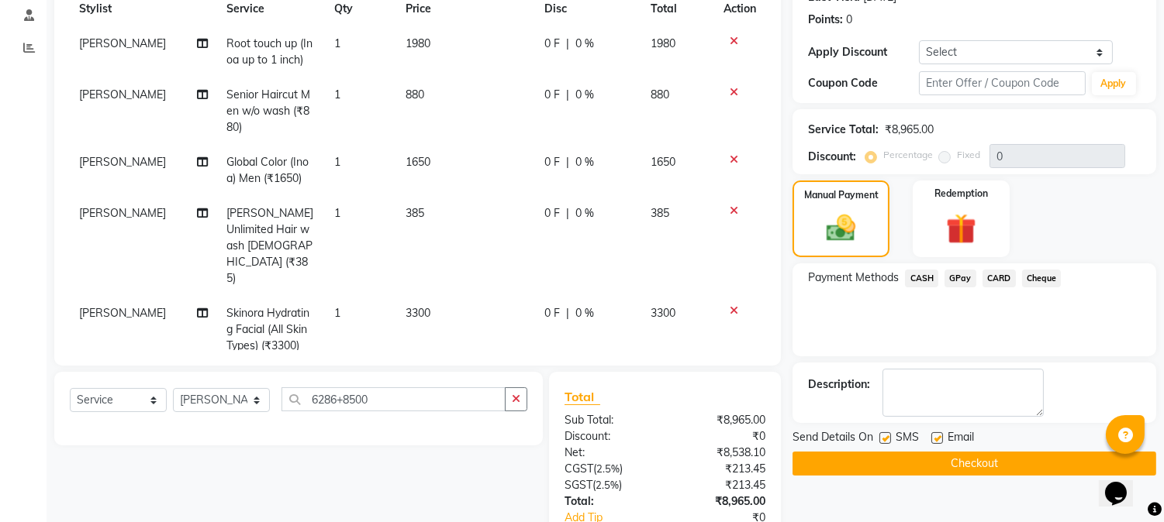
click at [729, 40] on icon at bounding box center [733, 41] width 9 height 11
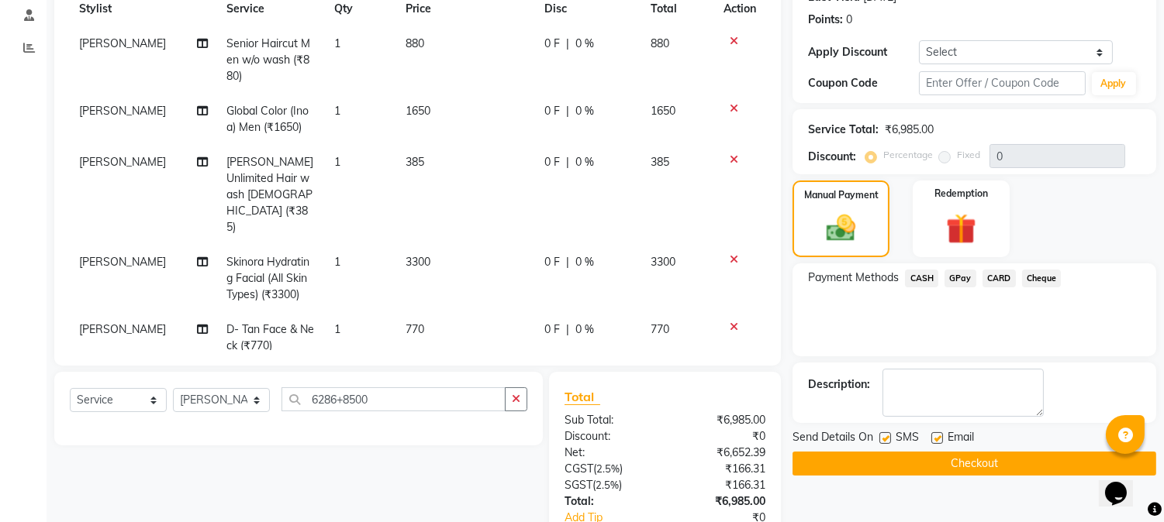
scroll to position [355, 0]
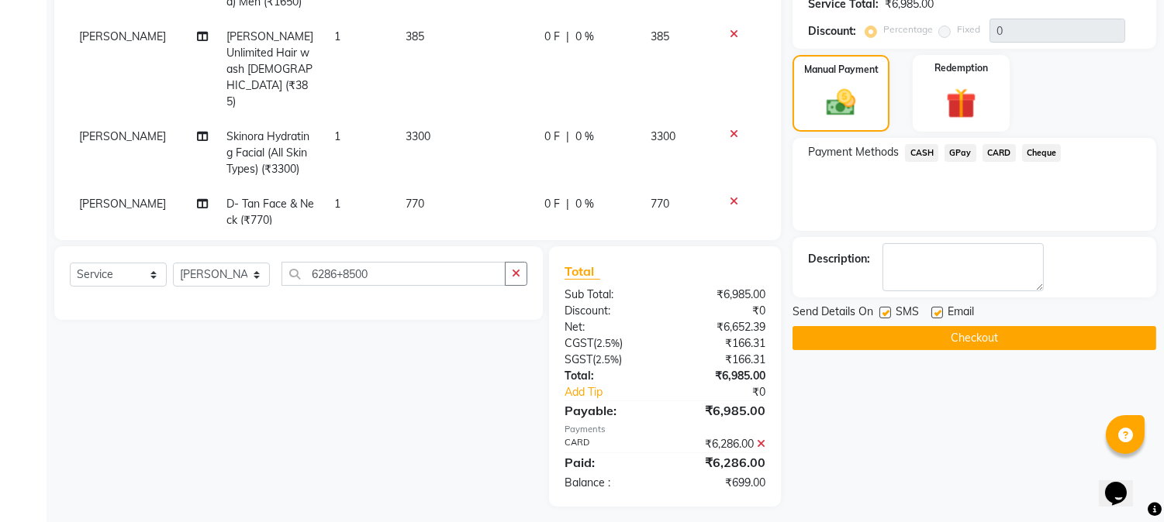
click at [762, 439] on icon at bounding box center [761, 444] width 9 height 11
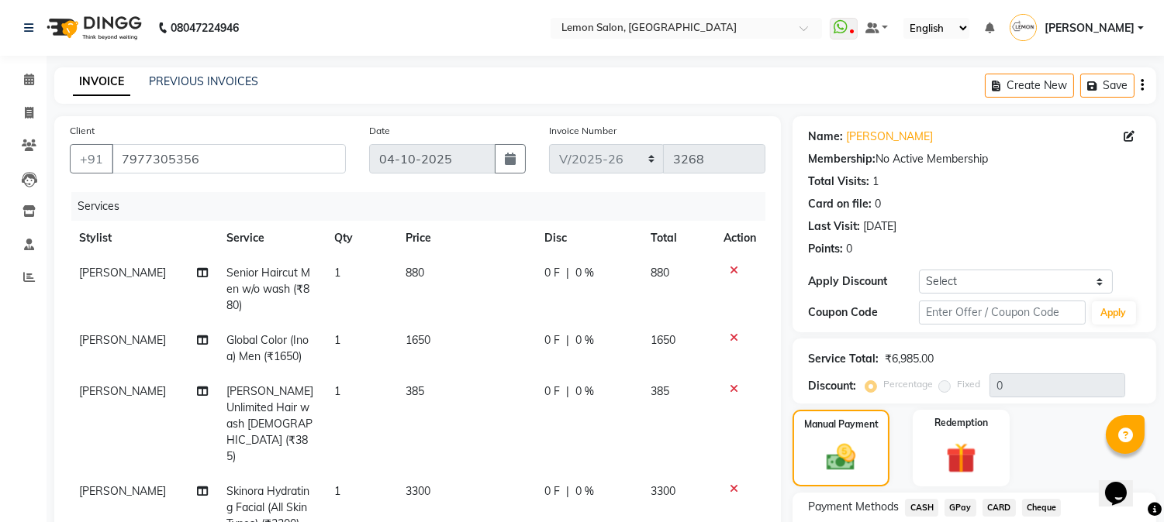
scroll to position [229, 0]
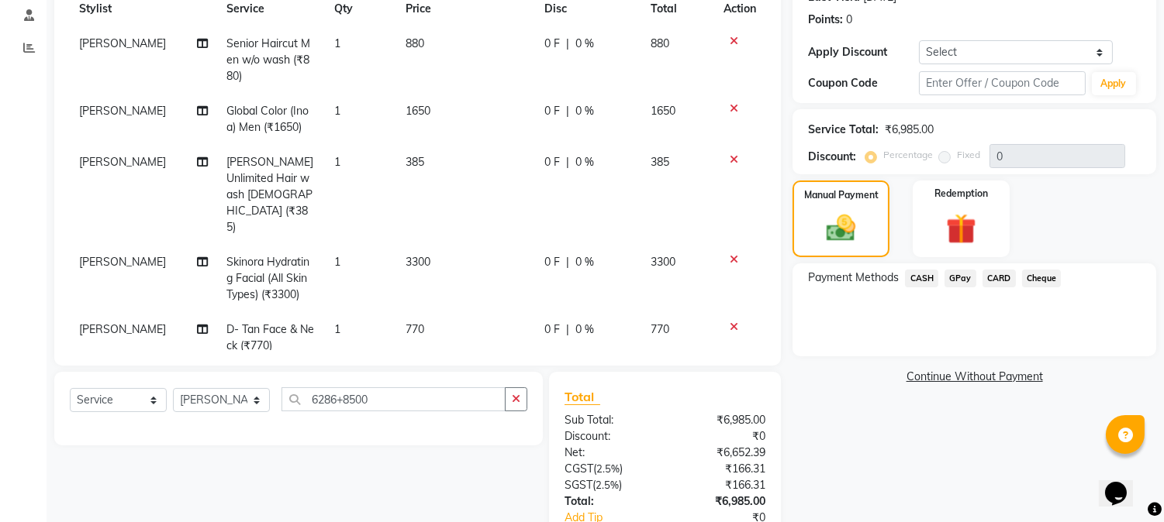
click at [1000, 281] on span "CARD" at bounding box center [998, 279] width 33 height 18
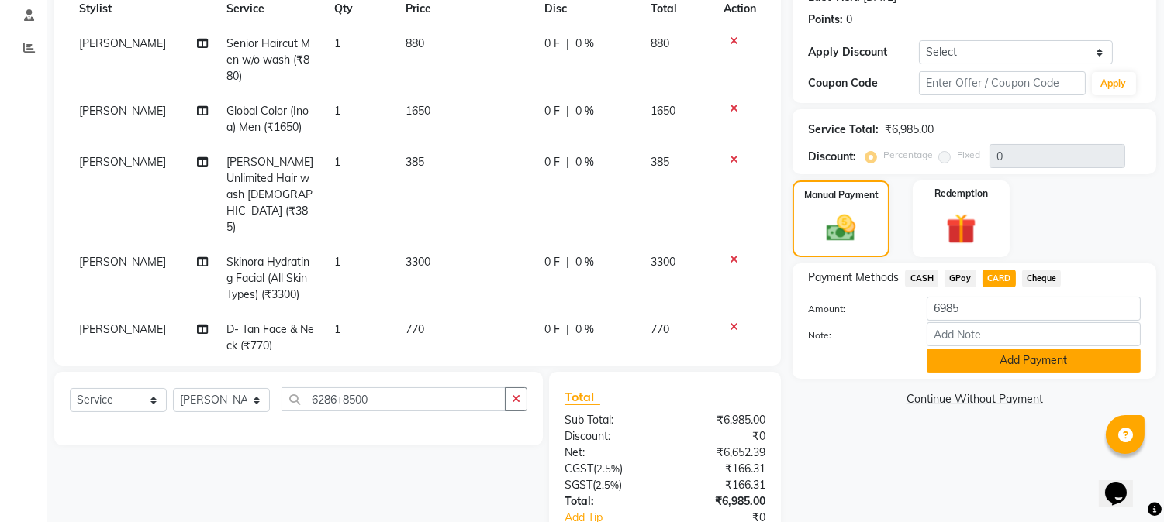
click at [957, 358] on button "Add Payment" at bounding box center [1033, 361] width 214 height 24
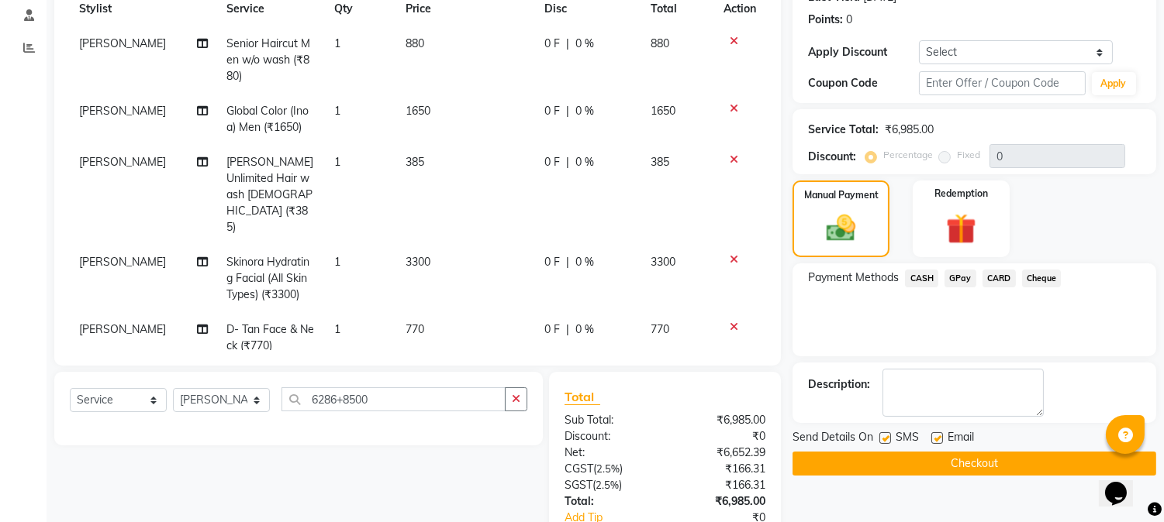
click at [940, 436] on label at bounding box center [937, 439] width 12 height 12
click at [940, 436] on input "checkbox" at bounding box center [936, 439] width 10 height 10
checkbox input "false"
click at [885, 439] on label at bounding box center [885, 439] width 12 height 12
click at [885, 439] on input "checkbox" at bounding box center [884, 439] width 10 height 10
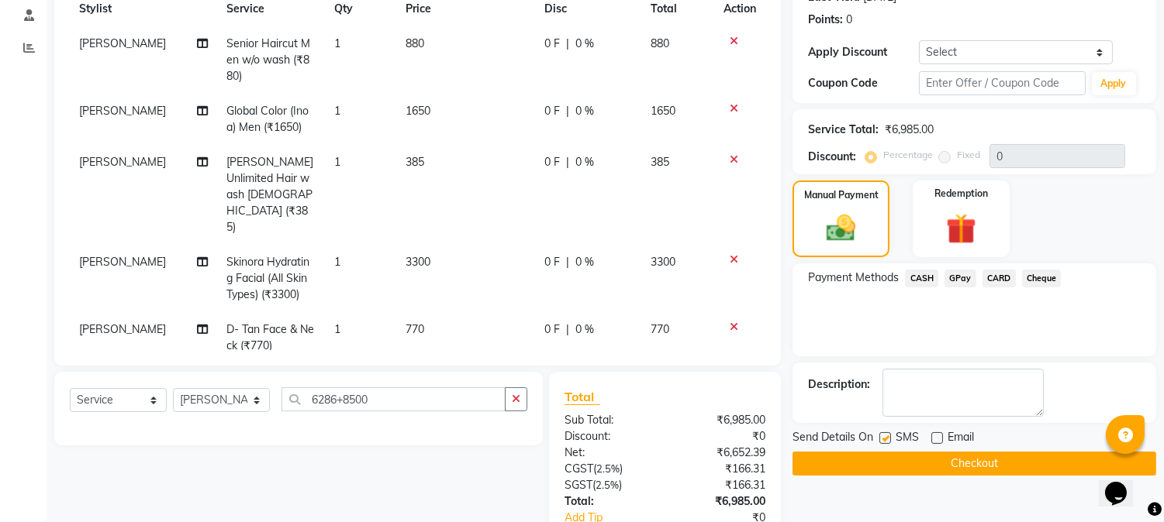
checkbox input "false"
click at [929, 470] on button "Checkout" at bounding box center [974, 464] width 364 height 24
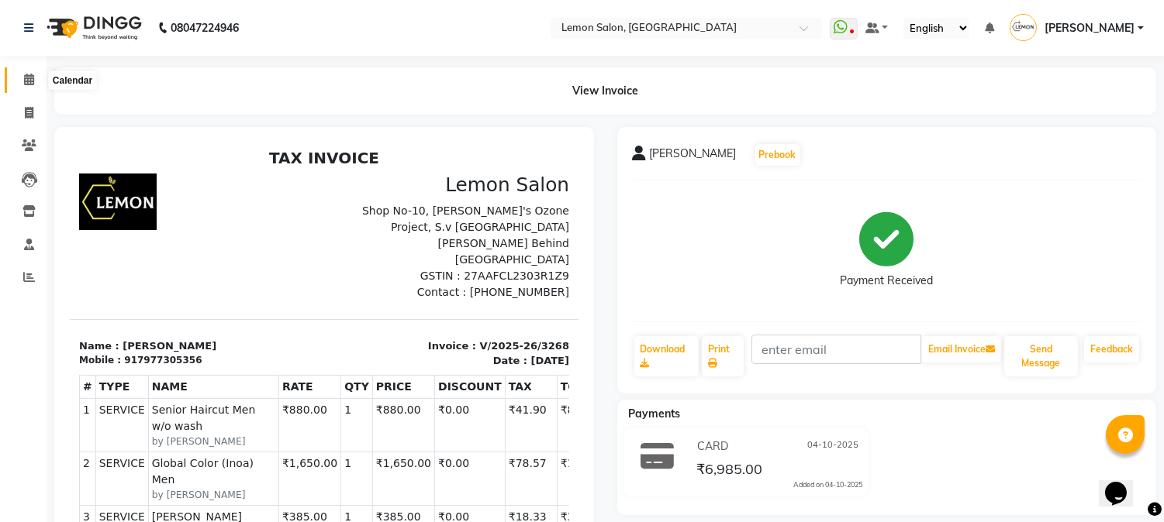
click at [20, 79] on span at bounding box center [29, 80] width 27 height 18
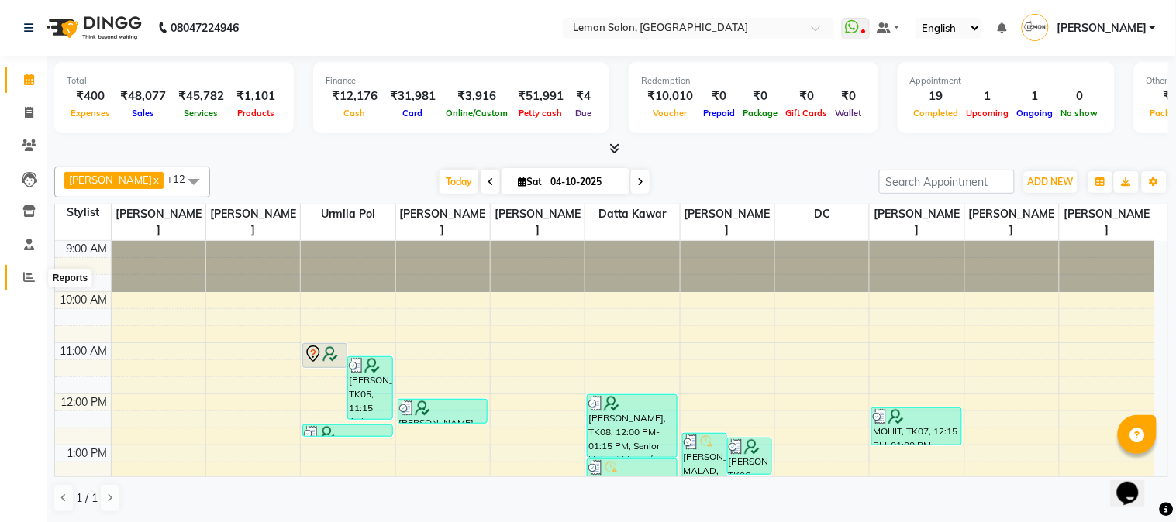
click at [21, 281] on span at bounding box center [29, 278] width 27 height 18
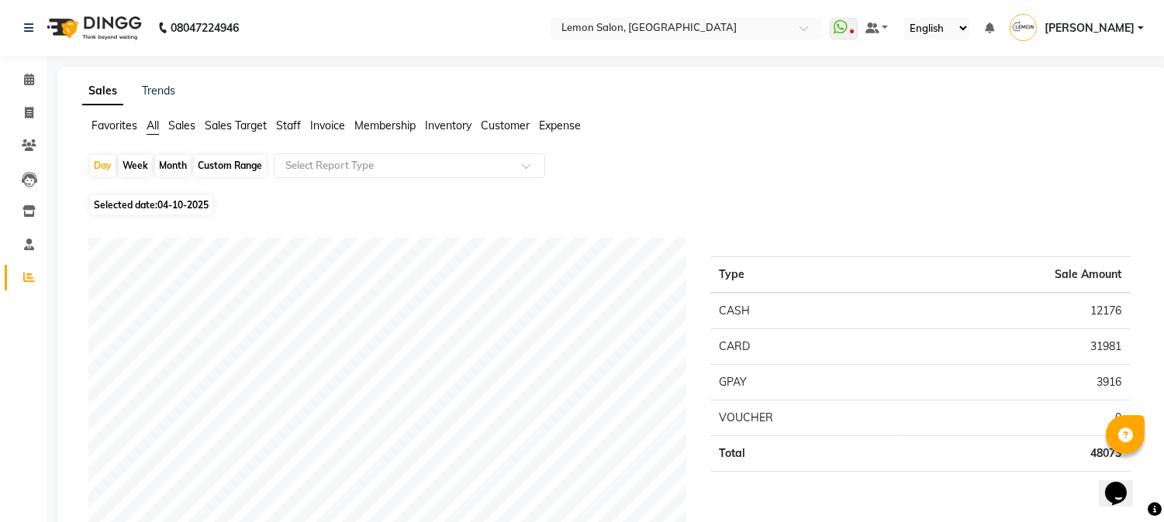
click at [171, 156] on div "Month" at bounding box center [173, 166] width 36 height 22
select select "10"
select select "2025"
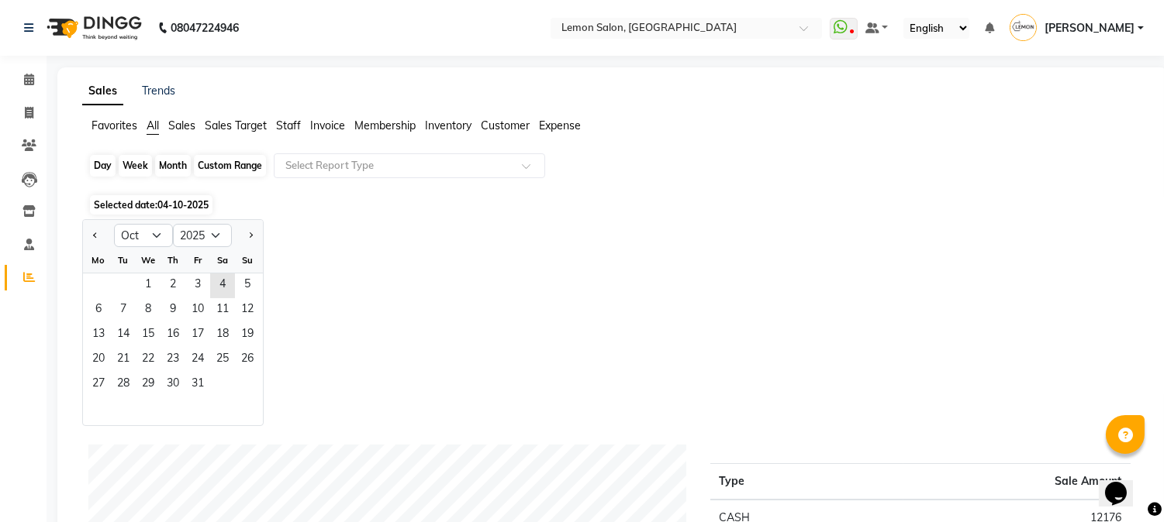
click at [171, 160] on div "Month" at bounding box center [173, 166] width 36 height 22
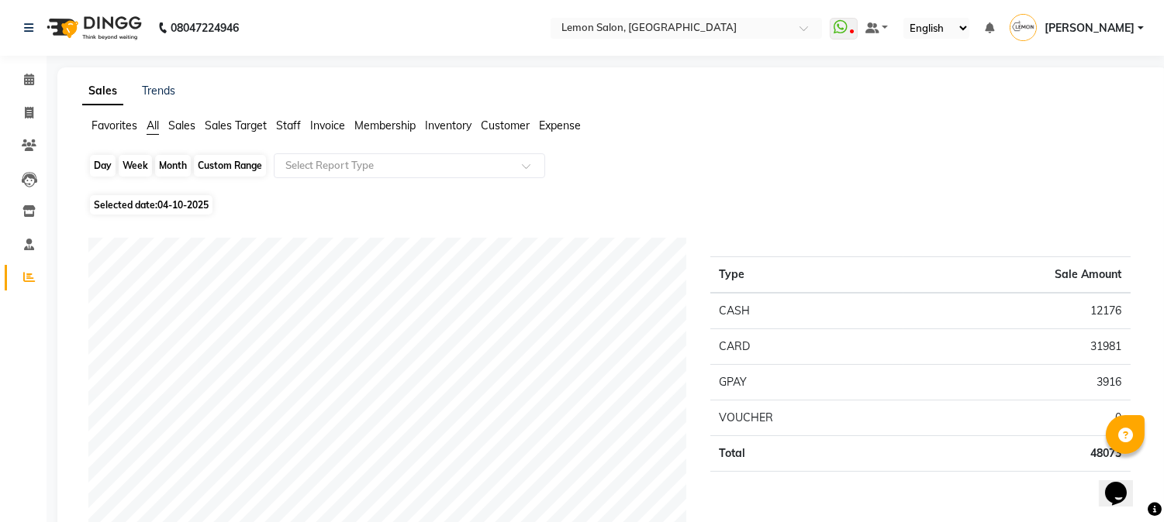
click at [171, 160] on div "Month" at bounding box center [173, 166] width 36 height 22
select select "10"
select select "2025"
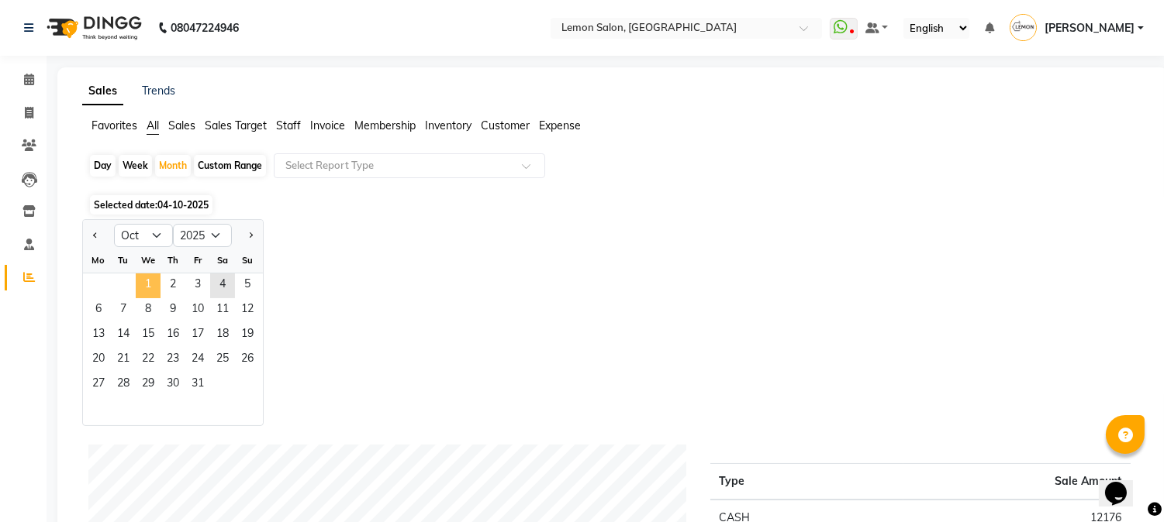
click at [143, 281] on span "1" at bounding box center [148, 286] width 25 height 25
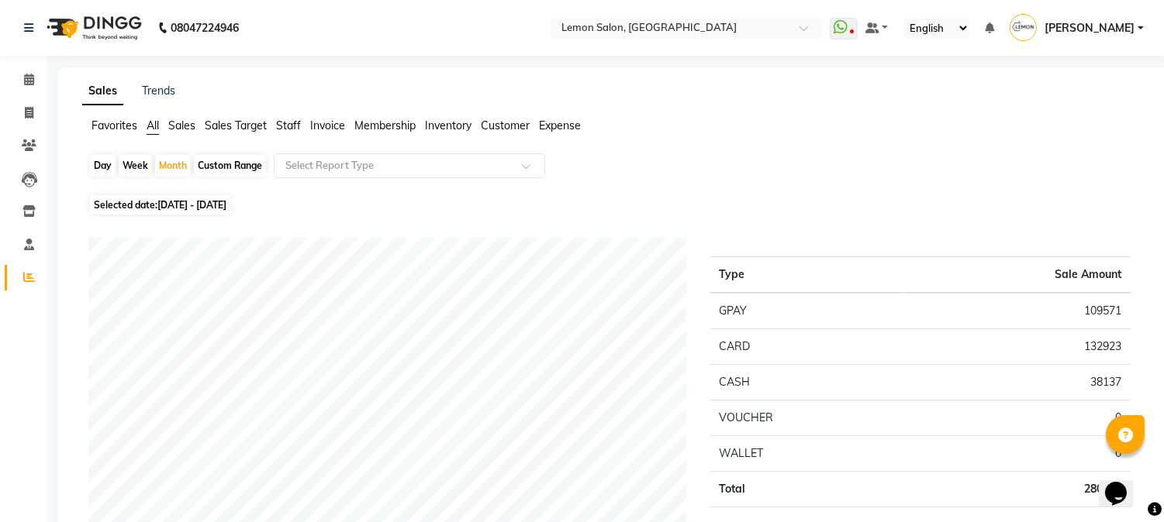
click at [281, 126] on span "Staff" at bounding box center [288, 126] width 25 height 14
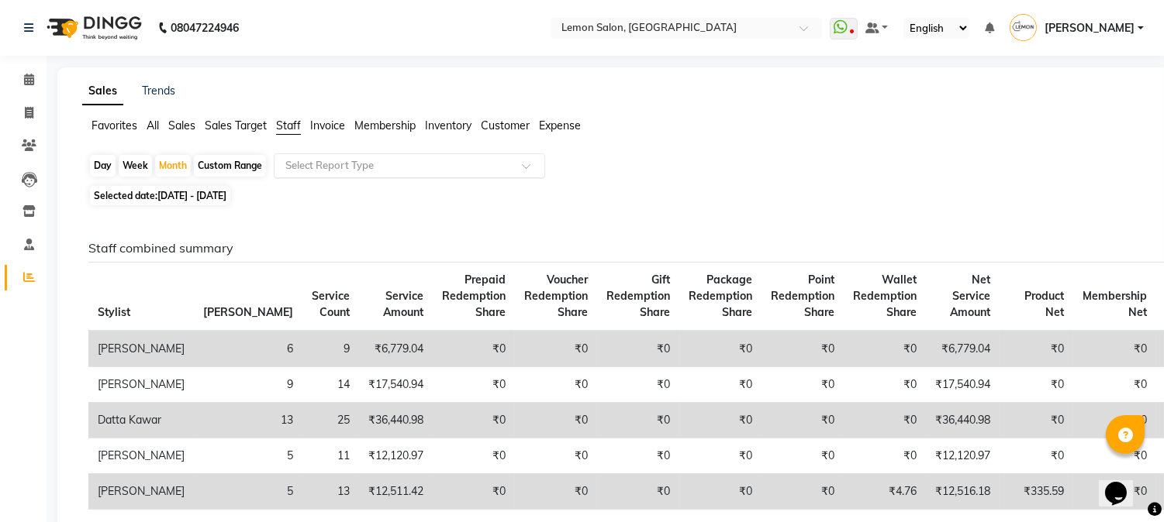
click at [336, 169] on input "text" at bounding box center [393, 166] width 223 height 16
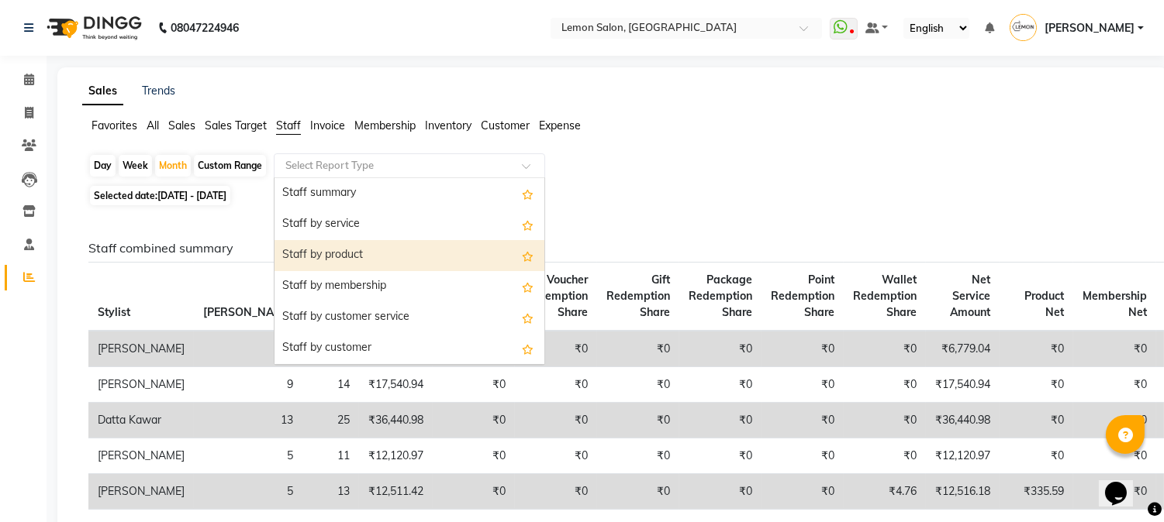
scroll to position [229, 0]
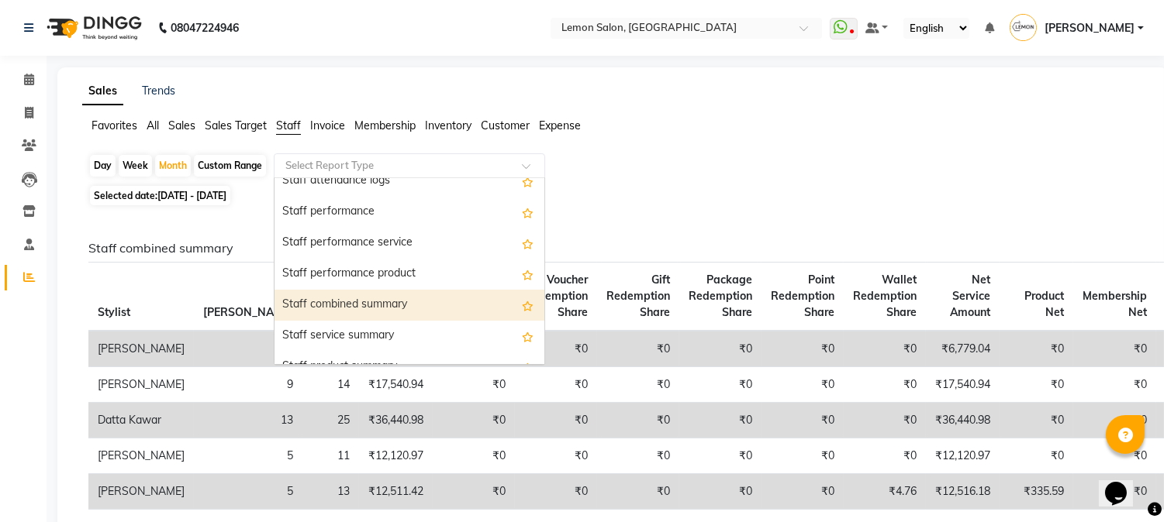
click at [378, 299] on div "Staff combined summary" at bounding box center [409, 305] width 270 height 31
select select "csv"
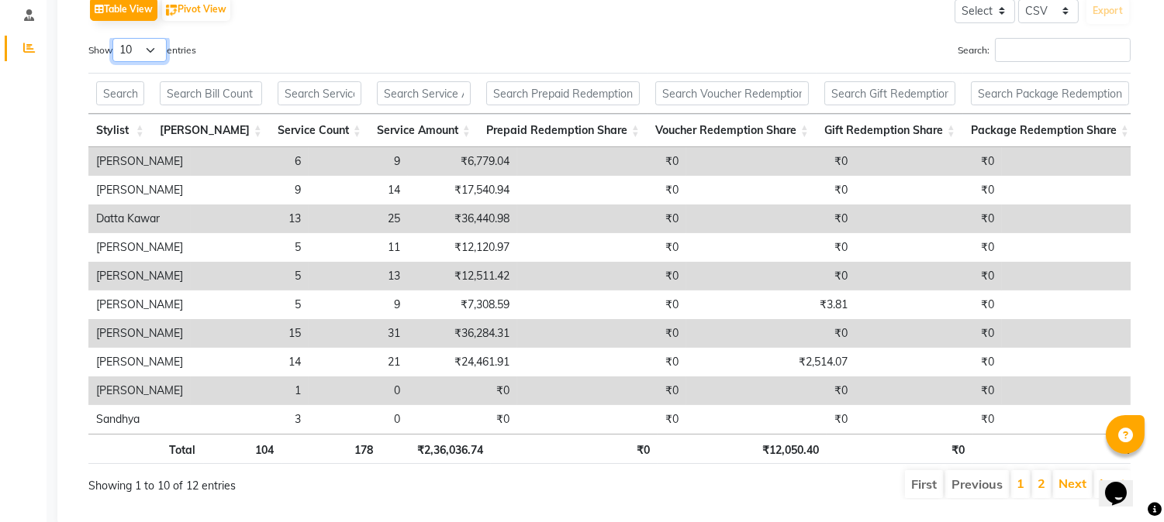
click at [142, 53] on select "10 25 50 100" at bounding box center [139, 50] width 54 height 24
select select "25"
click at [115, 38] on select "10 25 50 100" at bounding box center [139, 50] width 54 height 24
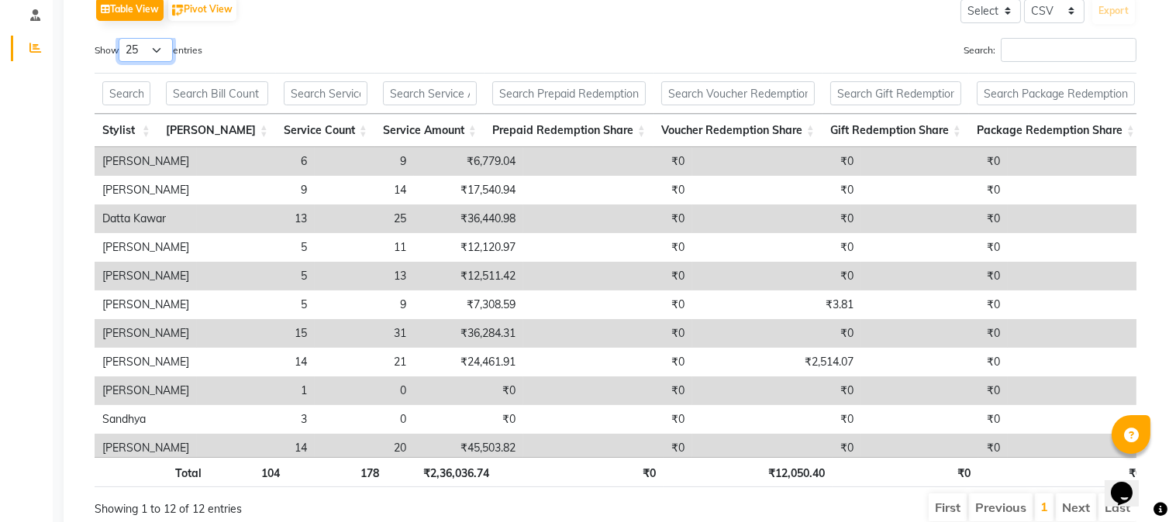
scroll to position [0, 0]
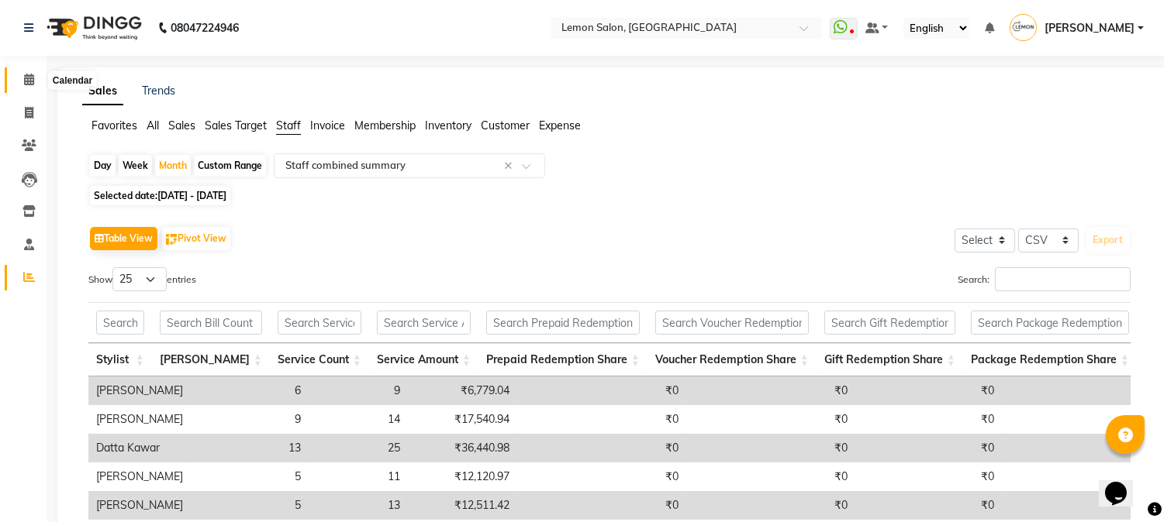
click at [29, 74] on icon at bounding box center [29, 80] width 10 height 12
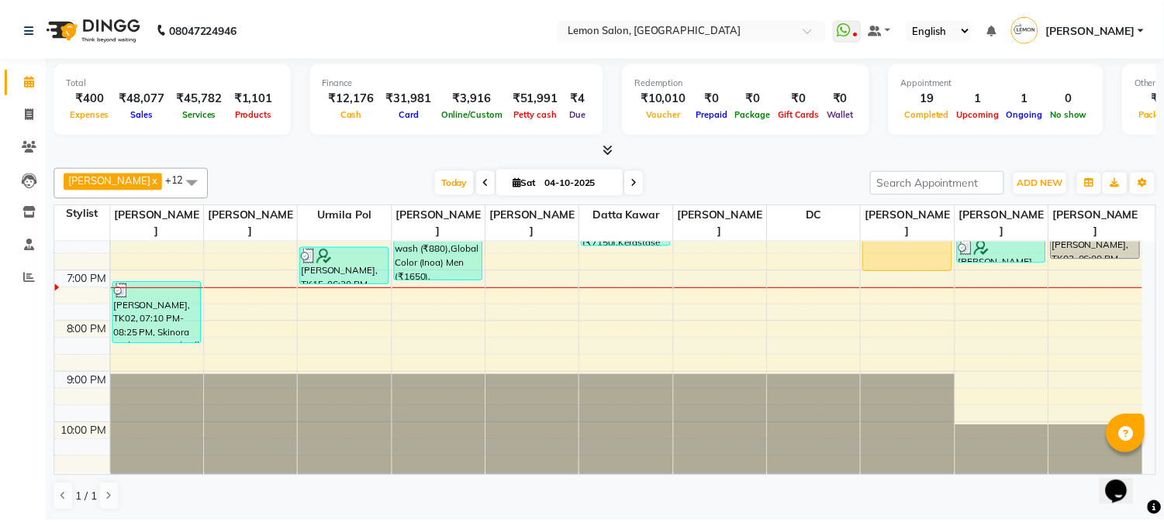
scroll to position [252, 0]
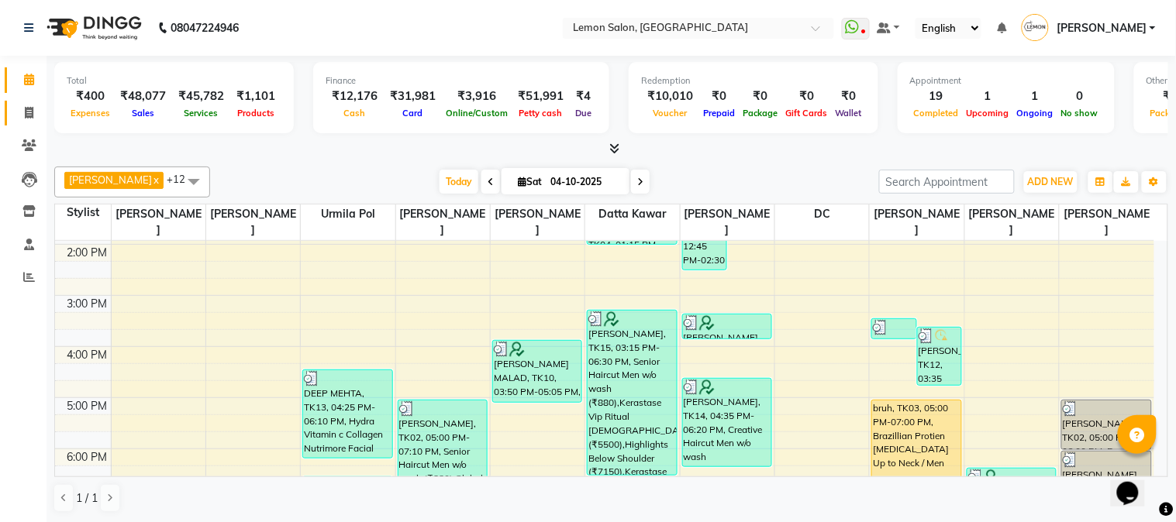
click at [12, 112] on link "Invoice" at bounding box center [23, 114] width 37 height 26
select select "565"
select select "service"
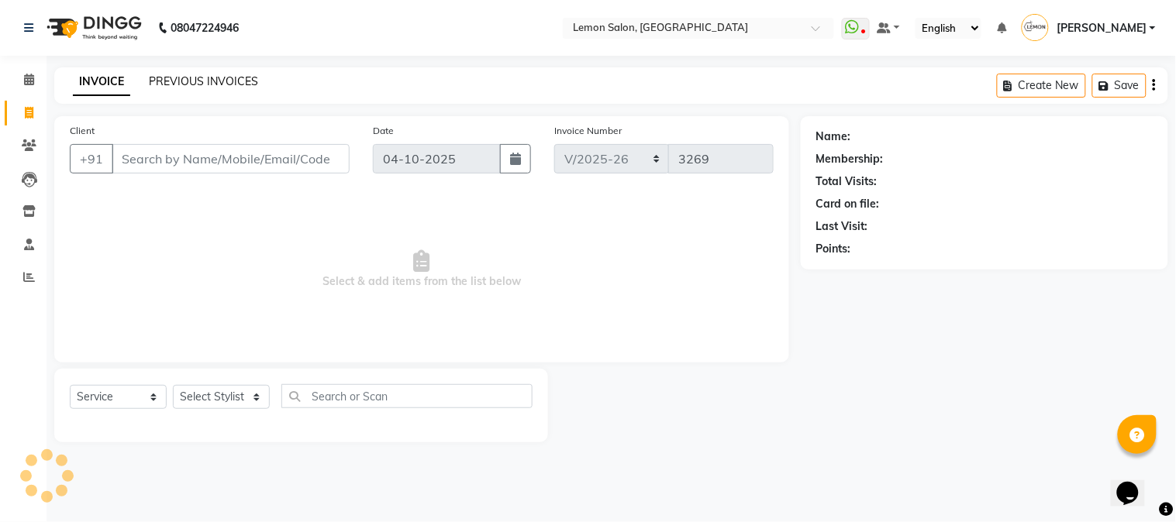
click at [212, 78] on link "PREVIOUS INVOICES" at bounding box center [203, 81] width 109 height 14
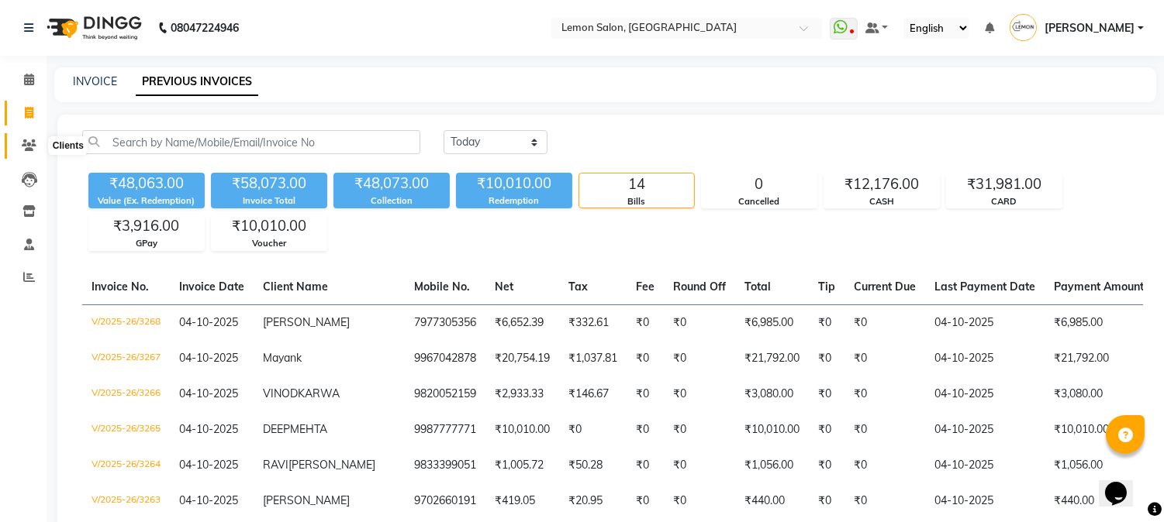
click at [24, 141] on icon at bounding box center [29, 146] width 15 height 12
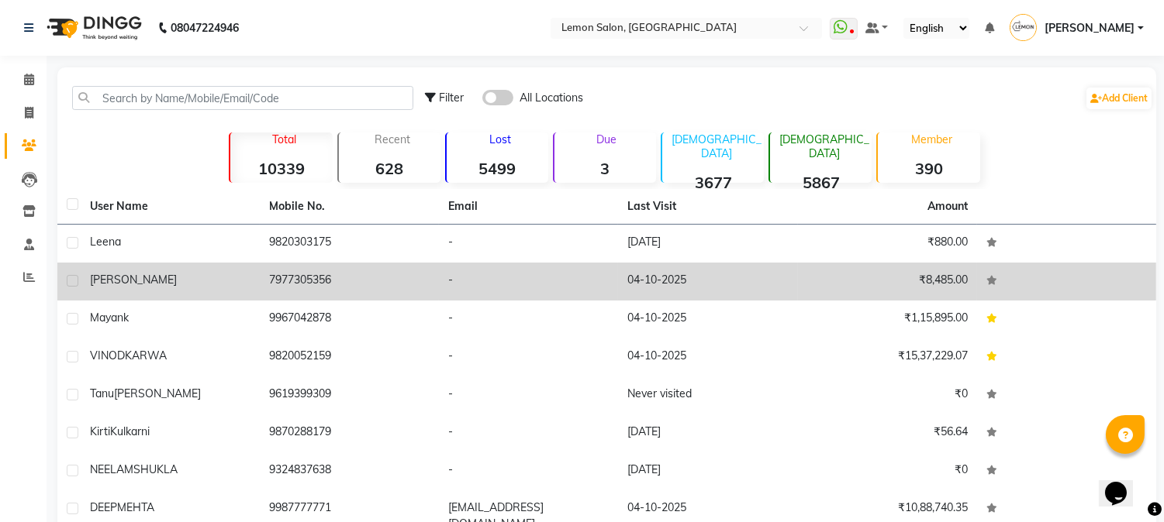
click at [331, 281] on td "7977305356" at bounding box center [349, 282] width 179 height 38
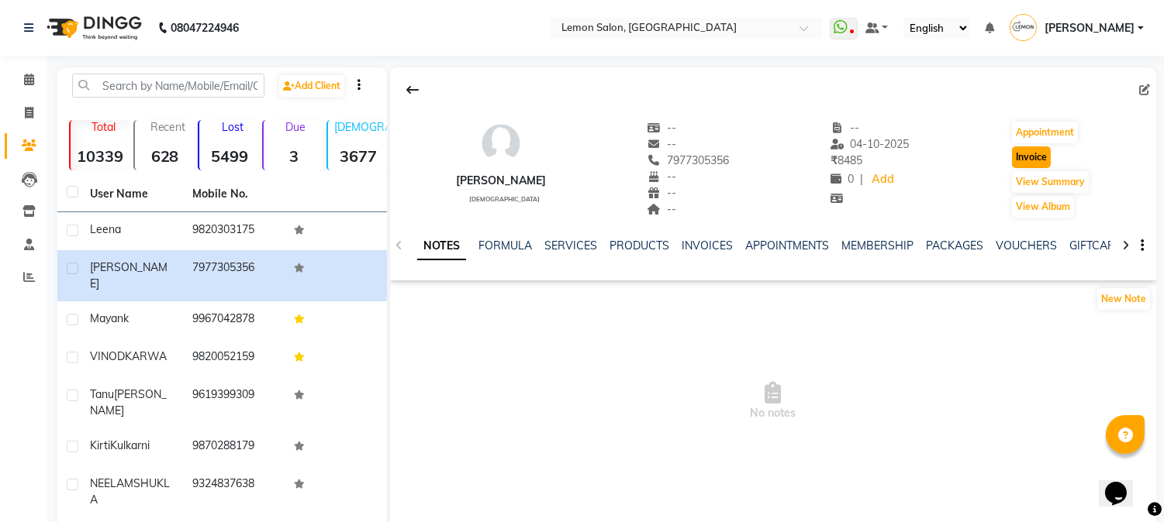
click at [1019, 164] on button "Invoice" at bounding box center [1031, 158] width 39 height 22
select select "service"
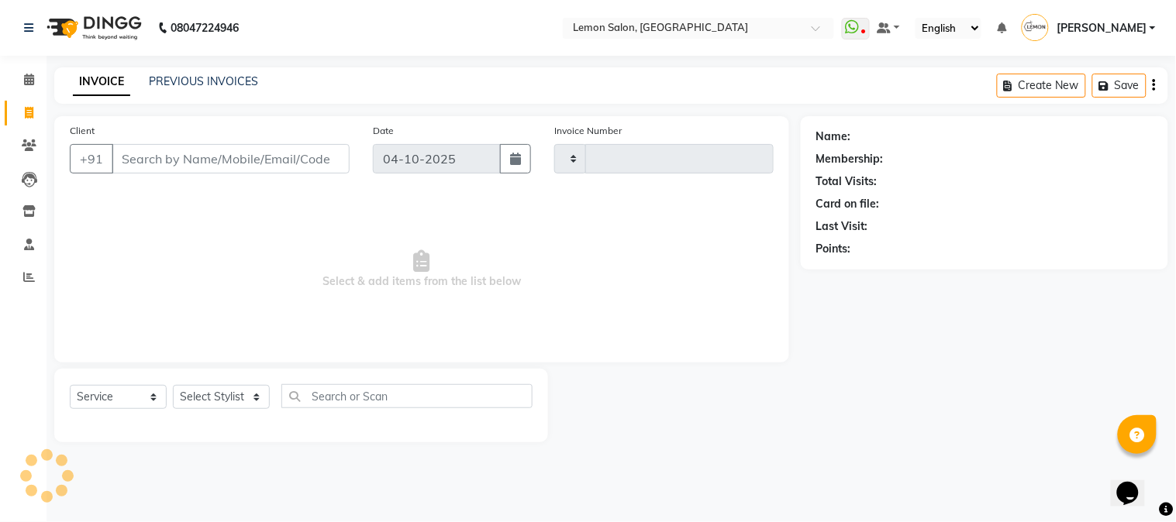
type input "3269"
select select "565"
click at [250, 399] on select "Select Stylist" at bounding box center [221, 397] width 97 height 24
type input "7977305356"
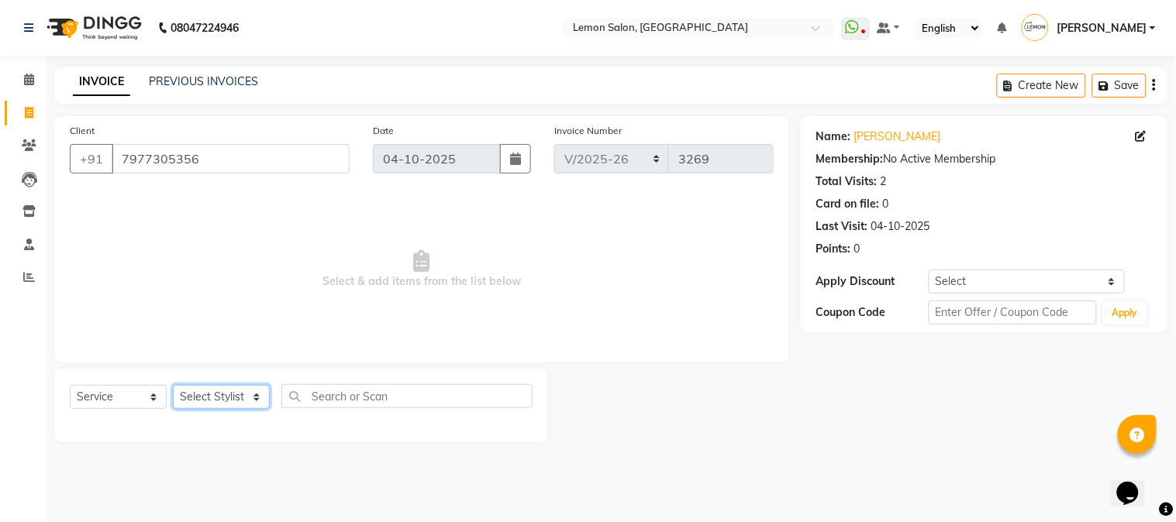
select select "61677"
click at [173, 386] on select "Select Stylist [PERSON_NAME] [PERSON_NAME] Datta [PERSON_NAME] [PERSON_NAME] [P…" at bounding box center [221, 397] width 97 height 24
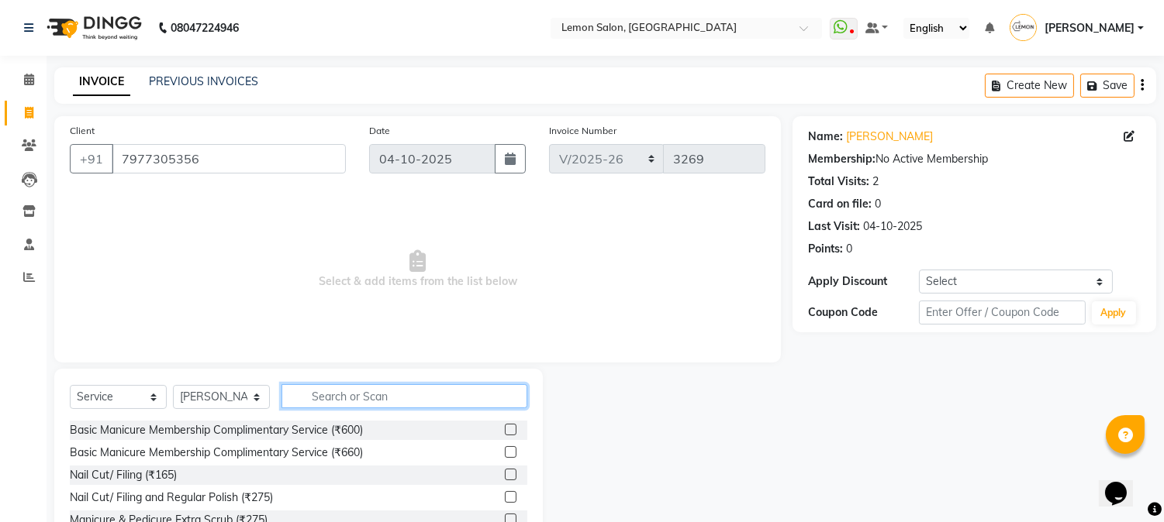
click at [389, 401] on input "text" at bounding box center [404, 396] width 246 height 24
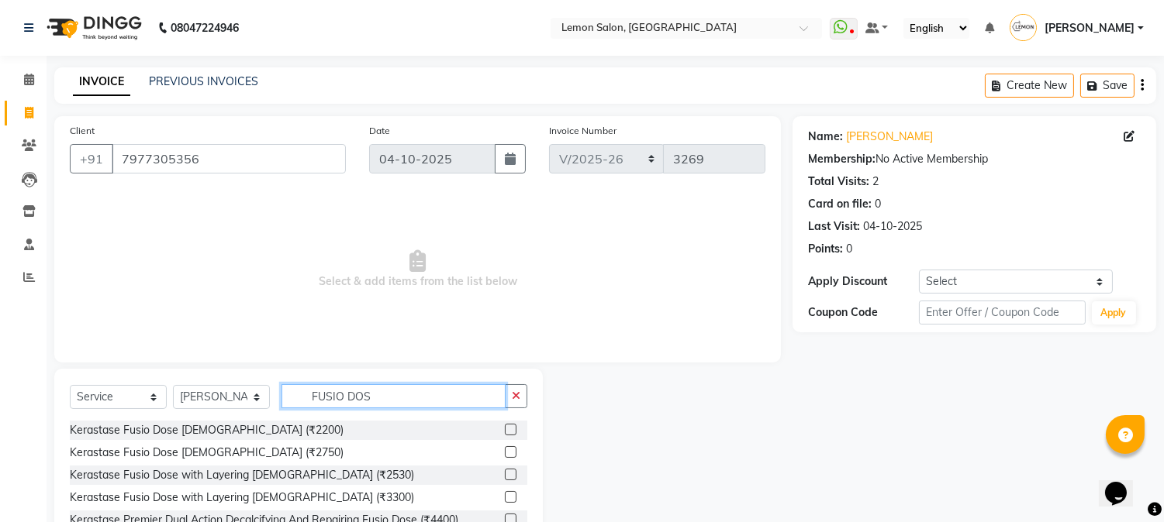
type input "FUSIO DOS"
click at [510, 497] on label at bounding box center [511, 497] width 12 height 12
click at [510, 497] on input "checkbox" at bounding box center [510, 498] width 10 height 10
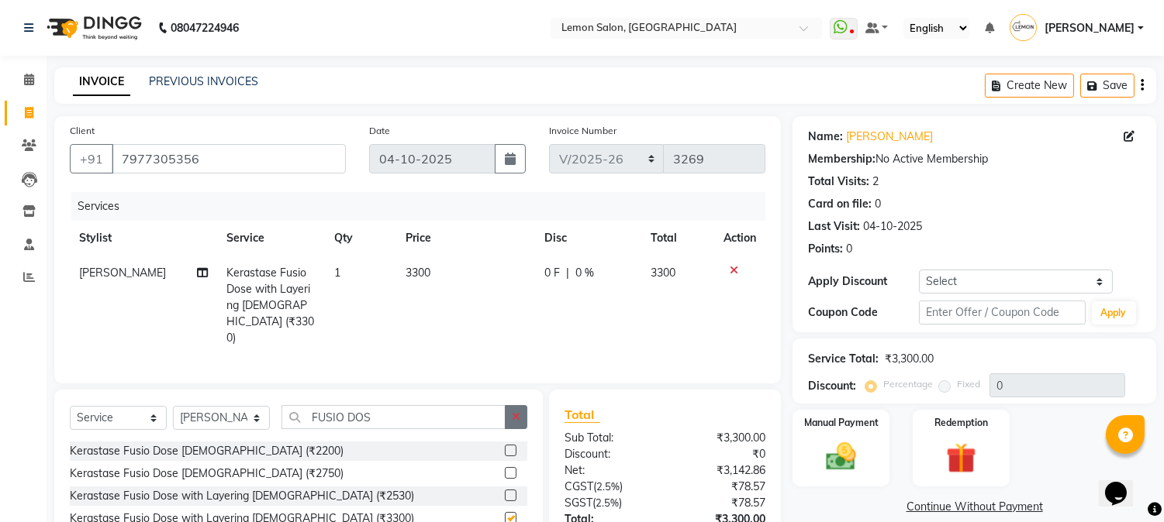
checkbox input "false"
click at [522, 409] on button "button" at bounding box center [516, 417] width 22 height 24
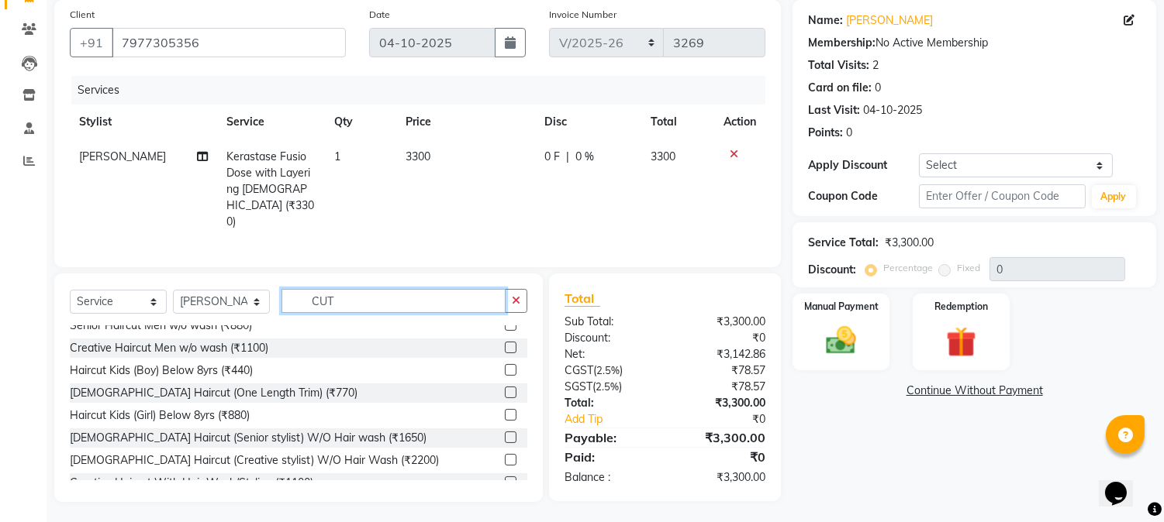
scroll to position [137, 0]
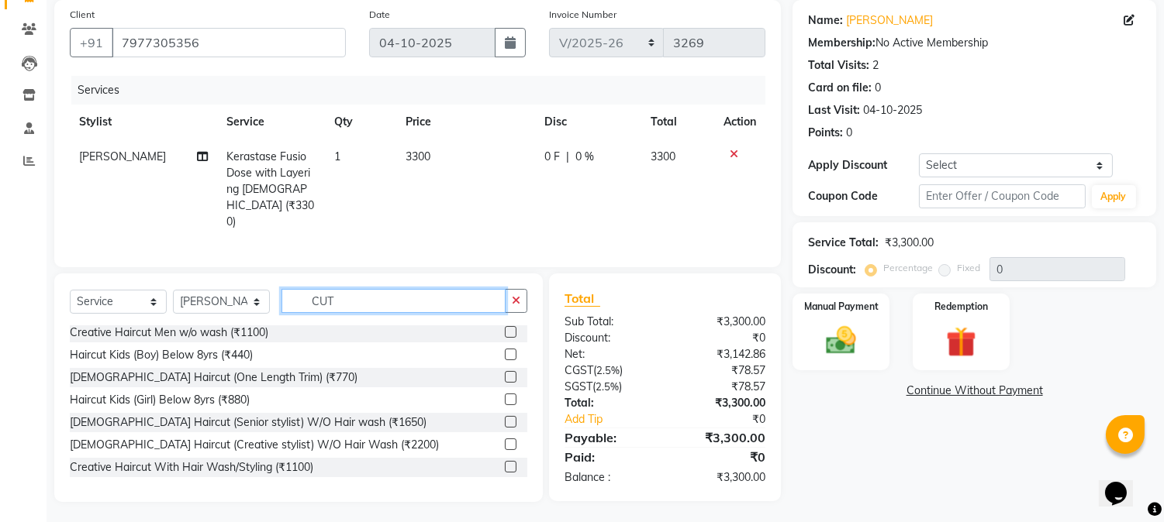
type input "CUT"
click at [505, 420] on label at bounding box center [511, 422] width 12 height 12
click at [505, 420] on input "checkbox" at bounding box center [510, 423] width 10 height 10
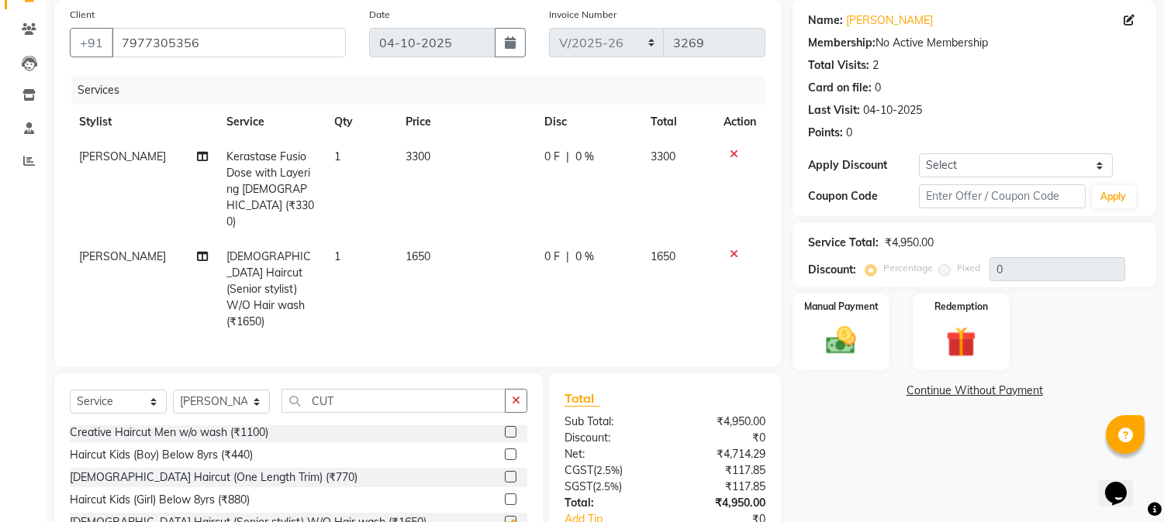
checkbox input "false"
click at [523, 389] on button "button" at bounding box center [516, 401] width 22 height 24
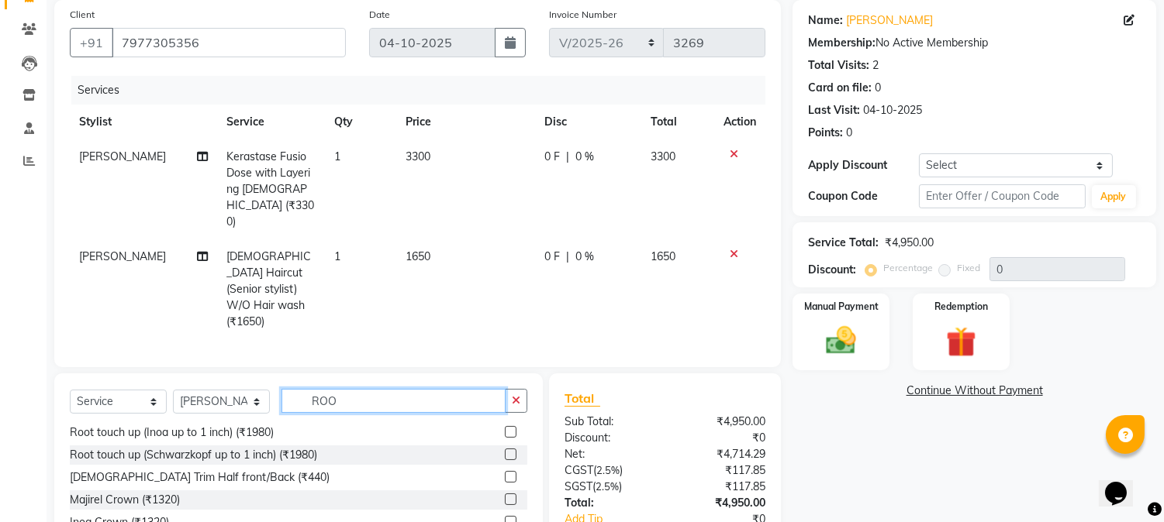
scroll to position [0, 0]
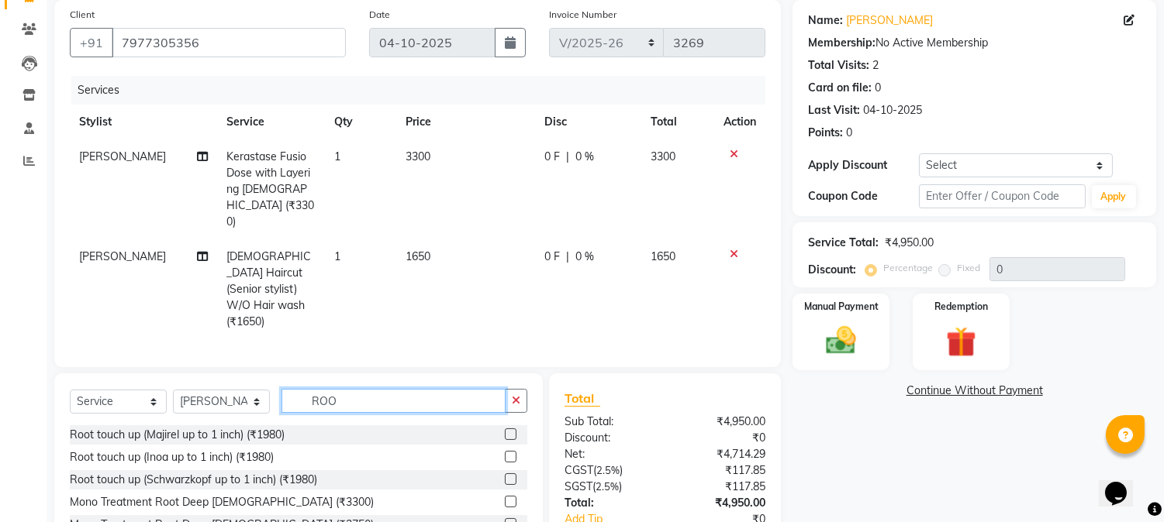
type input "ROO"
click at [505, 451] on label at bounding box center [511, 457] width 12 height 12
click at [505, 453] on input "checkbox" at bounding box center [510, 458] width 10 height 10
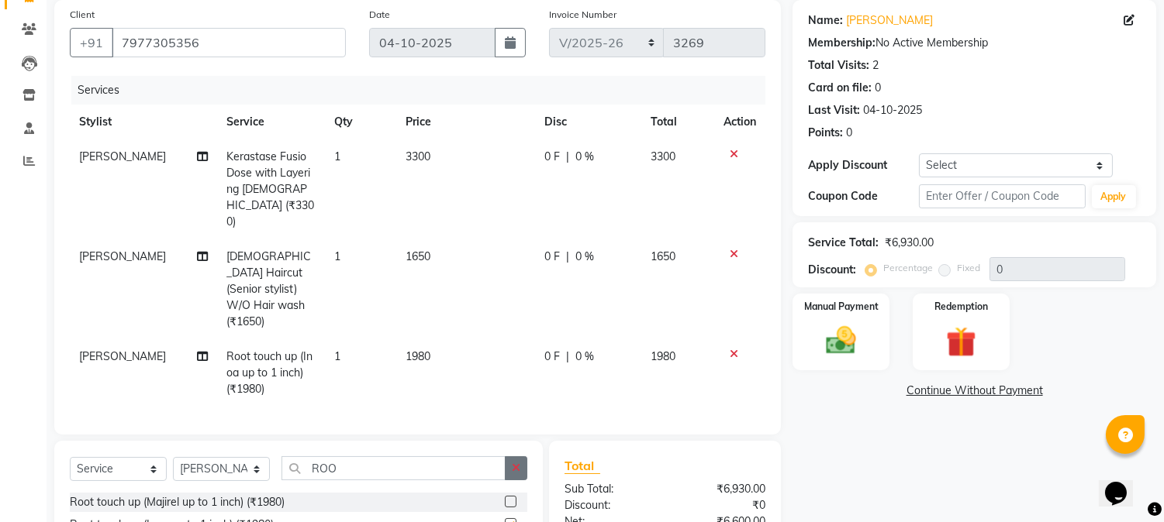
checkbox input "false"
click at [512, 460] on button "button" at bounding box center [516, 469] width 22 height 24
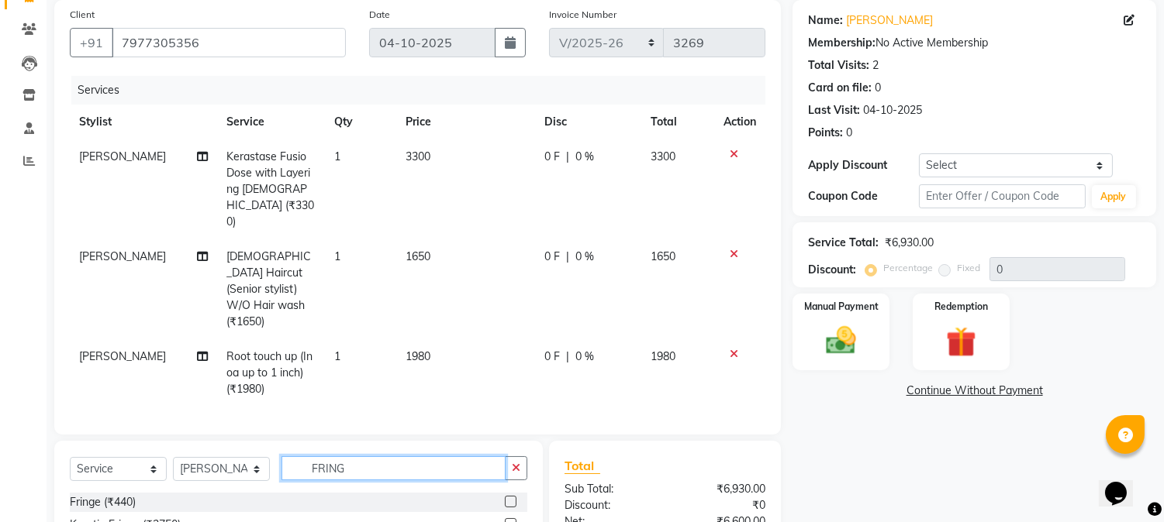
type input "FRING"
click at [512, 519] on label at bounding box center [511, 525] width 12 height 12
click at [512, 520] on input "checkbox" at bounding box center [510, 525] width 10 height 10
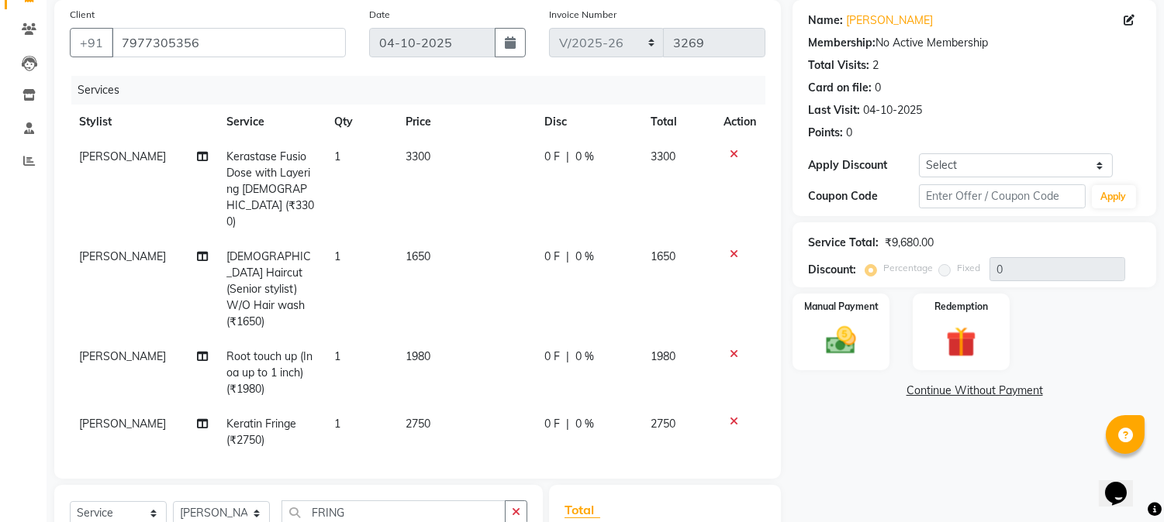
checkbox input "false"
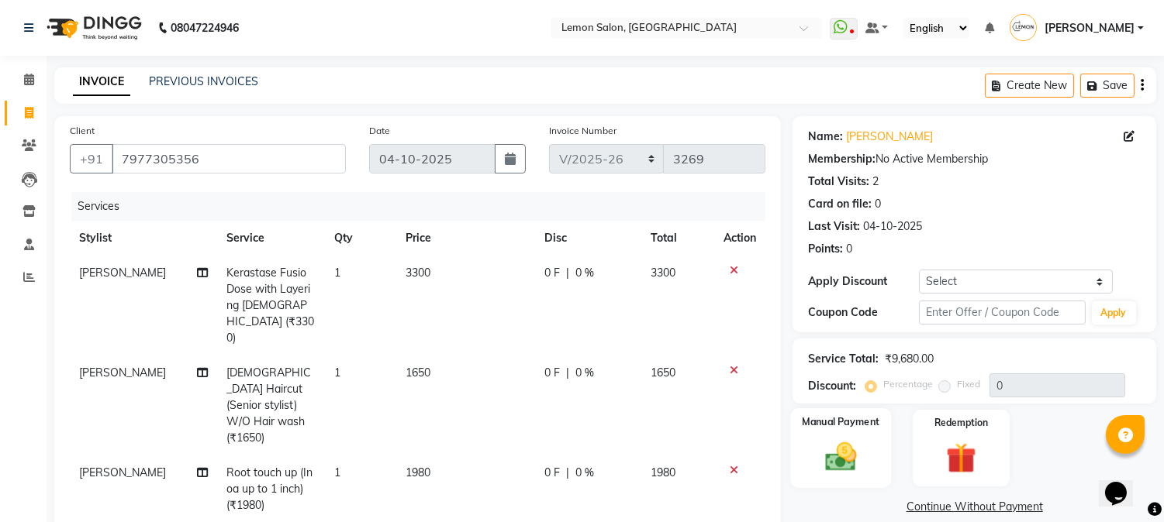
click at [840, 463] on img at bounding box center [840, 458] width 51 height 36
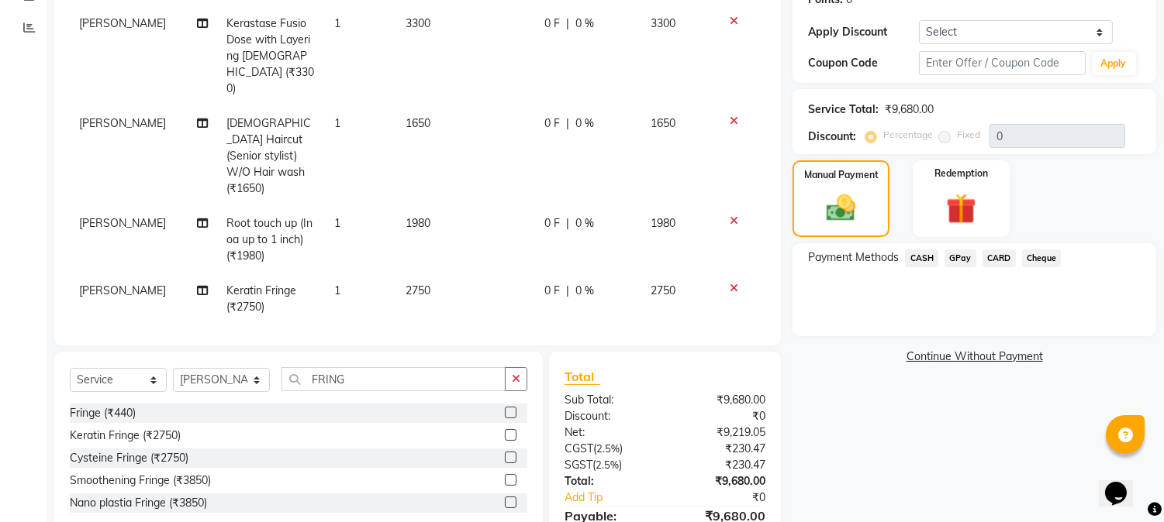
scroll to position [316, 0]
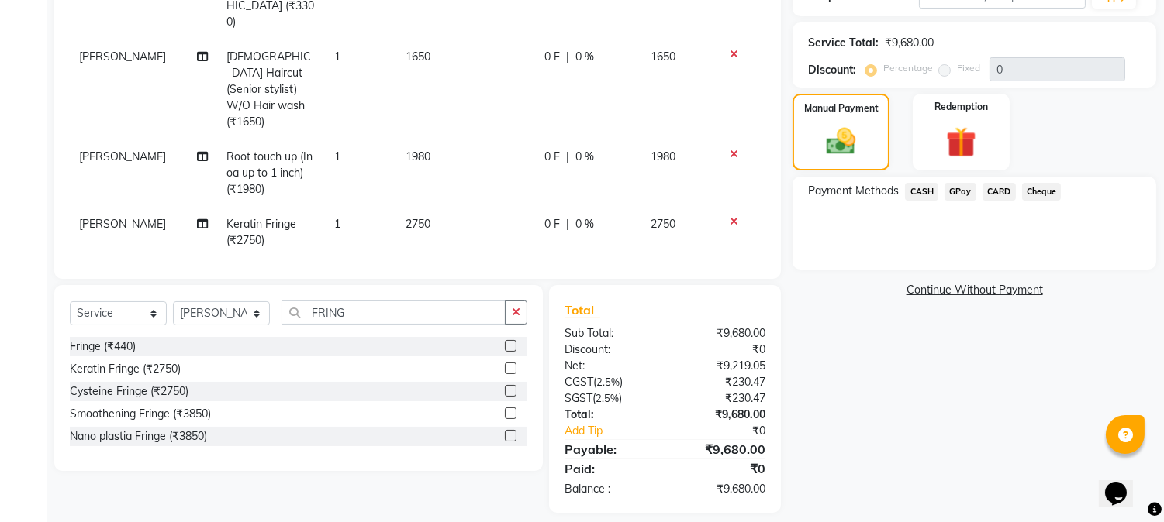
click at [995, 189] on span "CARD" at bounding box center [998, 192] width 33 height 18
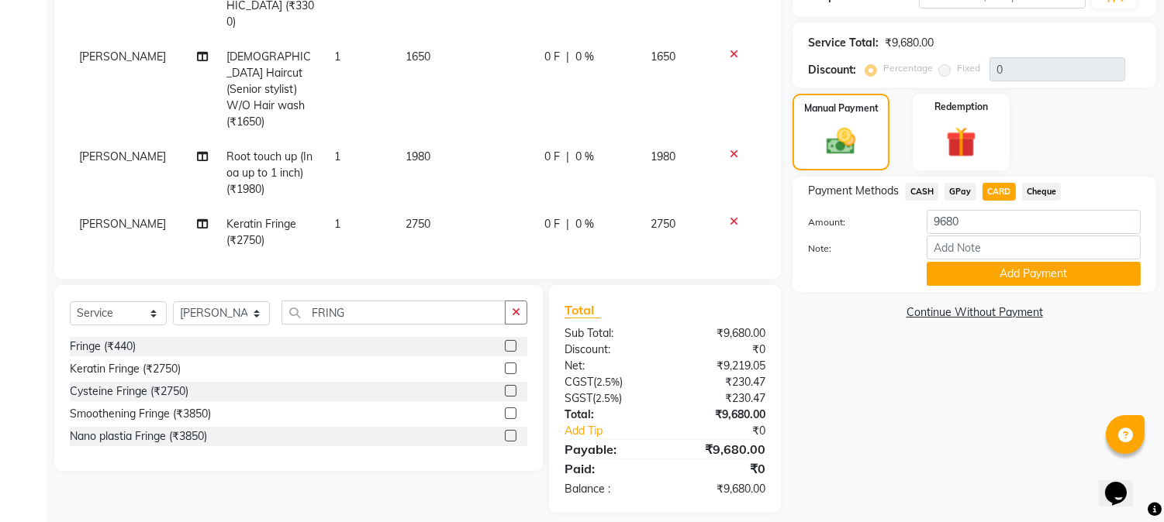
scroll to position [0, 0]
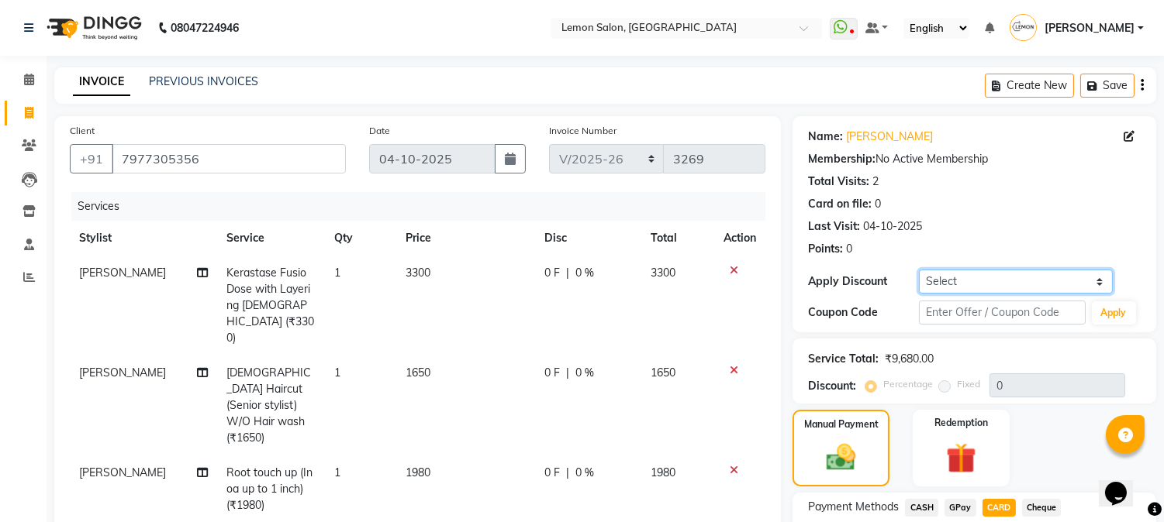
click at [981, 279] on select "Select Coupon → Abc" at bounding box center [1016, 282] width 194 height 24
select select "1: Object"
click at [919, 270] on select "Select Coupon → Abc" at bounding box center [1016, 282] width 194 height 24
type input "20"
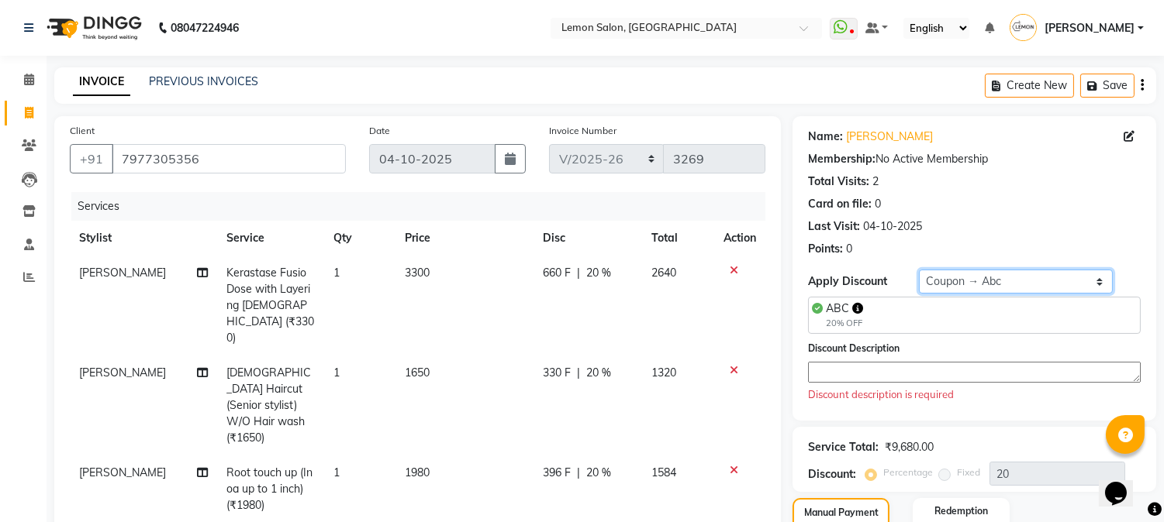
click at [963, 288] on select "Select Coupon → Abc" at bounding box center [1016, 282] width 194 height 24
select select "0:"
click at [919, 270] on select "Select Coupon → Abc" at bounding box center [1016, 282] width 194 height 24
type input "0"
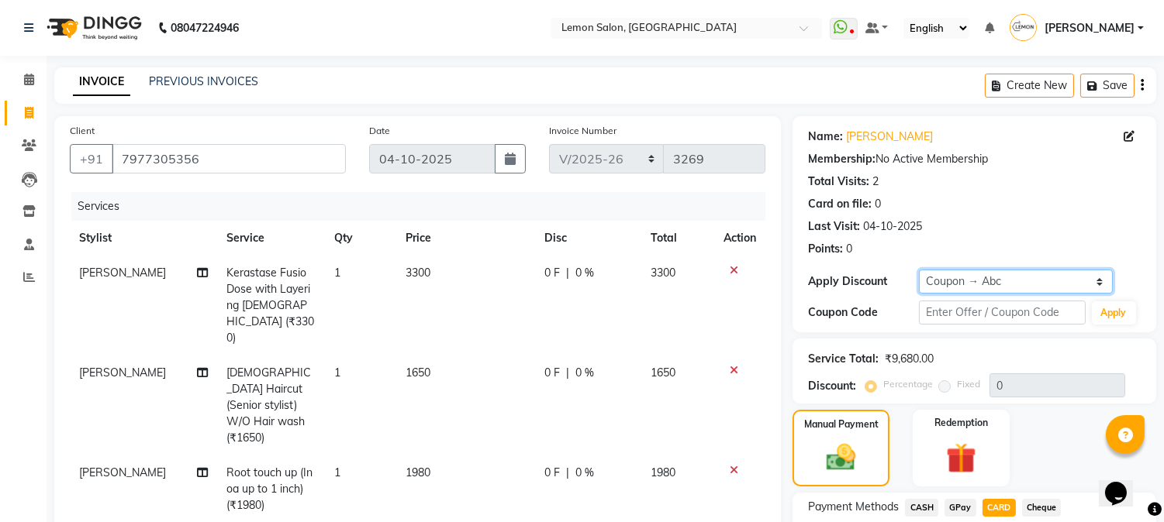
scroll to position [316, 0]
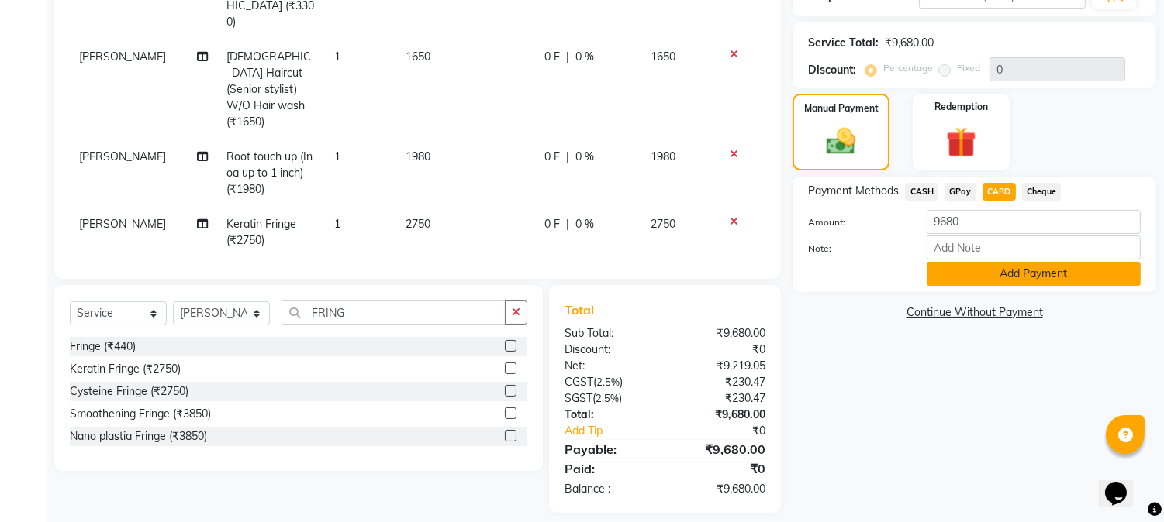
click at [974, 278] on button "Add Payment" at bounding box center [1033, 274] width 214 height 24
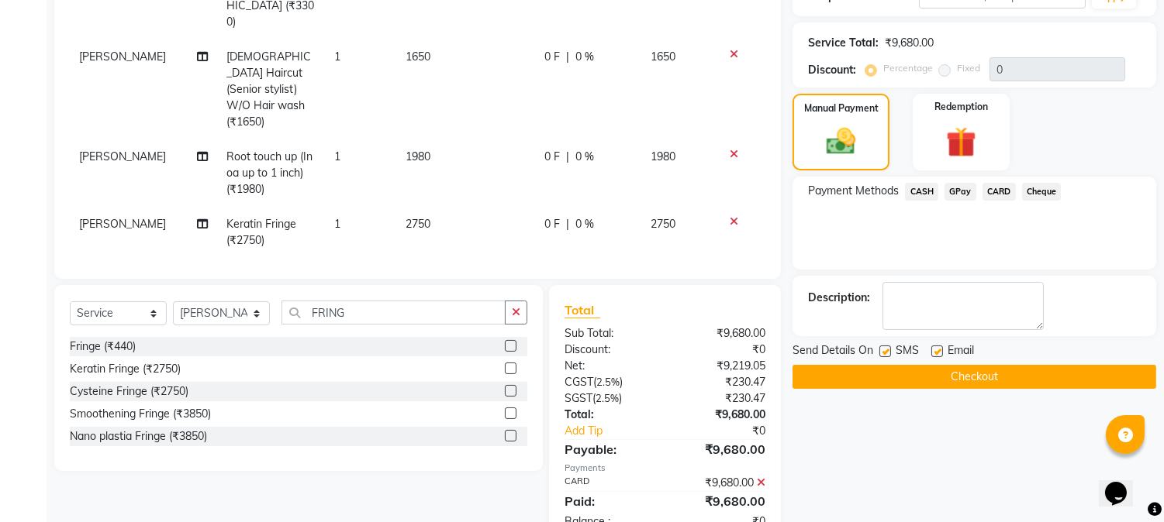
click at [935, 350] on label at bounding box center [937, 352] width 12 height 12
click at [935, 350] on input "checkbox" at bounding box center [936, 352] width 10 height 10
checkbox input "false"
click at [888, 354] on label at bounding box center [885, 352] width 12 height 12
click at [888, 354] on input "checkbox" at bounding box center [884, 352] width 10 height 10
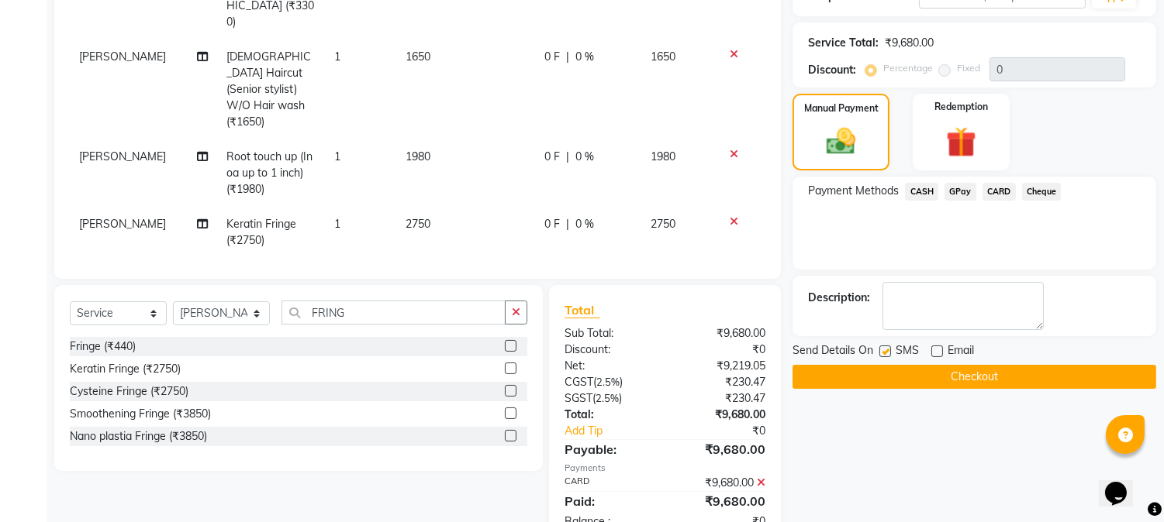
checkbox input "false"
click at [919, 385] on button "Checkout" at bounding box center [974, 377] width 364 height 24
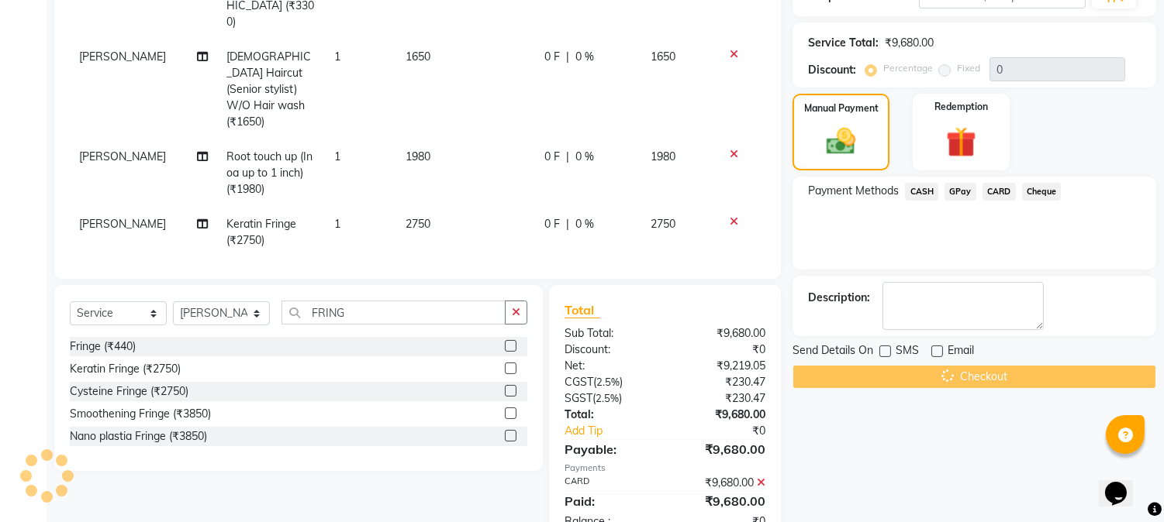
scroll to position [87, 0]
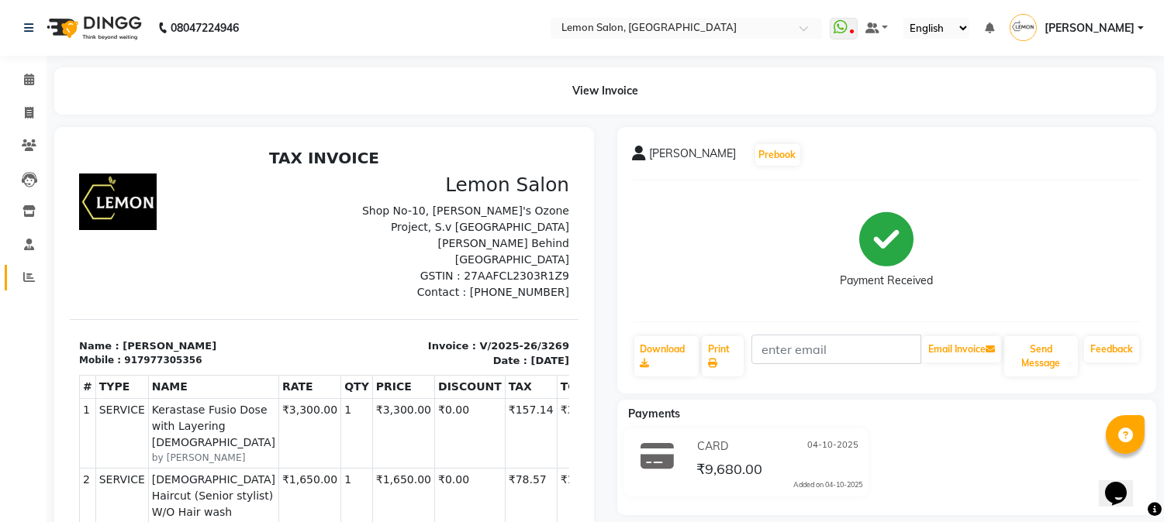
click at [13, 288] on link "Reports" at bounding box center [23, 278] width 37 height 26
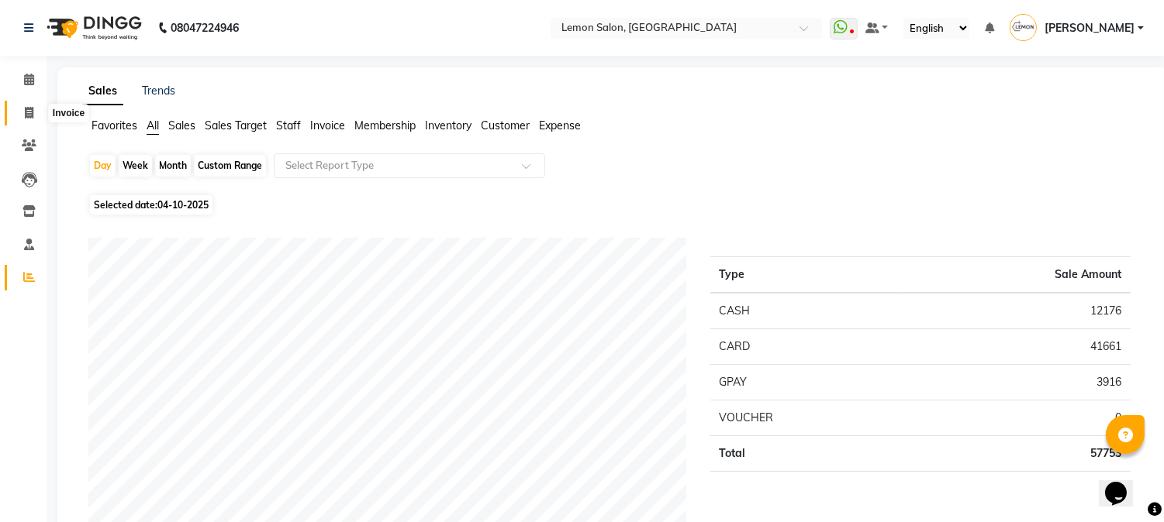
click at [21, 110] on span at bounding box center [29, 114] width 27 height 18
select select "service"
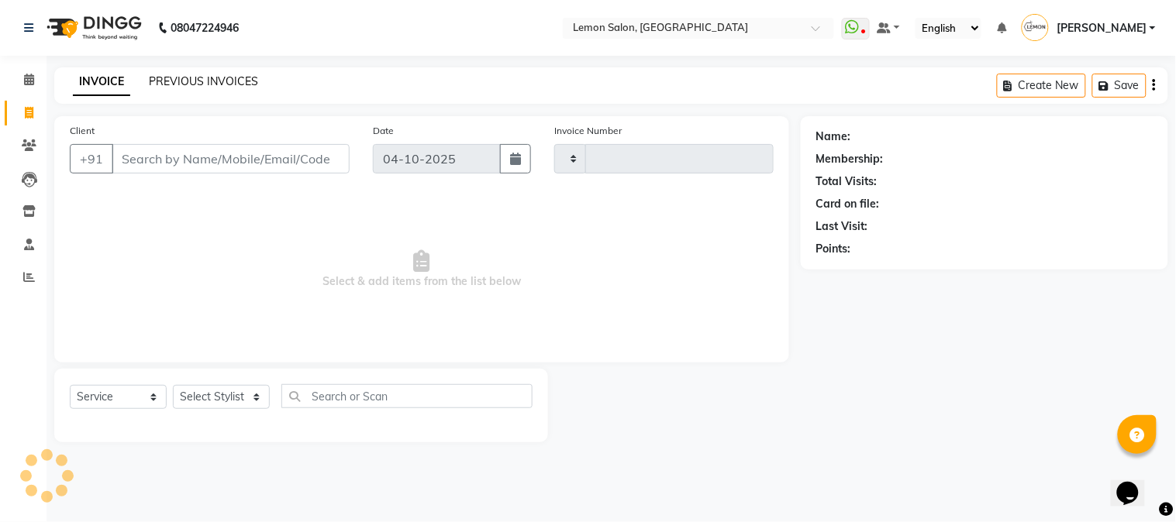
type input "3270"
click at [221, 79] on link "PREVIOUS INVOICES" at bounding box center [203, 81] width 109 height 14
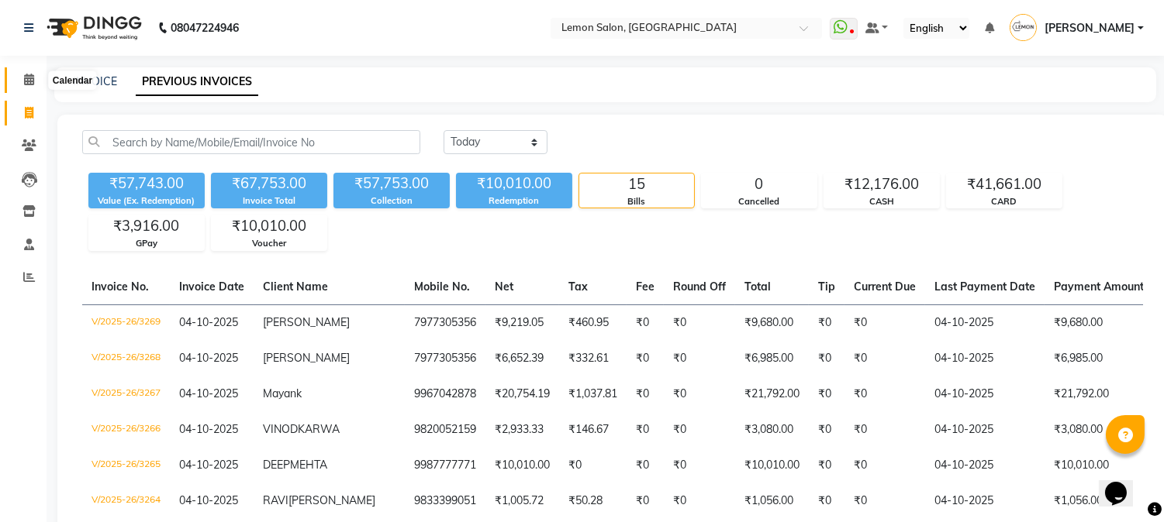
click at [22, 78] on span at bounding box center [29, 80] width 27 height 18
click at [26, 116] on icon at bounding box center [29, 113] width 9 height 12
select select "service"
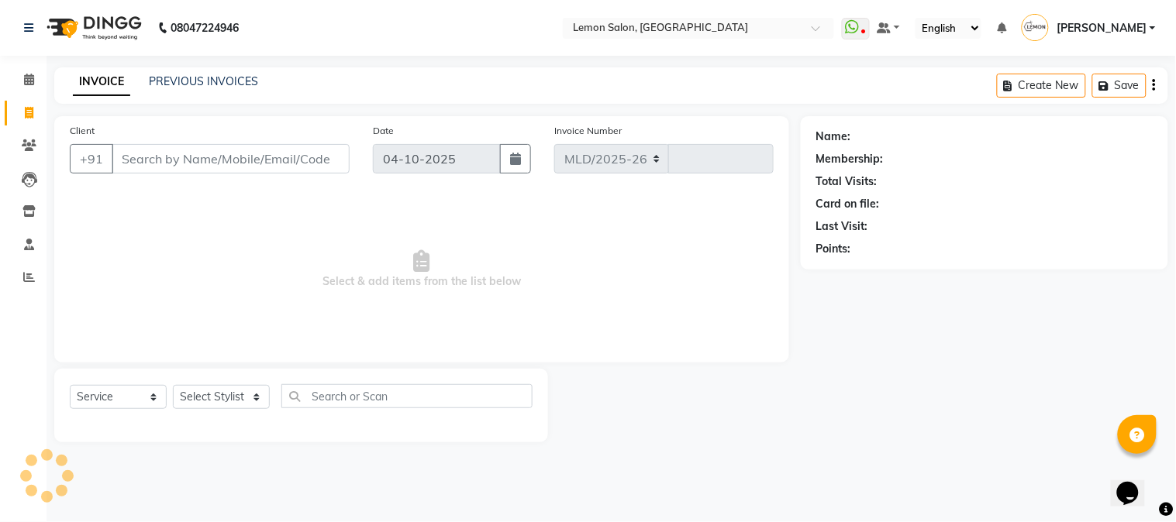
select select "565"
type input "3270"
click at [22, 88] on span at bounding box center [29, 80] width 27 height 18
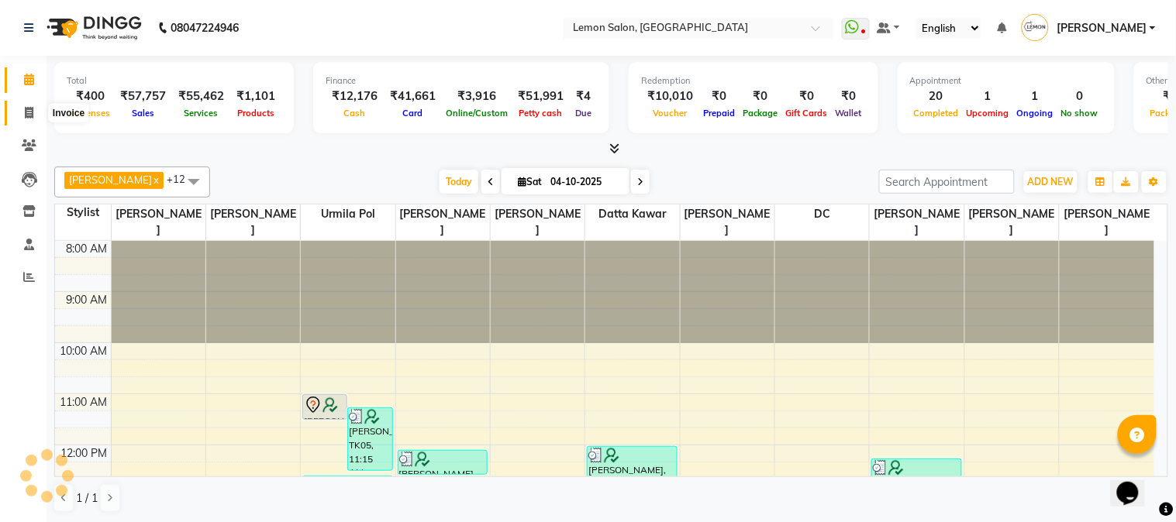
click at [31, 117] on icon at bounding box center [29, 113] width 9 height 12
select select "service"
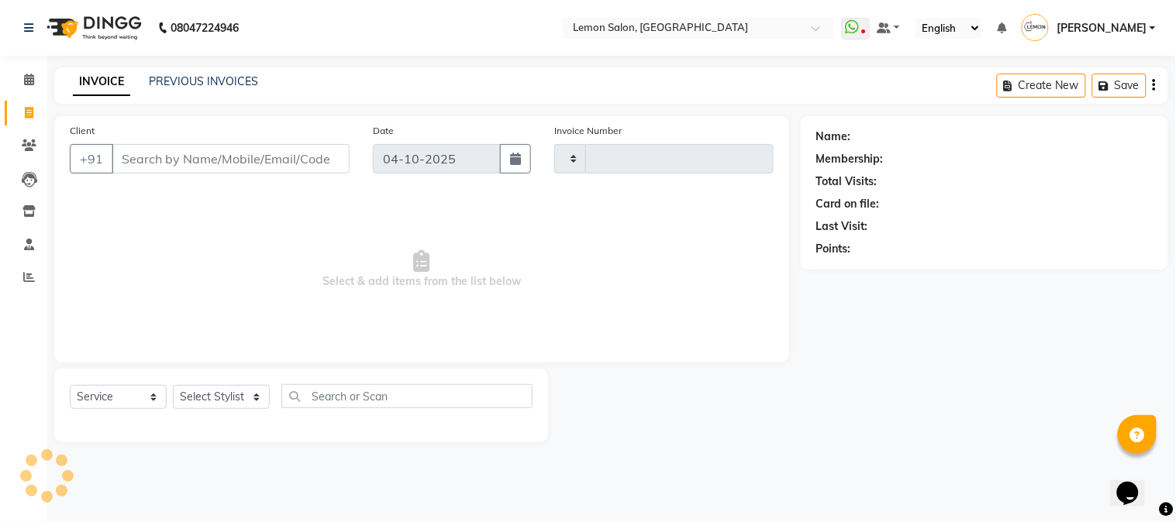
type input "3270"
select select "565"
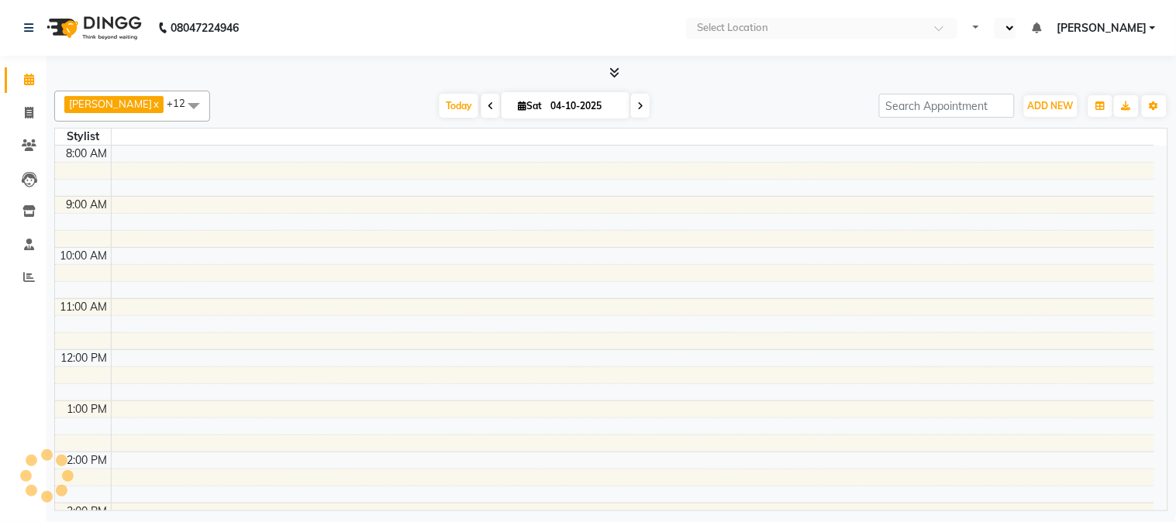
select select "en"
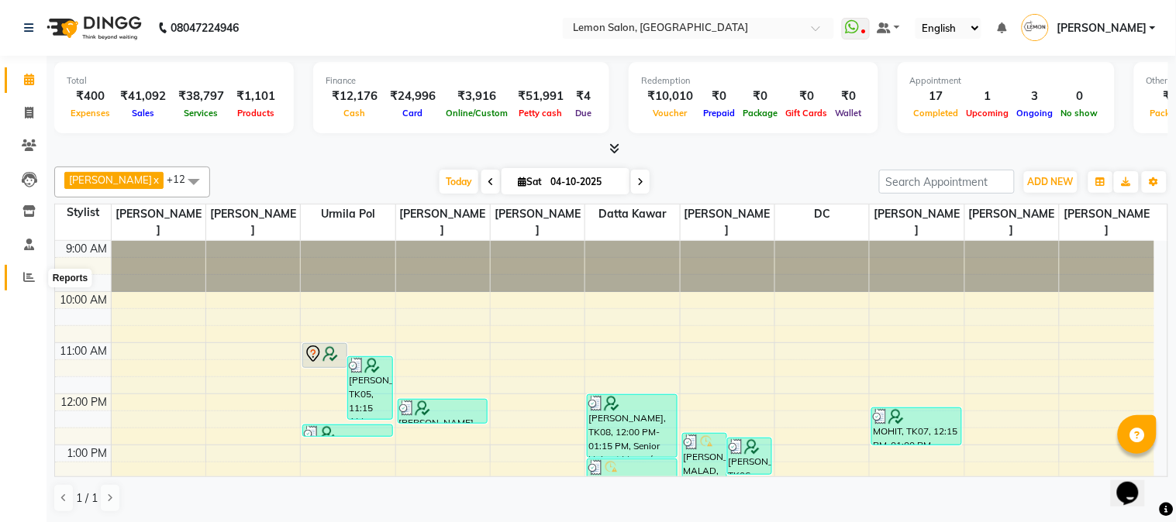
click at [24, 281] on icon at bounding box center [29, 277] width 12 height 12
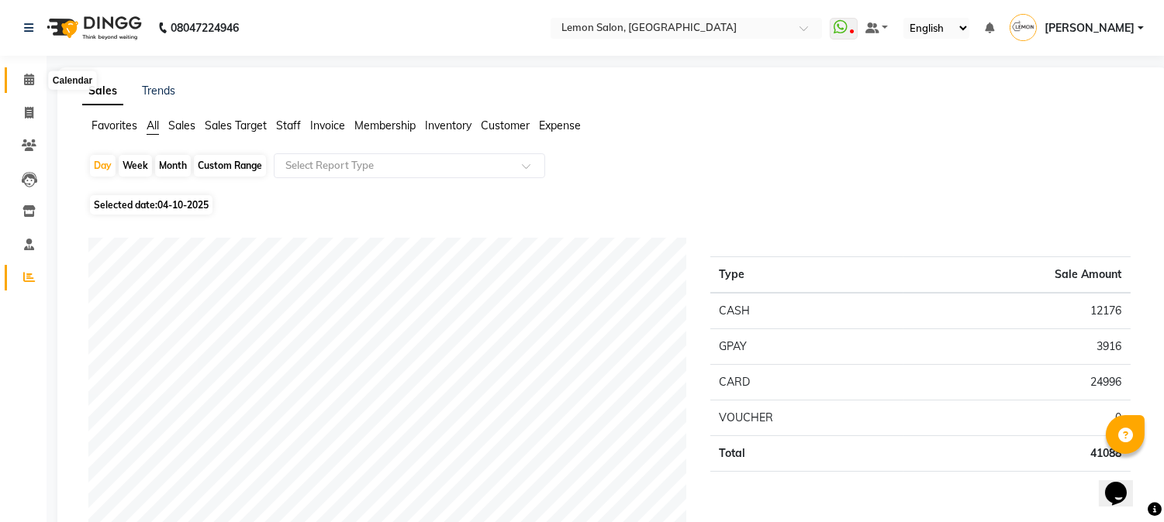
click at [18, 81] on span at bounding box center [29, 80] width 27 height 18
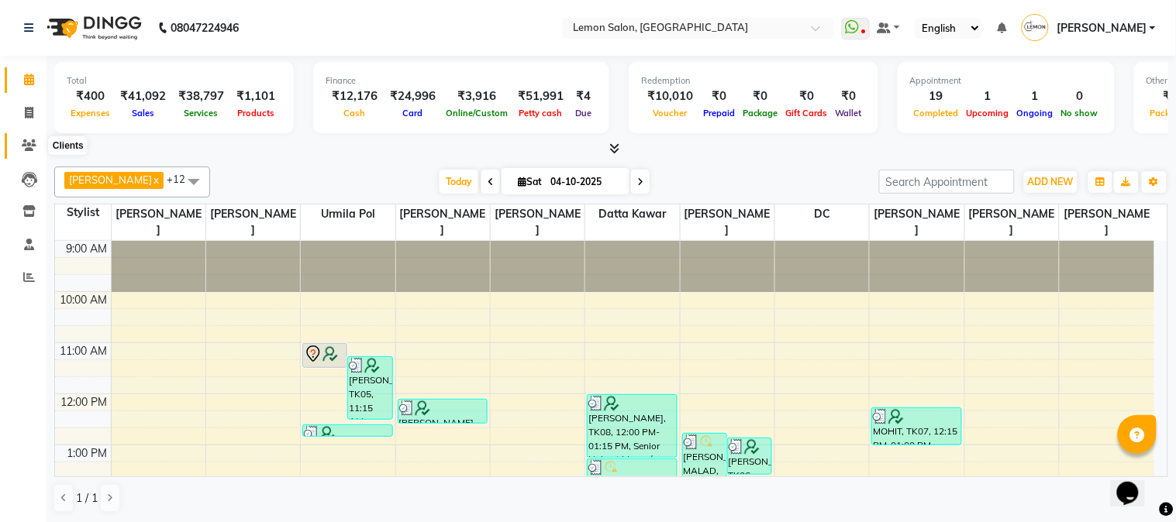
click at [22, 153] on span at bounding box center [29, 146] width 27 height 18
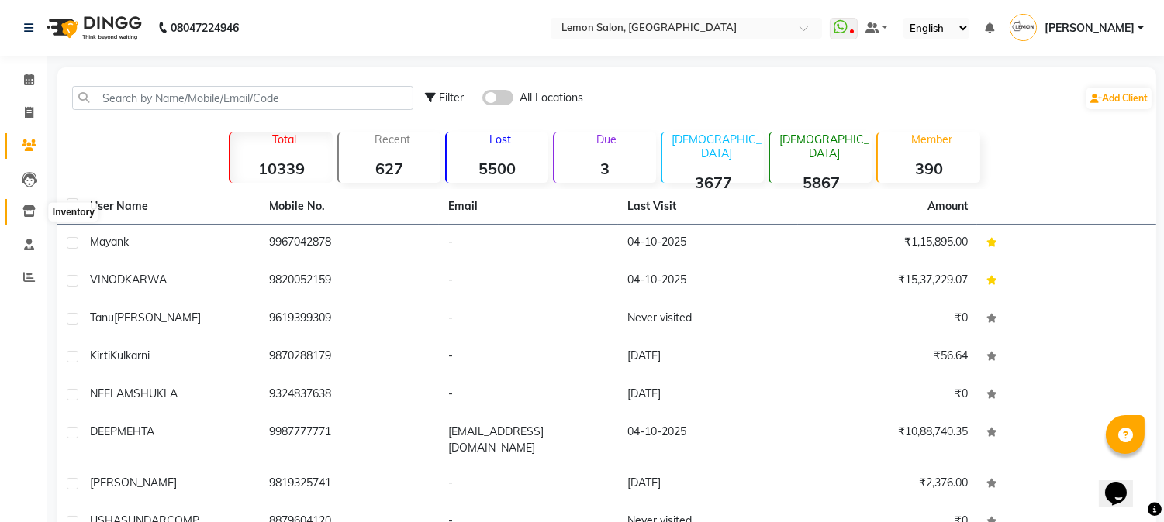
click at [20, 204] on span at bounding box center [29, 212] width 27 height 18
select select
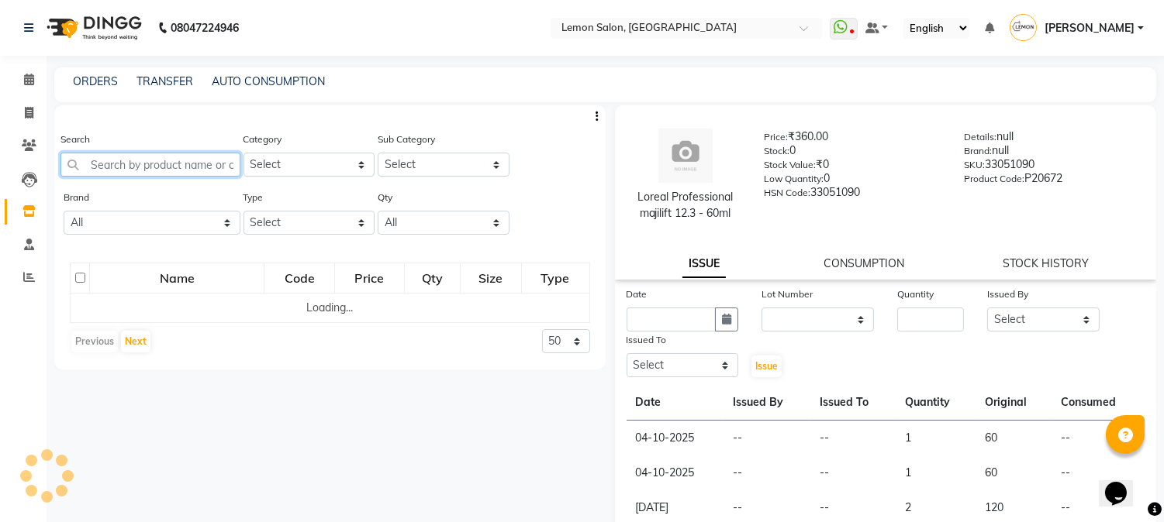
click at [112, 166] on input "text" at bounding box center [150, 165] width 180 height 24
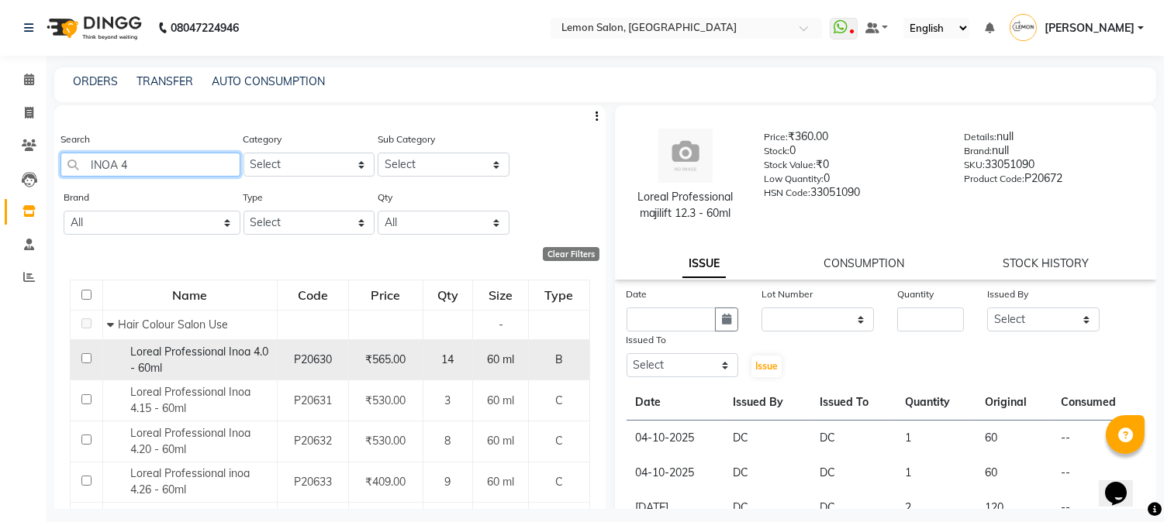
type input "INOA 4"
click at [250, 366] on div "Loreal Professional Inoa 4.0 - 60ml" at bounding box center [190, 360] width 166 height 33
select select
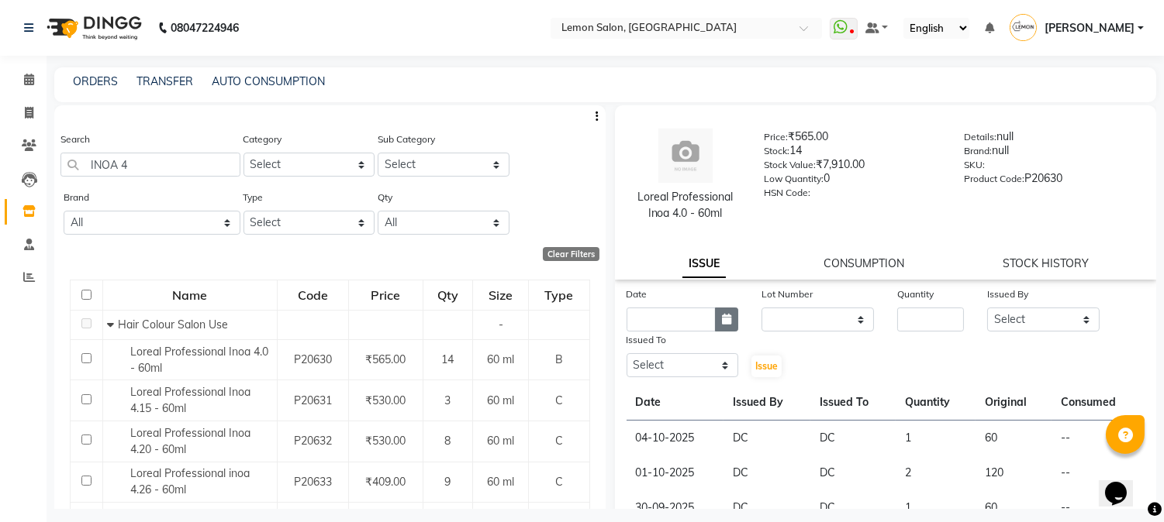
click at [717, 327] on button "button" at bounding box center [726, 320] width 23 height 24
select select "10"
select select "2025"
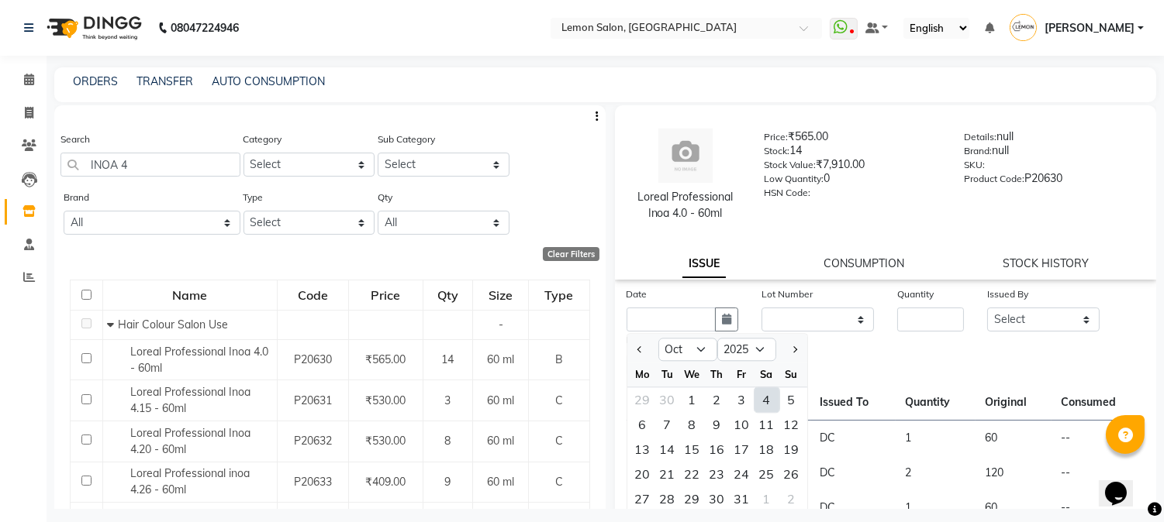
click at [757, 398] on div "4" at bounding box center [766, 400] width 25 height 25
type input "04-10-2025"
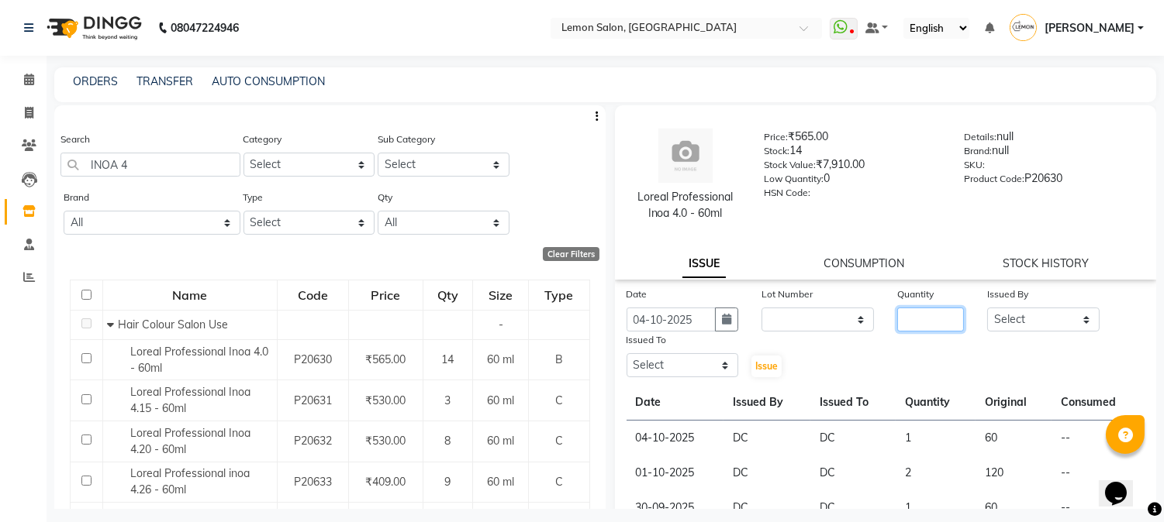
click at [905, 329] on input "number" at bounding box center [930, 320] width 67 height 24
type input "1"
click at [1036, 316] on select "Select [PERSON_NAME] [PERSON_NAME] Datta [PERSON_NAME][GEOGRAPHIC_DATA] [PERSON…" at bounding box center [1043, 320] width 112 height 24
select select "7892"
click at [987, 308] on select "Select [PERSON_NAME] [PERSON_NAME] Datta [PERSON_NAME][GEOGRAPHIC_DATA] [PERSON…" at bounding box center [1043, 320] width 112 height 24
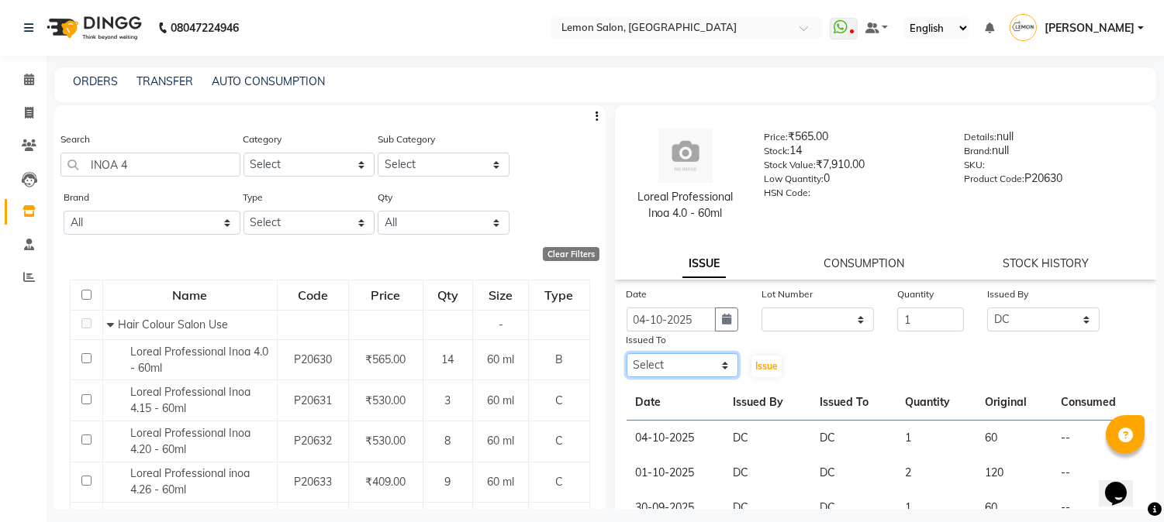
drag, startPoint x: 665, startPoint y: 376, endPoint x: 669, endPoint y: 355, distance: 21.3
click at [665, 372] on select "Select [PERSON_NAME] [PERSON_NAME] Datta [PERSON_NAME][GEOGRAPHIC_DATA] [PERSON…" at bounding box center [682, 365] width 112 height 24
select select "7892"
click at [626, 353] on select "Select [PERSON_NAME] [PERSON_NAME] Datta [PERSON_NAME][GEOGRAPHIC_DATA] [PERSON…" at bounding box center [682, 365] width 112 height 24
click at [757, 365] on span "Issue" at bounding box center [766, 366] width 22 height 12
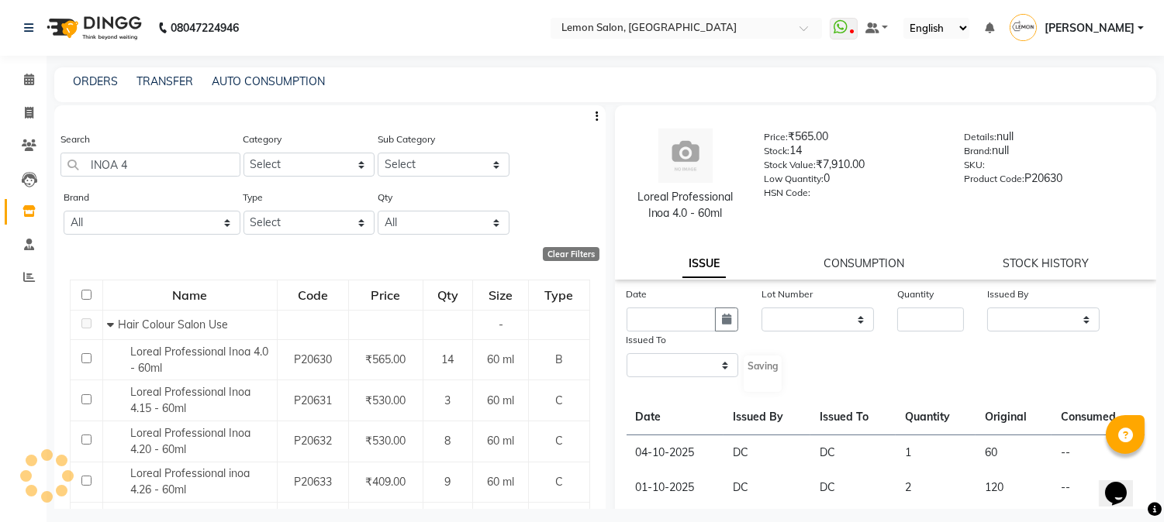
select select
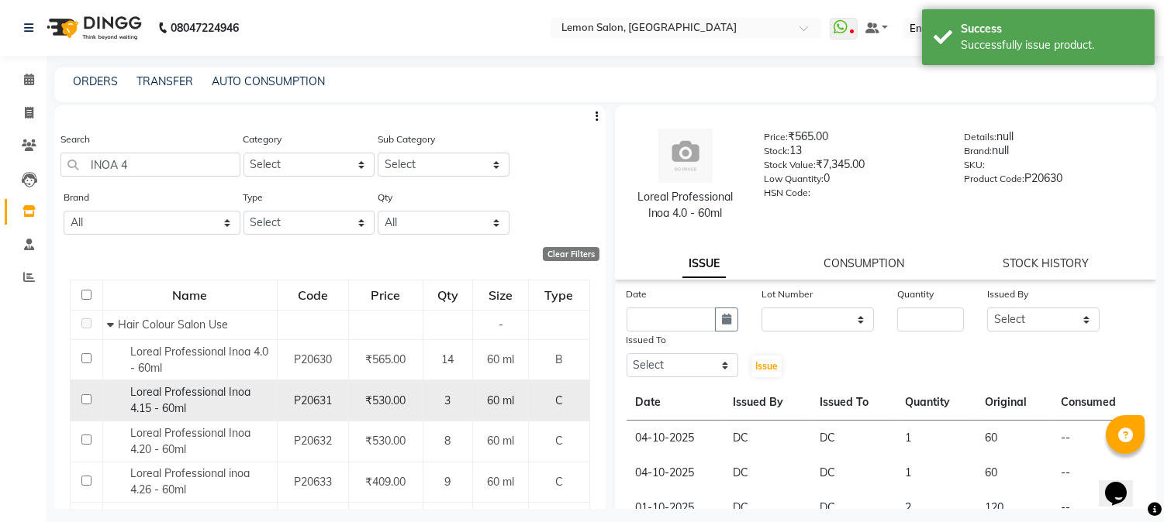
scroll to position [229, 0]
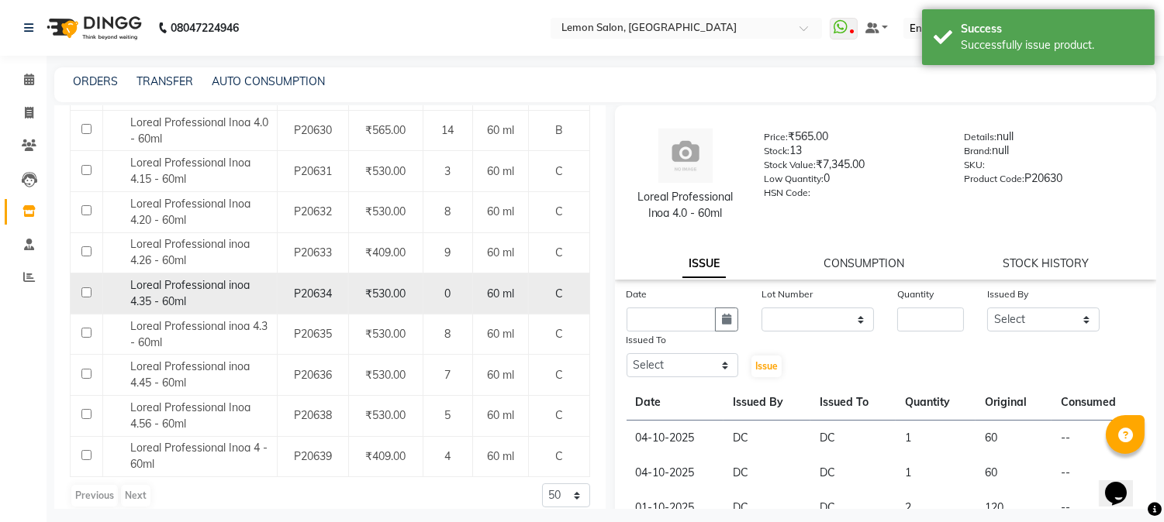
click at [217, 284] on span "Loreal Professional inoa 4.35 - 60ml" at bounding box center [189, 293] width 119 height 30
select select
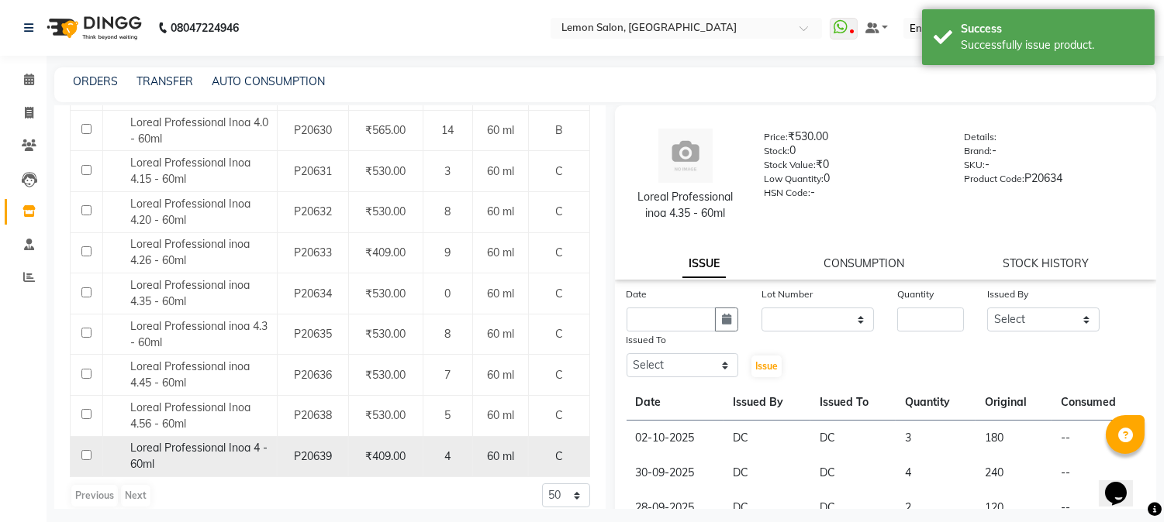
click at [199, 452] on span "Loreal Professional Inoa 4 - 60ml" at bounding box center [198, 456] width 137 height 30
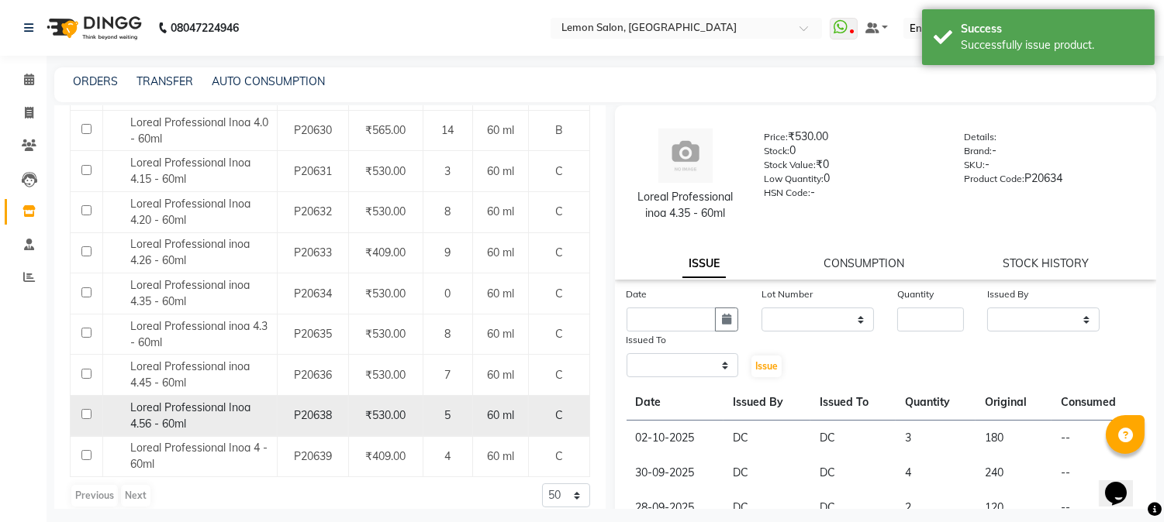
select select
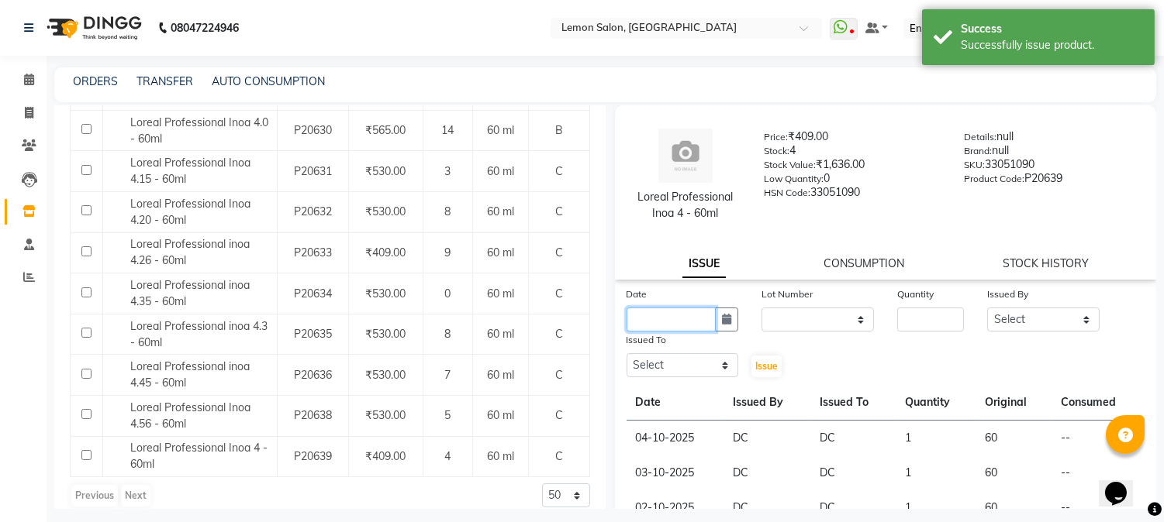
click at [709, 316] on input "text" at bounding box center [671, 320] width 90 height 24
select select "10"
select select "2025"
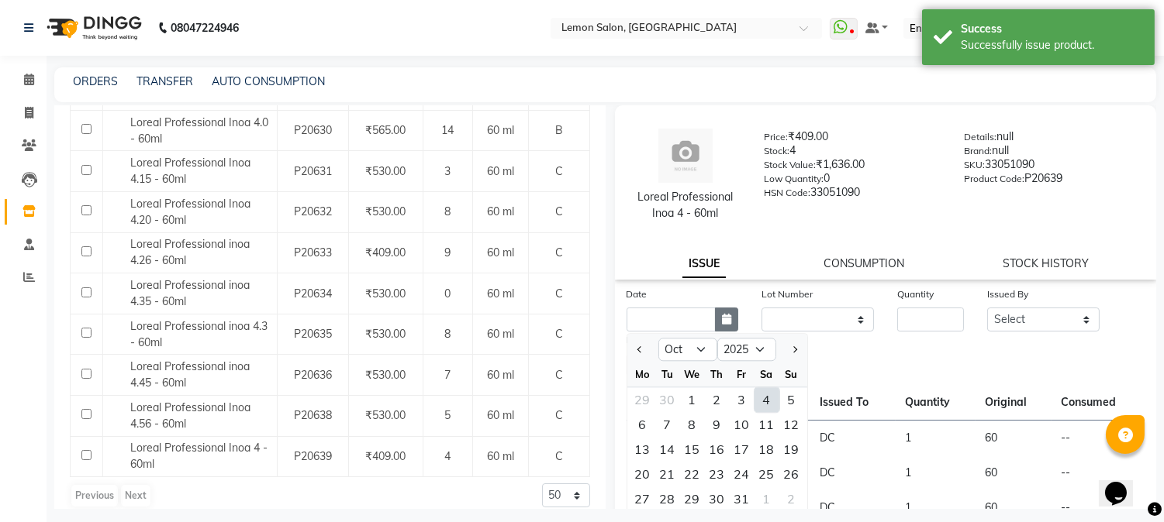
click at [715, 316] on button "button" at bounding box center [726, 320] width 23 height 24
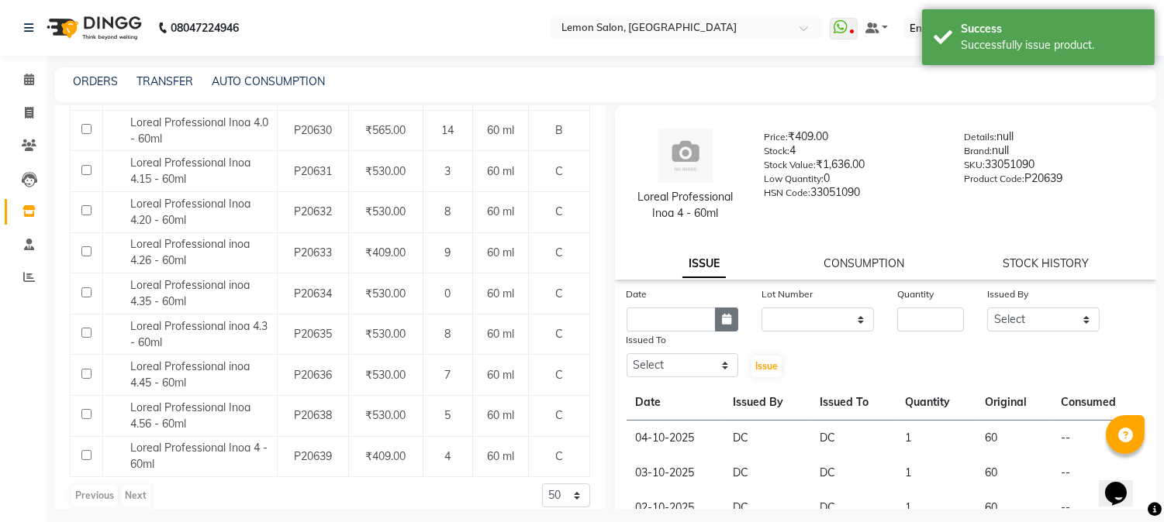
click at [716, 315] on button "button" at bounding box center [726, 320] width 23 height 24
select select "10"
select select "2025"
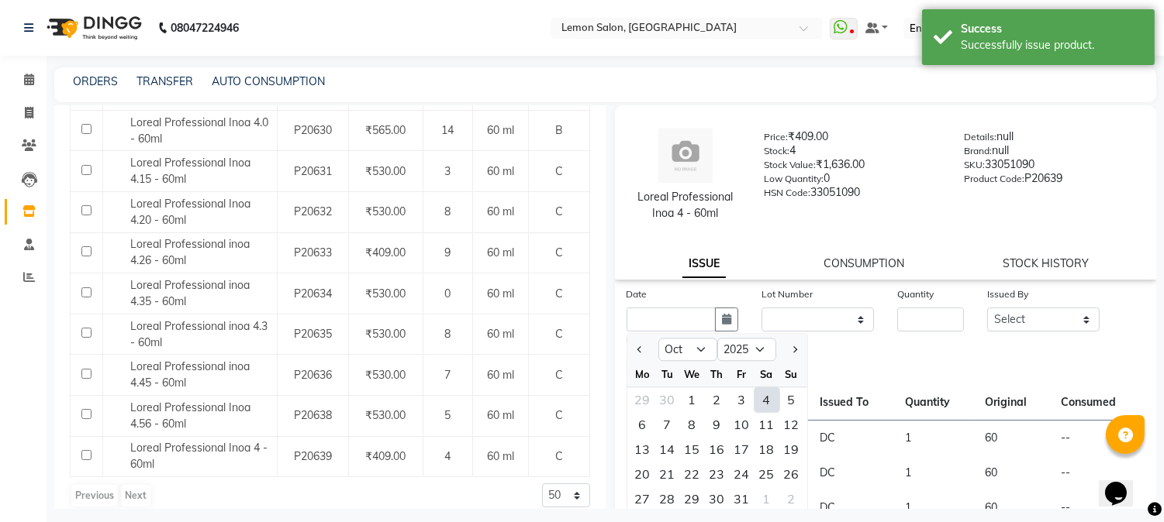
click at [769, 400] on div "4" at bounding box center [766, 400] width 25 height 25
type input "04-10-2025"
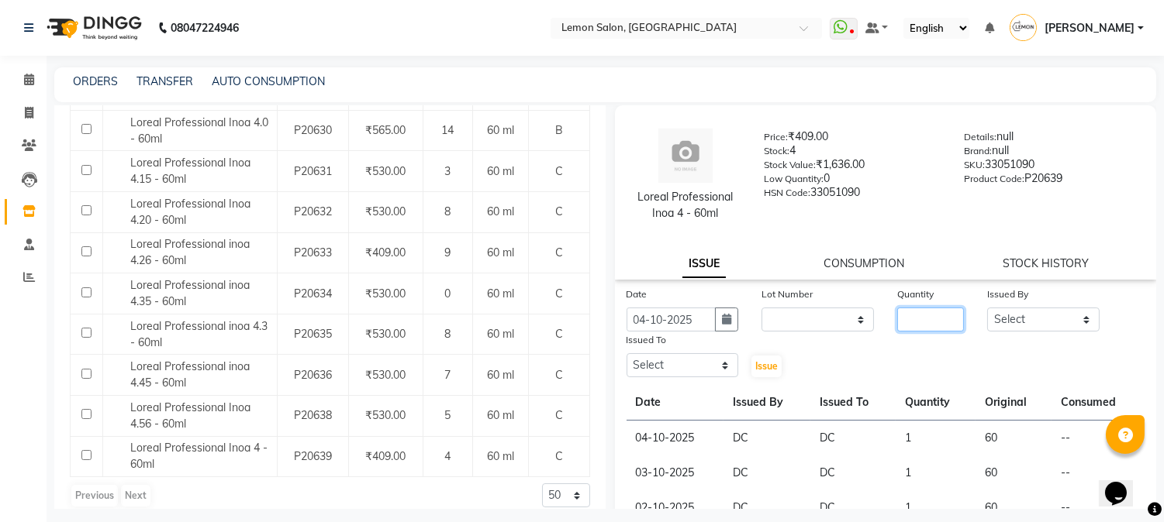
click at [936, 326] on input "number" at bounding box center [930, 320] width 67 height 24
type input "1"
click at [1017, 315] on select "Select [PERSON_NAME] [PERSON_NAME] Datta [PERSON_NAME][GEOGRAPHIC_DATA] [PERSON…" at bounding box center [1043, 320] width 112 height 24
click at [987, 308] on select "Select [PERSON_NAME] [PERSON_NAME] Datta [PERSON_NAME][GEOGRAPHIC_DATA] [PERSON…" at bounding box center [1043, 320] width 112 height 24
drag, startPoint x: 1028, startPoint y: 321, endPoint x: 1029, endPoint y: 310, distance: 10.9
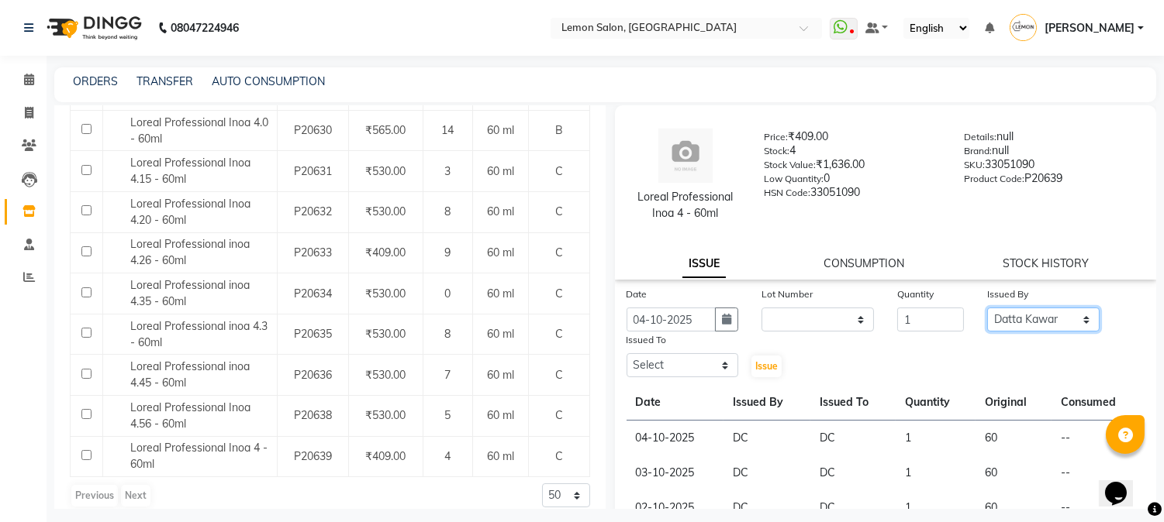
click at [1028, 316] on select "Select [PERSON_NAME] [PERSON_NAME] Datta [PERSON_NAME][GEOGRAPHIC_DATA] [PERSON…" at bounding box center [1043, 320] width 112 height 24
select select "7892"
click at [987, 308] on select "Select [PERSON_NAME] [PERSON_NAME] Datta [PERSON_NAME][GEOGRAPHIC_DATA] [PERSON…" at bounding box center [1043, 320] width 112 height 24
drag, startPoint x: 674, startPoint y: 365, endPoint x: 675, endPoint y: 353, distance: 11.7
click at [674, 359] on select "Select [PERSON_NAME] [PERSON_NAME] Datta [PERSON_NAME][GEOGRAPHIC_DATA] [PERSON…" at bounding box center [682, 365] width 112 height 24
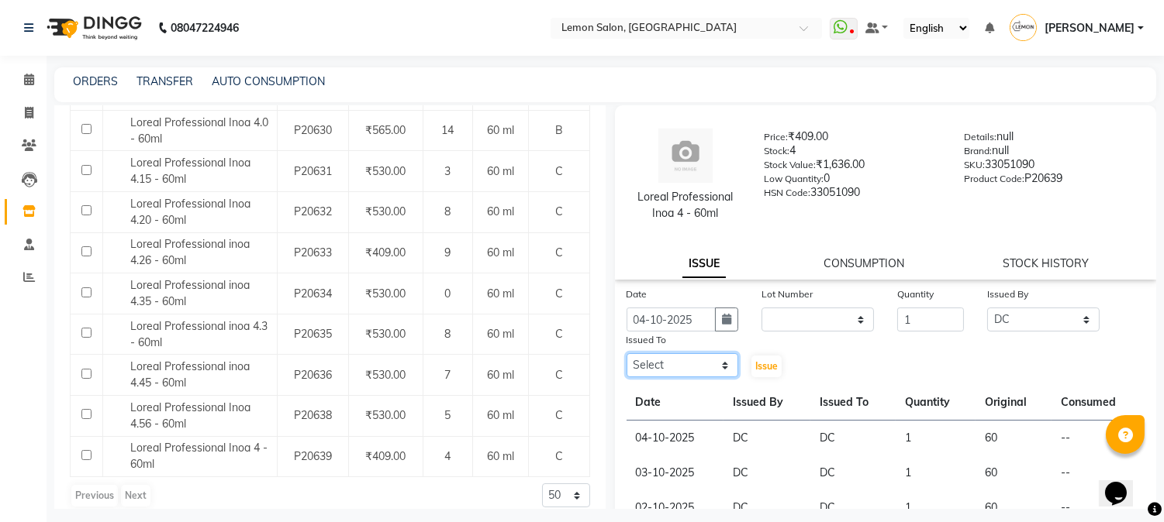
select select "7892"
click at [626, 353] on select "Select [PERSON_NAME] [PERSON_NAME] Datta [PERSON_NAME][GEOGRAPHIC_DATA] [PERSON…" at bounding box center [682, 365] width 112 height 24
click at [754, 357] on button "Issue" at bounding box center [766, 367] width 30 height 22
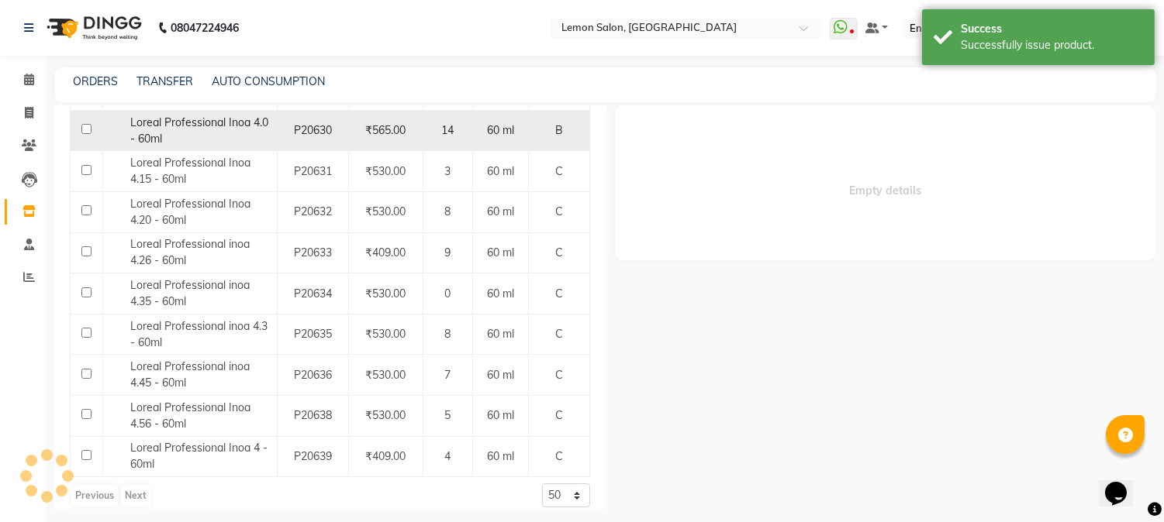
select select
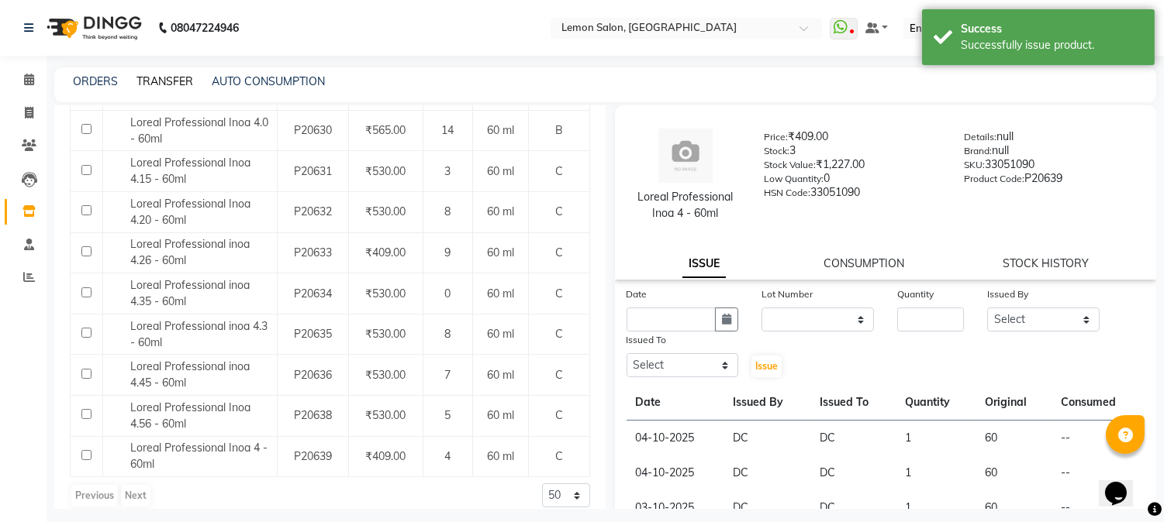
click at [164, 75] on link "TRANSFER" at bounding box center [164, 81] width 57 height 14
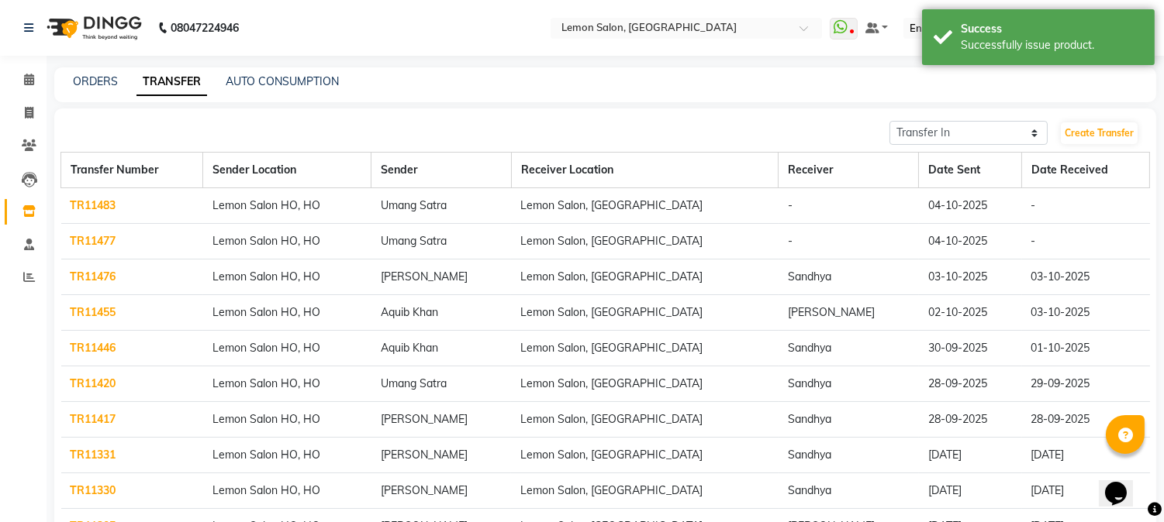
click at [91, 240] on link "TR11477" at bounding box center [94, 241] width 46 height 14
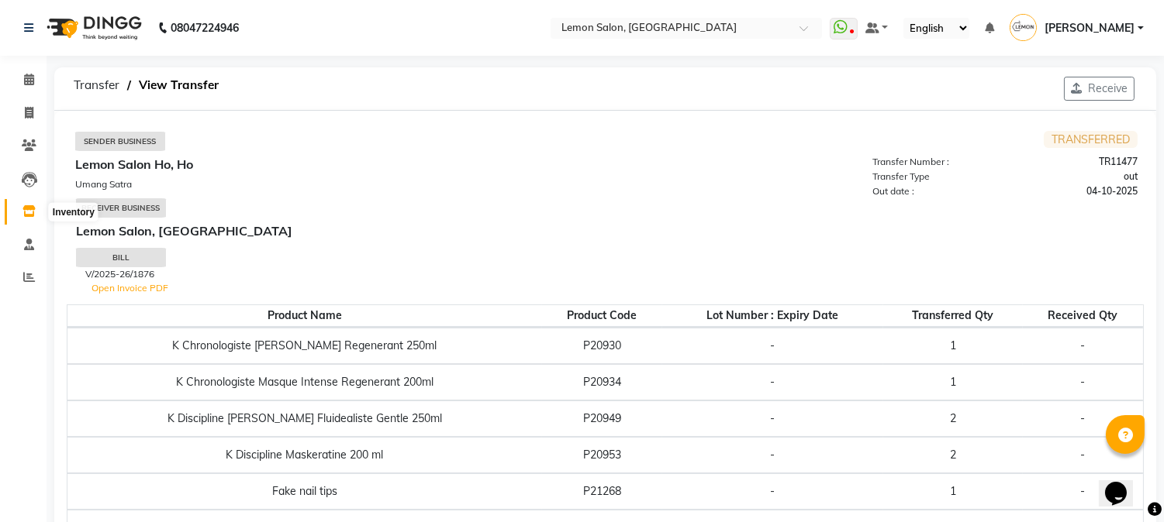
click at [19, 212] on span at bounding box center [29, 212] width 27 height 18
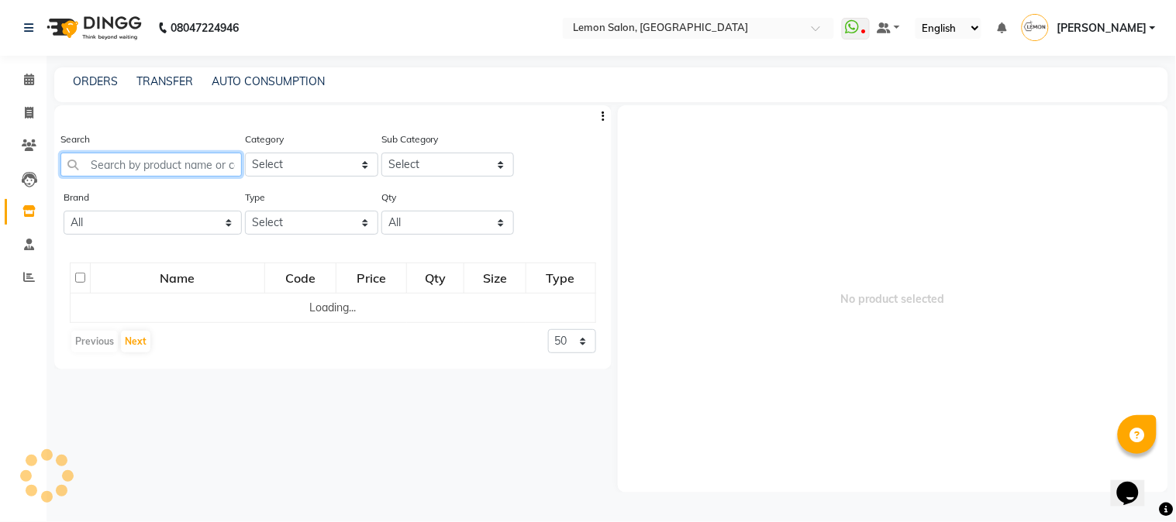
click at [160, 165] on input "text" at bounding box center [150, 165] width 181 height 24
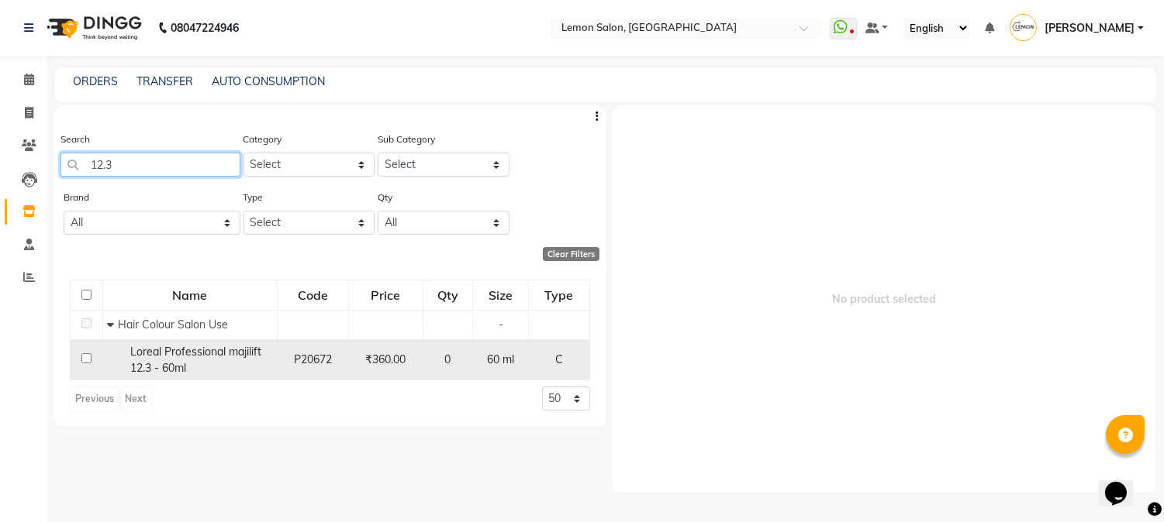
type input "12.3"
click at [236, 350] on span "Loreal Professional majilift 12.3 - 60ml" at bounding box center [195, 360] width 131 height 30
select select
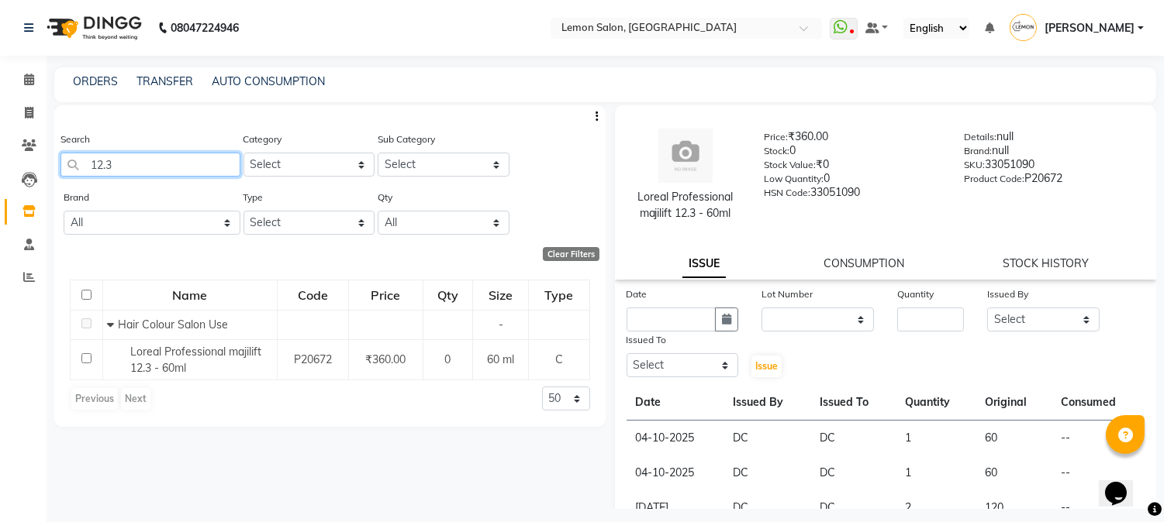
drag, startPoint x: 137, startPoint y: 160, endPoint x: 0, endPoint y: 148, distance: 137.8
click at [0, 148] on app-home "08047224946 Select Location × [GEOGRAPHIC_DATA], Goregaon WhatsApp Status ✕ Sta…" at bounding box center [582, 266] width 1164 height 533
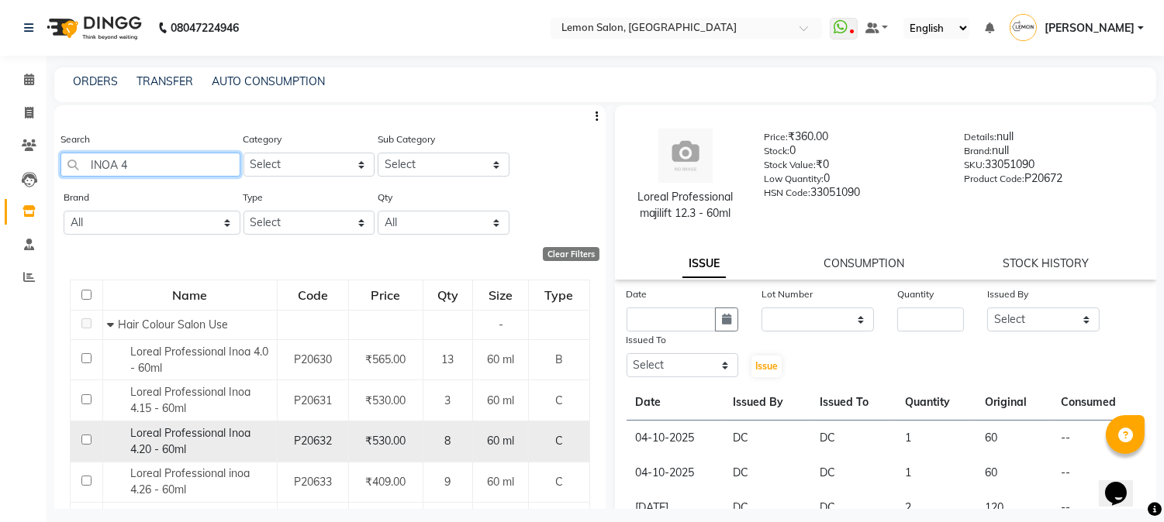
scroll to position [245, 0]
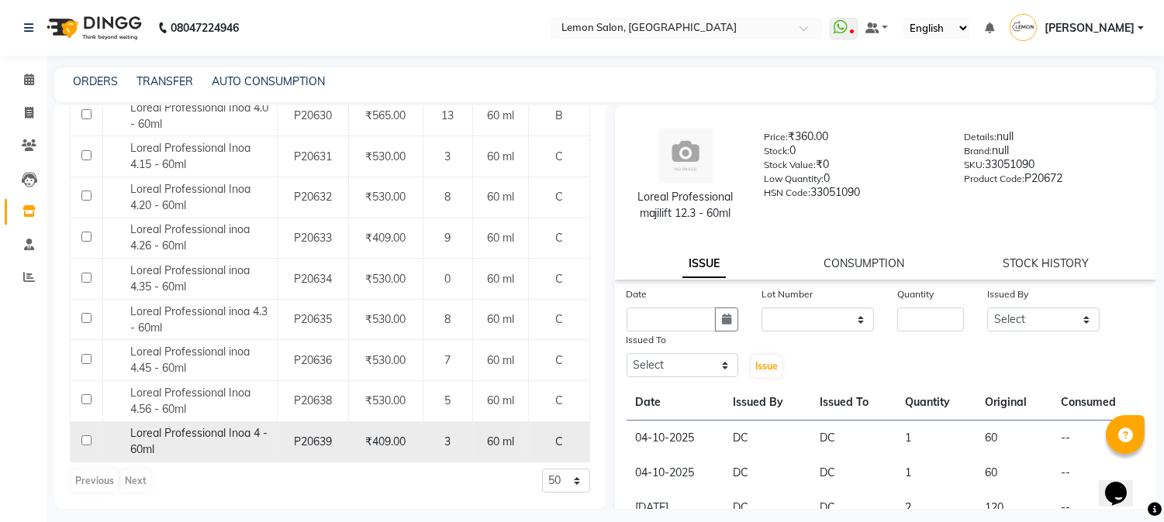
type input "INOA 4"
click at [264, 439] on span "Loreal Professional Inoa 4 - 60ml" at bounding box center [198, 441] width 137 height 30
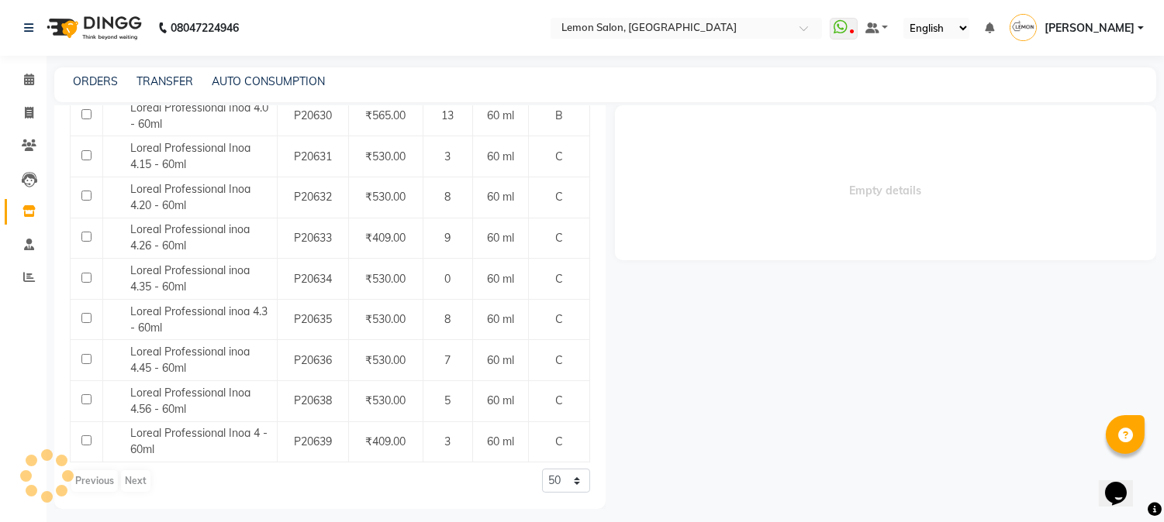
select select
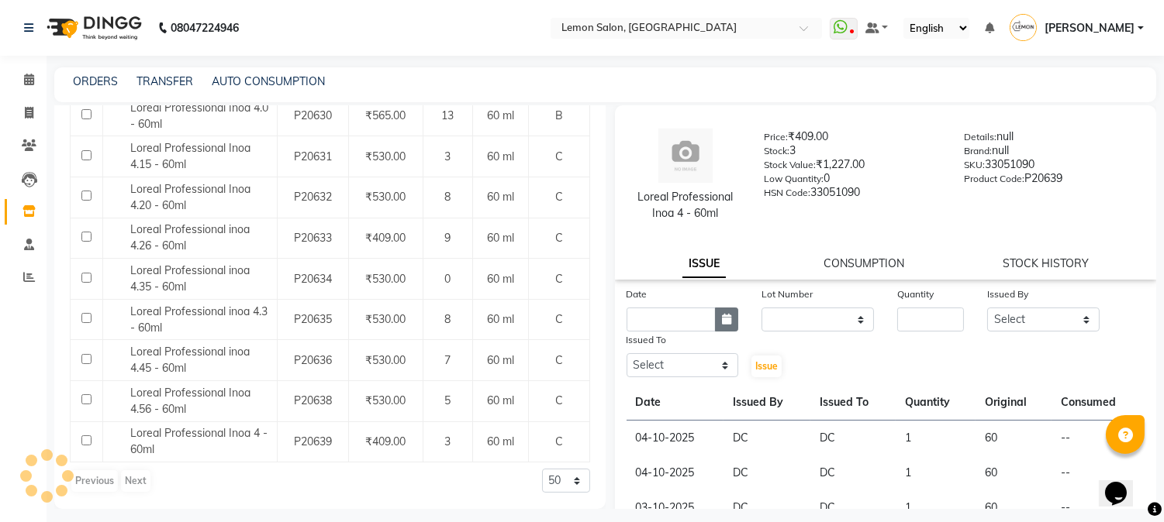
click at [726, 316] on icon "button" at bounding box center [726, 319] width 9 height 11
select select "10"
select select "2025"
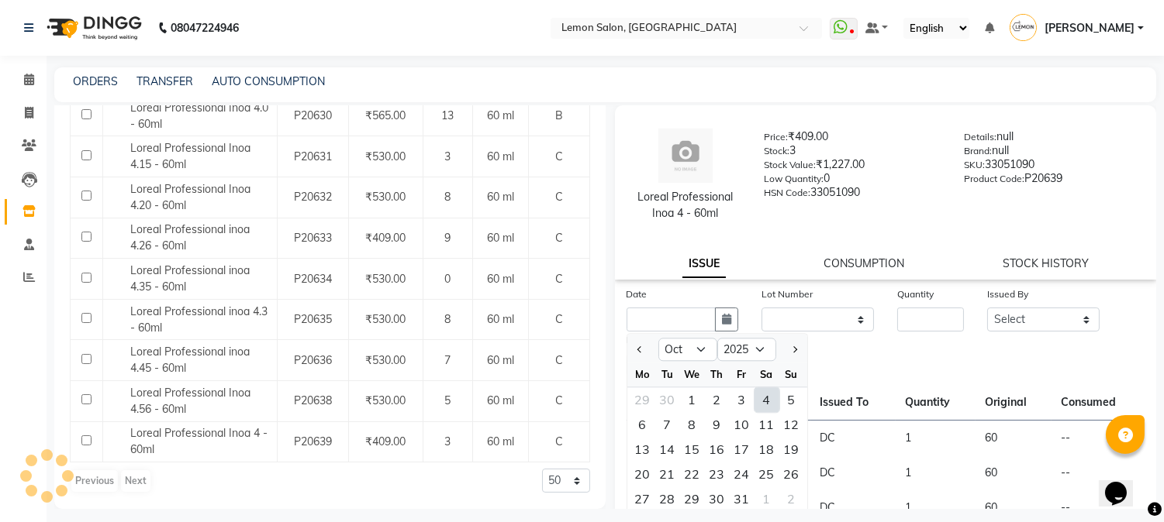
click at [761, 398] on div "4" at bounding box center [766, 400] width 25 height 25
type input "04-10-2025"
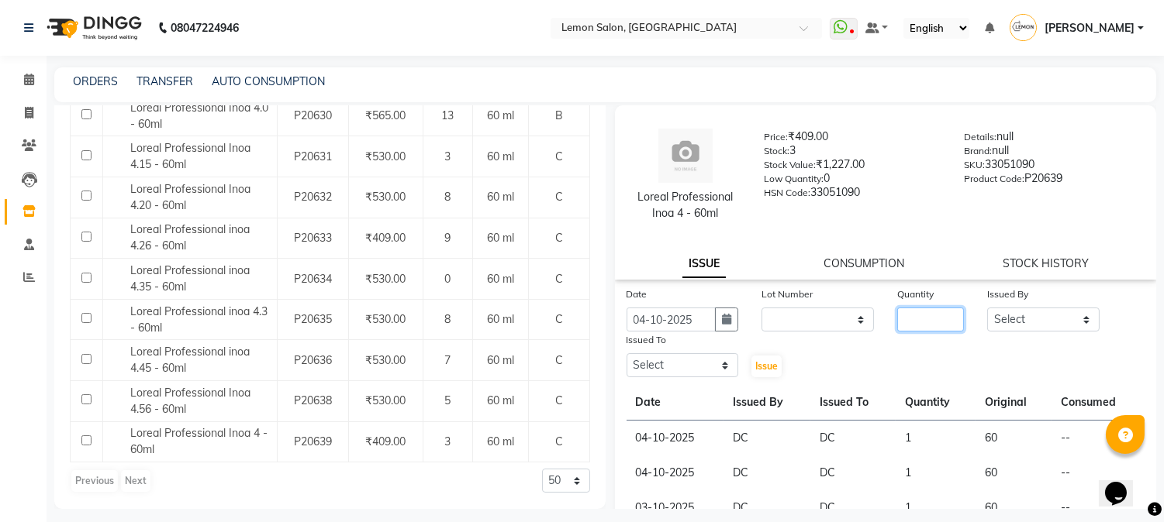
click at [921, 319] on input "number" at bounding box center [930, 320] width 67 height 24
type input "1"
click at [1032, 322] on select "Select [PERSON_NAME] [PERSON_NAME] Datta [PERSON_NAME][GEOGRAPHIC_DATA] [PERSON…" at bounding box center [1043, 320] width 112 height 24
select select "7892"
click at [987, 308] on select "Select [PERSON_NAME] [PERSON_NAME] Datta [PERSON_NAME][GEOGRAPHIC_DATA] [PERSON…" at bounding box center [1043, 320] width 112 height 24
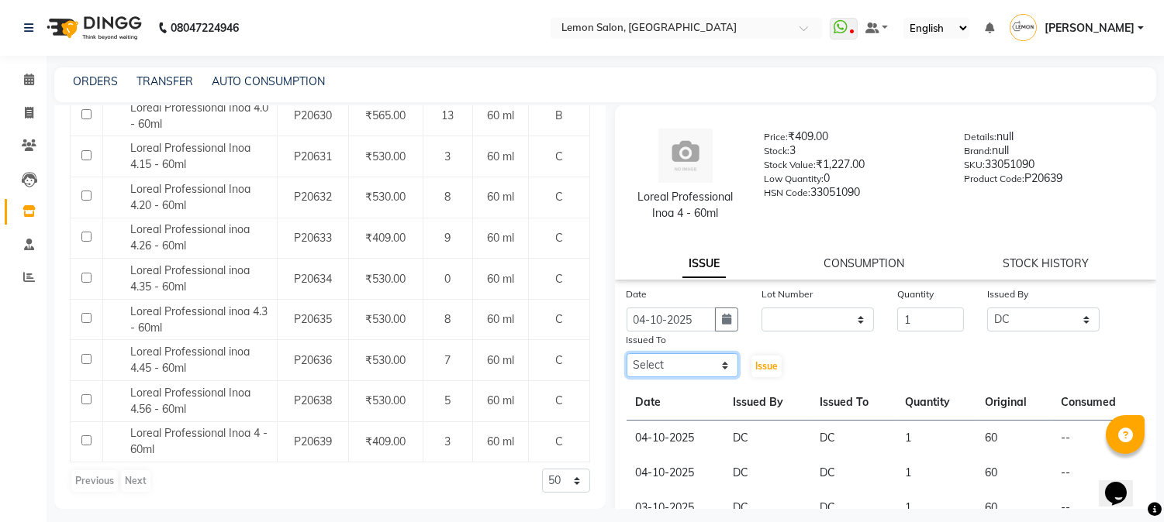
click at [668, 358] on select "Select [PERSON_NAME] [PERSON_NAME] Datta [PERSON_NAME][GEOGRAPHIC_DATA] [PERSON…" at bounding box center [682, 365] width 112 height 24
select select "7892"
click at [626, 353] on select "Select [PERSON_NAME] [PERSON_NAME] Datta [PERSON_NAME][GEOGRAPHIC_DATA] [PERSON…" at bounding box center [682, 365] width 112 height 24
click at [760, 366] on span "Issue" at bounding box center [766, 366] width 22 height 12
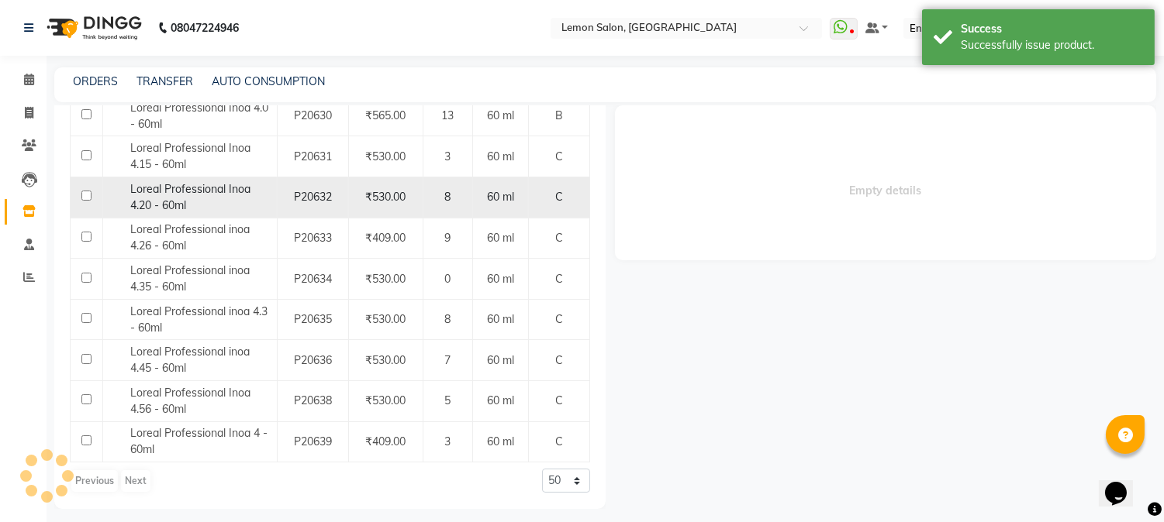
scroll to position [0, 0]
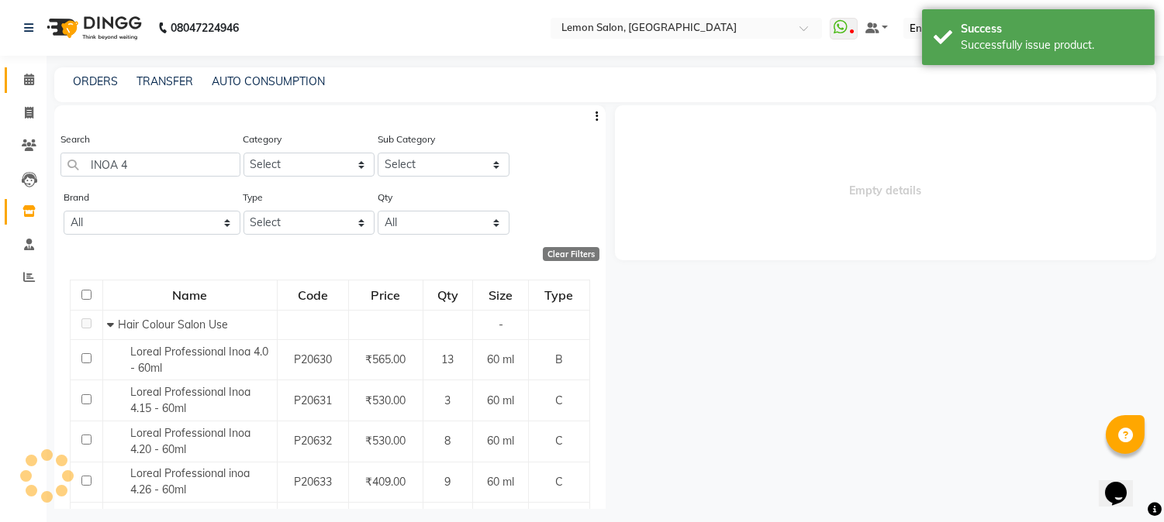
select select
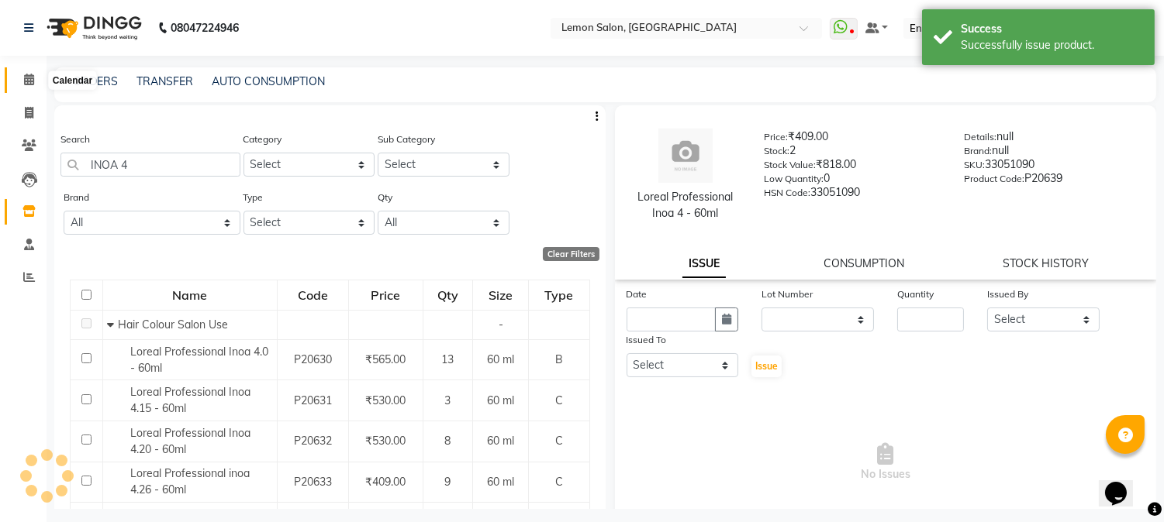
click at [31, 83] on icon at bounding box center [29, 80] width 10 height 12
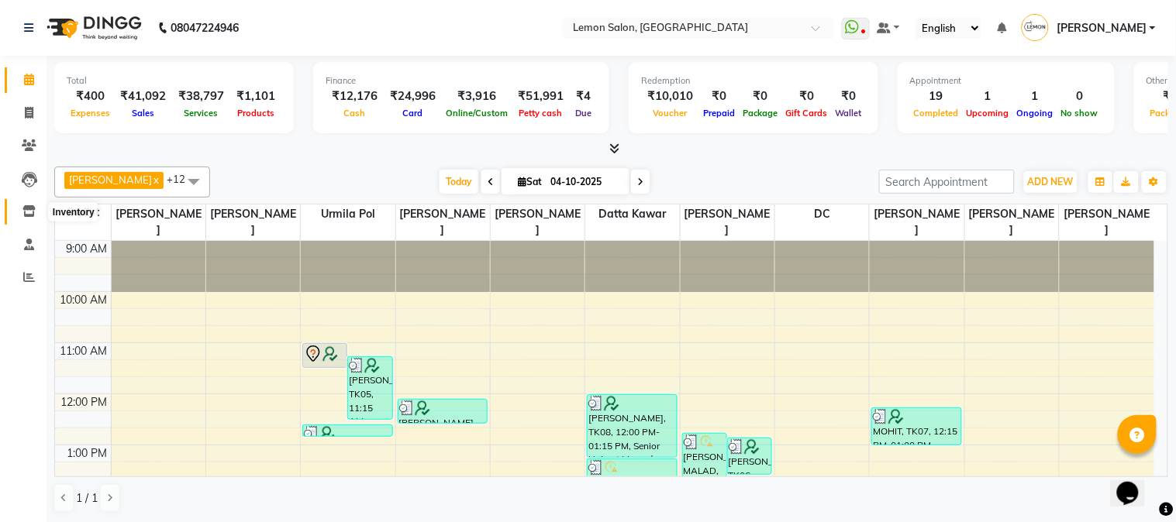
click at [22, 213] on icon at bounding box center [28, 211] width 13 height 12
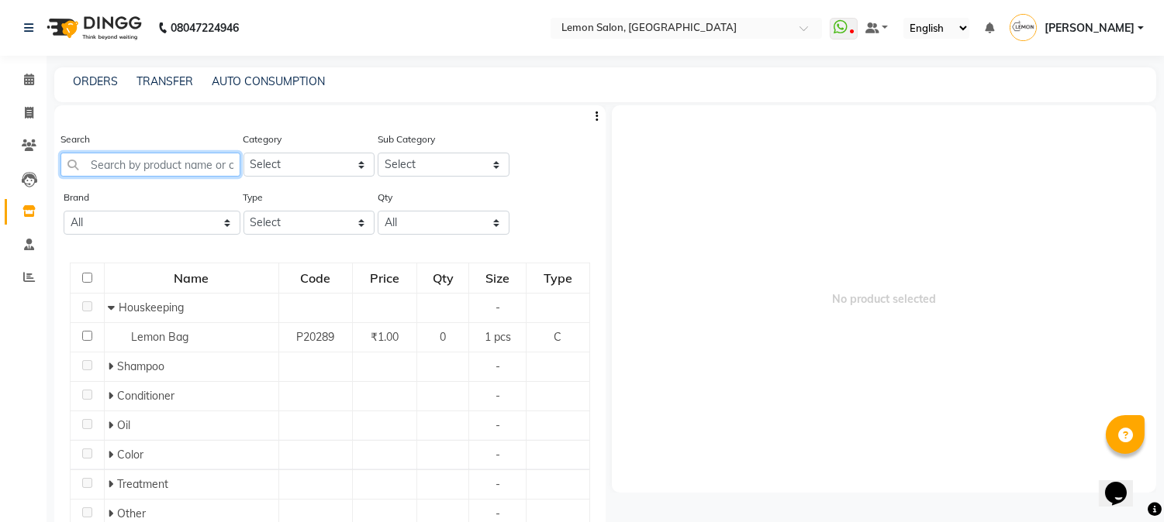
click at [119, 164] on input "text" at bounding box center [150, 165] width 180 height 24
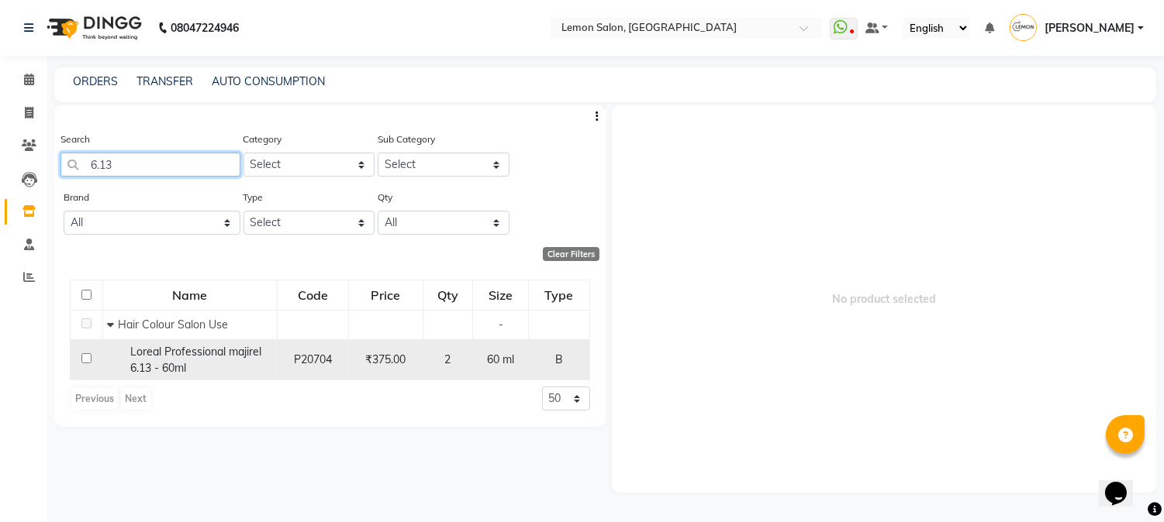
type input "6.13"
click at [195, 367] on div "Loreal Professional majirel 6.13 - 60ml" at bounding box center [190, 360] width 166 height 33
select select
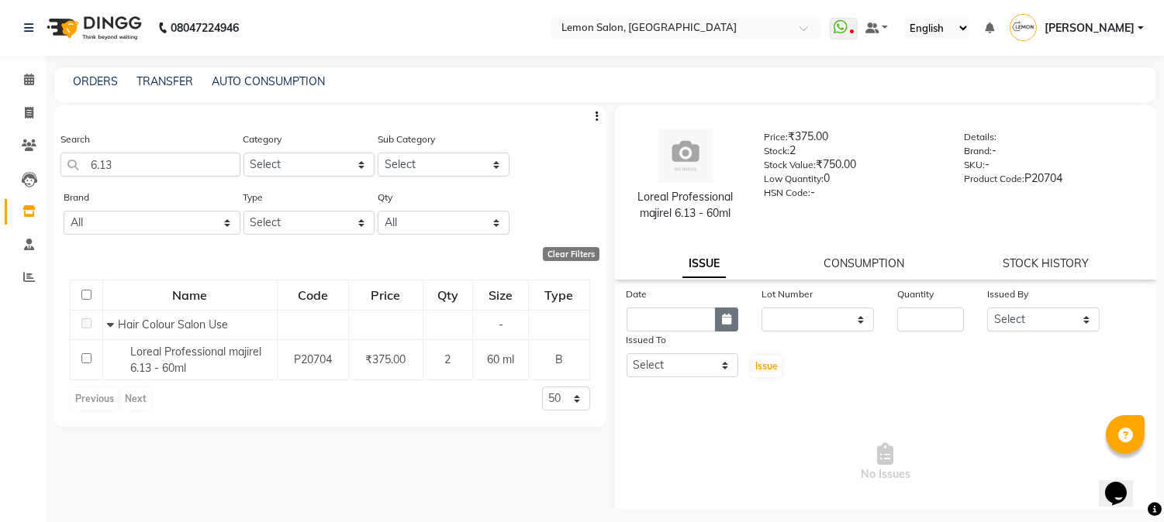
click at [723, 323] on icon "button" at bounding box center [726, 319] width 9 height 11
select select "10"
select select "2025"
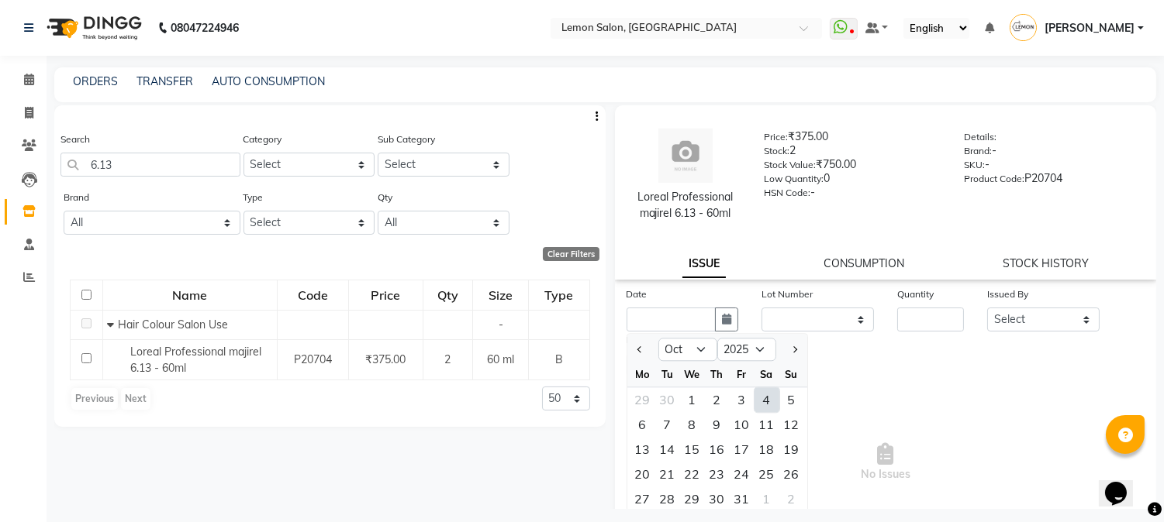
drag, startPoint x: 762, startPoint y: 398, endPoint x: 898, endPoint y: 327, distance: 152.9
click at [762, 397] on div "4" at bounding box center [766, 400] width 25 height 25
type input "04-10-2025"
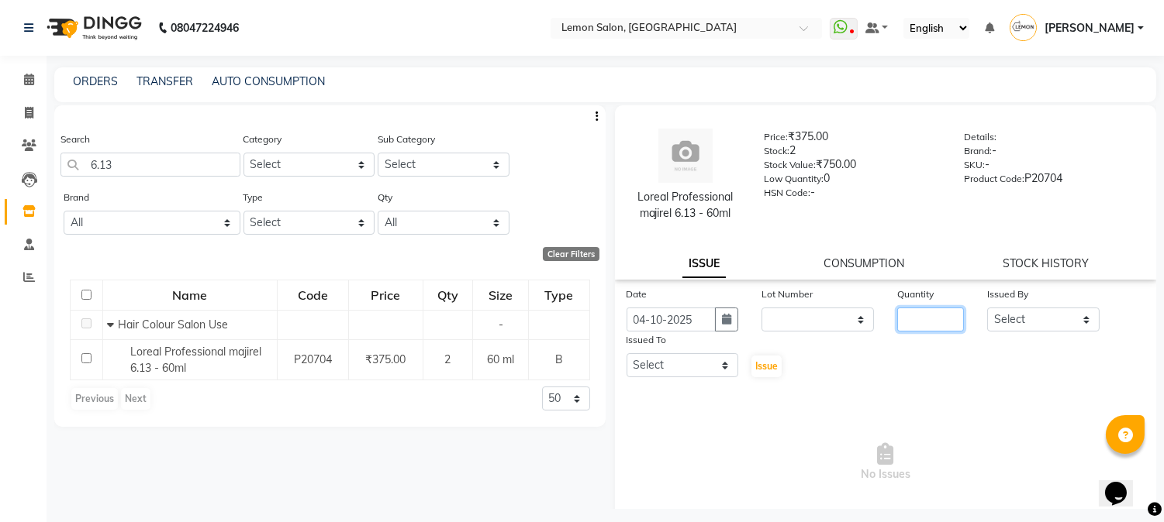
click at [938, 312] on input "number" at bounding box center [930, 320] width 67 height 24
type input "2"
click at [992, 319] on select "Select [PERSON_NAME] [PERSON_NAME] Datta [PERSON_NAME][GEOGRAPHIC_DATA] [PERSON…" at bounding box center [1043, 320] width 112 height 24
select select "7892"
click at [987, 308] on select "Select [PERSON_NAME] [PERSON_NAME] Datta [PERSON_NAME][GEOGRAPHIC_DATA] [PERSON…" at bounding box center [1043, 320] width 112 height 24
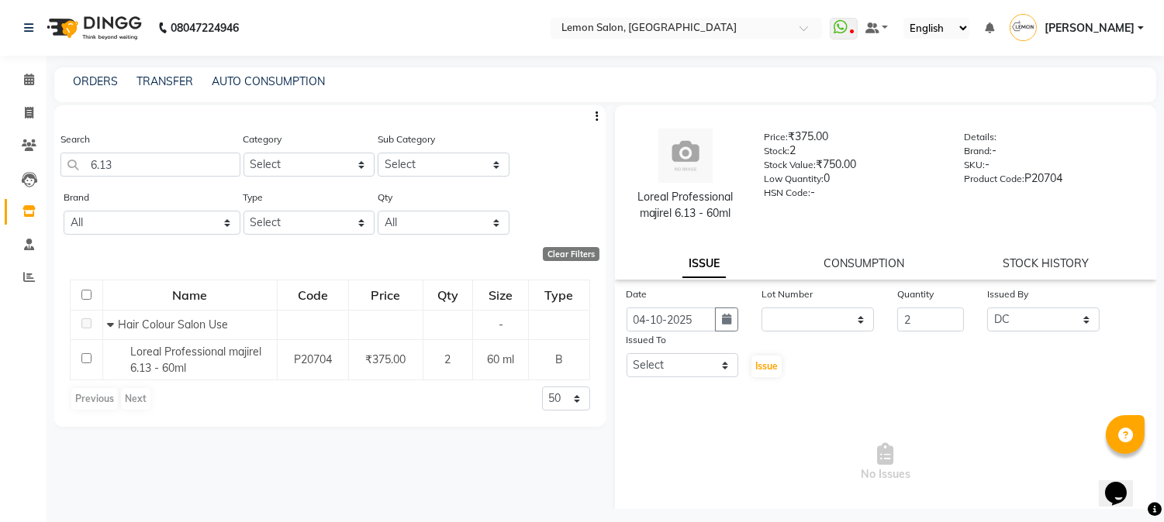
drag, startPoint x: 678, startPoint y: 378, endPoint x: 675, endPoint y: 302, distance: 76.0
click at [679, 371] on div "Issued To Select [PERSON_NAME] [PERSON_NAME] Datta [PERSON_NAME] [PERSON_NAME] …" at bounding box center [683, 355] width 136 height 47
click at [680, 370] on select "Select [PERSON_NAME] [PERSON_NAME] Datta [PERSON_NAME][GEOGRAPHIC_DATA] [PERSON…" at bounding box center [682, 365] width 112 height 24
select select "7892"
click at [626, 353] on select "Select [PERSON_NAME] [PERSON_NAME] Datta [PERSON_NAME][GEOGRAPHIC_DATA] [PERSON…" at bounding box center [682, 365] width 112 height 24
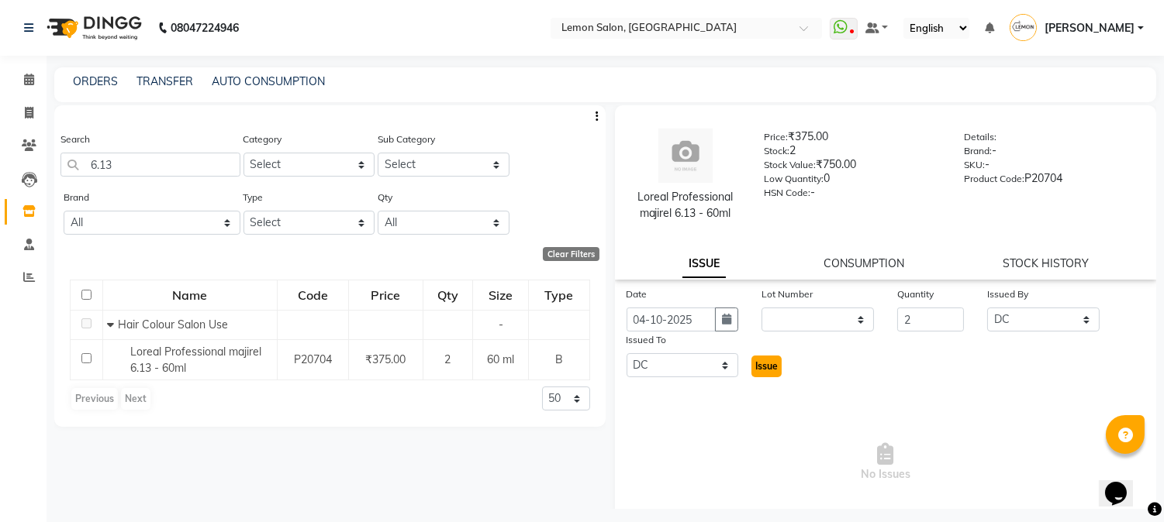
click at [770, 372] on span "Issue" at bounding box center [766, 366] width 22 height 12
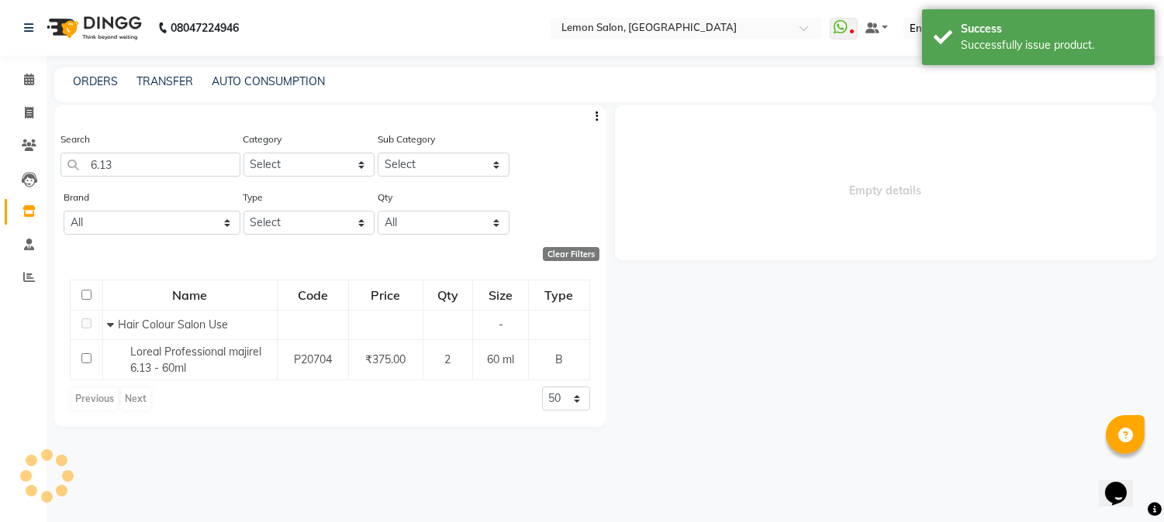
select select
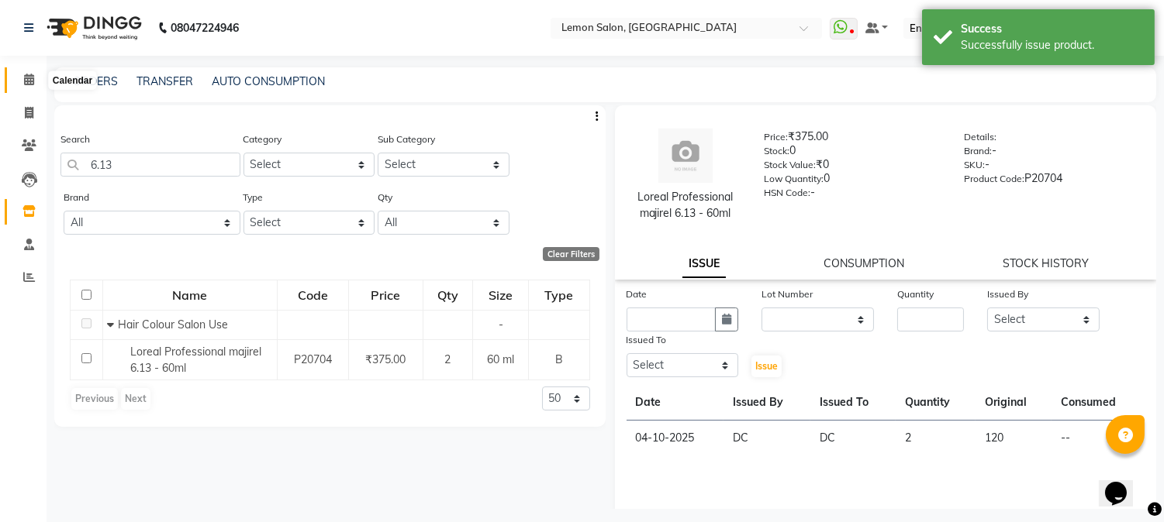
click at [28, 81] on icon at bounding box center [29, 80] width 10 height 12
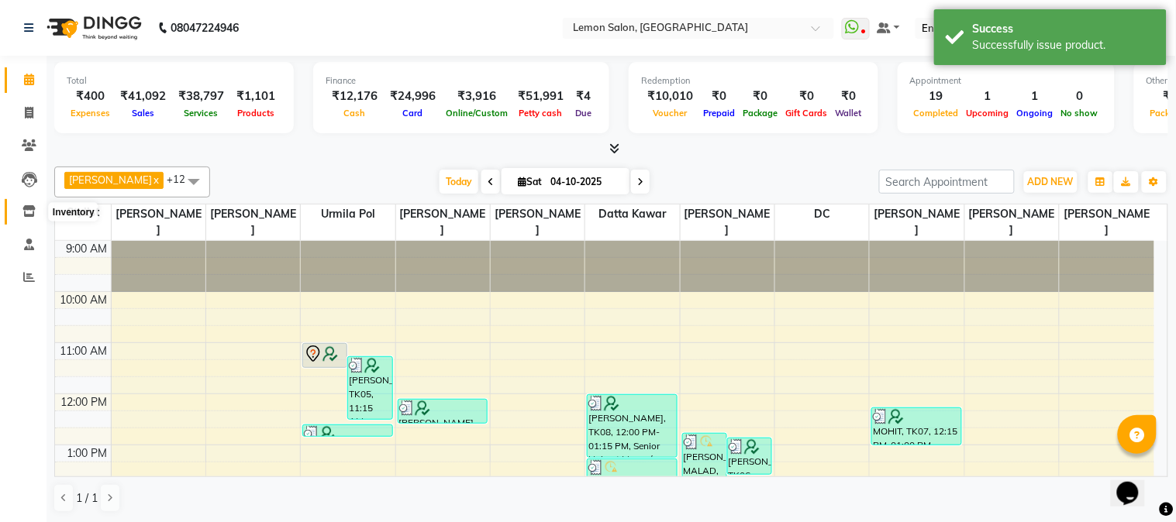
click at [31, 212] on icon at bounding box center [28, 211] width 13 height 12
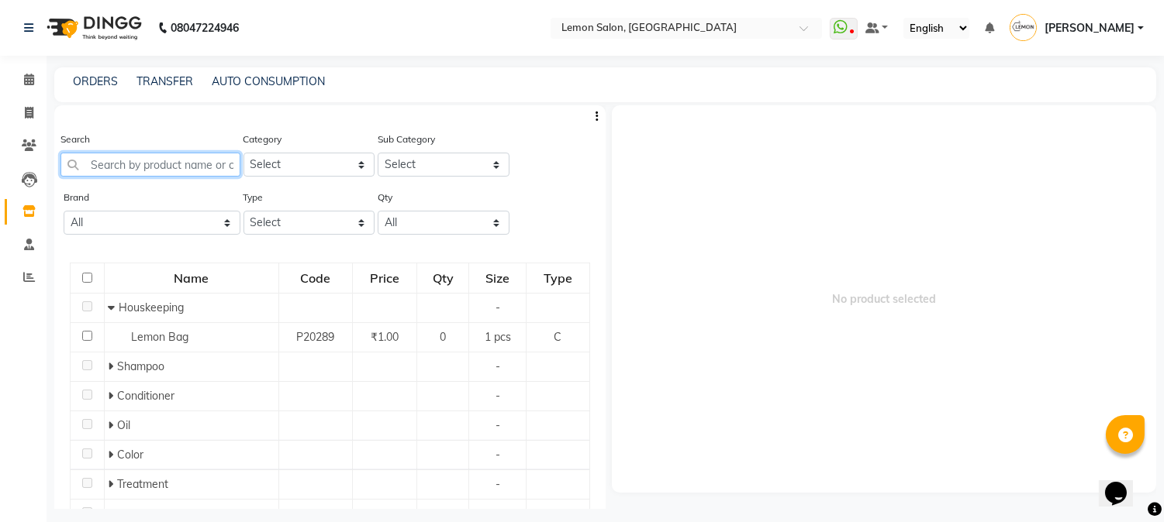
click at [129, 164] on input "text" at bounding box center [150, 165] width 180 height 24
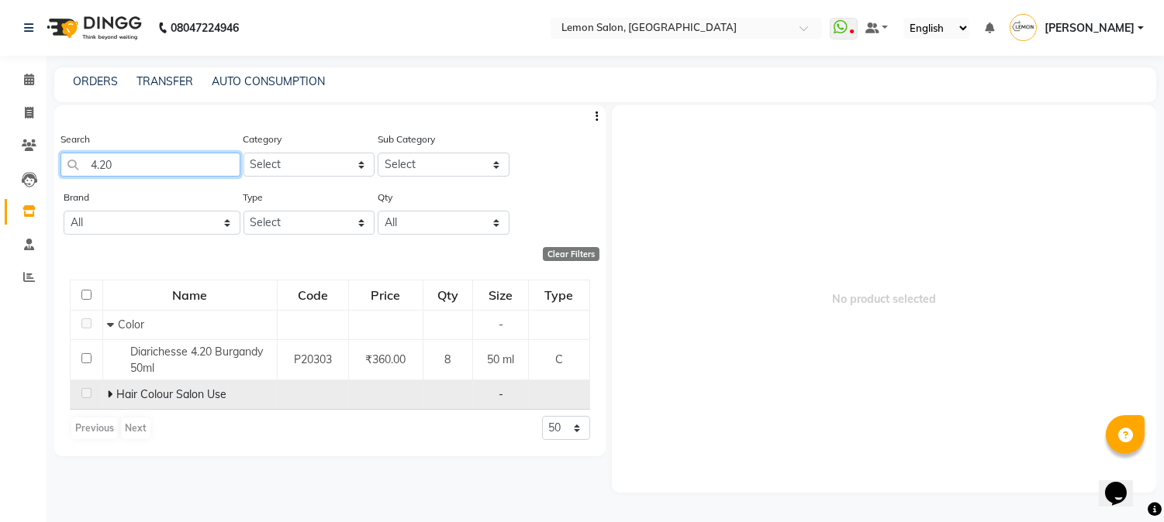
type input "4.20"
click at [103, 395] on td "Hair Colour Salon Use" at bounding box center [189, 395] width 174 height 29
click at [109, 393] on icon at bounding box center [109, 394] width 5 height 11
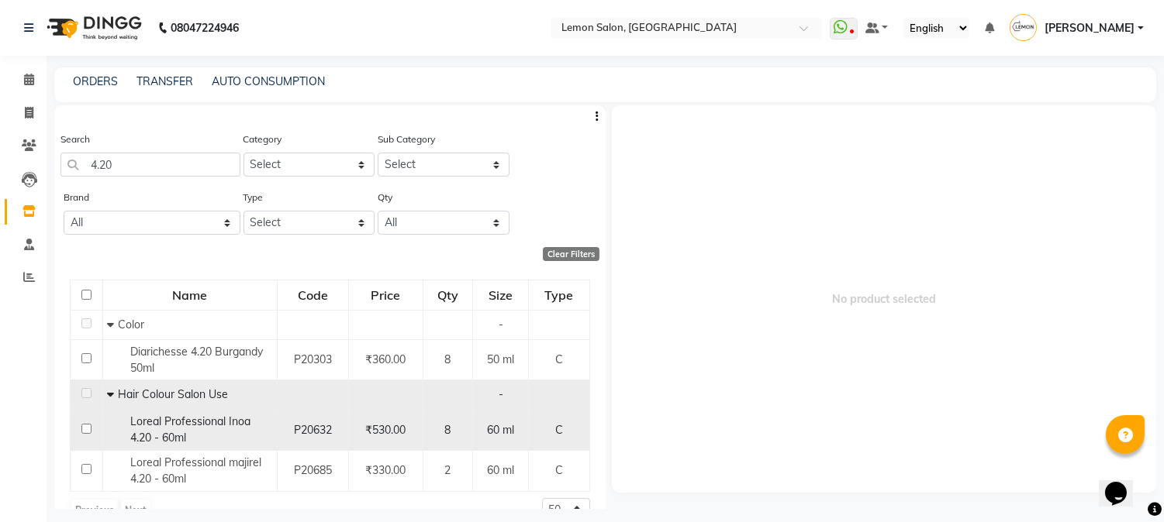
click at [227, 435] on div "Loreal Professional Inoa 4.20 - 60ml" at bounding box center [190, 430] width 166 height 33
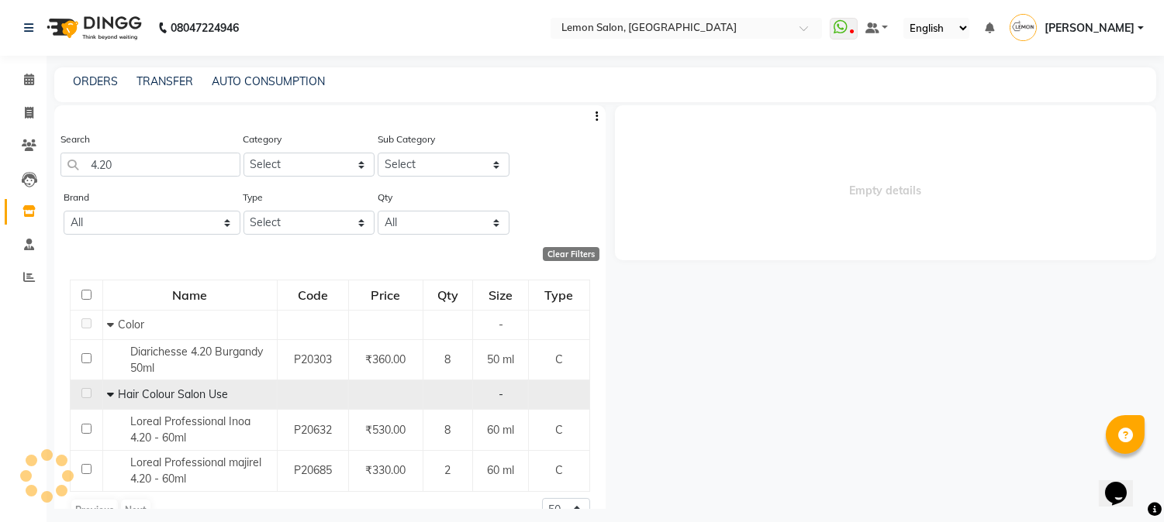
select select
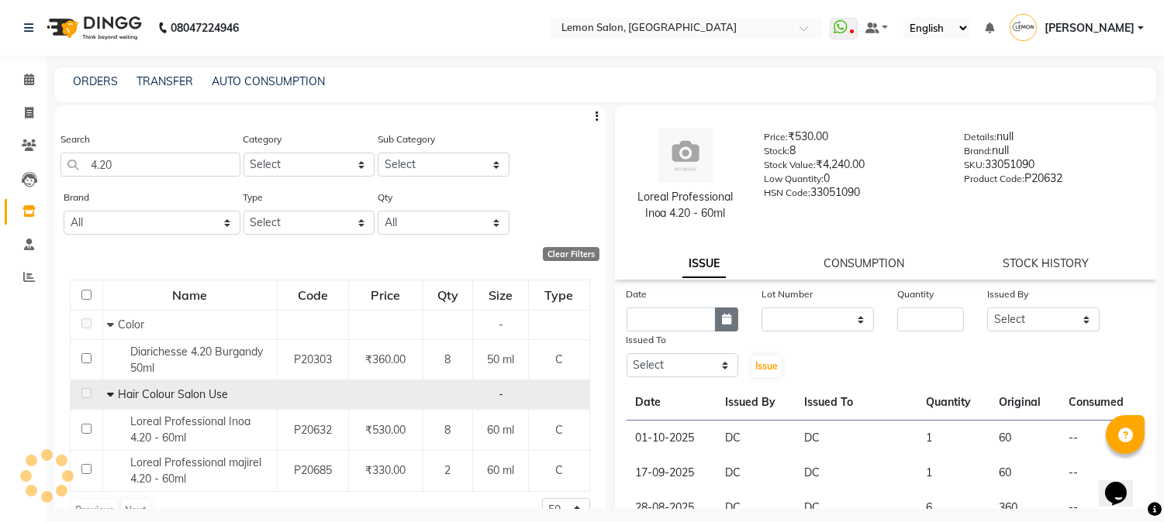
click at [725, 319] on icon "button" at bounding box center [726, 319] width 9 height 11
select select "10"
select select "2025"
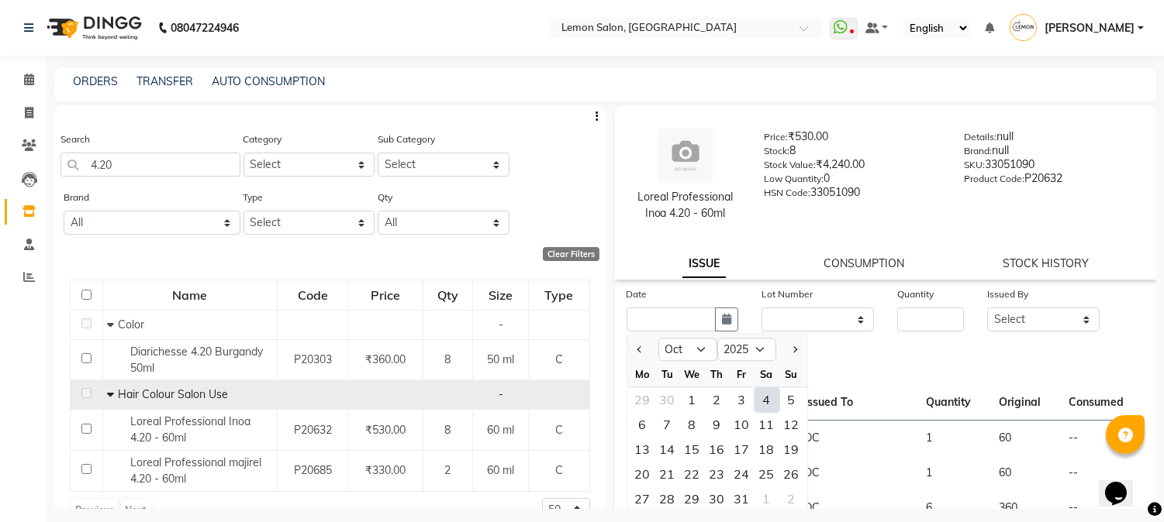
drag, startPoint x: 766, startPoint y: 401, endPoint x: 834, endPoint y: 357, distance: 81.3
click at [766, 400] on div "4" at bounding box center [766, 400] width 25 height 25
type input "04-10-2025"
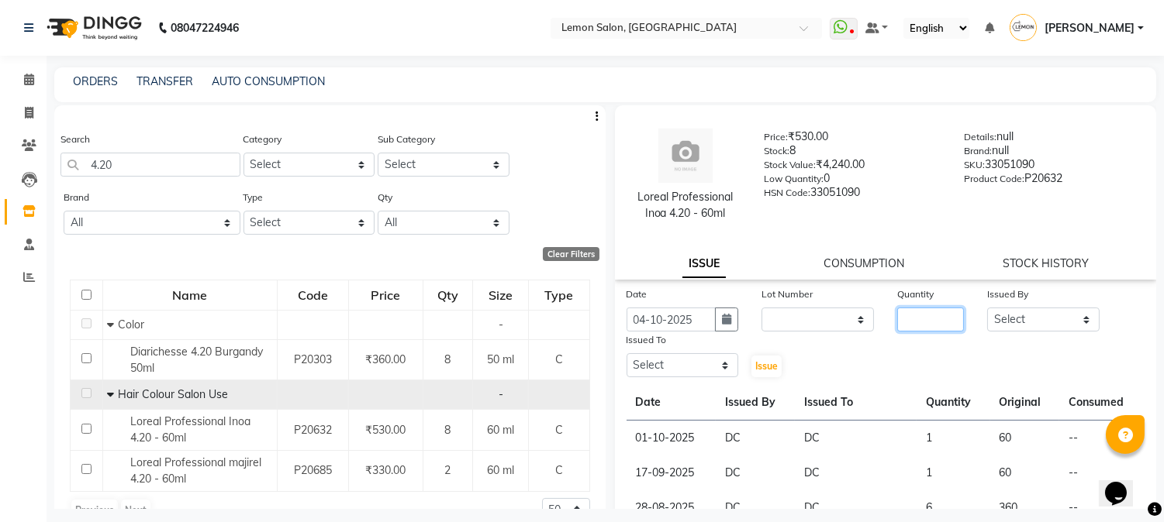
click at [918, 313] on input "number" at bounding box center [930, 320] width 67 height 24
type input "1"
click at [1010, 319] on select "Select [PERSON_NAME] [PERSON_NAME] Datta [PERSON_NAME][GEOGRAPHIC_DATA] [PERSON…" at bounding box center [1043, 320] width 112 height 24
select select "7892"
click at [987, 308] on select "Select [PERSON_NAME] [PERSON_NAME] Datta [PERSON_NAME][GEOGRAPHIC_DATA] [PERSON…" at bounding box center [1043, 320] width 112 height 24
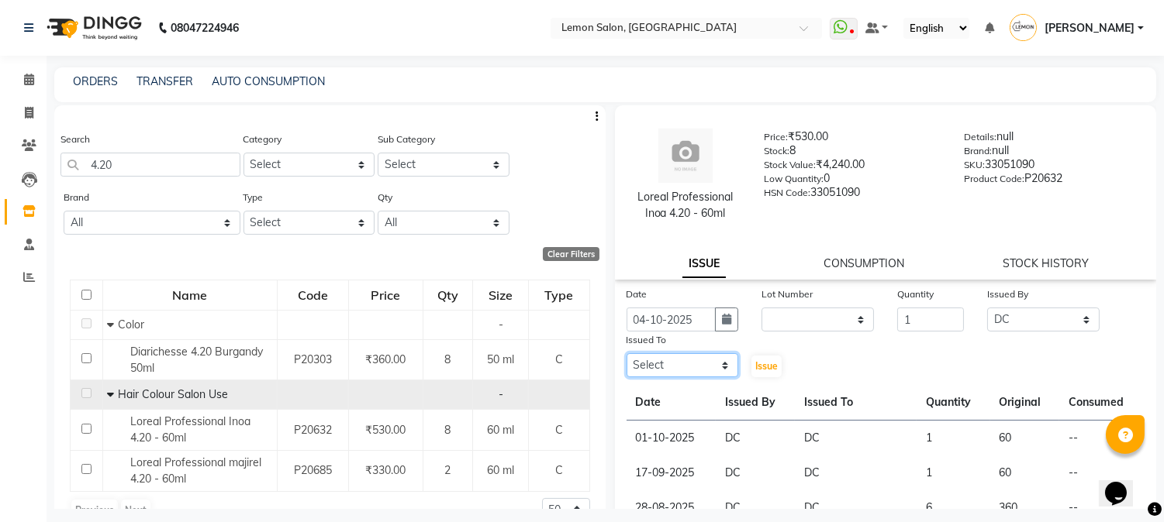
drag, startPoint x: 691, startPoint y: 365, endPoint x: 691, endPoint y: 354, distance: 10.9
click at [691, 365] on select "Select [PERSON_NAME] [PERSON_NAME] Datta [PERSON_NAME][GEOGRAPHIC_DATA] [PERSON…" at bounding box center [682, 365] width 112 height 24
select select "7892"
click at [626, 353] on select "Select [PERSON_NAME] [PERSON_NAME] Datta [PERSON_NAME][GEOGRAPHIC_DATA] [PERSON…" at bounding box center [682, 365] width 112 height 24
click at [761, 367] on span "Issue" at bounding box center [766, 366] width 22 height 12
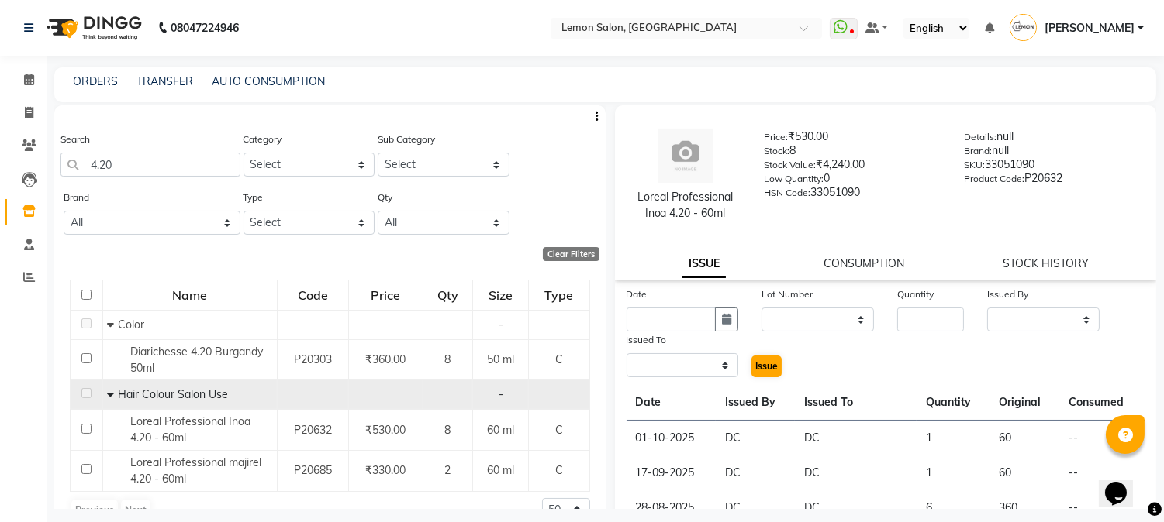
select select
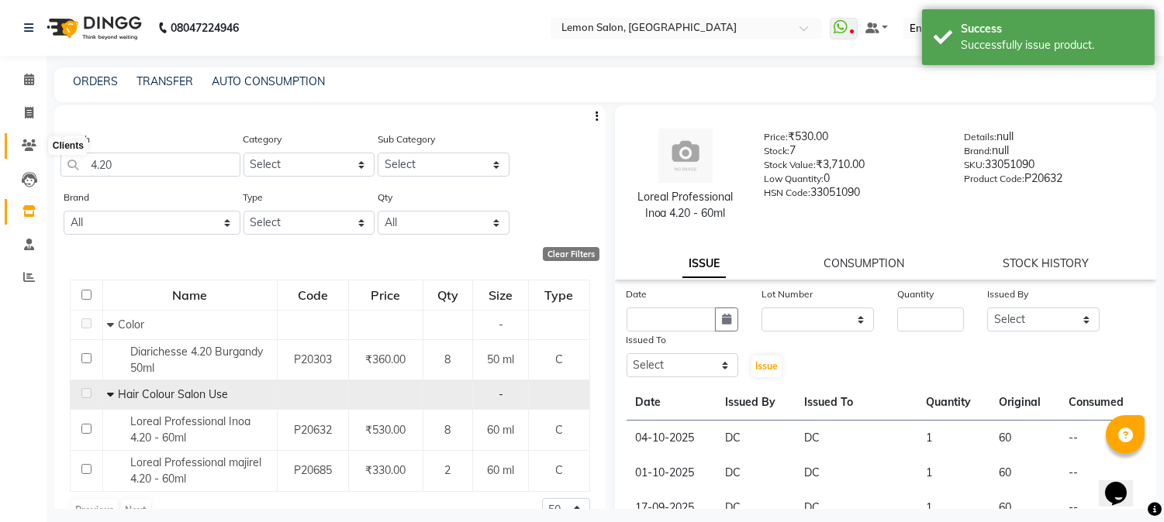
click at [29, 149] on icon at bounding box center [29, 146] width 15 height 12
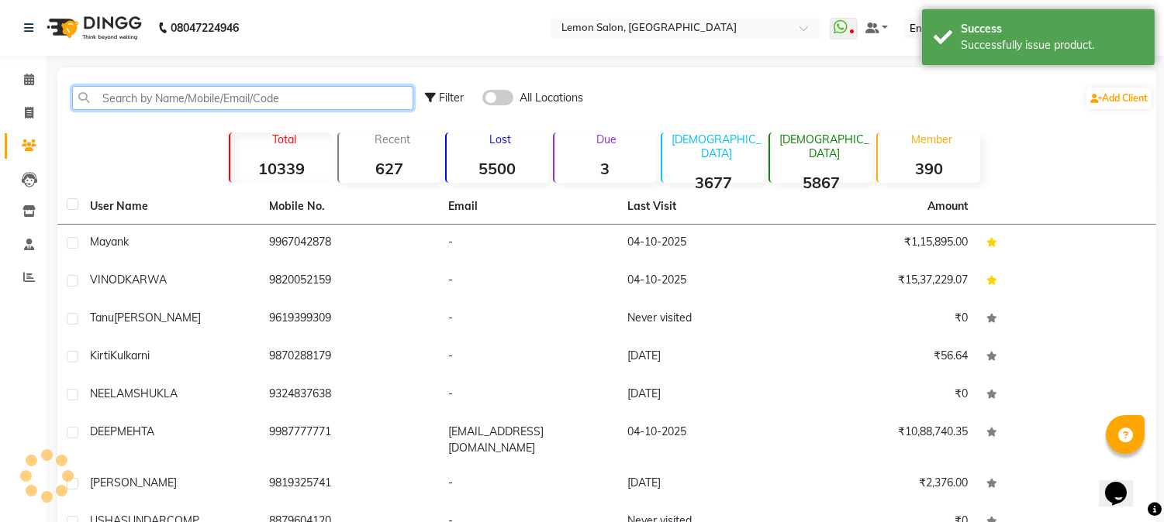
click at [194, 103] on input "text" at bounding box center [242, 98] width 341 height 24
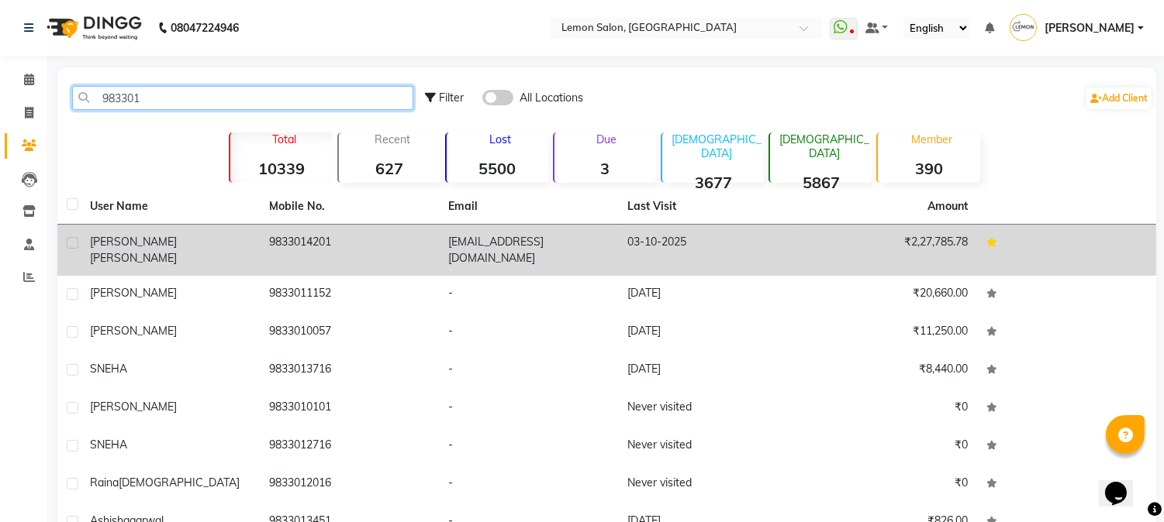
type input "983301"
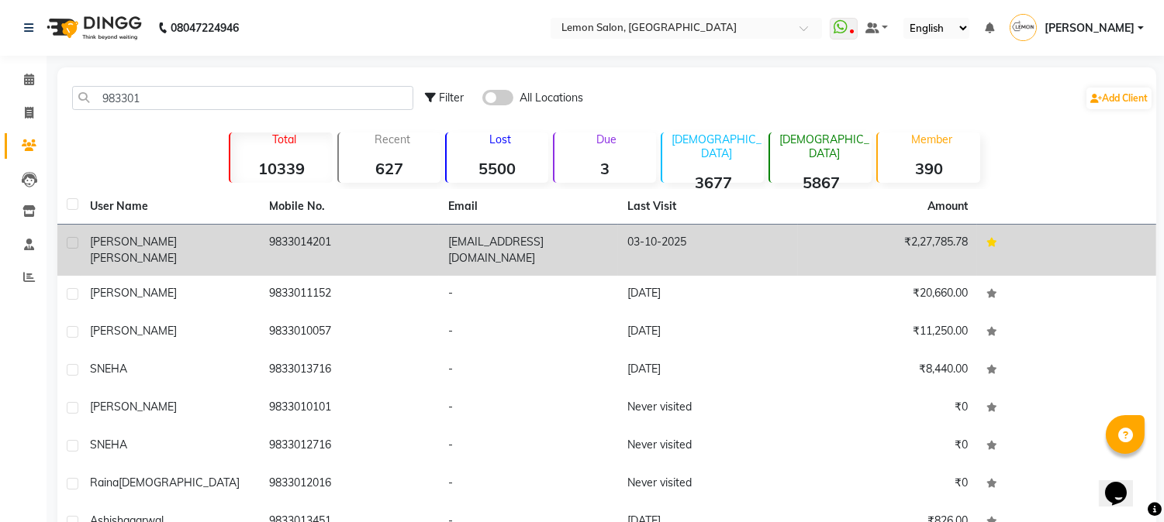
click at [308, 257] on td "9833014201" at bounding box center [349, 250] width 179 height 51
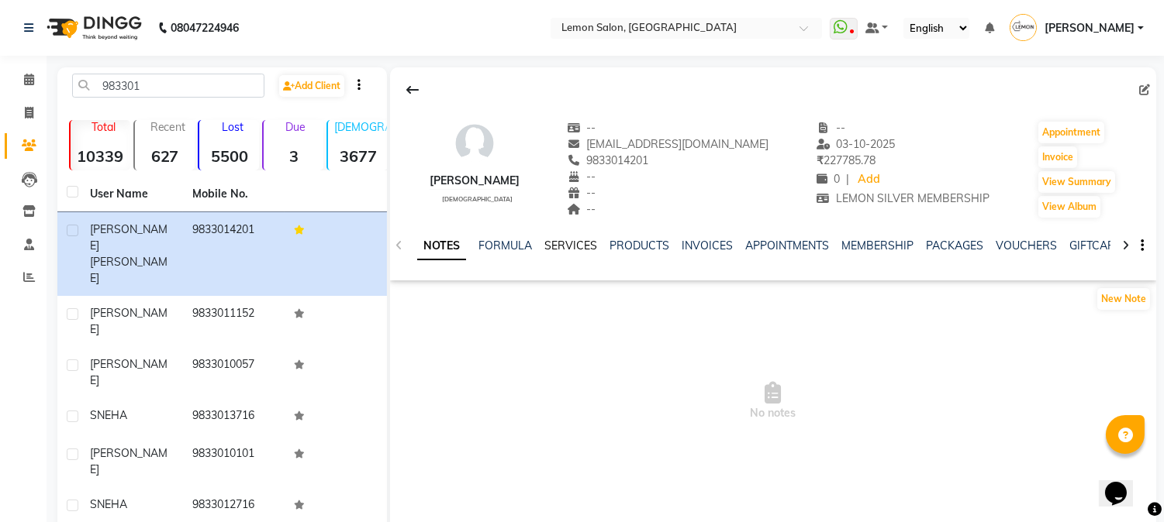
click at [587, 245] on link "SERVICES" at bounding box center [570, 246] width 53 height 14
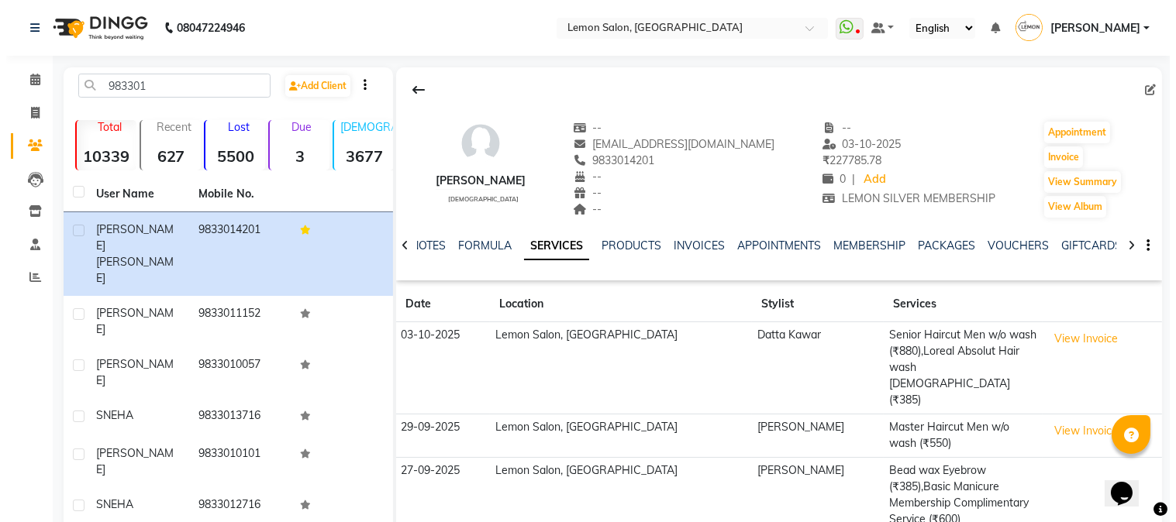
scroll to position [161, 0]
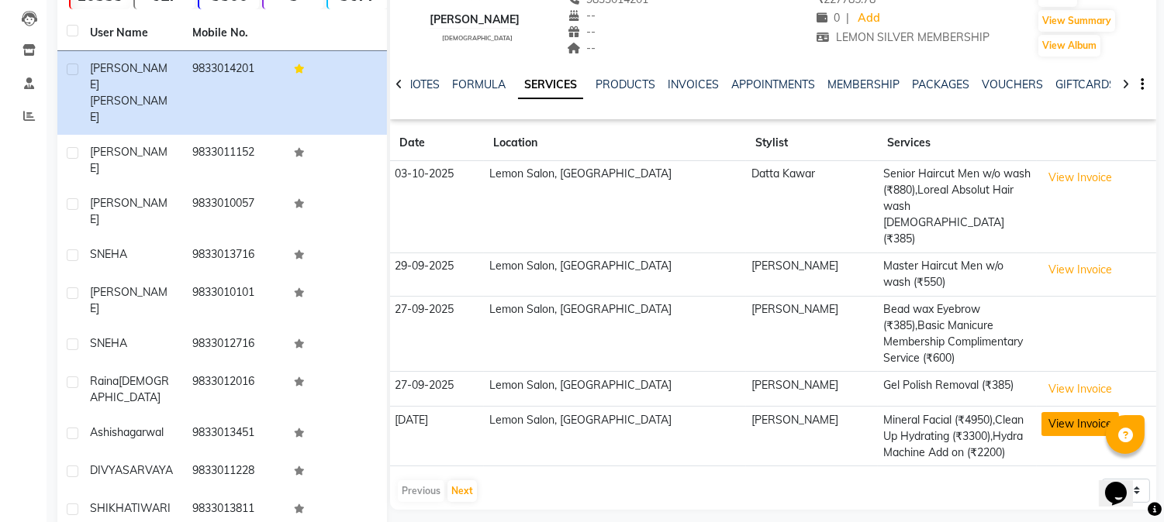
click at [1057, 412] on button "View Invoice" at bounding box center [1080, 424] width 78 height 24
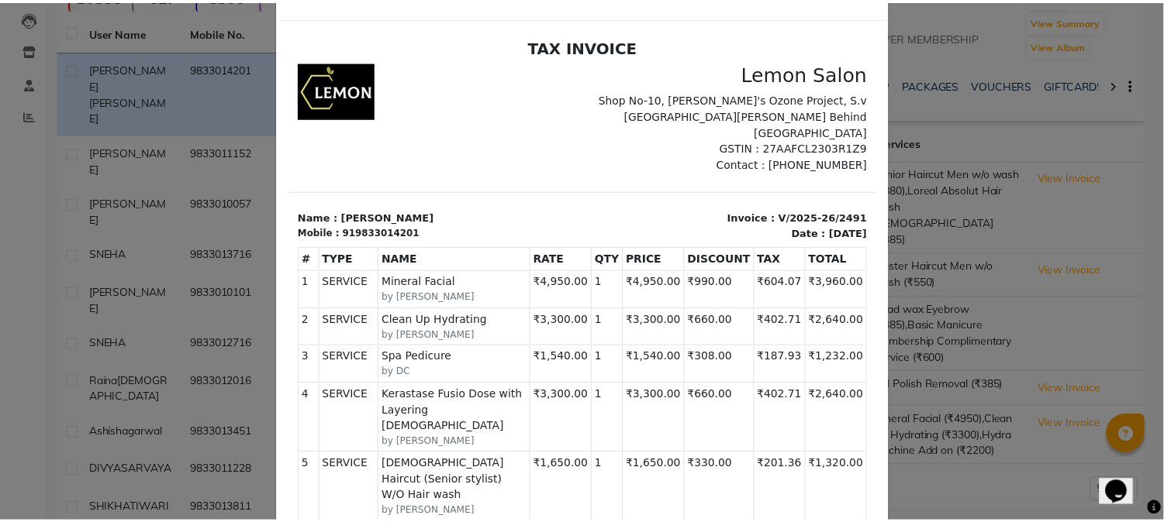
scroll to position [0, 0]
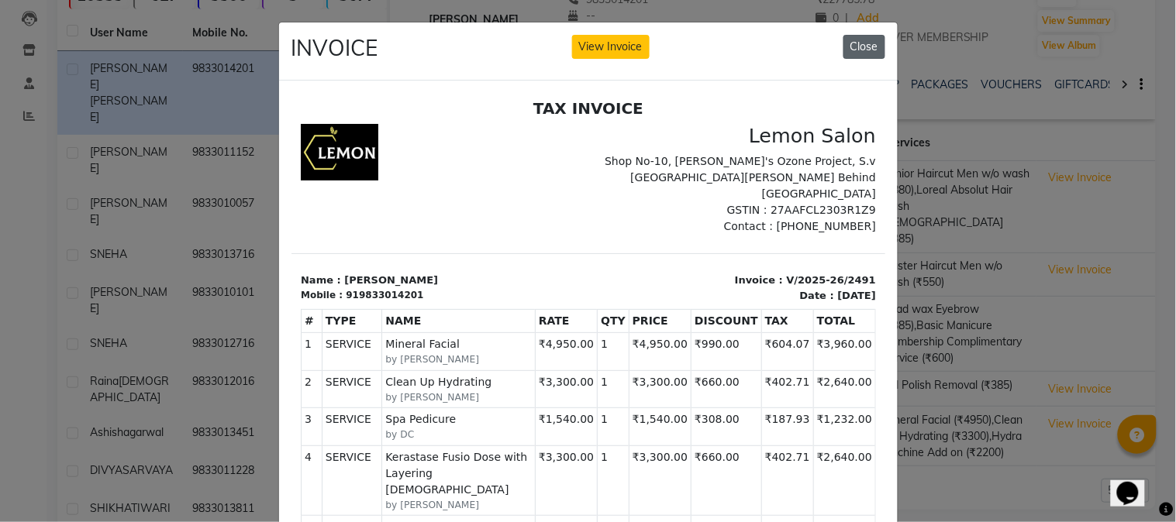
click at [859, 50] on button "Close" at bounding box center [864, 47] width 42 height 24
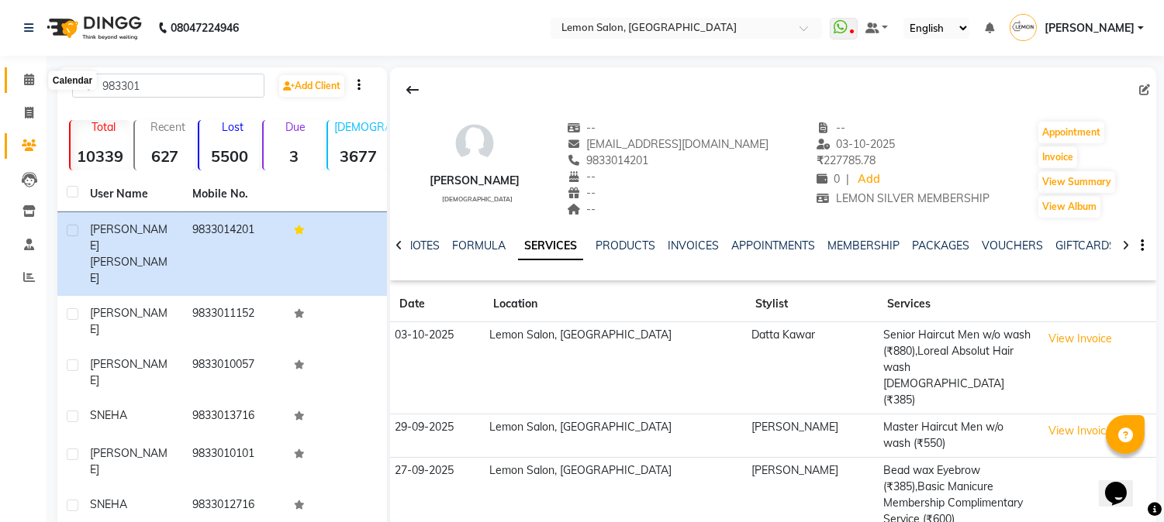
click at [19, 84] on span at bounding box center [29, 80] width 27 height 18
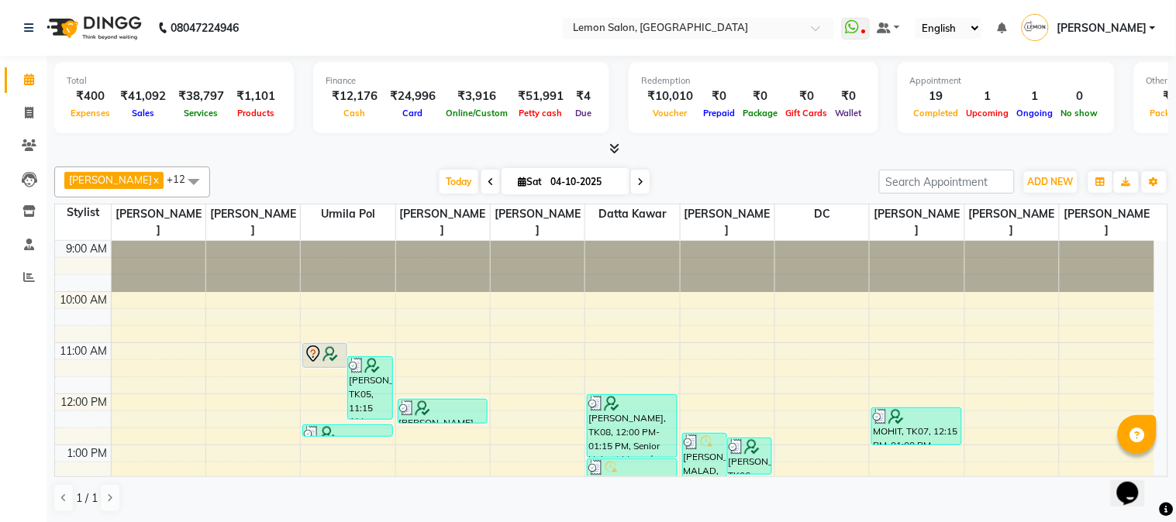
drag, startPoint x: 353, startPoint y: 159, endPoint x: 381, endPoint y: 13, distance: 148.4
click at [353, 160] on div "[PERSON_NAME] x DC x [PERSON_NAME] x [PERSON_NAME] x [PERSON_NAME] x [PERSON_NA…" at bounding box center [611, 339] width 1114 height 359
click at [698, 171] on div "[DATE] [DATE]" at bounding box center [544, 182] width 653 height 23
click at [29, 213] on icon at bounding box center [28, 211] width 13 height 12
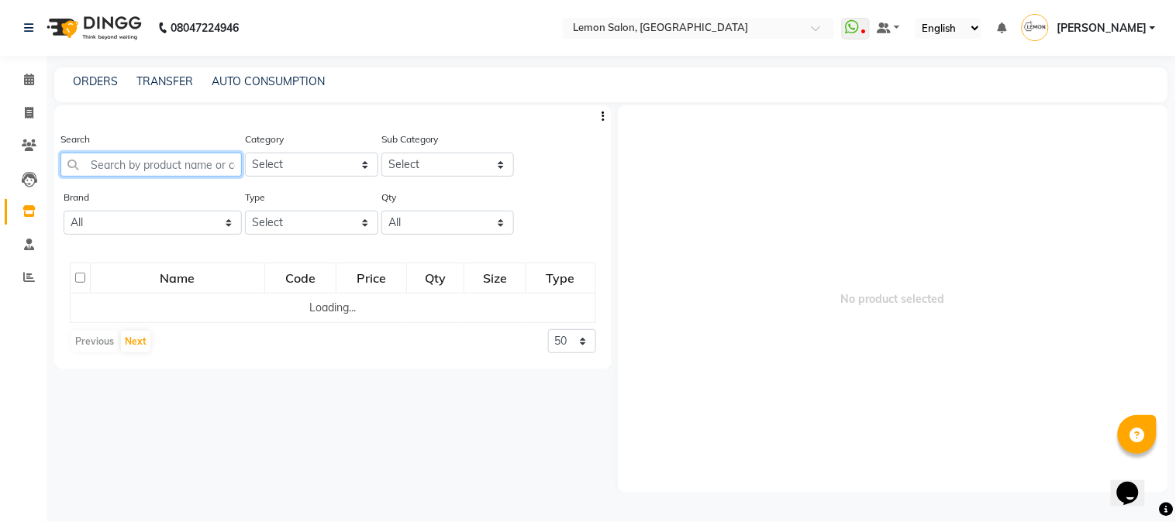
click at [137, 167] on input "text" at bounding box center [150, 165] width 181 height 24
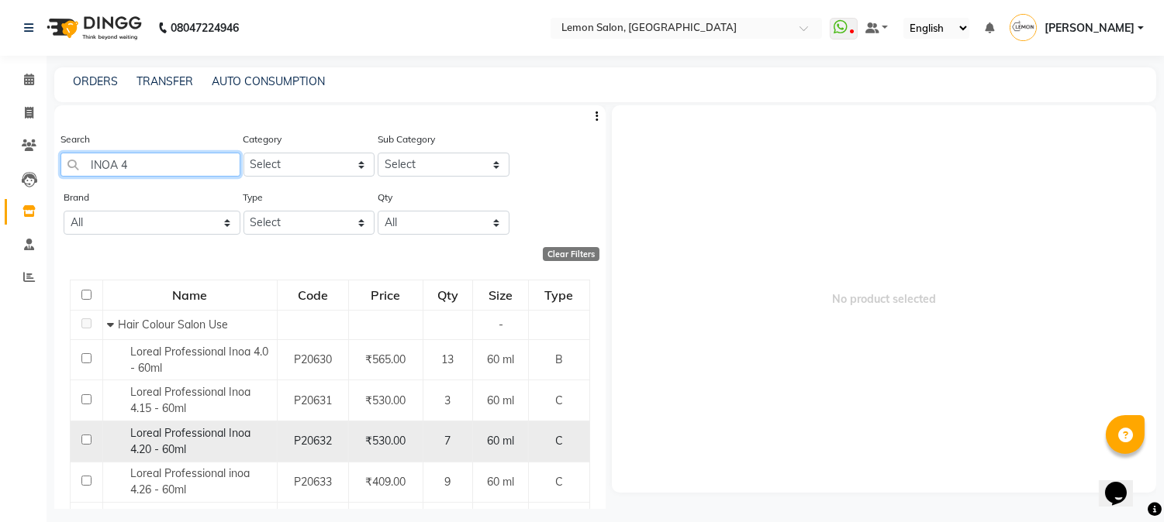
scroll to position [245, 0]
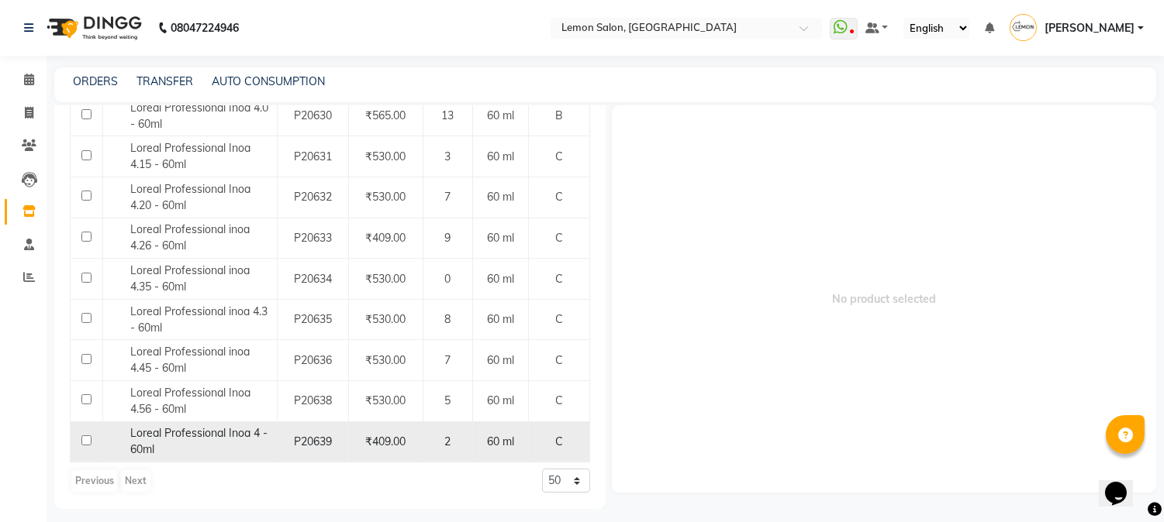
type input "INOA 4"
click at [234, 447] on div "Loreal Professional Inoa 4 - 60ml" at bounding box center [190, 442] width 166 height 33
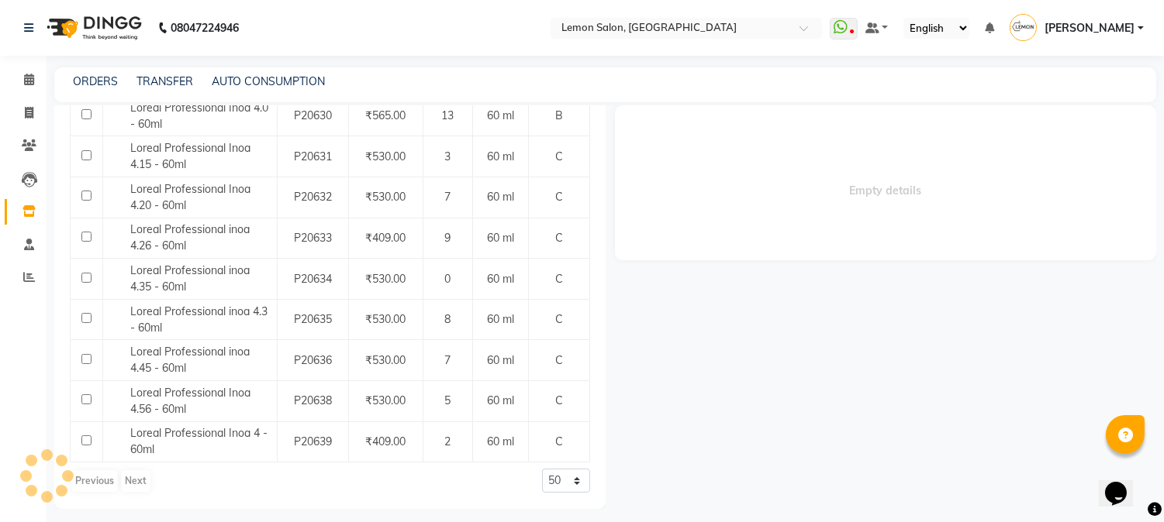
select select
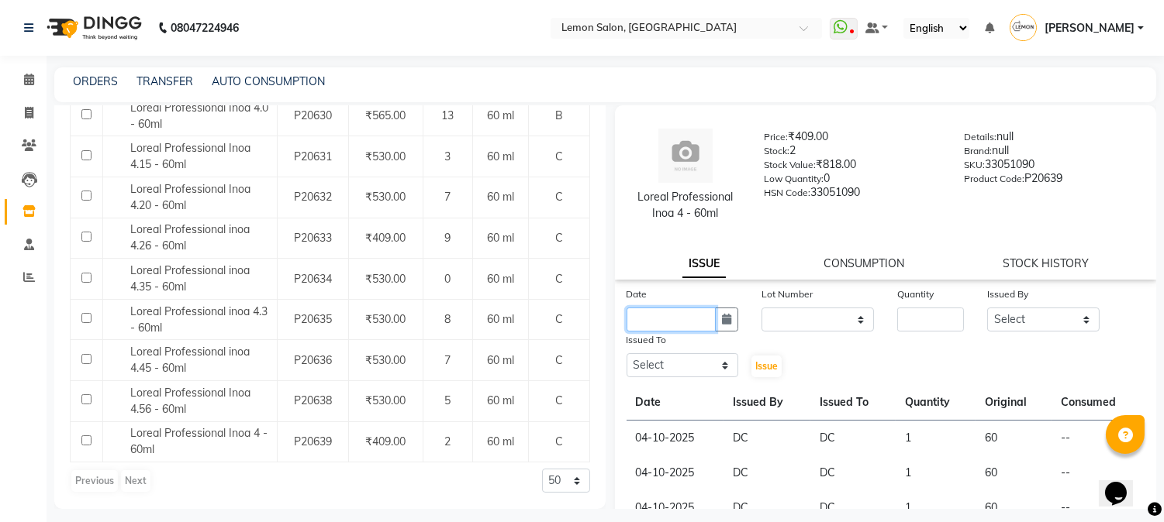
click at [705, 322] on input "text" at bounding box center [671, 320] width 90 height 24
select select "10"
select select "2025"
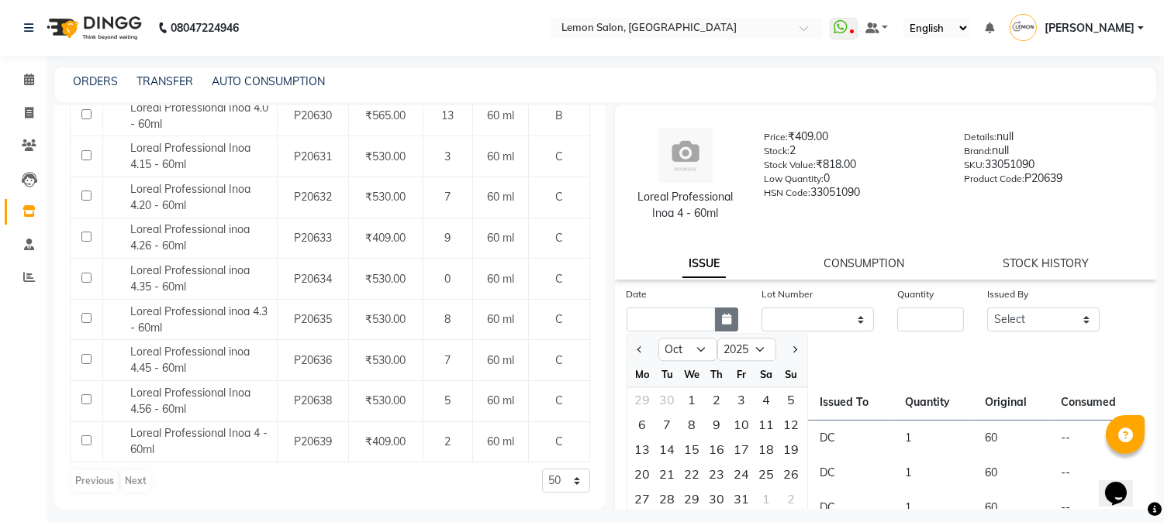
click at [722, 322] on icon "button" at bounding box center [726, 319] width 9 height 11
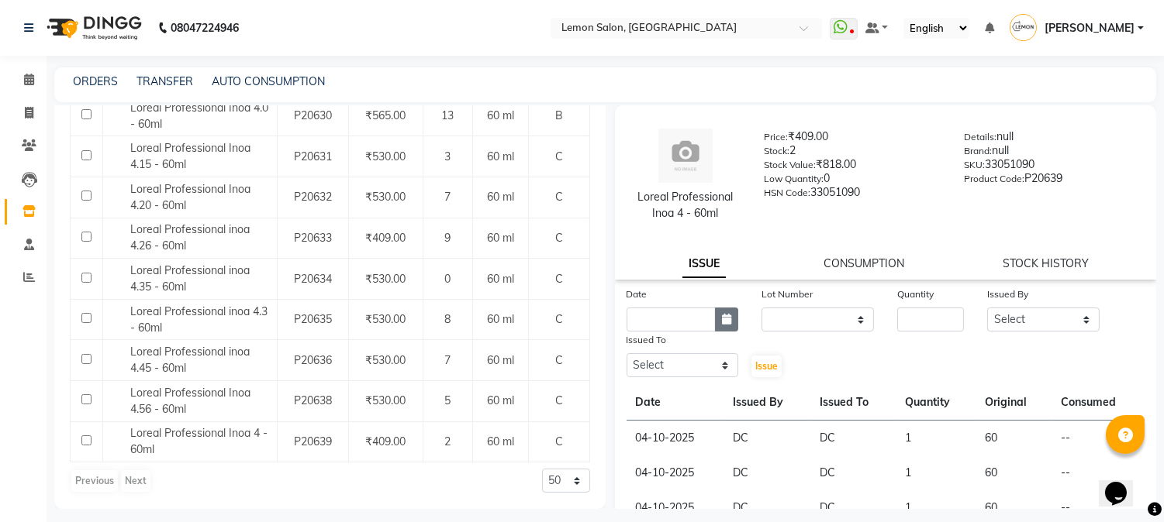
click at [725, 319] on icon "button" at bounding box center [726, 319] width 9 height 11
select select "10"
select select "2025"
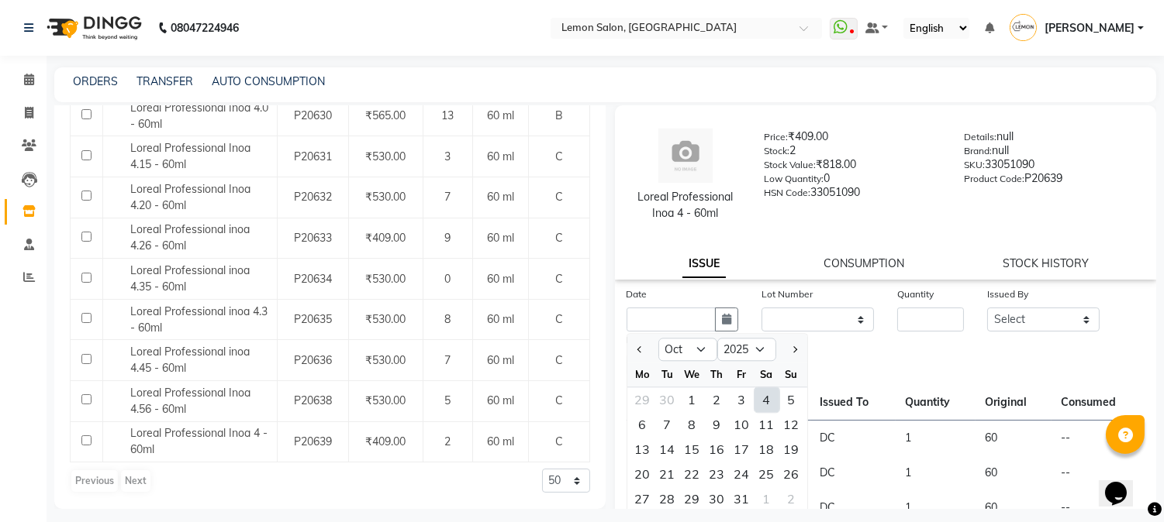
click at [763, 396] on div "4" at bounding box center [766, 400] width 25 height 25
type input "04-10-2025"
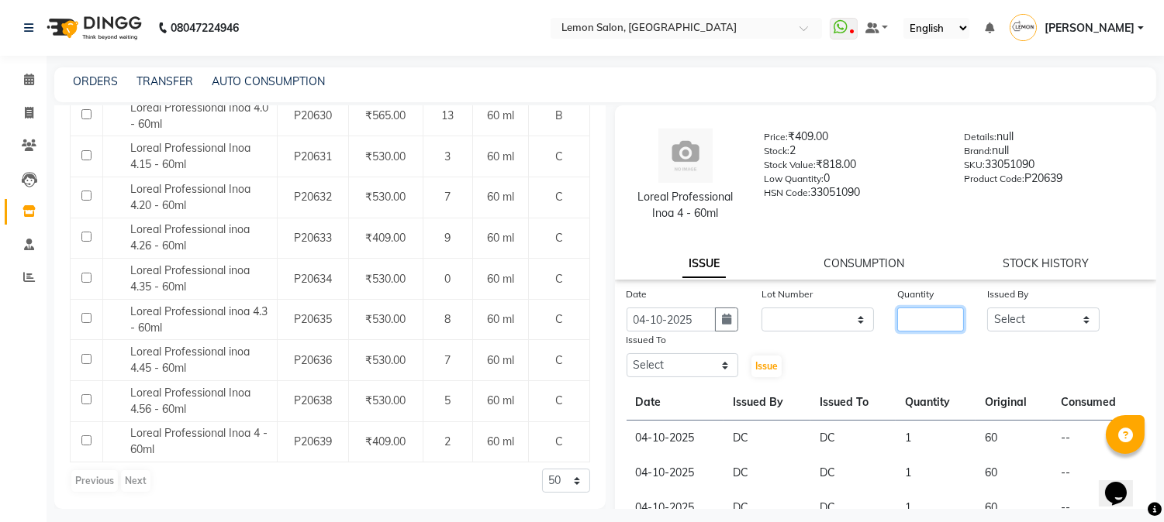
click at [898, 322] on input "number" at bounding box center [930, 320] width 67 height 24
type input "1"
click at [1018, 313] on select "Select [PERSON_NAME] [PERSON_NAME] Datta [PERSON_NAME][GEOGRAPHIC_DATA] [PERSON…" at bounding box center [1043, 320] width 112 height 24
select select "7892"
click at [987, 308] on select "Select [PERSON_NAME] [PERSON_NAME] Datta [PERSON_NAME][GEOGRAPHIC_DATA] [PERSON…" at bounding box center [1043, 320] width 112 height 24
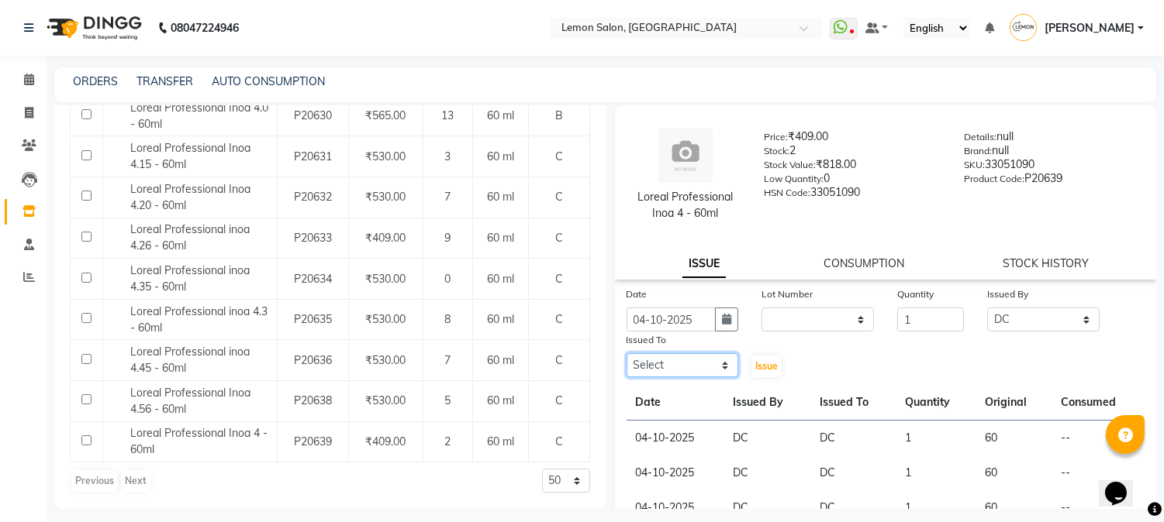
click at [716, 361] on select "Select [PERSON_NAME] [PERSON_NAME] Datta [PERSON_NAME][GEOGRAPHIC_DATA] [PERSON…" at bounding box center [682, 365] width 112 height 24
select select "7892"
click at [626, 353] on select "Select [PERSON_NAME] [PERSON_NAME] Datta [PERSON_NAME][GEOGRAPHIC_DATA] [PERSON…" at bounding box center [682, 365] width 112 height 24
click at [777, 362] on button "Issue" at bounding box center [766, 367] width 30 height 22
select select
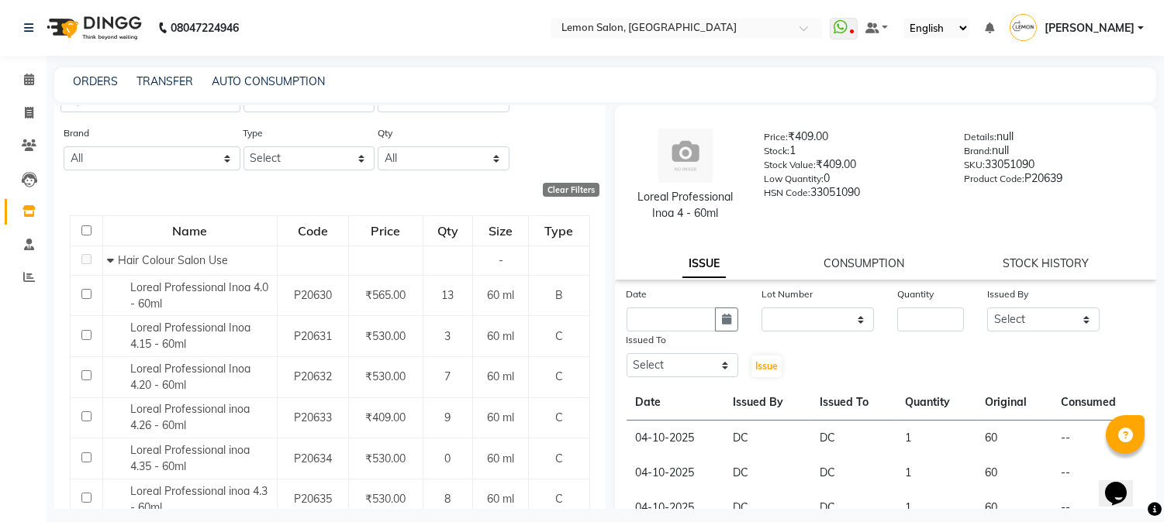
scroll to position [0, 0]
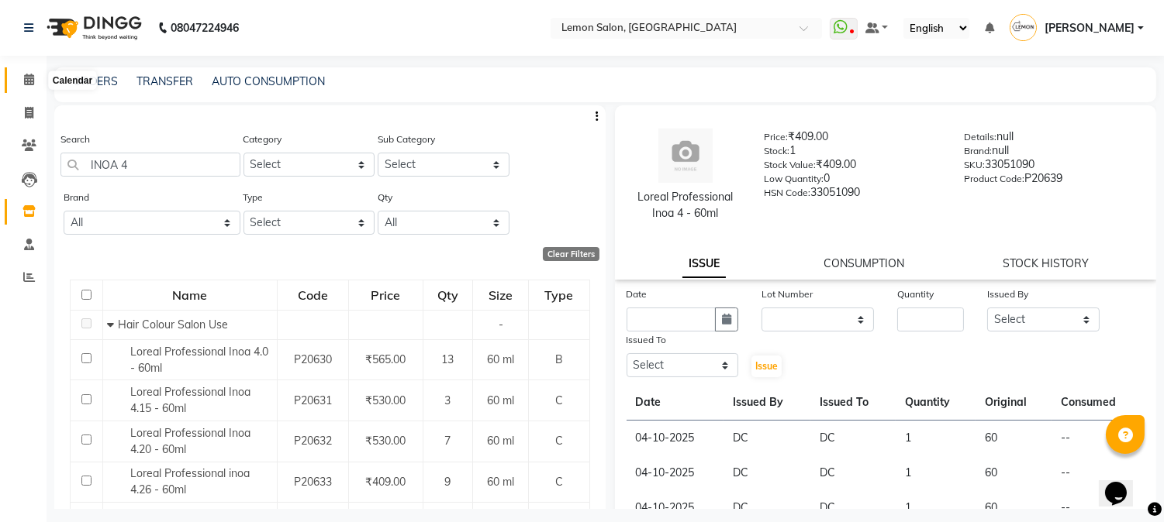
click at [28, 82] on icon at bounding box center [29, 80] width 10 height 12
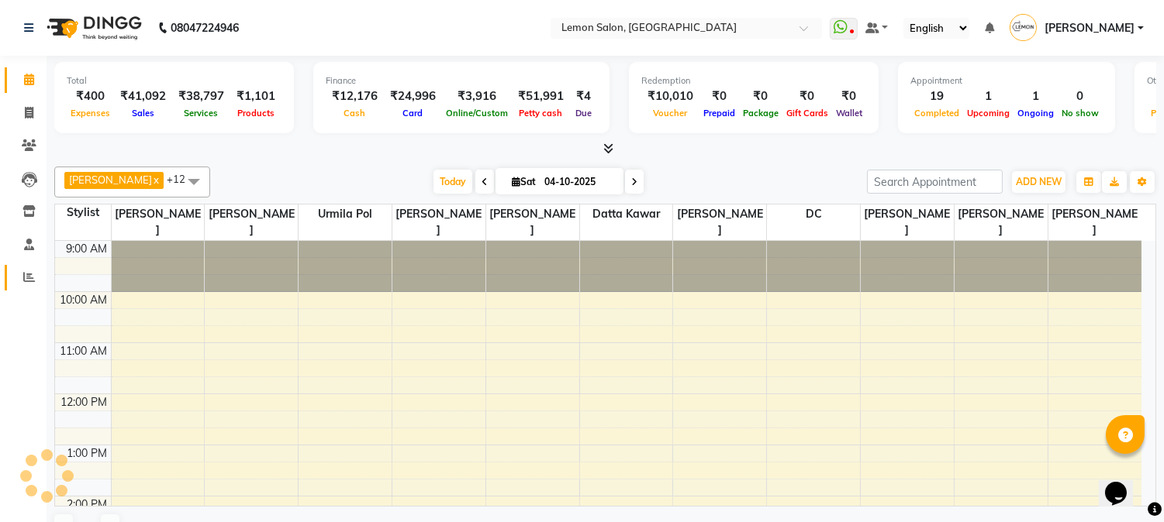
click at [34, 287] on link "Reports" at bounding box center [23, 278] width 37 height 26
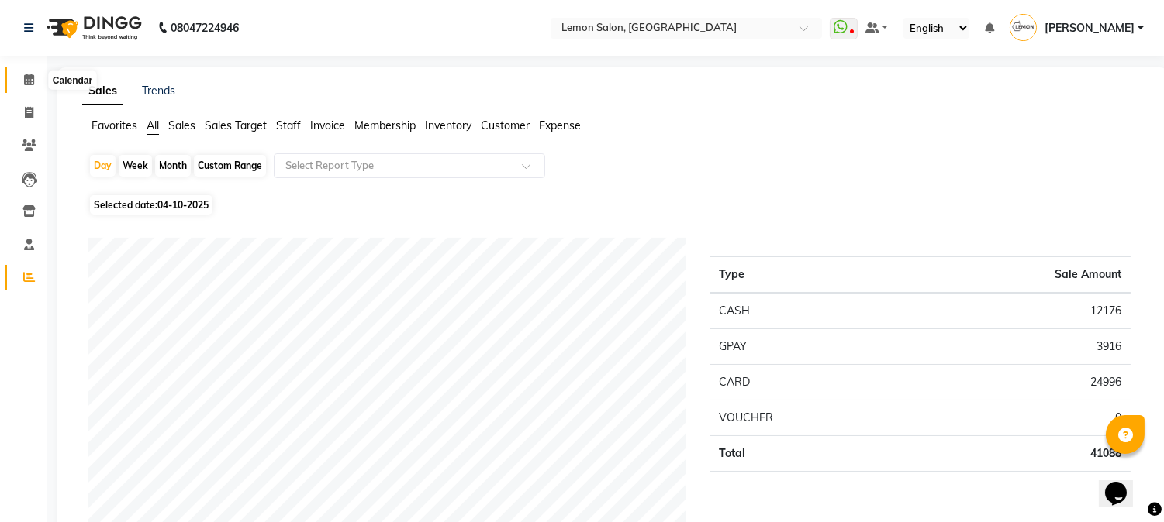
click at [27, 87] on span at bounding box center [29, 80] width 27 height 18
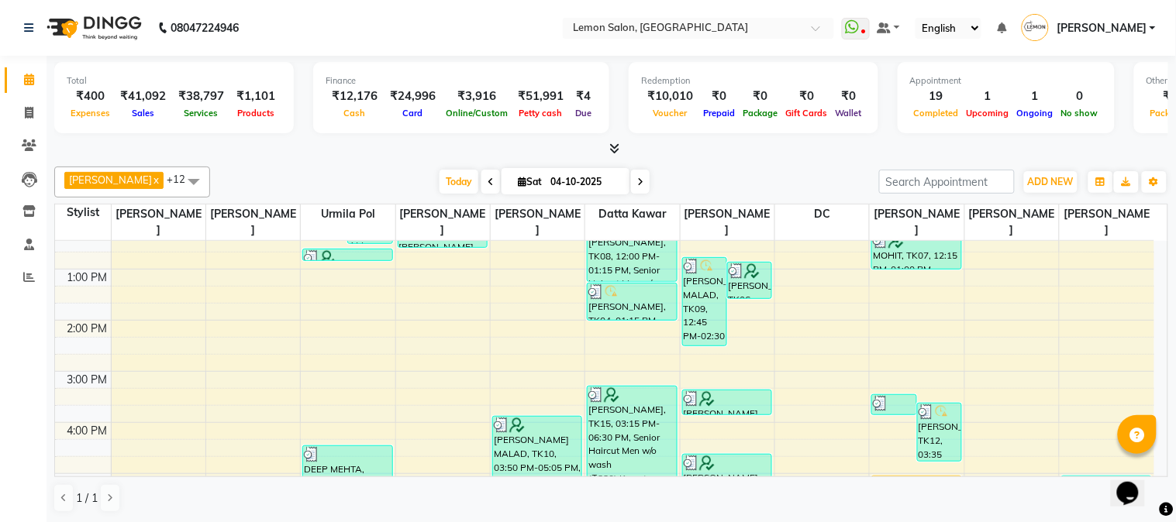
scroll to position [229, 0]
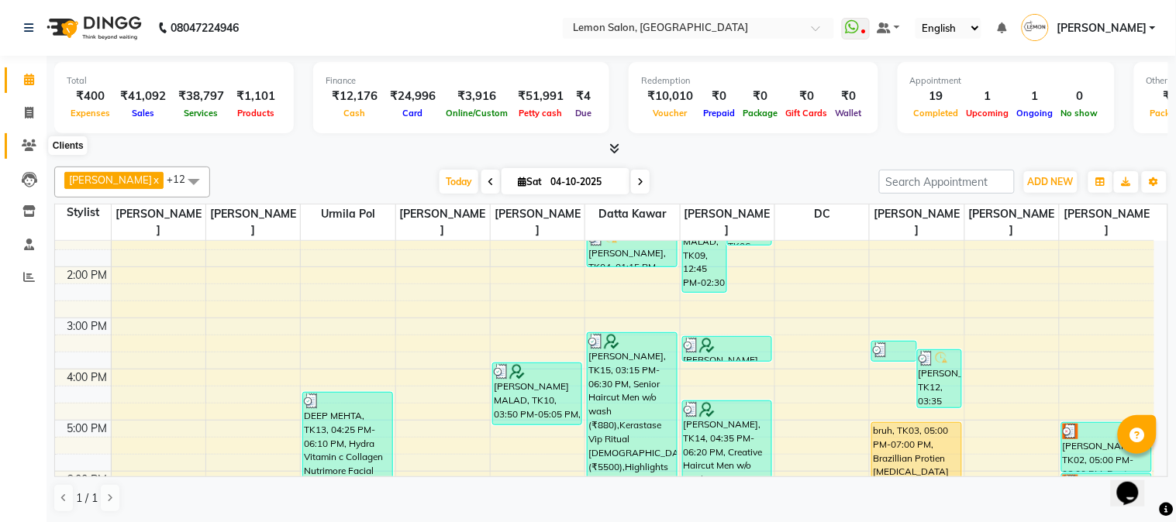
click at [16, 141] on span at bounding box center [29, 146] width 27 height 18
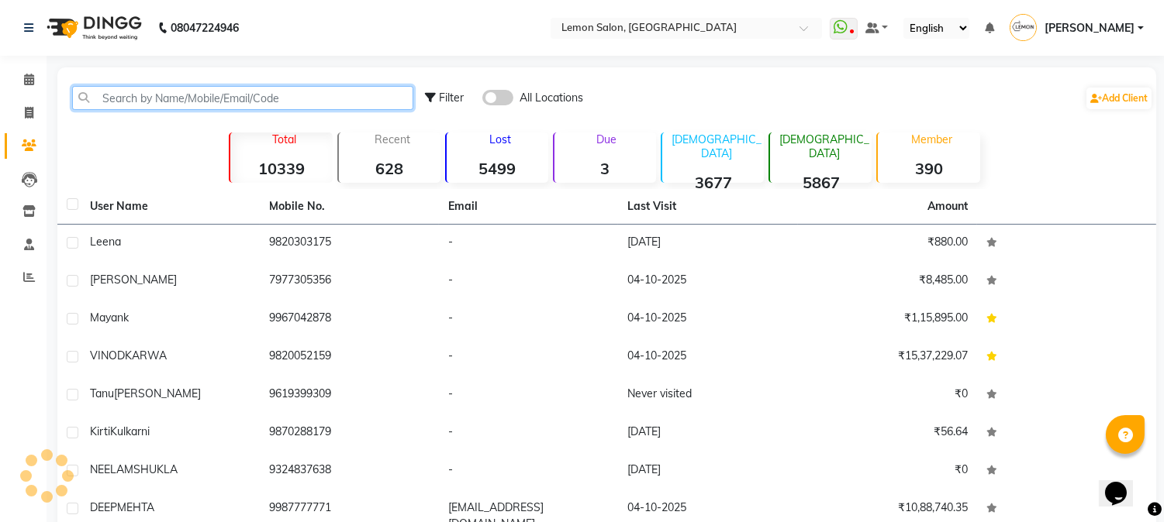
drag, startPoint x: 152, startPoint y: 102, endPoint x: 336, endPoint y: 81, distance: 185.7
click at [157, 101] on input "text" at bounding box center [242, 98] width 341 height 24
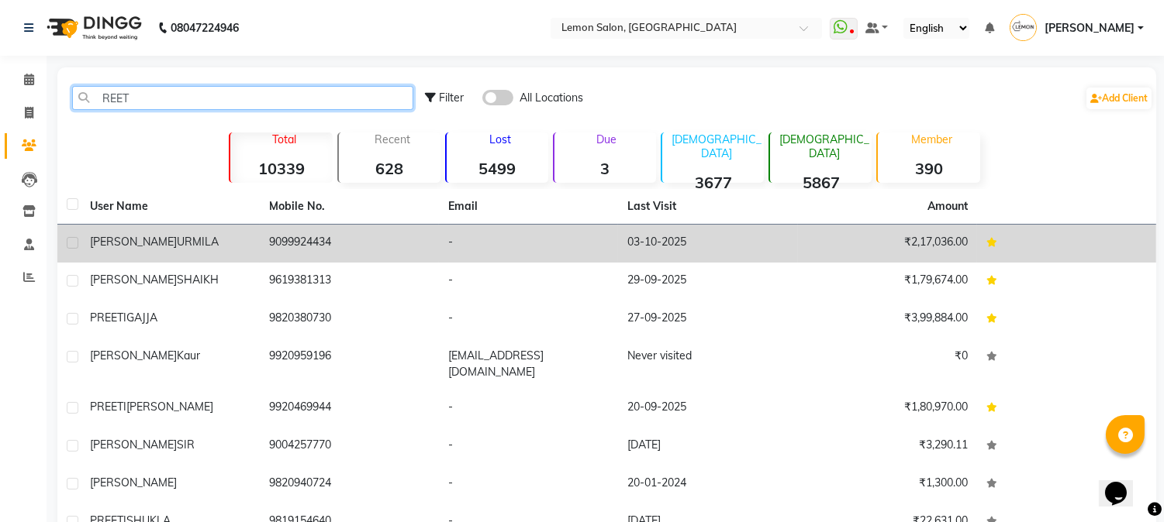
type input "REET"
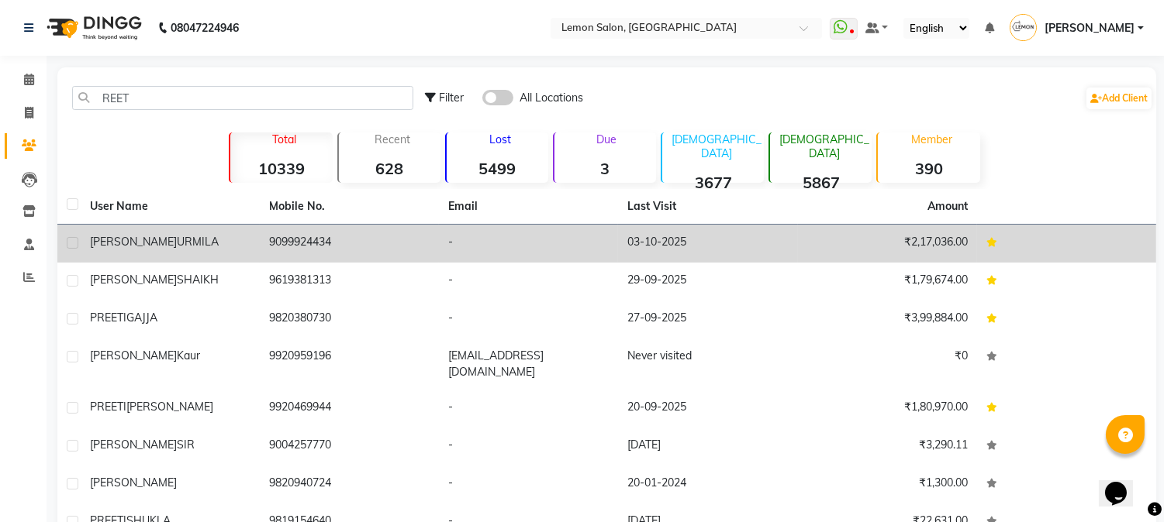
click at [297, 242] on td "9099924434" at bounding box center [349, 244] width 179 height 38
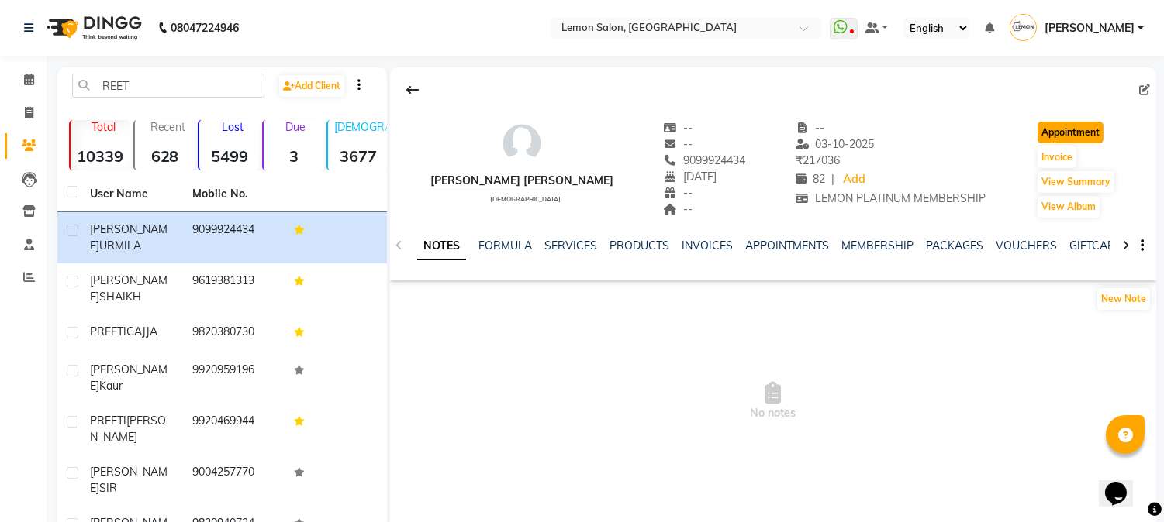
click at [1037, 142] on button "Appointment" at bounding box center [1070, 133] width 66 height 22
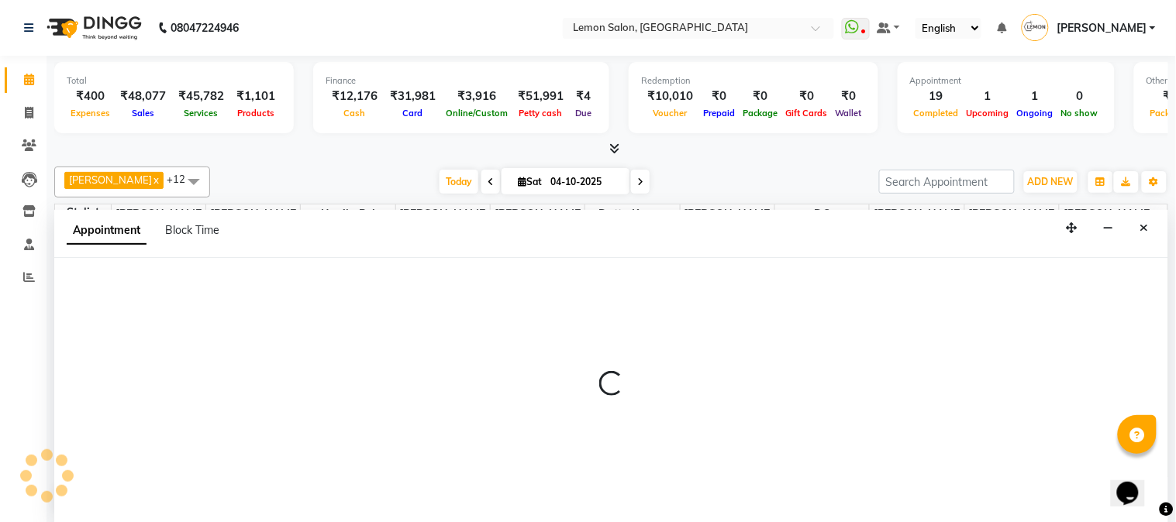
scroll to position [453, 0]
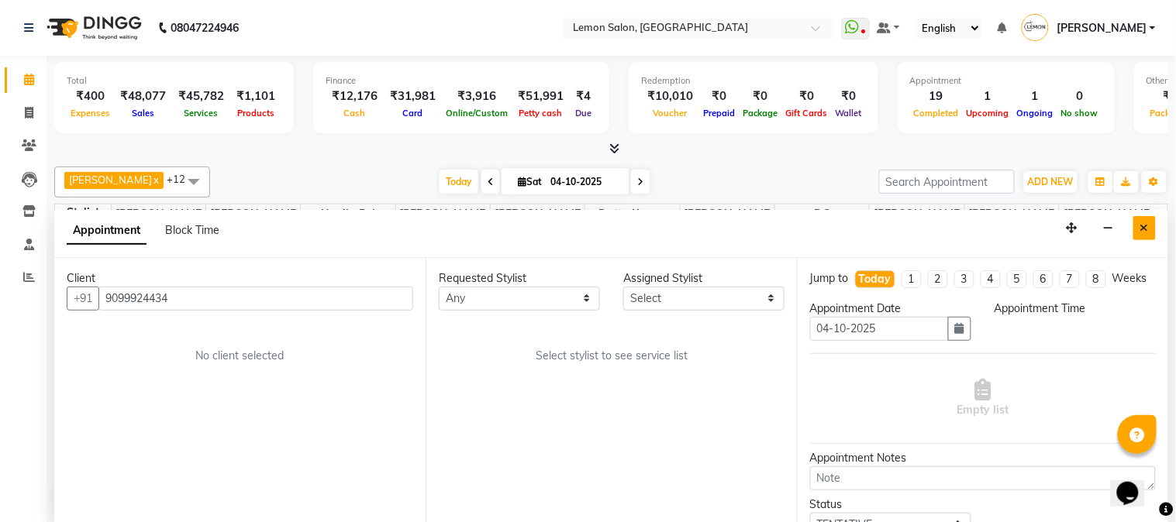
click at [1133, 226] on button "Close" at bounding box center [1144, 228] width 22 height 24
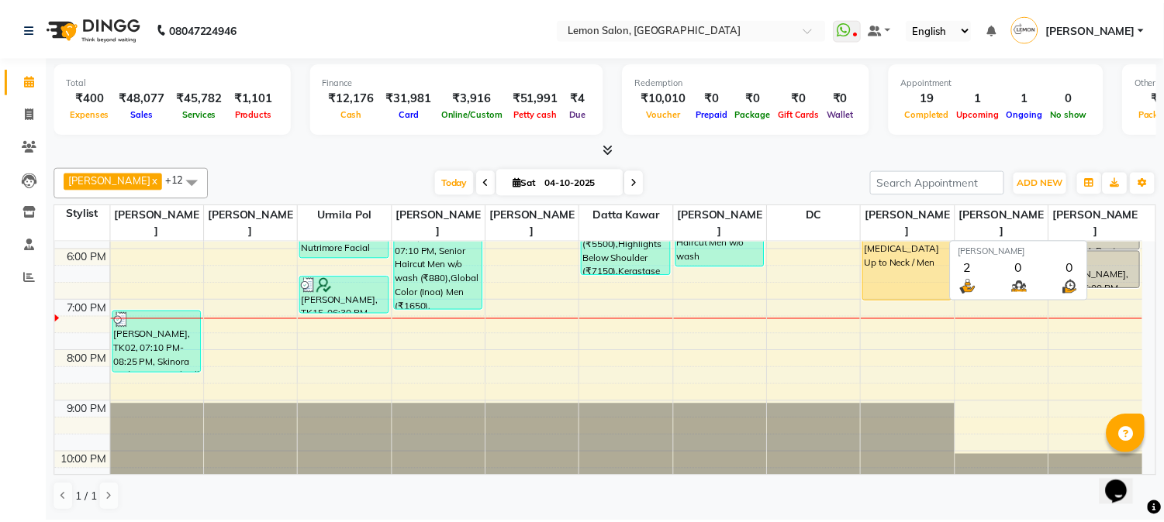
scroll to position [482, 0]
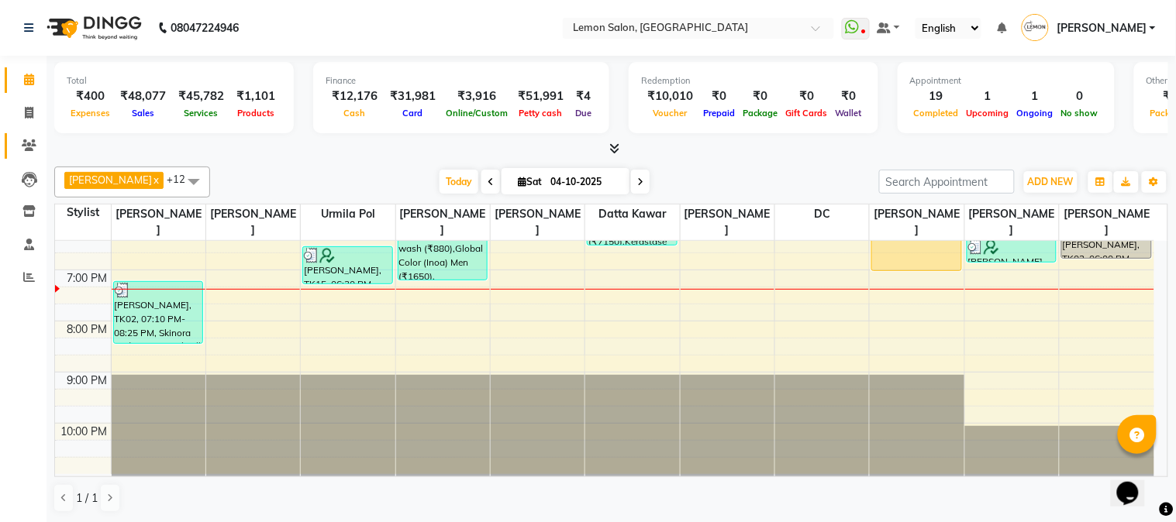
click at [19, 134] on link "Clients" at bounding box center [23, 146] width 37 height 26
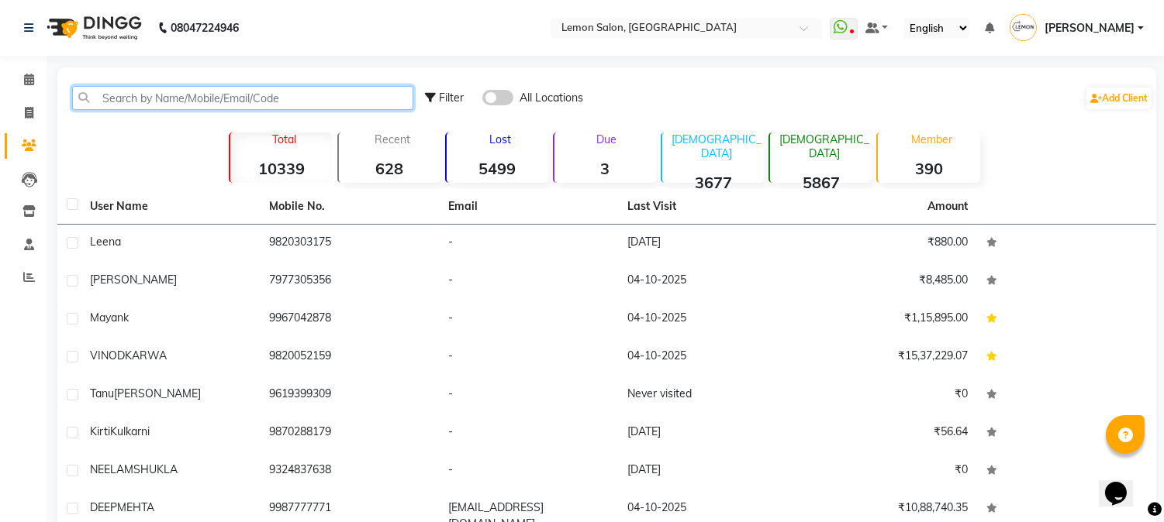
click at [163, 103] on input "text" at bounding box center [242, 98] width 341 height 24
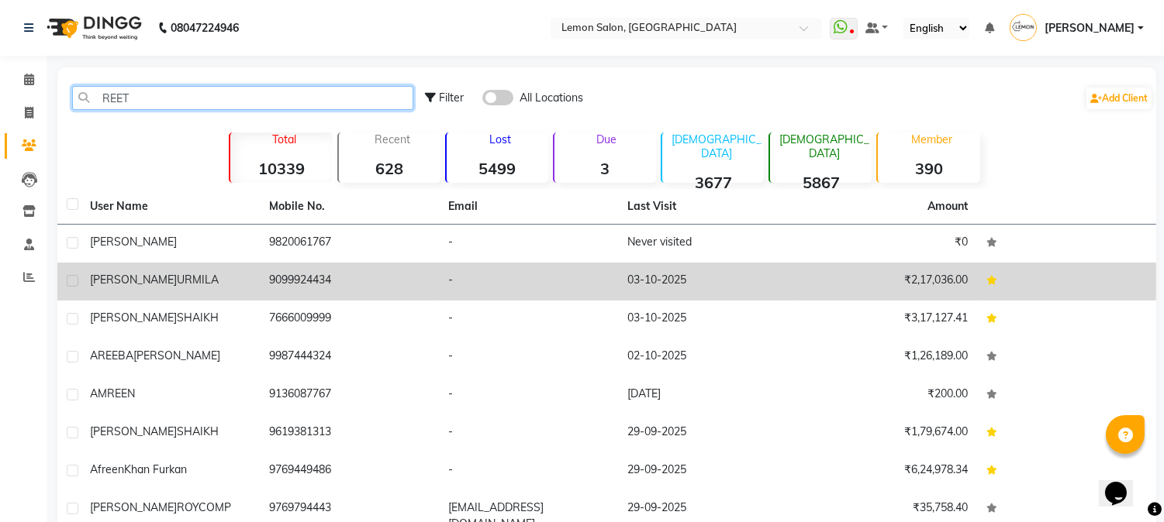
type input "REET"
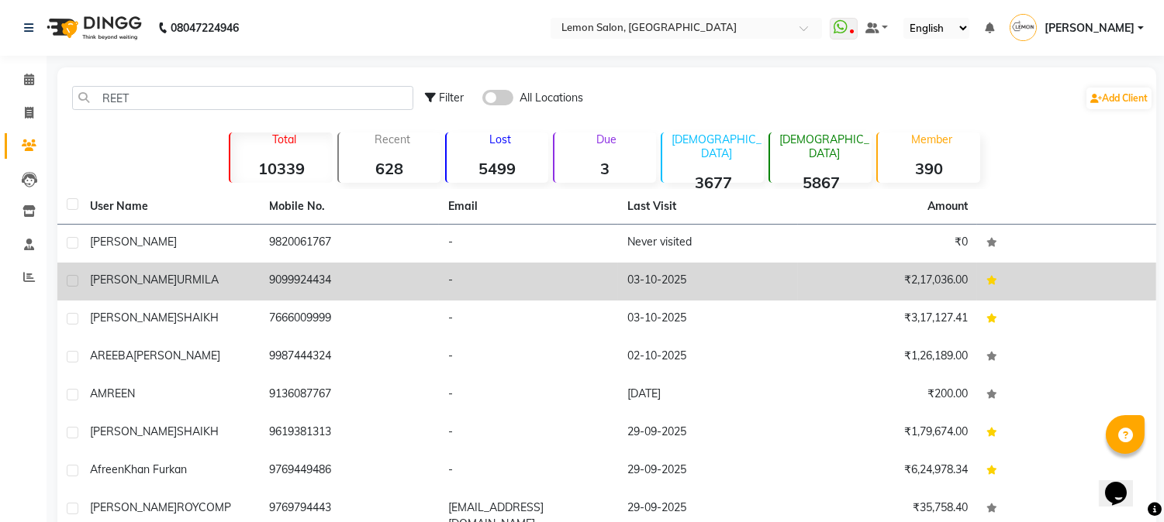
click at [310, 278] on td "9099924434" at bounding box center [349, 282] width 179 height 38
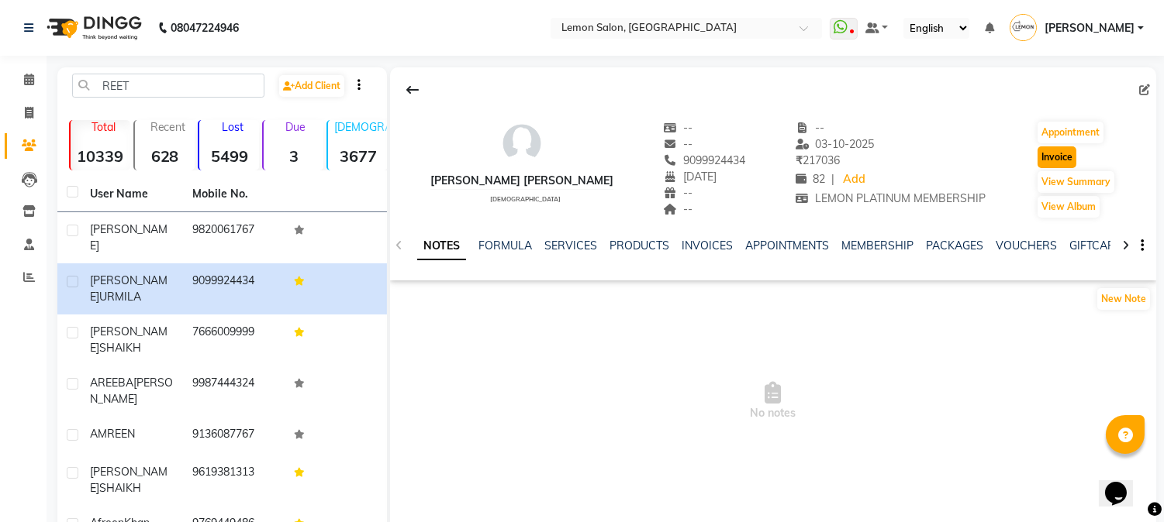
click at [1040, 156] on button "Invoice" at bounding box center [1056, 158] width 39 height 22
select select "service"
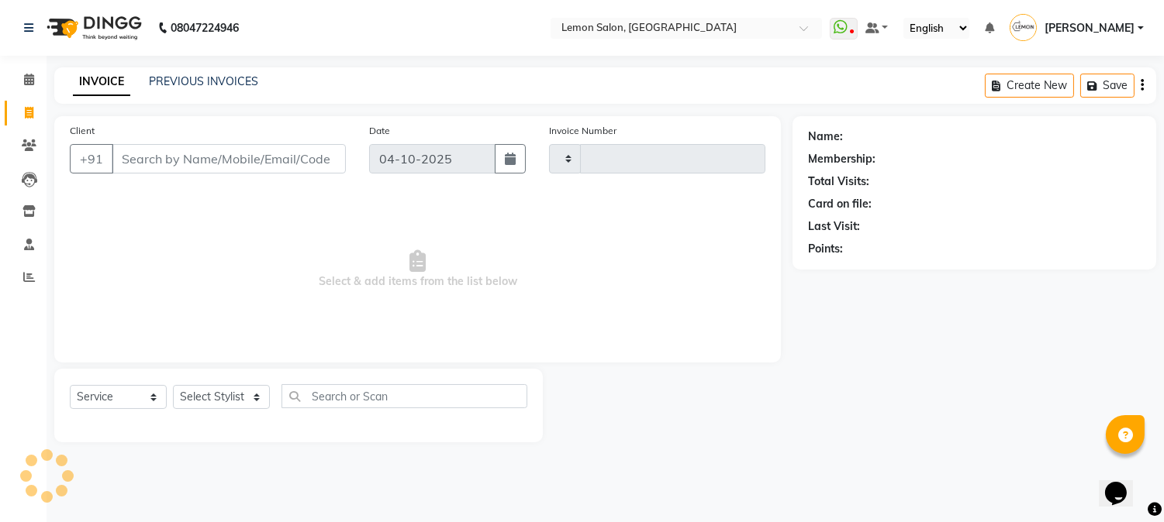
type input "3269"
select select "565"
click at [246, 405] on select "Select Stylist" at bounding box center [221, 397] width 97 height 24
type input "9099924434"
select select "1: Object"
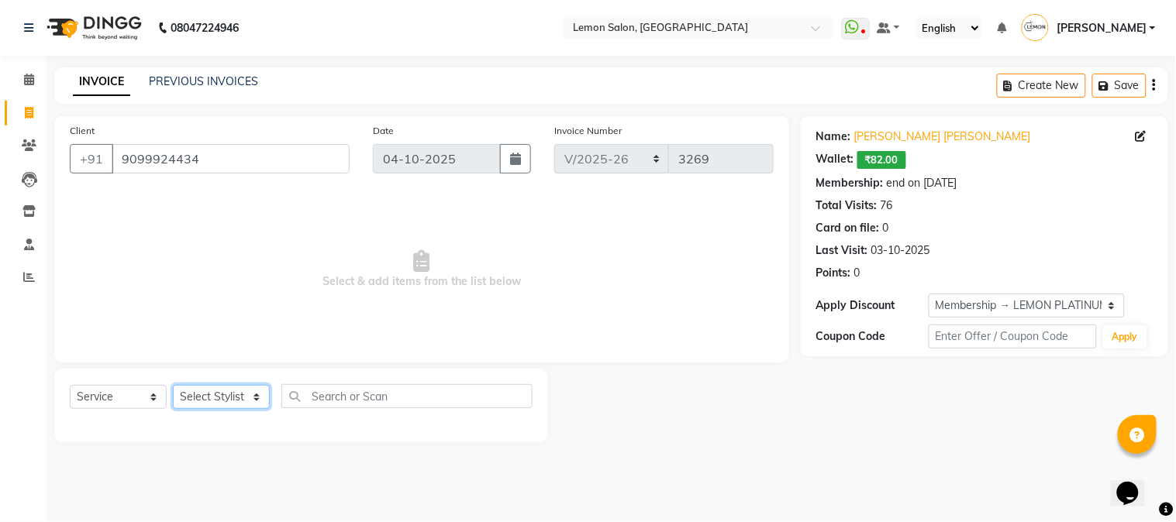
select select "7422"
click at [173, 386] on select "Select Stylist [PERSON_NAME] [PERSON_NAME] Datta [PERSON_NAME] [PERSON_NAME] [P…" at bounding box center [221, 397] width 97 height 24
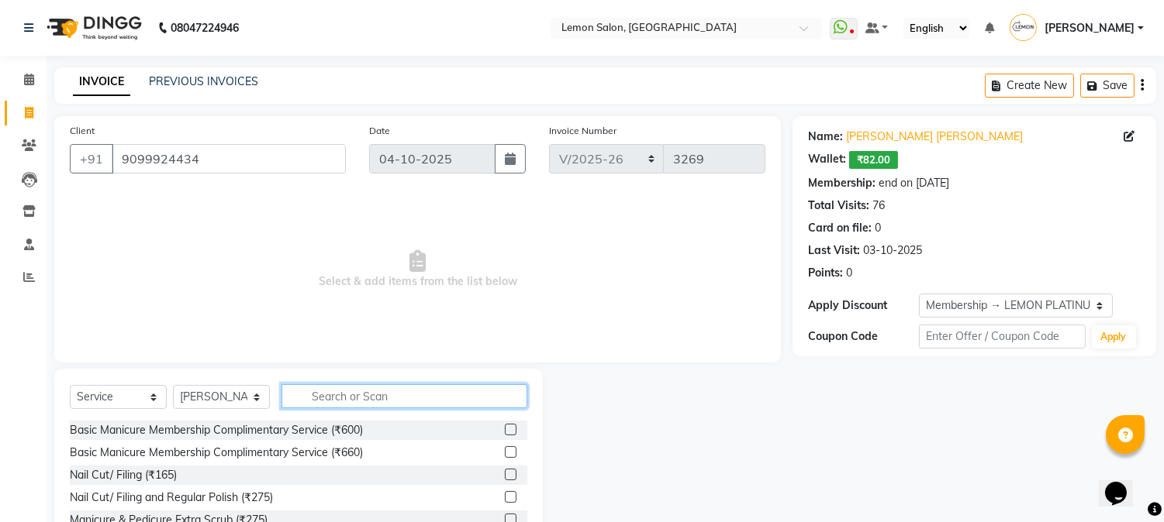
click at [337, 386] on input "text" at bounding box center [404, 396] width 246 height 24
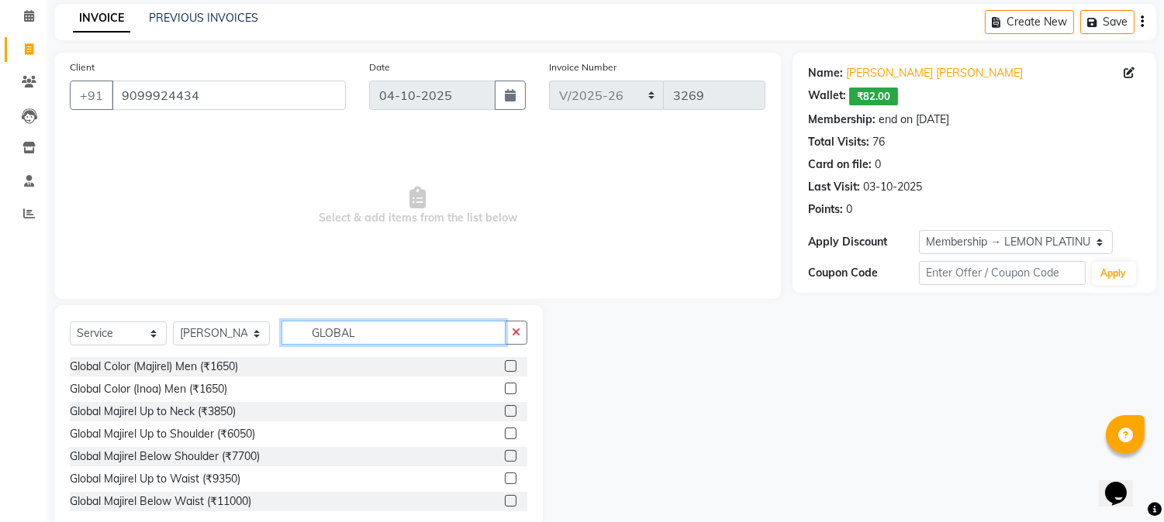
scroll to position [98, 0]
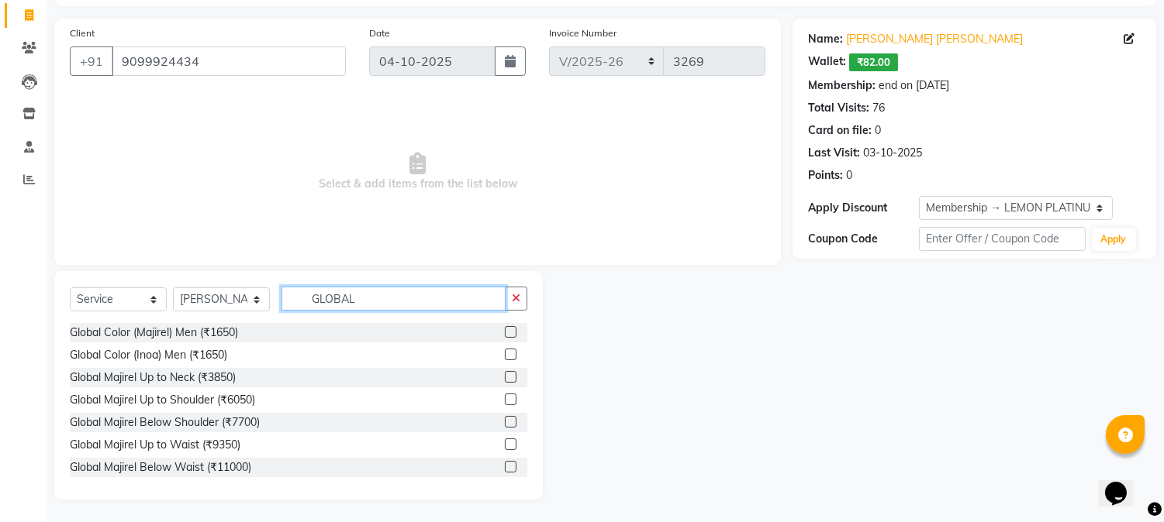
type input "GLOBAL"
click at [505, 420] on label at bounding box center [511, 422] width 12 height 12
click at [505, 420] on input "checkbox" at bounding box center [510, 423] width 10 height 10
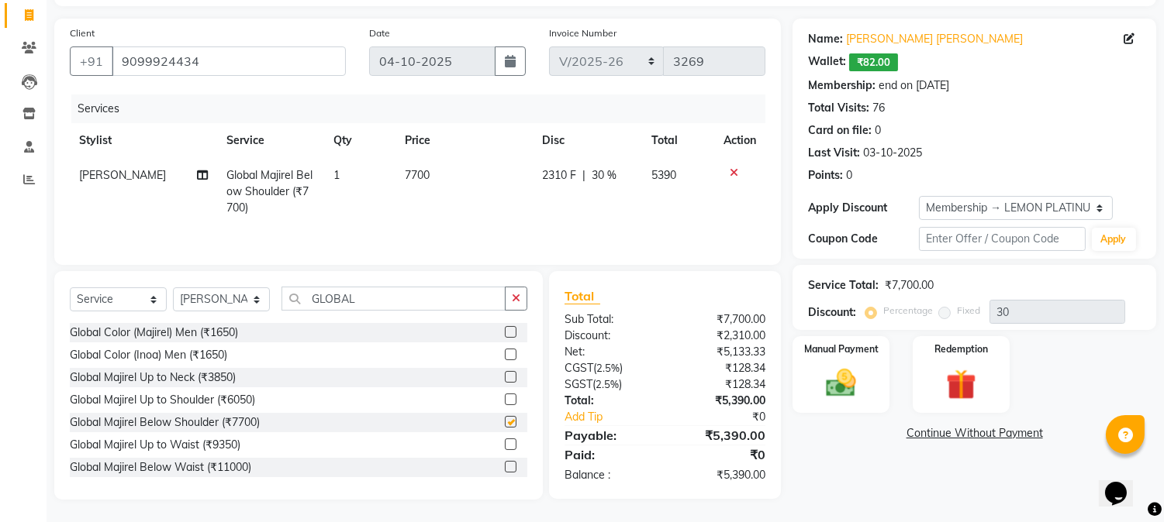
checkbox input "false"
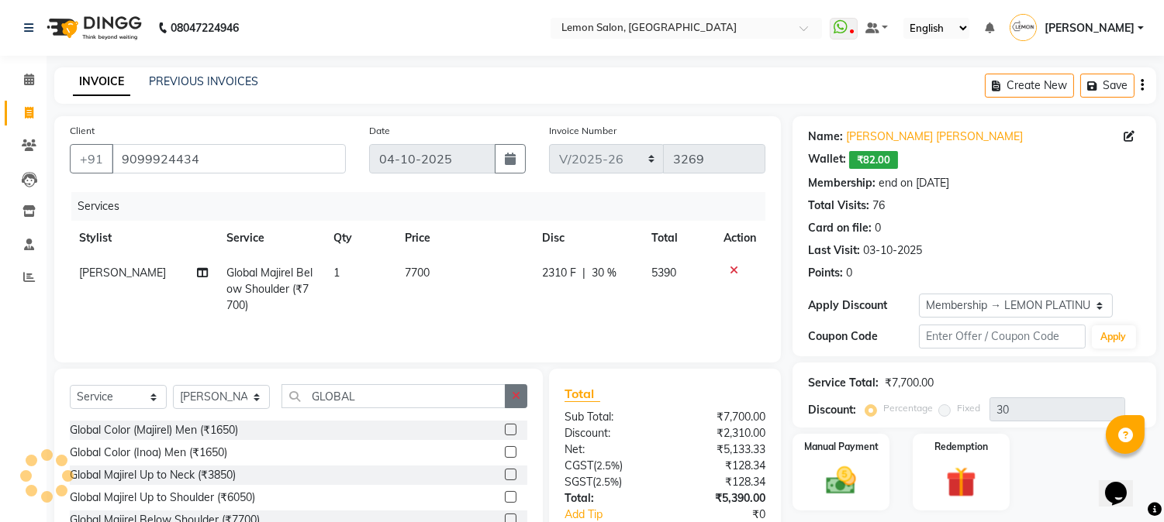
click at [505, 398] on button "button" at bounding box center [516, 396] width 22 height 24
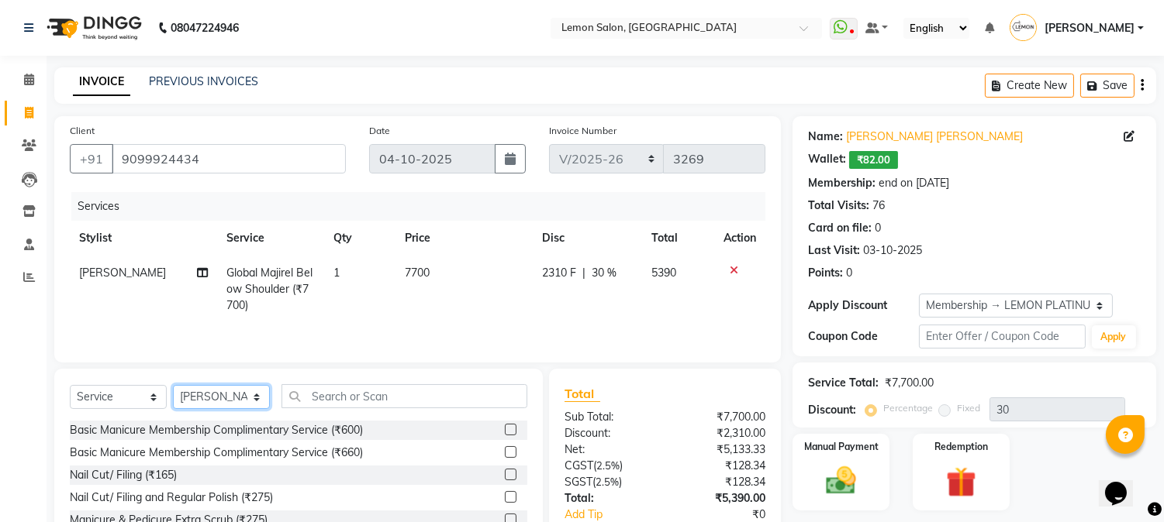
click at [227, 393] on select "Select Stylist [PERSON_NAME] [PERSON_NAME] Datta [PERSON_NAME] [PERSON_NAME] [P…" at bounding box center [221, 397] width 97 height 24
select select "7419"
click at [173, 387] on select "Select Stylist [PERSON_NAME] [PERSON_NAME] Datta [PERSON_NAME] [PERSON_NAME] [P…" at bounding box center [221, 397] width 97 height 24
click at [344, 384] on div "Select Service Product Membership Package Voucher Prepaid Gift Card Select Styl…" at bounding box center [298, 483] width 488 height 229
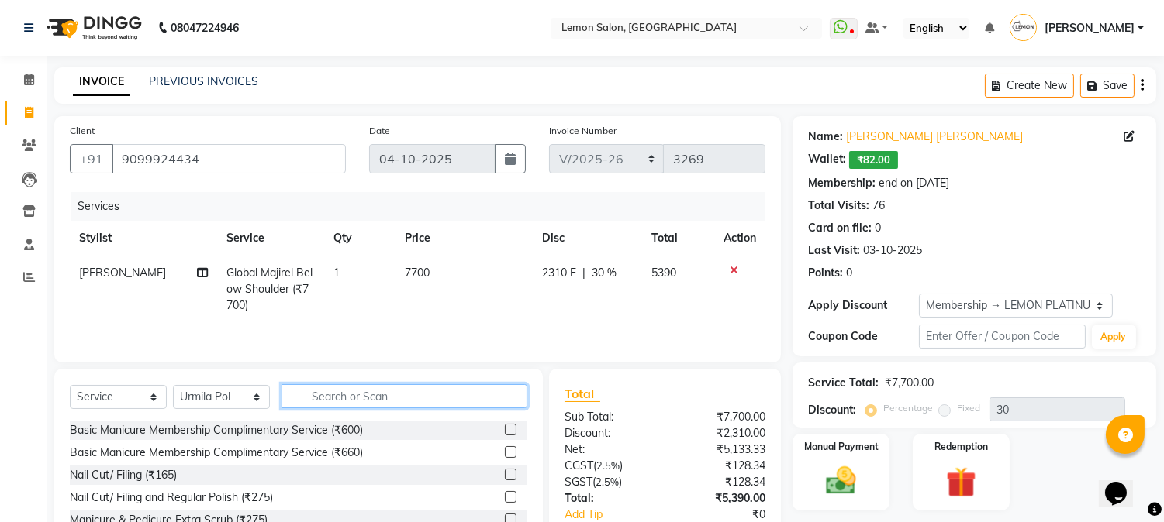
click at [343, 397] on input "text" at bounding box center [404, 396] width 246 height 24
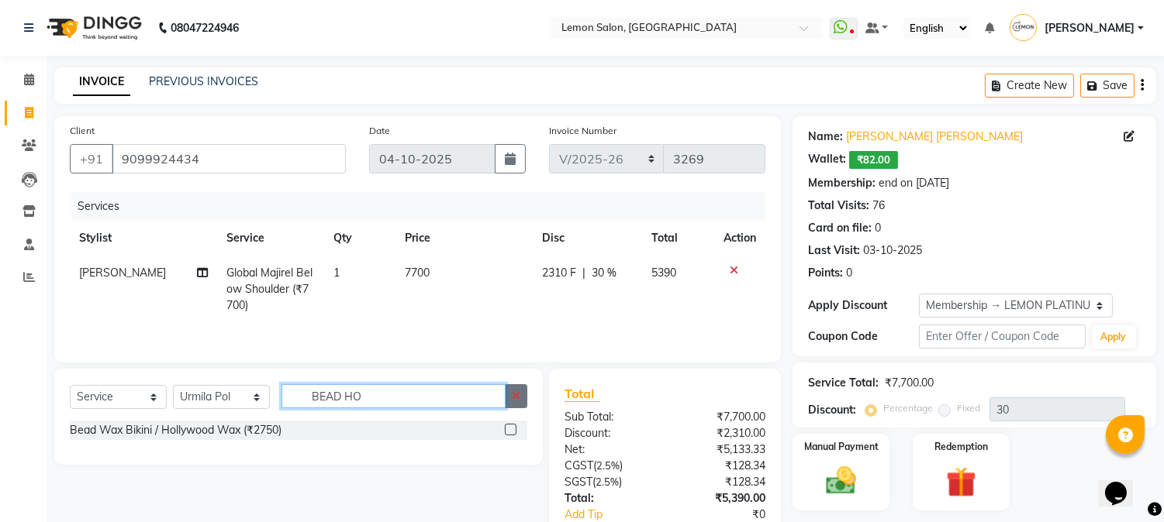
type input "BEAD HO"
click at [519, 402] on icon "button" at bounding box center [516, 396] width 9 height 11
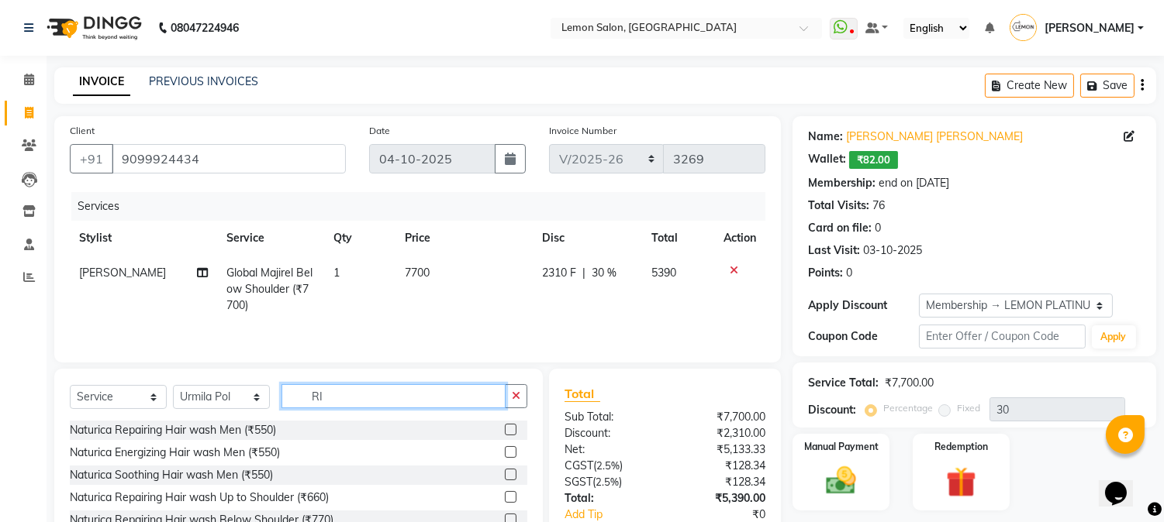
type input "R"
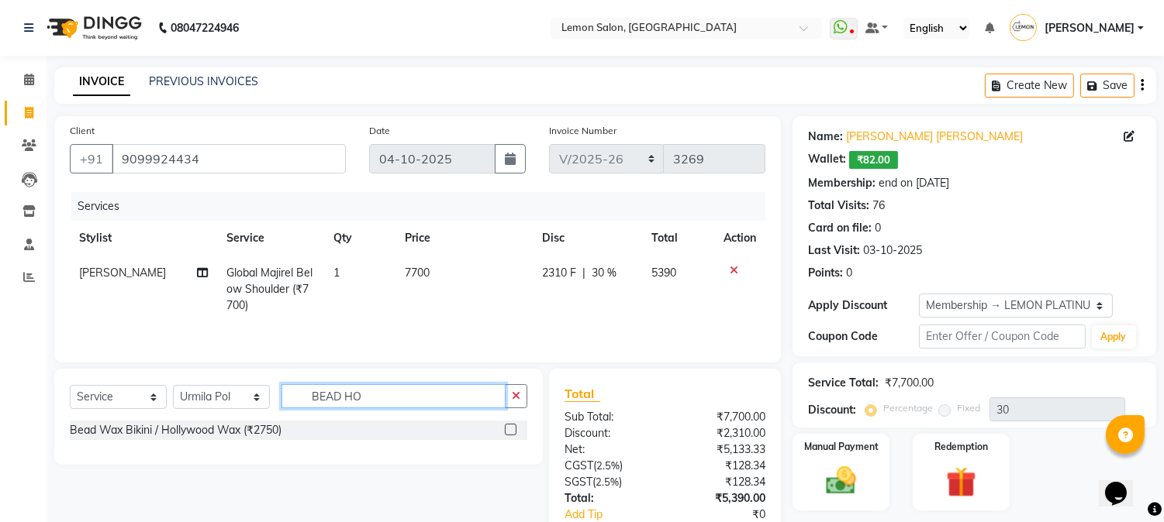
type input "BEAD HO"
click at [510, 431] on label at bounding box center [511, 430] width 12 height 12
click at [510, 431] on input "checkbox" at bounding box center [510, 431] width 10 height 10
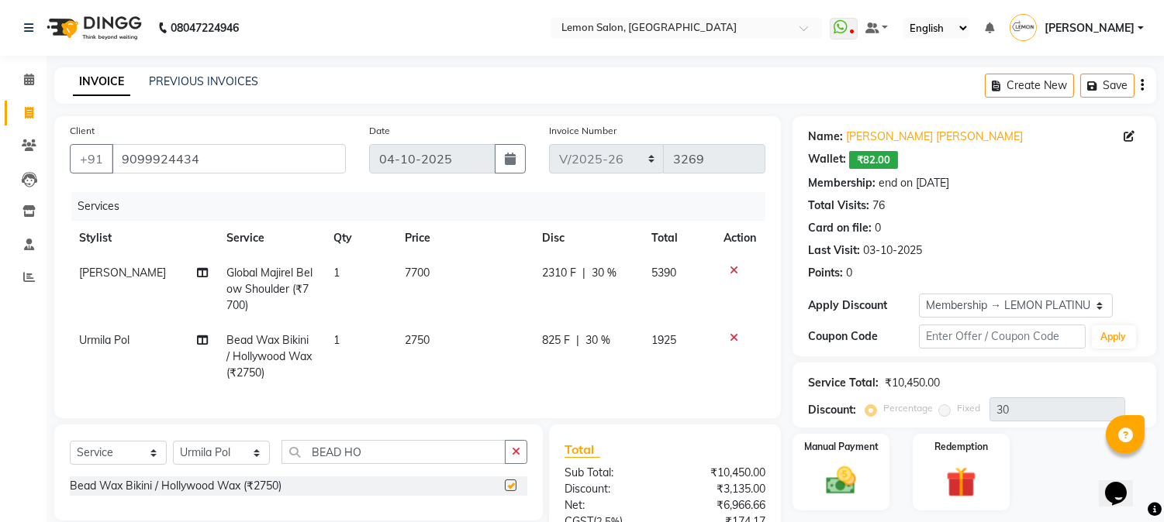
checkbox input "false"
click at [1103, 86] on button "Save" at bounding box center [1107, 86] width 54 height 24
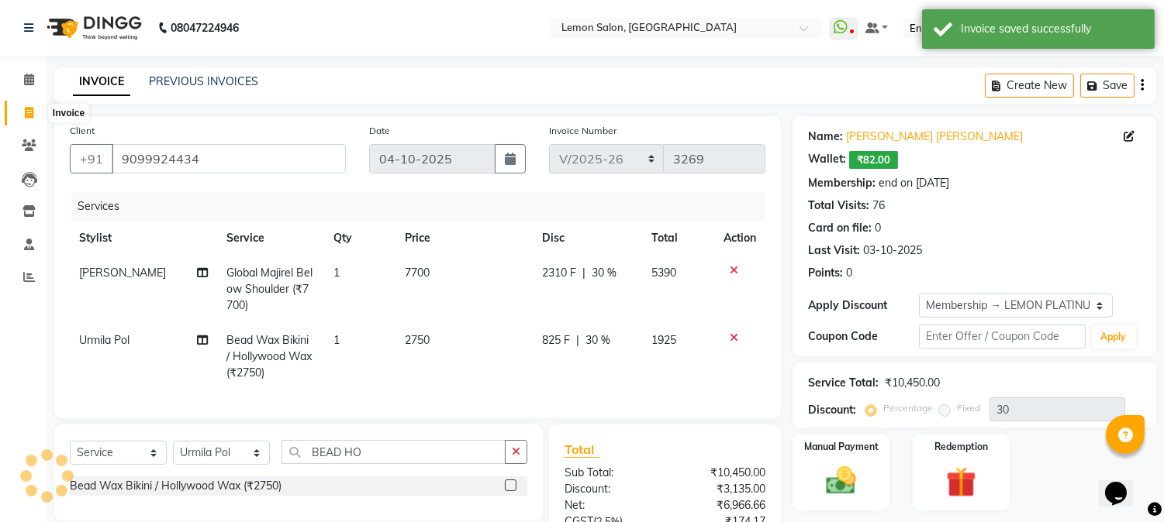
click at [20, 116] on span at bounding box center [29, 114] width 27 height 18
select select "service"
